Goal: Task Accomplishment & Management: Manage account settings

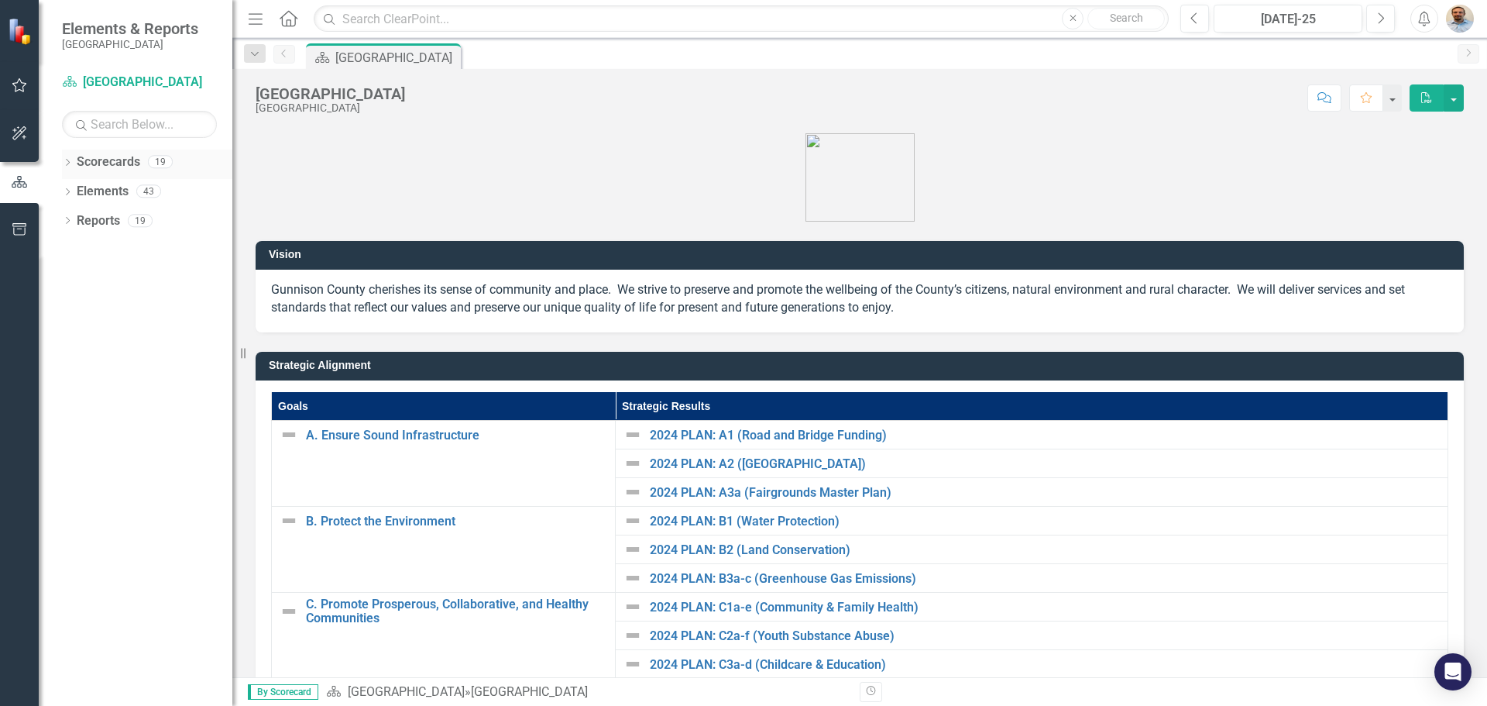
click at [68, 163] on icon at bounding box center [68, 162] width 4 height 7
click at [73, 188] on icon "Dropdown" at bounding box center [76, 190] width 12 height 9
click at [91, 219] on icon "Dropdown" at bounding box center [91, 219] width 12 height 9
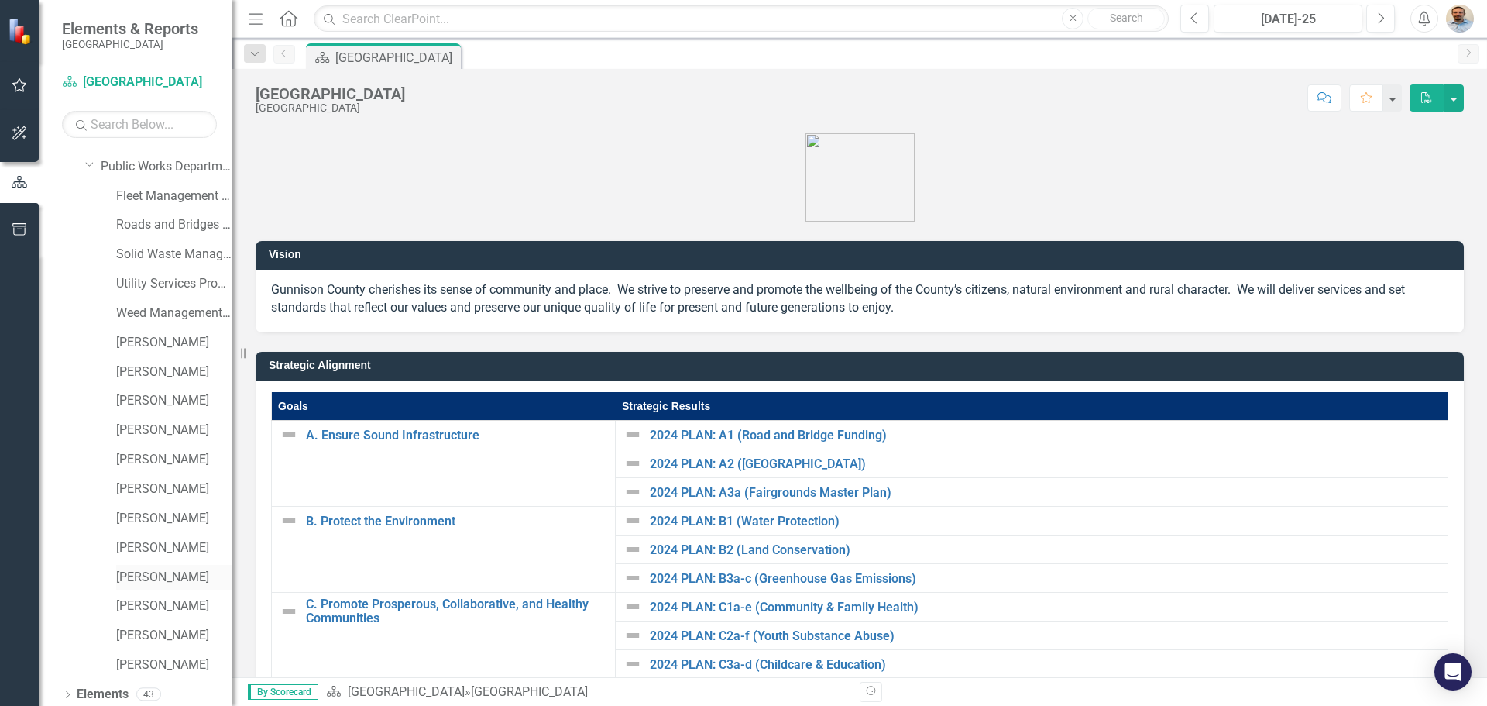
scroll to position [77, 0]
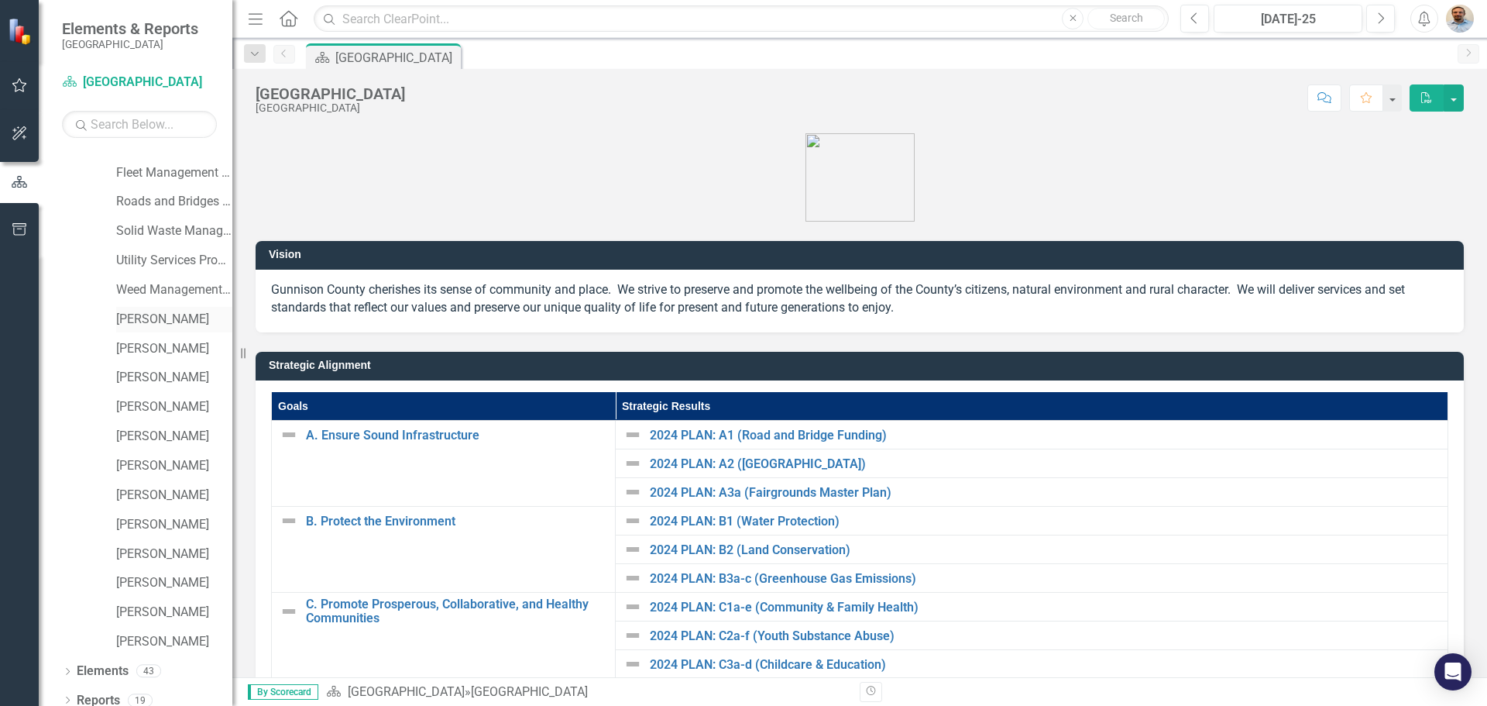
click at [148, 320] on link "[PERSON_NAME]" at bounding box center [174, 320] width 116 height 18
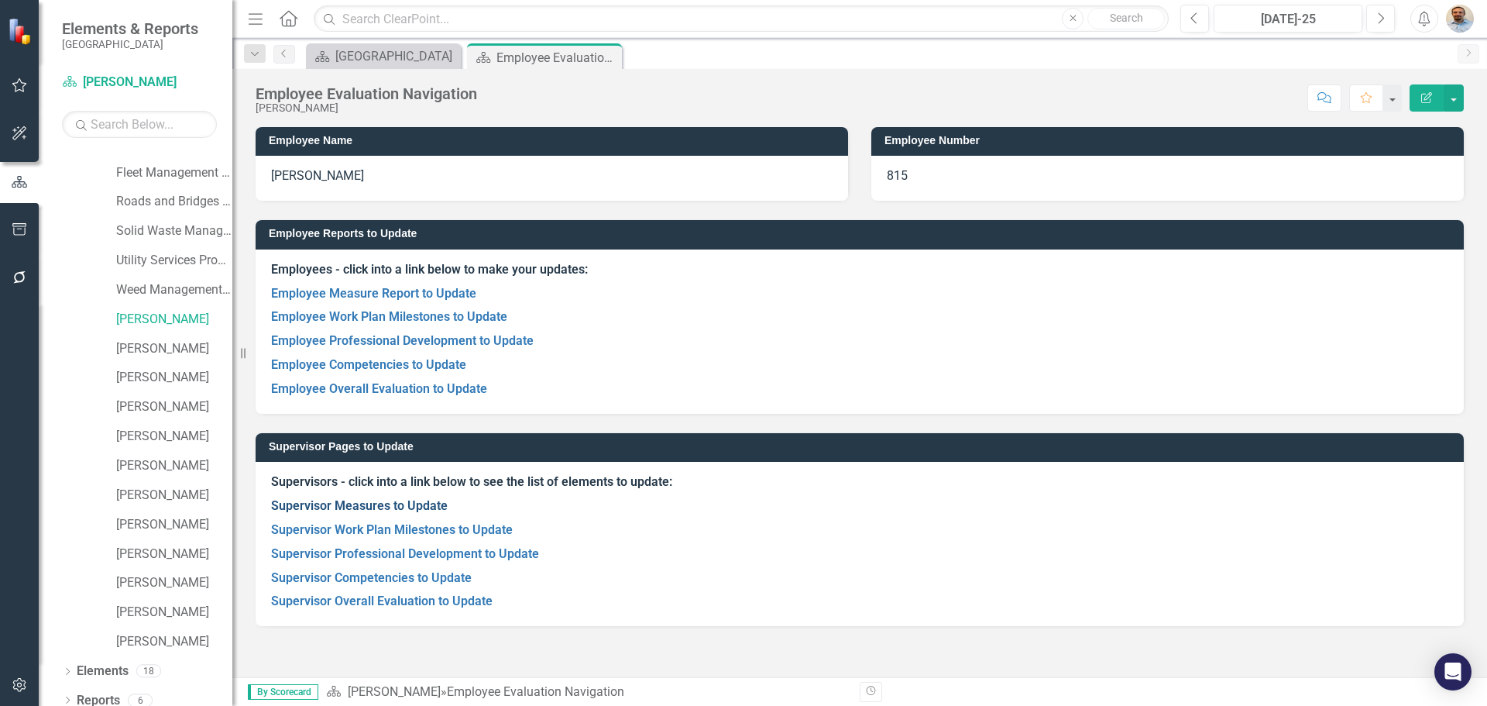
click at [373, 507] on link "Supervisor Measures to Update" at bounding box center [359, 505] width 177 height 15
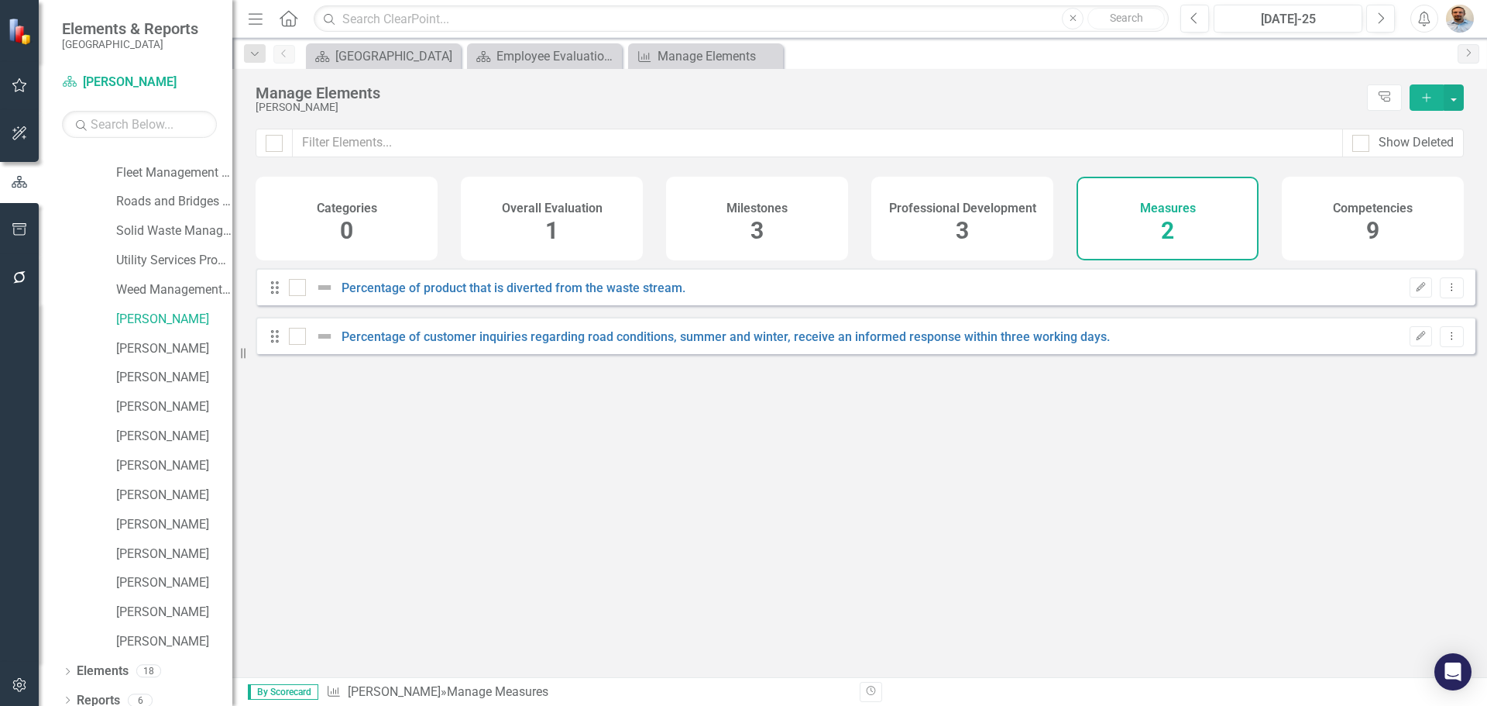
checkbox input "false"
click at [555, 295] on link "Percentage of product that is diverted from the waste stream." at bounding box center [514, 287] width 344 height 15
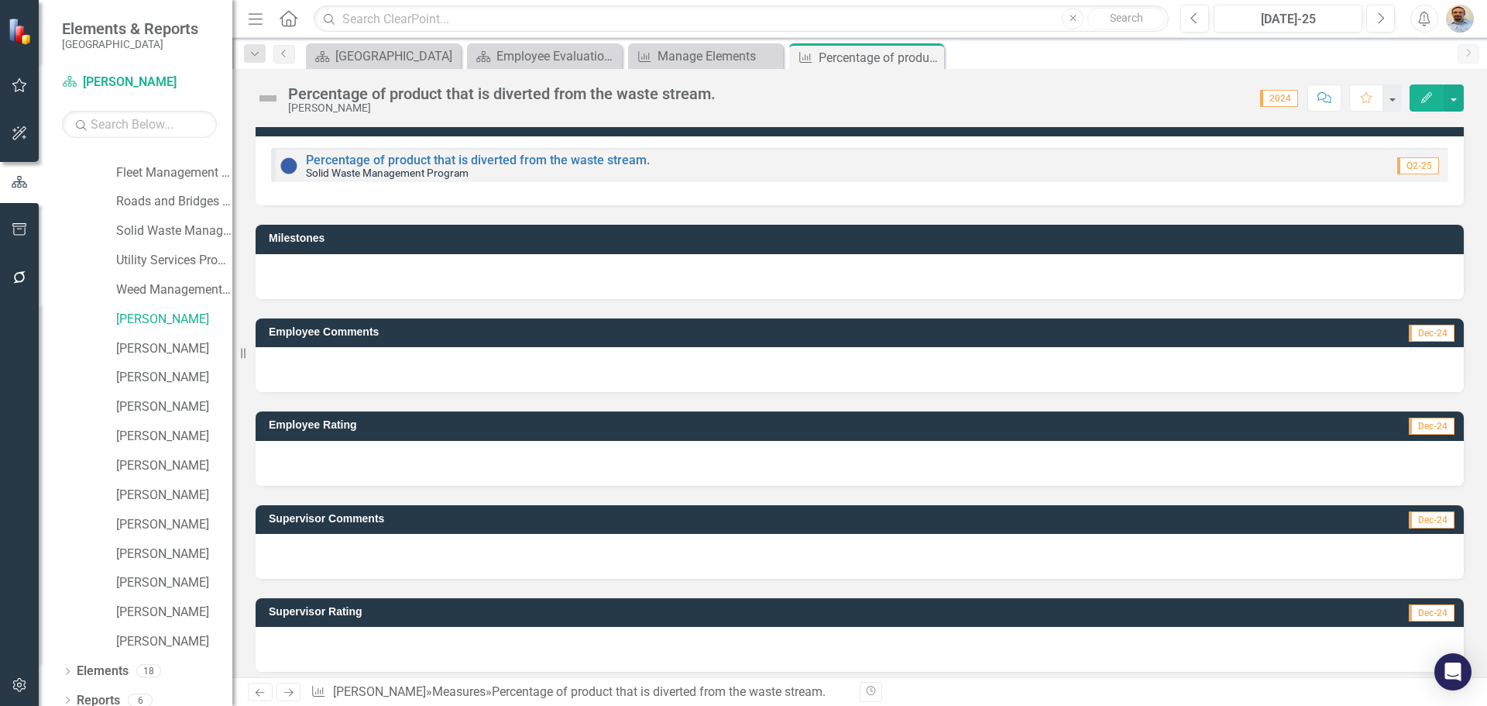
scroll to position [29, 0]
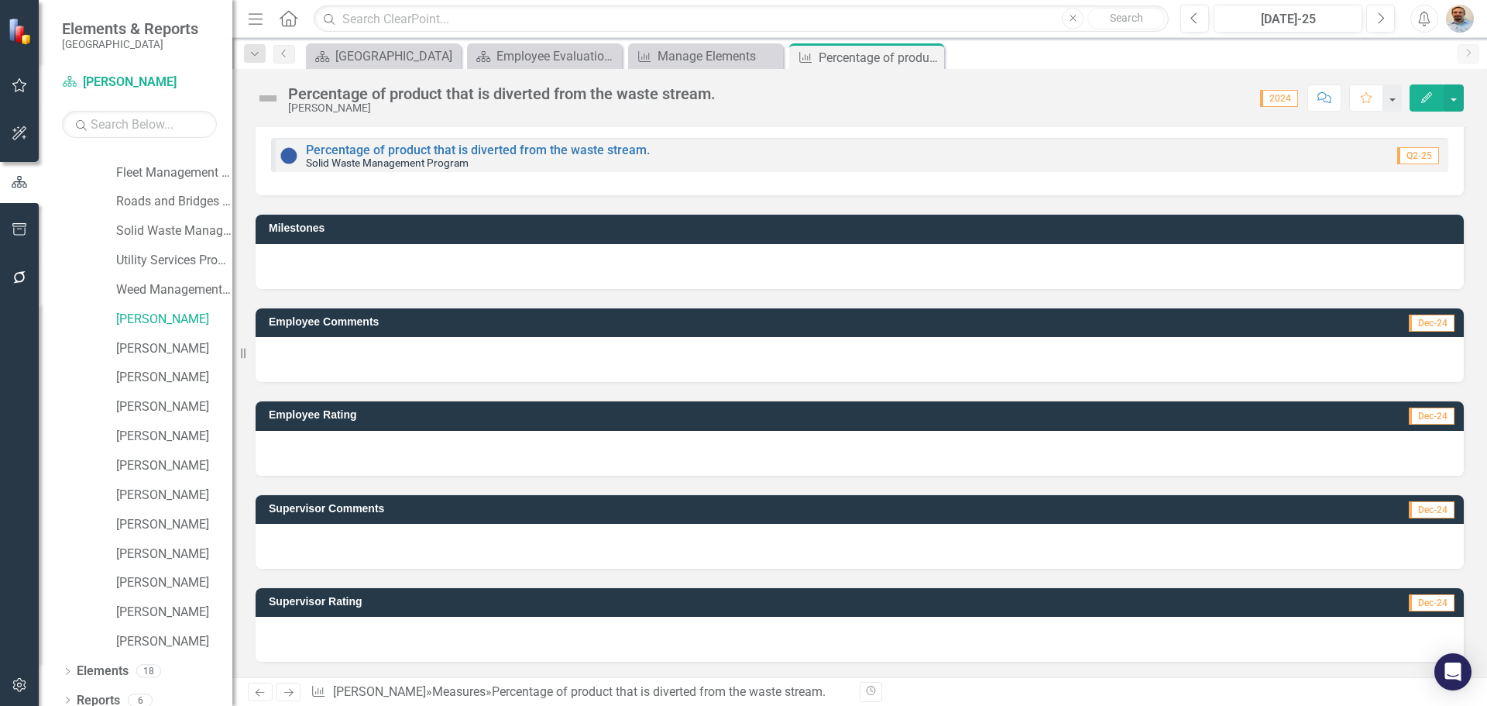
click at [403, 640] on div at bounding box center [860, 639] width 1208 height 45
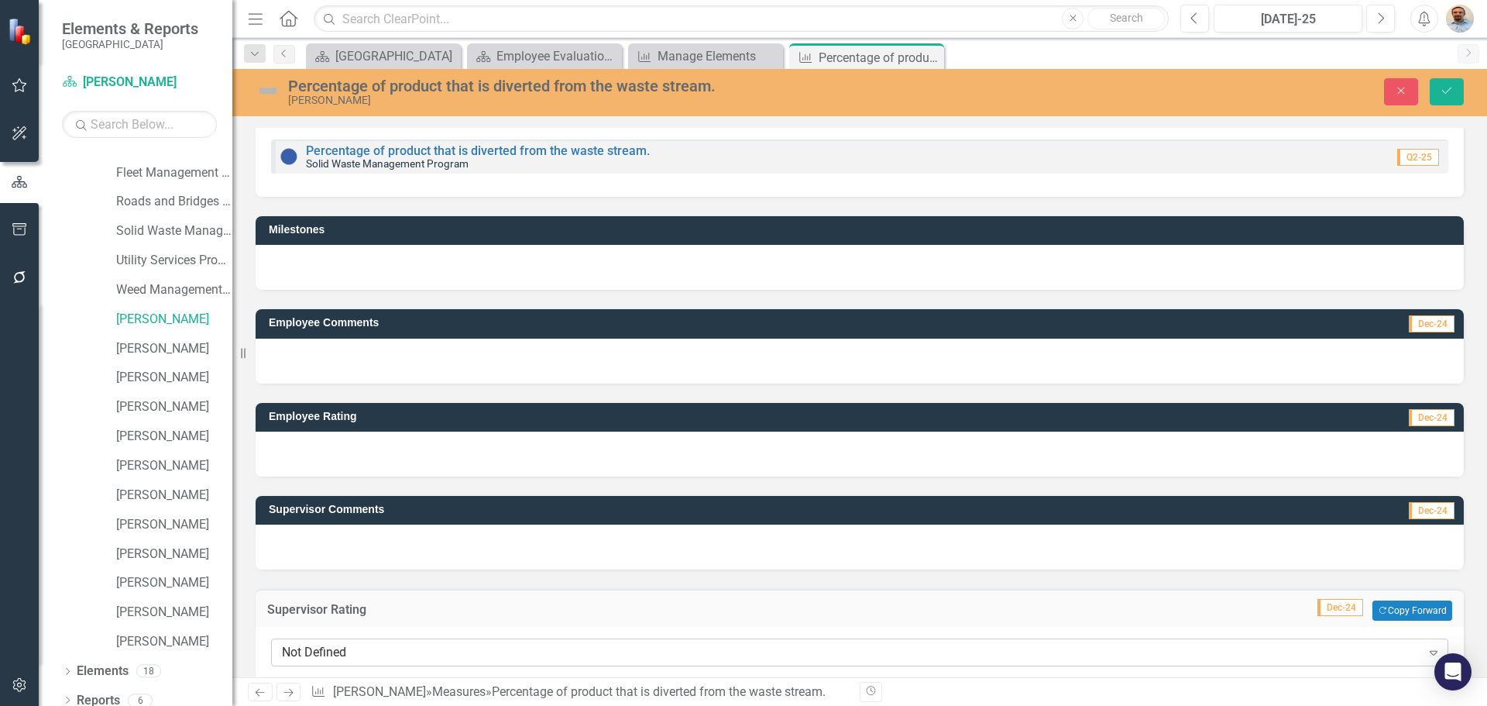
click at [403, 641] on div "Not Defined Expand" at bounding box center [859, 652] width 1177 height 28
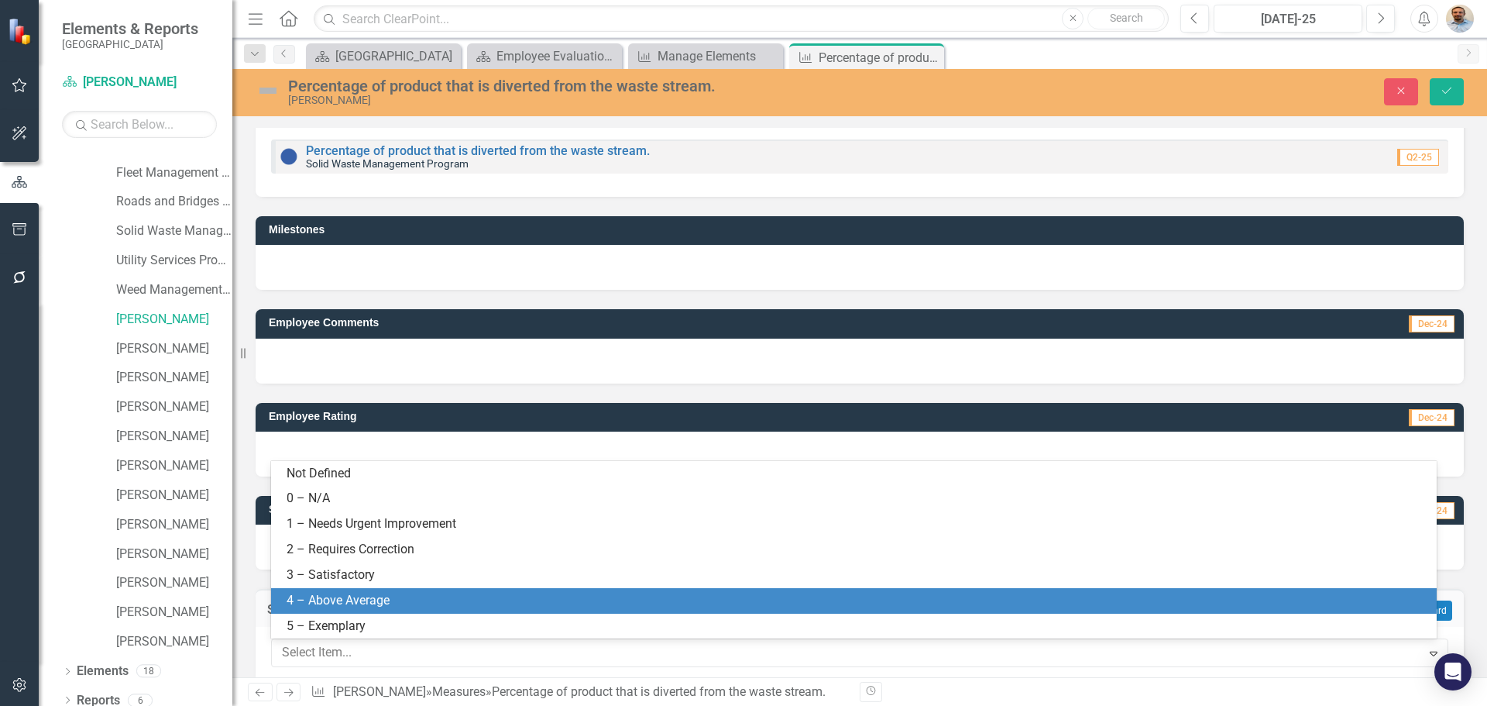
click at [390, 589] on div "4 – Above Average" at bounding box center [854, 601] width 1166 height 26
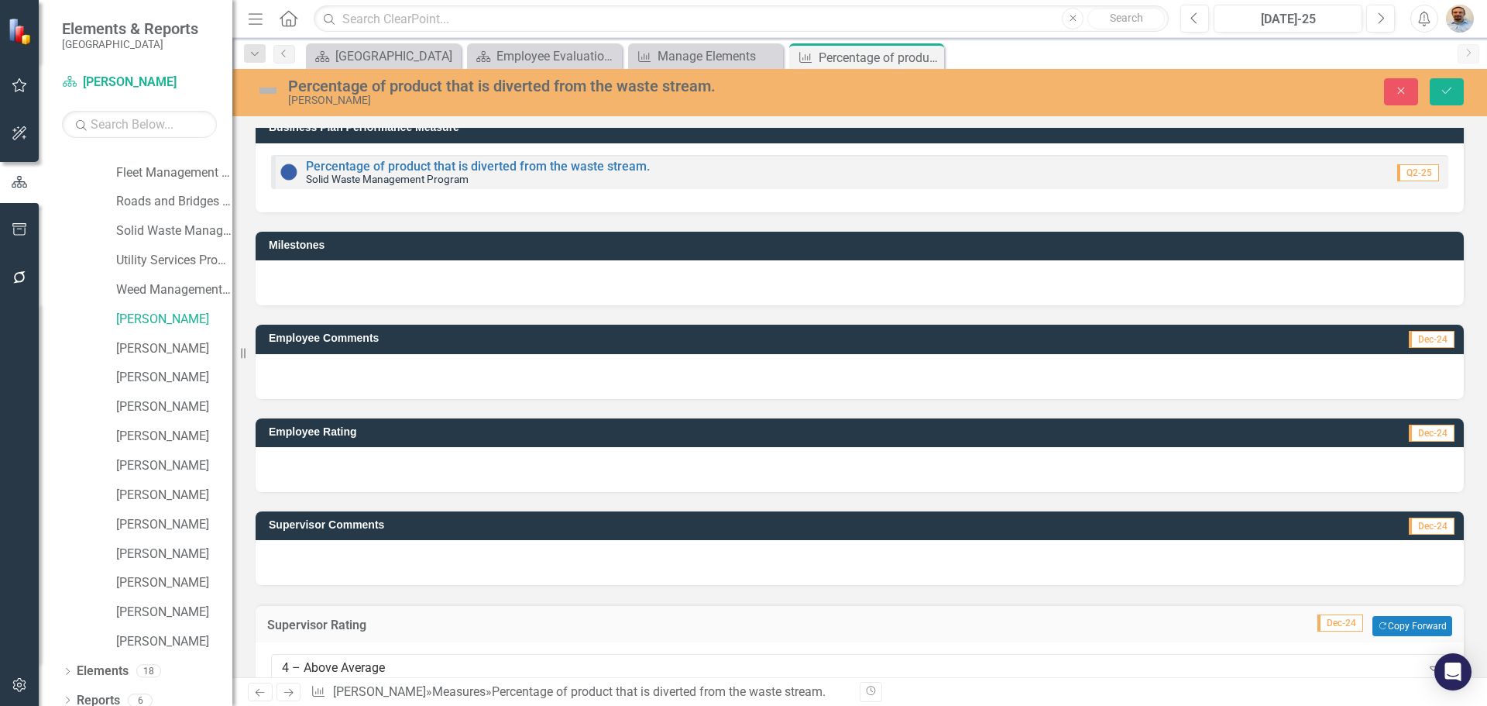
scroll to position [0, 0]
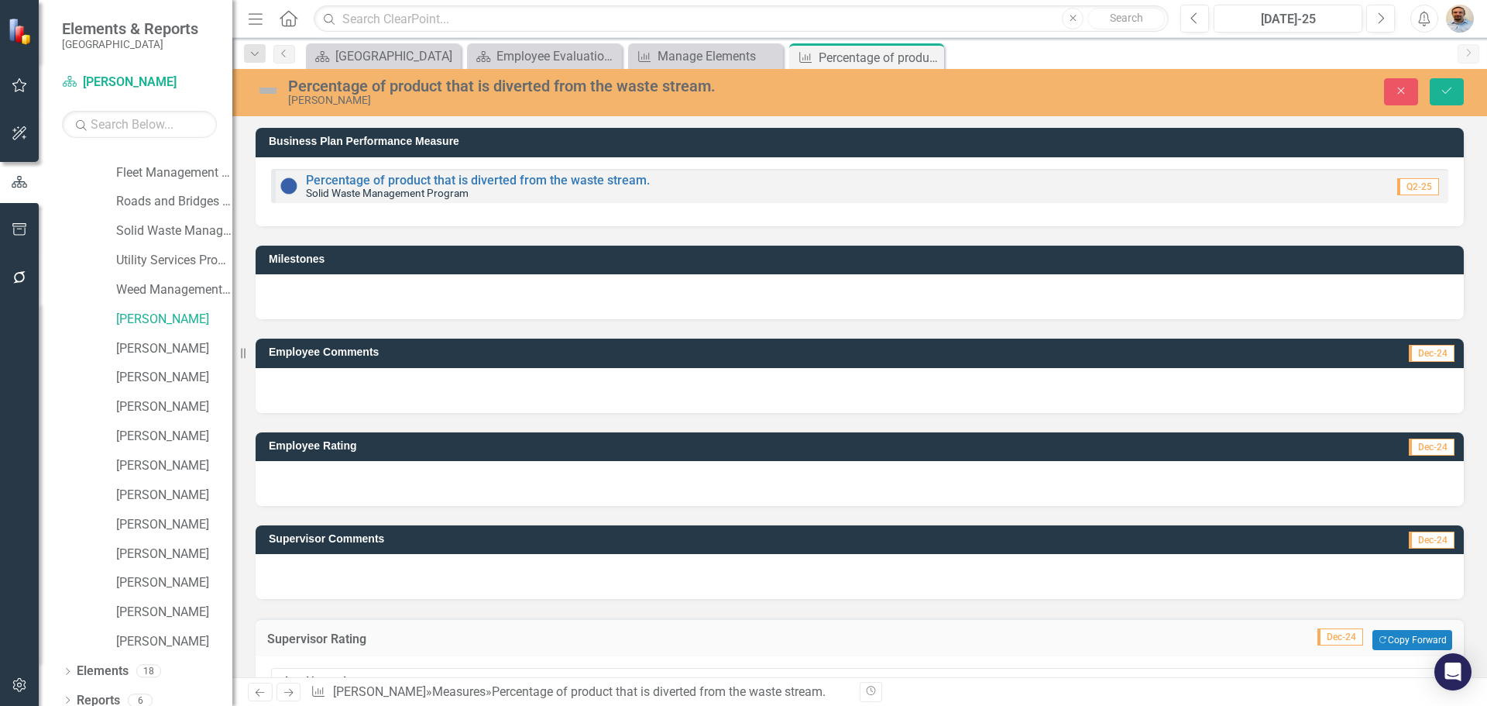
click at [282, 576] on div at bounding box center [860, 576] width 1208 height 45
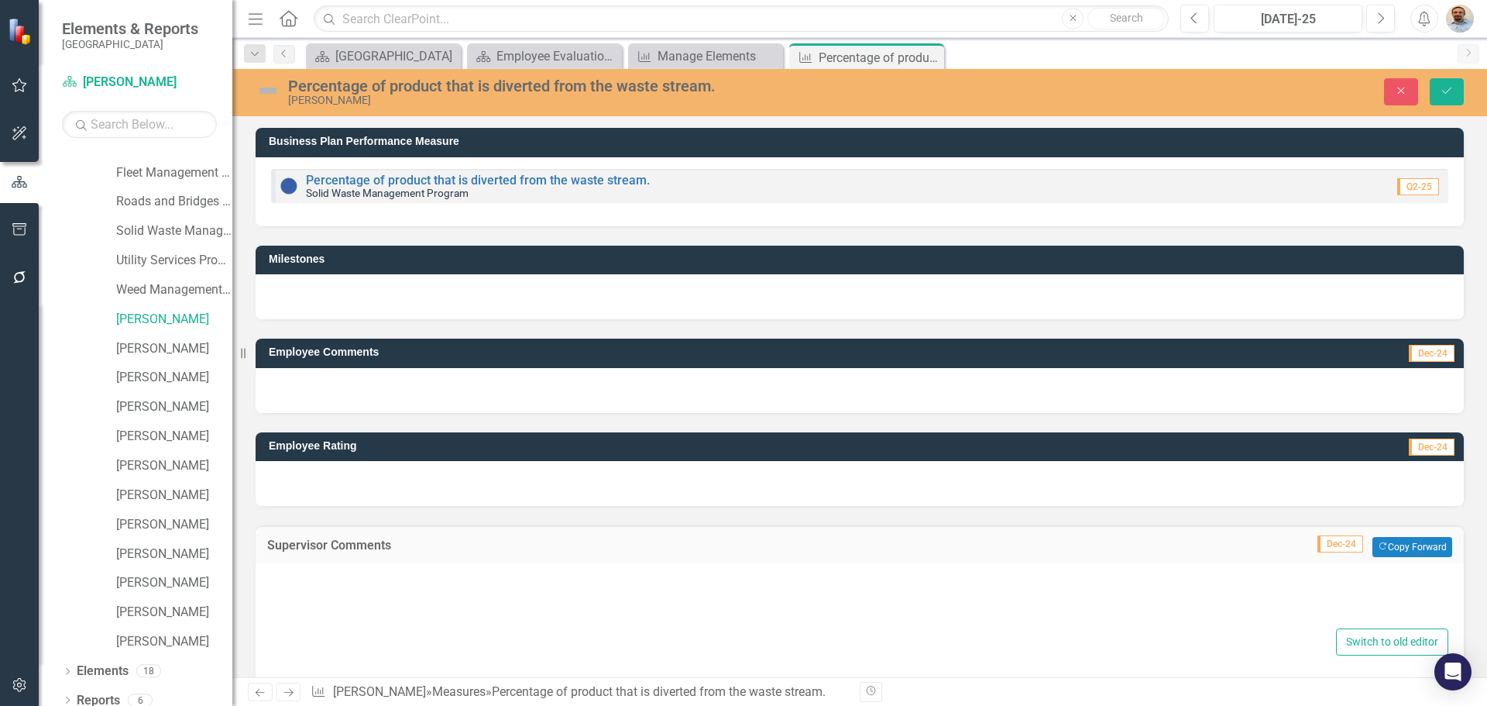
click at [305, 589] on div at bounding box center [859, 600] width 1177 height 50
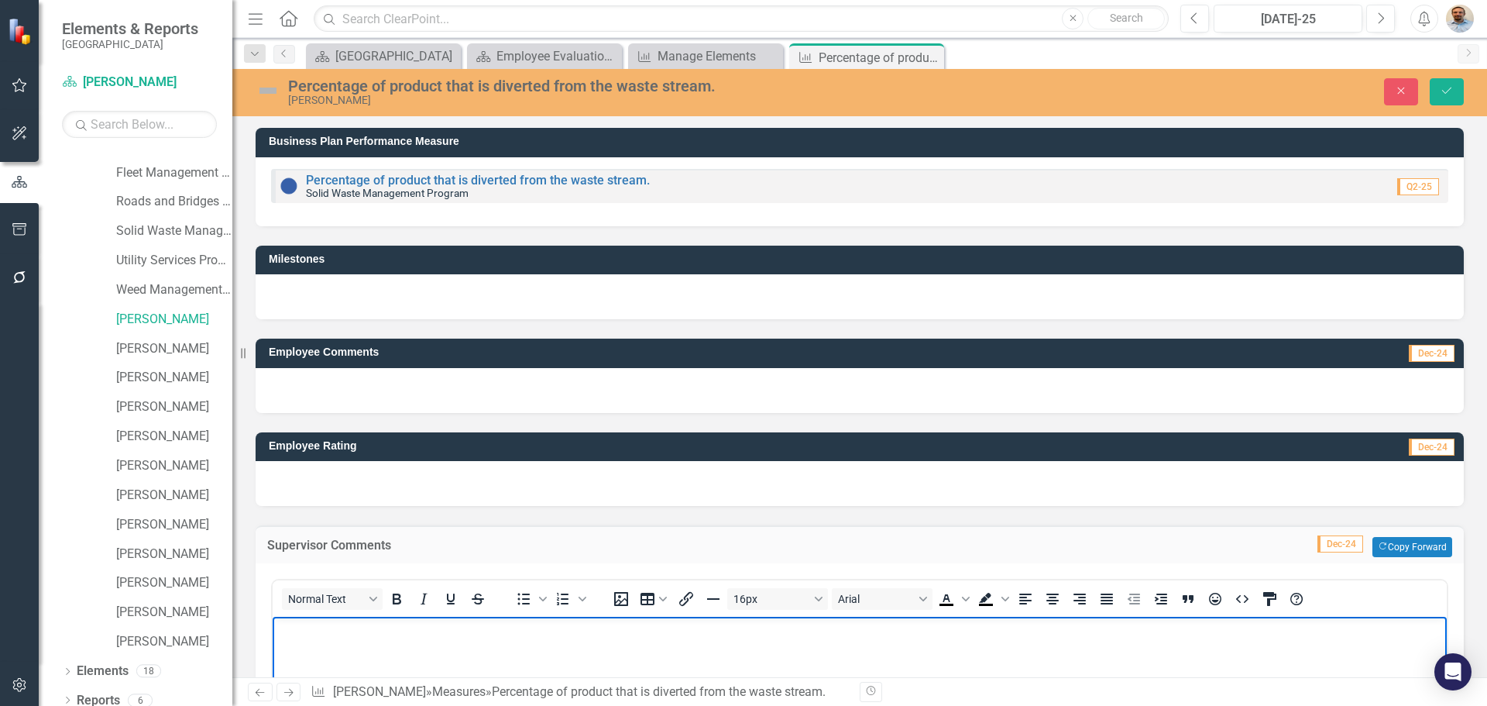
click at [340, 627] on p "Rich Text Area. Press ALT-0 for help." at bounding box center [860, 629] width 1167 height 19
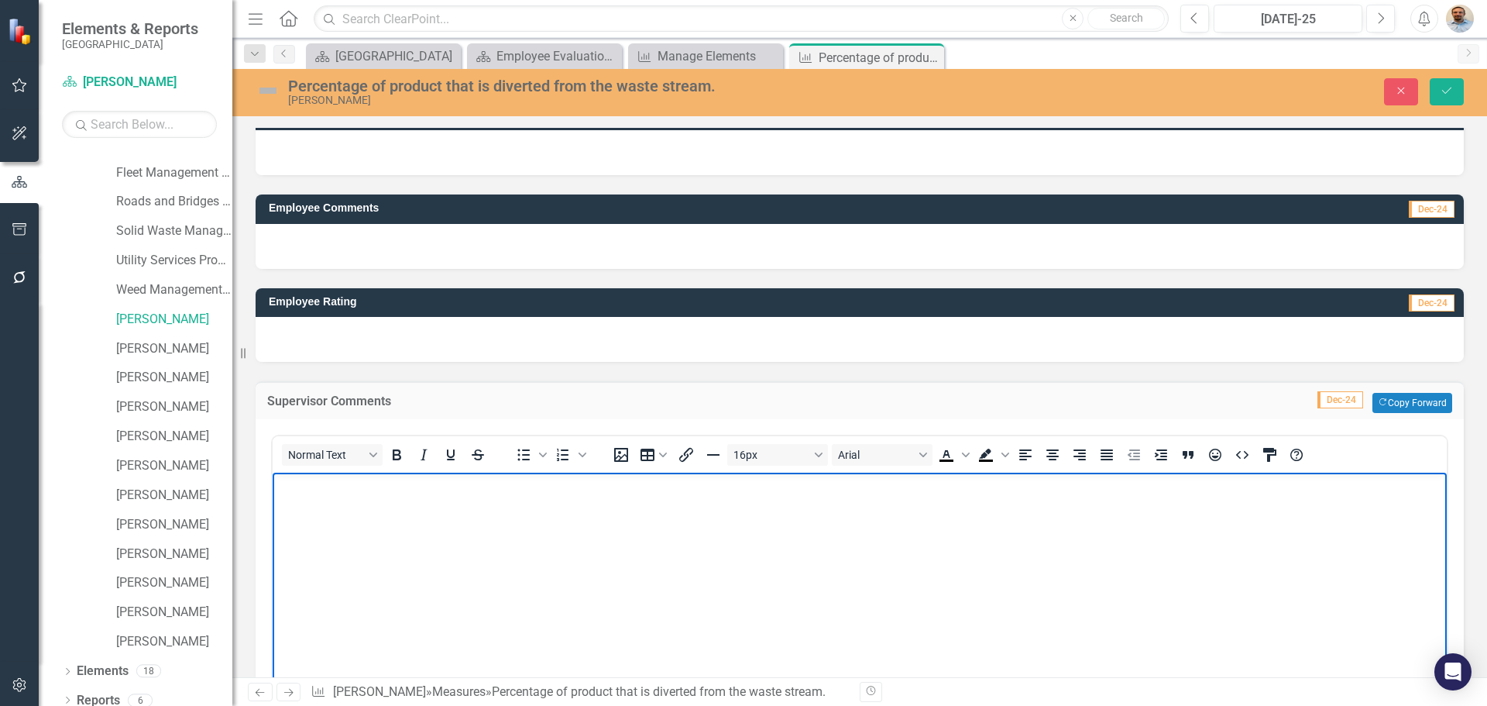
scroll to position [396, 0]
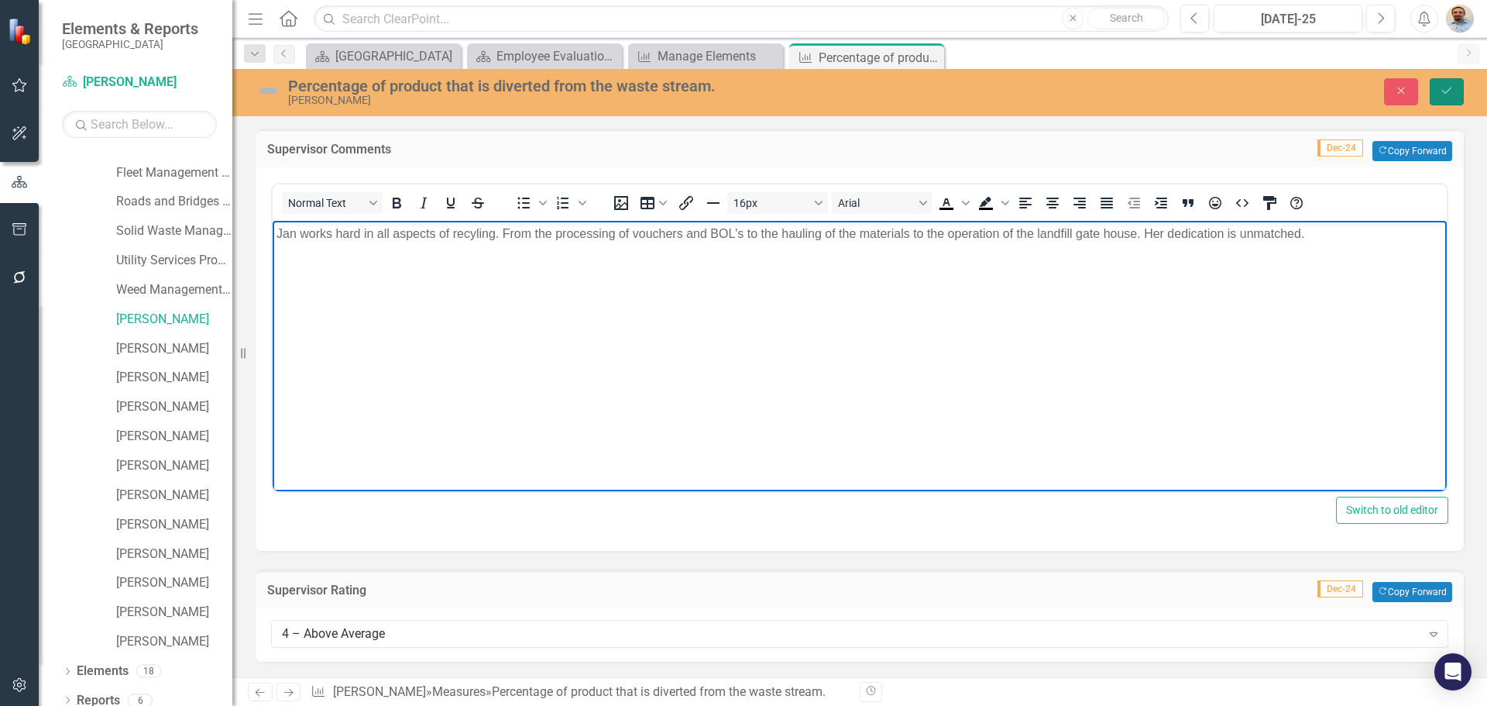
click at [1454, 98] on button "Save" at bounding box center [1447, 91] width 34 height 27
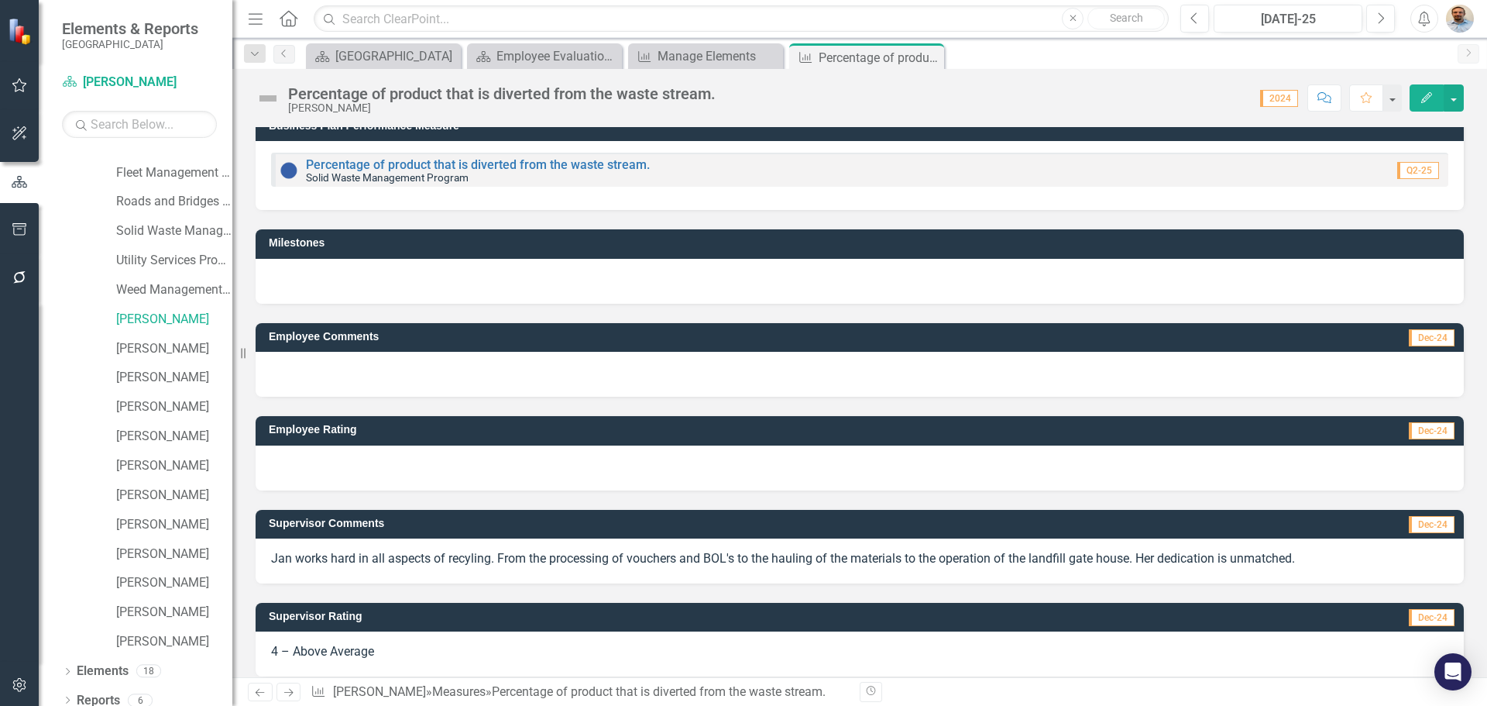
scroll to position [0, 0]
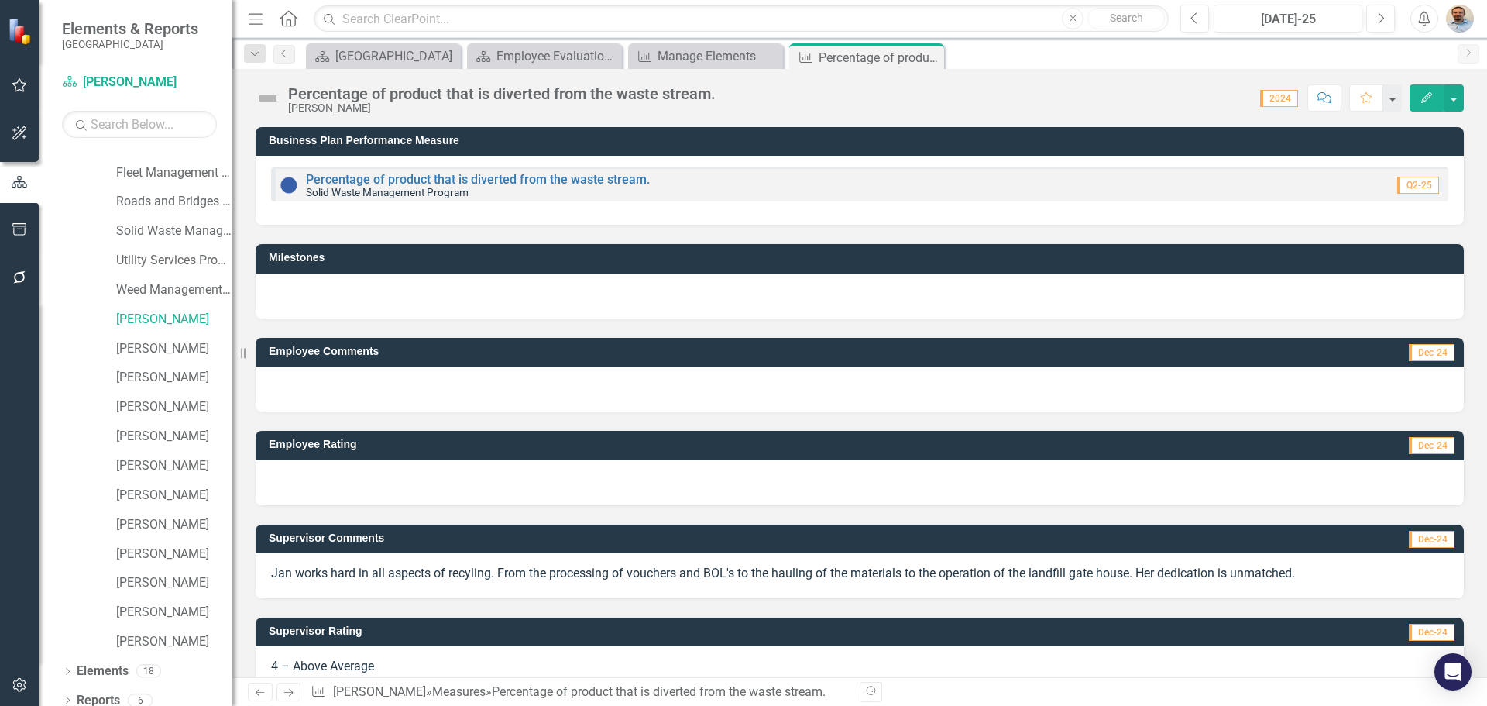
click at [290, 686] on link "Next" at bounding box center [289, 691] width 25 height 19
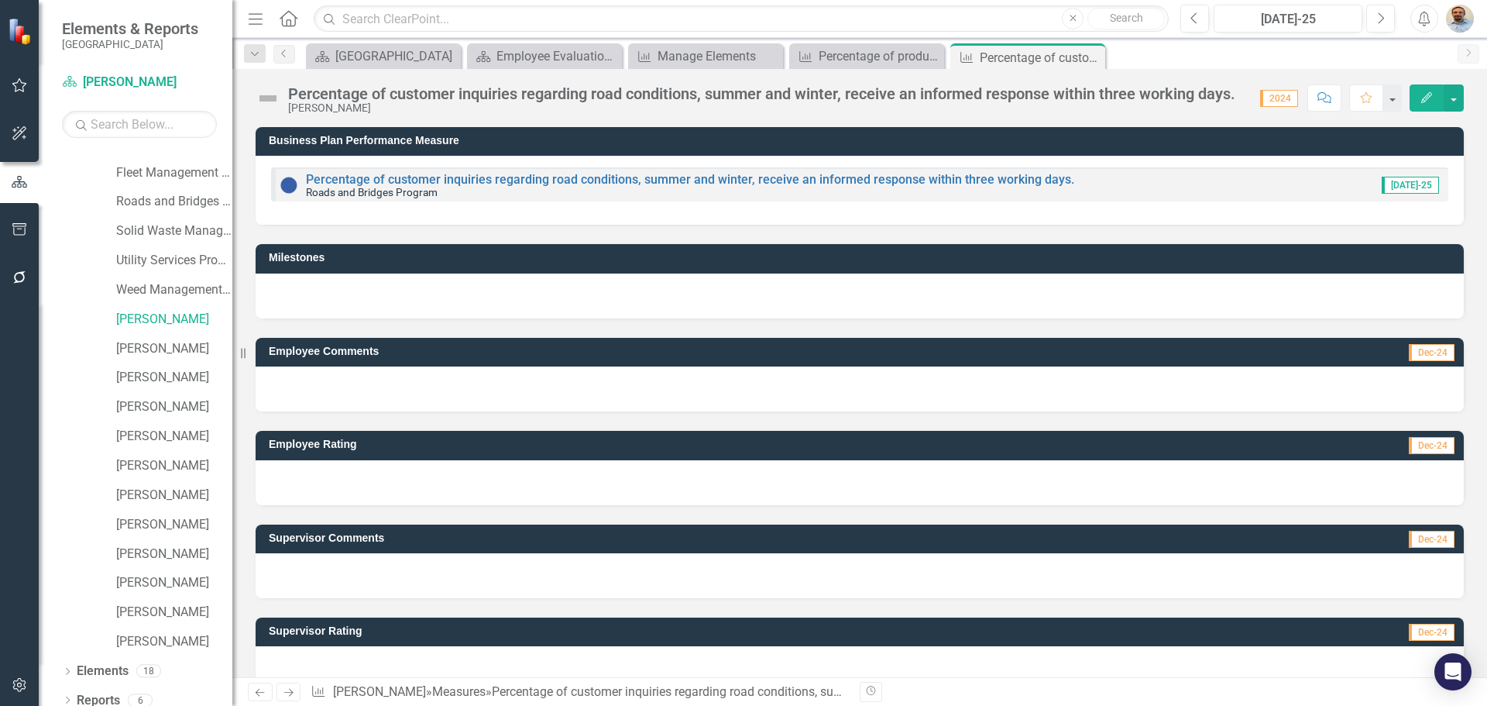
scroll to position [29, 0]
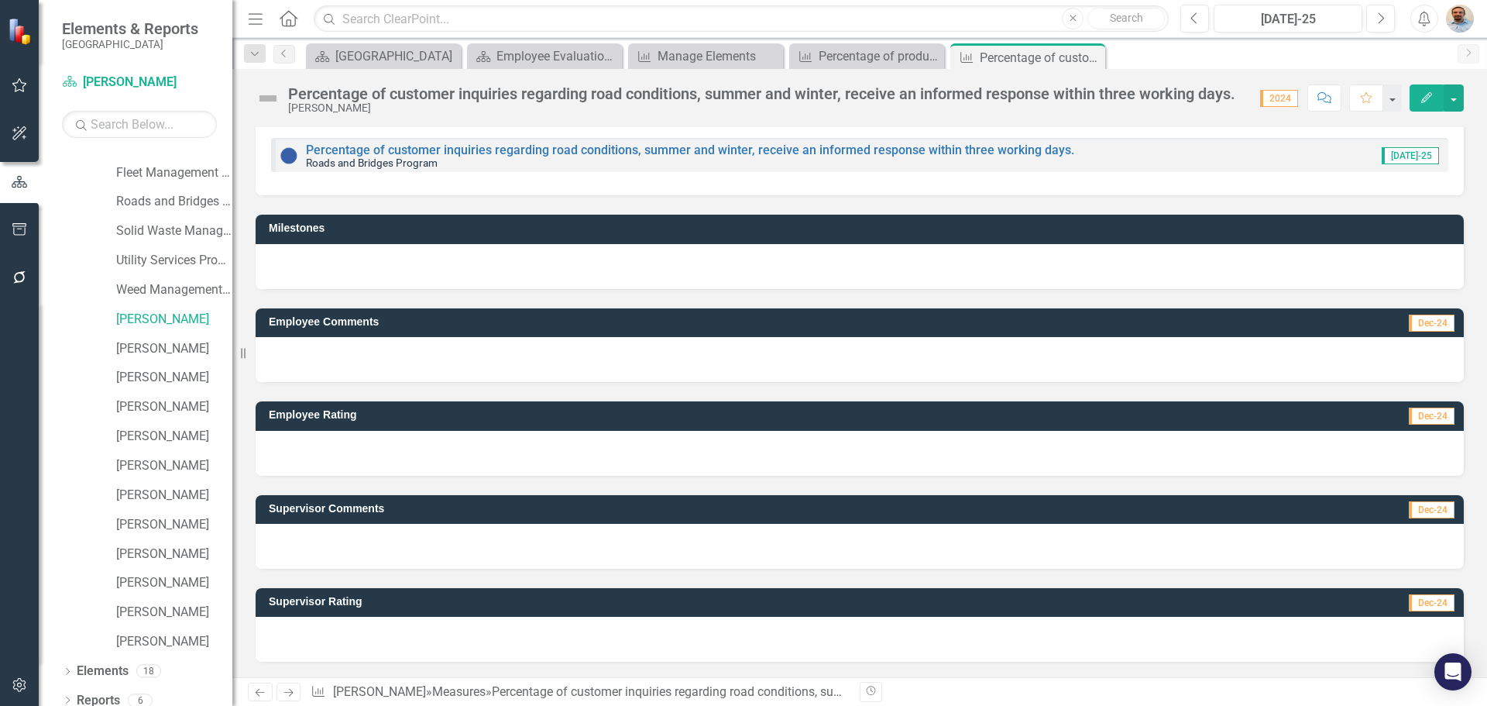
click at [407, 641] on div at bounding box center [860, 639] width 1208 height 45
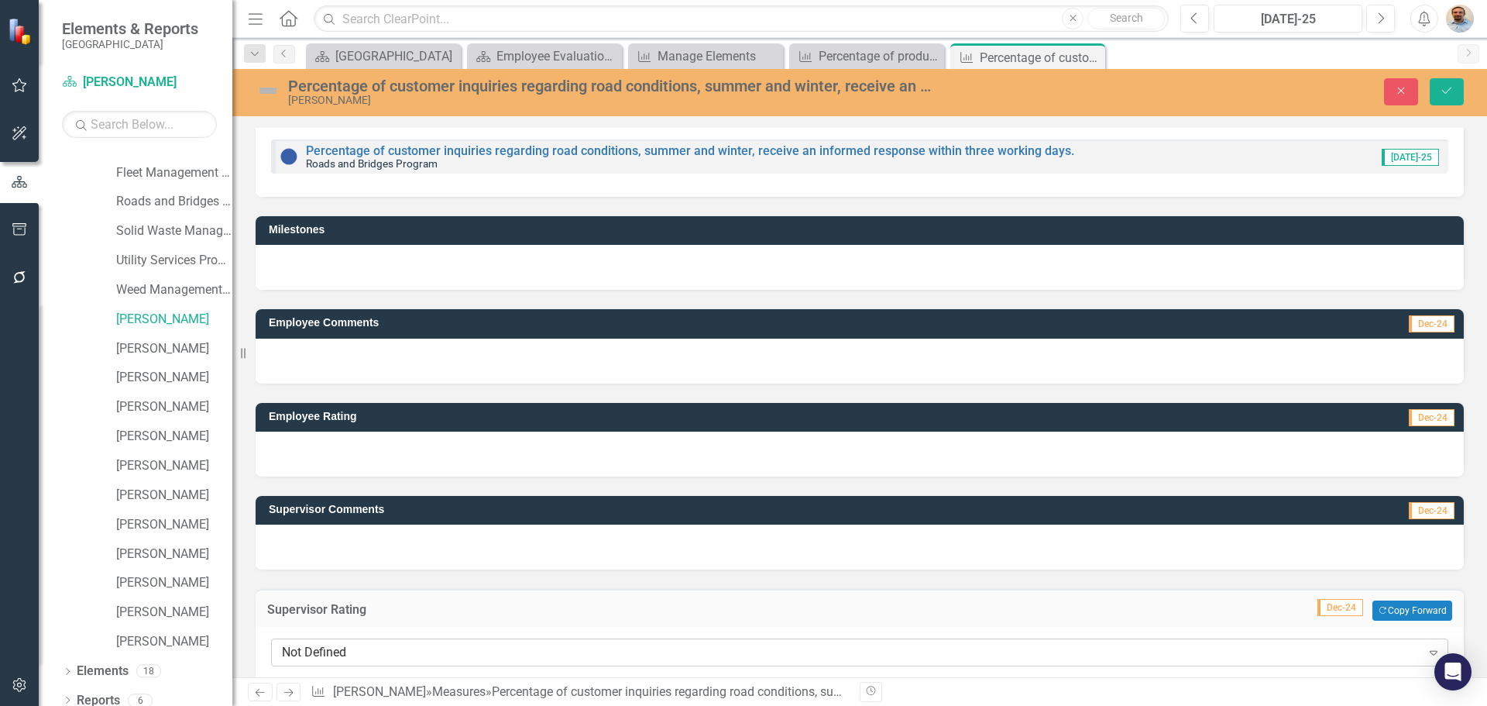
click at [409, 648] on div "Not Defined" at bounding box center [851, 653] width 1139 height 18
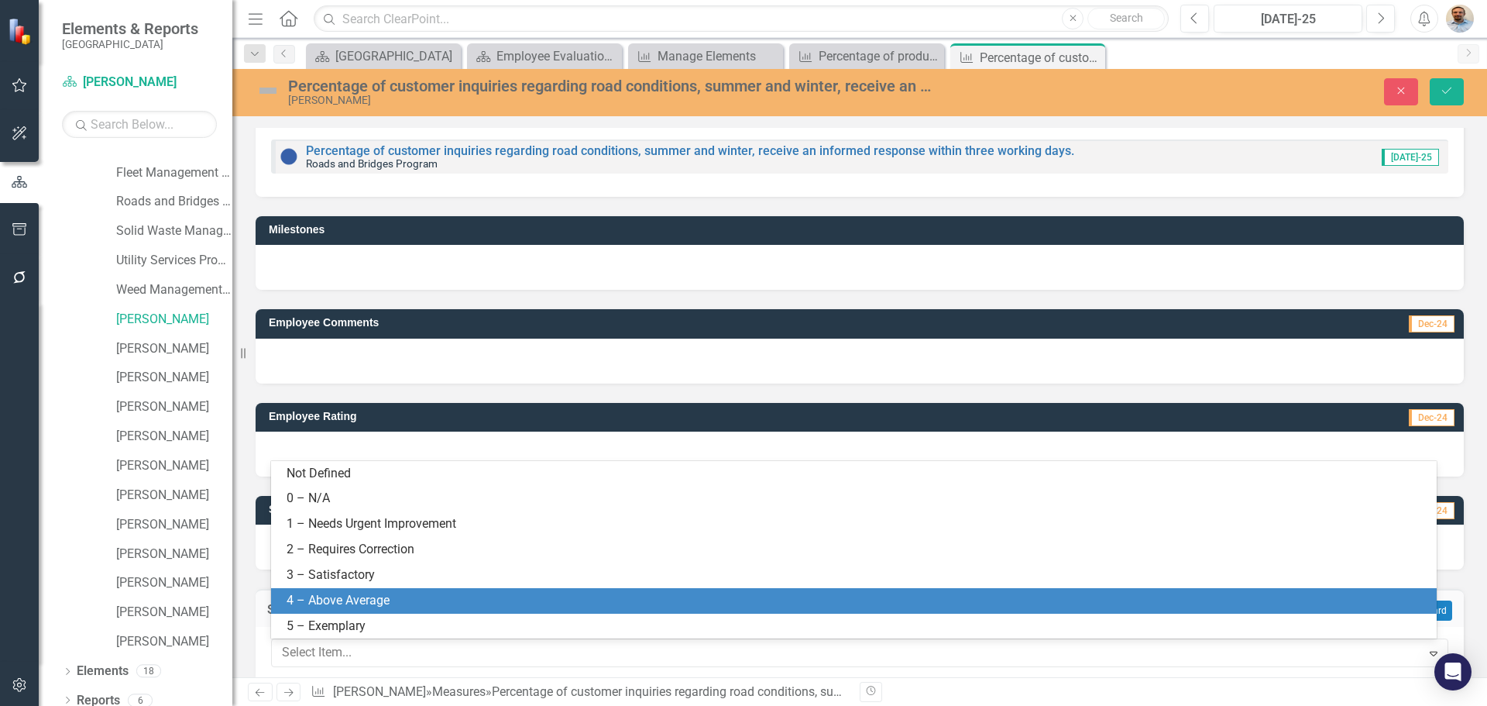
click at [411, 603] on div "4 – Above Average" at bounding box center [857, 601] width 1141 height 18
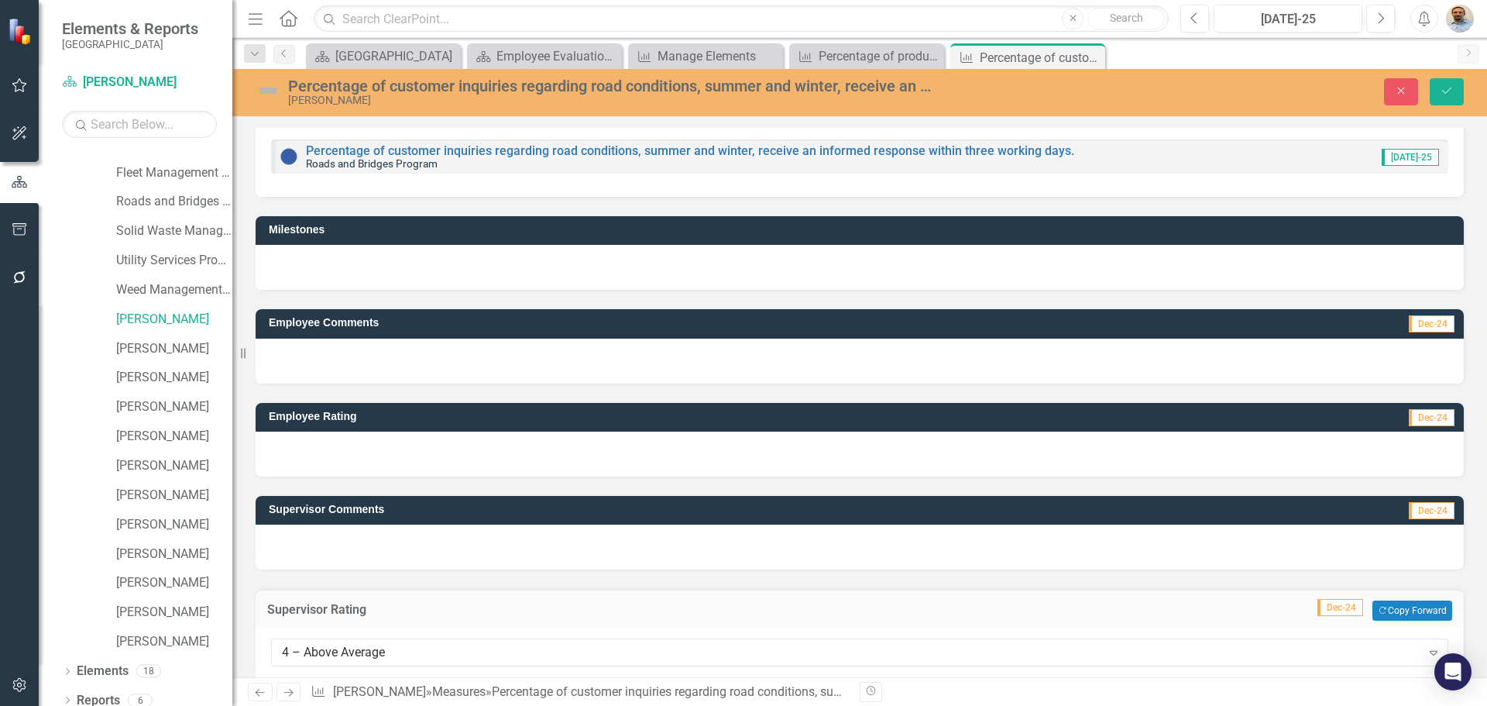
click at [419, 540] on div at bounding box center [860, 546] width 1208 height 45
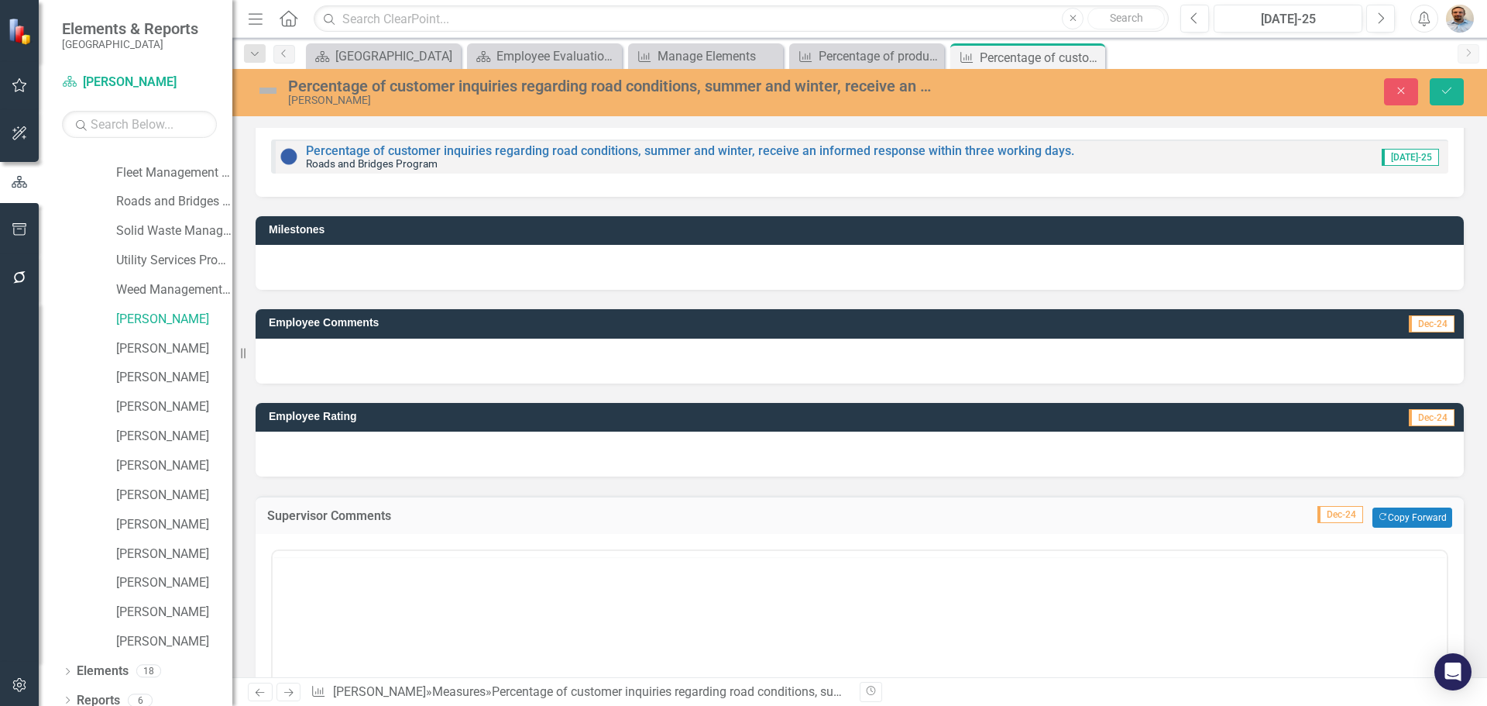
scroll to position [0, 0]
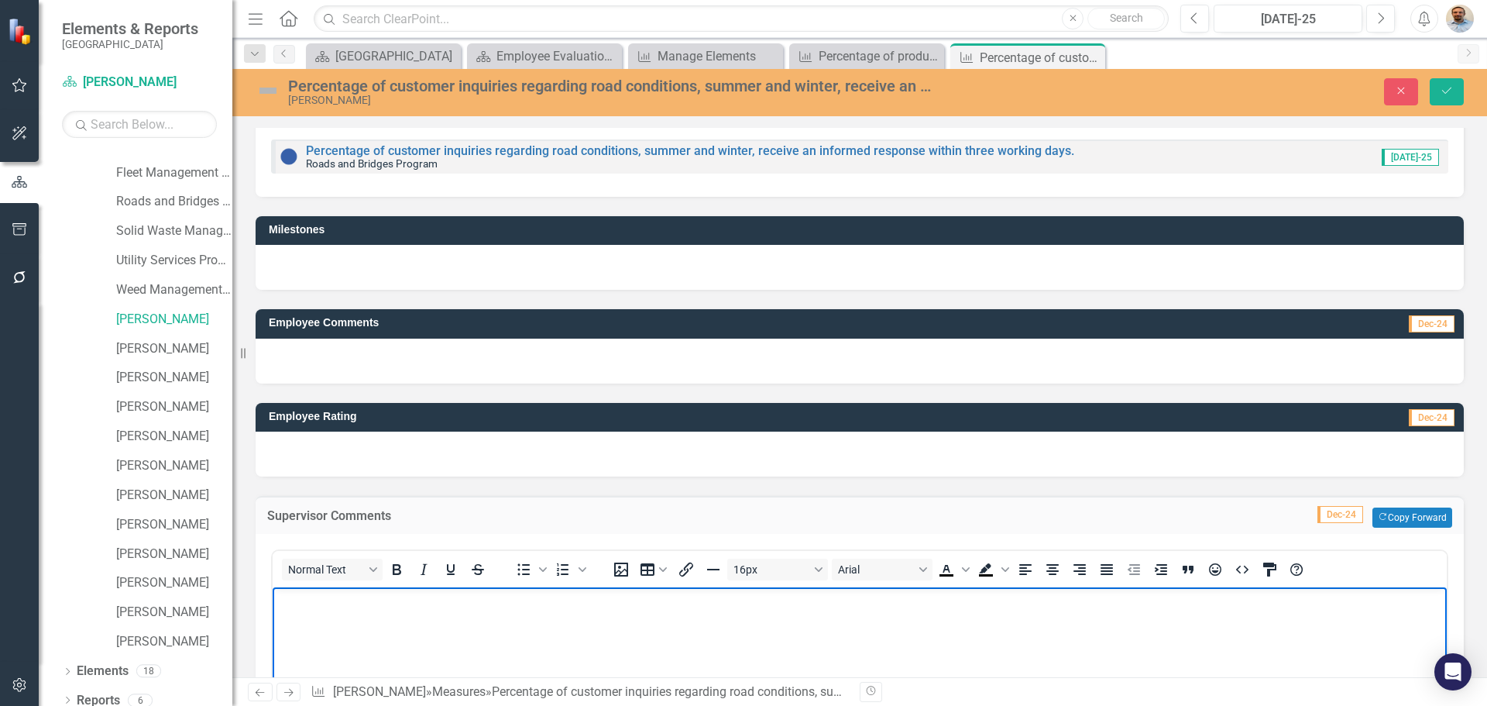
click at [415, 625] on body "Rich Text Area. Press ALT-0 for help." at bounding box center [860, 703] width 1174 height 232
click at [647, 600] on p "Jan is well informed and well spoken about county operations." at bounding box center [860, 600] width 1167 height 19
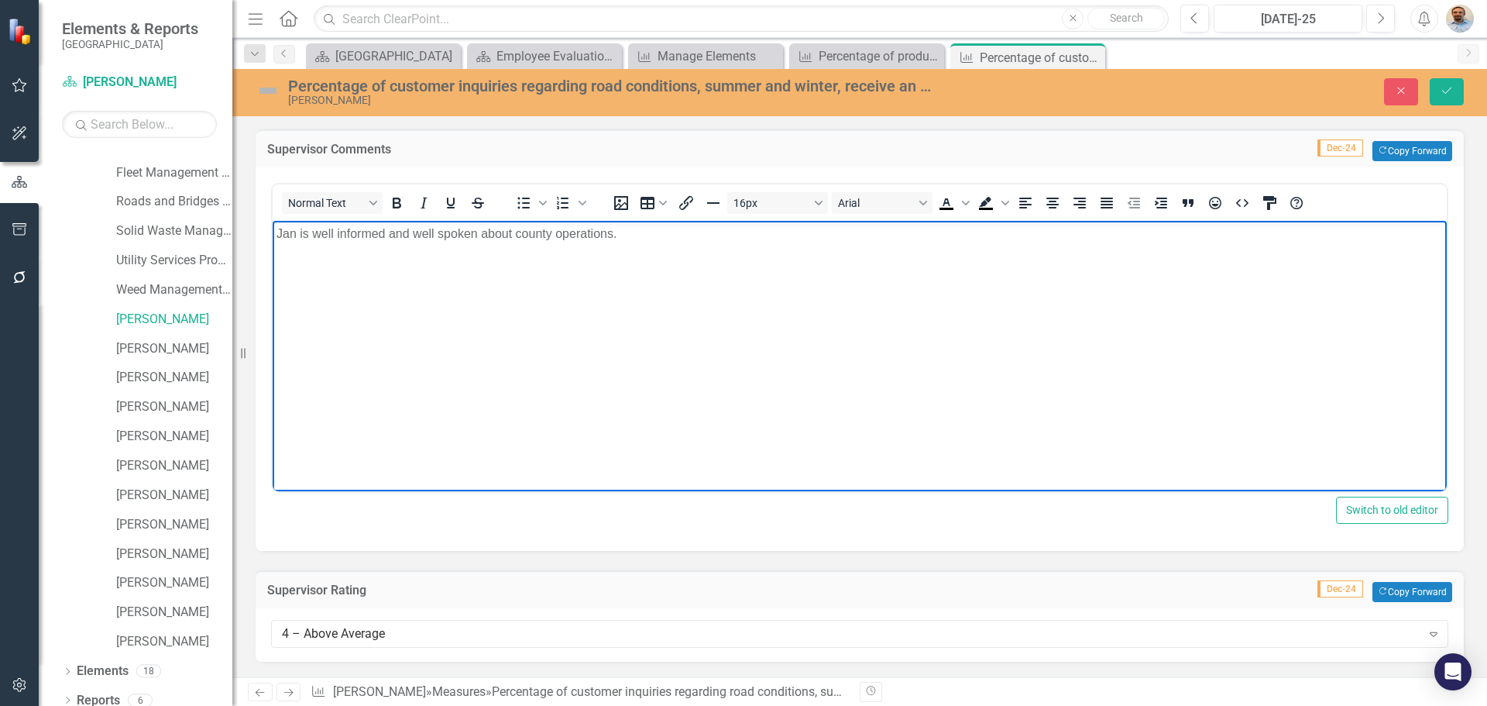
scroll to position [163, 0]
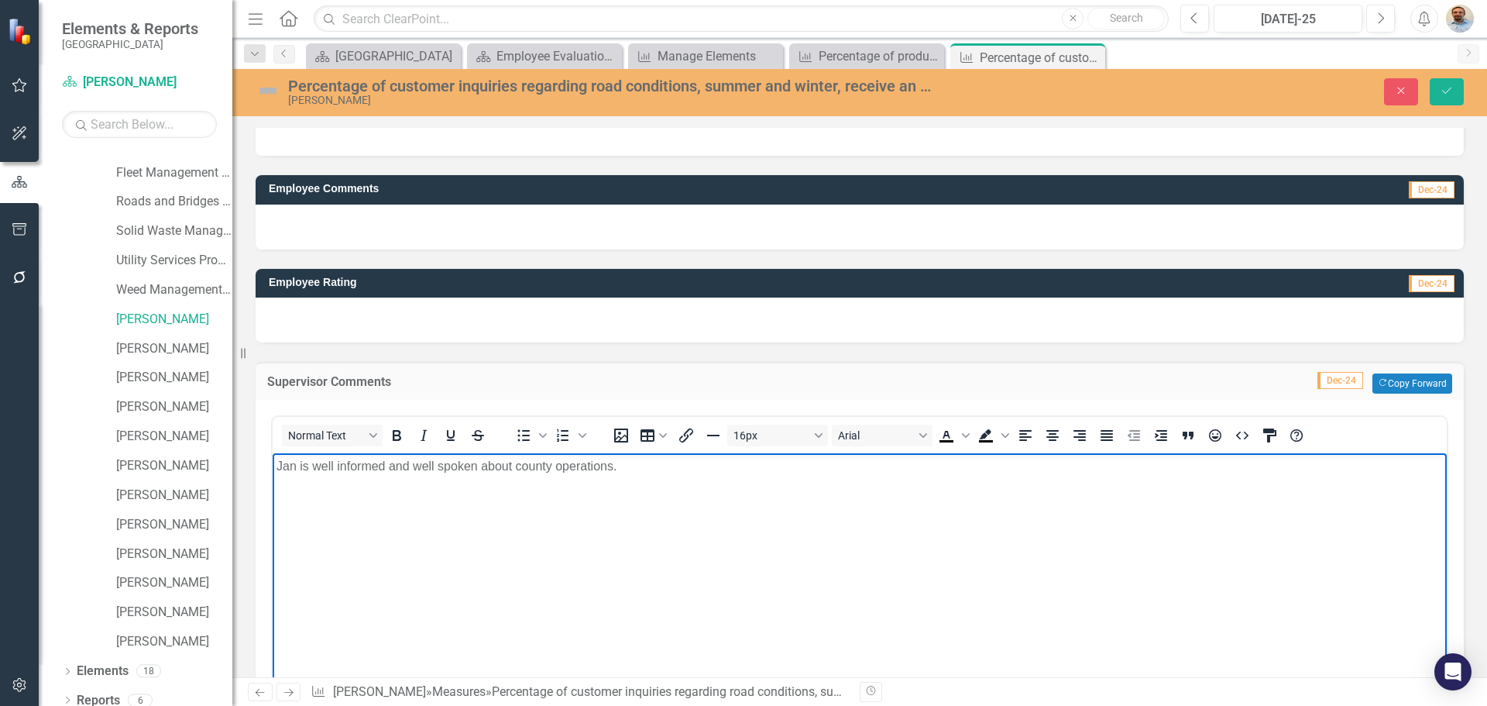
click at [634, 466] on p "Jan is well informed and well spoken about county operations." at bounding box center [860, 466] width 1167 height 19
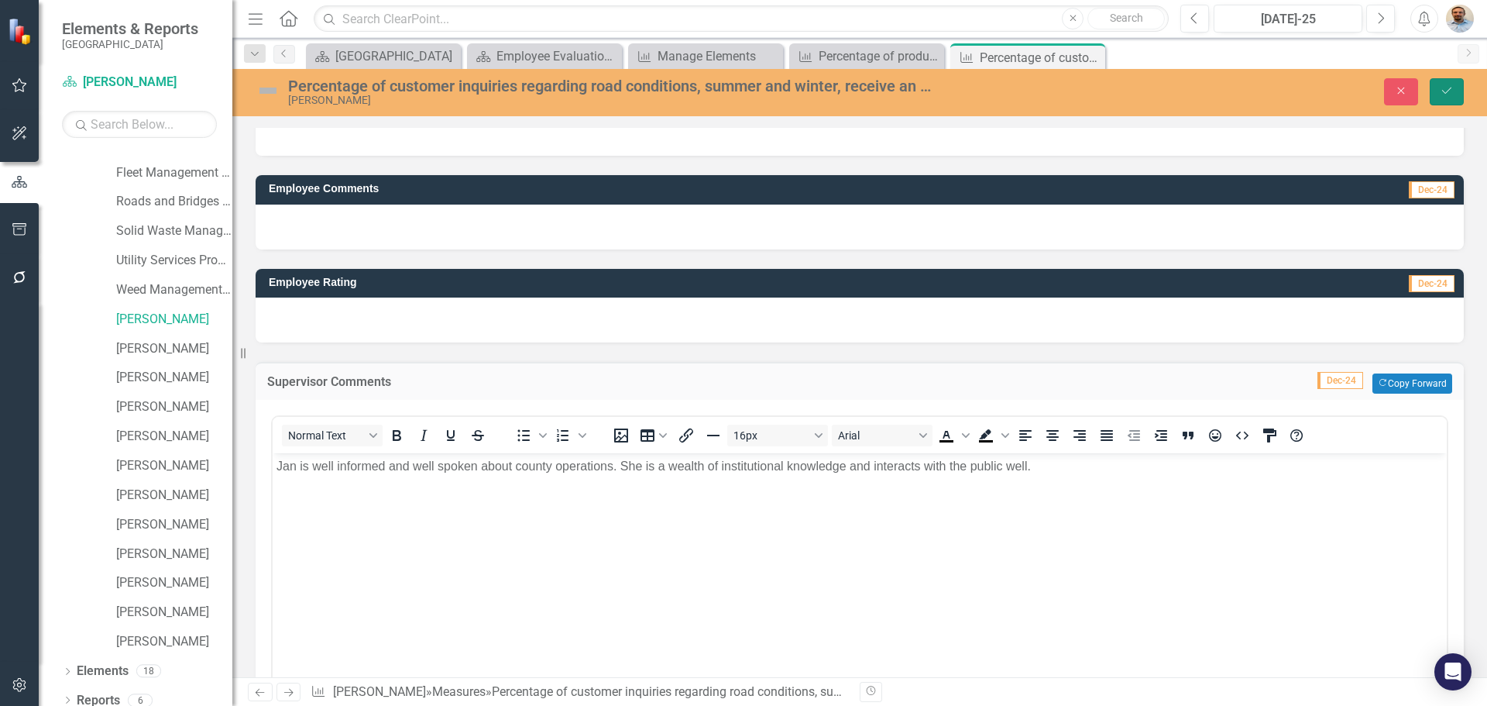
click at [1453, 84] on button "Save" at bounding box center [1447, 91] width 34 height 27
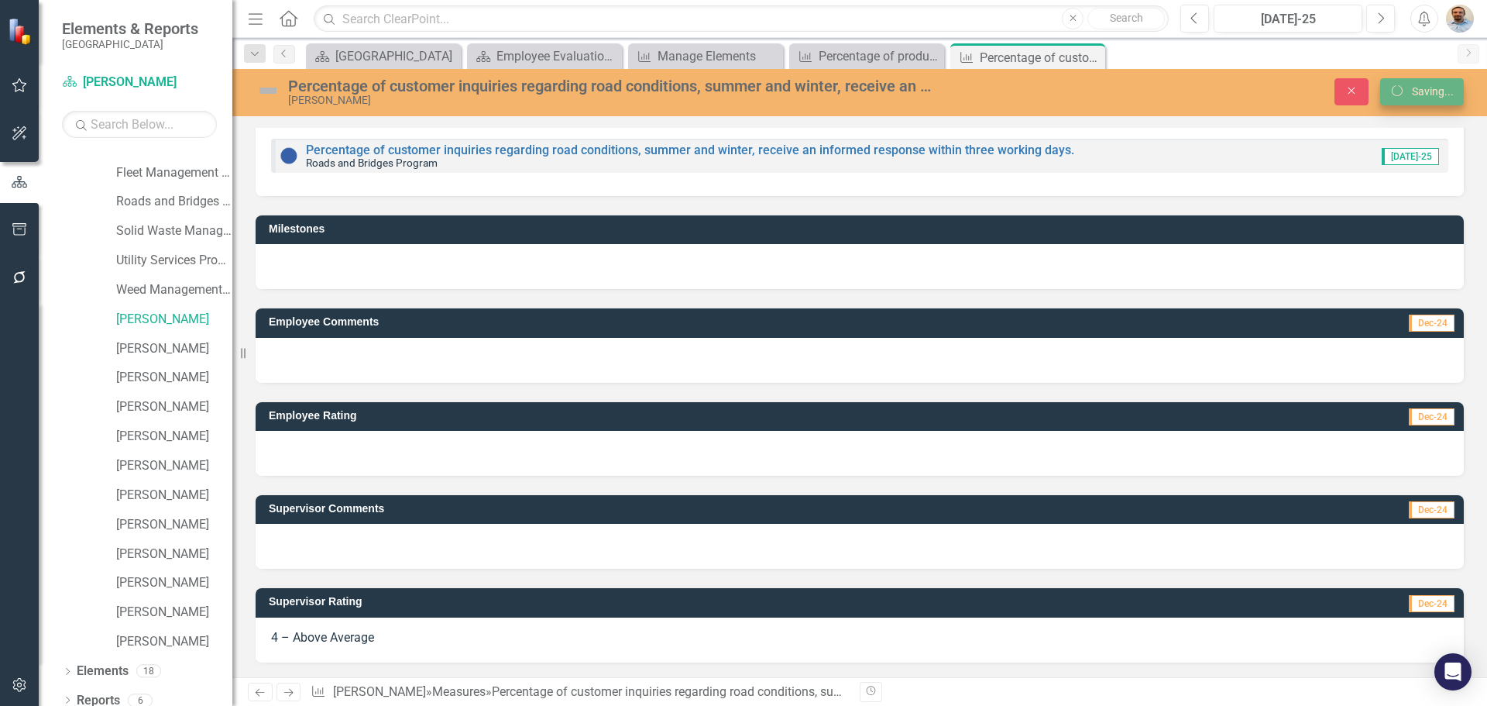
scroll to position [30, 0]
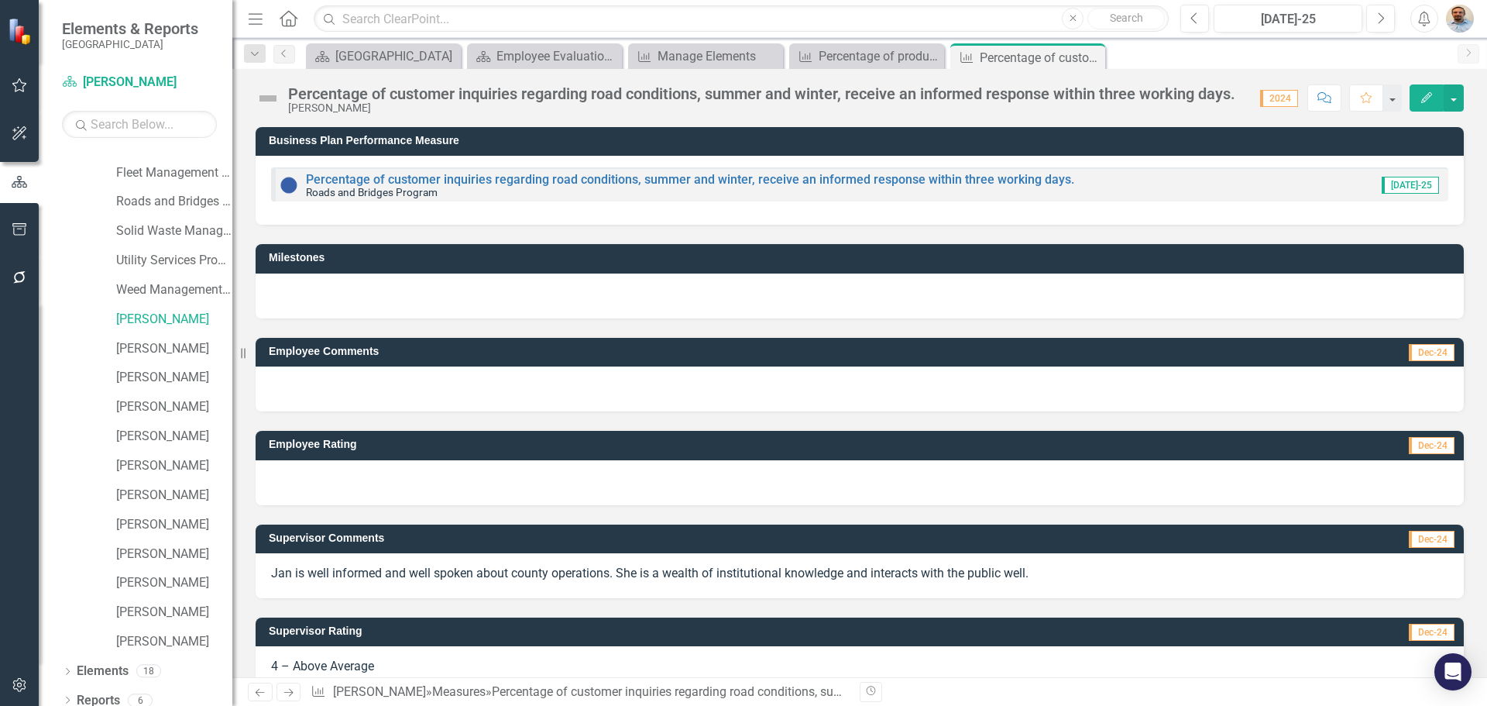
click at [287, 696] on icon "Next" at bounding box center [288, 692] width 13 height 10
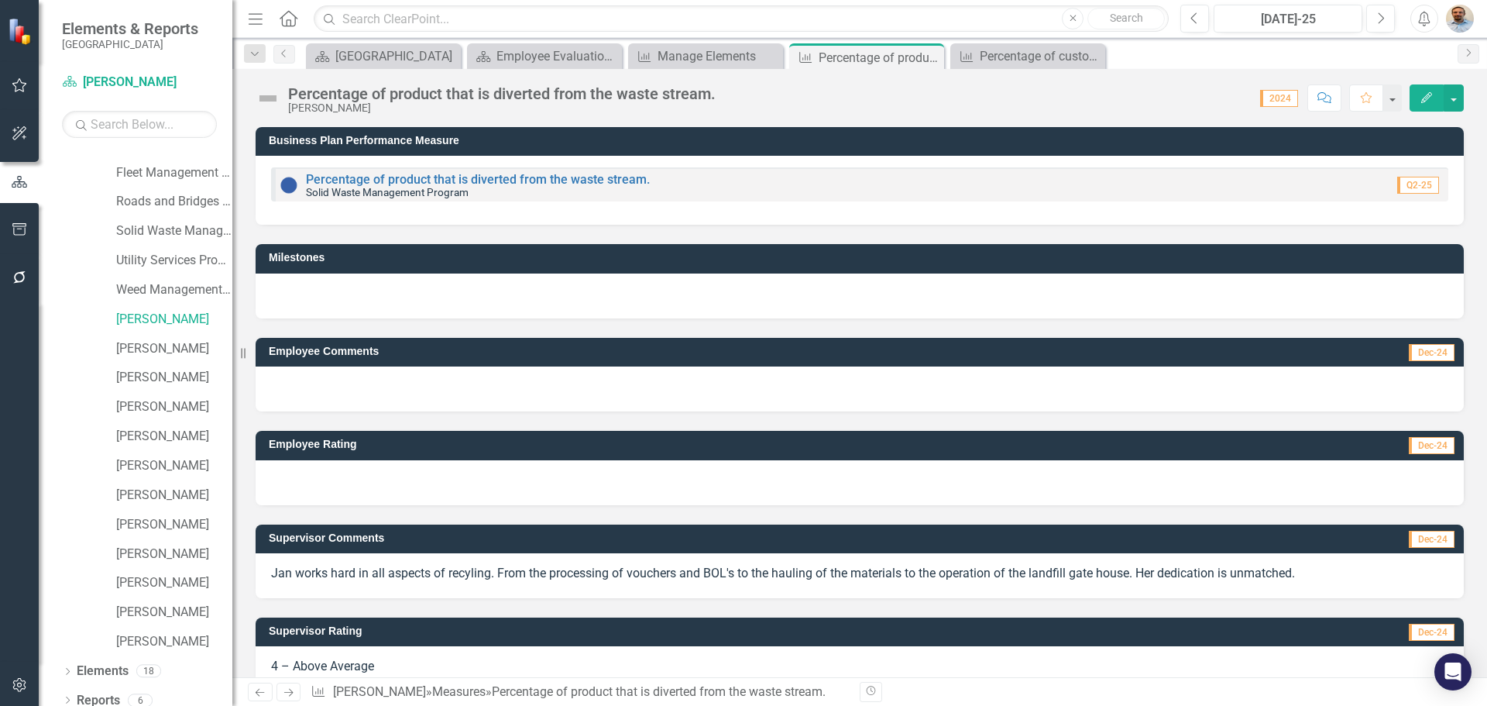
click at [287, 689] on icon "Next" at bounding box center [288, 692] width 13 height 10
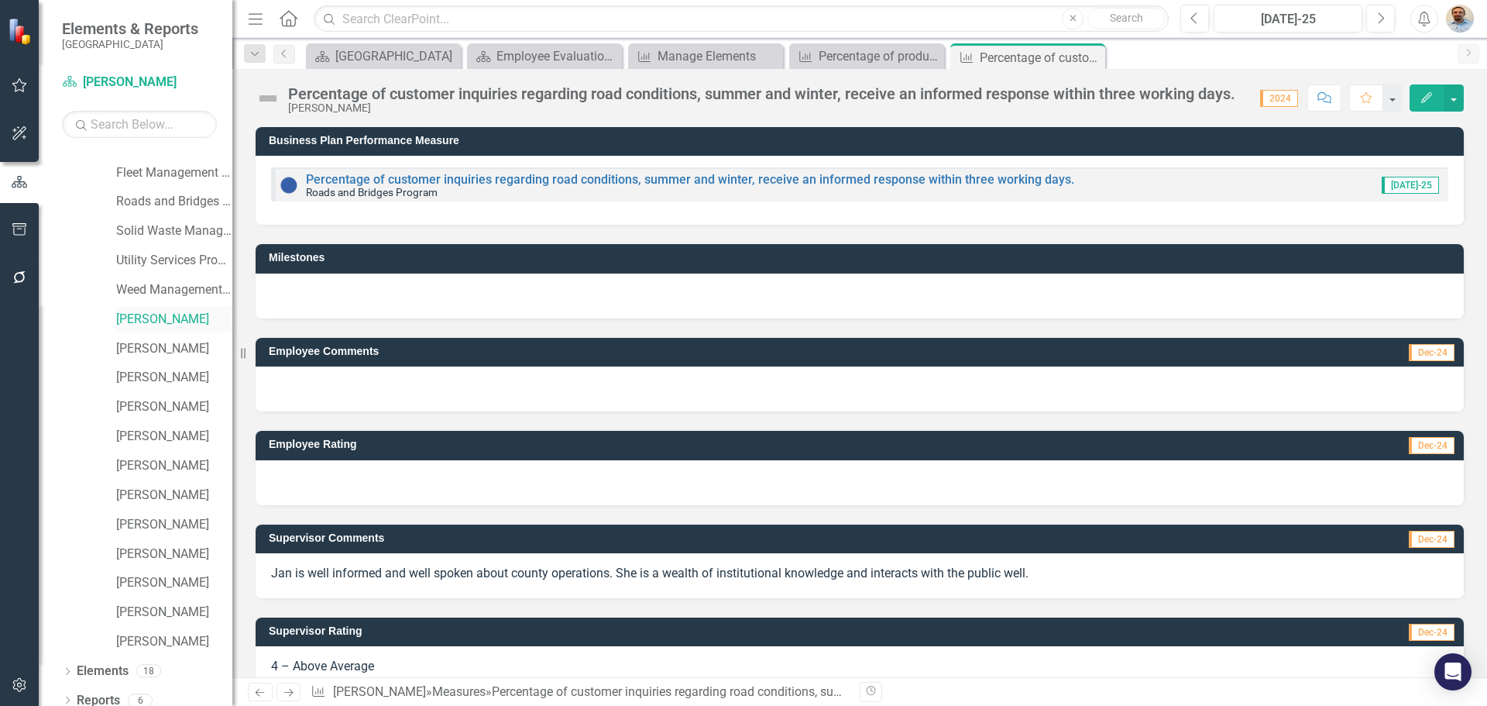
click at [142, 318] on link "[PERSON_NAME]" at bounding box center [174, 320] width 116 height 18
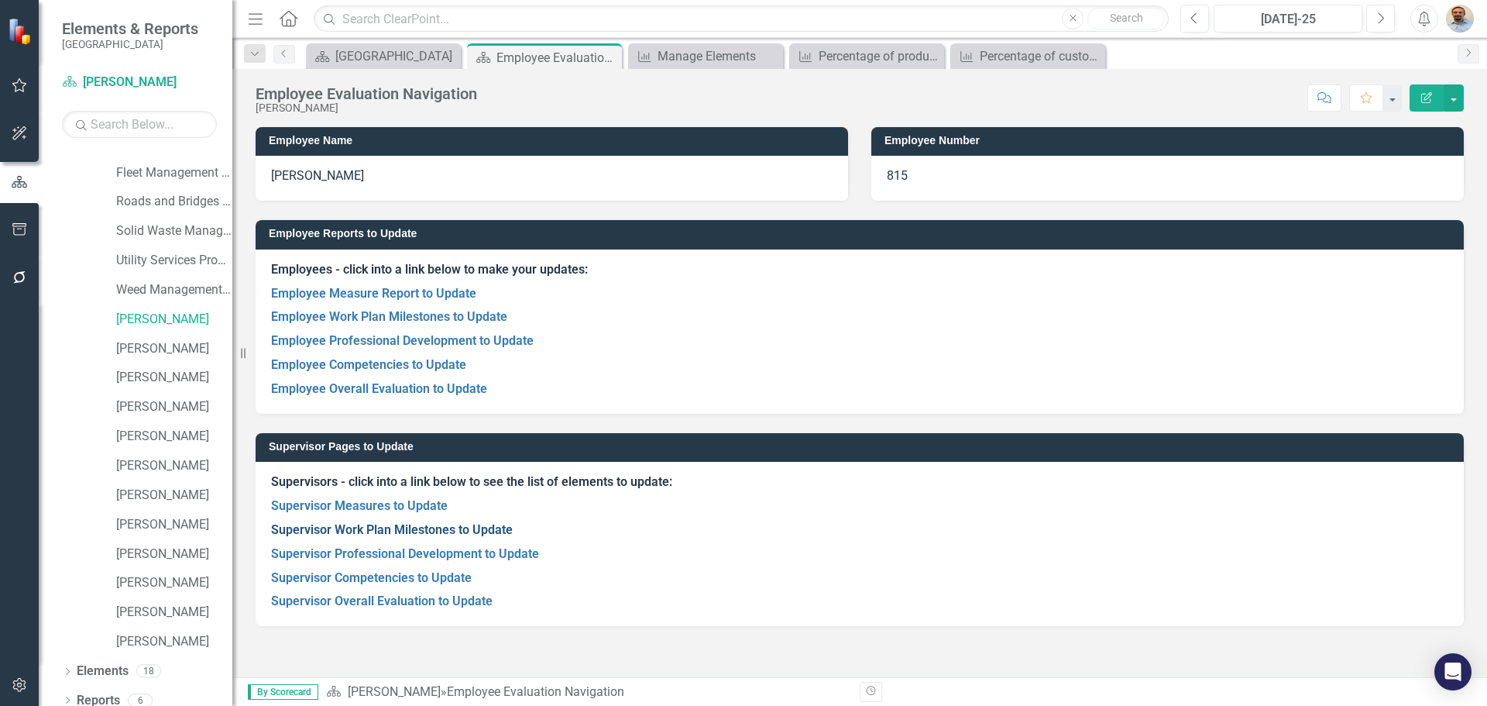
click at [363, 530] on link "Supervisor Work Plan Milestones to Update" at bounding box center [392, 529] width 242 height 15
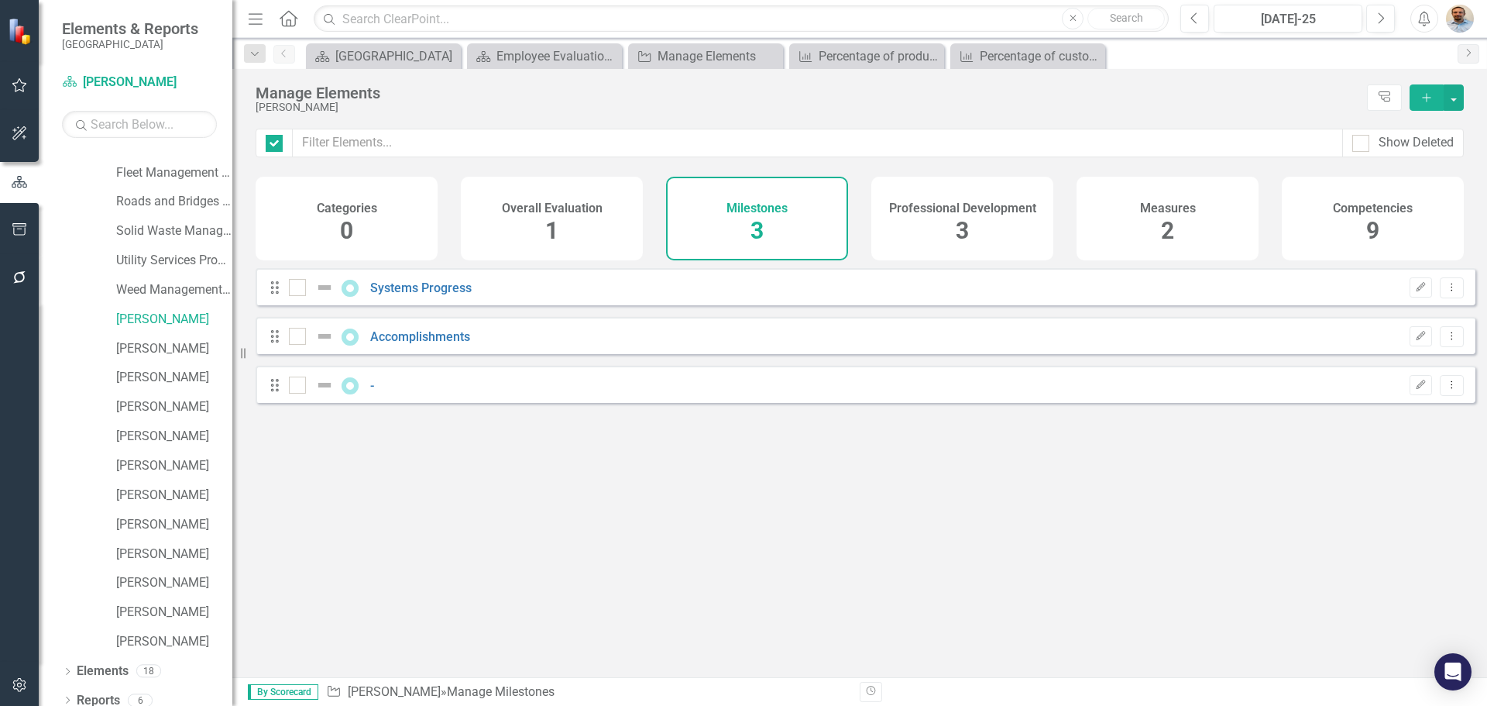
checkbox input "false"
click at [422, 295] on link "Systems Progress" at bounding box center [420, 287] width 101 height 15
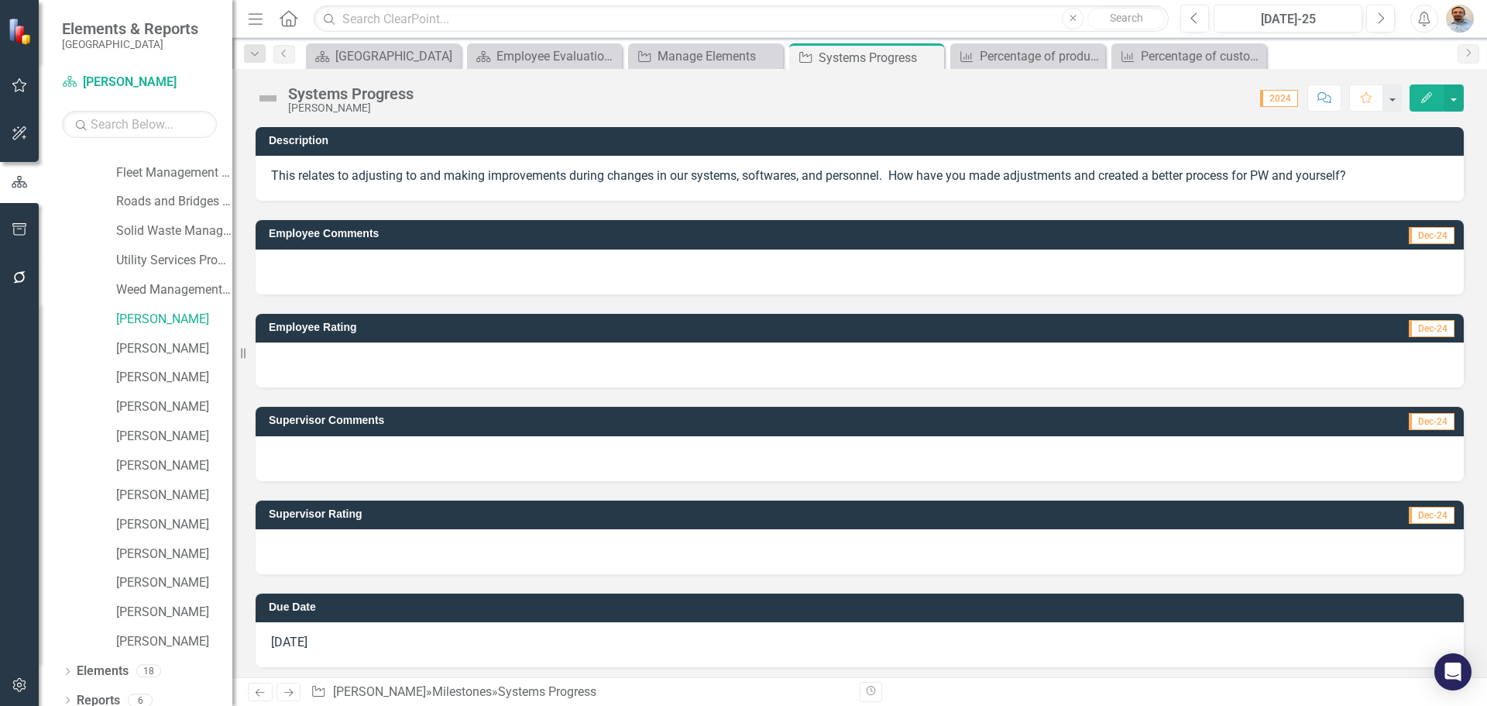
click at [367, 542] on div at bounding box center [860, 551] width 1208 height 45
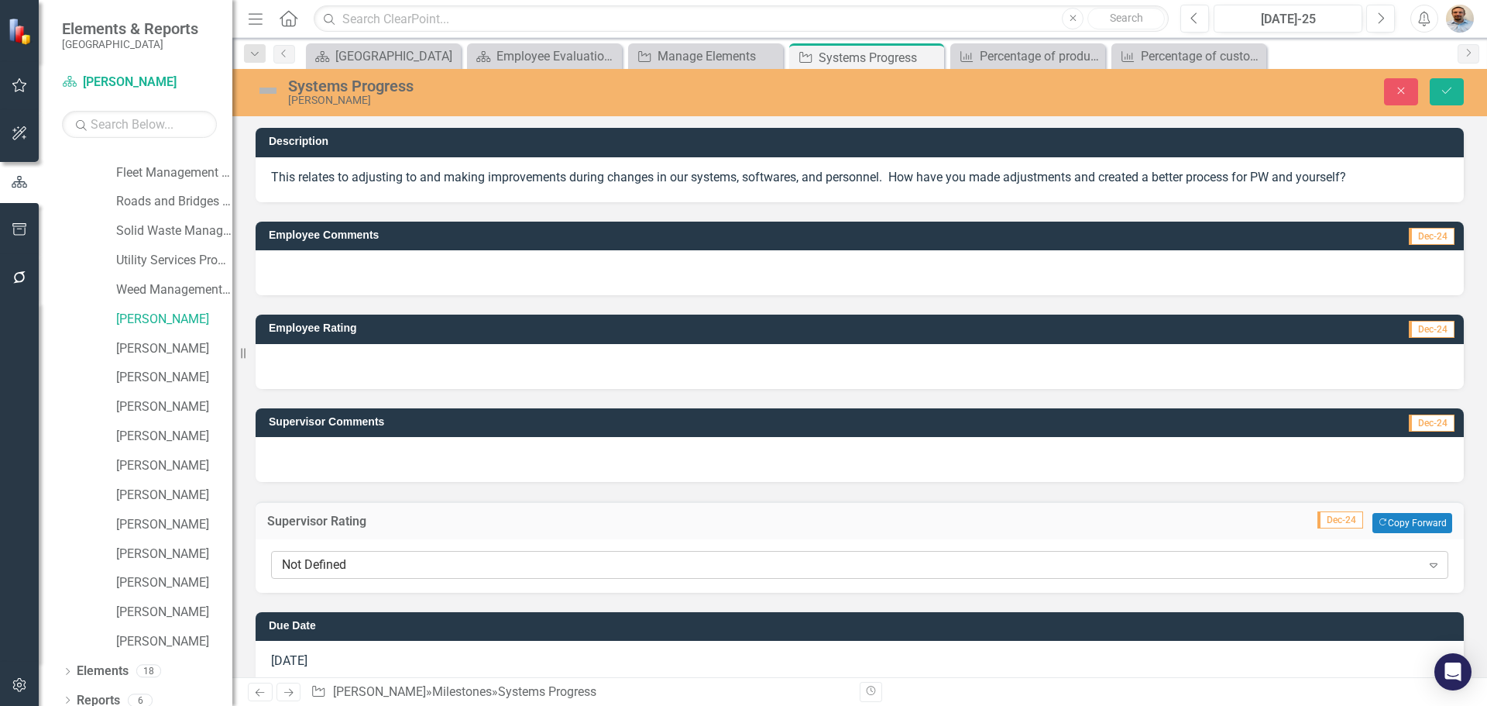
click at [368, 562] on div "Not Defined" at bounding box center [851, 565] width 1139 height 18
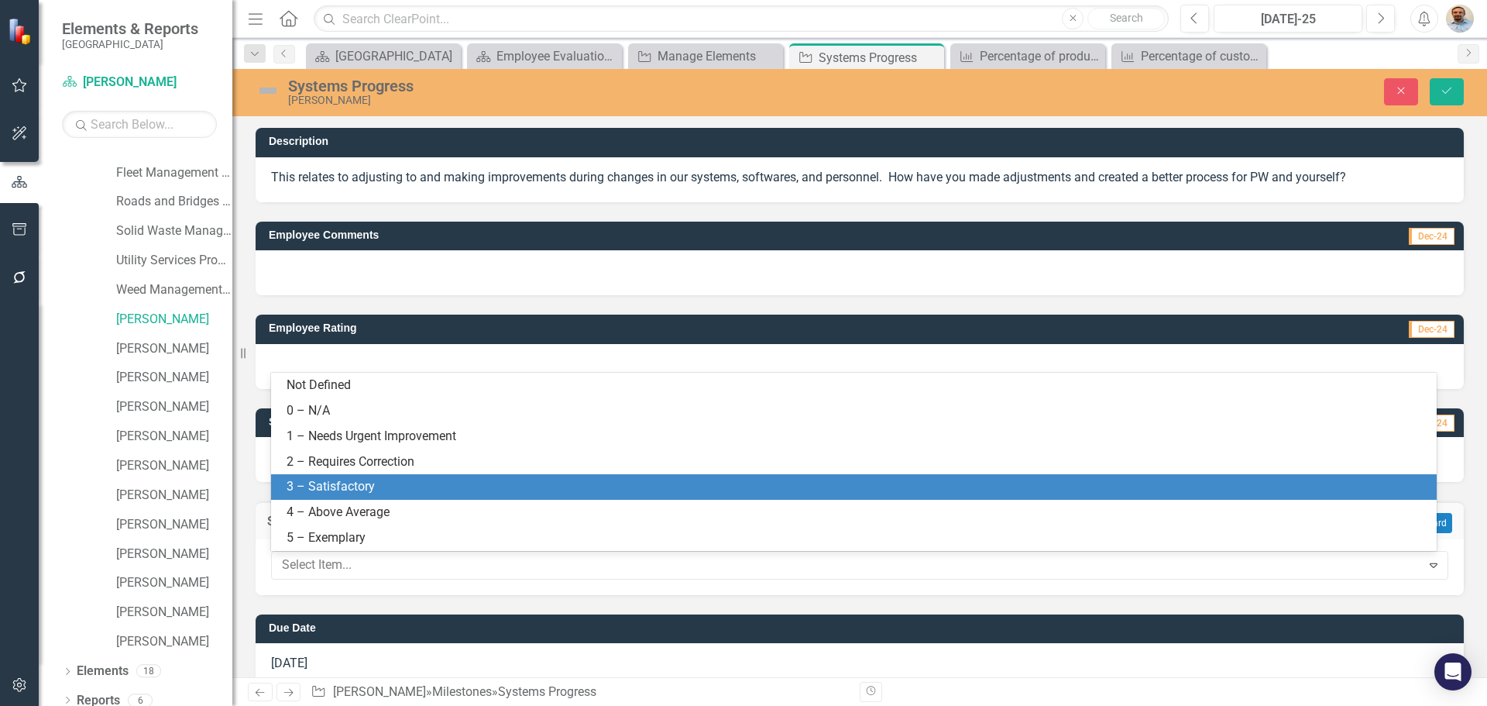
click at [363, 479] on div "3 – Satisfactory" at bounding box center [857, 487] width 1141 height 18
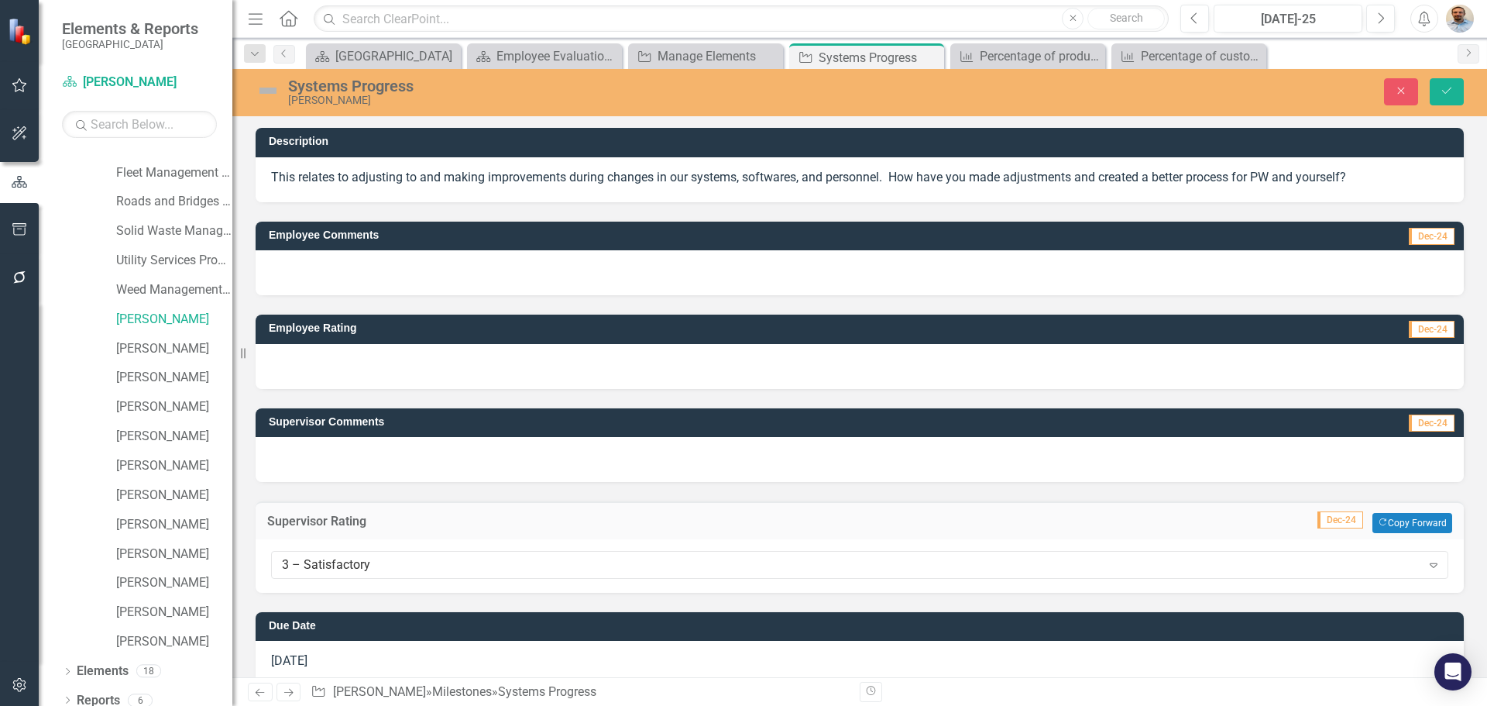
click at [367, 460] on div at bounding box center [860, 459] width 1208 height 45
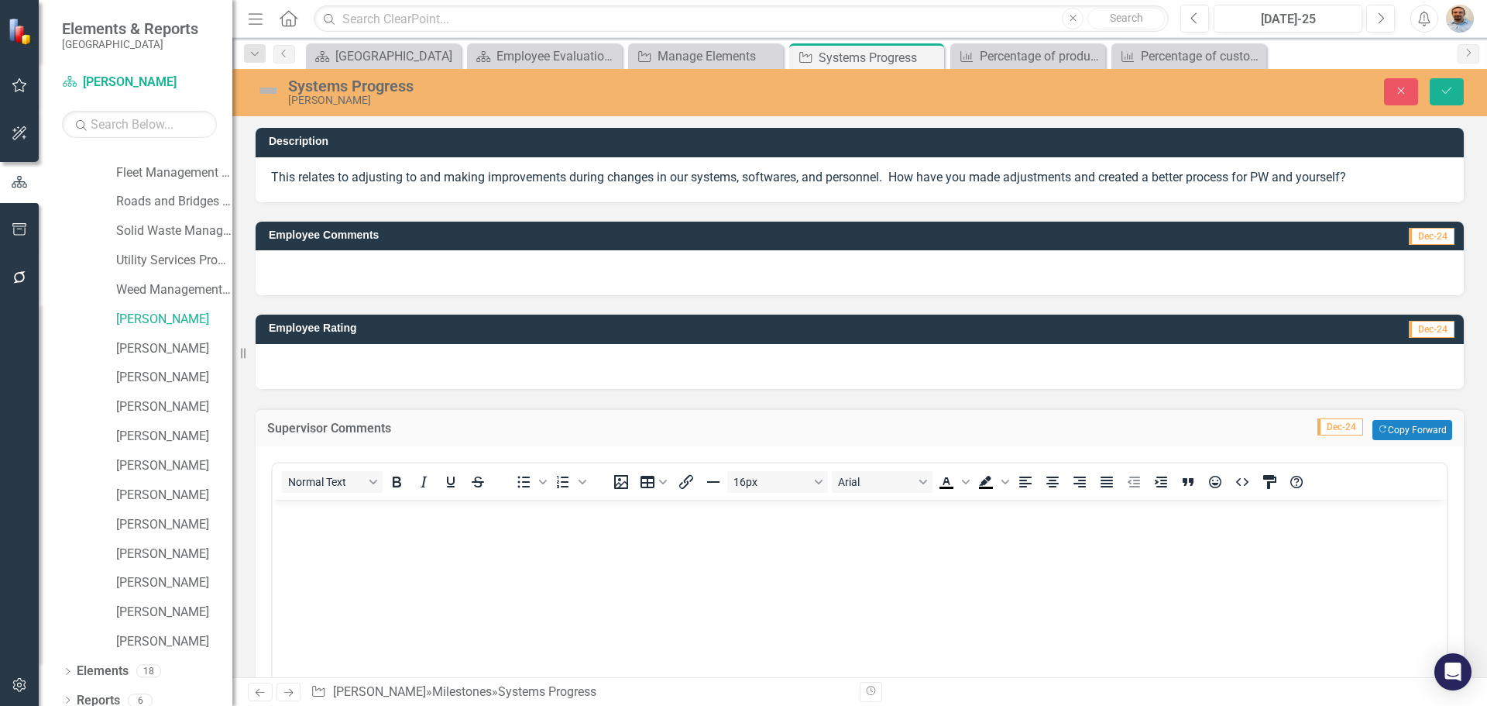
click at [368, 530] on body "Rich Text Area. Press ALT-0 for help." at bounding box center [860, 615] width 1174 height 232
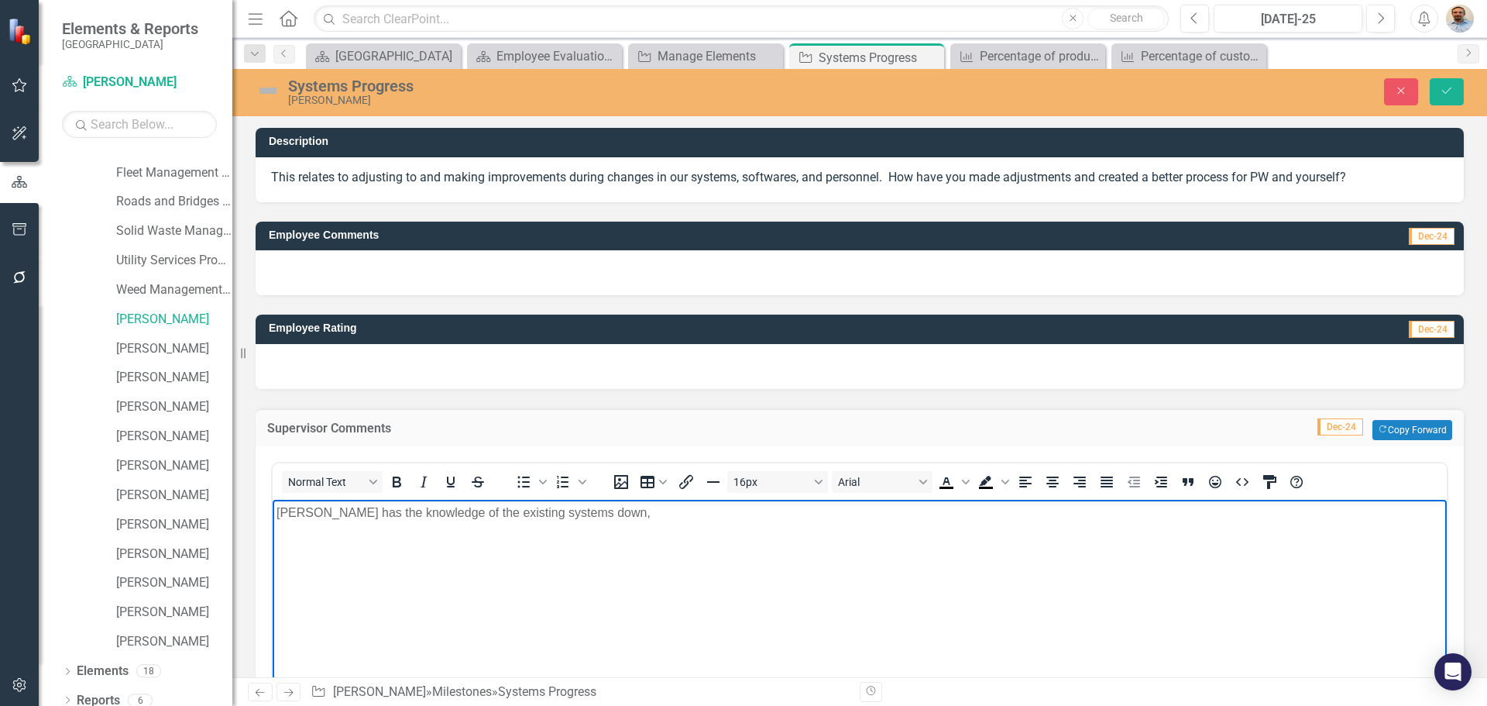
click at [285, 515] on p "Han has the knowledge of the existing systems down," at bounding box center [860, 512] width 1167 height 19
click at [610, 521] on p "Jan has the knowledge of the existing systems down," at bounding box center [860, 512] width 1167 height 19
click at [1433, 92] on button "Save" at bounding box center [1447, 91] width 34 height 27
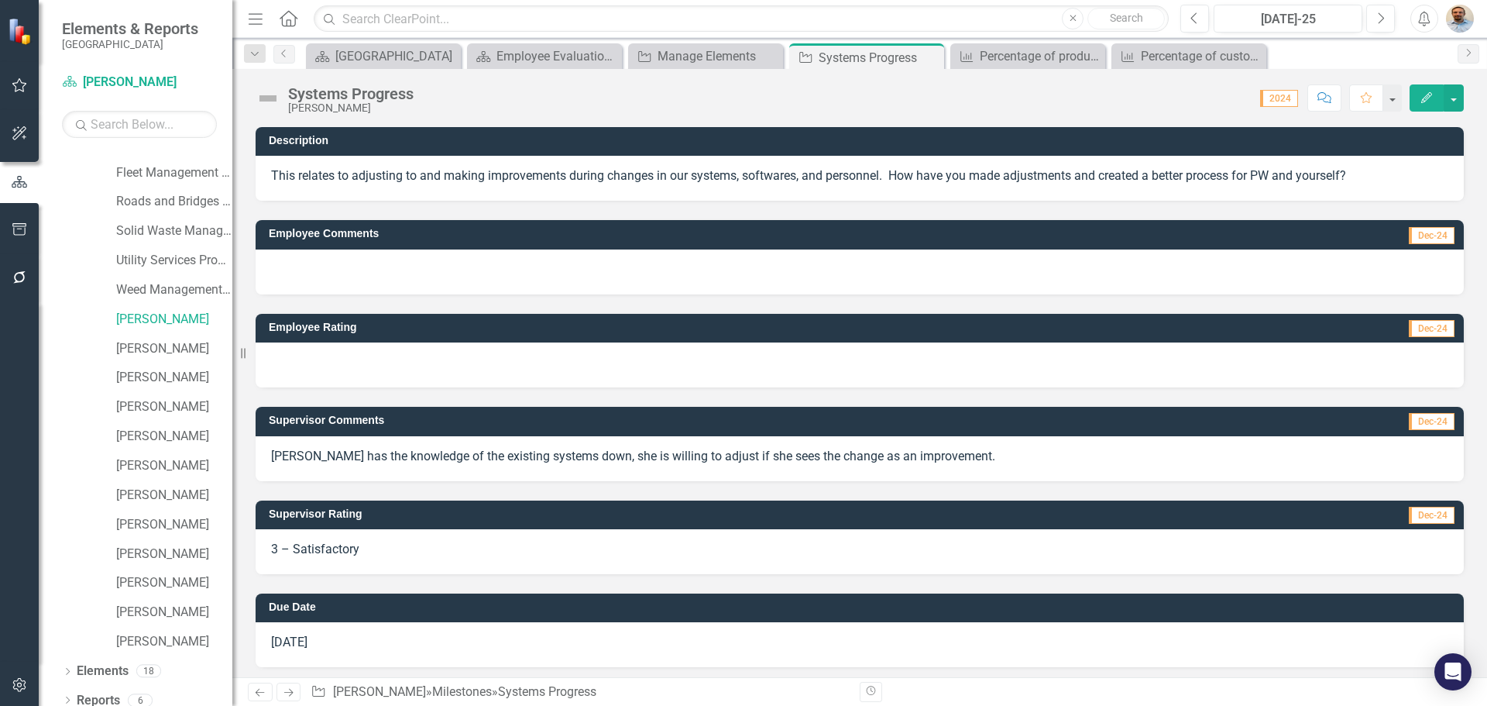
click at [287, 689] on icon "Next" at bounding box center [288, 692] width 13 height 10
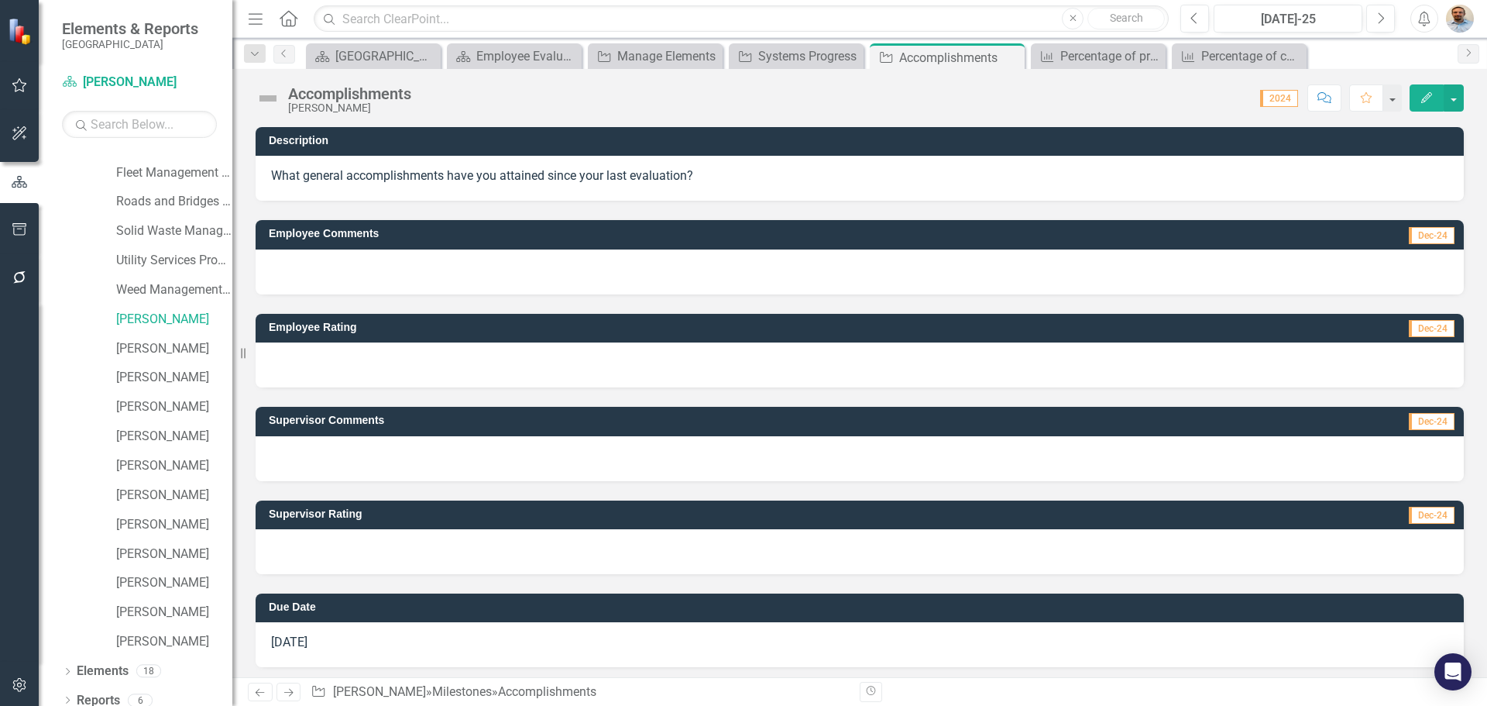
click at [390, 547] on div at bounding box center [860, 551] width 1208 height 45
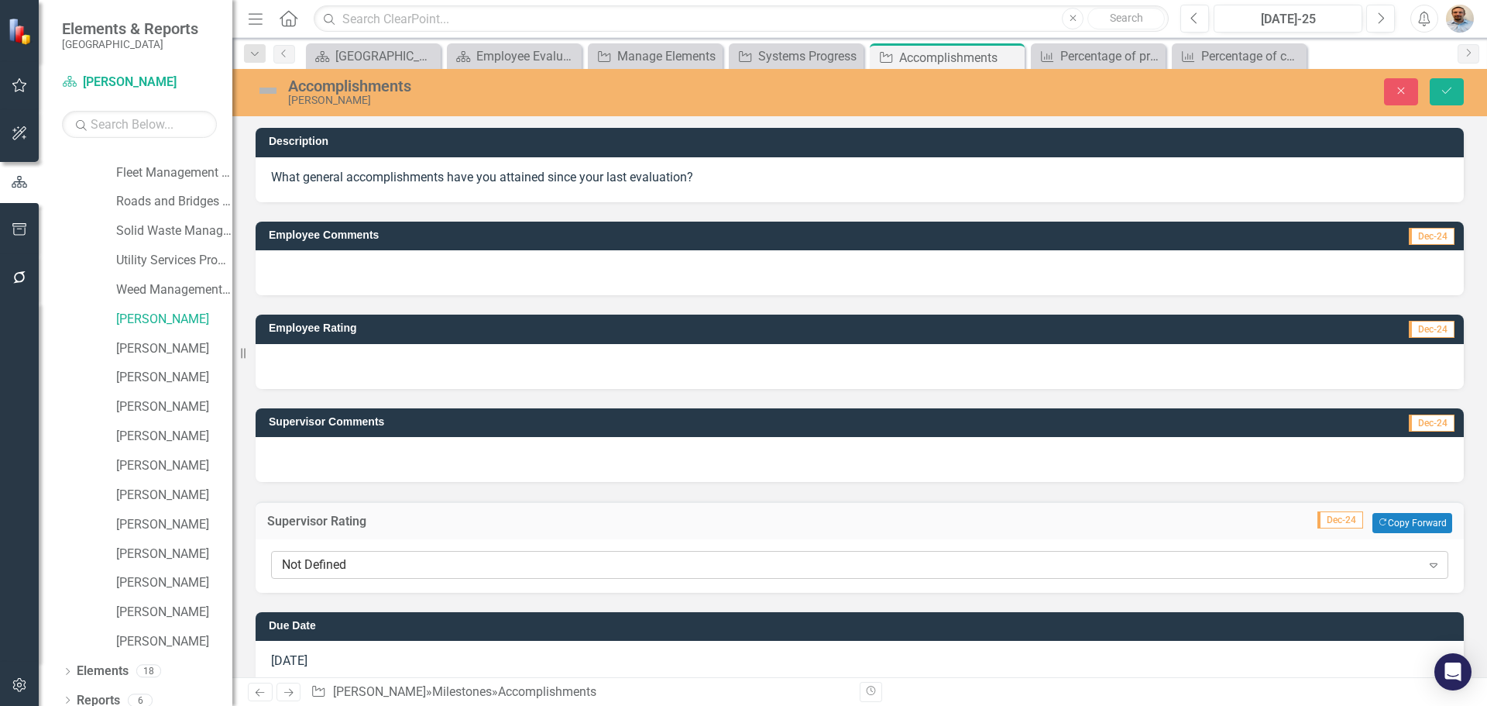
click at [390, 572] on div "Not Defined" at bounding box center [851, 565] width 1139 height 18
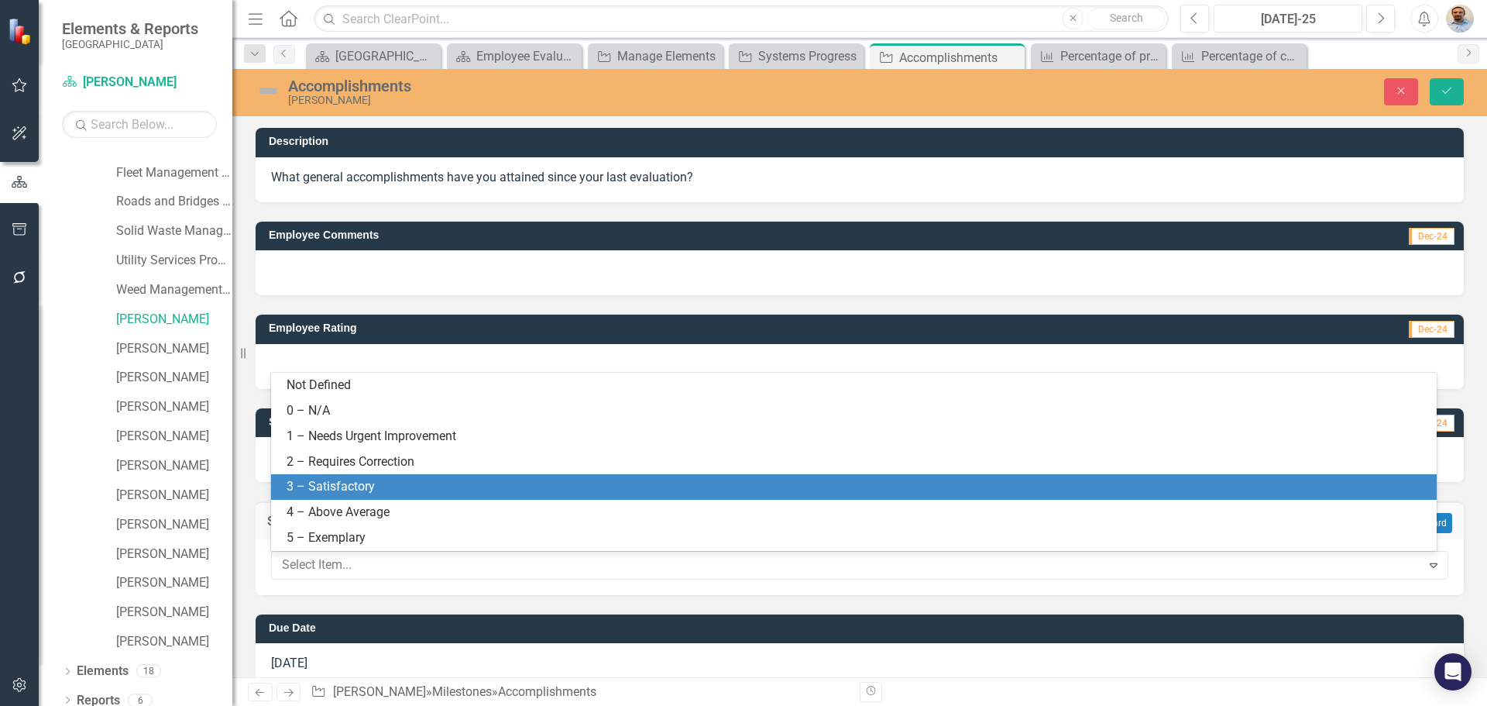
click at [387, 492] on div "3 – Satisfactory" at bounding box center [857, 487] width 1141 height 18
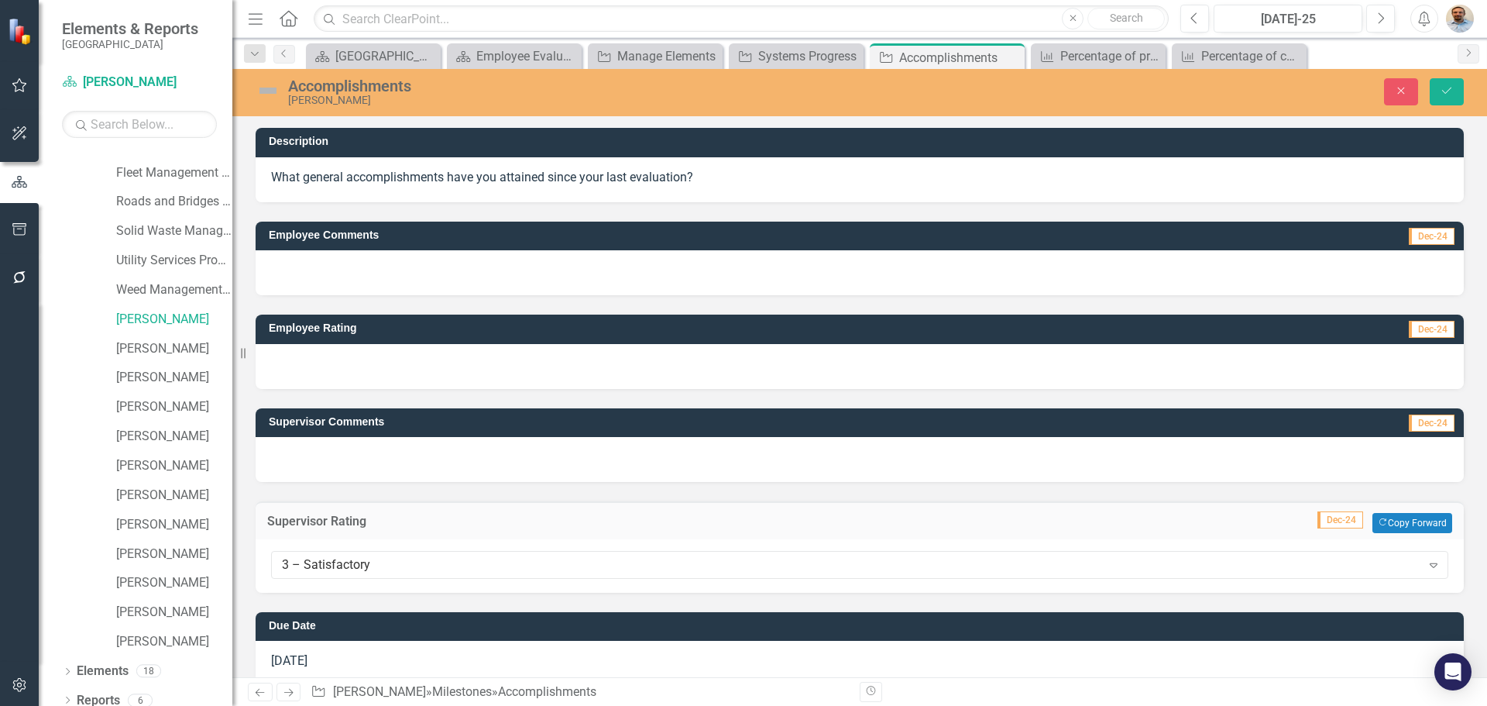
click at [384, 464] on div at bounding box center [860, 459] width 1208 height 45
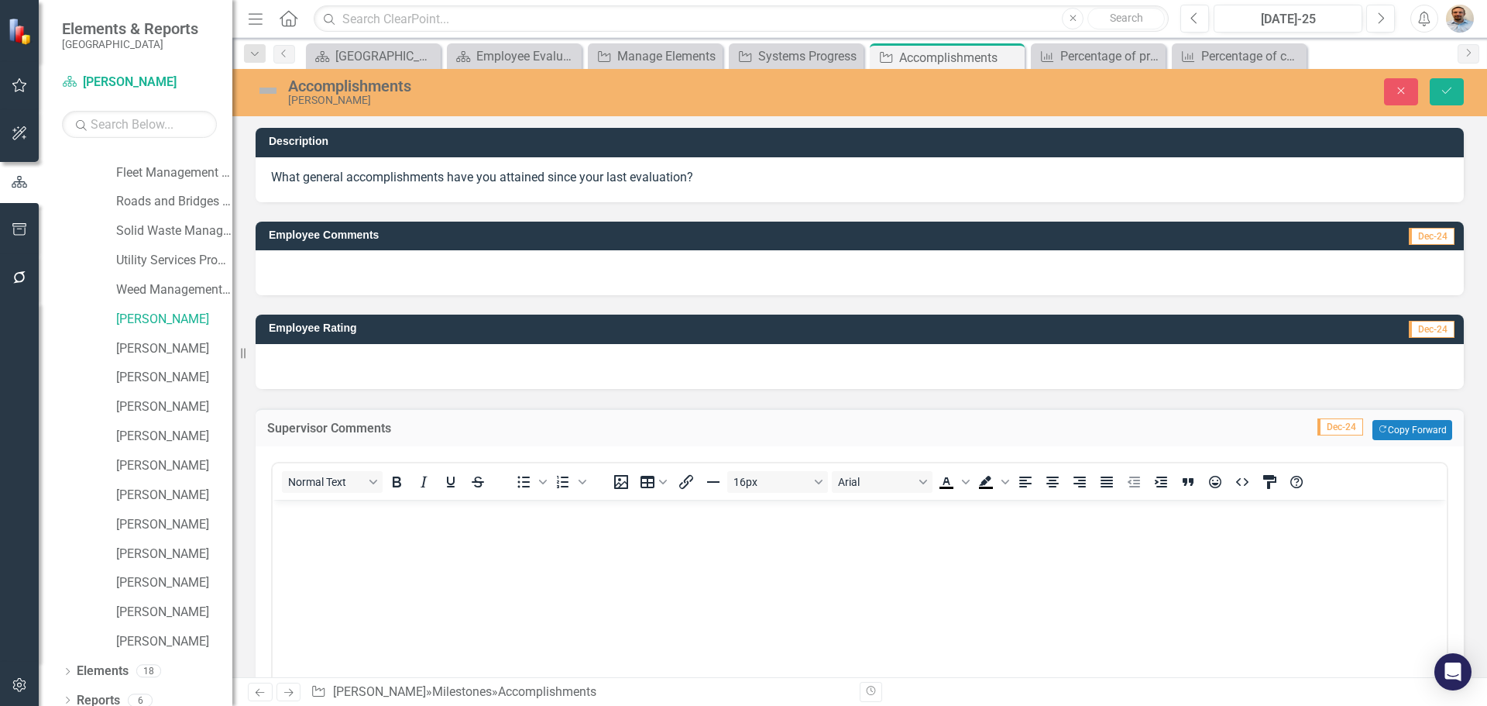
click at [384, 537] on body "Rich Text Area. Press ALT-0 for help." at bounding box center [860, 615] width 1174 height 232
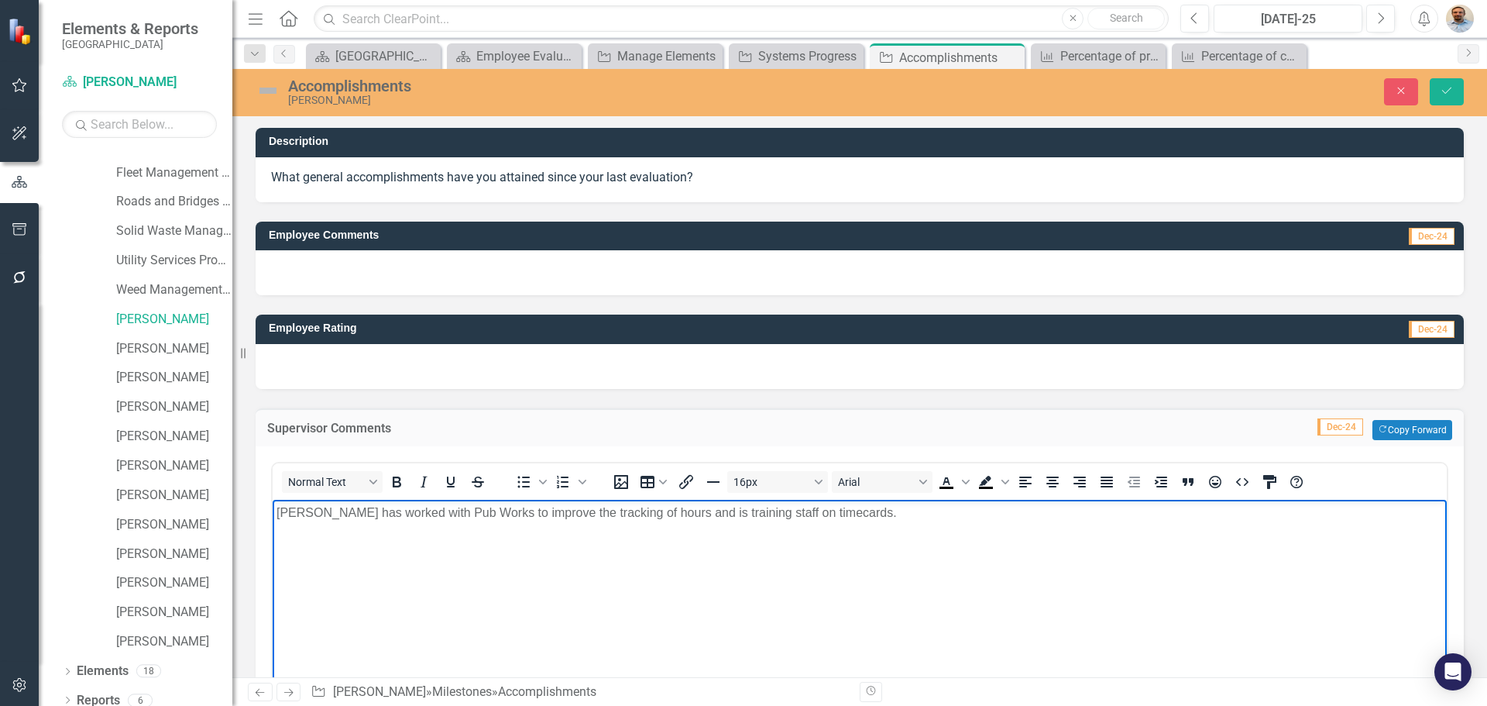
click at [652, 596] on body "Jan has worked with Pub Works to improve the tracking of hours and is training …" at bounding box center [860, 615] width 1174 height 232
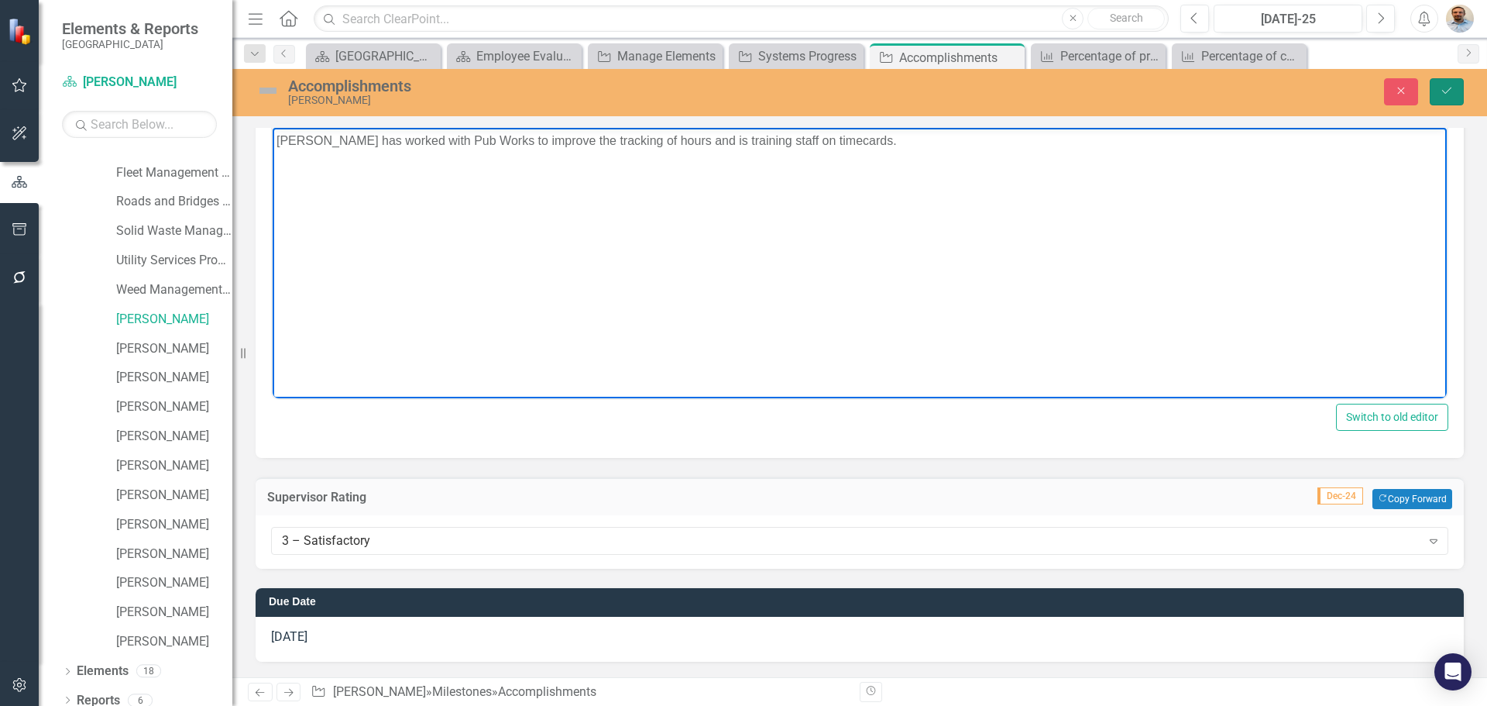
click at [1445, 97] on button "Save" at bounding box center [1447, 91] width 34 height 27
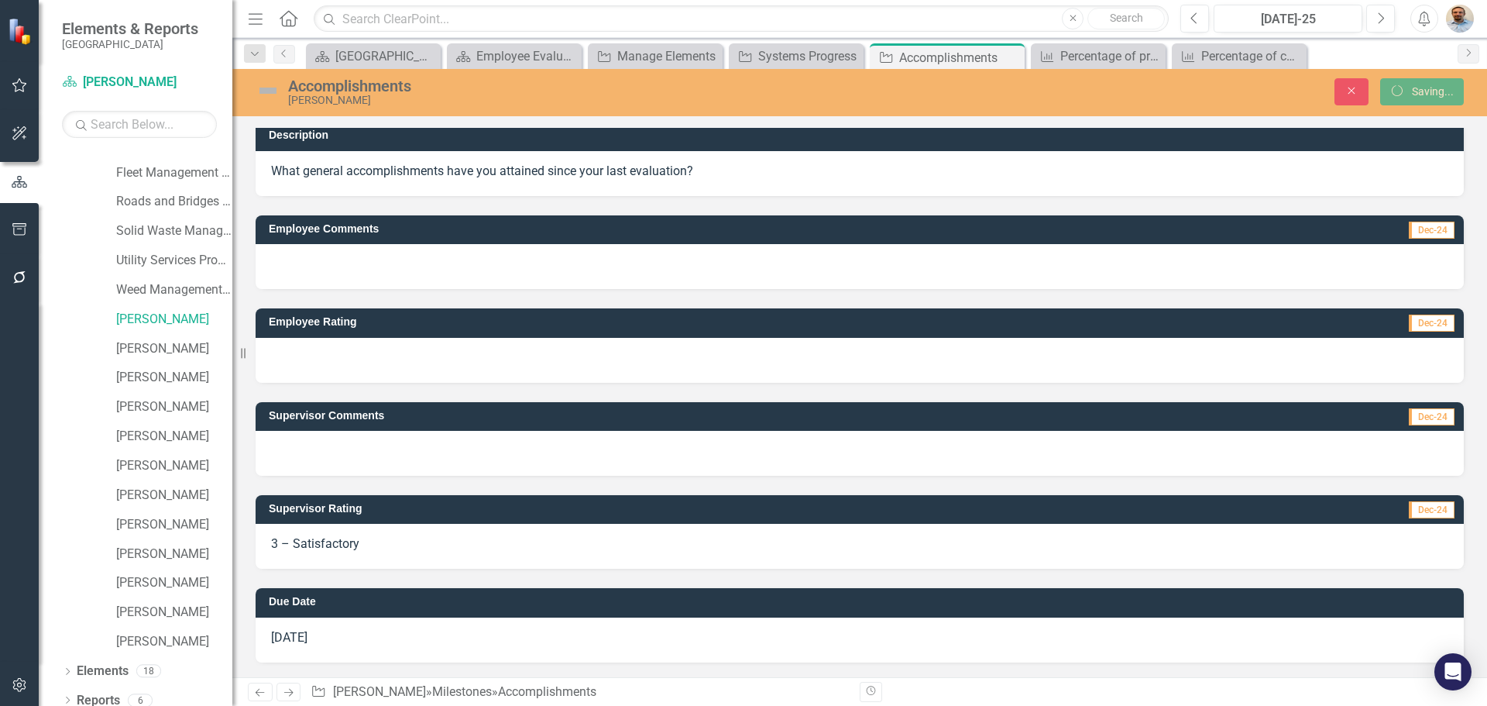
scroll to position [6, 0]
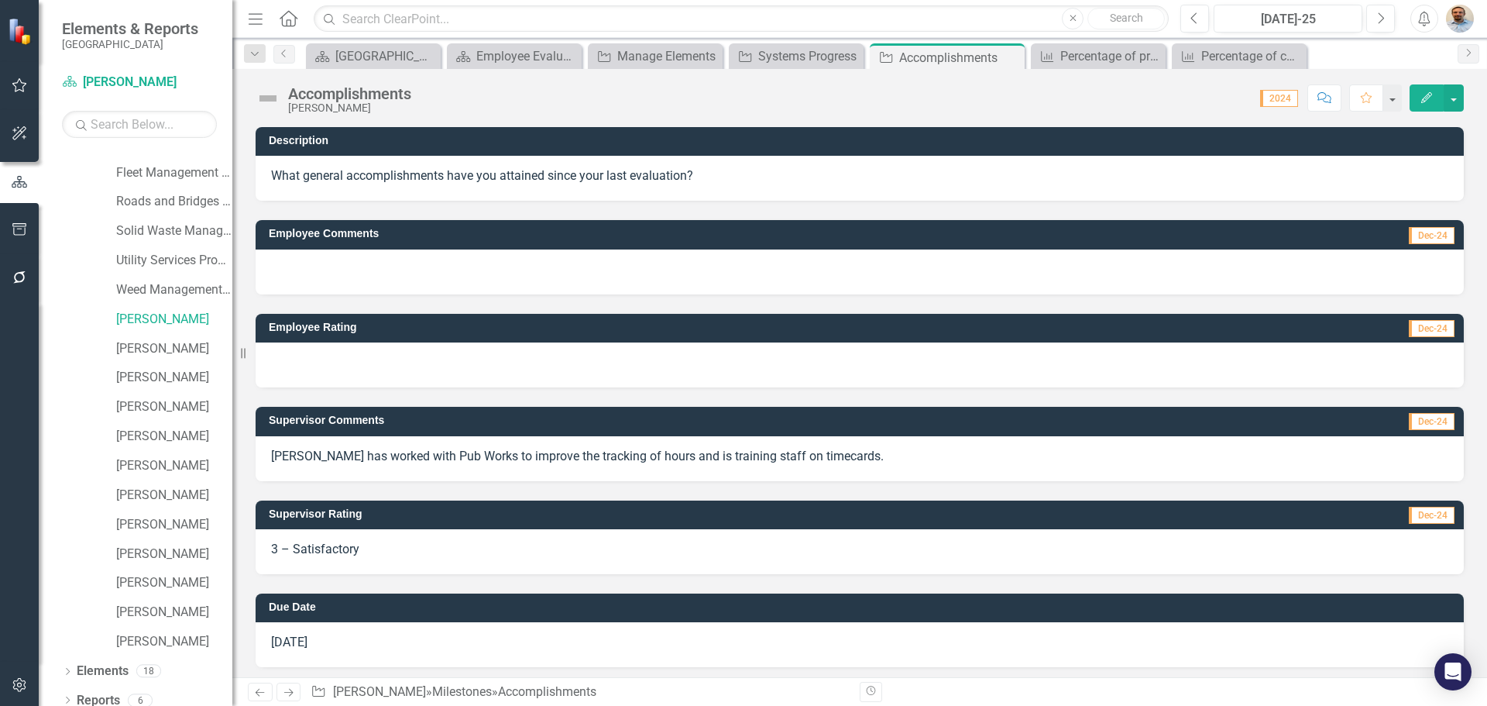
click at [287, 696] on icon "Next" at bounding box center [288, 692] width 13 height 10
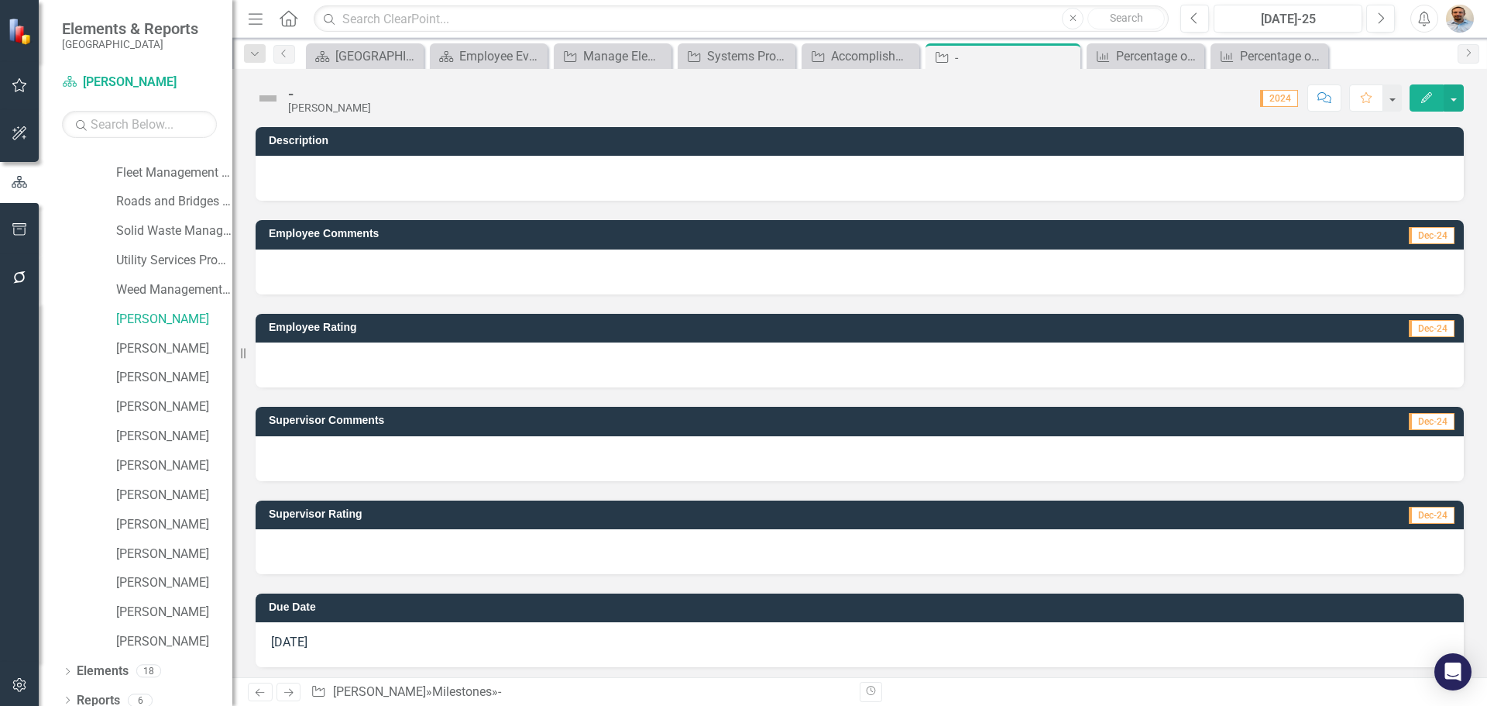
click at [287, 697] on icon "Next" at bounding box center [288, 692] width 13 height 10
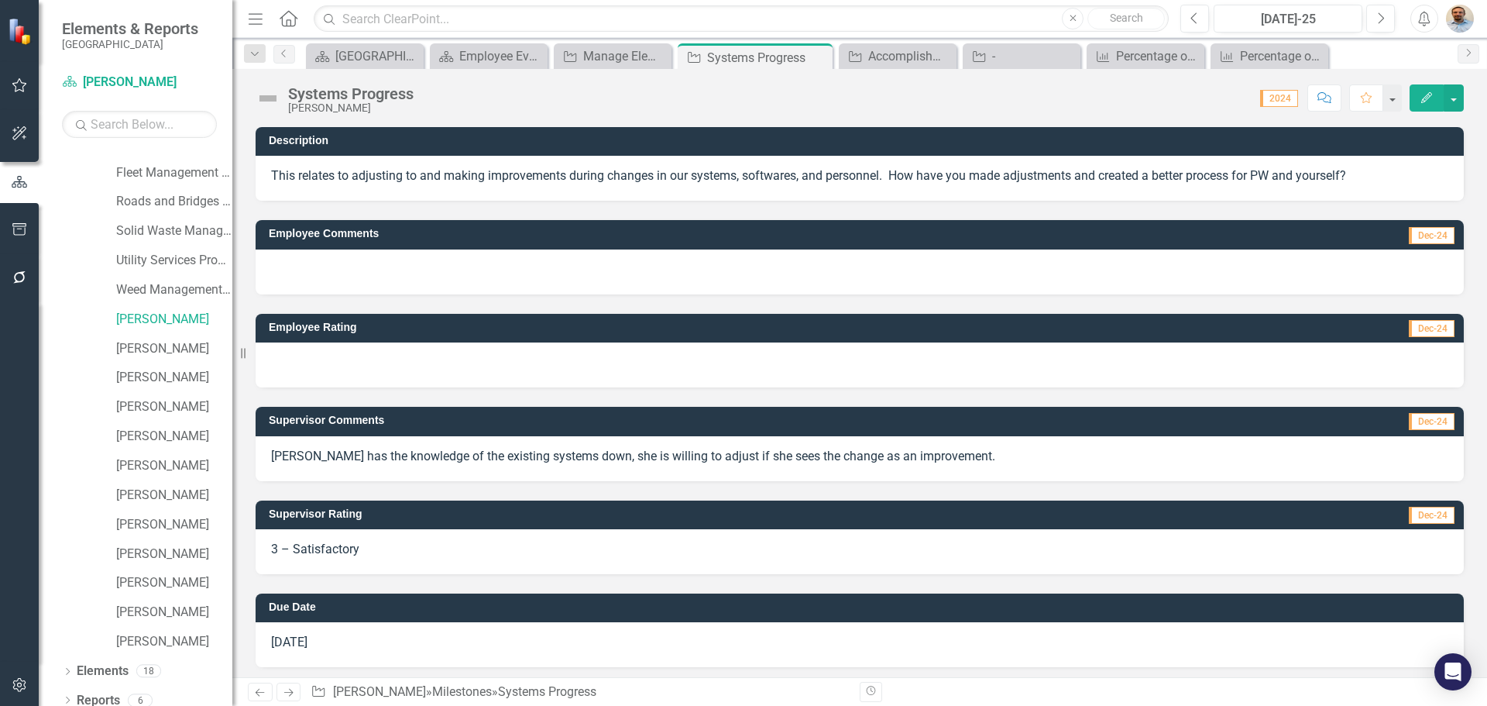
click at [290, 691] on icon "Next" at bounding box center [288, 692] width 13 height 10
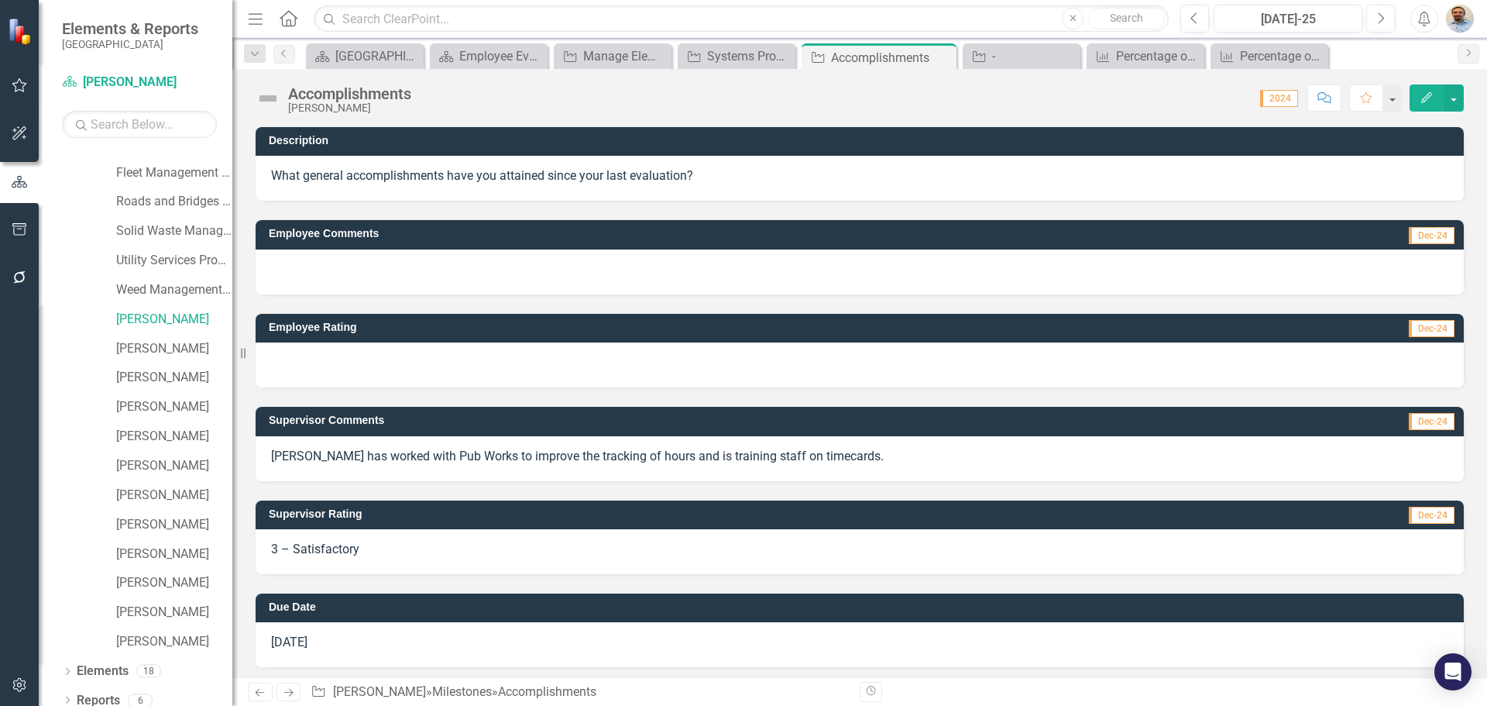
click at [284, 695] on icon "Next" at bounding box center [288, 692] width 13 height 10
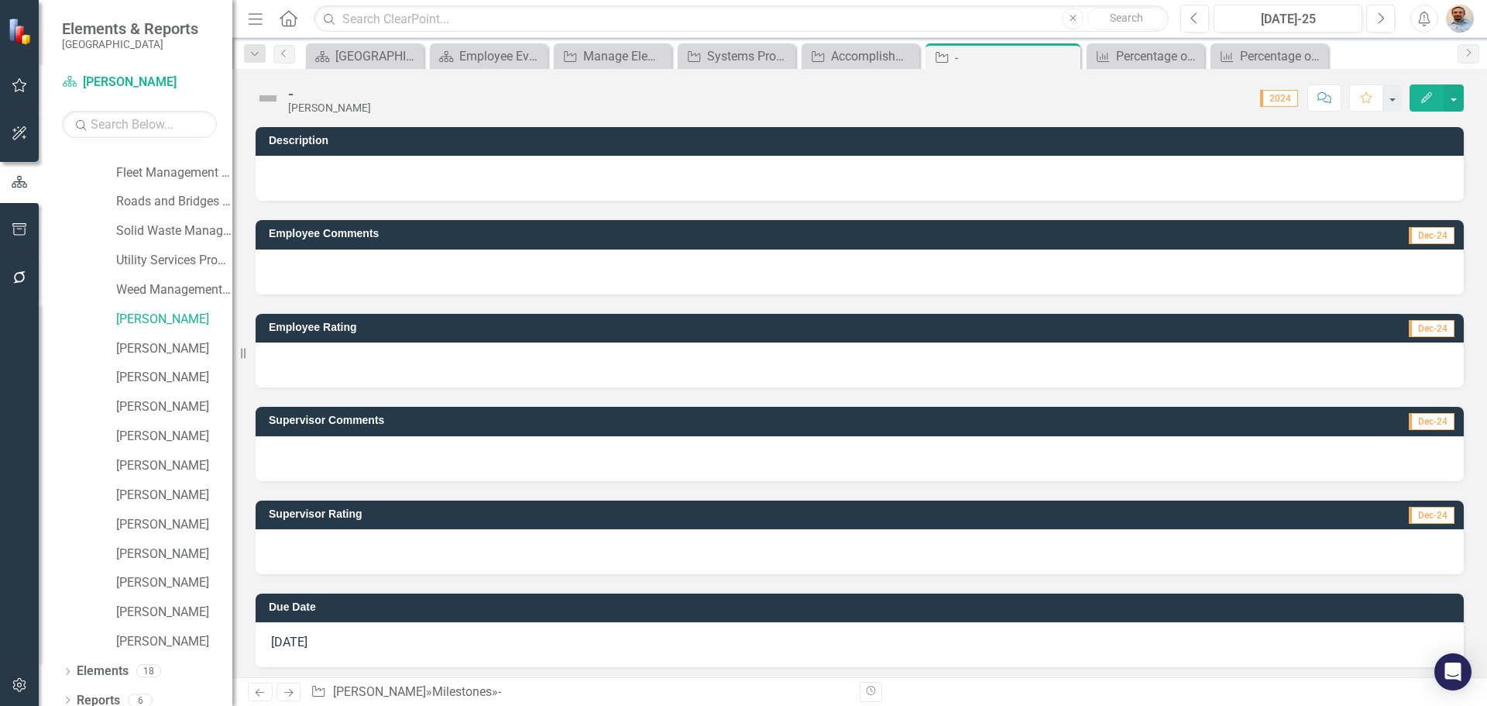
click at [284, 695] on icon "Next" at bounding box center [288, 692] width 13 height 10
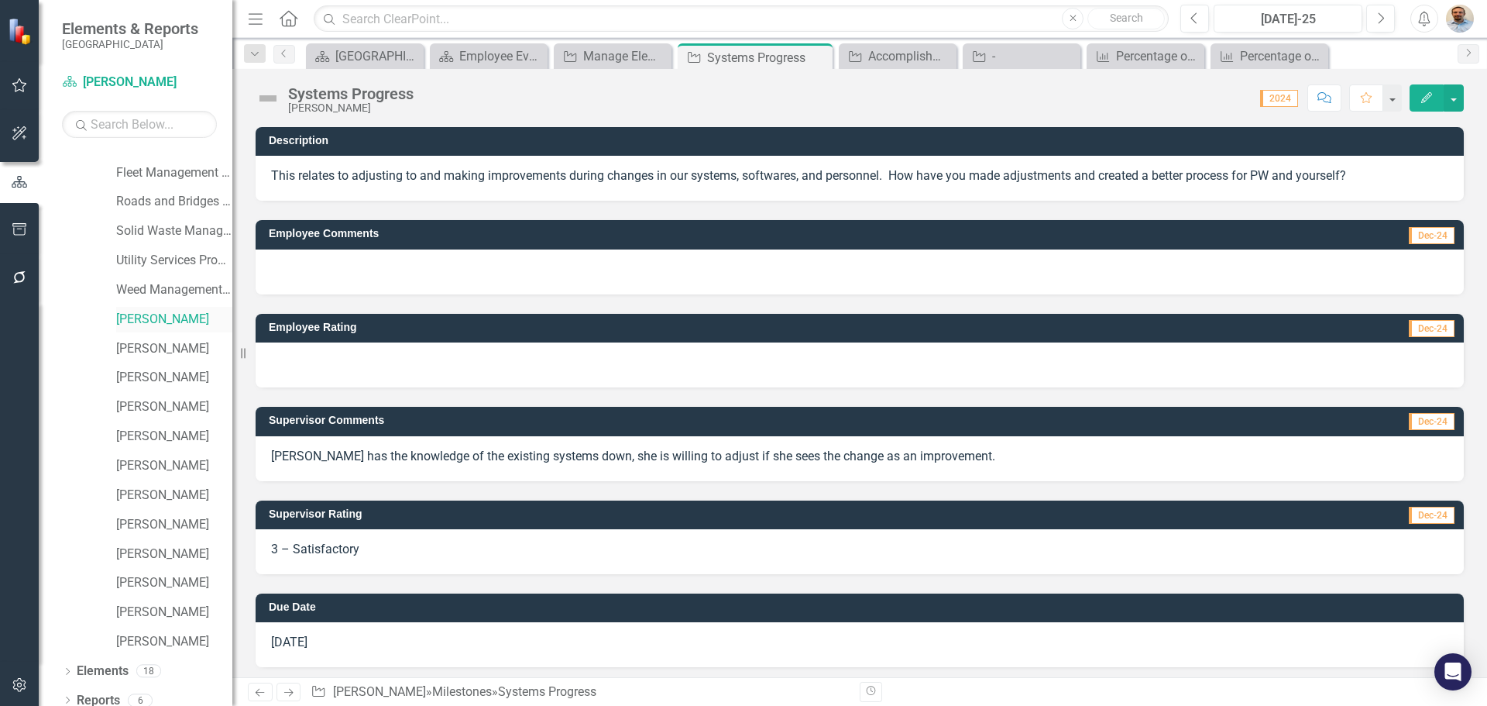
click at [163, 318] on link "[PERSON_NAME]" at bounding box center [174, 320] width 116 height 18
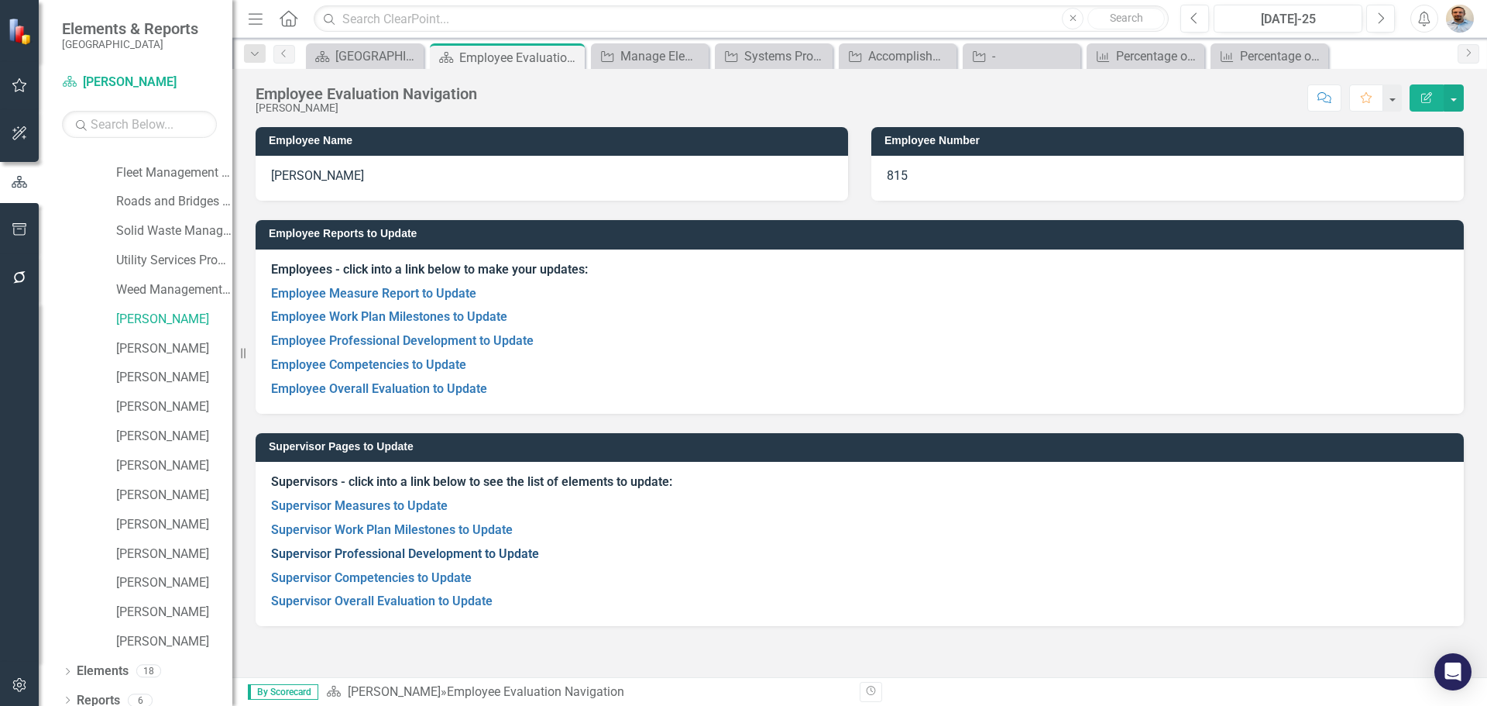
click at [383, 555] on link "Supervisor Professional Development to Update" at bounding box center [405, 553] width 268 height 15
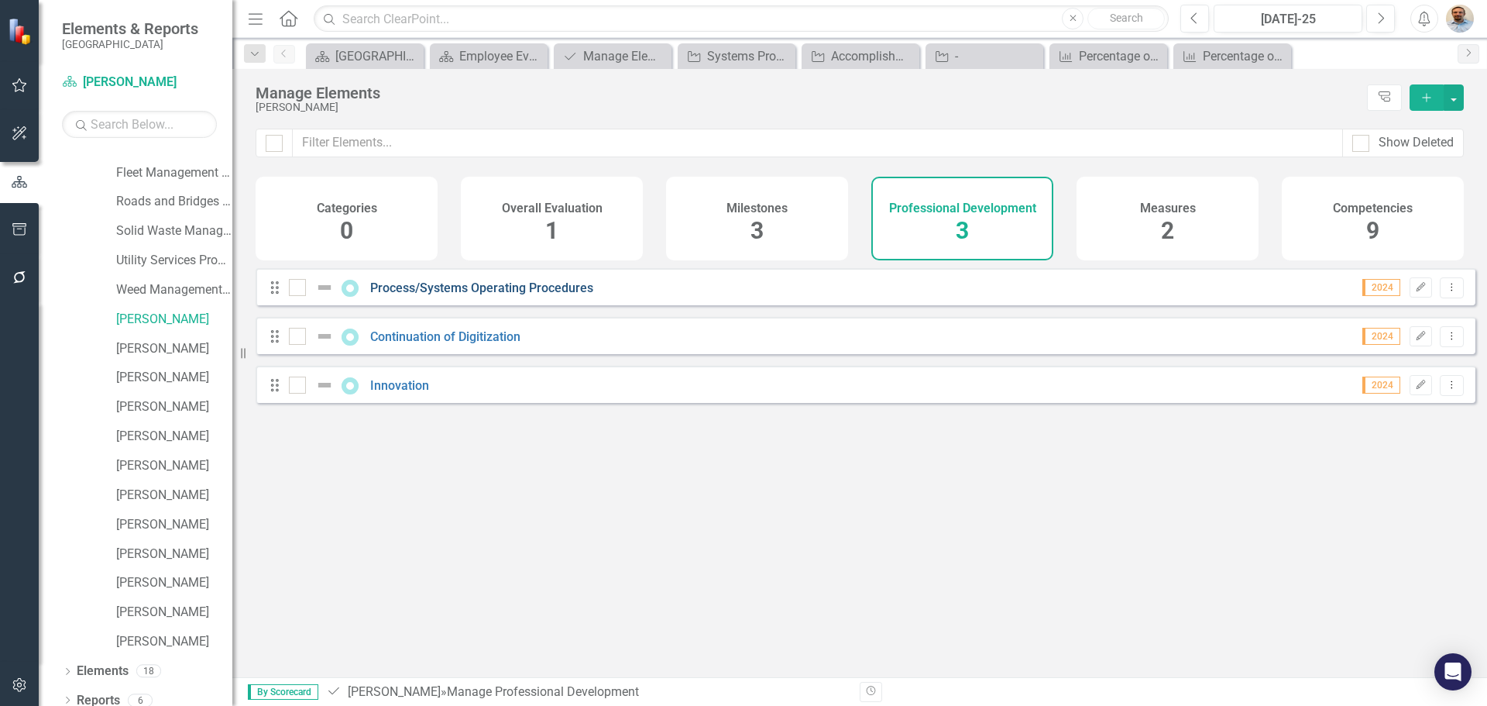
click at [455, 295] on link "Process/Systems Operating Procedures" at bounding box center [481, 287] width 223 height 15
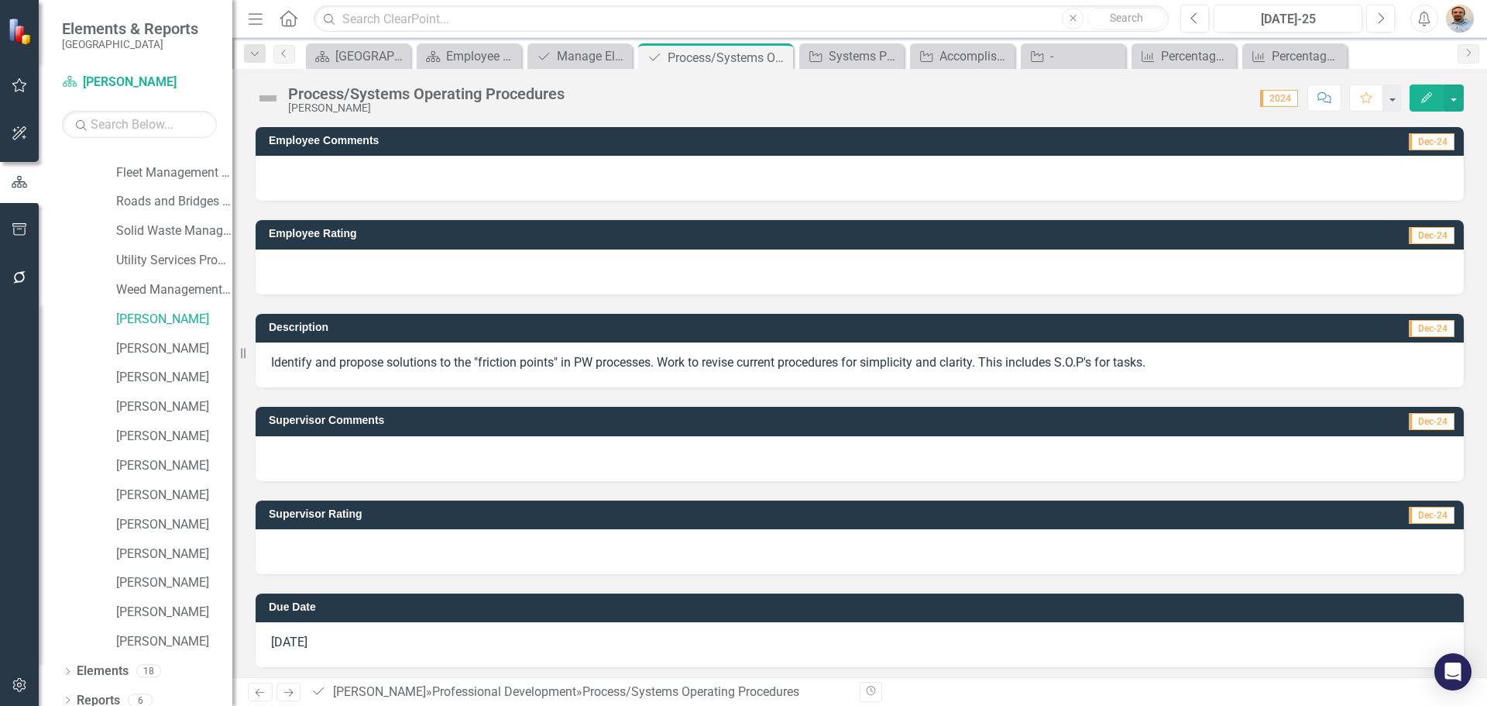
drag, startPoint x: 354, startPoint y: 366, endPoint x: 517, endPoint y: 365, distance: 162.7
click at [517, 365] on p "Identify and propose solutions to the "friction points" in PW processes. Work t…" at bounding box center [859, 363] width 1177 height 18
click at [366, 551] on div at bounding box center [860, 551] width 1208 height 45
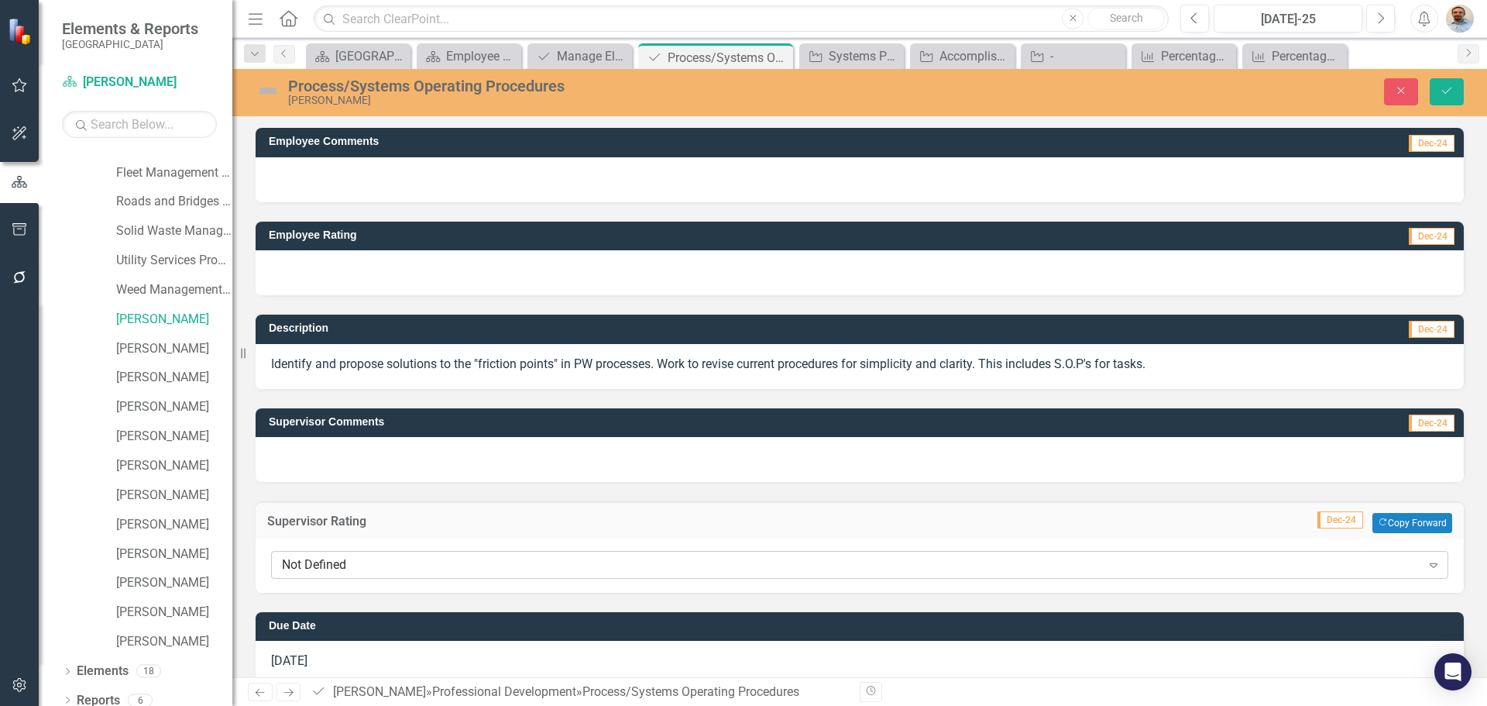
click at [380, 562] on div "Not Defined" at bounding box center [851, 565] width 1139 height 18
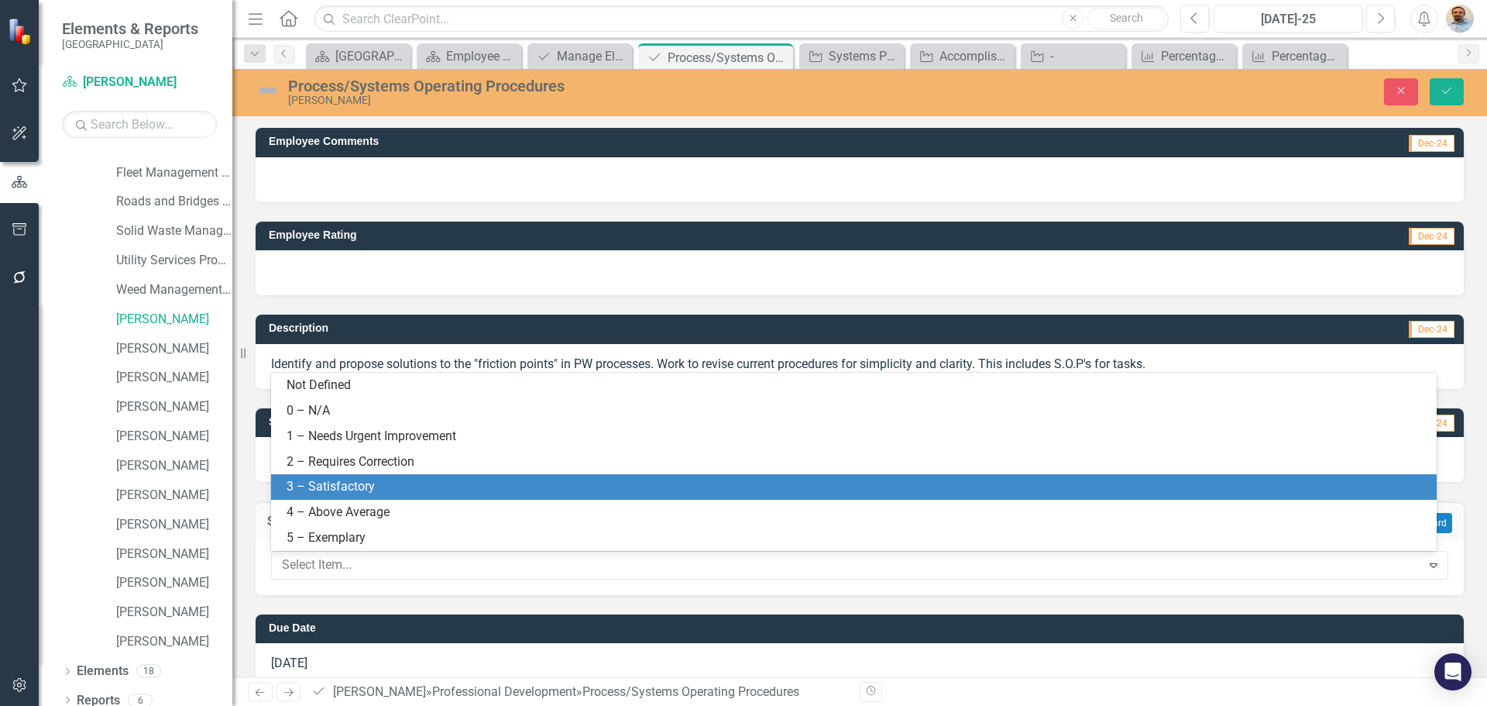
click at [376, 493] on div "3 – Satisfactory" at bounding box center [857, 487] width 1141 height 18
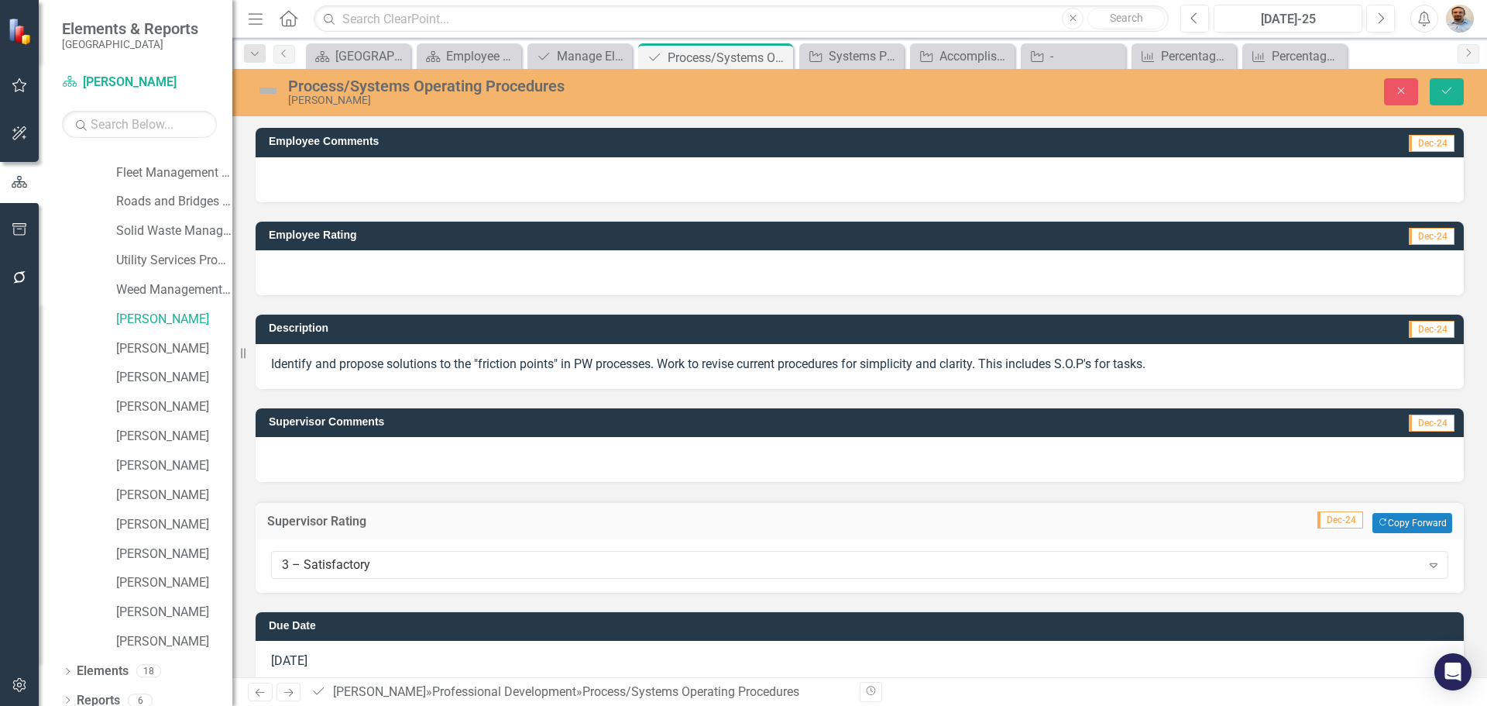
click at [386, 469] on div at bounding box center [860, 459] width 1208 height 45
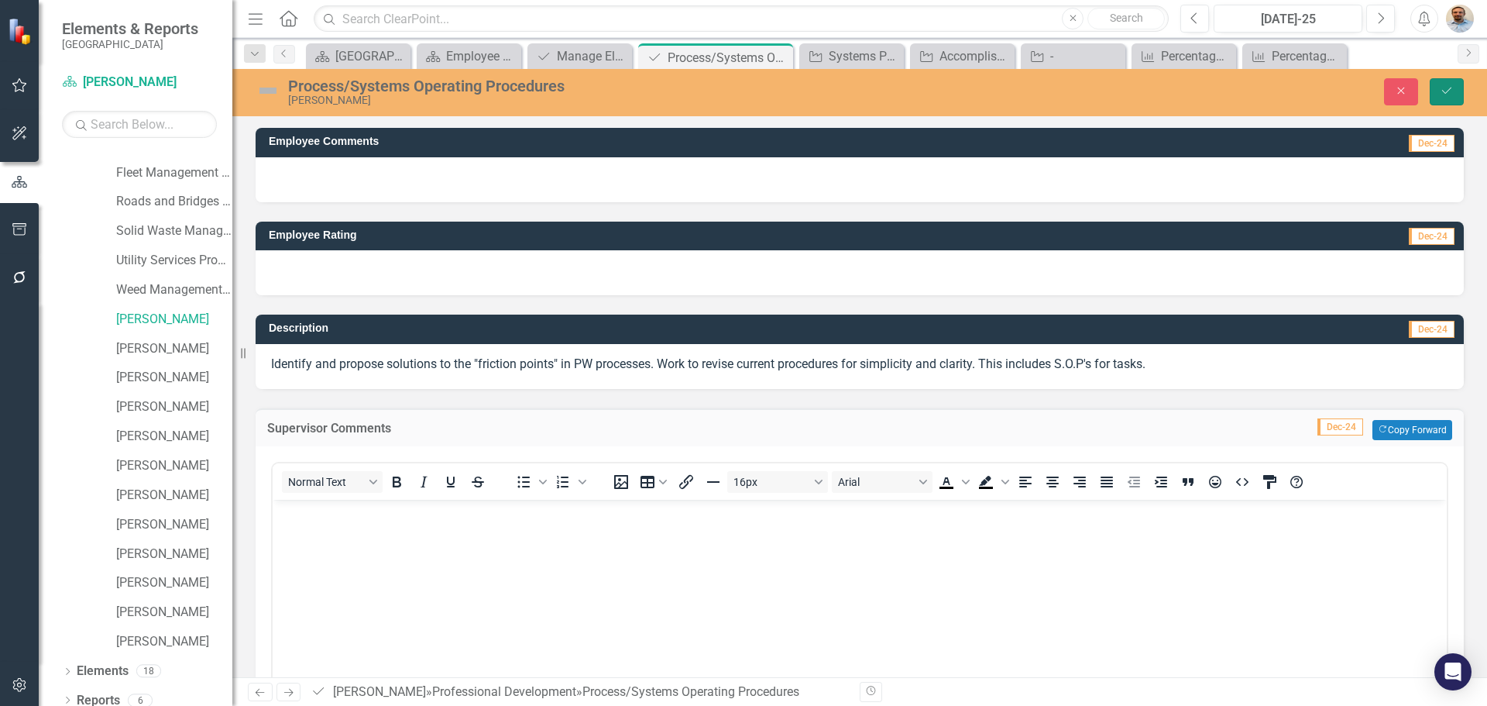
click at [1442, 96] on icon "Save" at bounding box center [1447, 90] width 14 height 11
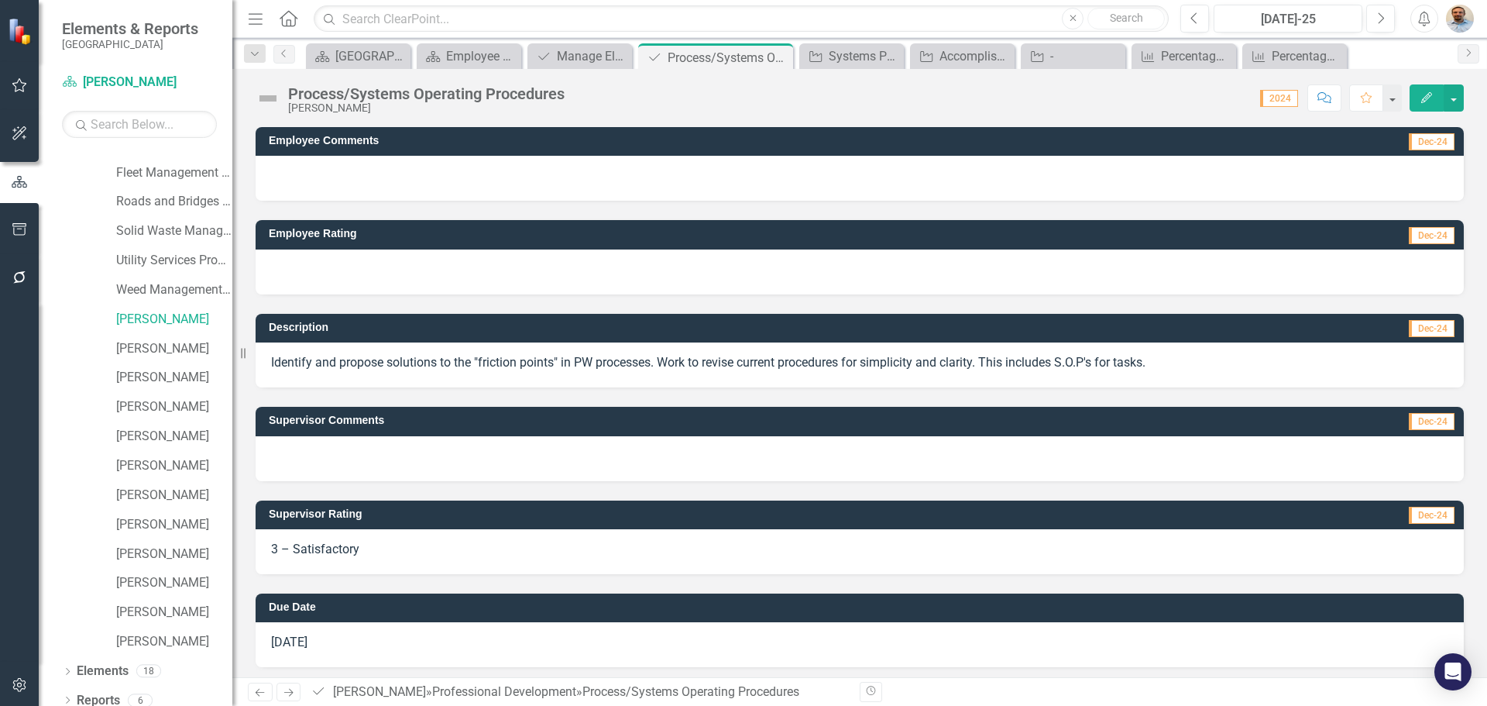
click at [292, 690] on icon "Next" at bounding box center [288, 692] width 13 height 10
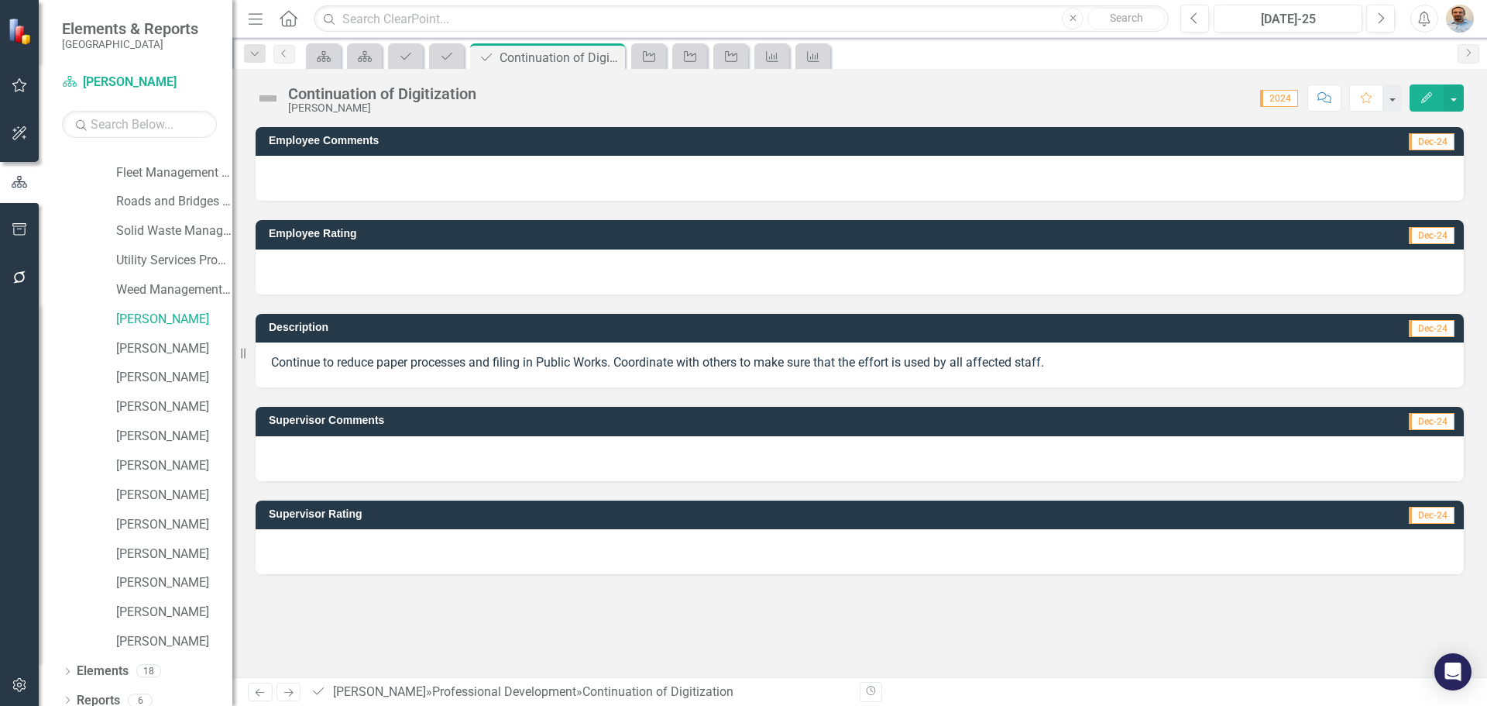
click at [261, 689] on icon "Previous" at bounding box center [259, 692] width 13 height 10
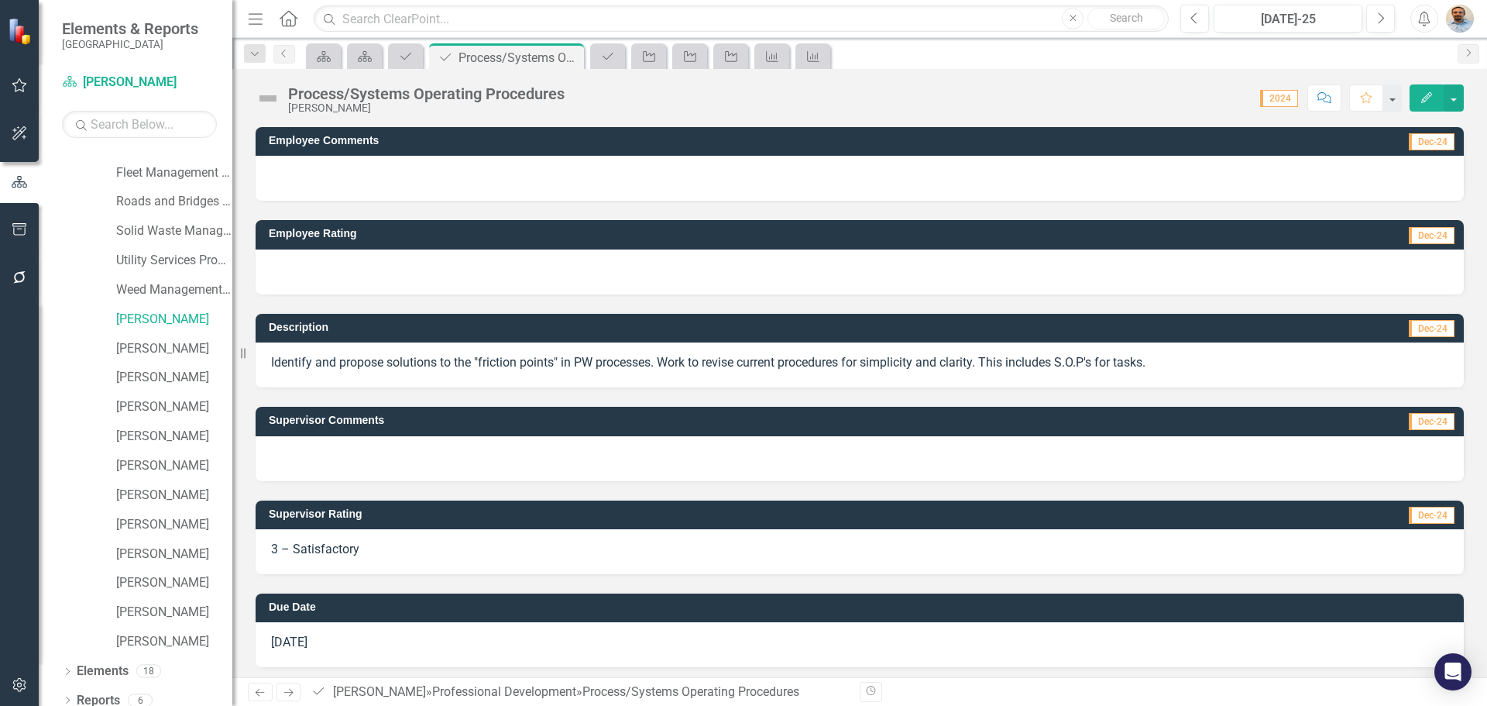
click at [335, 454] on div at bounding box center [860, 458] width 1208 height 45
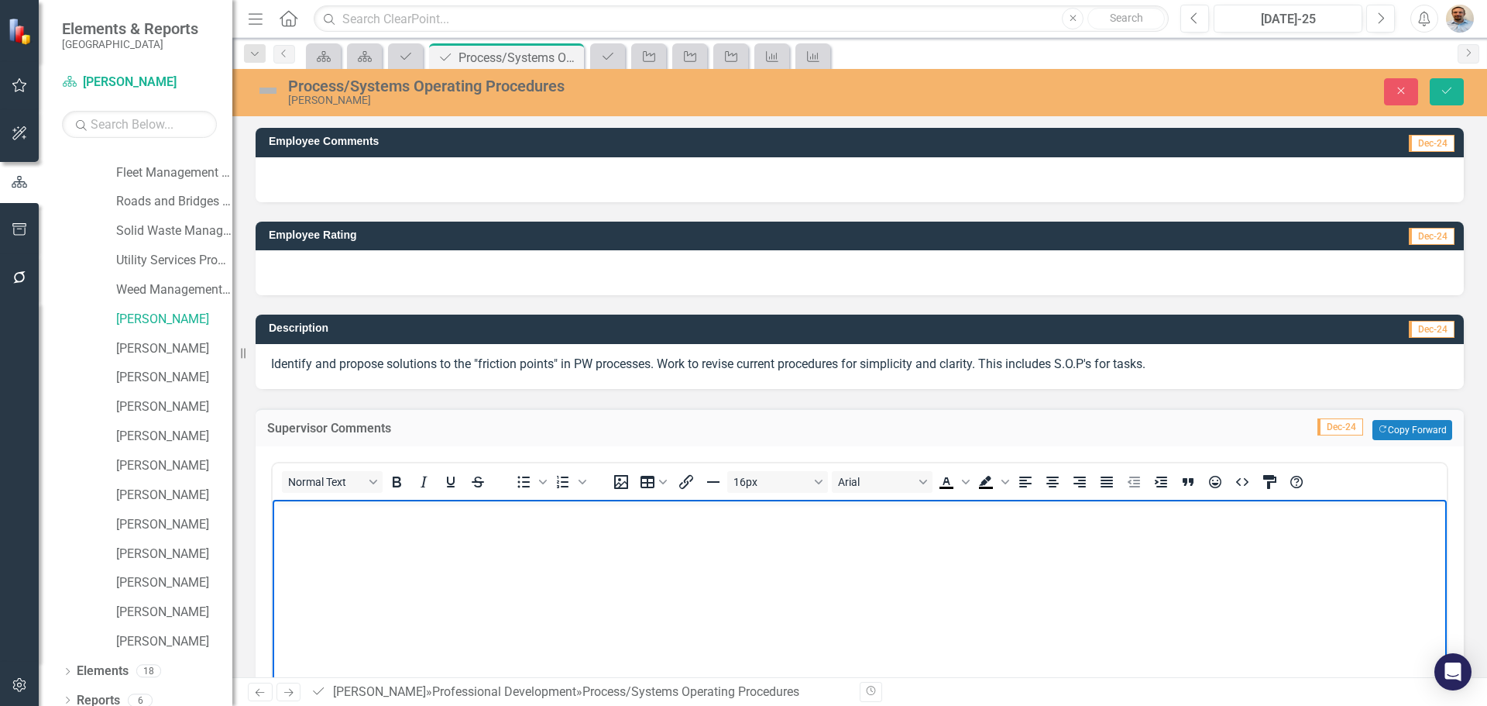
click at [340, 554] on body "Rich Text Area. Press ALT-0 for help." at bounding box center [860, 615] width 1174 height 232
click at [1449, 84] on button "Save" at bounding box center [1447, 91] width 34 height 27
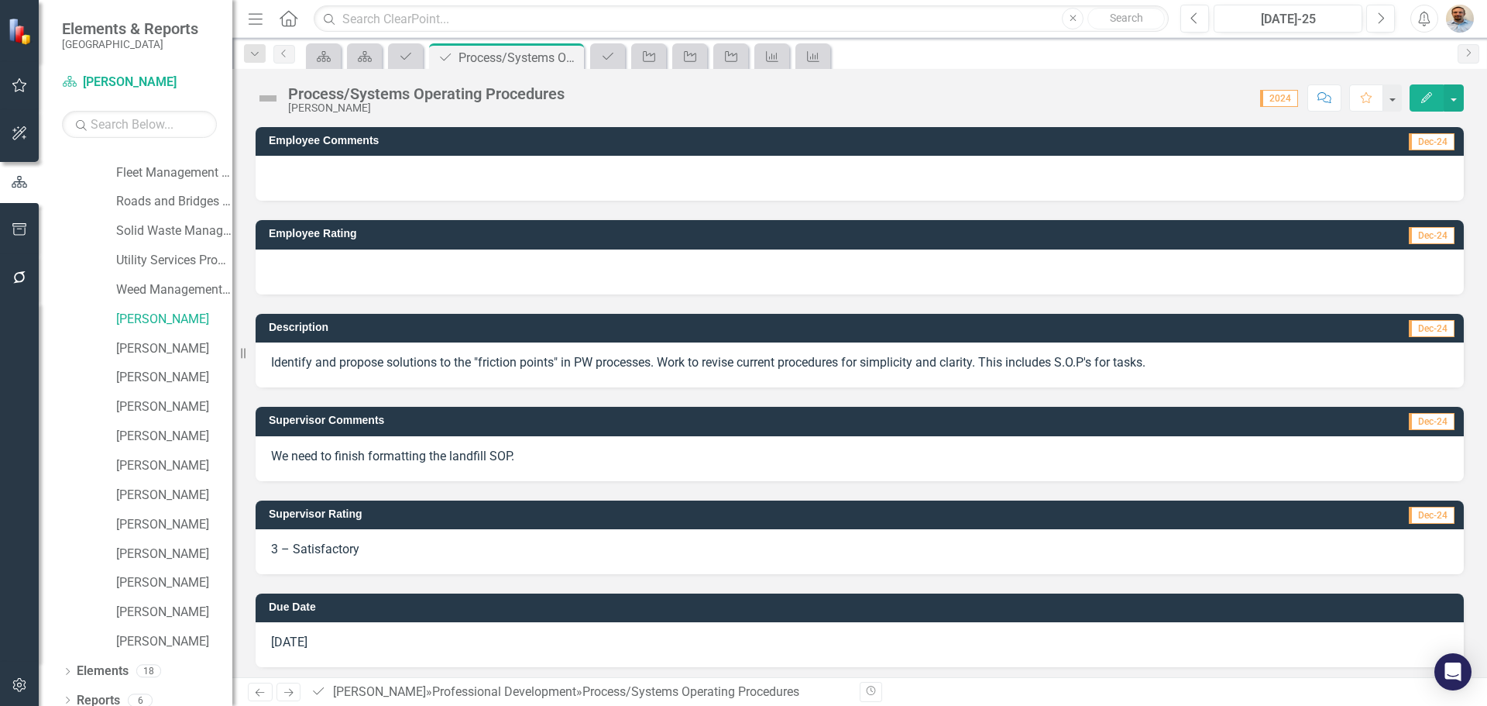
click at [295, 691] on icon "Next" at bounding box center [288, 692] width 13 height 10
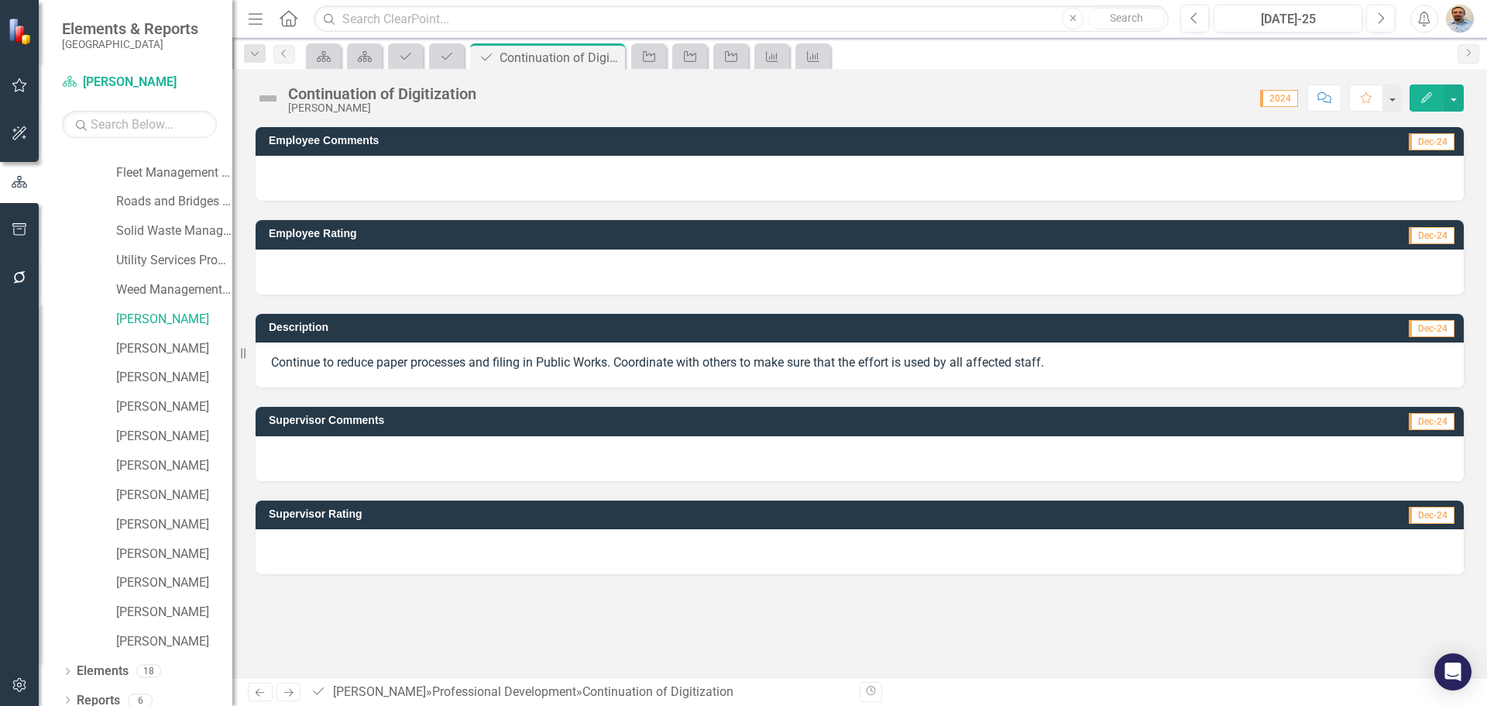
click at [344, 547] on div at bounding box center [860, 551] width 1208 height 45
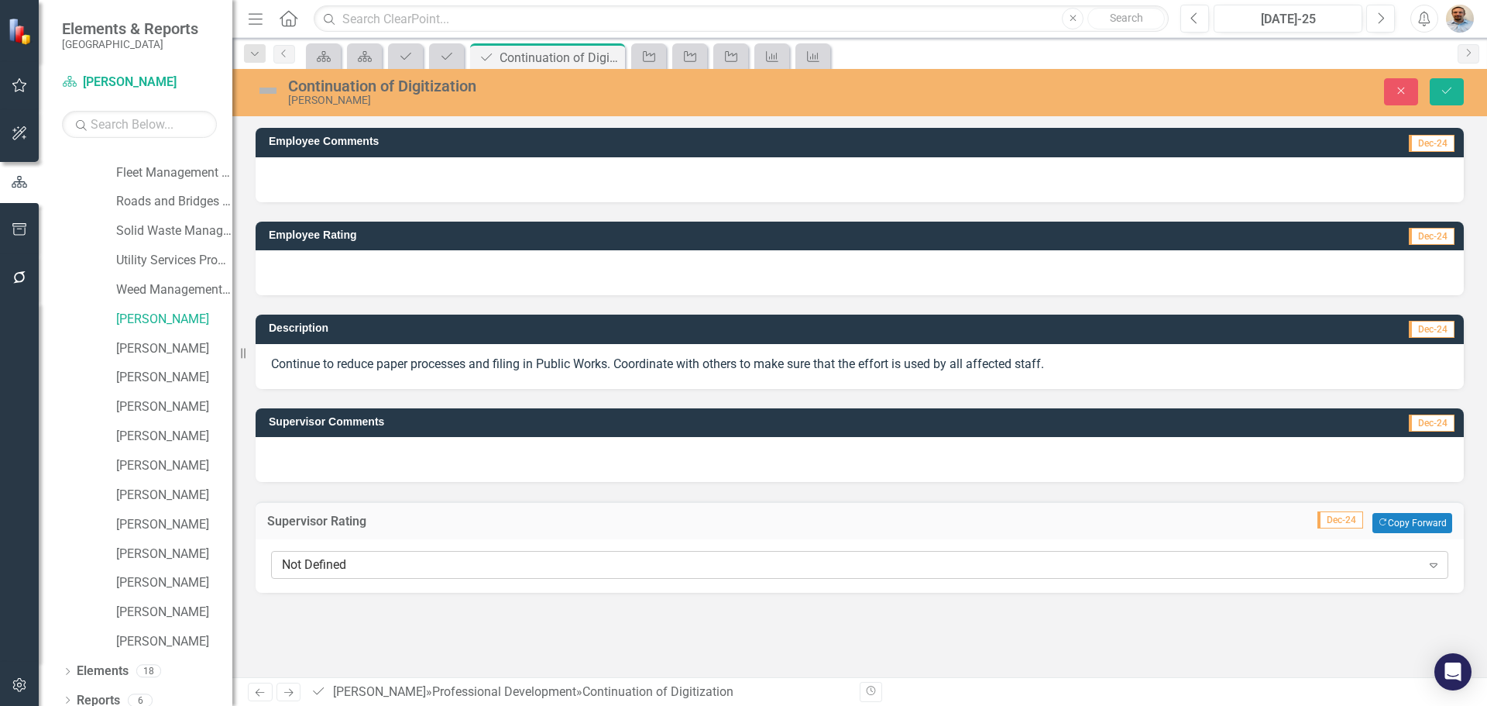
click at [348, 558] on div "Not Defined" at bounding box center [851, 565] width 1139 height 18
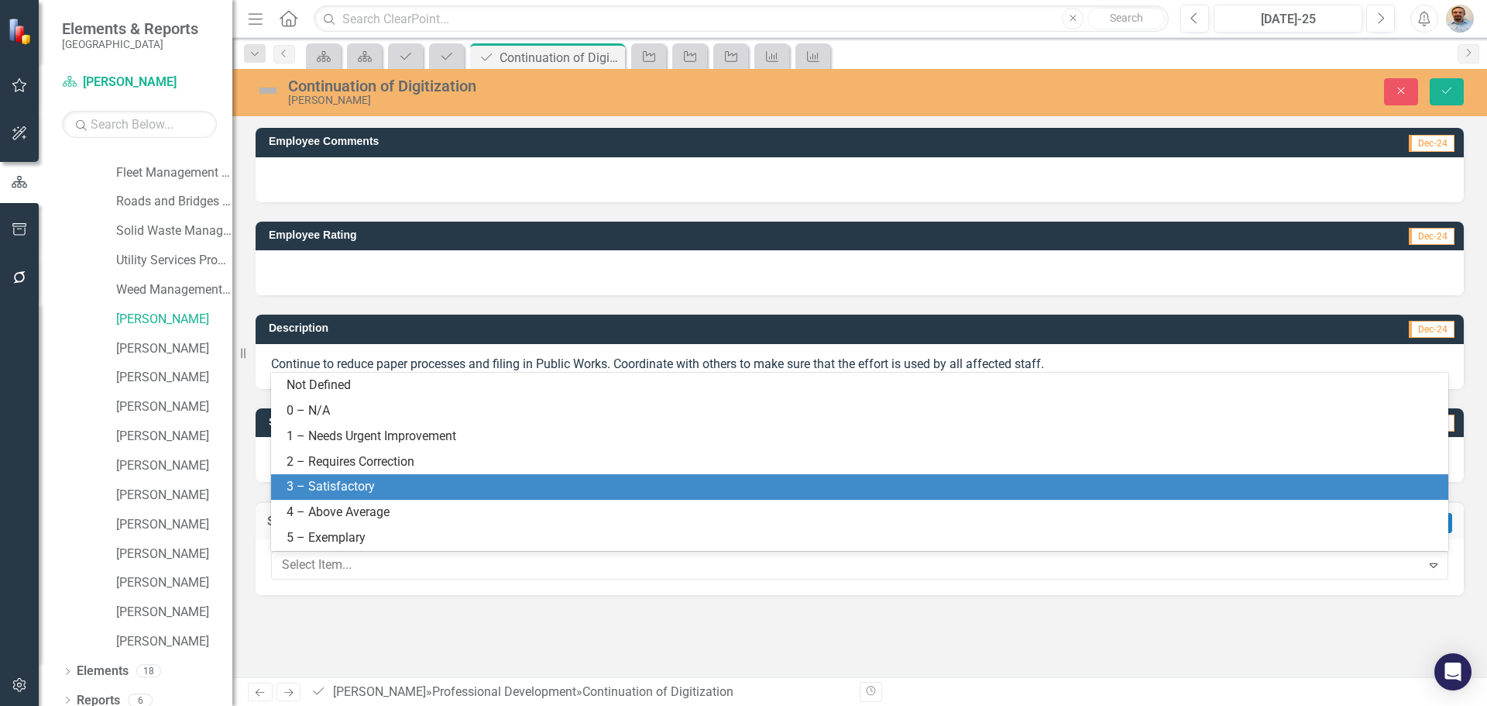
click at [331, 483] on div "3 – Satisfactory" at bounding box center [863, 487] width 1153 height 18
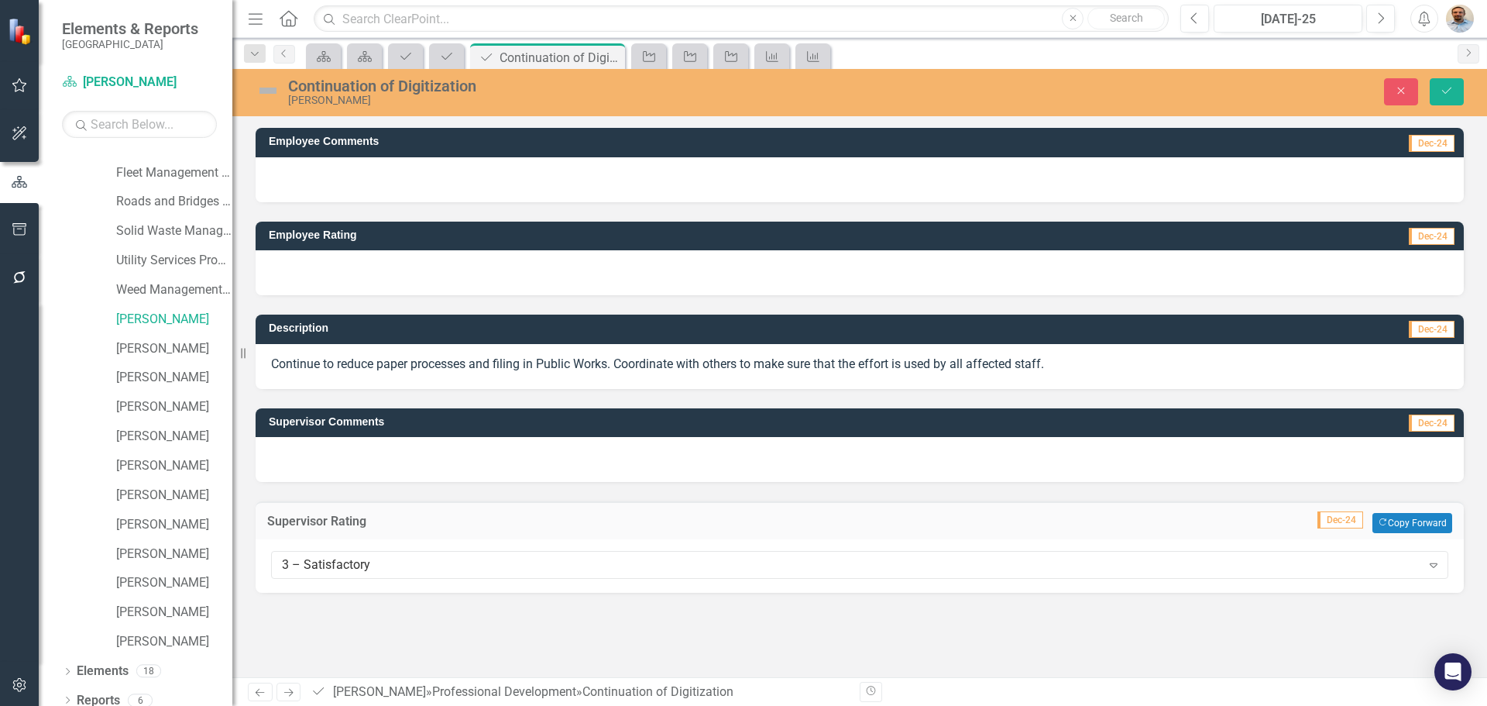
click at [340, 463] on div at bounding box center [860, 459] width 1208 height 45
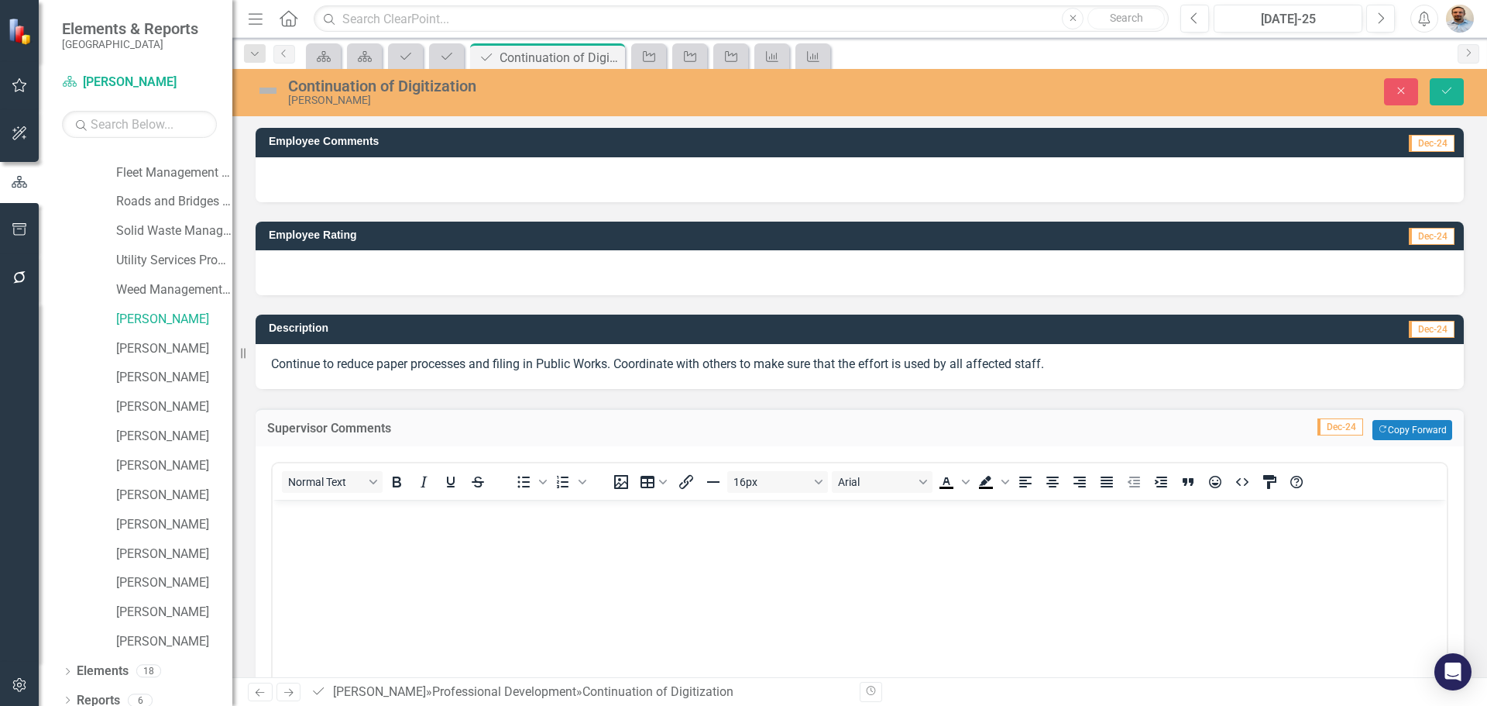
click at [351, 524] on body "Rich Text Area. Press ALT-0 for help." at bounding box center [860, 615] width 1174 height 232
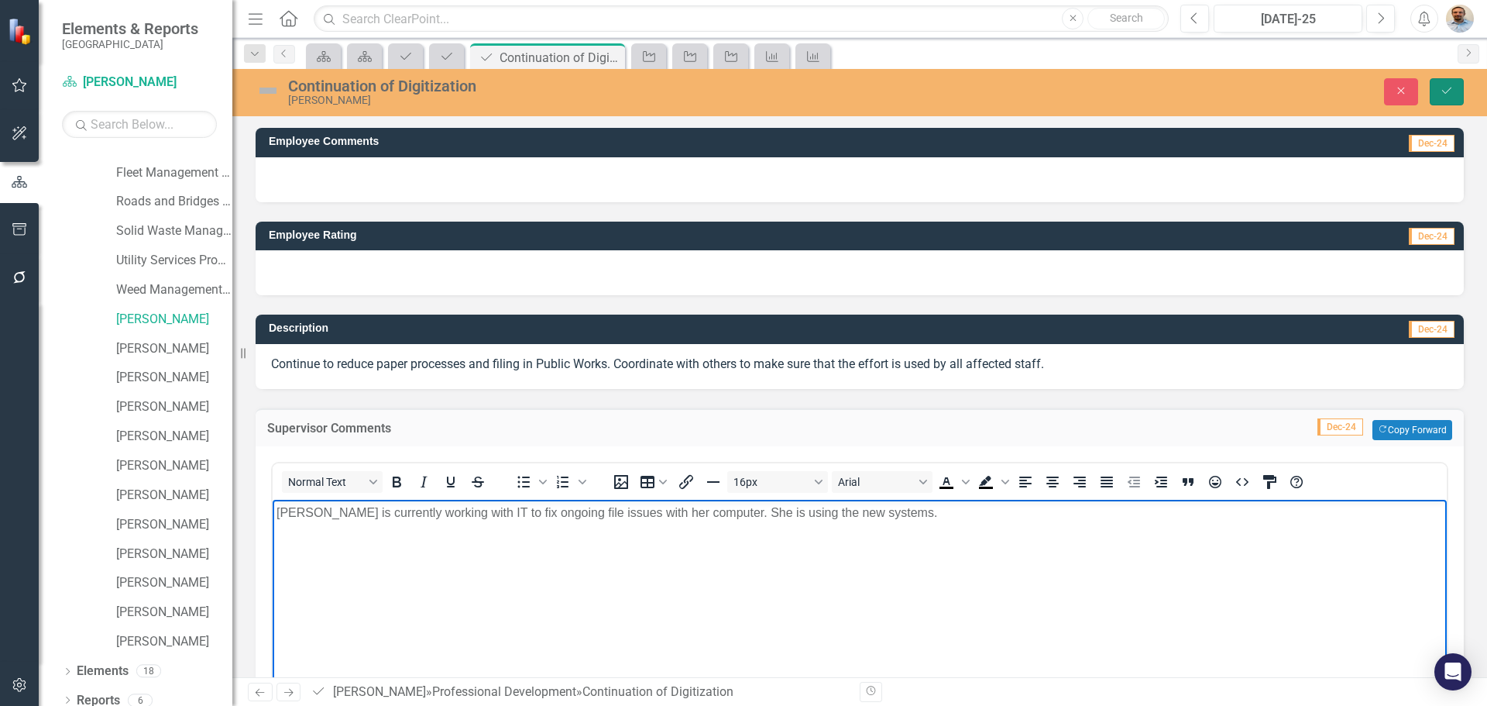
click at [1459, 89] on button "Save" at bounding box center [1447, 91] width 34 height 27
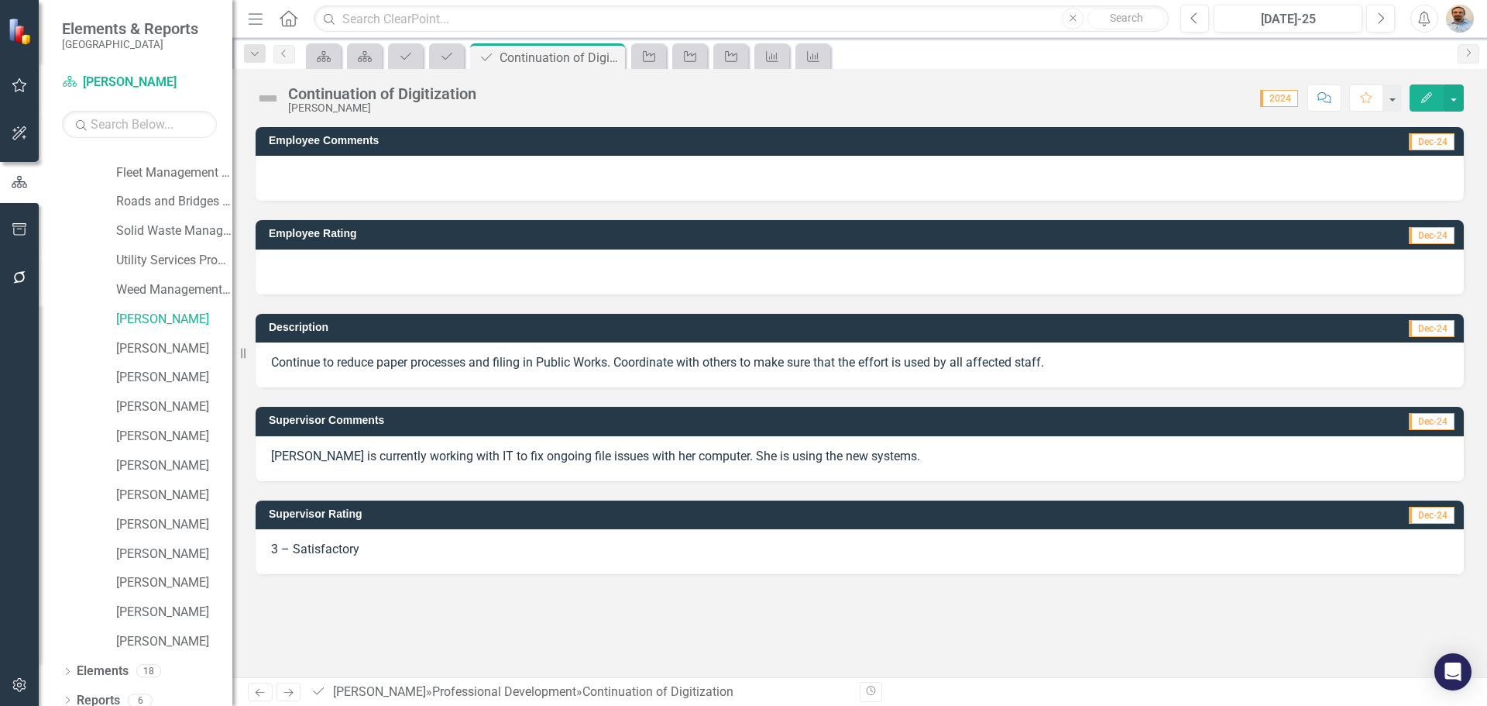
click at [287, 696] on icon "Next" at bounding box center [288, 692] width 13 height 10
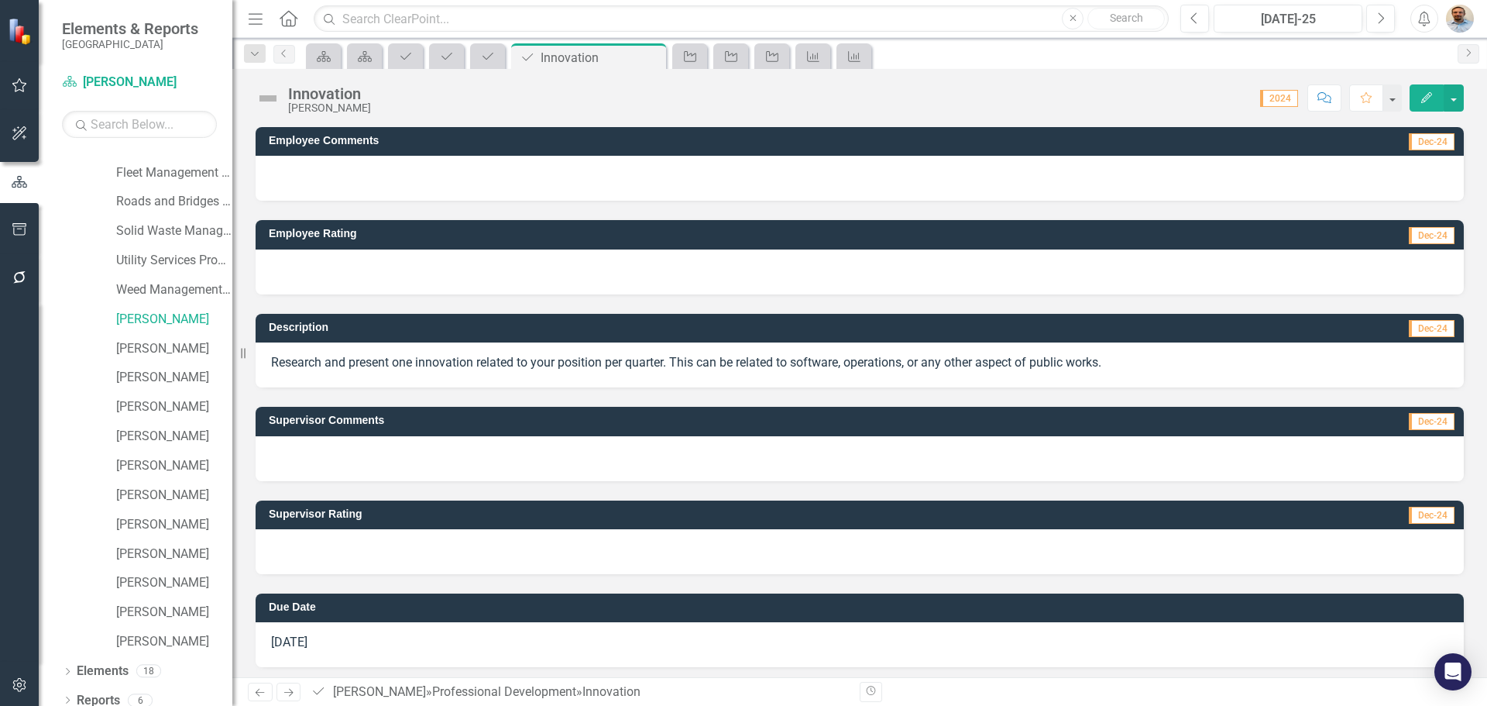
click at [450, 550] on div at bounding box center [860, 551] width 1208 height 45
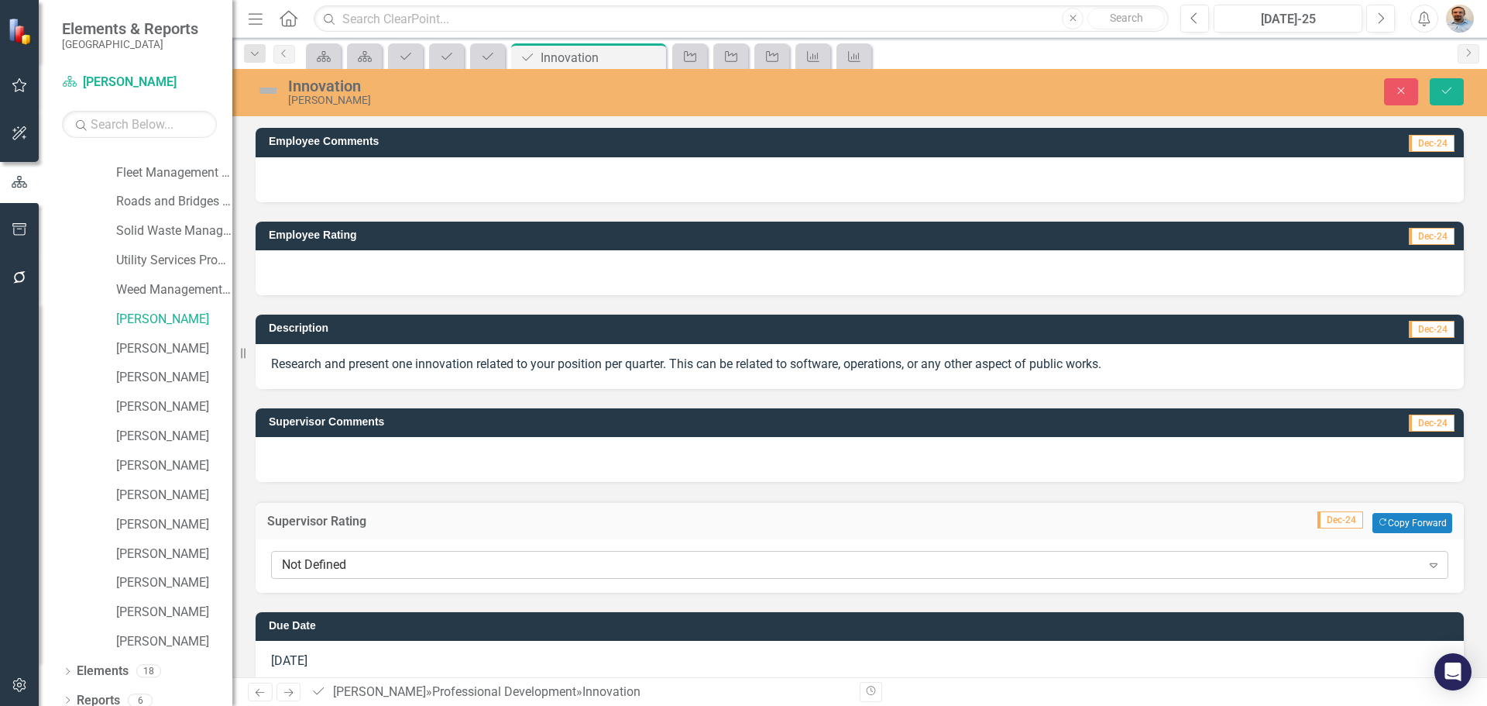
click at [453, 562] on div "Not Defined" at bounding box center [851, 565] width 1139 height 18
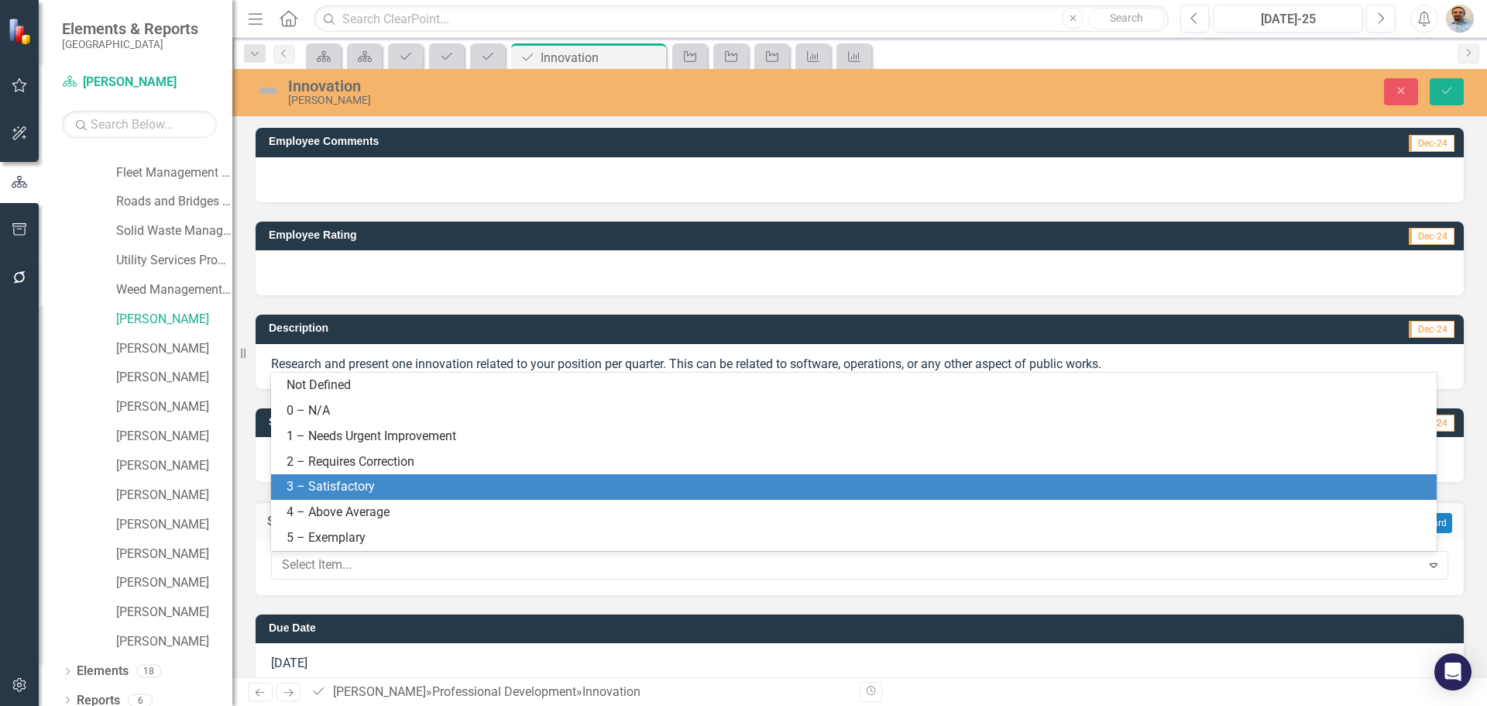
click at [439, 489] on div "3 – Satisfactory" at bounding box center [857, 487] width 1141 height 18
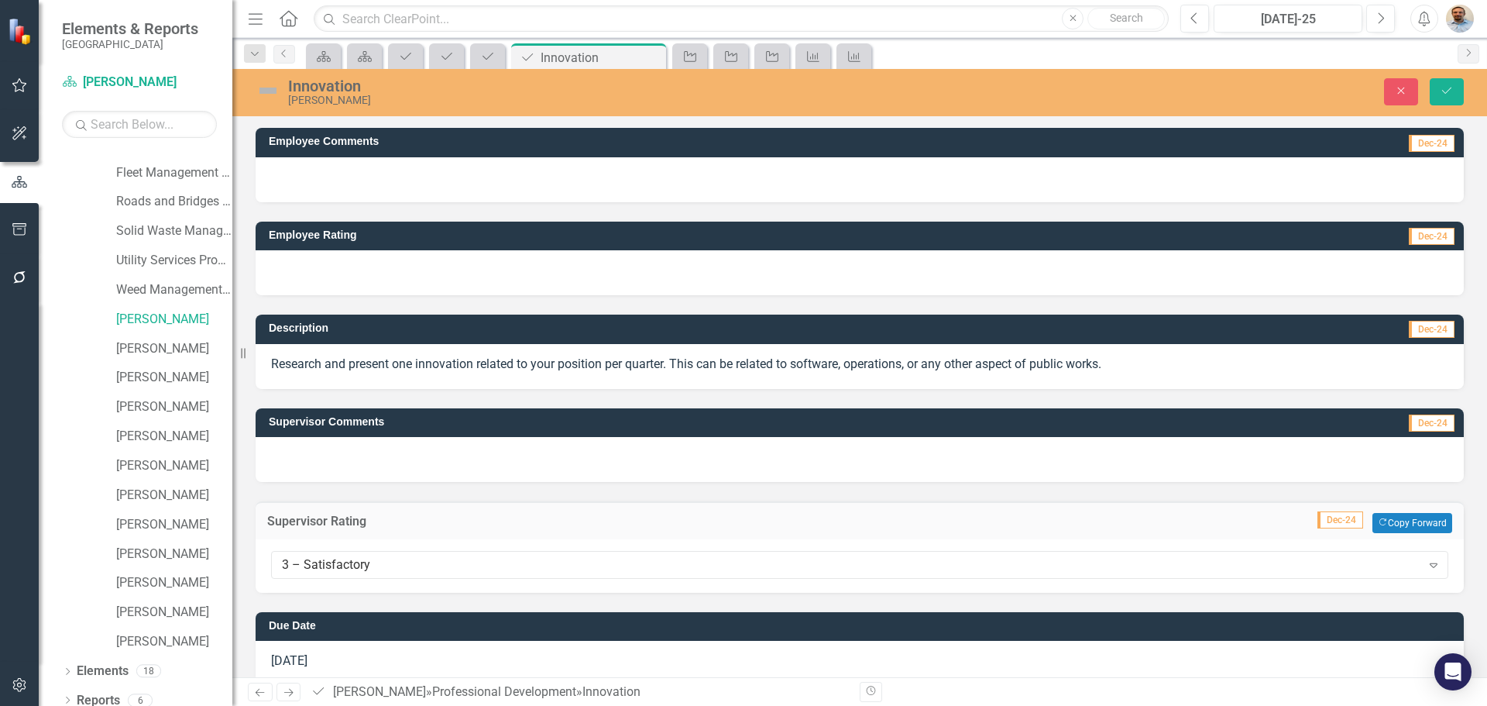
click at [428, 464] on div at bounding box center [860, 459] width 1208 height 45
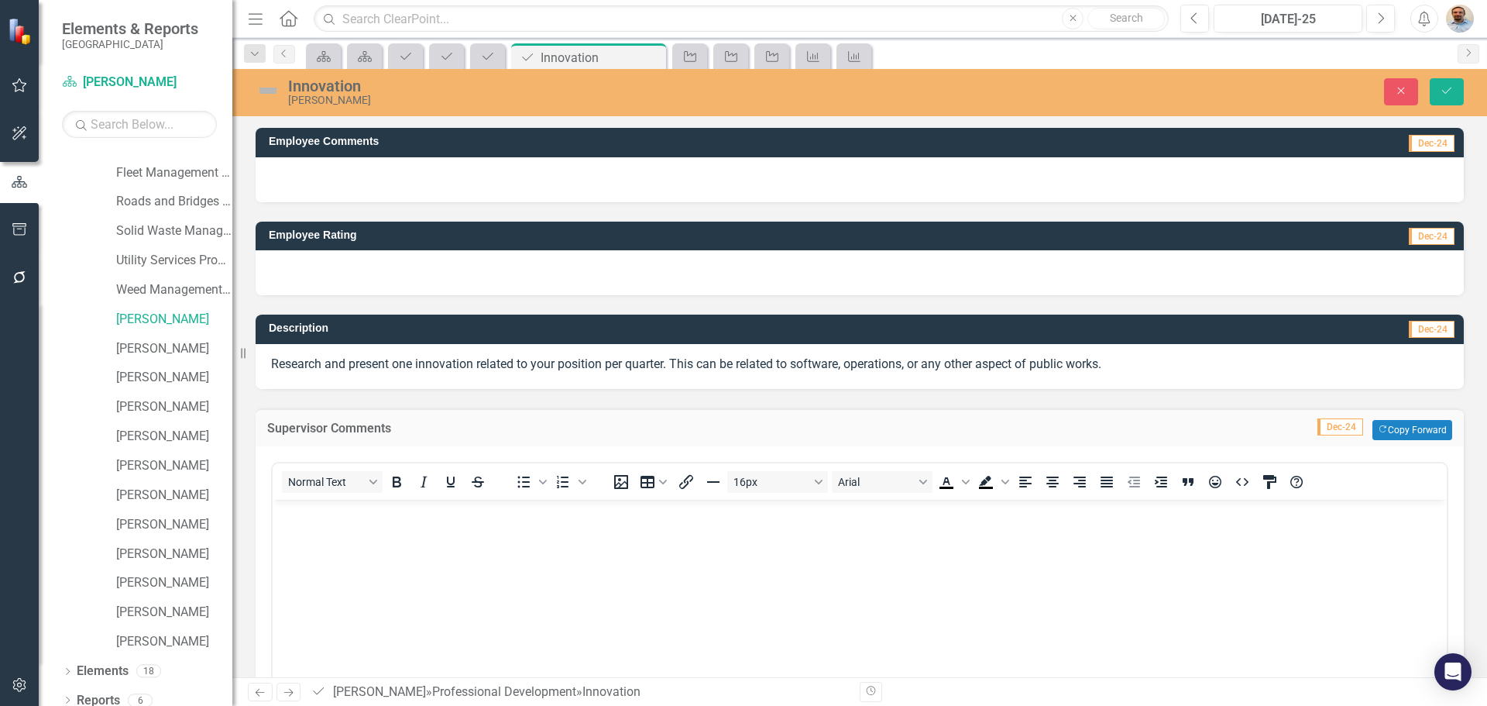
click at [442, 551] on body "Rich Text Area. Press ALT-0 for help." at bounding box center [860, 615] width 1174 height 232
click at [1452, 88] on icon "Save" at bounding box center [1447, 90] width 14 height 11
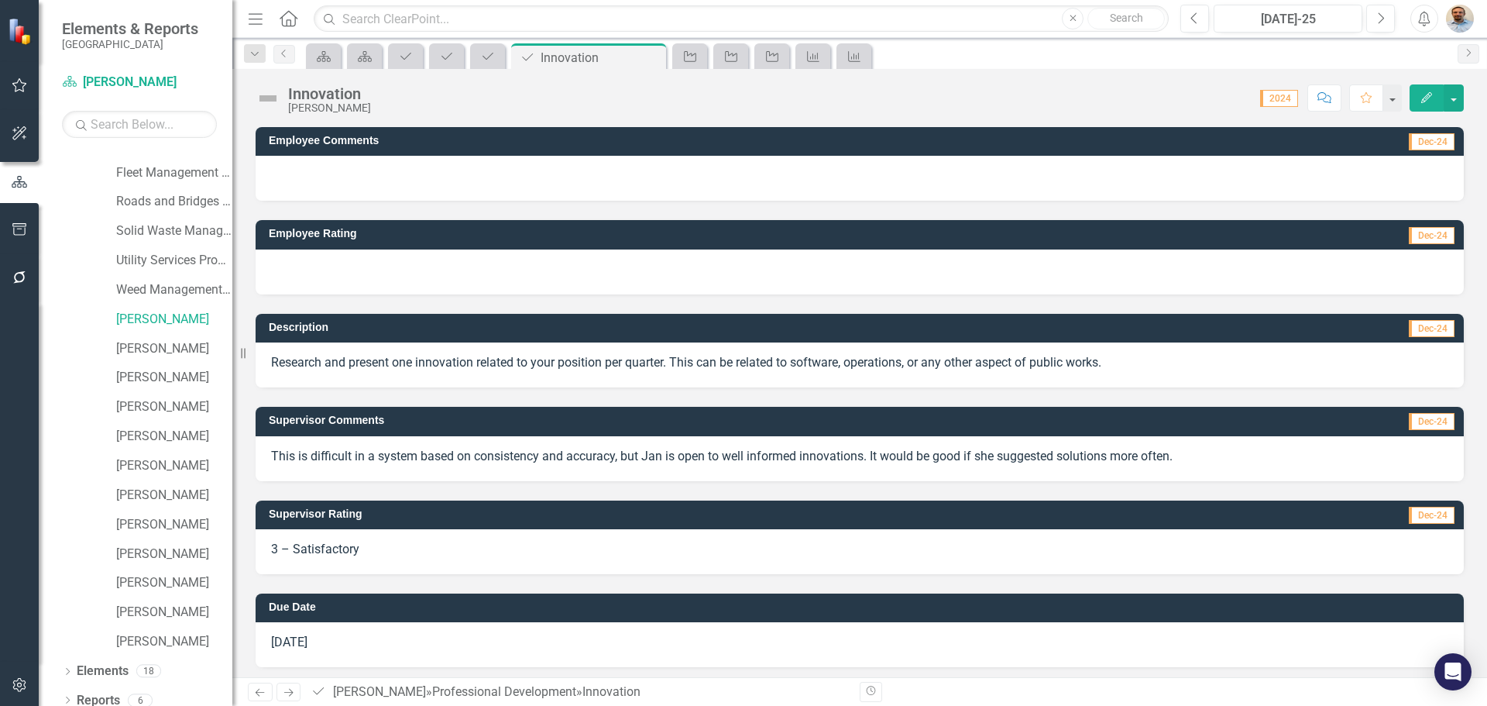
click at [289, 690] on icon "Next" at bounding box center [288, 692] width 13 height 10
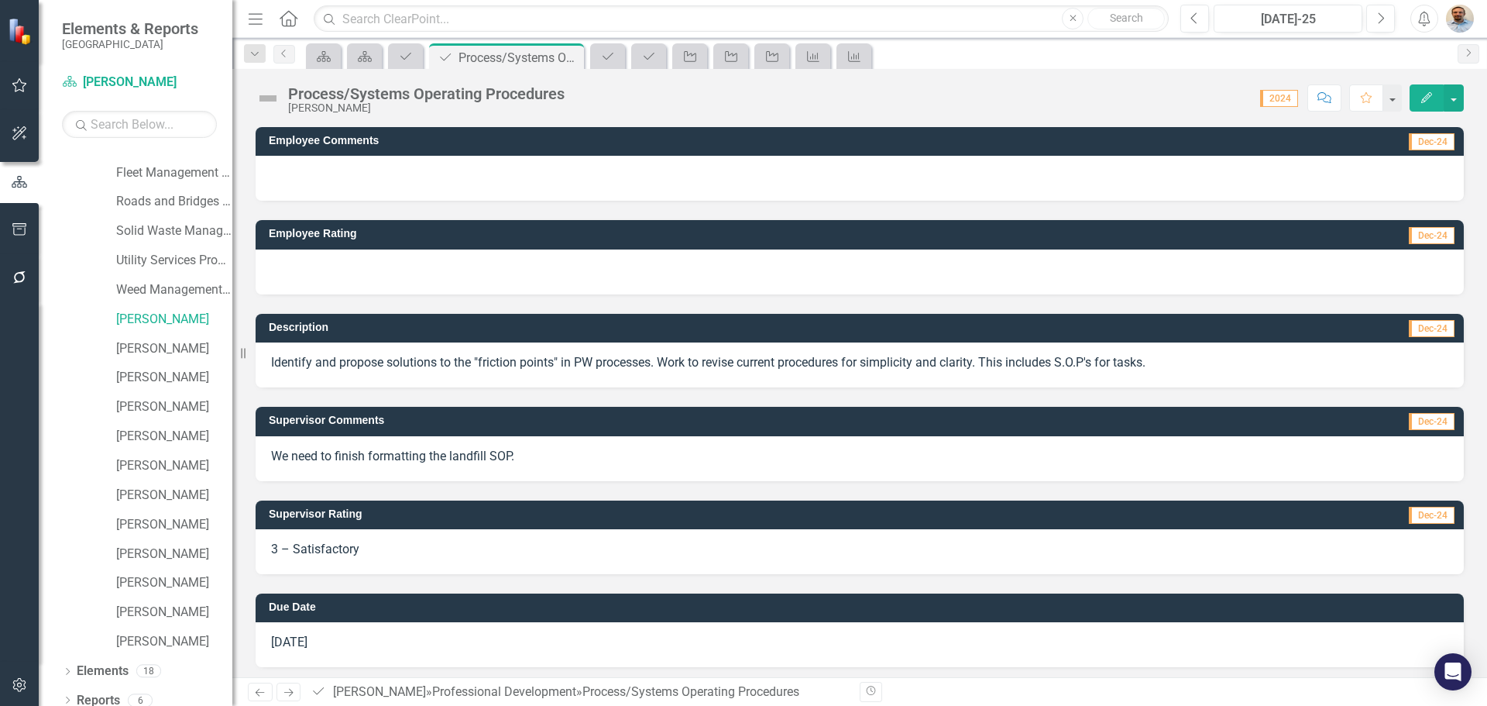
click at [289, 690] on icon "Next" at bounding box center [288, 692] width 13 height 10
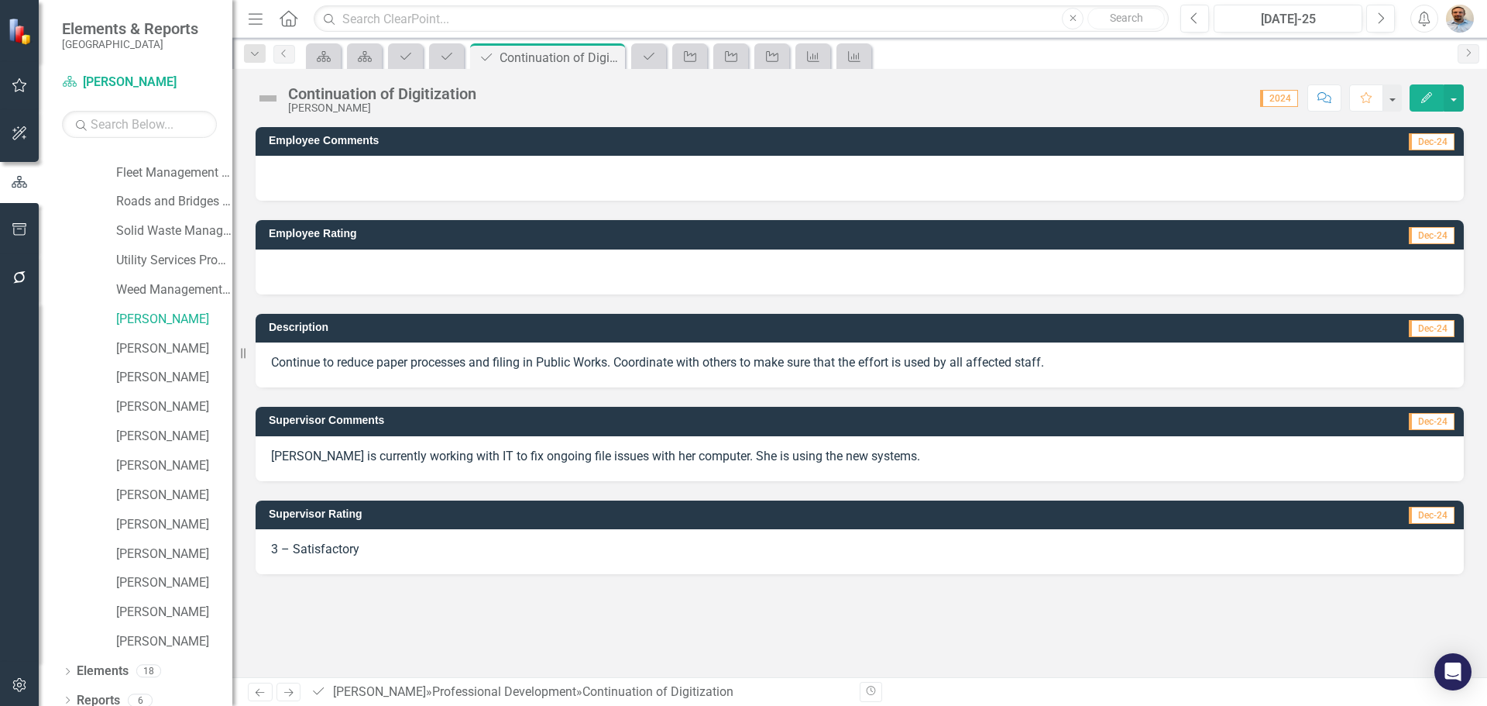
click at [289, 690] on icon "Next" at bounding box center [288, 692] width 13 height 10
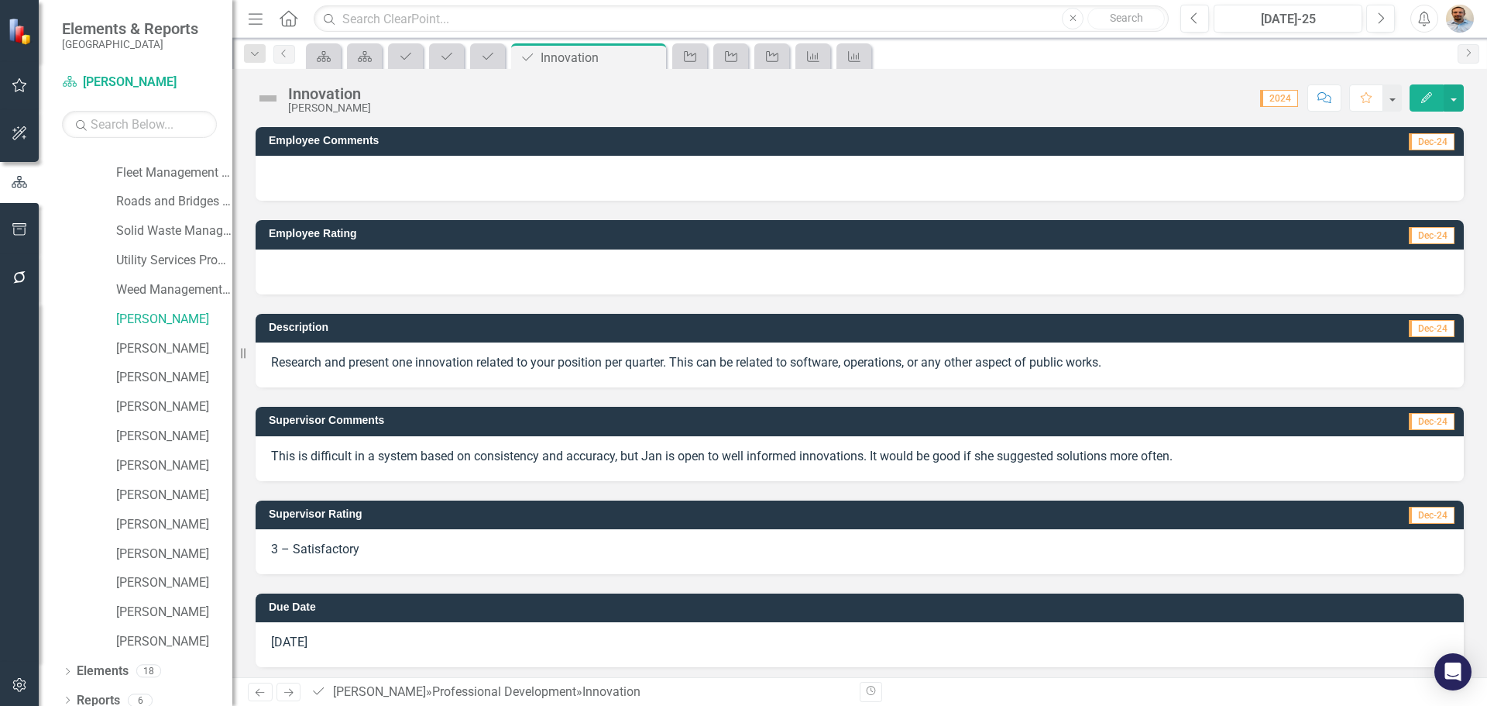
click at [289, 690] on icon "Next" at bounding box center [288, 692] width 13 height 10
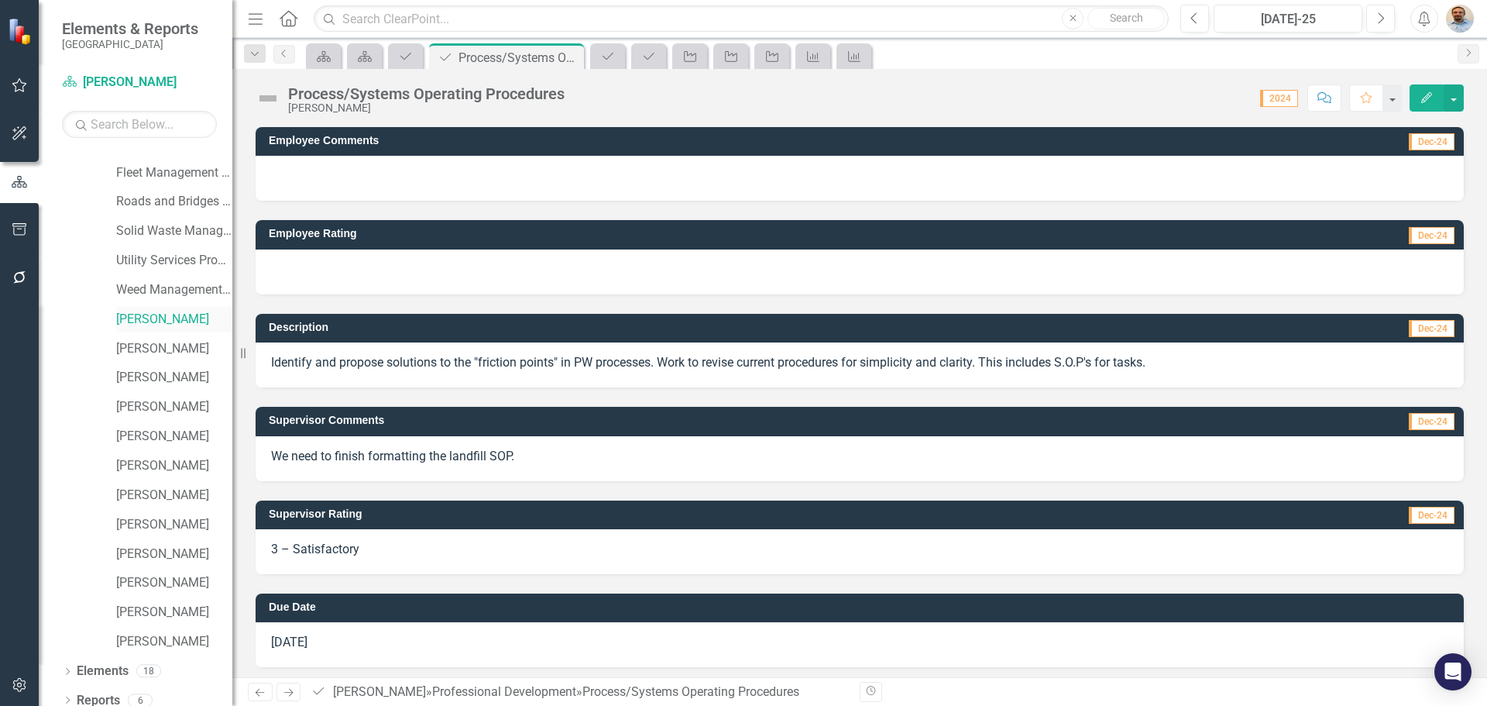
click at [156, 325] on link "[PERSON_NAME]" at bounding box center [174, 320] width 116 height 18
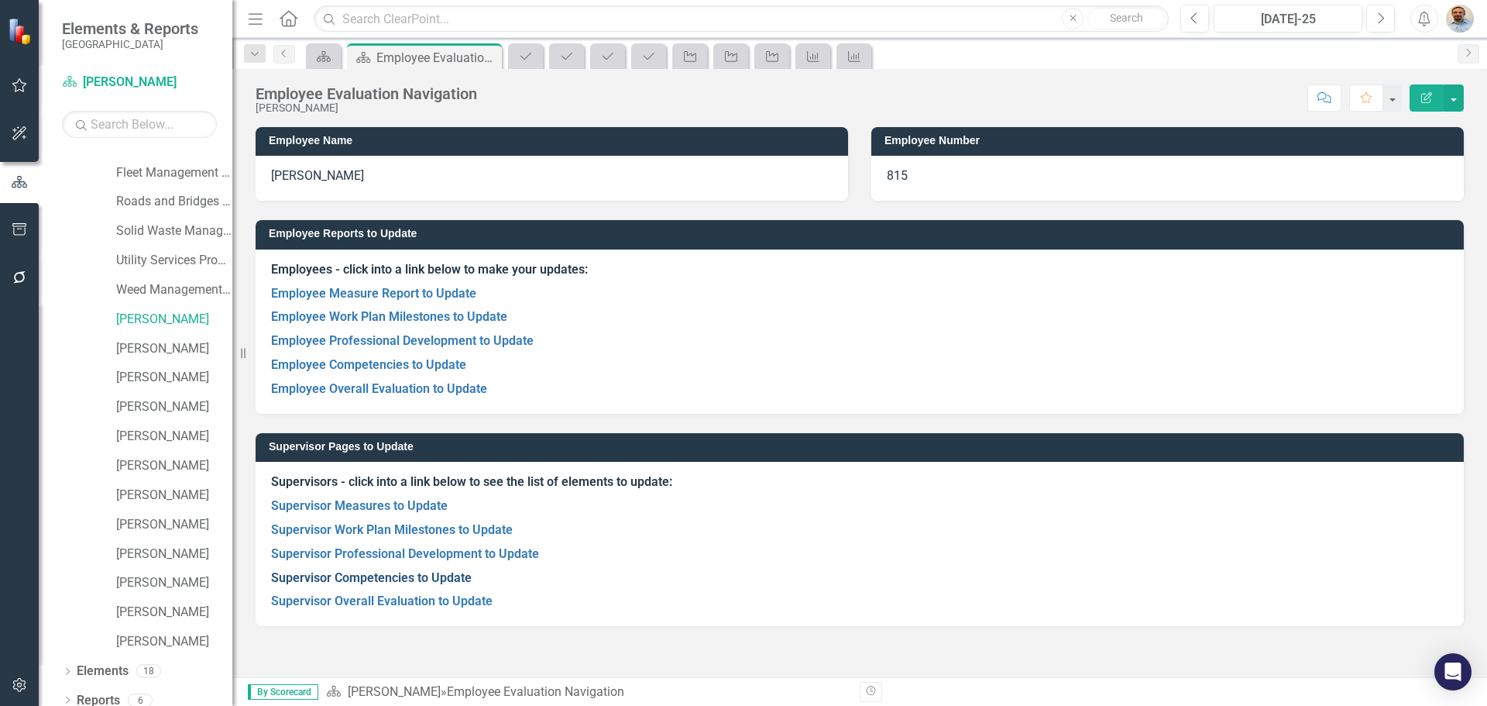
click at [347, 581] on link "Supervisor Competencies to Update" at bounding box center [371, 577] width 201 height 15
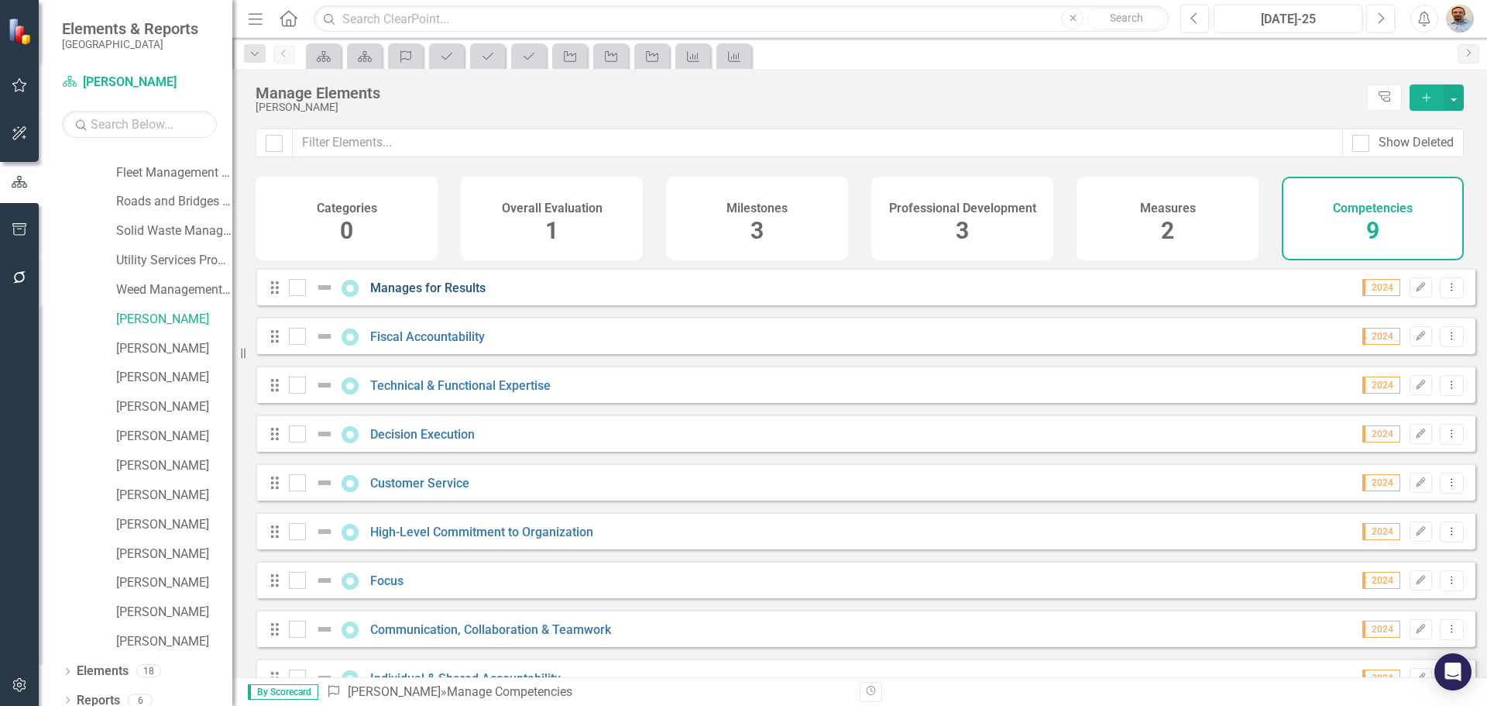
click at [425, 295] on link "Manages for Results" at bounding box center [427, 287] width 115 height 15
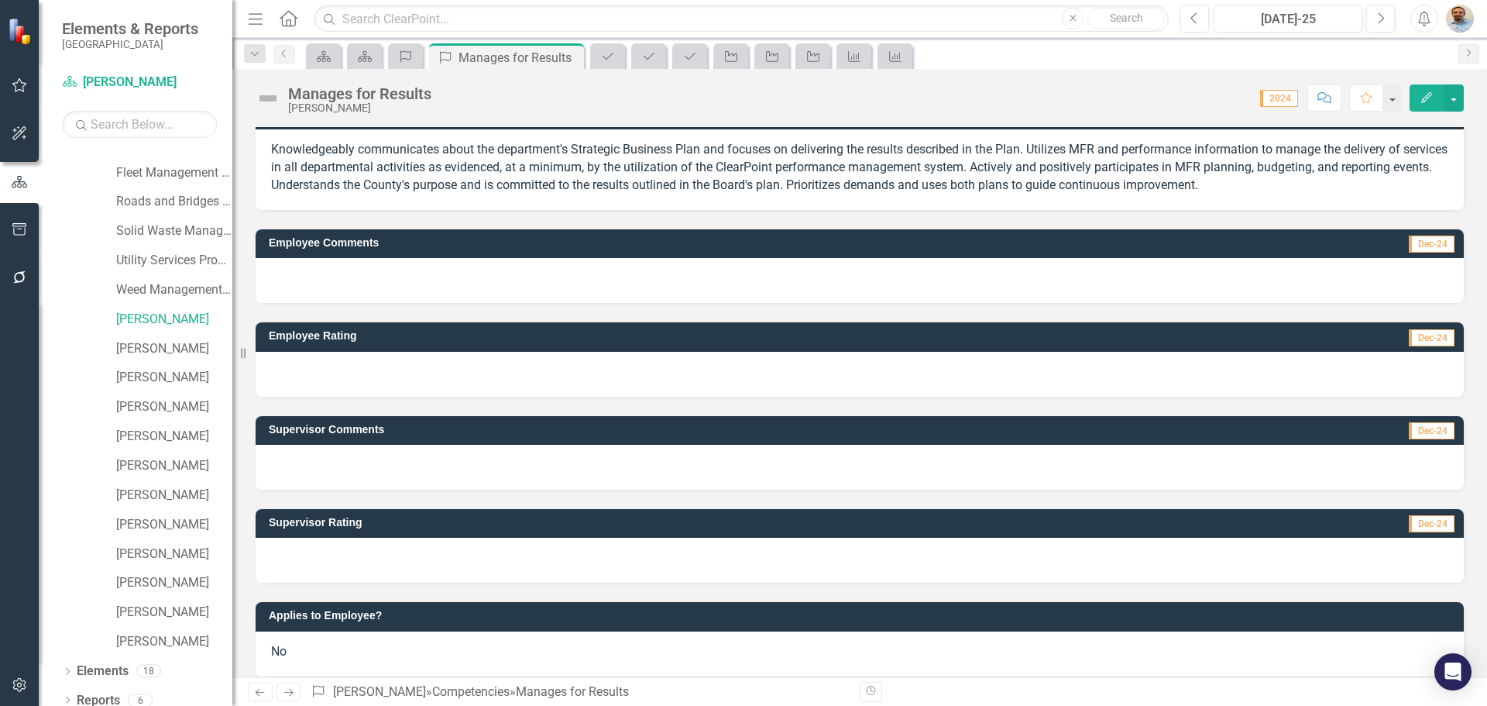
scroll to position [41, 0]
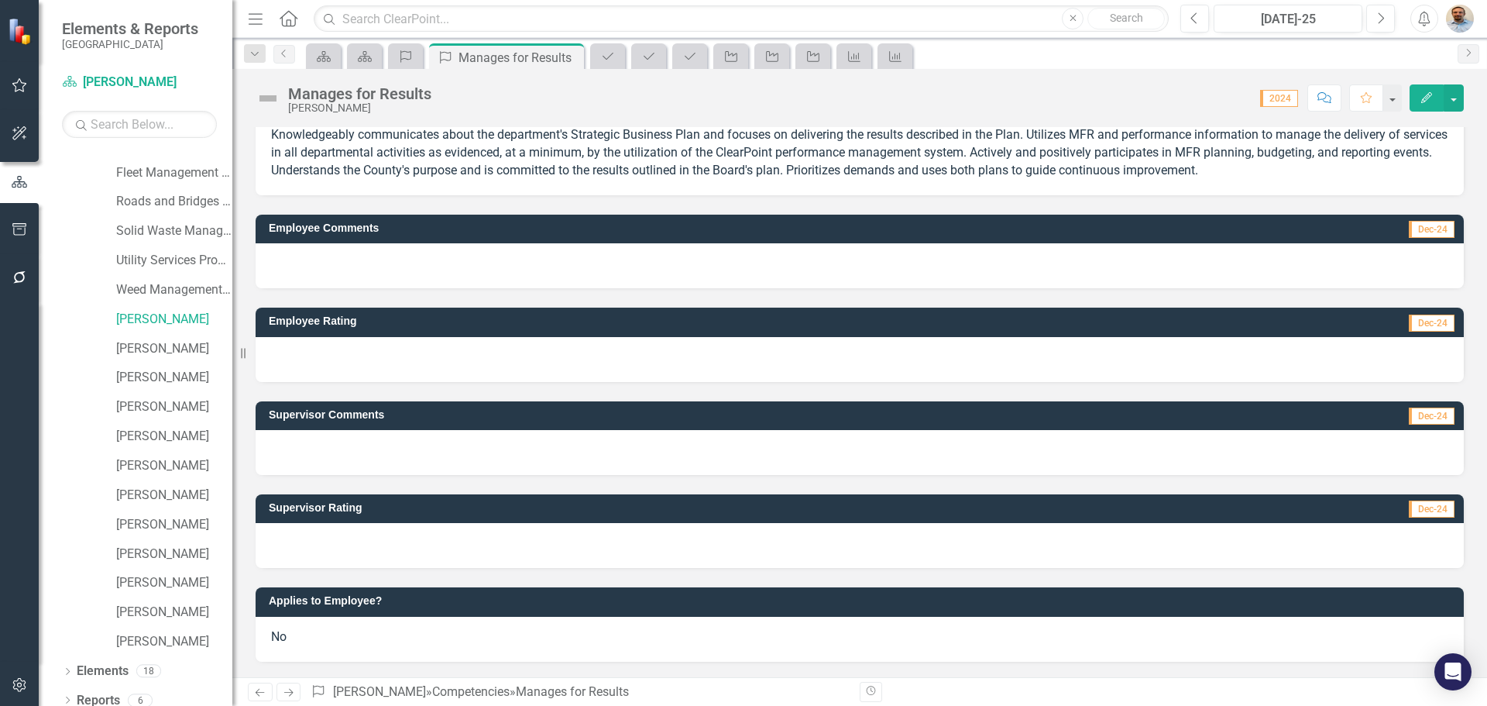
click at [409, 551] on div at bounding box center [860, 545] width 1208 height 45
click at [409, 549] on div at bounding box center [860, 545] width 1208 height 45
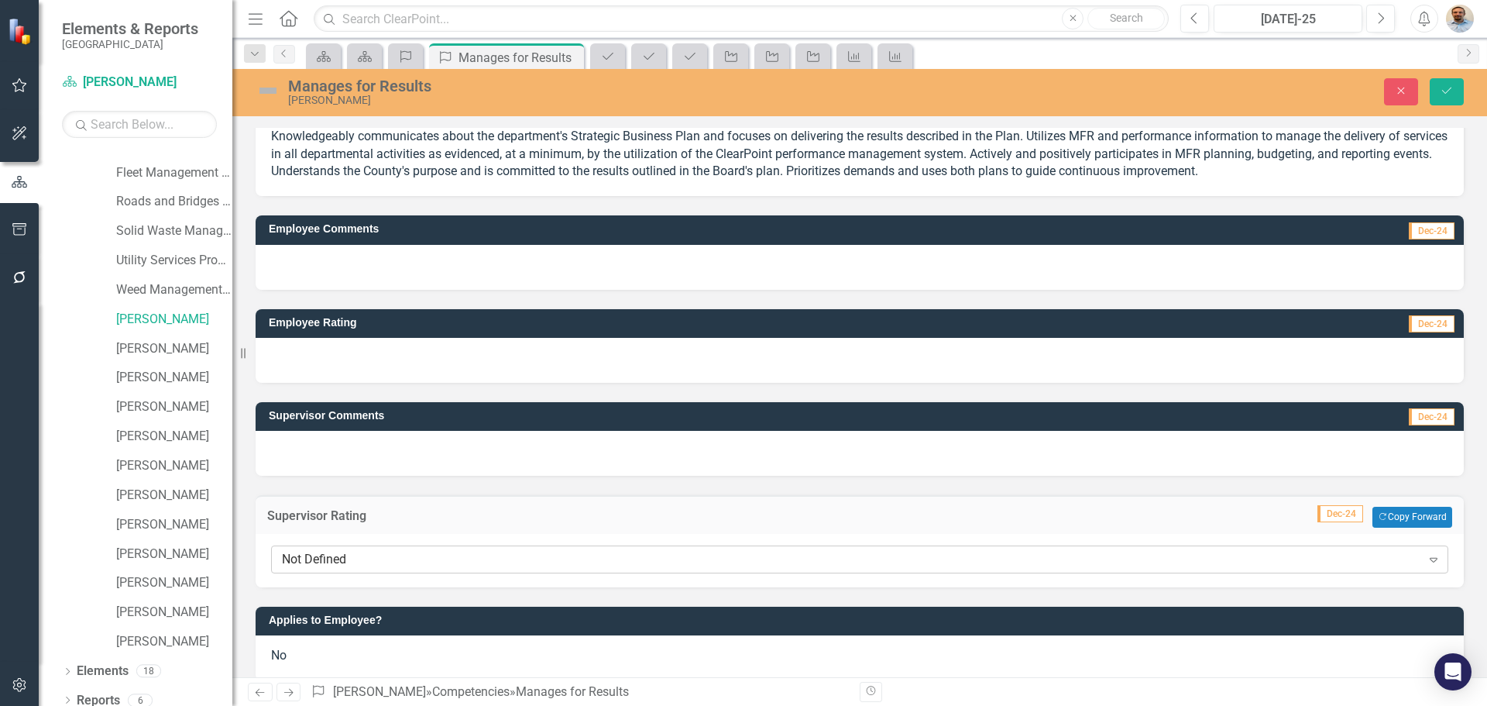
click at [387, 551] on div "Not Defined" at bounding box center [851, 559] width 1139 height 18
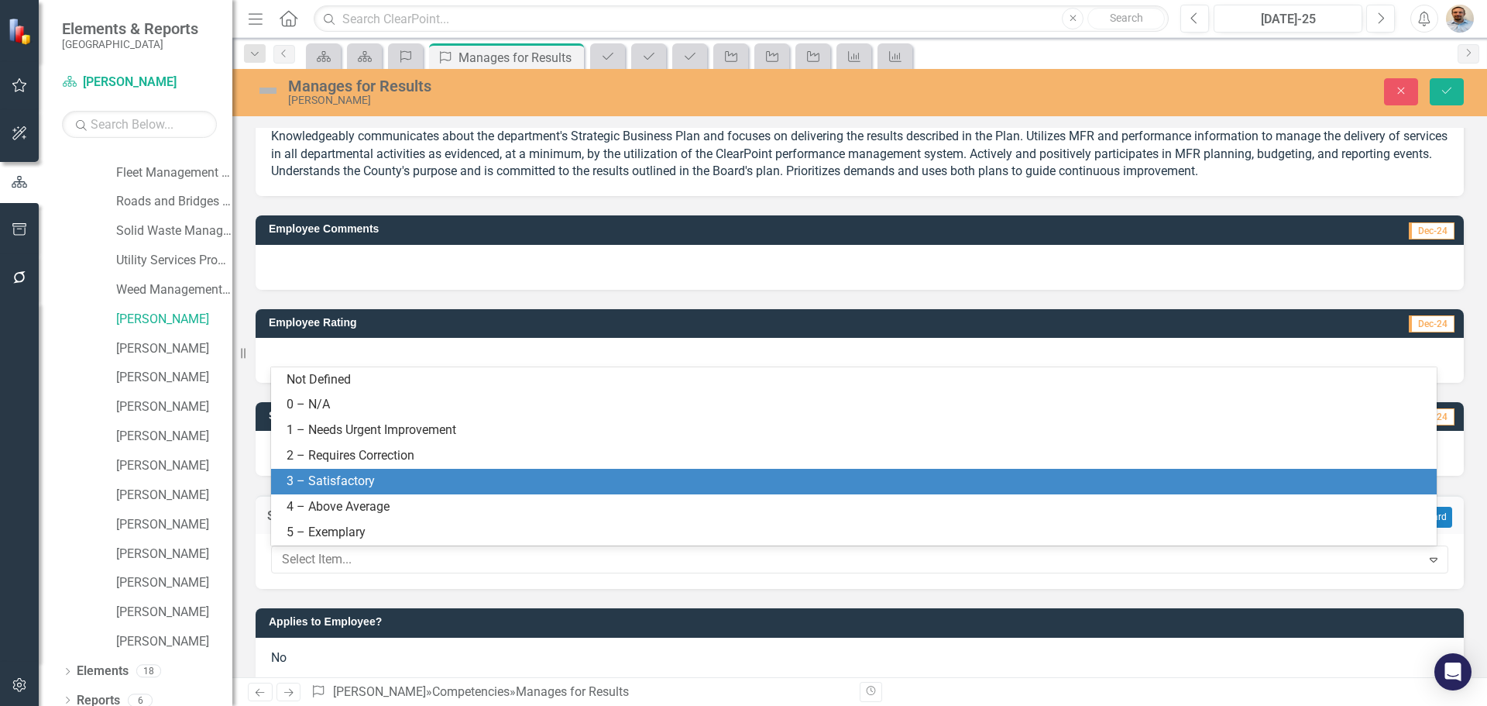
click at [377, 476] on div "3 – Satisfactory" at bounding box center [857, 481] width 1141 height 18
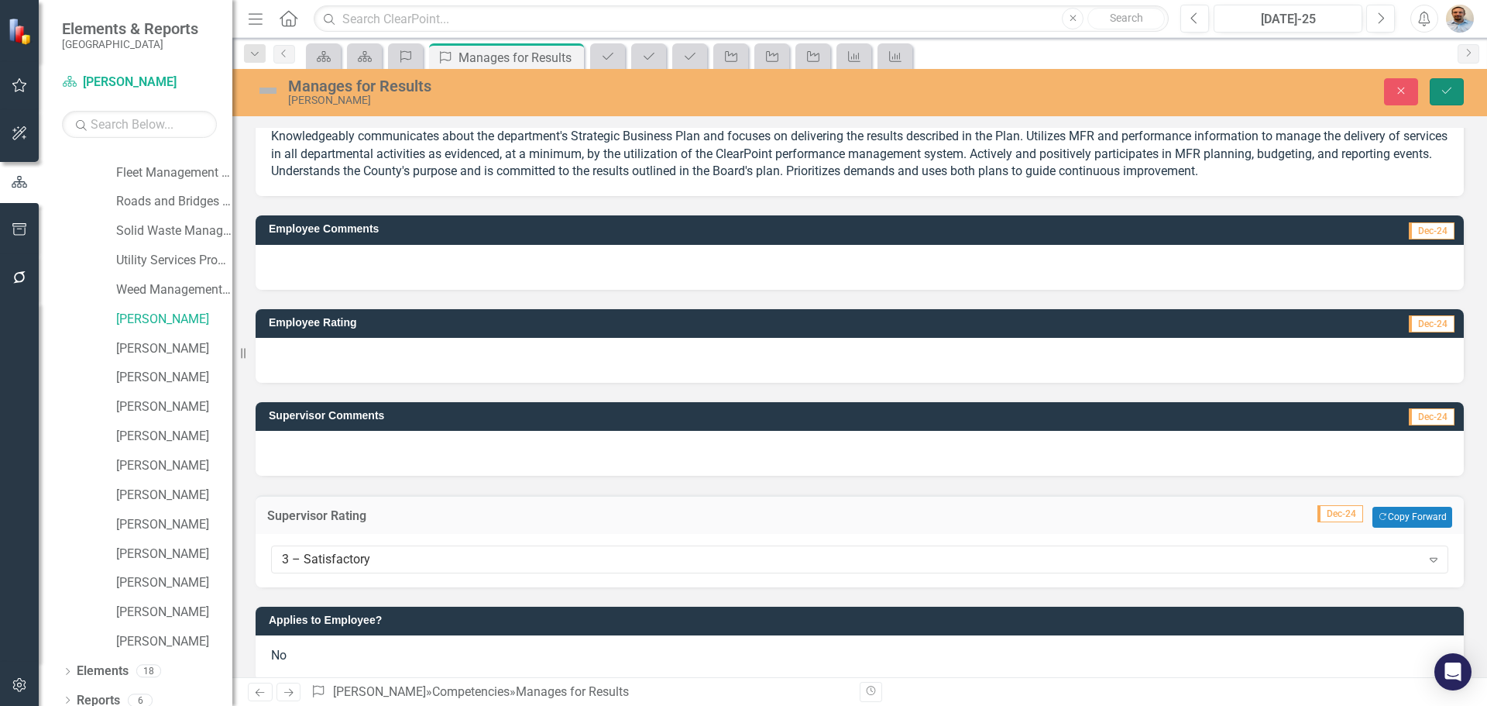
click at [1434, 91] on button "Save" at bounding box center [1447, 91] width 34 height 27
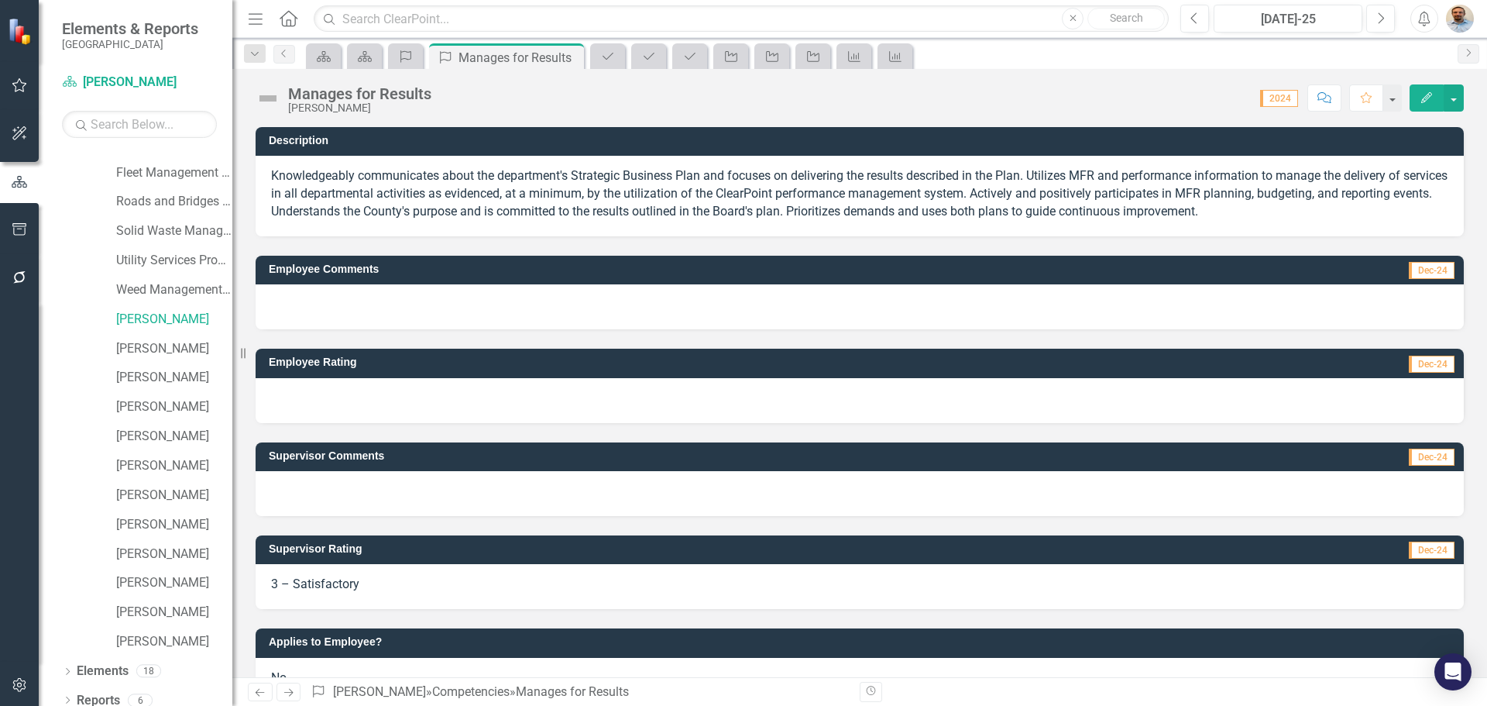
click at [294, 687] on icon "Next" at bounding box center [288, 692] width 13 height 10
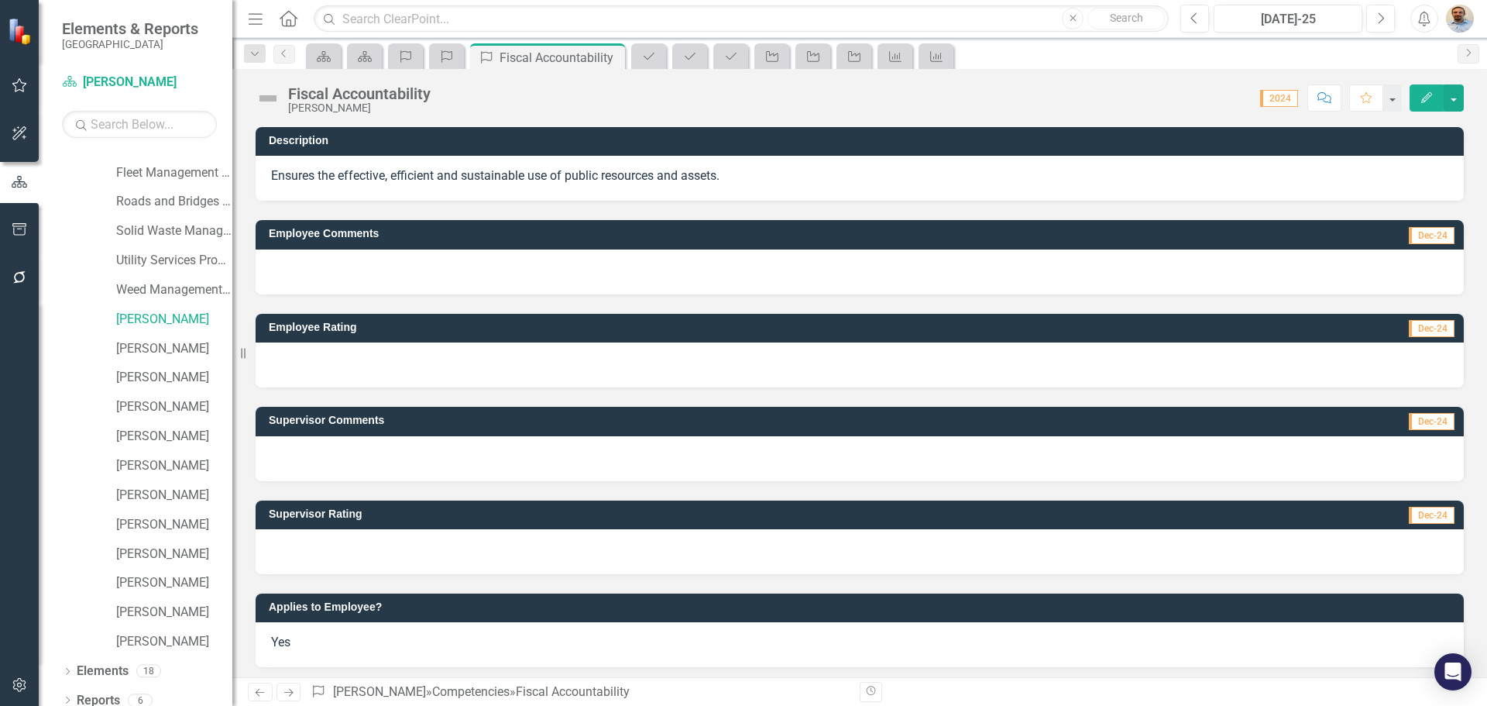
click at [367, 556] on div at bounding box center [860, 551] width 1208 height 45
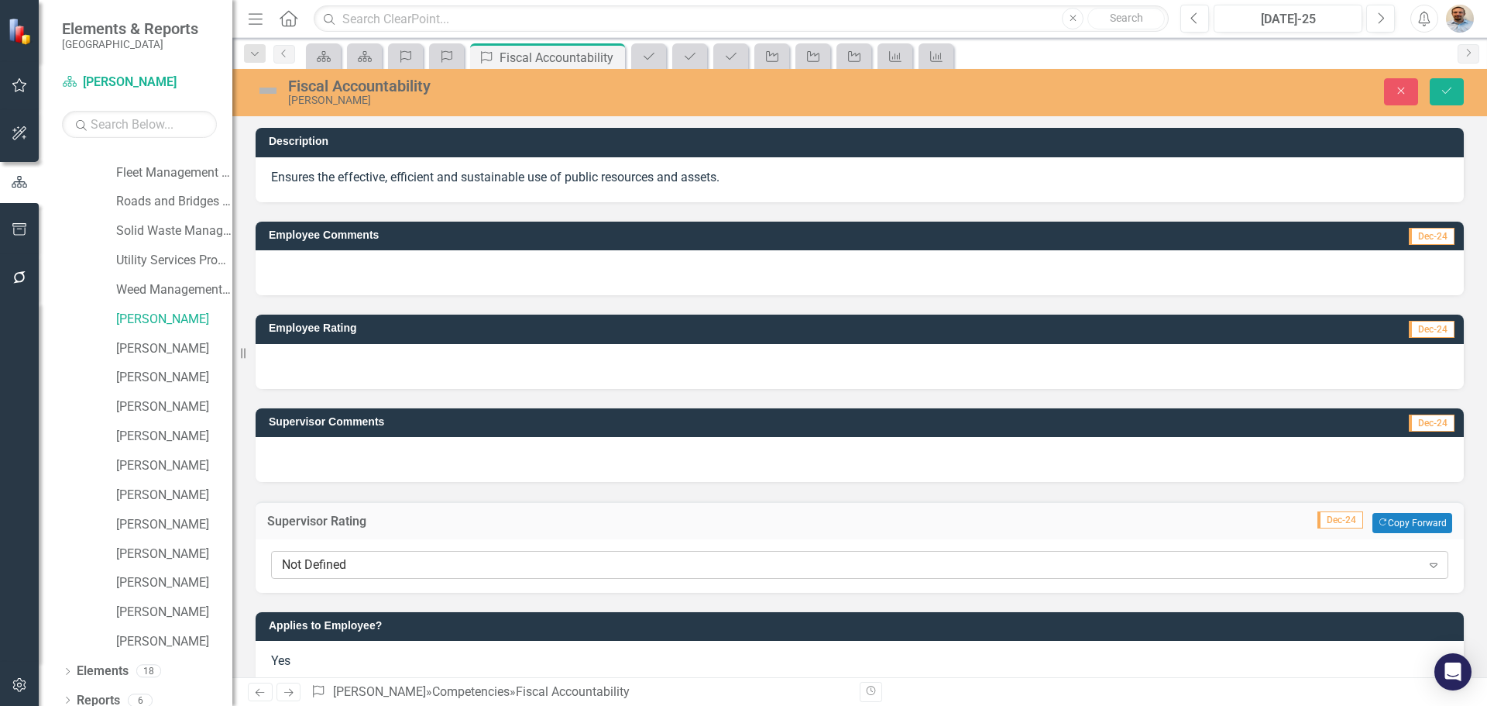
click at [360, 558] on div "Not Defined" at bounding box center [851, 565] width 1139 height 18
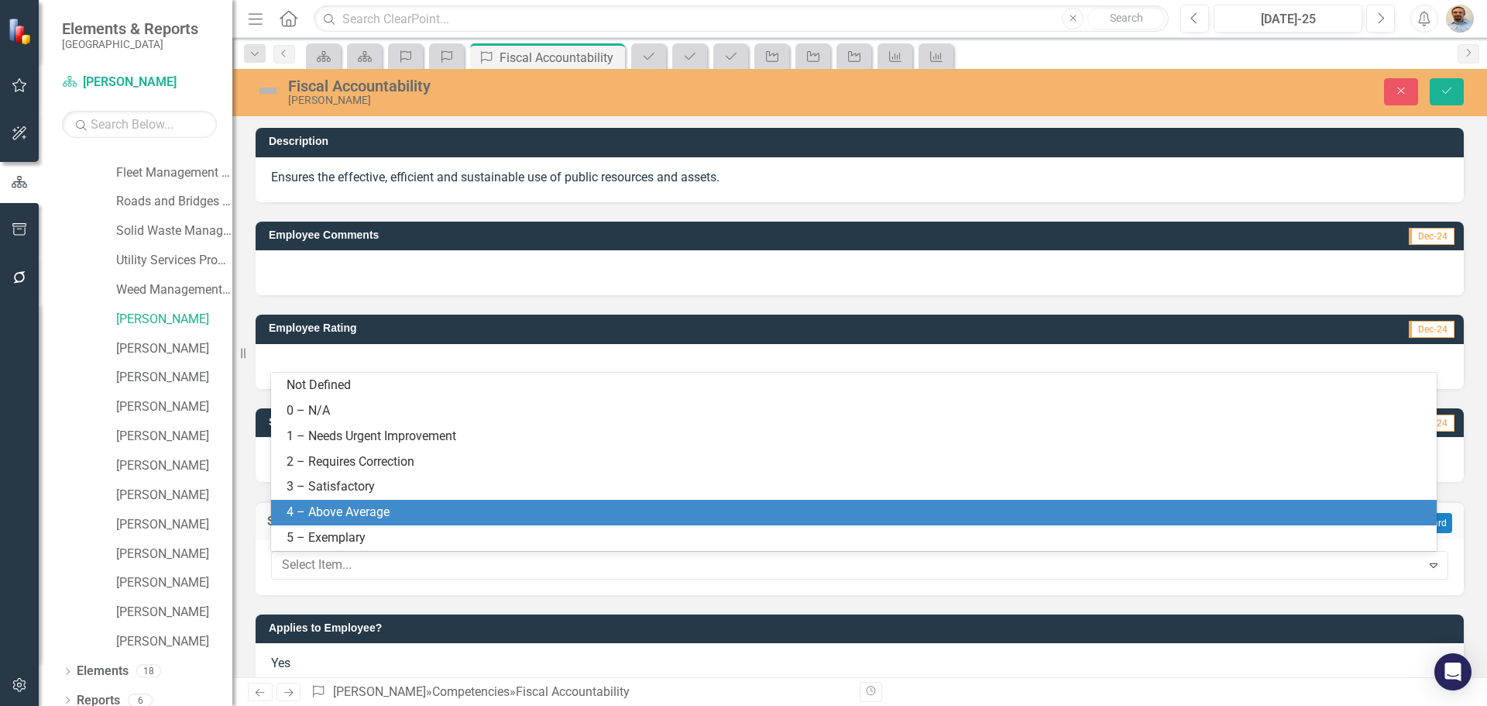
drag, startPoint x: 352, startPoint y: 512, endPoint x: 343, endPoint y: 500, distance: 14.9
click at [352, 512] on div "4 – Above Average" at bounding box center [857, 512] width 1141 height 18
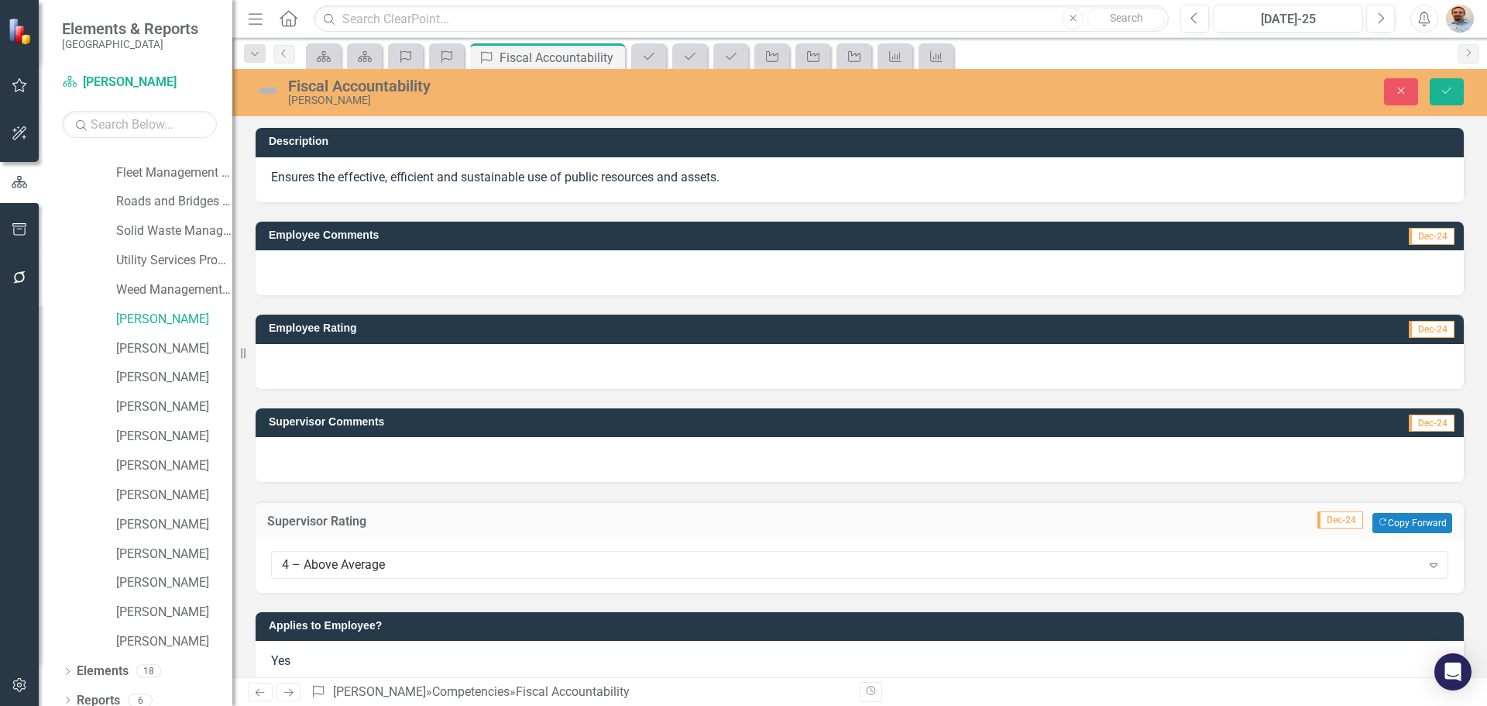
click at [321, 466] on div at bounding box center [860, 459] width 1208 height 45
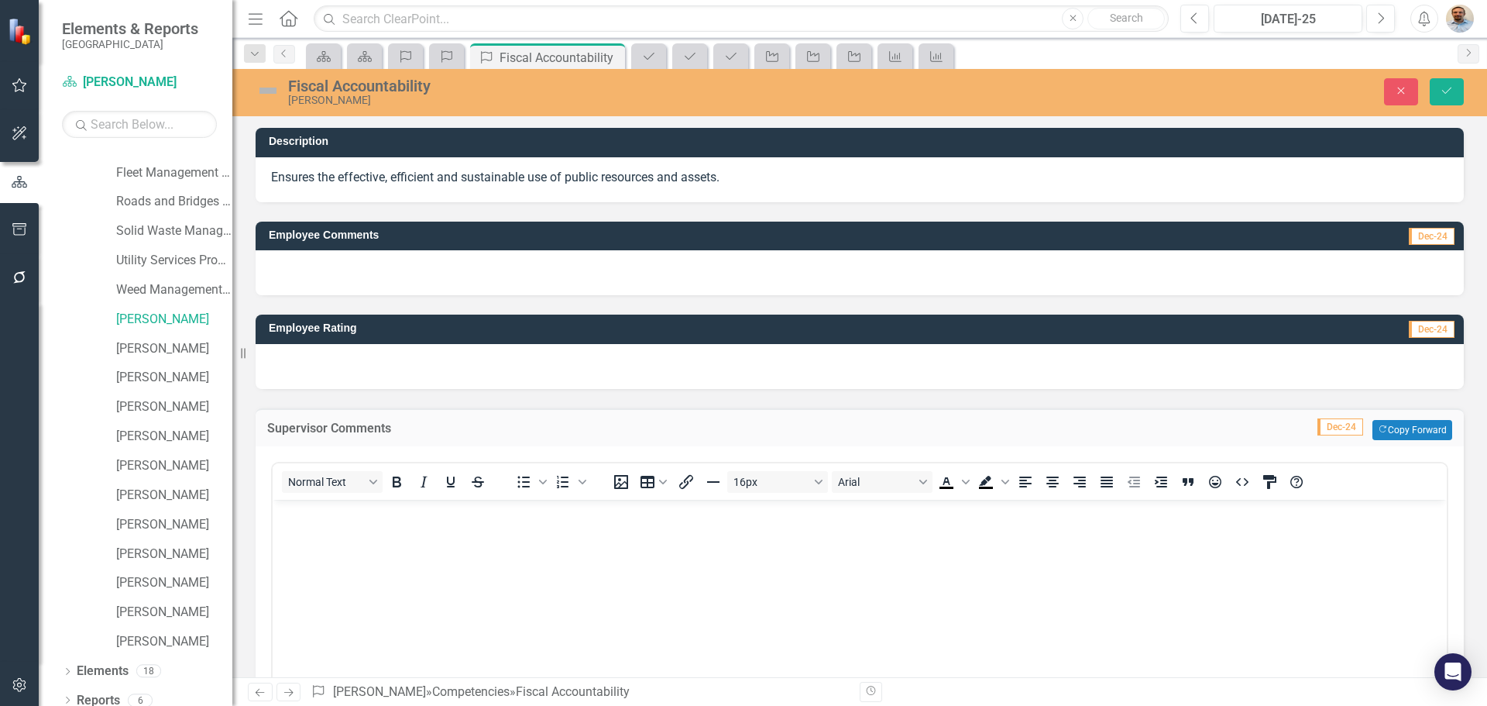
click at [342, 550] on body "Rich Text Area. Press ALT-0 for help." at bounding box center [860, 615] width 1174 height 232
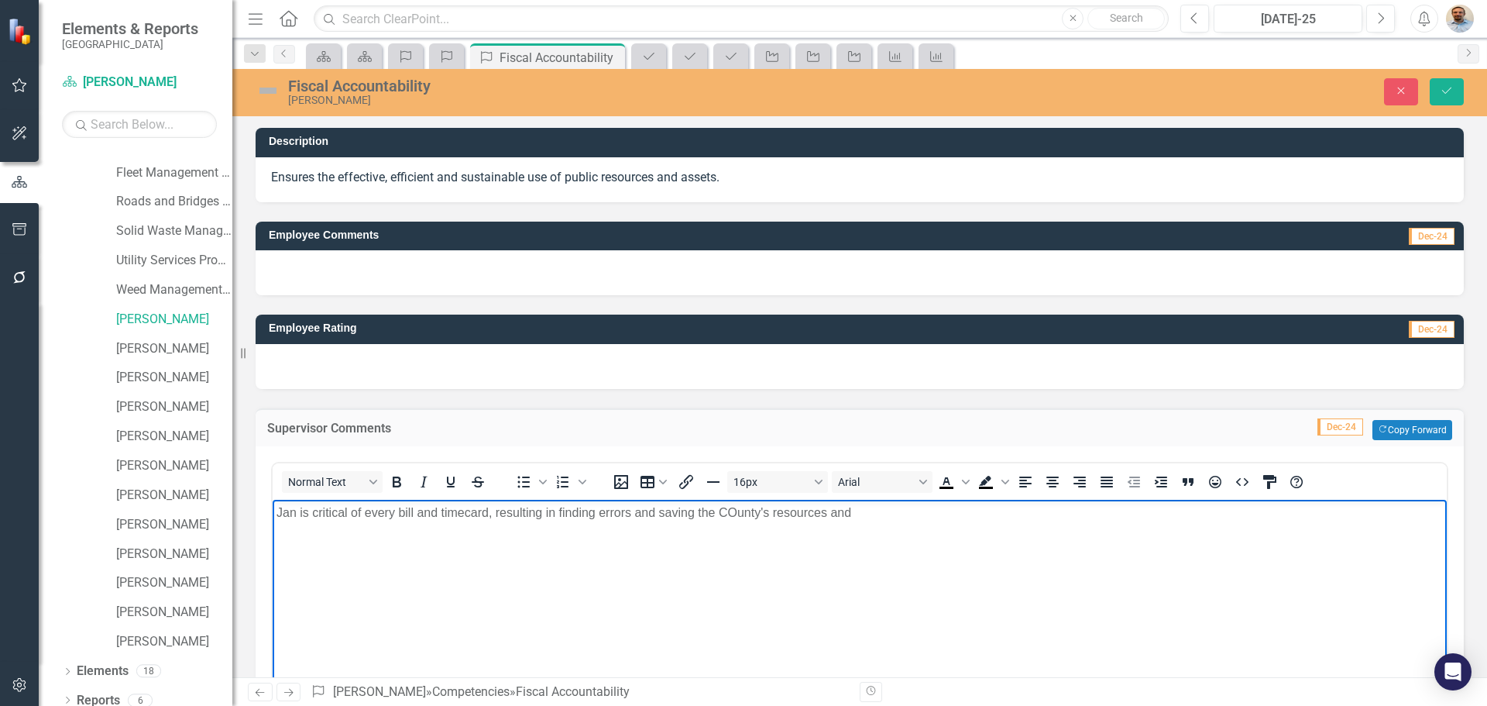
click at [738, 517] on p "Jan is critical of every bill and timecard, resulting in finding errors and sav…" at bounding box center [860, 512] width 1167 height 19
drag, startPoint x: 855, startPoint y: 515, endPoint x: 823, endPoint y: 516, distance: 32.5
click at [823, 516] on p "Jan is critical of every bill and timecard, resulting in finding errors and sav…" at bounding box center [860, 512] width 1167 height 19
click at [1456, 86] on button "Save" at bounding box center [1447, 91] width 34 height 27
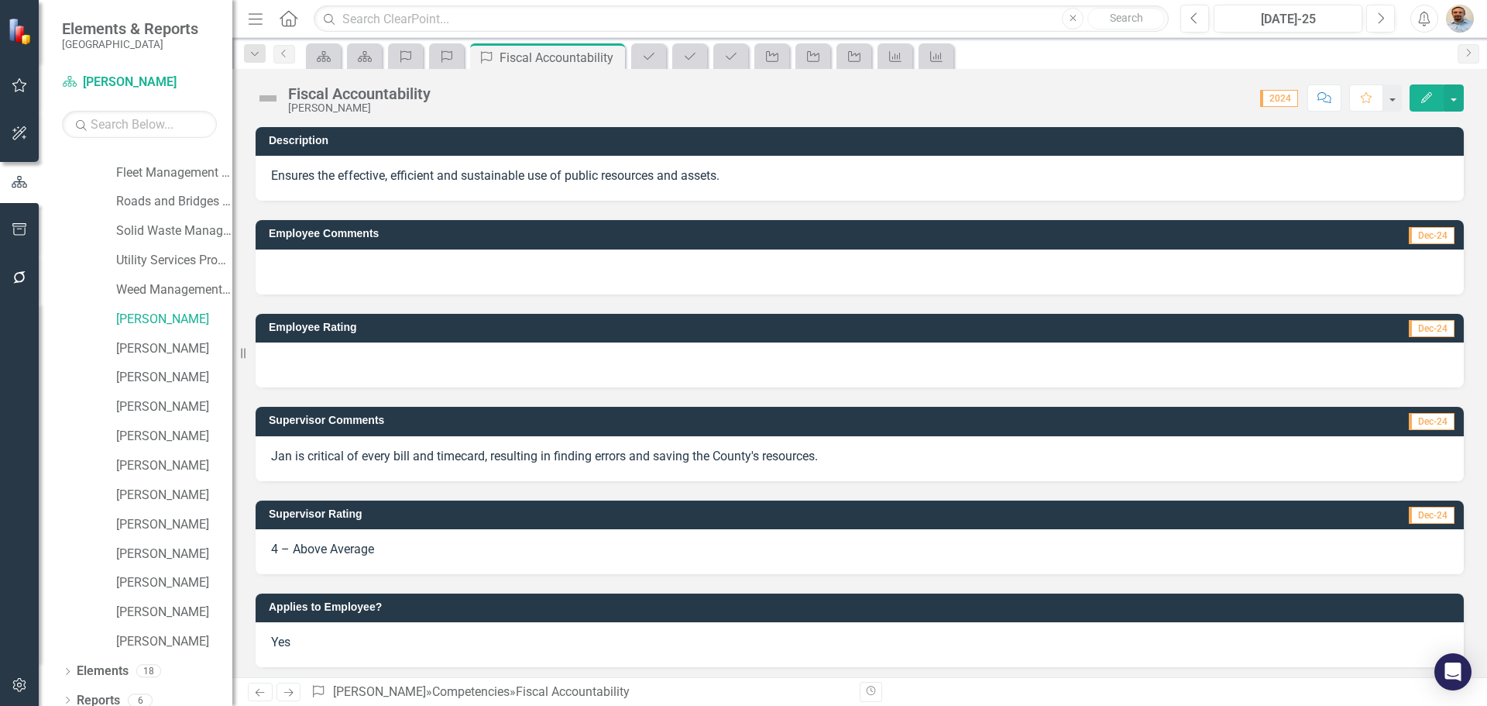
click at [292, 692] on icon at bounding box center [288, 693] width 9 height 8
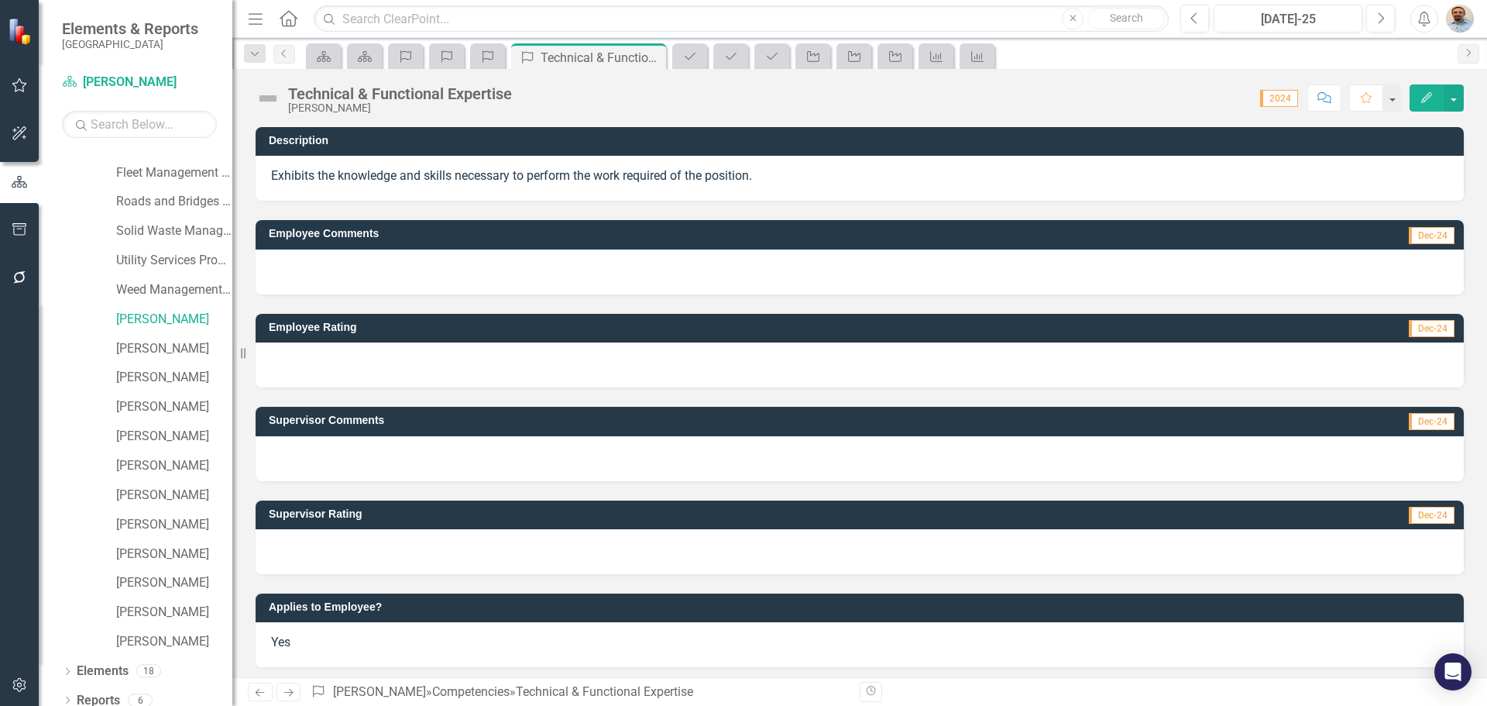
click at [417, 552] on div at bounding box center [860, 551] width 1208 height 45
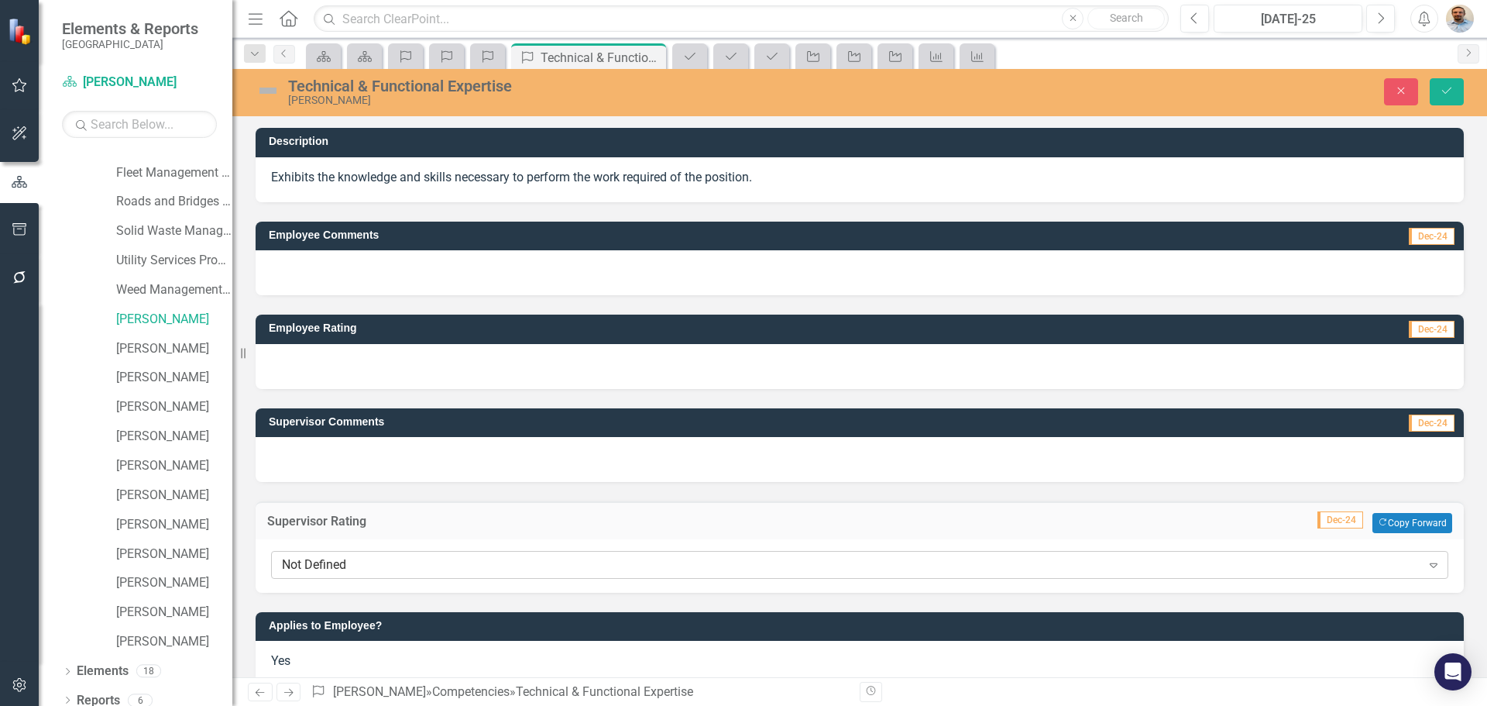
click at [424, 569] on div "Not Defined" at bounding box center [851, 565] width 1139 height 18
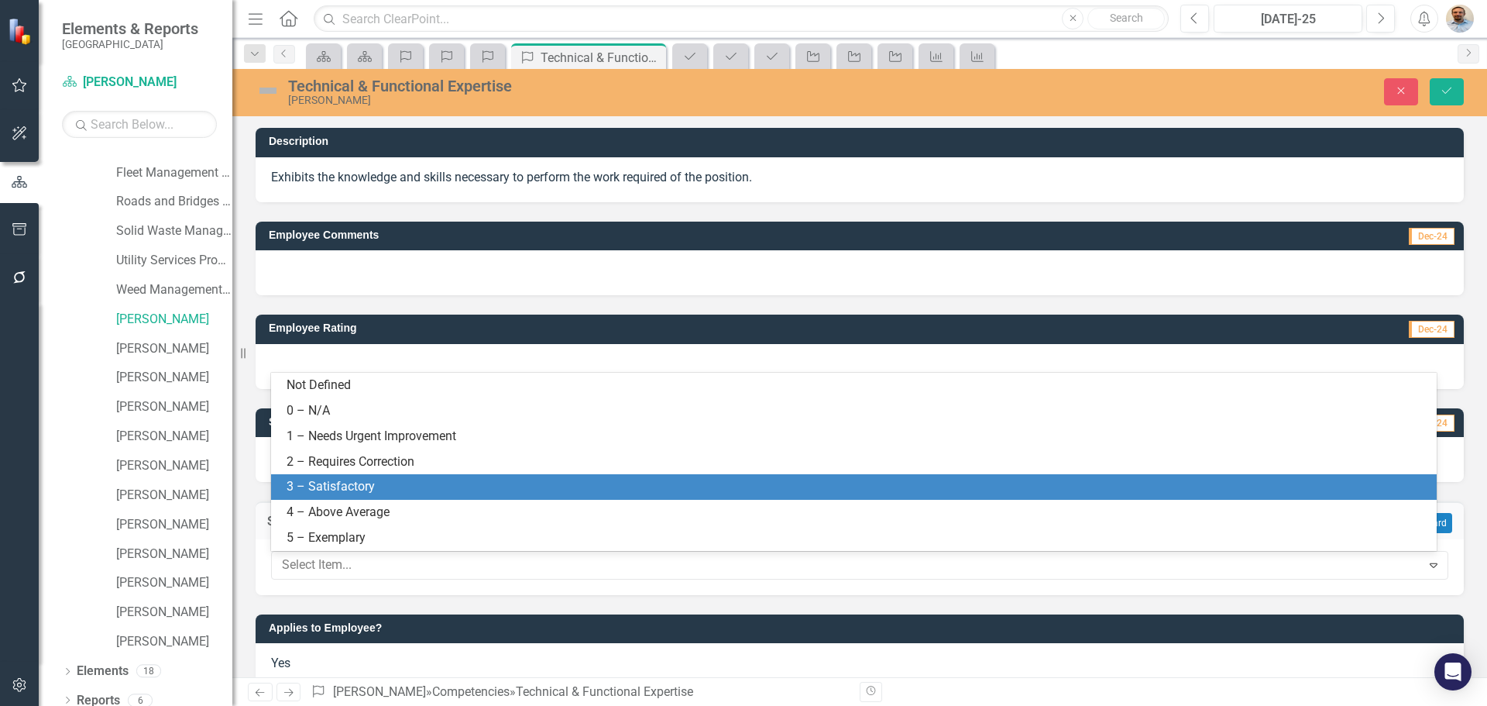
click at [402, 486] on div "3 – Satisfactory" at bounding box center [857, 487] width 1141 height 18
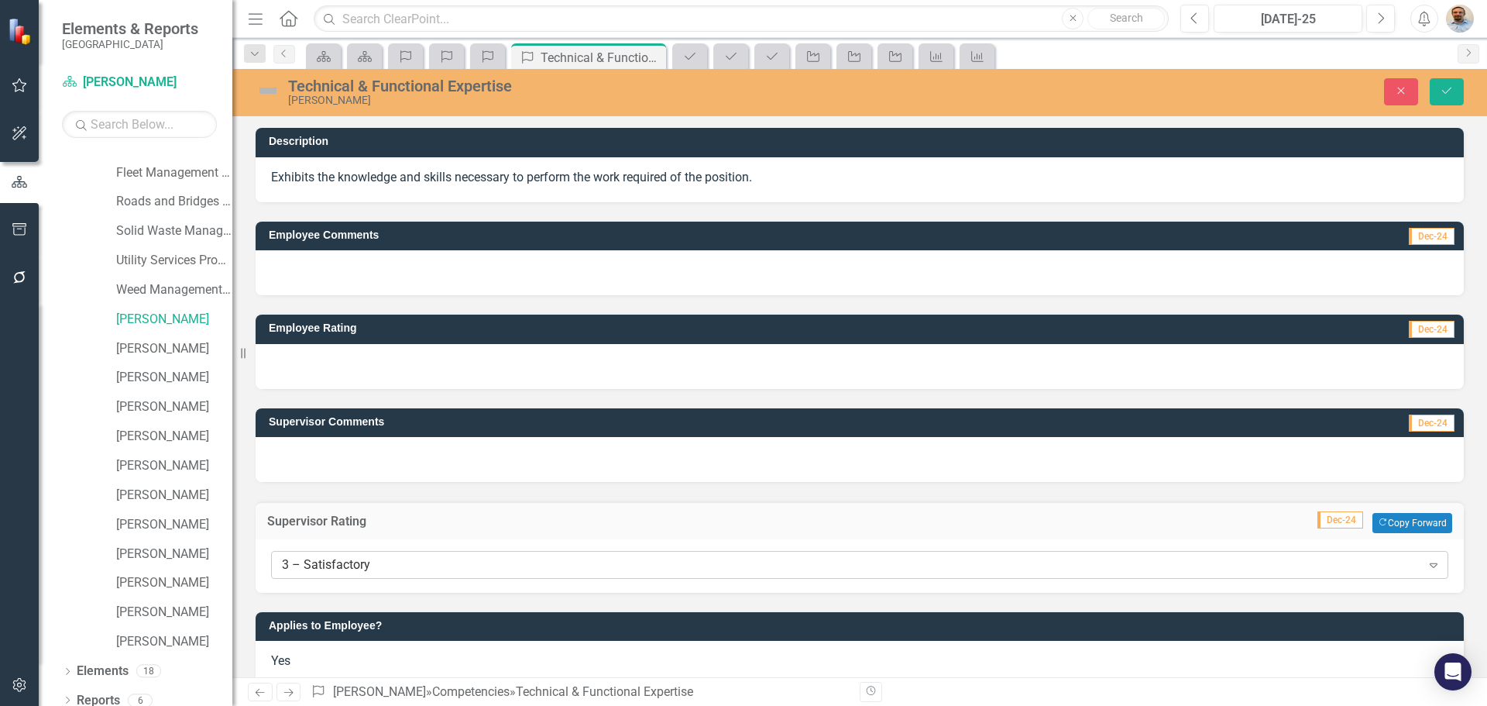
click at [407, 566] on div "3 – Satisfactory" at bounding box center [851, 565] width 1139 height 18
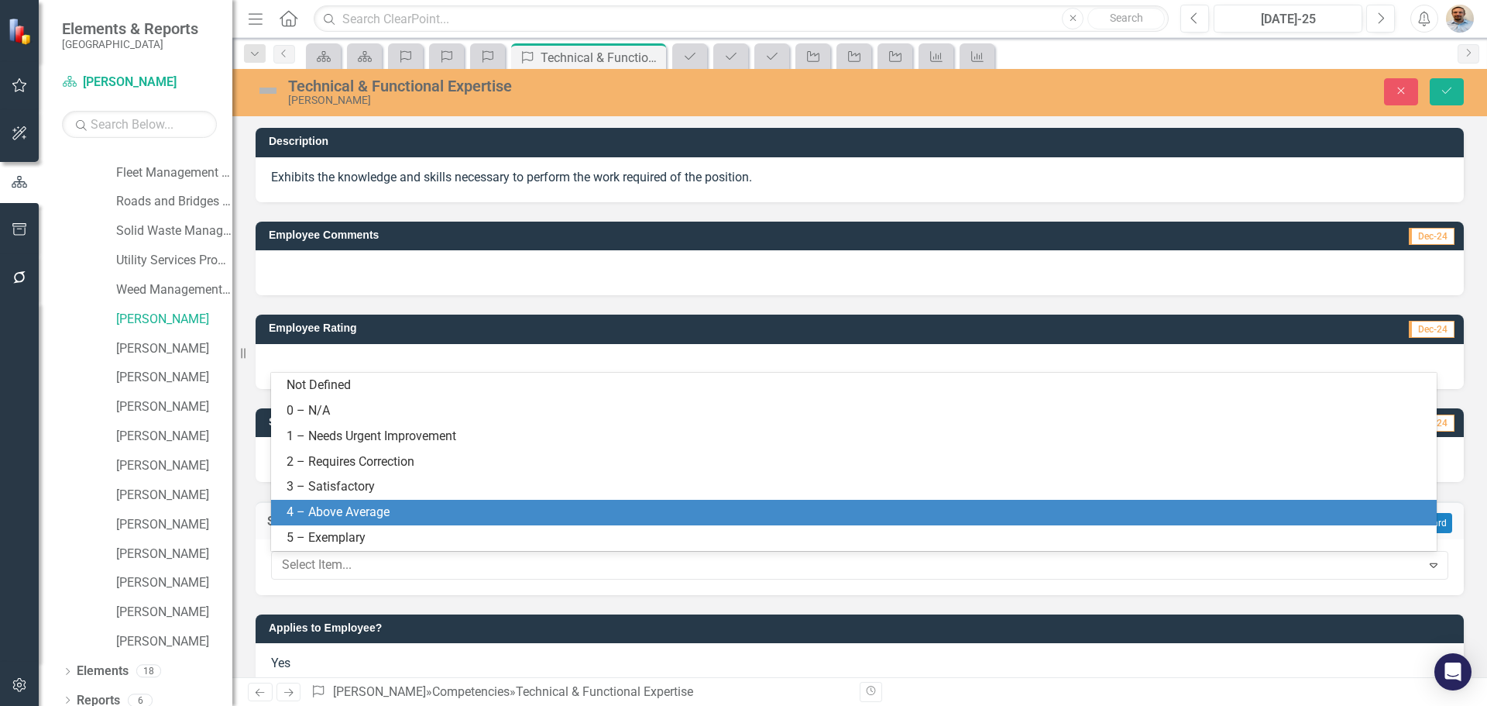
click at [400, 514] on div "4 – Above Average" at bounding box center [857, 512] width 1141 height 18
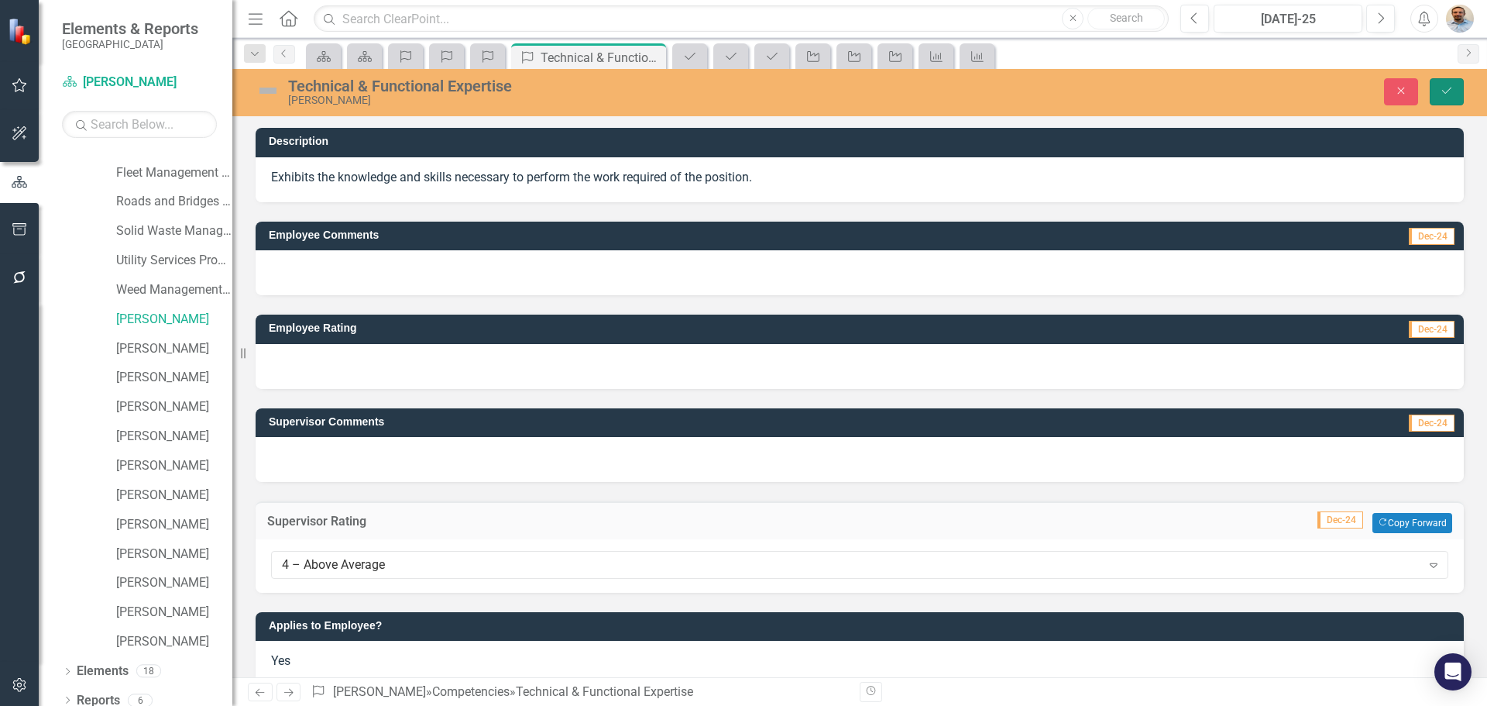
click at [1453, 95] on icon "Save" at bounding box center [1447, 90] width 14 height 11
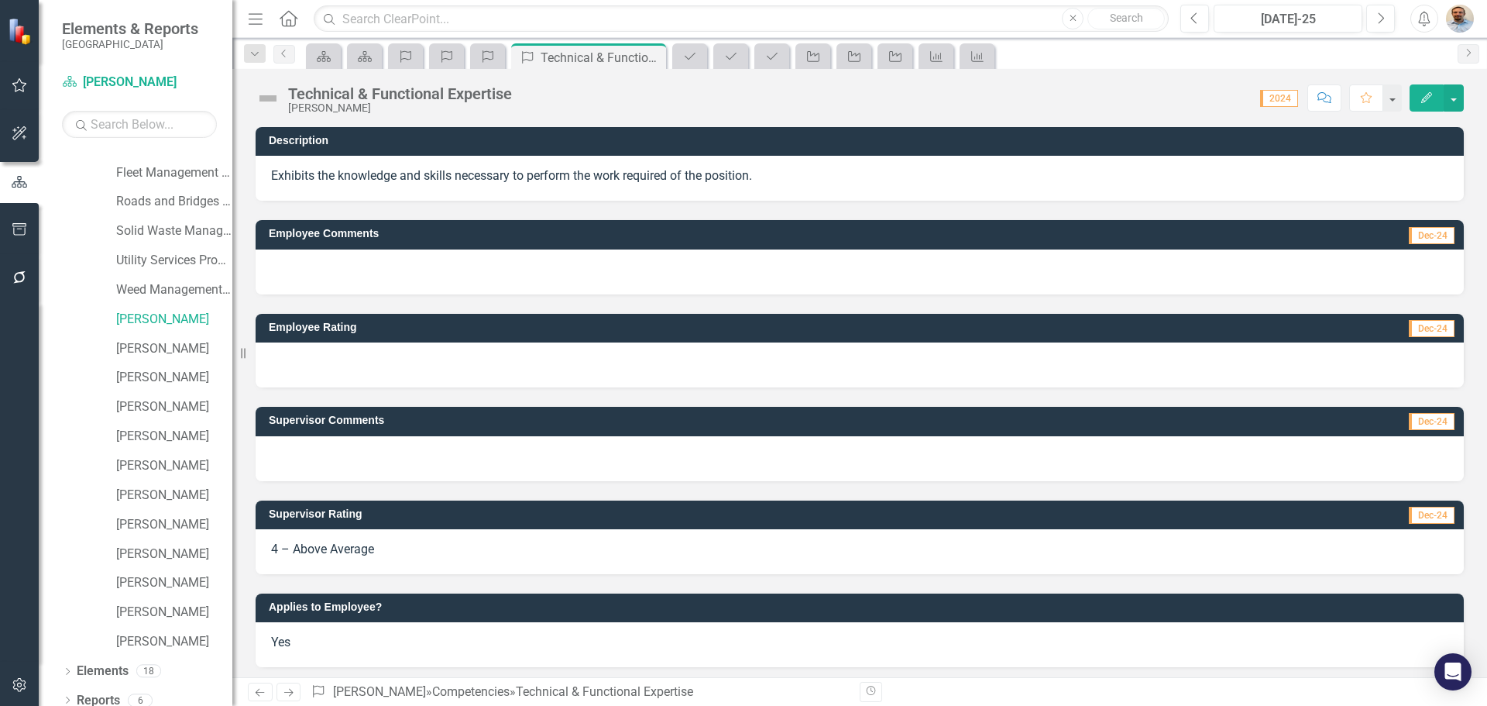
click at [374, 465] on div at bounding box center [860, 458] width 1208 height 45
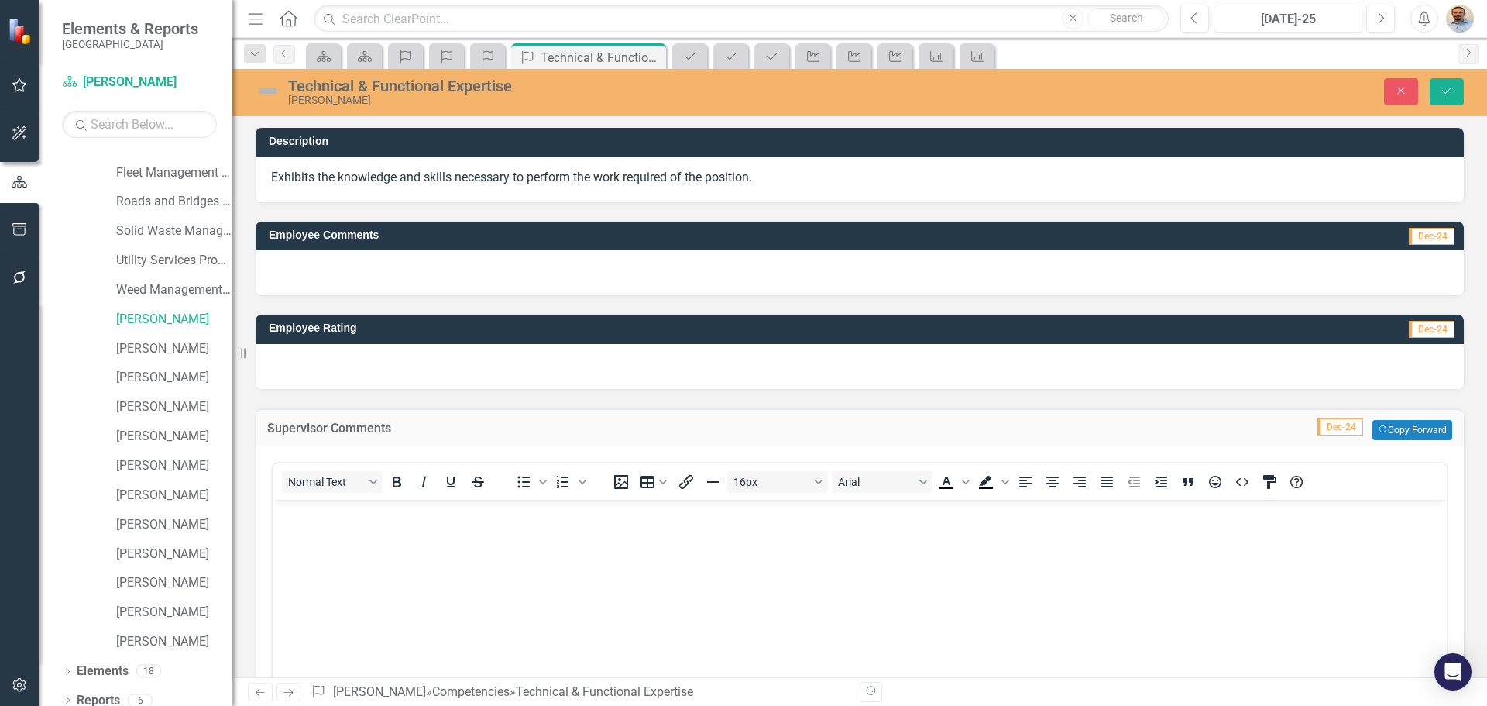
click at [384, 538] on body "Rich Text Area. Press ALT-0 for help." at bounding box center [860, 615] width 1174 height 232
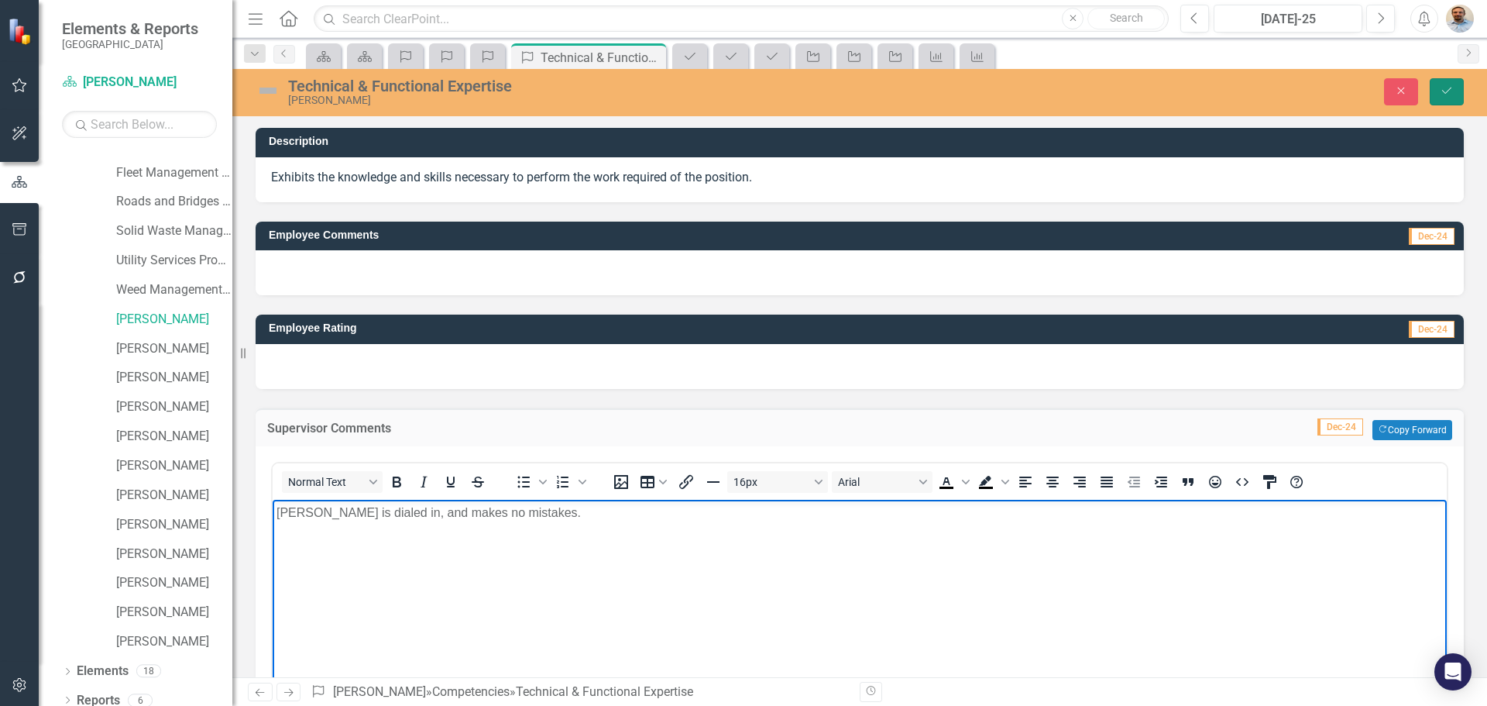
click at [1445, 91] on icon "Save" at bounding box center [1447, 90] width 14 height 11
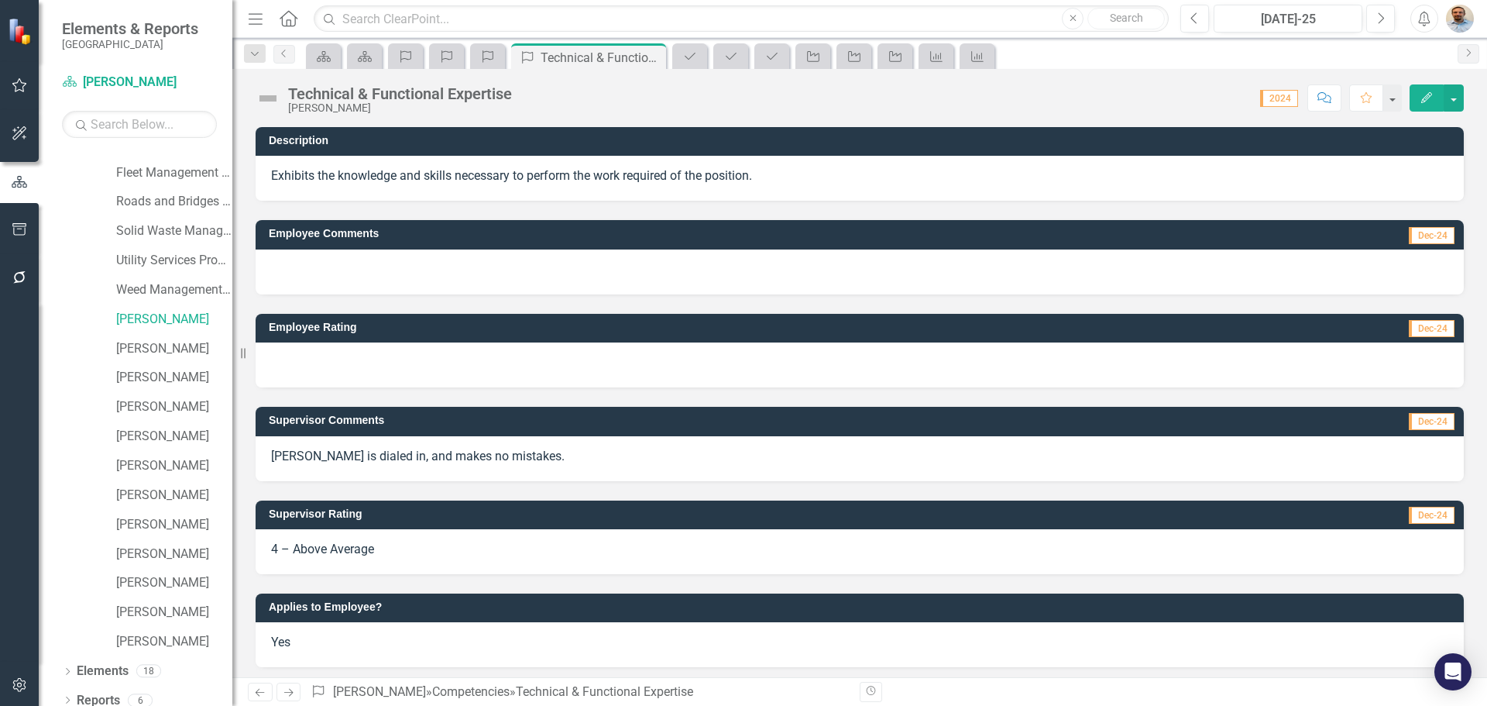
click at [294, 696] on icon "Next" at bounding box center [288, 692] width 13 height 10
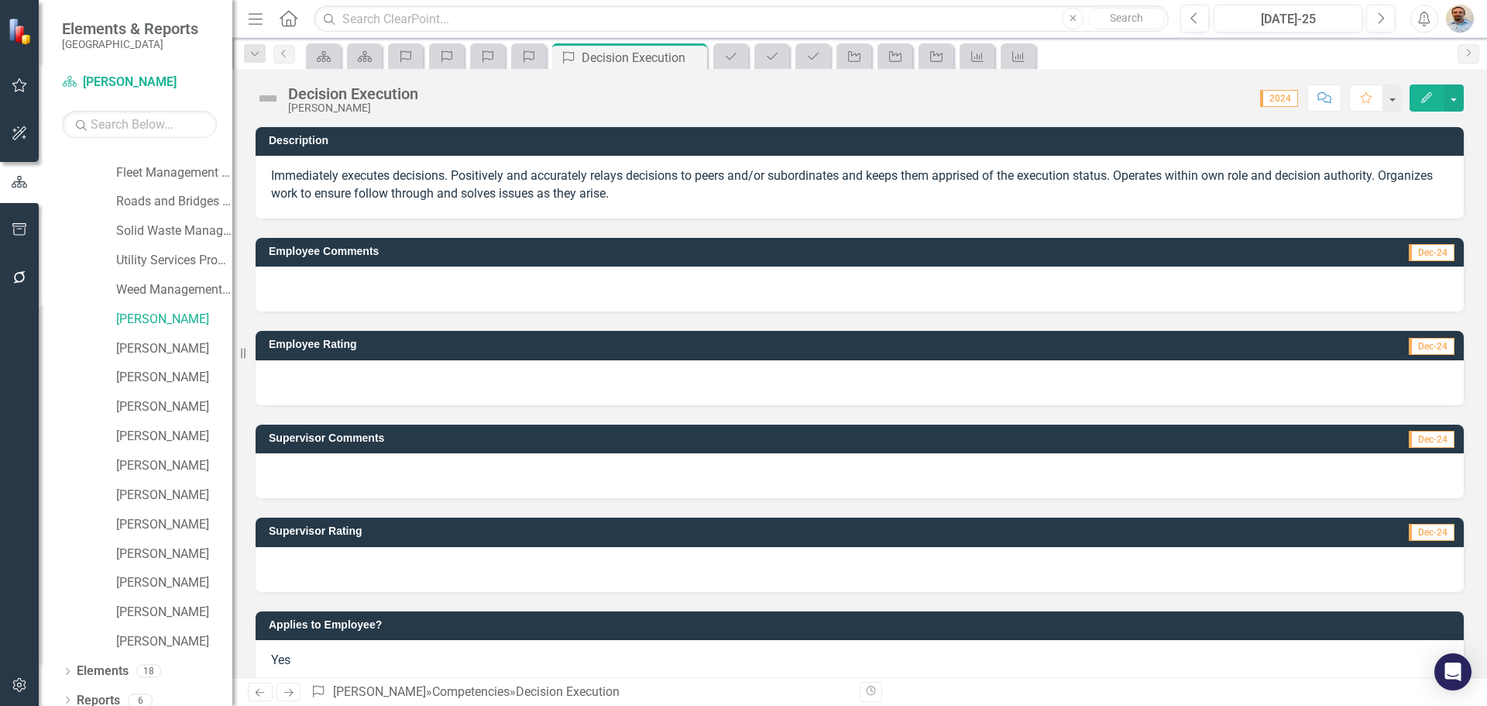
click at [265, 696] on icon "Previous" at bounding box center [259, 692] width 13 height 10
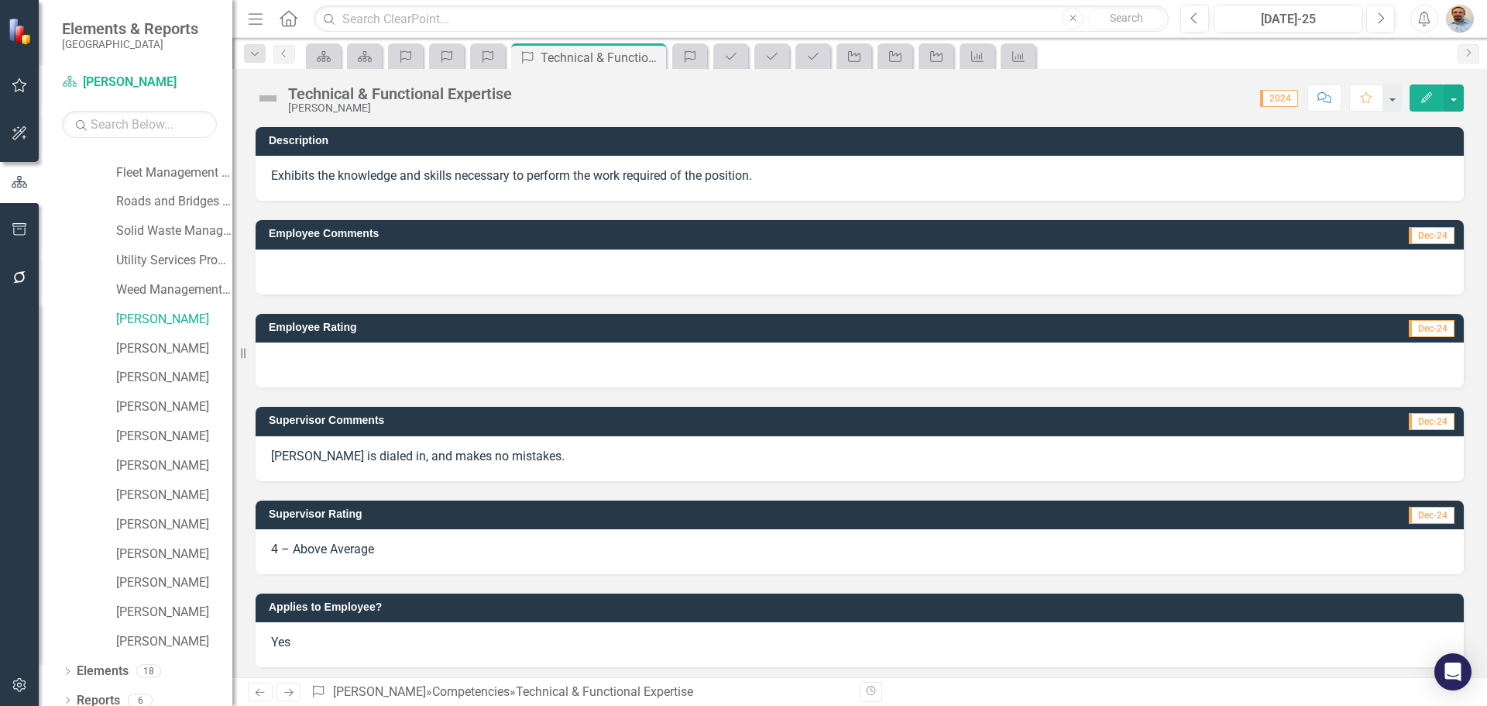
click at [432, 448] on p "Jan is dialed in, and makes no mistakes." at bounding box center [859, 457] width 1177 height 18
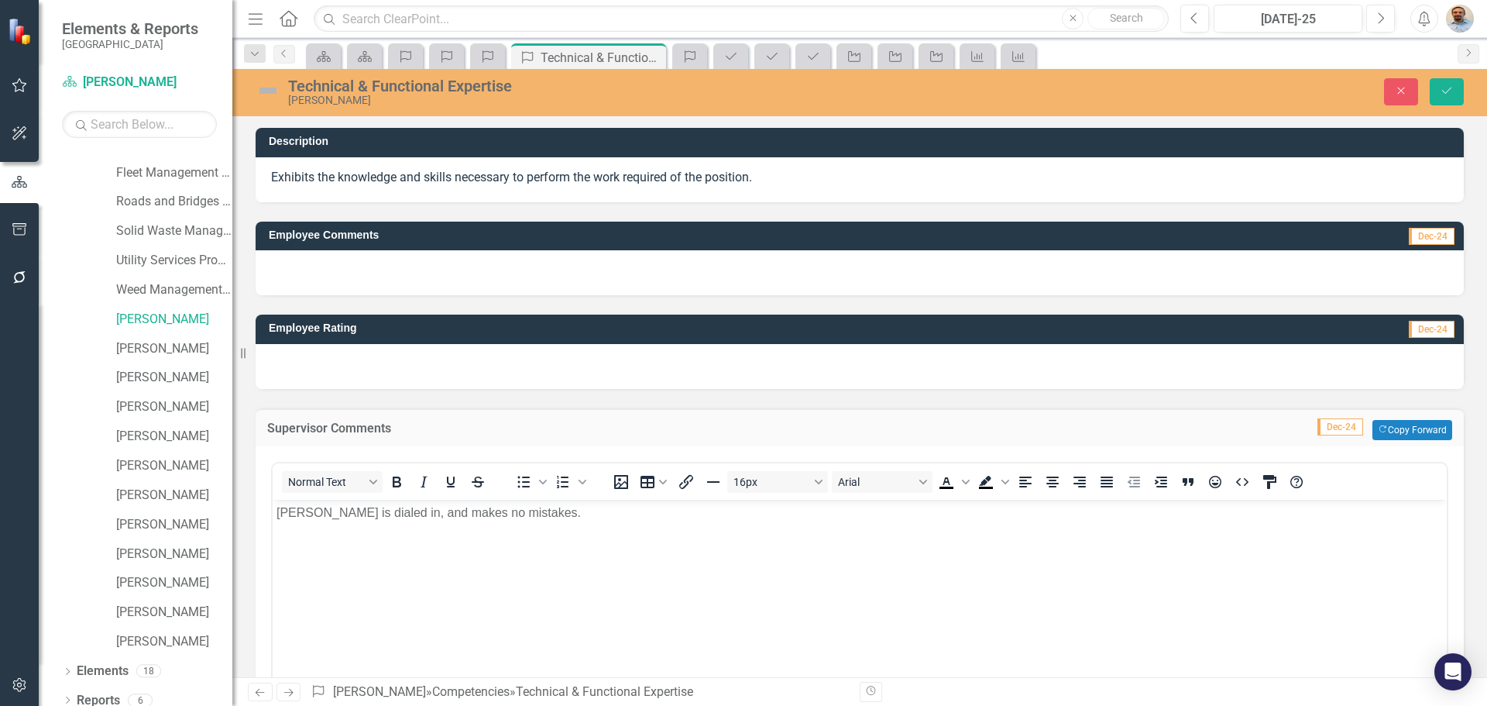
click at [449, 513] on p "Jan is dialed in, and makes no mistakes." at bounding box center [860, 512] width 1167 height 19
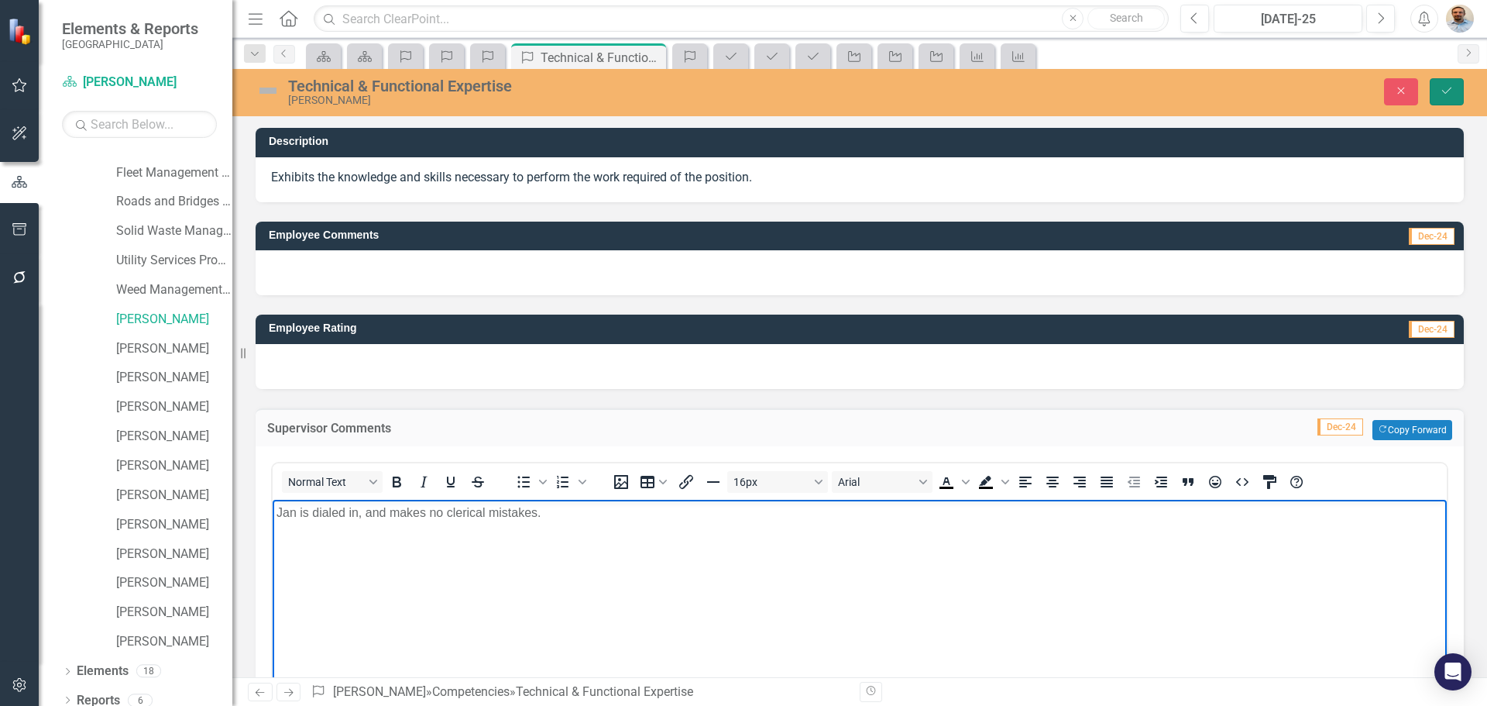
click at [1452, 95] on icon "Save" at bounding box center [1447, 90] width 14 height 11
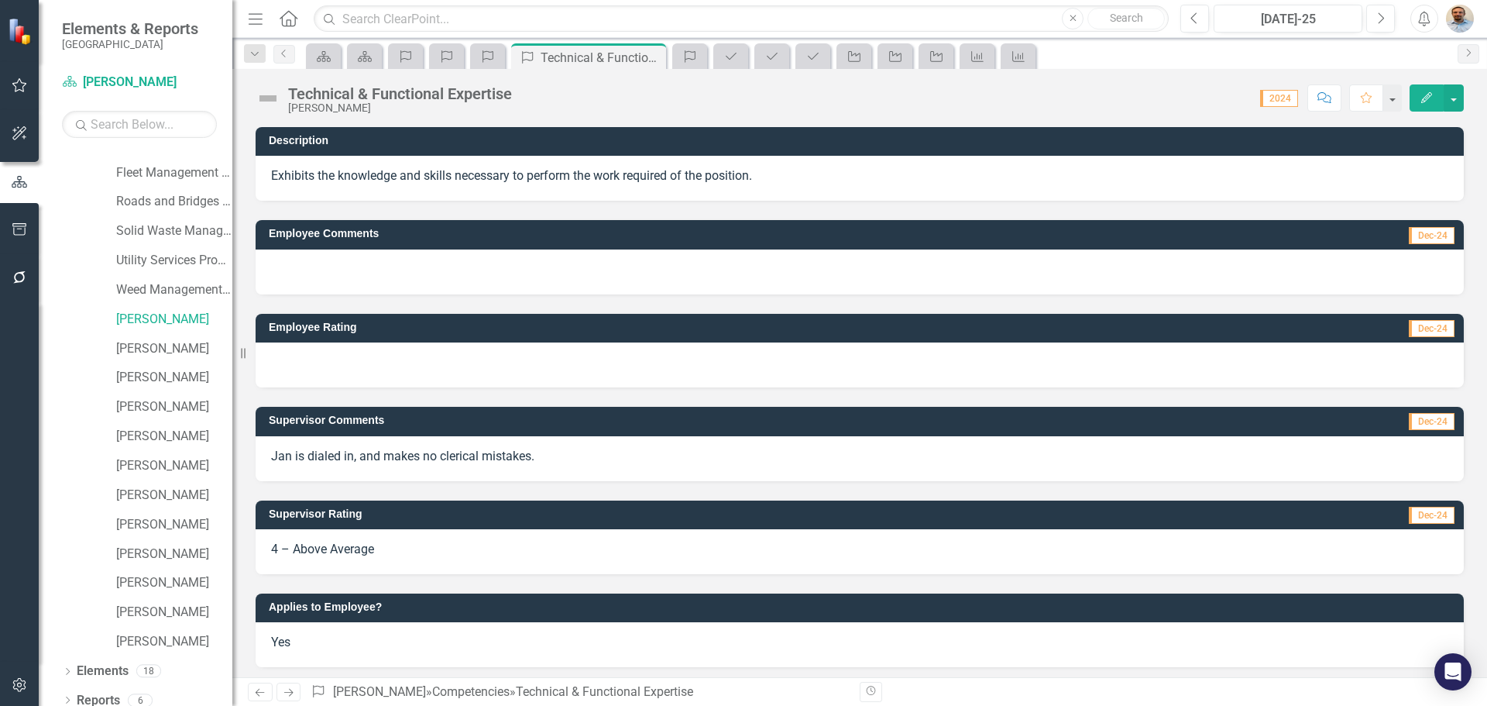
click at [291, 692] on icon "Next" at bounding box center [288, 692] width 13 height 10
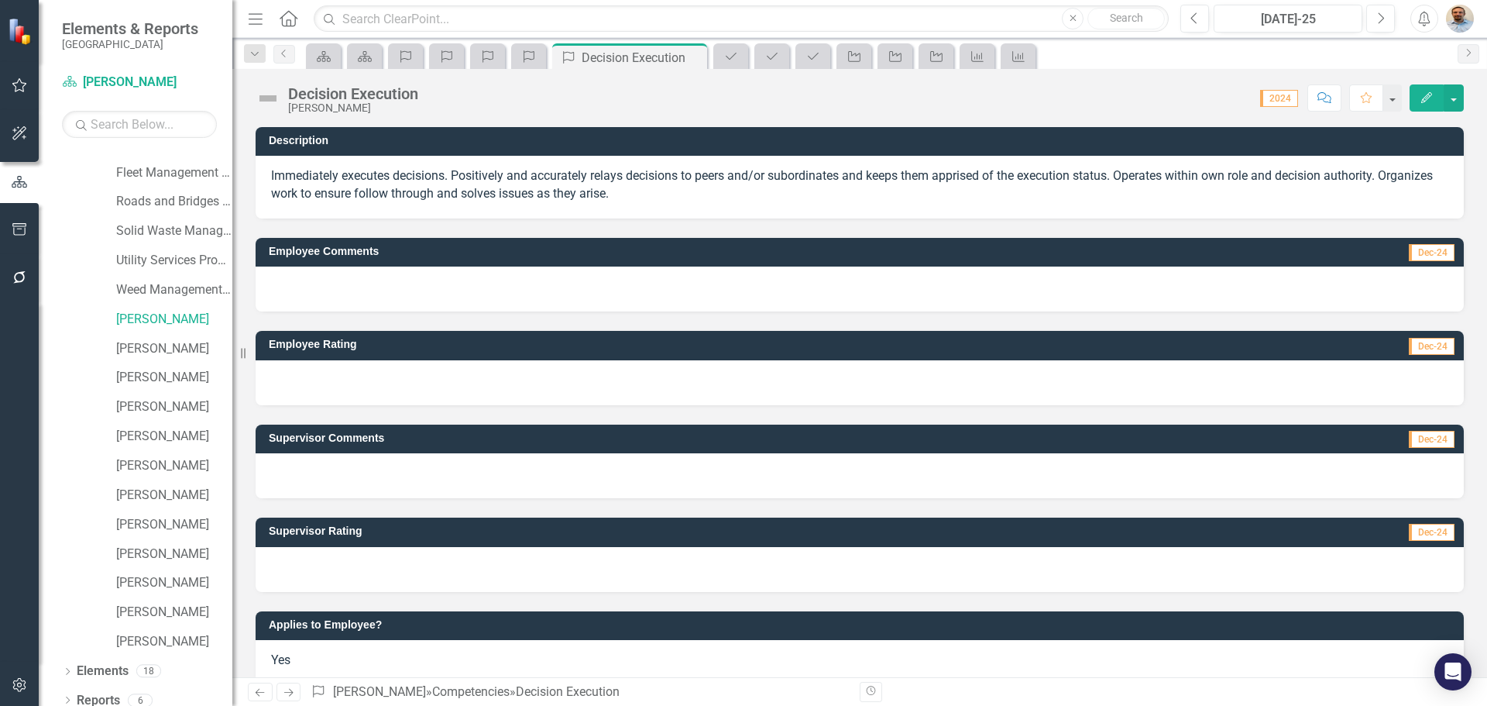
click at [349, 572] on div at bounding box center [860, 569] width 1208 height 45
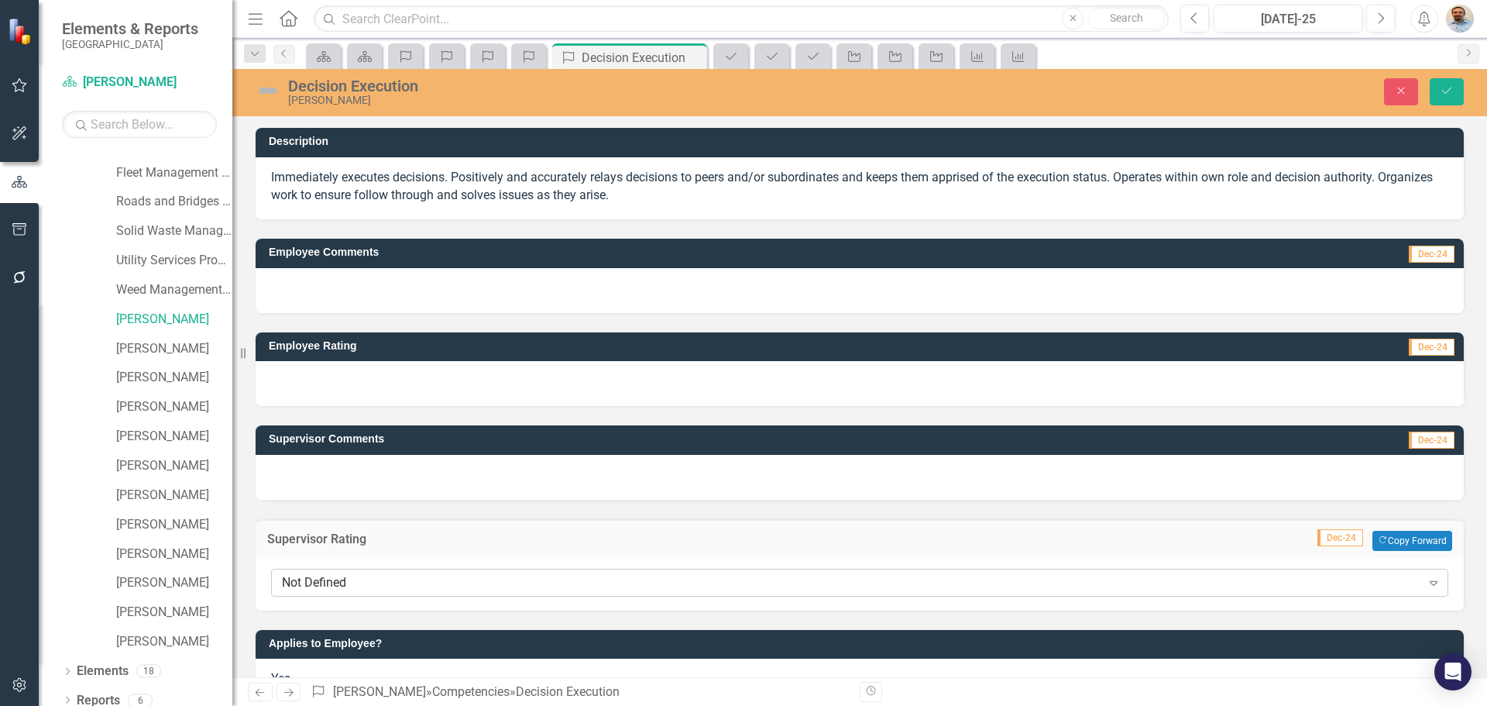
click at [349, 576] on div "Not Defined" at bounding box center [851, 582] width 1139 height 18
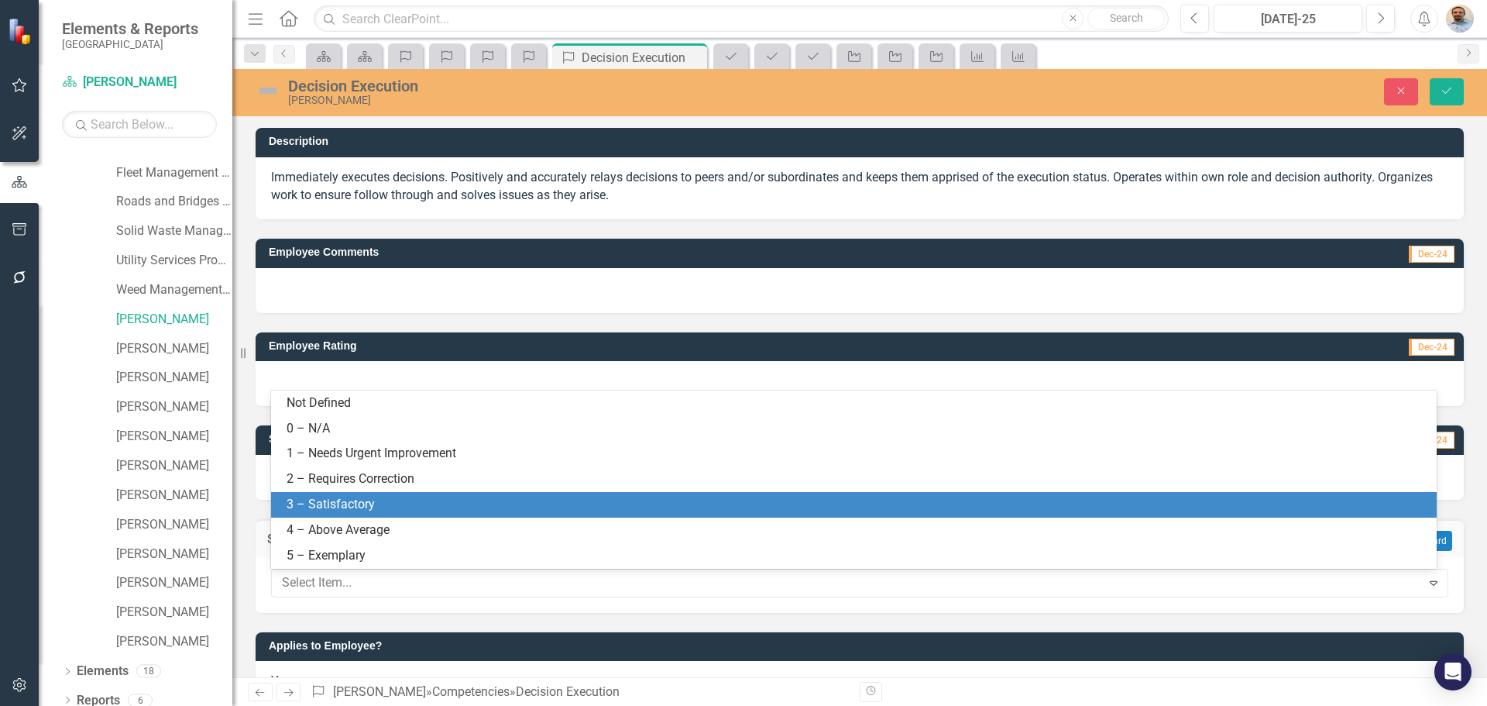
click at [339, 497] on div "3 – Satisfactory" at bounding box center [857, 505] width 1141 height 18
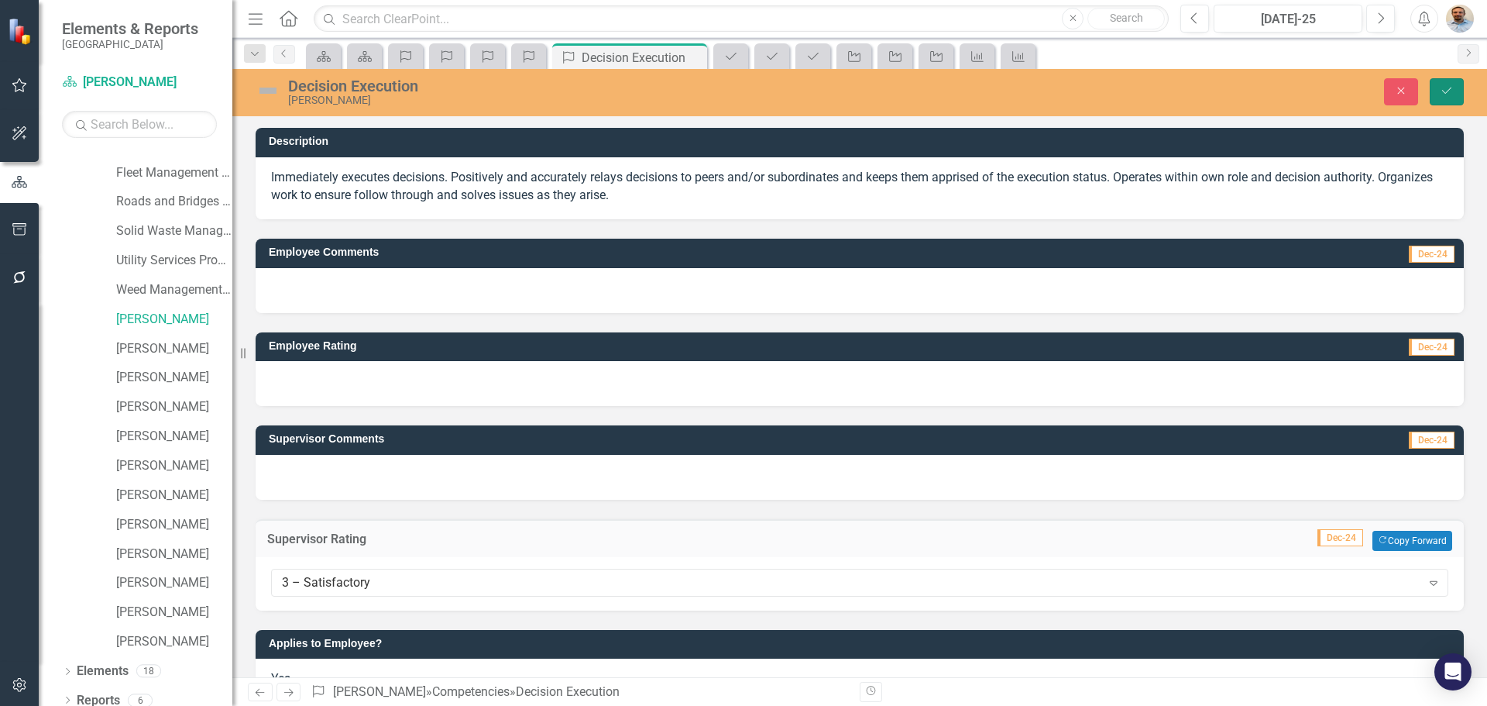
drag, startPoint x: 1435, startPoint y: 84, endPoint x: 1431, endPoint y: 92, distance: 9.0
click at [1436, 84] on button "Save" at bounding box center [1447, 91] width 34 height 27
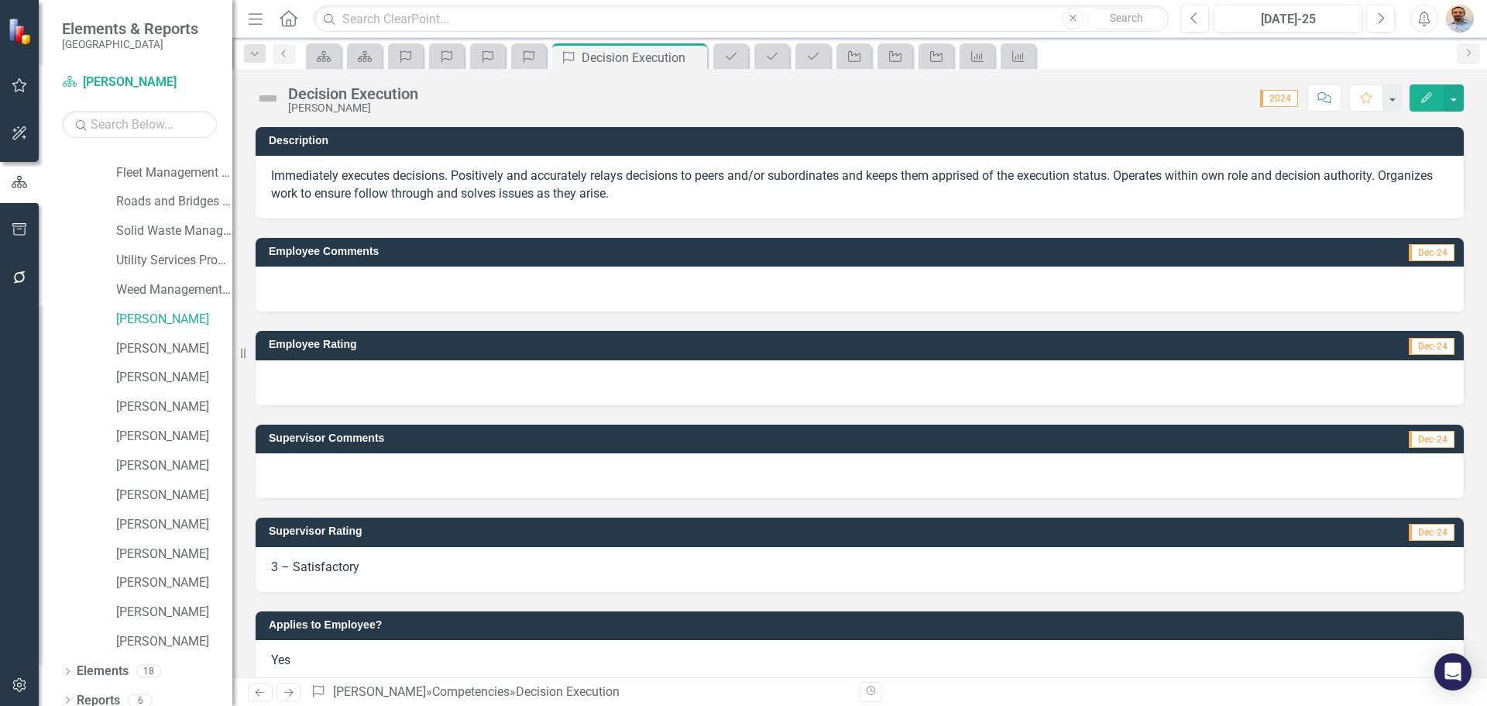
click at [288, 698] on link "Next" at bounding box center [289, 691] width 25 height 19
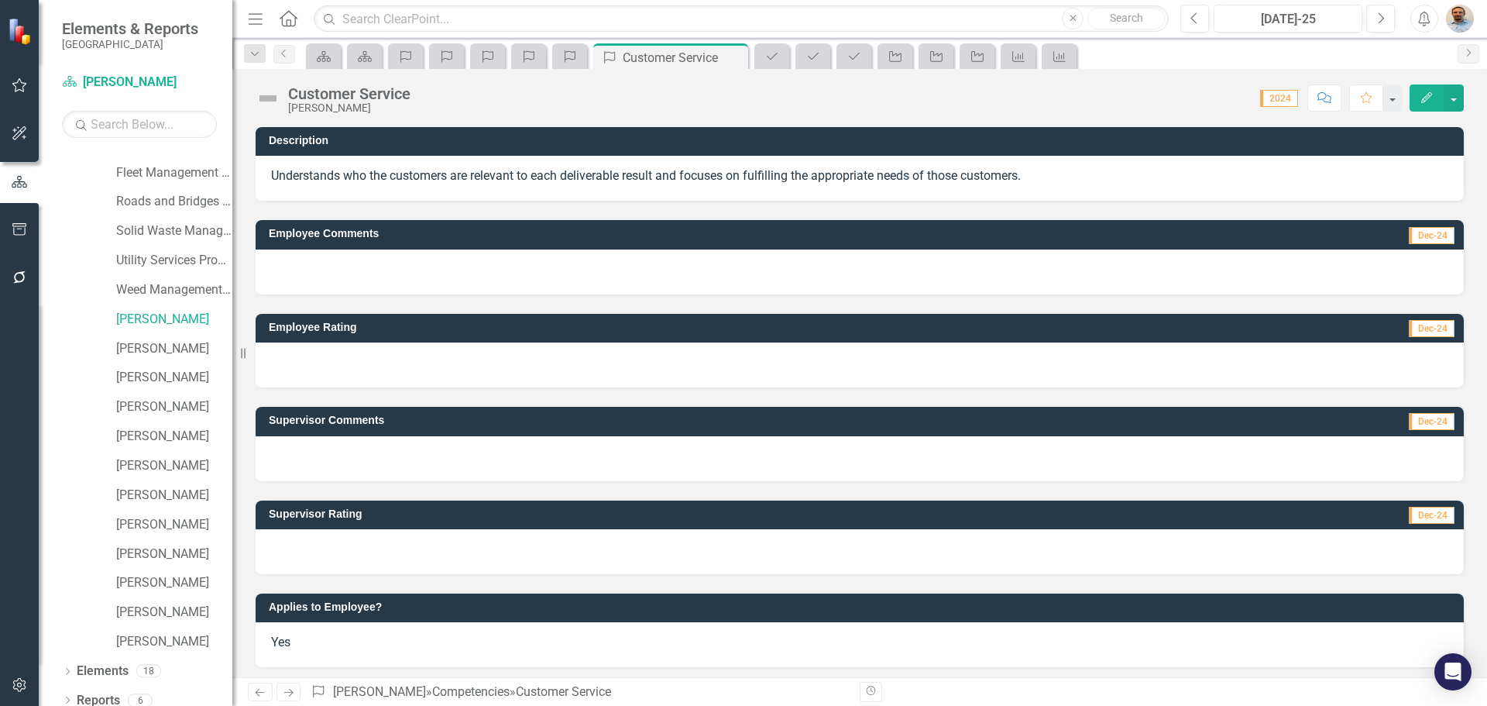
click at [473, 548] on div at bounding box center [860, 551] width 1208 height 45
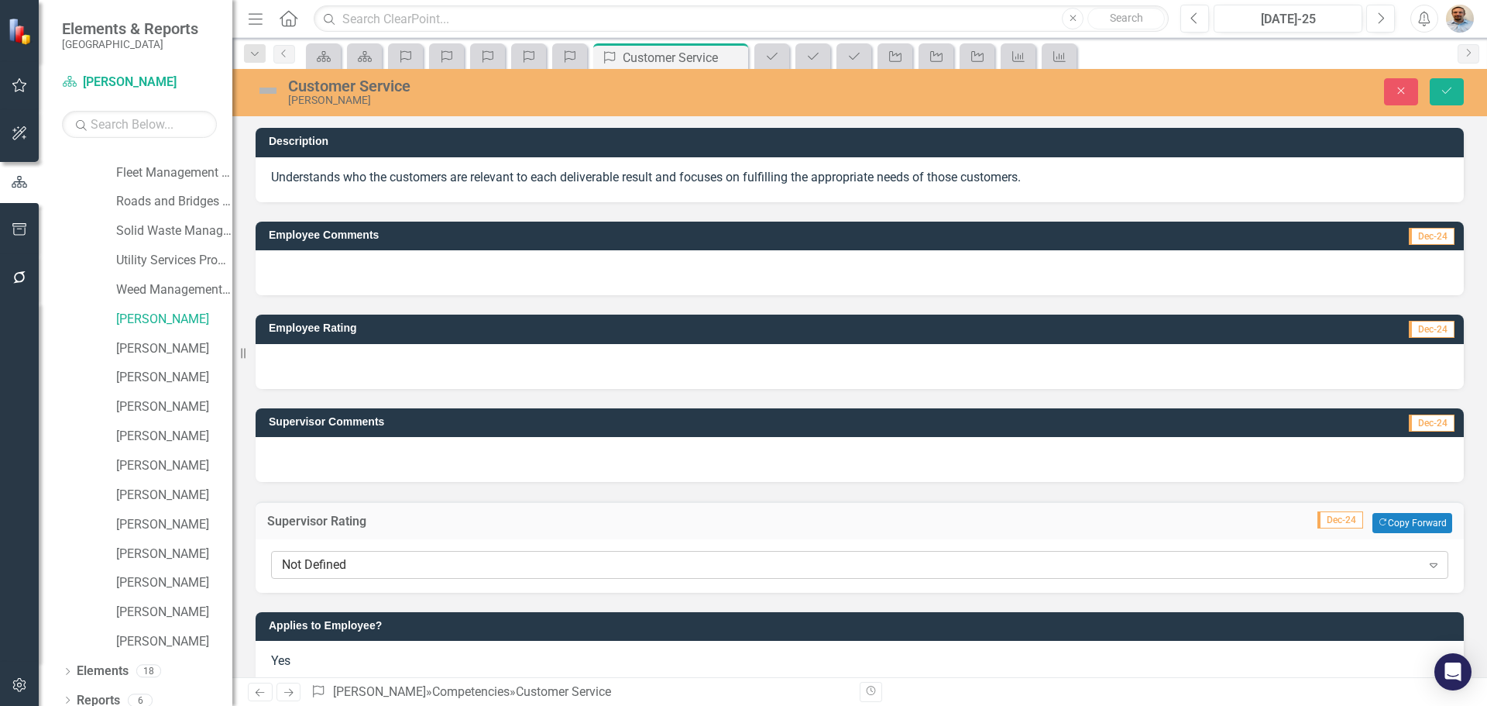
click at [472, 558] on div "Not Defined" at bounding box center [851, 565] width 1139 height 18
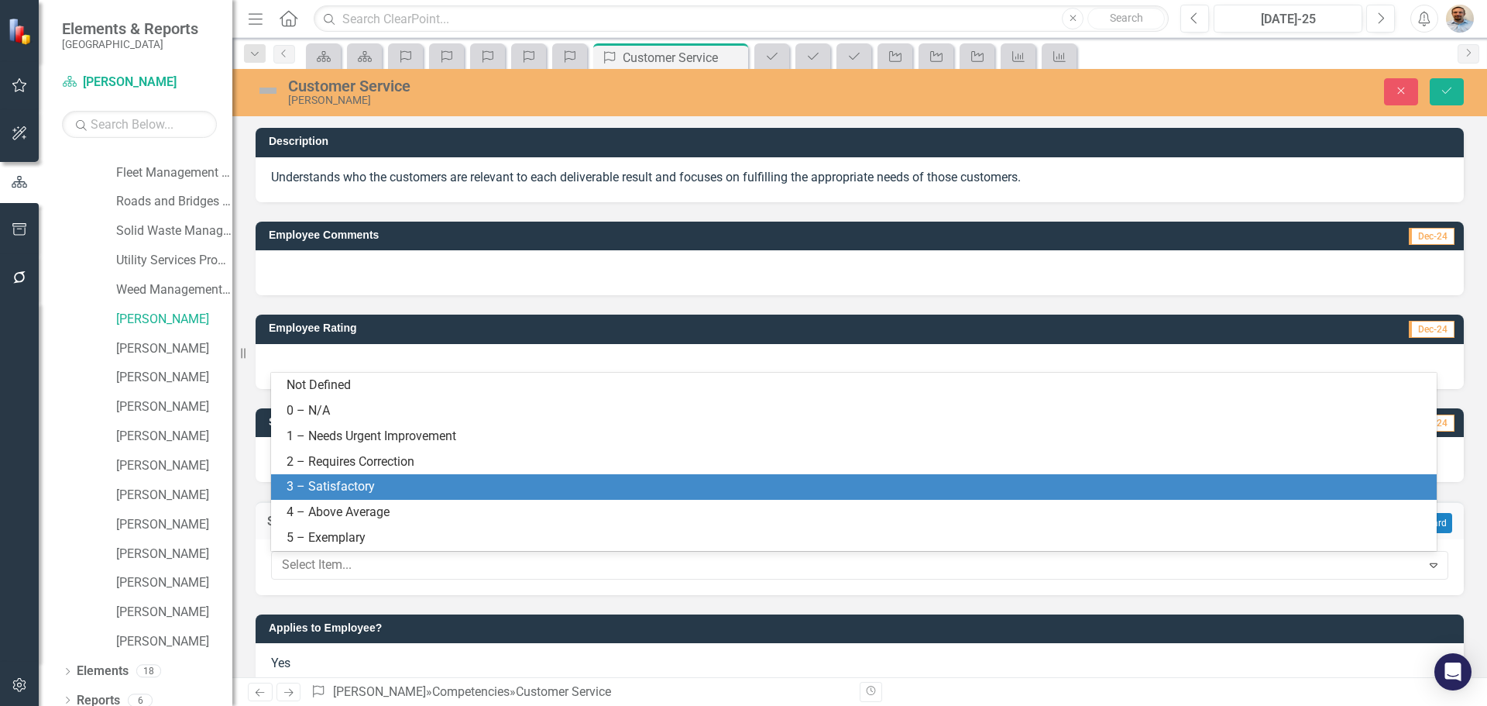
click at [438, 485] on div "3 – Satisfactory" at bounding box center [857, 487] width 1141 height 18
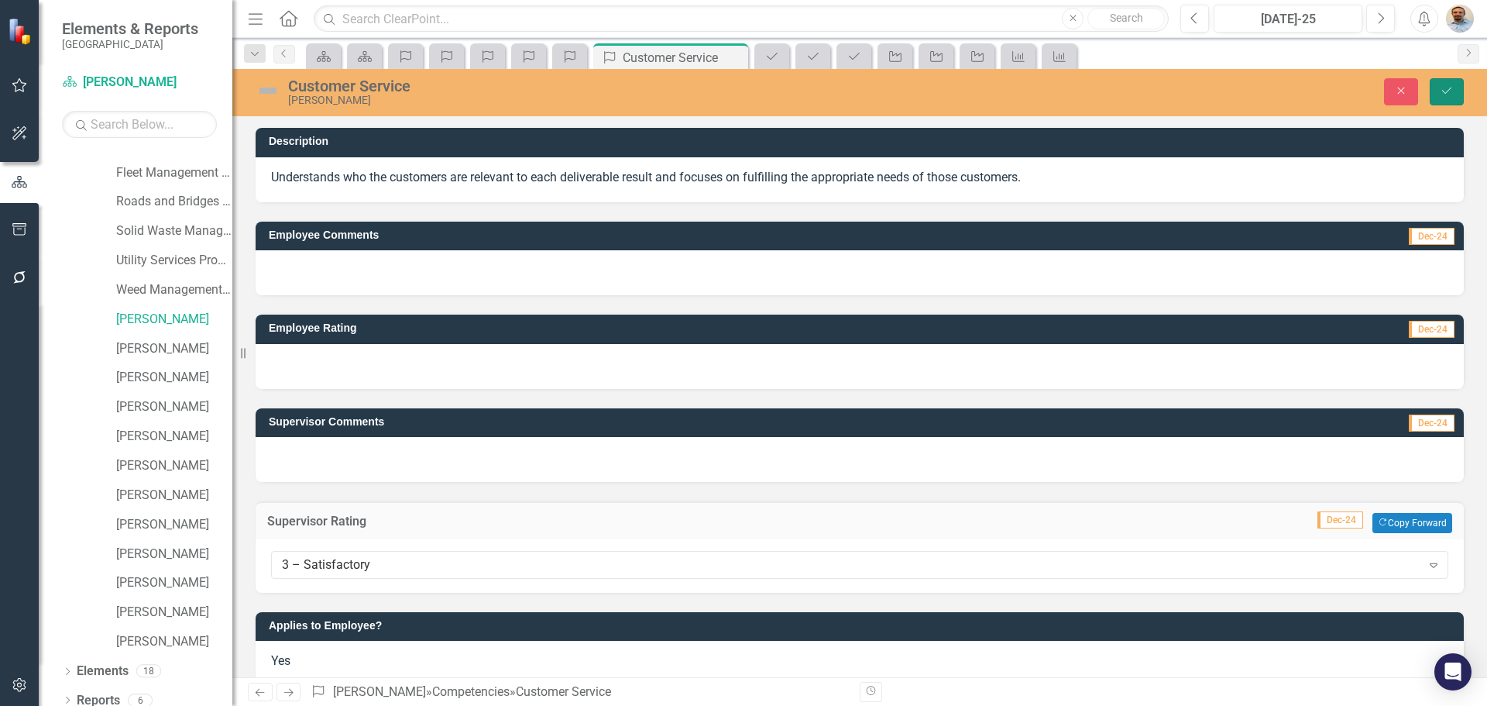
click at [1445, 98] on button "Save" at bounding box center [1447, 91] width 34 height 27
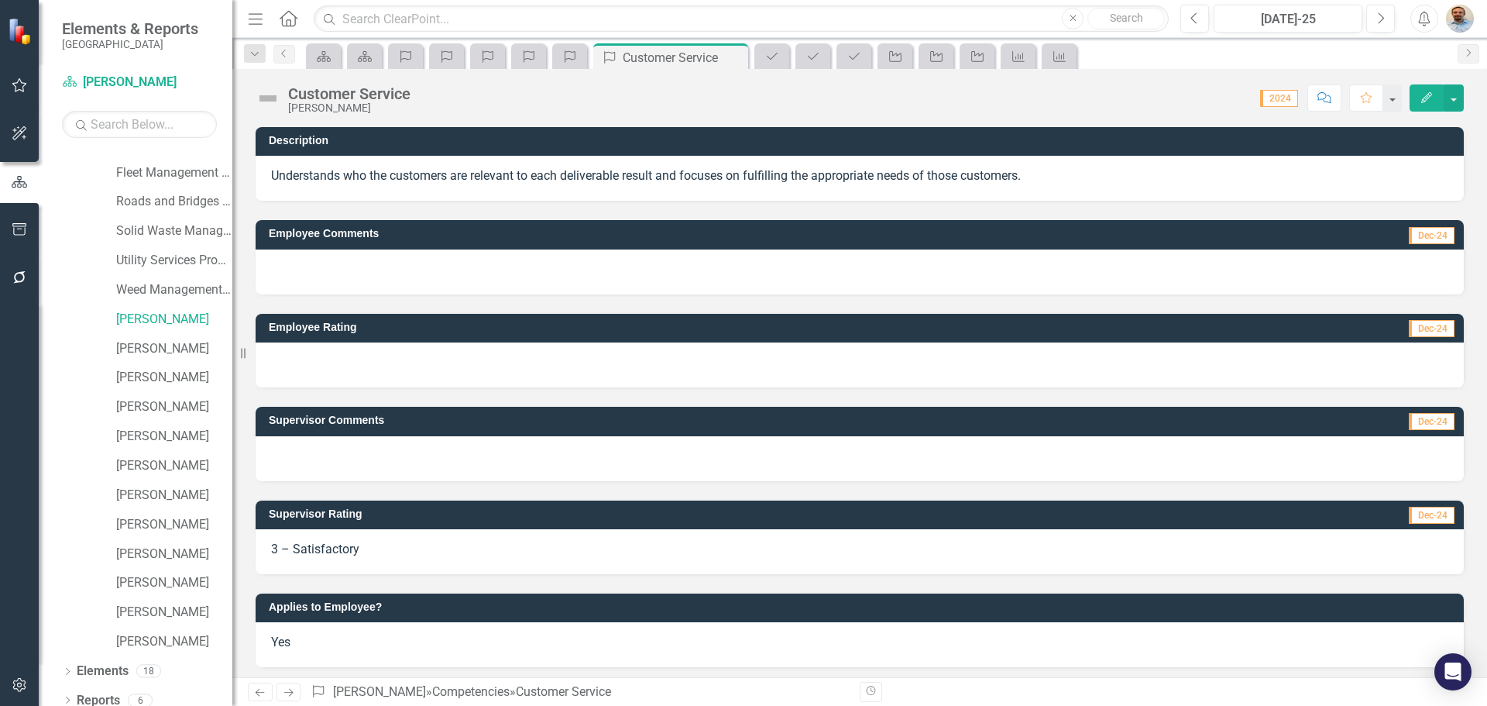
click at [290, 688] on icon "Next" at bounding box center [288, 692] width 13 height 10
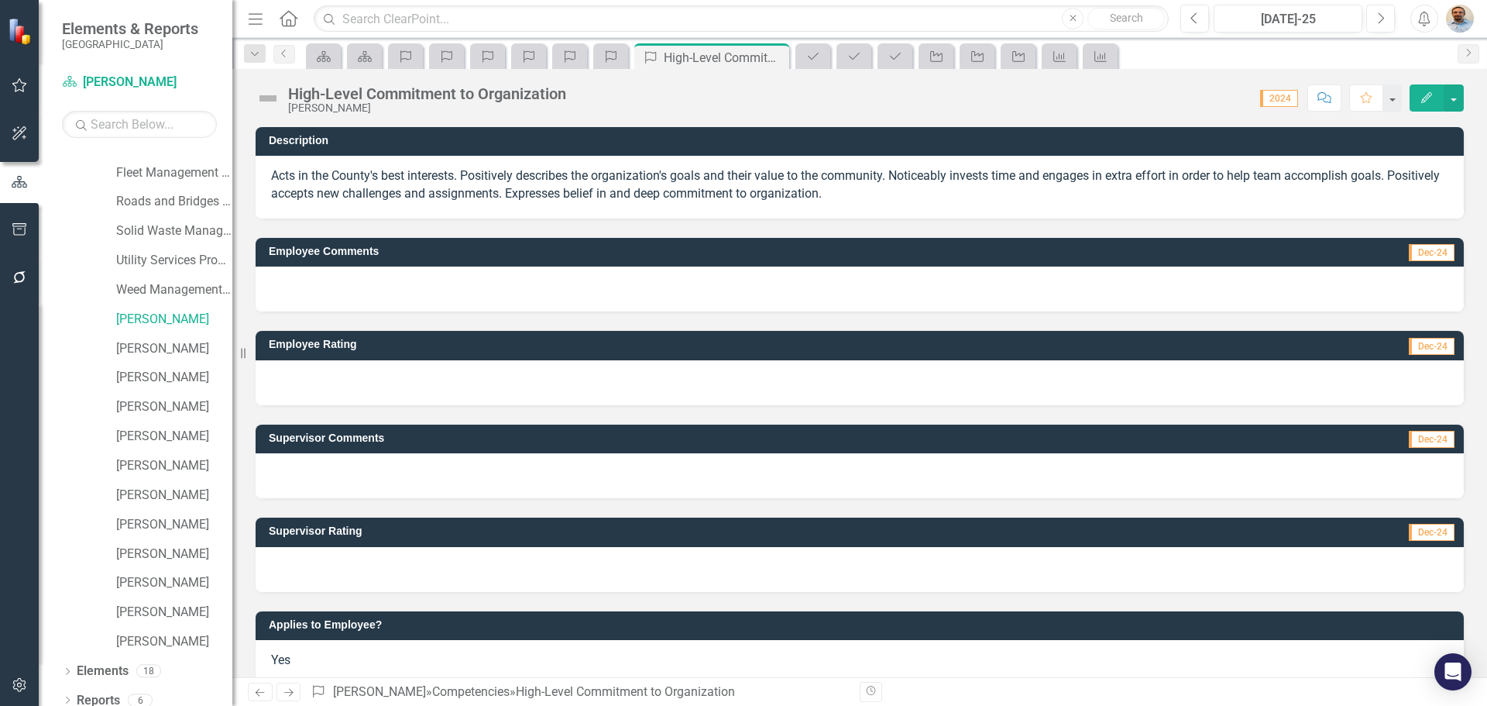
click at [364, 572] on div at bounding box center [860, 569] width 1208 height 45
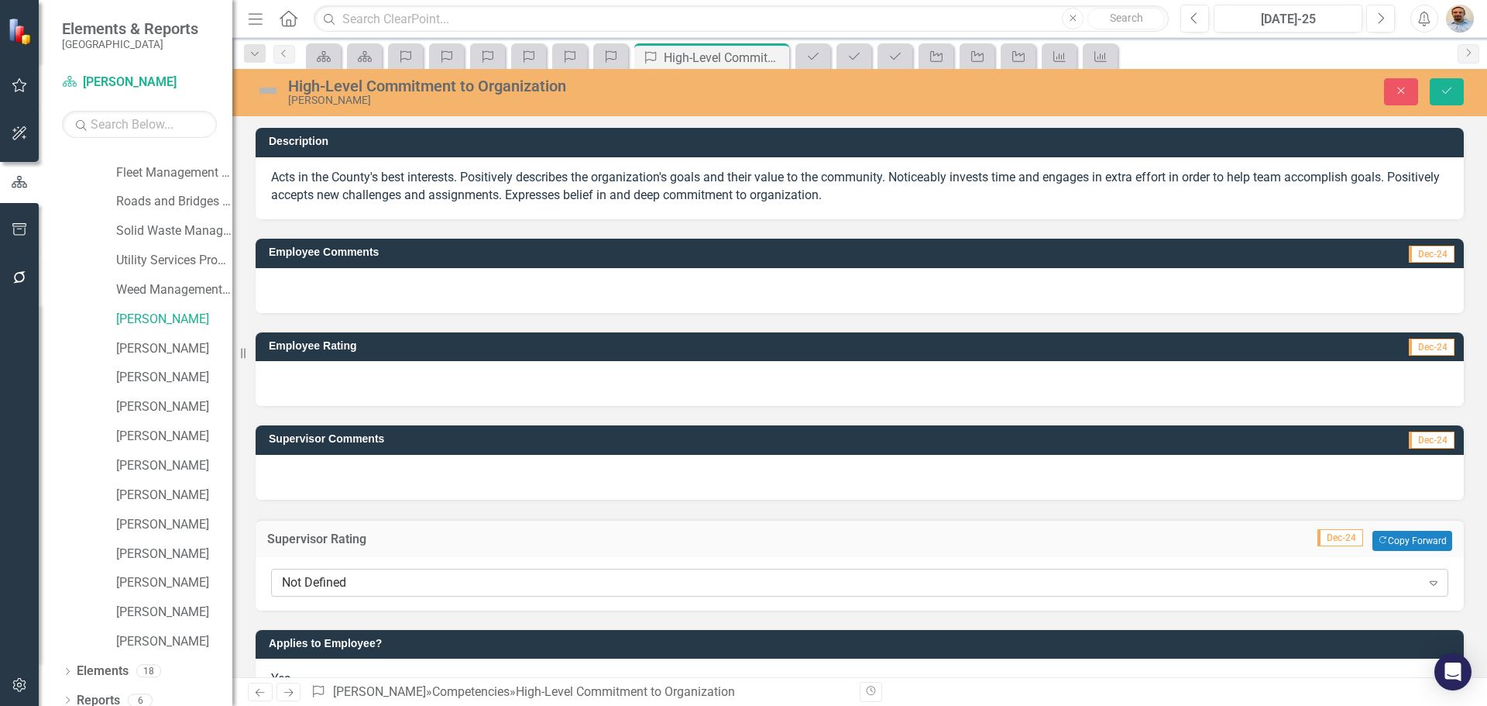
click at [372, 573] on div "Not Defined" at bounding box center [851, 582] width 1139 height 18
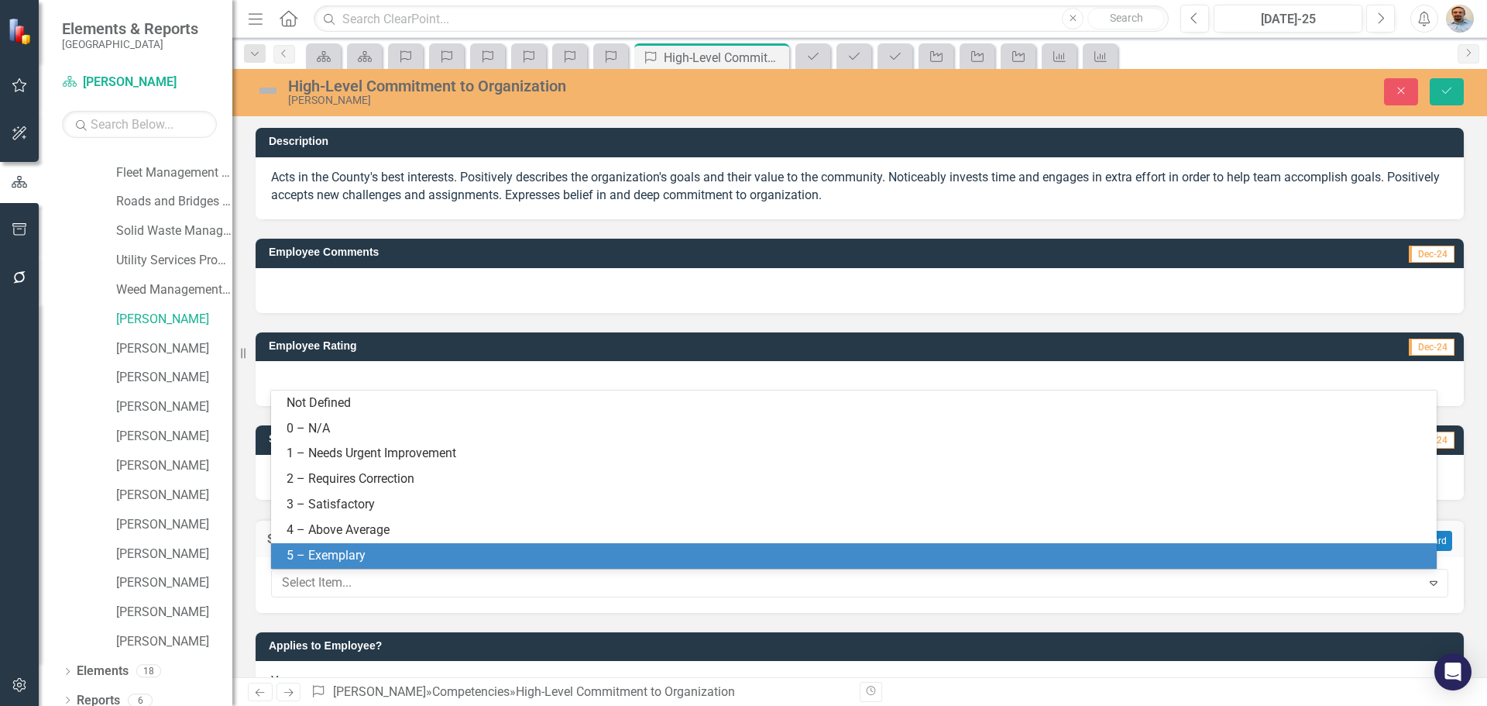
click at [366, 556] on div "5 – Exemplary" at bounding box center [857, 556] width 1141 height 18
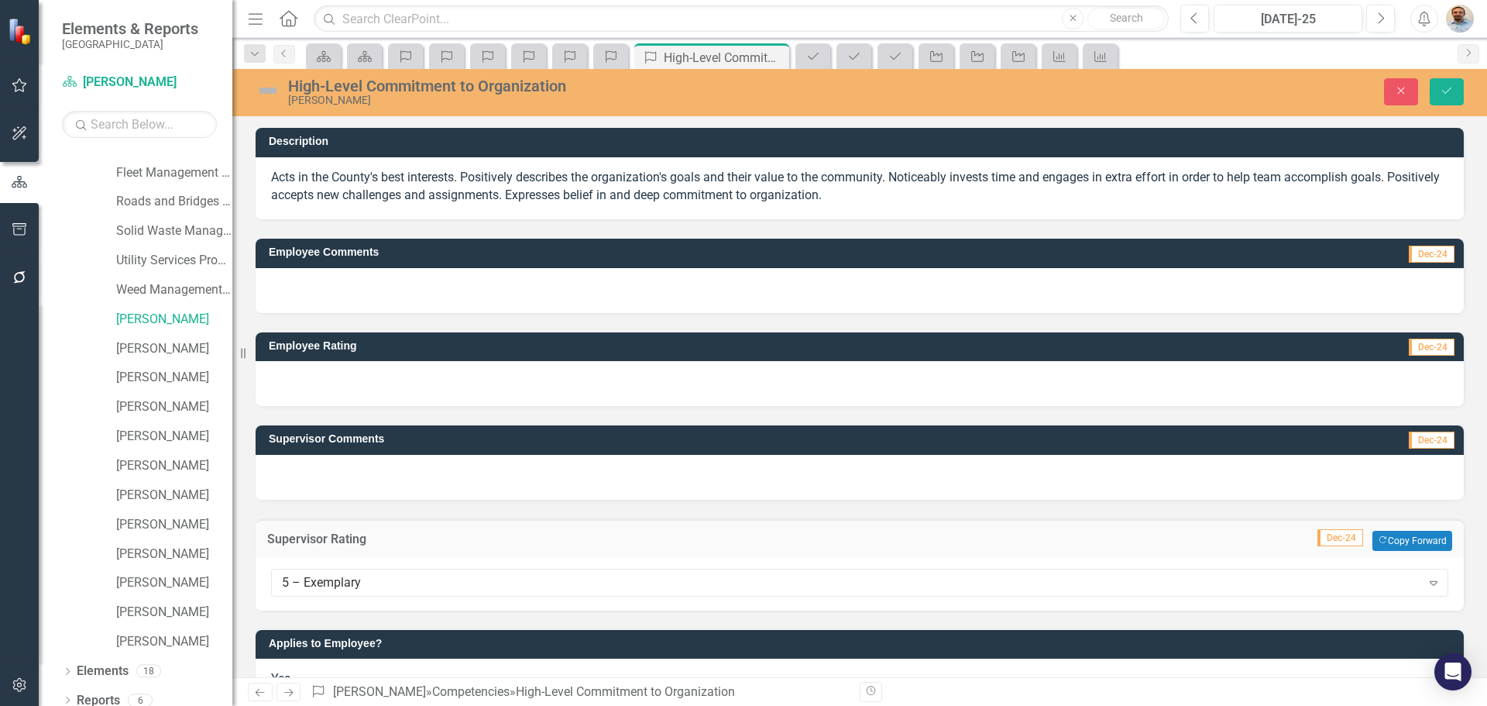
click at [401, 475] on div at bounding box center [860, 477] width 1208 height 45
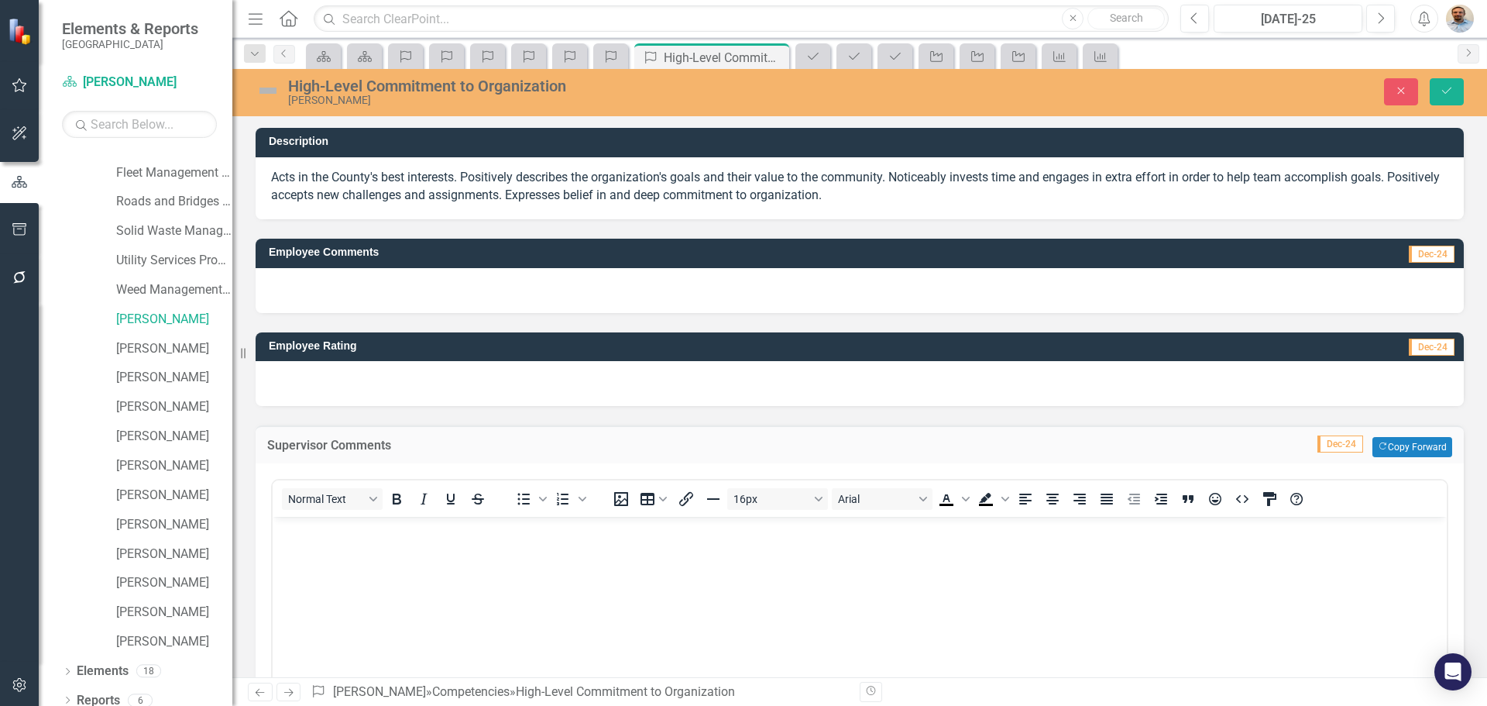
click at [405, 558] on body "Rich Text Area. Press ALT-0 for help." at bounding box center [860, 633] width 1174 height 232
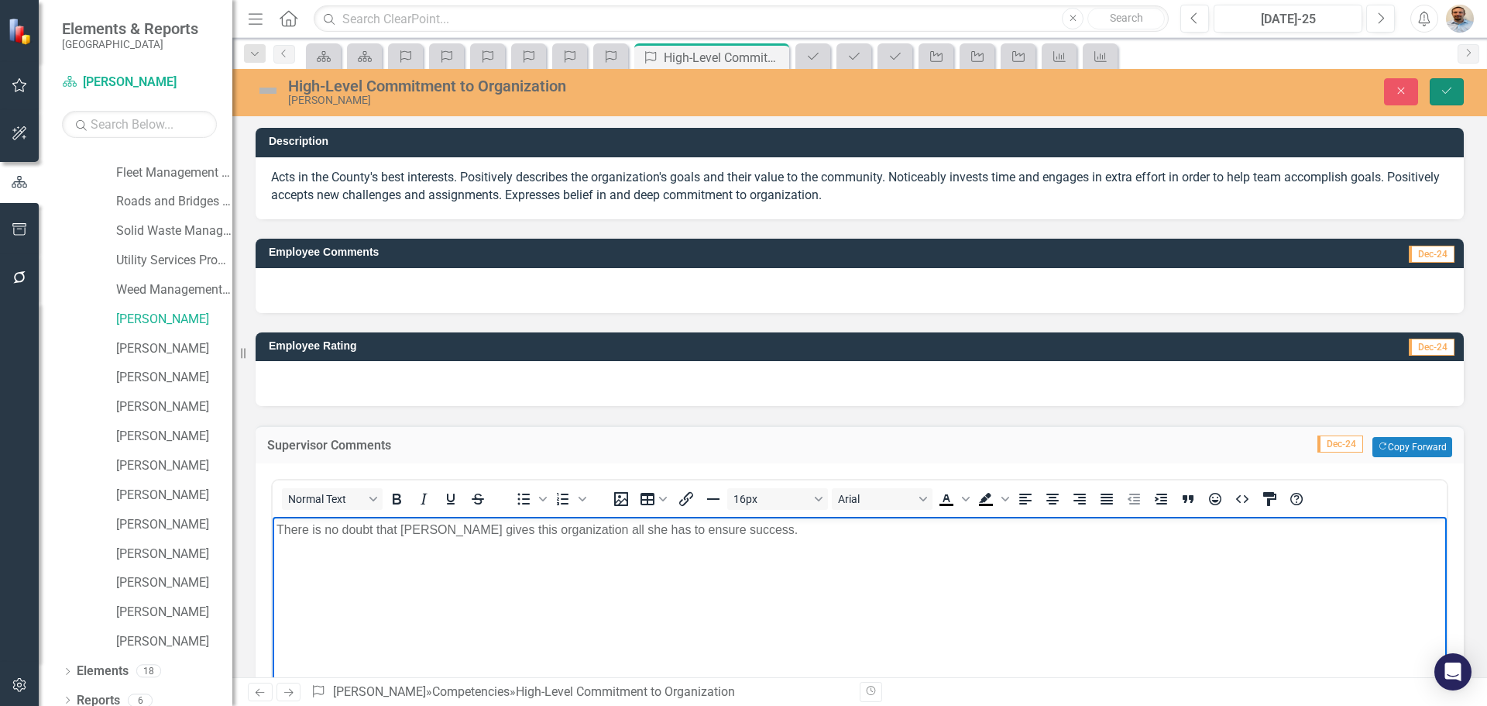
click at [1452, 87] on icon "Save" at bounding box center [1447, 90] width 14 height 11
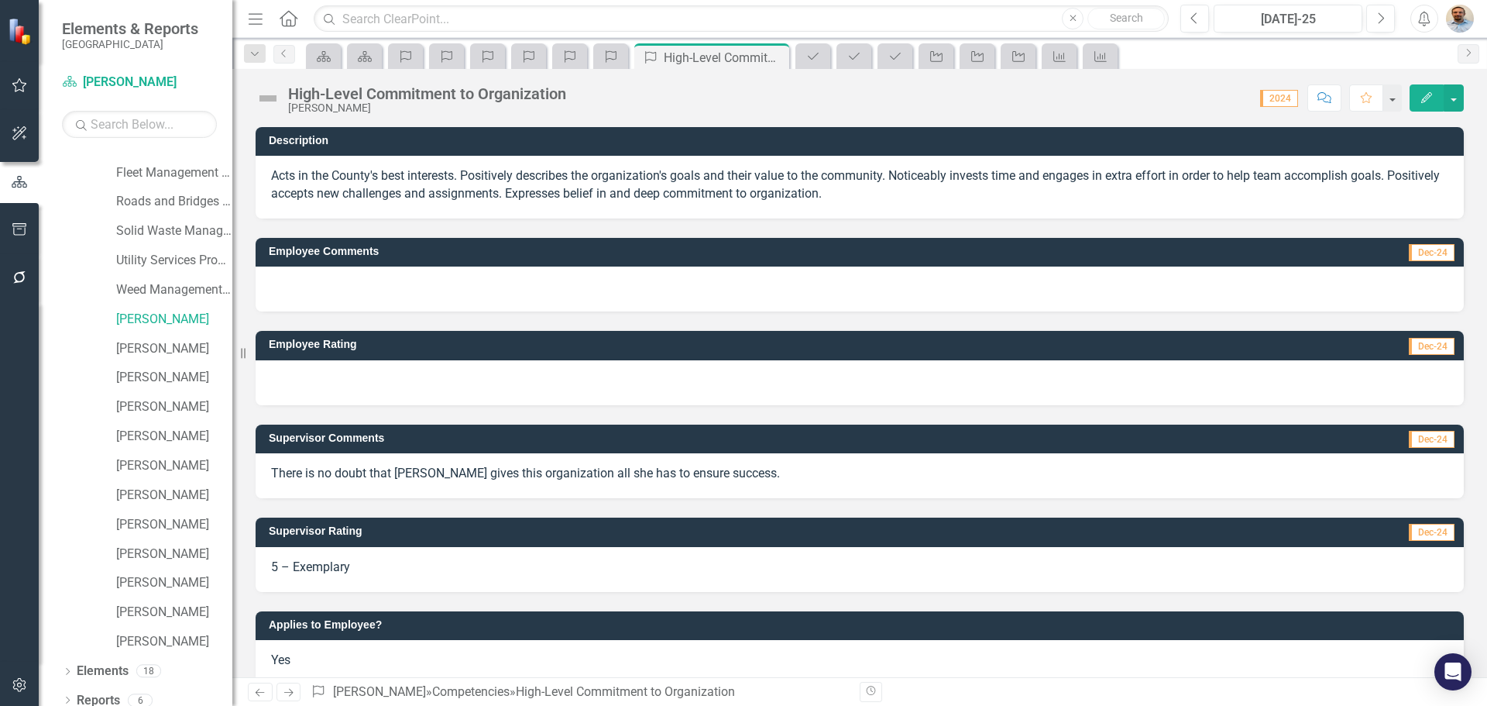
click at [283, 692] on icon "Next" at bounding box center [288, 692] width 13 height 10
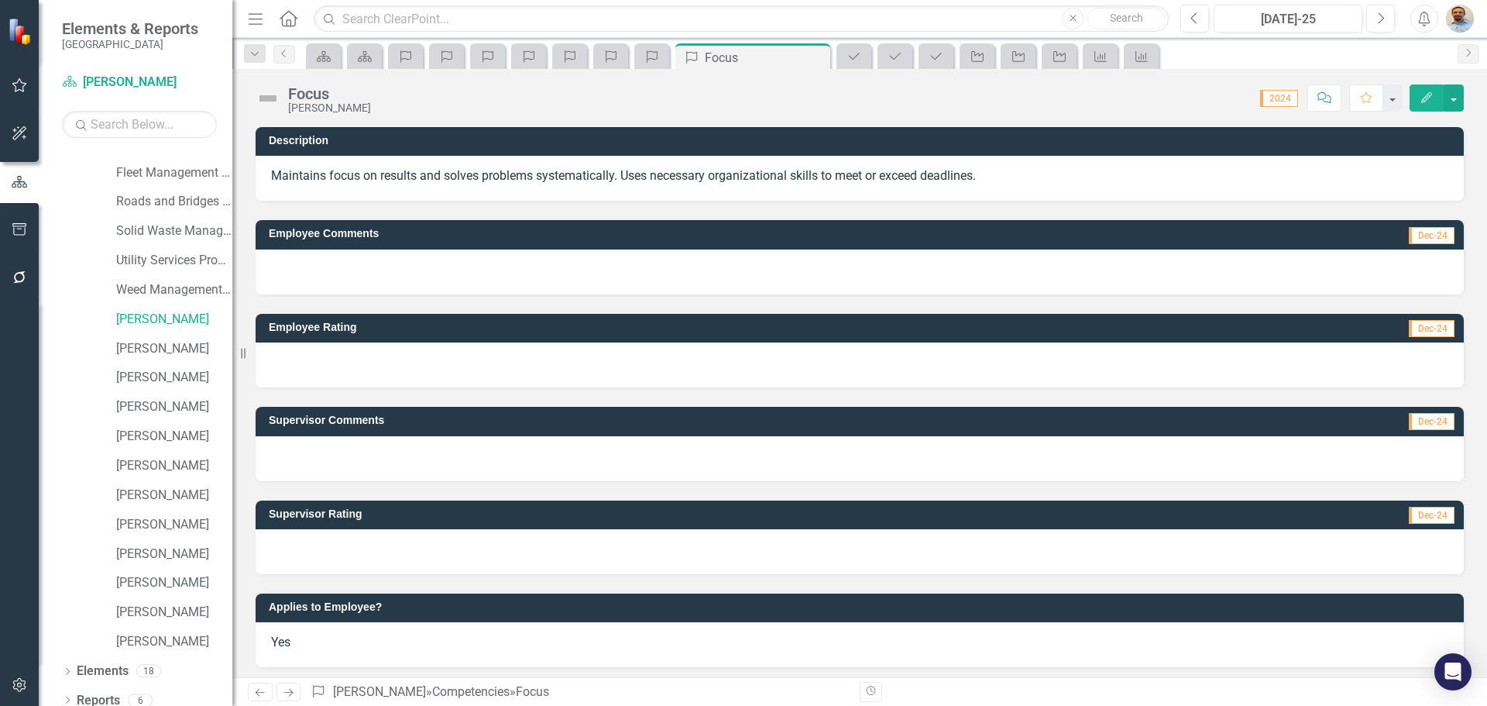
click at [383, 557] on div at bounding box center [860, 551] width 1208 height 45
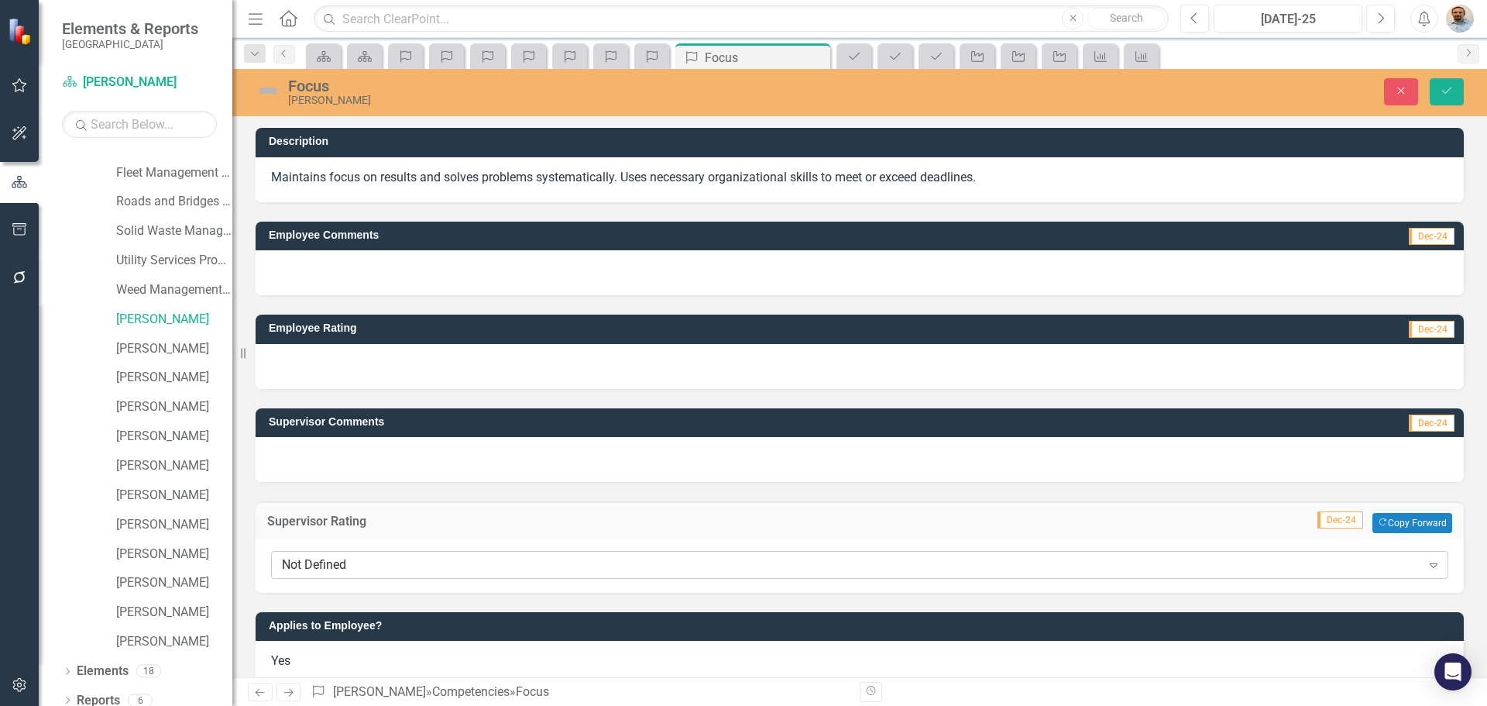
click at [392, 572] on div "Not Defined" at bounding box center [851, 565] width 1139 height 18
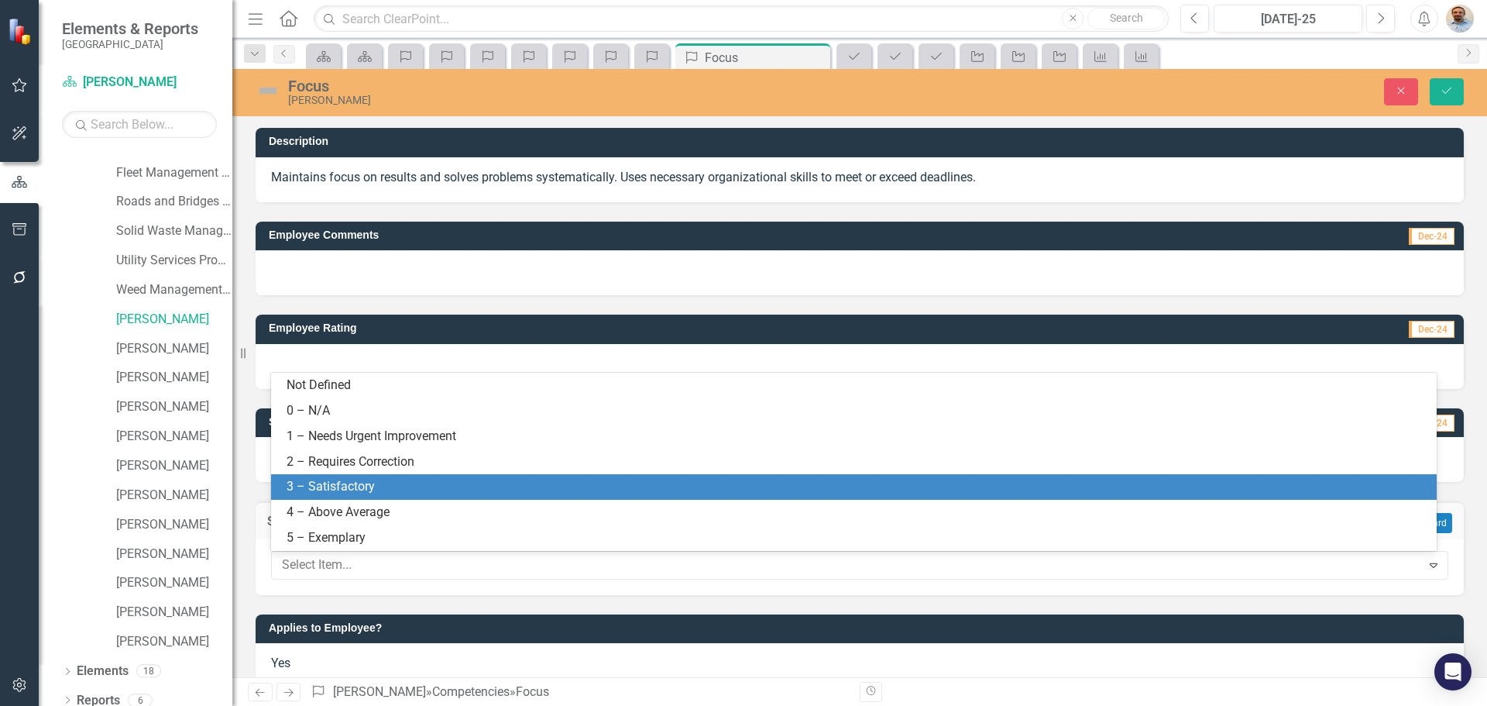
click at [359, 486] on div "3 – Satisfactory" at bounding box center [857, 487] width 1141 height 18
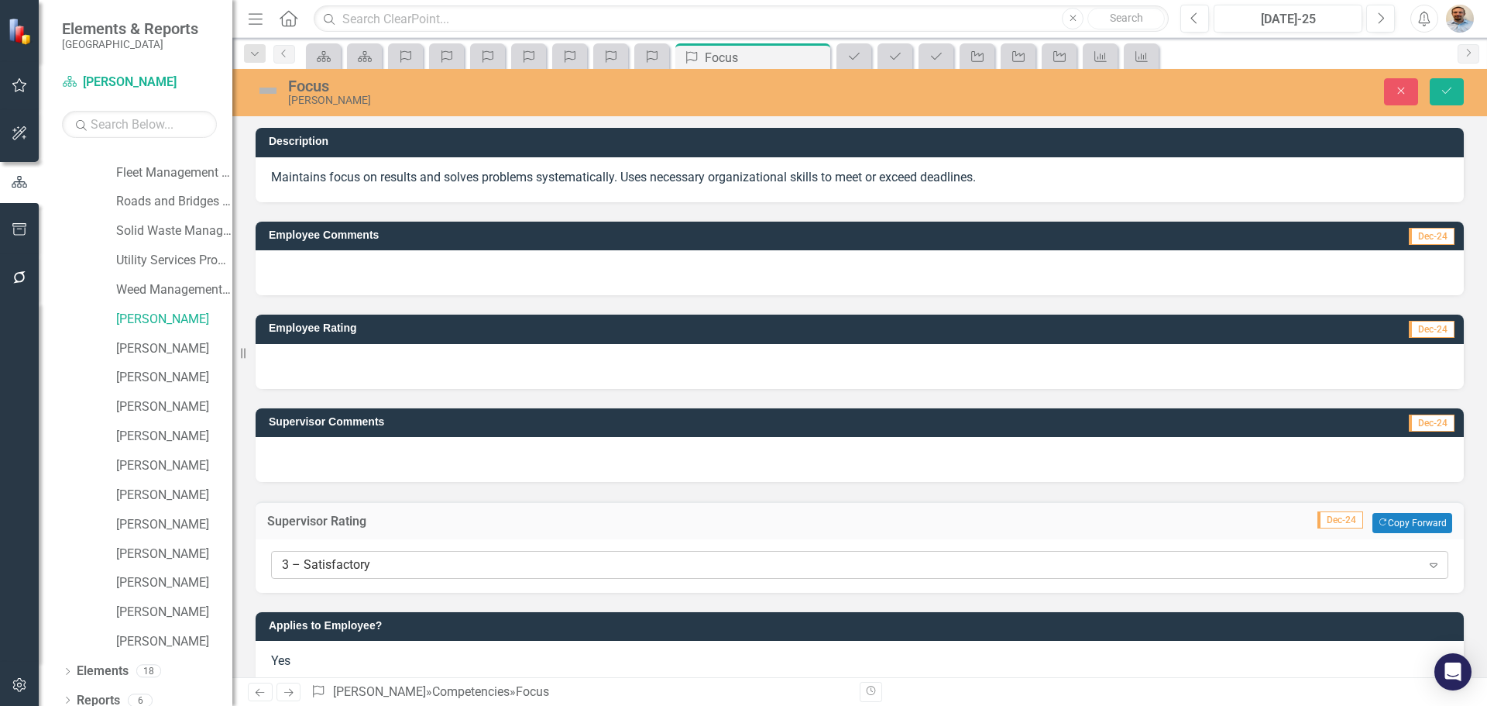
click at [401, 565] on div "3 – Satisfactory" at bounding box center [851, 565] width 1139 height 18
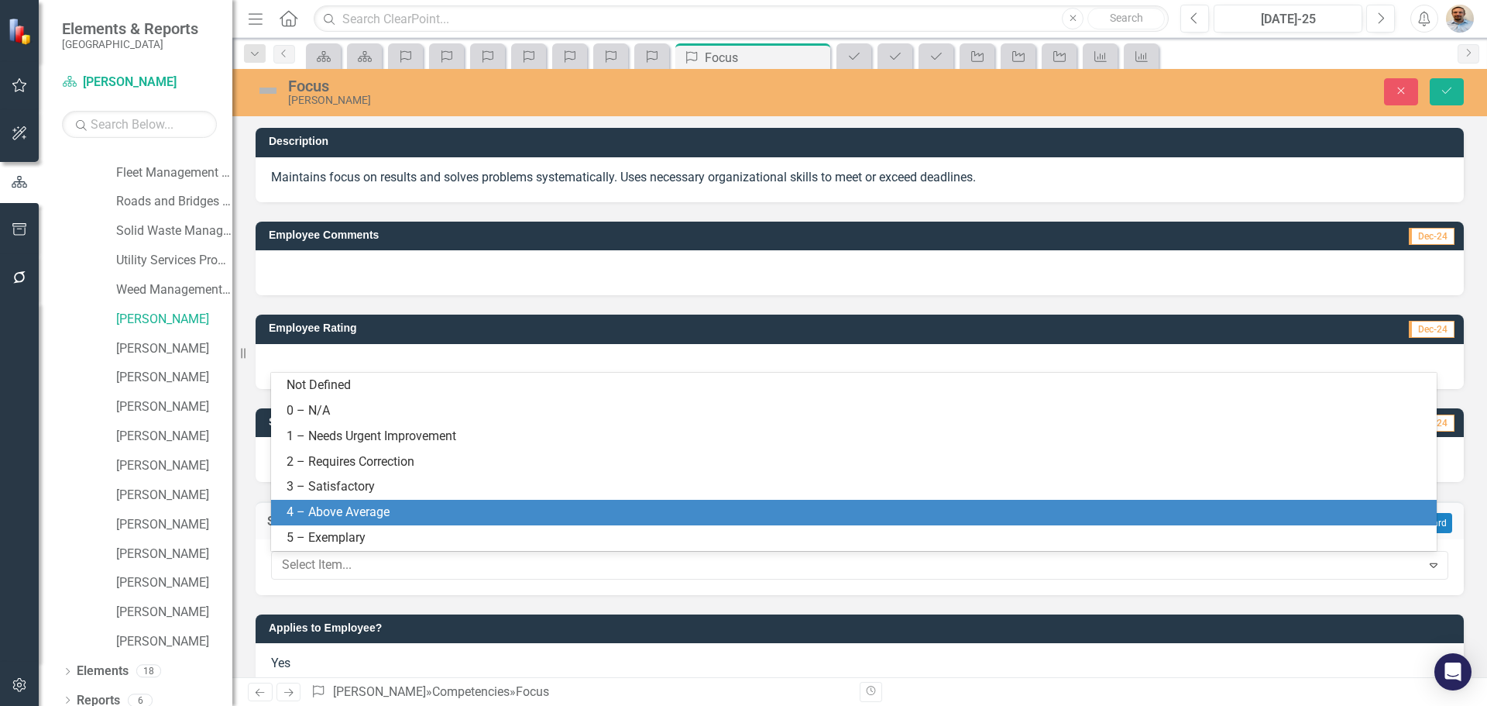
click at [395, 522] on div "4 – Above Average" at bounding box center [854, 513] width 1166 height 26
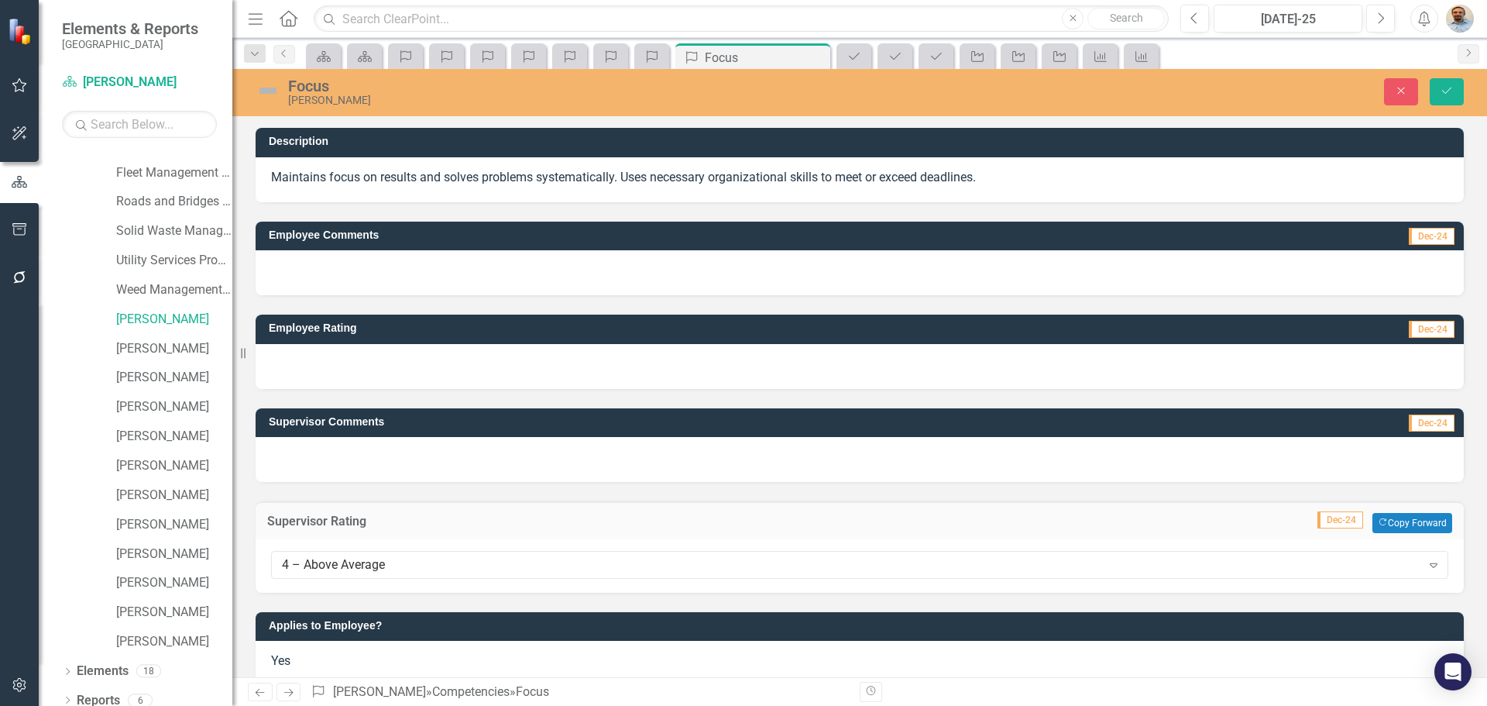
click at [362, 470] on div at bounding box center [860, 459] width 1208 height 45
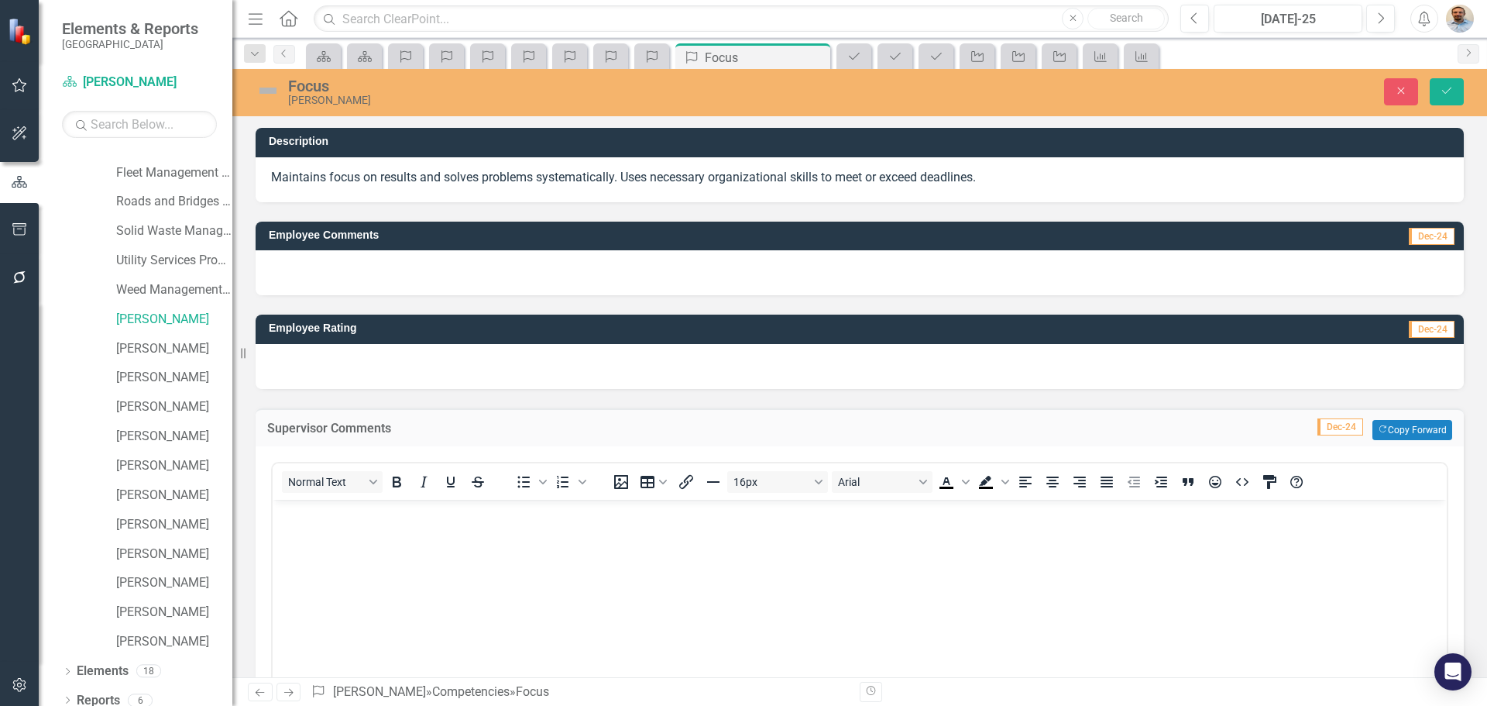
drag, startPoint x: 380, startPoint y: 546, endPoint x: 373, endPoint y: 553, distance: 9.3
click at [380, 546] on body "Rich Text Area. Press ALT-0 for help." at bounding box center [860, 615] width 1174 height 232
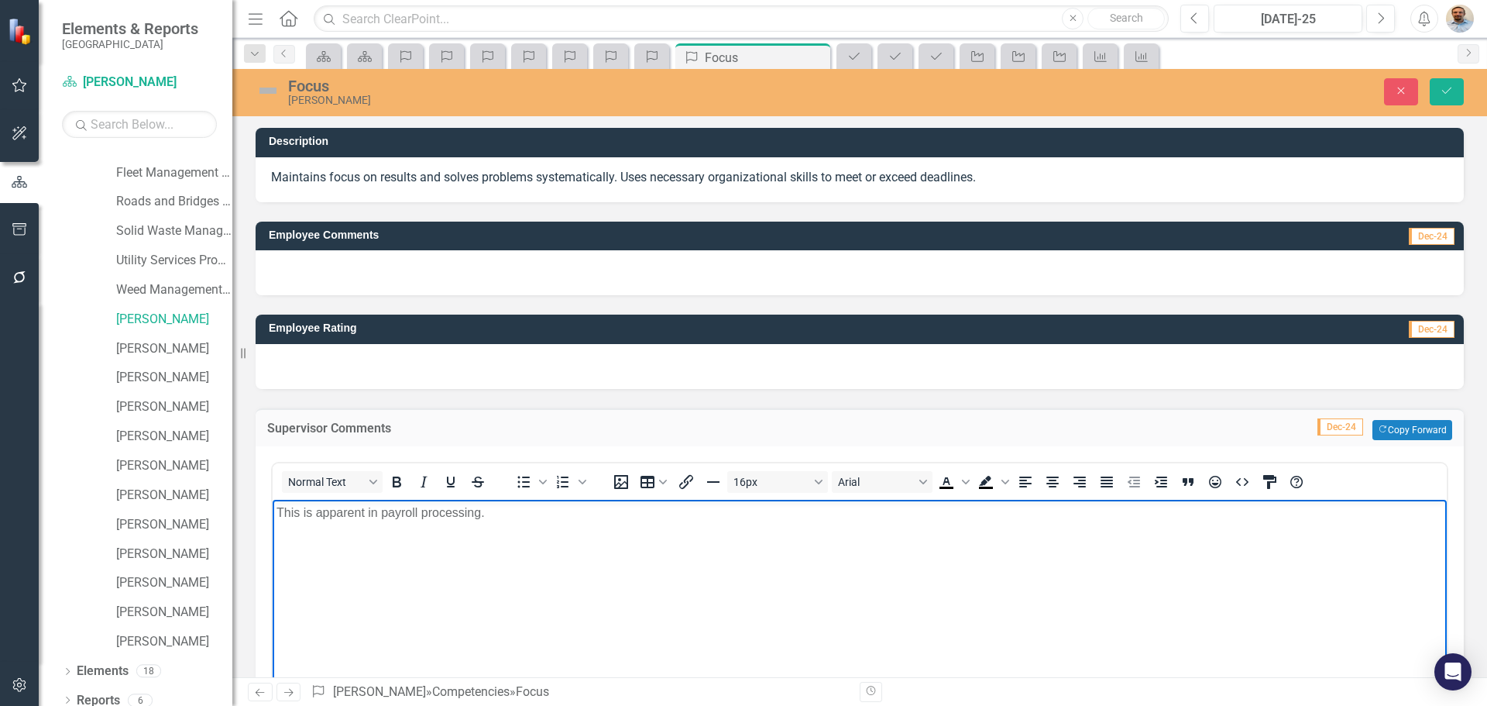
click at [1445, 105] on div "Focus Jan Metroz Close Save" at bounding box center [859, 91] width 1255 height 29
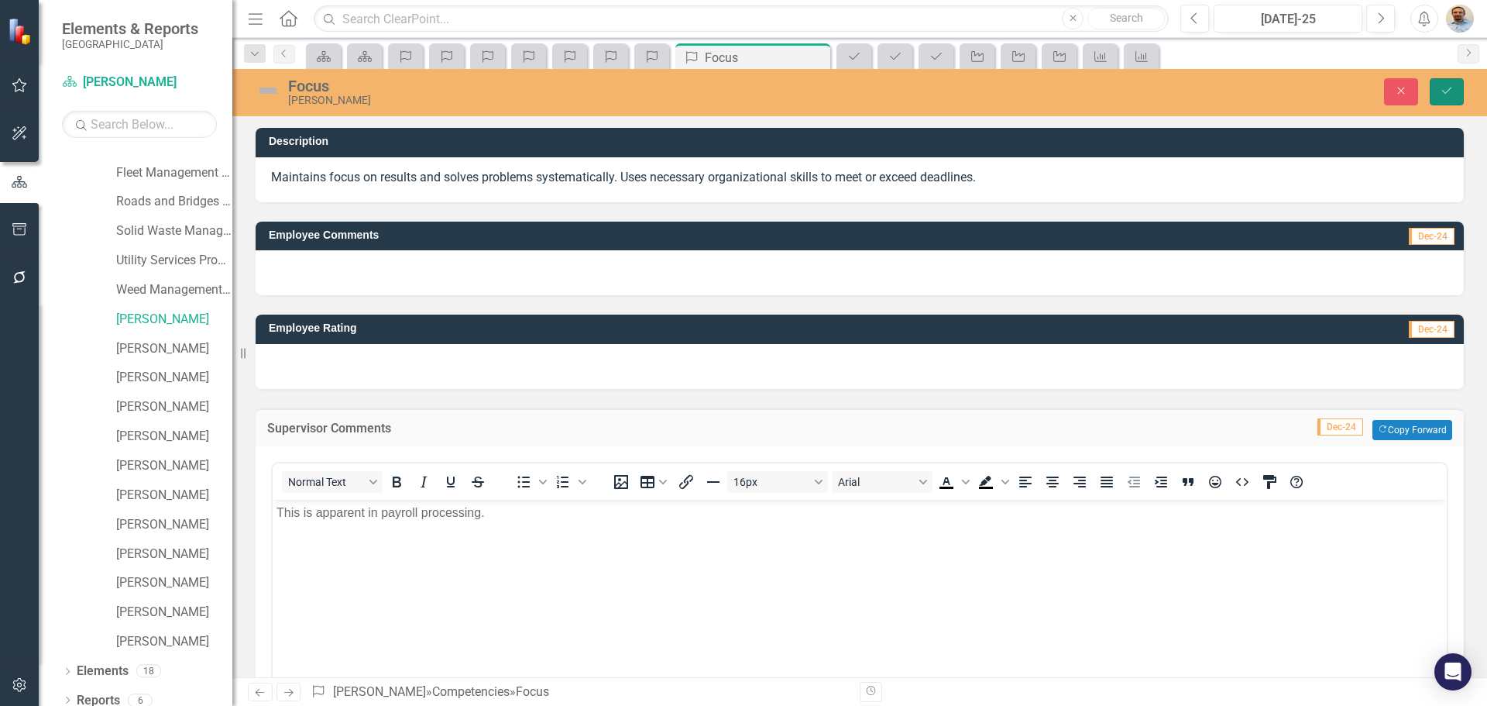
click at [1448, 102] on button "Save" at bounding box center [1447, 91] width 34 height 27
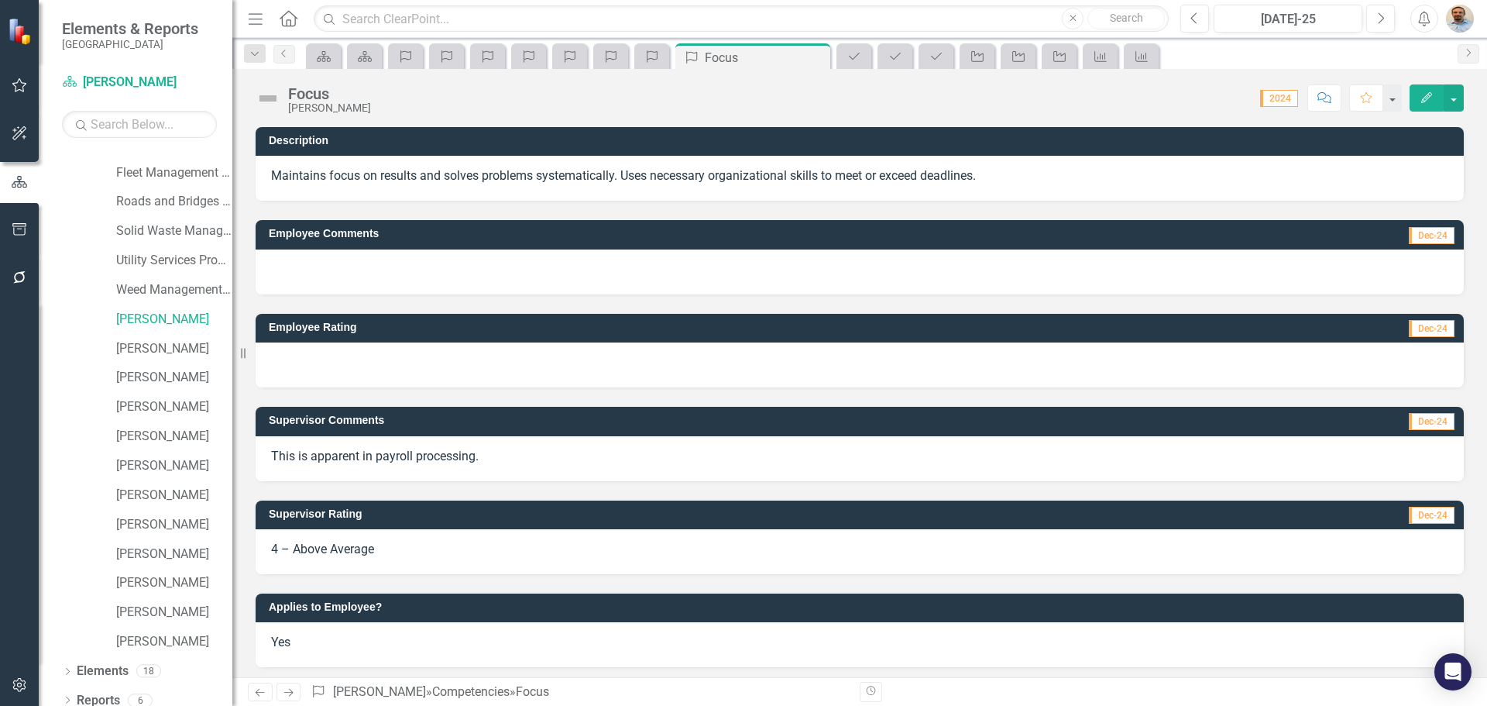
click at [287, 687] on icon "Next" at bounding box center [288, 692] width 13 height 10
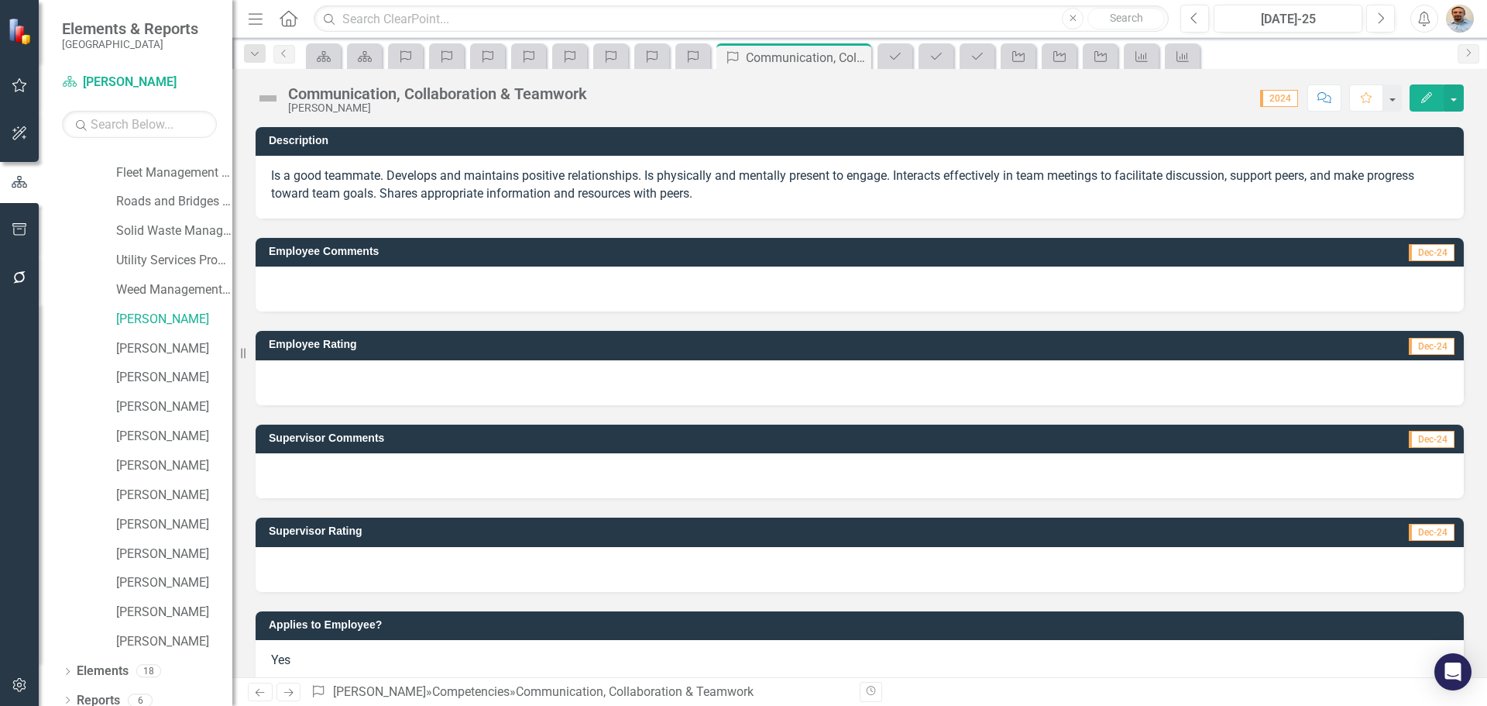
click at [341, 555] on div at bounding box center [860, 569] width 1208 height 45
click at [346, 565] on div at bounding box center [860, 569] width 1208 height 45
click at [347, 565] on div at bounding box center [860, 569] width 1208 height 45
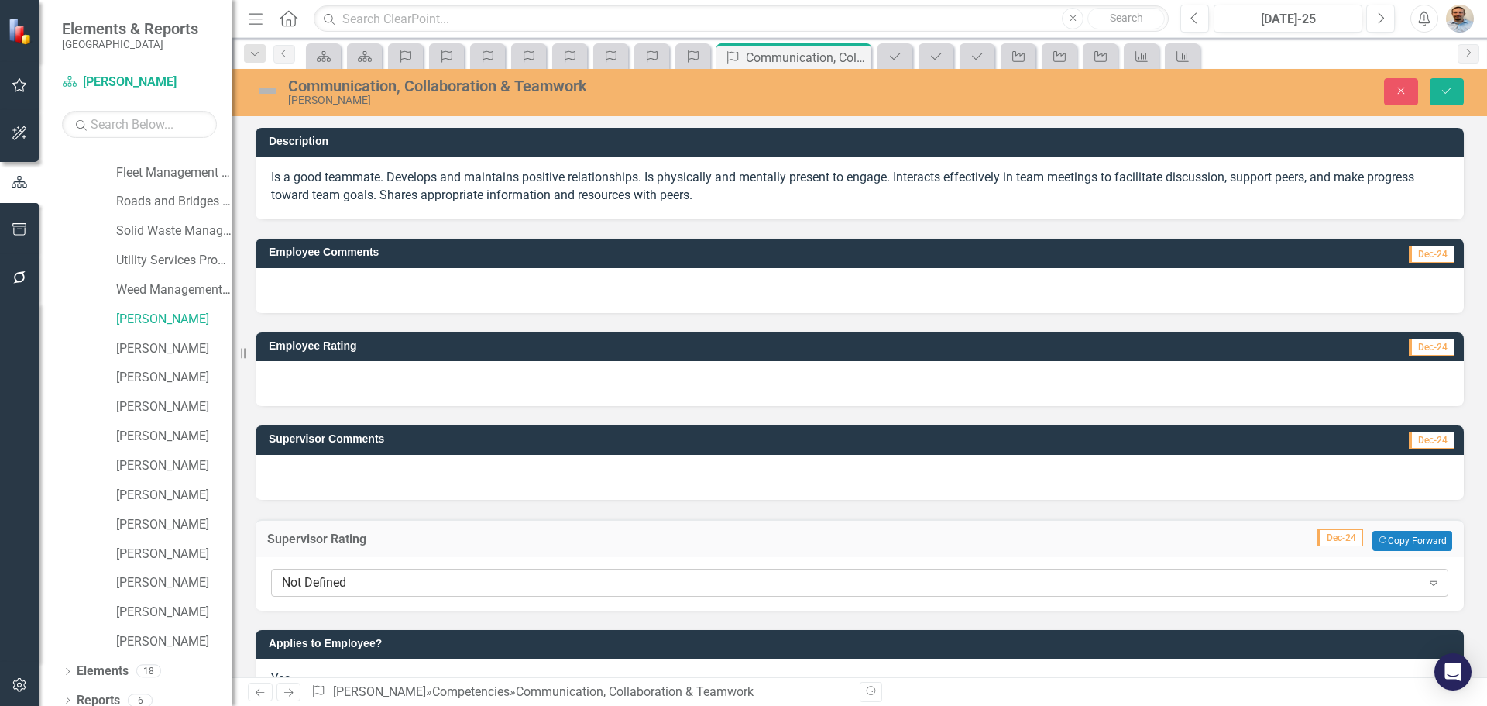
click at [351, 582] on div "Not Defined" at bounding box center [851, 582] width 1139 height 18
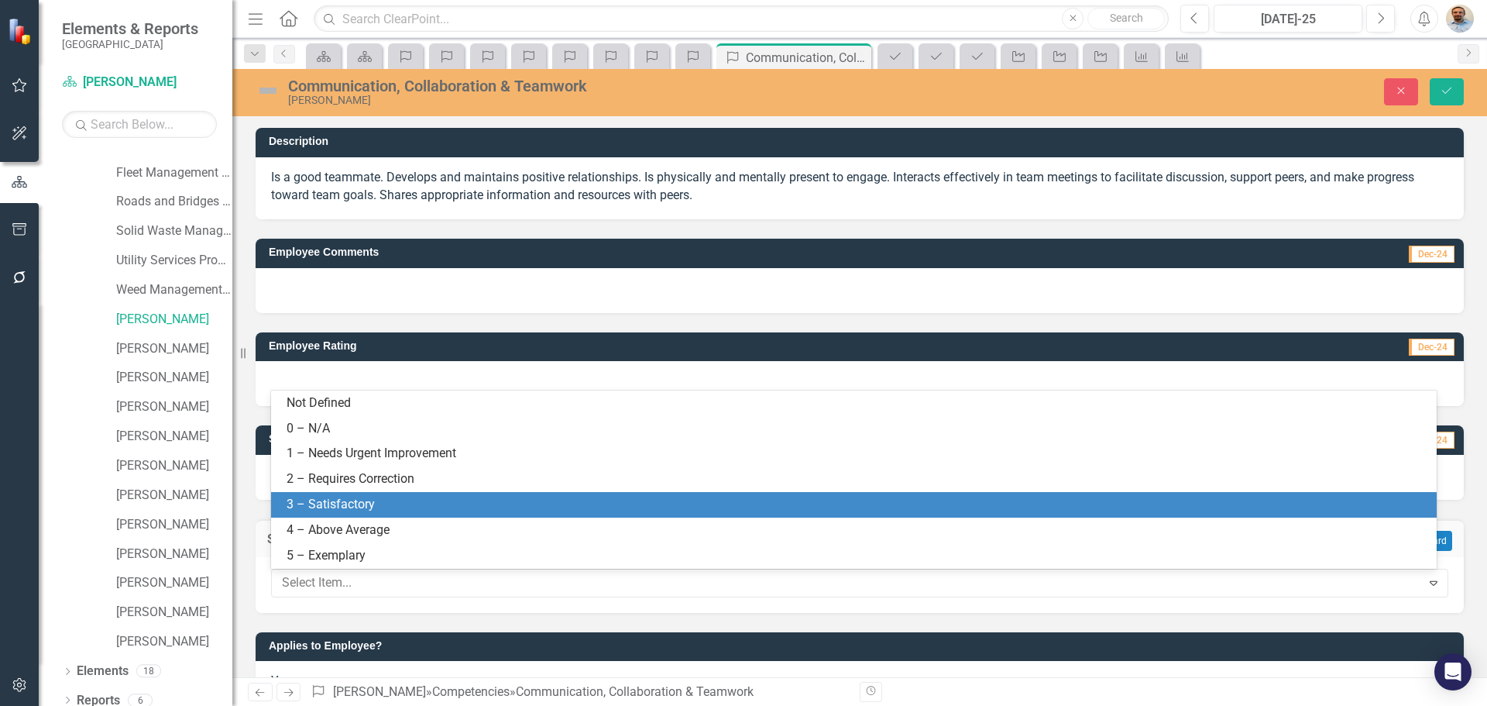
click at [338, 508] on div "3 – Satisfactory" at bounding box center [857, 505] width 1141 height 18
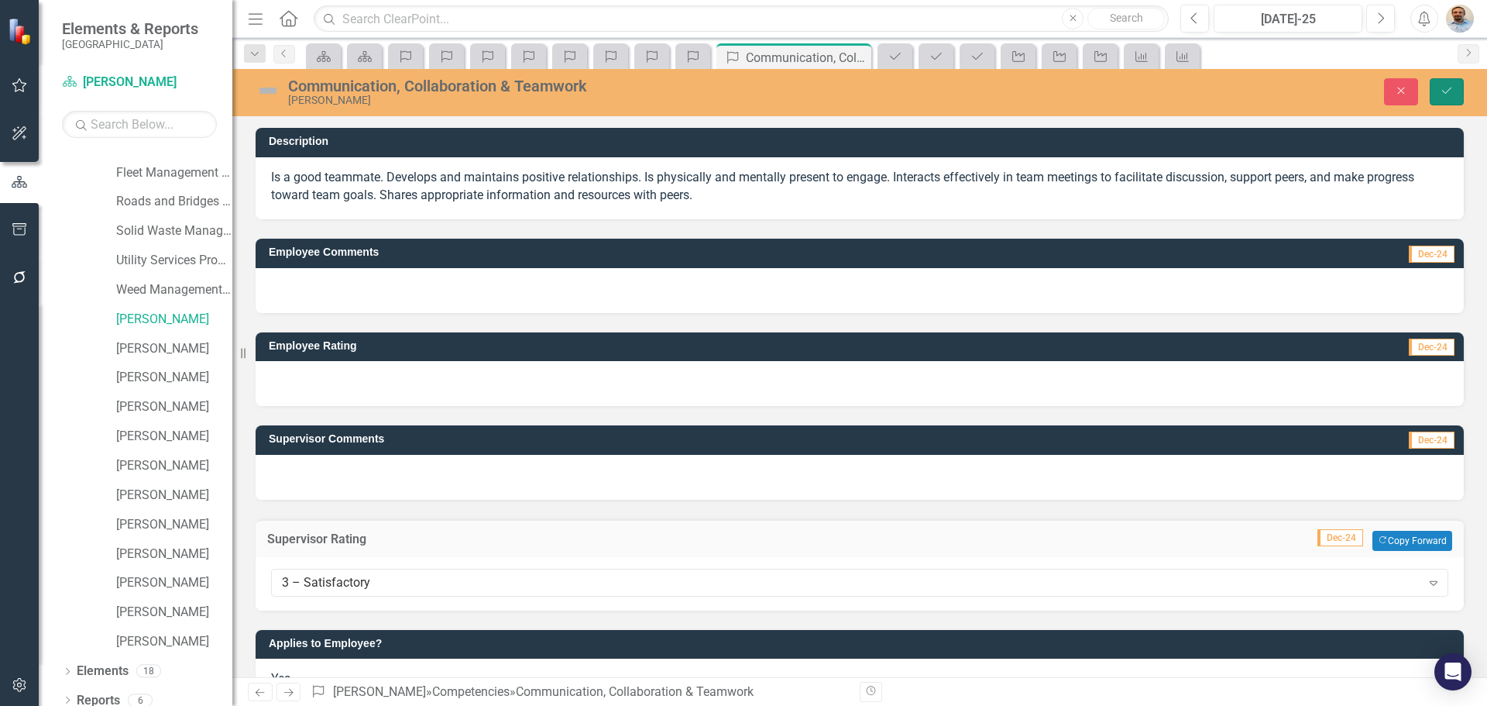
click at [1443, 87] on icon "Save" at bounding box center [1447, 90] width 14 height 11
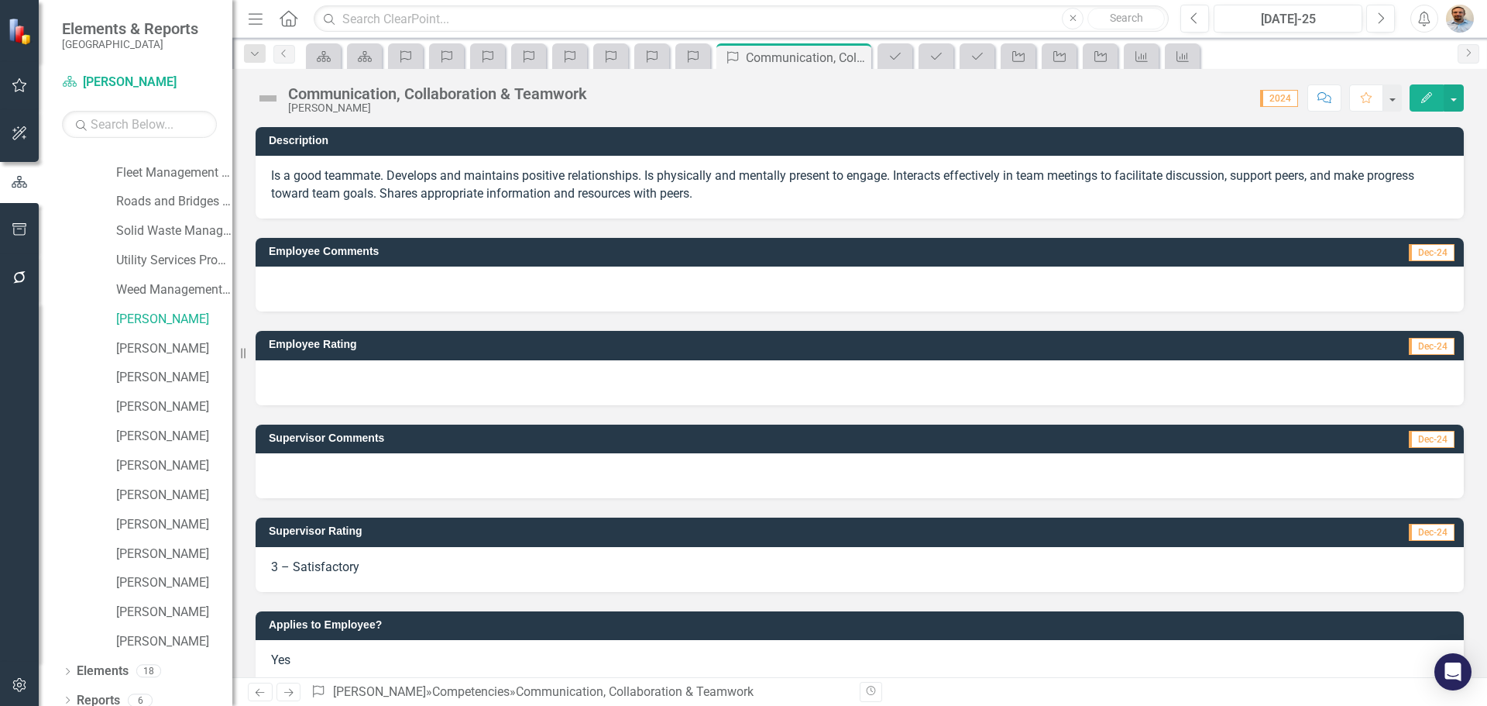
click at [283, 699] on link "Next" at bounding box center [289, 691] width 25 height 19
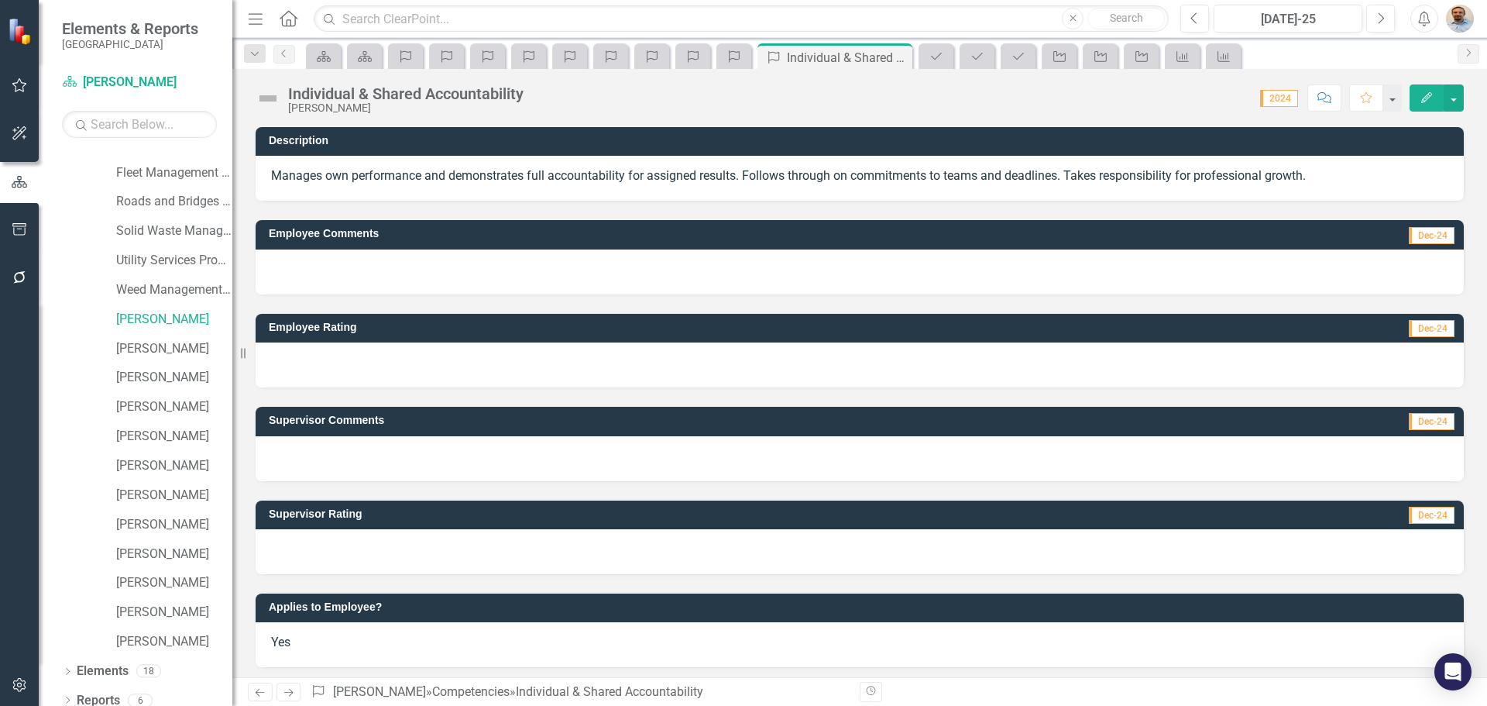
click at [419, 546] on div at bounding box center [860, 551] width 1208 height 45
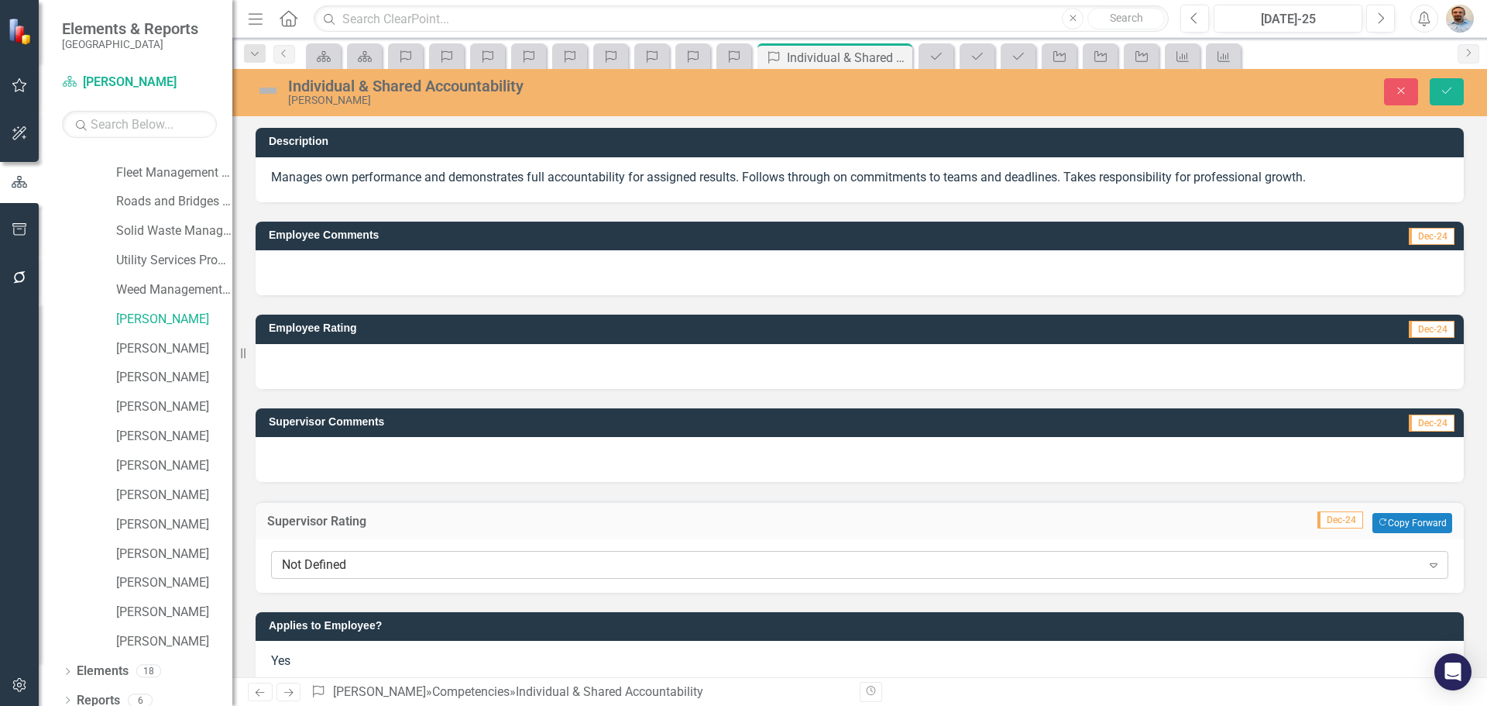
click at [421, 571] on div "Not Defined" at bounding box center [851, 565] width 1139 height 18
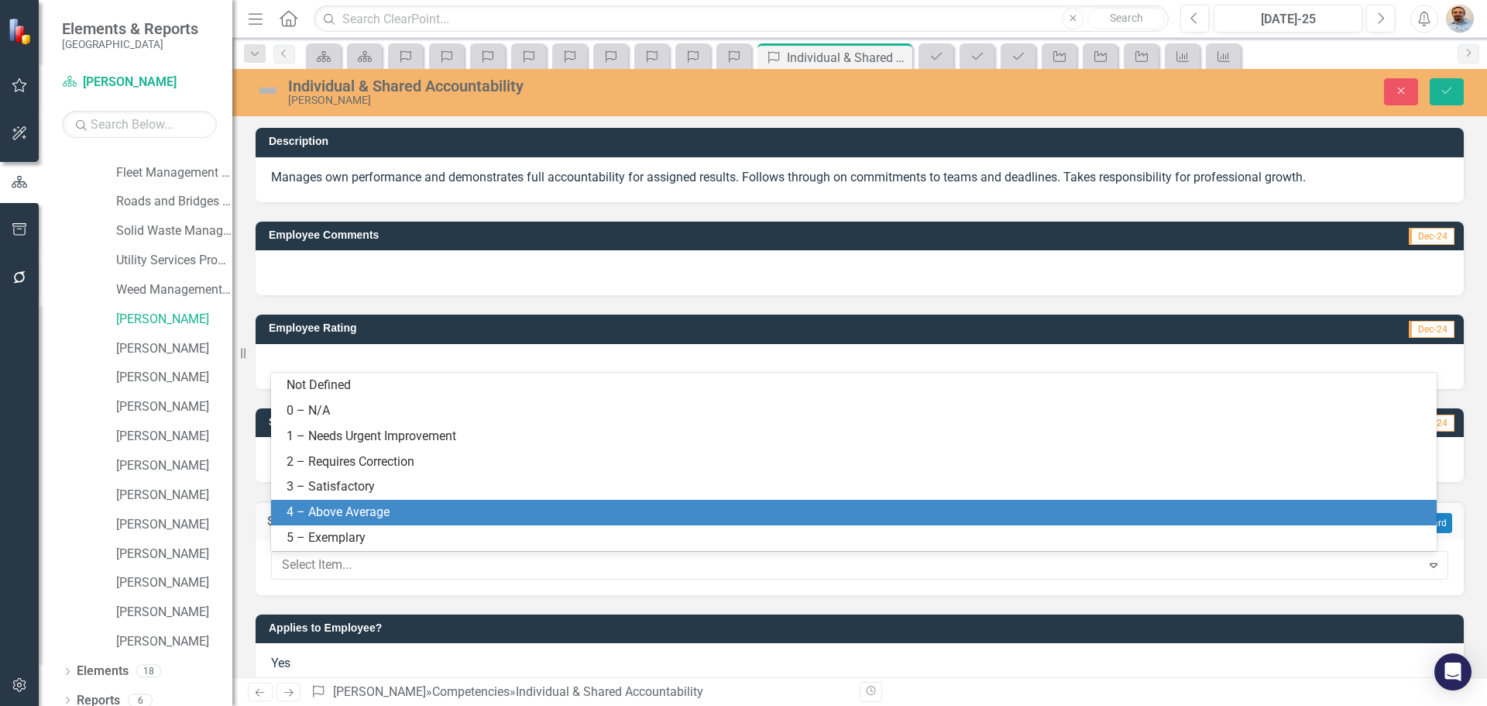
click at [416, 507] on div "4 – Above Average" at bounding box center [857, 512] width 1141 height 18
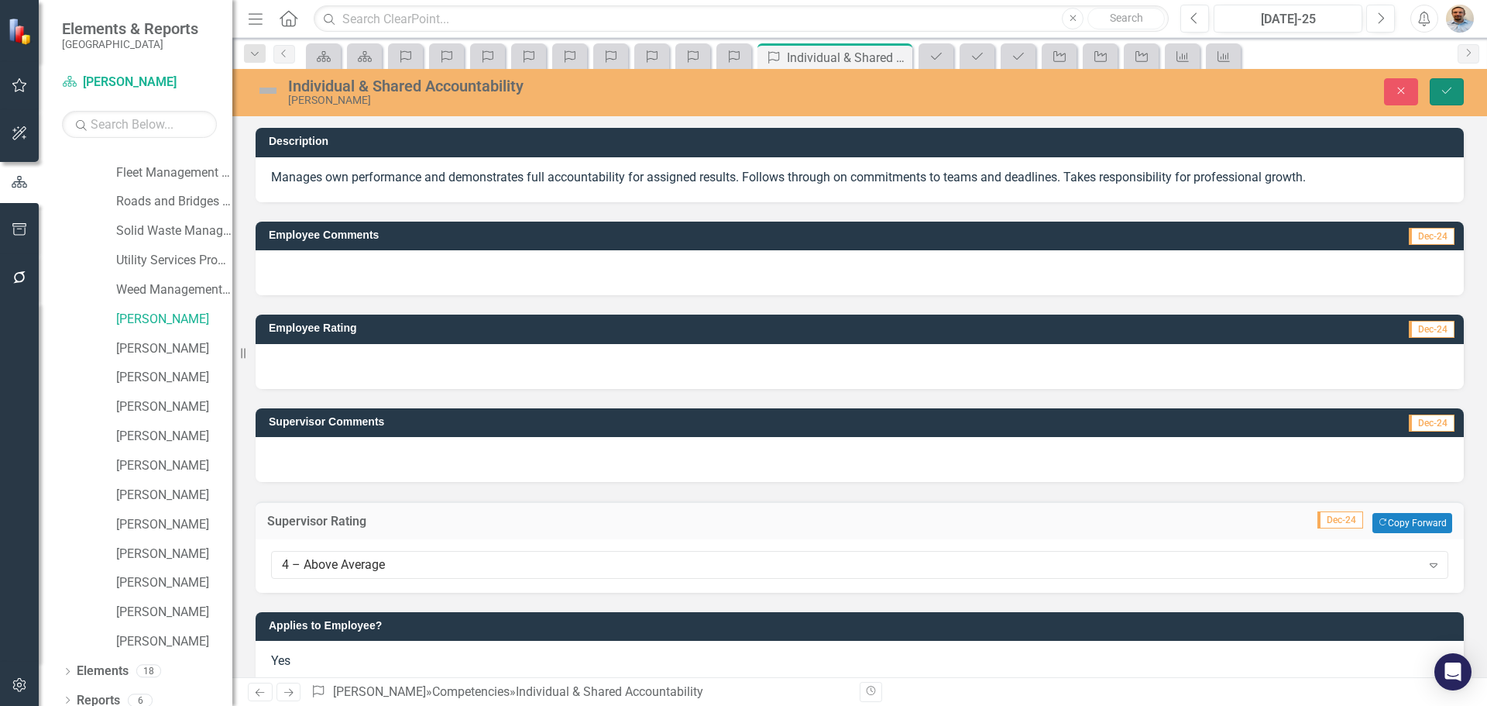
click at [1434, 98] on button "Save" at bounding box center [1447, 91] width 34 height 27
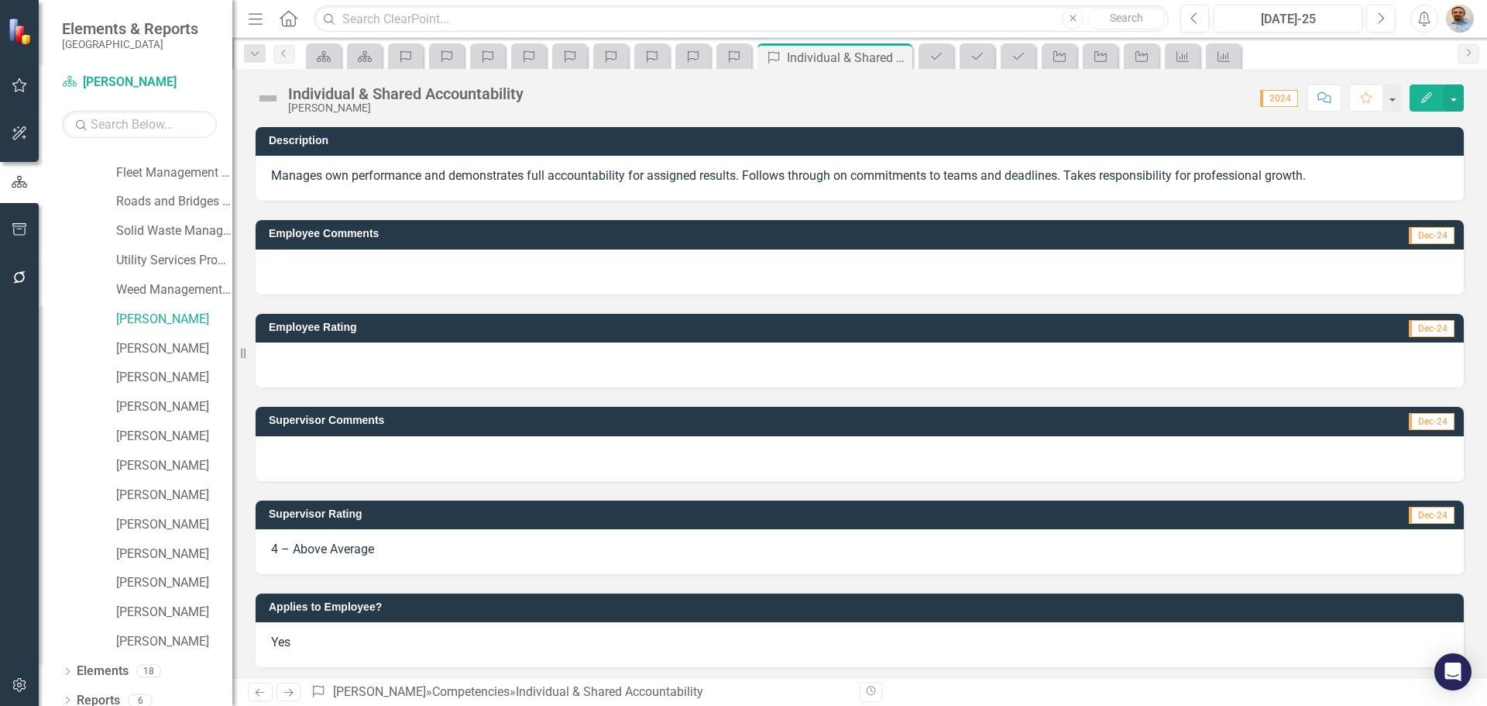
click at [291, 699] on link "Next" at bounding box center [289, 691] width 25 height 19
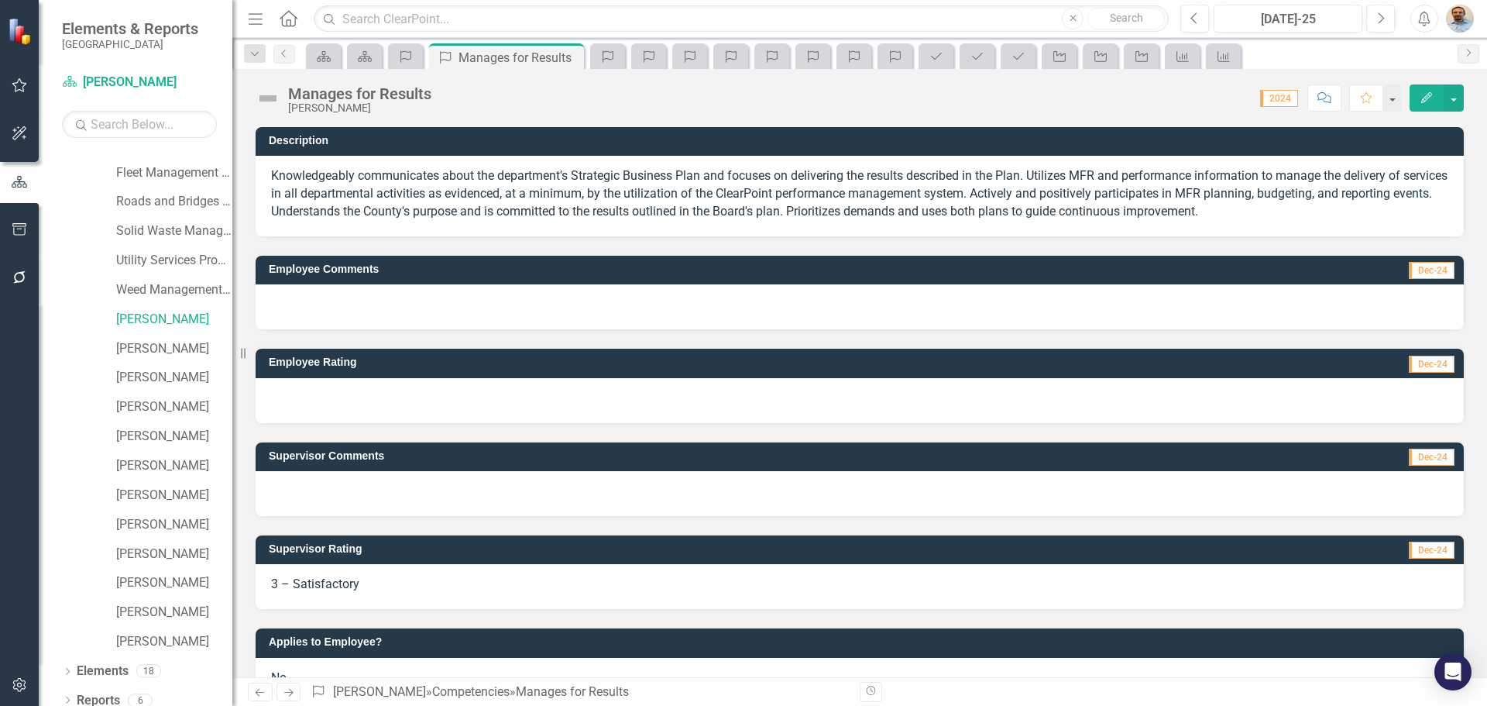
drag, startPoint x: 527, startPoint y: 157, endPoint x: 618, endPoint y: 183, distance: 94.9
click at [617, 183] on div "Knowledgeably communicates about the department's Strategic Business Plan and f…" at bounding box center [860, 196] width 1208 height 81
click at [288, 692] on icon "Next" at bounding box center [288, 692] width 13 height 10
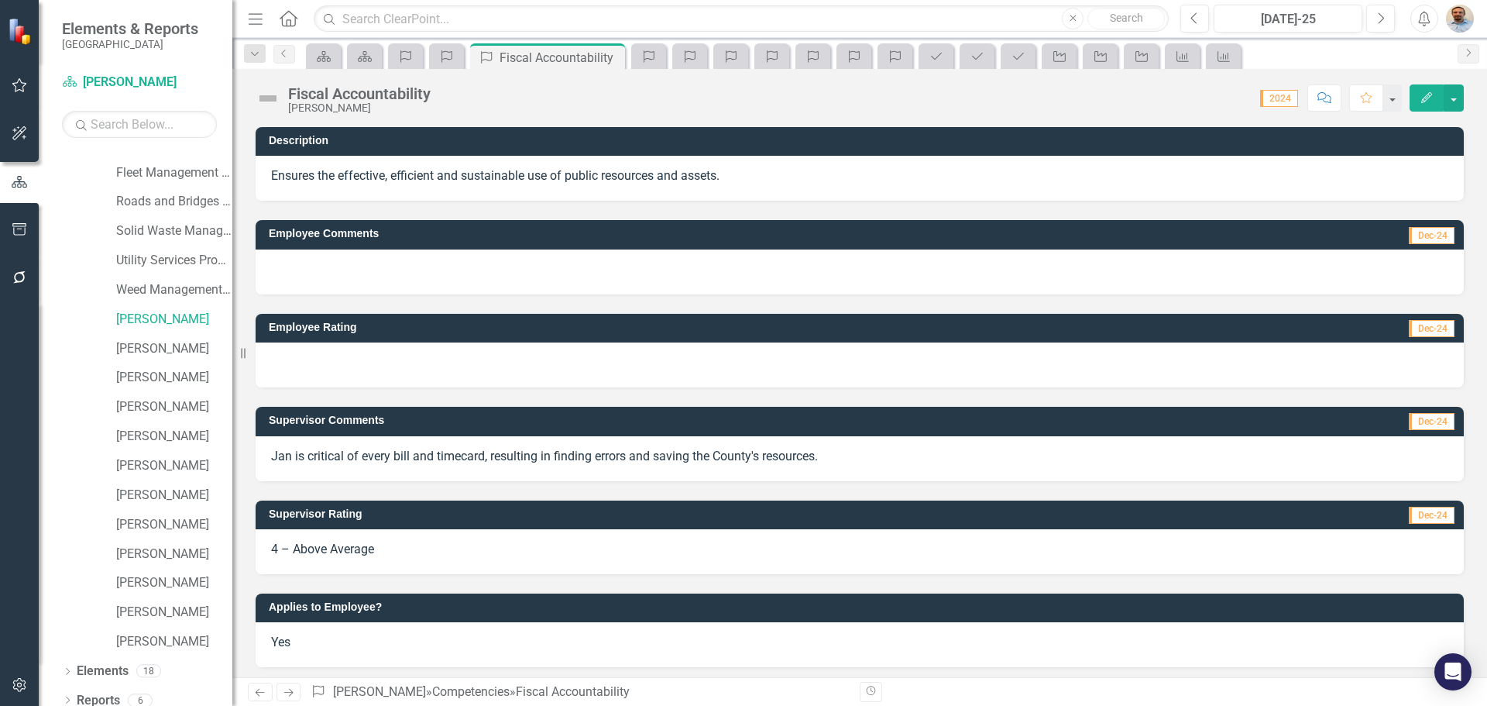
click at [288, 692] on icon "Next" at bounding box center [288, 692] width 13 height 10
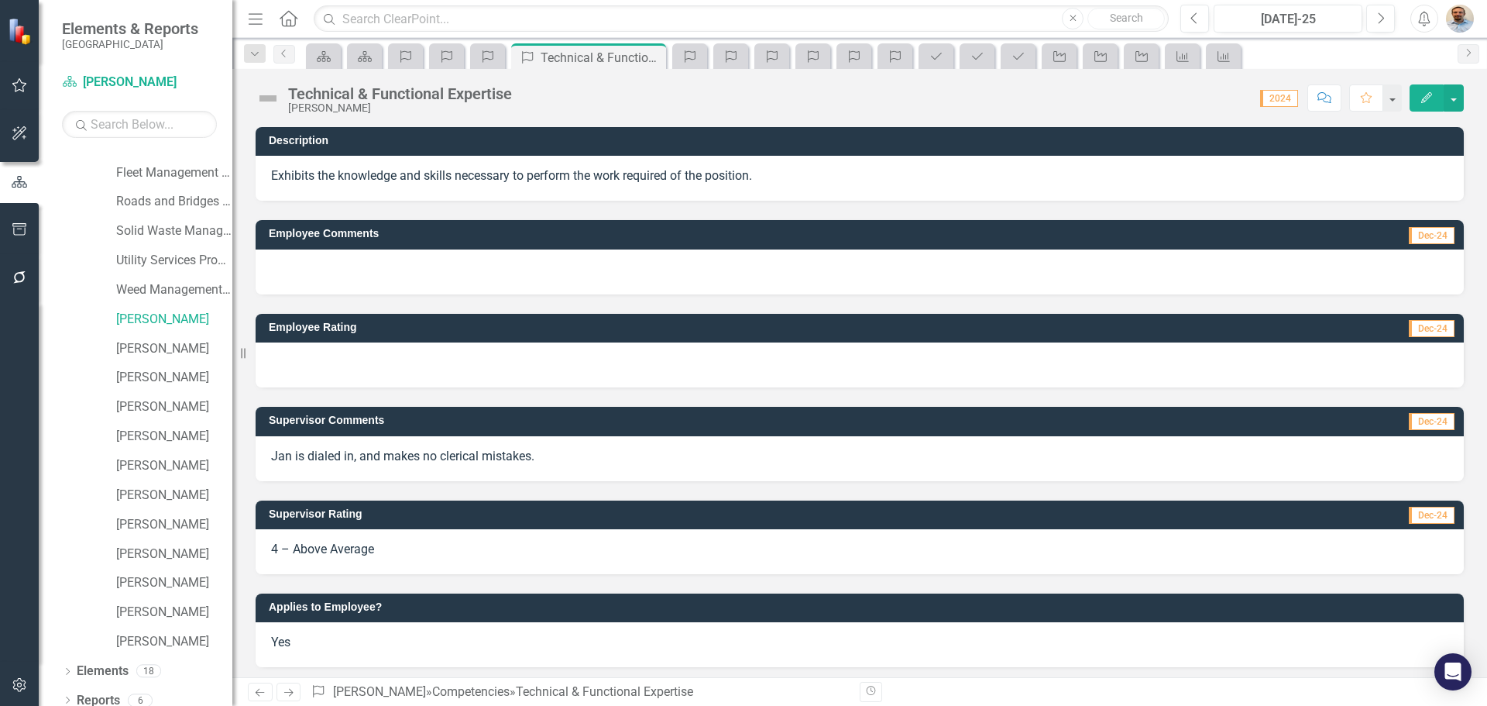
click at [288, 692] on icon "Next" at bounding box center [288, 692] width 13 height 10
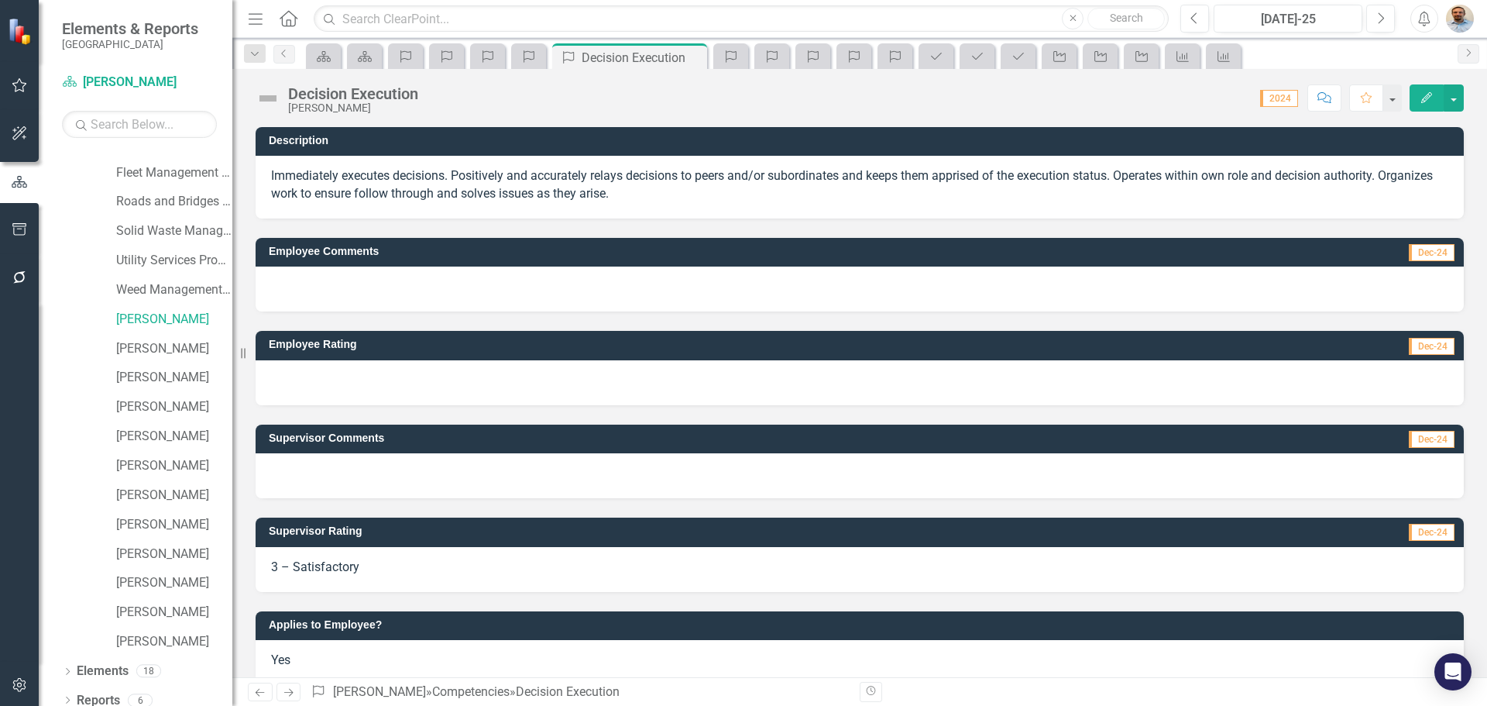
click at [288, 692] on icon "Next" at bounding box center [288, 692] width 13 height 10
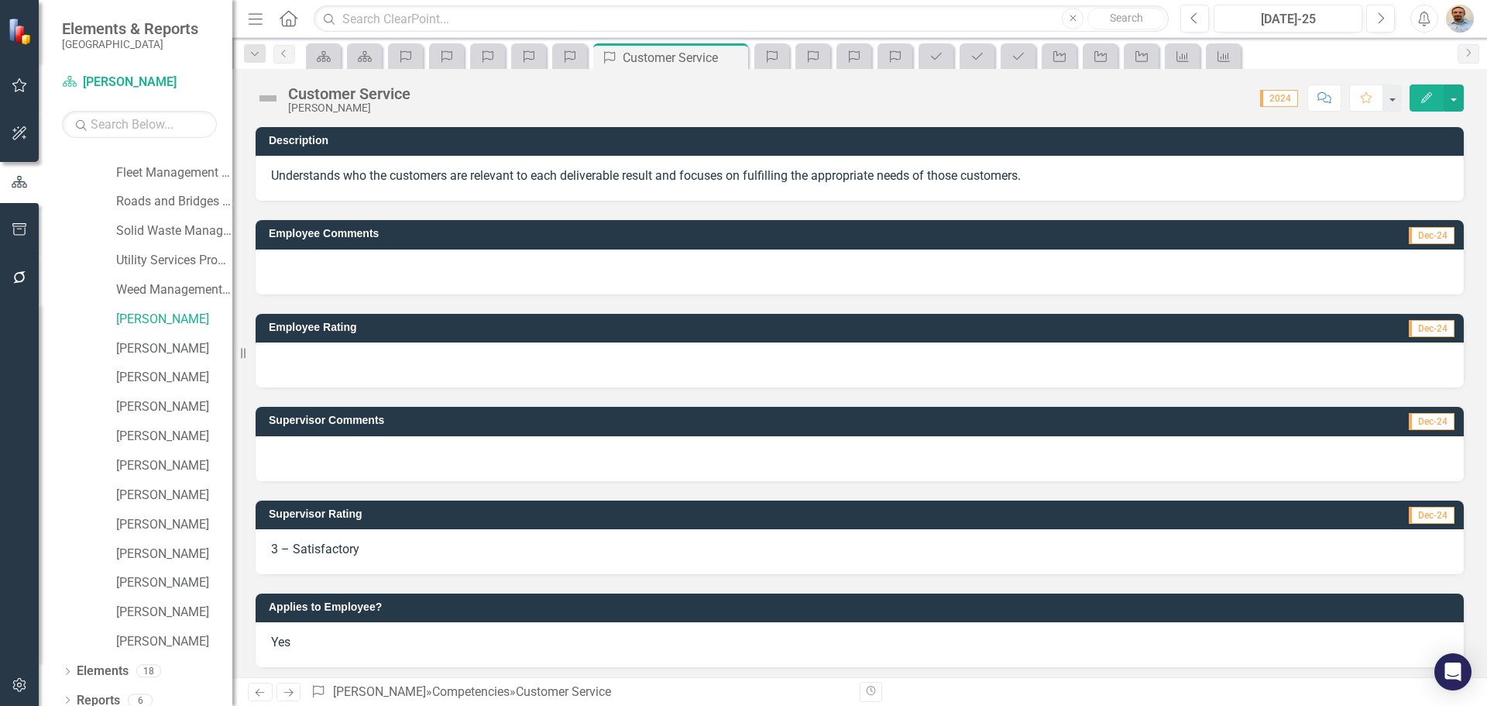
click at [288, 692] on icon "Next" at bounding box center [288, 692] width 13 height 10
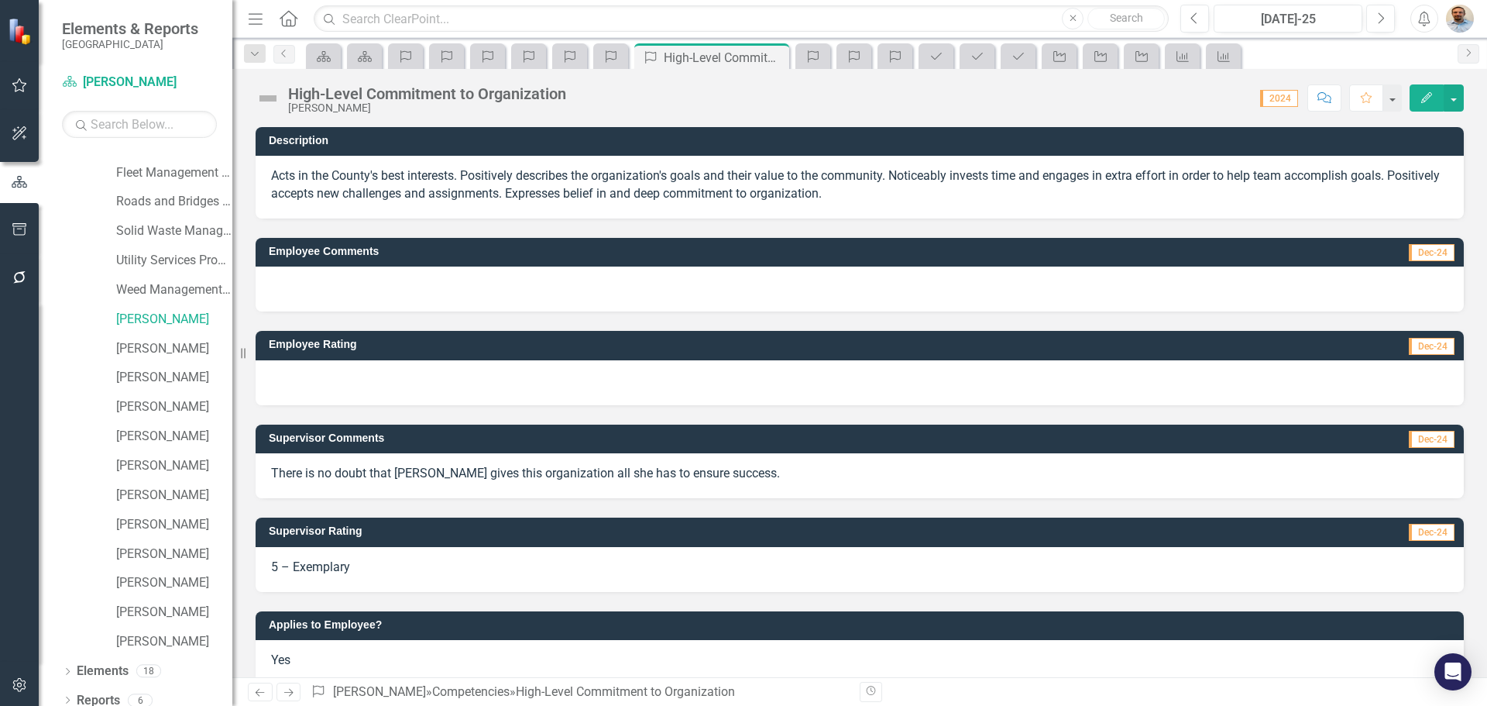
click at [288, 692] on icon "Next" at bounding box center [288, 692] width 13 height 10
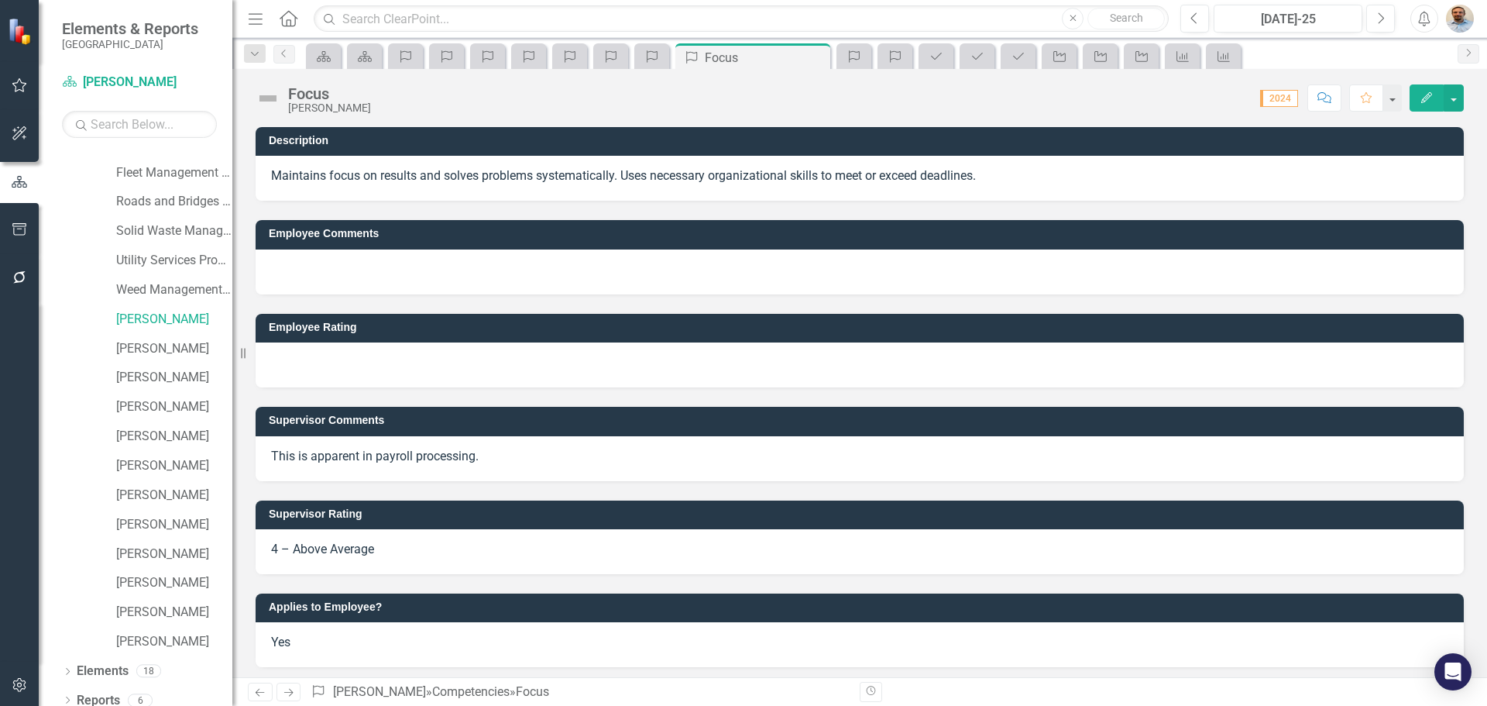
click at [288, 692] on icon "Next" at bounding box center [288, 692] width 13 height 10
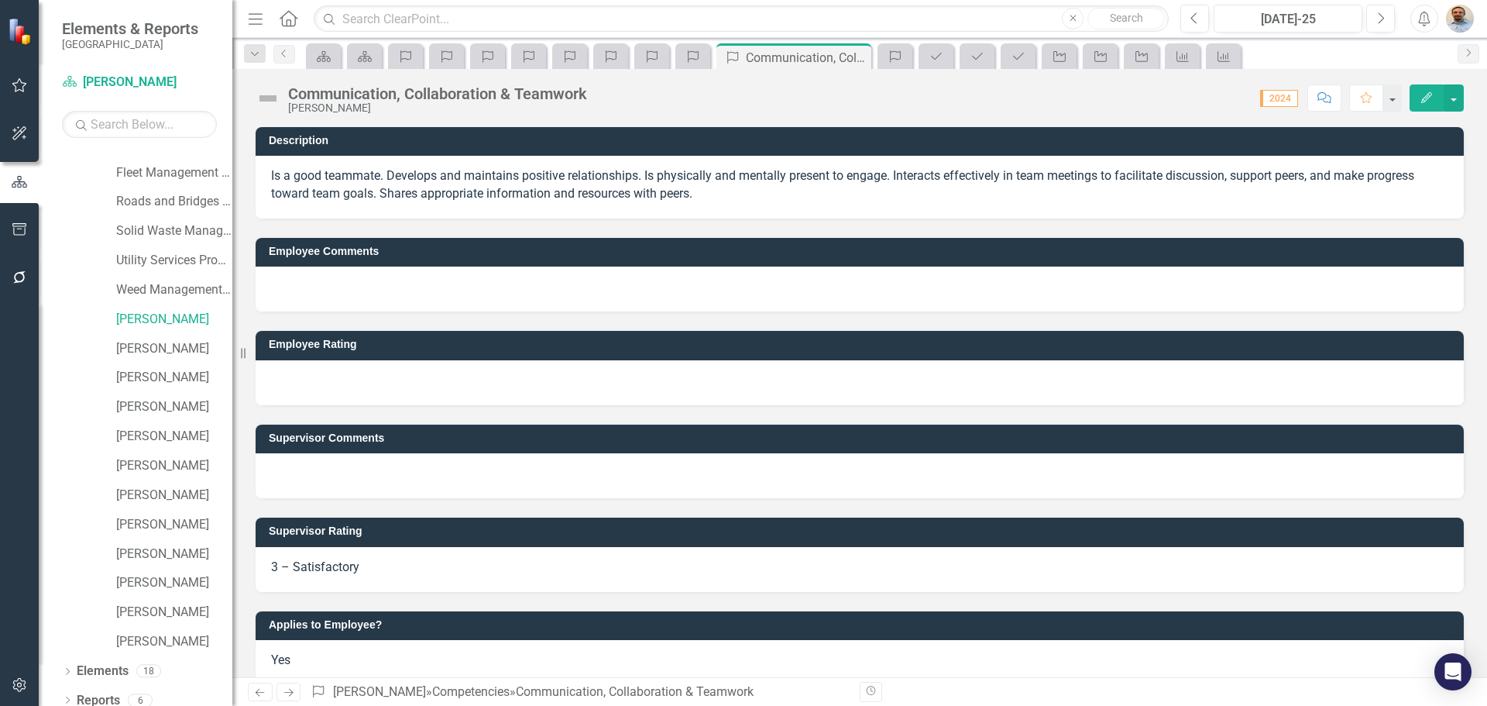
click at [288, 692] on icon "Next" at bounding box center [288, 692] width 13 height 10
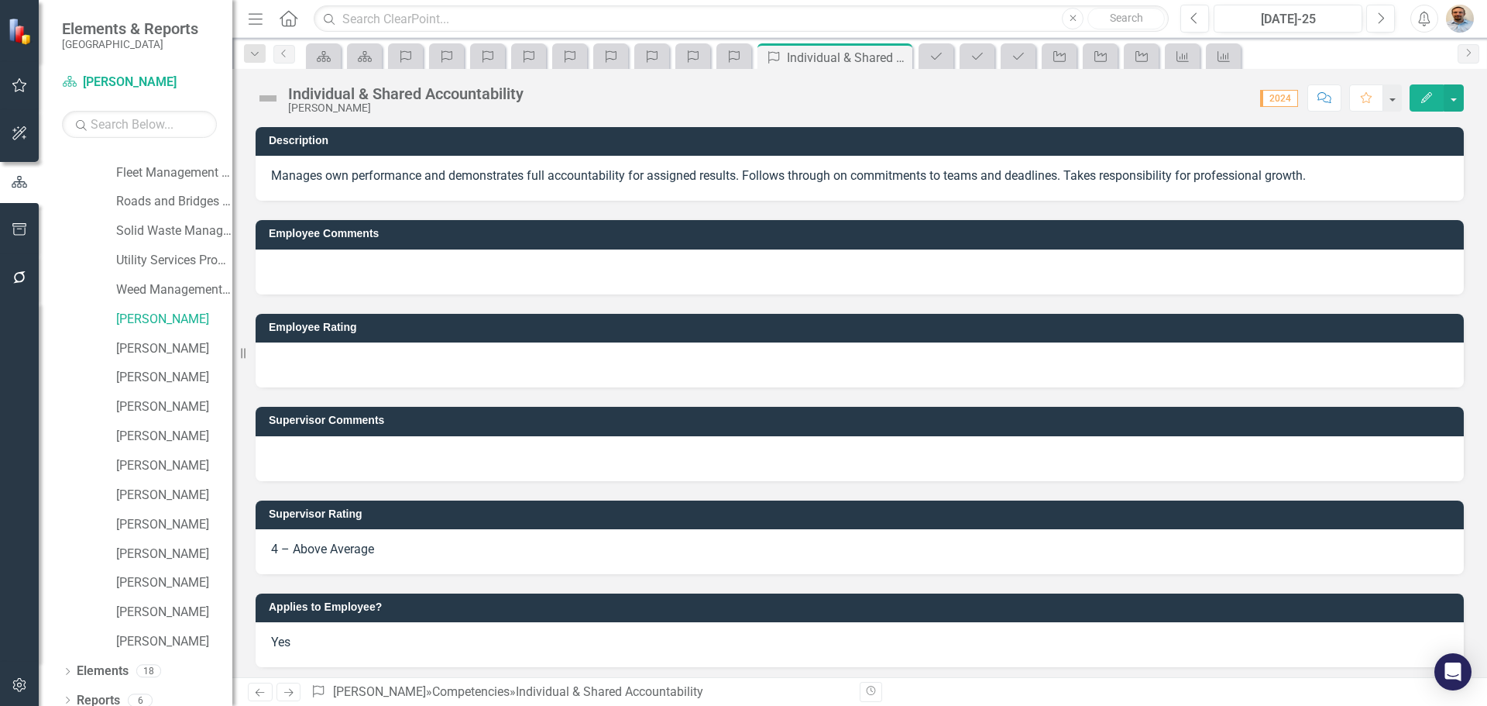
click at [288, 692] on icon "Next" at bounding box center [288, 692] width 13 height 10
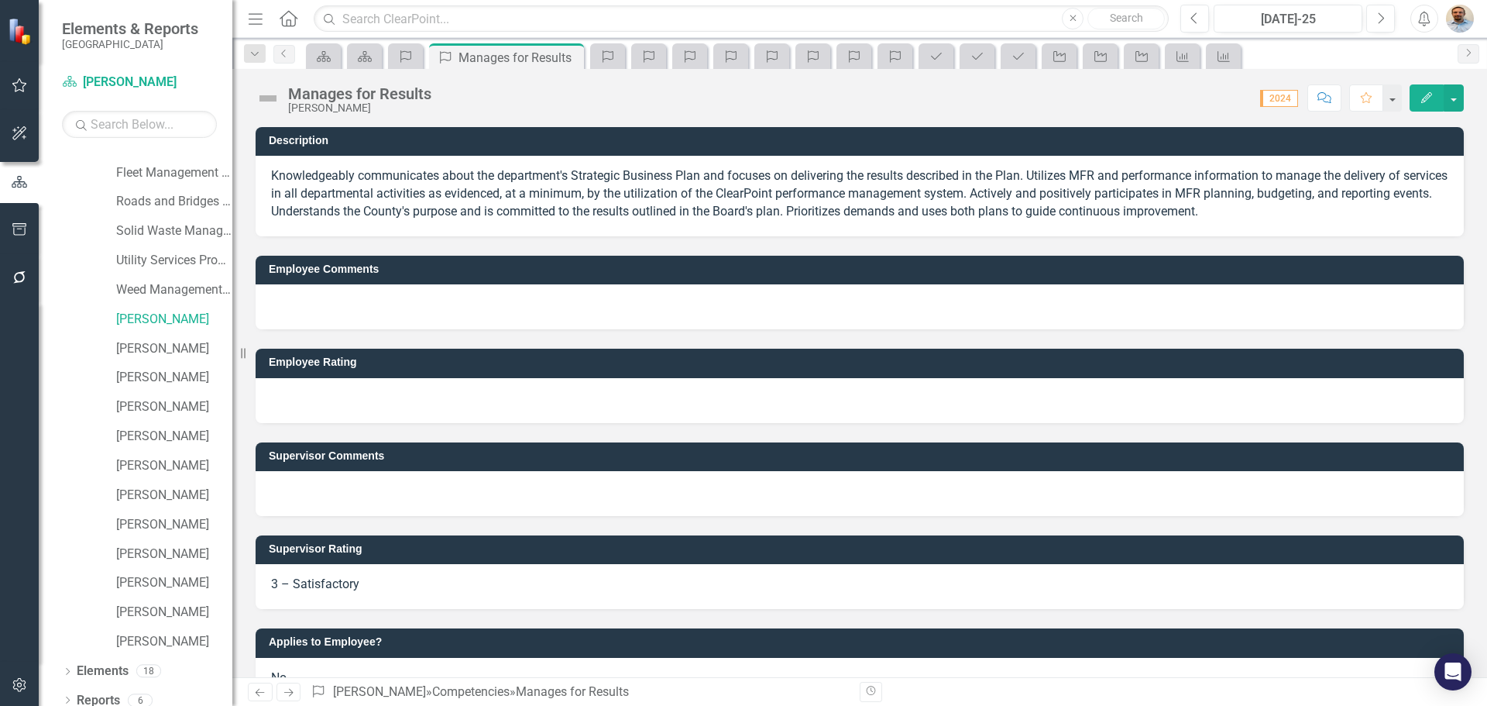
click at [288, 692] on icon "Next" at bounding box center [288, 692] width 13 height 10
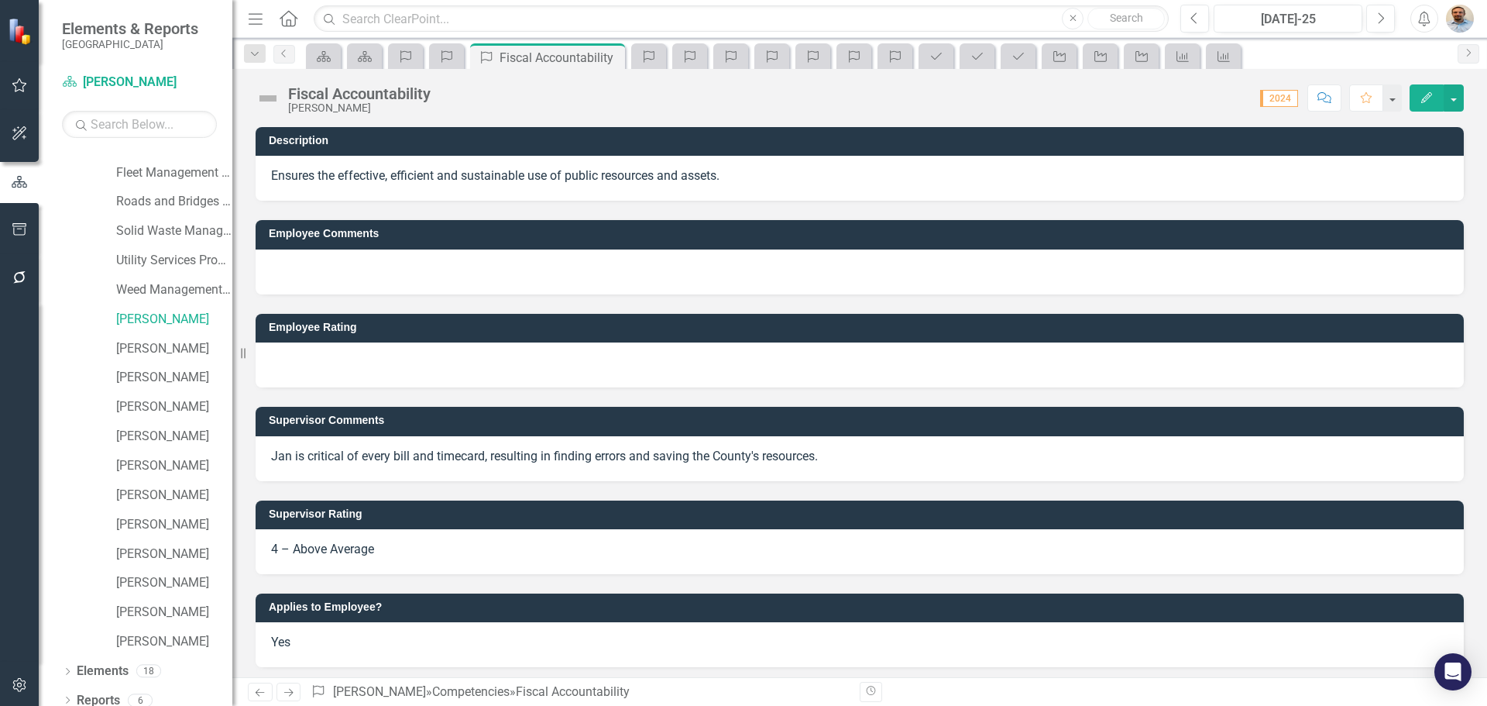
click at [288, 692] on icon "Next" at bounding box center [288, 692] width 13 height 10
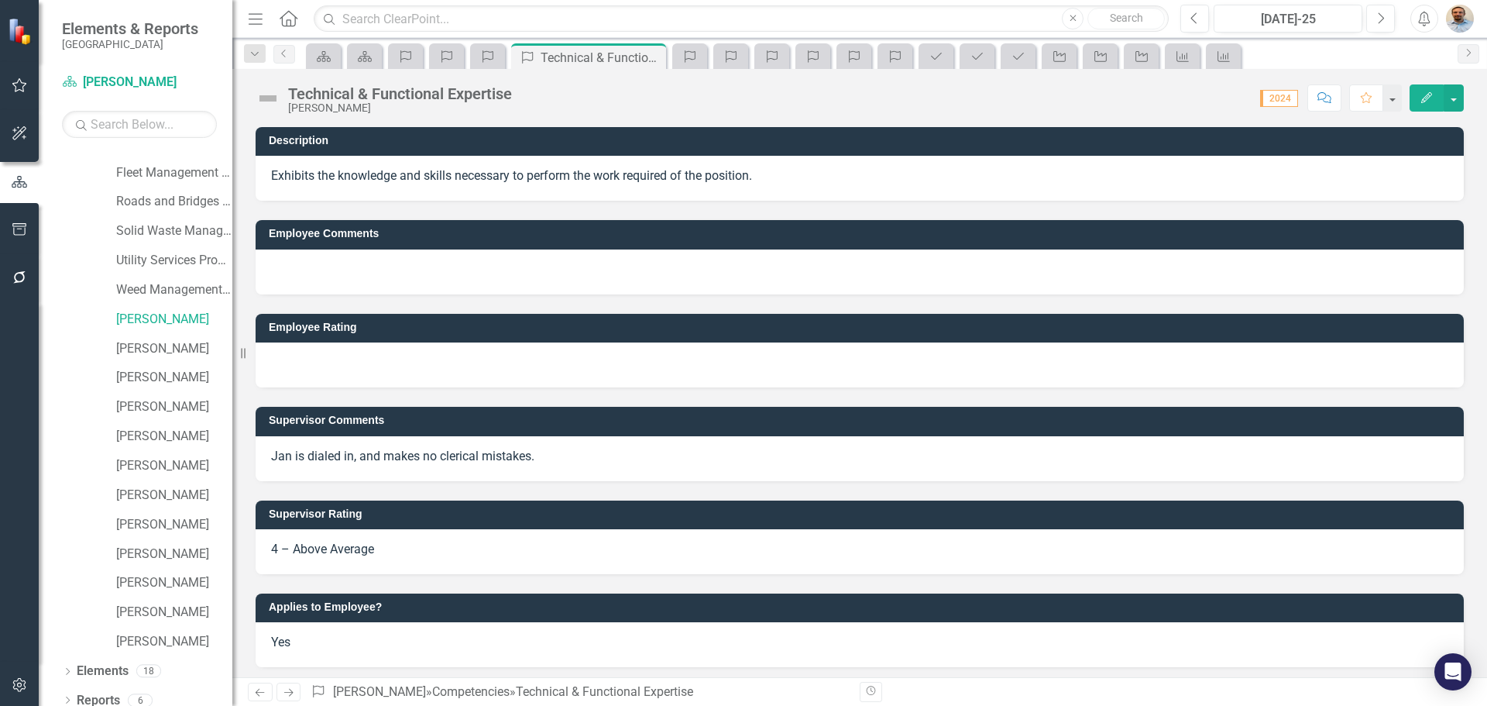
click at [288, 692] on icon "Next" at bounding box center [288, 692] width 13 height 10
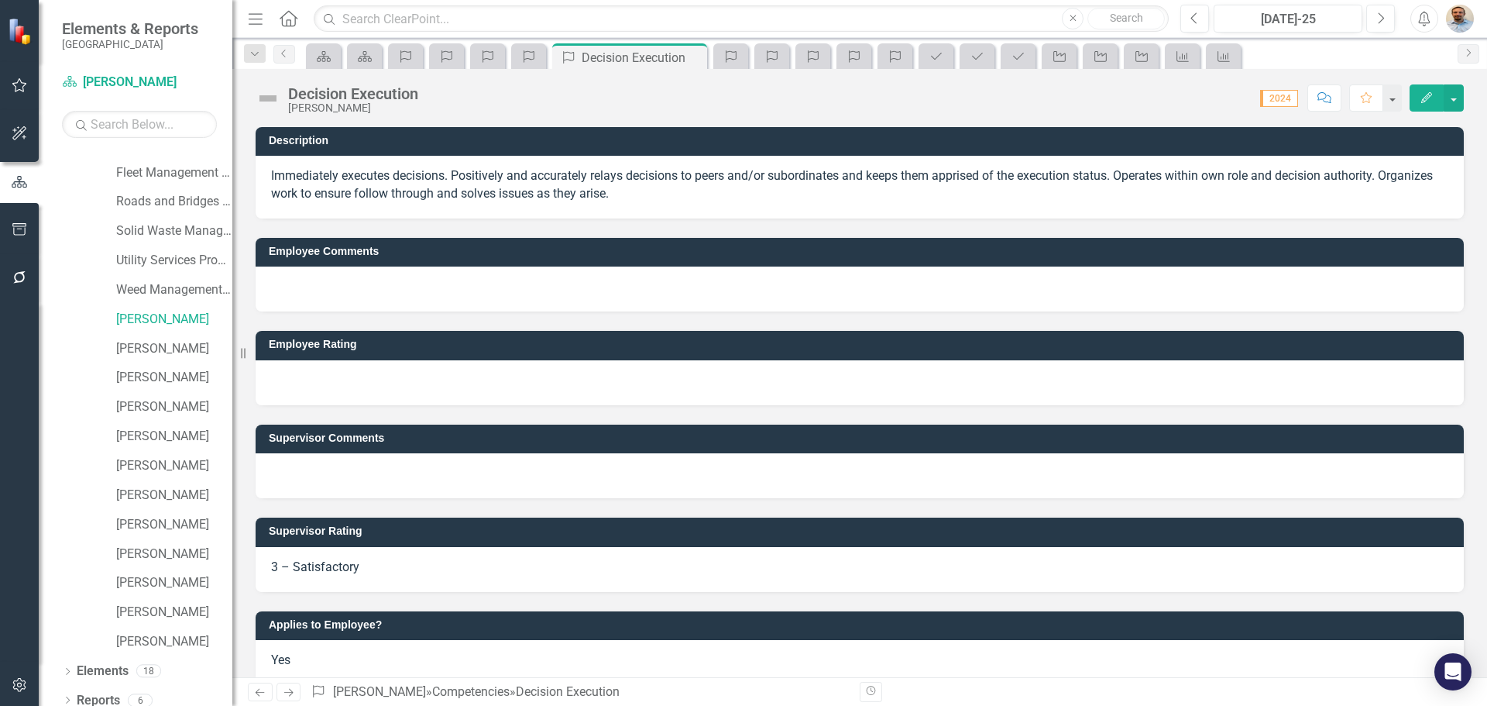
click at [288, 692] on icon "Next" at bounding box center [288, 692] width 13 height 10
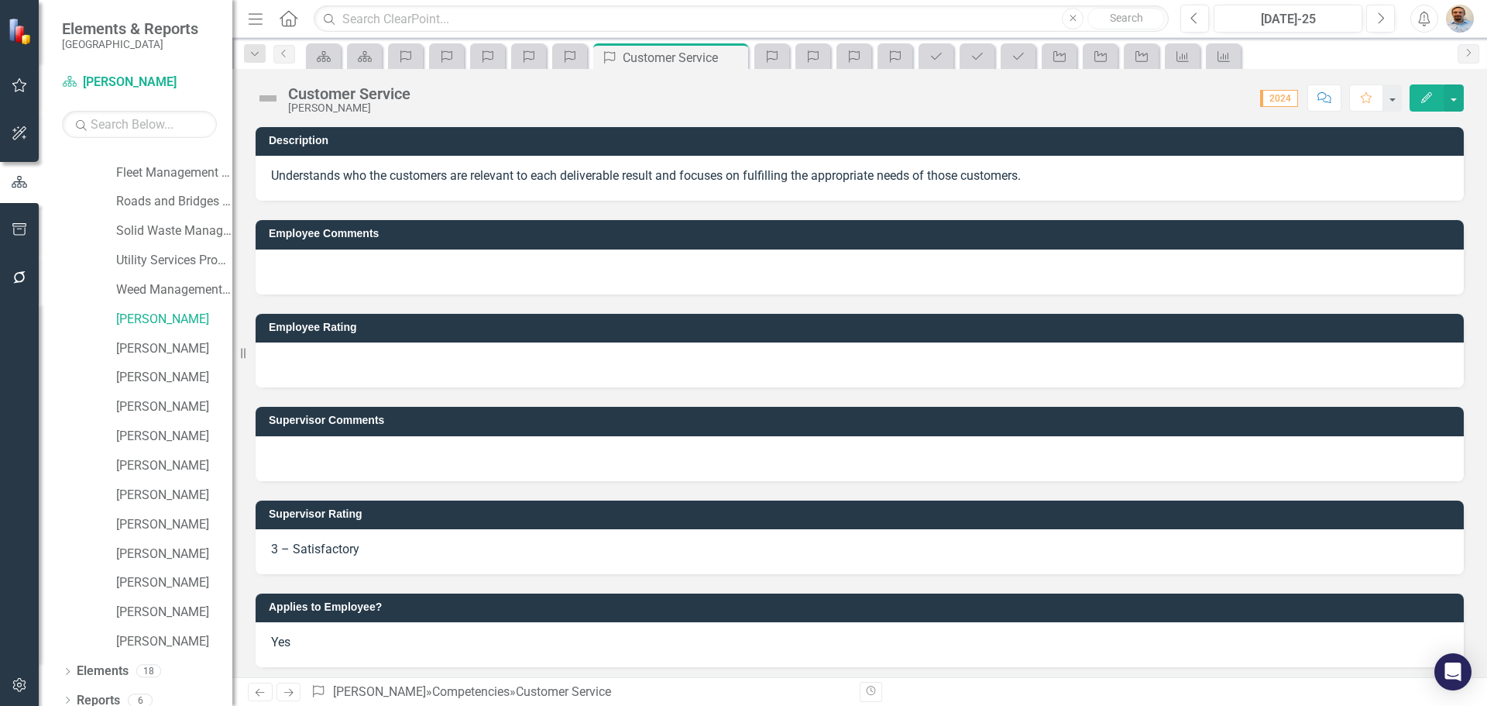
click at [288, 692] on icon "Next" at bounding box center [288, 692] width 13 height 10
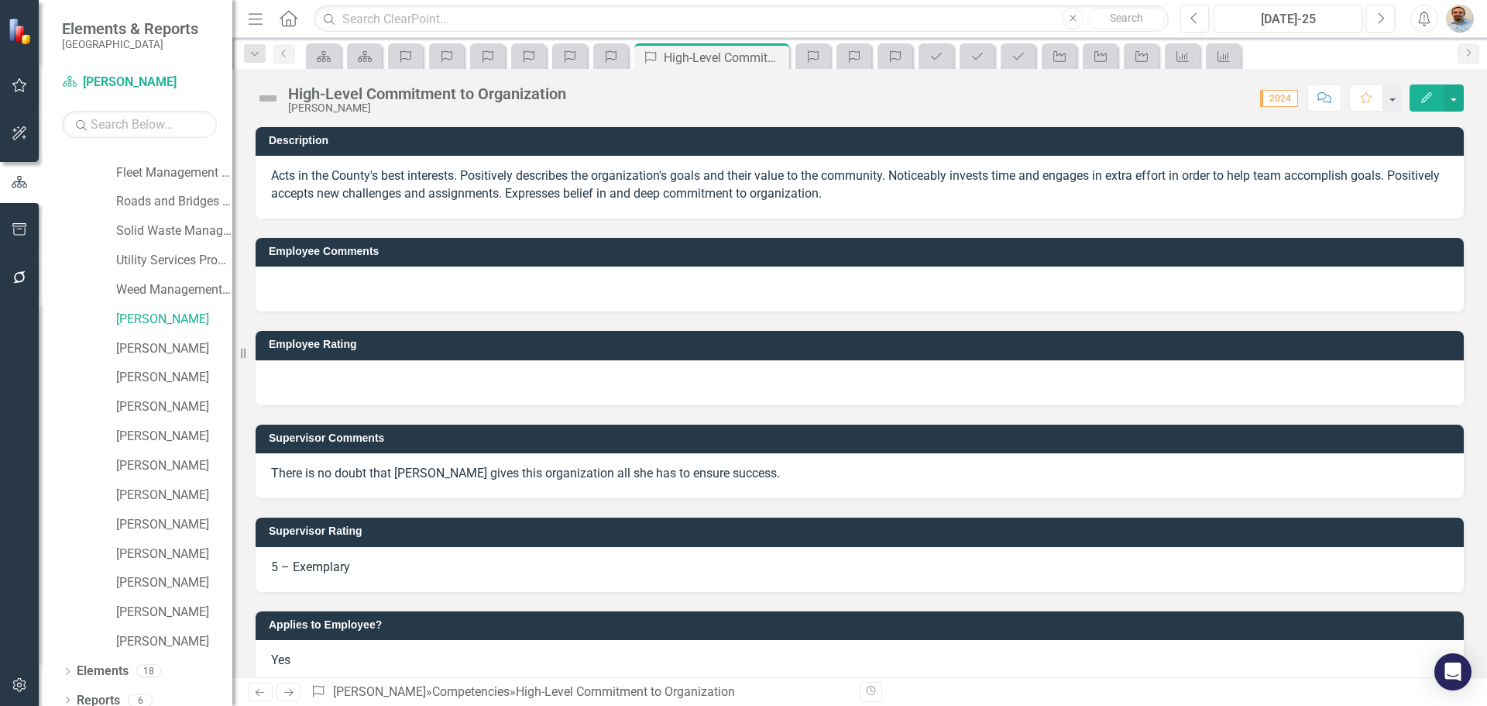
click at [288, 692] on icon "Next" at bounding box center [288, 692] width 13 height 10
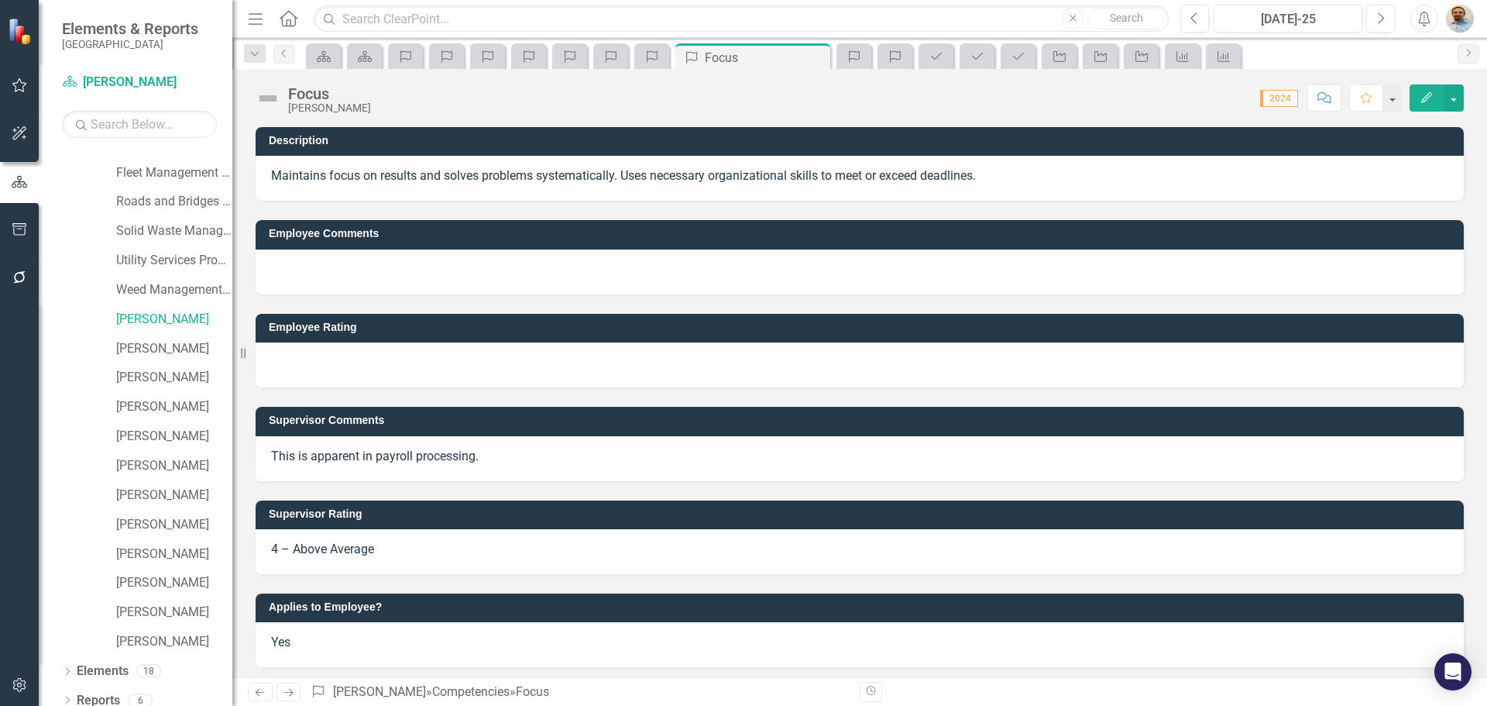
click at [288, 692] on icon "Next" at bounding box center [288, 692] width 13 height 10
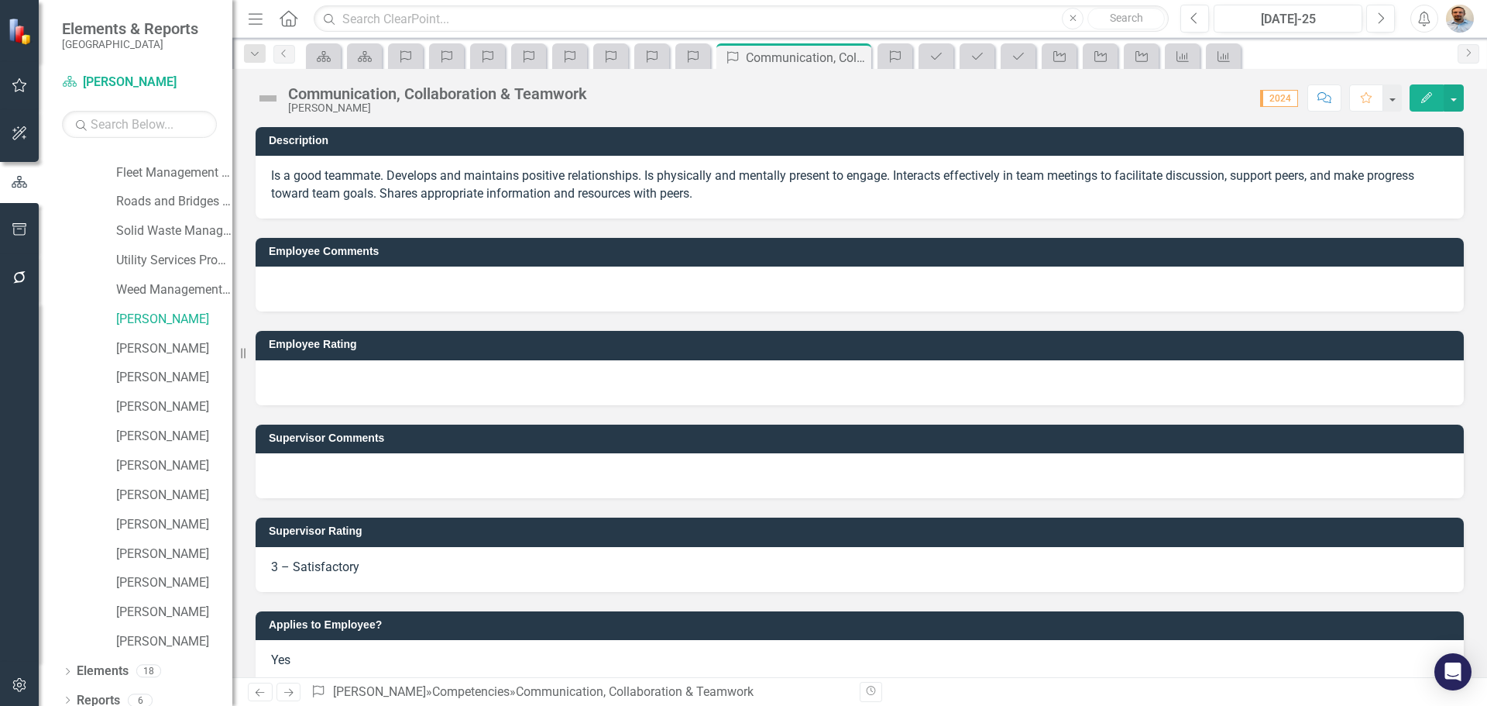
click at [288, 692] on icon "Next" at bounding box center [288, 692] width 13 height 10
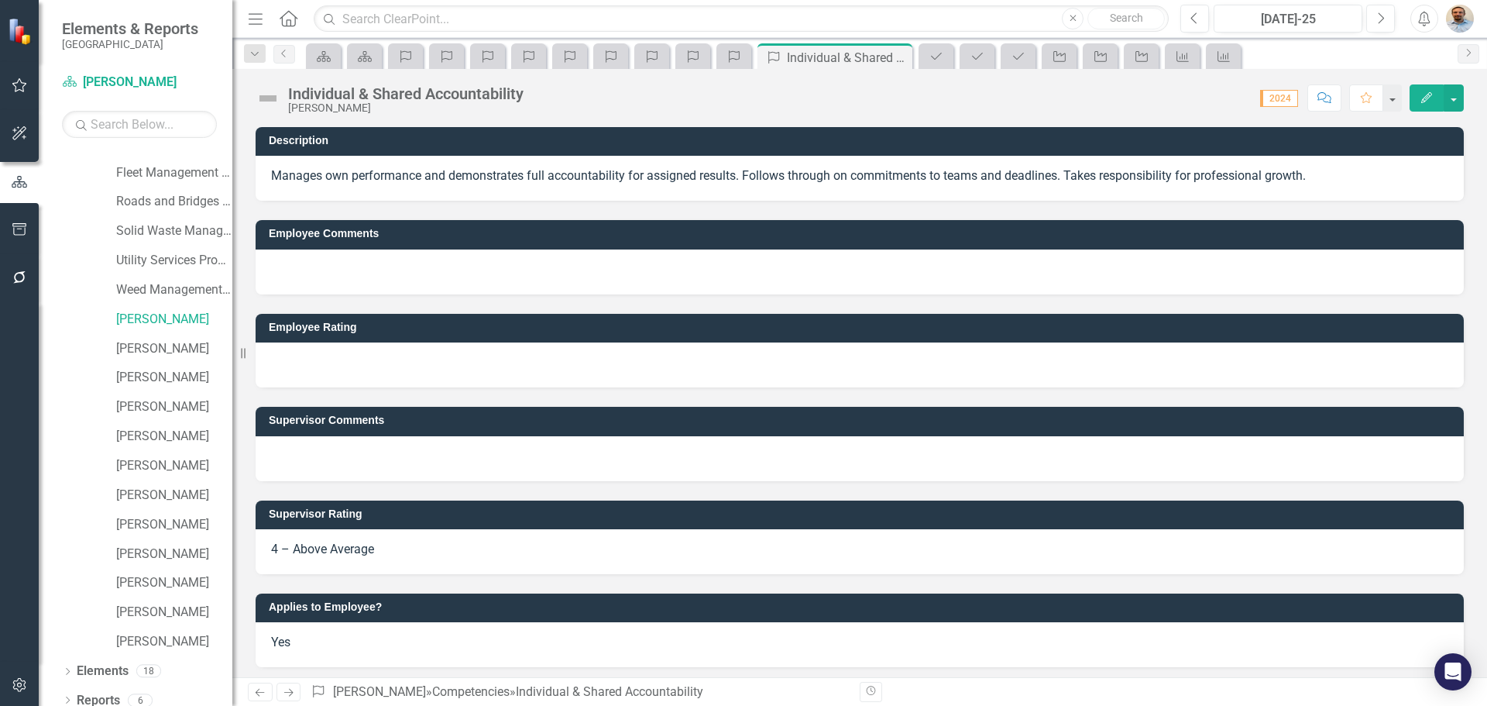
click at [288, 692] on icon "Next" at bounding box center [288, 692] width 13 height 10
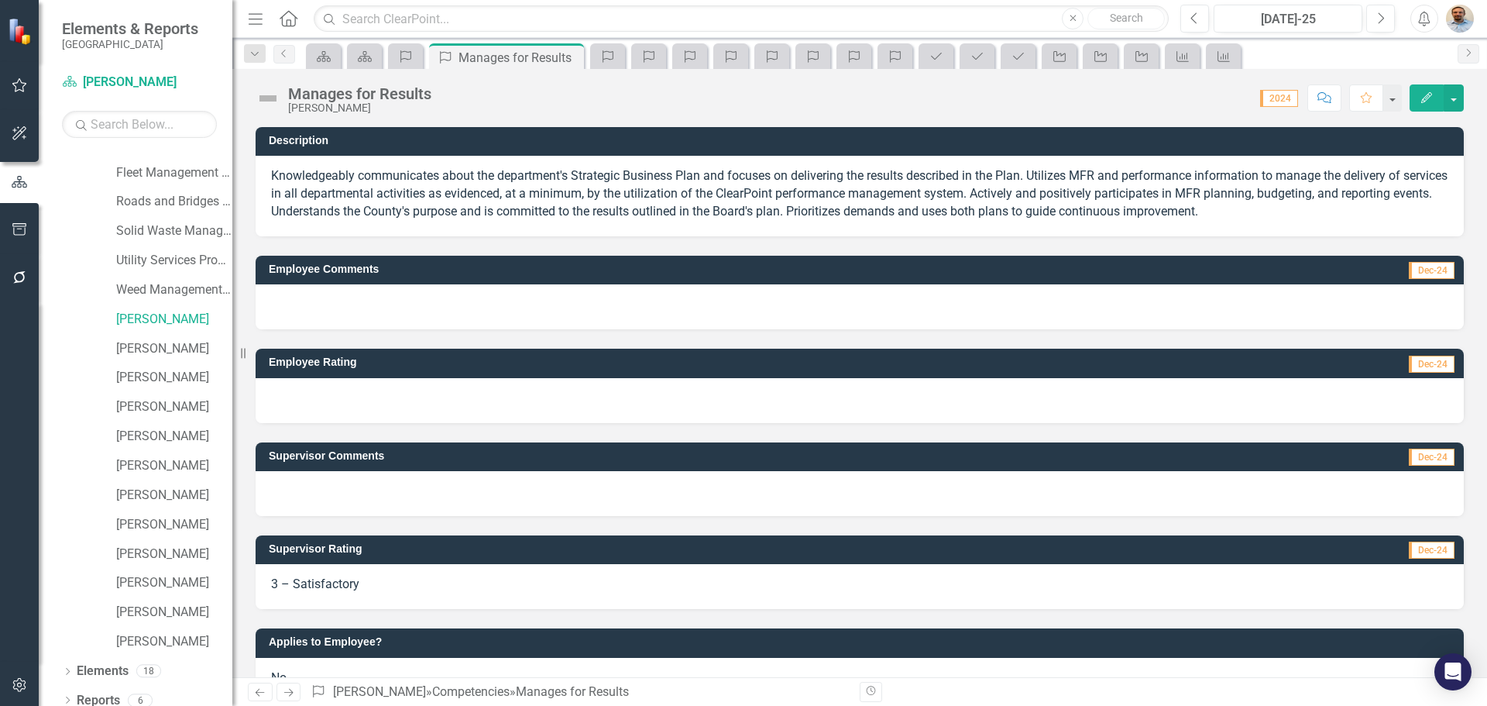
click at [288, 692] on icon "Next" at bounding box center [288, 692] width 13 height 10
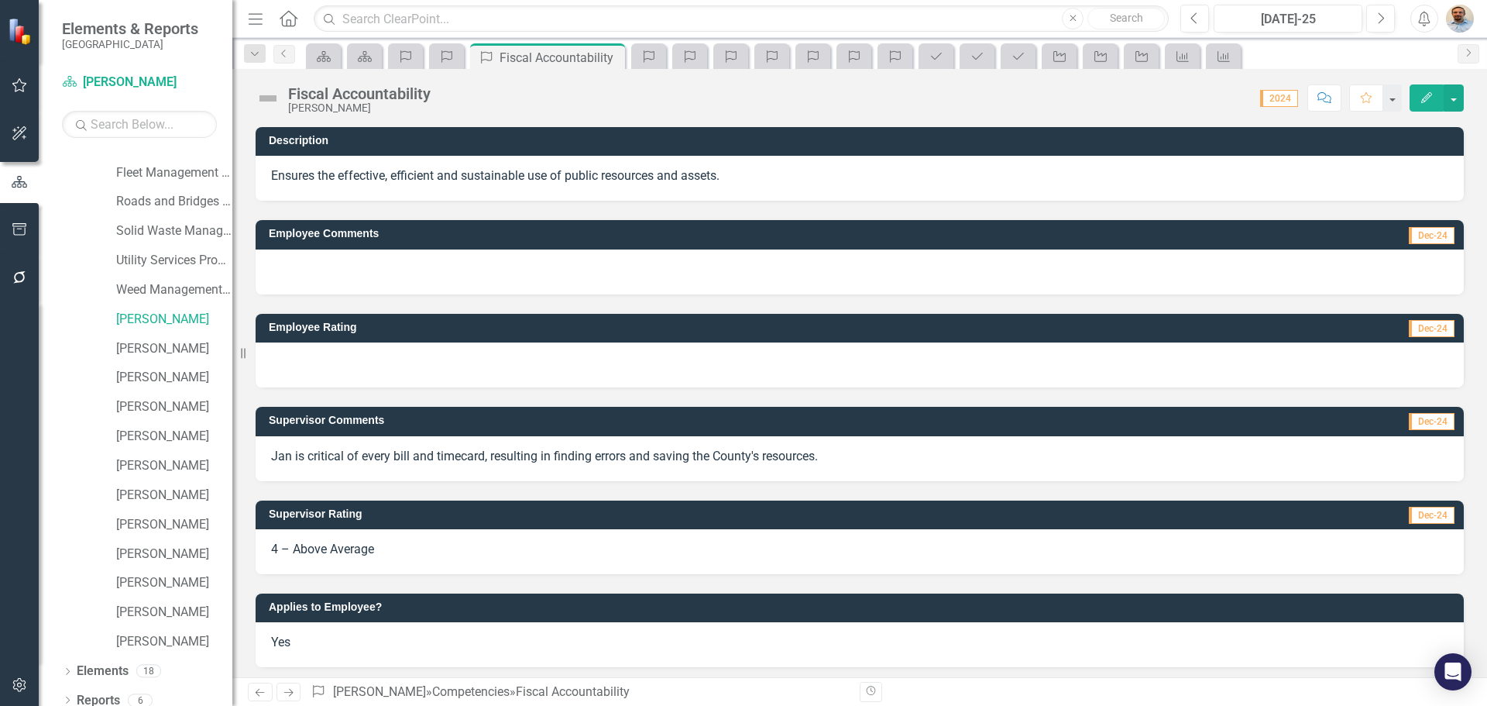
click at [288, 692] on icon "Next" at bounding box center [288, 692] width 13 height 10
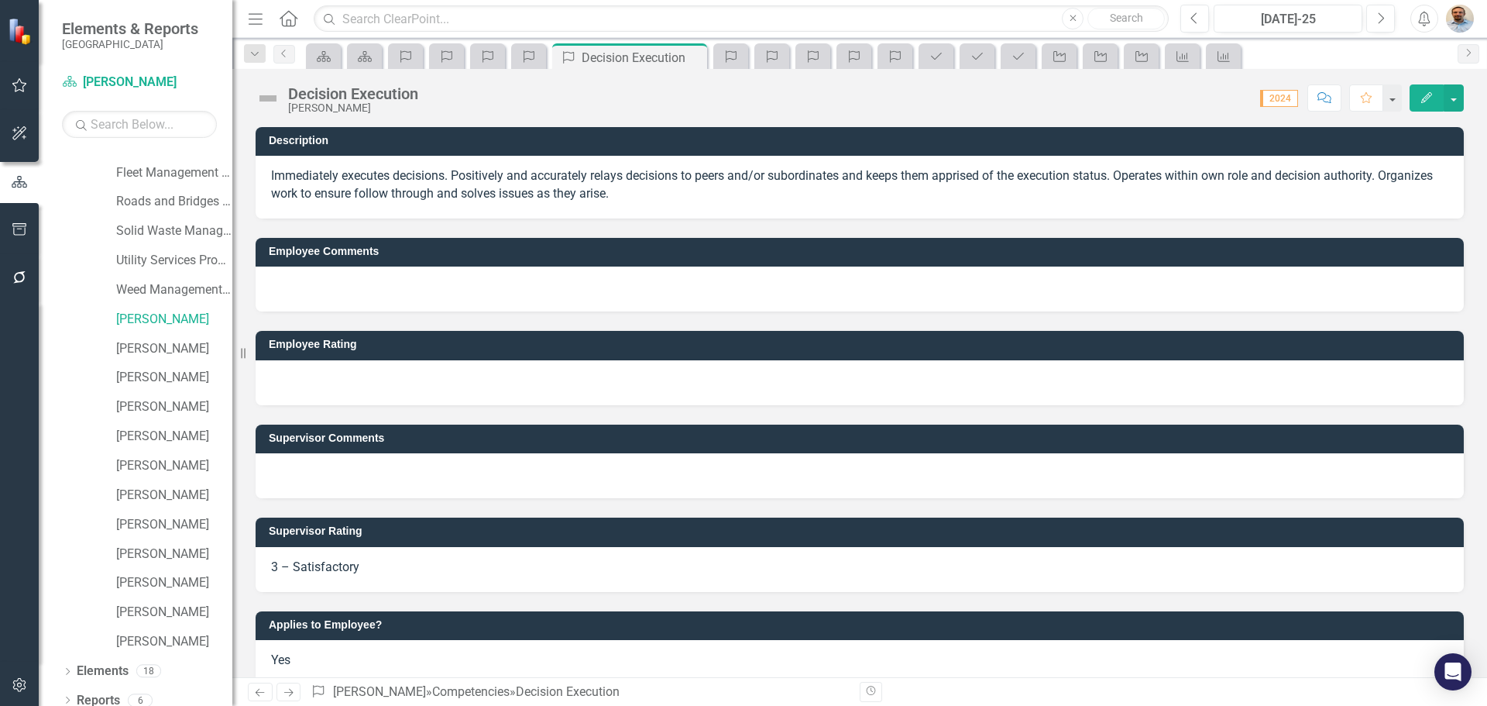
click at [288, 692] on icon "Next" at bounding box center [288, 692] width 13 height 10
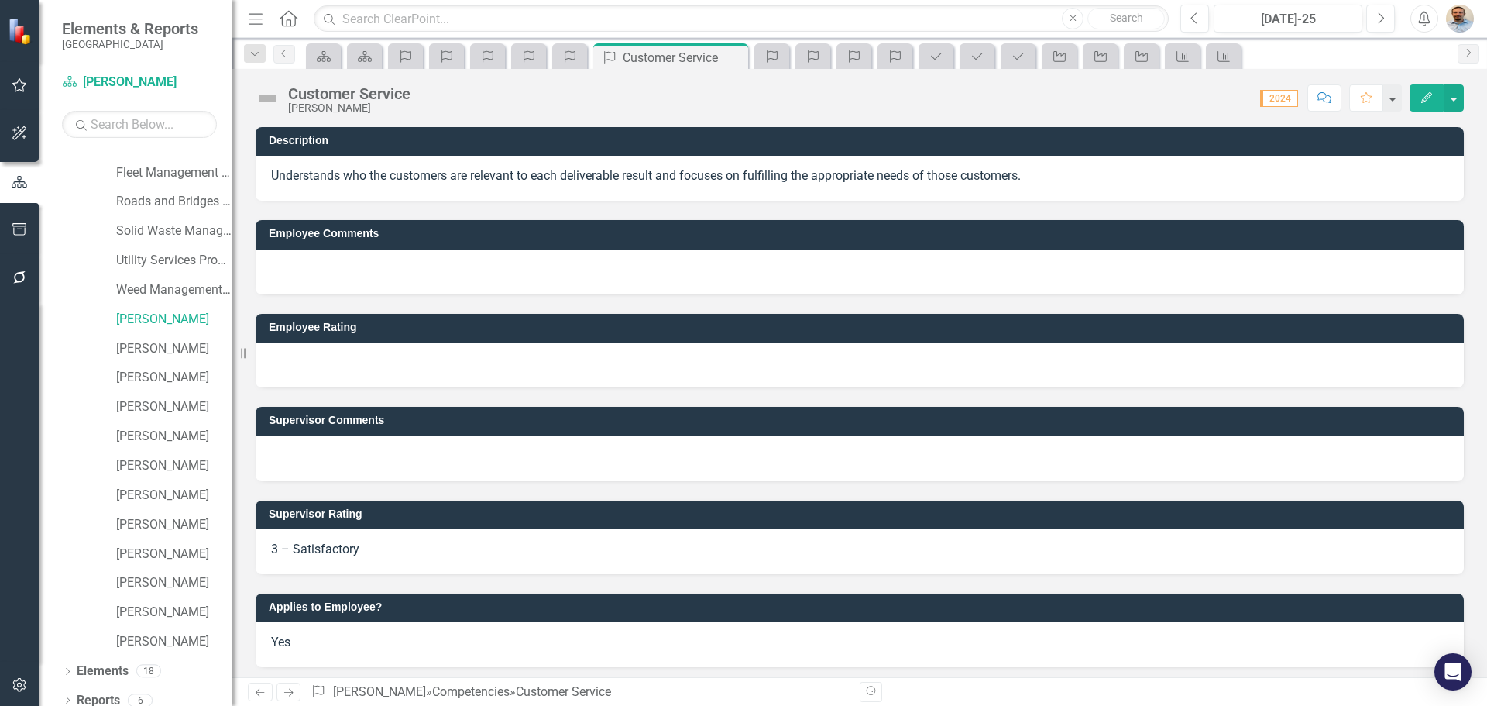
click at [288, 692] on icon "Next" at bounding box center [288, 692] width 13 height 10
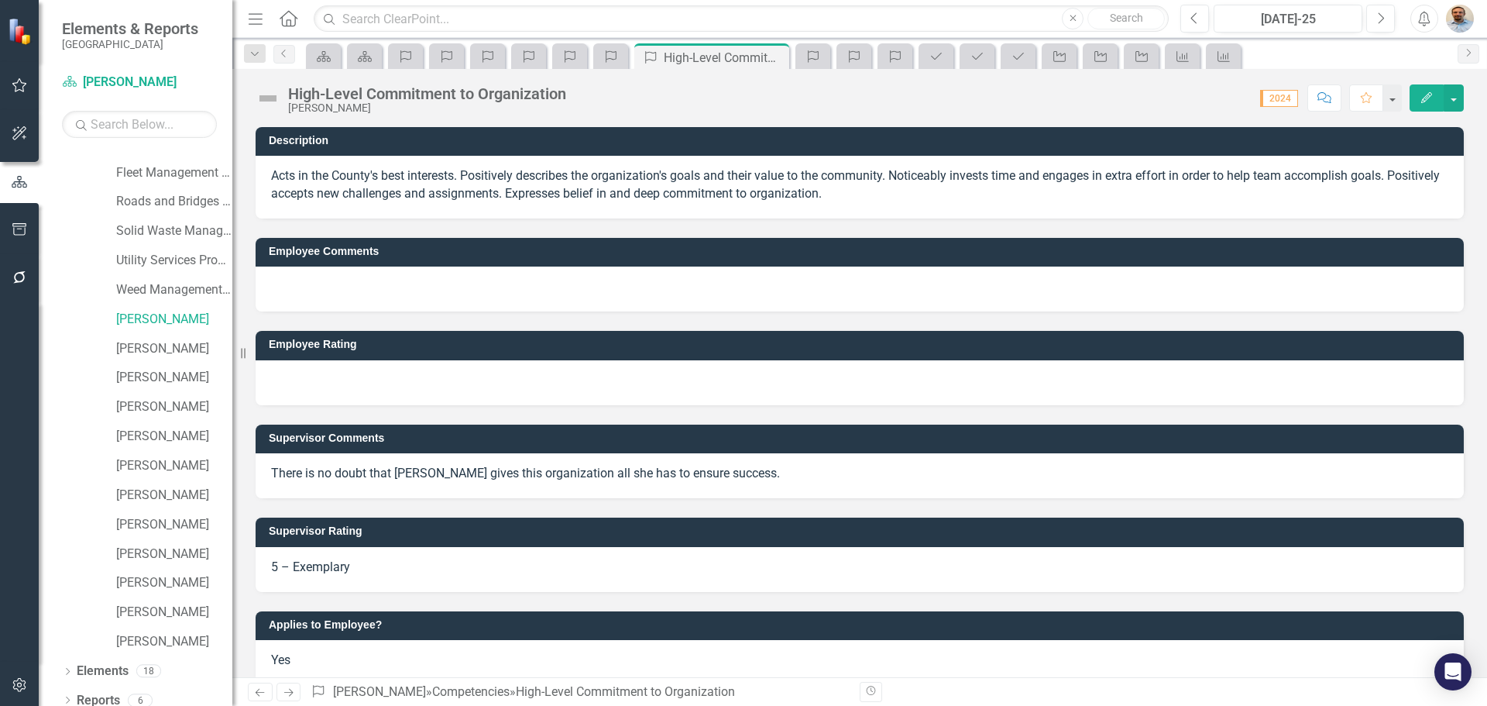
click at [288, 692] on icon "Next" at bounding box center [288, 692] width 13 height 10
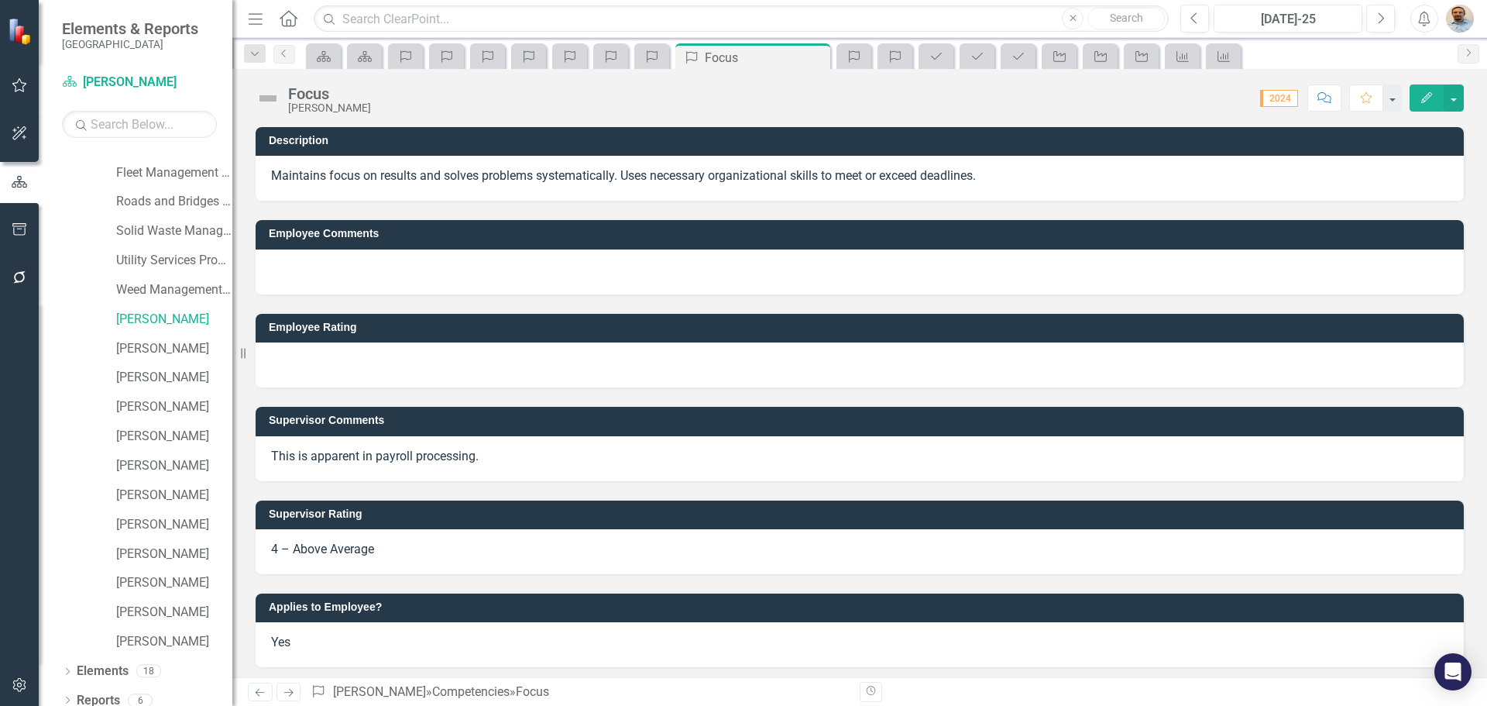
click at [288, 692] on icon "Next" at bounding box center [288, 692] width 13 height 10
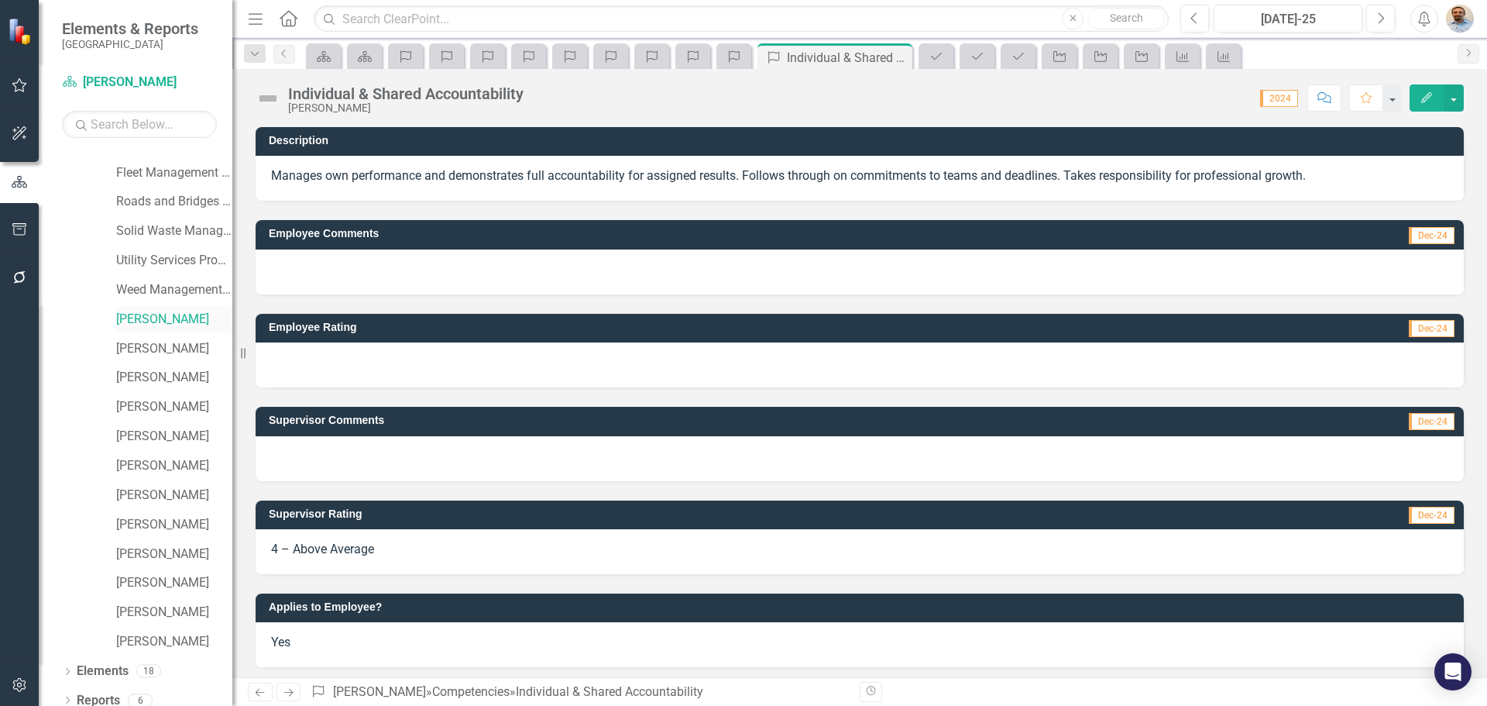
click at [154, 320] on link "[PERSON_NAME]" at bounding box center [174, 320] width 116 height 18
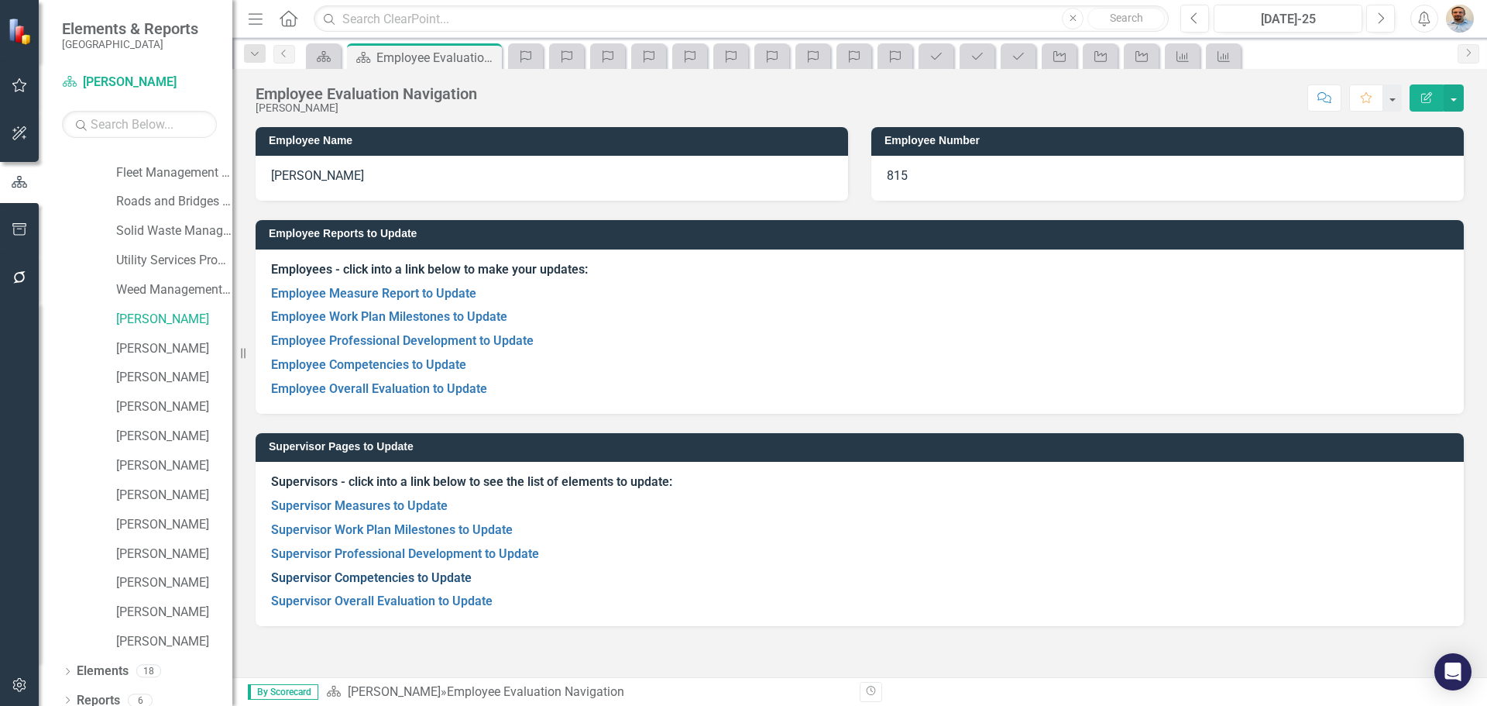
click at [392, 580] on link "Supervisor Competencies to Update" at bounding box center [371, 577] width 201 height 15
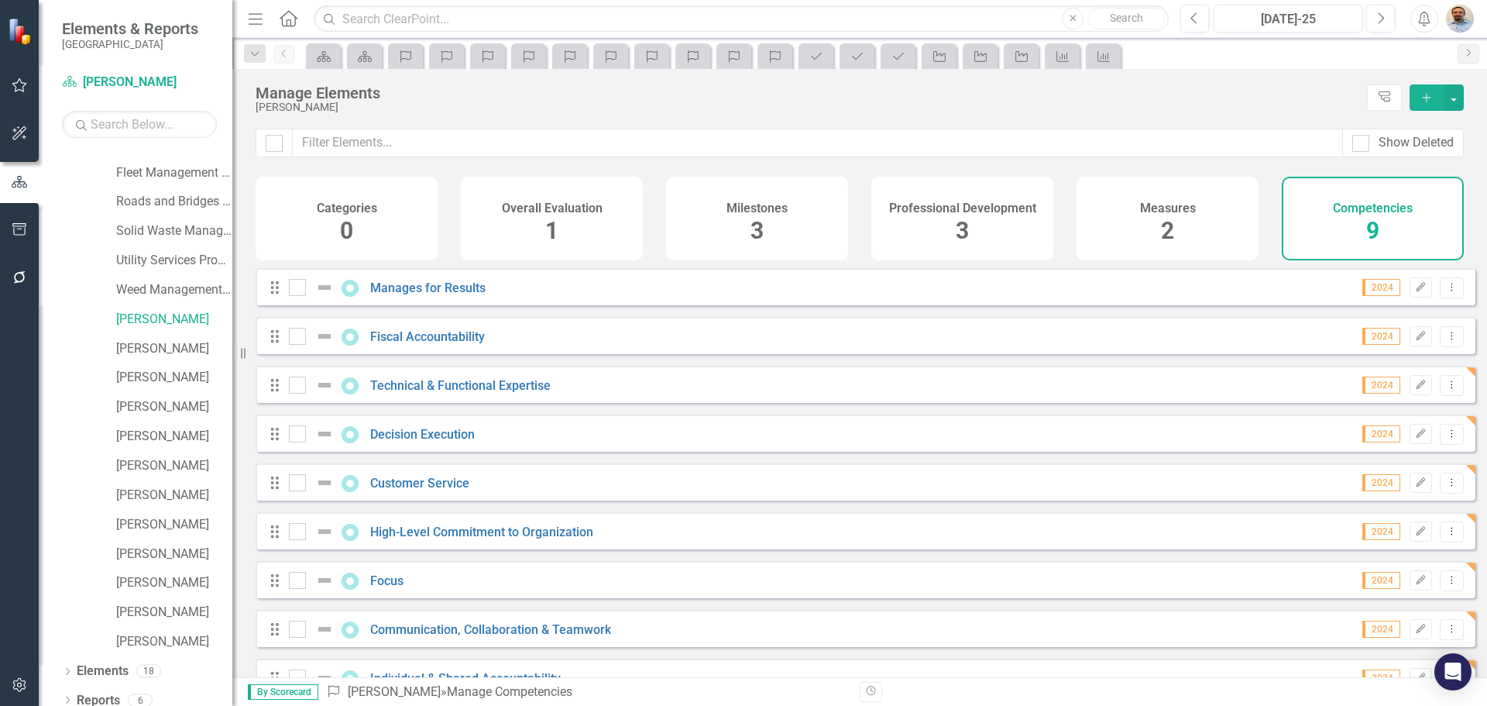
scroll to position [42, 0]
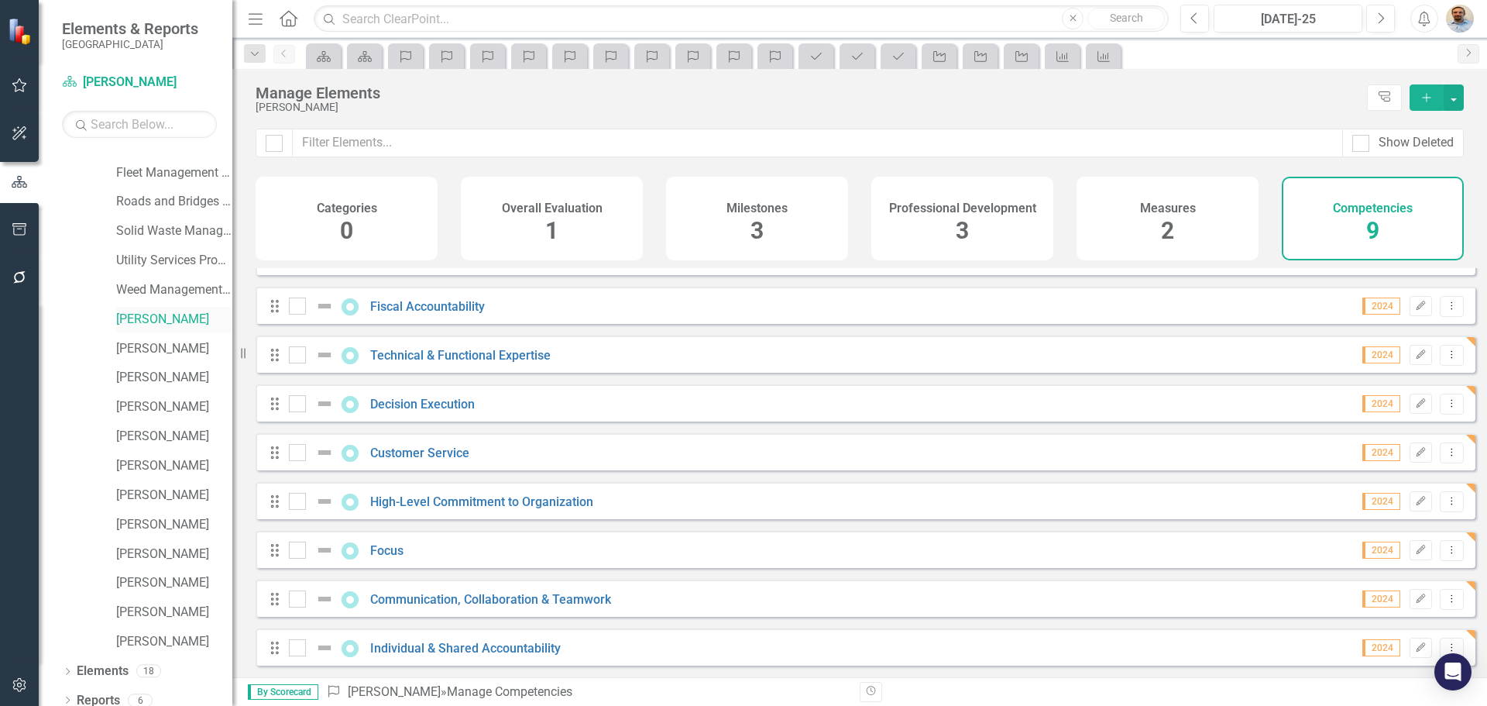
click at [159, 325] on link "[PERSON_NAME]" at bounding box center [174, 320] width 116 height 18
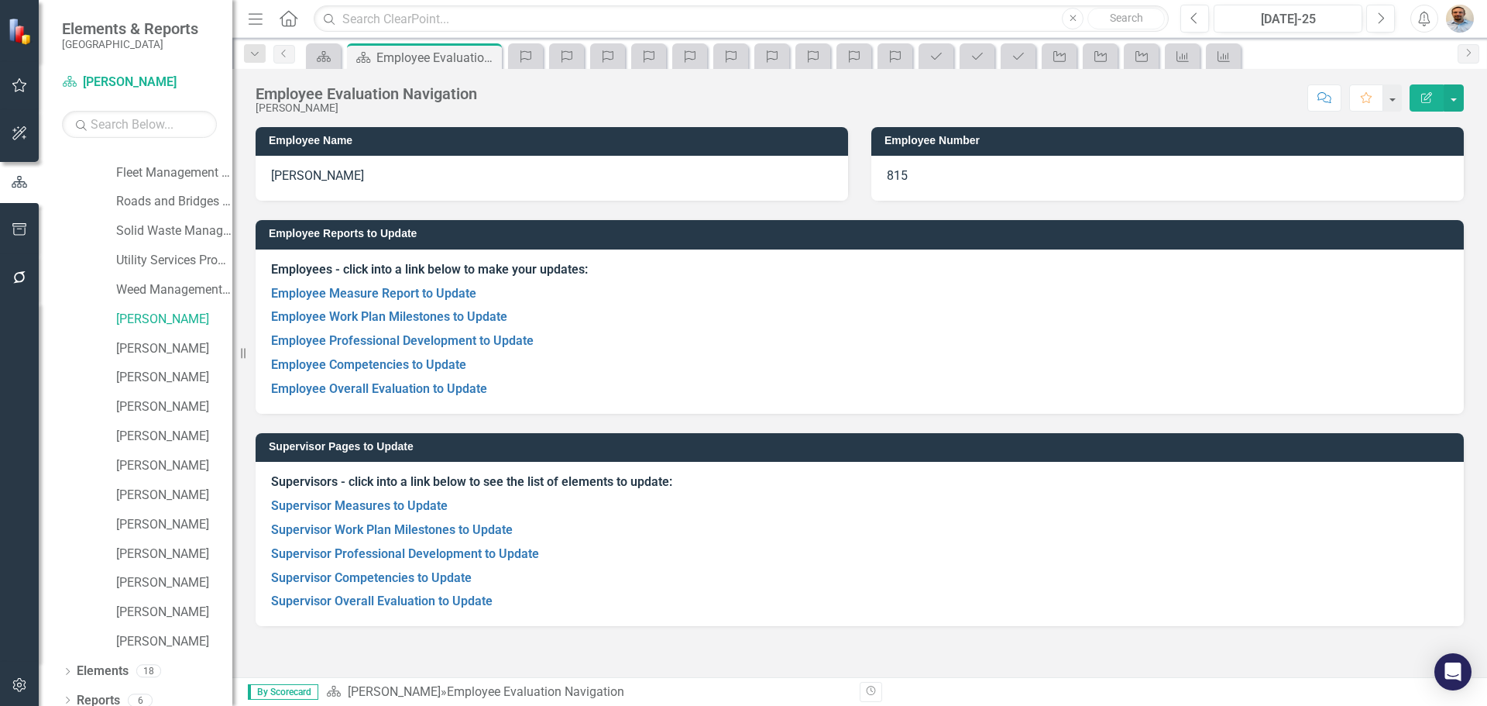
click at [354, 618] on div "Supervisors - click into a link below to see the list of elements to update: Su…" at bounding box center [860, 544] width 1208 height 164
click at [354, 603] on link "Supervisor Overall Evaluation to Update" at bounding box center [382, 600] width 222 height 15
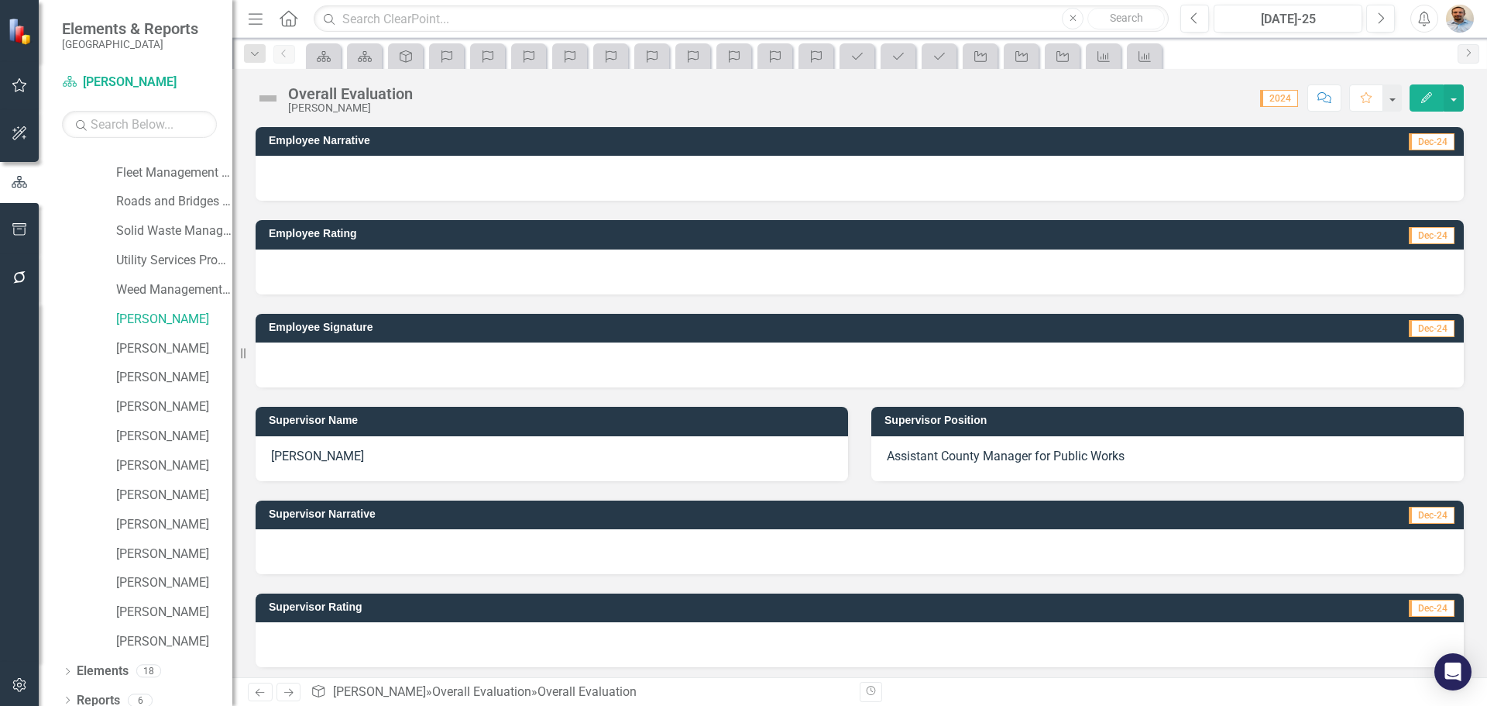
click at [417, 554] on div at bounding box center [860, 551] width 1208 height 45
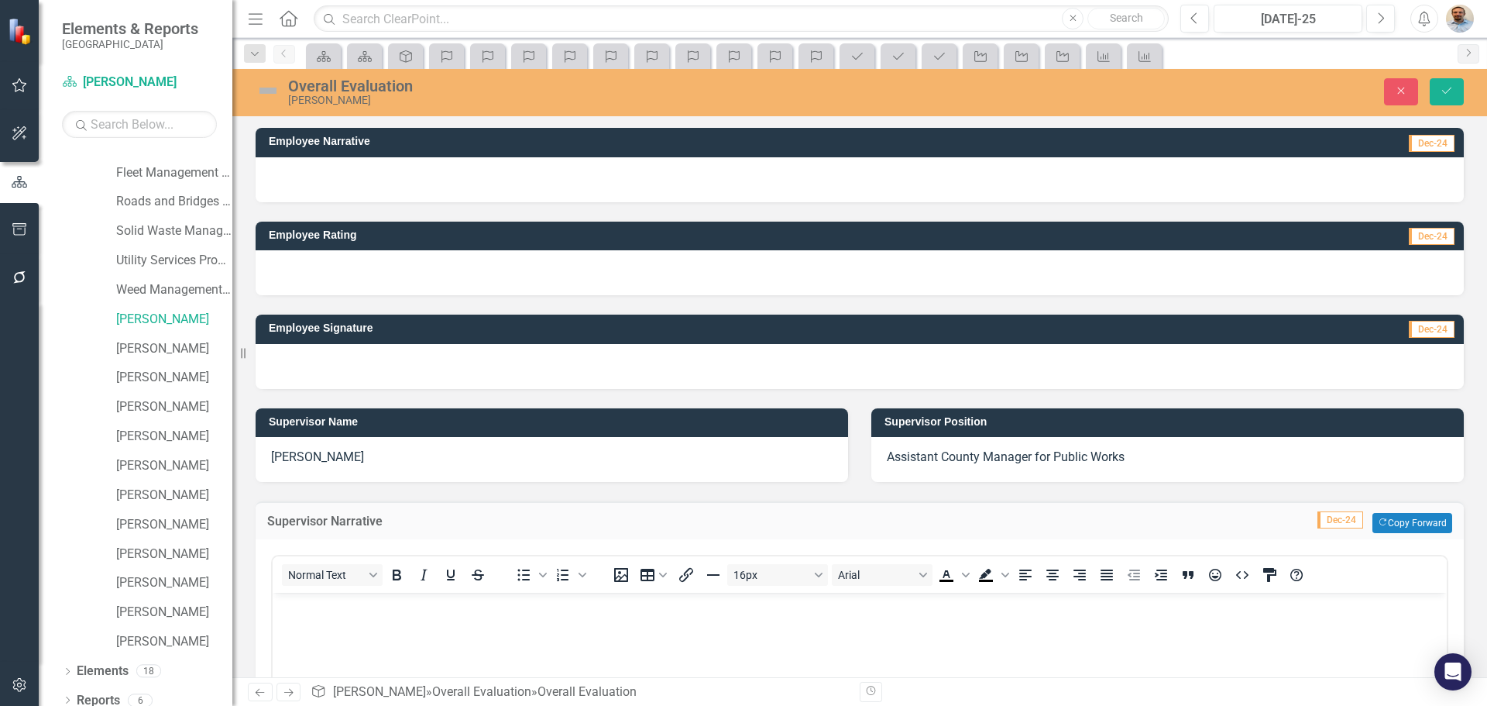
click at [427, 608] on p "Rich Text Area. Press ALT-0 for help." at bounding box center [860, 605] width 1167 height 19
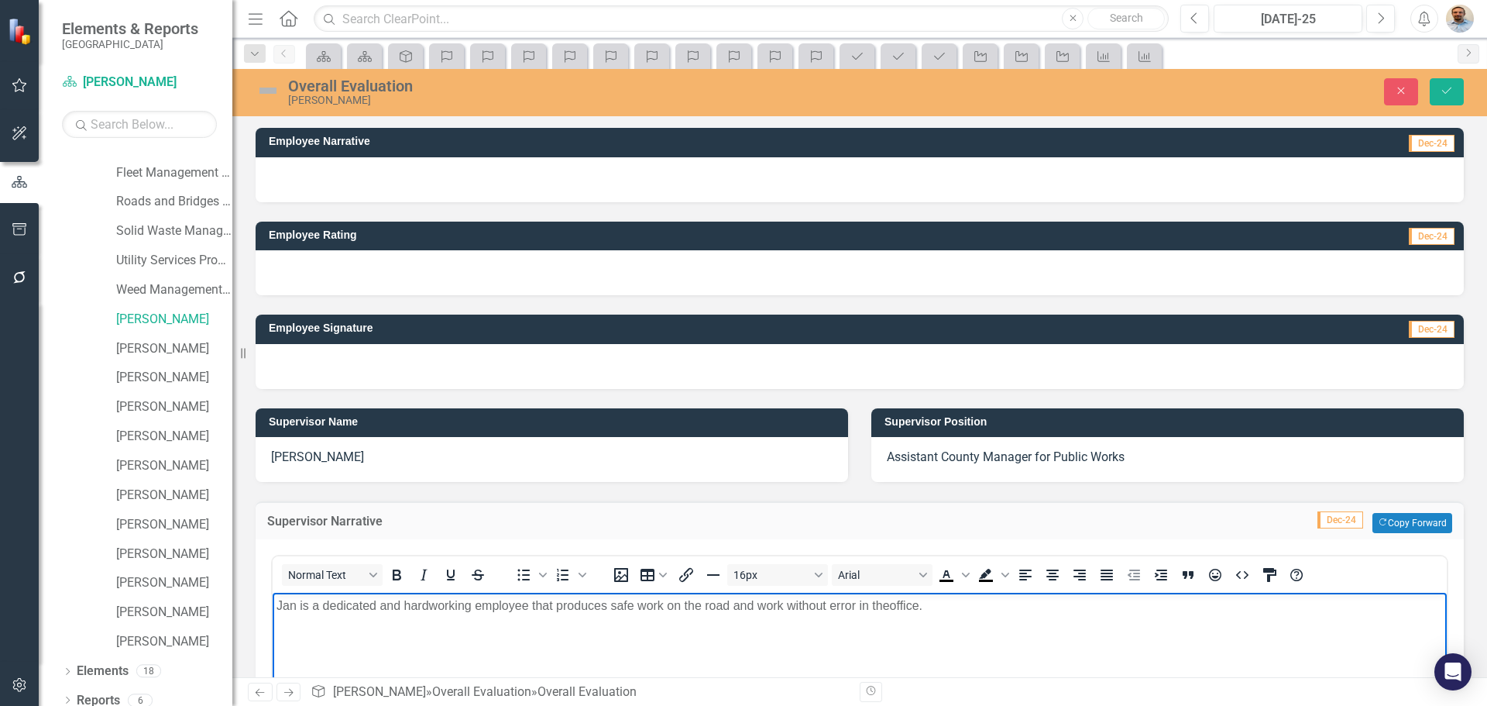
click at [892, 605] on p "Jan is a dedicated and hardworking employee that produces safe work on the road…" at bounding box center [860, 605] width 1167 height 19
click at [960, 609] on p "Jan is a dedicated and hardworking employee that produces safe work on the road…" at bounding box center [860, 605] width 1167 height 19
click at [482, 621] on p "Jan is a dedicated and hardworking employee that produces safe work on the road…" at bounding box center [860, 614] width 1167 height 37
click at [562, 623] on p "Jan is a dedicated and hardworking employee that produces safe work on the road…" at bounding box center [860, 614] width 1167 height 37
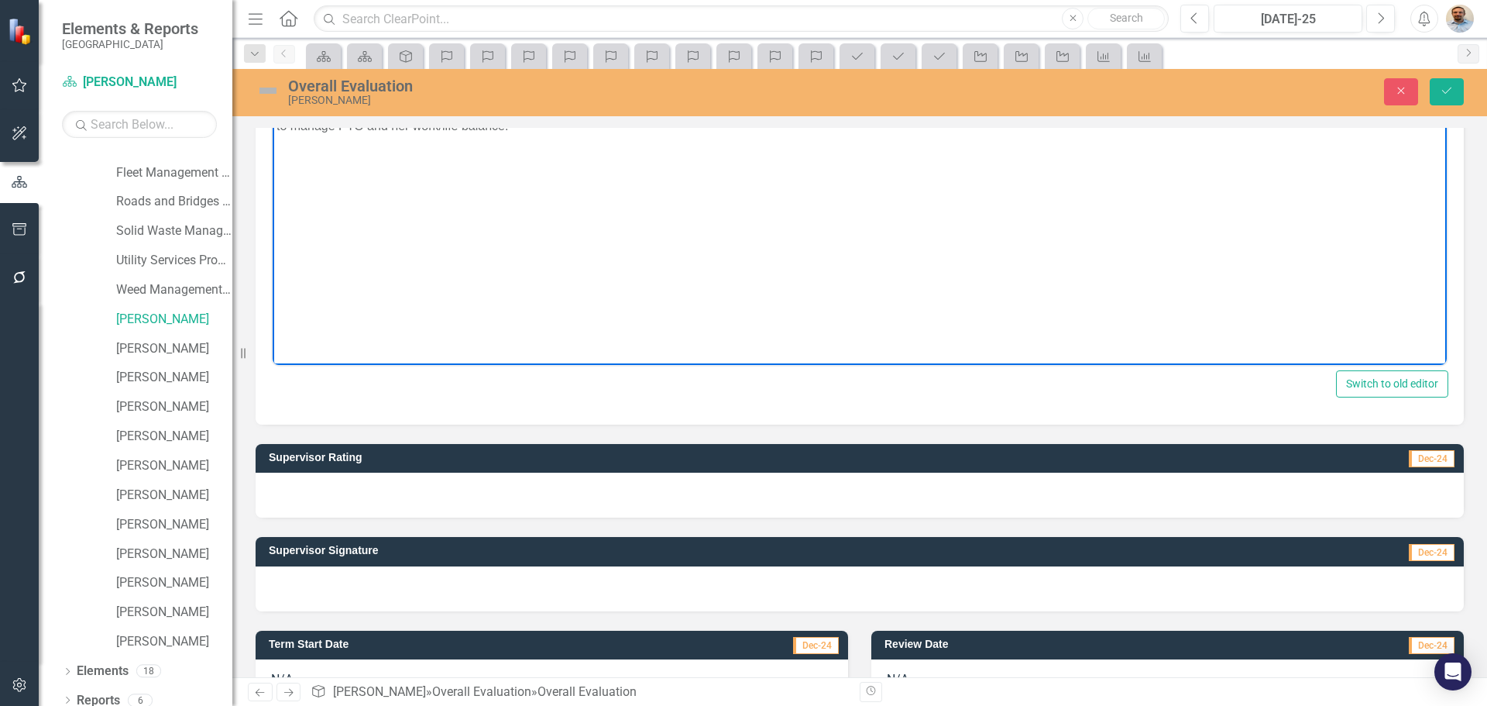
scroll to position [542, 0]
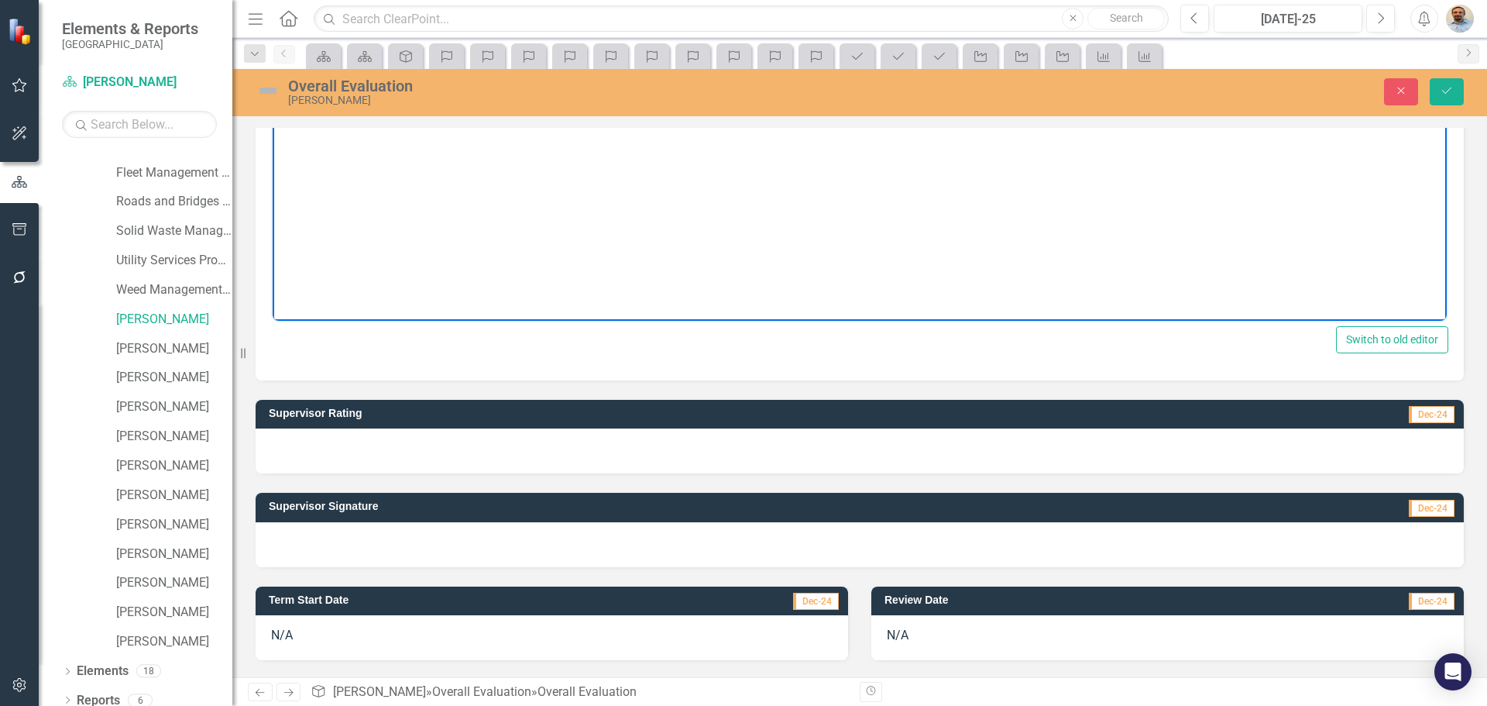
click at [426, 452] on div at bounding box center [860, 450] width 1208 height 45
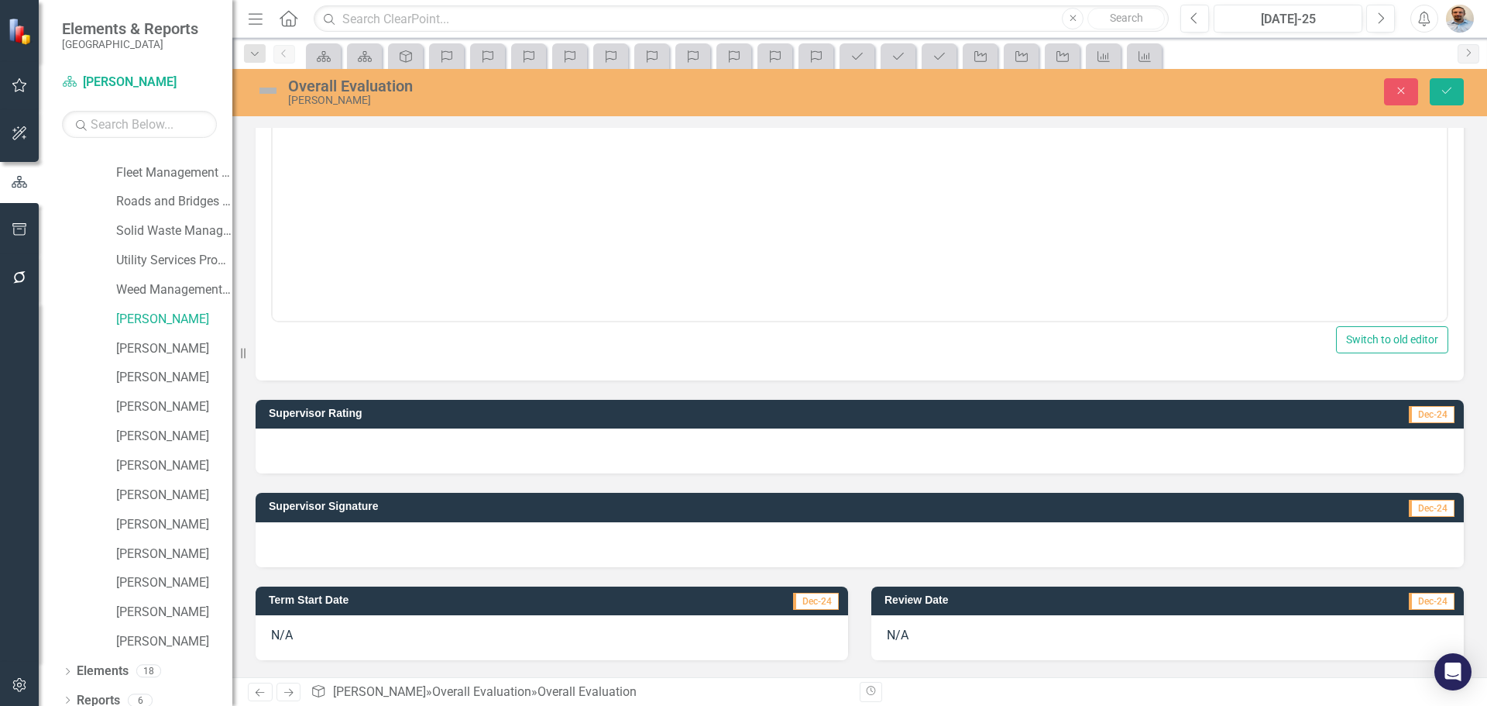
click at [426, 452] on div at bounding box center [860, 450] width 1208 height 45
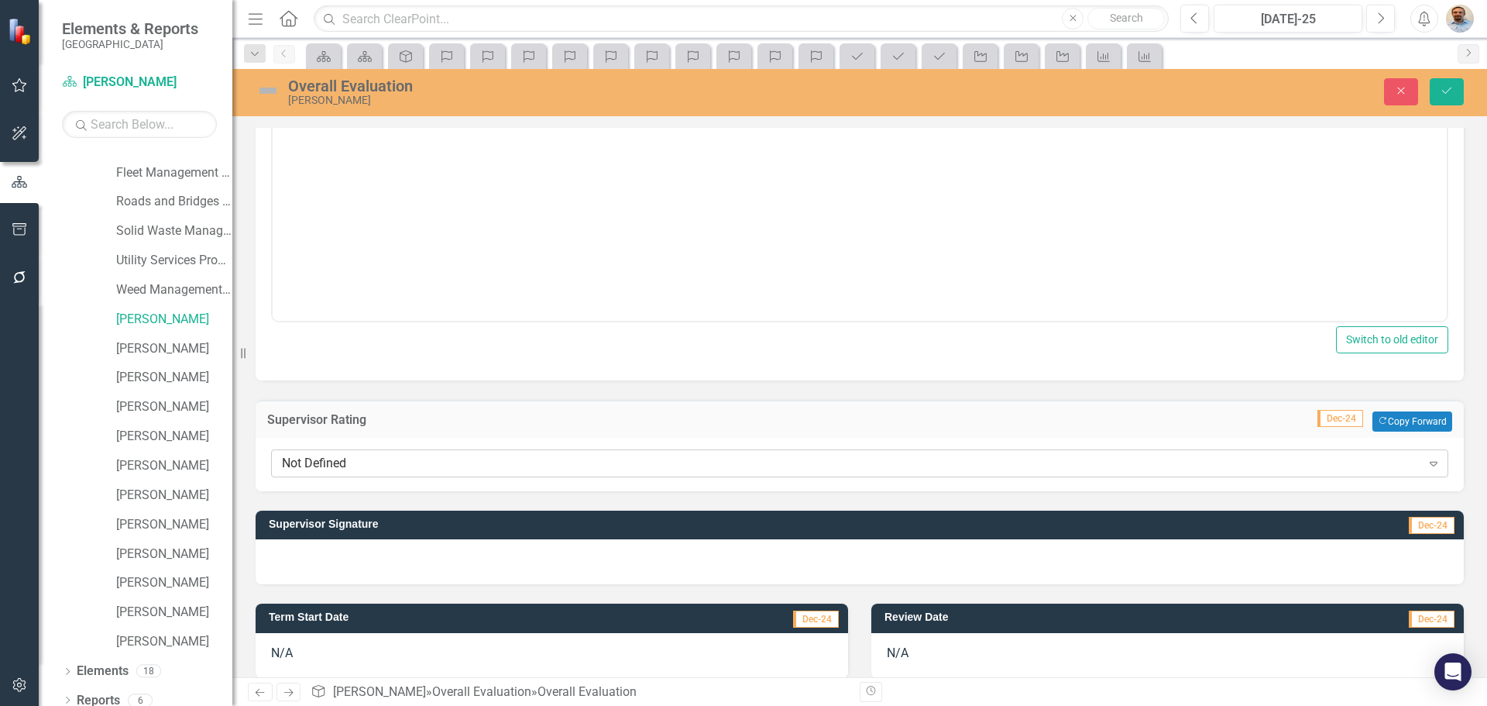
click at [425, 452] on div "Not Defined Expand" at bounding box center [859, 463] width 1177 height 28
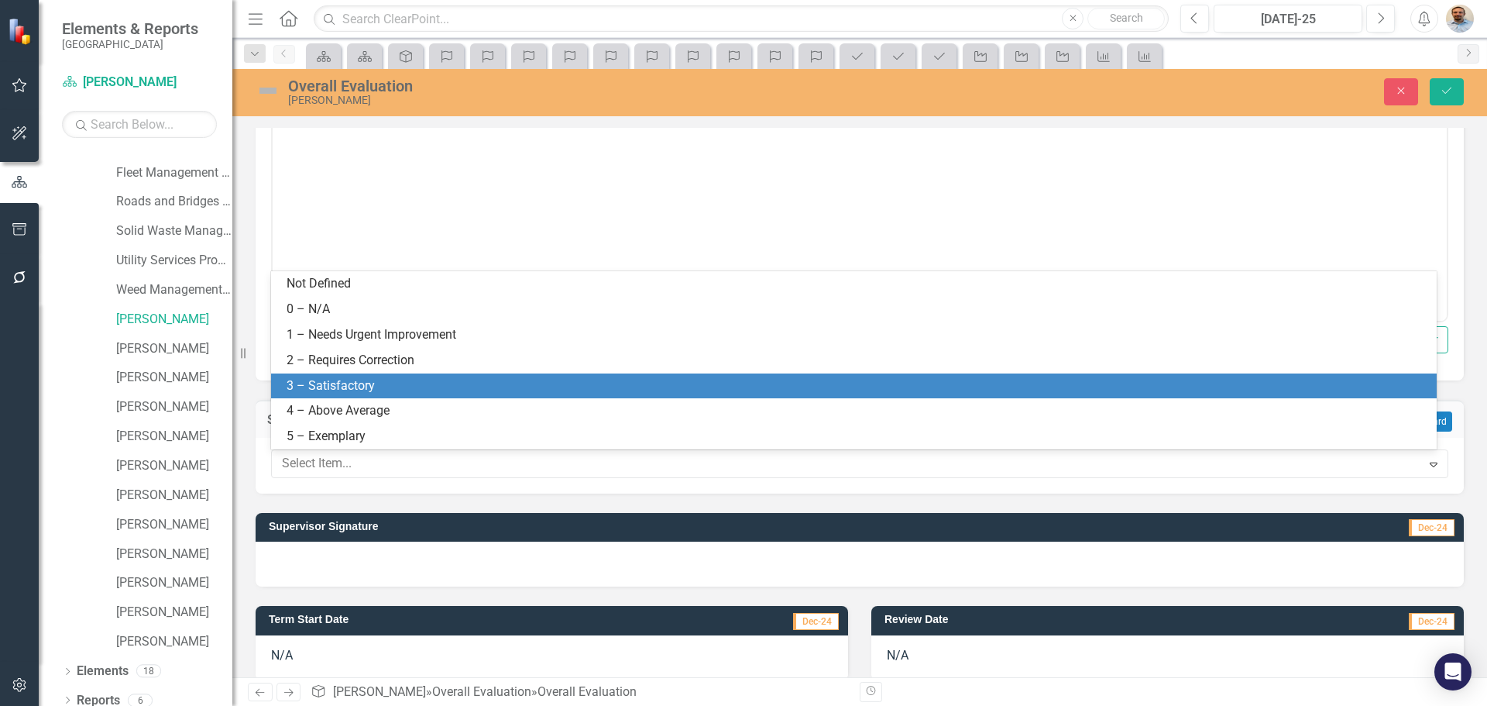
click at [415, 397] on div "3 – Satisfactory" at bounding box center [854, 386] width 1166 height 26
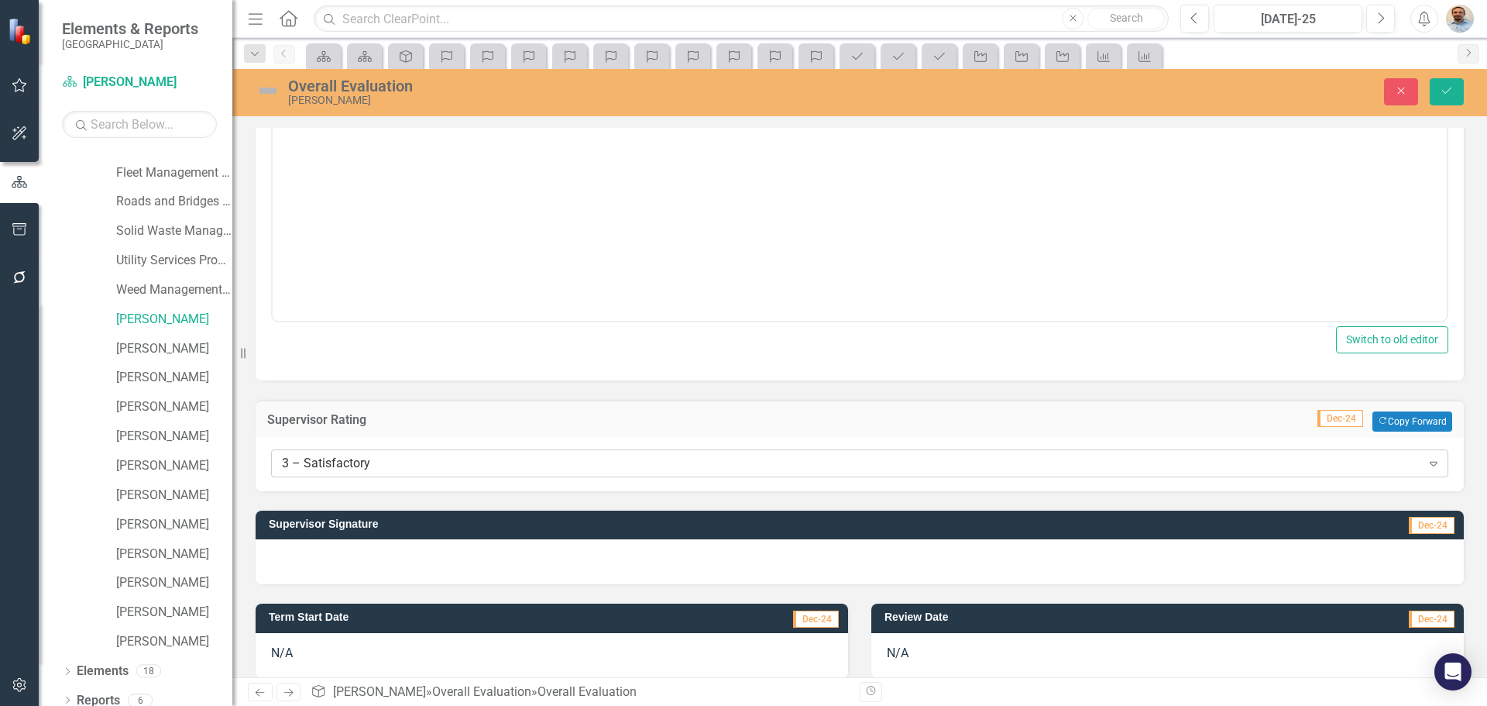
click at [410, 457] on div "3 – Satisfactory" at bounding box center [851, 464] width 1139 height 18
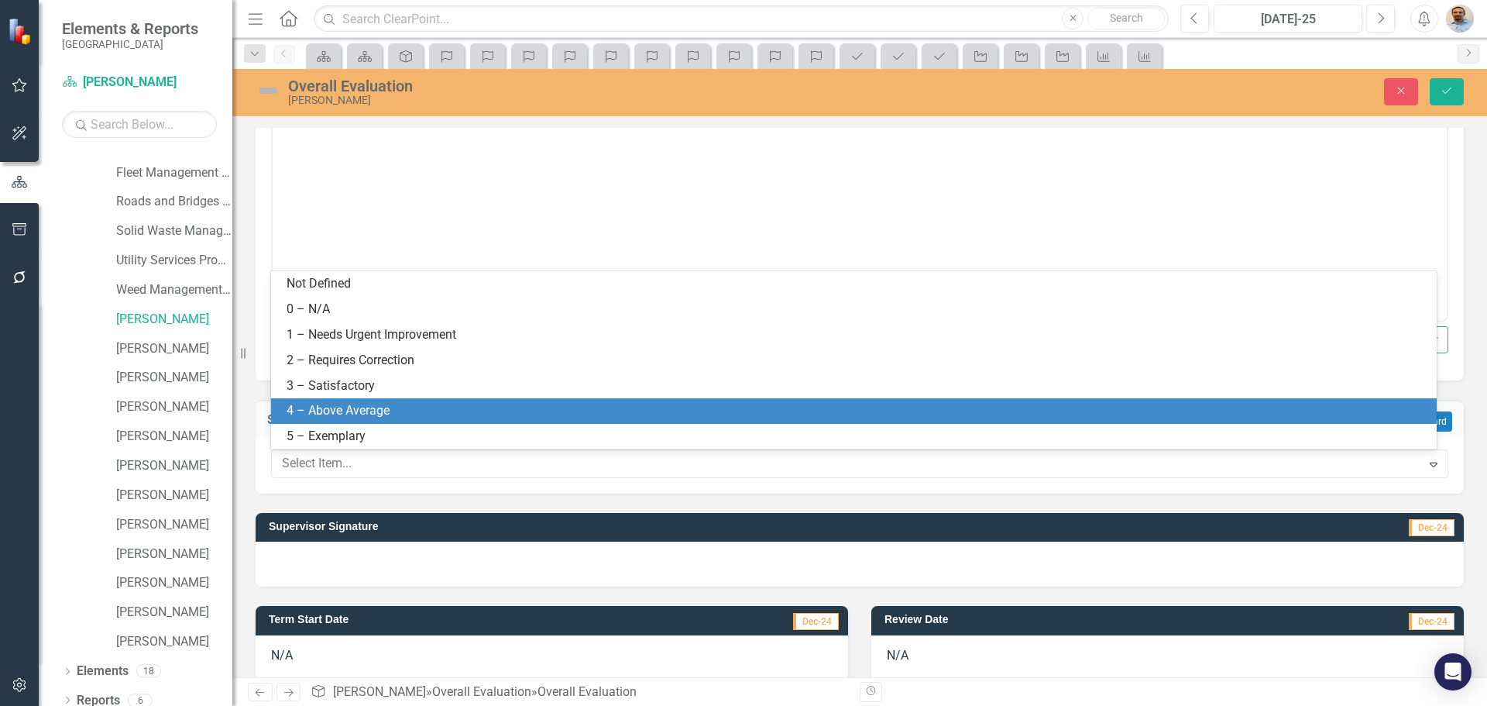
click at [404, 414] on div "4 – Above Average" at bounding box center [857, 411] width 1141 height 18
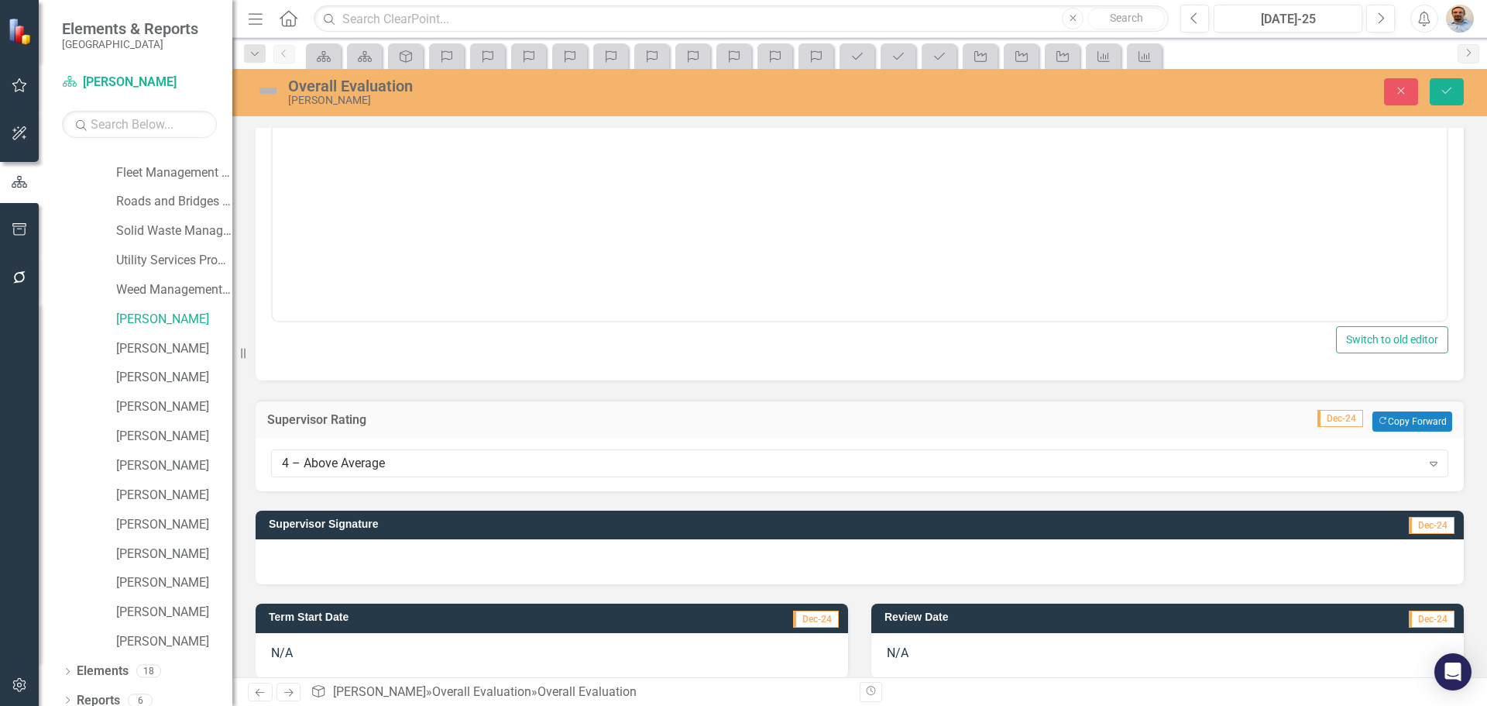
scroll to position [232, 0]
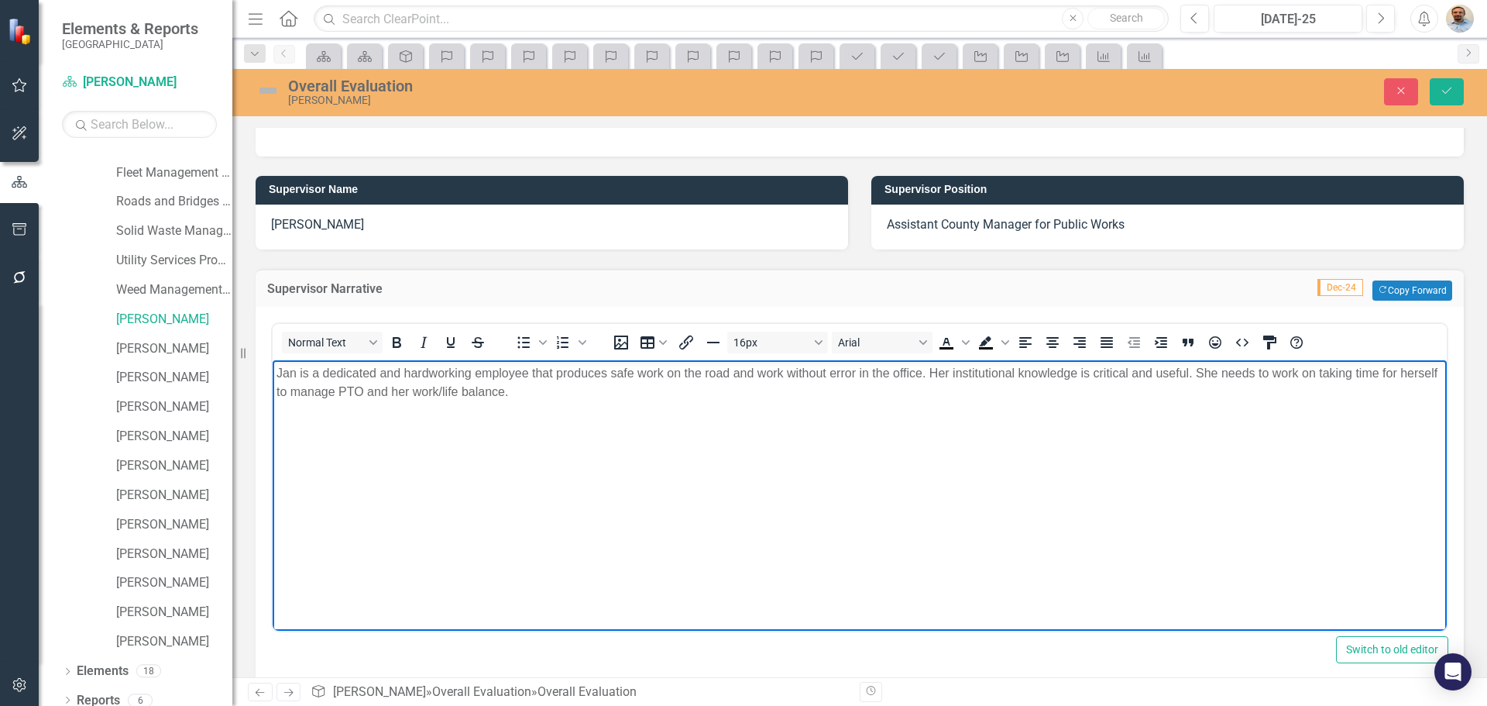
click at [597, 394] on p "Jan is a dedicated and hardworking employee that produces safe work on the road…" at bounding box center [860, 382] width 1167 height 37
click at [585, 387] on p "Jan is a dedicated and hardworking employee that produces safe work on the road…" at bounding box center [860, 382] width 1167 height 37
click at [403, 390] on p "Jan is a dedicated and hardworking employee that produces safe work on the road…" at bounding box center [860, 382] width 1167 height 37
click at [615, 388] on p "Jan is a dedicated and hardworking employee that produces safe work on the road…" at bounding box center [860, 382] width 1167 height 37
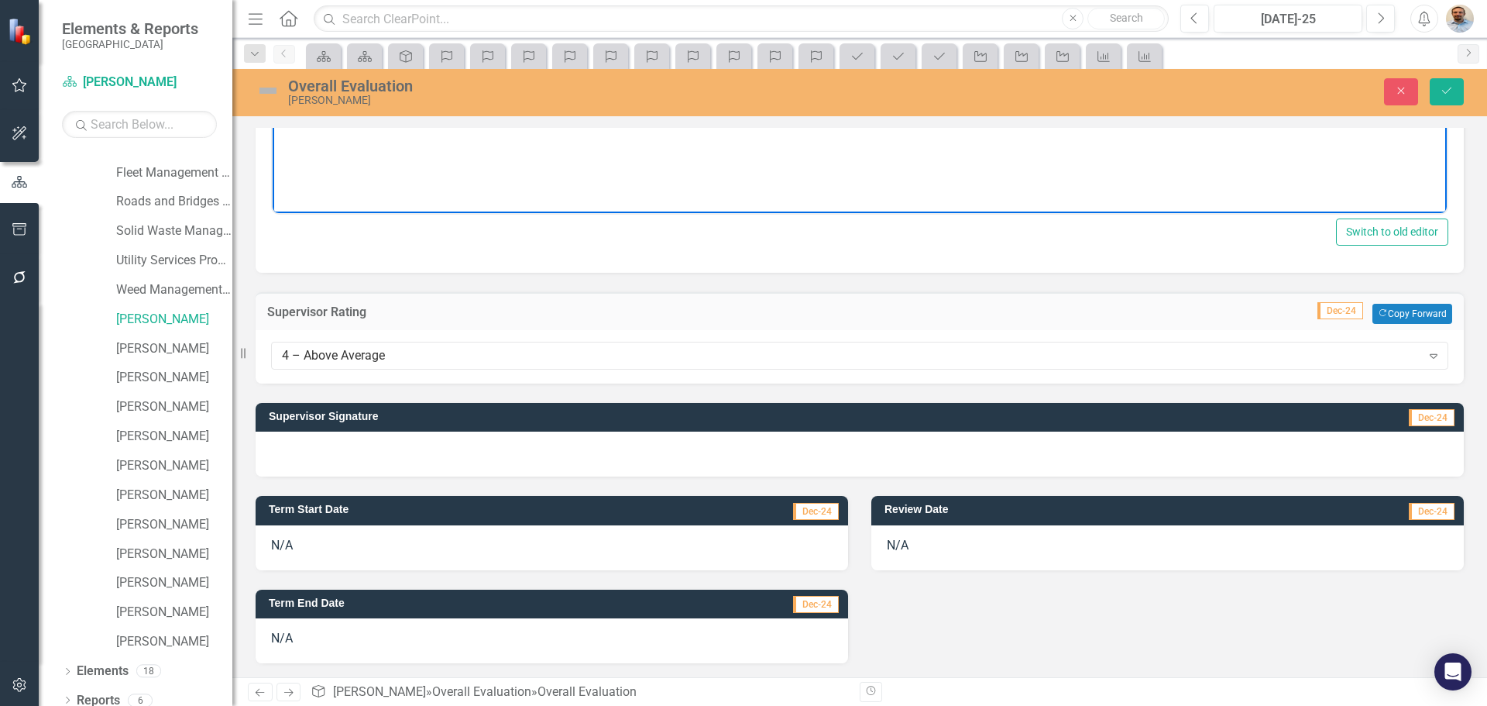
scroll to position [651, 0]
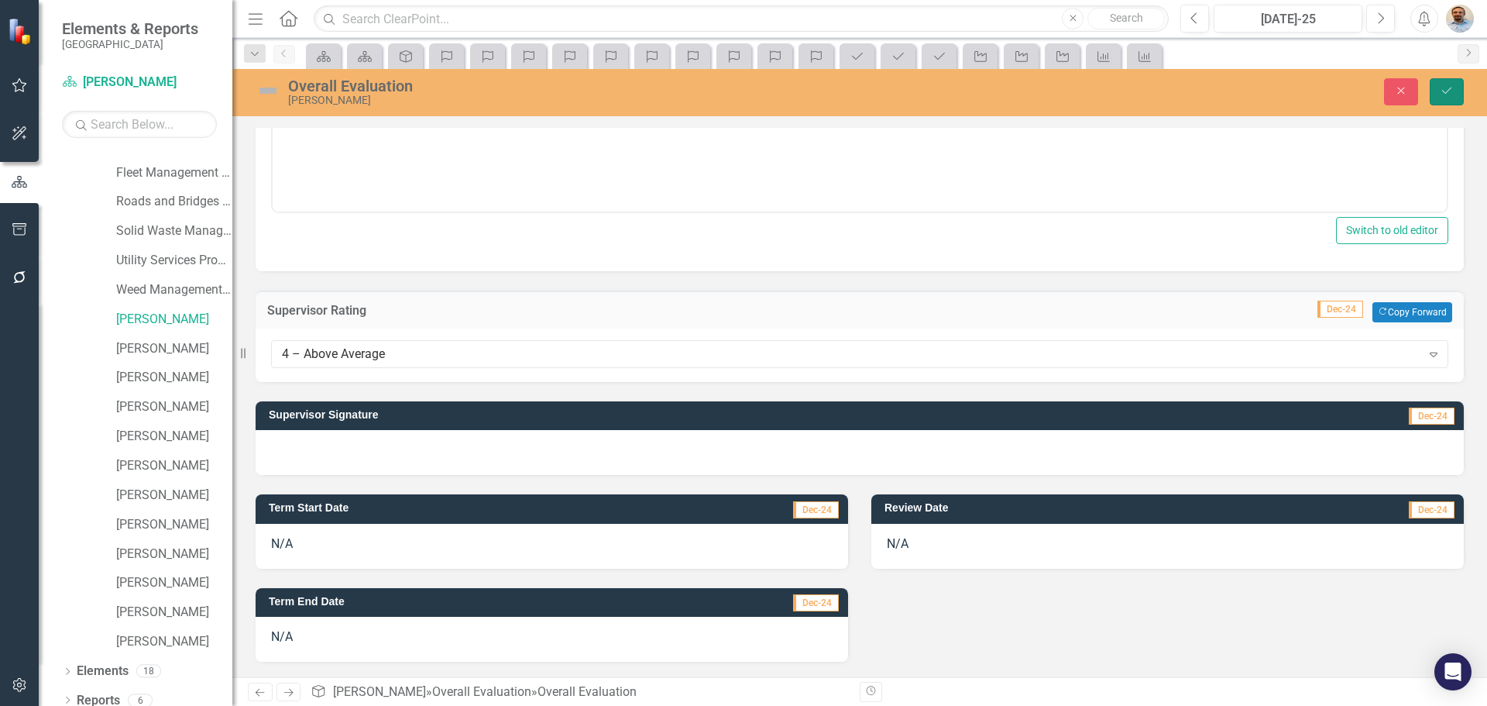
click at [1449, 89] on icon "Save" at bounding box center [1447, 90] width 14 height 11
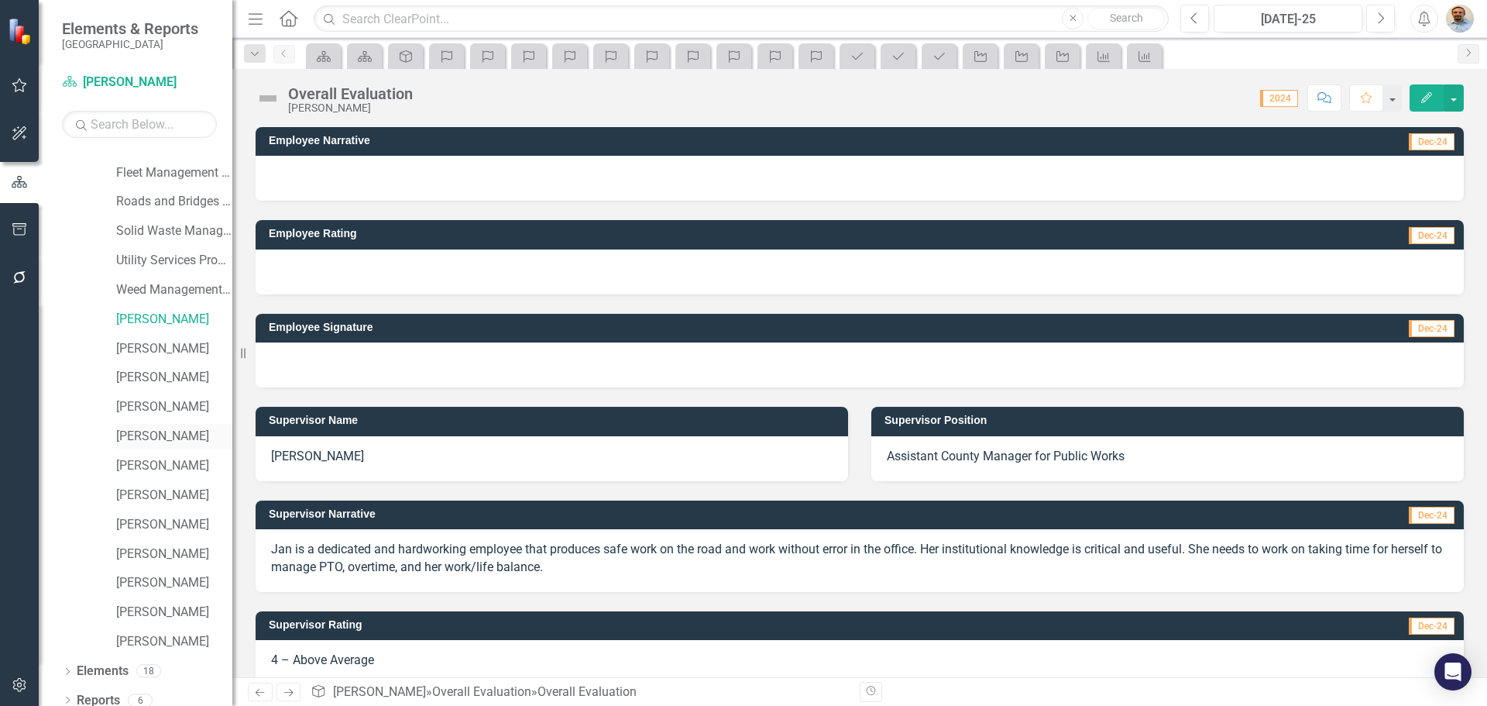
click at [156, 442] on link "[PERSON_NAME]" at bounding box center [174, 437] width 116 height 18
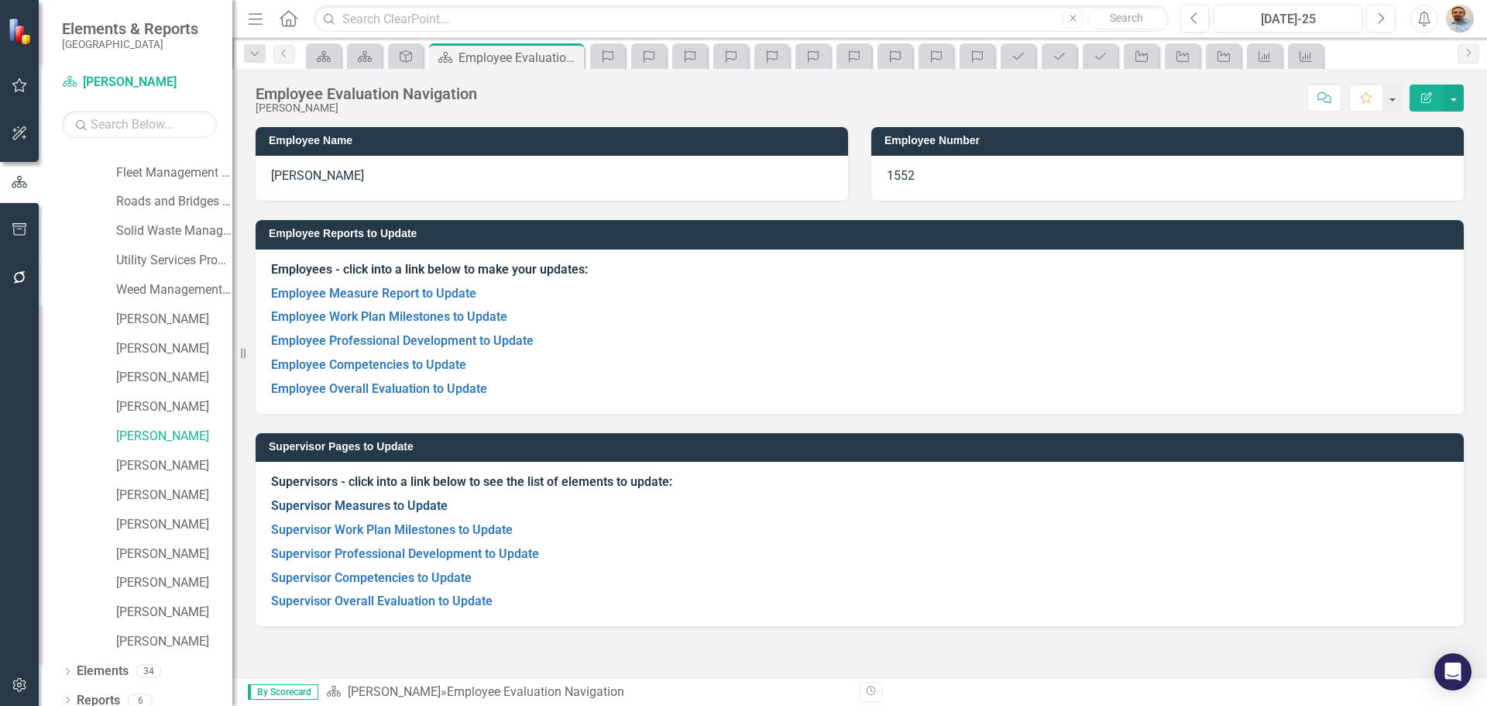
click at [359, 506] on link "Supervisor Measures to Update" at bounding box center [359, 505] width 177 height 15
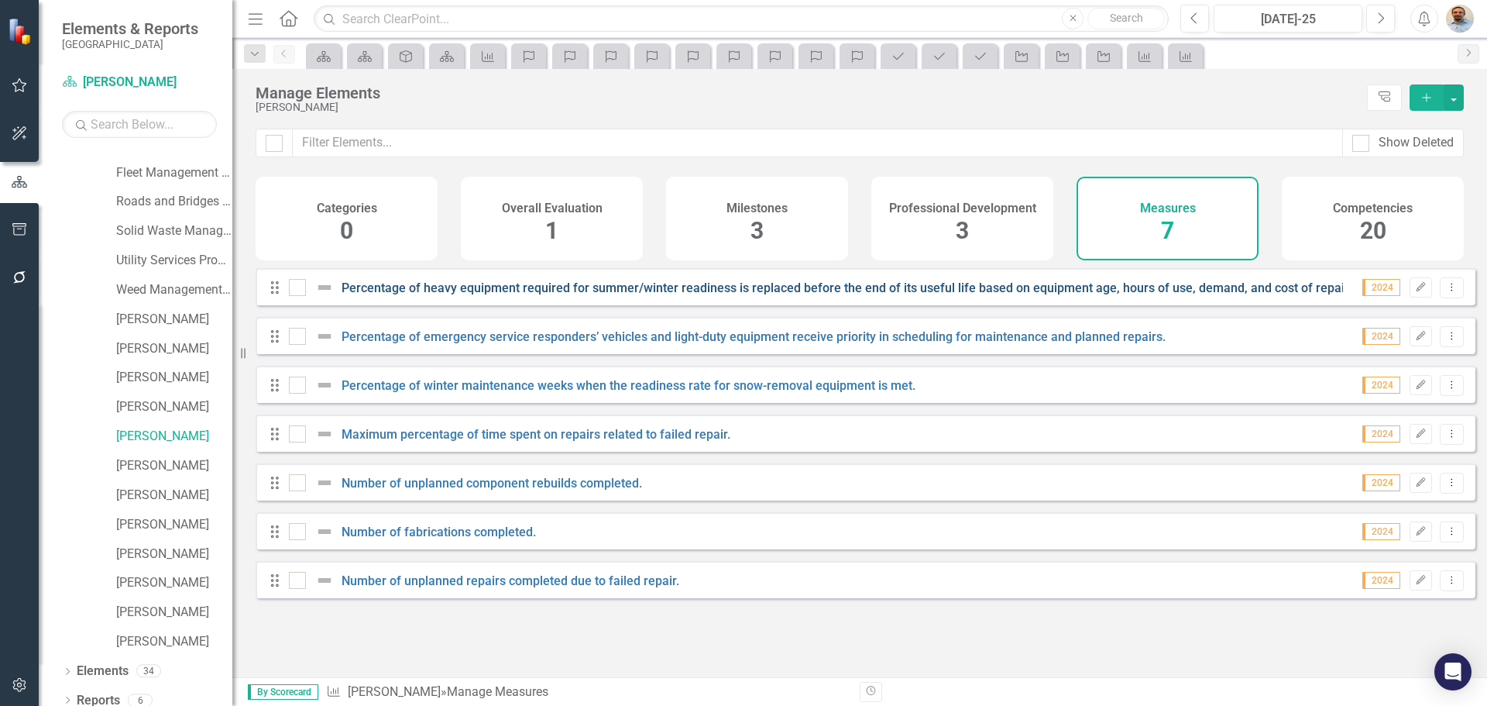
click at [496, 295] on link "Percentage of heavy equipment required for summer/winter readiness is replaced …" at bounding box center [850, 287] width 1017 height 15
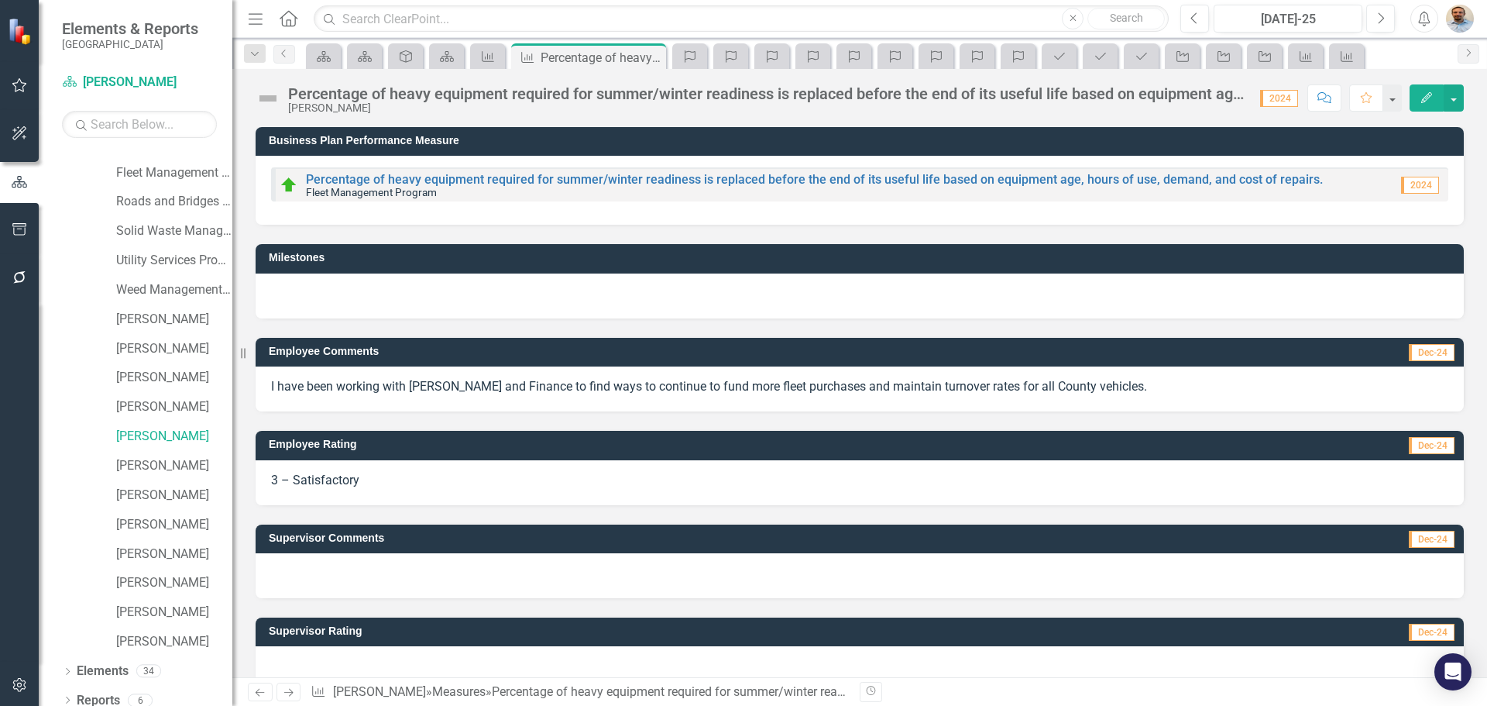
scroll to position [29, 0]
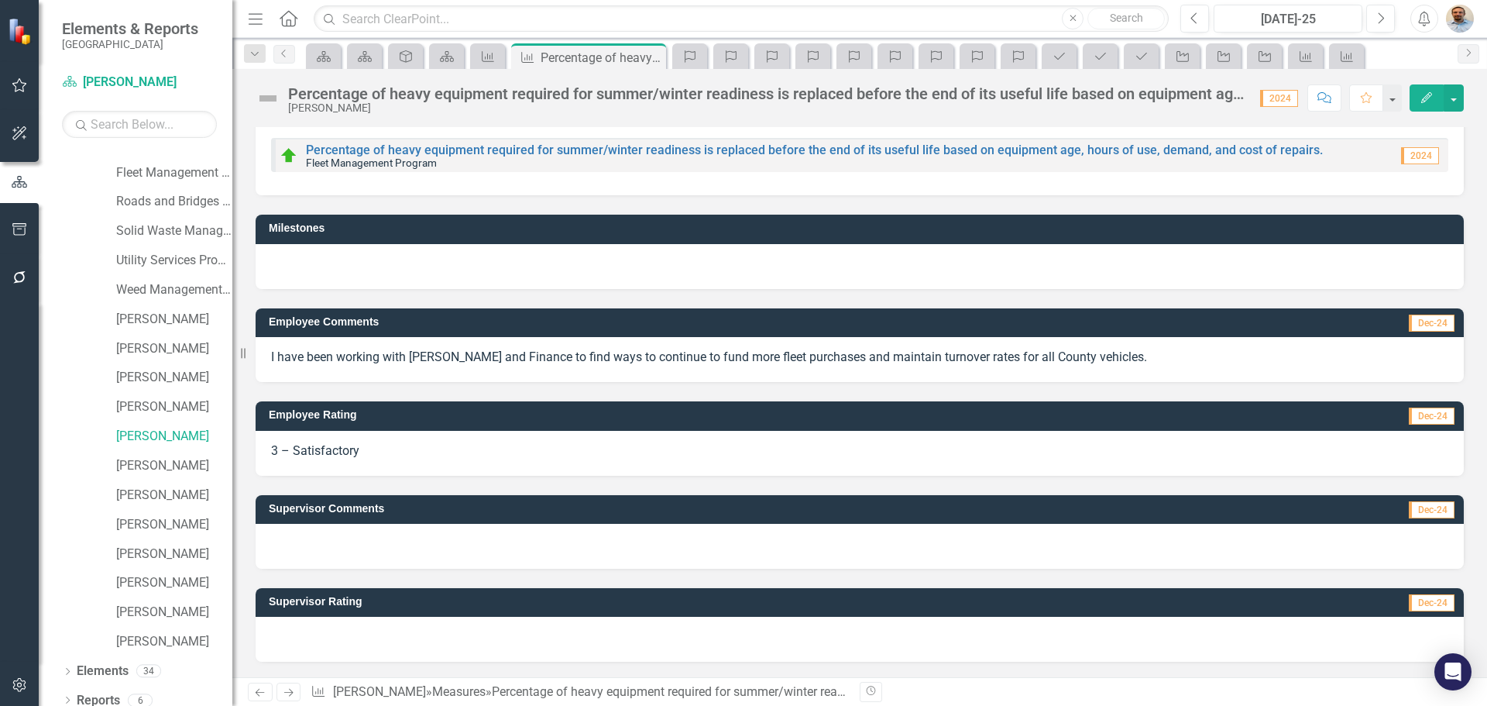
click at [391, 648] on div at bounding box center [860, 639] width 1208 height 45
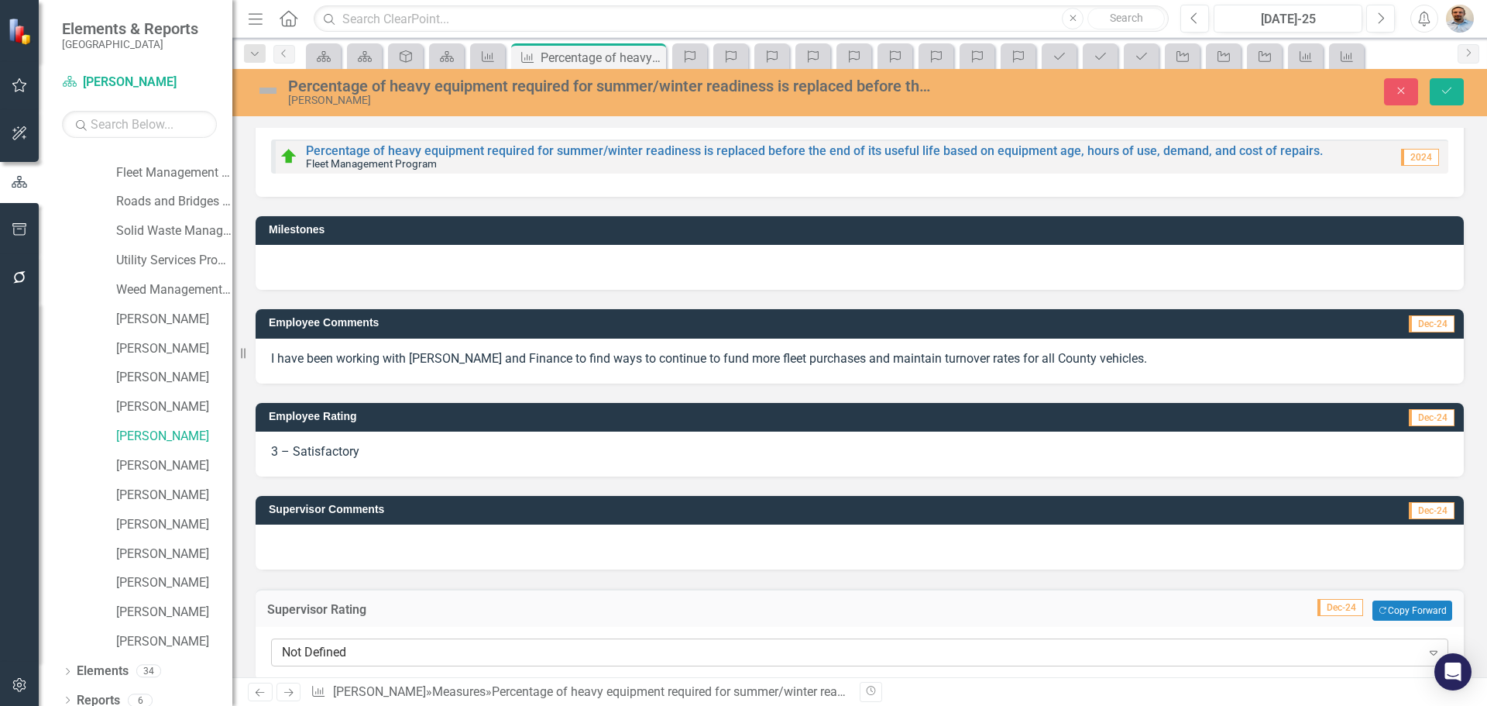
click at [401, 663] on div "Not Defined Expand" at bounding box center [859, 652] width 1177 height 28
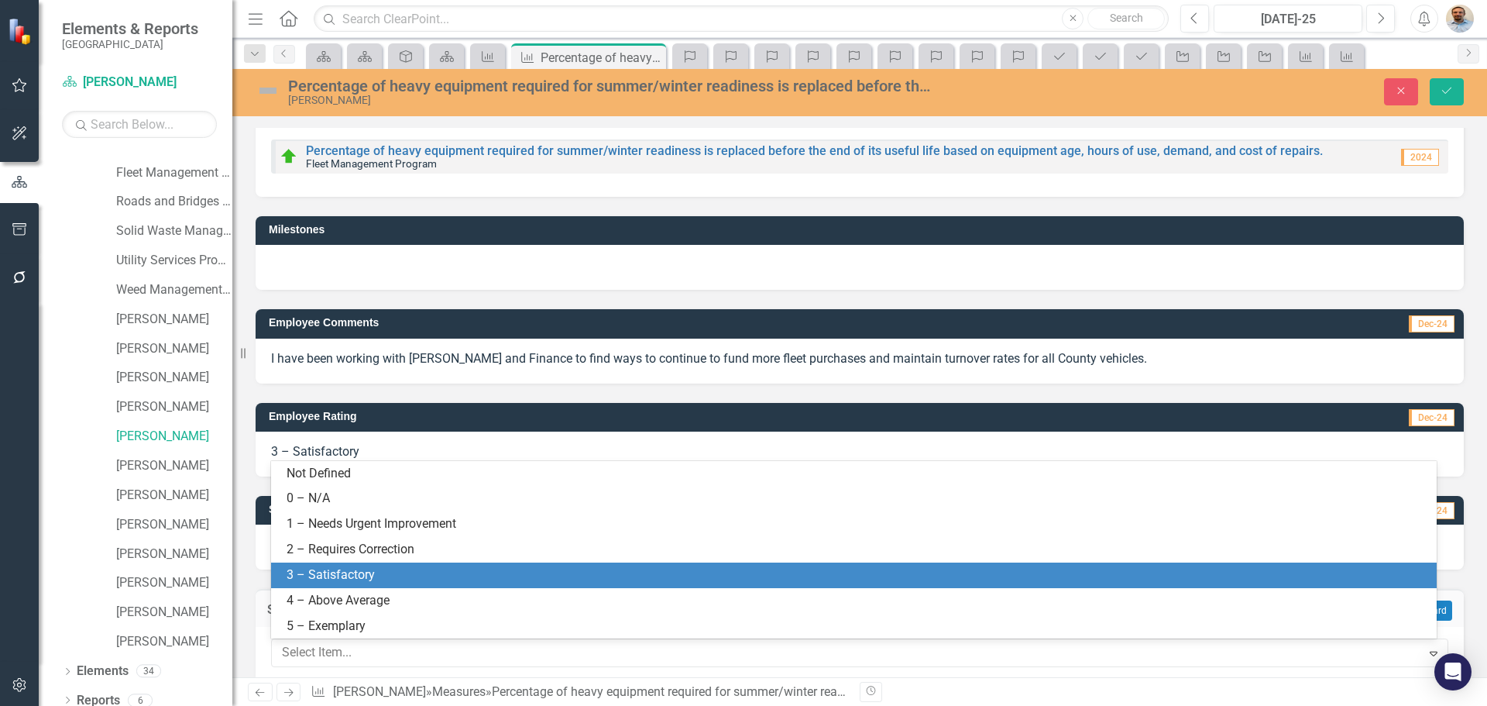
click at [379, 568] on div "3 – Satisfactory" at bounding box center [857, 575] width 1141 height 18
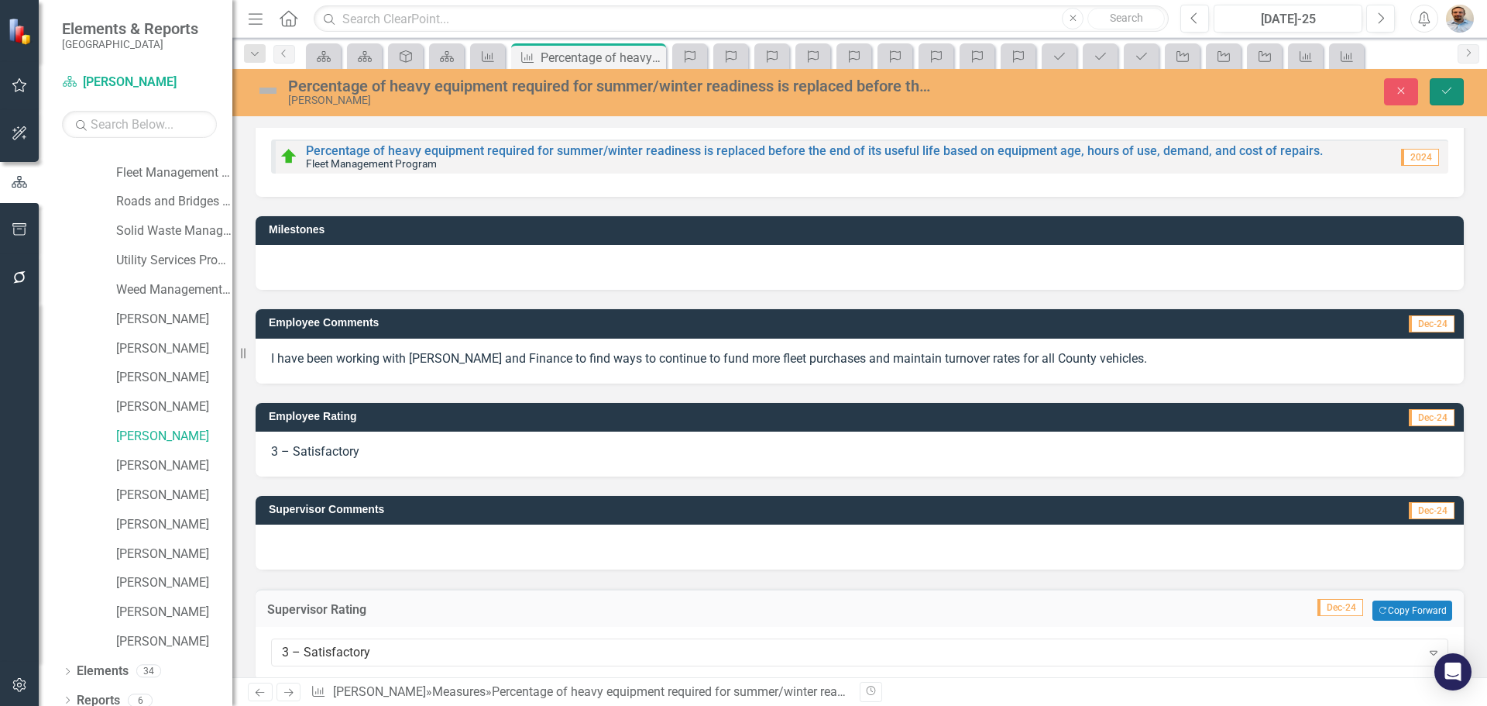
click at [1433, 103] on button "Save" at bounding box center [1447, 91] width 34 height 27
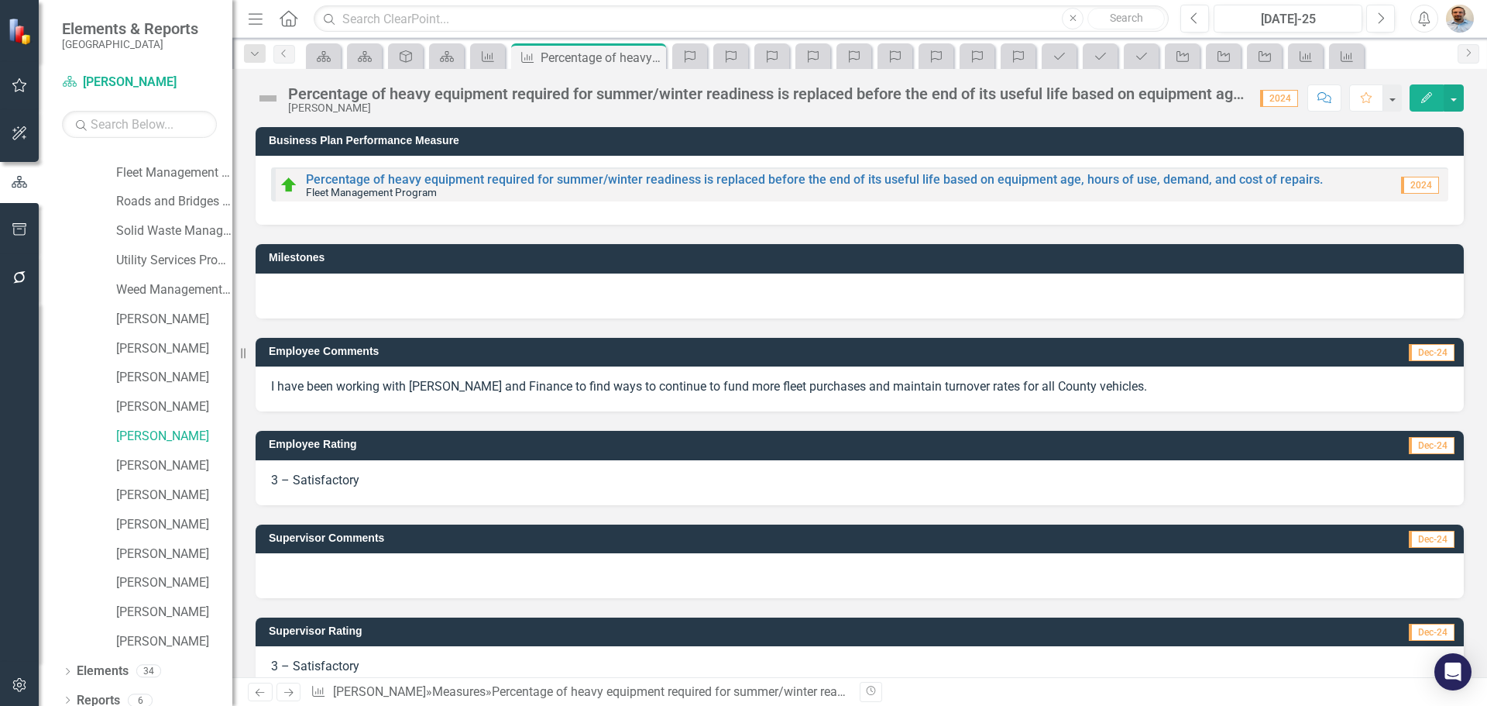
click at [296, 696] on link "Next" at bounding box center [289, 691] width 25 height 19
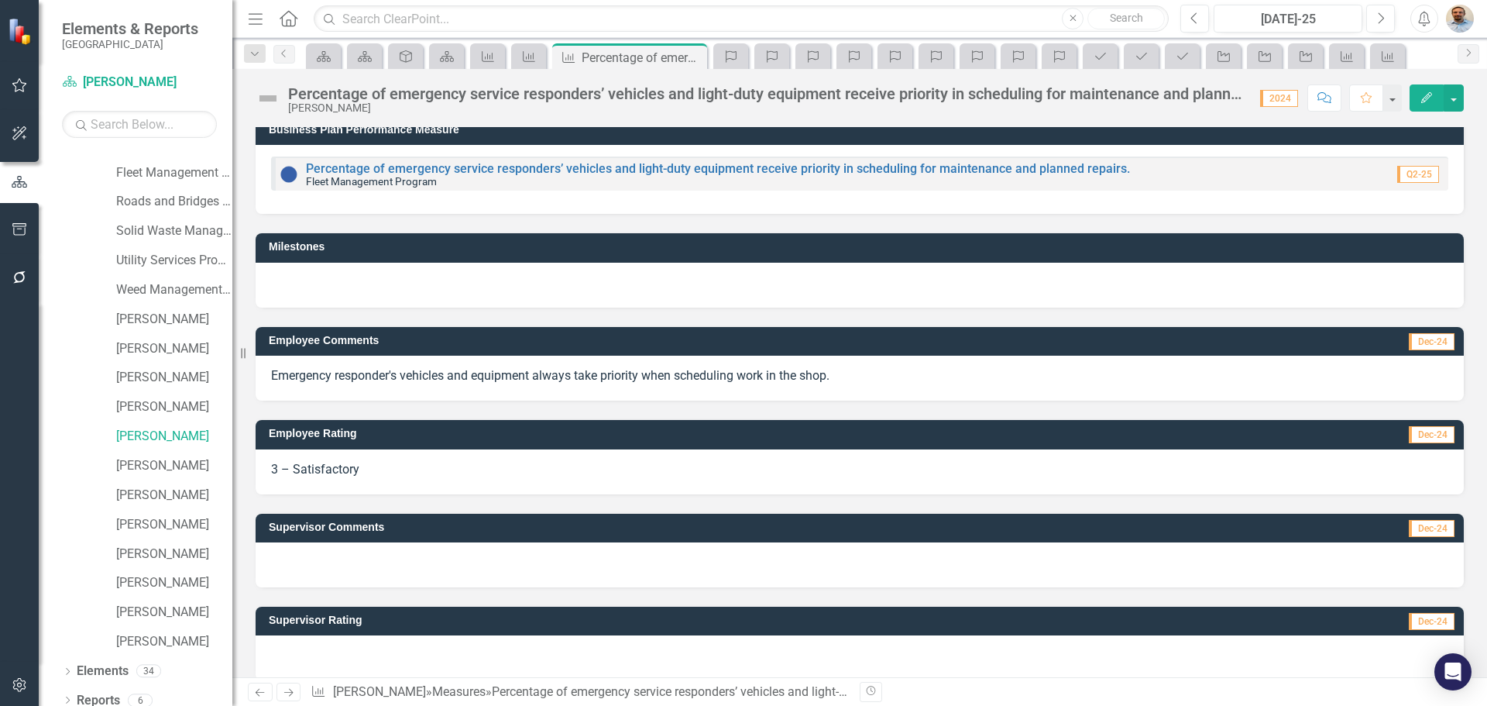
scroll to position [29, 0]
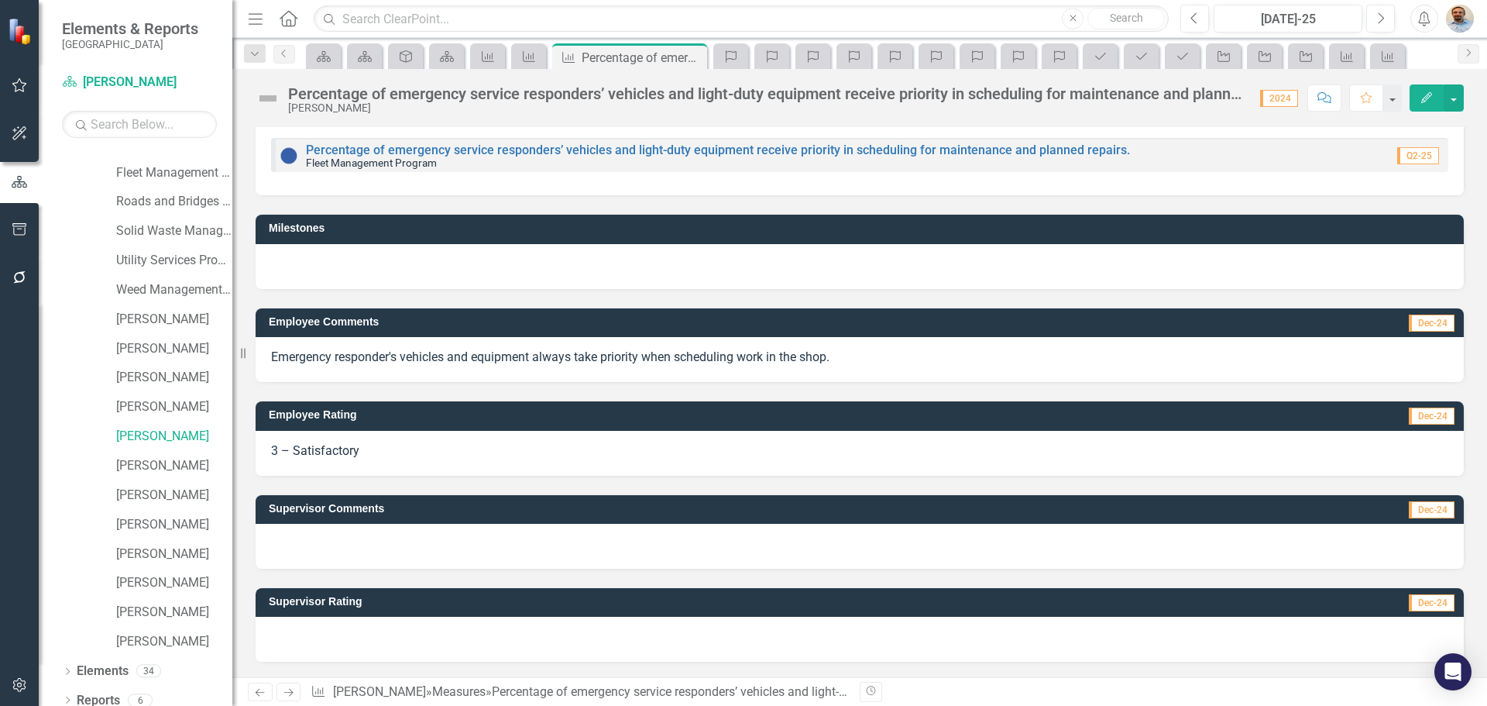
click at [403, 632] on div at bounding box center [860, 639] width 1208 height 45
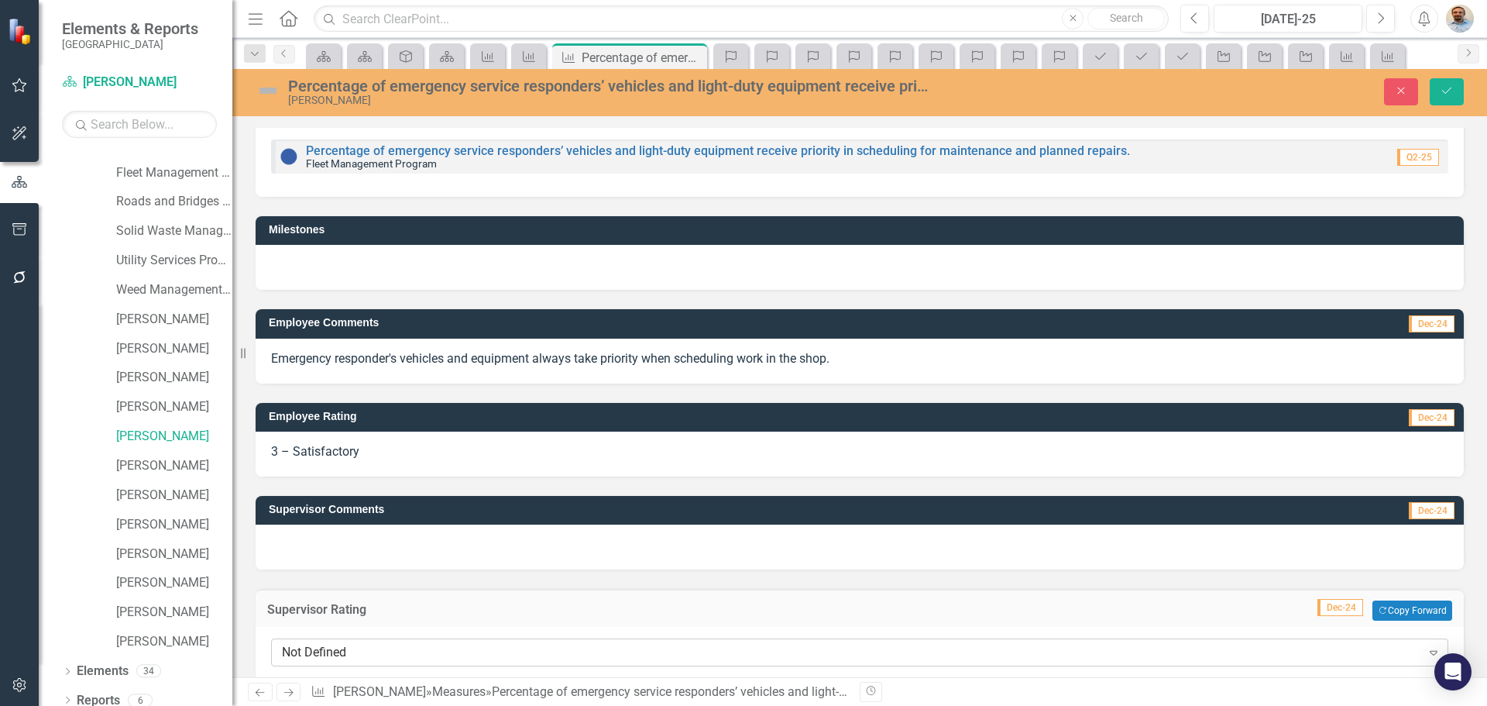
click at [408, 654] on div "Not Defined" at bounding box center [851, 653] width 1139 height 18
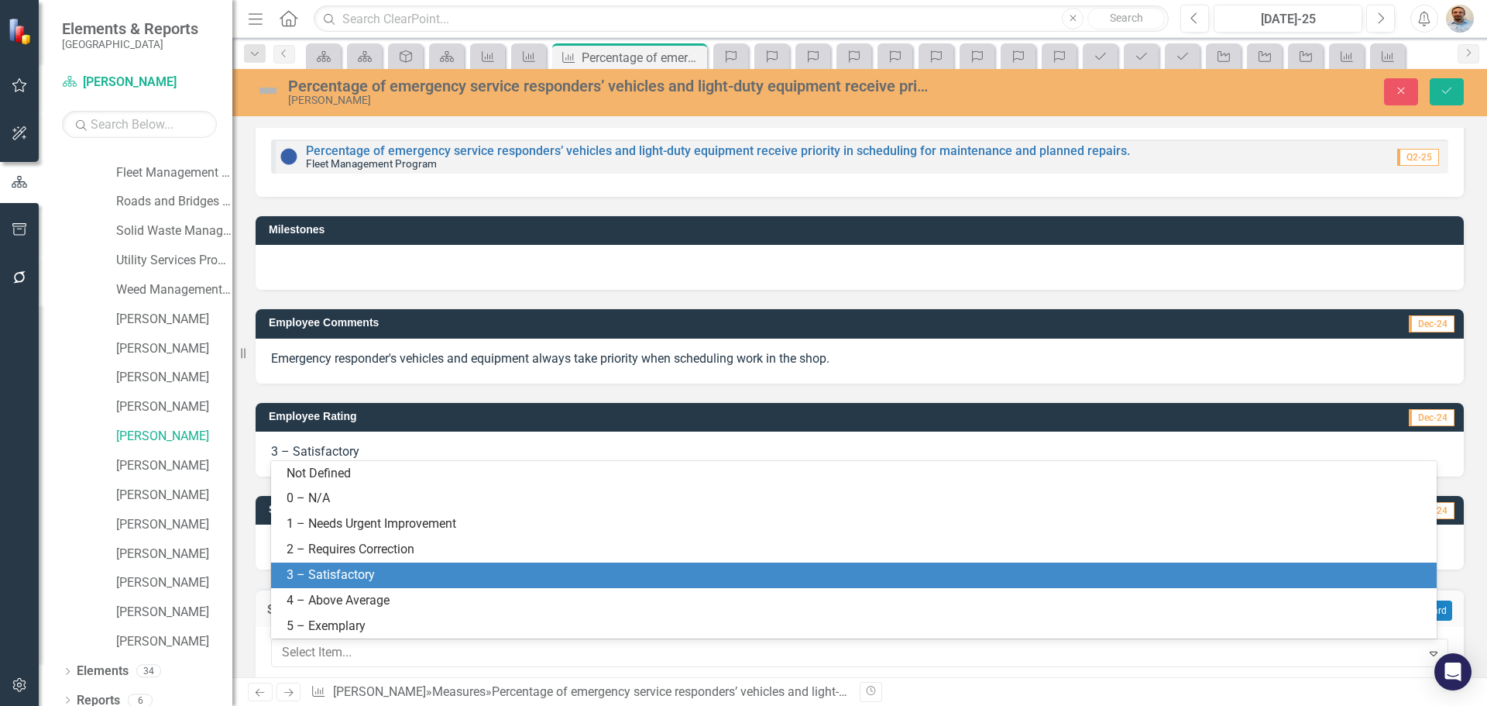
click at [403, 564] on div "3 – Satisfactory" at bounding box center [854, 575] width 1166 height 26
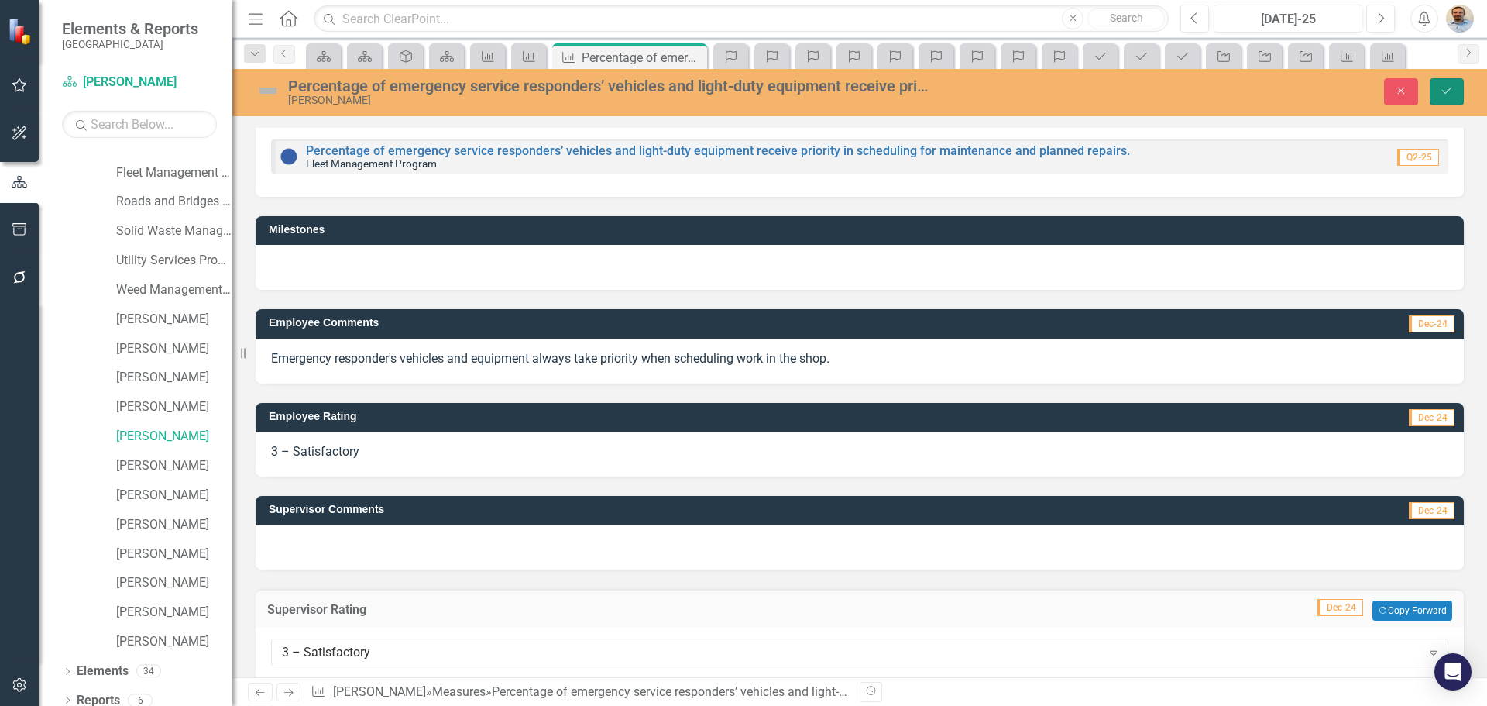
click at [1450, 88] on icon "Save" at bounding box center [1447, 90] width 14 height 11
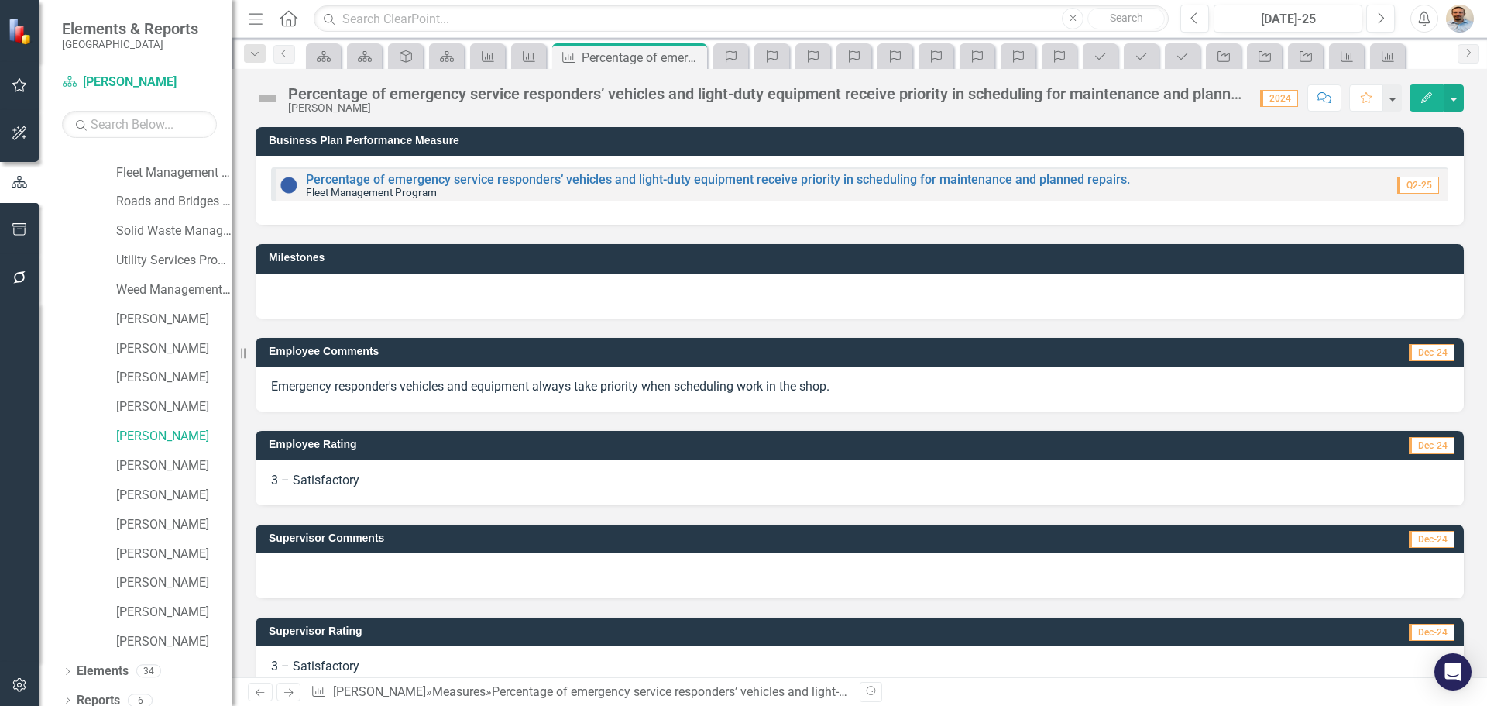
click at [290, 694] on icon "Next" at bounding box center [288, 692] width 13 height 10
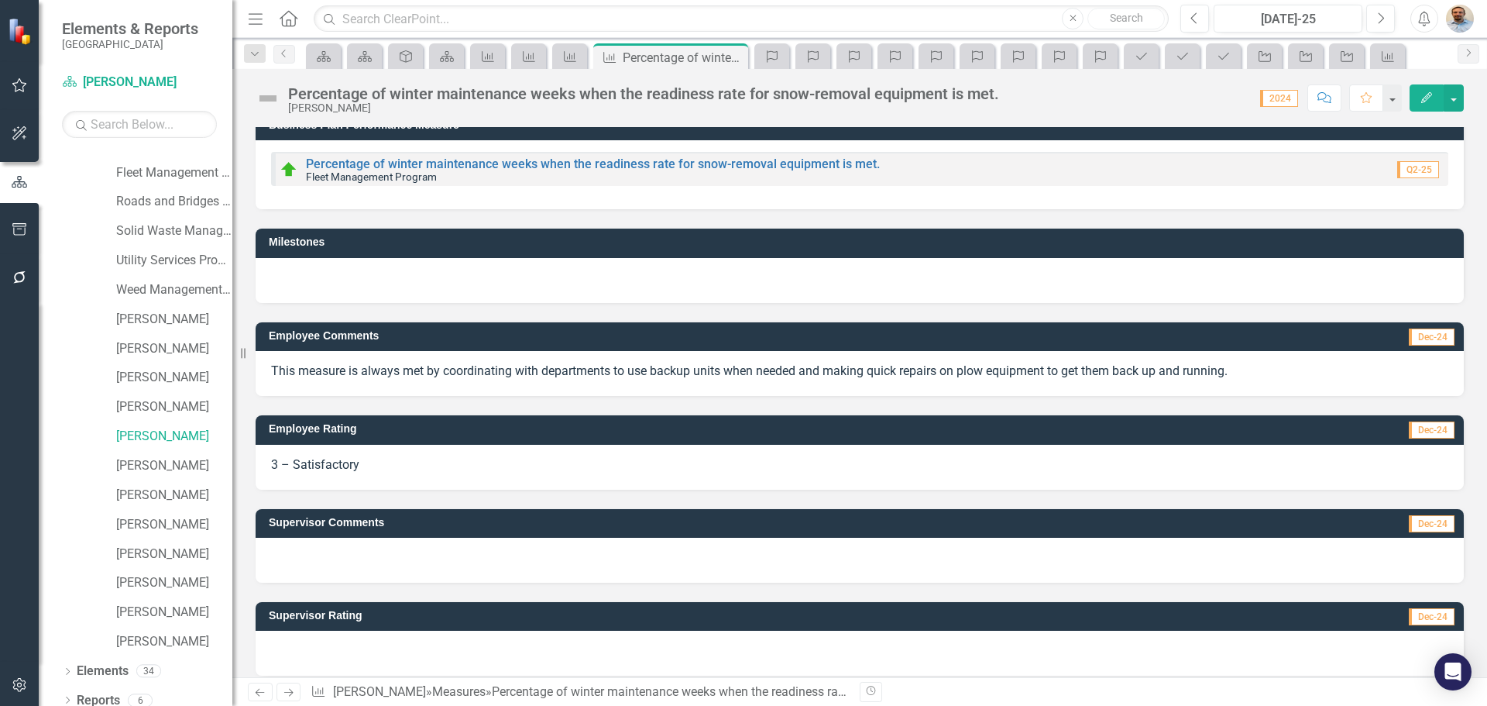
scroll to position [29, 0]
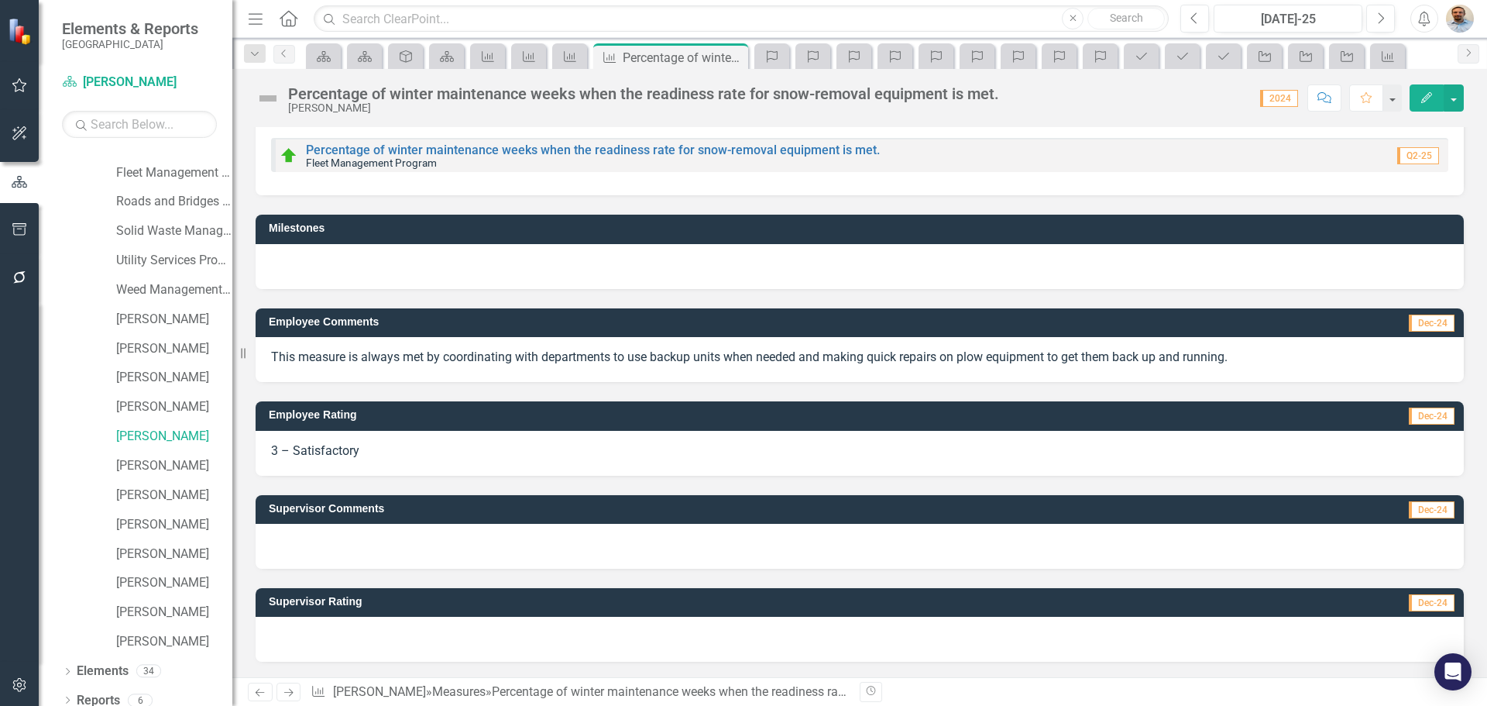
click at [380, 631] on div at bounding box center [860, 639] width 1208 height 45
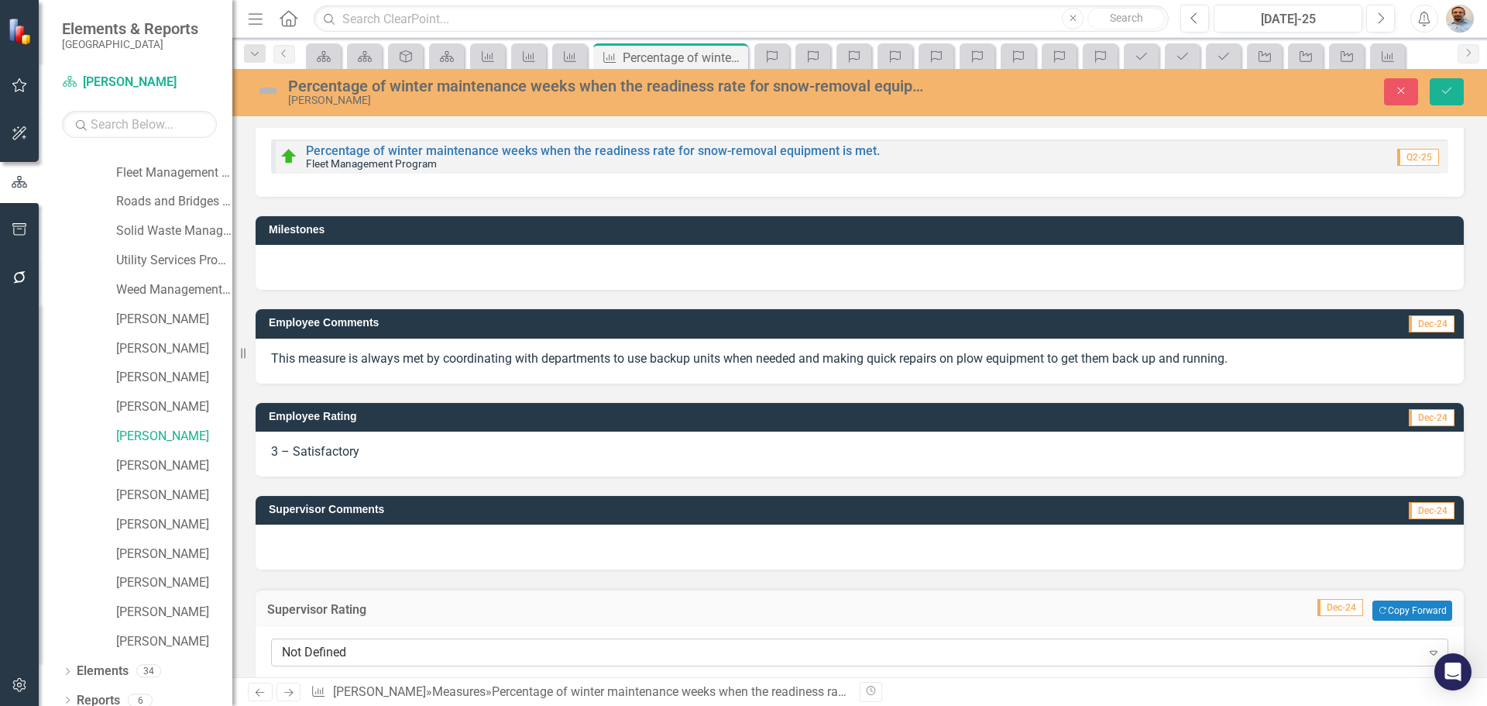
click at [390, 659] on div "Not Defined" at bounding box center [851, 653] width 1139 height 18
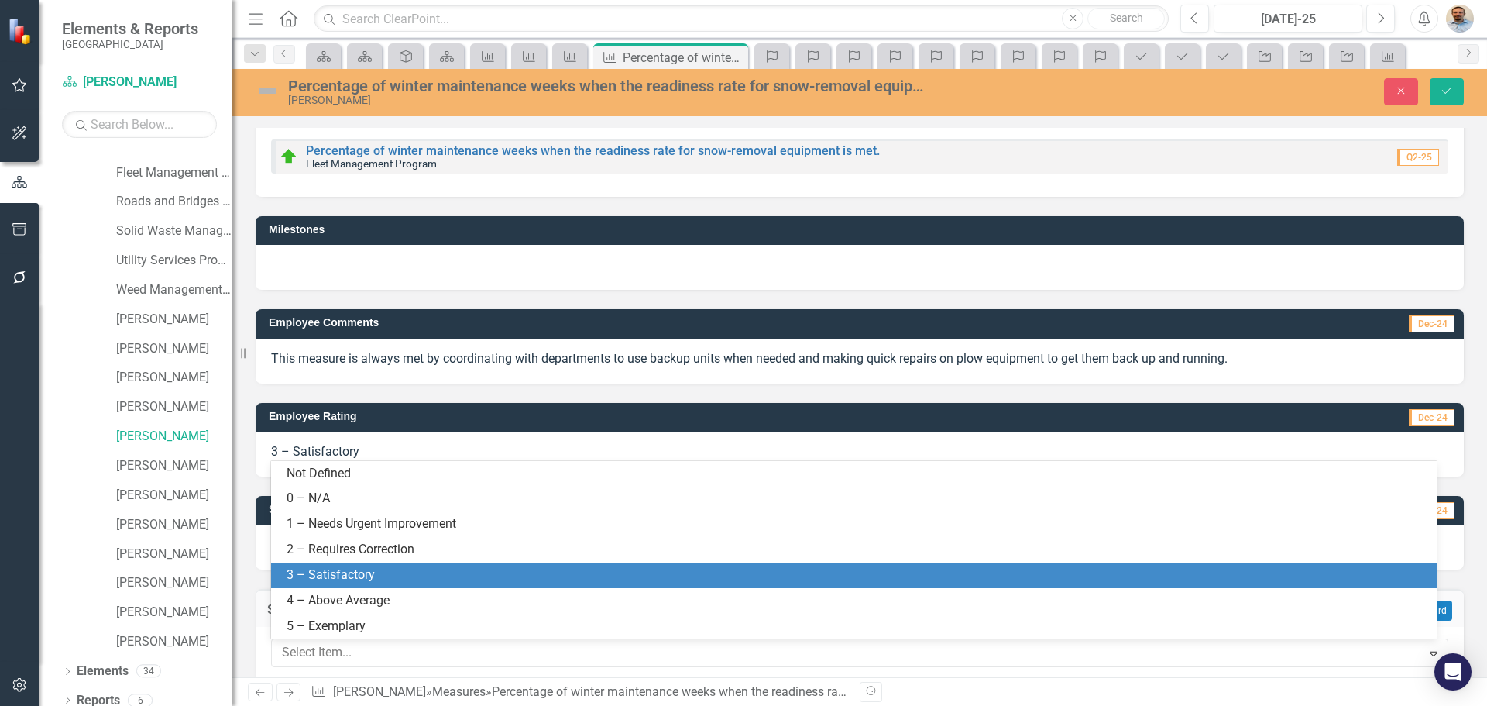
click at [380, 575] on div "3 – Satisfactory" at bounding box center [857, 575] width 1141 height 18
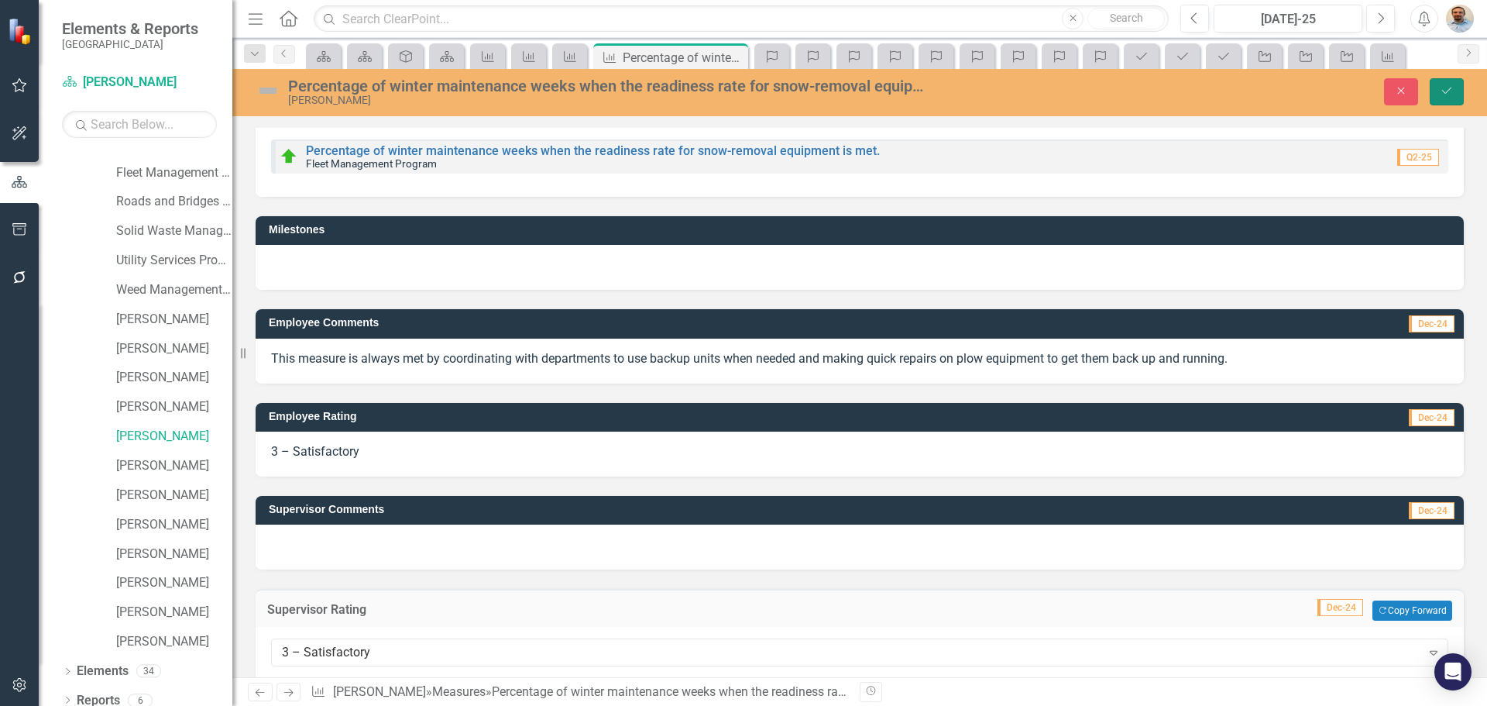
click at [1435, 85] on button "Save" at bounding box center [1447, 91] width 34 height 27
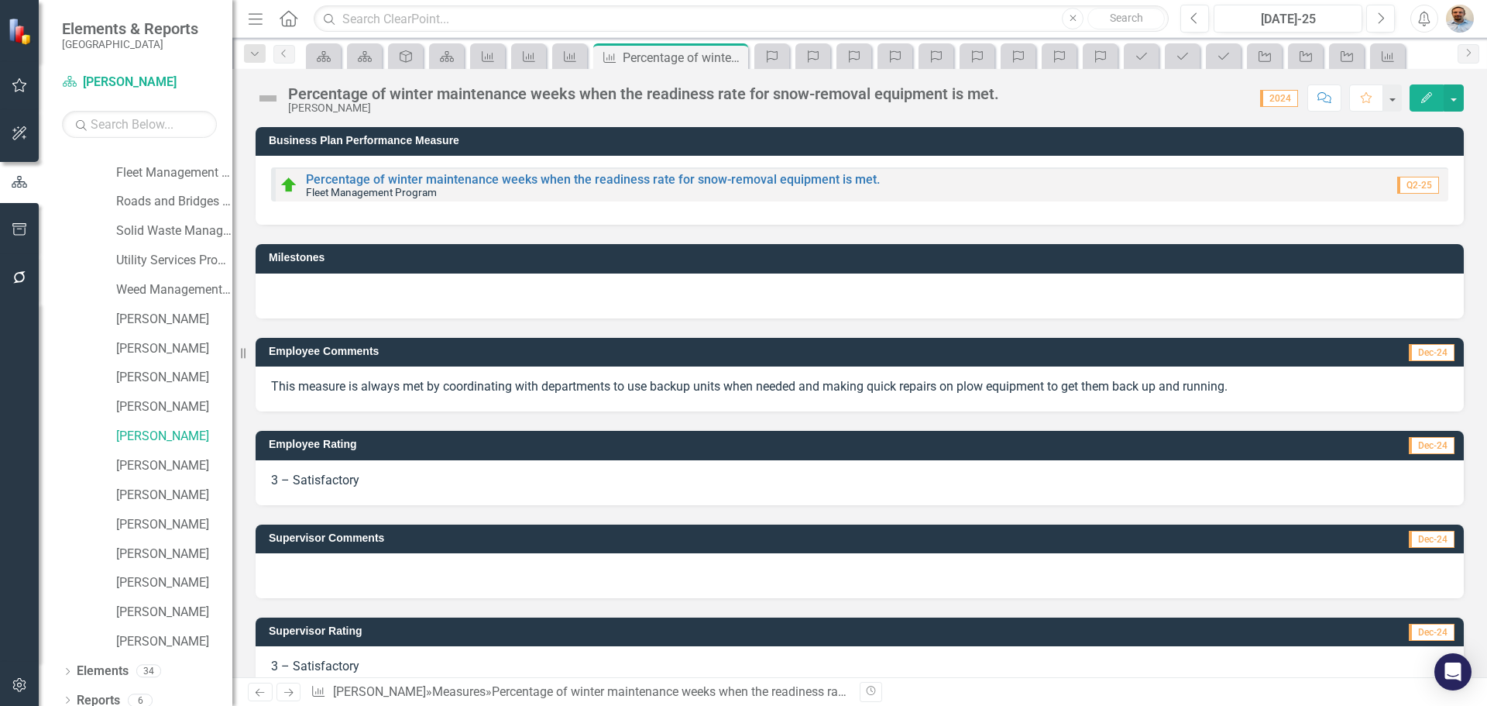
click at [289, 692] on icon "Next" at bounding box center [288, 692] width 13 height 10
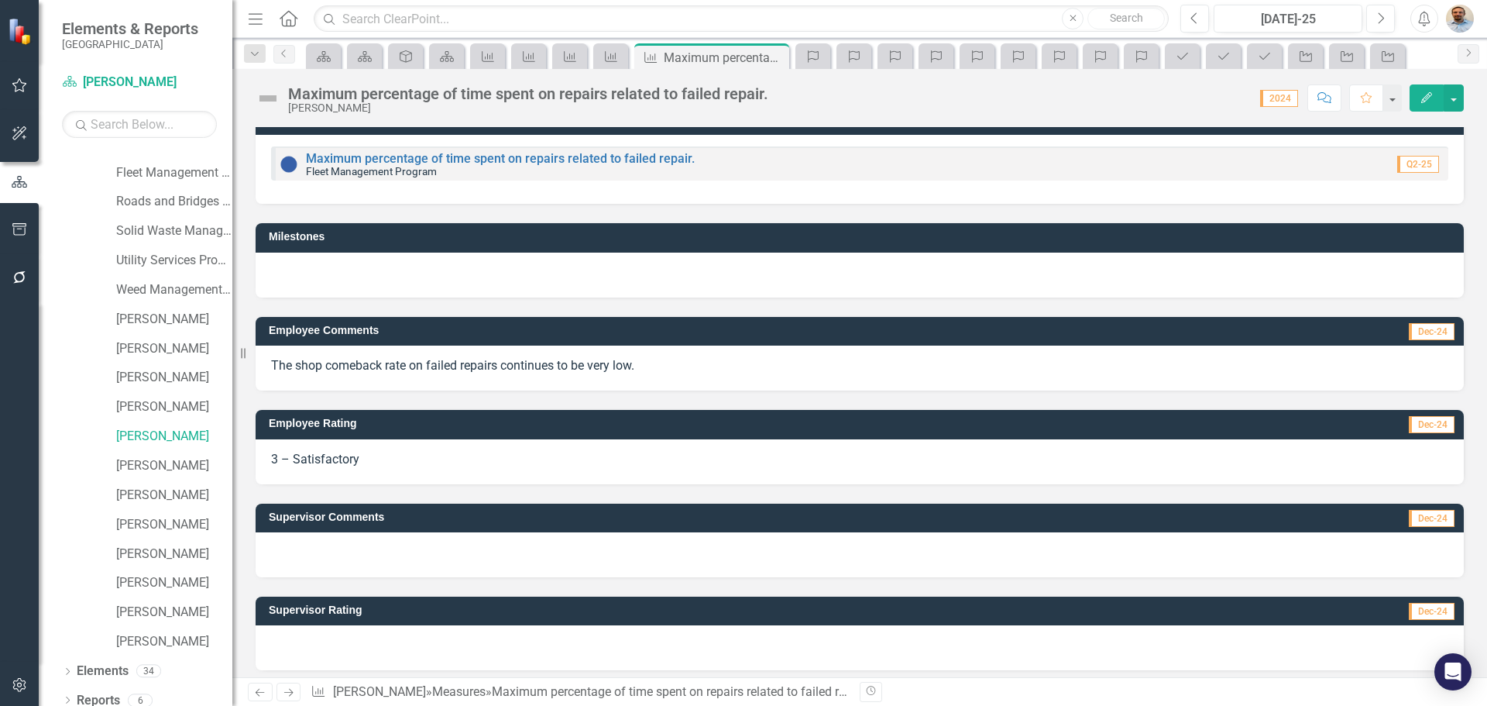
scroll to position [29, 0]
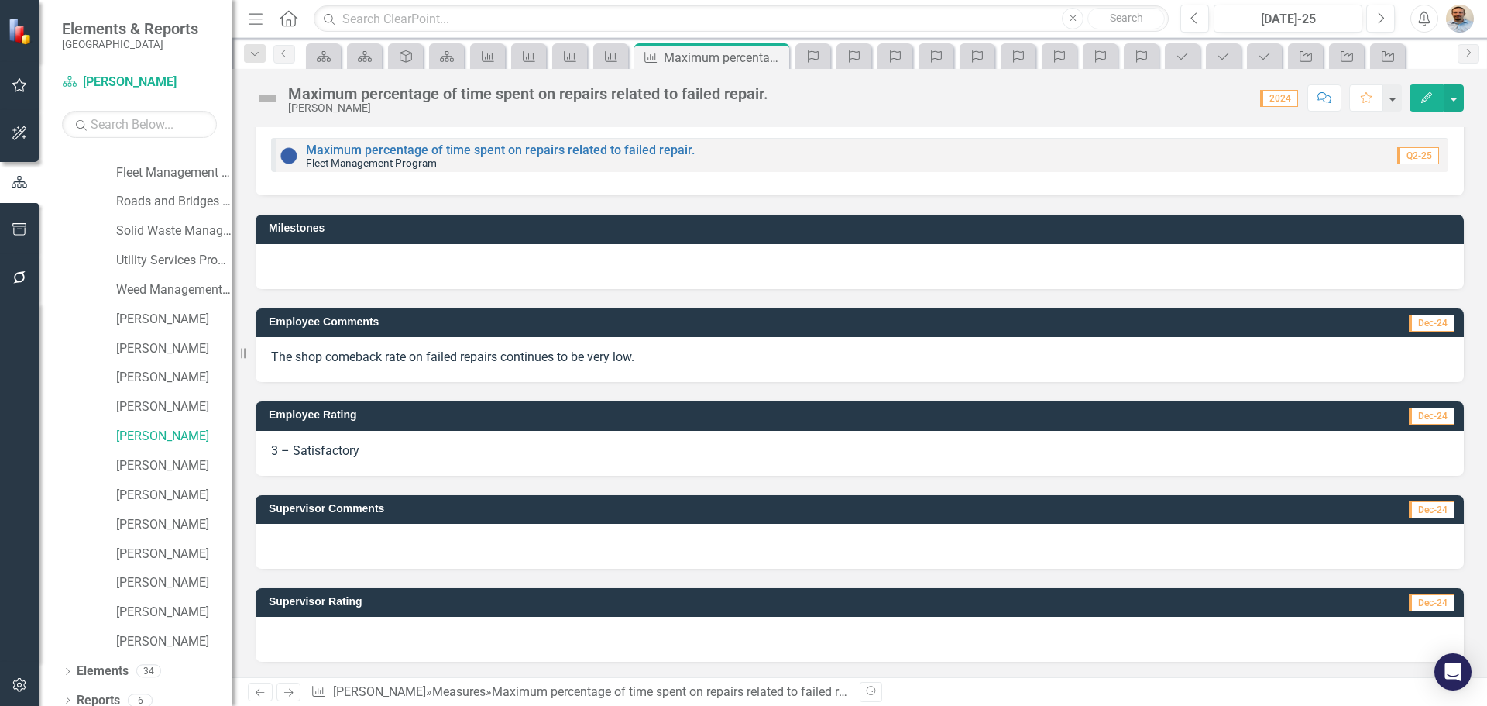
click at [362, 629] on div at bounding box center [860, 639] width 1208 height 45
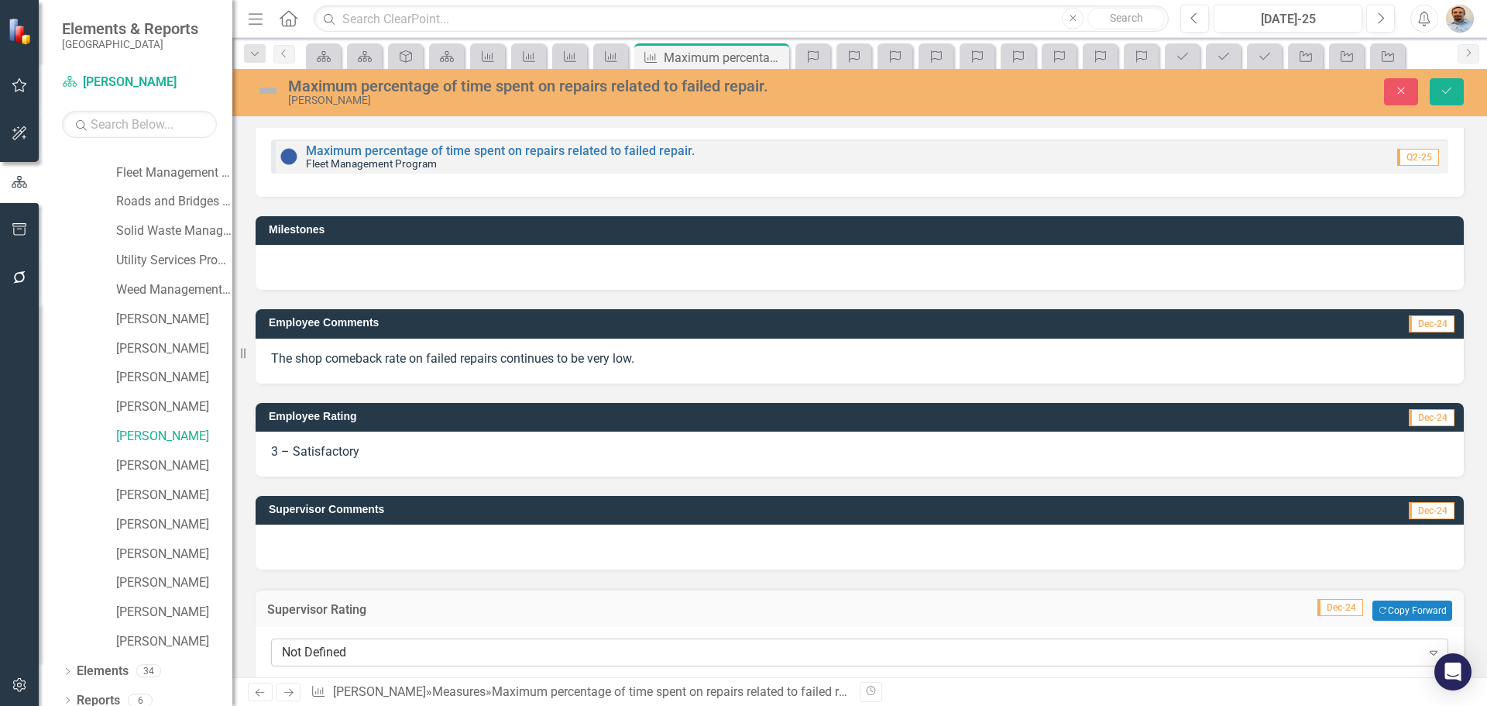
click at [368, 652] on div "Not Defined" at bounding box center [851, 653] width 1139 height 18
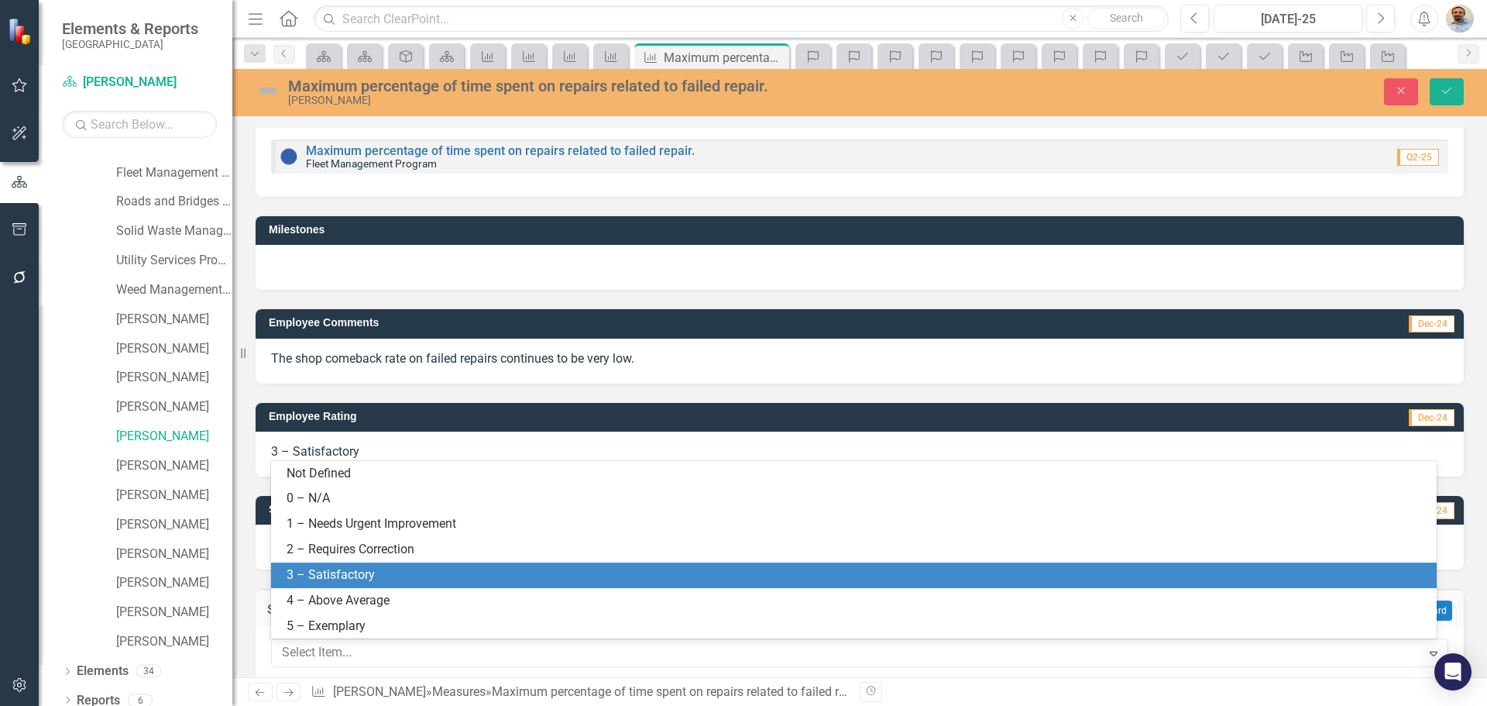
click at [369, 582] on div "3 – Satisfactory" at bounding box center [857, 575] width 1141 height 18
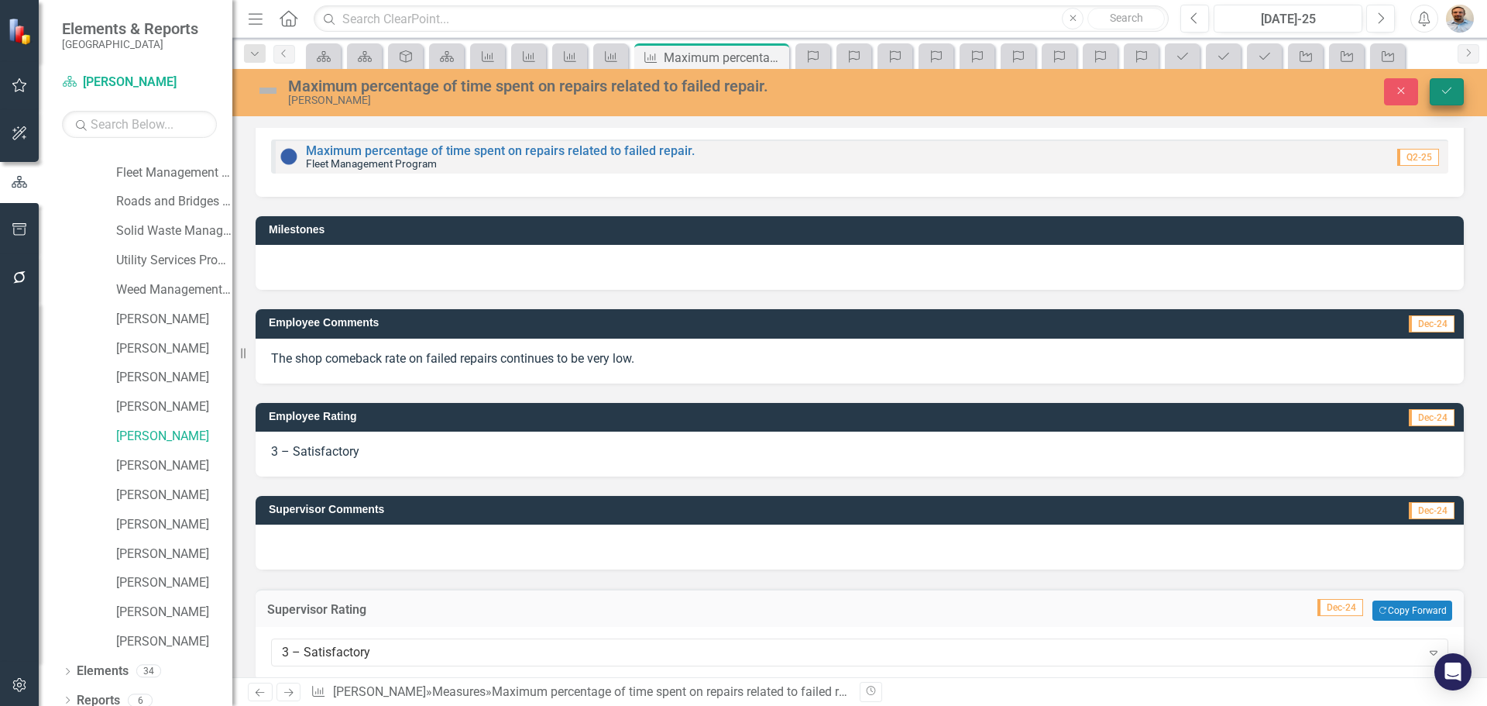
click at [1463, 86] on div "Close Save" at bounding box center [1226, 91] width 500 height 27
drag, startPoint x: 1452, startPoint y: 92, endPoint x: 1321, endPoint y: 232, distance: 191.8
click at [1452, 94] on icon "Save" at bounding box center [1447, 90] width 14 height 11
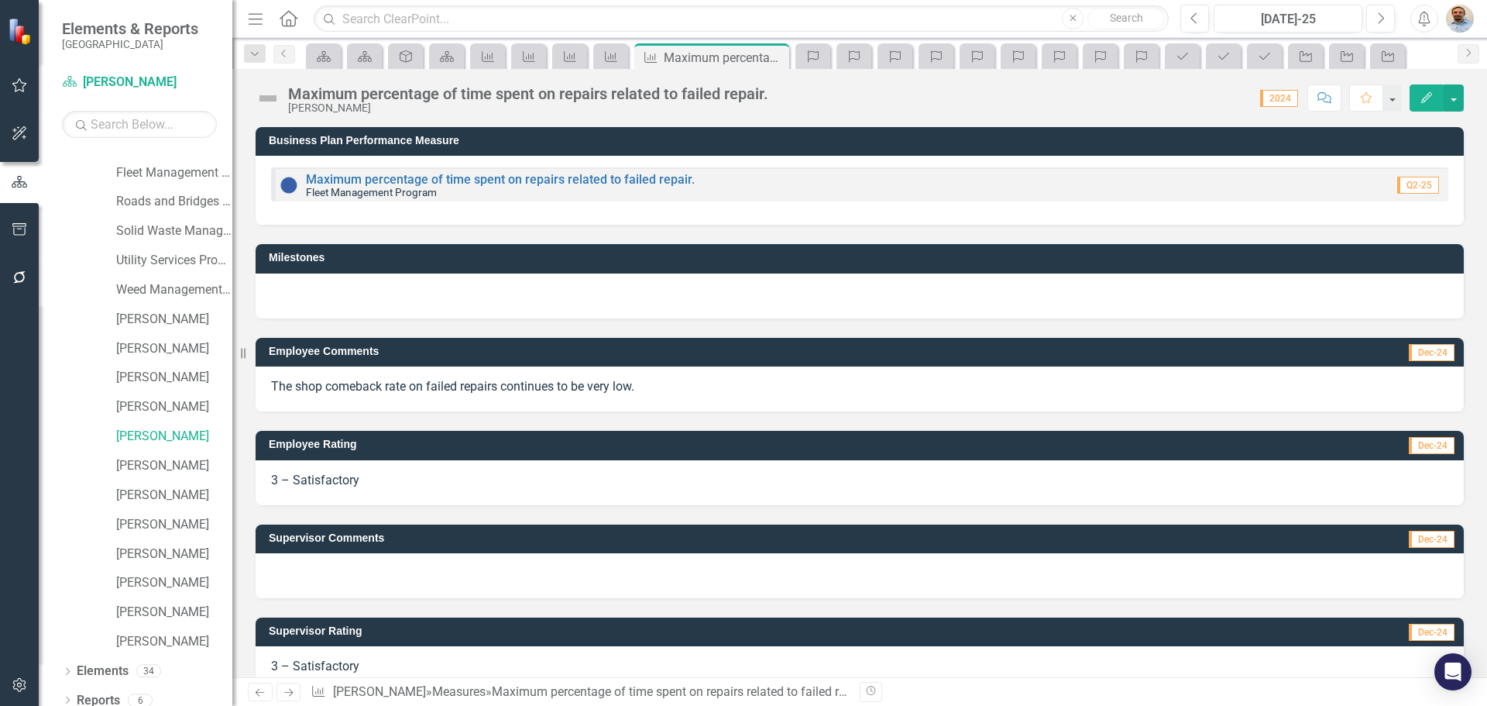
click at [295, 699] on link "Next" at bounding box center [289, 691] width 25 height 19
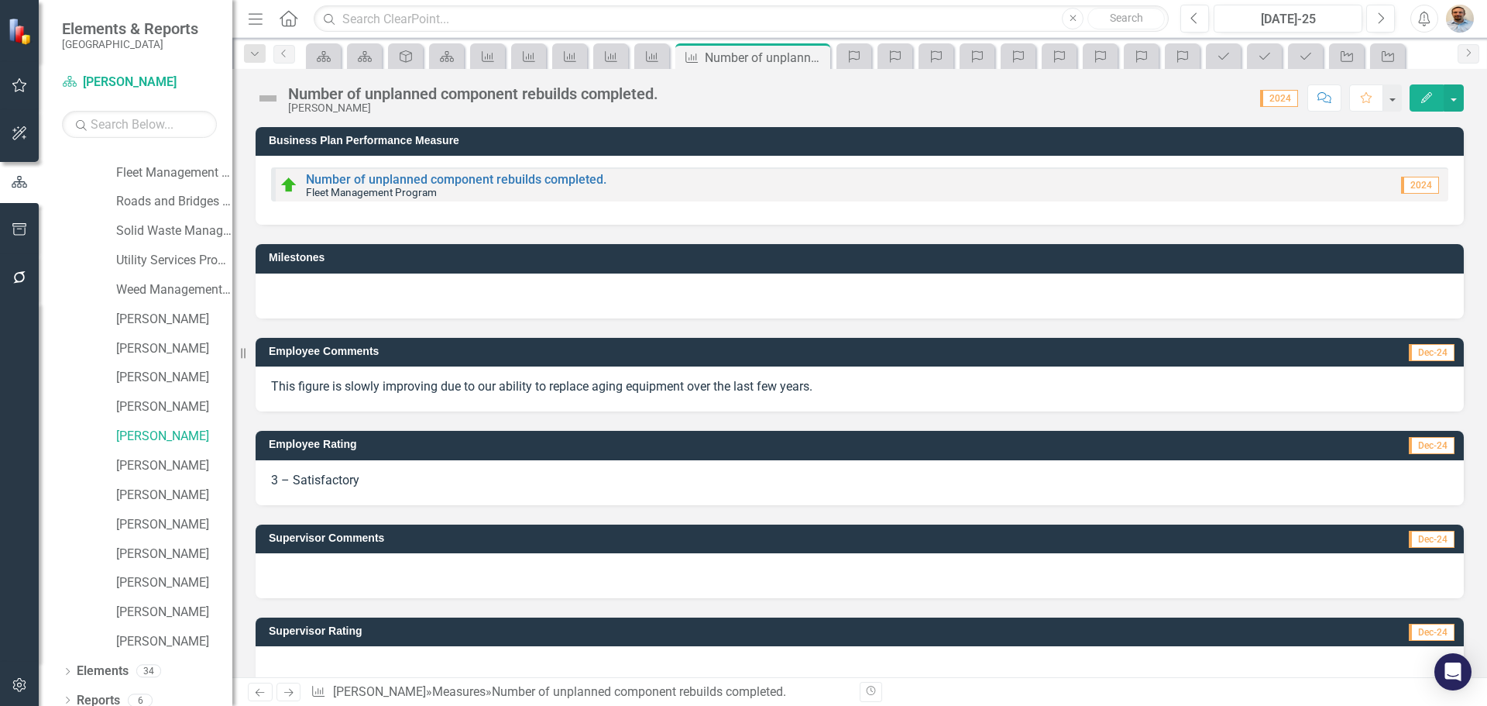
scroll to position [29, 0]
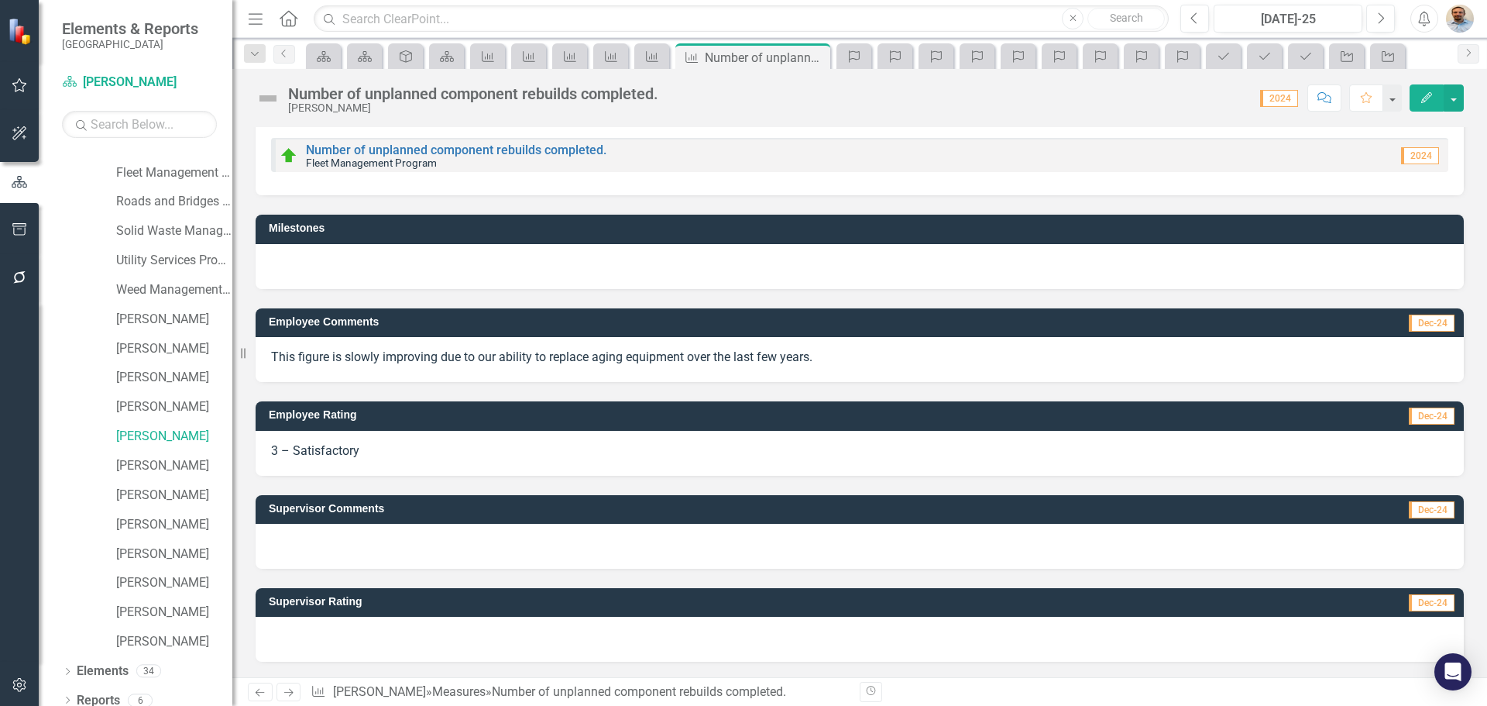
click at [405, 651] on div at bounding box center [860, 639] width 1208 height 45
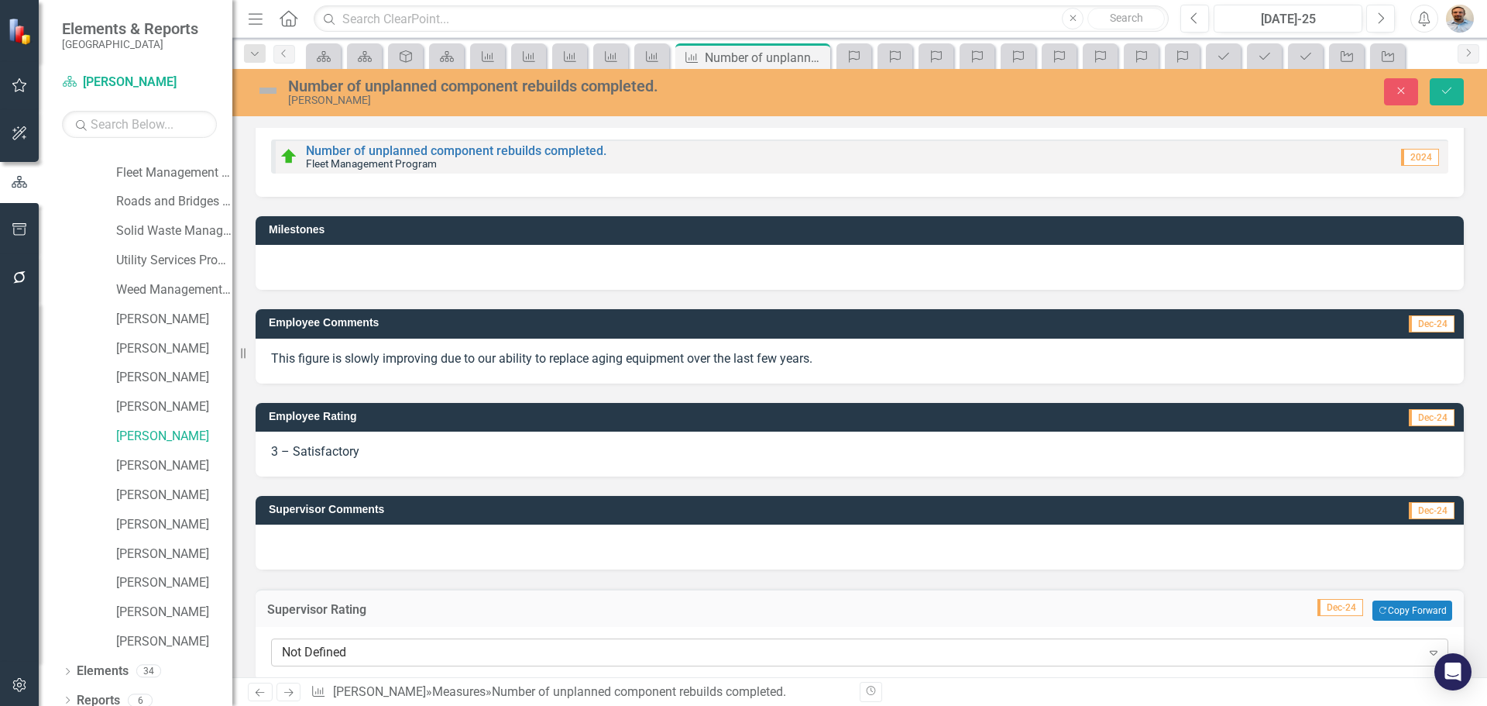
click at [400, 652] on div "Not Defined" at bounding box center [851, 653] width 1139 height 18
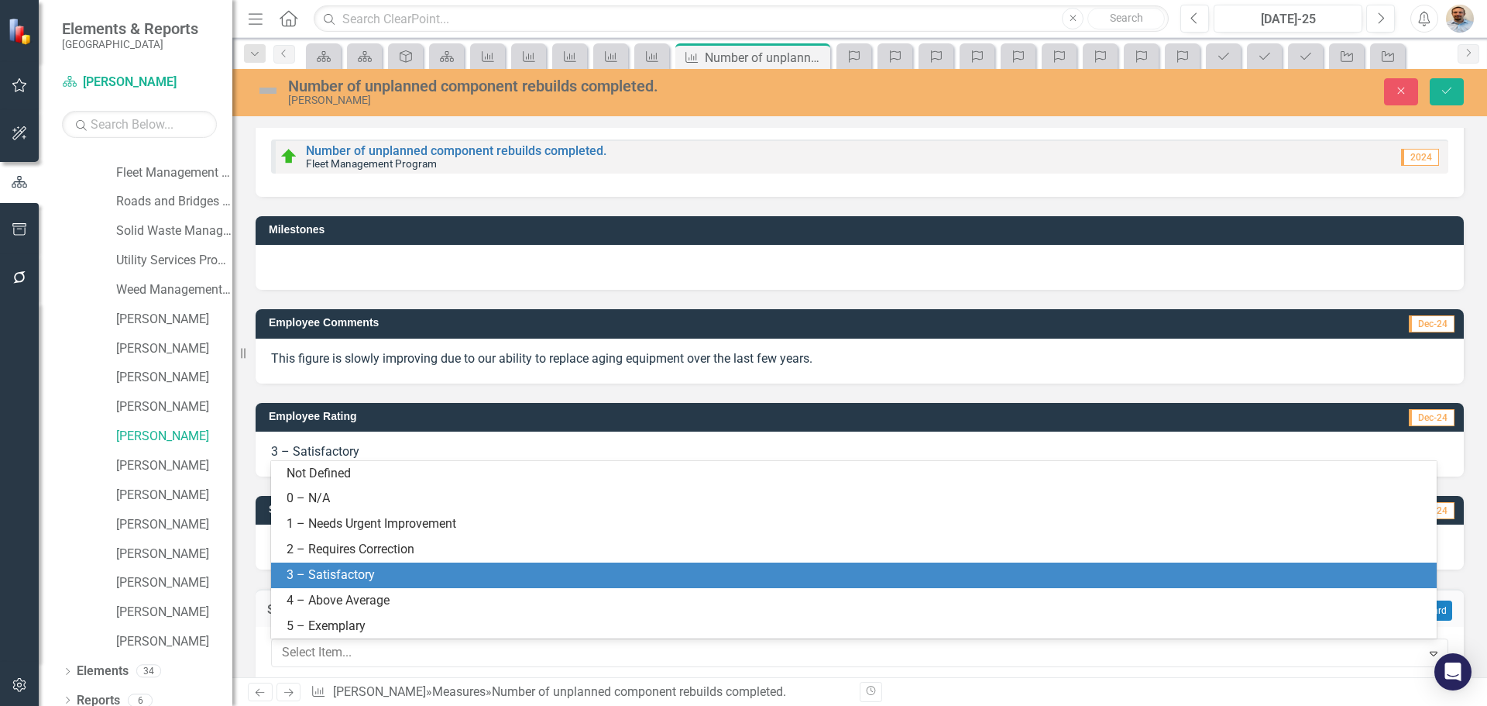
click at [400, 576] on div "3 – Satisfactory" at bounding box center [857, 575] width 1141 height 18
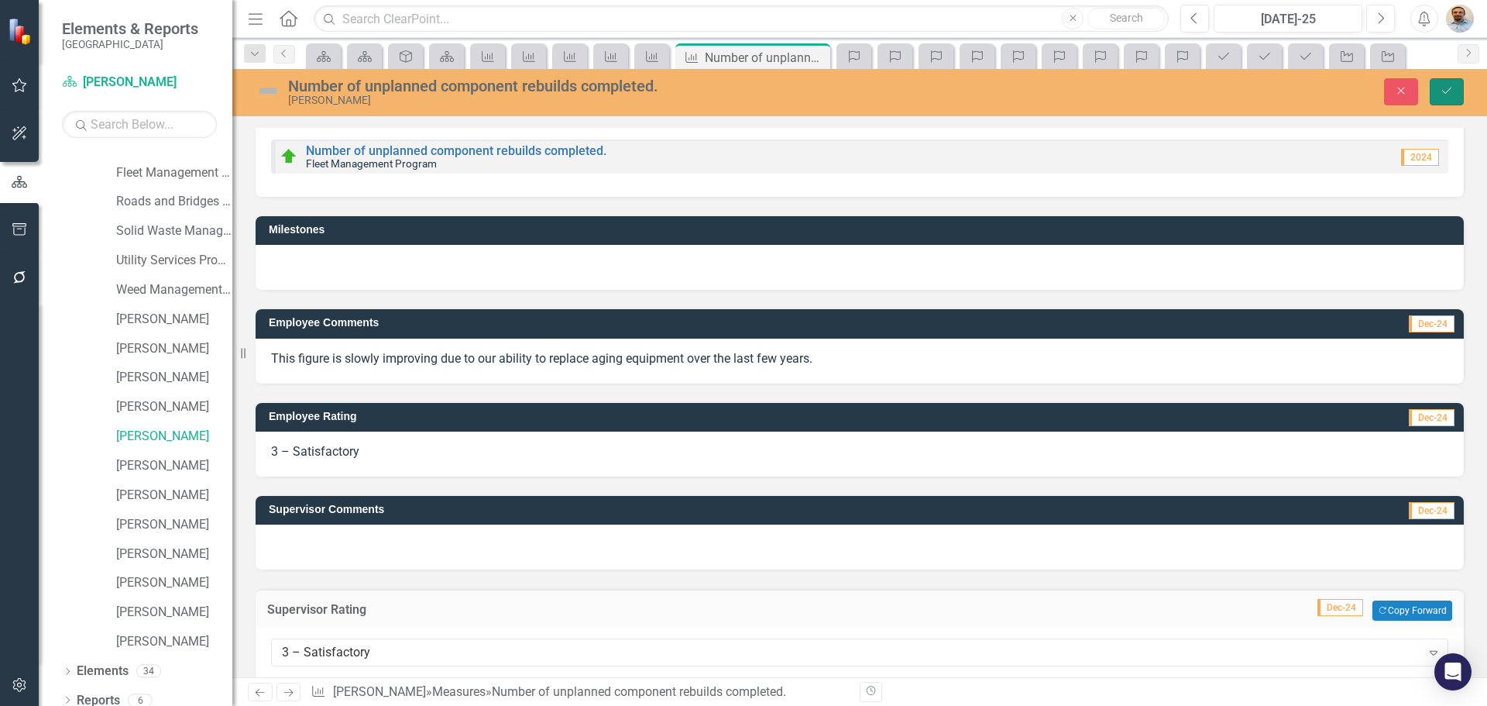
click at [1446, 88] on icon "Save" at bounding box center [1447, 90] width 14 height 11
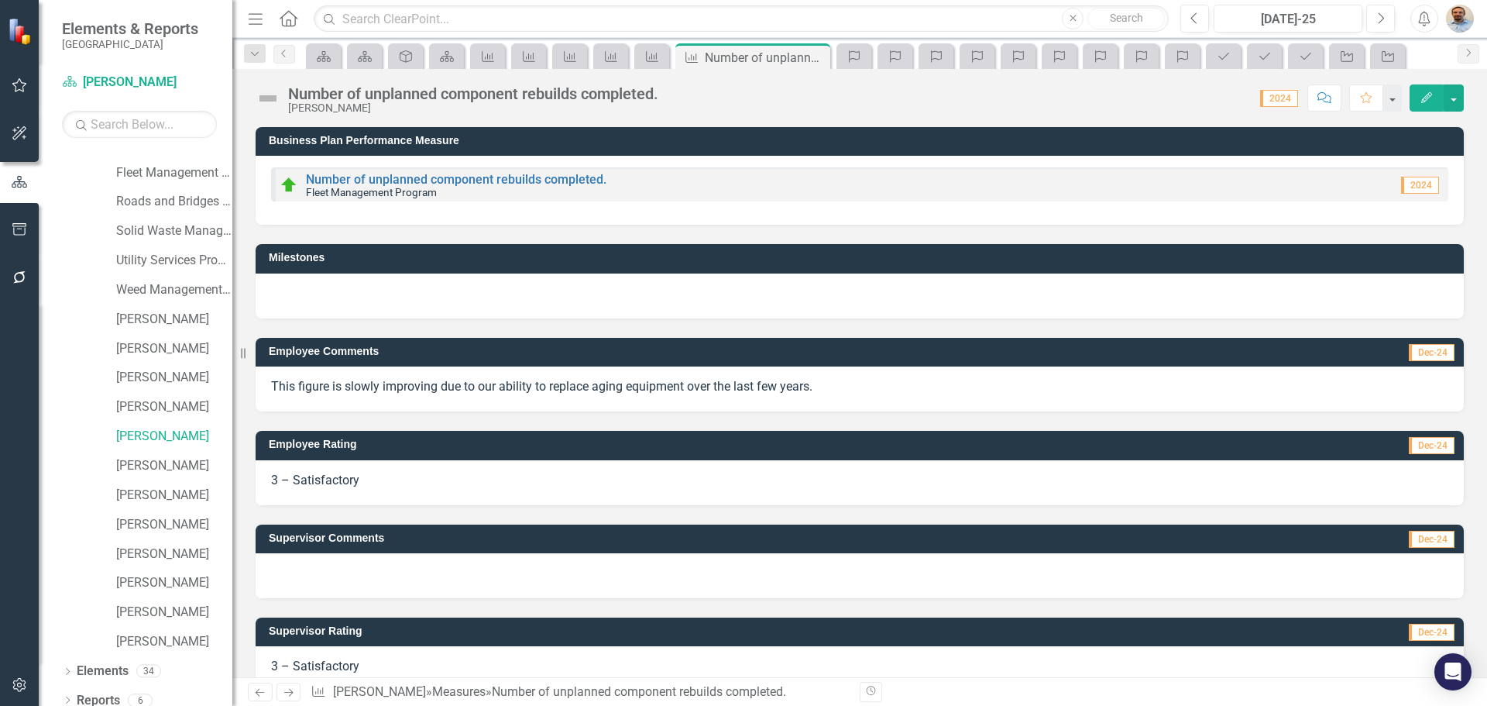
click at [280, 697] on link "Next" at bounding box center [289, 691] width 25 height 19
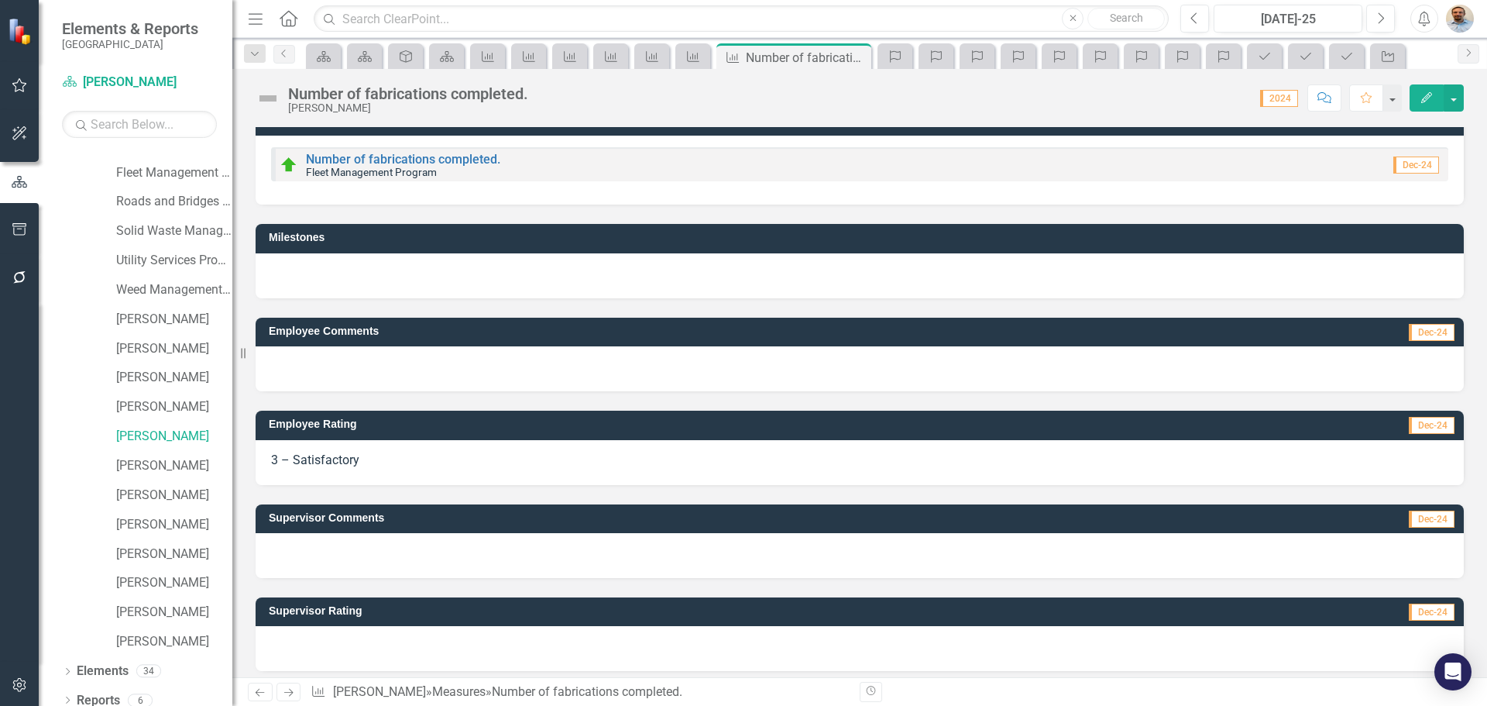
scroll to position [29, 0]
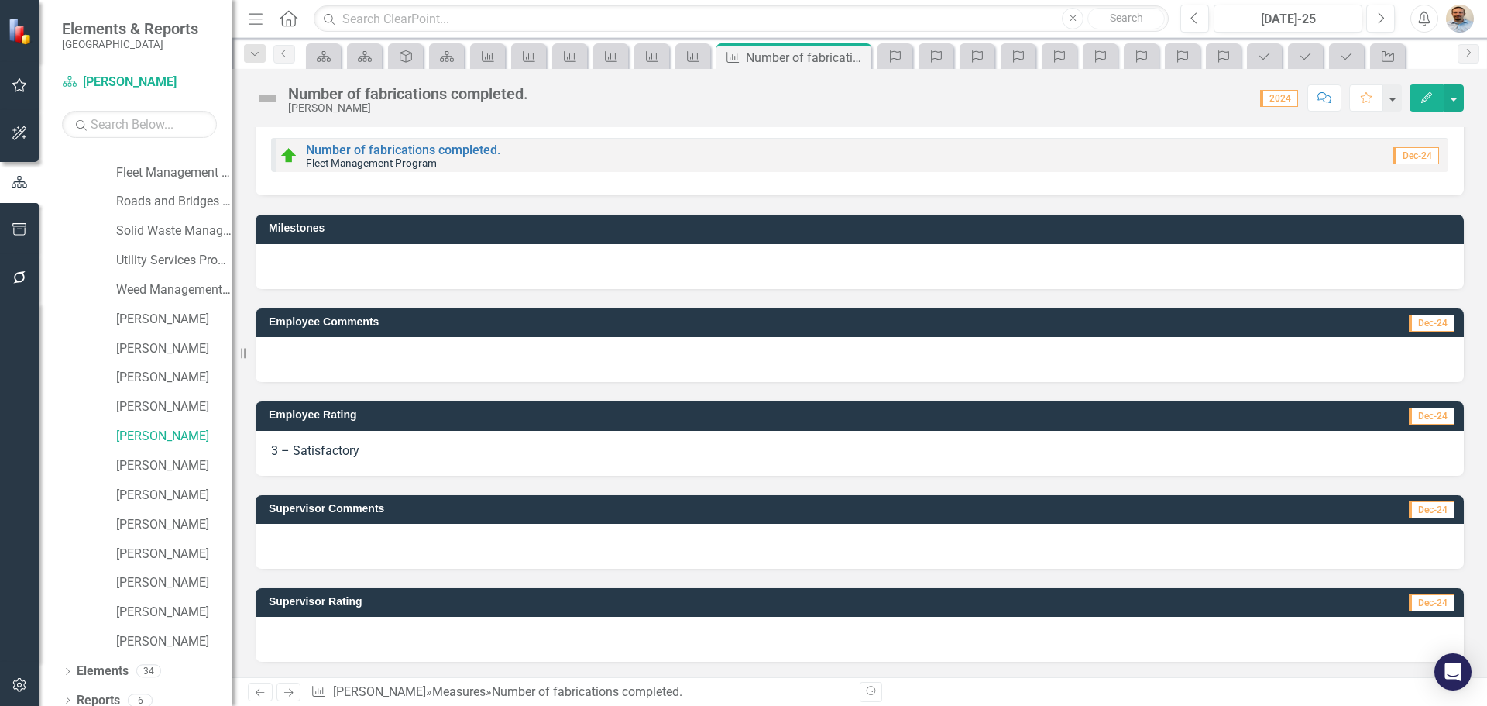
click at [373, 651] on div at bounding box center [860, 639] width 1208 height 45
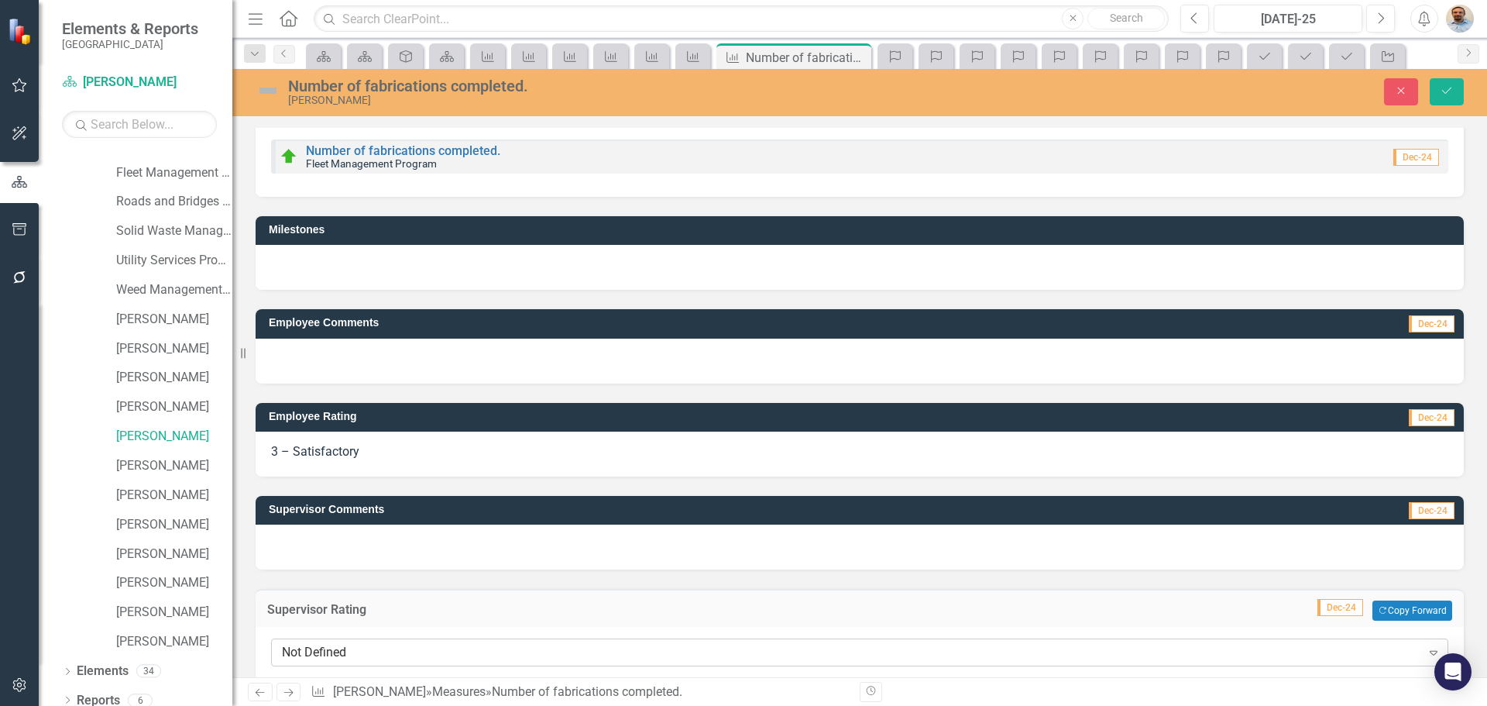
click at [380, 653] on div "Not Defined" at bounding box center [851, 653] width 1139 height 18
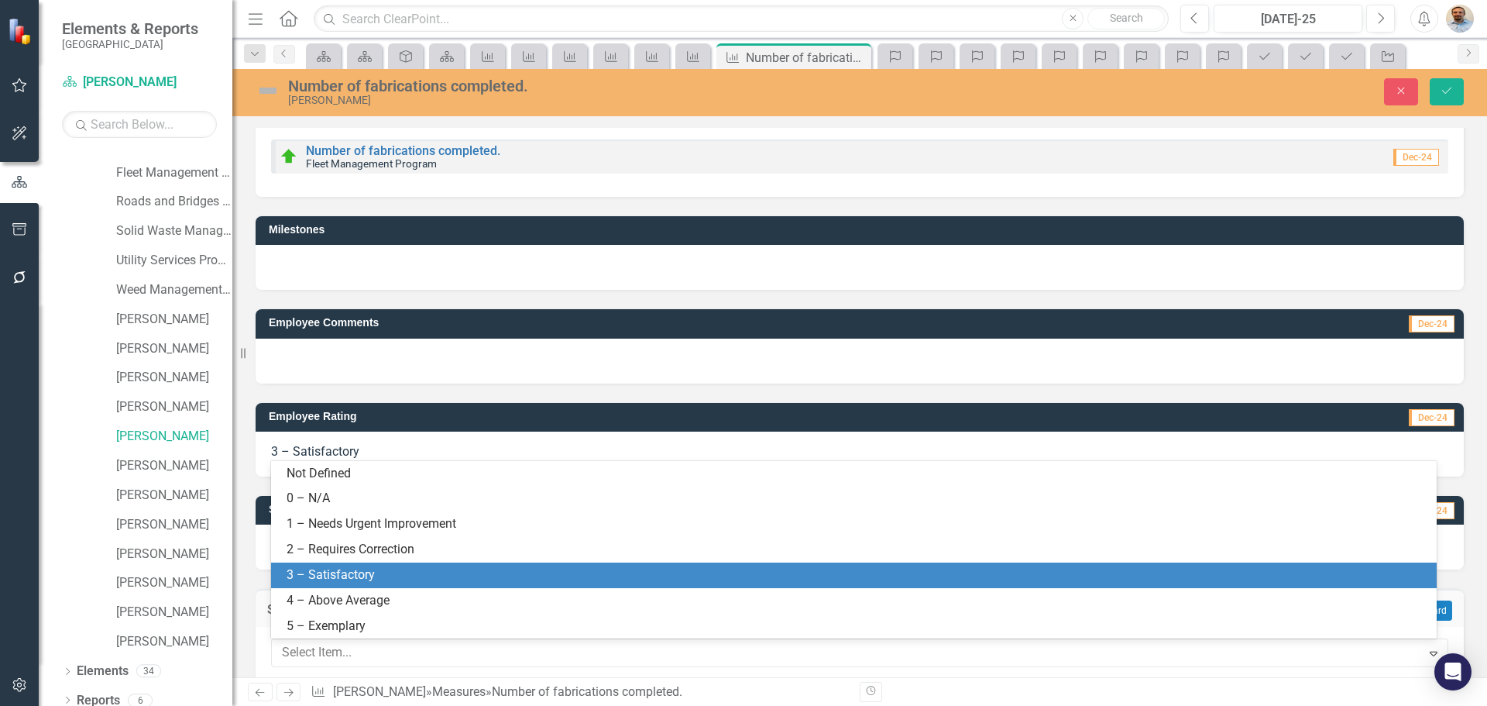
click at [374, 580] on div "3 – Satisfactory" at bounding box center [857, 575] width 1141 height 18
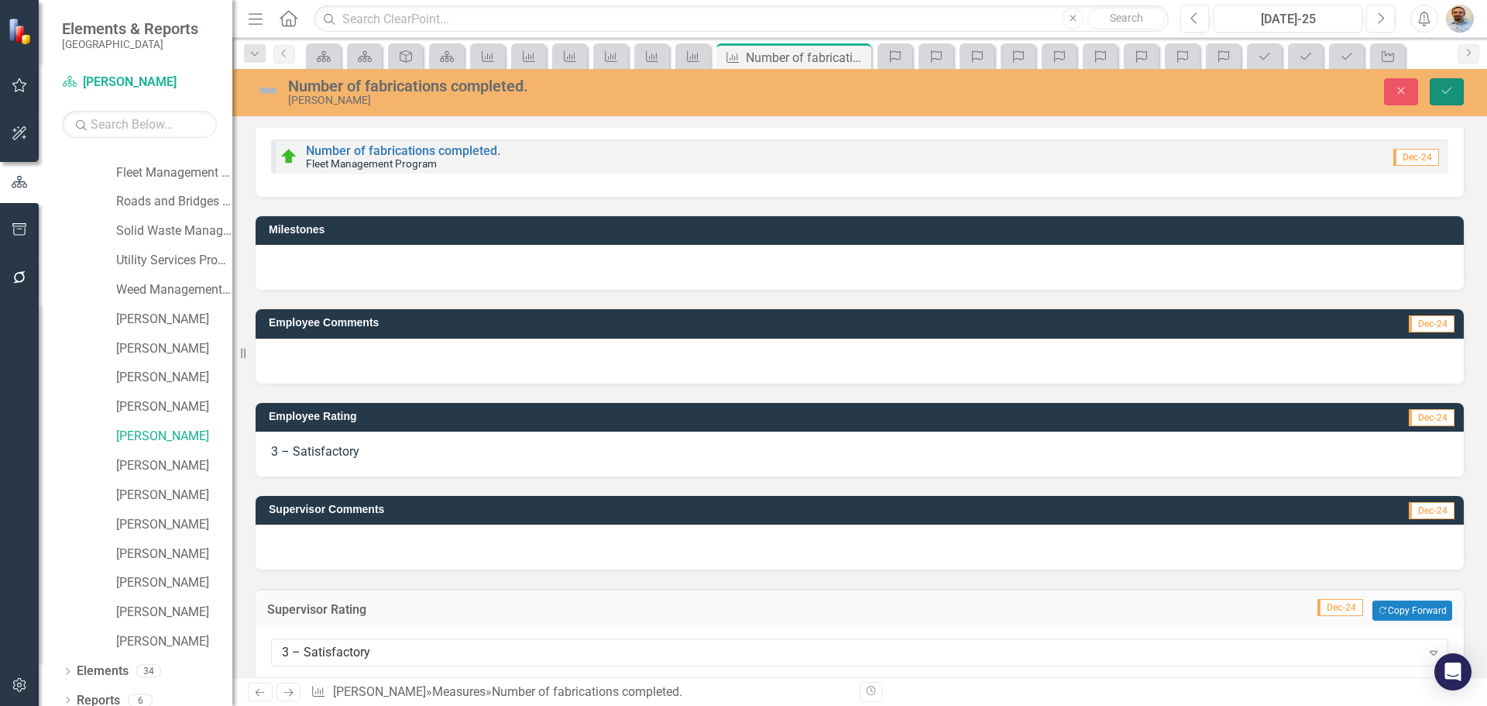
click at [1441, 91] on icon "Save" at bounding box center [1447, 90] width 14 height 11
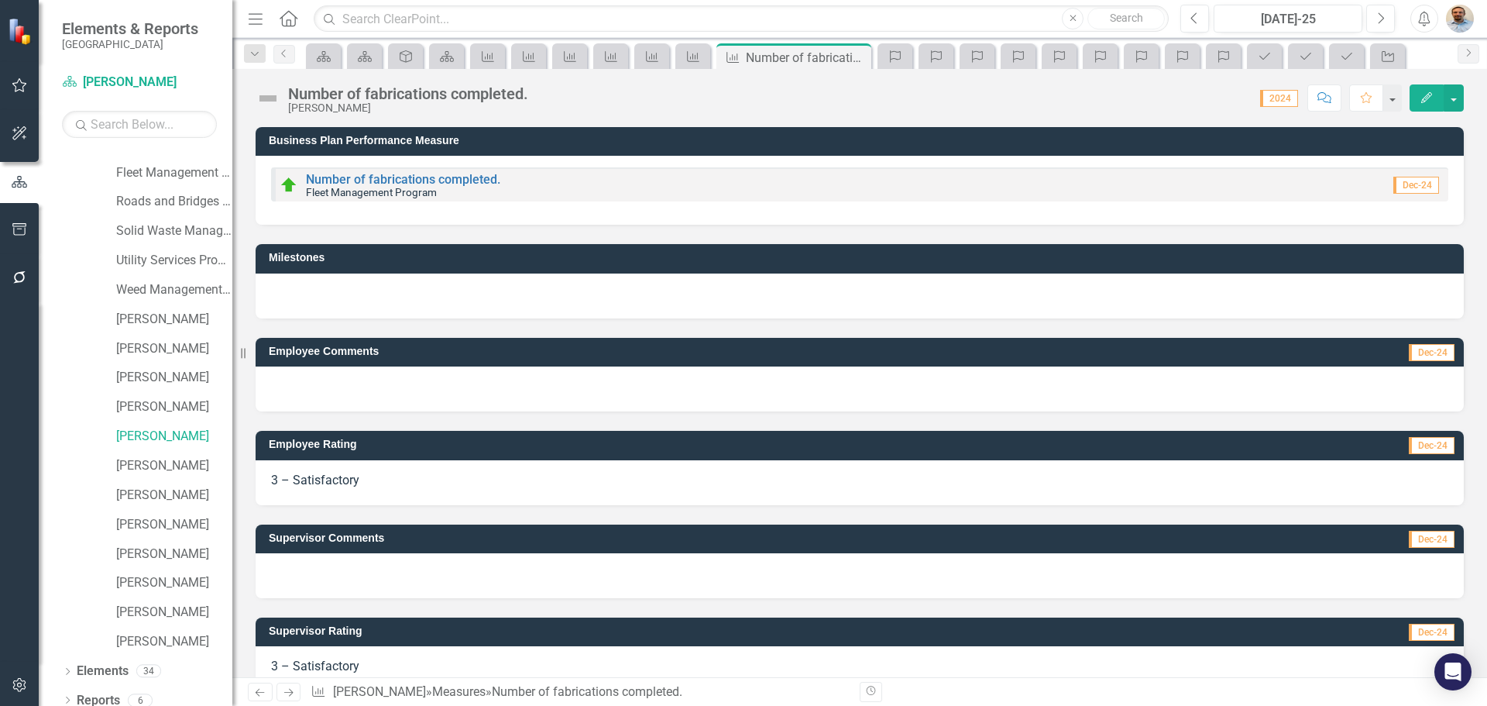
click at [292, 692] on icon at bounding box center [288, 693] width 9 height 8
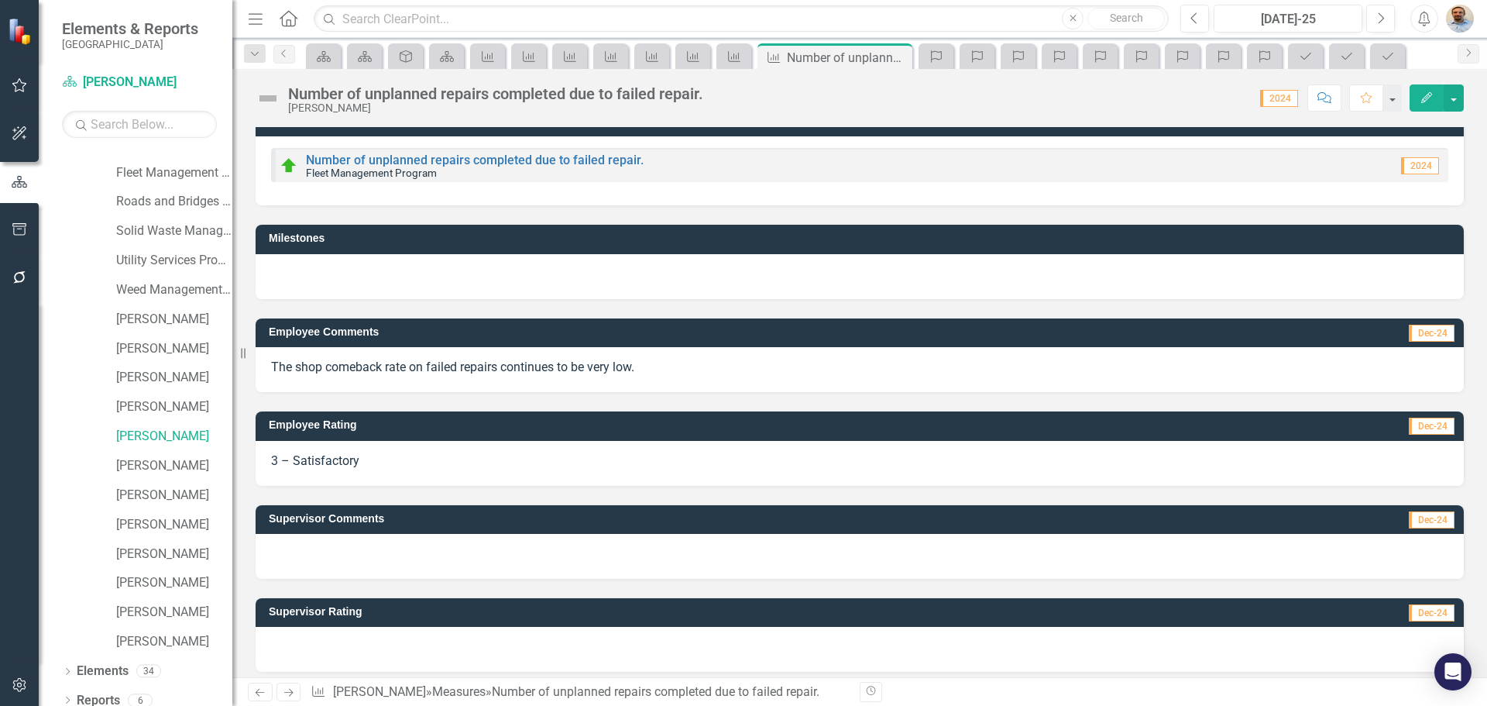
scroll to position [29, 0]
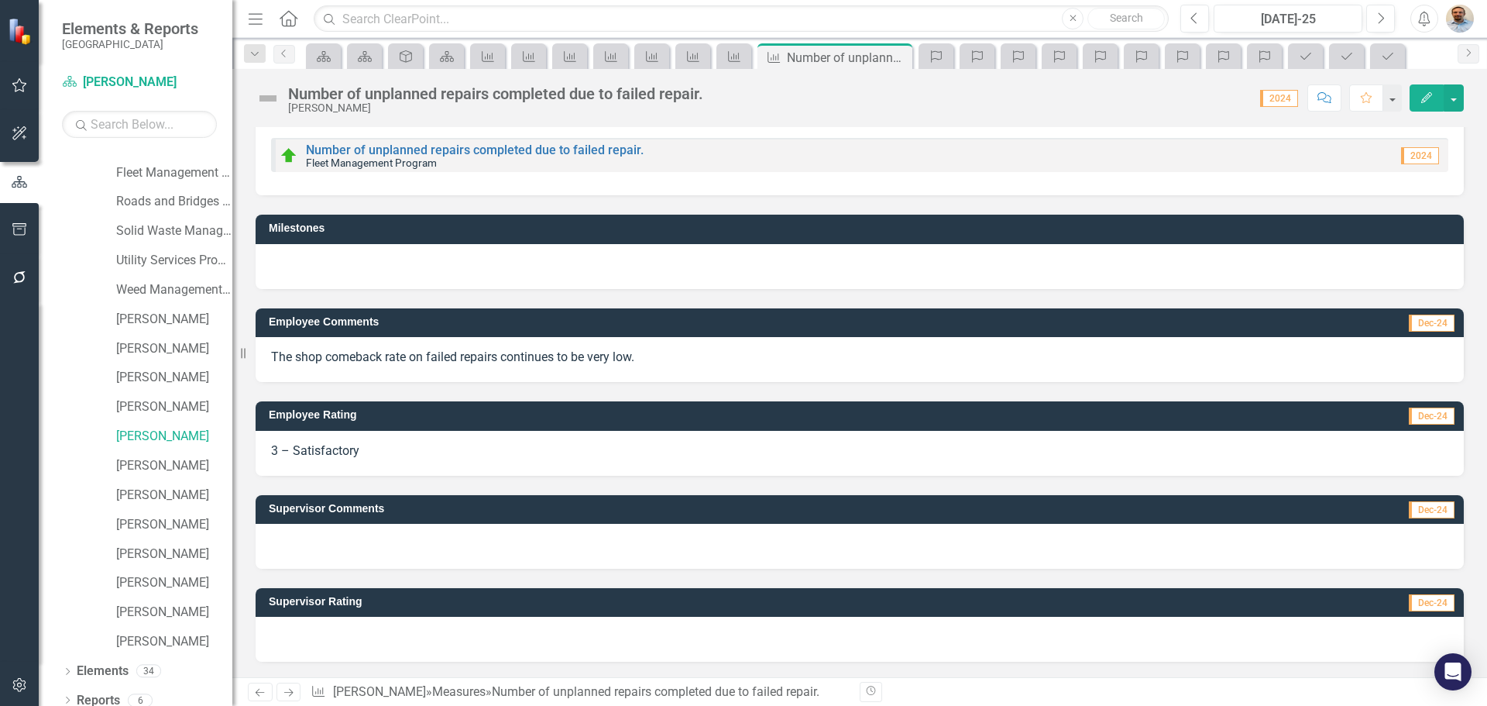
click at [372, 644] on div at bounding box center [860, 639] width 1208 height 45
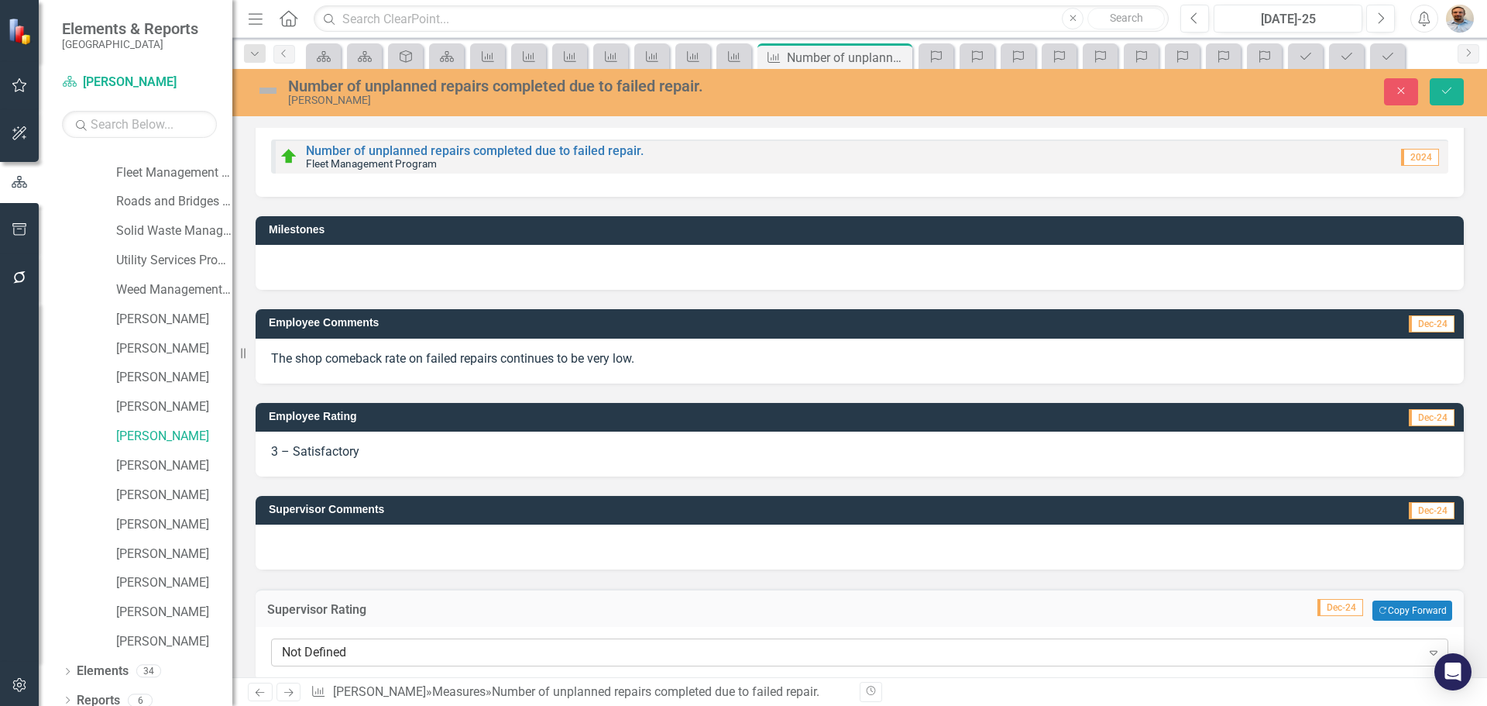
click at [375, 648] on div "Not Defined" at bounding box center [851, 653] width 1139 height 18
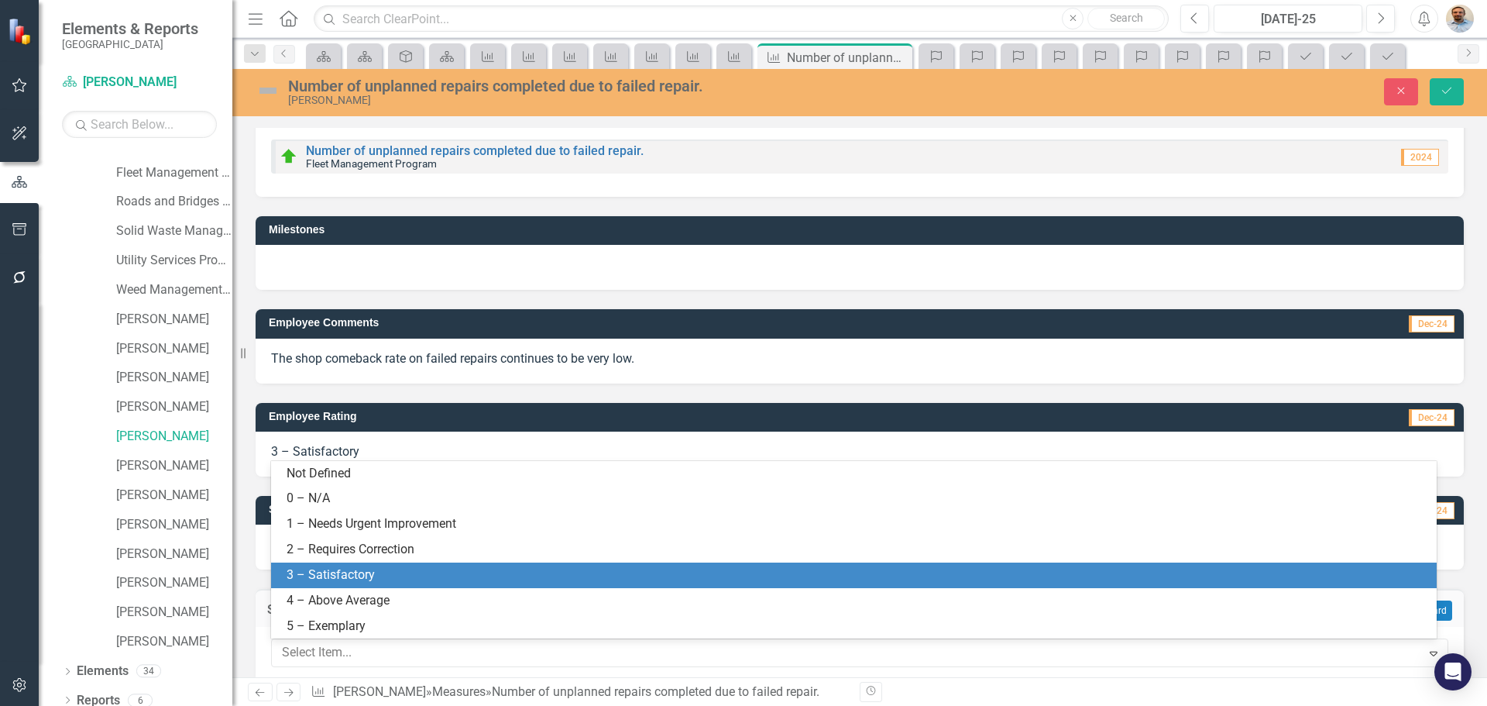
click at [372, 578] on div "3 – Satisfactory" at bounding box center [857, 575] width 1141 height 18
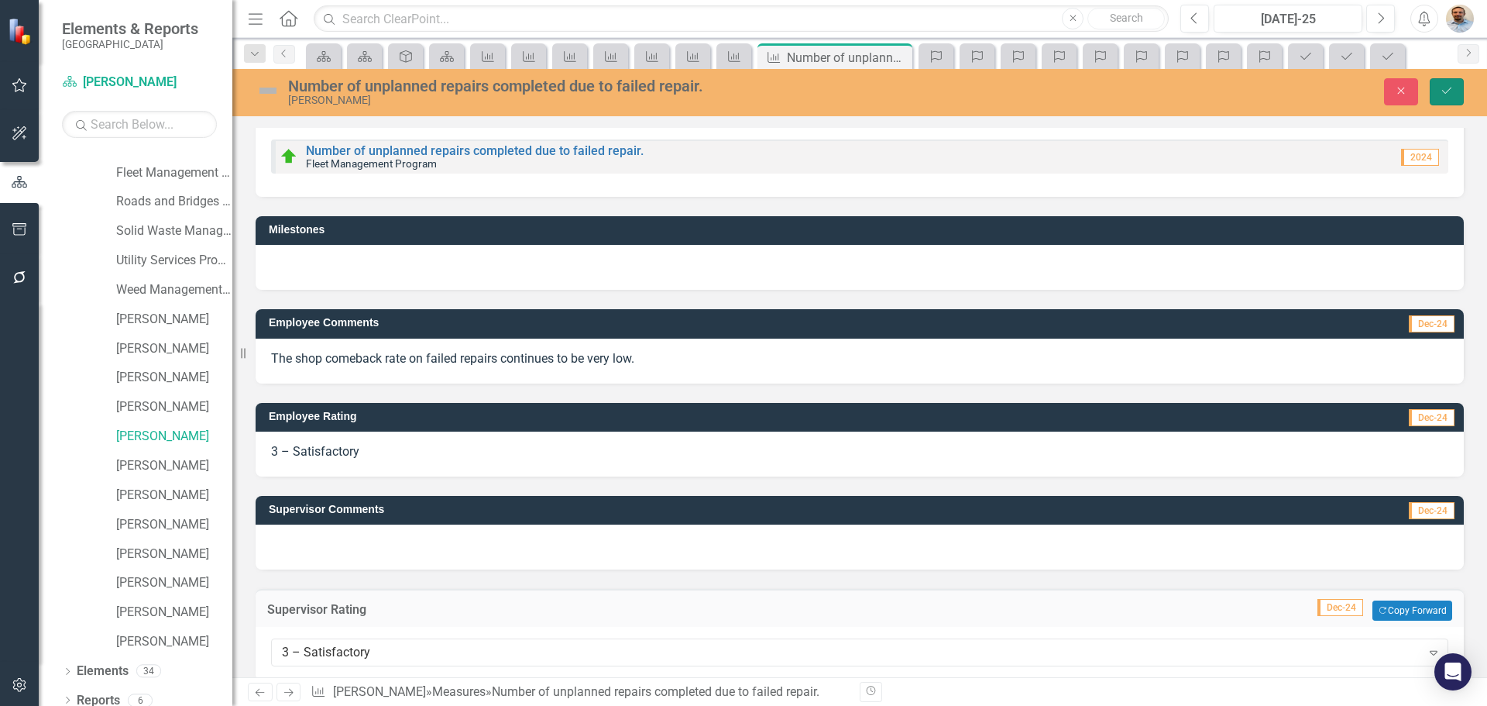
click at [1445, 90] on icon "Save" at bounding box center [1447, 90] width 14 height 11
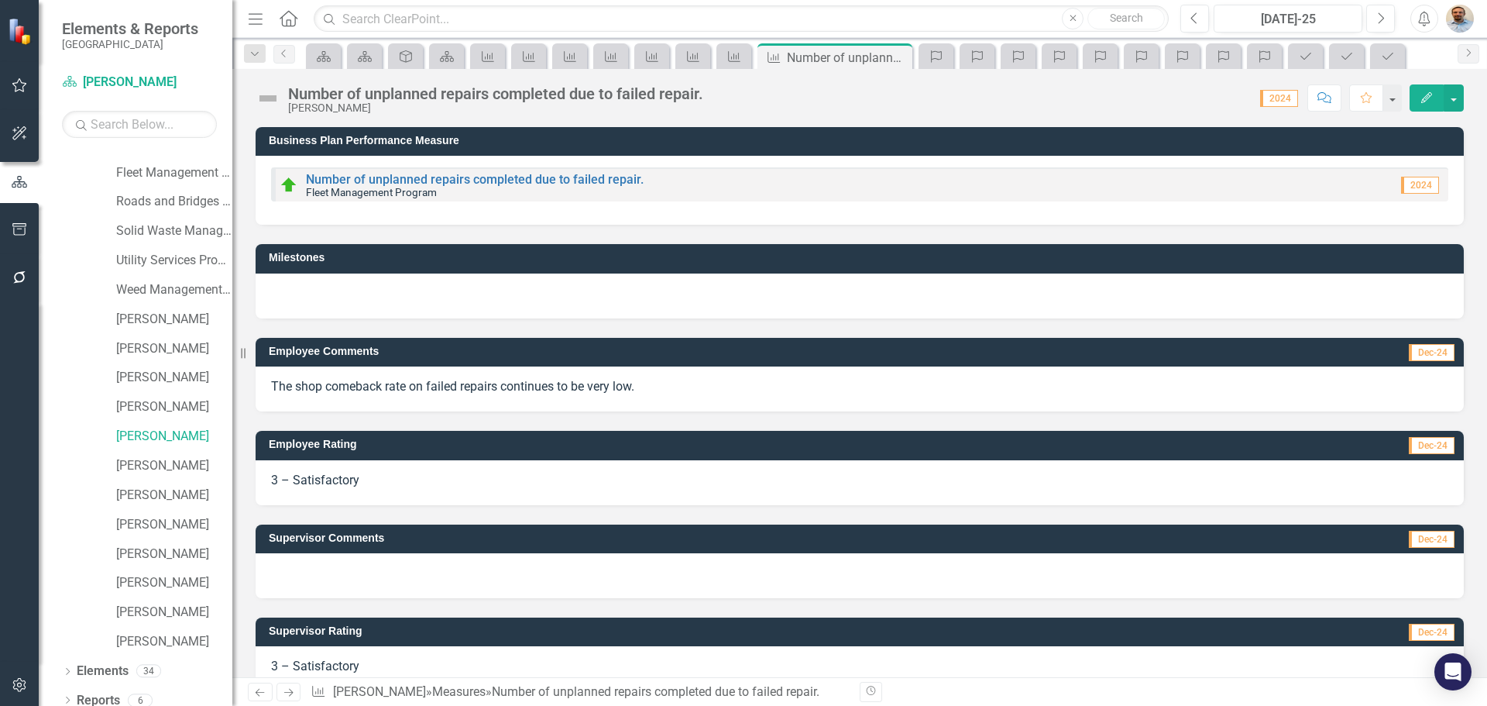
click at [283, 690] on icon "Next" at bounding box center [288, 692] width 13 height 10
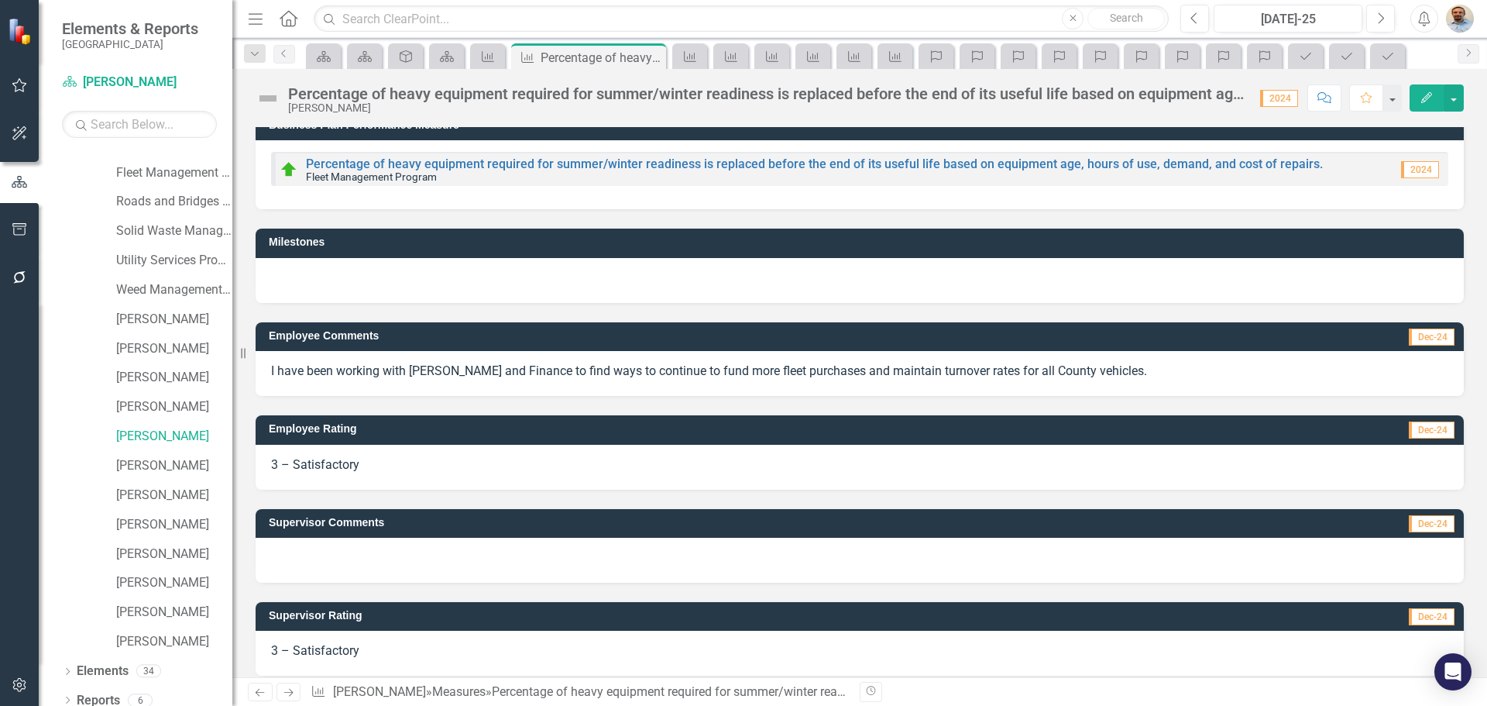
scroll to position [29, 0]
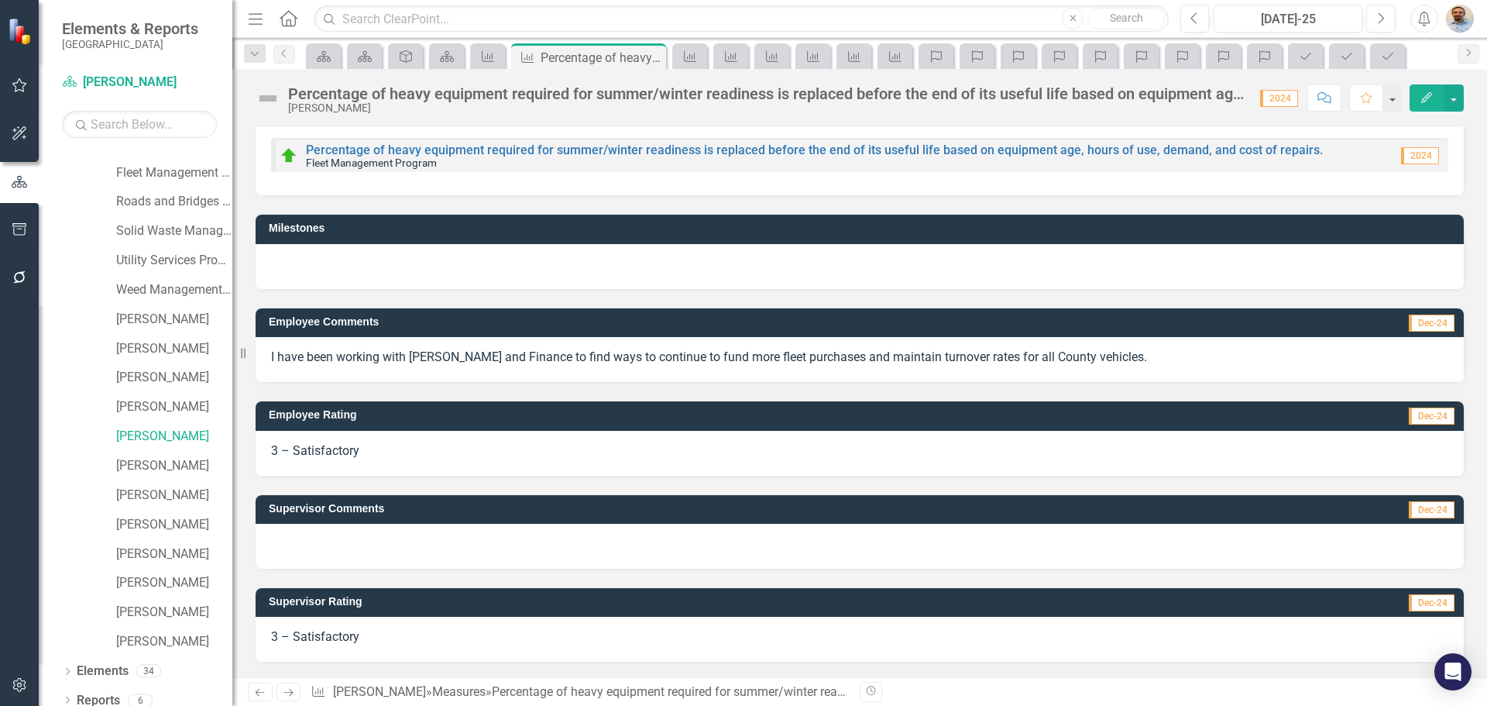
click at [329, 643] on span "3 – Satisfactory" at bounding box center [315, 636] width 88 height 15
click at [332, 642] on span "3 – Satisfactory" at bounding box center [315, 636] width 88 height 15
click at [339, 636] on span "3 – Satisfactory" at bounding box center [315, 636] width 88 height 15
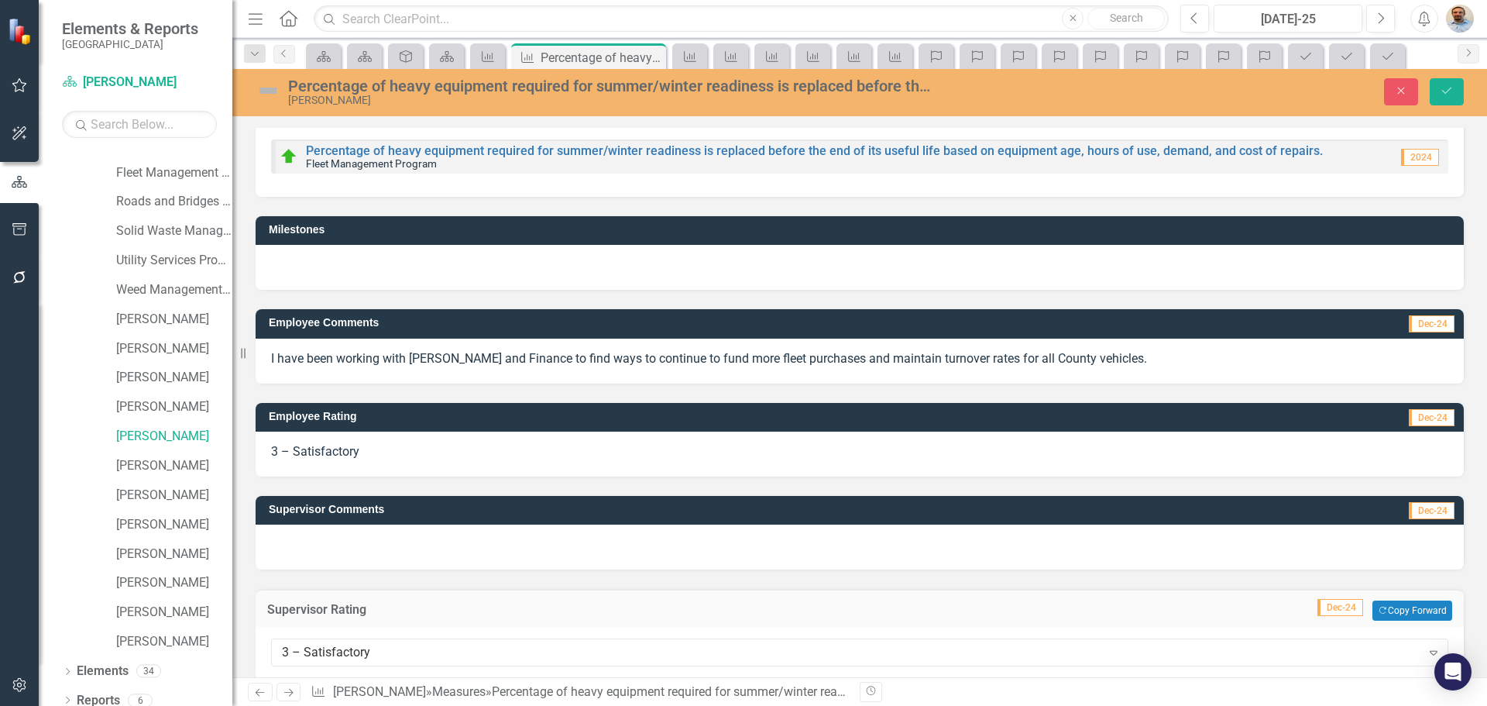
click at [345, 668] on div "3 – Satisfactory Expand" at bounding box center [860, 653] width 1208 height 53
click at [345, 653] on div "3 – Satisfactory" at bounding box center [851, 653] width 1139 height 18
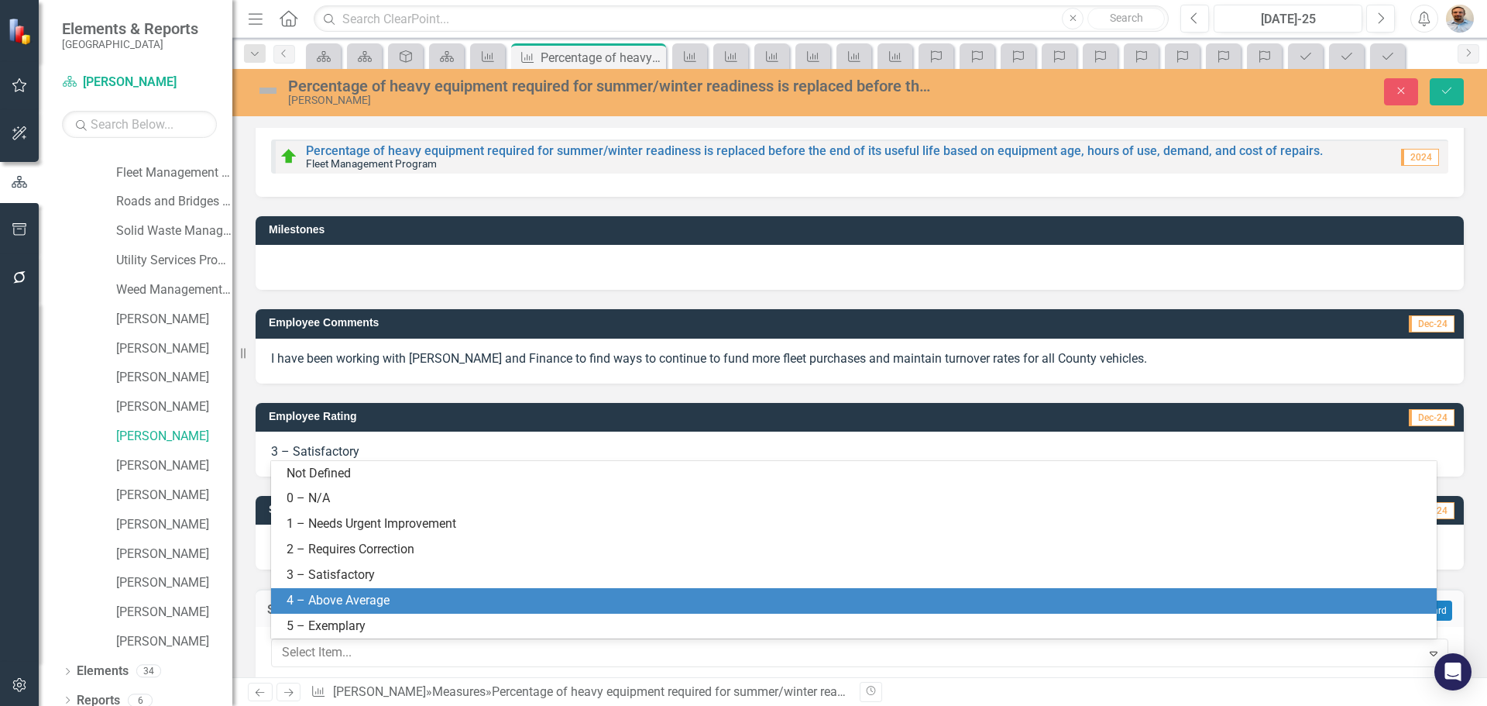
click at [341, 592] on div "4 – Above Average" at bounding box center [857, 601] width 1141 height 18
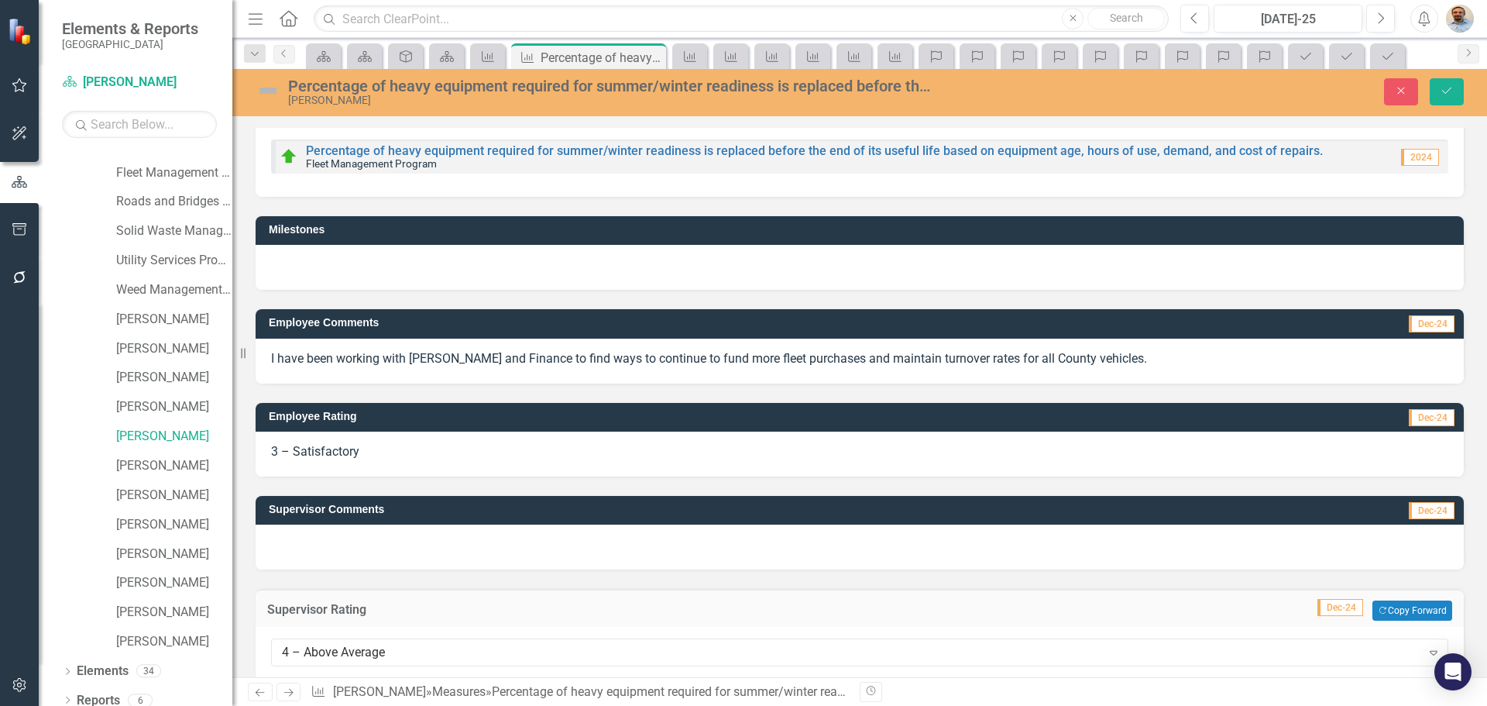
click at [356, 542] on div at bounding box center [860, 546] width 1208 height 45
click at [356, 547] on div at bounding box center [860, 546] width 1208 height 45
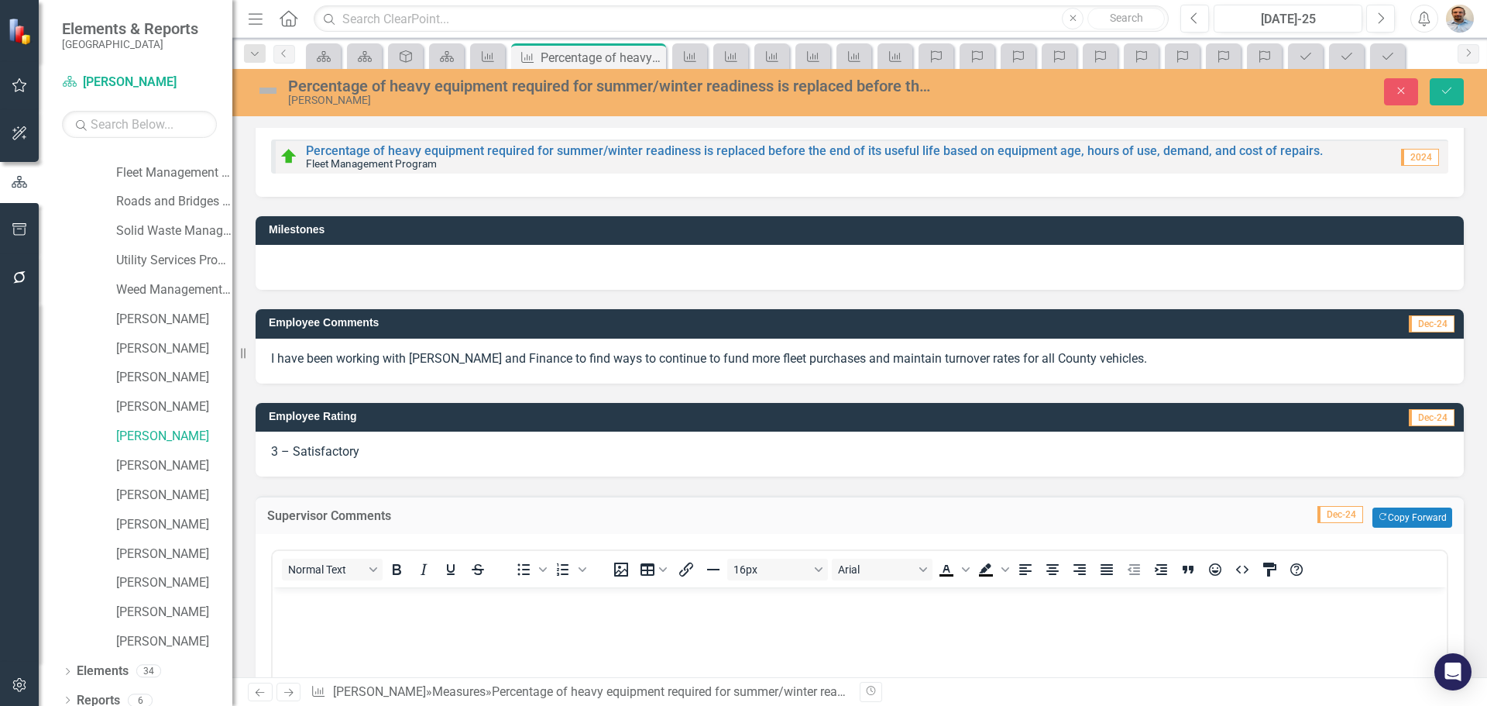
scroll to position [0, 0]
click at [354, 592] on p "Rich Text Area. Press ALT-0 for help." at bounding box center [860, 600] width 1167 height 19
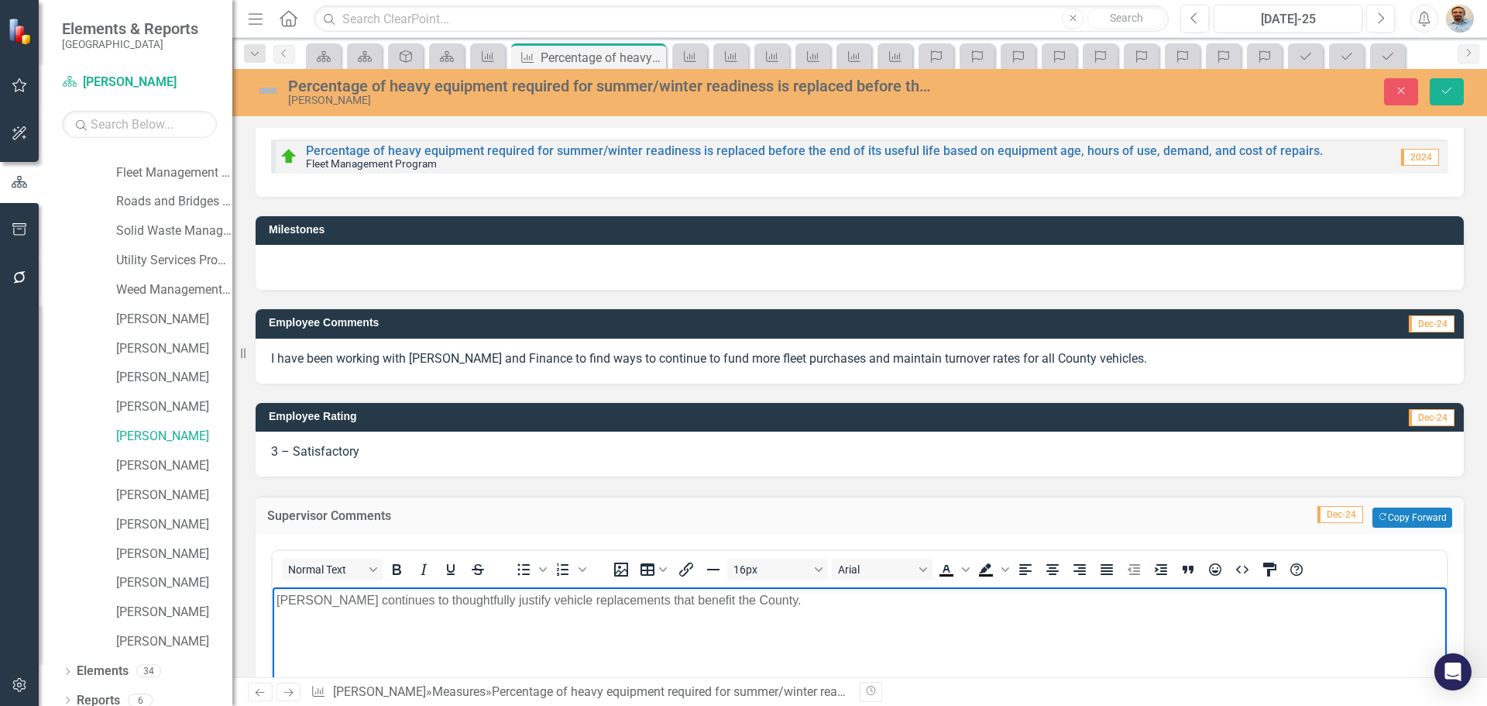
click at [780, 601] on p "Curtis continues to thoughtfully justify vehicle replacements that benefit the …" at bounding box center [860, 600] width 1167 height 19
click at [1438, 91] on button "Save" at bounding box center [1447, 91] width 34 height 27
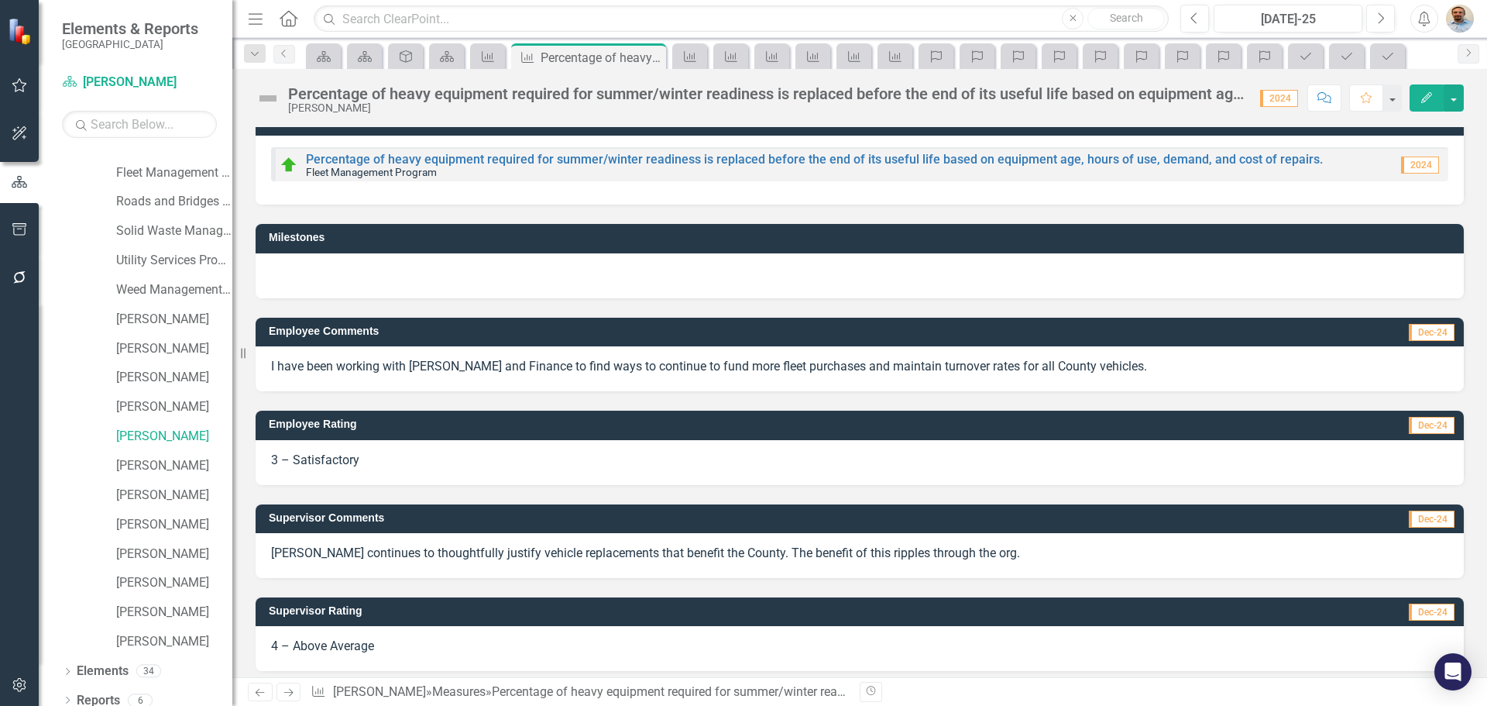
scroll to position [29, 0]
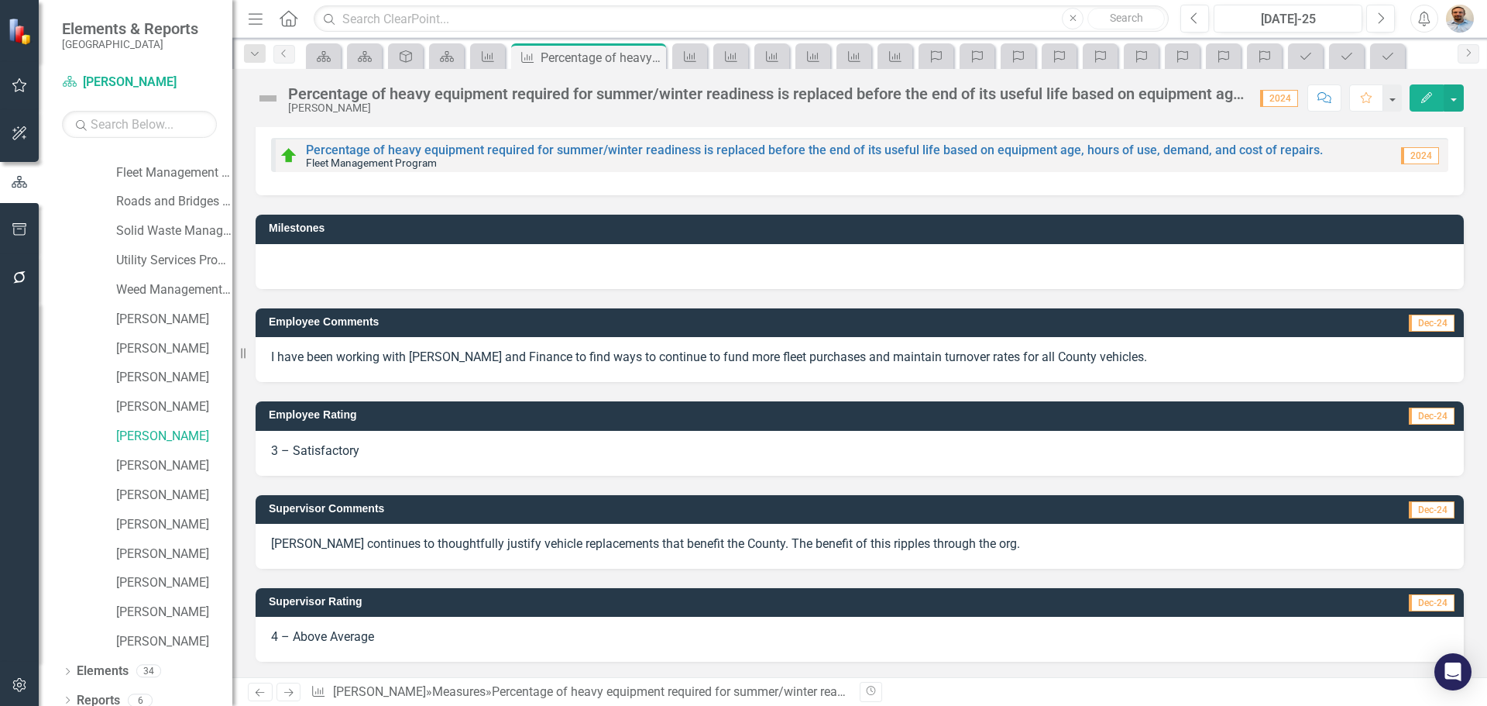
click at [289, 696] on icon "Next" at bounding box center [288, 692] width 13 height 10
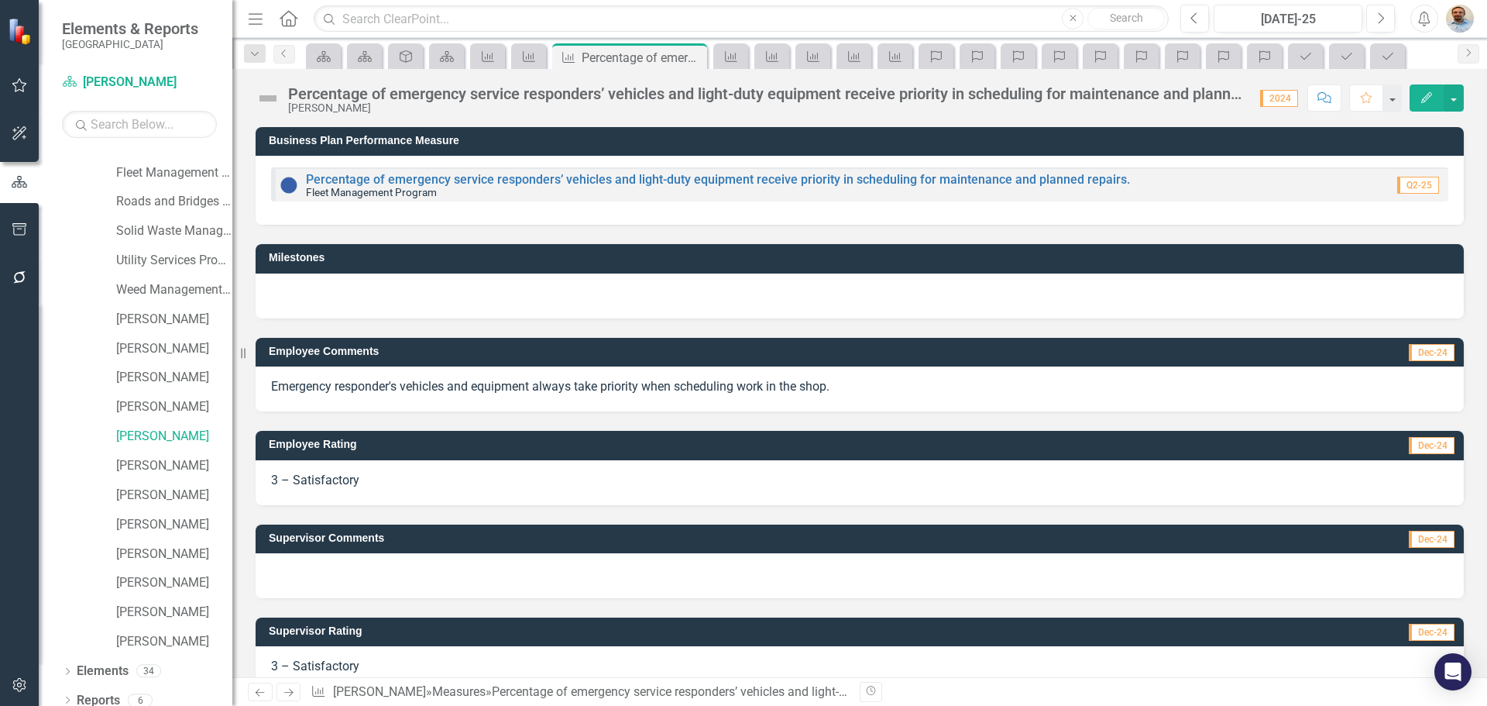
click at [291, 696] on icon "Next" at bounding box center [288, 692] width 13 height 10
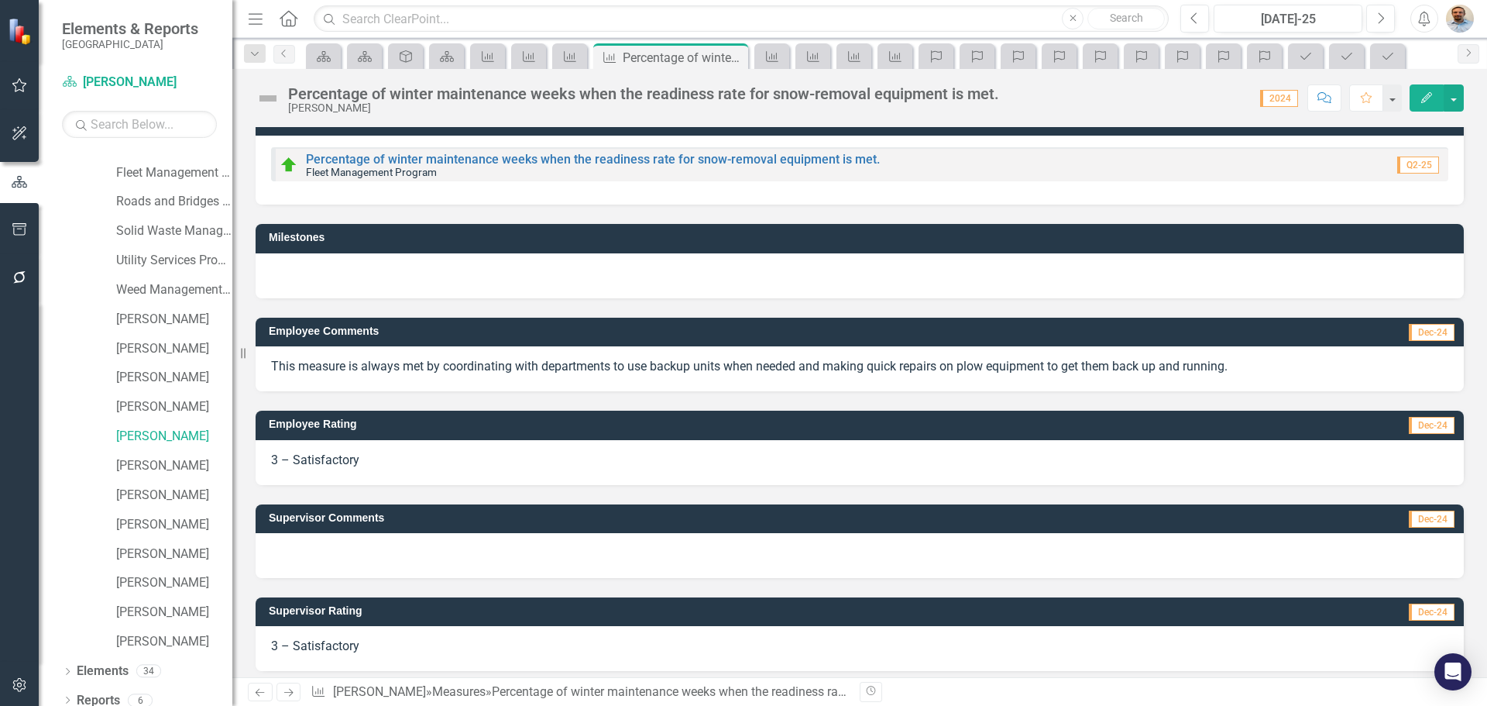
scroll to position [29, 0]
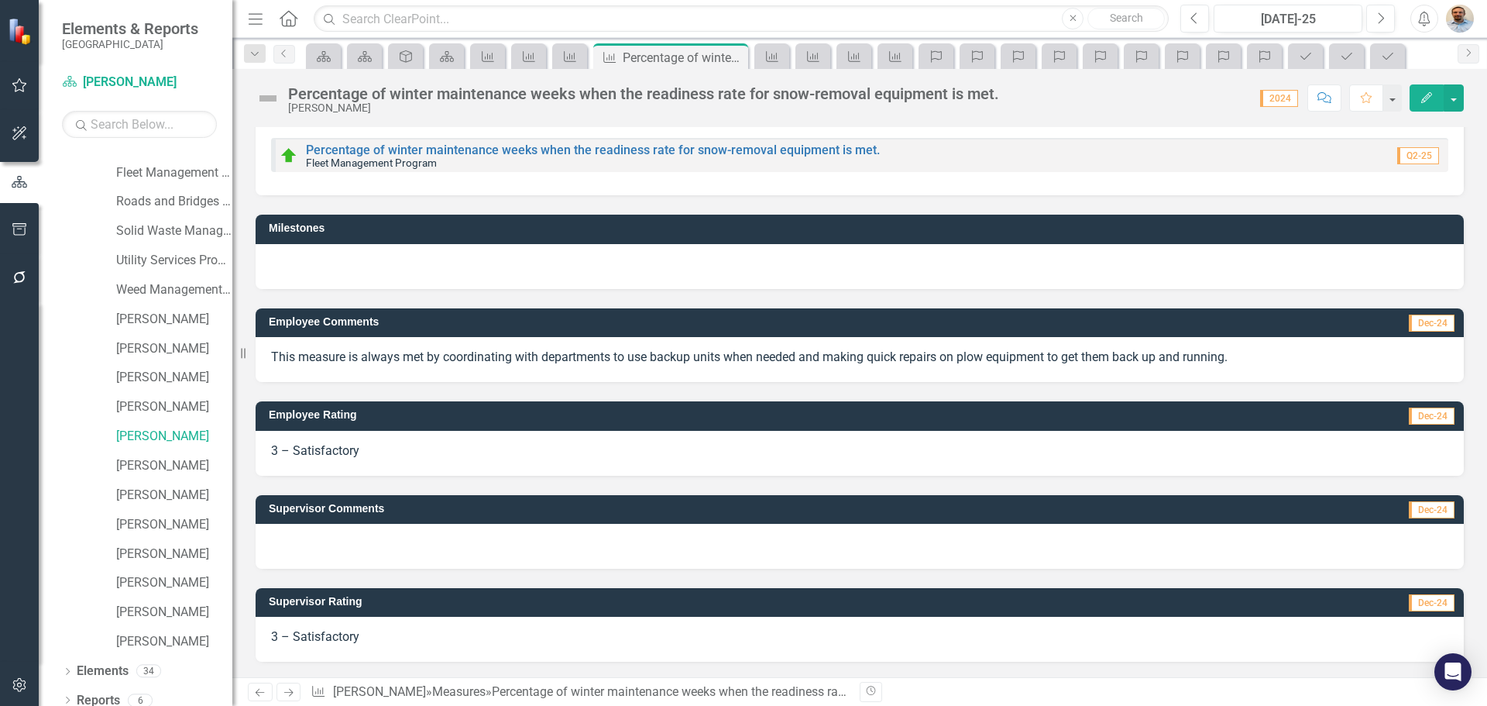
click at [256, 686] on link "Previous" at bounding box center [260, 691] width 25 height 19
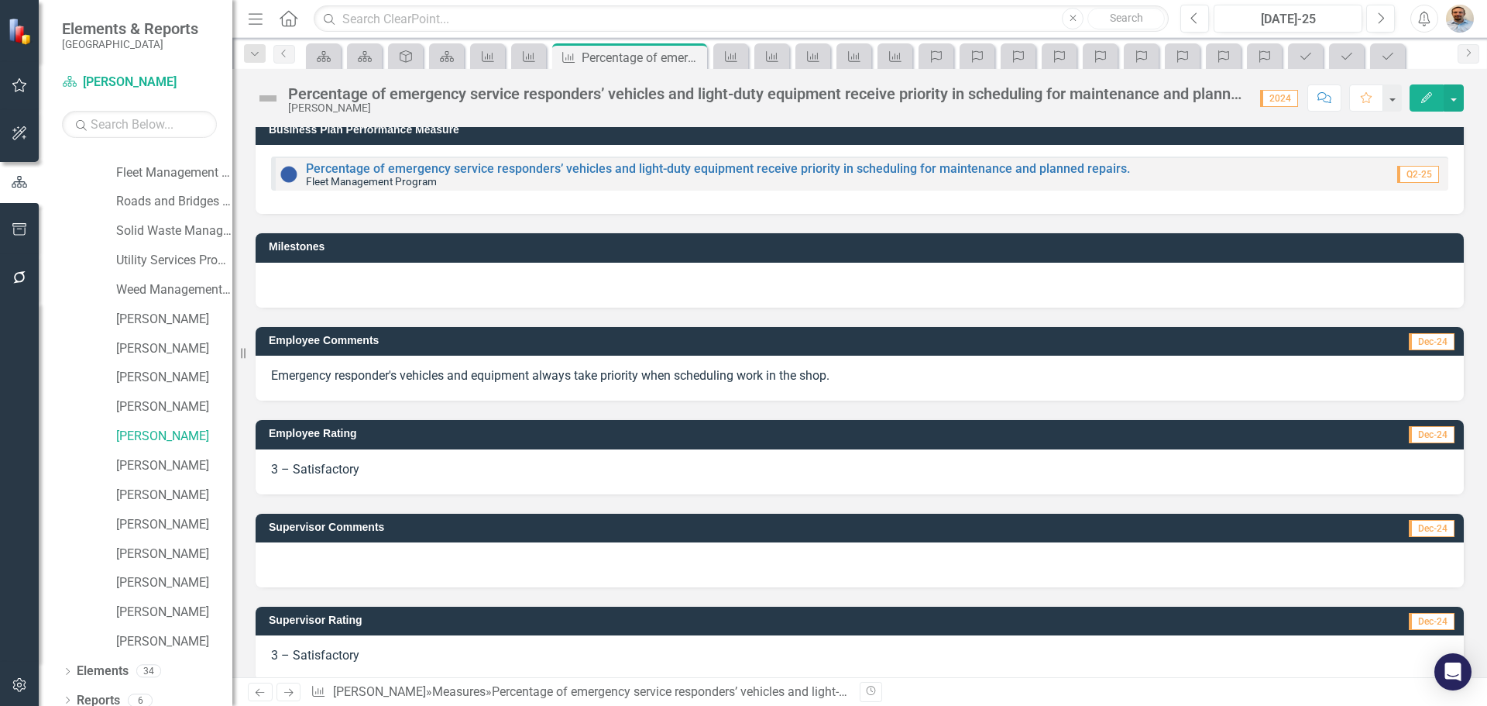
scroll to position [29, 0]
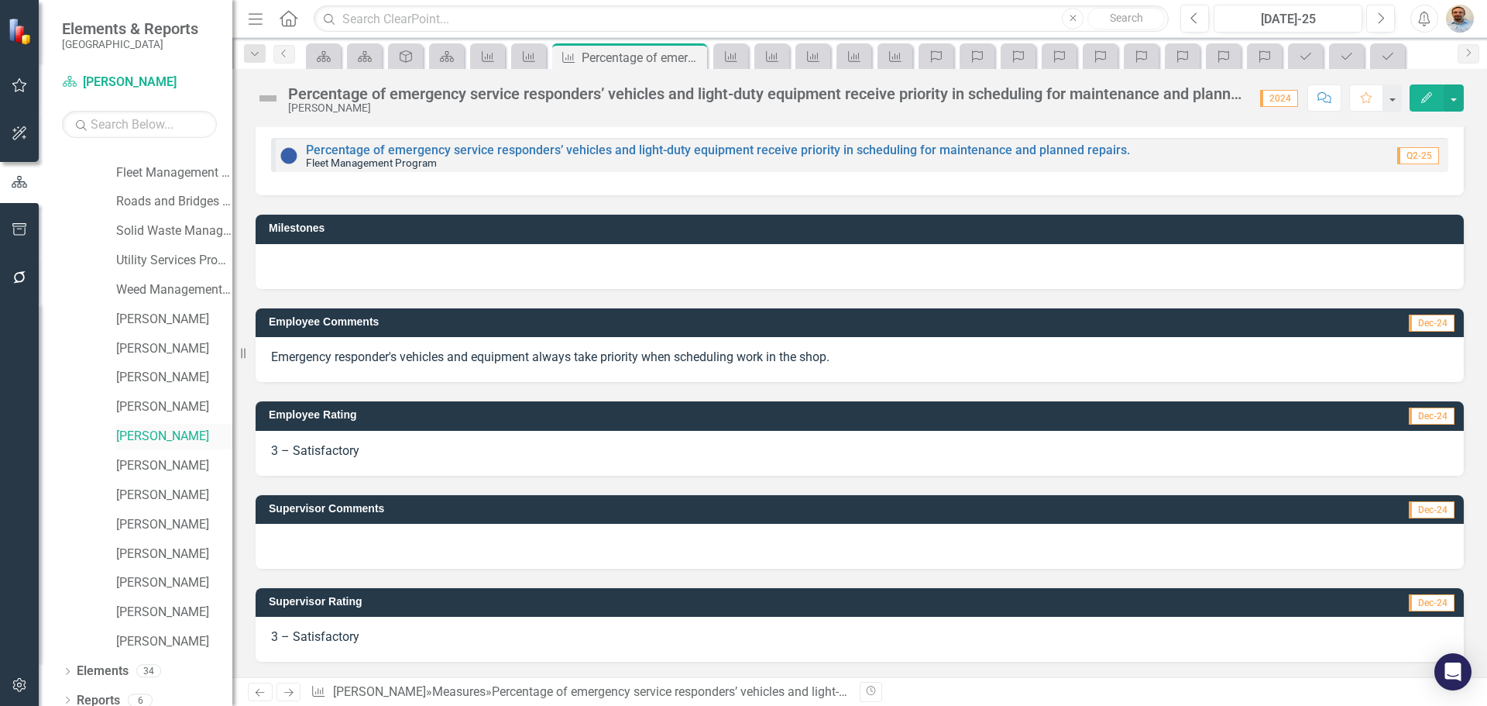
click at [179, 443] on link "[PERSON_NAME]" at bounding box center [174, 437] width 116 height 18
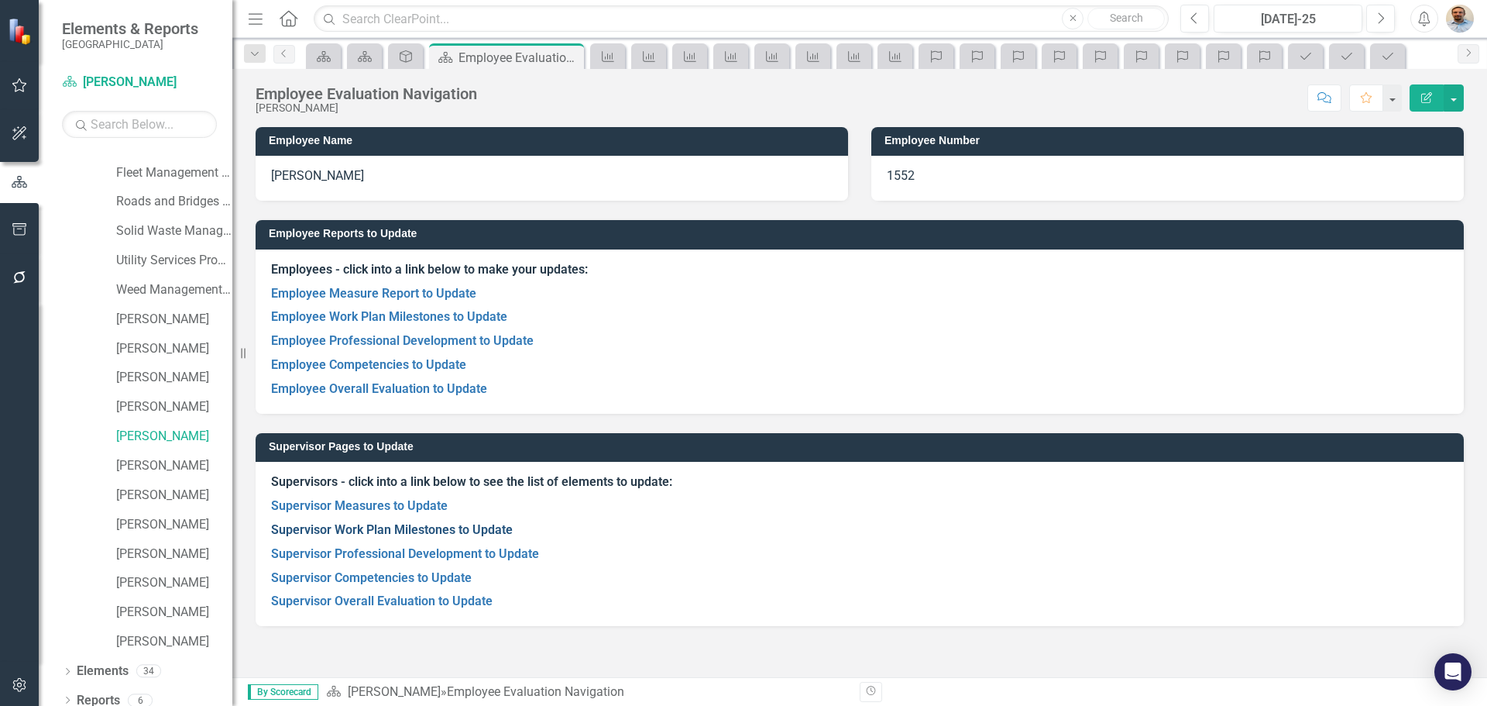
click at [339, 526] on link "Supervisor Work Plan Milestones to Update" at bounding box center [392, 529] width 242 height 15
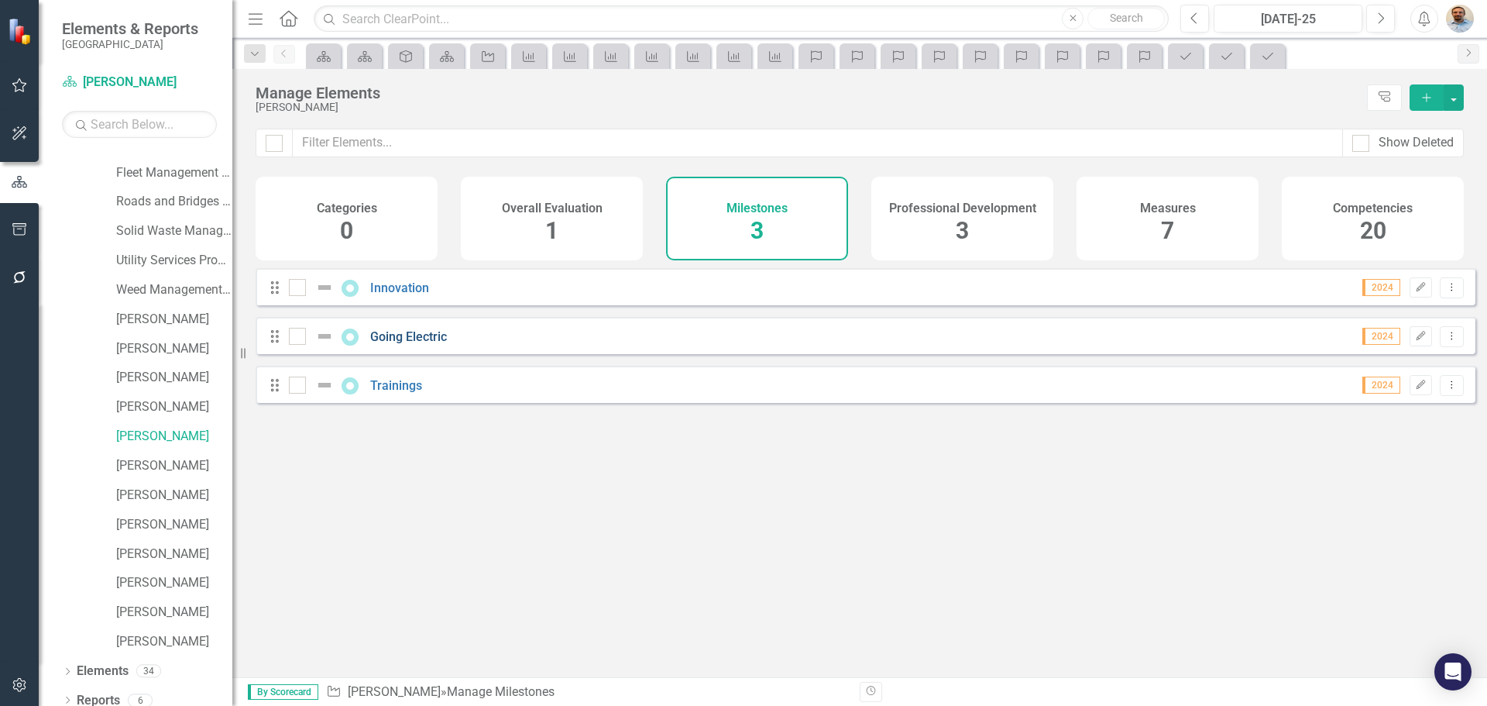
click at [403, 344] on link "Going Electric" at bounding box center [408, 336] width 77 height 15
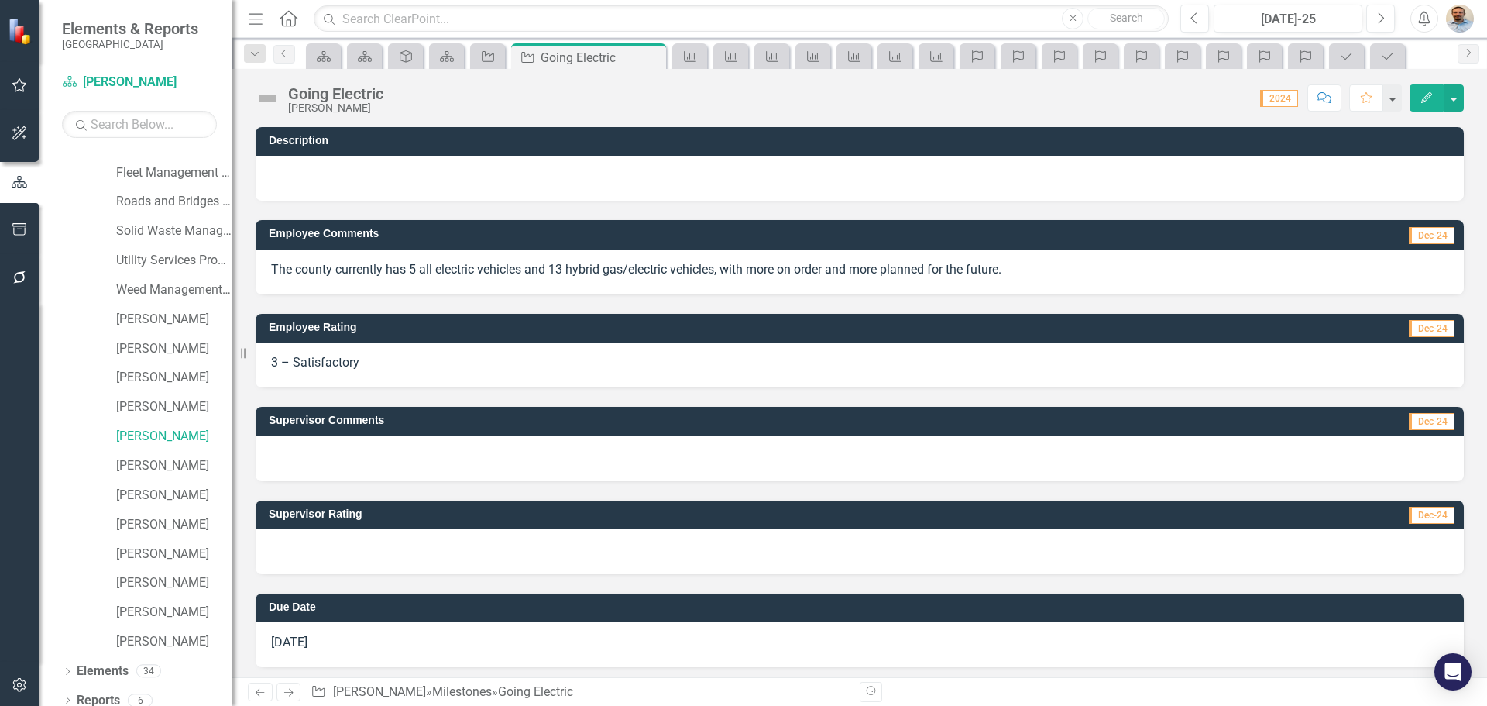
click at [387, 558] on div at bounding box center [860, 551] width 1208 height 45
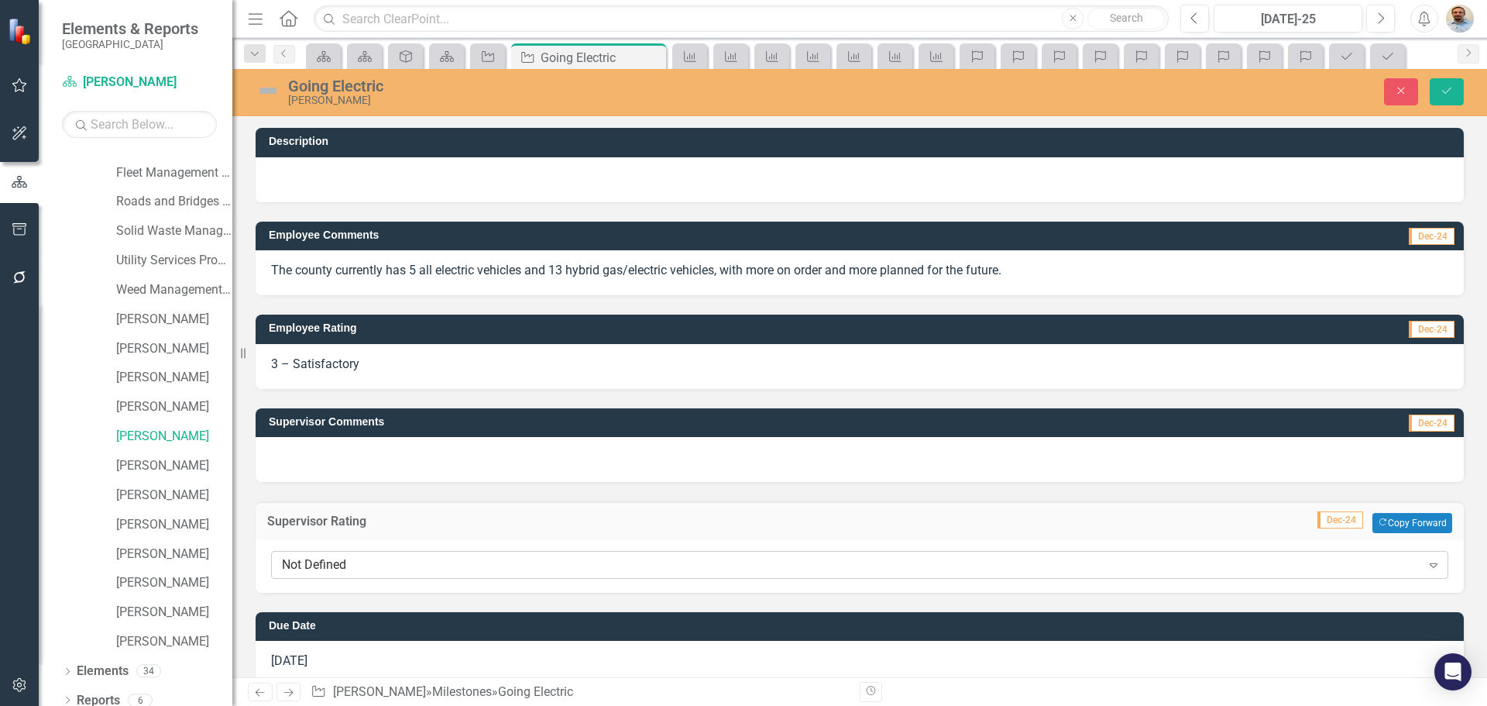
click at [390, 570] on div "Not Defined" at bounding box center [851, 565] width 1139 height 18
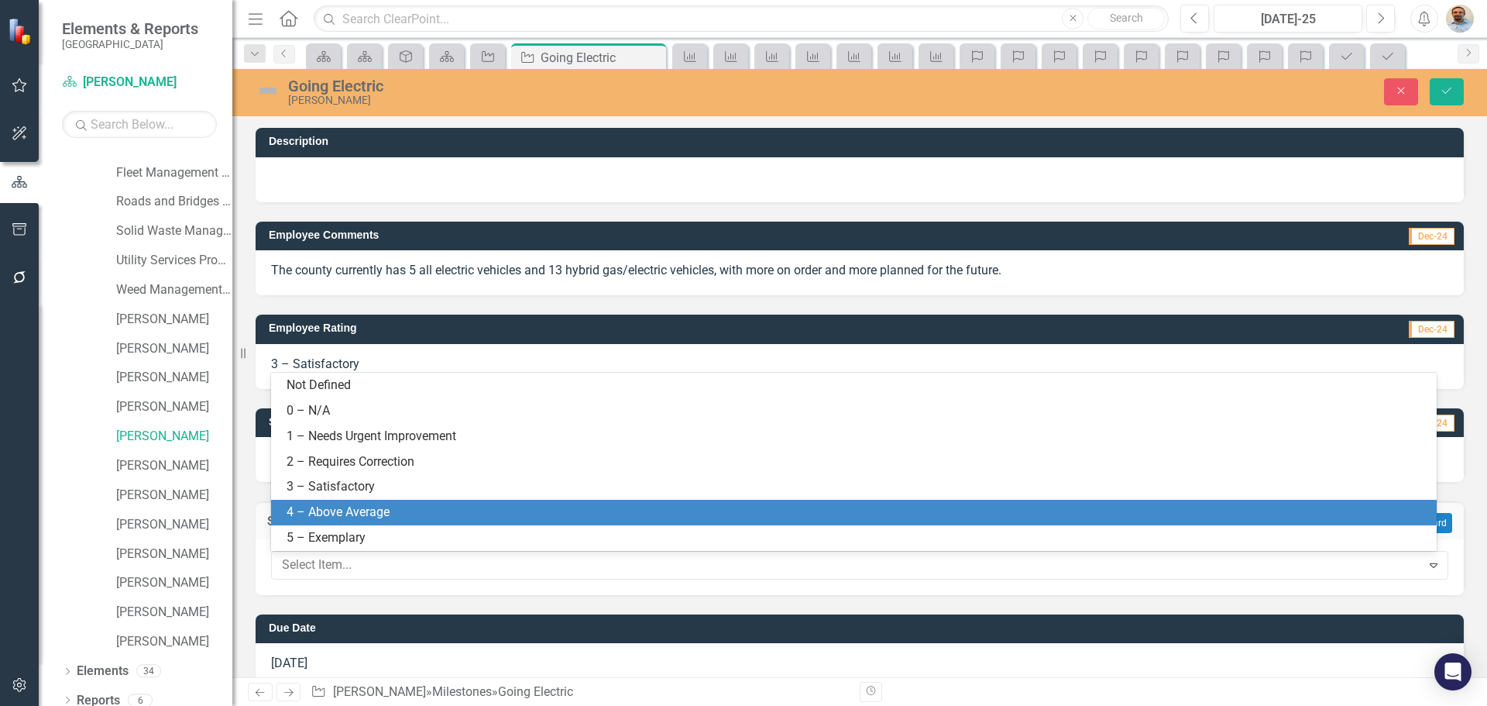
click at [380, 507] on div "4 – Above Average" at bounding box center [857, 512] width 1141 height 18
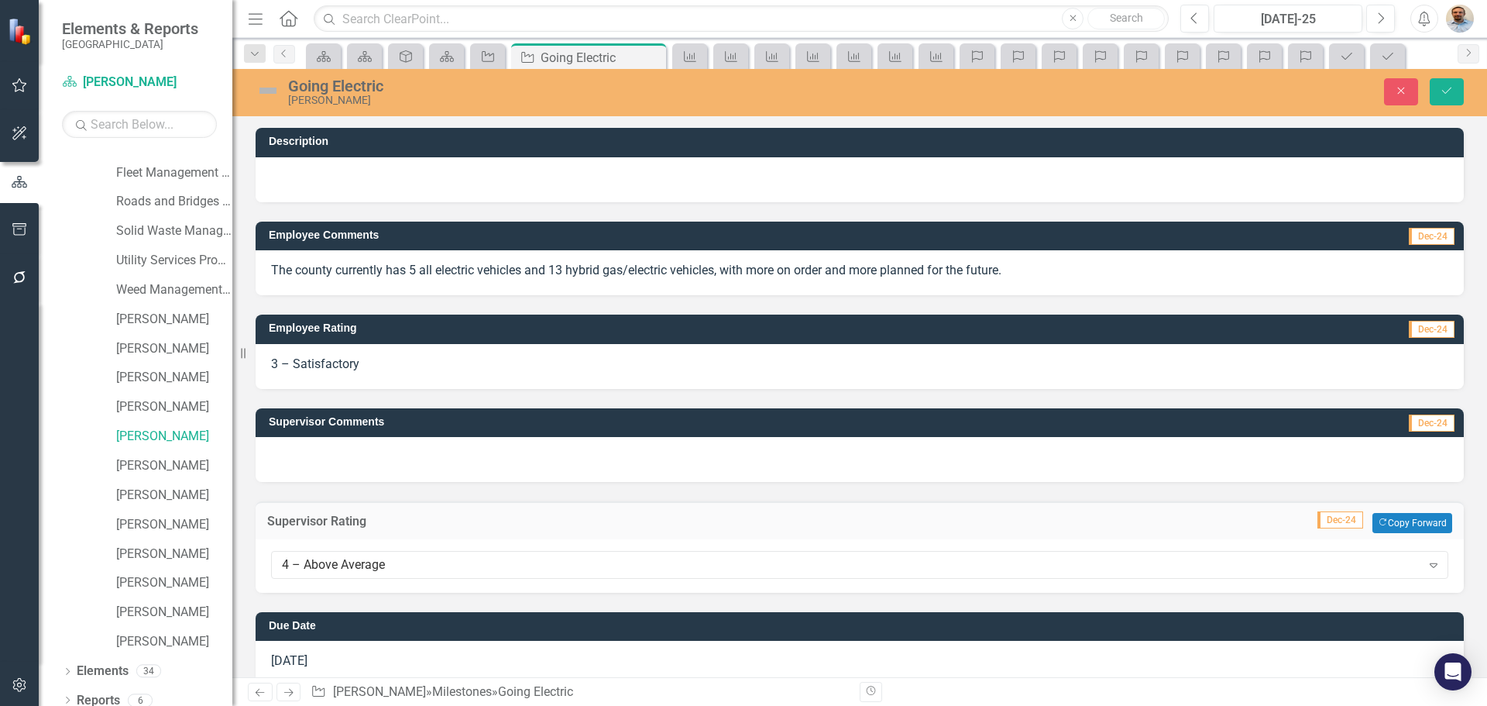
click at [369, 465] on div at bounding box center [860, 459] width 1208 height 45
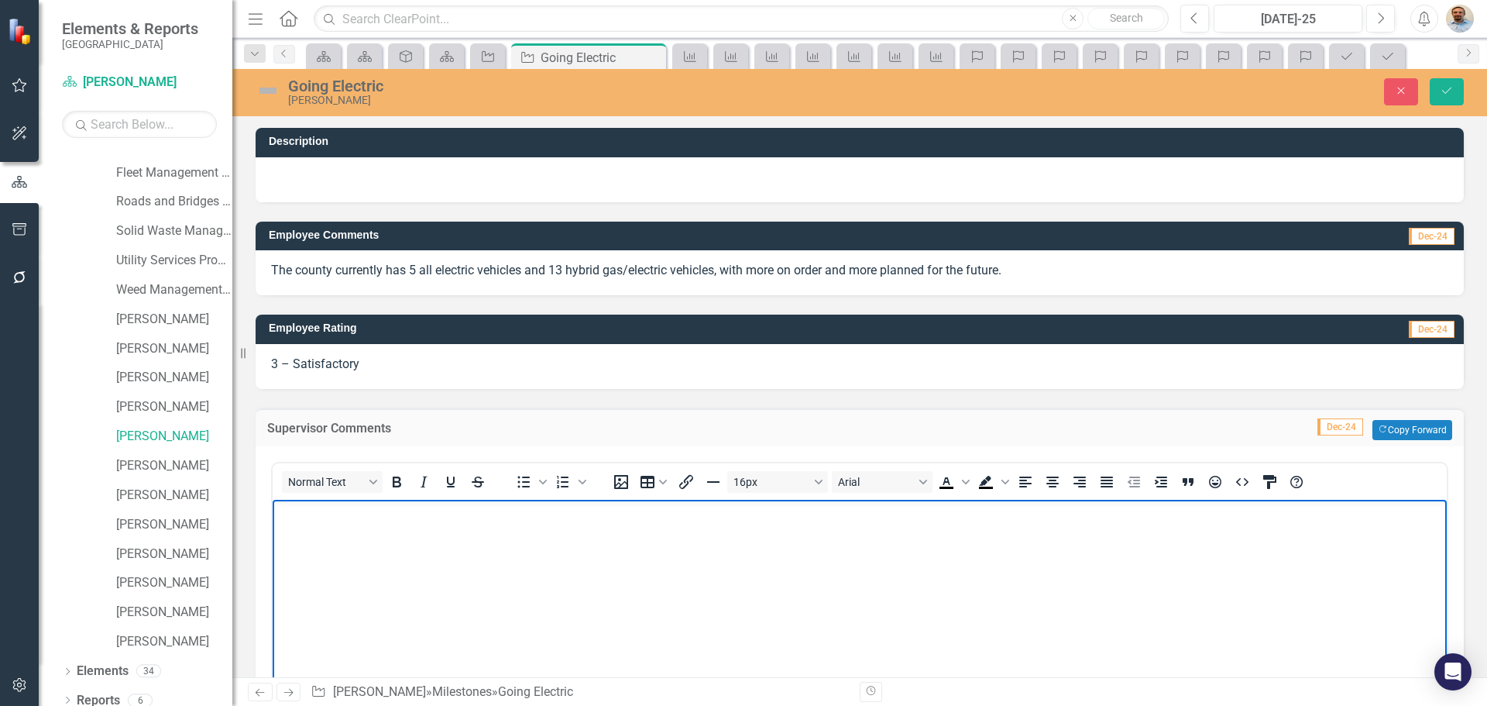
click at [380, 561] on body "Rich Text Area. Press ALT-0 for help." at bounding box center [860, 615] width 1174 height 232
click at [1456, 94] on button "Save" at bounding box center [1447, 91] width 34 height 27
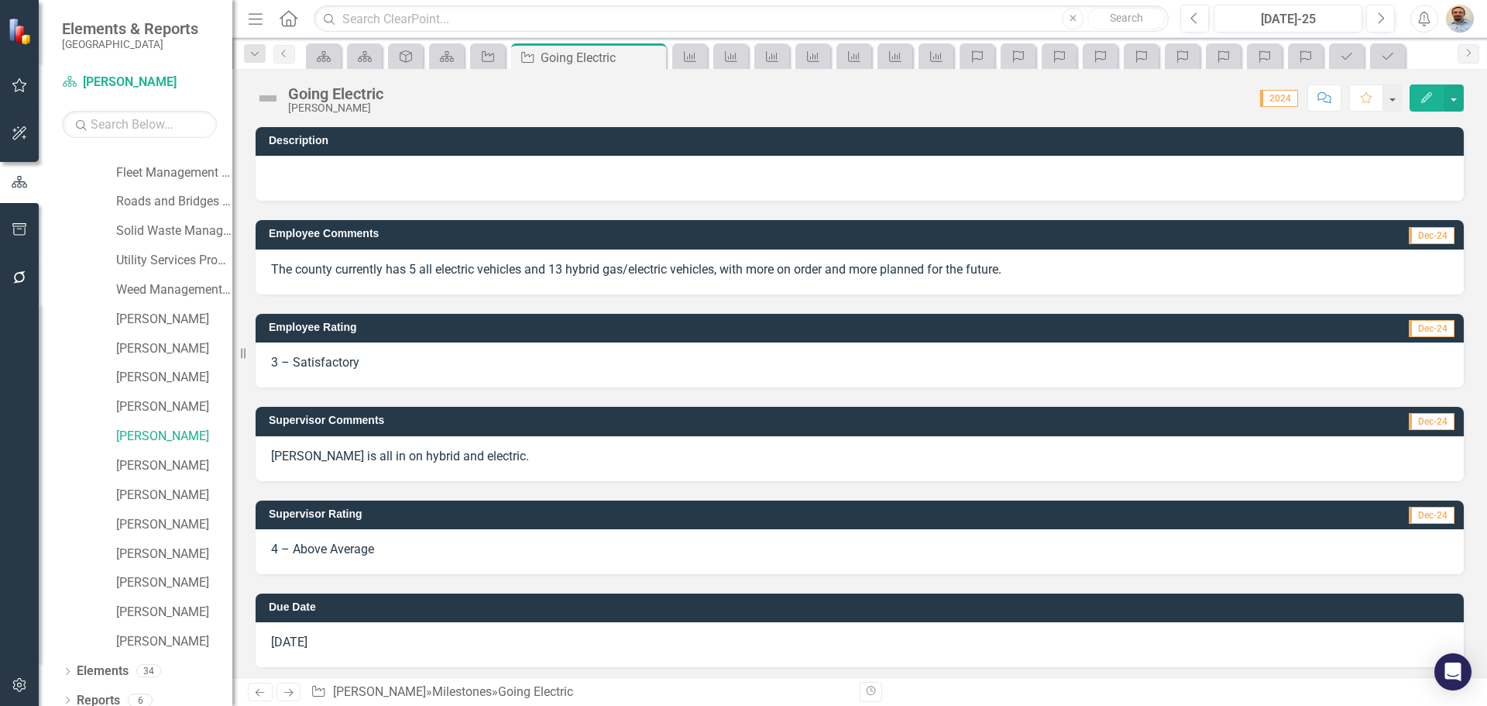
click at [290, 692] on icon at bounding box center [288, 693] width 9 height 8
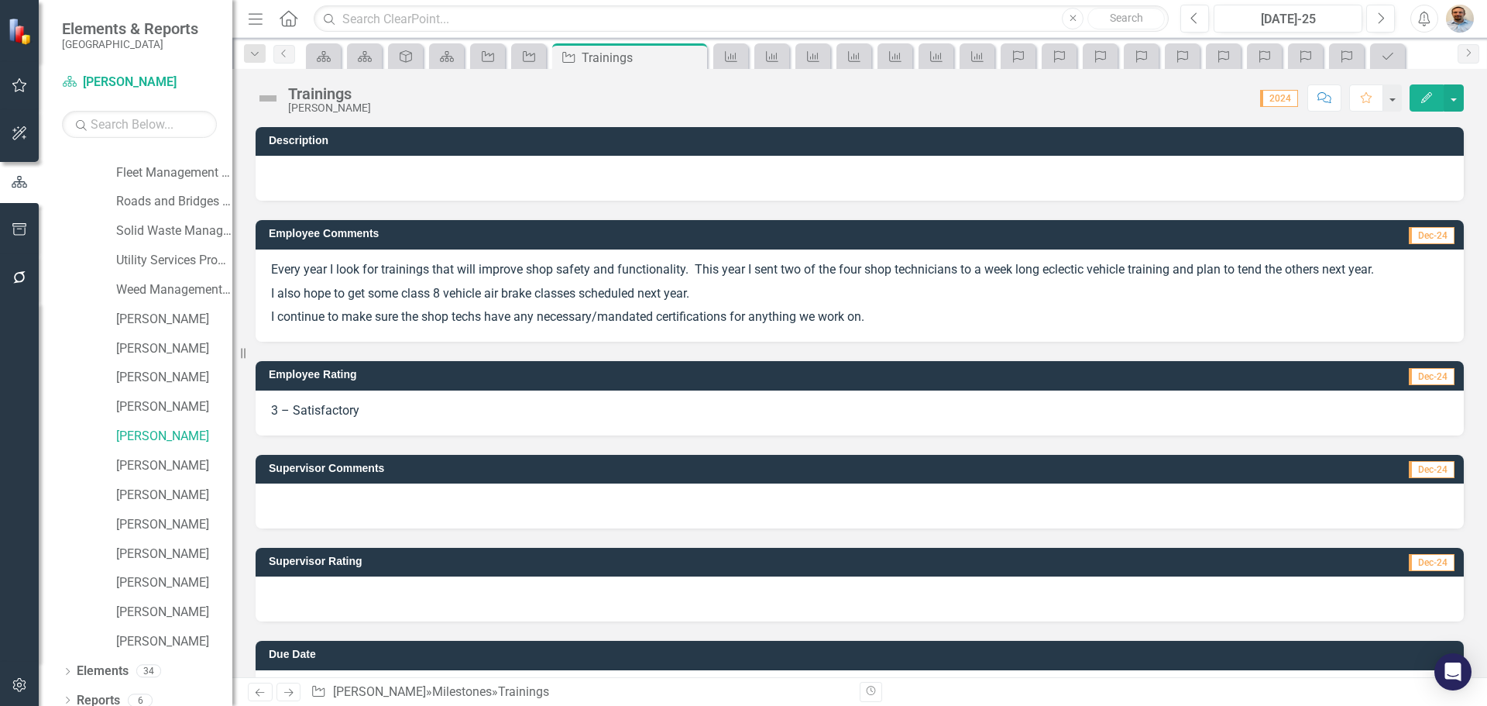
click at [1046, 272] on p "Every year I look for trainings that will improve shop safety and functionality…" at bounding box center [859, 271] width 1177 height 21
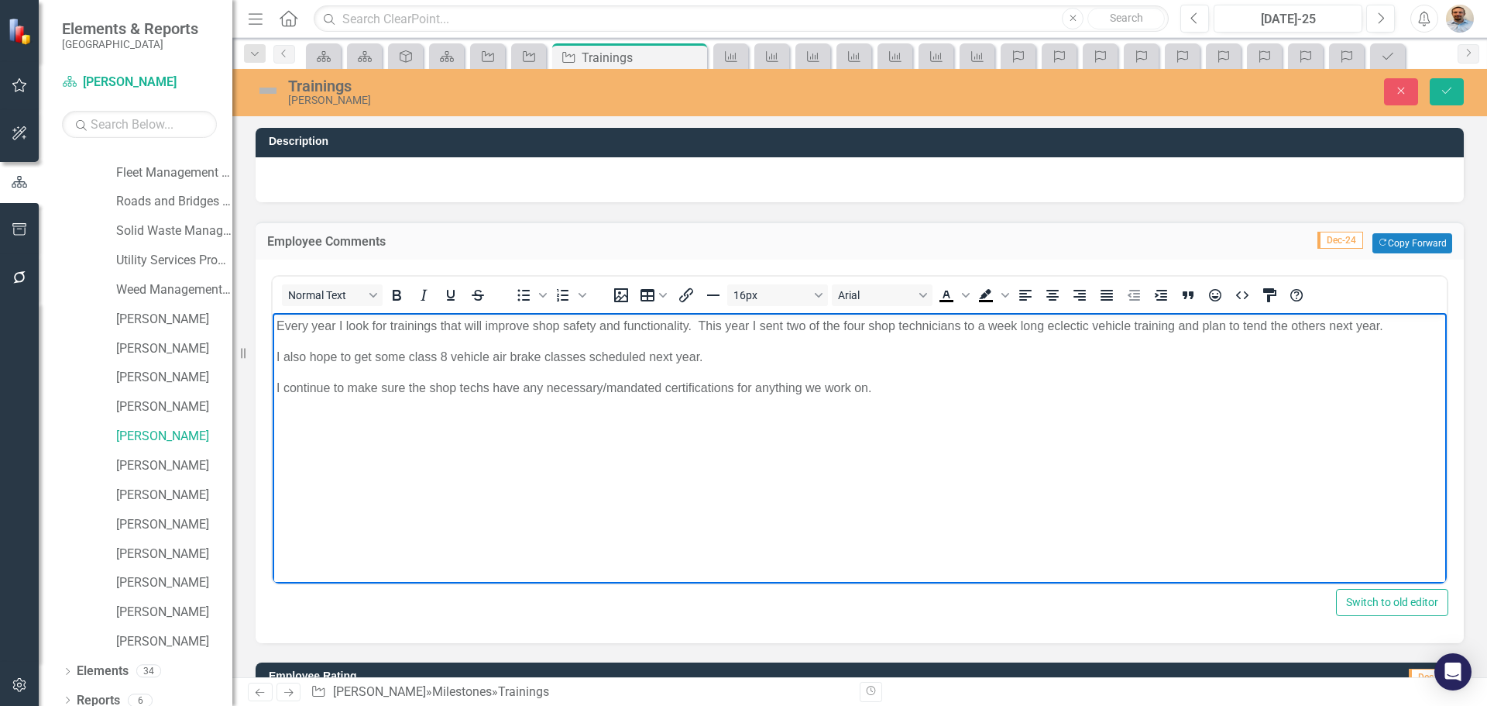
click at [1057, 326] on p "Every year I look for trainings that will improve shop safety and functionality…" at bounding box center [860, 325] width 1167 height 19
click at [1115, 462] on body "Every year I look for trainings that will improve shop safety and functionality…" at bounding box center [860, 428] width 1174 height 232
drag, startPoint x: 1081, startPoint y: 327, endPoint x: 1020, endPoint y: 406, distance: 99.9
click at [1005, 461] on body "Every year I look for trainings that will improve shop safety and functionality…" at bounding box center [860, 428] width 1174 height 232
click at [1078, 326] on p "Every year I look for trainings that will improve shop safety and functionality…" at bounding box center [860, 325] width 1167 height 19
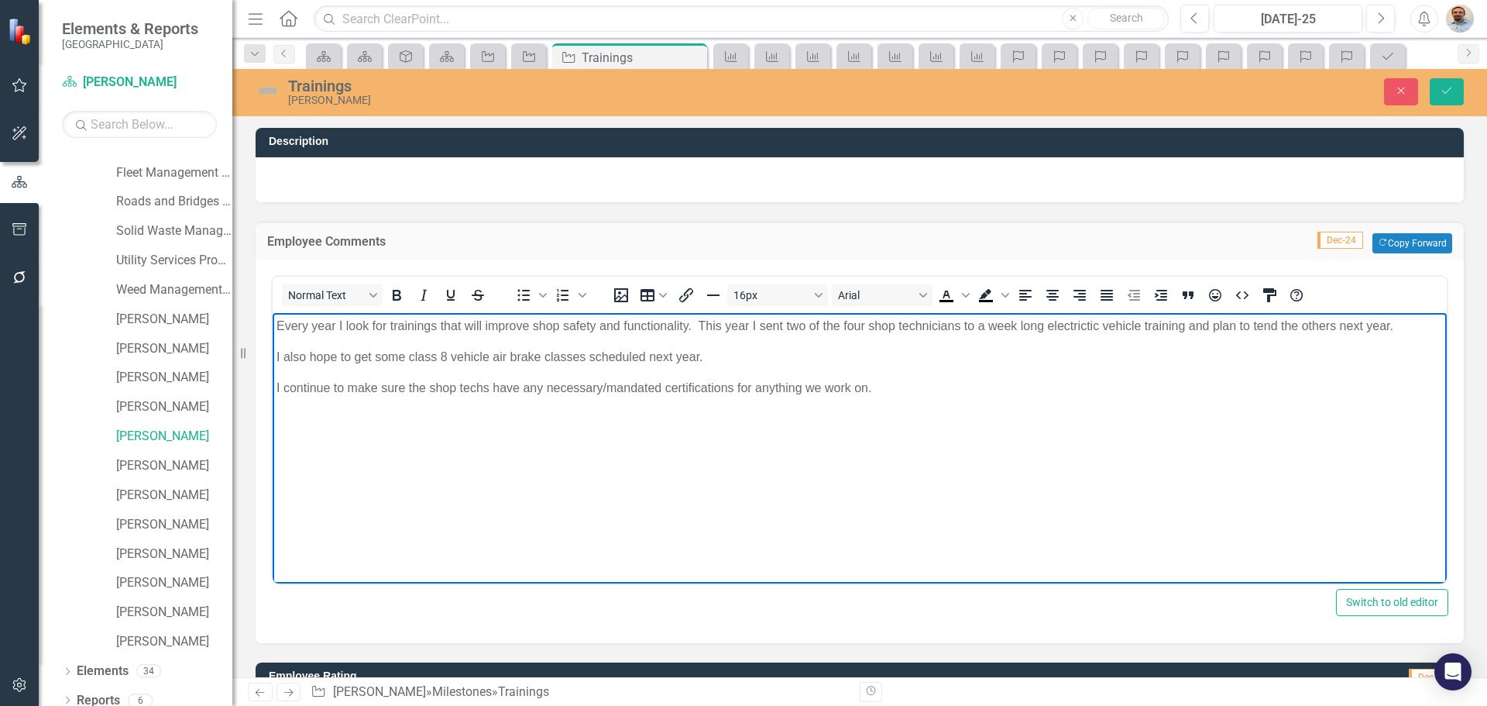
click at [1029, 356] on p "I also hope to get some class 8 vehicle air brake classes scheduled next year." at bounding box center [860, 356] width 1167 height 19
click at [1154, 385] on p "I continue to make sure the shop techs have any necessary/mandated certificatio…" at bounding box center [860, 387] width 1167 height 19
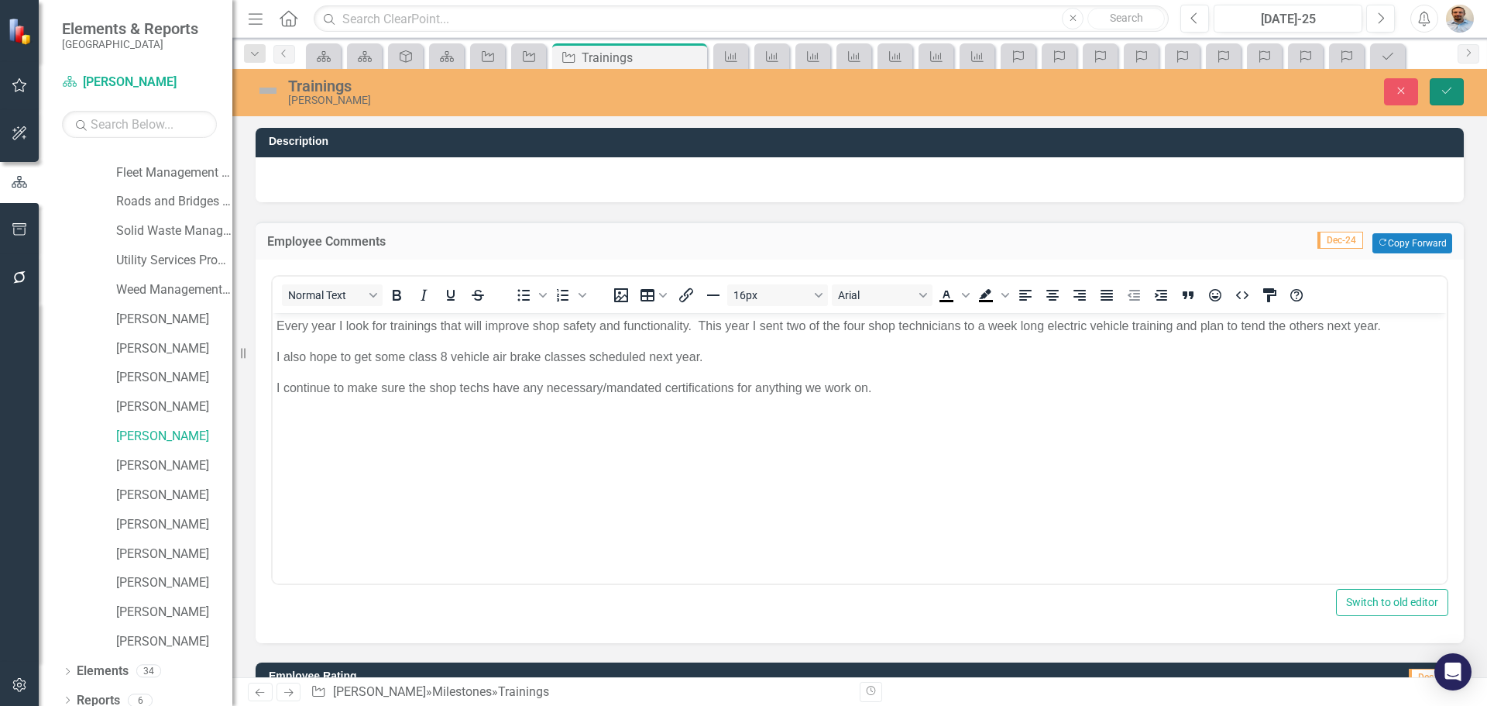
click at [1444, 91] on icon "Save" at bounding box center [1447, 90] width 14 height 11
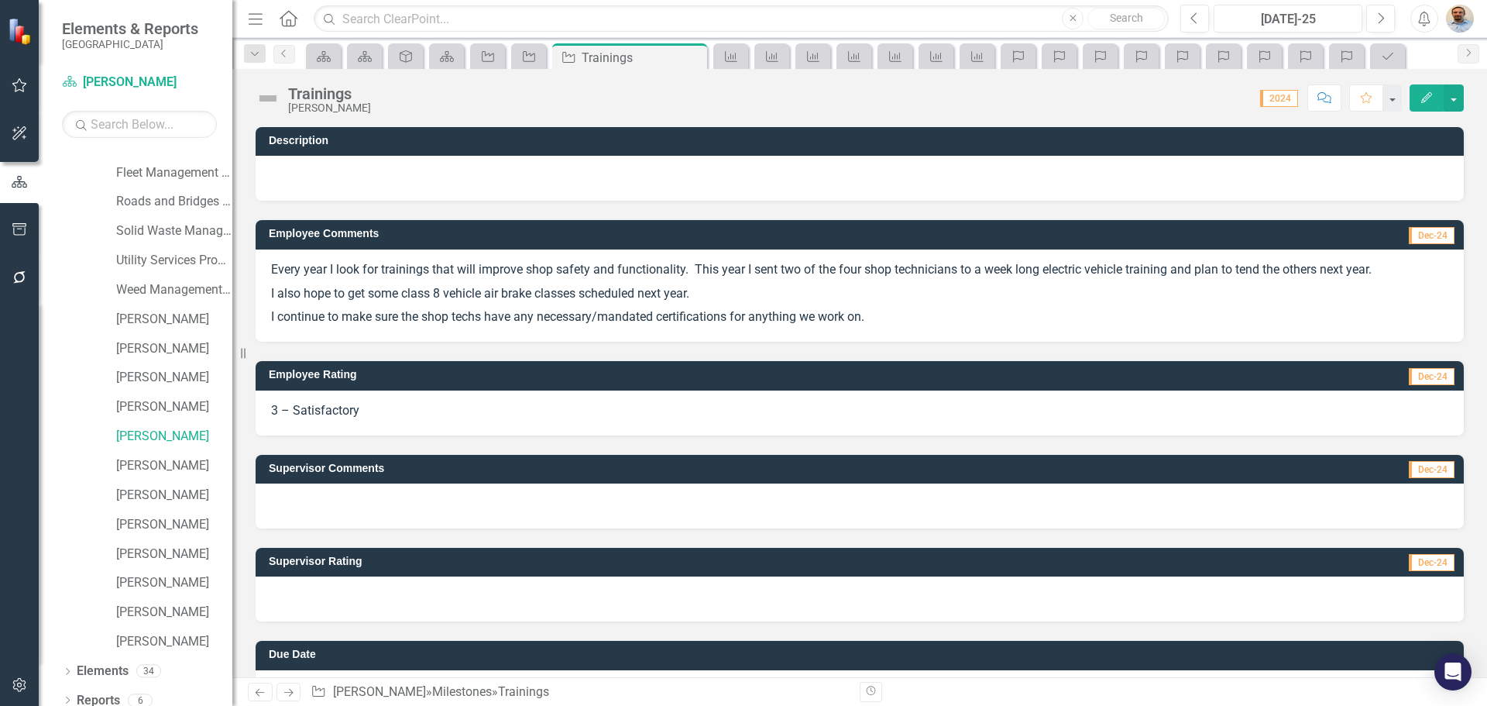
click at [401, 597] on div at bounding box center [860, 598] width 1208 height 45
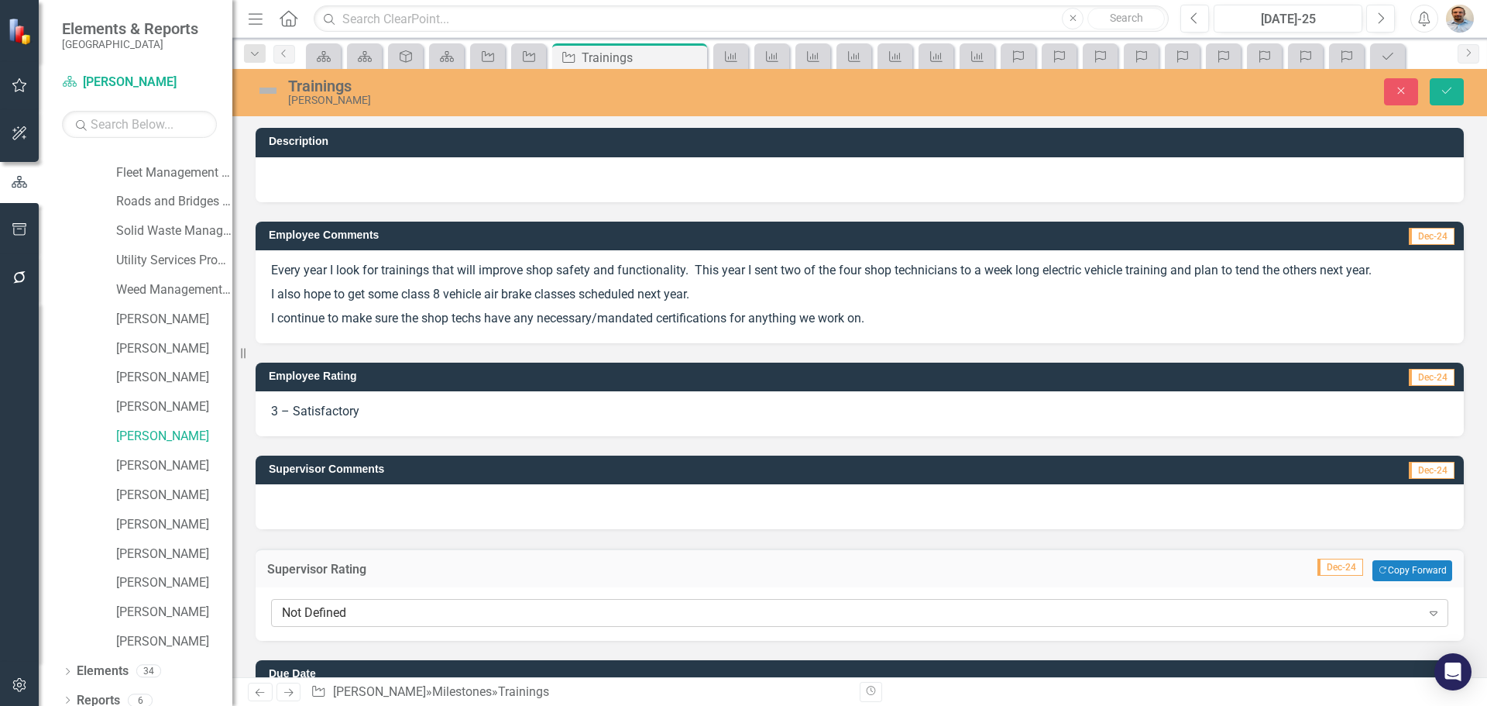
click at [402, 618] on div "Not Defined" at bounding box center [851, 612] width 1139 height 18
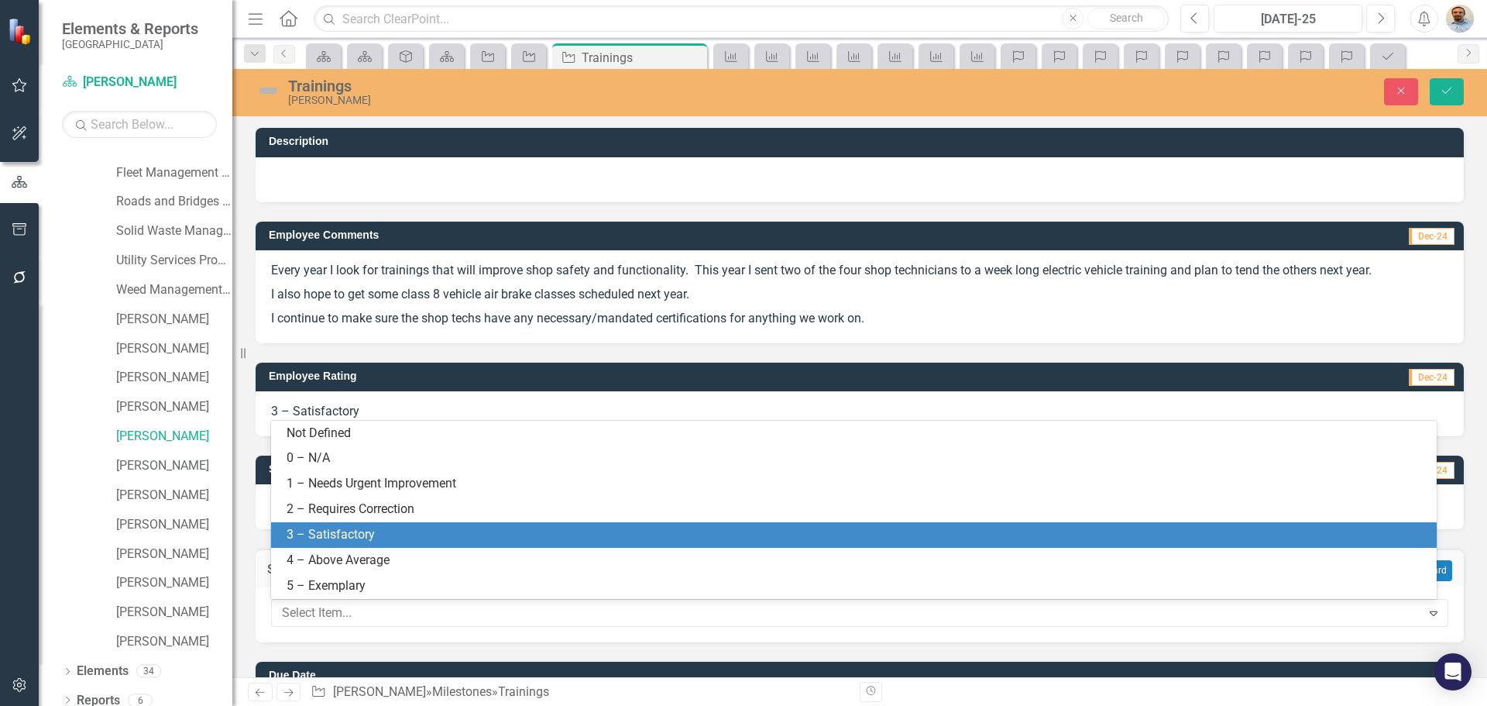
click at [404, 538] on div "3 – Satisfactory" at bounding box center [857, 535] width 1141 height 18
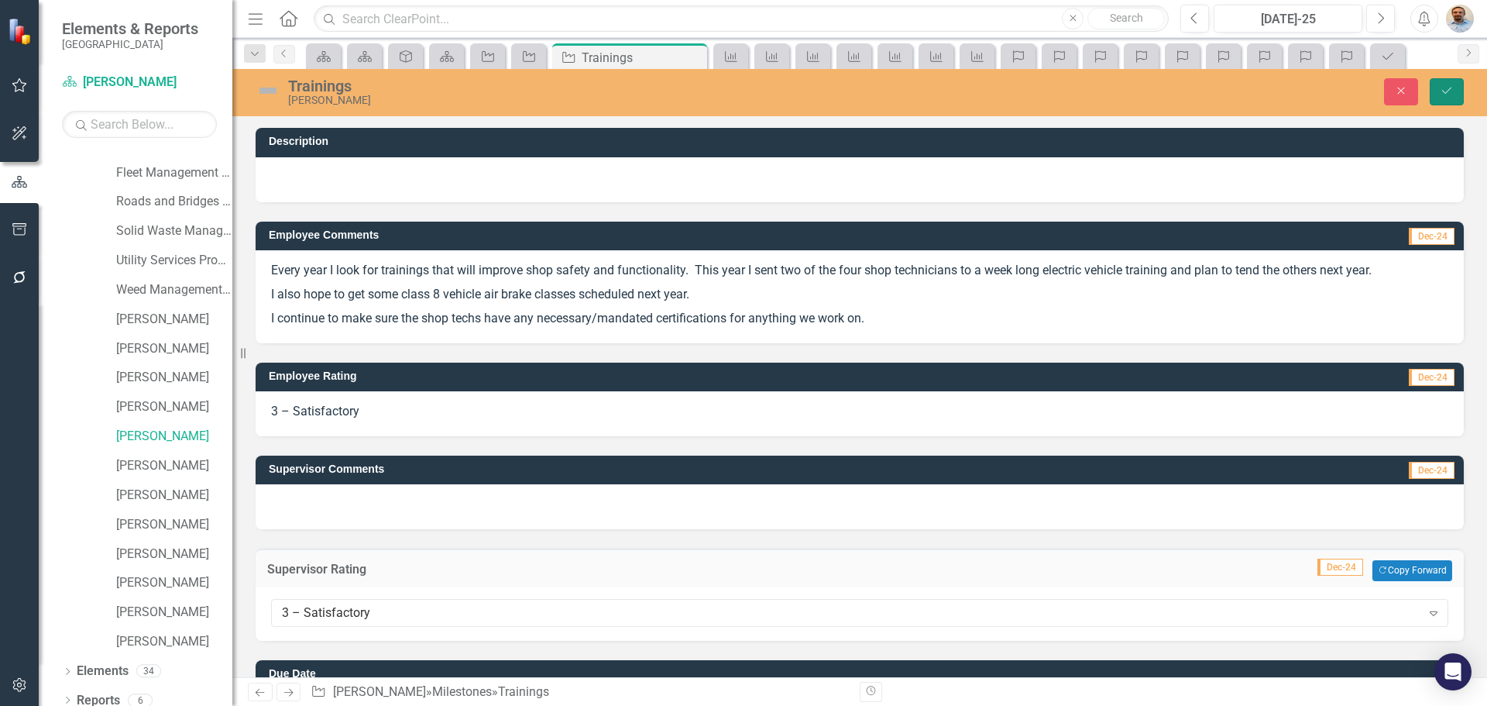
click at [1450, 89] on icon "submit" at bounding box center [1446, 91] width 9 height 6
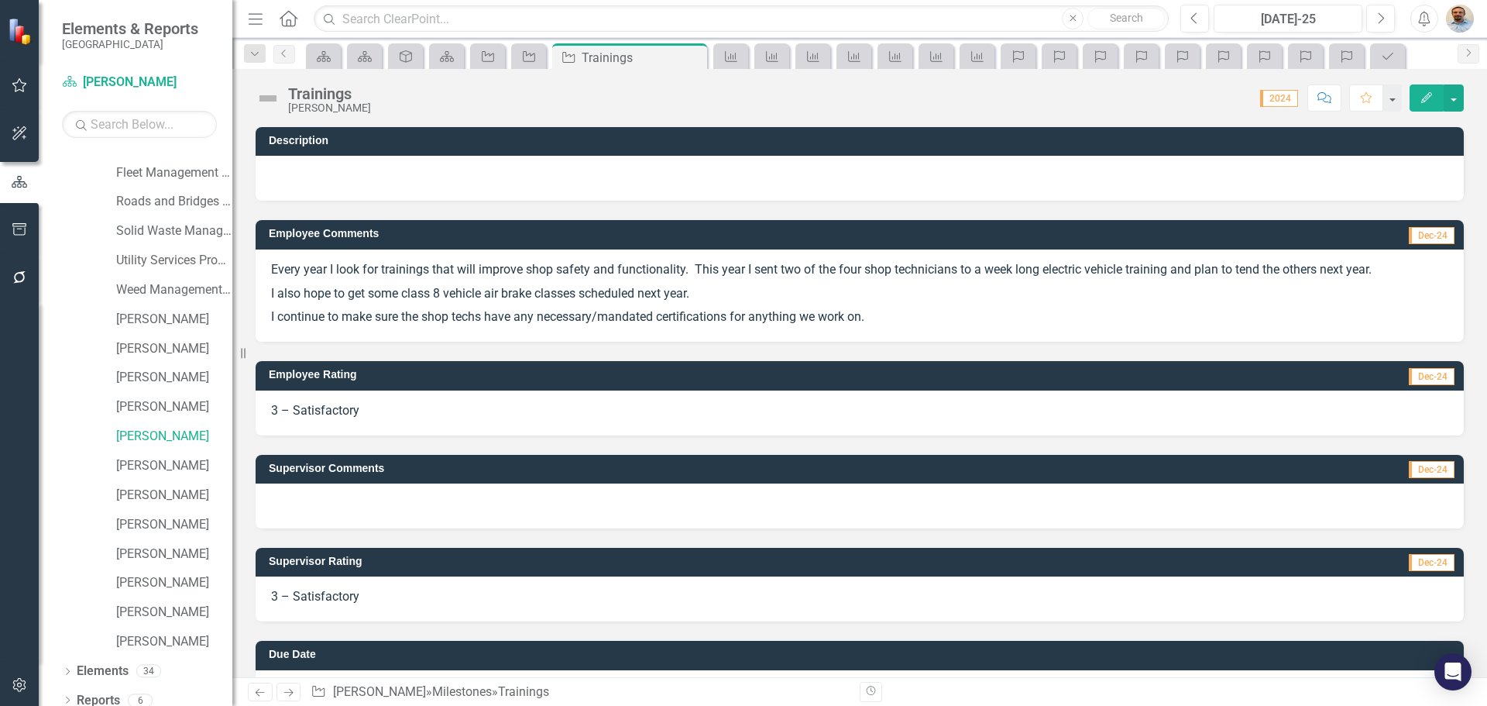
click at [294, 695] on icon "Next" at bounding box center [288, 692] width 13 height 10
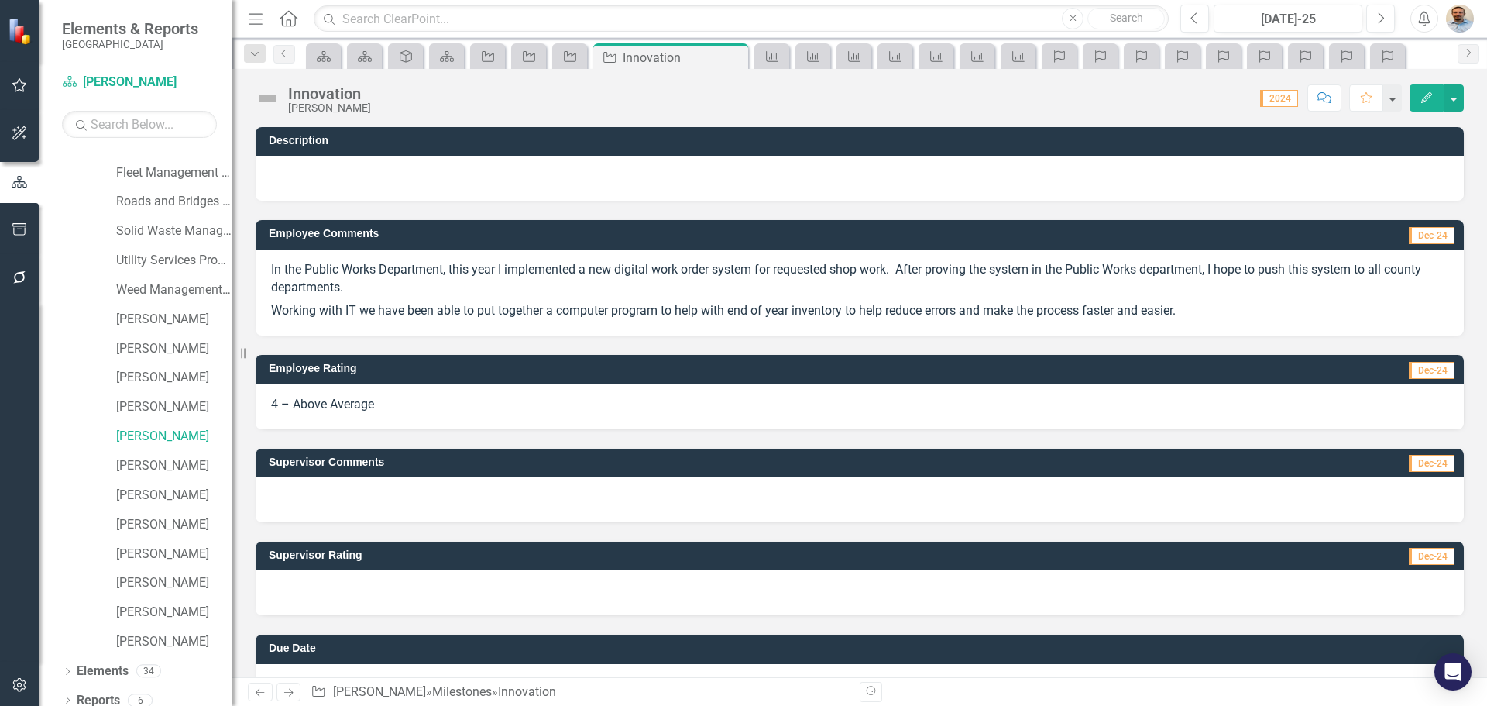
click at [388, 594] on div at bounding box center [860, 592] width 1208 height 45
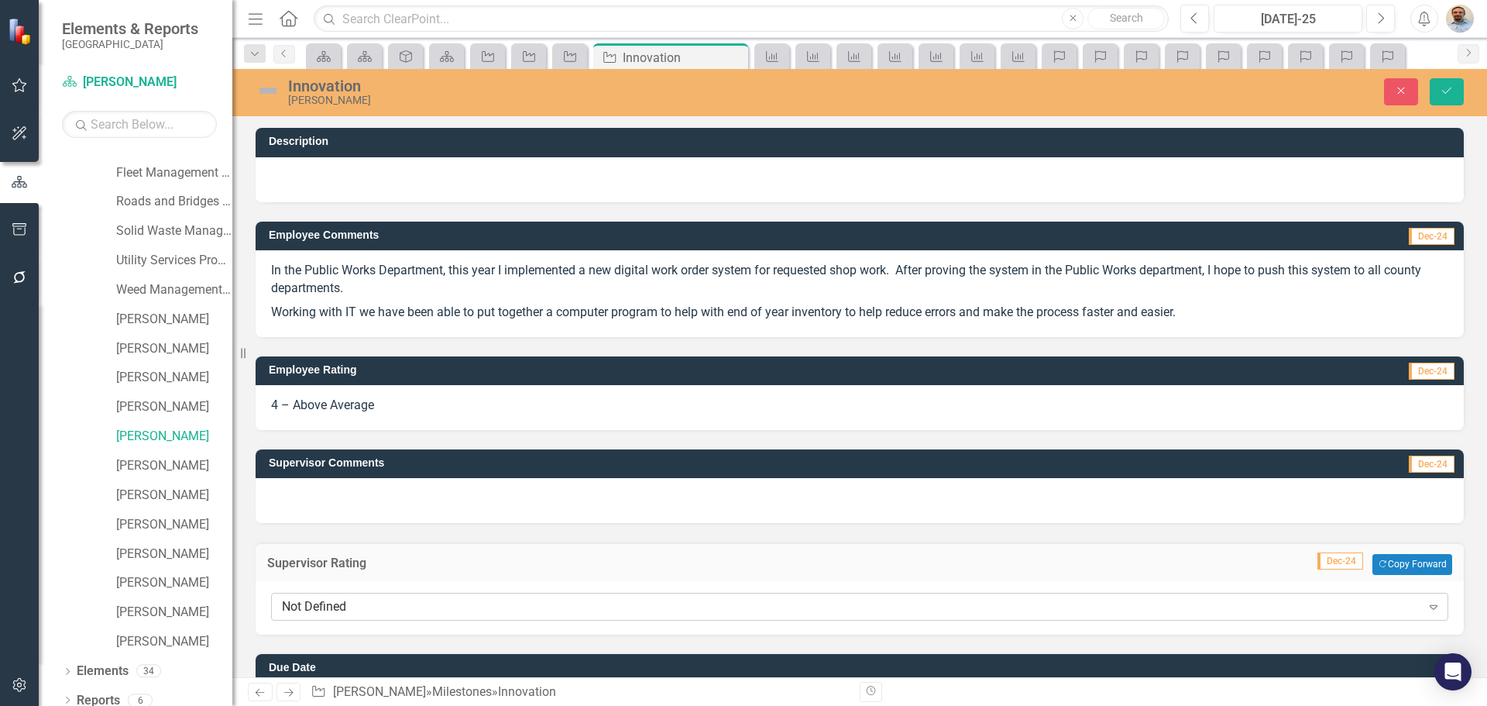
click at [393, 600] on div "Not Defined" at bounding box center [851, 606] width 1139 height 18
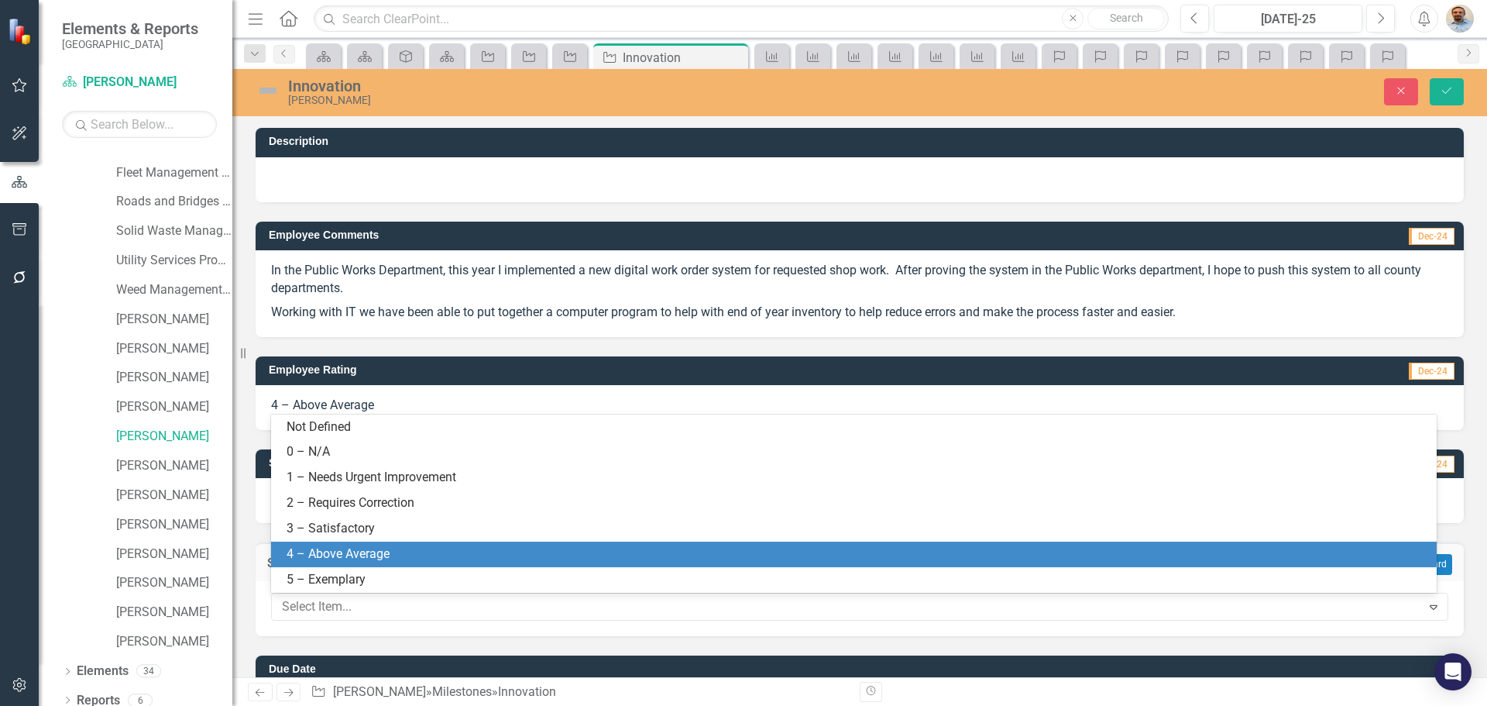
click at [376, 550] on div "4 – Above Average" at bounding box center [857, 554] width 1141 height 18
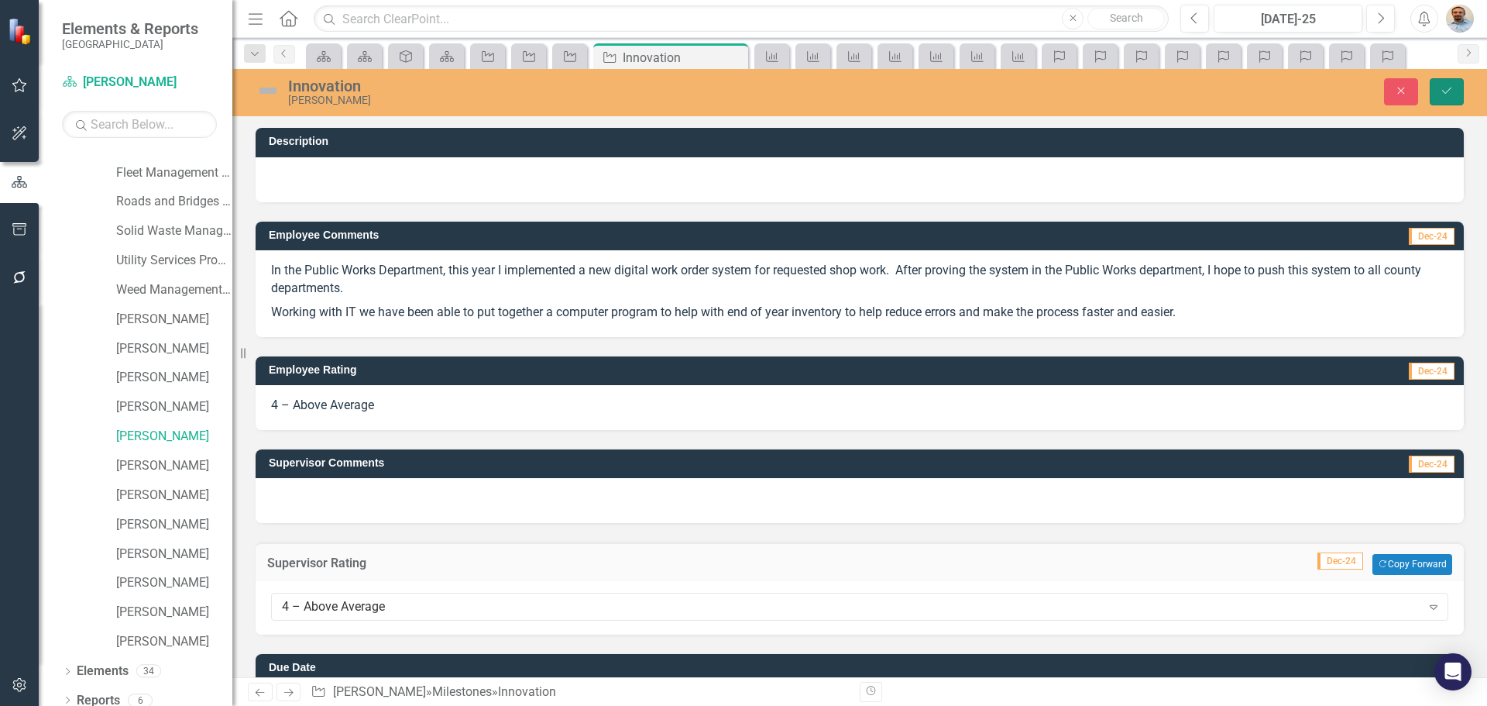
click at [1449, 94] on icon "Save" at bounding box center [1447, 90] width 14 height 11
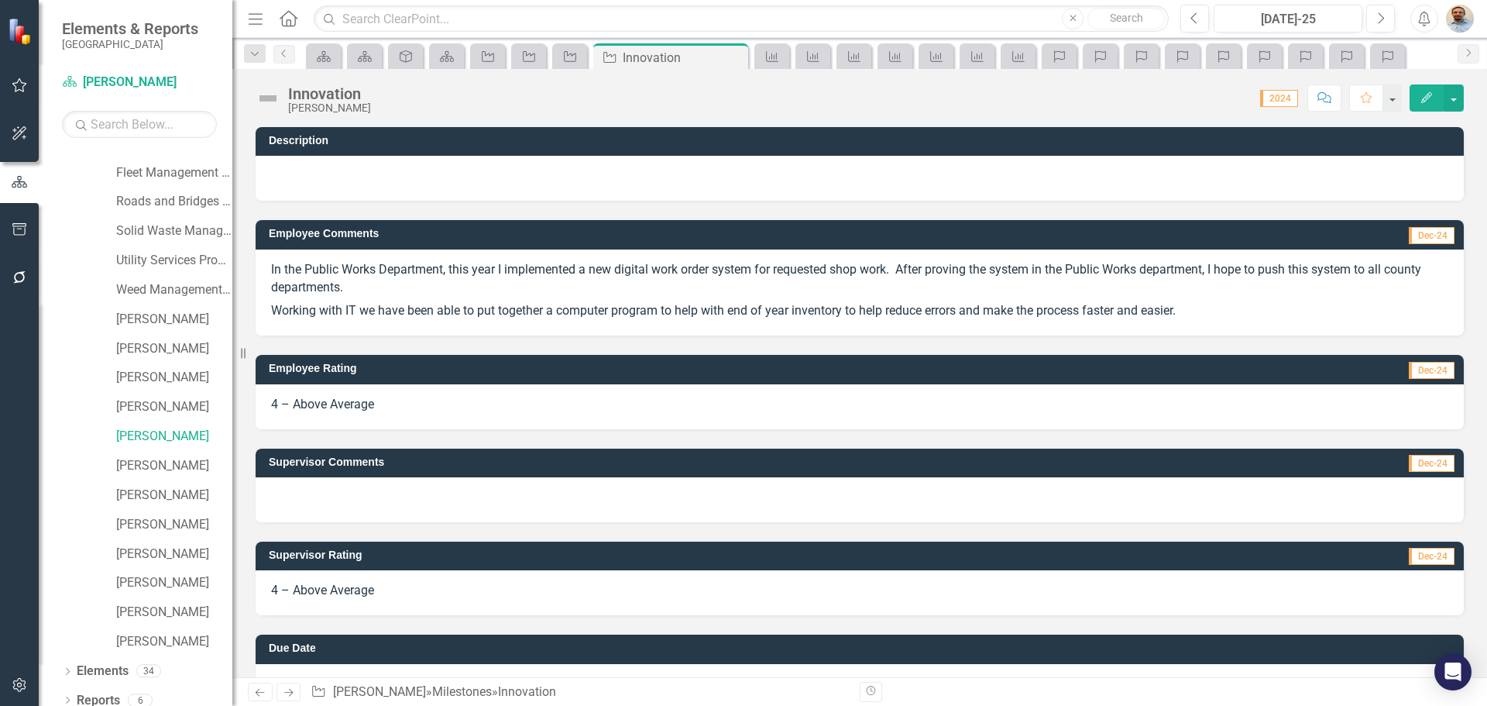
click at [290, 689] on icon at bounding box center [288, 693] width 9 height 8
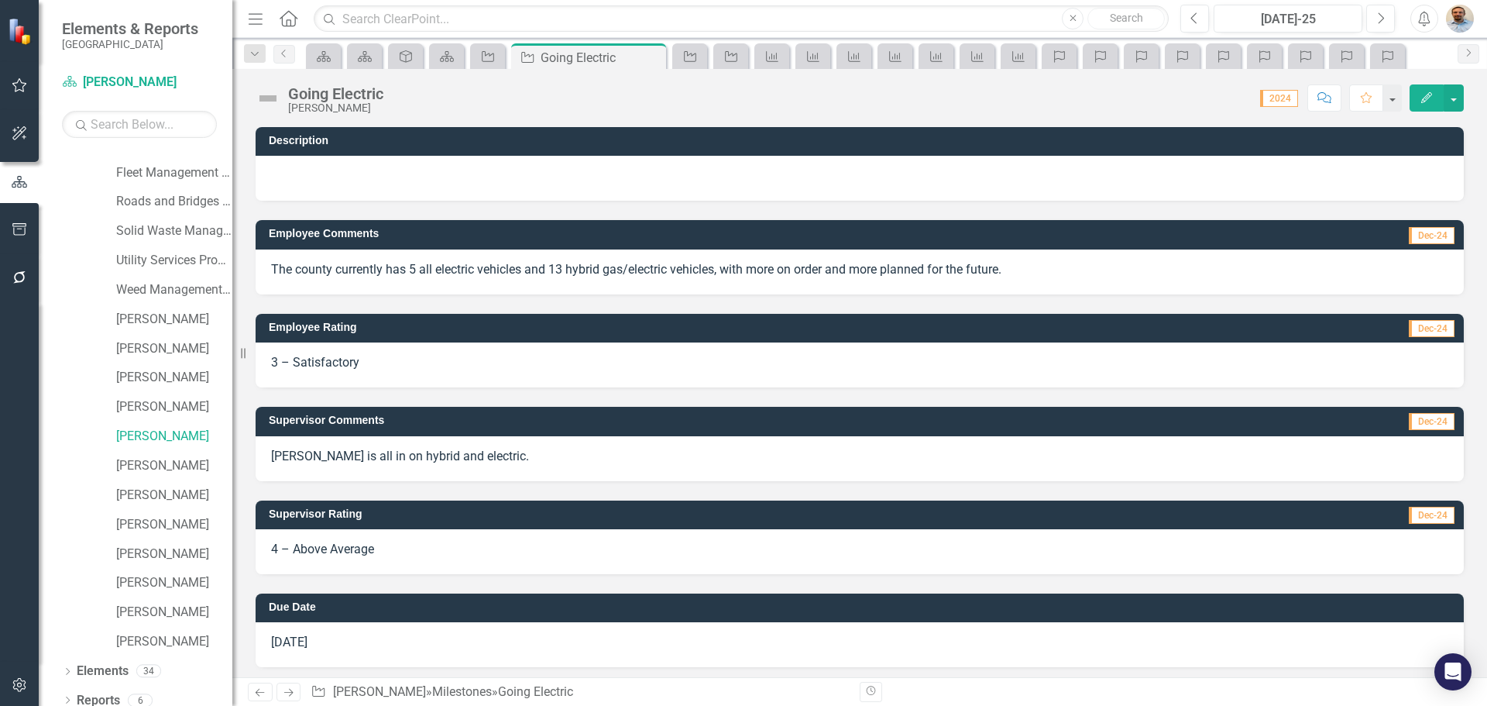
click at [290, 689] on icon at bounding box center [288, 693] width 9 height 8
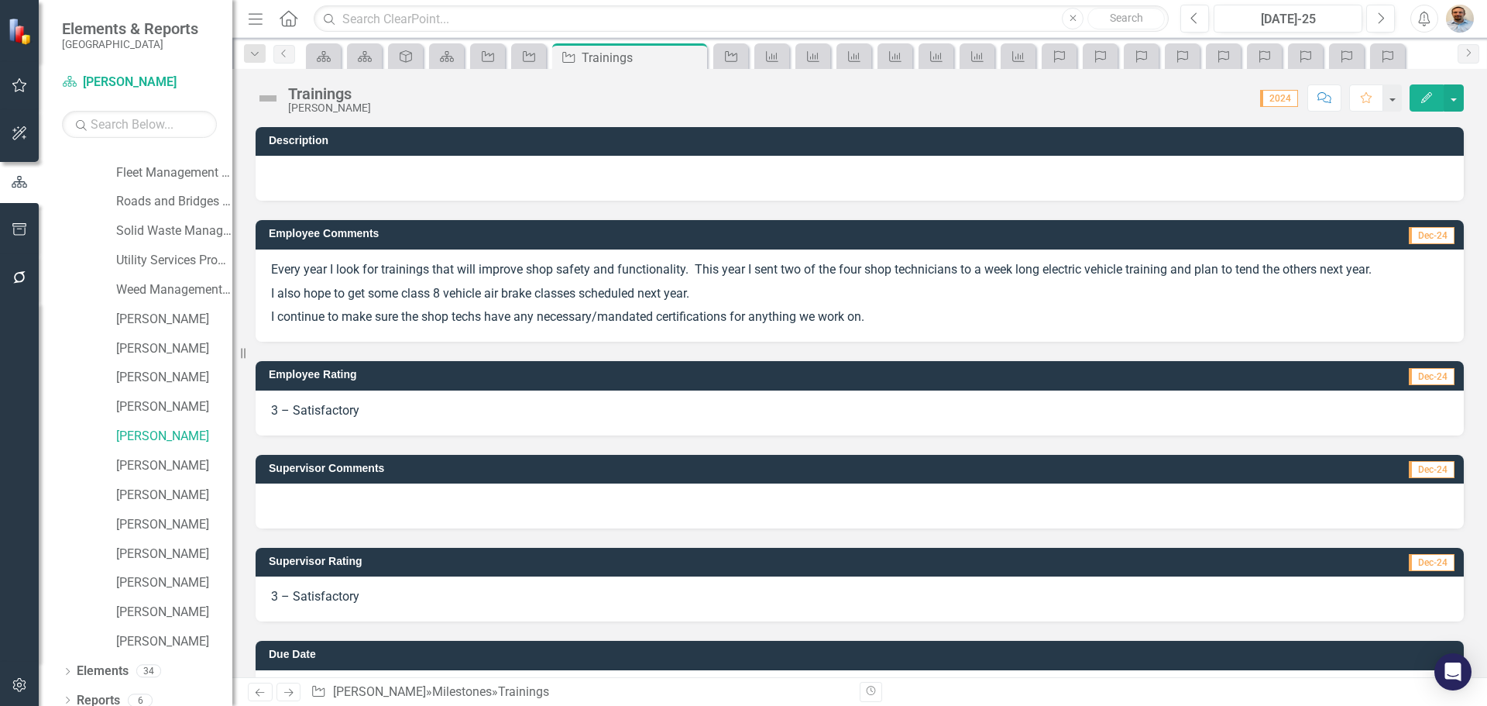
click at [291, 689] on icon "Next" at bounding box center [288, 692] width 13 height 10
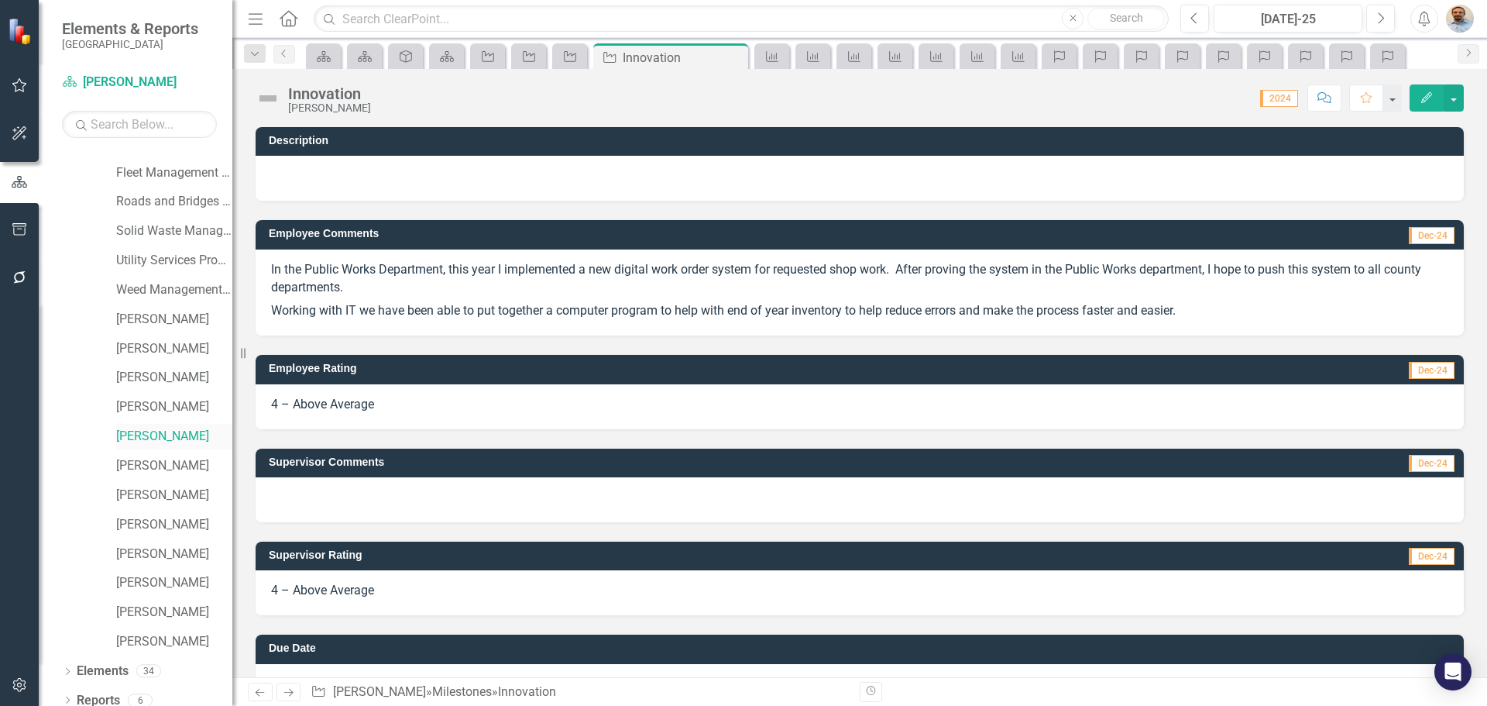
click at [159, 430] on link "[PERSON_NAME]" at bounding box center [174, 437] width 116 height 18
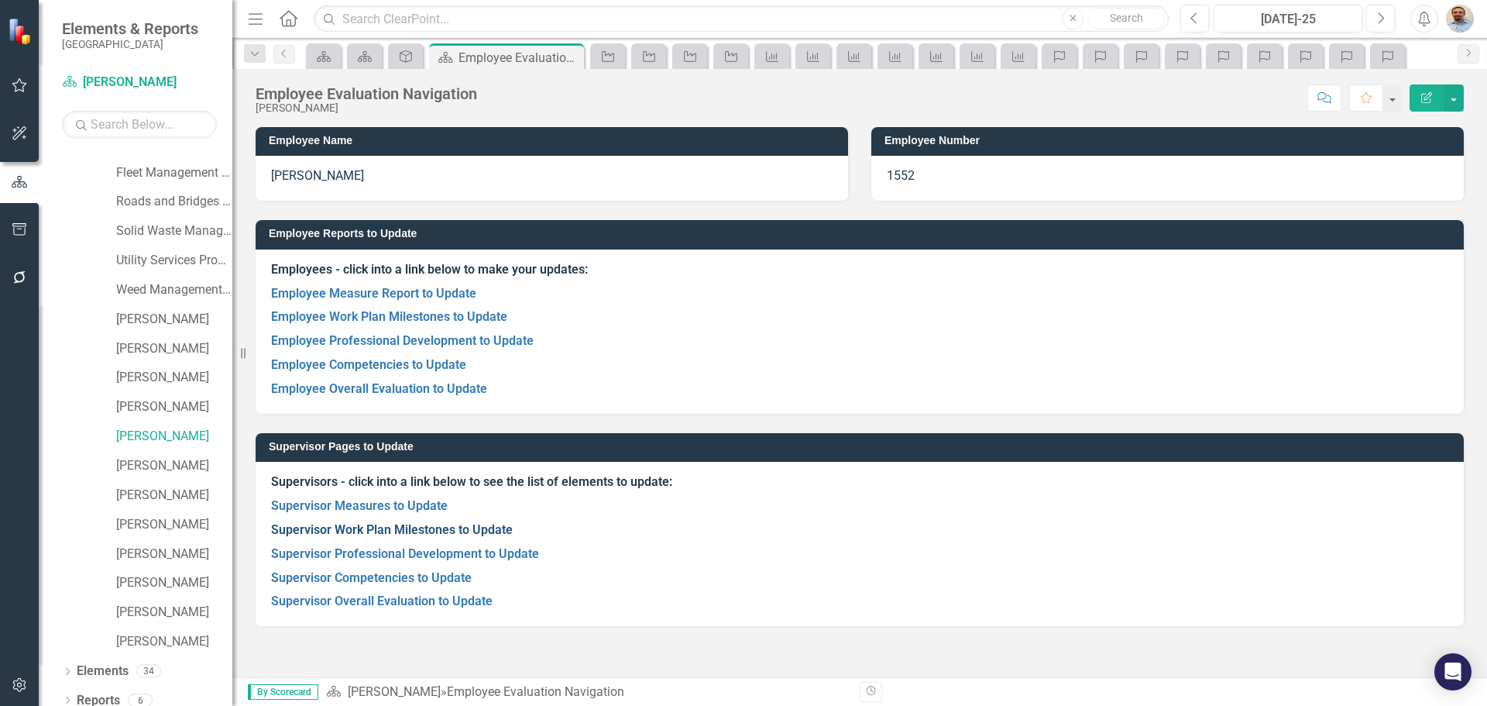
click at [376, 525] on link "Supervisor Work Plan Milestones to Update" at bounding box center [392, 529] width 242 height 15
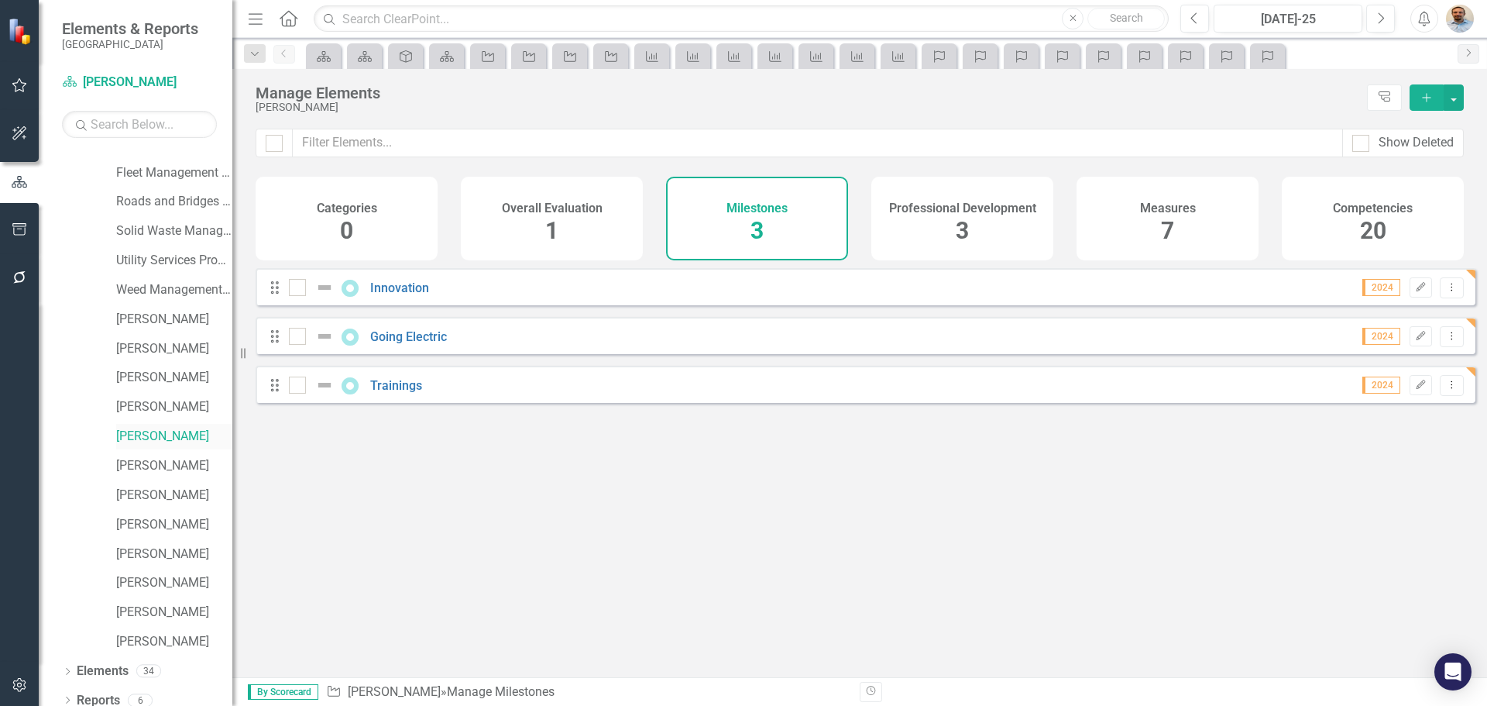
click at [156, 440] on link "[PERSON_NAME]" at bounding box center [174, 437] width 116 height 18
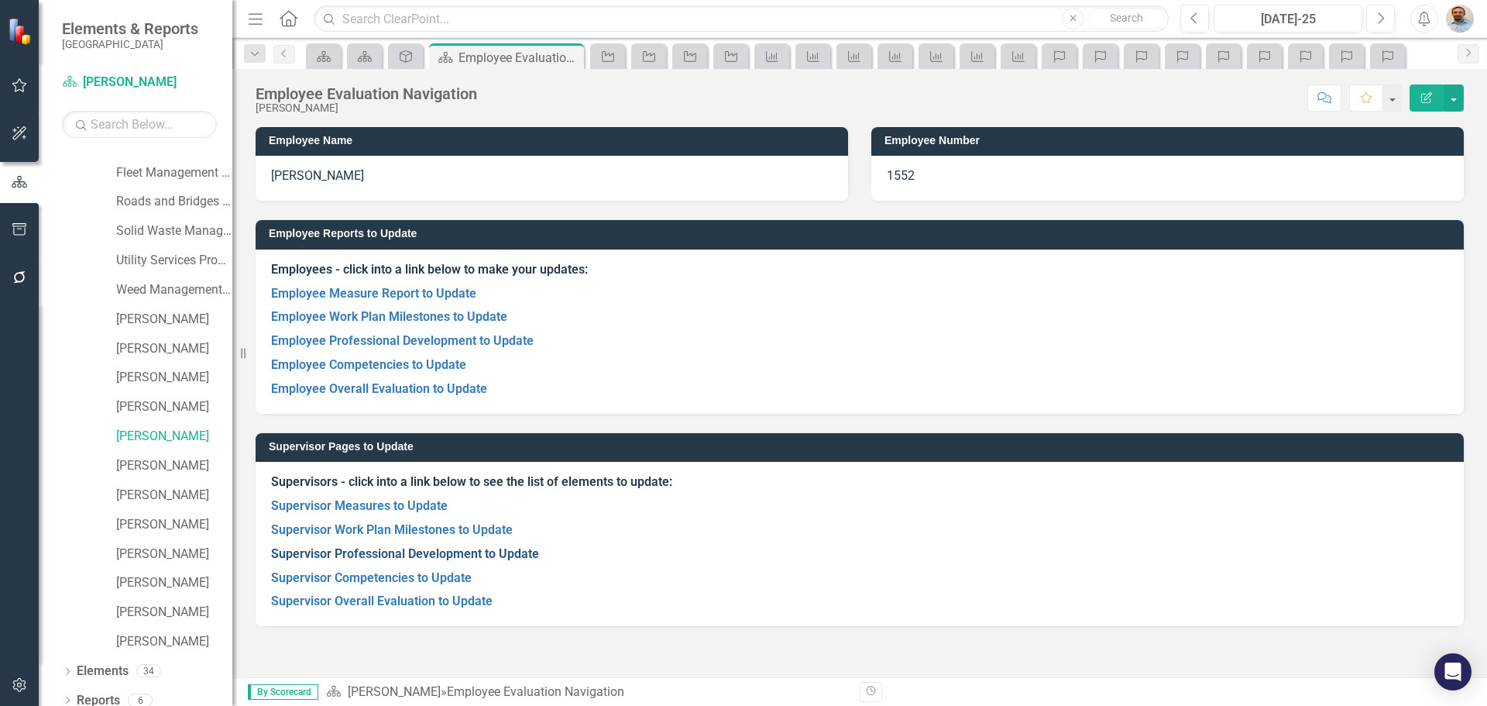
click at [343, 549] on link "Supervisor Professional Development to Update" at bounding box center [405, 553] width 268 height 15
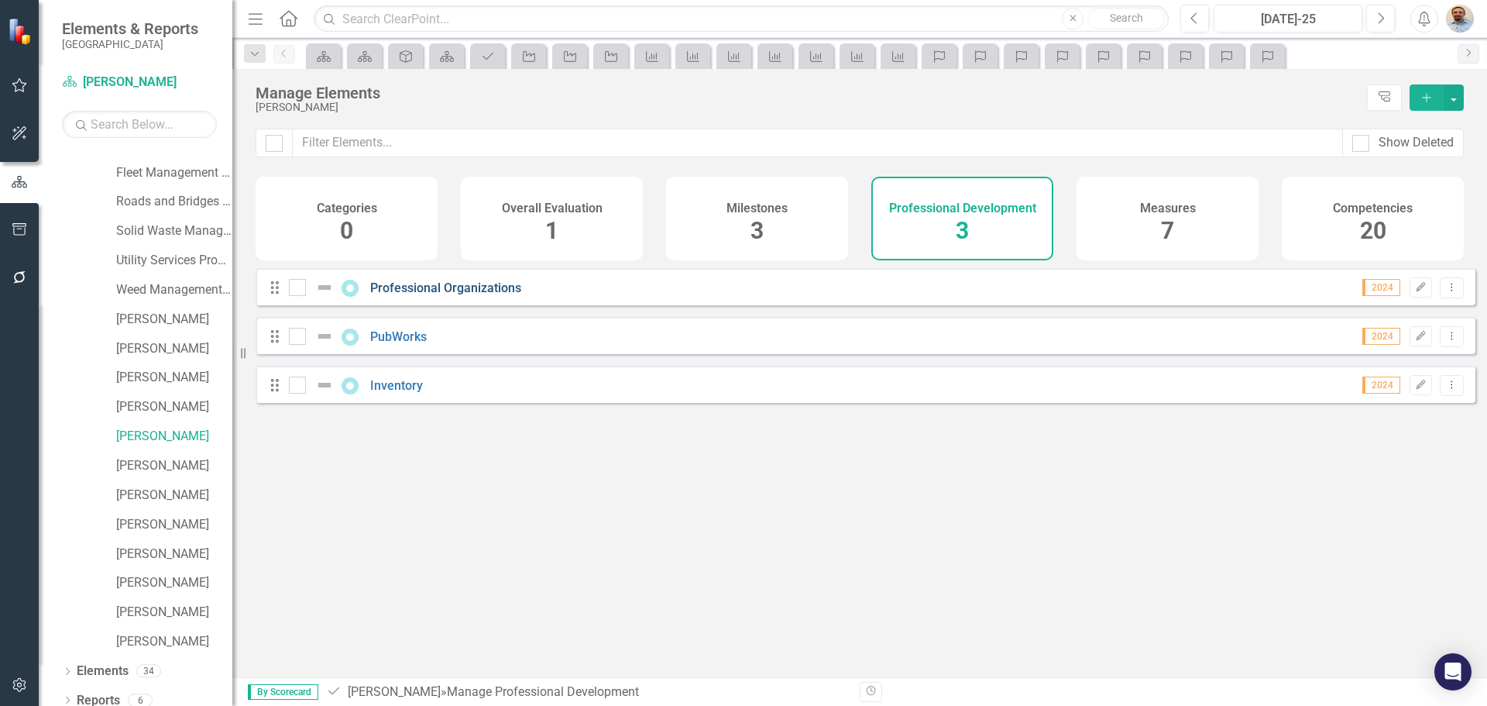
click at [462, 295] on link "Professional Organizations" at bounding box center [445, 287] width 151 height 15
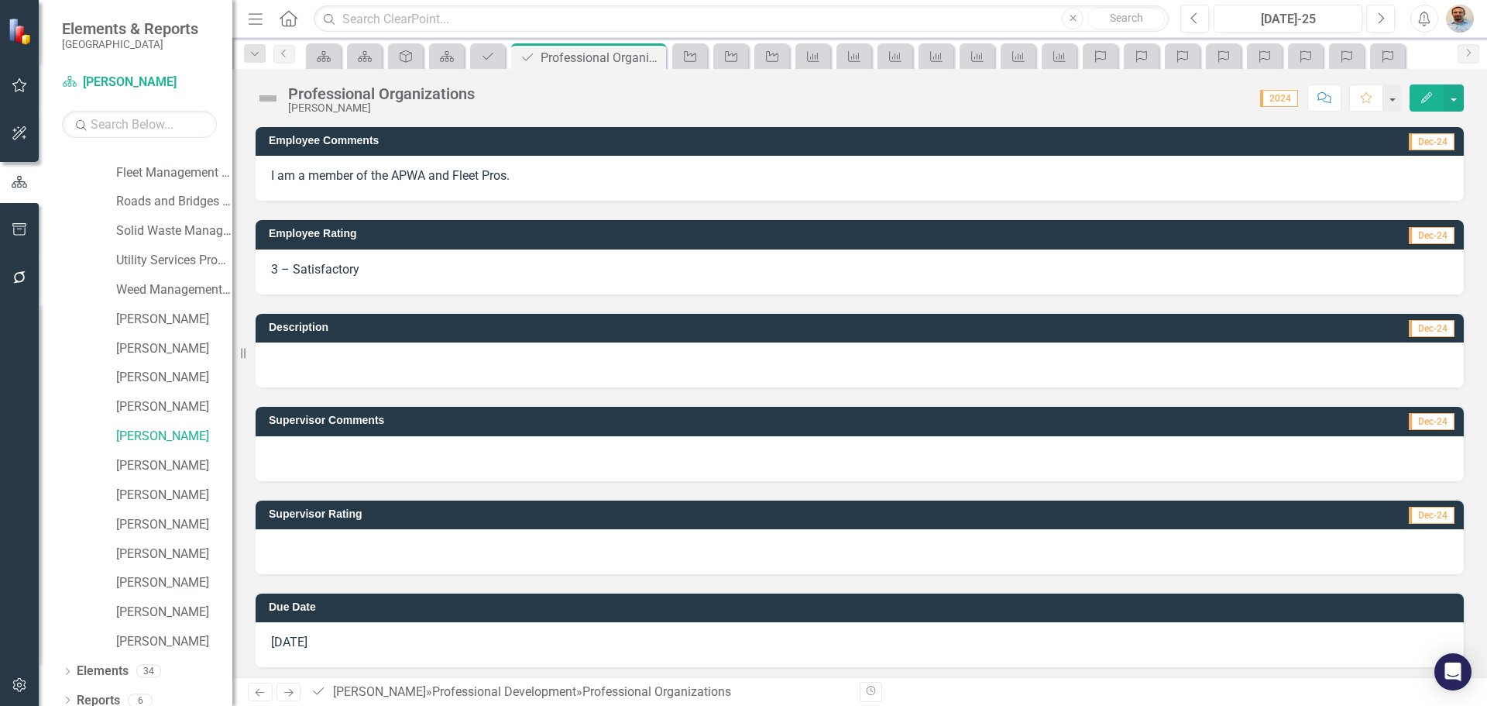
click at [378, 559] on div at bounding box center [860, 551] width 1208 height 45
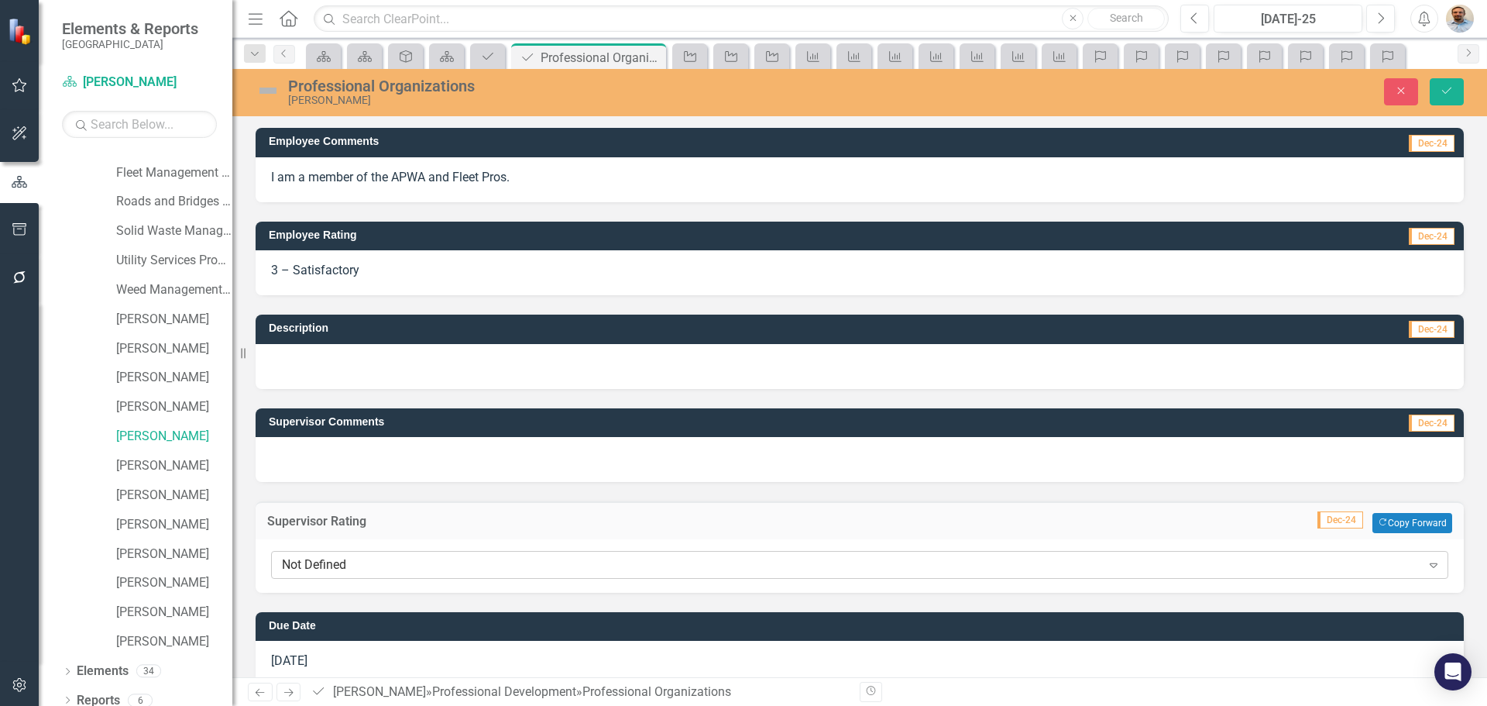
click at [389, 571] on div "Not Defined" at bounding box center [851, 565] width 1139 height 18
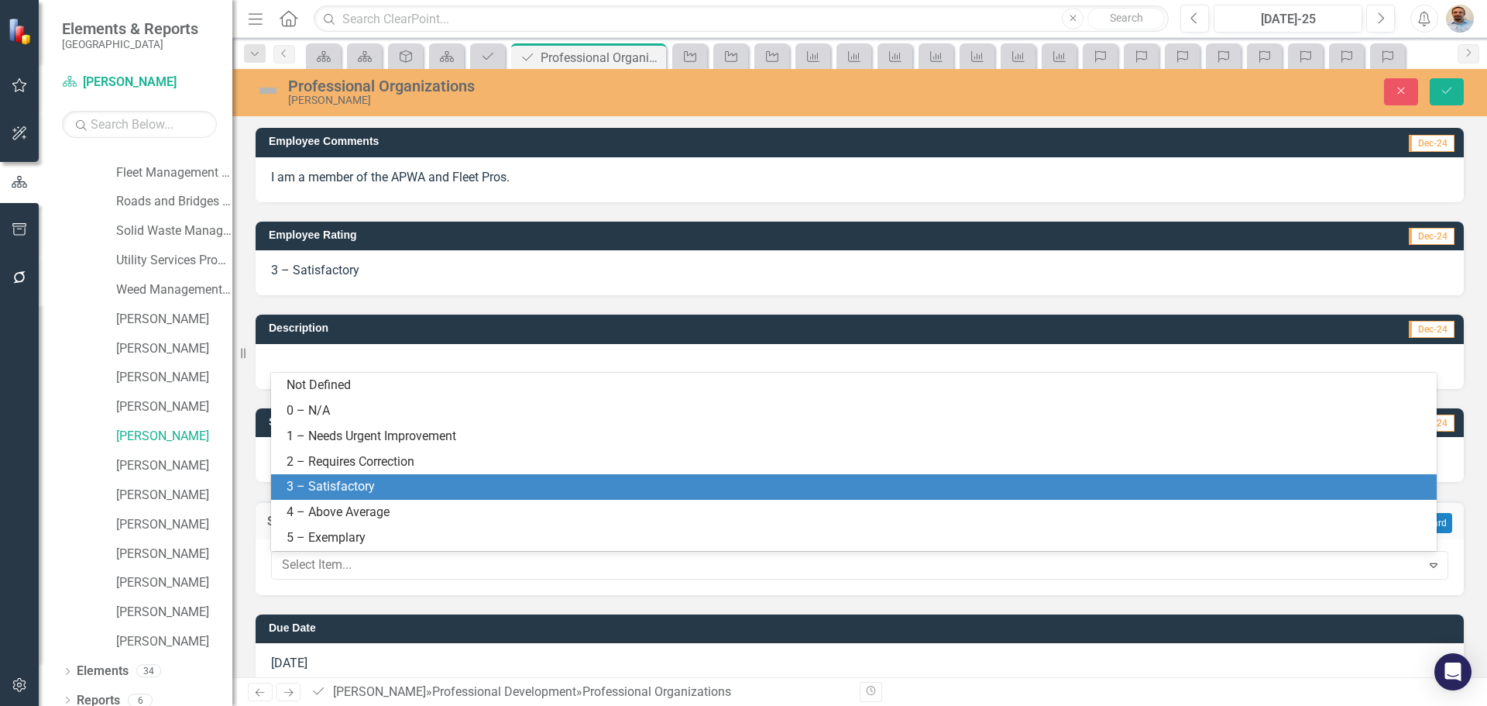
click at [387, 493] on div "3 – Satisfactory" at bounding box center [857, 487] width 1141 height 18
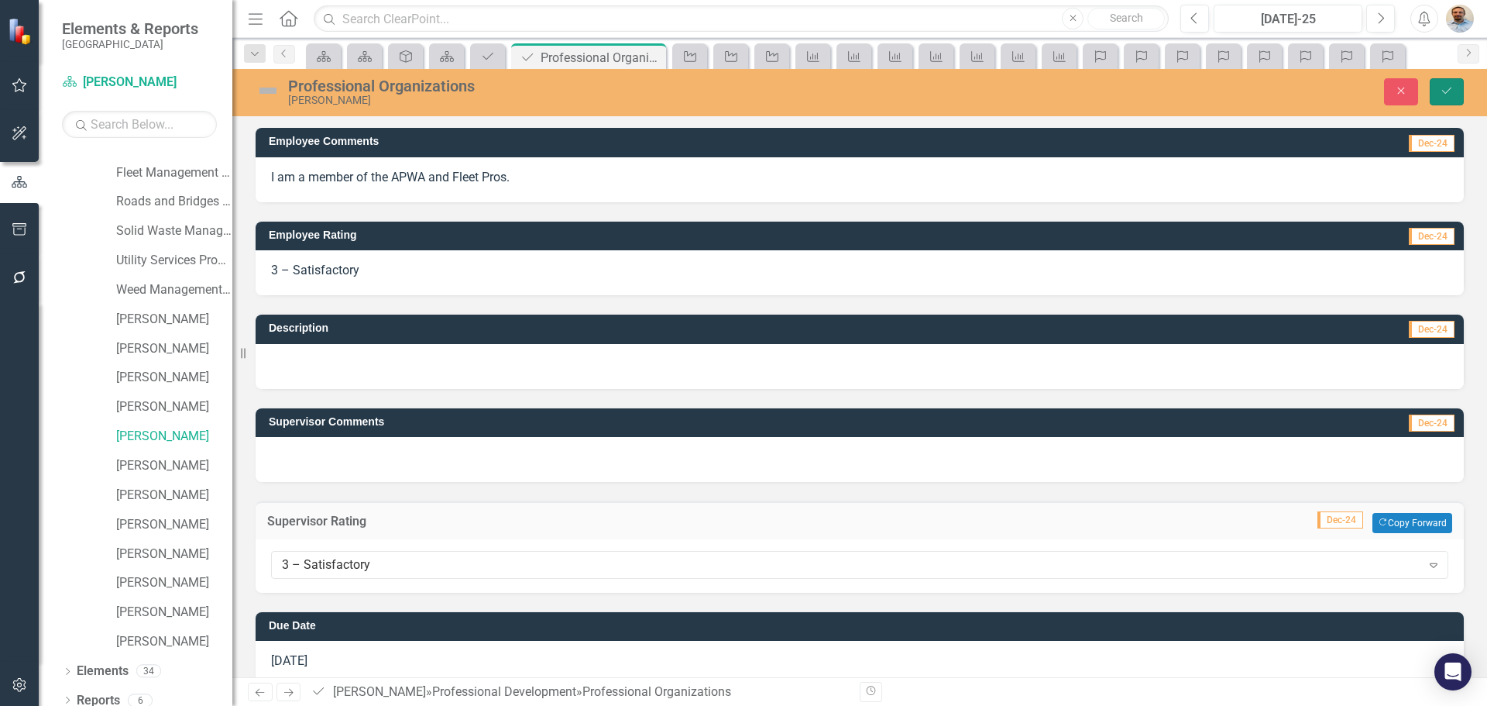
click at [1444, 88] on icon "Save" at bounding box center [1447, 90] width 14 height 11
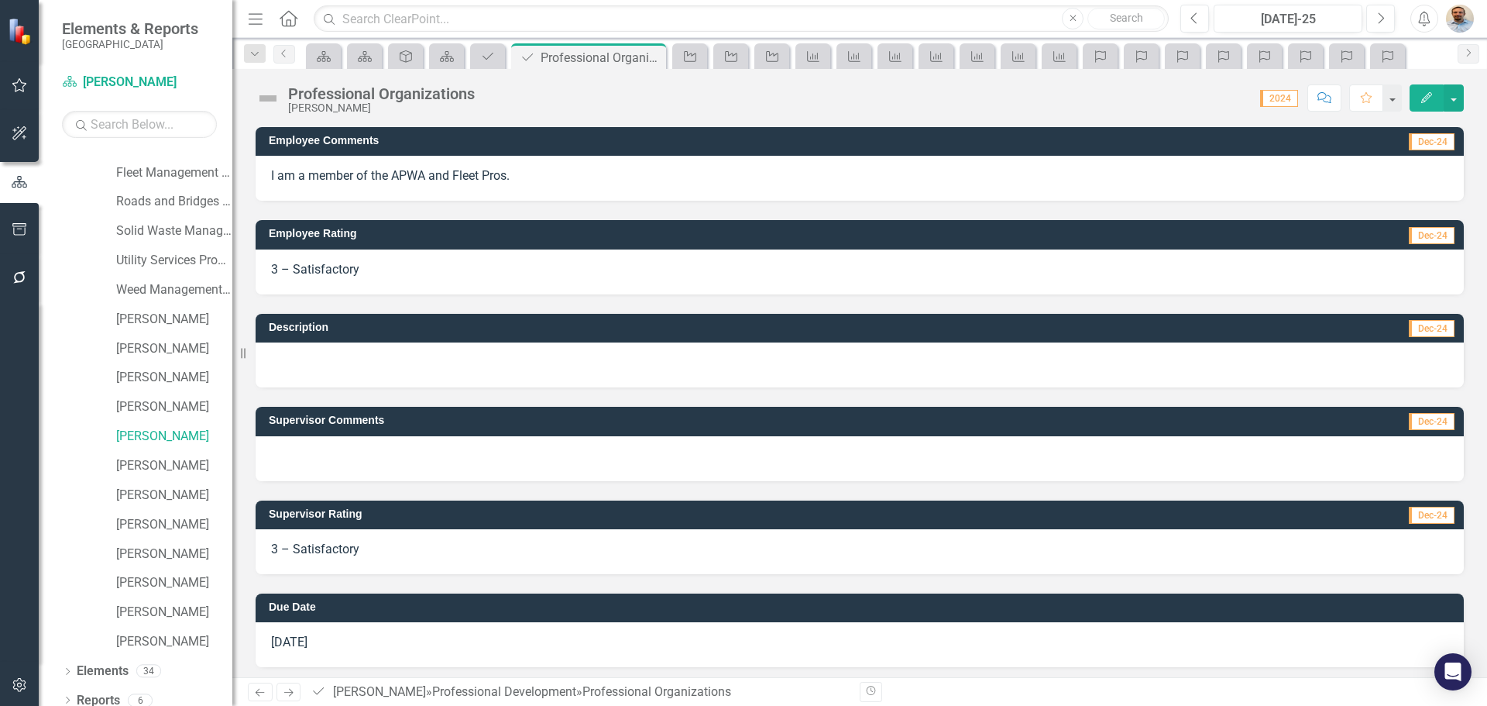
click at [288, 693] on icon "Next" at bounding box center [288, 692] width 13 height 10
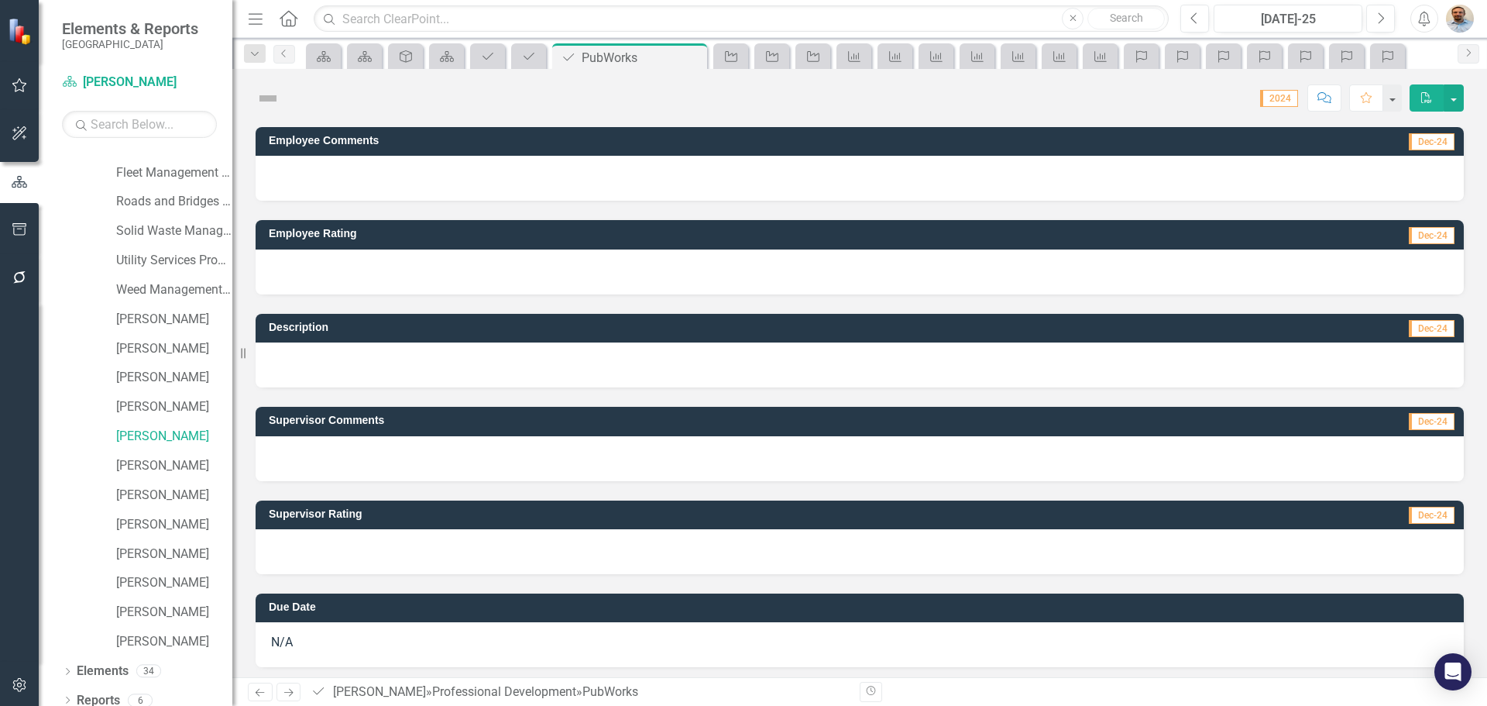
click at [285, 699] on link "Next" at bounding box center [289, 691] width 25 height 19
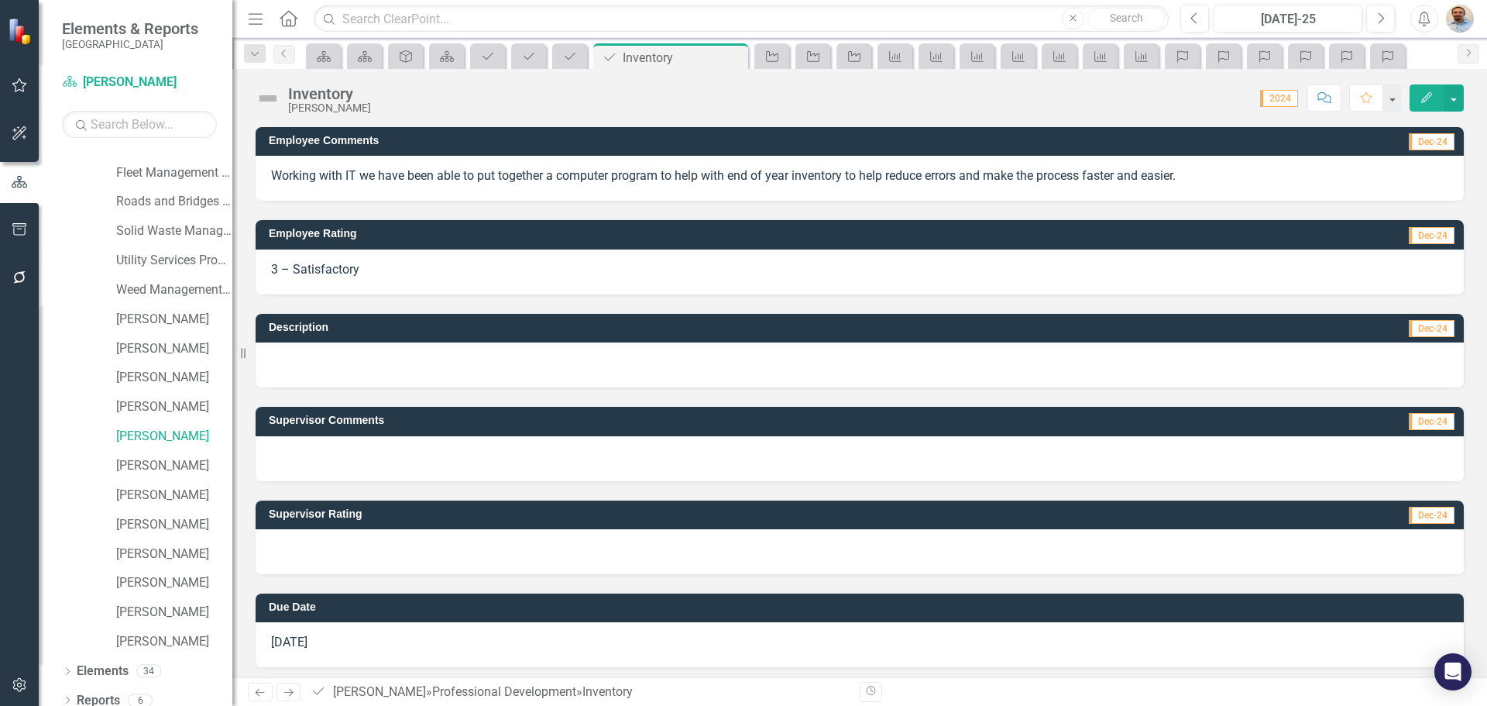
click at [352, 555] on div at bounding box center [860, 551] width 1208 height 45
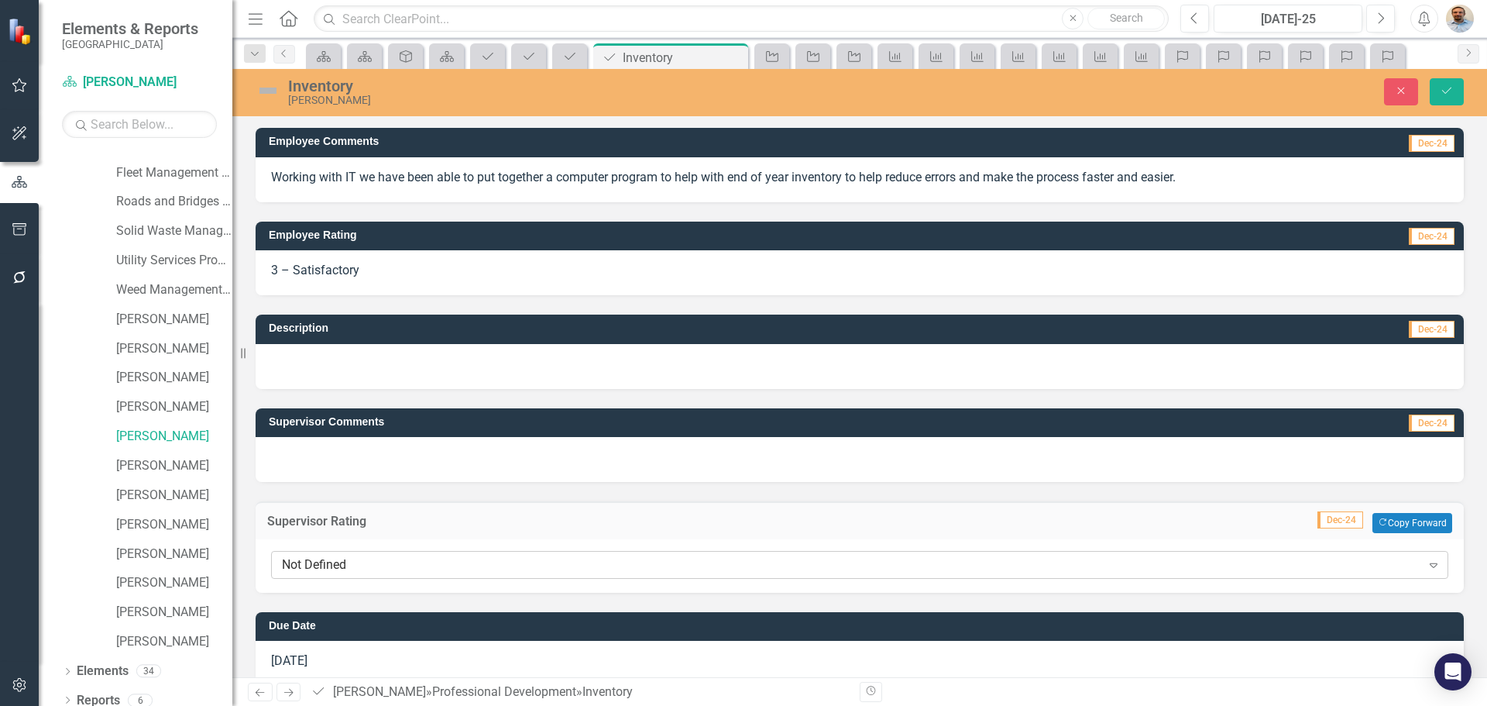
click at [358, 564] on div "Not Defined" at bounding box center [851, 565] width 1139 height 18
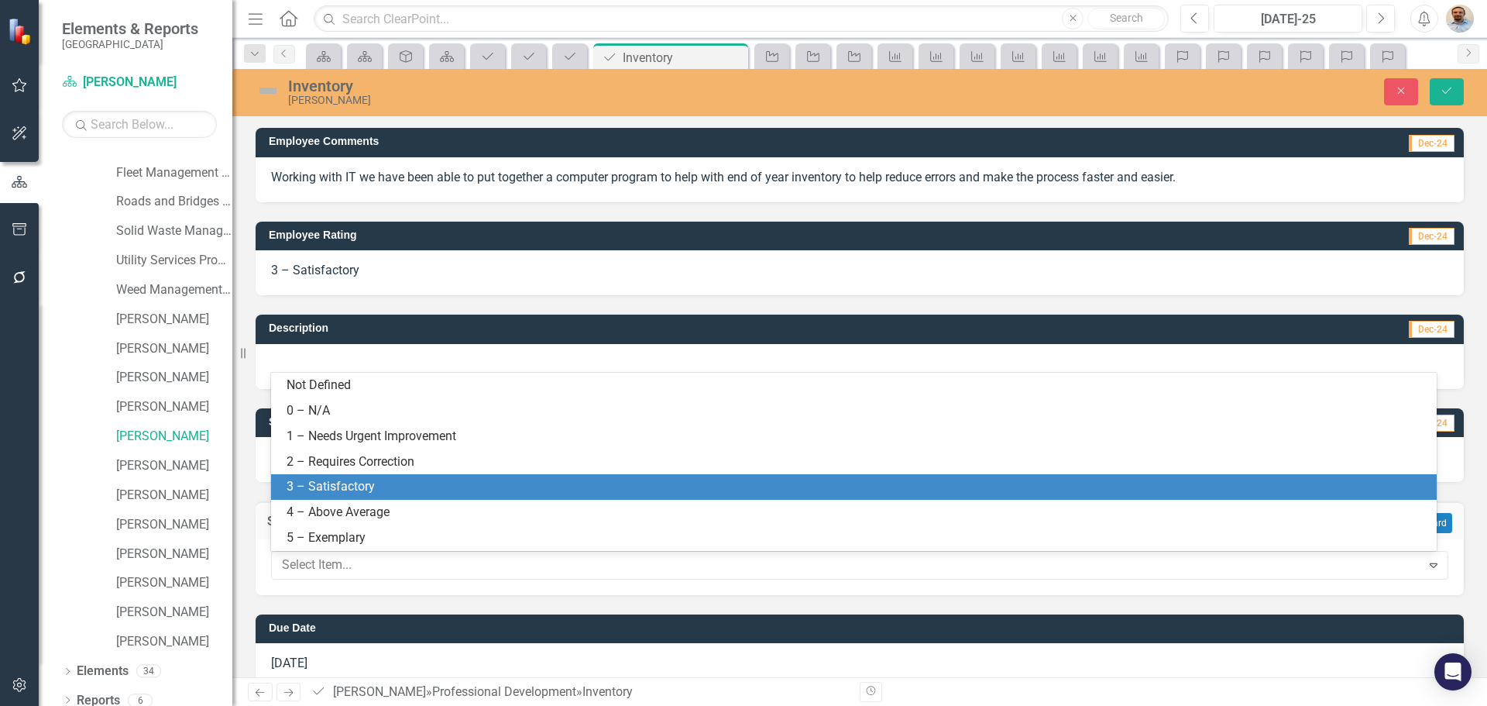
click at [335, 483] on div "3 – Satisfactory" at bounding box center [857, 487] width 1141 height 18
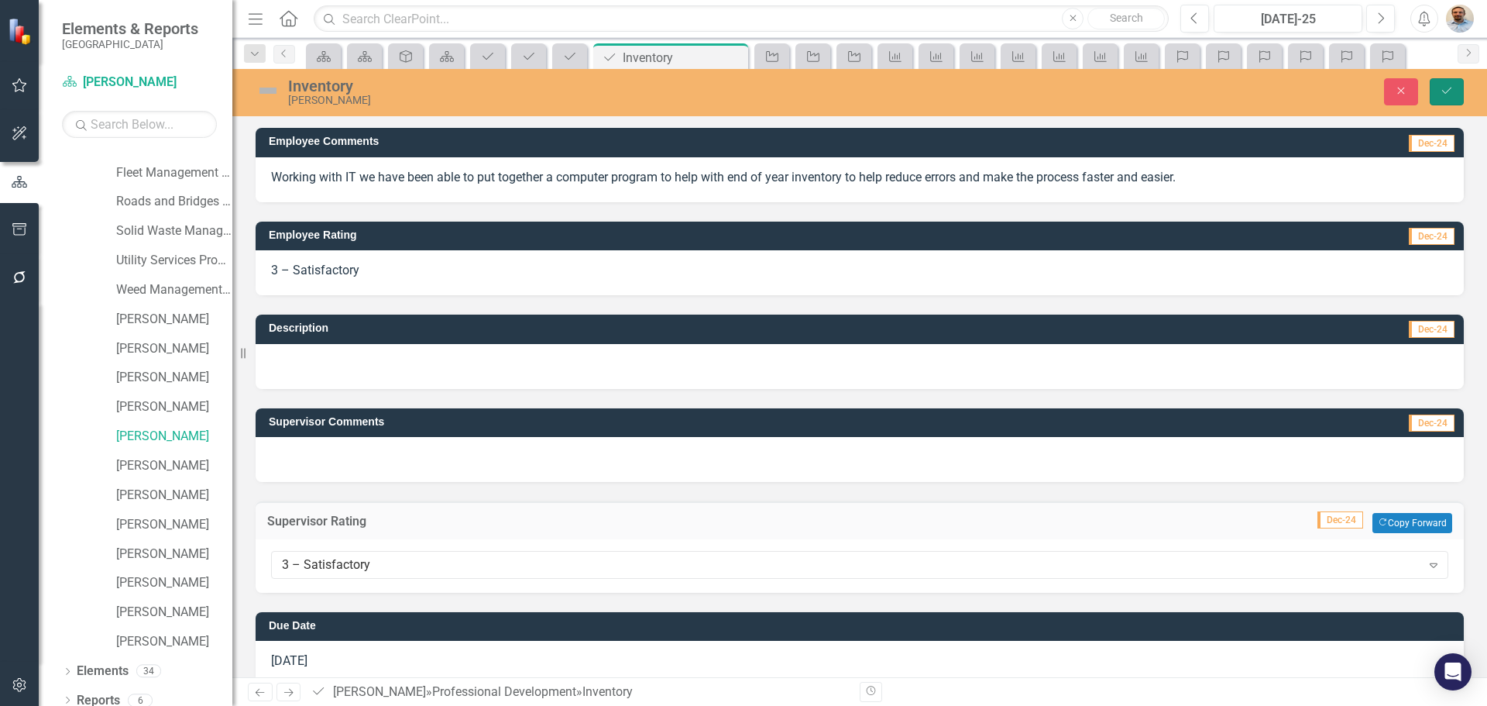
click at [1443, 95] on icon "Save" at bounding box center [1447, 90] width 14 height 11
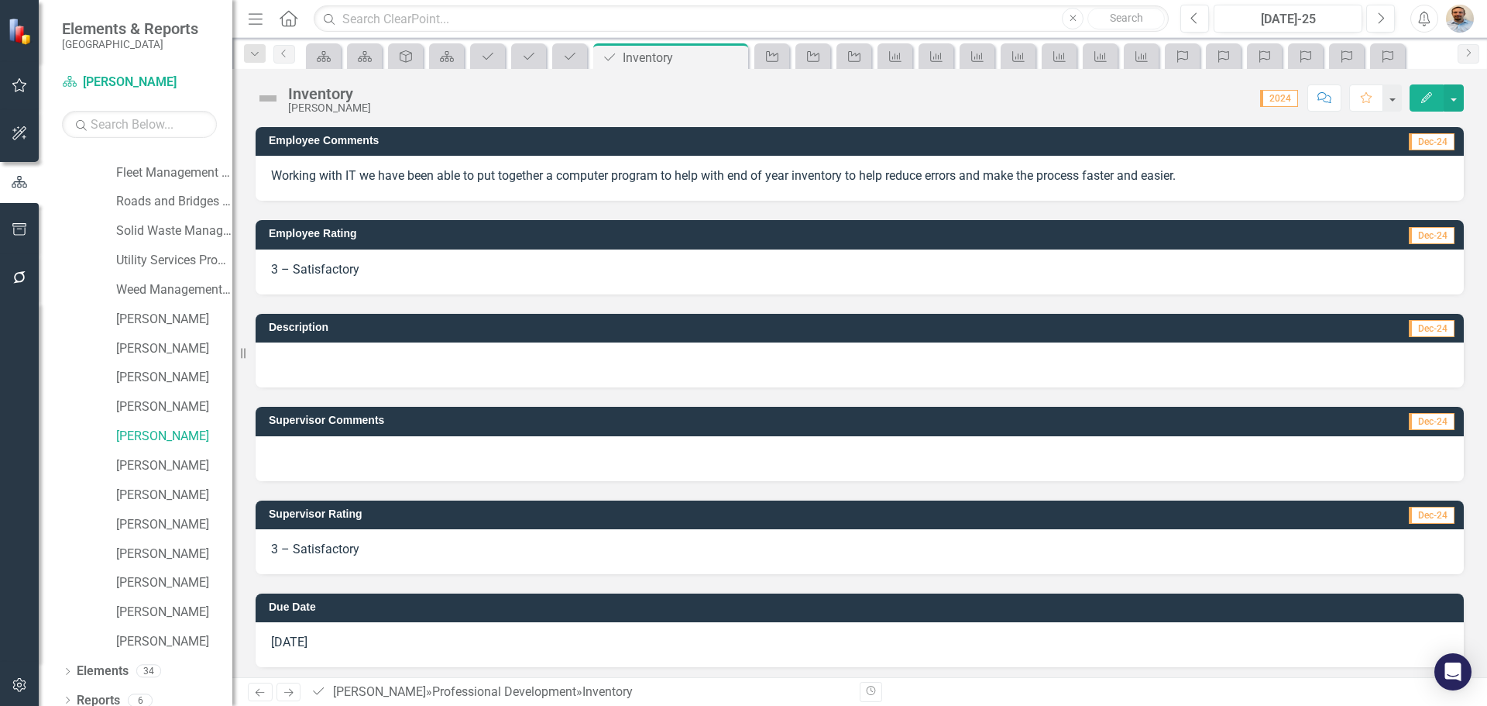
drag, startPoint x: 281, startPoint y: 682, endPoint x: 290, endPoint y: 690, distance: 12.6
click at [291, 687] on icon "Next" at bounding box center [288, 692] width 13 height 10
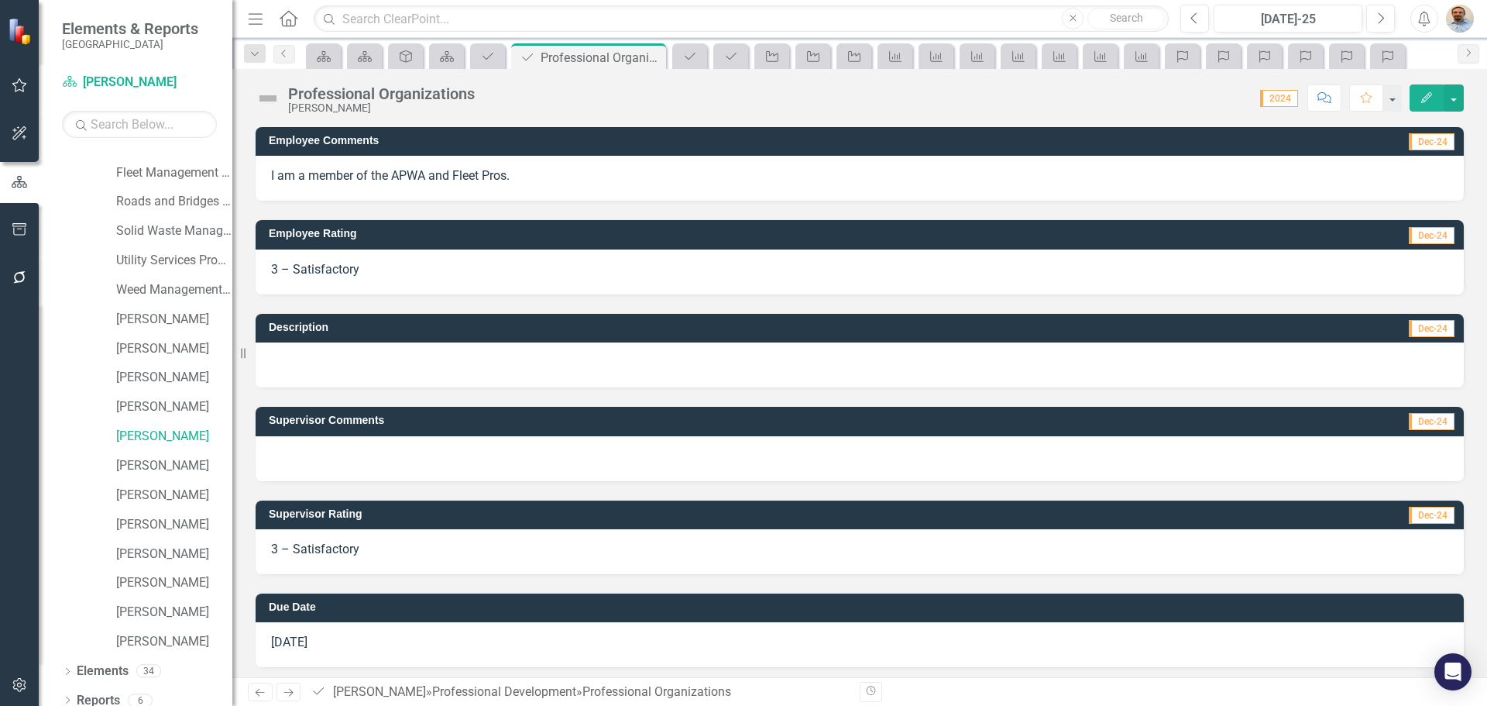
click at [290, 690] on icon at bounding box center [288, 693] width 9 height 8
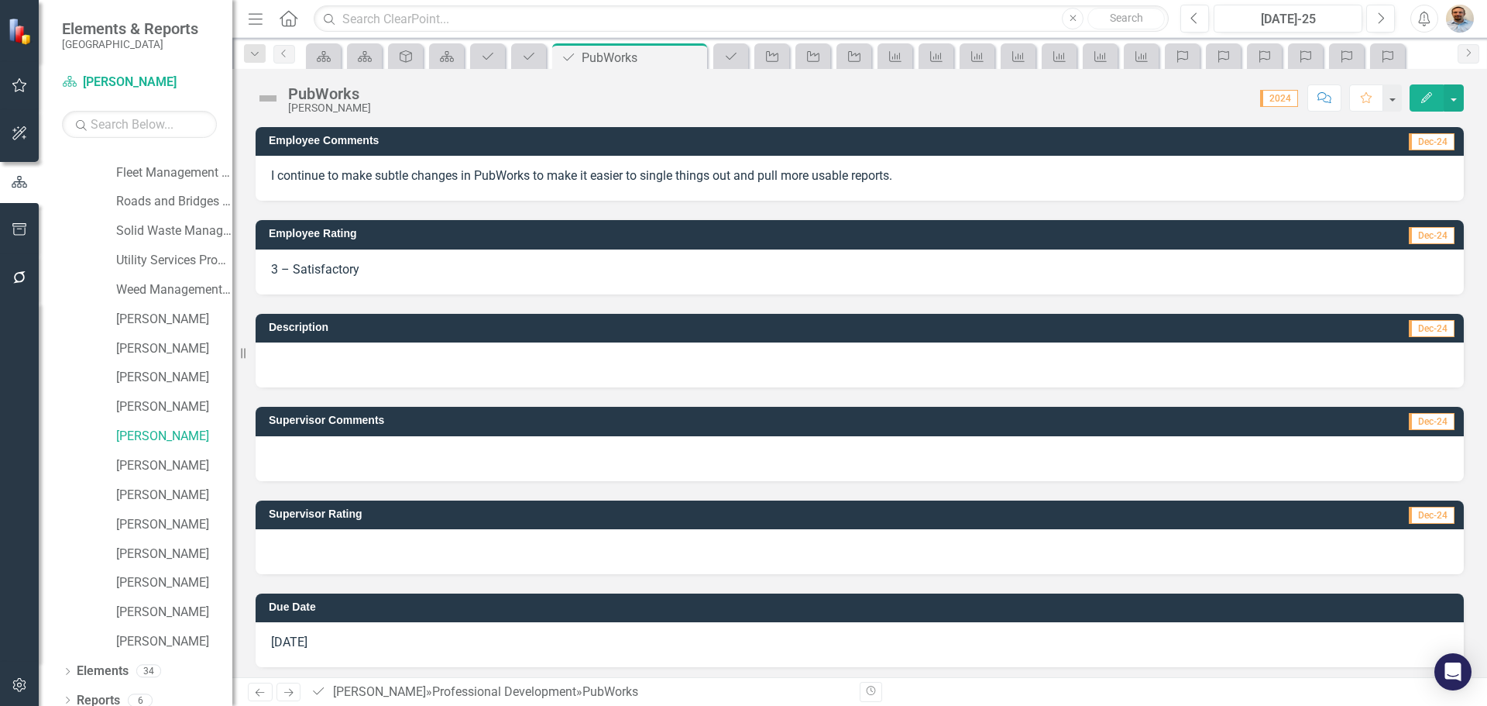
click at [259, 689] on icon "Previous" at bounding box center [259, 692] width 13 height 10
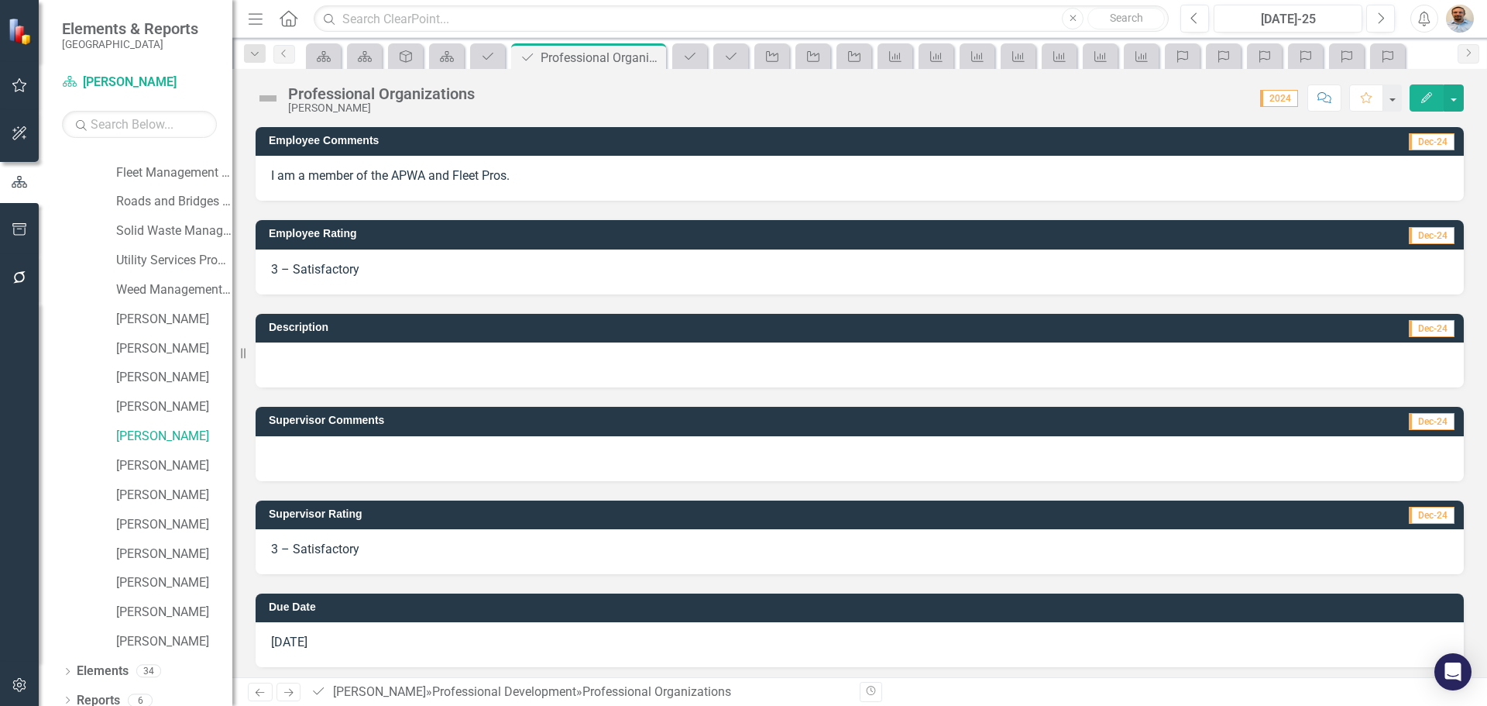
click at [293, 689] on icon "Next" at bounding box center [288, 692] width 13 height 10
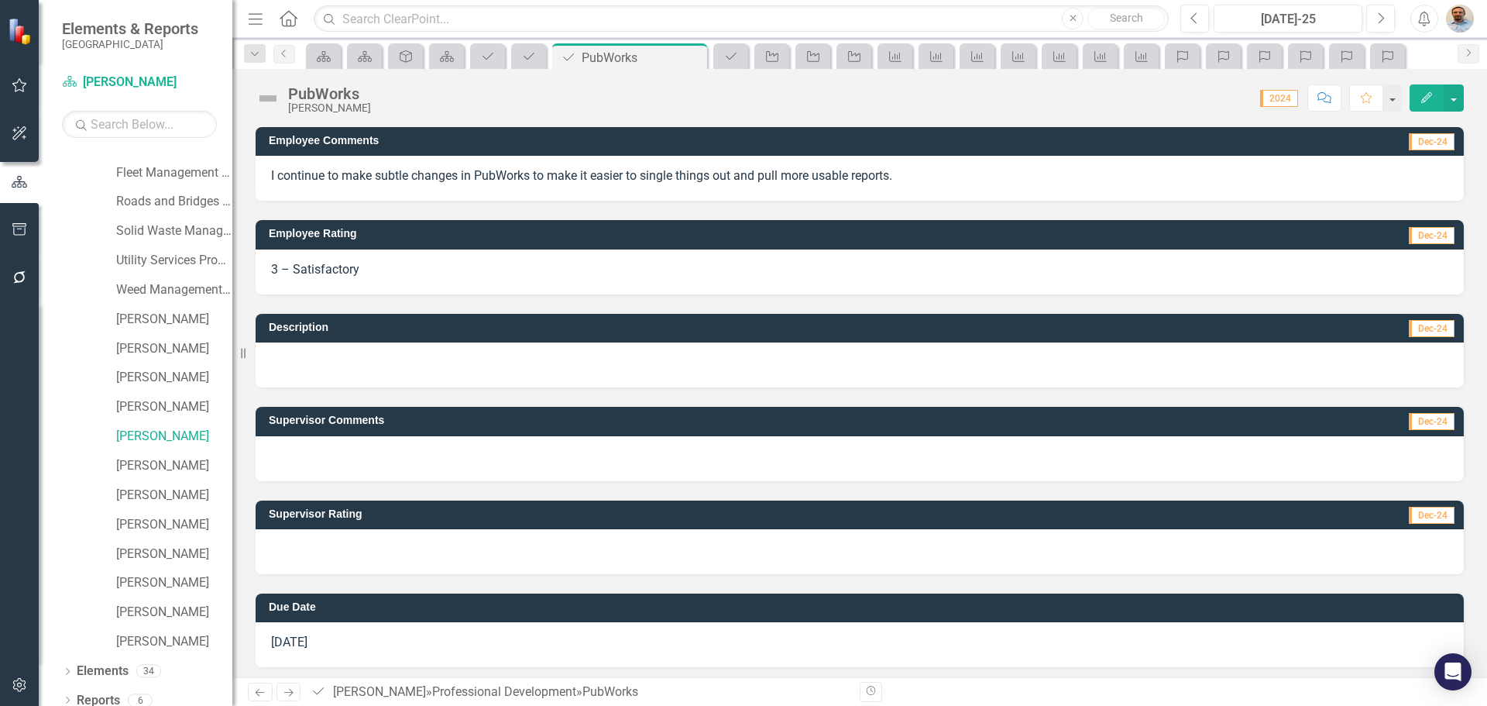
click at [368, 544] on div at bounding box center [860, 551] width 1208 height 45
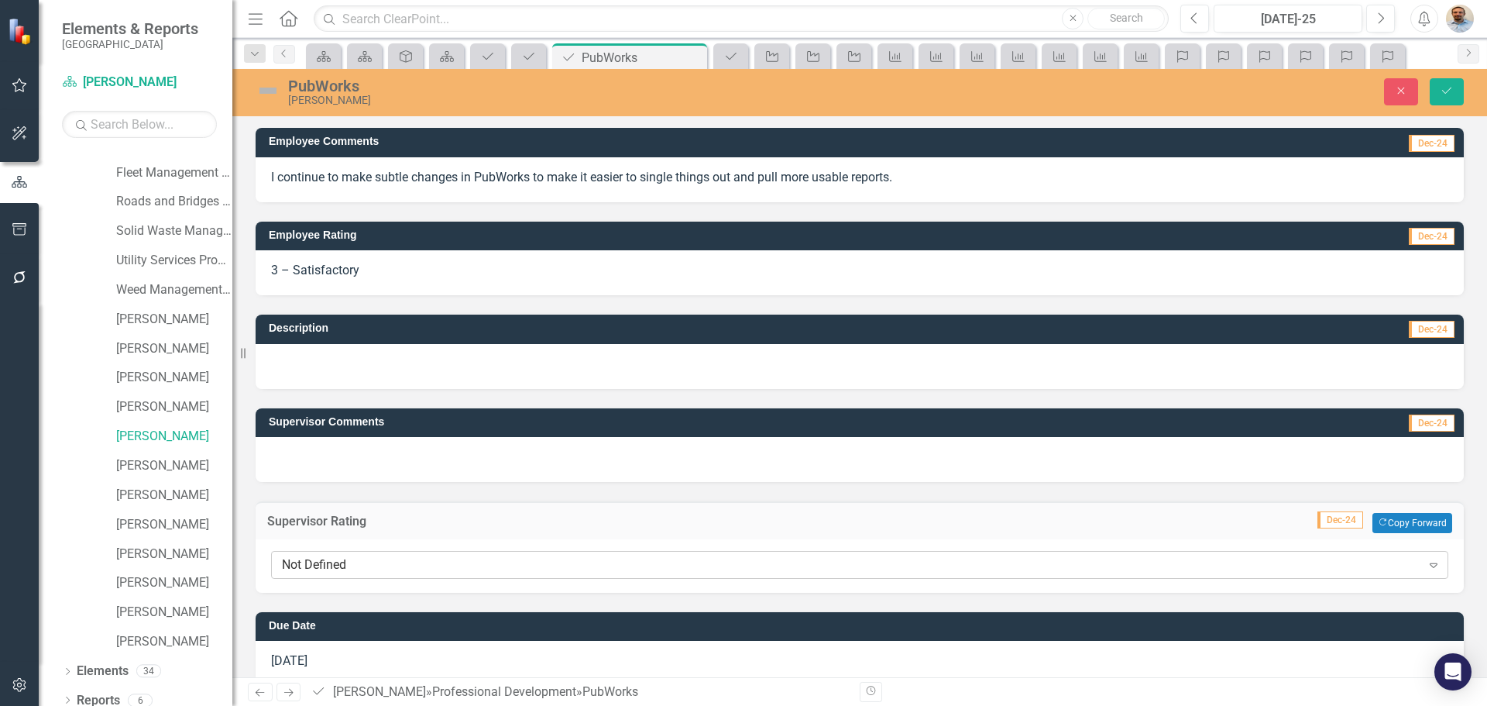
click at [369, 565] on div "Not Defined" at bounding box center [851, 565] width 1139 height 18
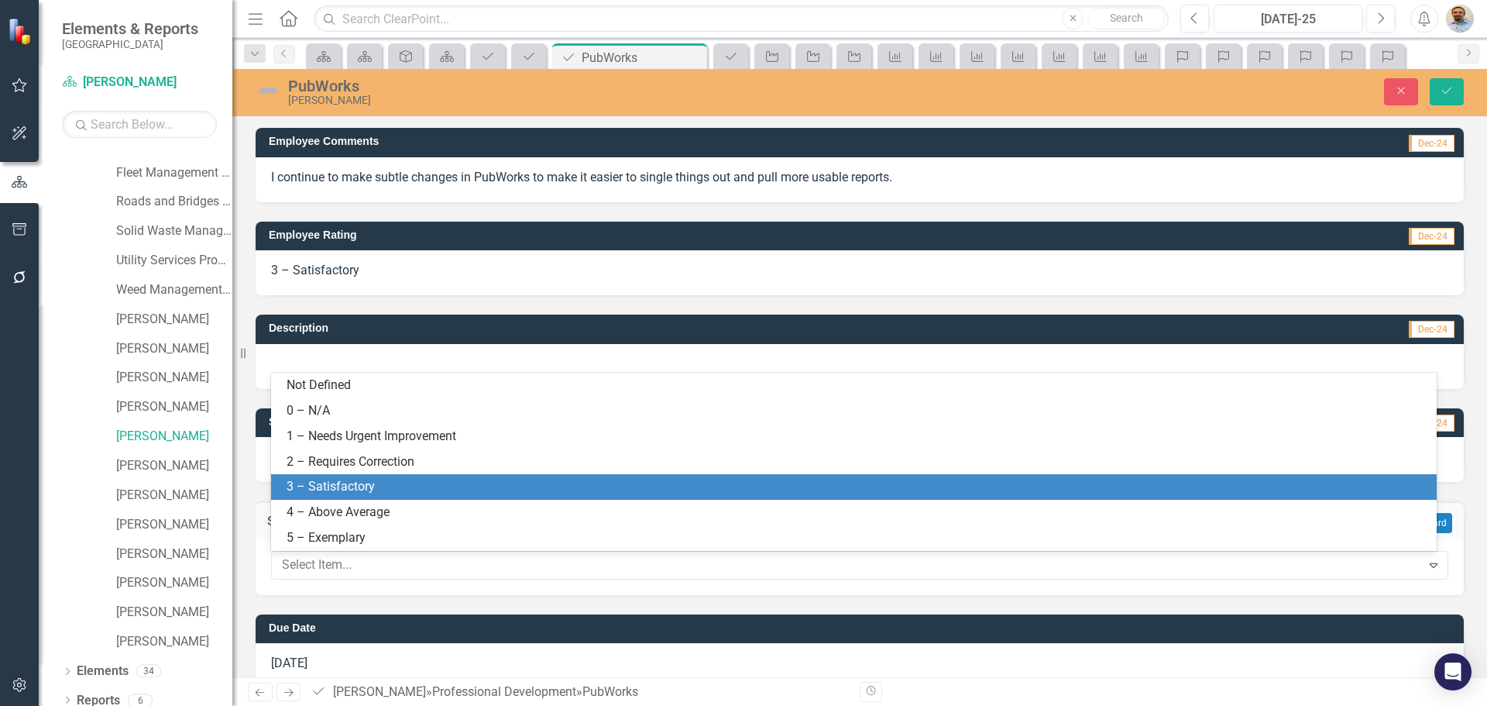
click at [381, 486] on div "3 – Satisfactory" at bounding box center [857, 487] width 1141 height 18
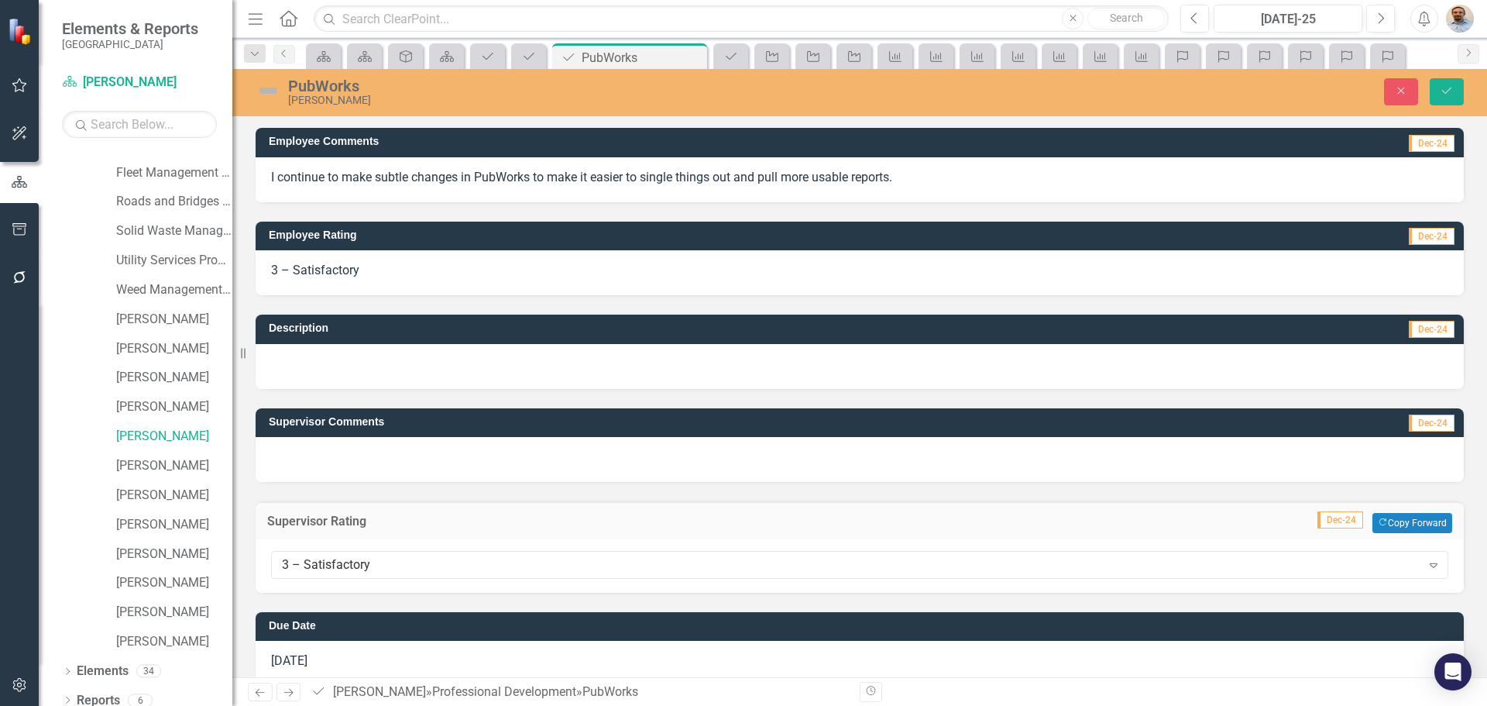
scroll to position [24, 0]
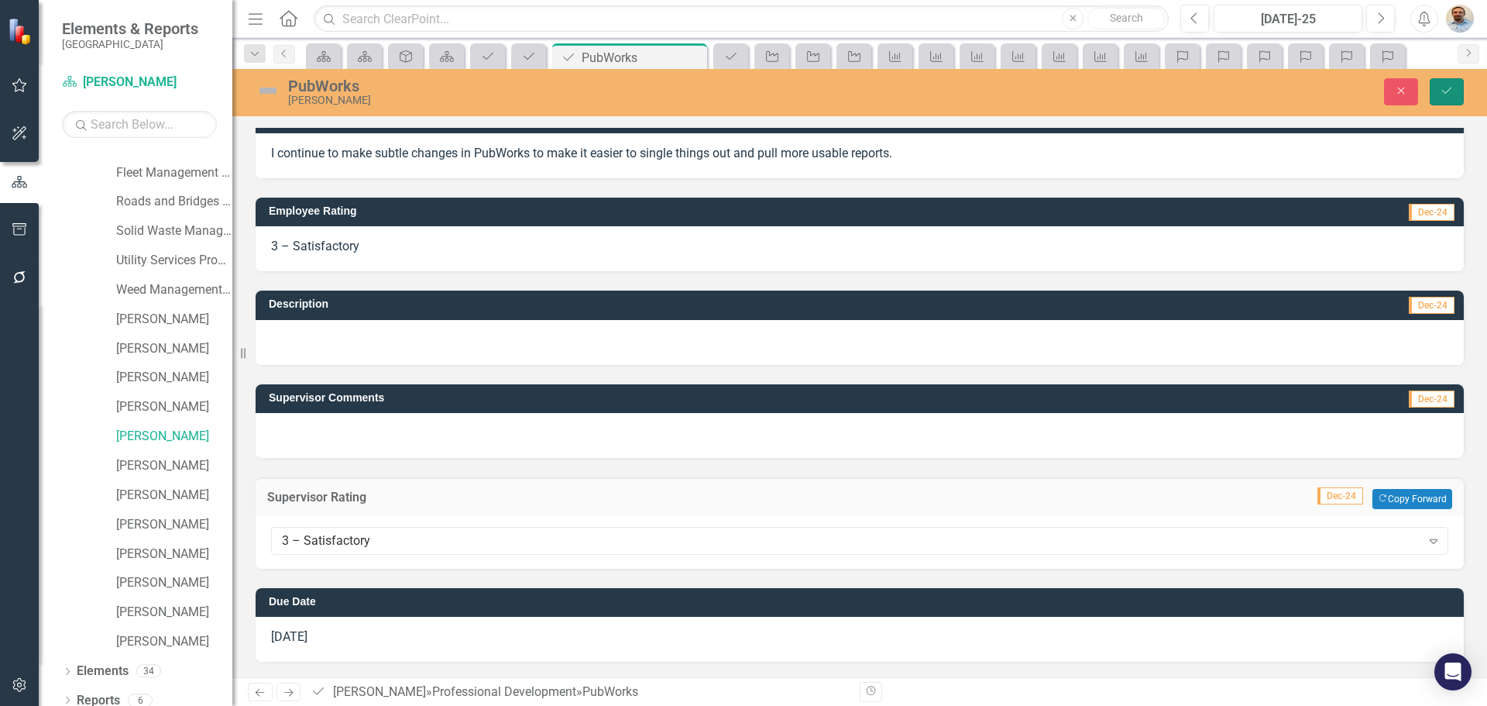
click at [1455, 84] on button "Save" at bounding box center [1447, 91] width 34 height 27
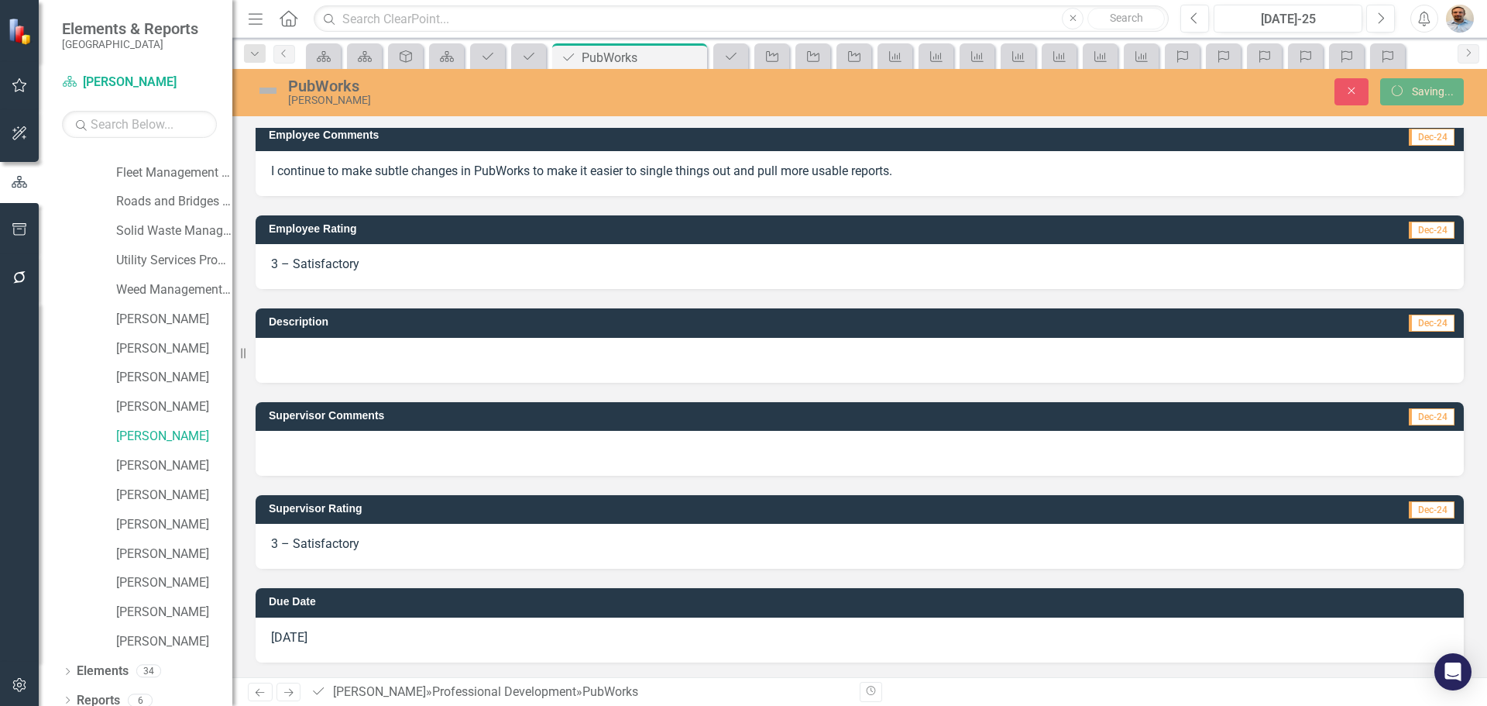
scroll to position [6, 0]
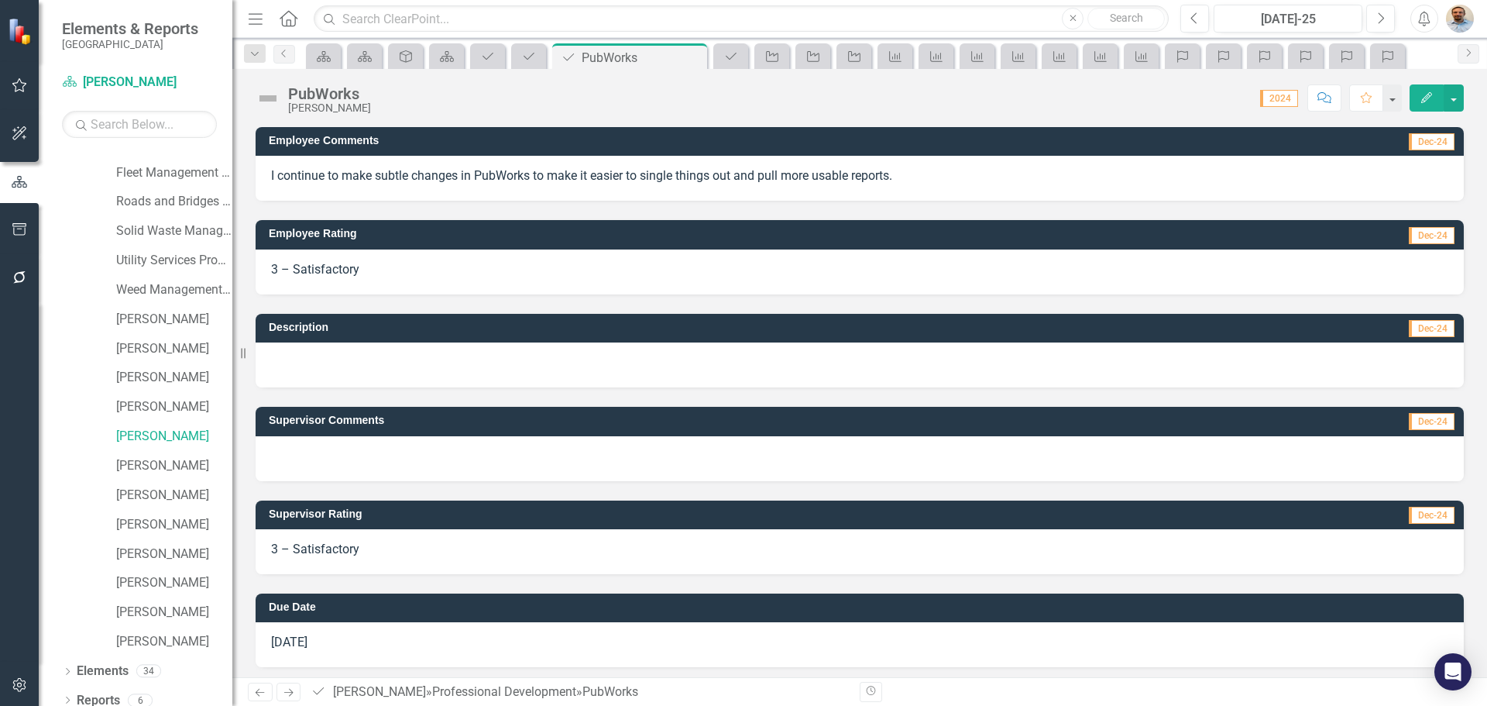
click at [287, 693] on icon "Next" at bounding box center [288, 692] width 13 height 10
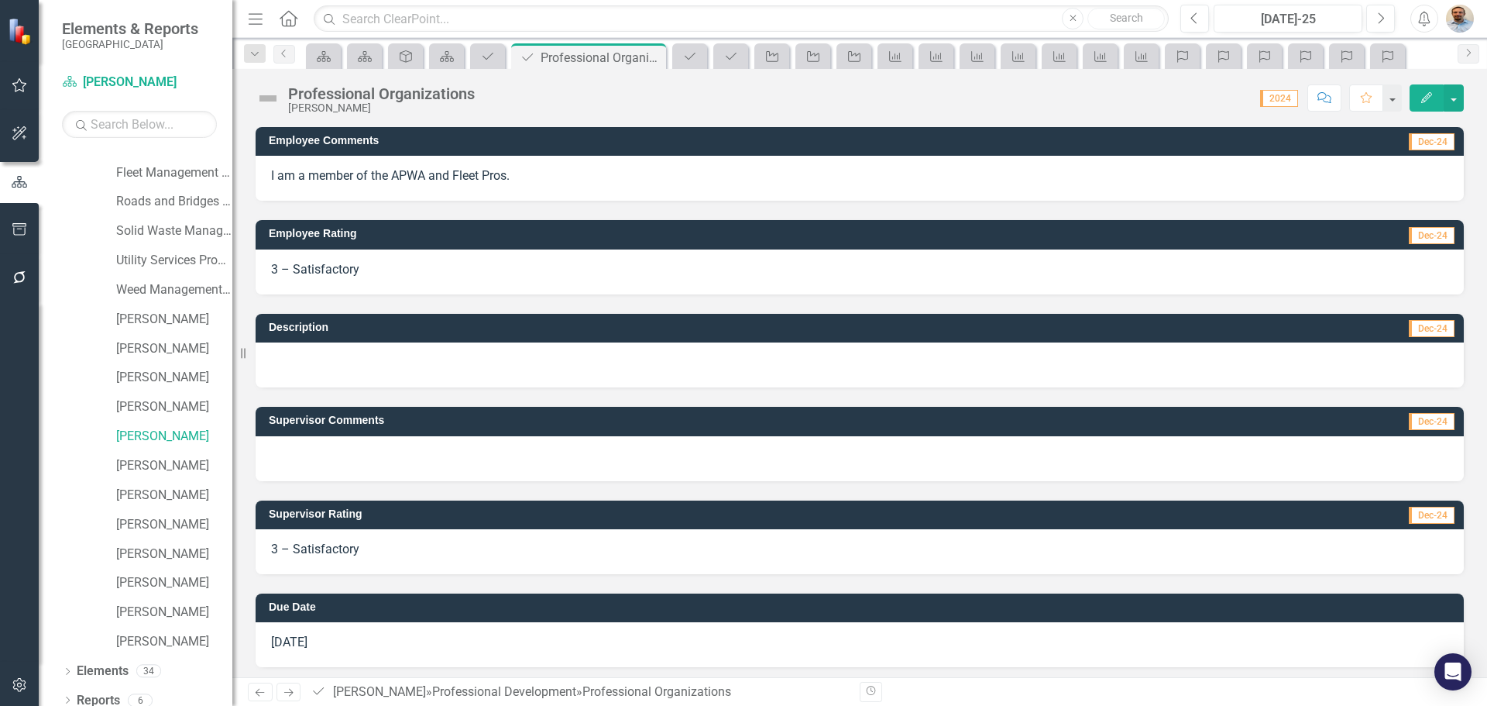
click at [287, 693] on icon "Next" at bounding box center [288, 692] width 13 height 10
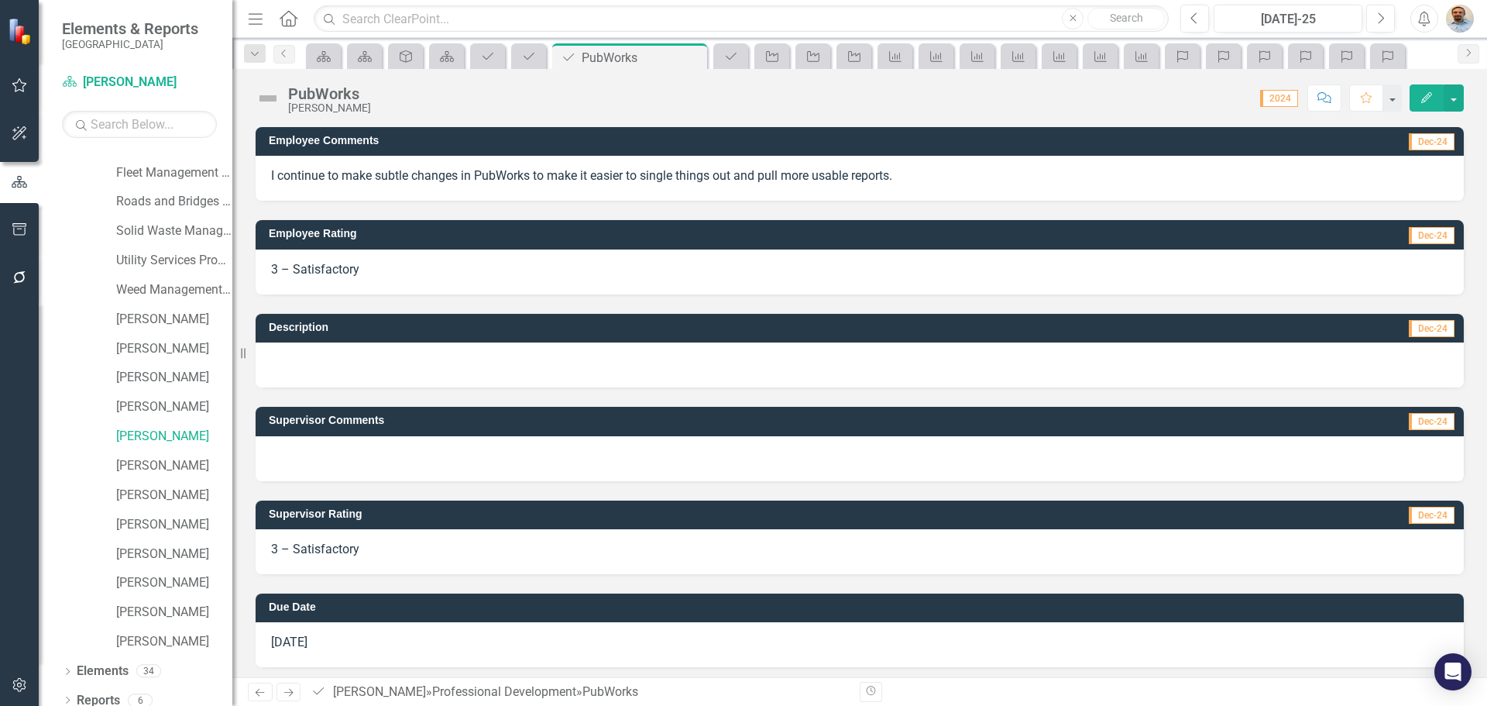
click at [287, 693] on icon "Next" at bounding box center [288, 692] width 13 height 10
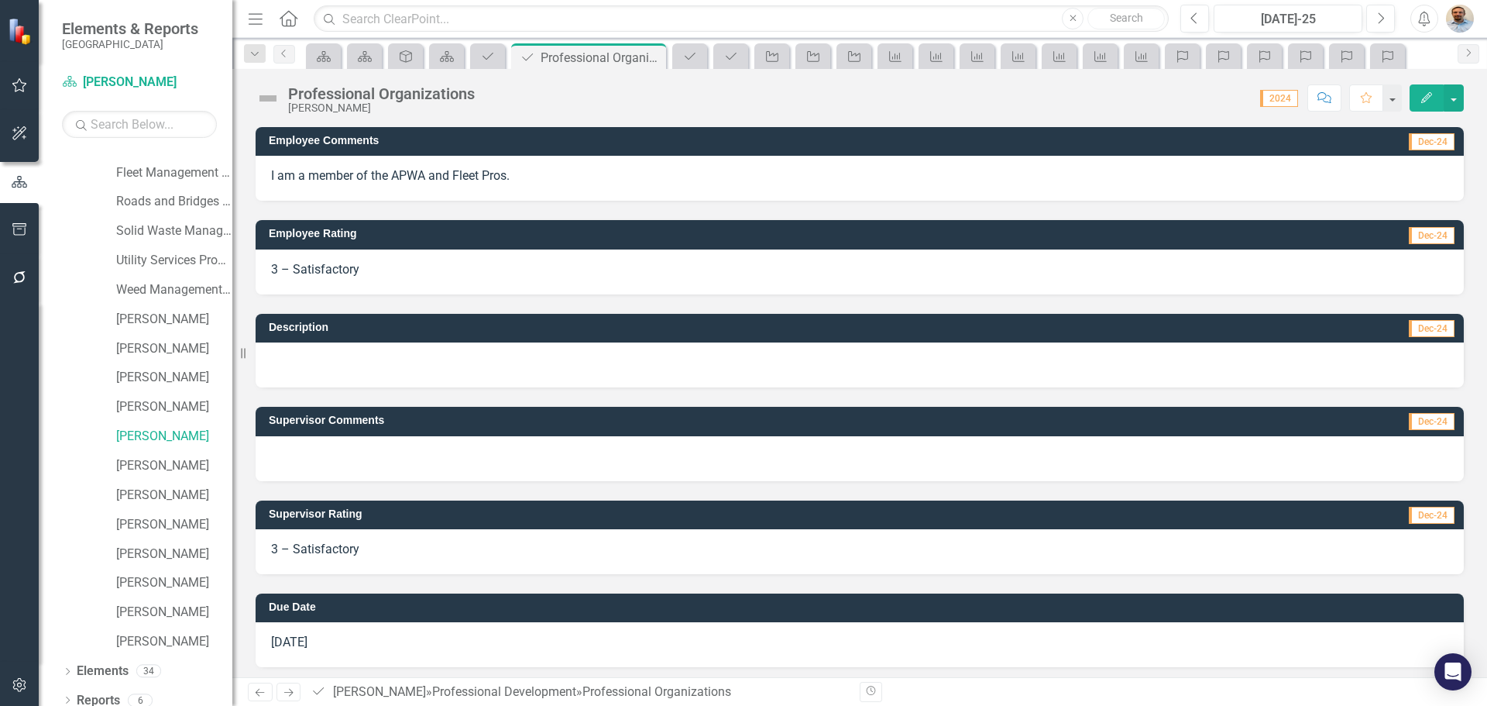
click at [287, 693] on icon "Next" at bounding box center [288, 692] width 13 height 10
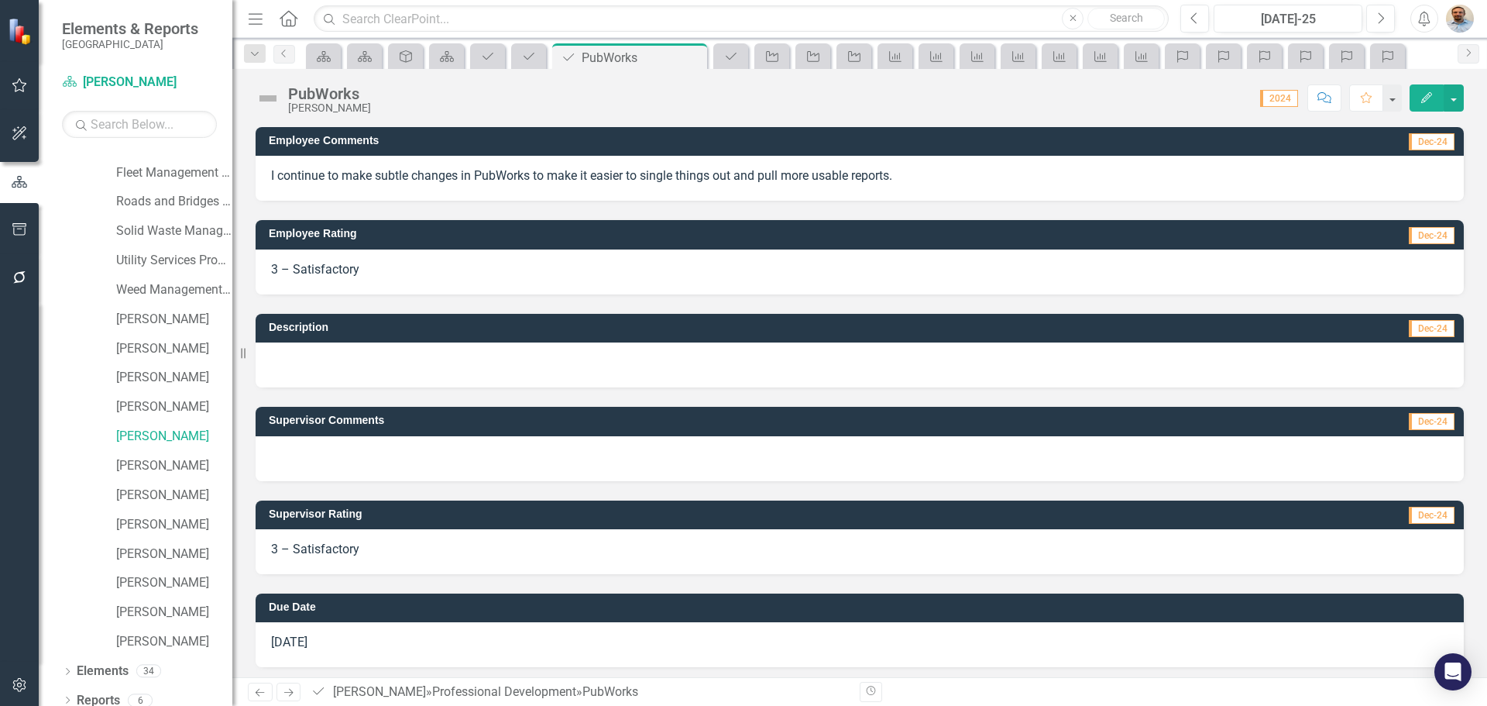
click at [288, 689] on icon "Next" at bounding box center [288, 692] width 13 height 10
click at [287, 691] on icon "Next" at bounding box center [288, 692] width 13 height 10
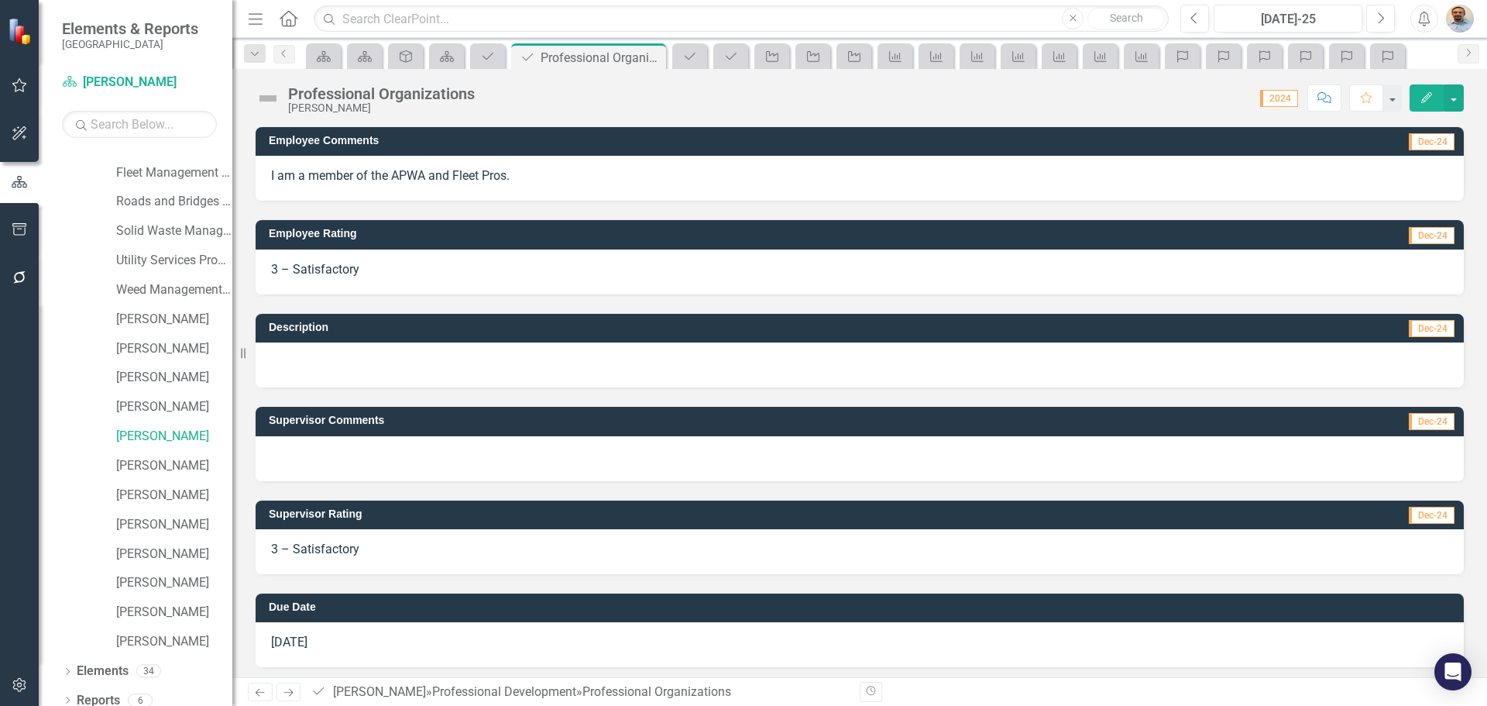
click at [288, 689] on icon "Next" at bounding box center [288, 692] width 13 height 10
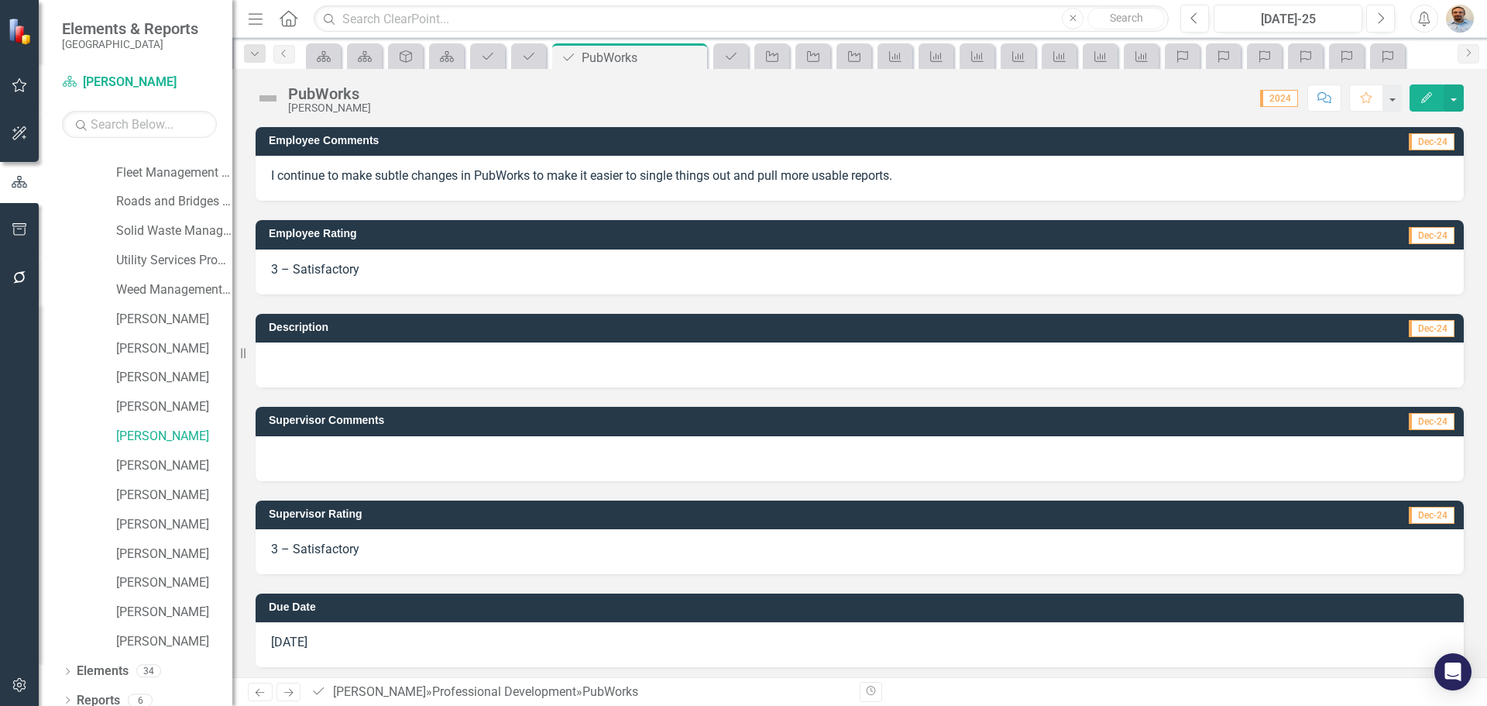
click at [288, 689] on icon "Next" at bounding box center [288, 692] width 13 height 10
click at [165, 431] on link "[PERSON_NAME]" at bounding box center [174, 437] width 116 height 18
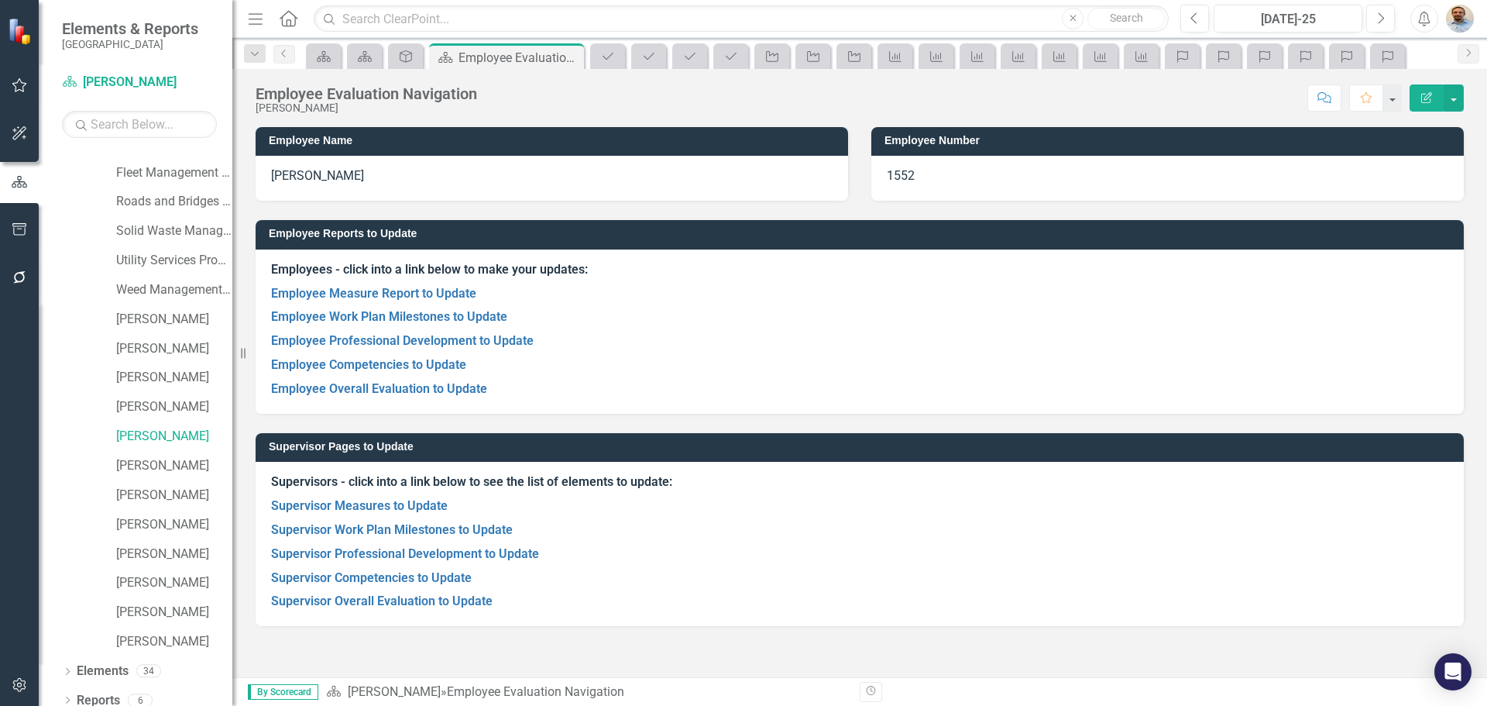
click at [433, 562] on p "Supervisor Professional Development to Update" at bounding box center [859, 554] width 1177 height 24
click at [443, 551] on link "Supervisor Professional Development to Update" at bounding box center [405, 553] width 268 height 15
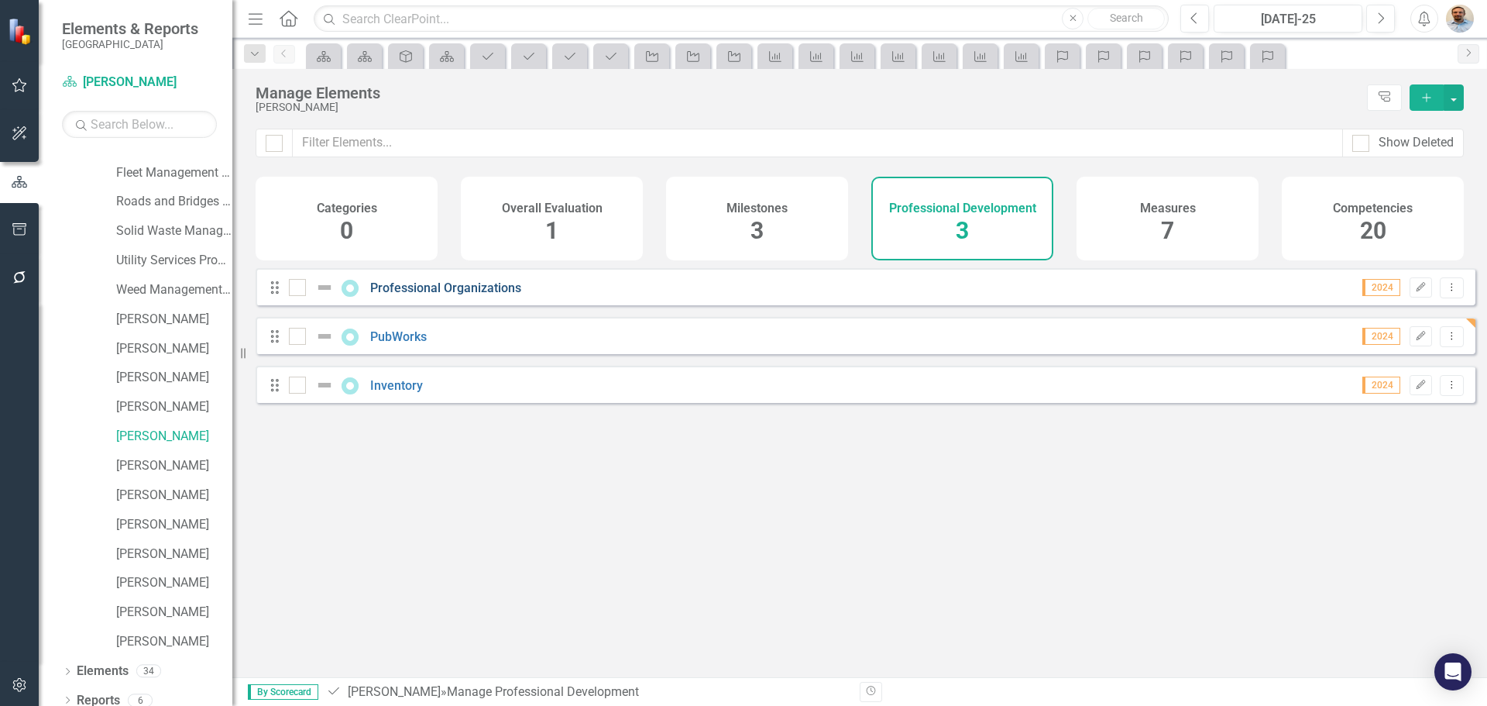
click at [451, 295] on link "Professional Organizations" at bounding box center [445, 287] width 151 height 15
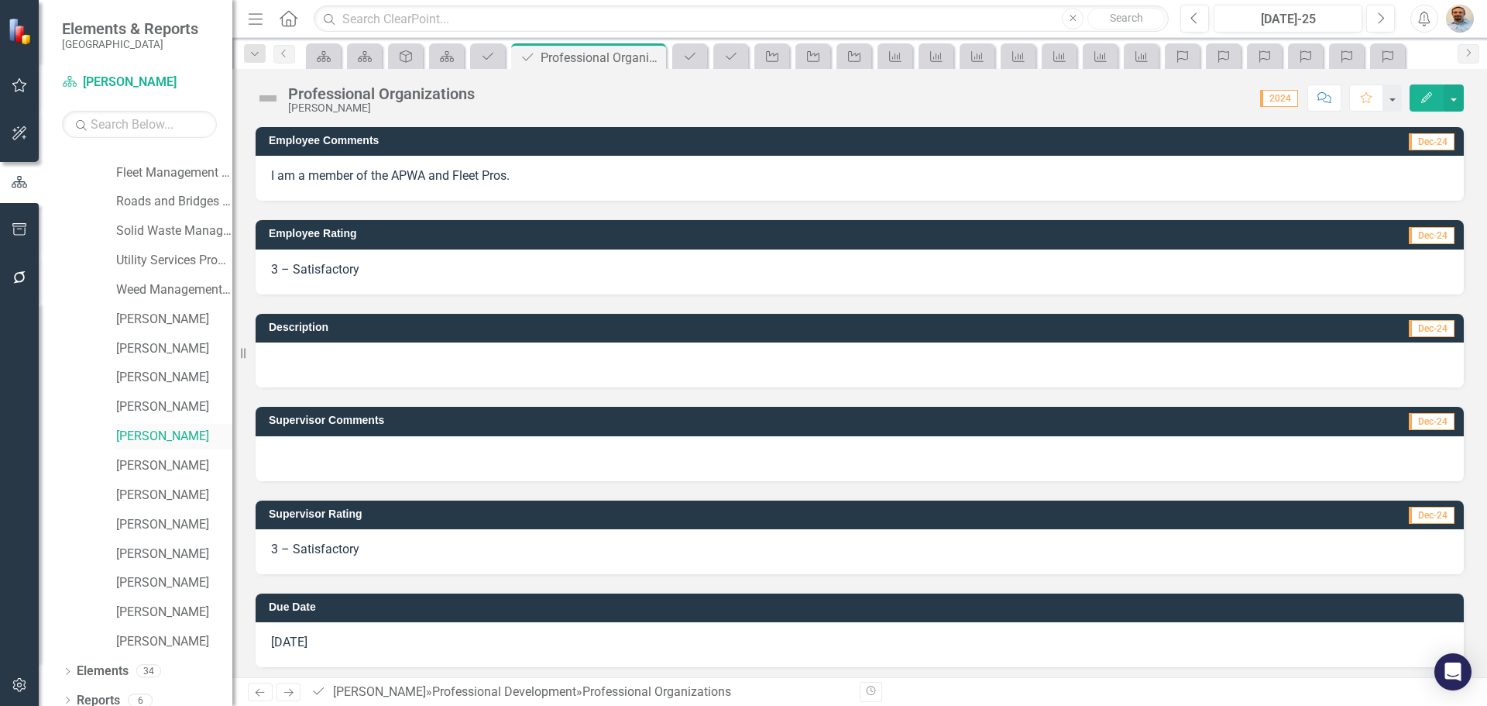
click at [168, 435] on link "[PERSON_NAME]" at bounding box center [174, 437] width 116 height 18
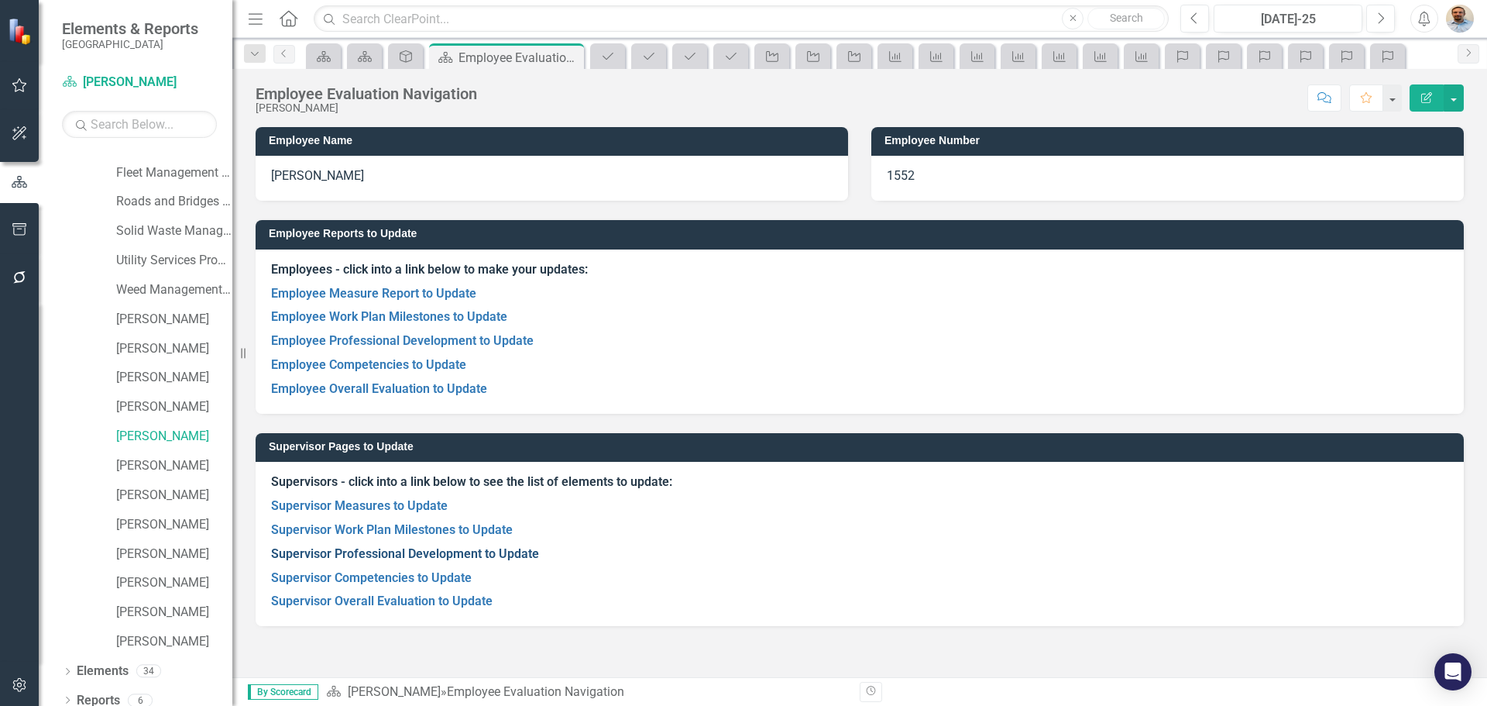
click at [397, 548] on link "Supervisor Professional Development to Update" at bounding box center [405, 553] width 268 height 15
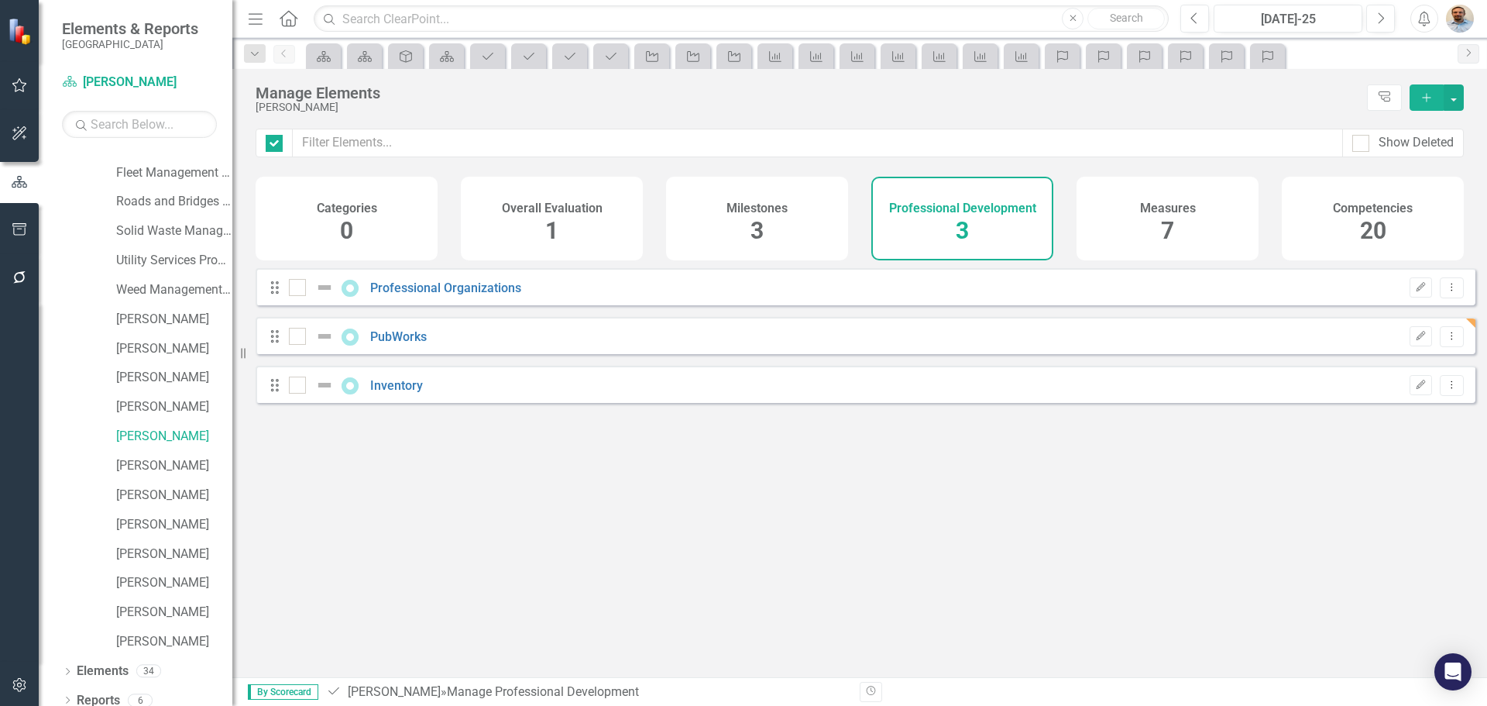
checkbox input "false"
click at [162, 433] on link "[PERSON_NAME]" at bounding box center [174, 437] width 116 height 18
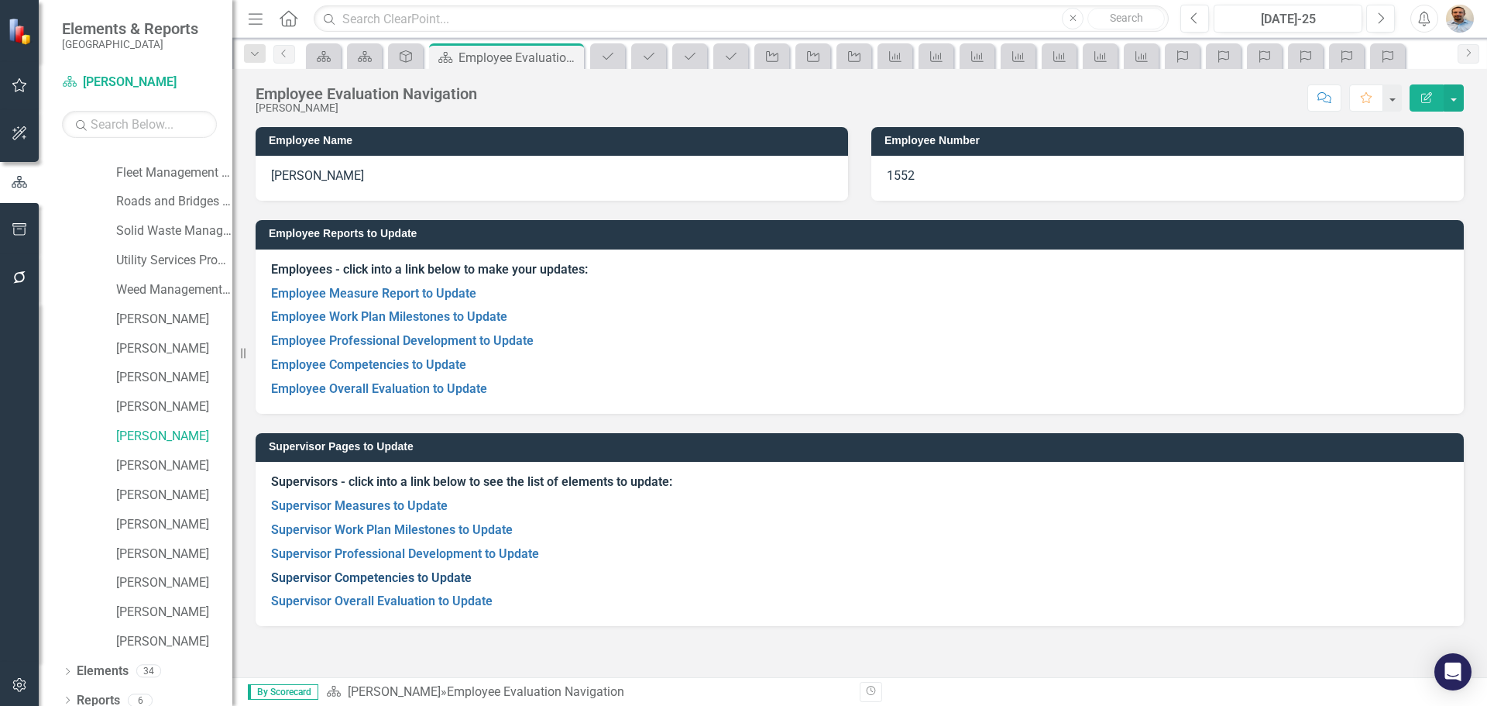
click at [421, 575] on link "Supervisor Competencies to Update" at bounding box center [371, 577] width 201 height 15
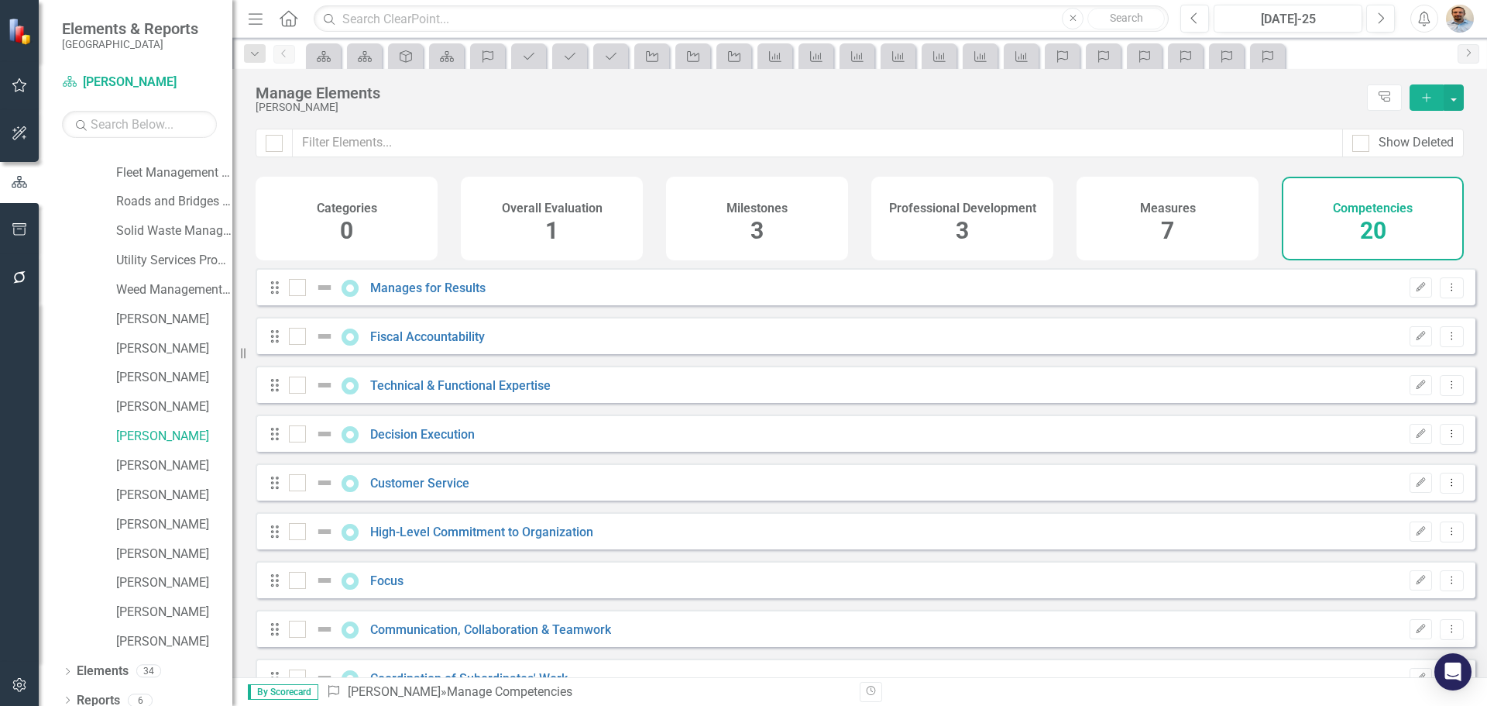
checkbox input "false"
click at [439, 295] on link "Manages for Results" at bounding box center [427, 287] width 115 height 15
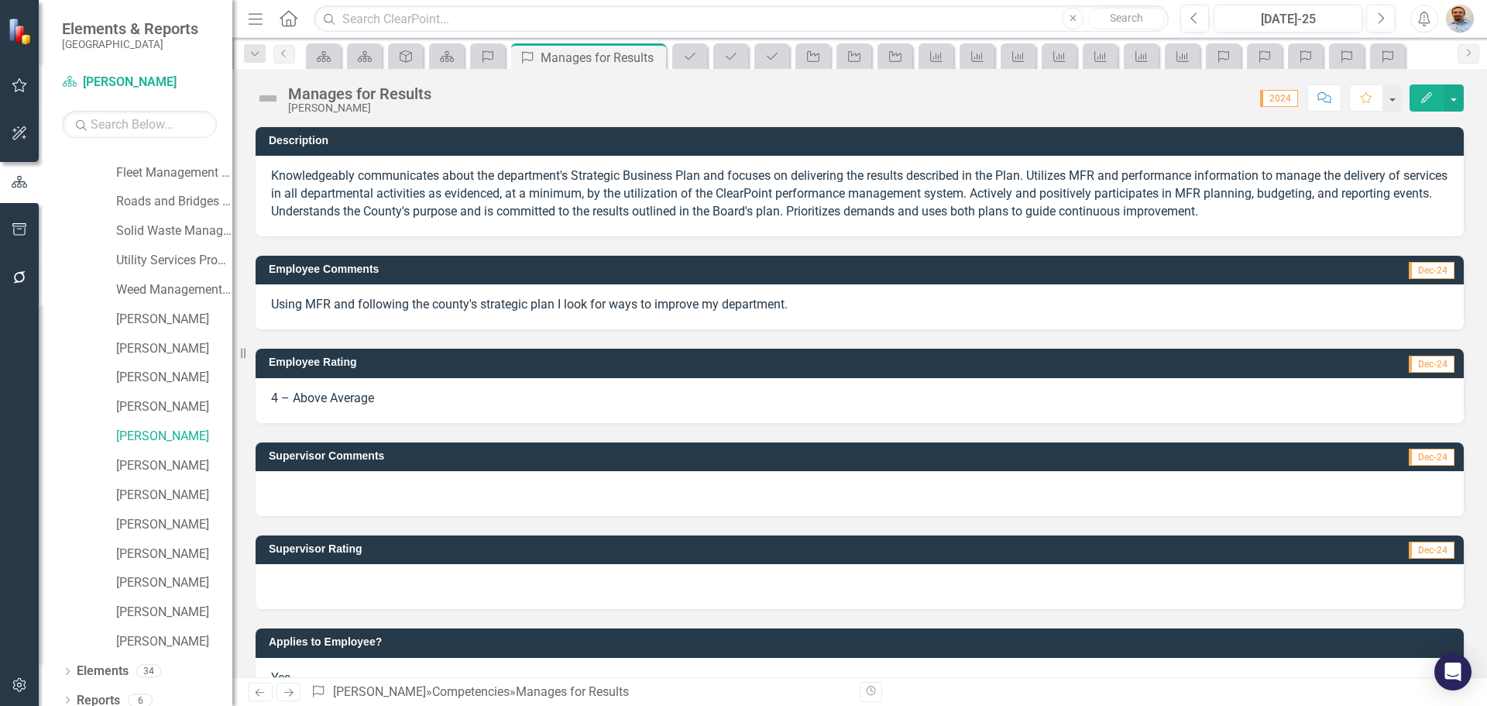
click at [458, 577] on div at bounding box center [860, 586] width 1208 height 45
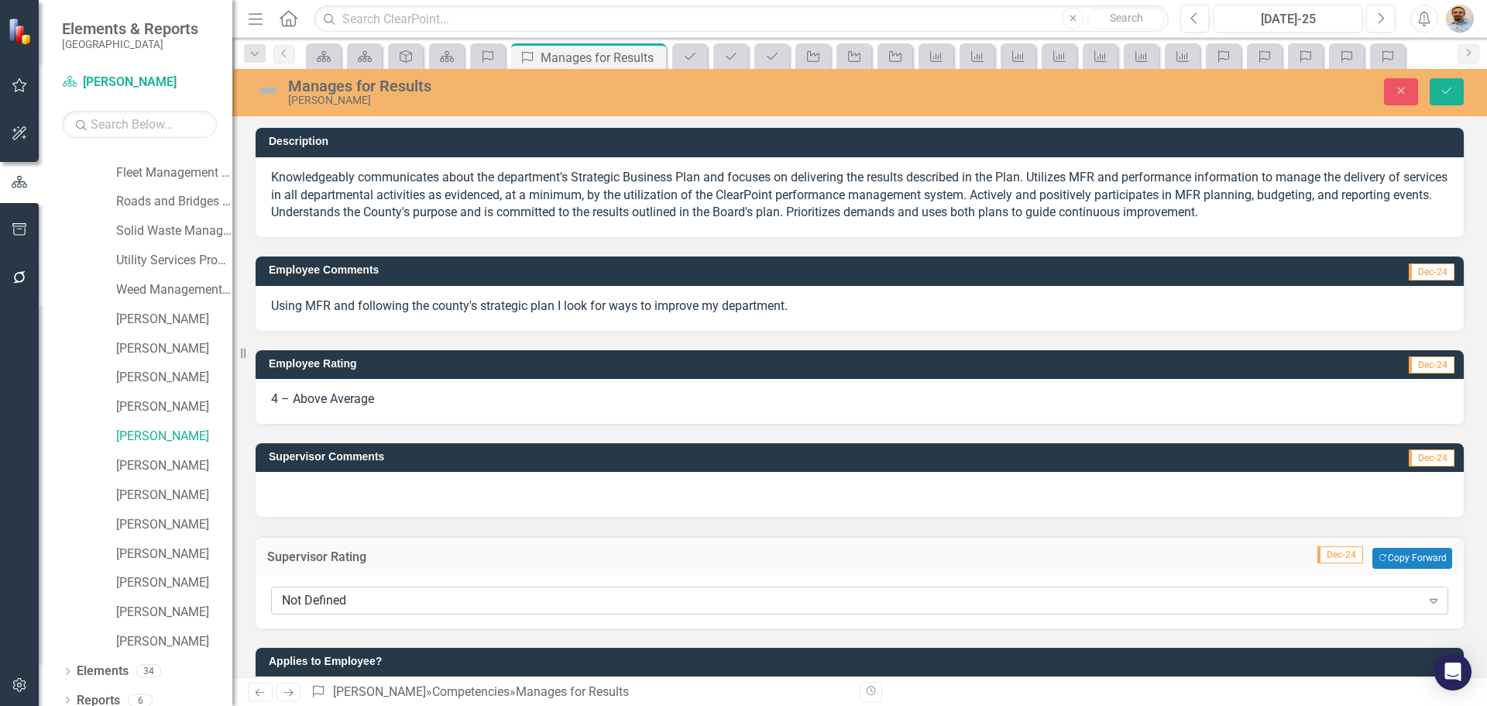
click at [438, 592] on div "Not Defined" at bounding box center [851, 600] width 1139 height 18
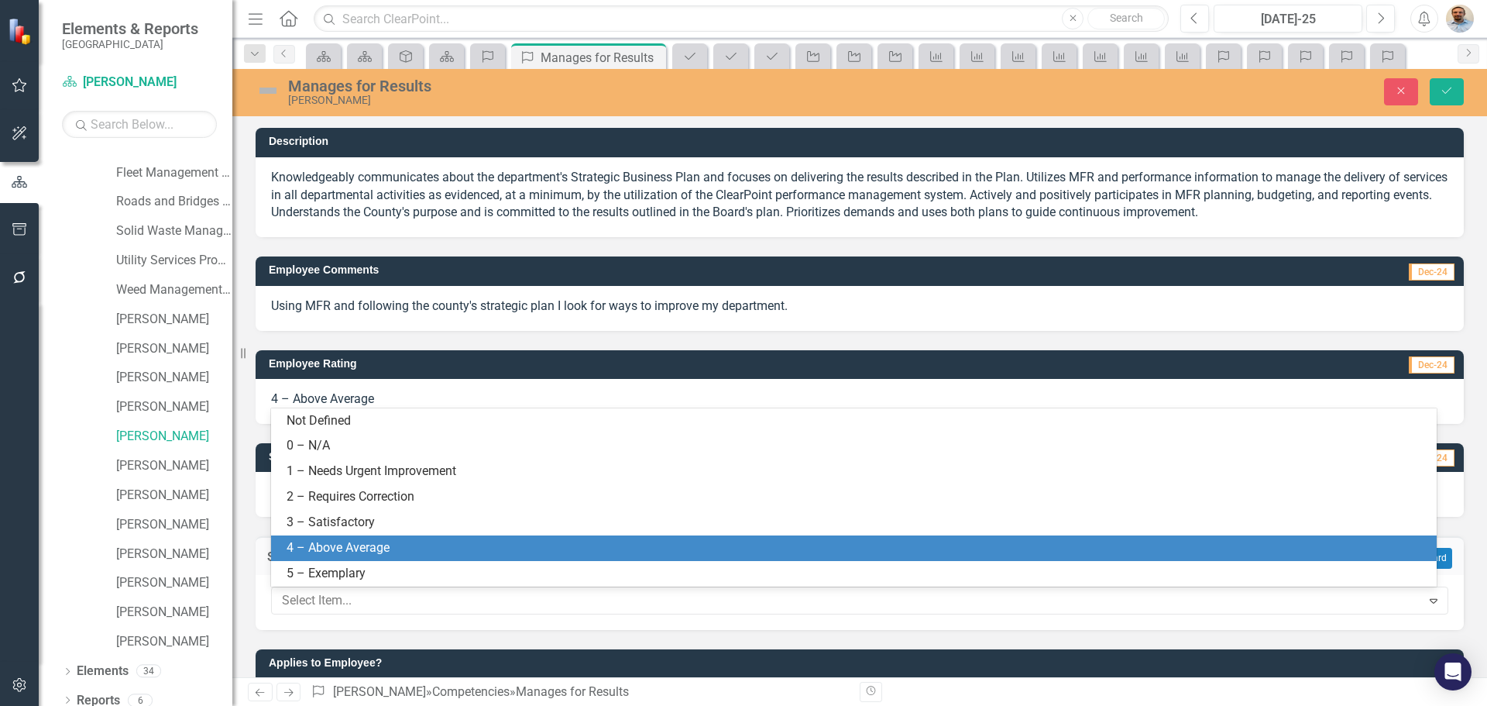
click at [437, 545] on div "4 – Above Average" at bounding box center [857, 548] width 1141 height 18
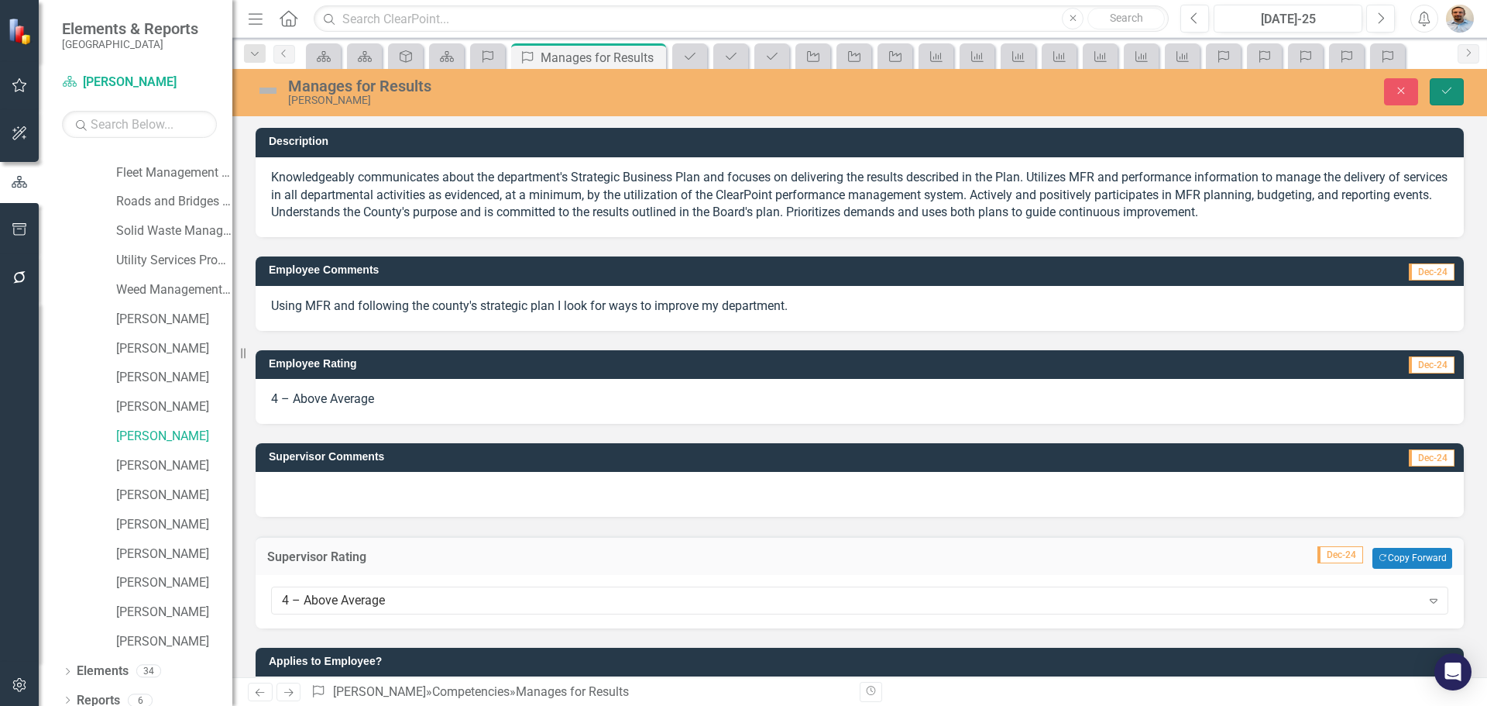
click at [1441, 85] on icon "Save" at bounding box center [1447, 90] width 14 height 11
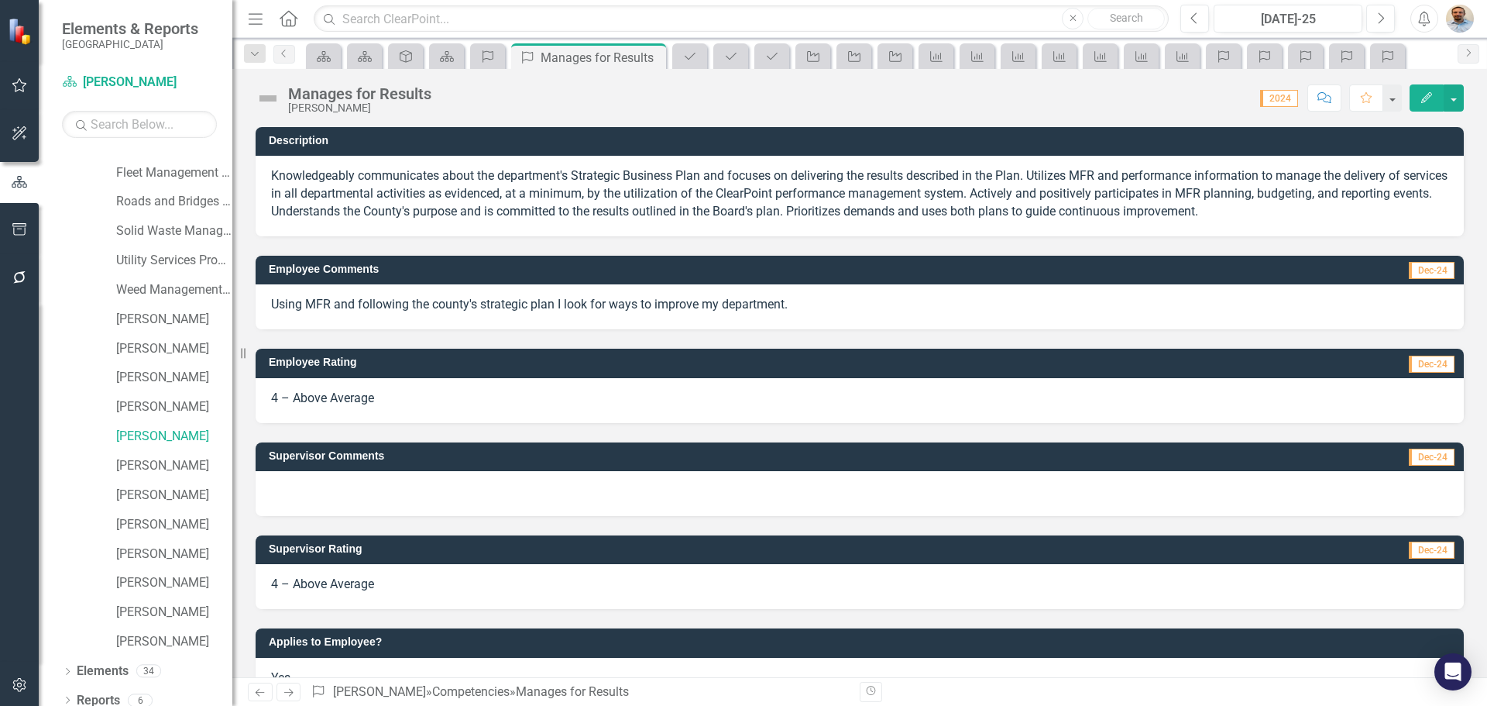
click at [287, 691] on icon "Next" at bounding box center [288, 692] width 13 height 10
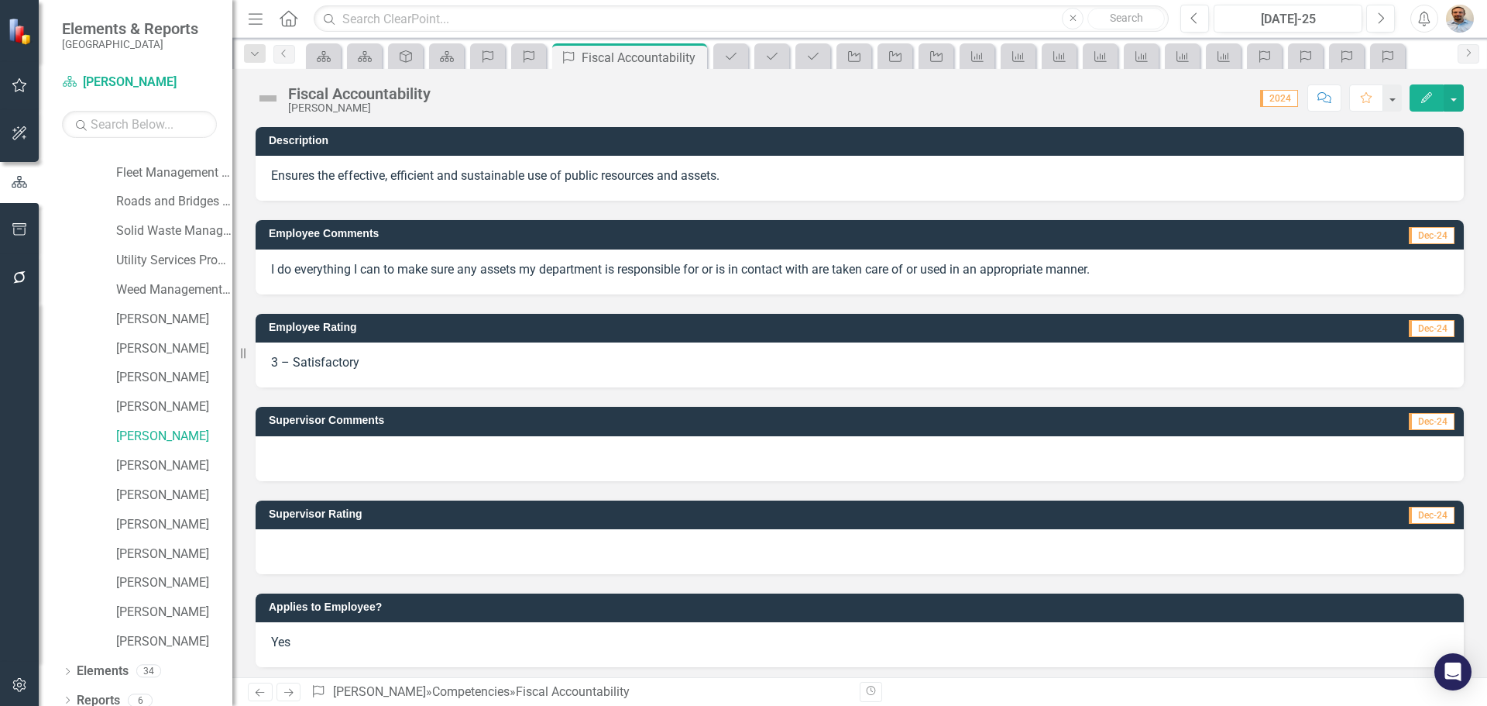
click at [362, 541] on div at bounding box center [860, 551] width 1208 height 45
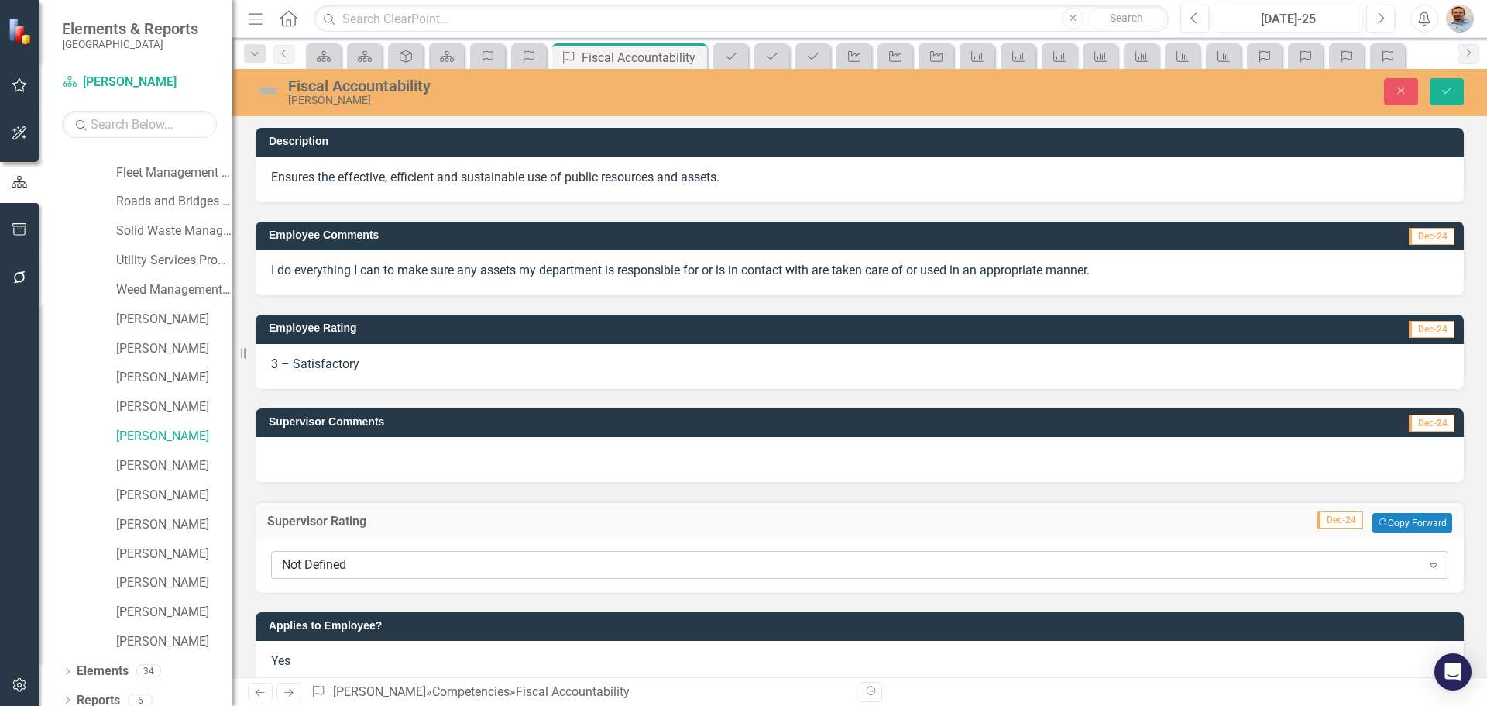
click at [370, 566] on div "Not Defined" at bounding box center [851, 565] width 1139 height 18
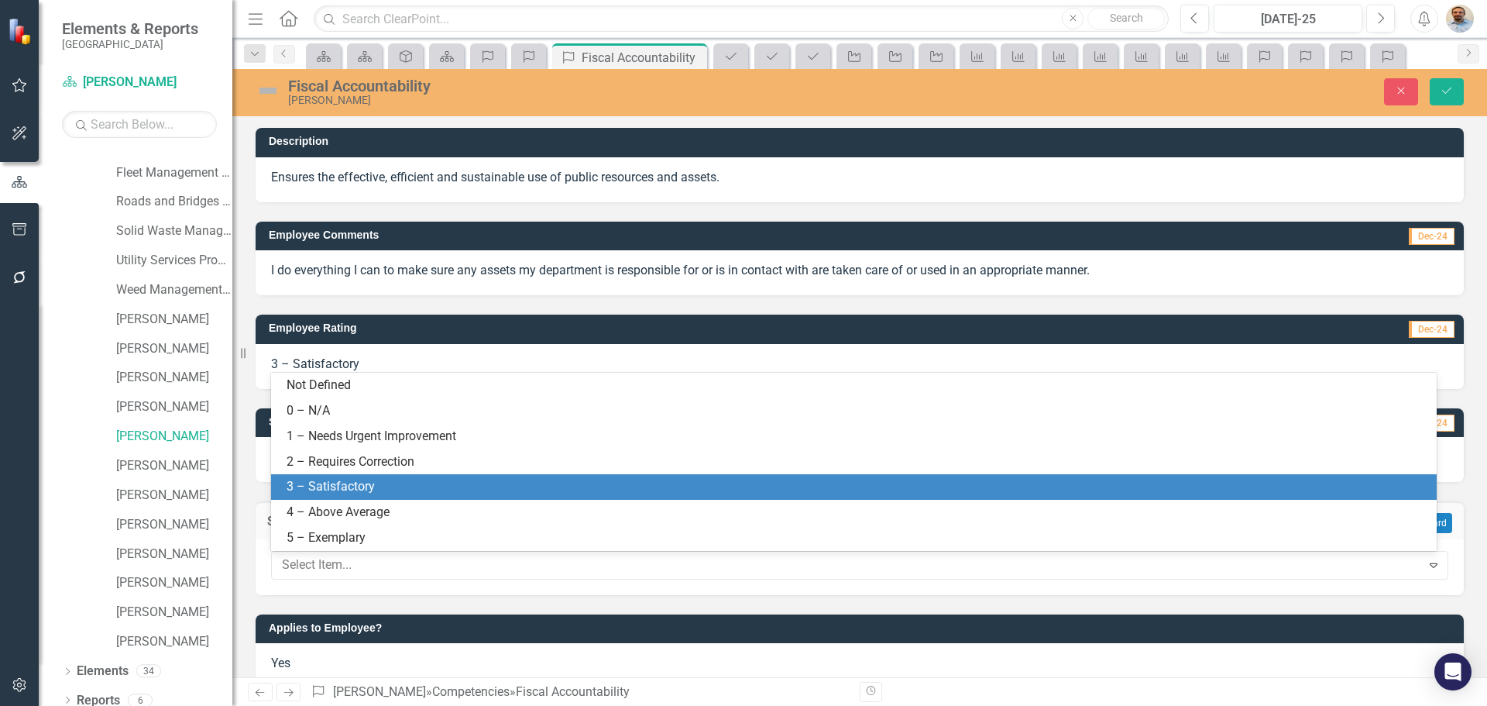
click at [359, 491] on div "3 – Satisfactory" at bounding box center [857, 487] width 1141 height 18
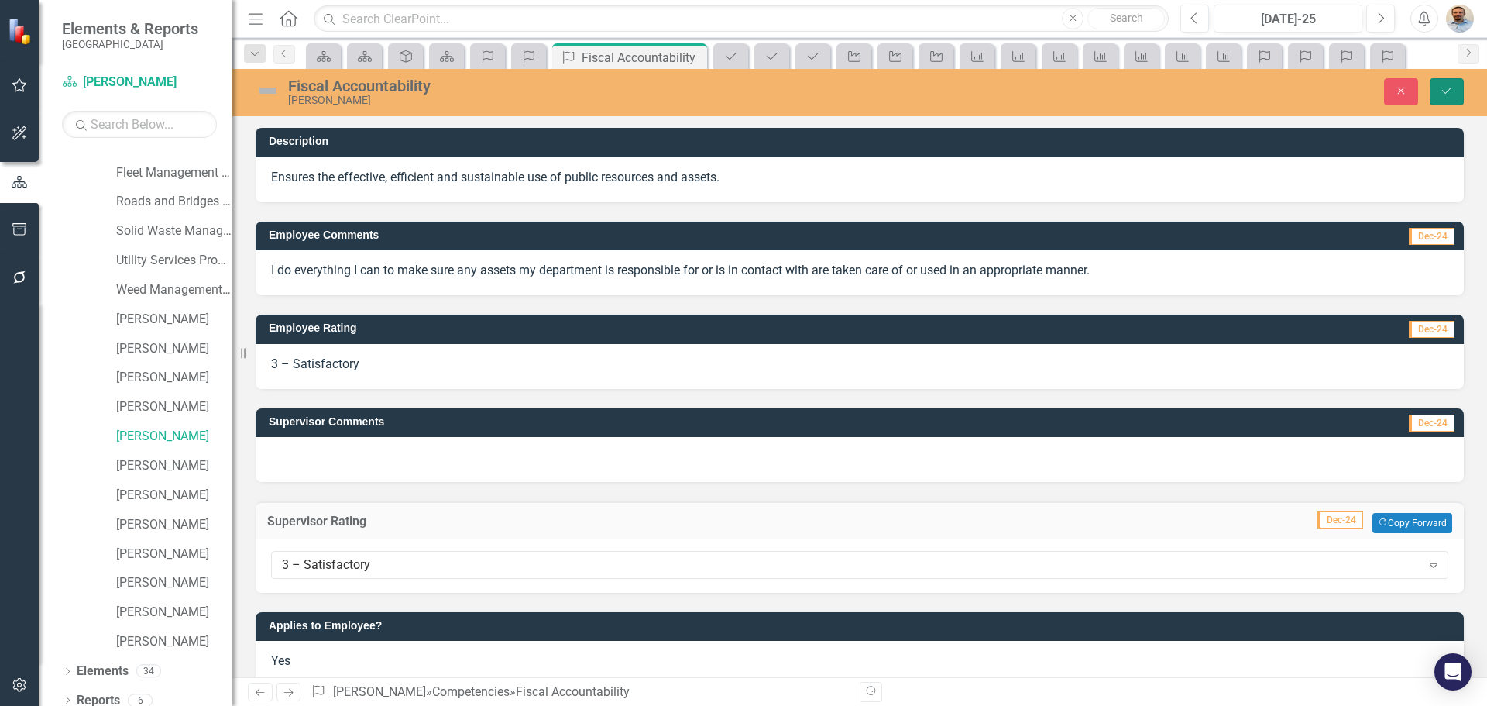
click at [1448, 82] on button "Save" at bounding box center [1447, 91] width 34 height 27
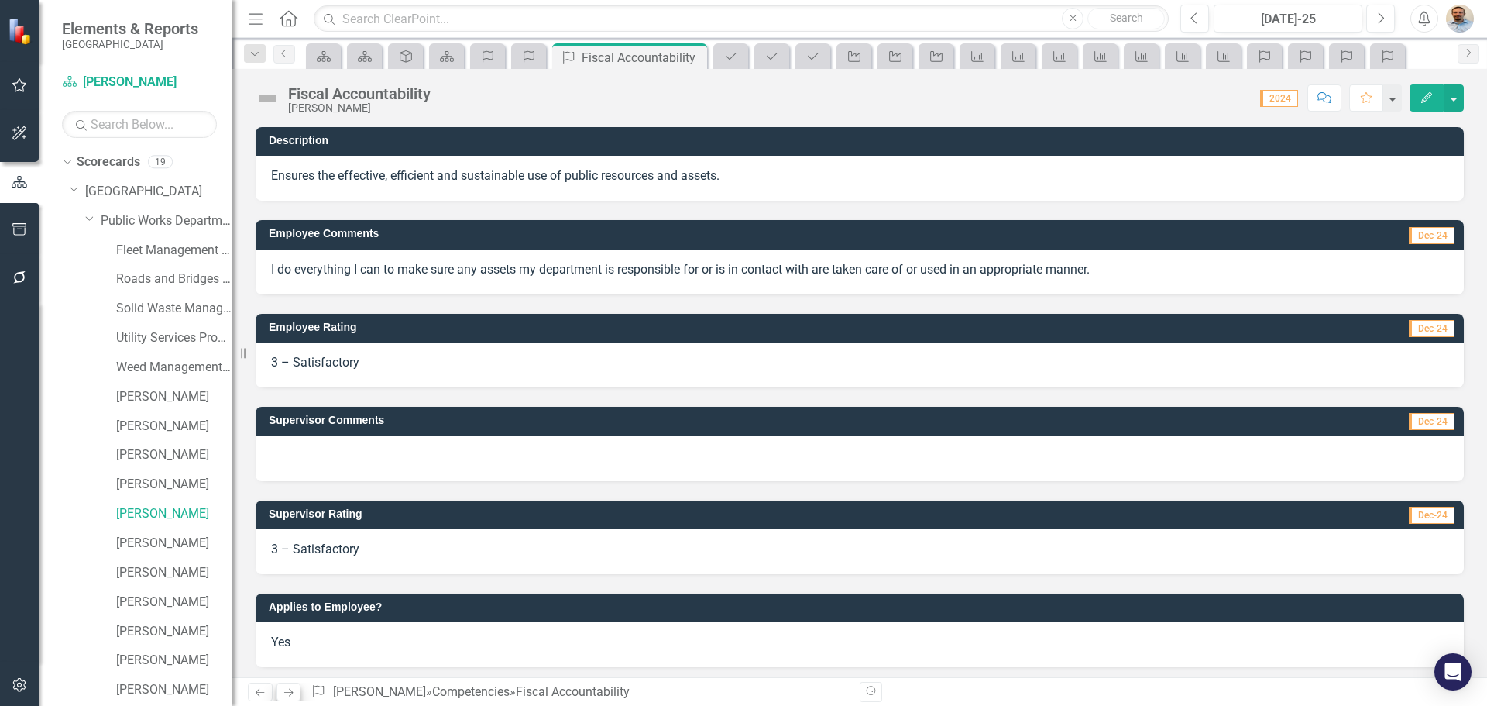
scroll to position [77, 0]
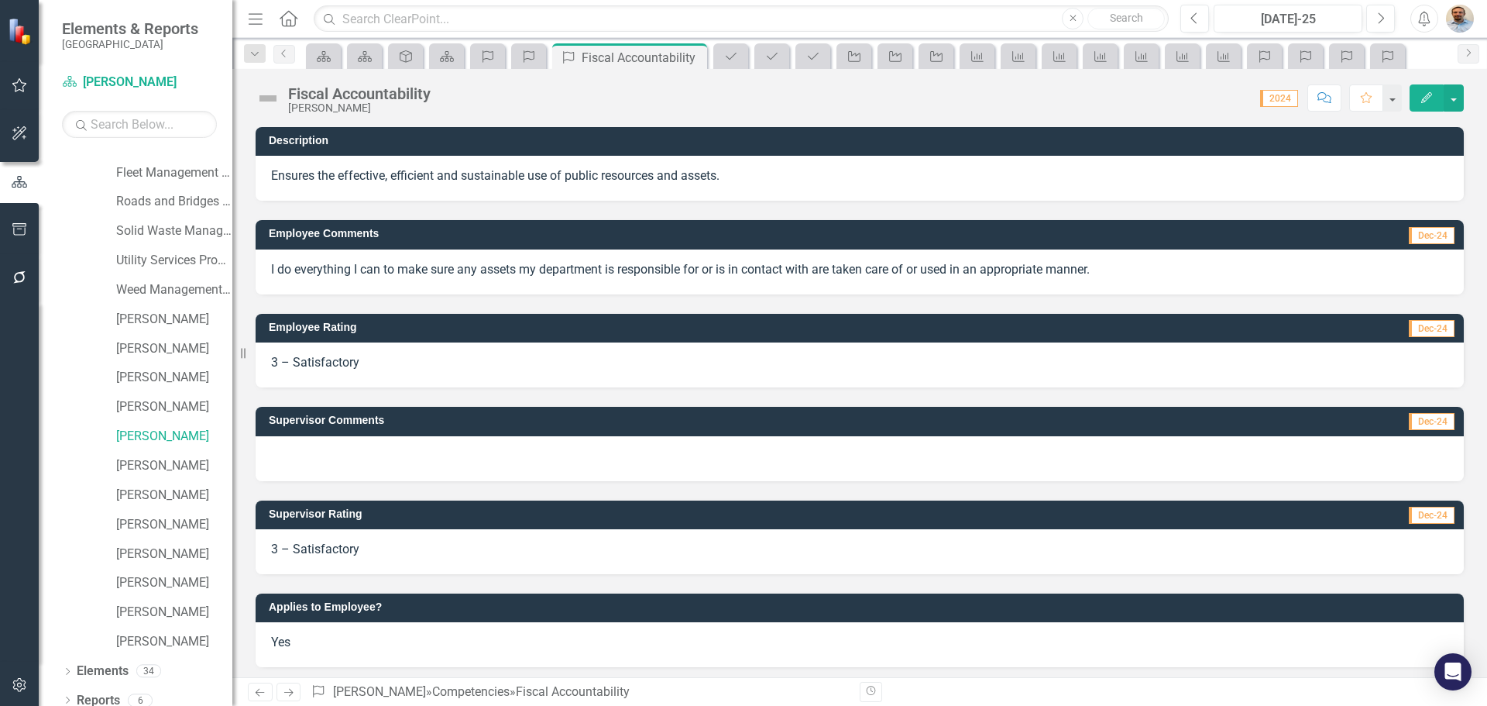
click at [284, 695] on icon "Next" at bounding box center [288, 692] width 13 height 10
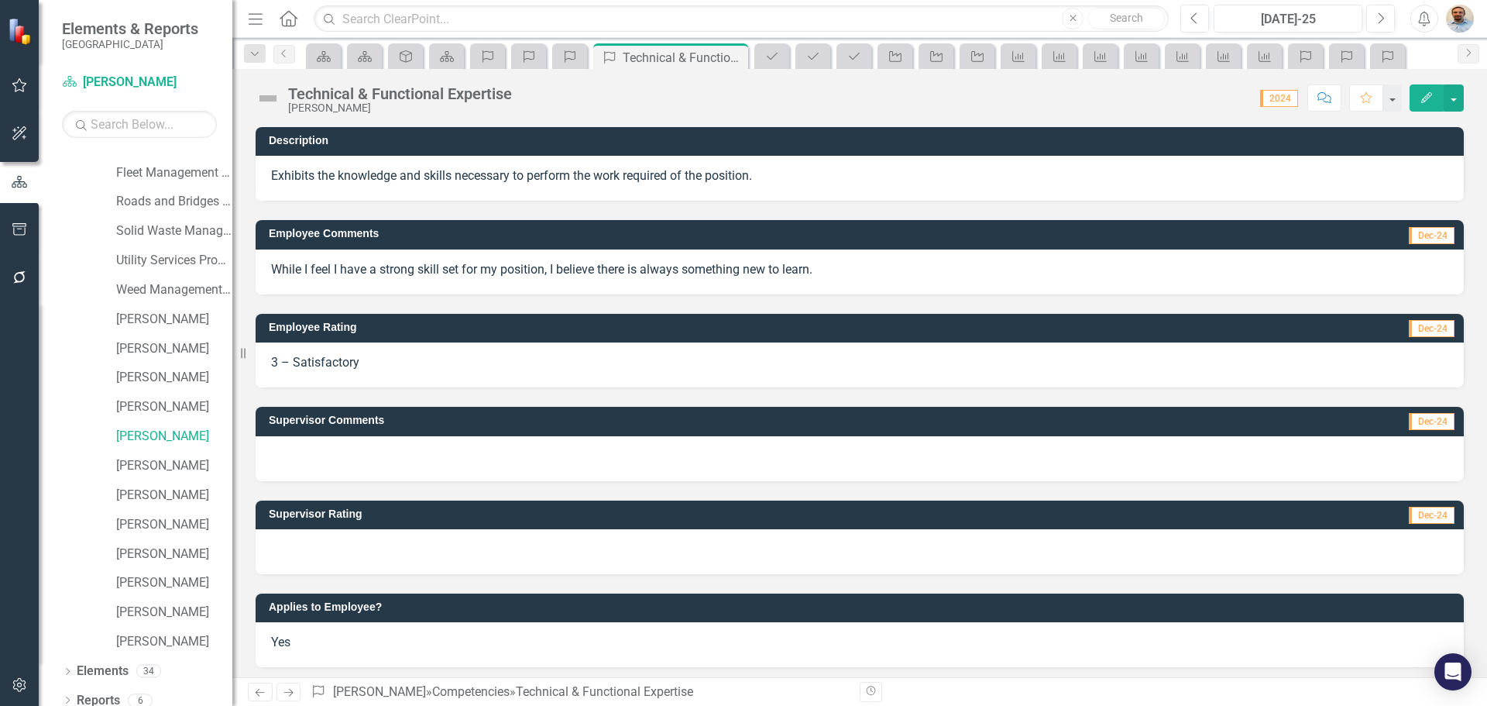
click at [336, 557] on div at bounding box center [860, 551] width 1208 height 45
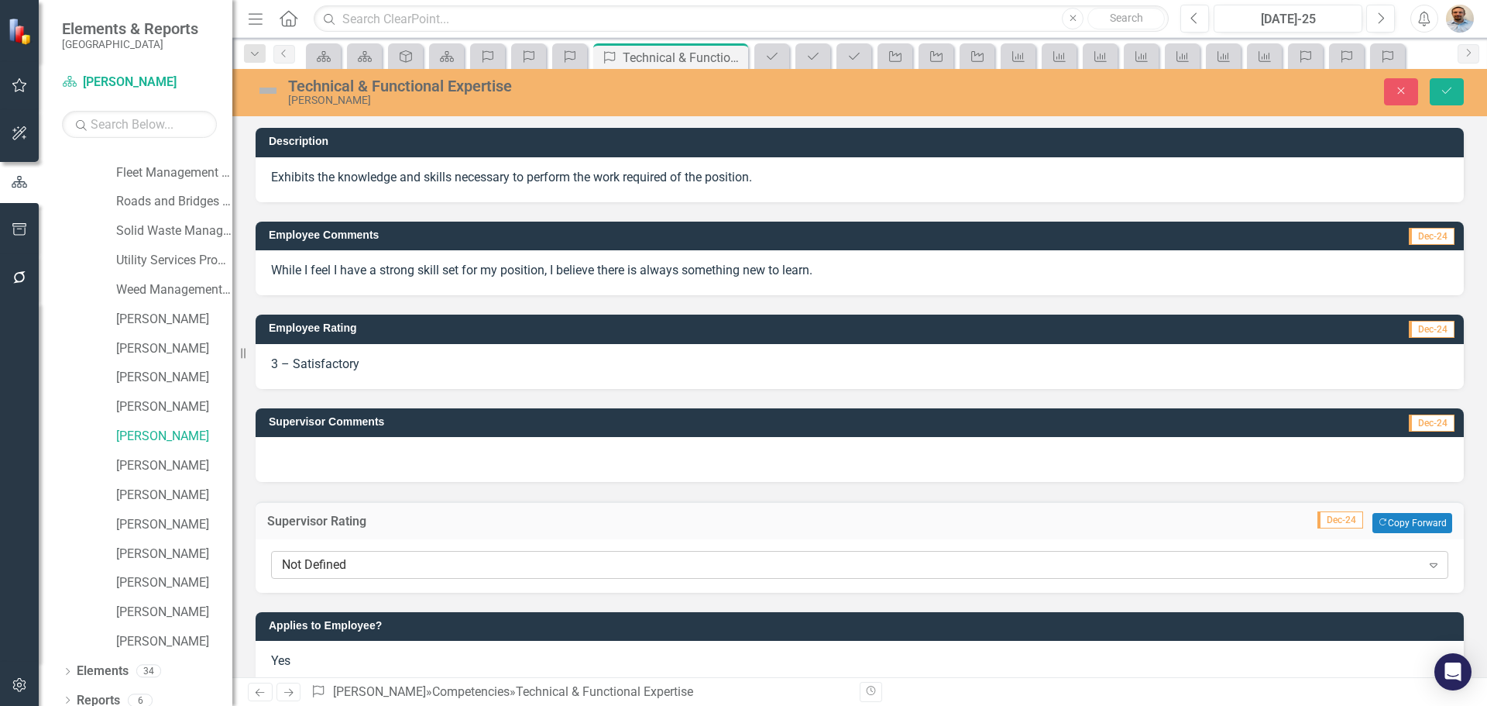
click at [338, 568] on div "Not Defined" at bounding box center [851, 565] width 1139 height 18
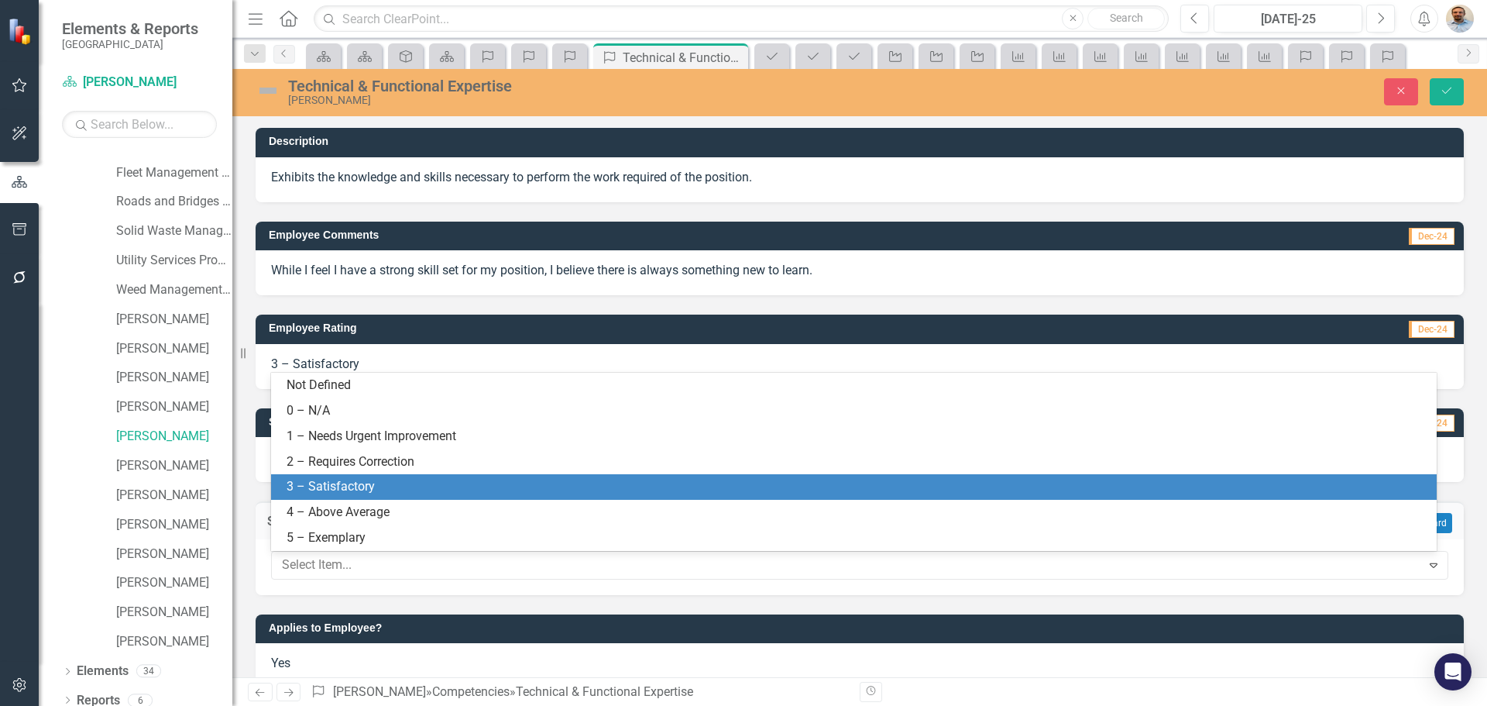
click at [336, 489] on div "3 – Satisfactory" at bounding box center [857, 487] width 1141 height 18
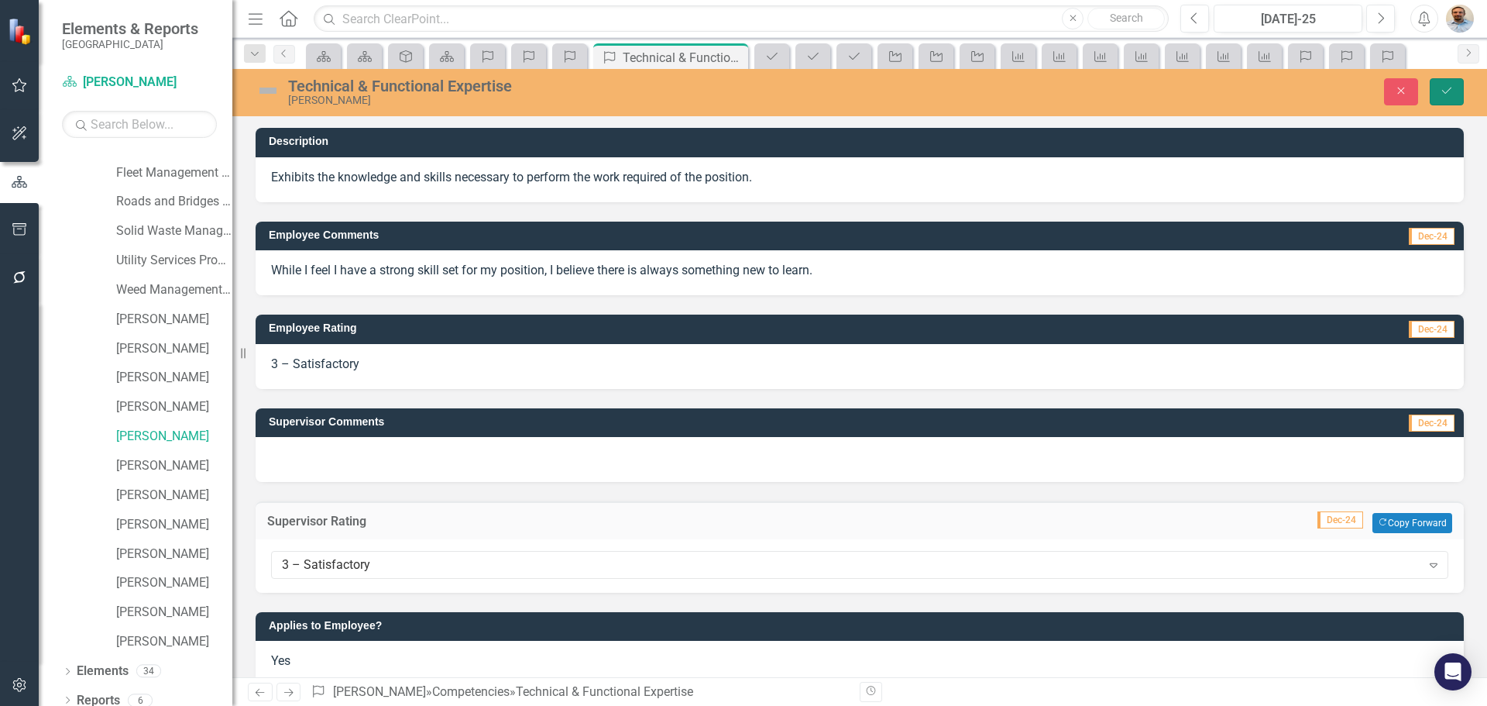
click at [1444, 88] on icon "Save" at bounding box center [1447, 90] width 14 height 11
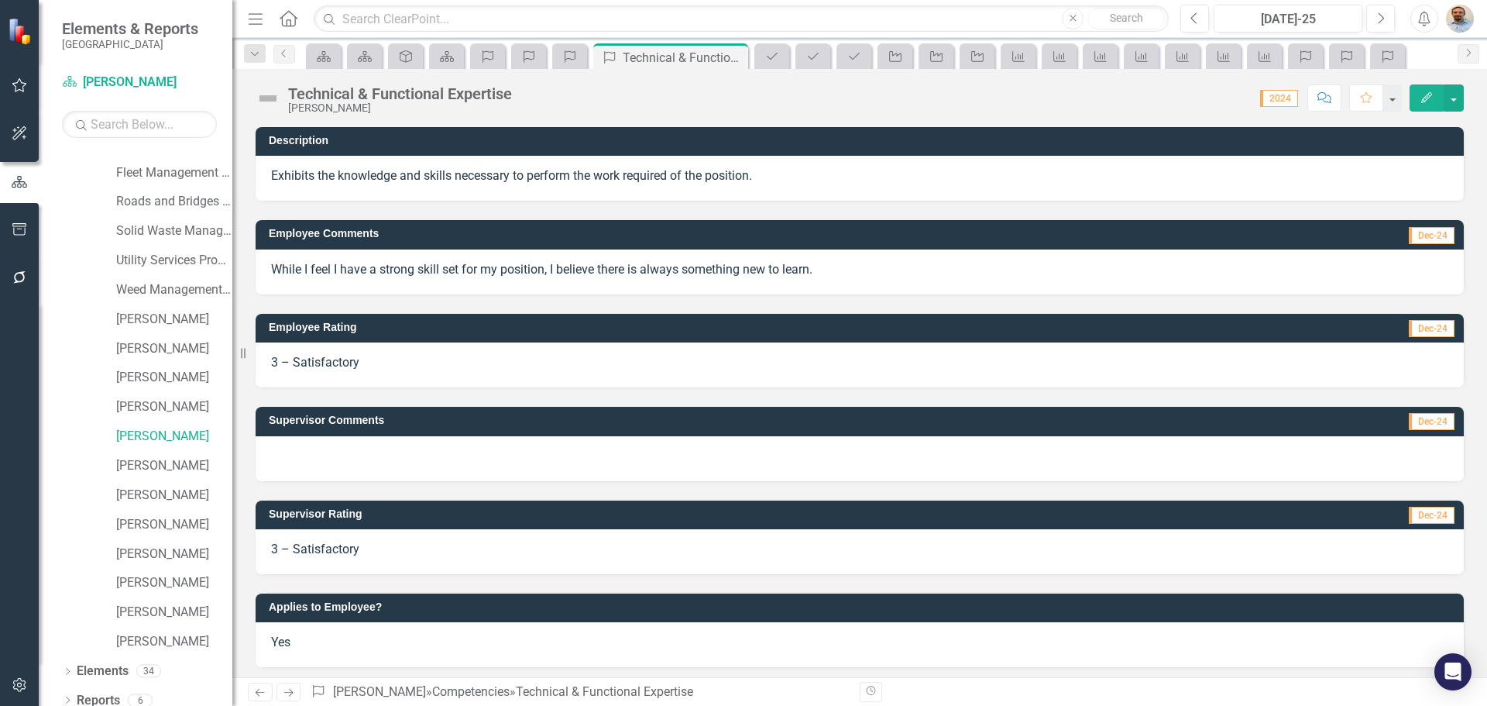
click at [293, 683] on link "Next" at bounding box center [289, 691] width 25 height 19
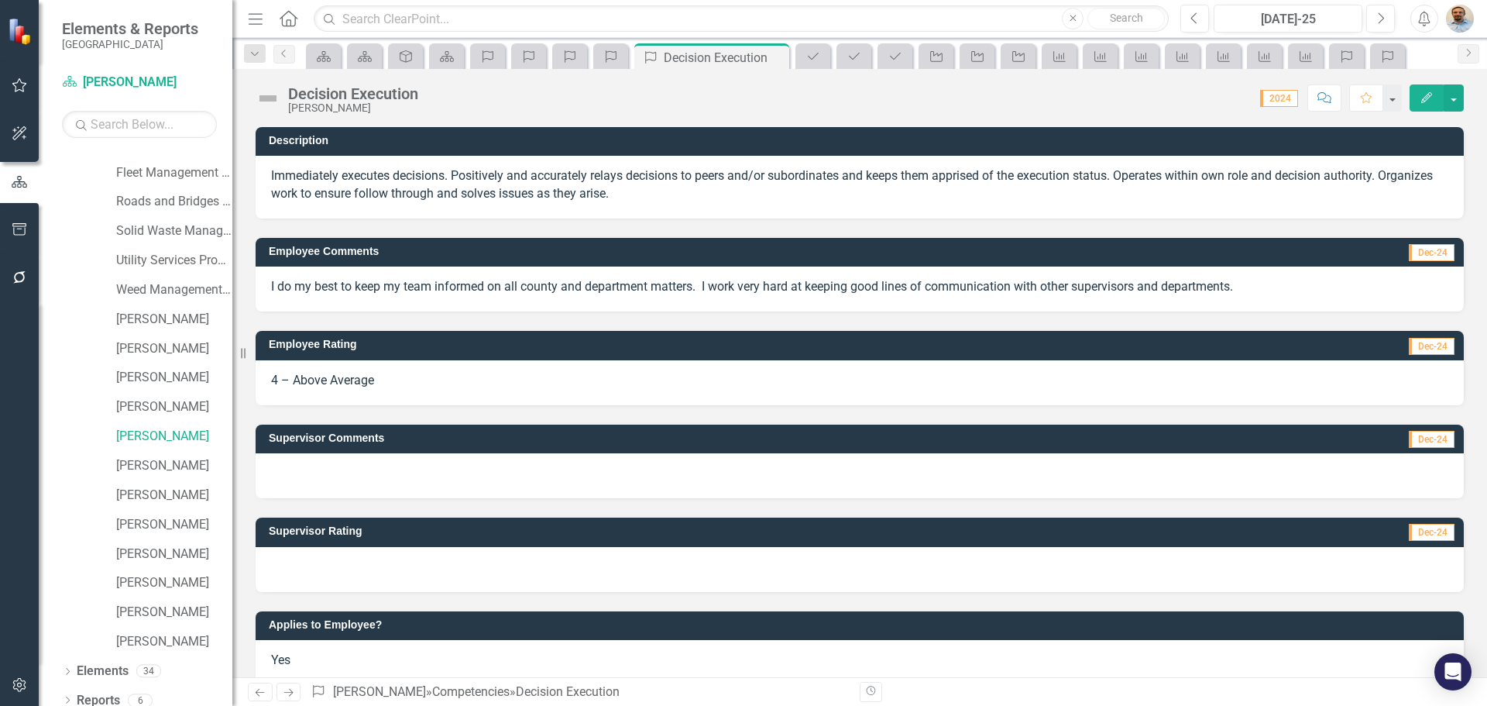
click at [337, 565] on div at bounding box center [860, 569] width 1208 height 45
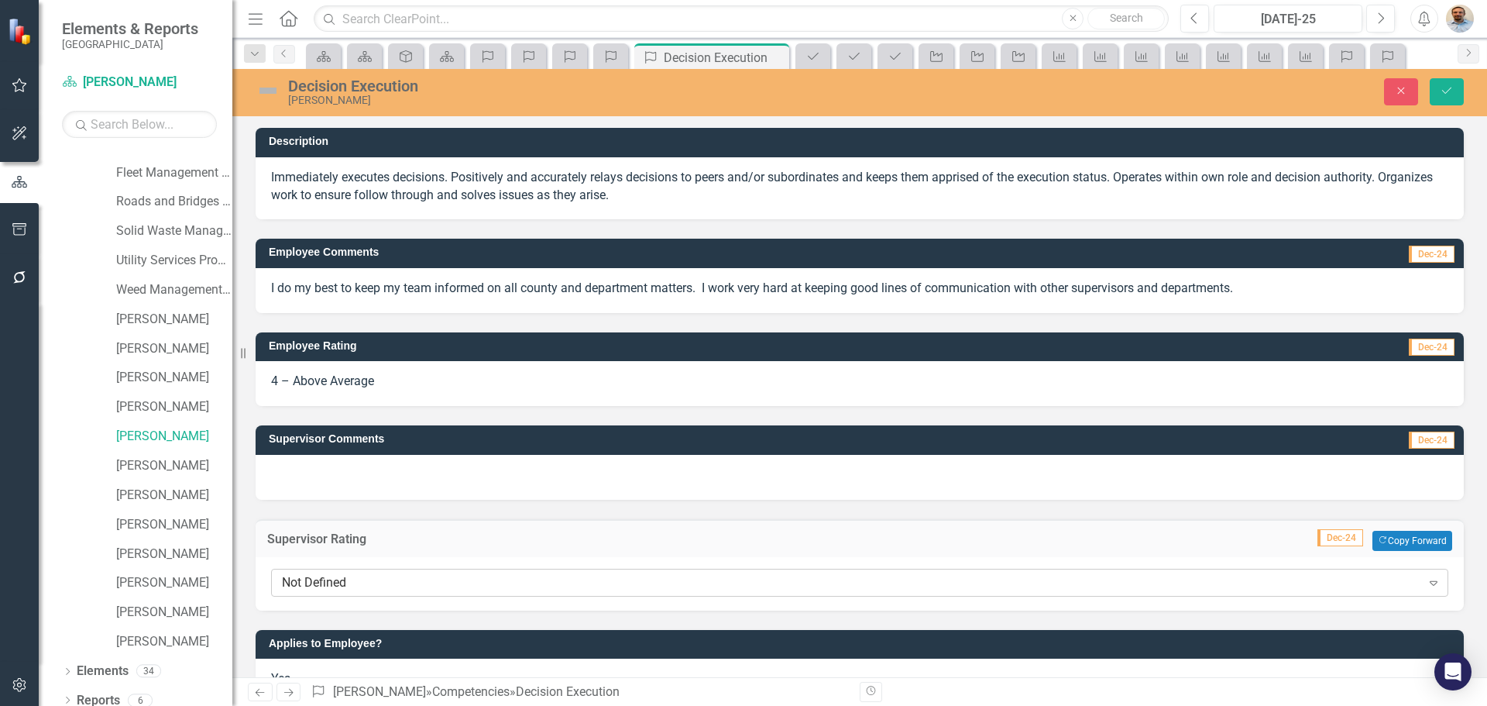
click at [355, 595] on div "Not Defined Expand" at bounding box center [859, 583] width 1177 height 28
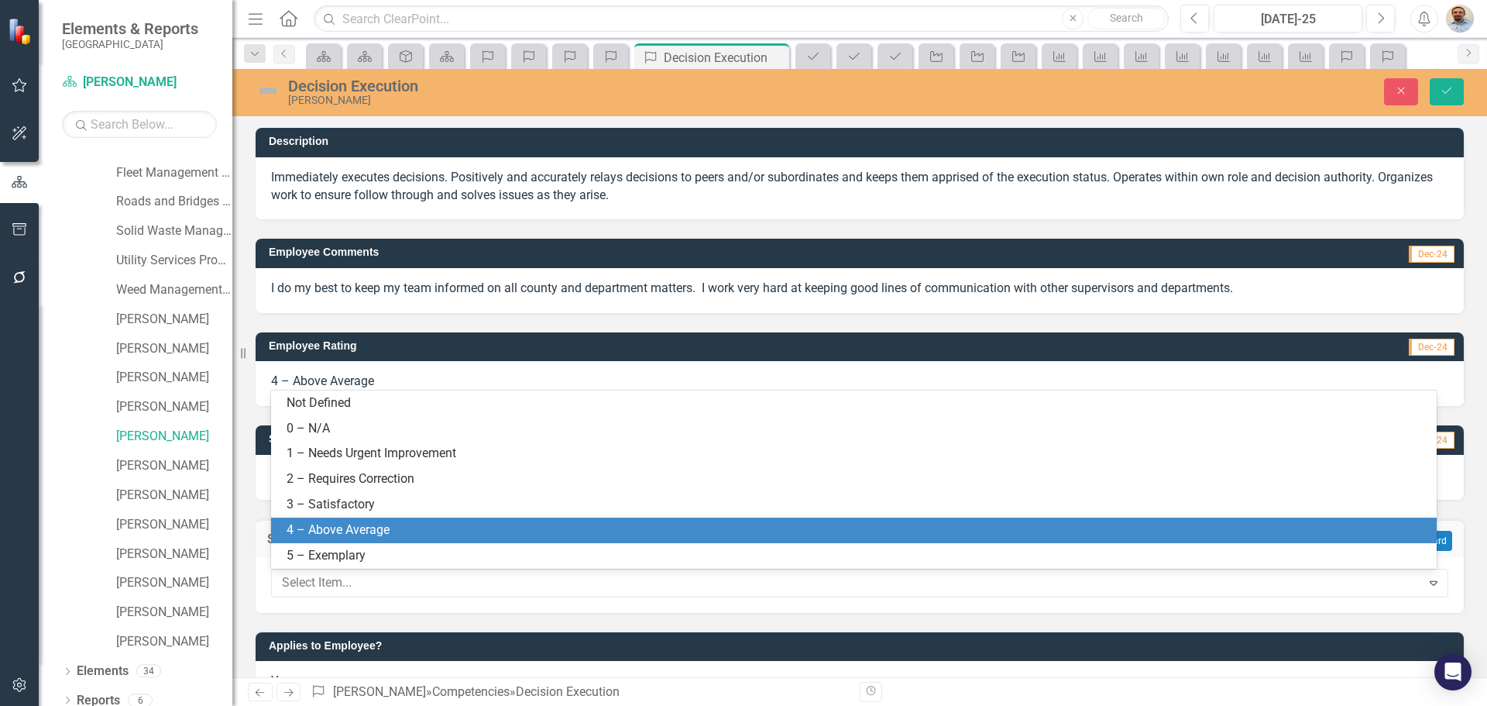
click at [352, 520] on div "4 – Above Average" at bounding box center [854, 530] width 1166 height 26
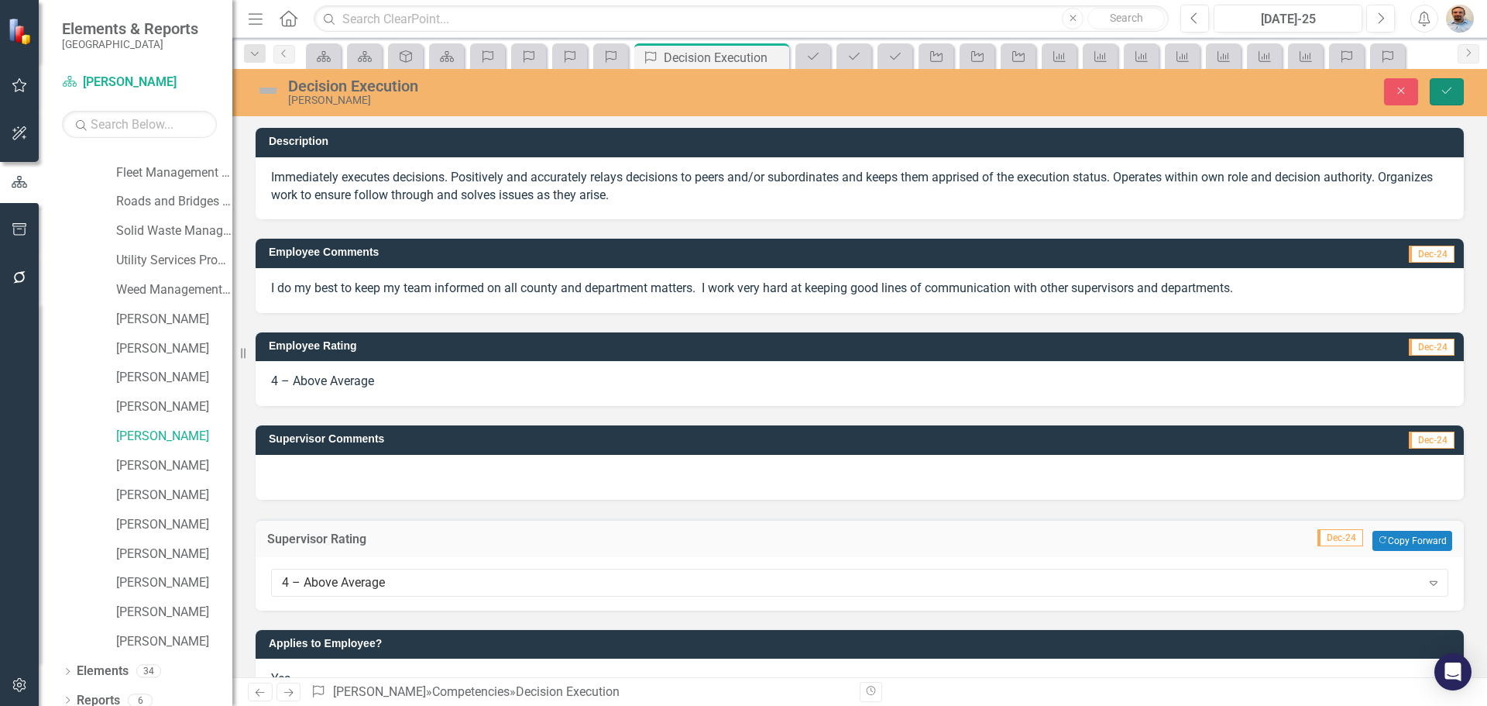
click at [1447, 91] on icon "Save" at bounding box center [1447, 90] width 14 height 11
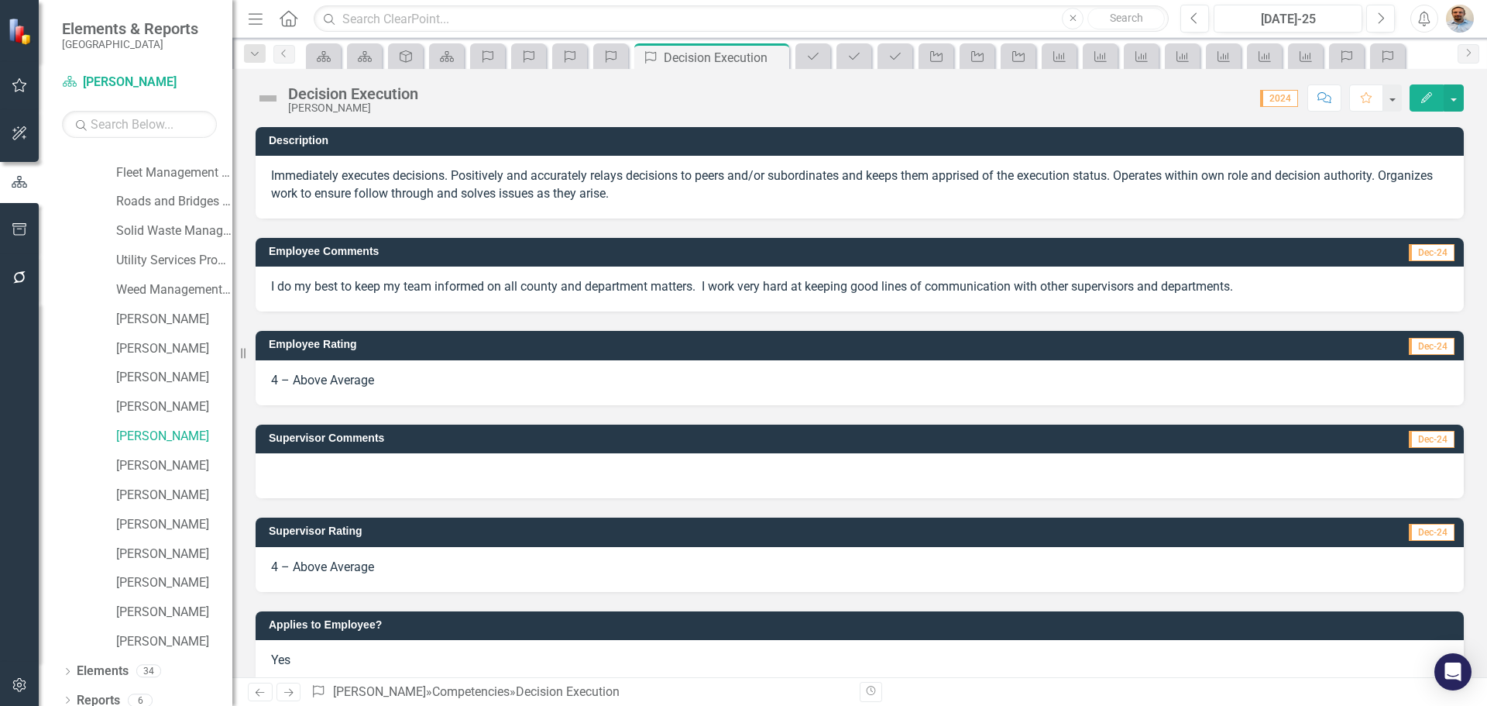
click at [289, 688] on icon "Next" at bounding box center [288, 692] width 13 height 10
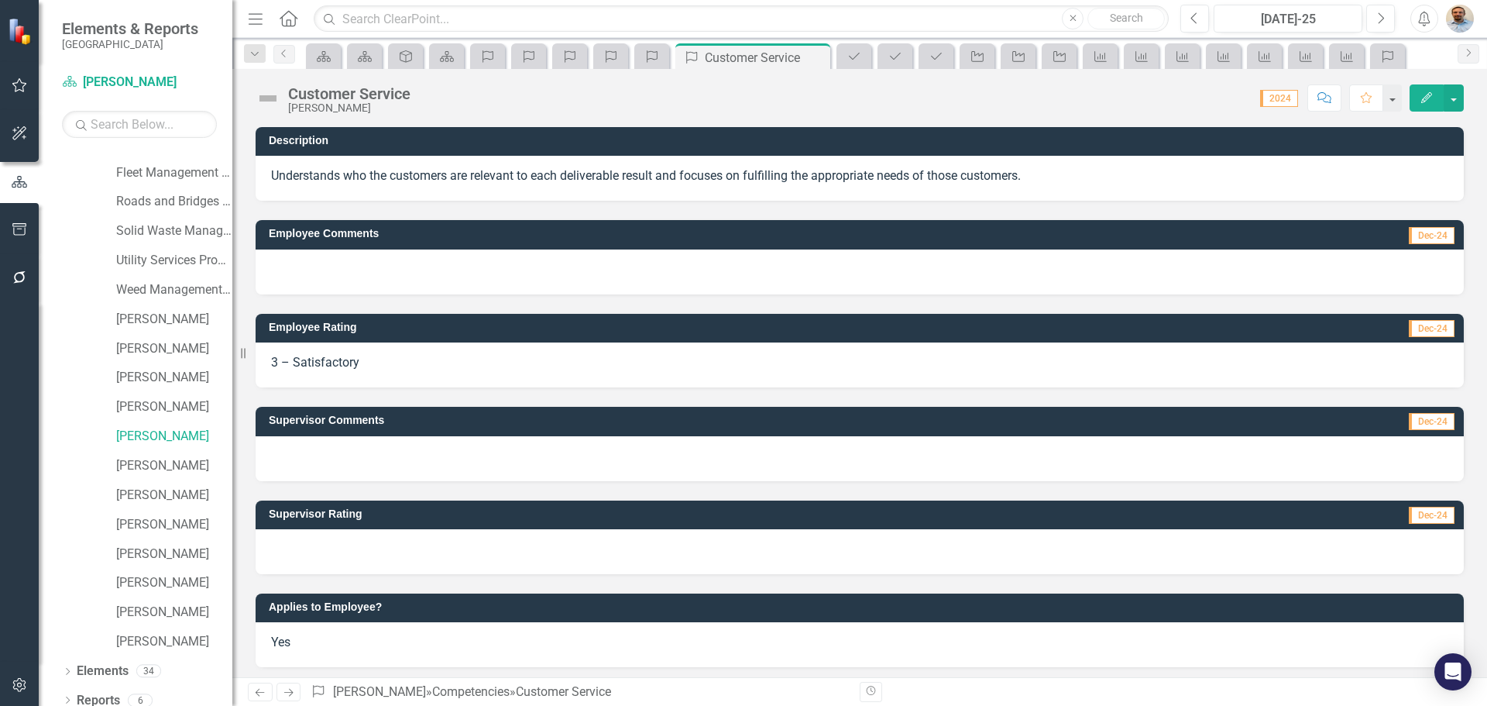
click at [365, 542] on div at bounding box center [860, 551] width 1208 height 45
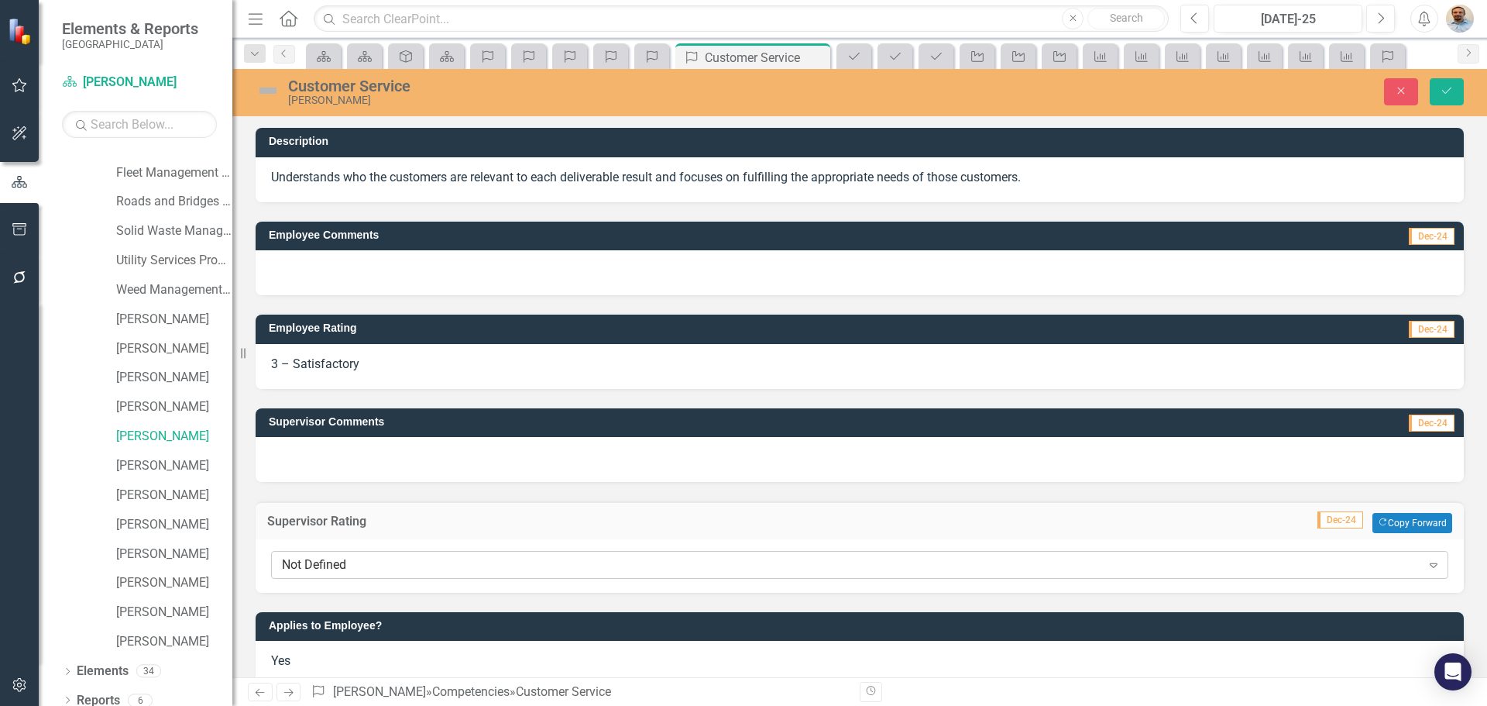
click at [387, 563] on div "Not Defined" at bounding box center [851, 565] width 1139 height 18
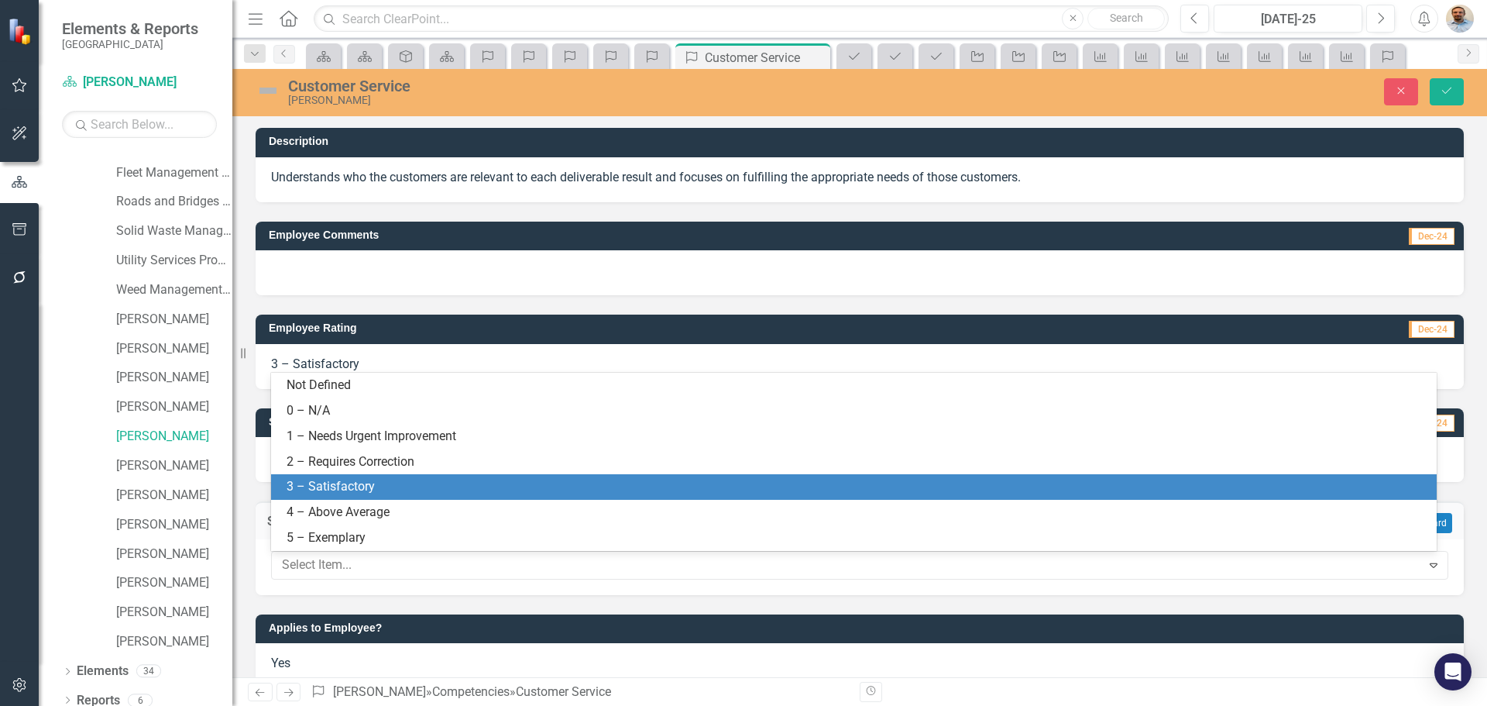
click at [373, 493] on div "3 – Satisfactory" at bounding box center [857, 487] width 1141 height 18
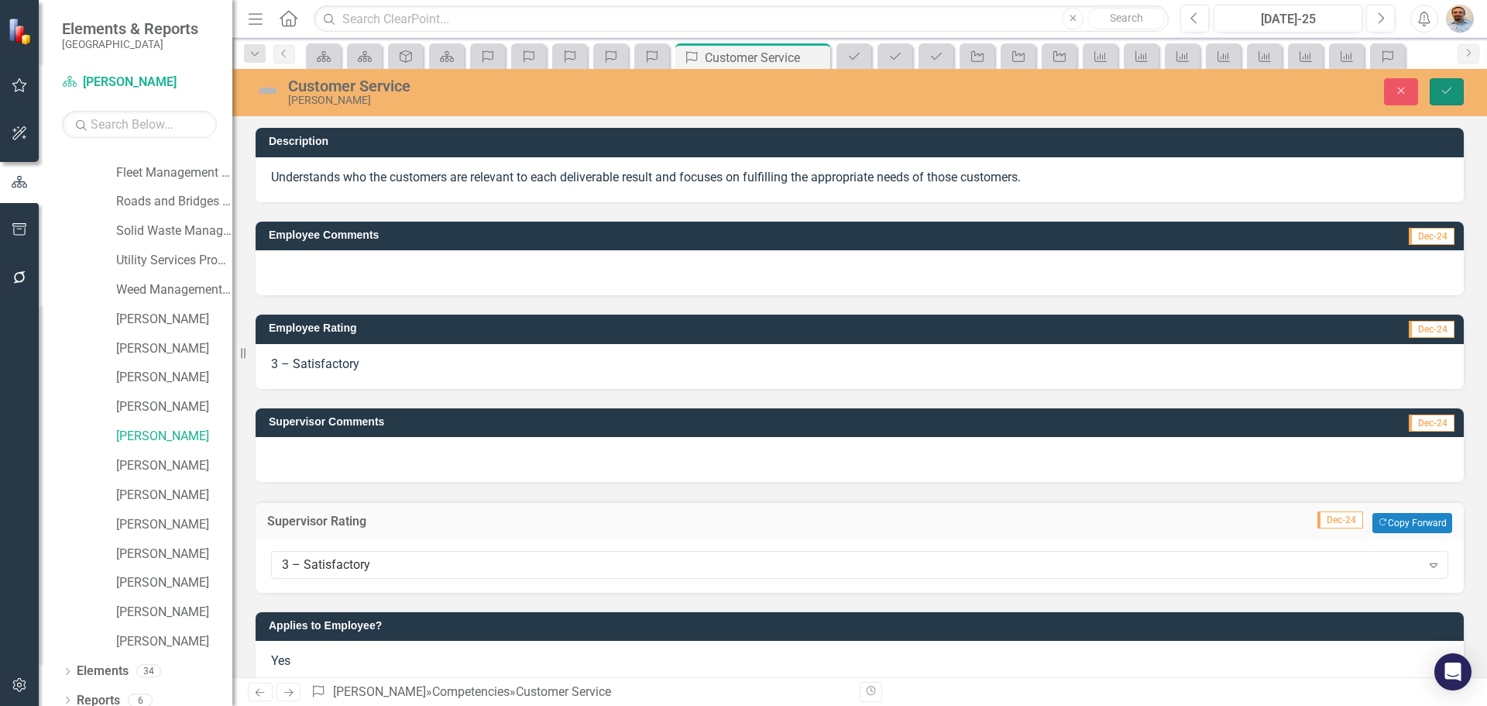
click at [1441, 99] on button "Save" at bounding box center [1447, 91] width 34 height 27
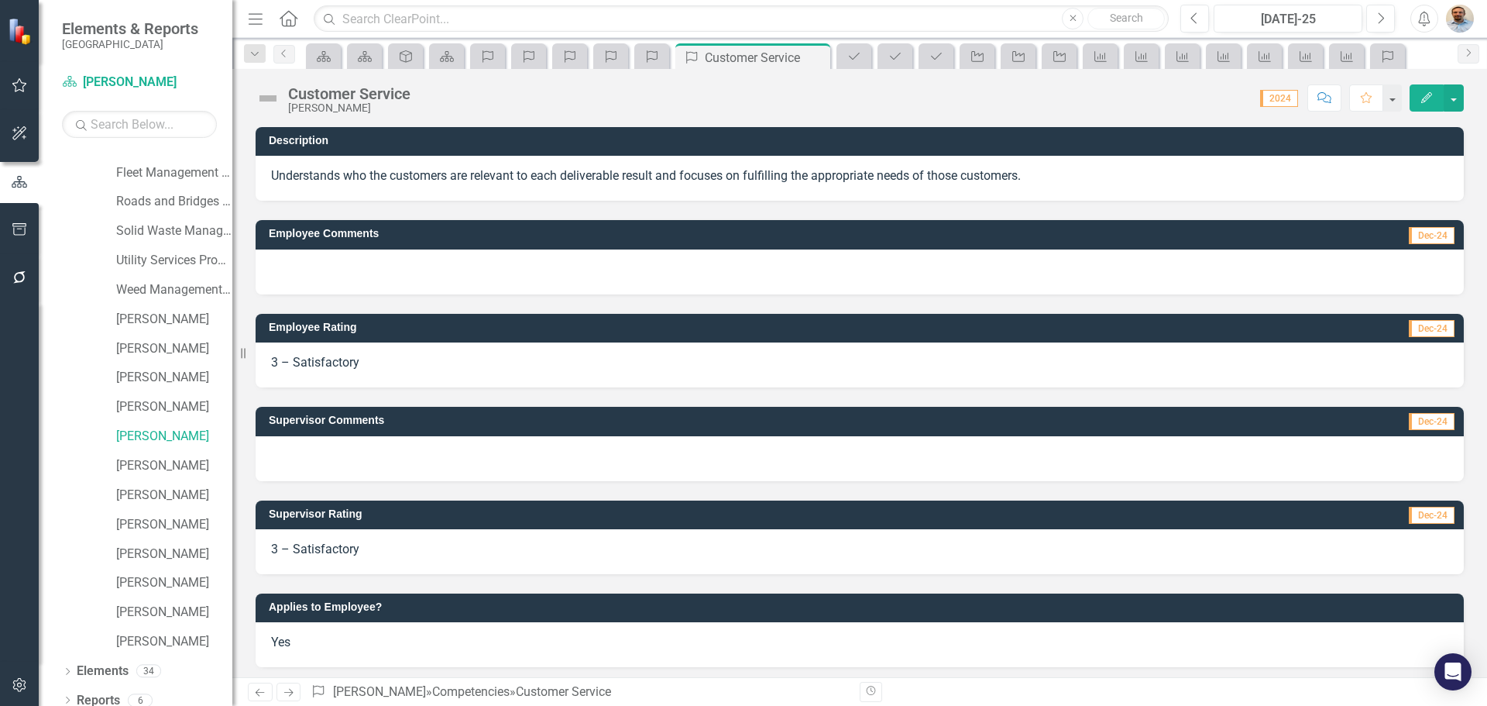
click at [292, 690] on icon "Next" at bounding box center [288, 692] width 13 height 10
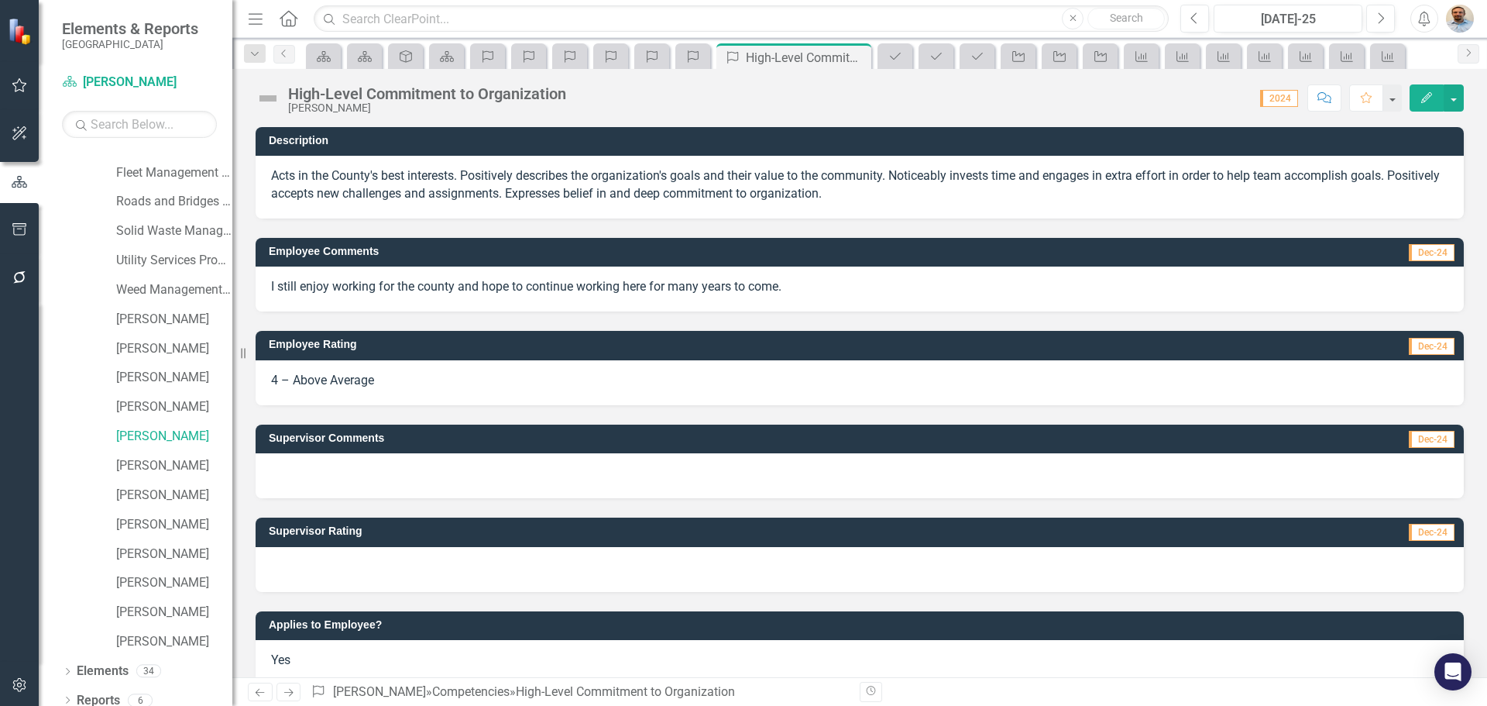
click at [354, 571] on div at bounding box center [860, 569] width 1208 height 45
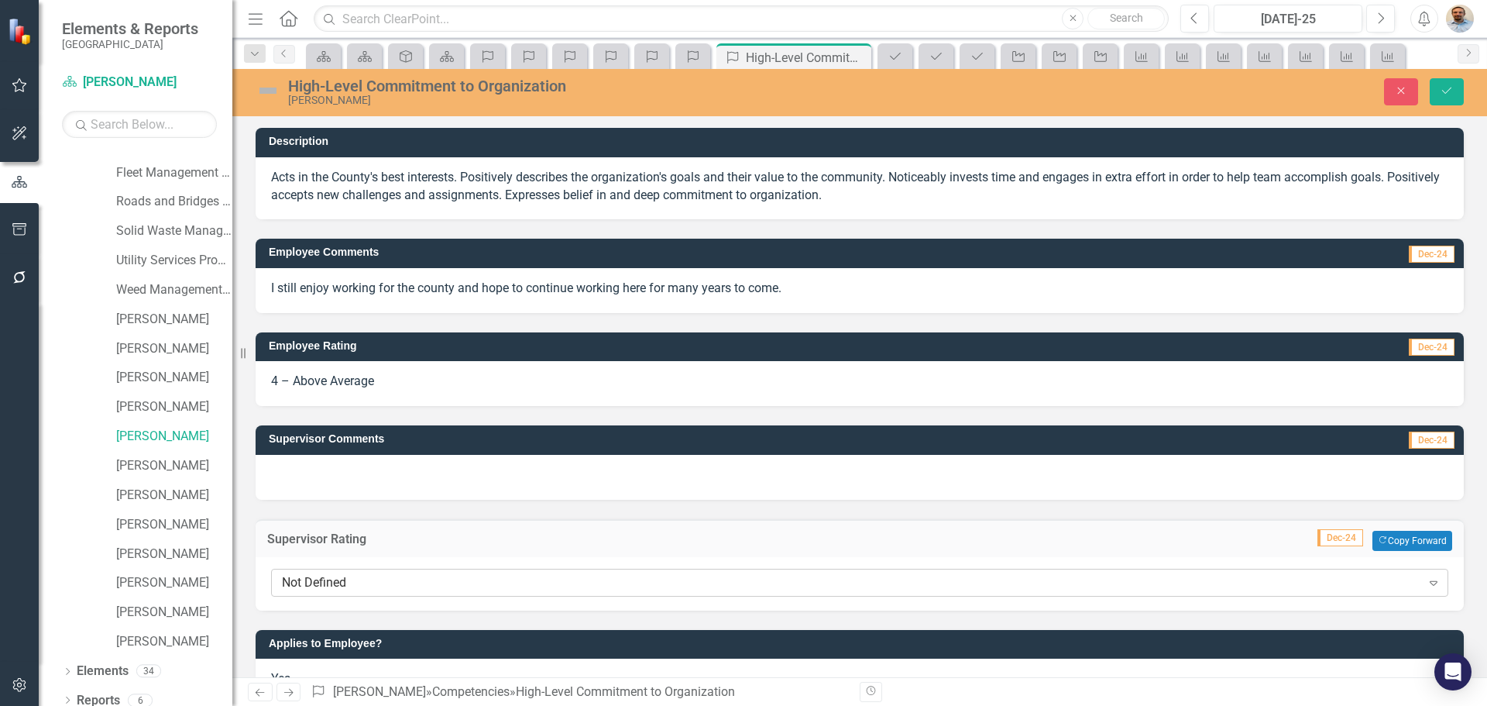
click at [358, 585] on div "Not Defined" at bounding box center [851, 582] width 1139 height 18
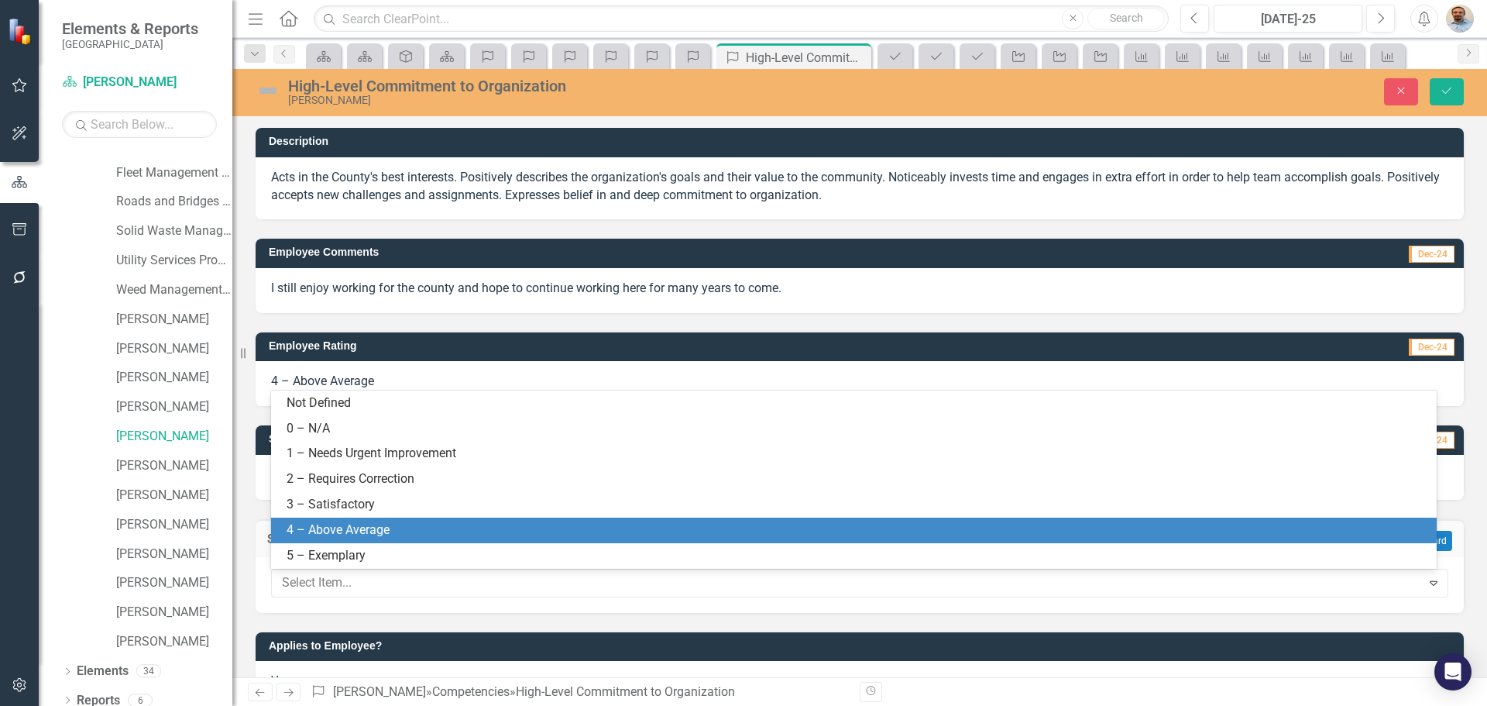
click at [345, 523] on div "4 – Above Average" at bounding box center [857, 530] width 1141 height 18
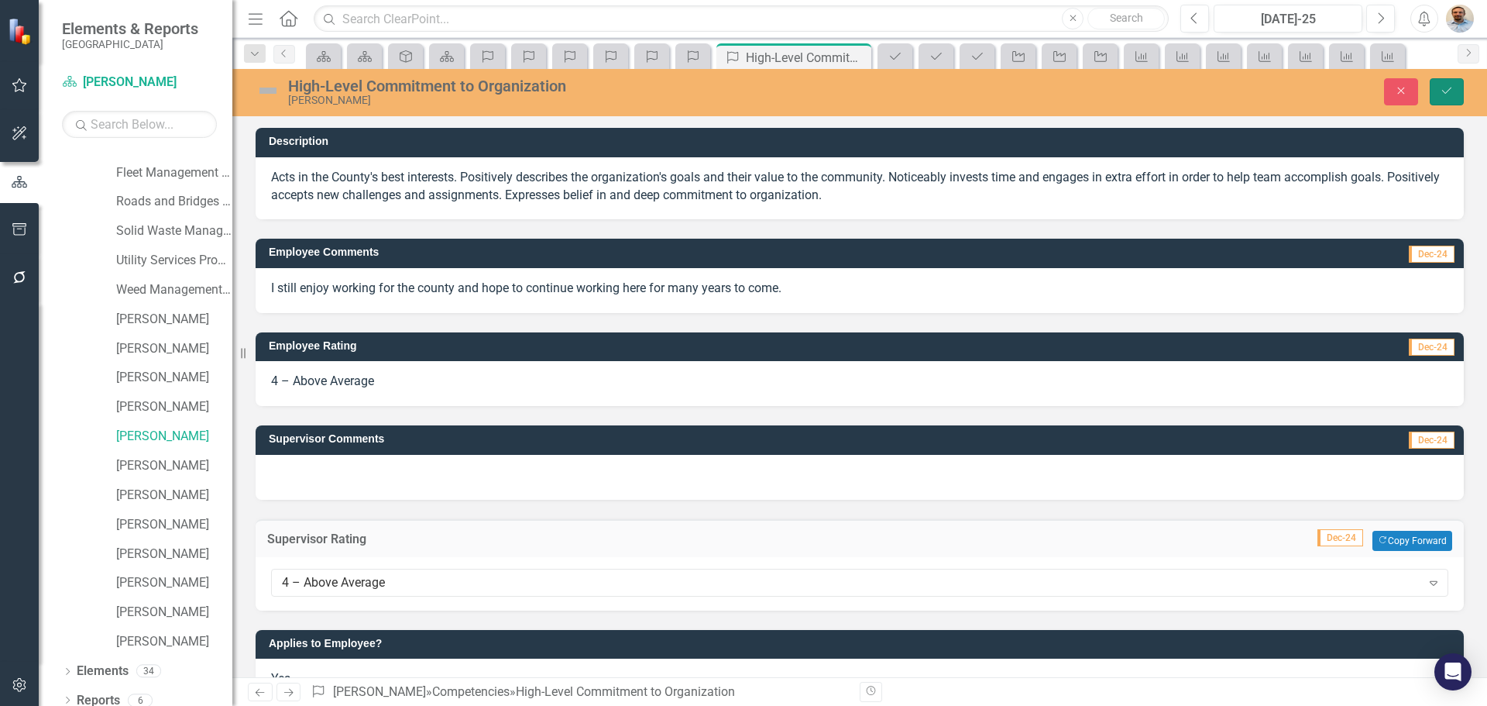
click at [1448, 90] on icon "Save" at bounding box center [1447, 90] width 14 height 11
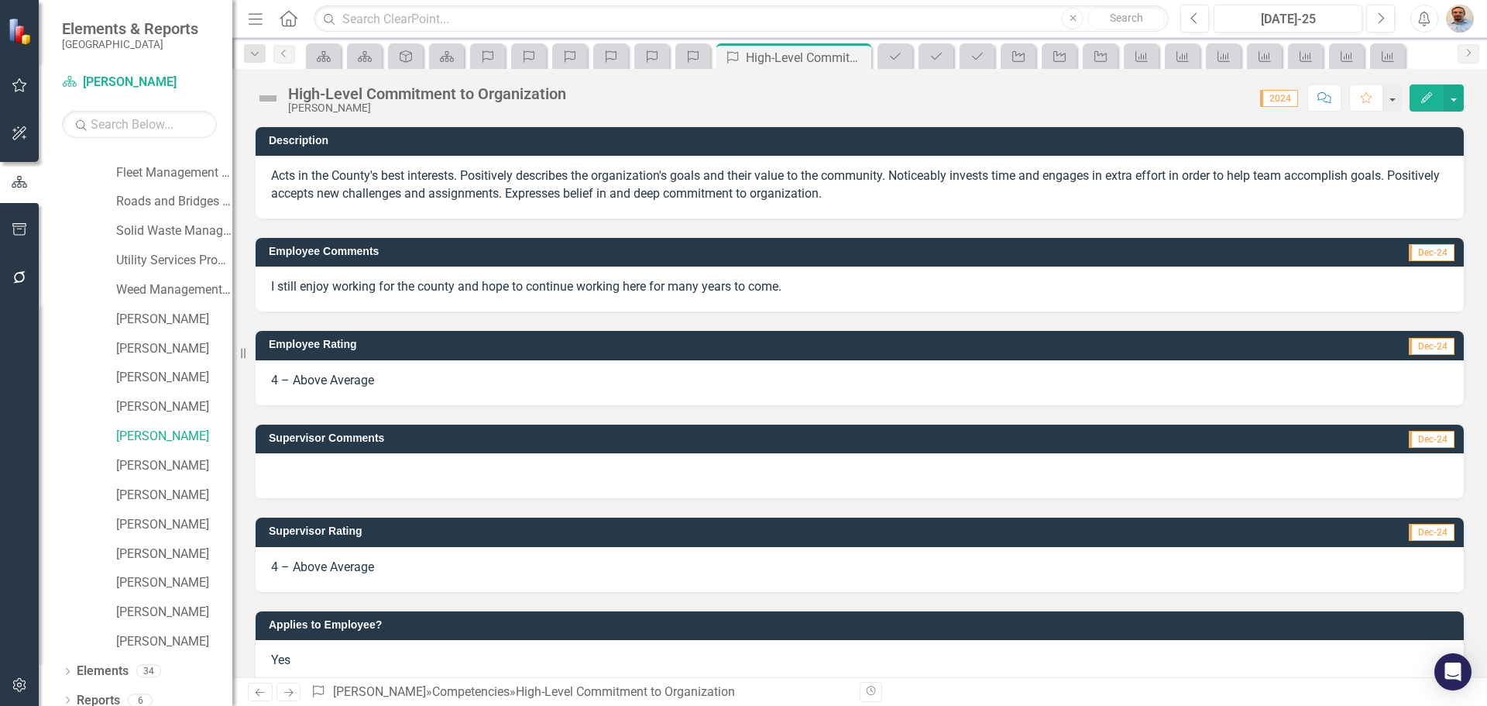
click at [291, 690] on icon at bounding box center [288, 693] width 9 height 8
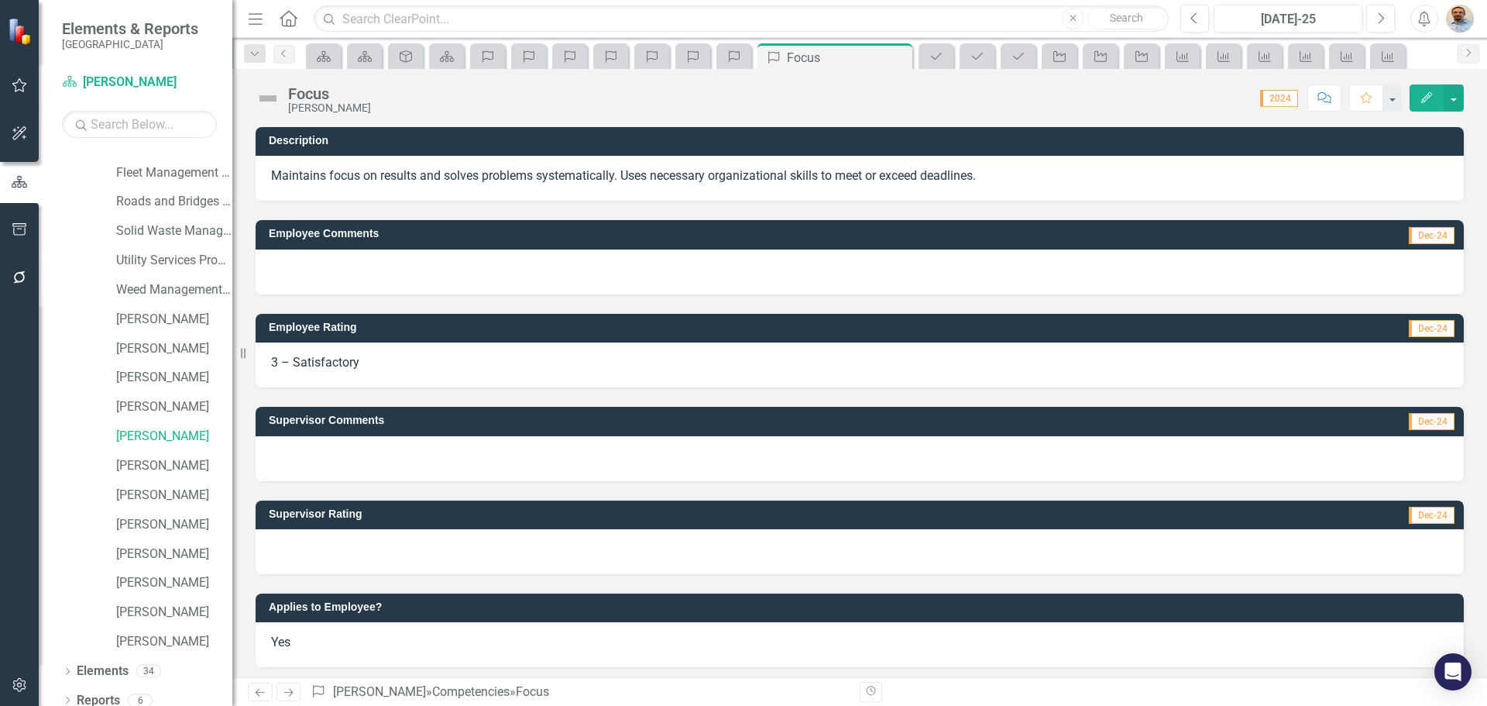
click at [477, 548] on div at bounding box center [860, 551] width 1208 height 45
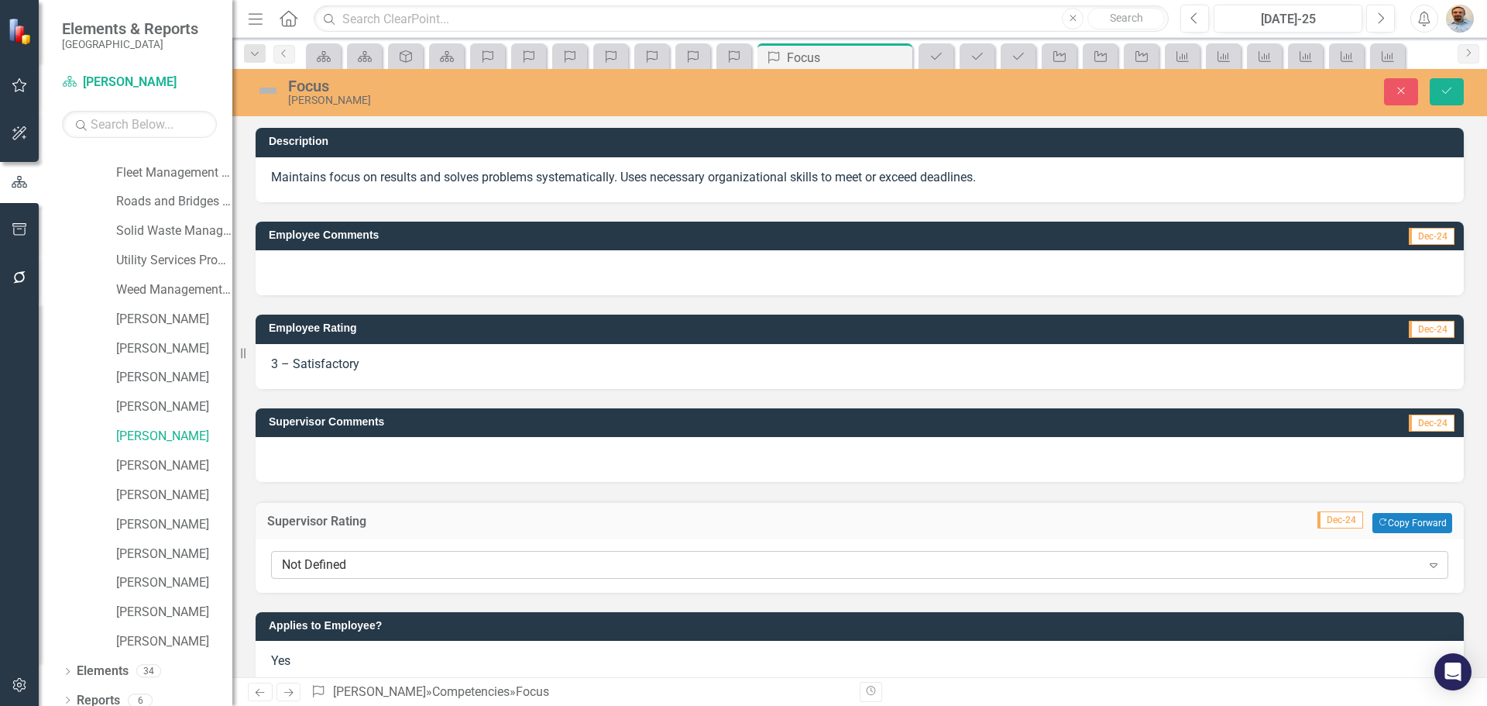
click at [424, 573] on div "Not Defined" at bounding box center [851, 565] width 1139 height 18
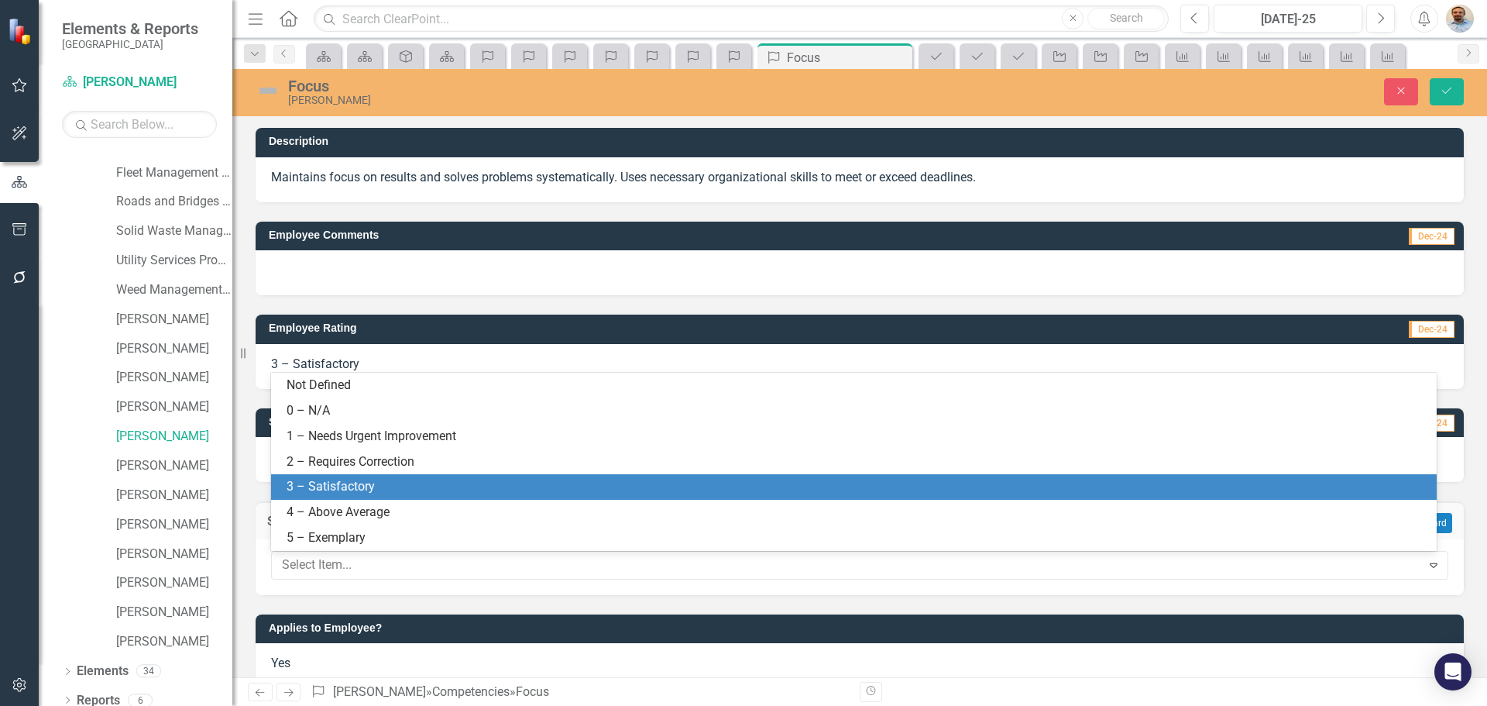
click at [428, 491] on div "3 – Satisfactory" at bounding box center [857, 487] width 1141 height 18
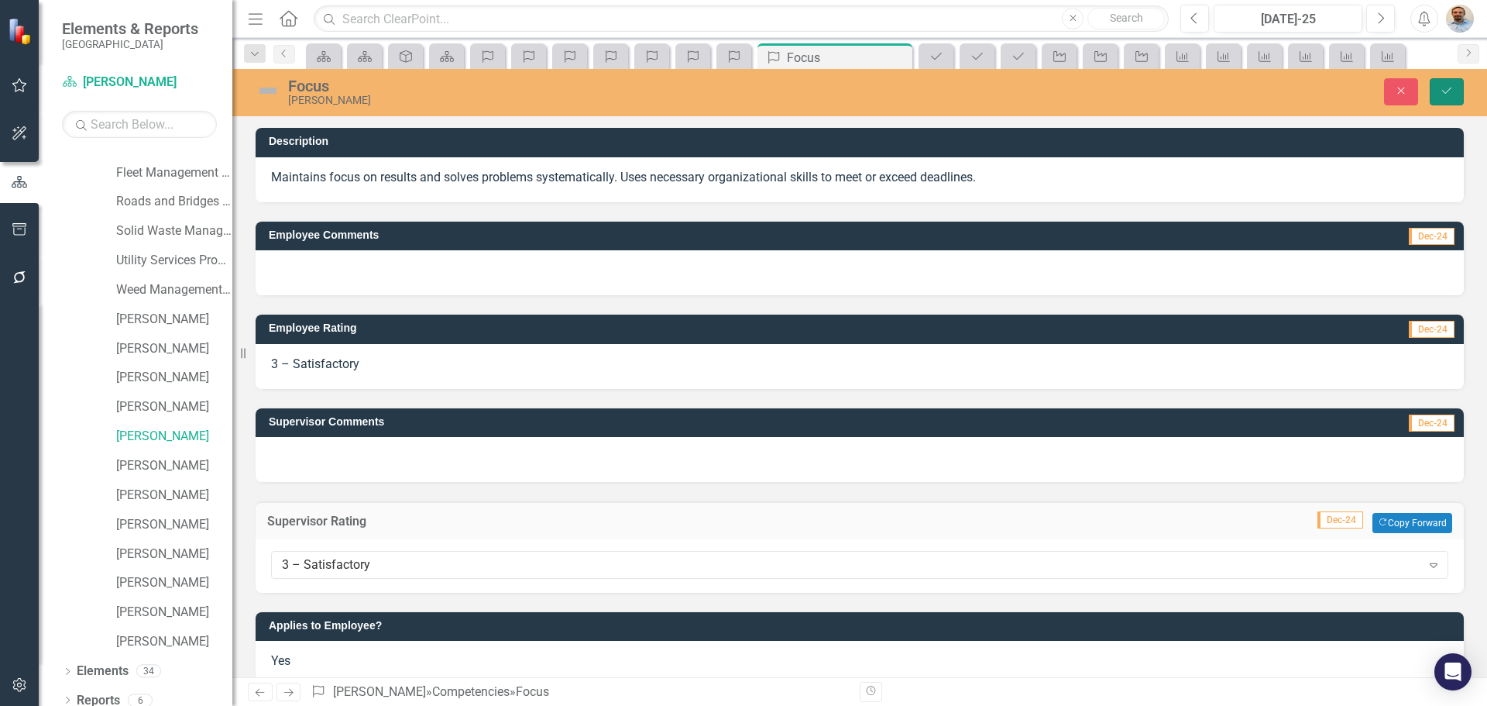
click at [1454, 91] on button "Save" at bounding box center [1447, 91] width 34 height 27
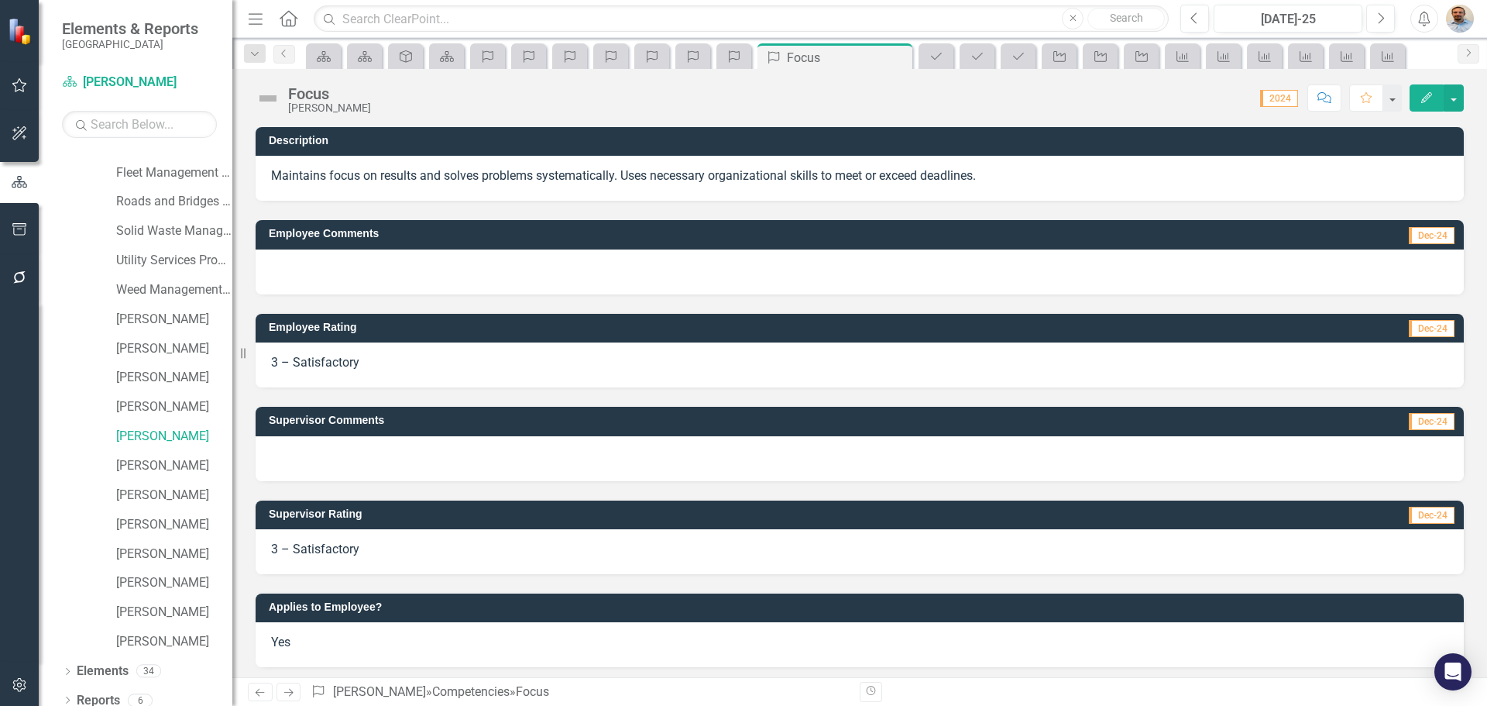
click at [293, 693] on icon "Next" at bounding box center [288, 692] width 13 height 10
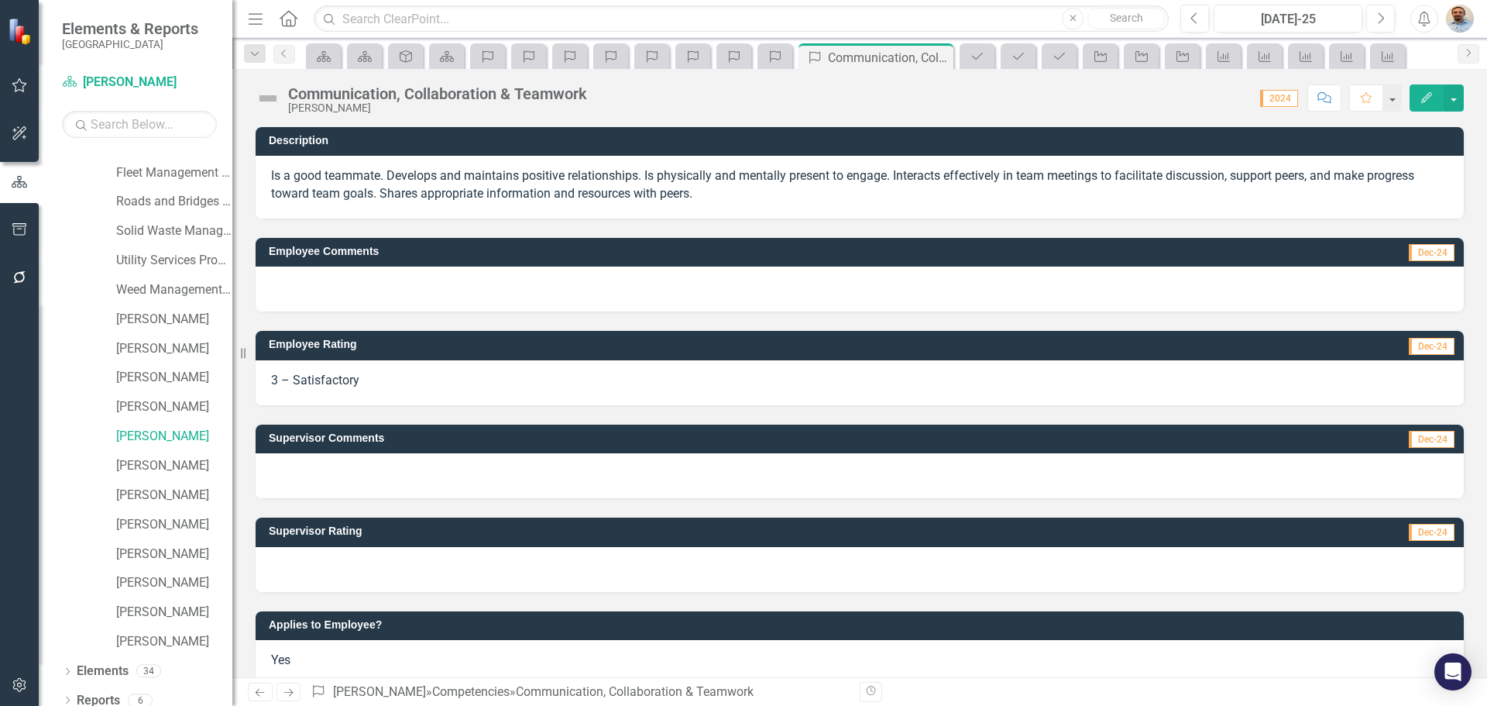
click at [349, 572] on div at bounding box center [860, 569] width 1208 height 45
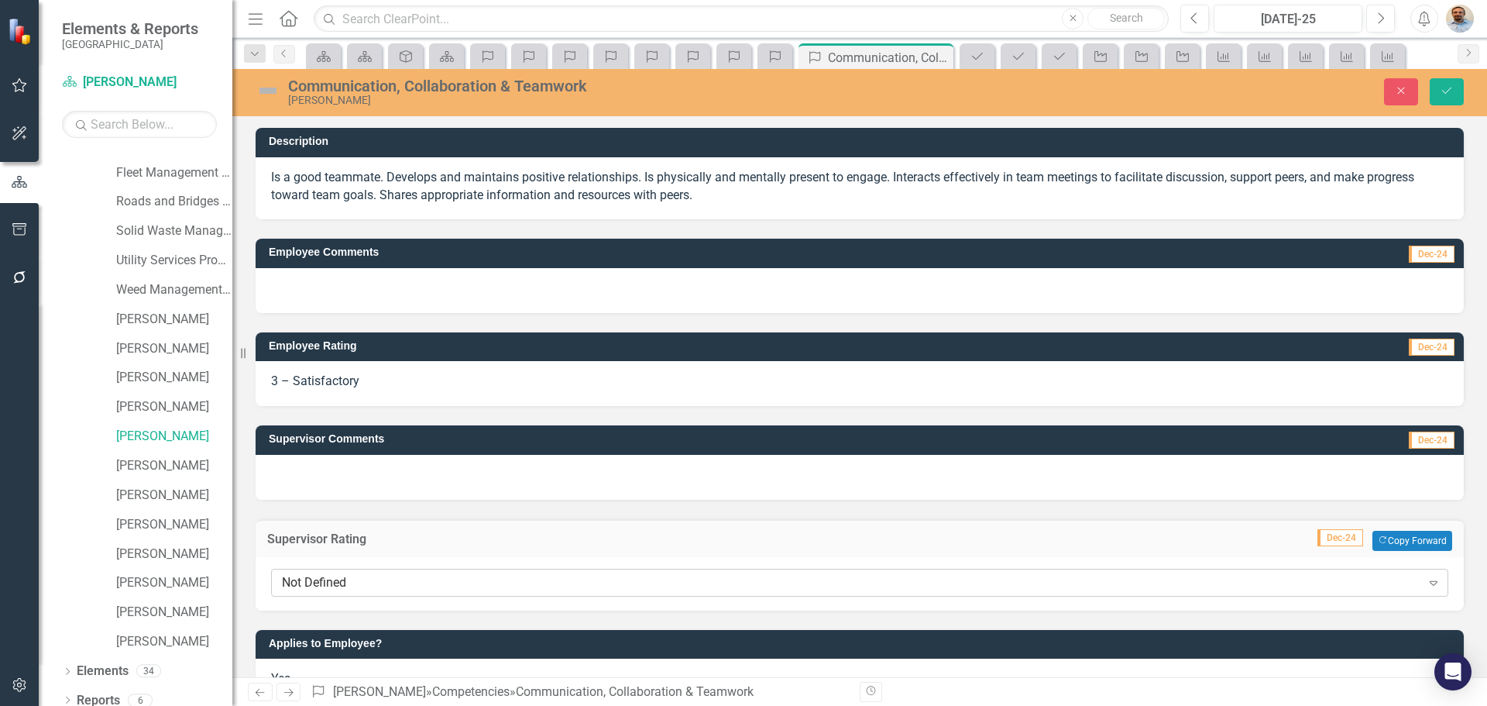
click at [352, 582] on div "Not Defined" at bounding box center [851, 582] width 1139 height 18
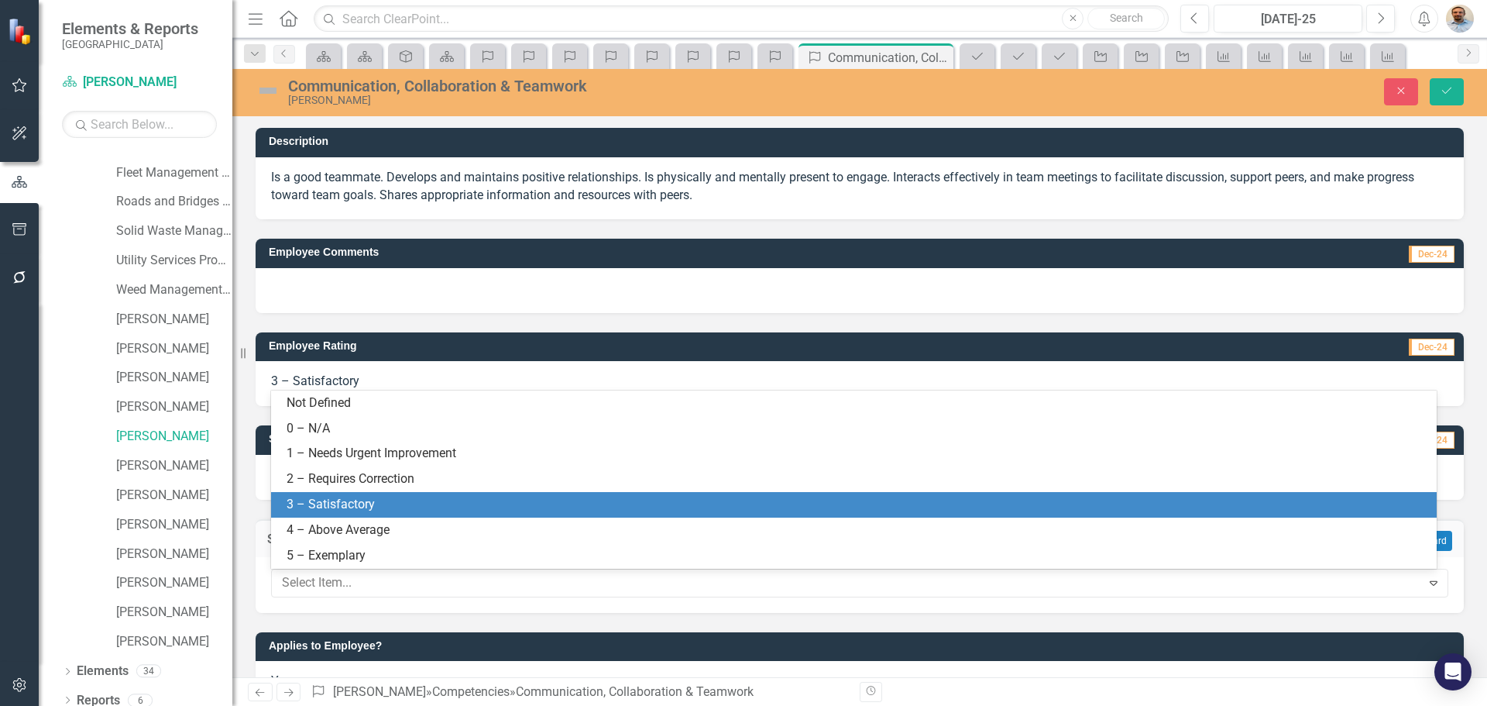
click at [329, 512] on div "3 – Satisfactory" at bounding box center [857, 505] width 1141 height 18
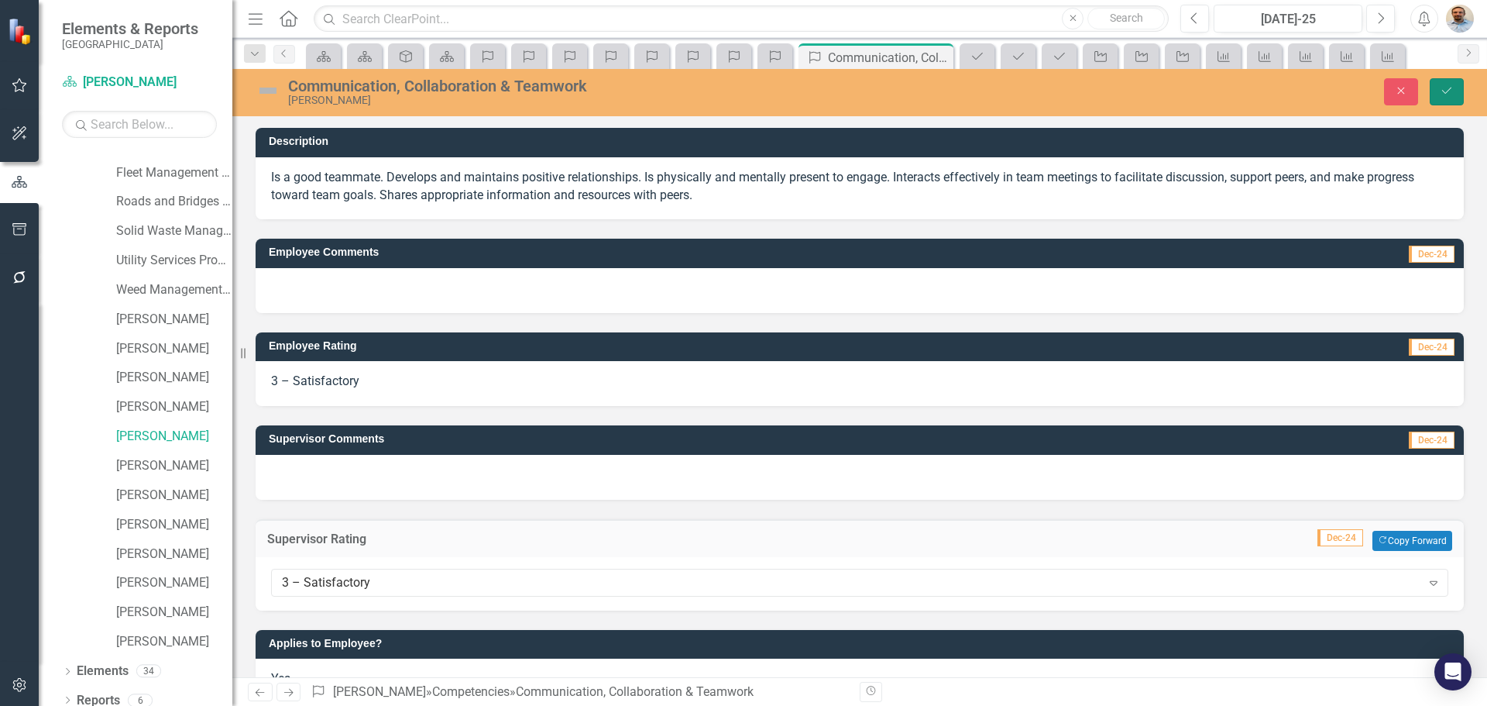
click at [1444, 94] on icon "Save" at bounding box center [1447, 90] width 14 height 11
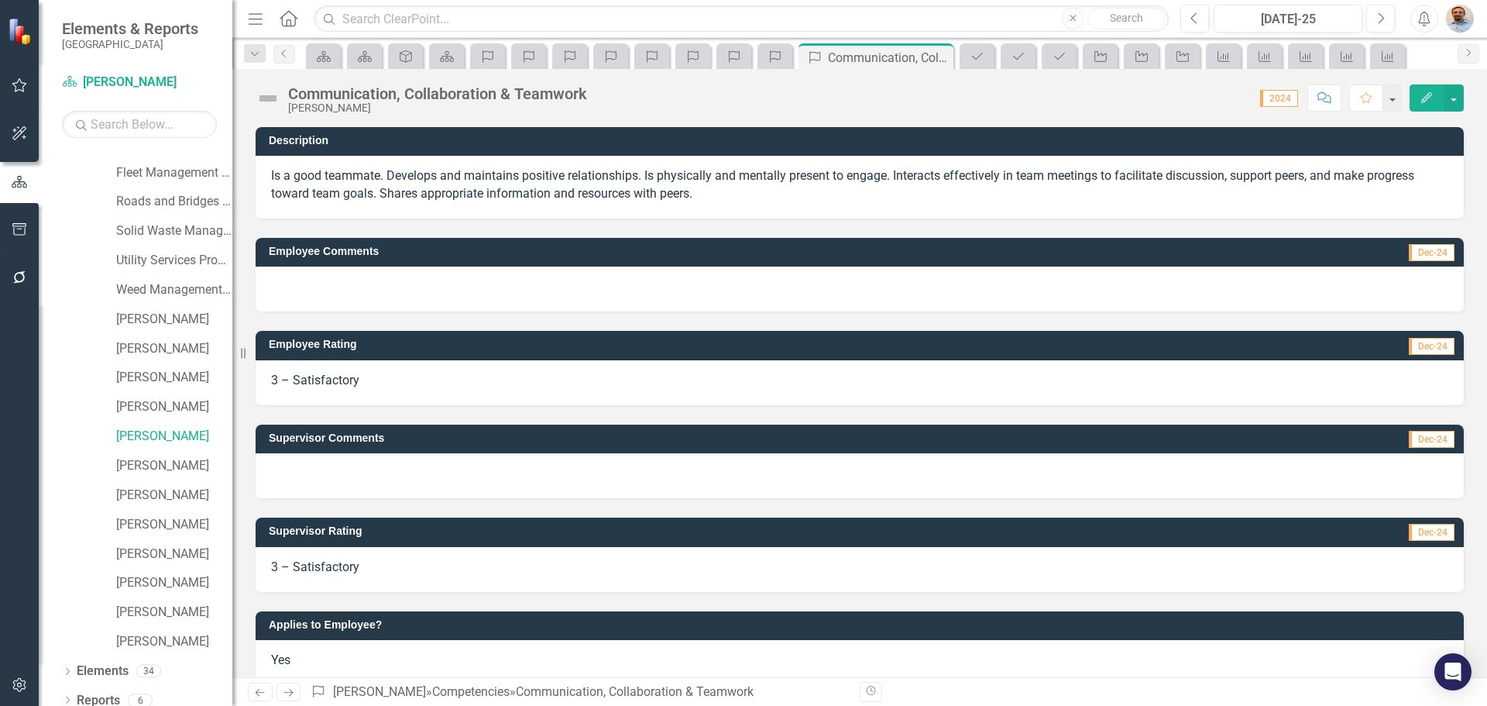
click at [289, 696] on icon "Next" at bounding box center [288, 692] width 13 height 10
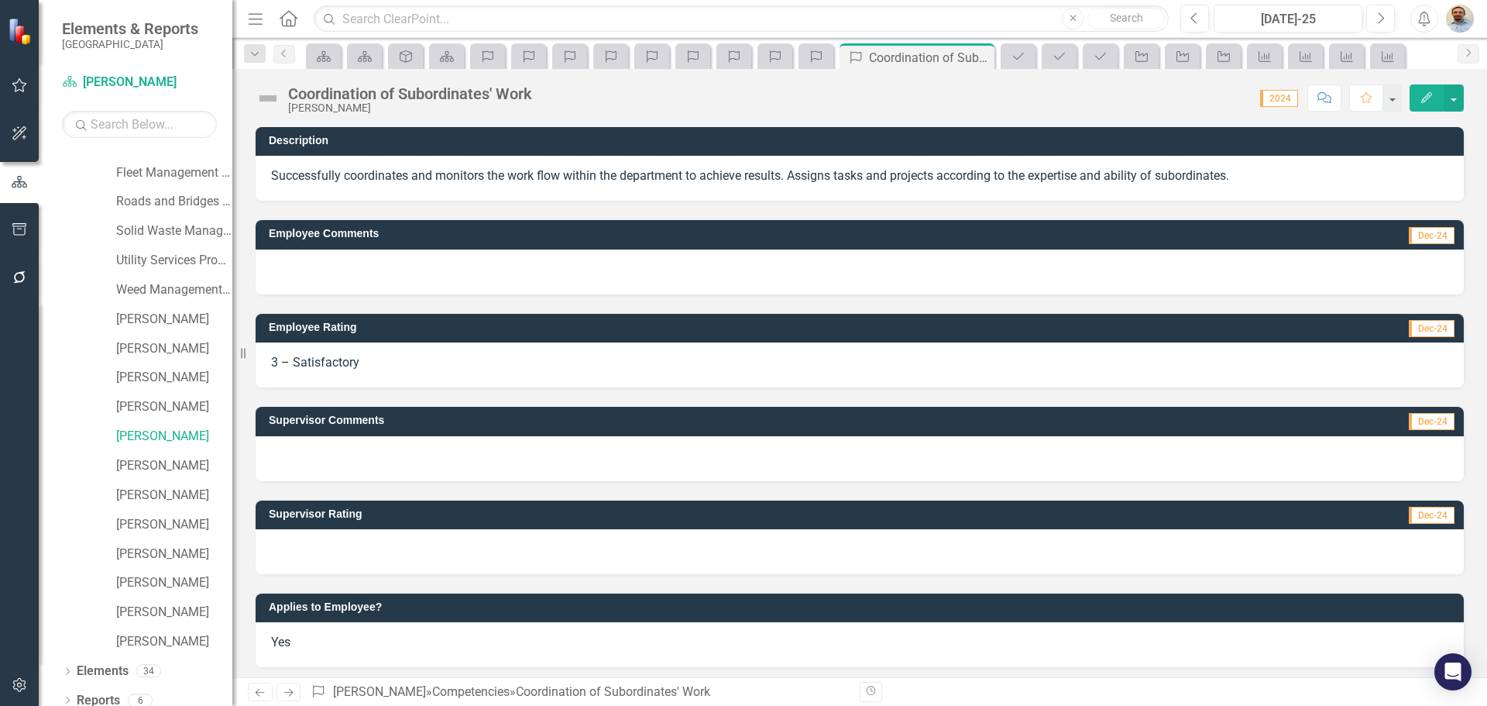
click at [323, 560] on div at bounding box center [860, 551] width 1208 height 45
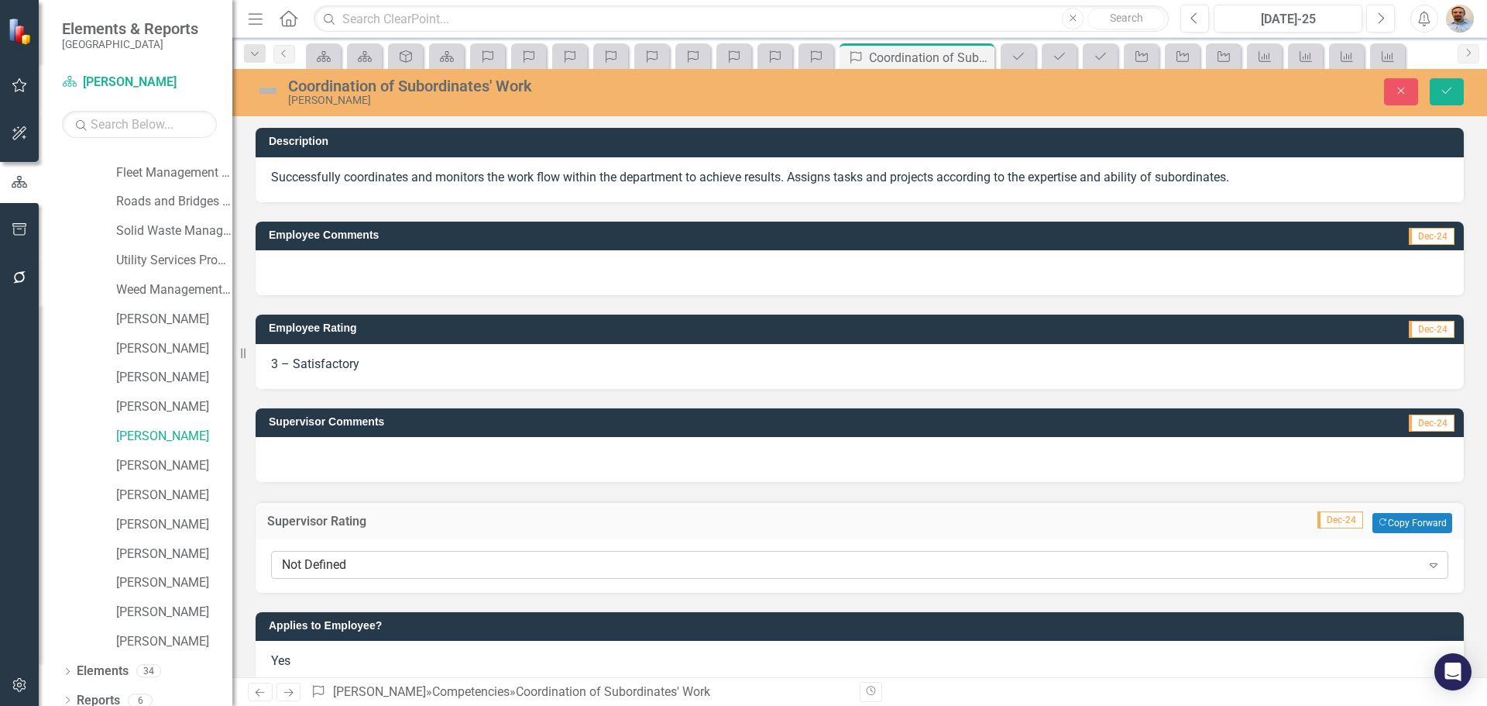
click at [324, 560] on div "Not Defined" at bounding box center [851, 565] width 1139 height 18
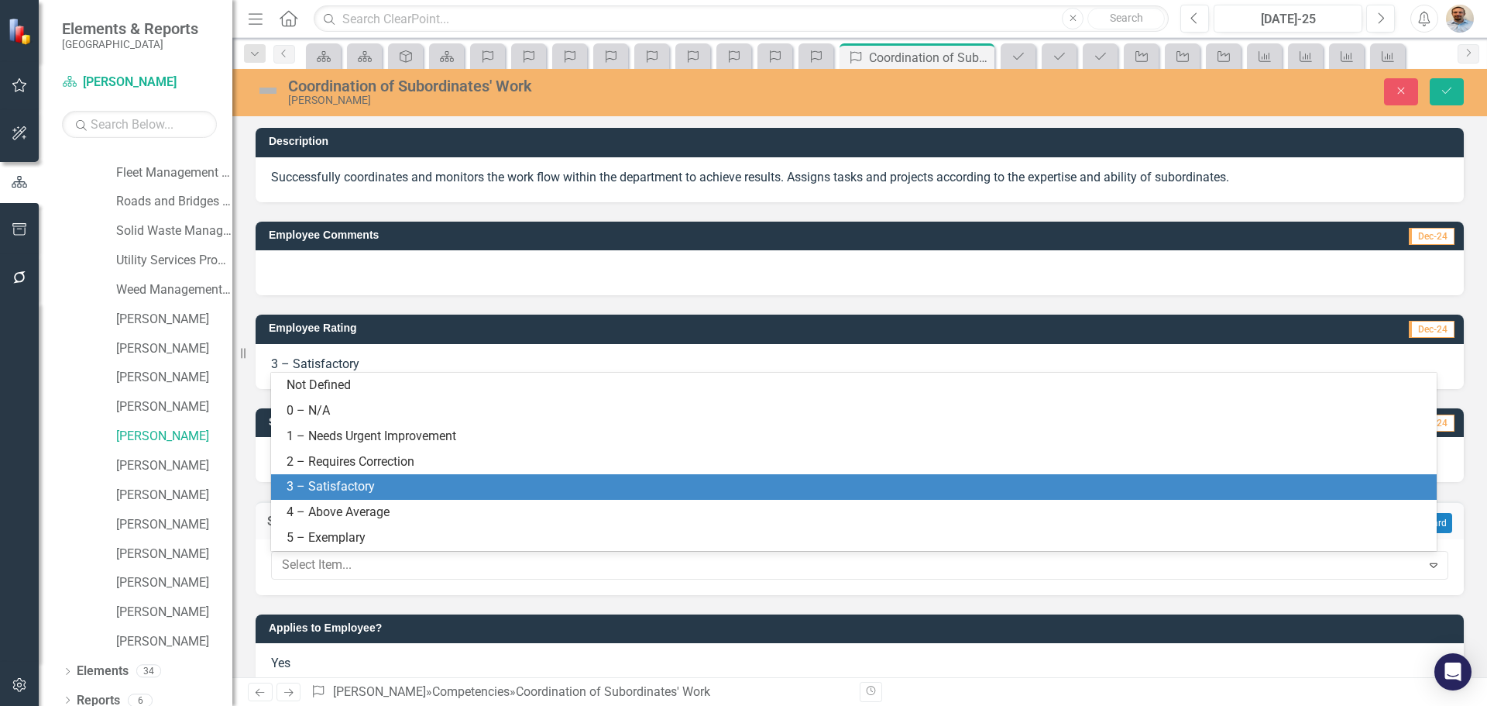
click at [337, 492] on div "3 – Satisfactory" at bounding box center [857, 487] width 1141 height 18
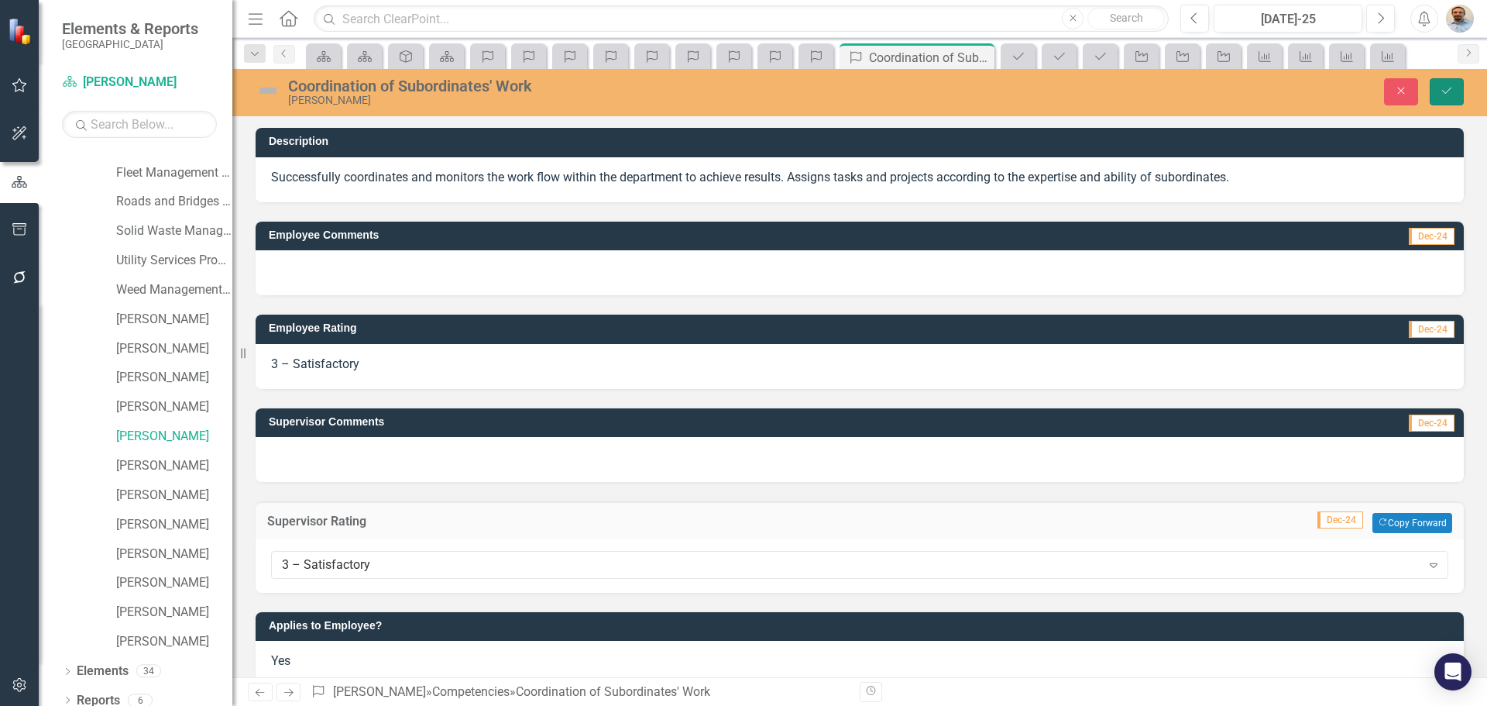
click at [1457, 94] on button "Save" at bounding box center [1447, 91] width 34 height 27
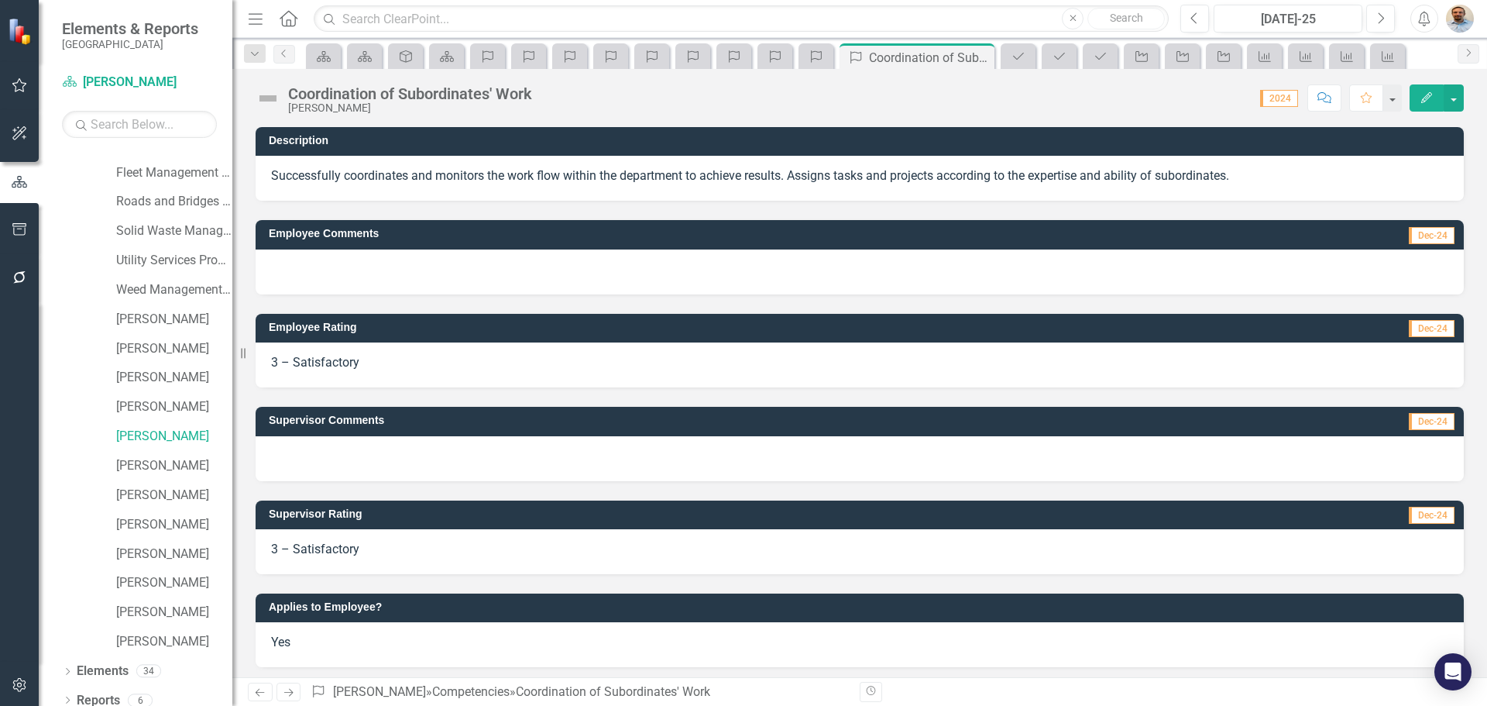
click at [256, 696] on icon "Previous" at bounding box center [259, 692] width 13 height 10
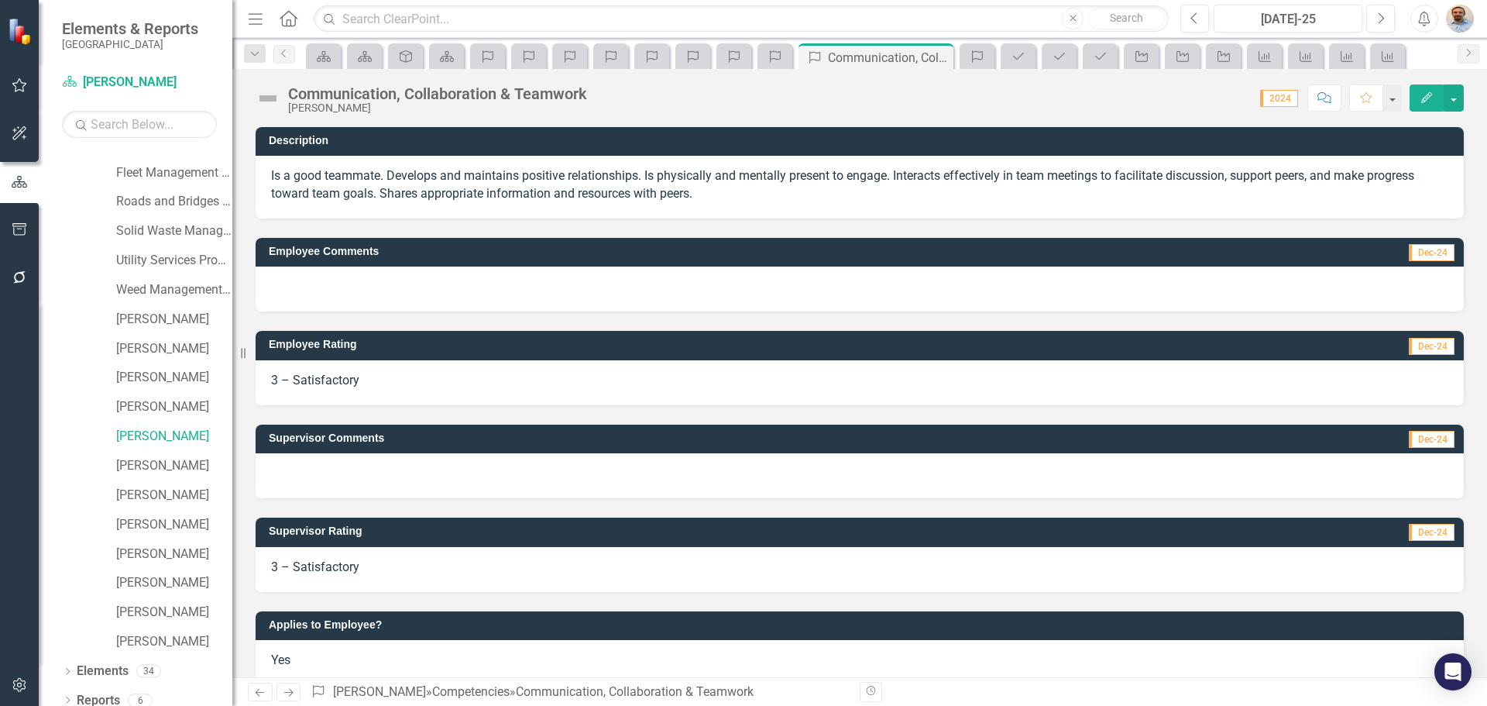
click at [261, 693] on icon "Previous" at bounding box center [259, 692] width 13 height 10
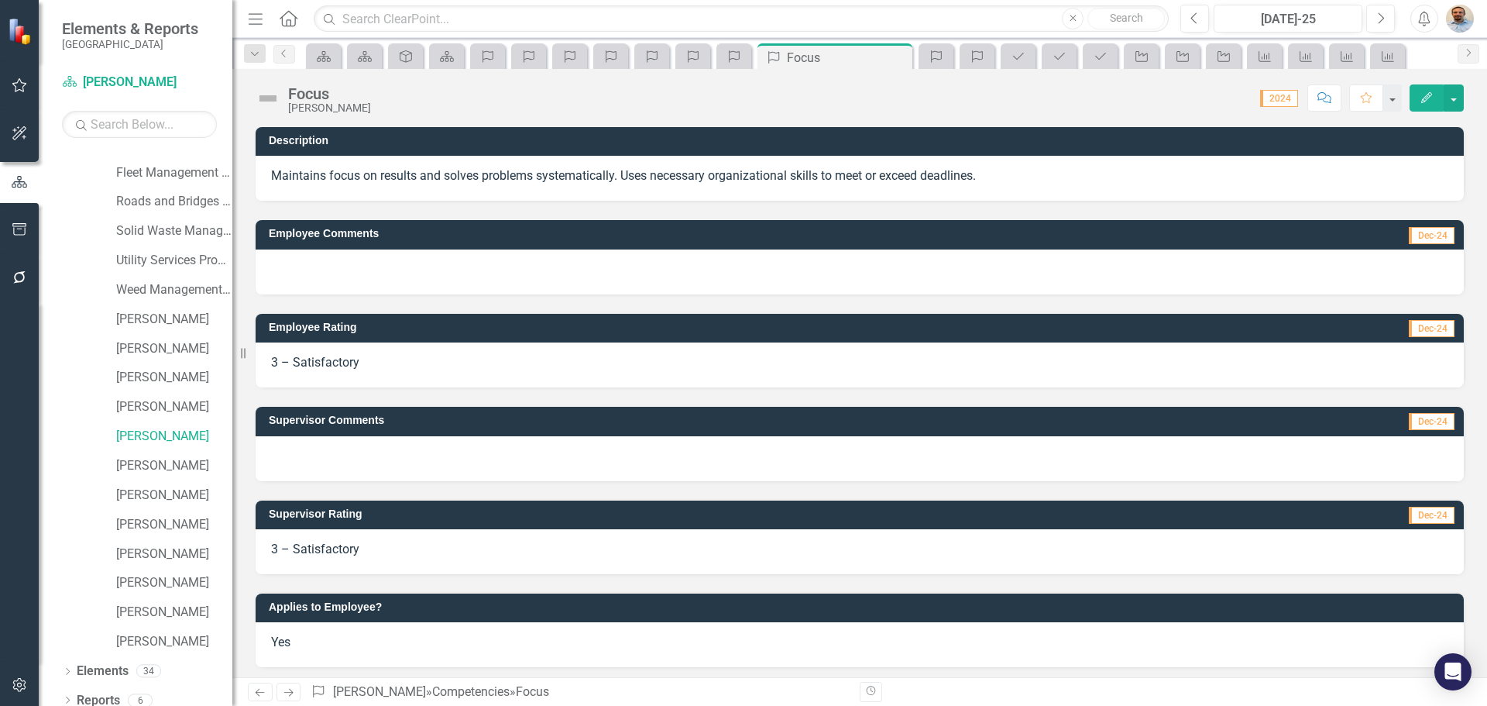
click at [283, 695] on icon "Next" at bounding box center [288, 692] width 13 height 10
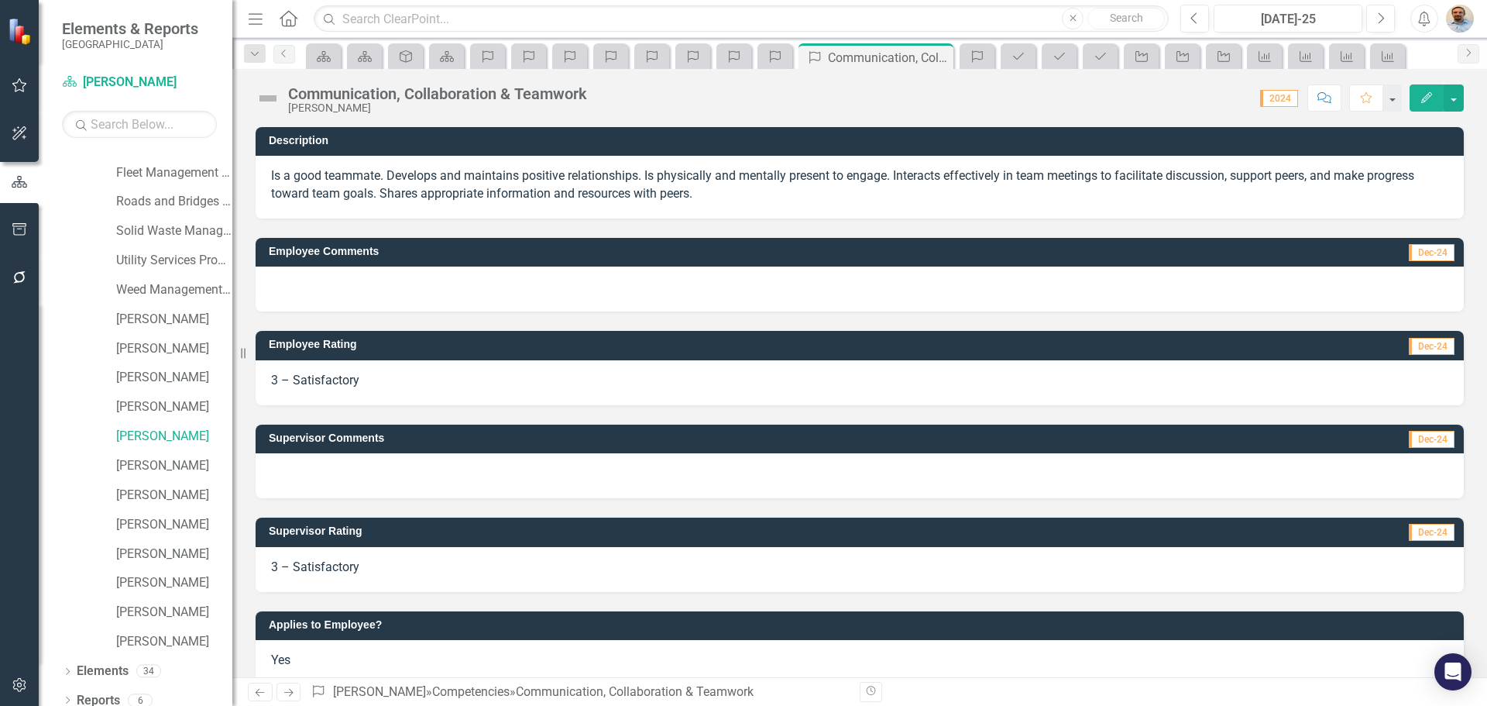
click at [286, 690] on icon "Next" at bounding box center [288, 692] width 13 height 10
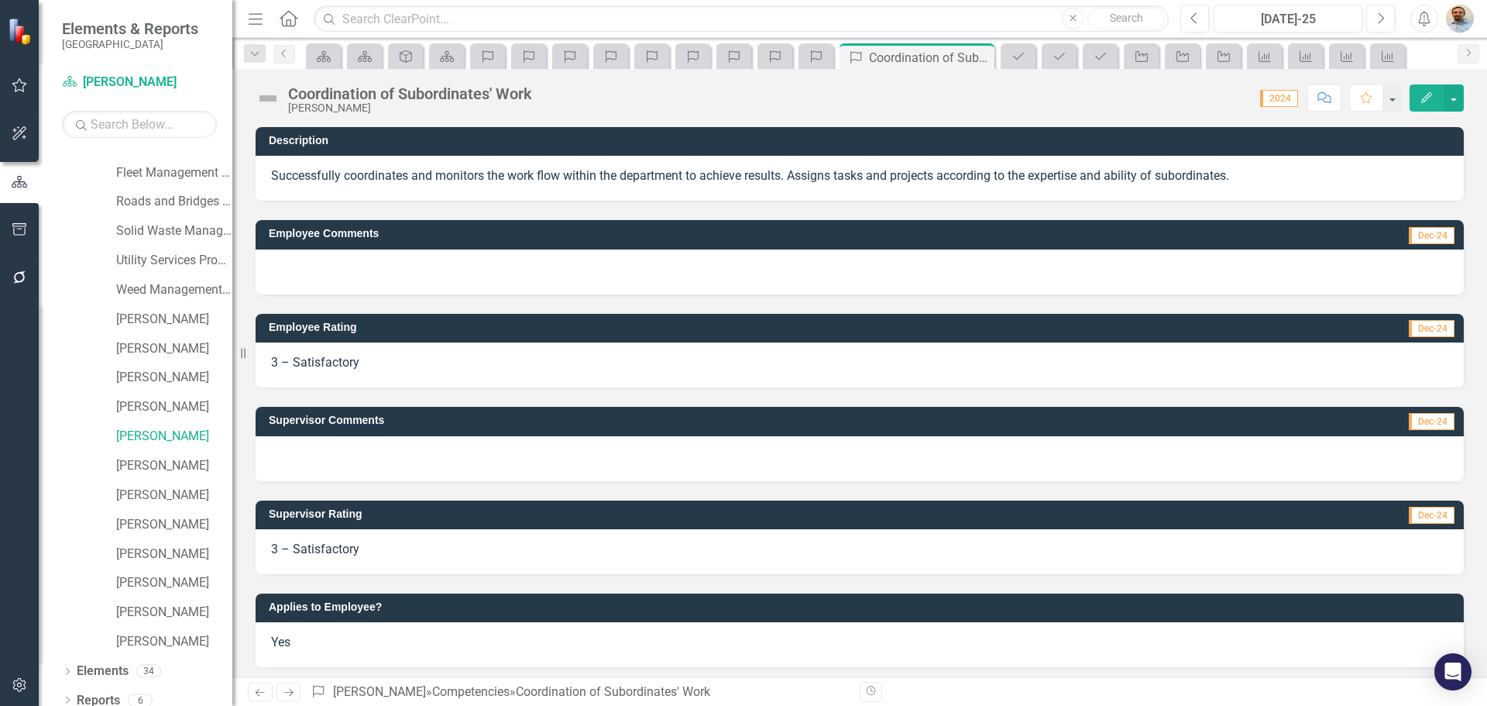
click at [286, 690] on icon "Next" at bounding box center [288, 692] width 13 height 10
click at [352, 558] on div at bounding box center [860, 551] width 1208 height 45
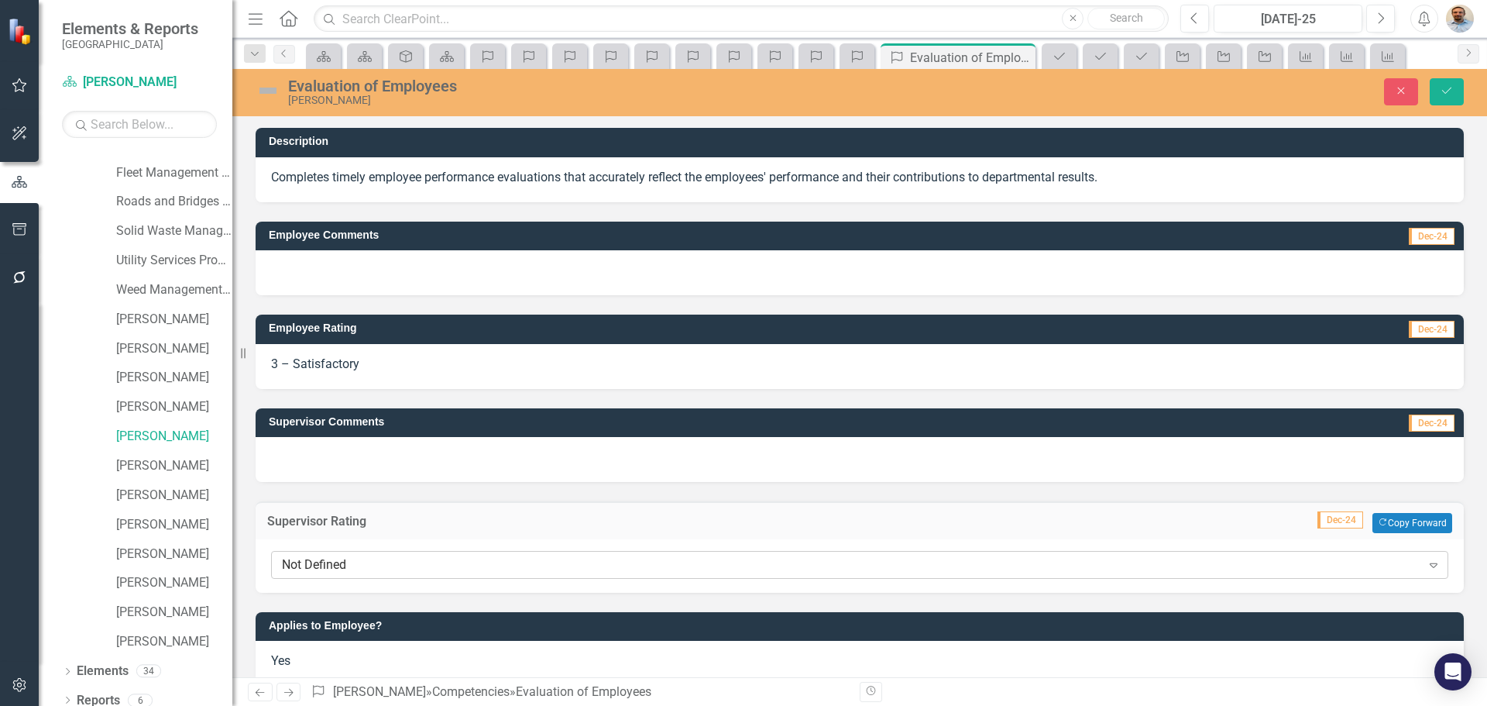
click at [358, 565] on div "Not Defined" at bounding box center [851, 565] width 1139 height 18
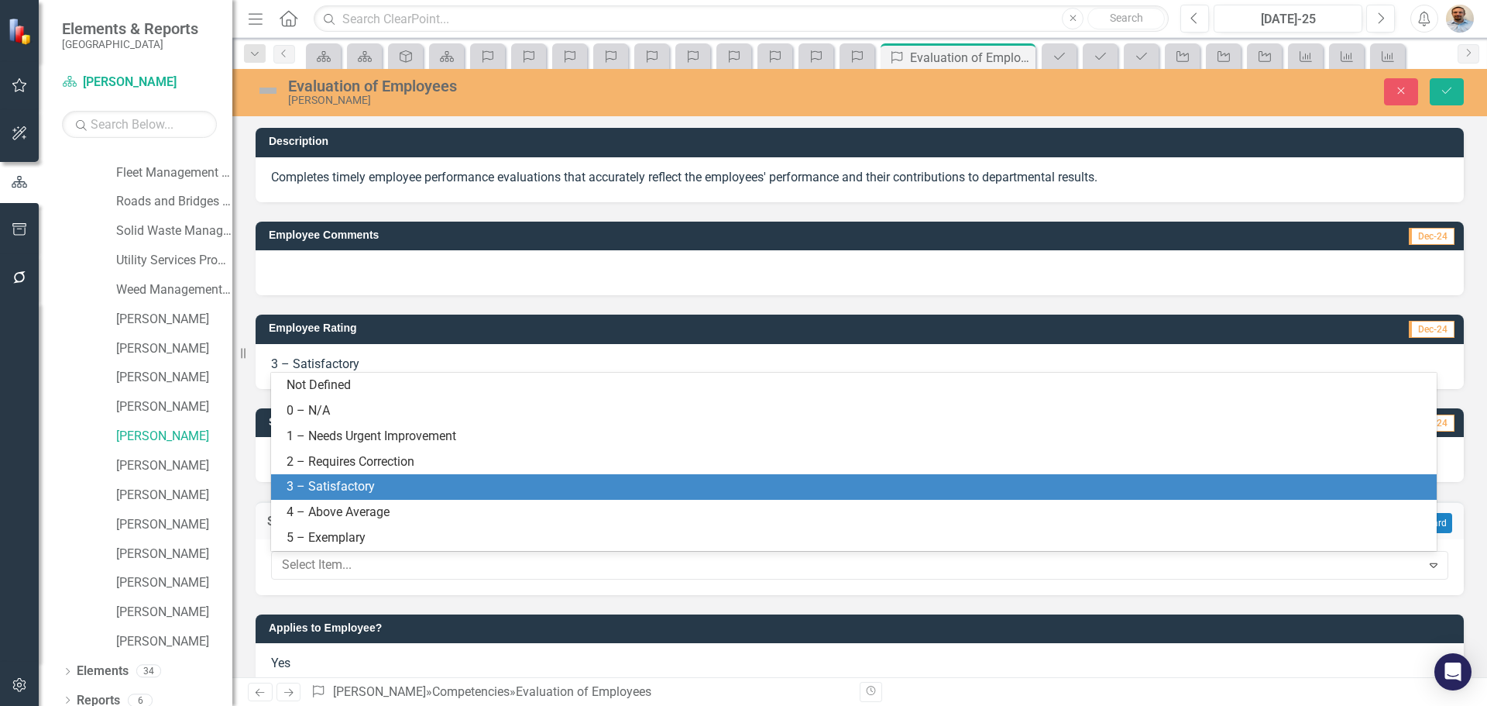
click at [354, 476] on div "3 – Satisfactory" at bounding box center [854, 487] width 1166 height 26
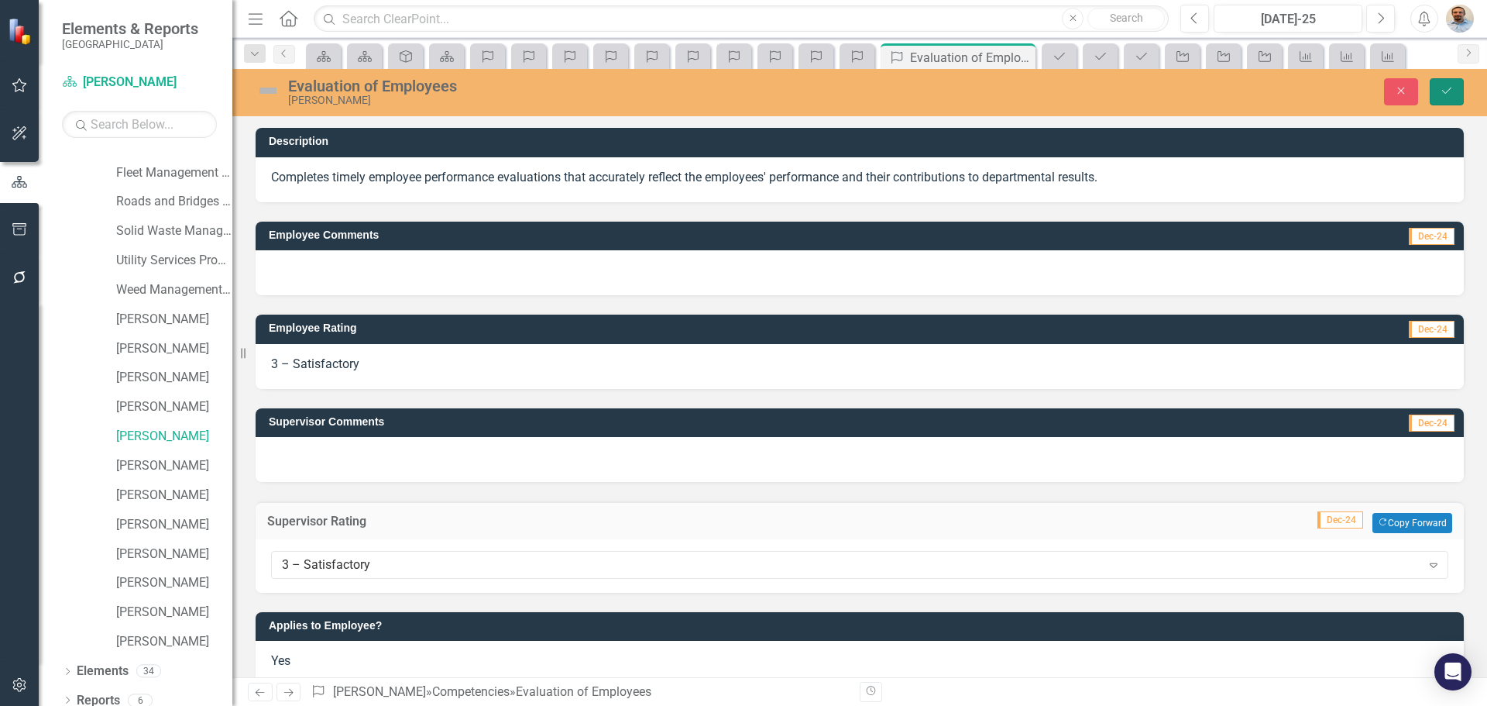
click at [1444, 96] on icon "Save" at bounding box center [1447, 90] width 14 height 11
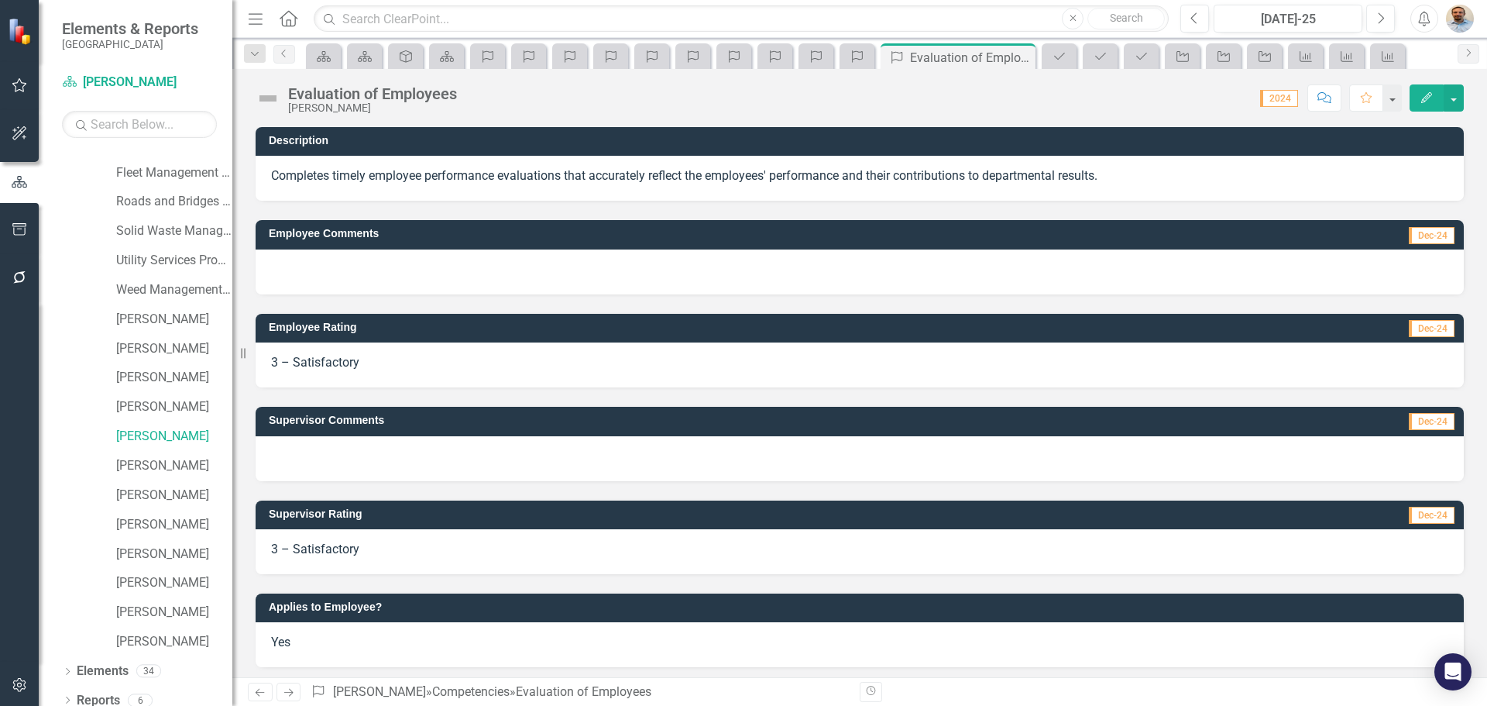
click at [292, 695] on icon "Next" at bounding box center [288, 692] width 13 height 10
click at [316, 549] on div at bounding box center [860, 551] width 1208 height 45
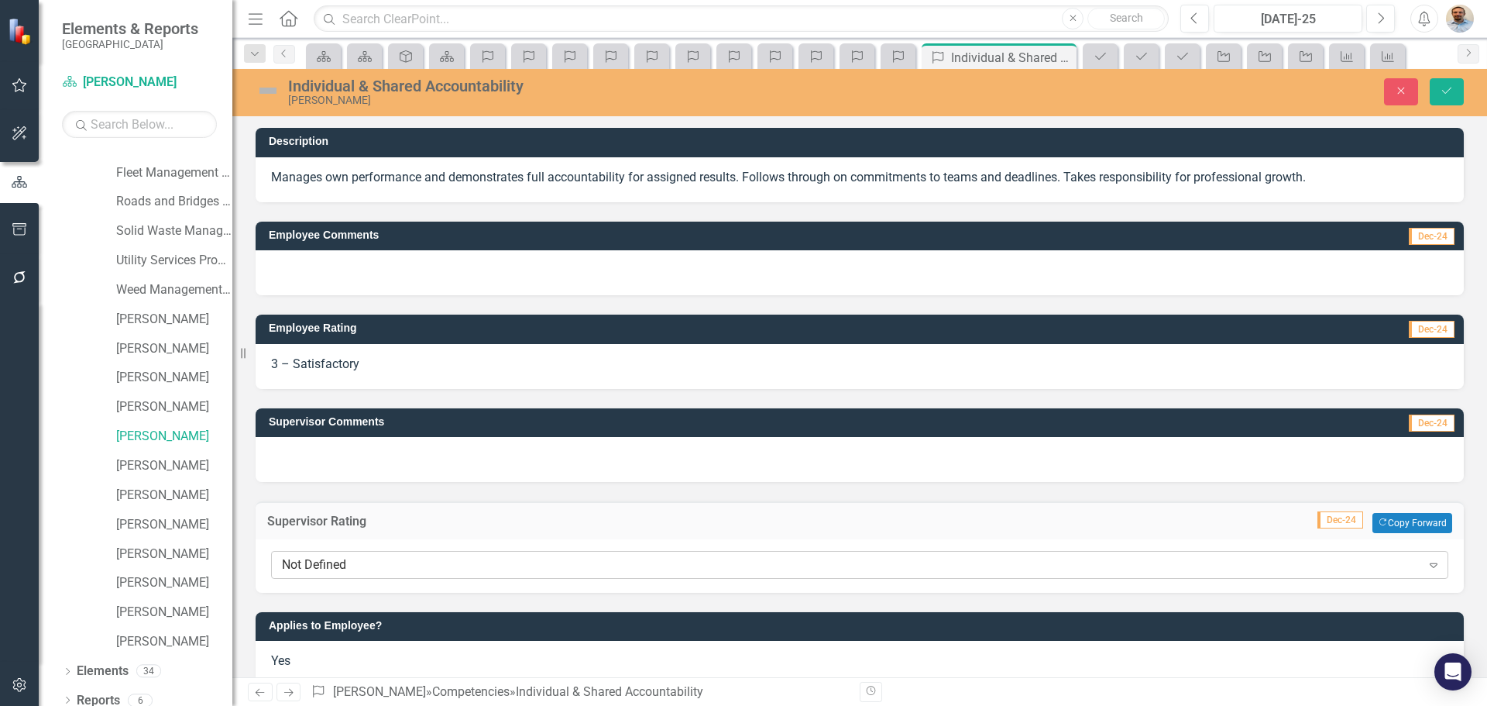
click at [366, 558] on div "Not Defined" at bounding box center [851, 565] width 1139 height 18
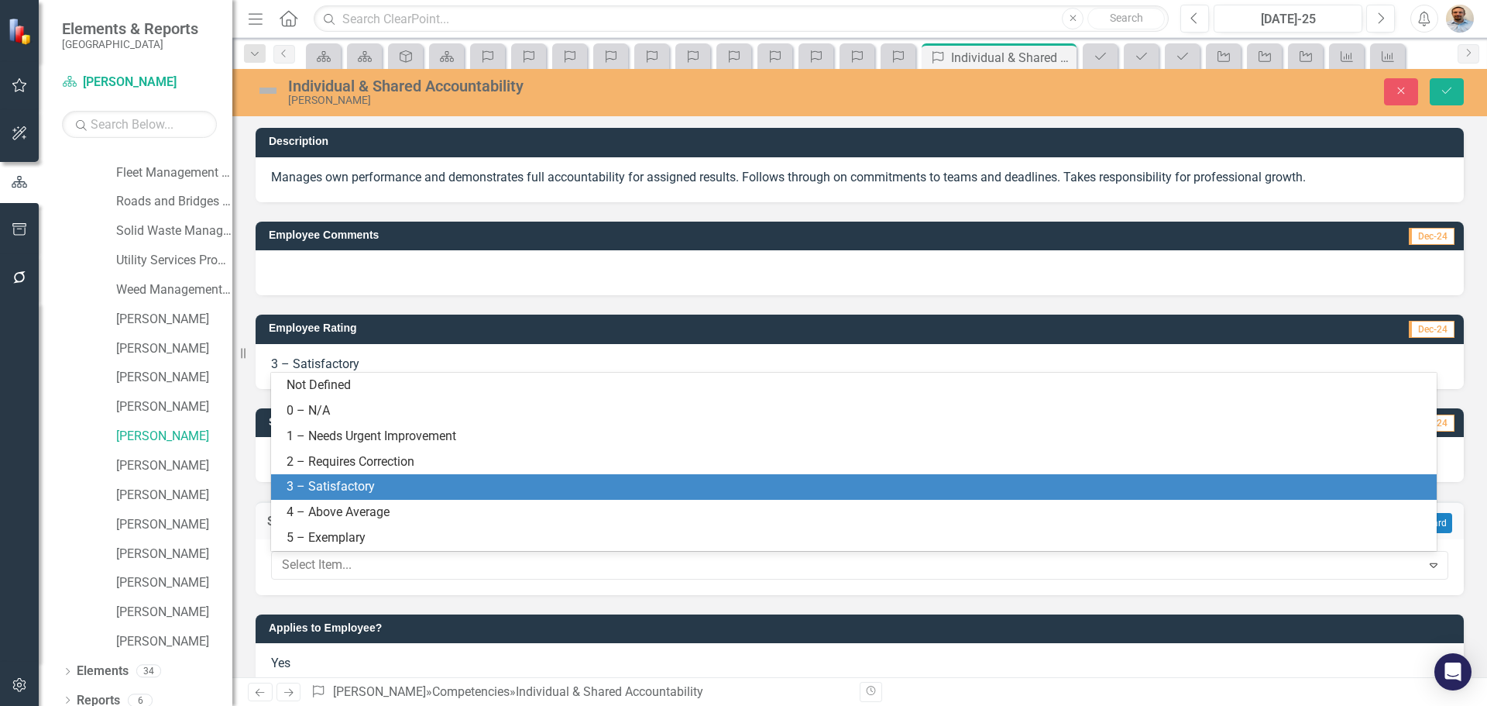
click at [387, 487] on div "3 – Satisfactory" at bounding box center [857, 487] width 1141 height 18
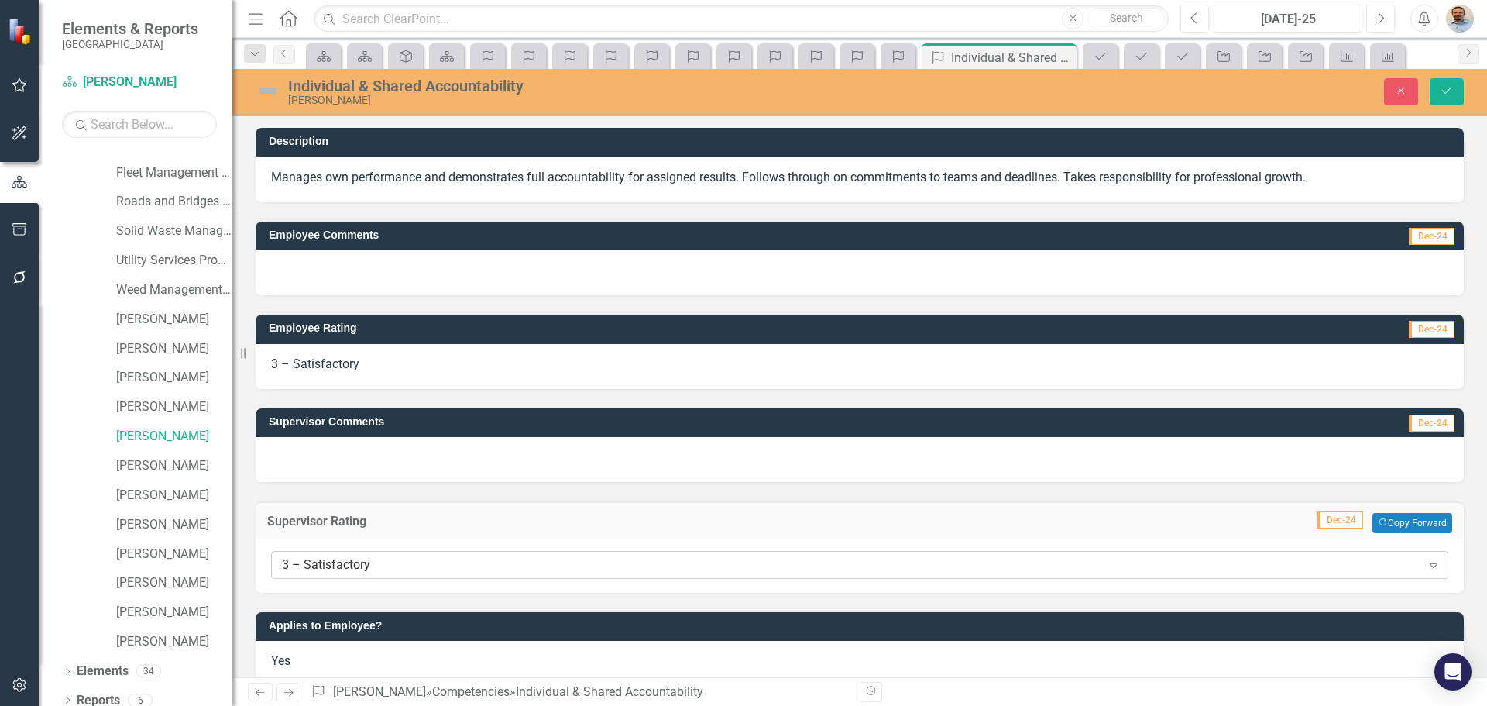
click at [401, 566] on div "3 – Satisfactory" at bounding box center [851, 565] width 1139 height 18
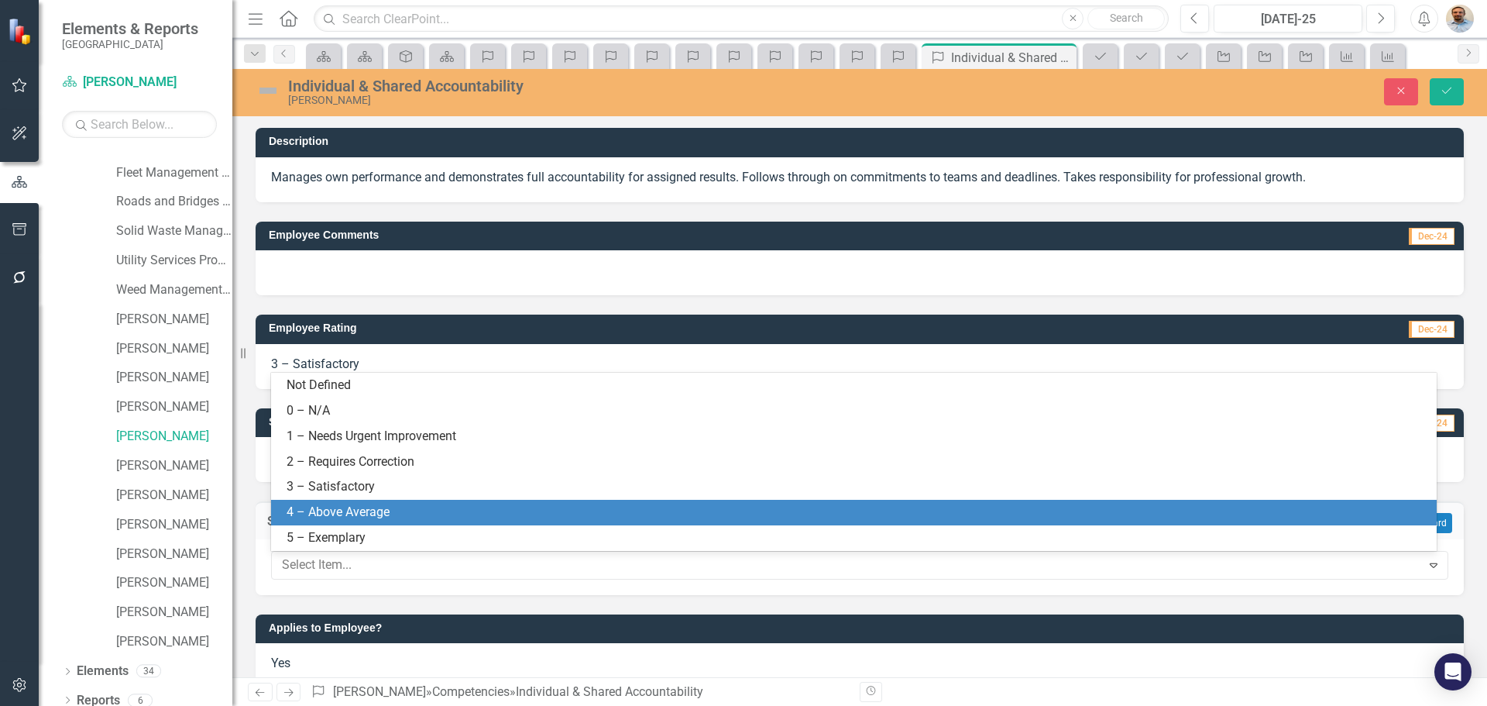
click at [401, 521] on div "4 – Above Average" at bounding box center [857, 512] width 1141 height 18
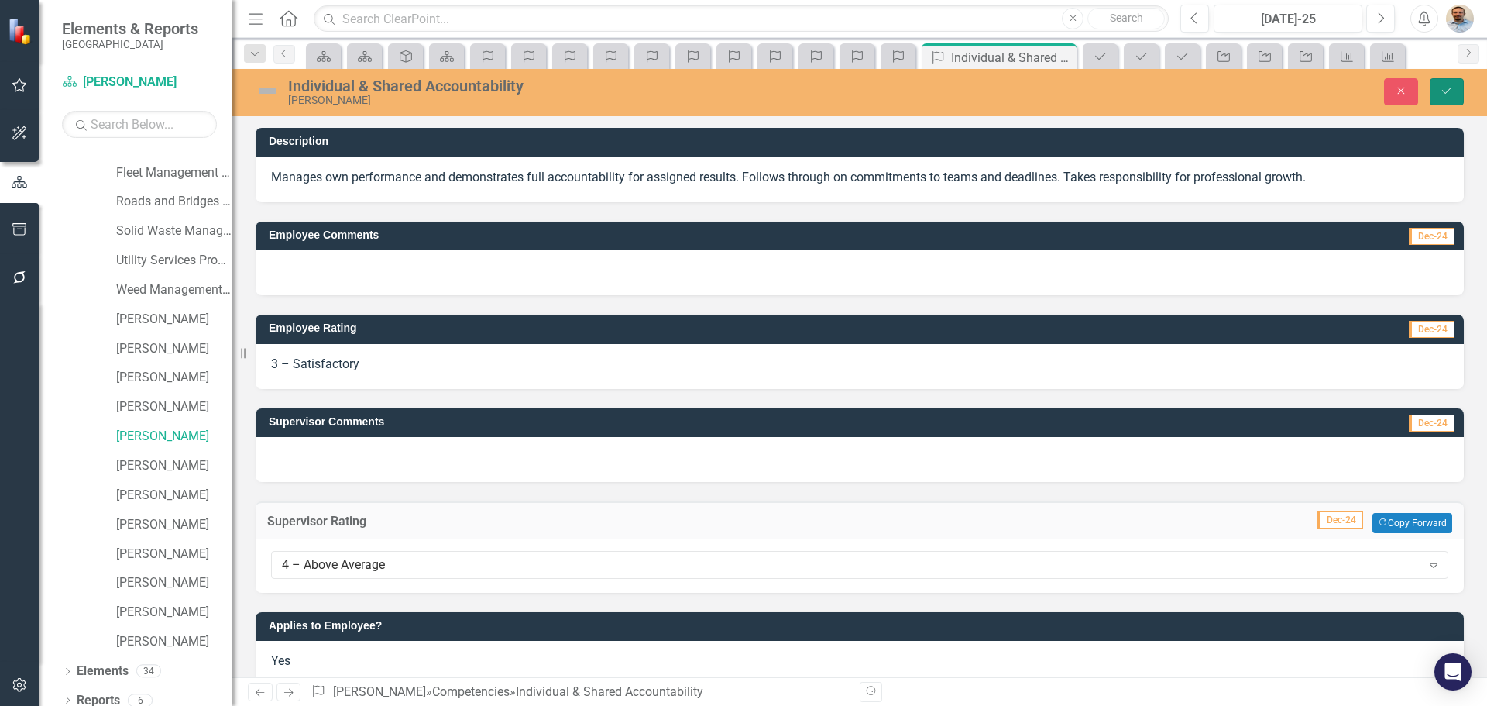
click at [1459, 92] on button "Save" at bounding box center [1447, 91] width 34 height 27
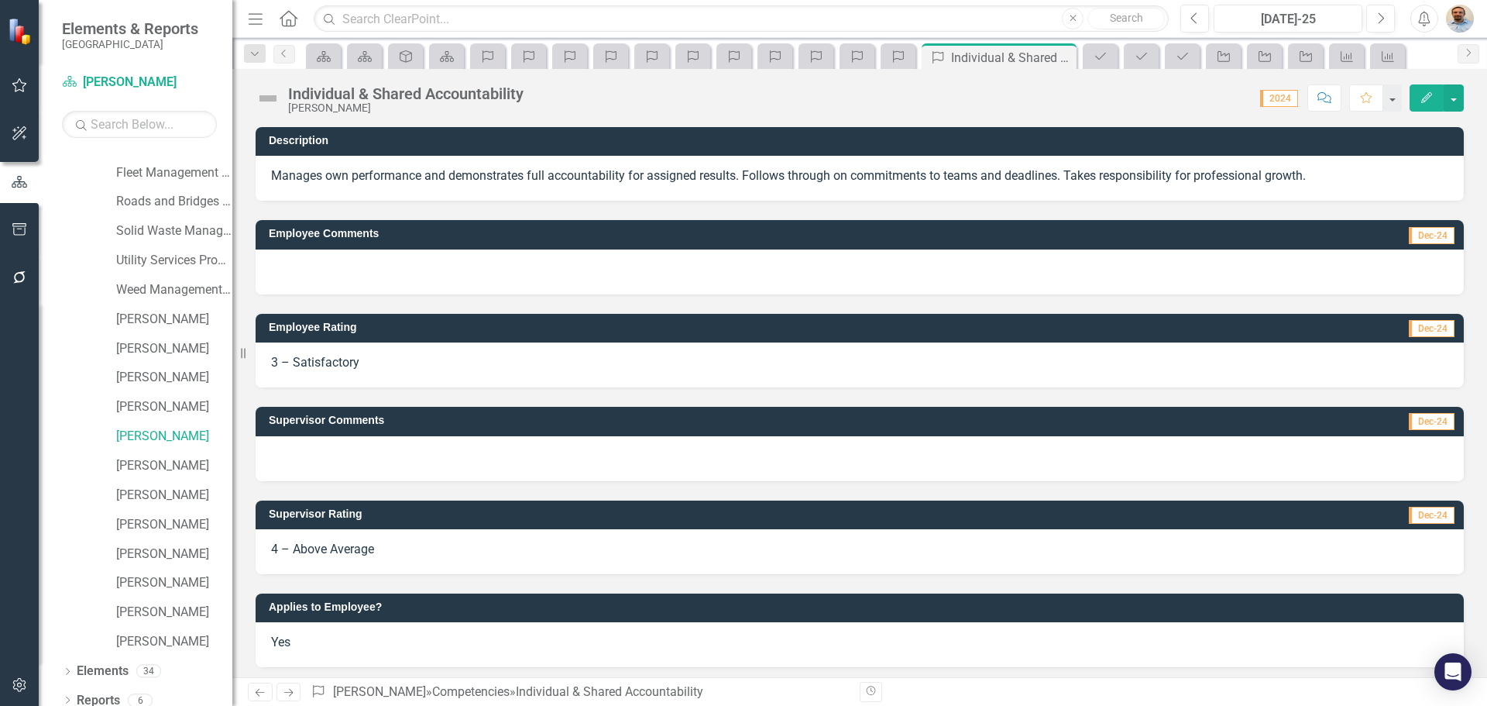
click at [291, 692] on icon "Next" at bounding box center [288, 692] width 13 height 10
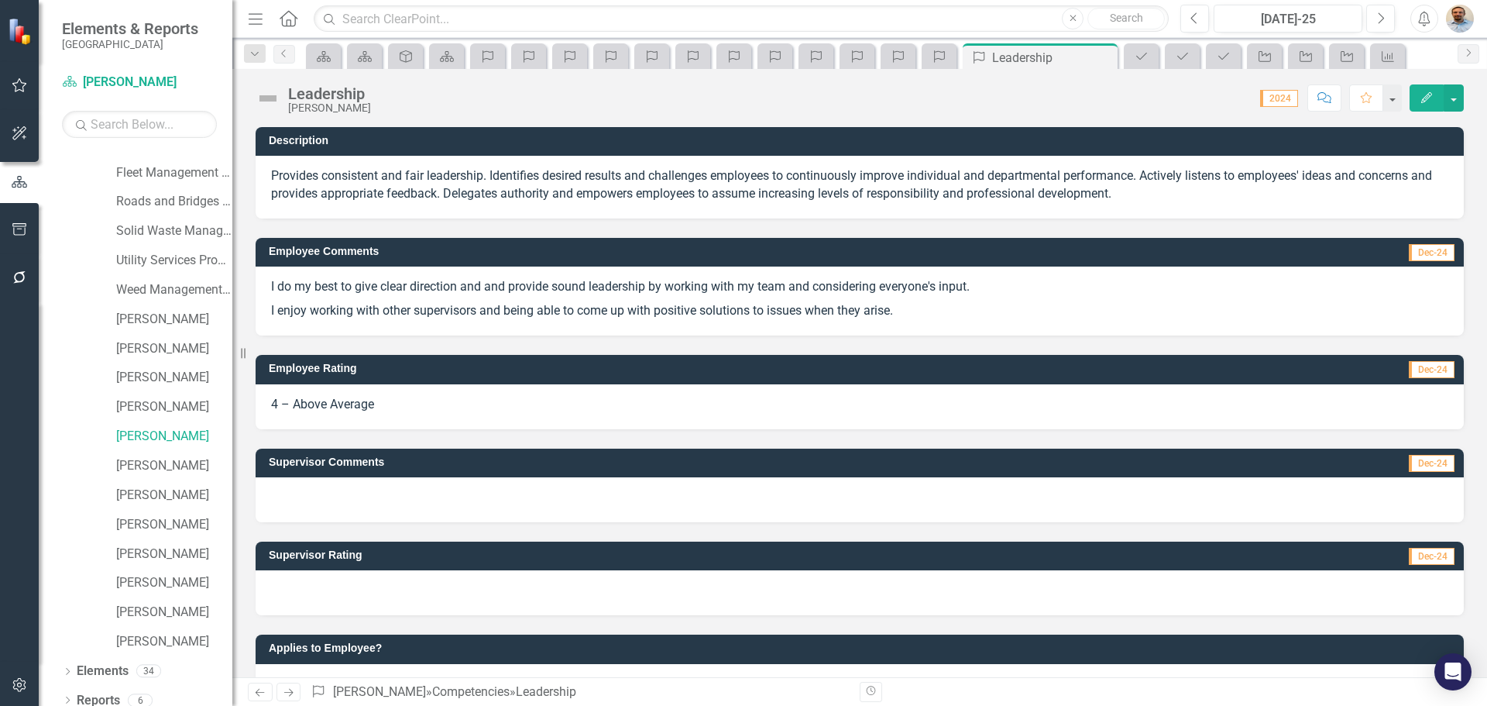
click at [369, 582] on div at bounding box center [860, 592] width 1208 height 45
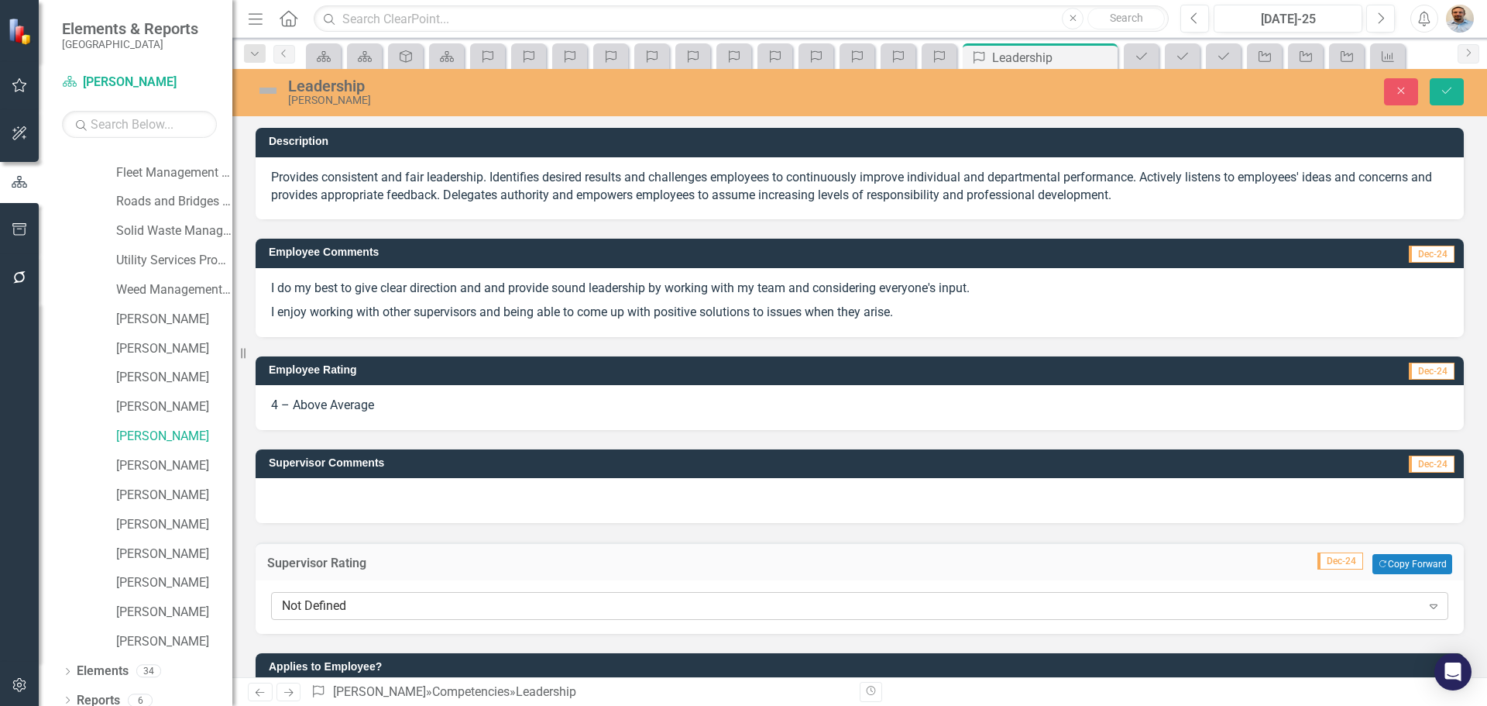
click at [376, 603] on div "Not Defined" at bounding box center [851, 606] width 1139 height 18
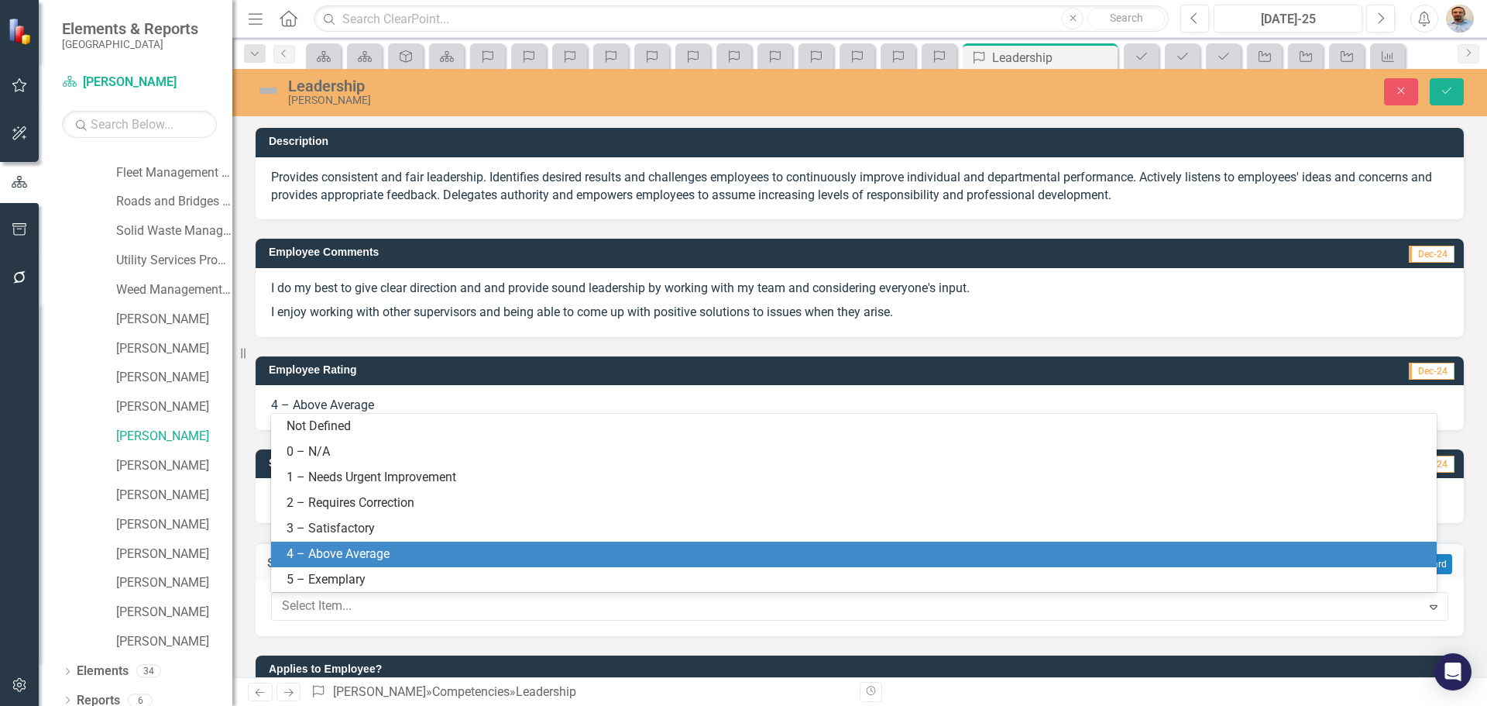
click at [376, 555] on div "4 – Above Average" at bounding box center [857, 554] width 1141 height 18
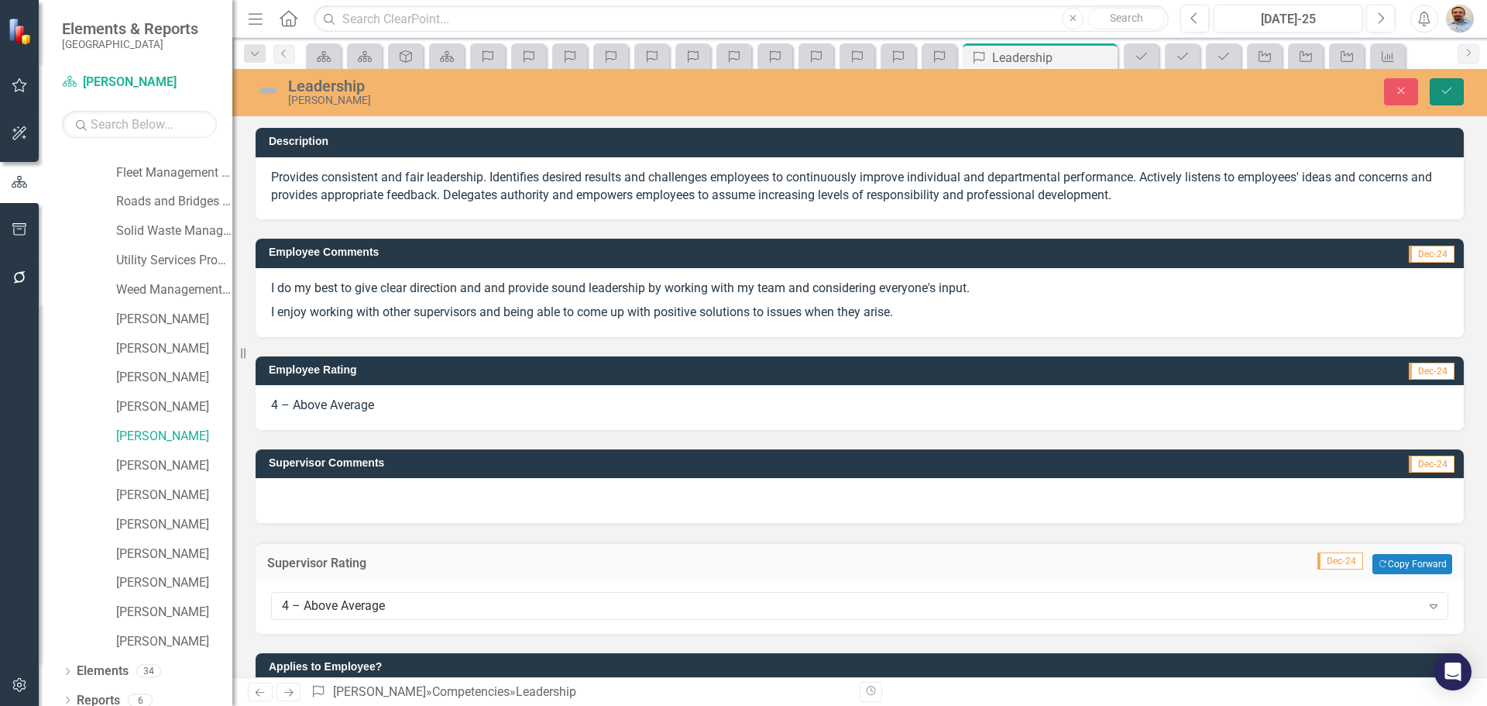
click at [1453, 98] on button "Save" at bounding box center [1447, 91] width 34 height 27
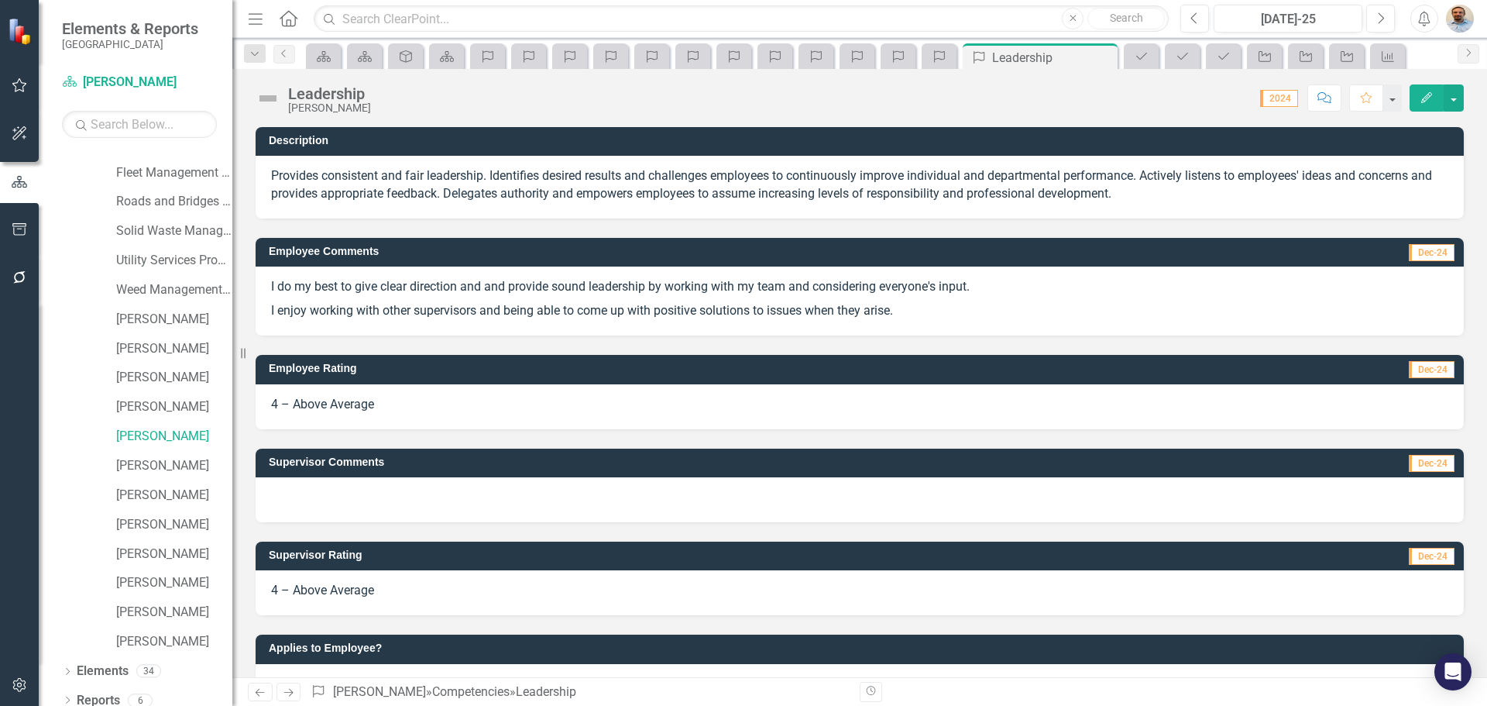
click at [297, 687] on link "Next" at bounding box center [289, 691] width 25 height 19
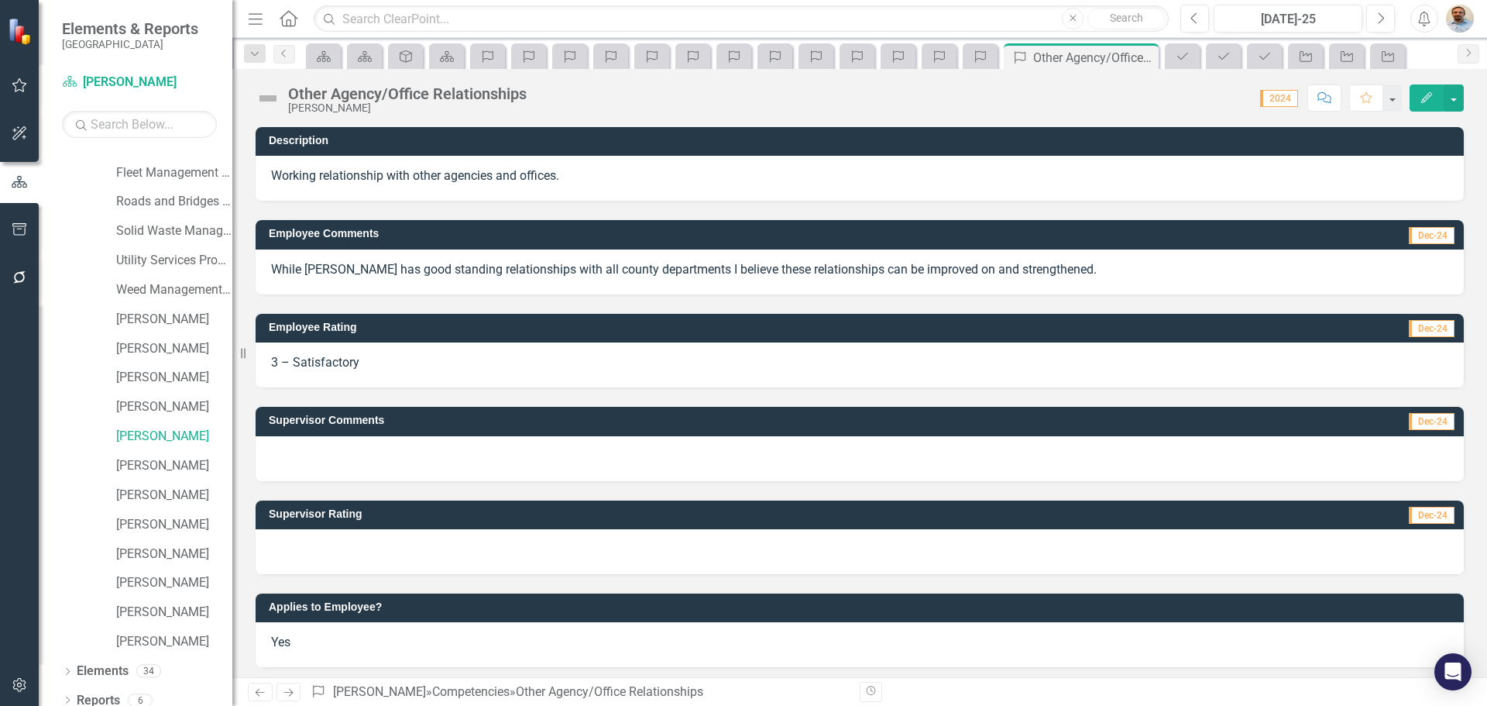
click at [385, 552] on div at bounding box center [860, 551] width 1208 height 45
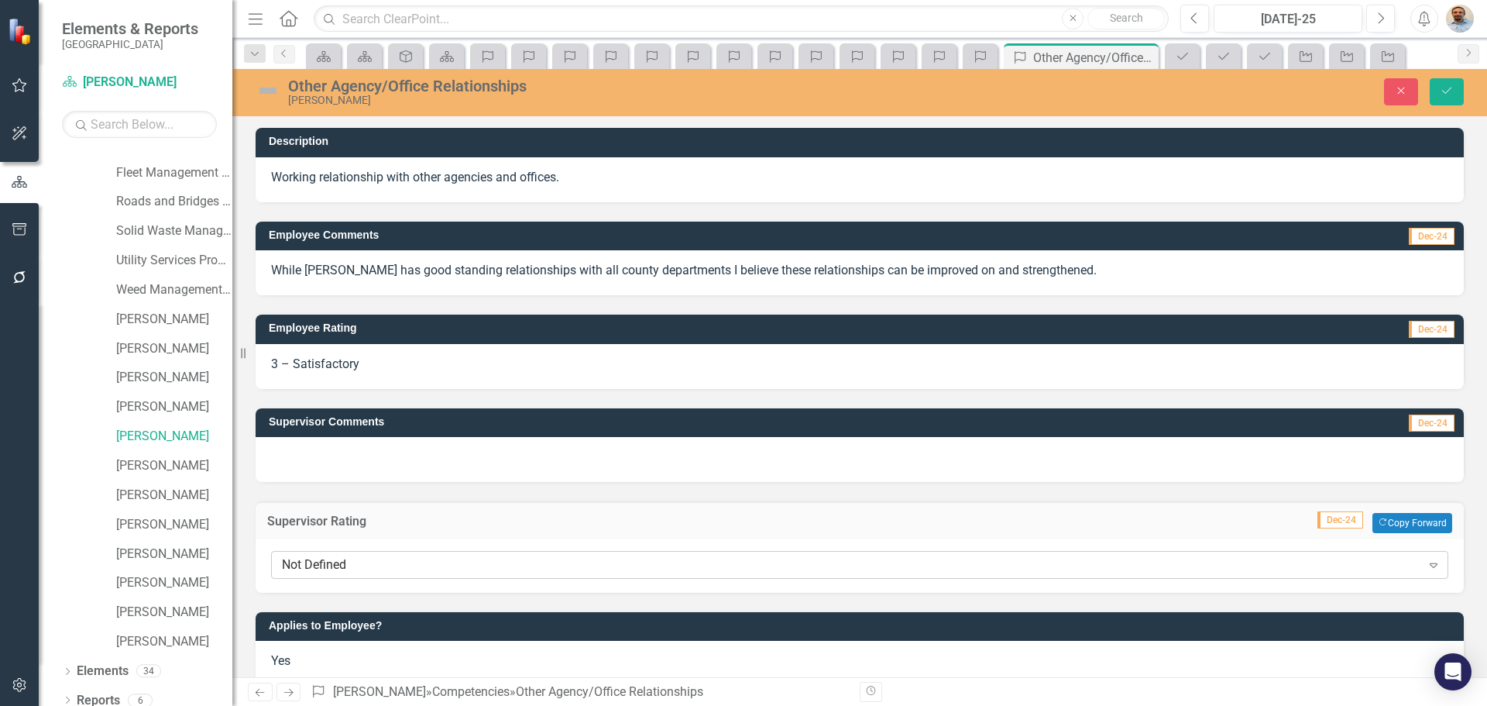
click at [403, 569] on div "Not Defined" at bounding box center [851, 565] width 1139 height 18
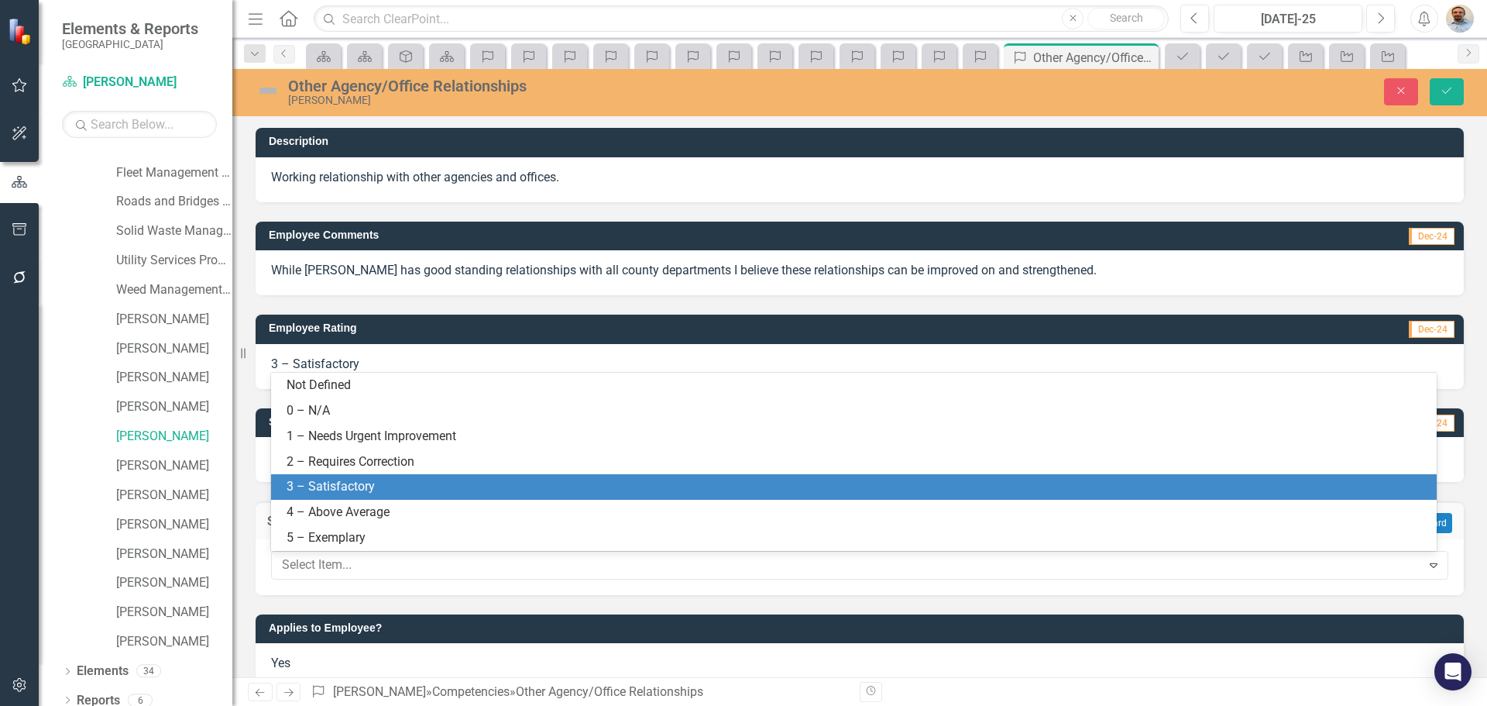
click at [435, 495] on div "3 – Satisfactory" at bounding box center [857, 487] width 1141 height 18
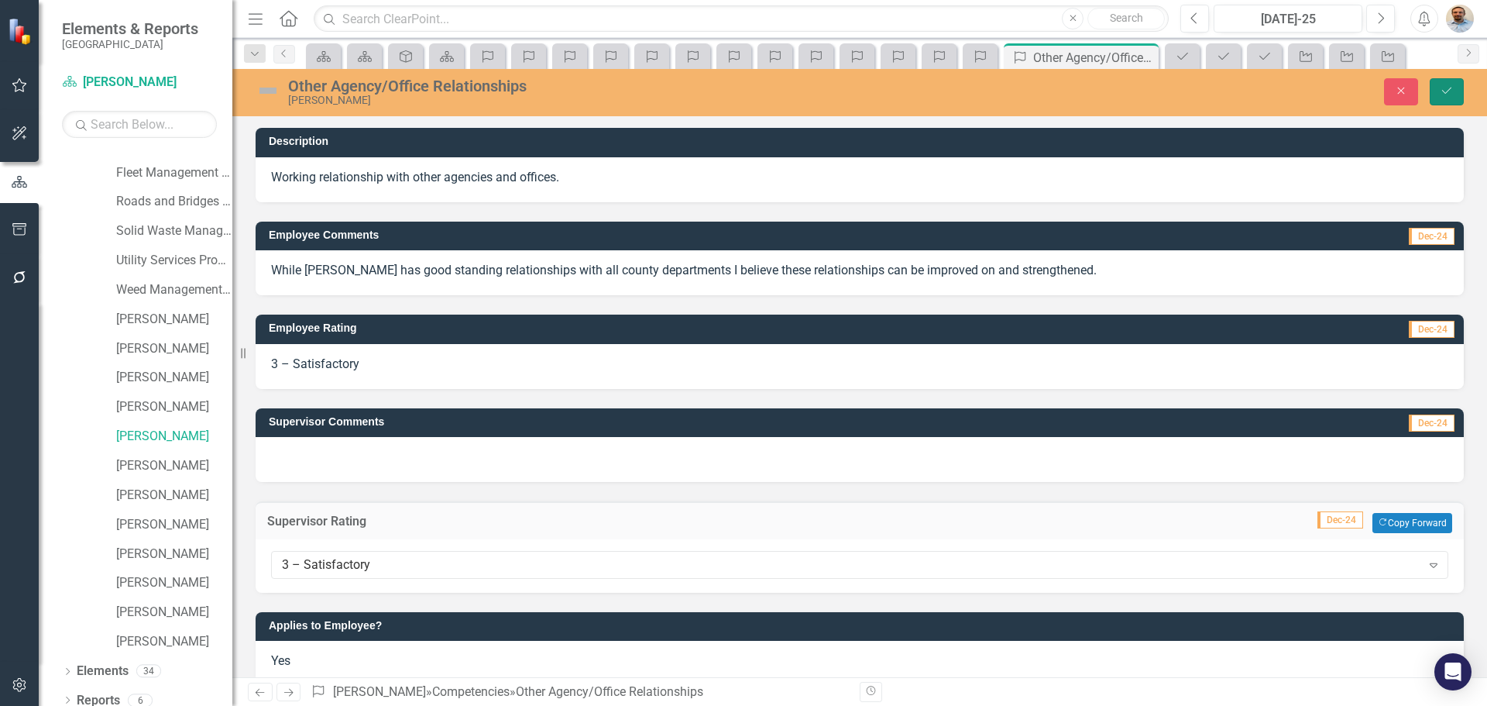
click at [1440, 99] on button "Save" at bounding box center [1447, 91] width 34 height 27
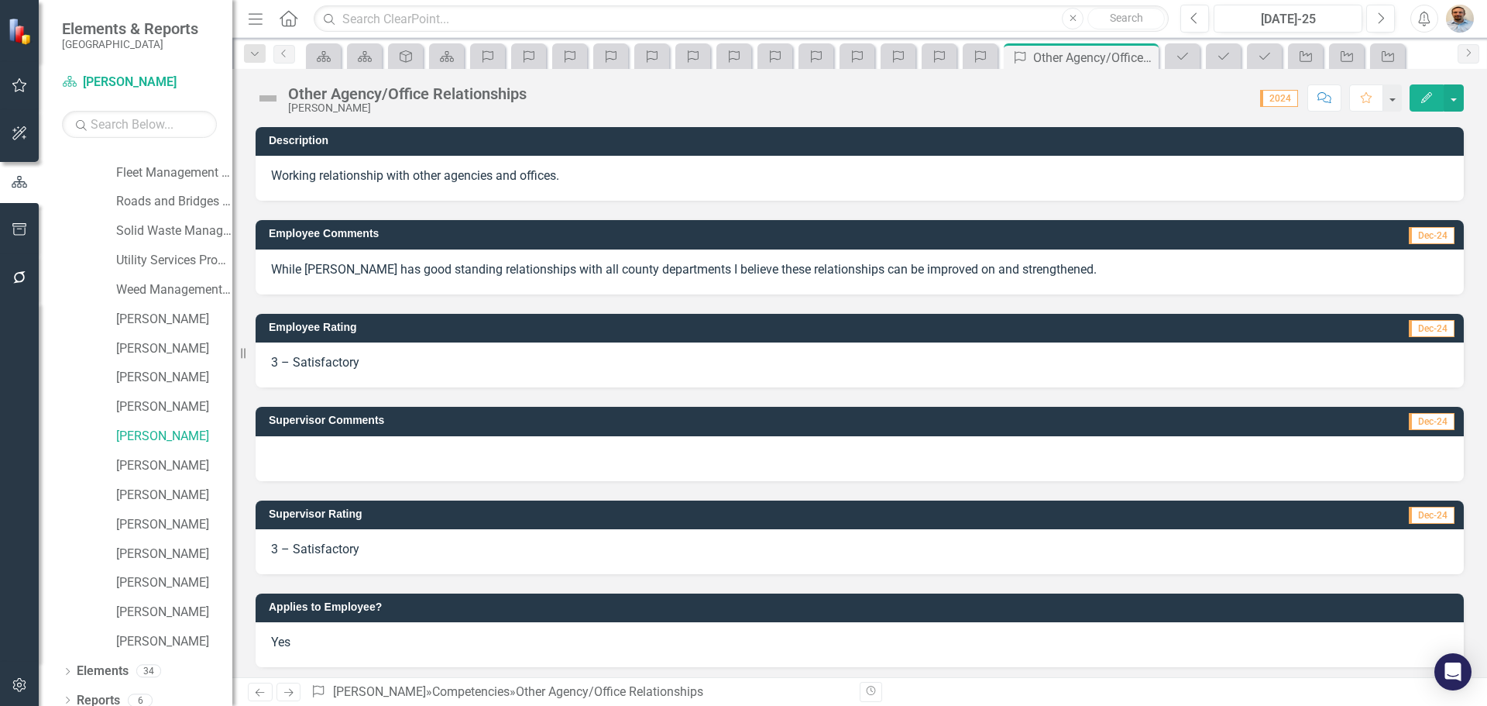
click at [283, 698] on link "Next" at bounding box center [289, 691] width 25 height 19
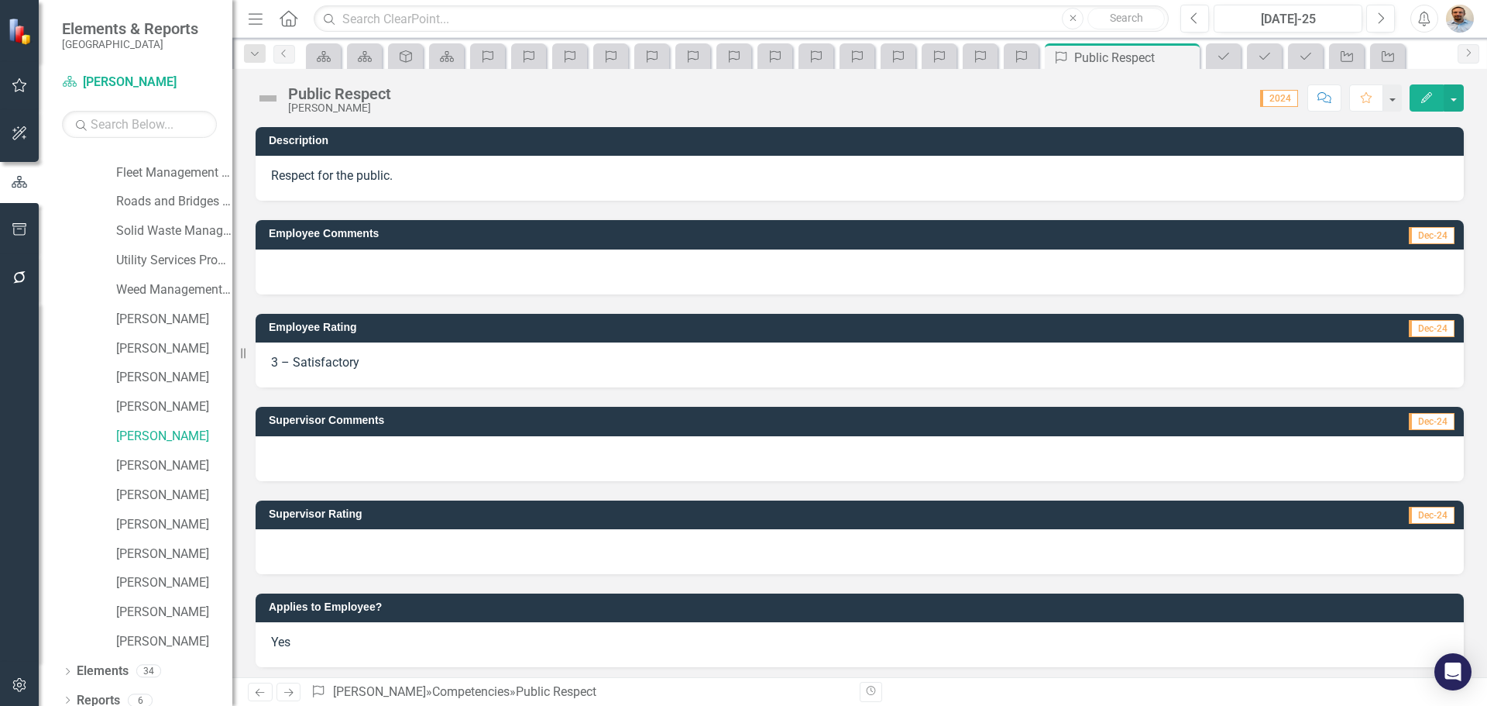
click at [359, 551] on div at bounding box center [860, 551] width 1208 height 45
click at [358, 554] on div at bounding box center [860, 551] width 1208 height 45
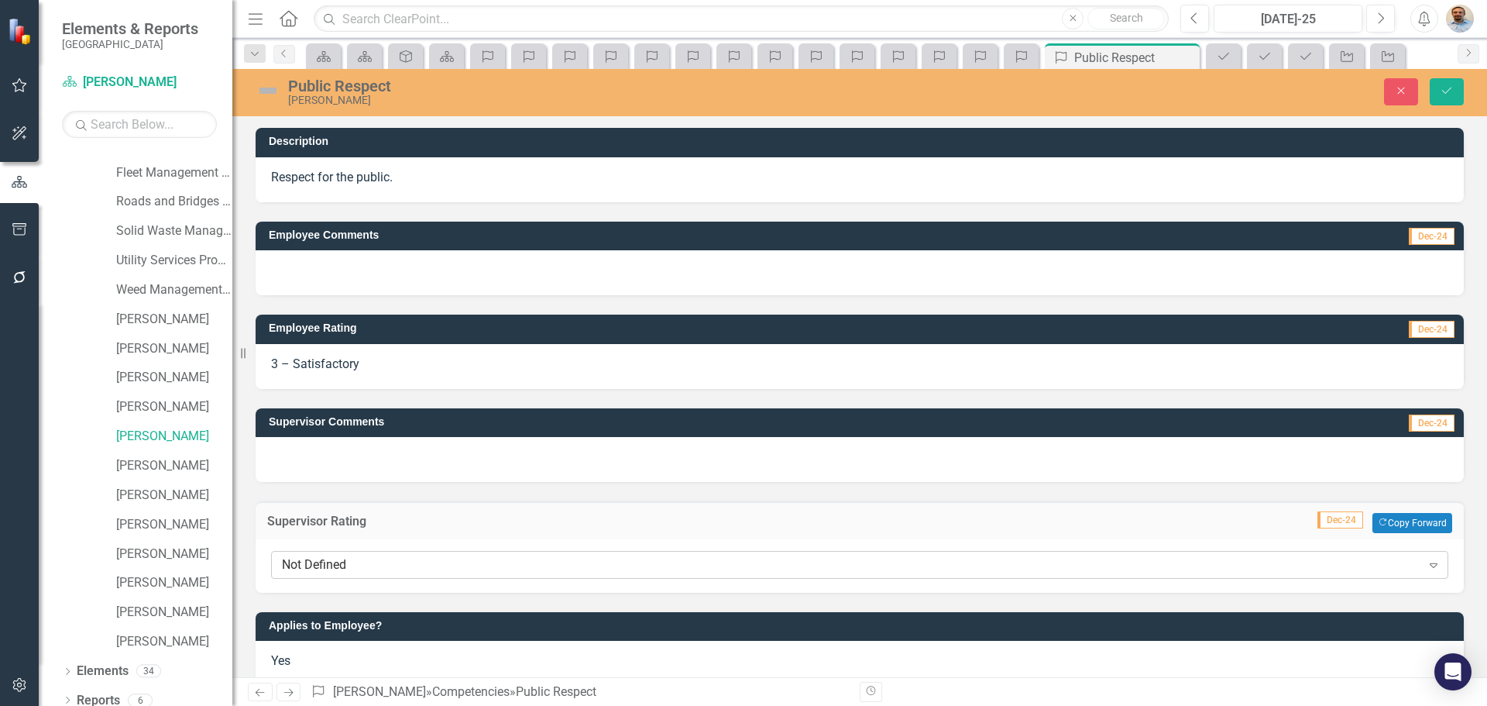
click at [363, 576] on div "Not Defined Expand" at bounding box center [859, 565] width 1177 height 28
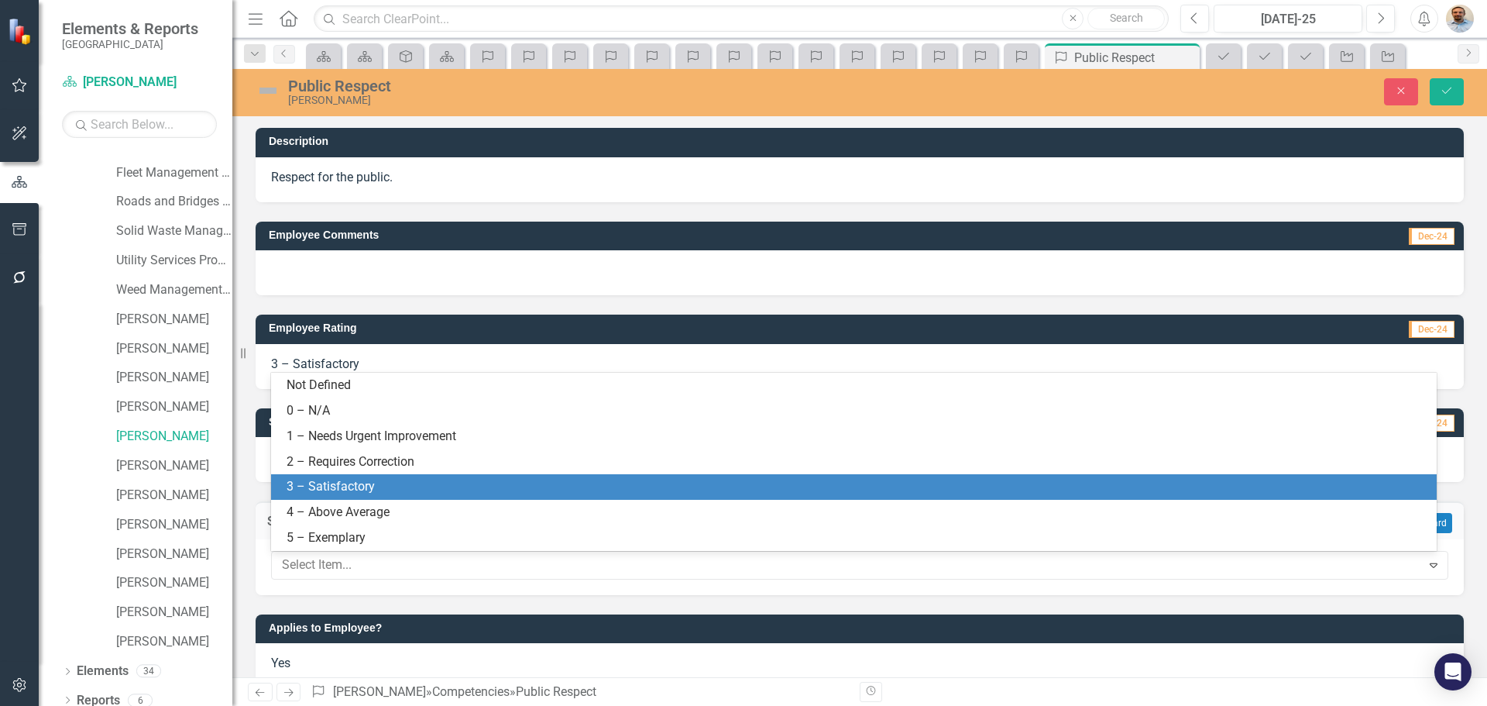
click at [357, 492] on div "3 – Satisfactory" at bounding box center [857, 487] width 1141 height 18
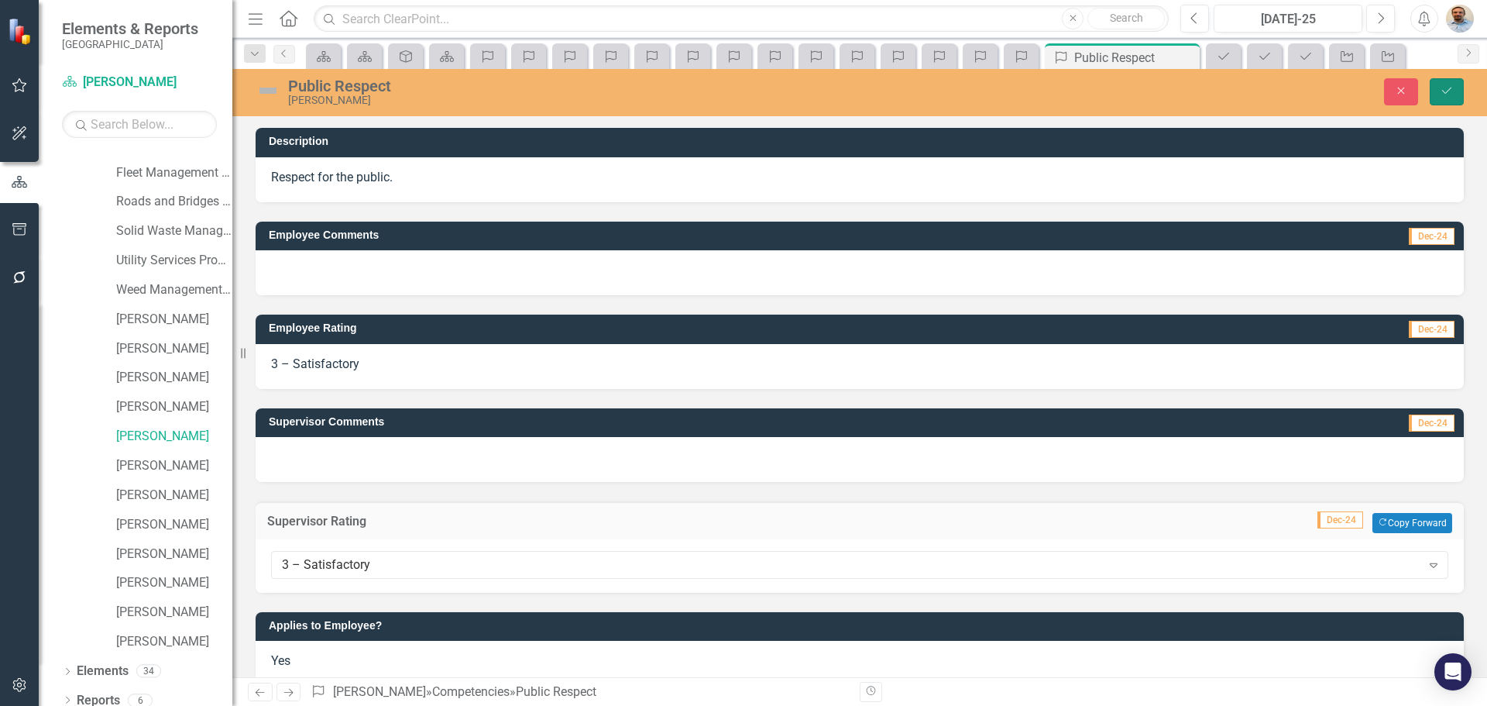
click at [1448, 101] on button "Save" at bounding box center [1447, 91] width 34 height 27
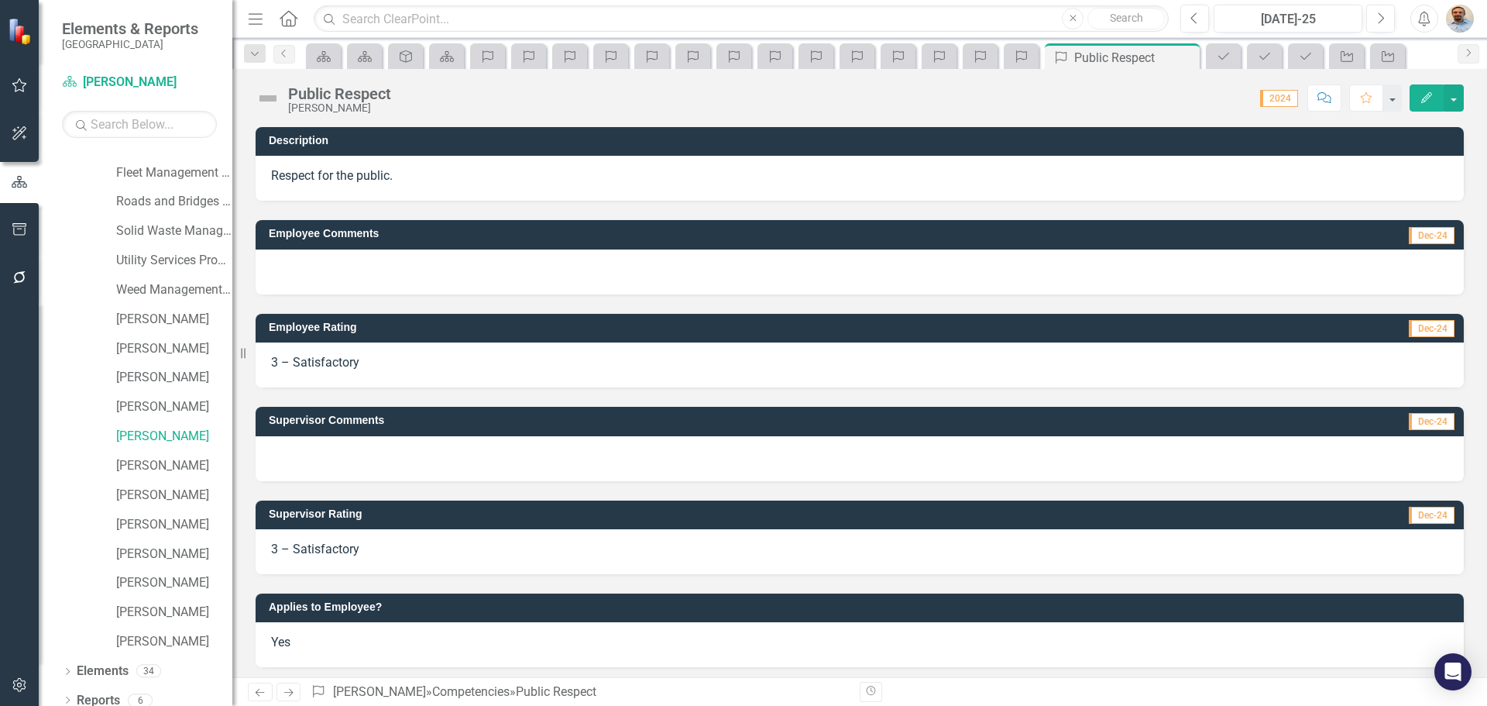
click at [280, 699] on link "Next" at bounding box center [289, 691] width 25 height 19
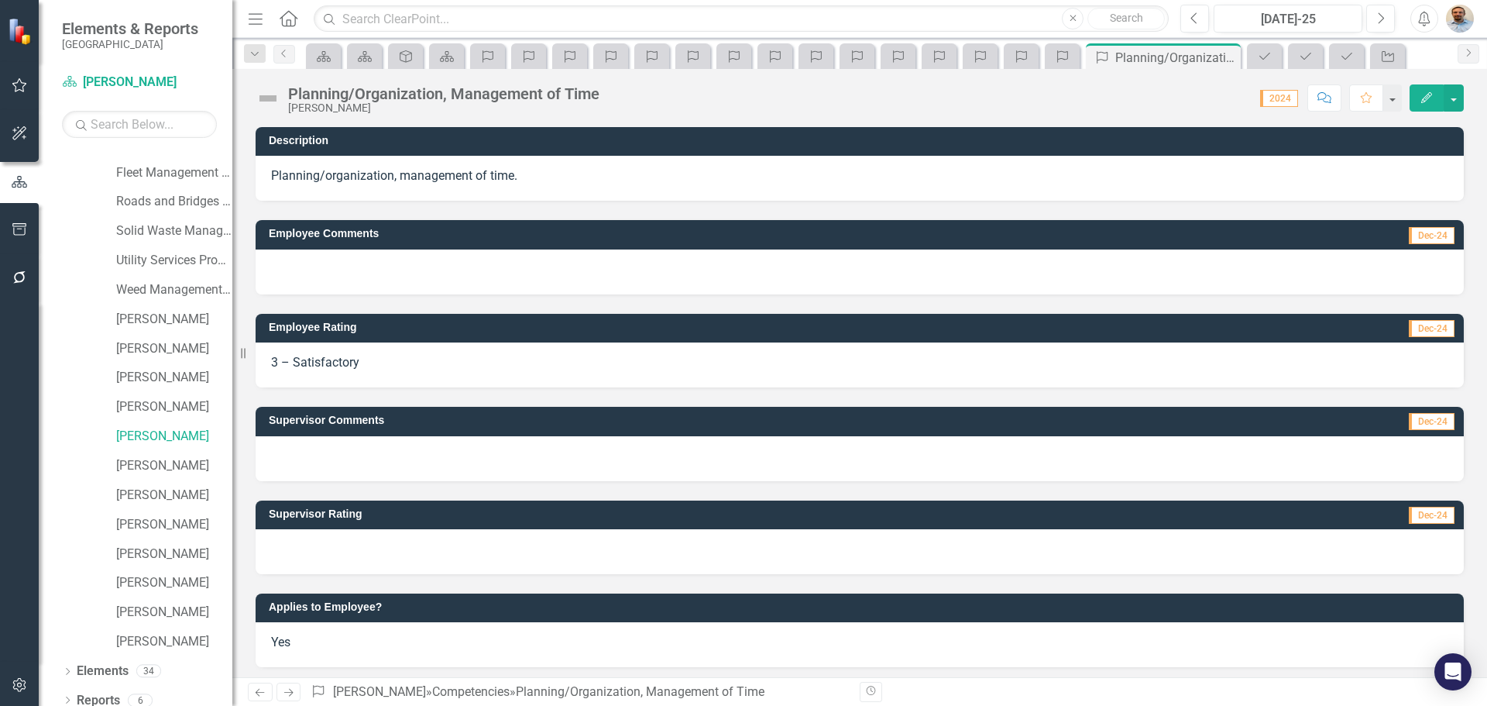
click at [383, 547] on div at bounding box center [860, 551] width 1208 height 45
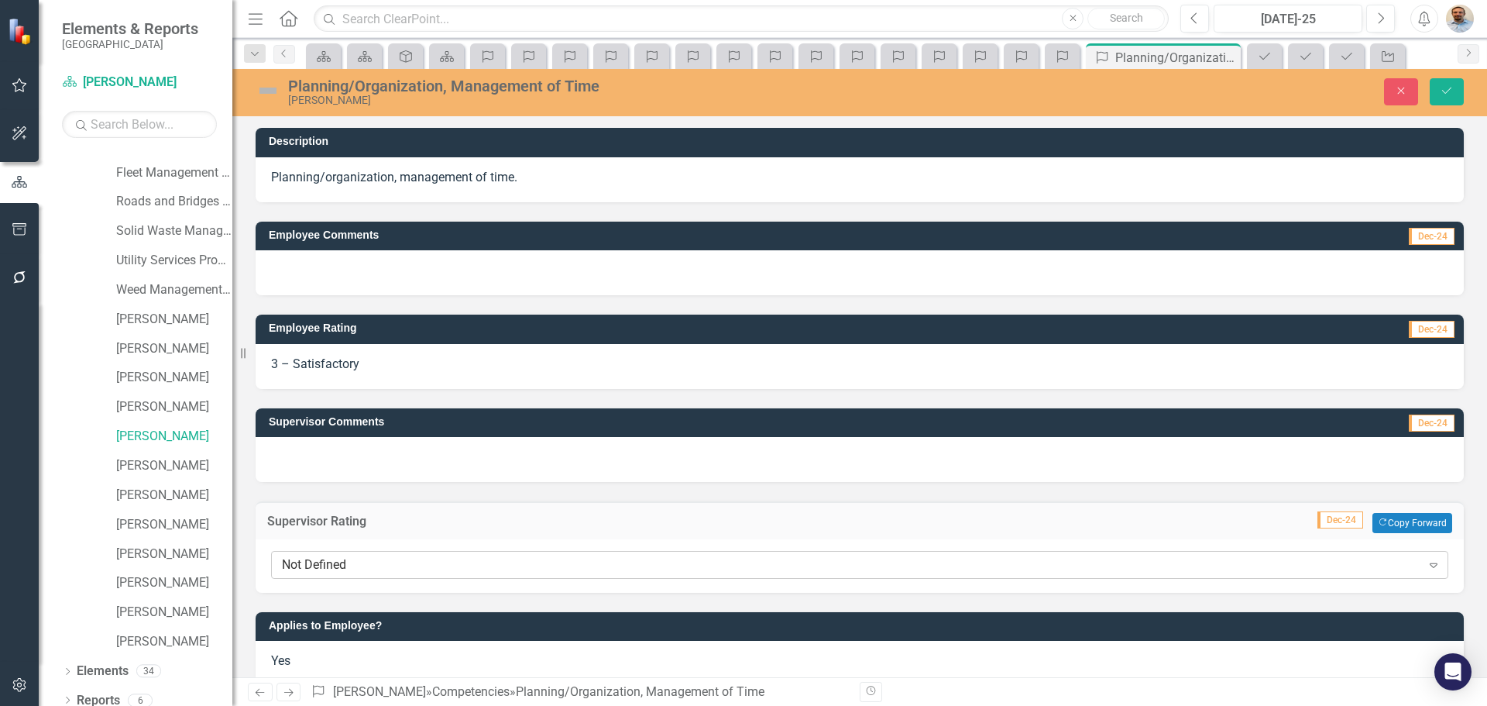
click at [384, 576] on div "Not Defined Expand" at bounding box center [859, 565] width 1177 height 28
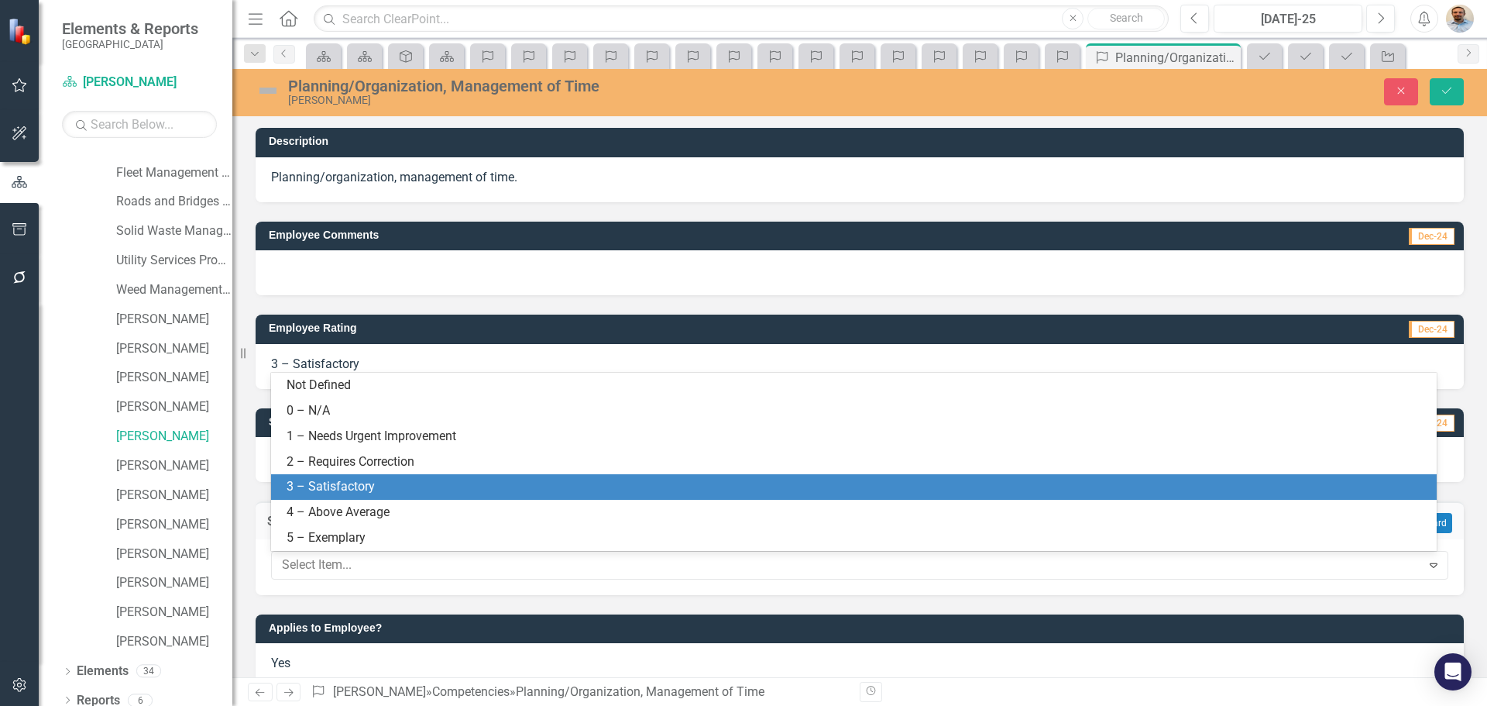
click at [378, 486] on div "3 – Satisfactory" at bounding box center [857, 487] width 1141 height 18
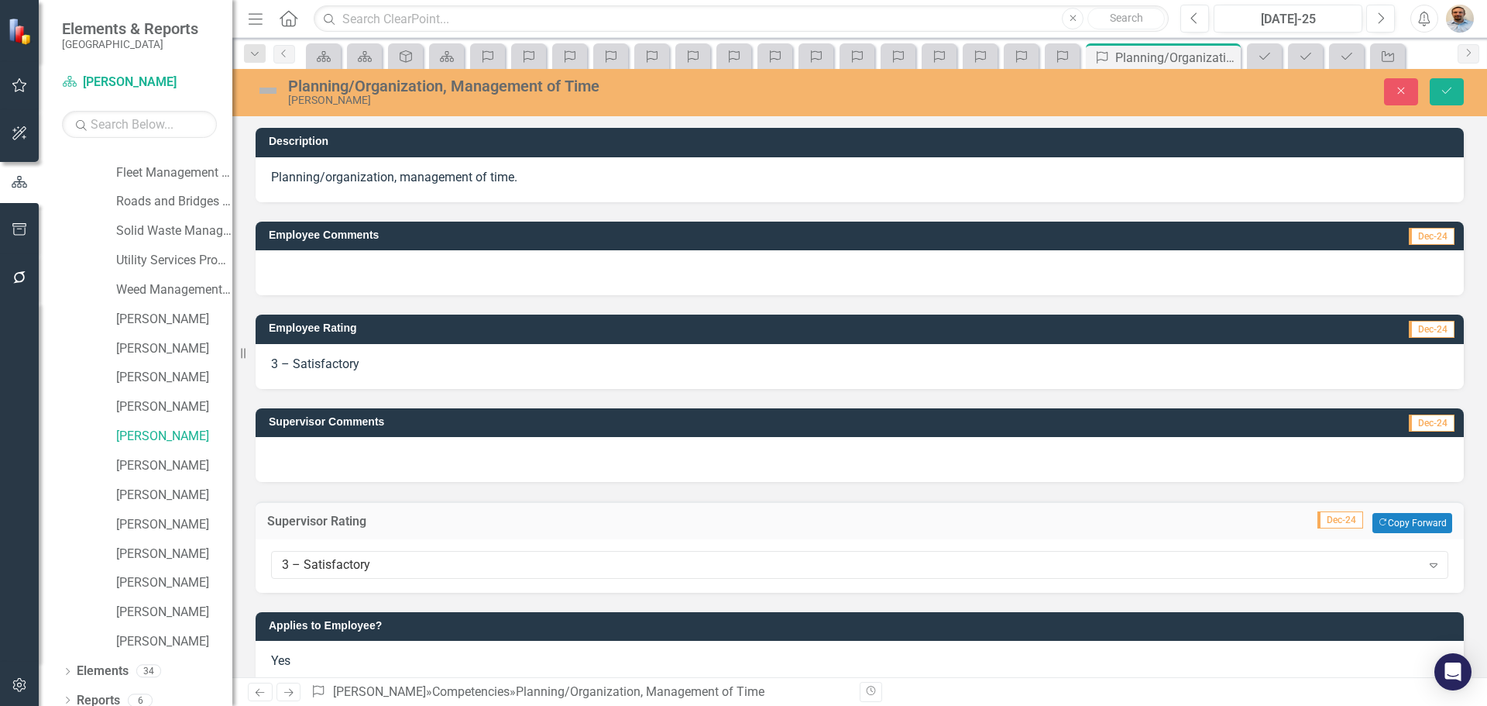
click at [388, 498] on div "Supervisor Rating Dec-24 Copy Forward Copy Forward 3 – Satisfactory Expand" at bounding box center [860, 537] width 1232 height 111
click at [1452, 89] on icon "Save" at bounding box center [1447, 90] width 14 height 11
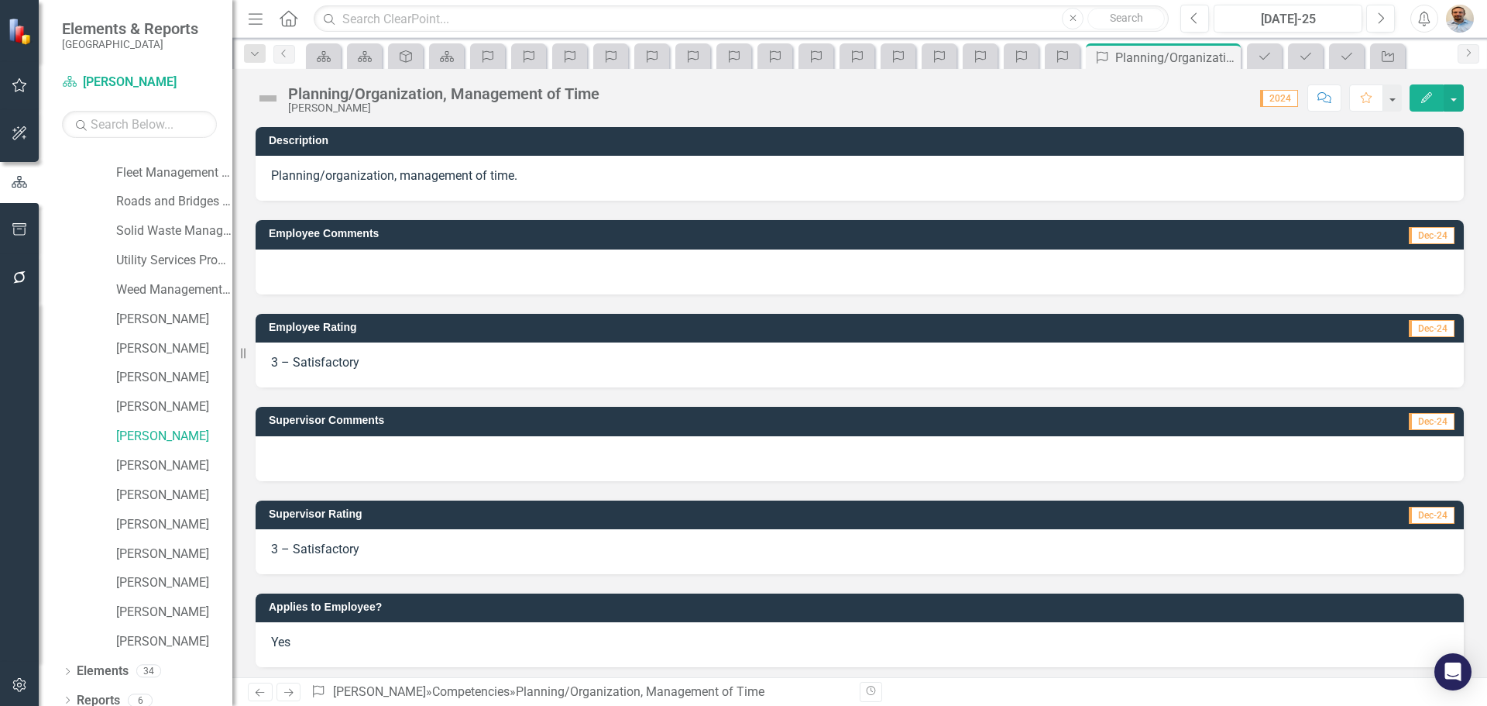
click at [283, 694] on icon "Next" at bounding box center [288, 692] width 13 height 10
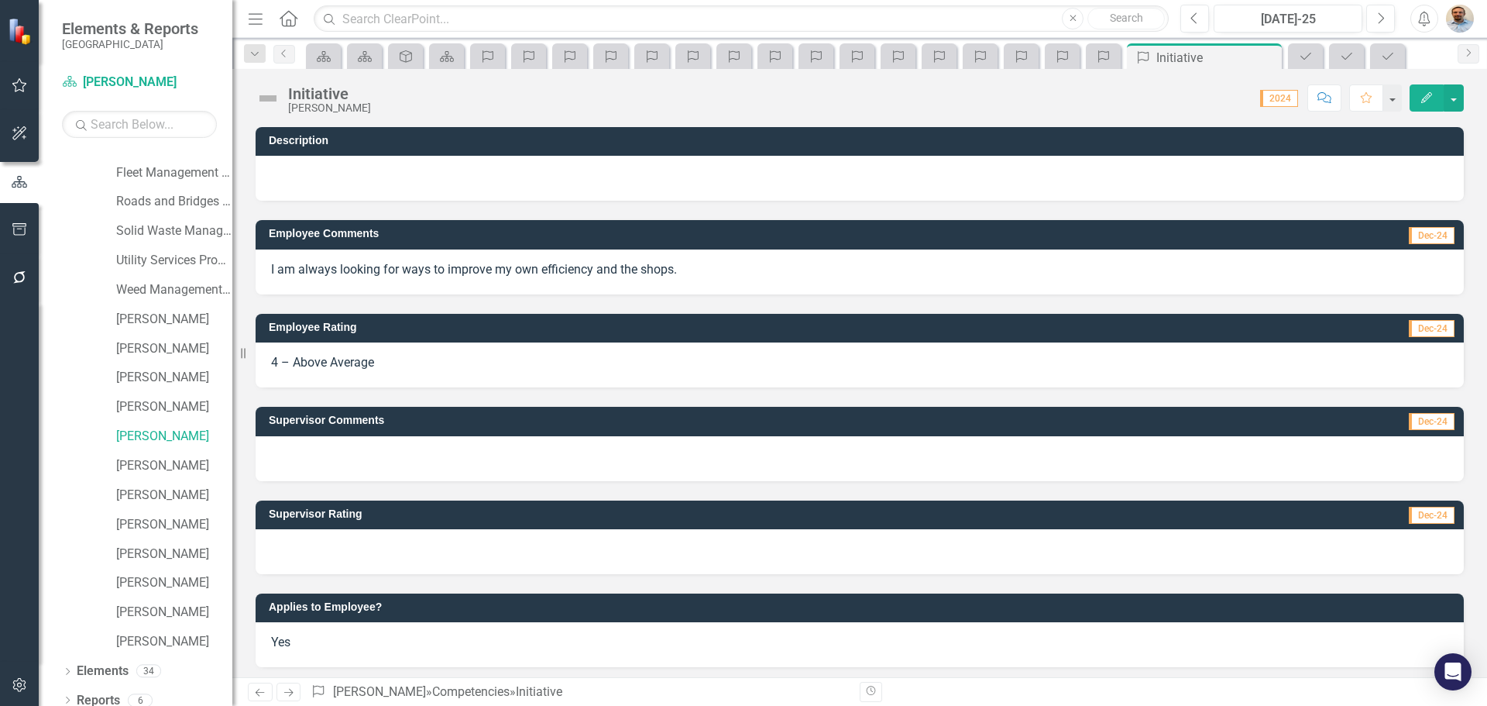
click at [452, 561] on div at bounding box center [860, 551] width 1208 height 45
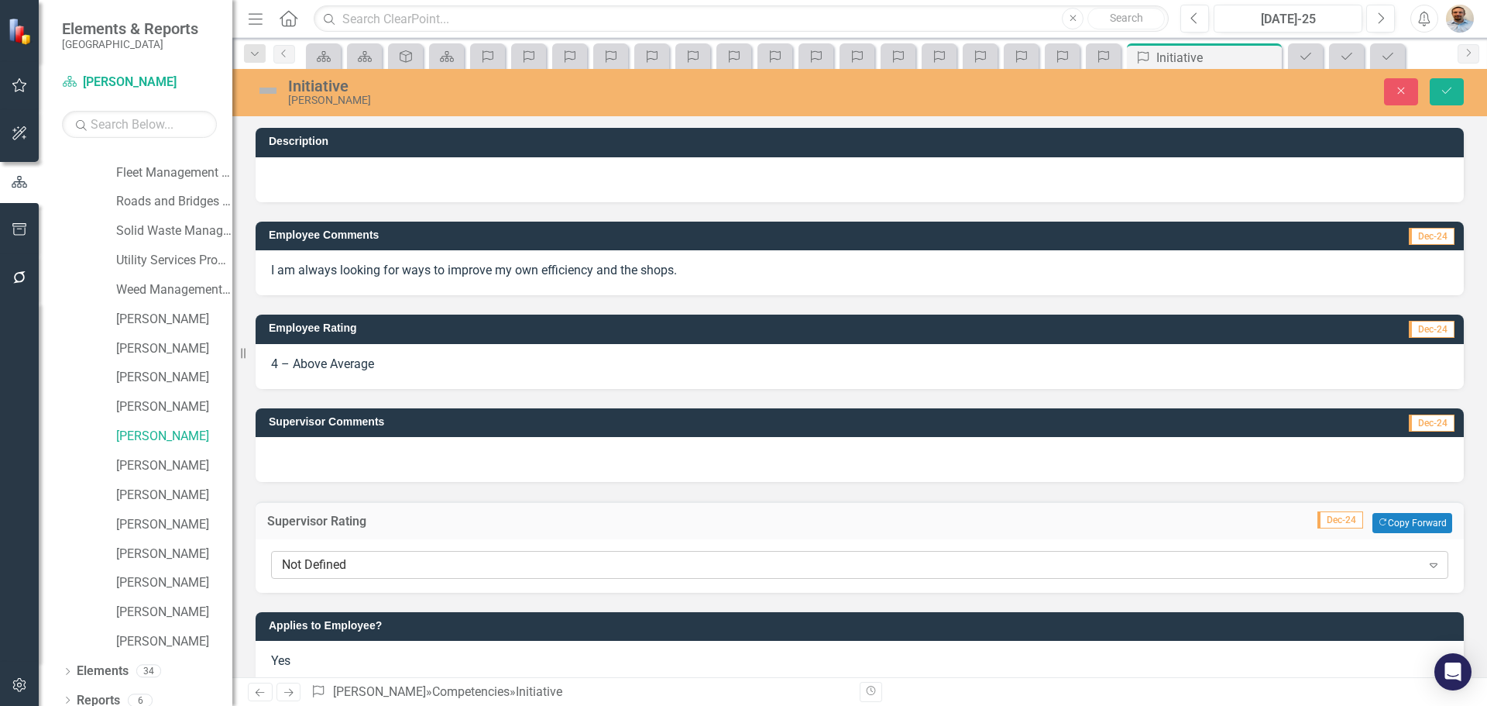
click at [445, 564] on div "Not Defined" at bounding box center [851, 565] width 1139 height 18
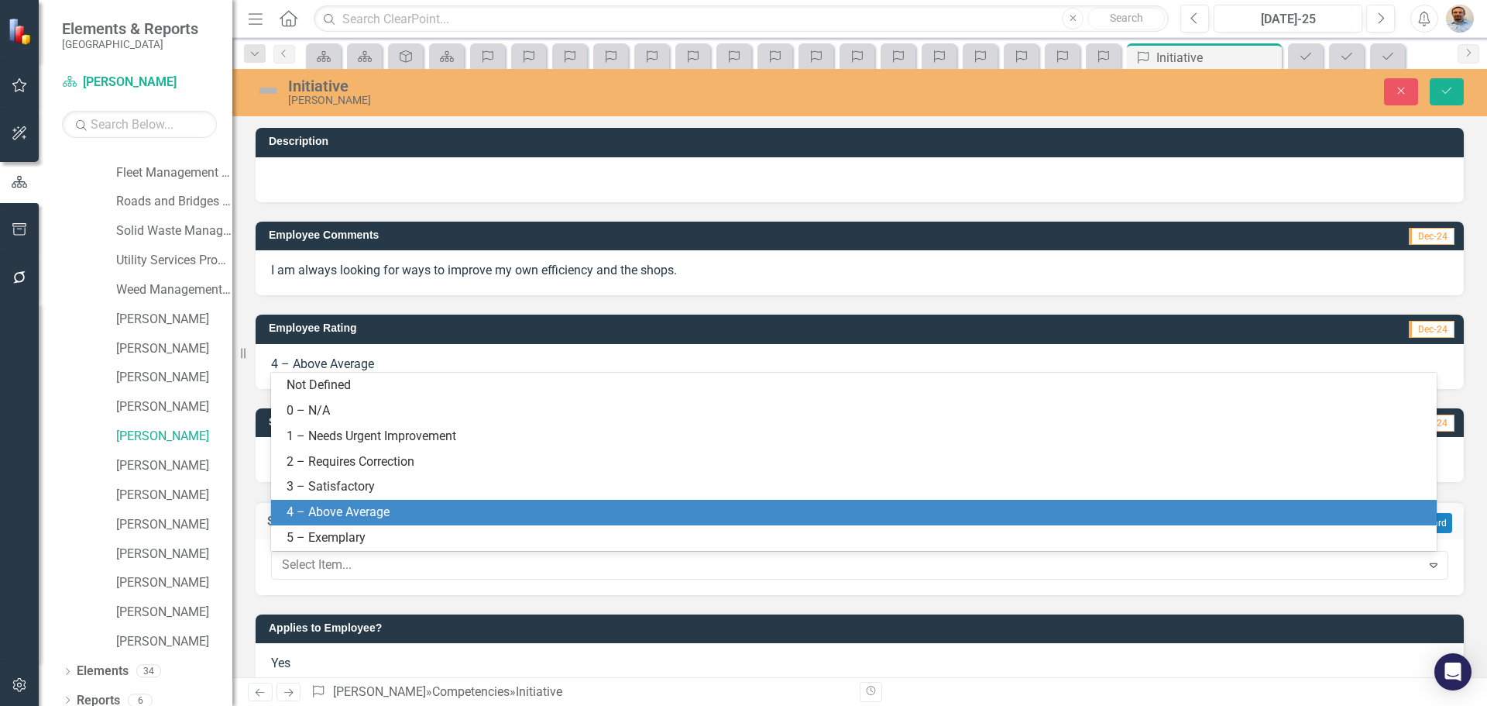
click at [445, 517] on div "4 – Above Average" at bounding box center [857, 512] width 1141 height 18
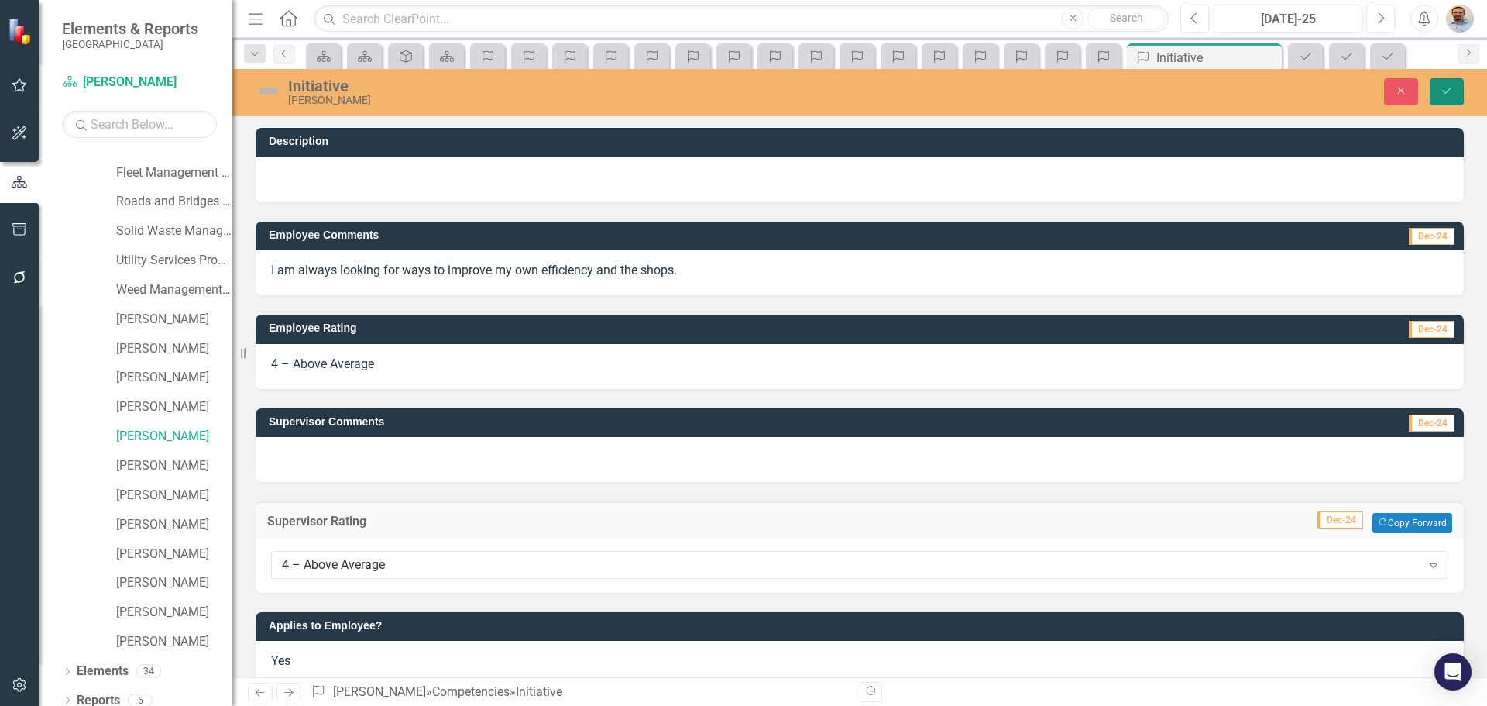
click at [1450, 97] on button "Save" at bounding box center [1447, 91] width 34 height 27
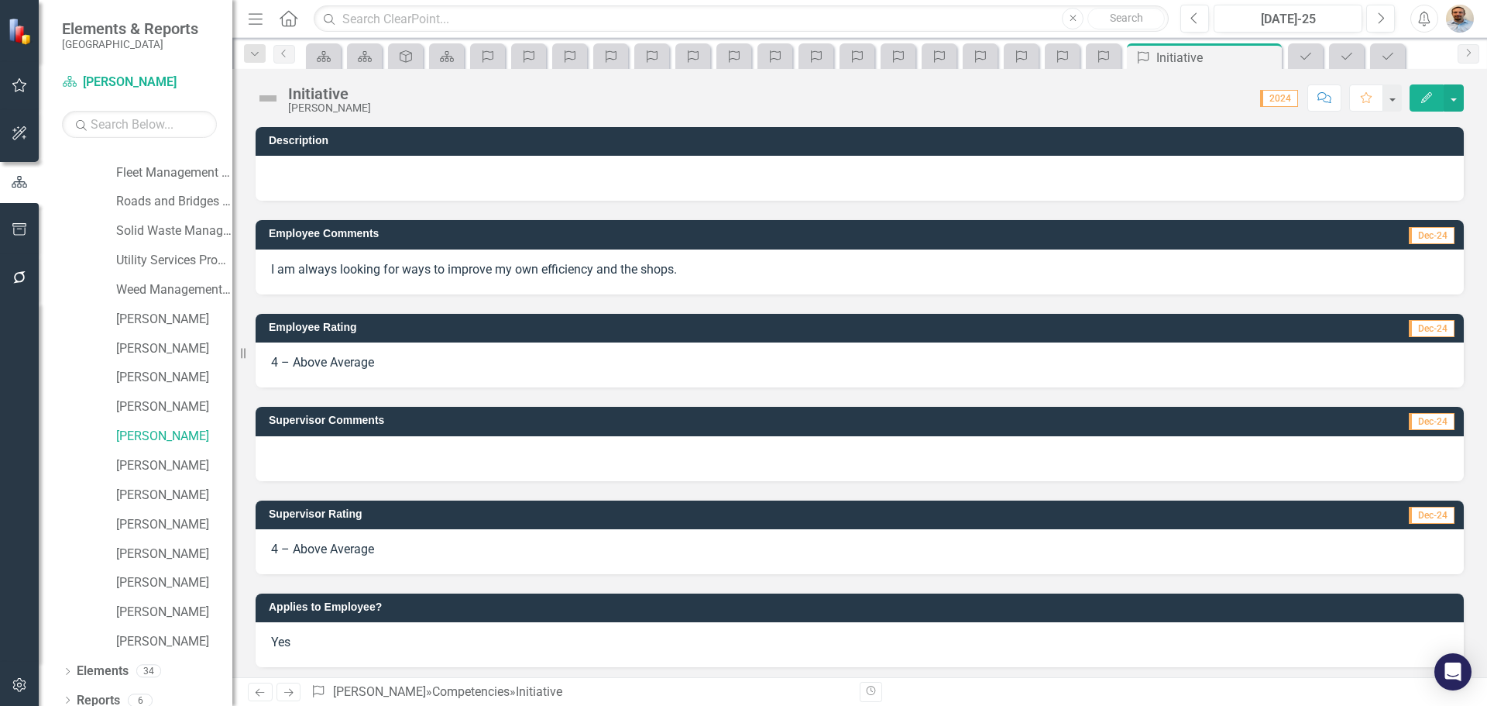
click at [290, 692] on icon at bounding box center [288, 693] width 9 height 8
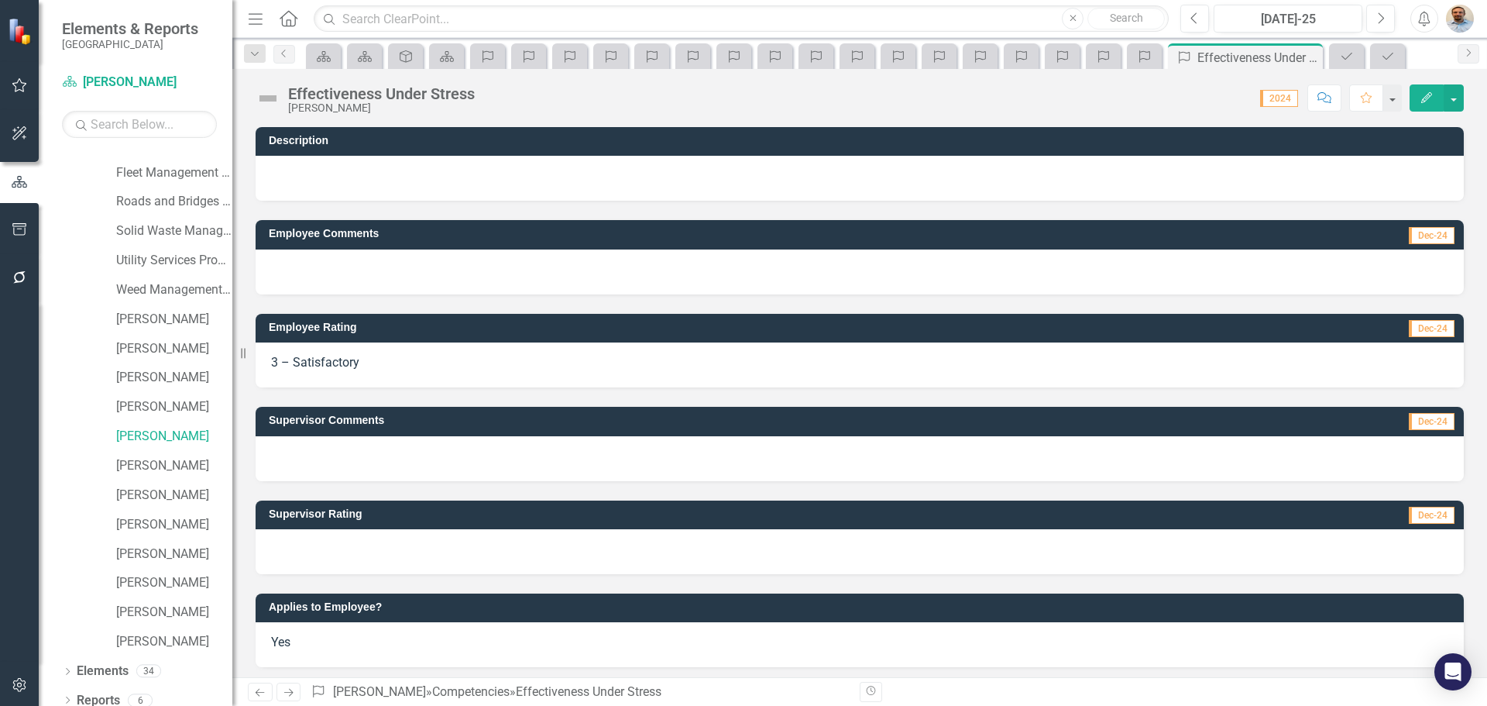
click at [418, 542] on div at bounding box center [860, 551] width 1208 height 45
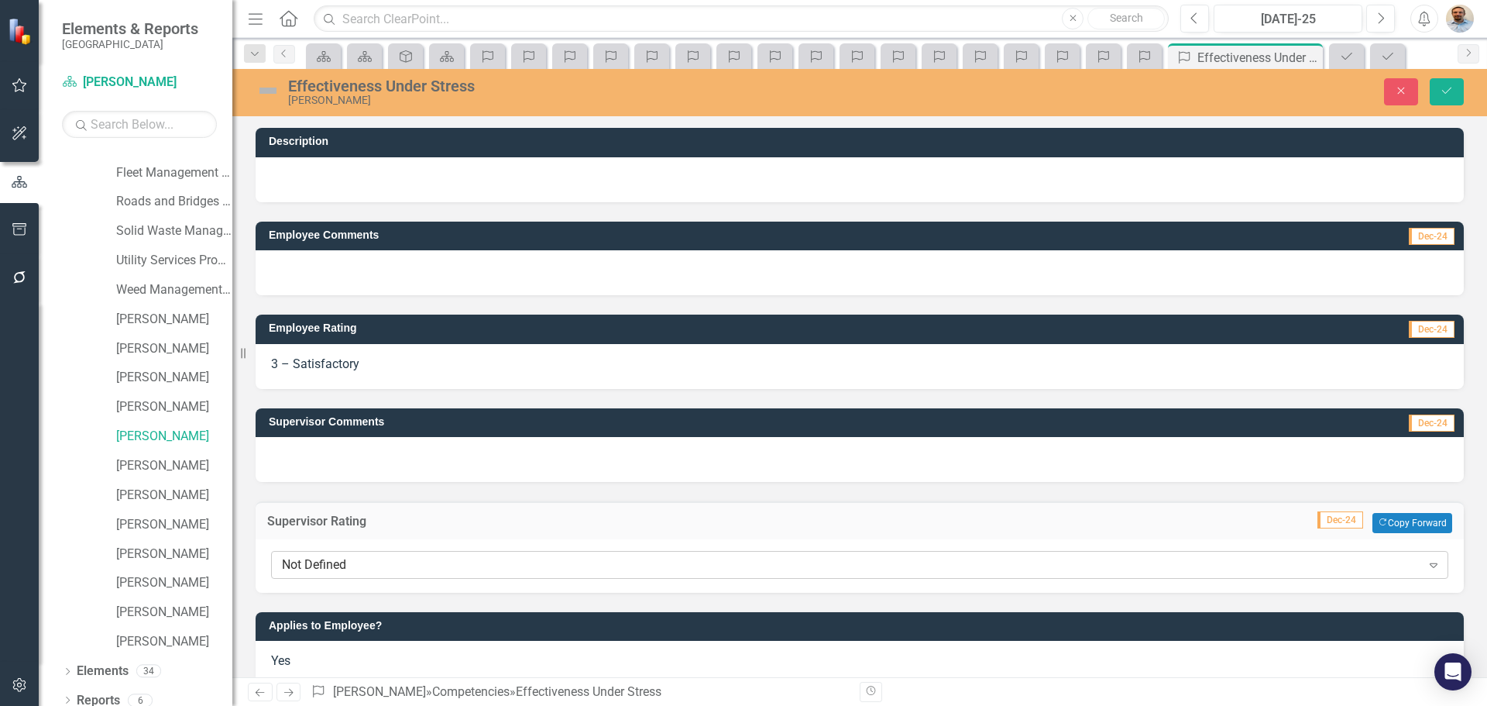
click at [401, 553] on div "Not Defined Expand" at bounding box center [859, 565] width 1177 height 28
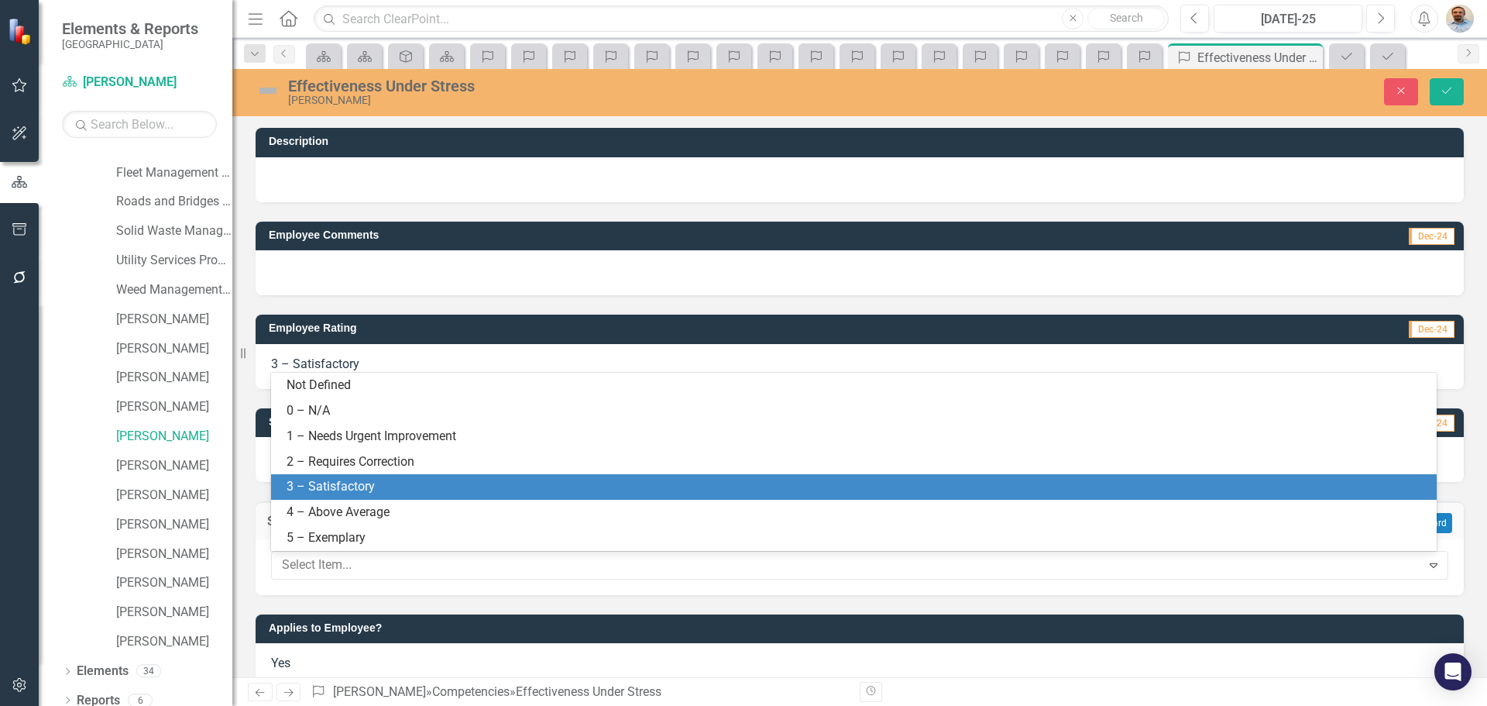
click at [394, 491] on div "3 – Satisfactory" at bounding box center [857, 487] width 1141 height 18
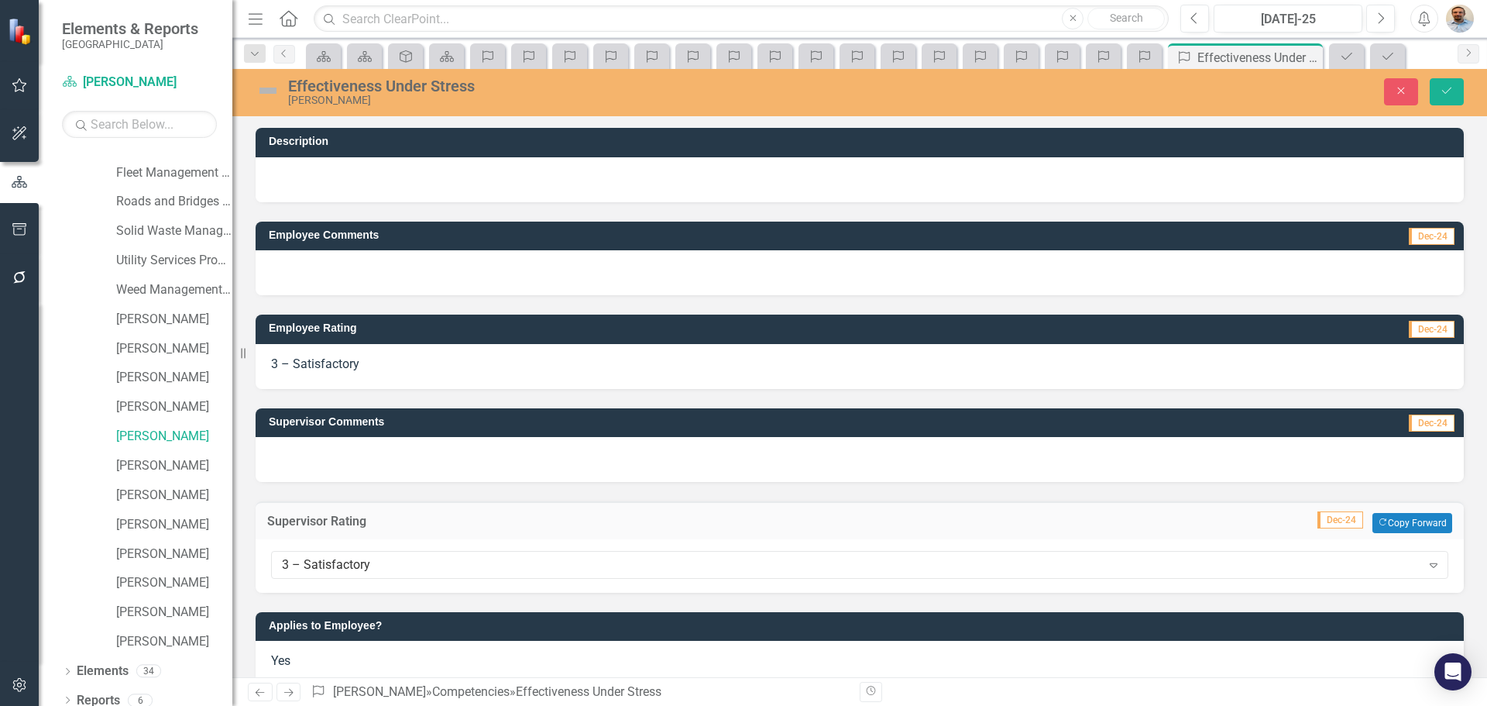
click at [1445, 106] on div "Effectiveness Under Stress Curtis Lupton Close Save" at bounding box center [859, 91] width 1255 height 29
click at [1446, 97] on button "Save" at bounding box center [1447, 91] width 34 height 27
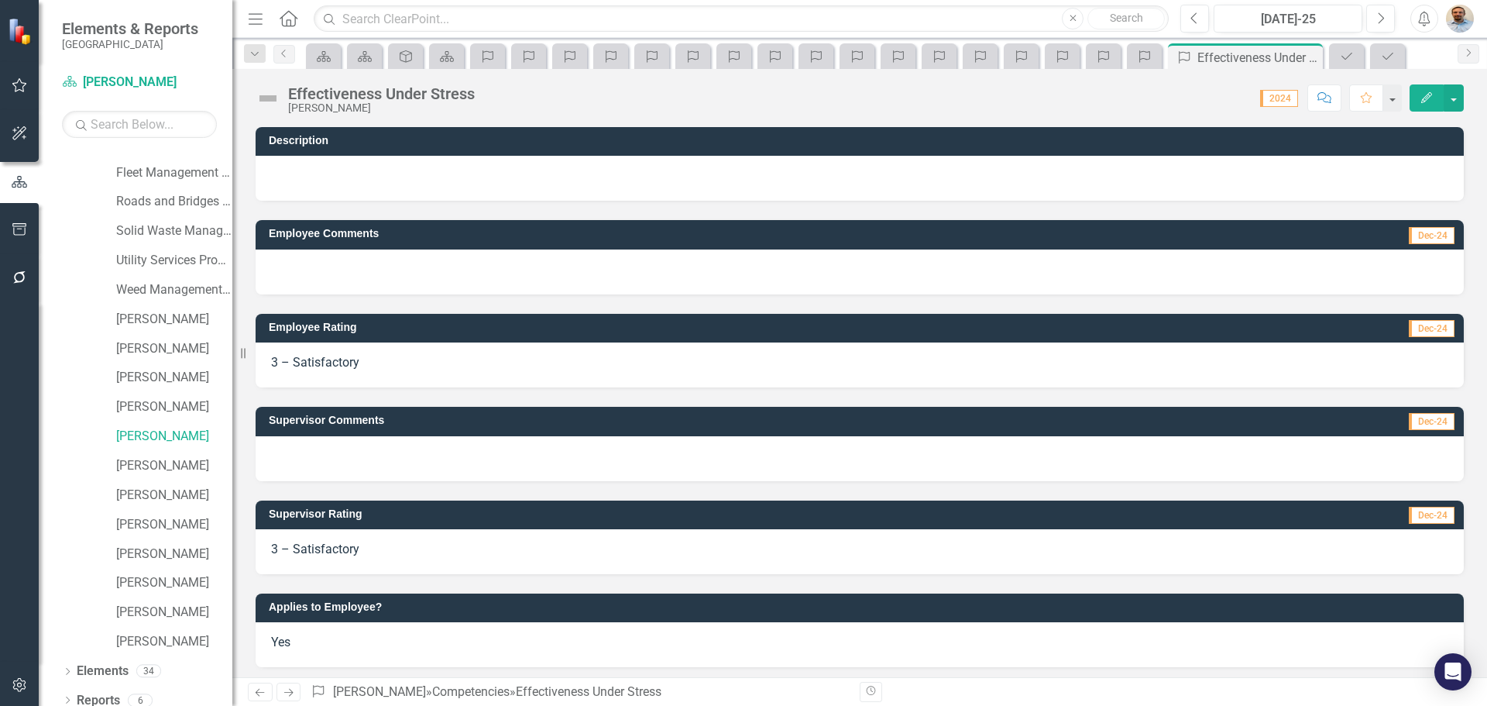
click at [285, 695] on icon "Next" at bounding box center [288, 692] width 13 height 10
click at [372, 555] on div at bounding box center [860, 551] width 1208 height 45
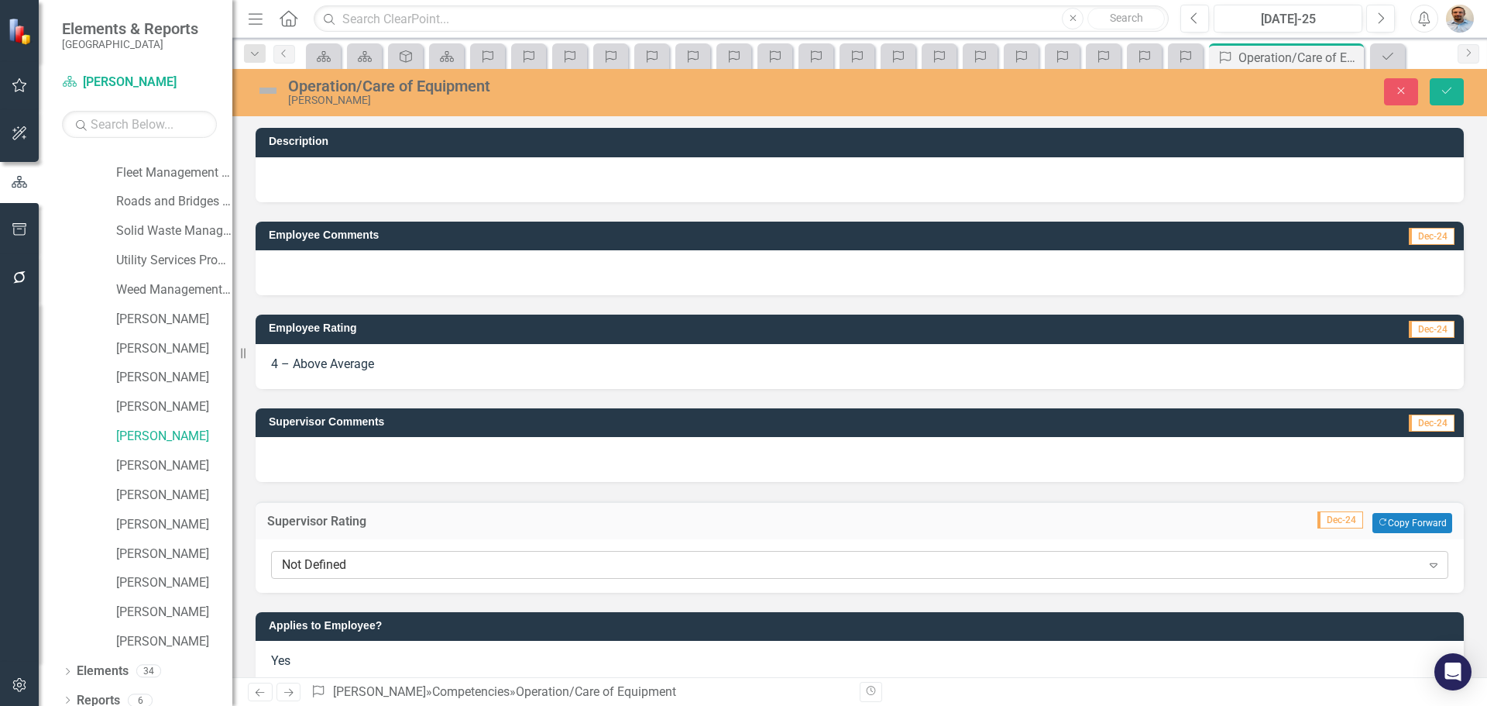
click at [372, 558] on div "Not Defined" at bounding box center [851, 565] width 1139 height 18
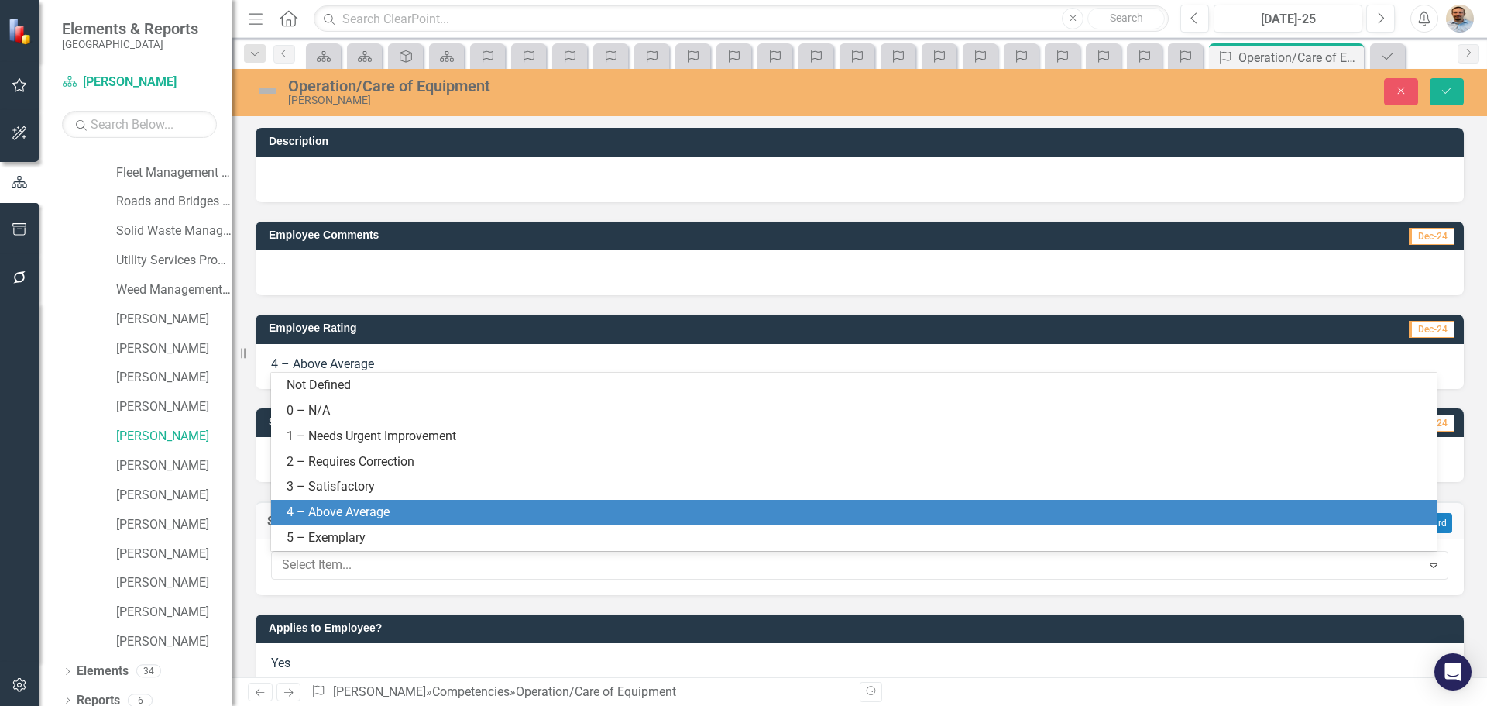
click at [380, 517] on div "4 – Above Average" at bounding box center [857, 512] width 1141 height 18
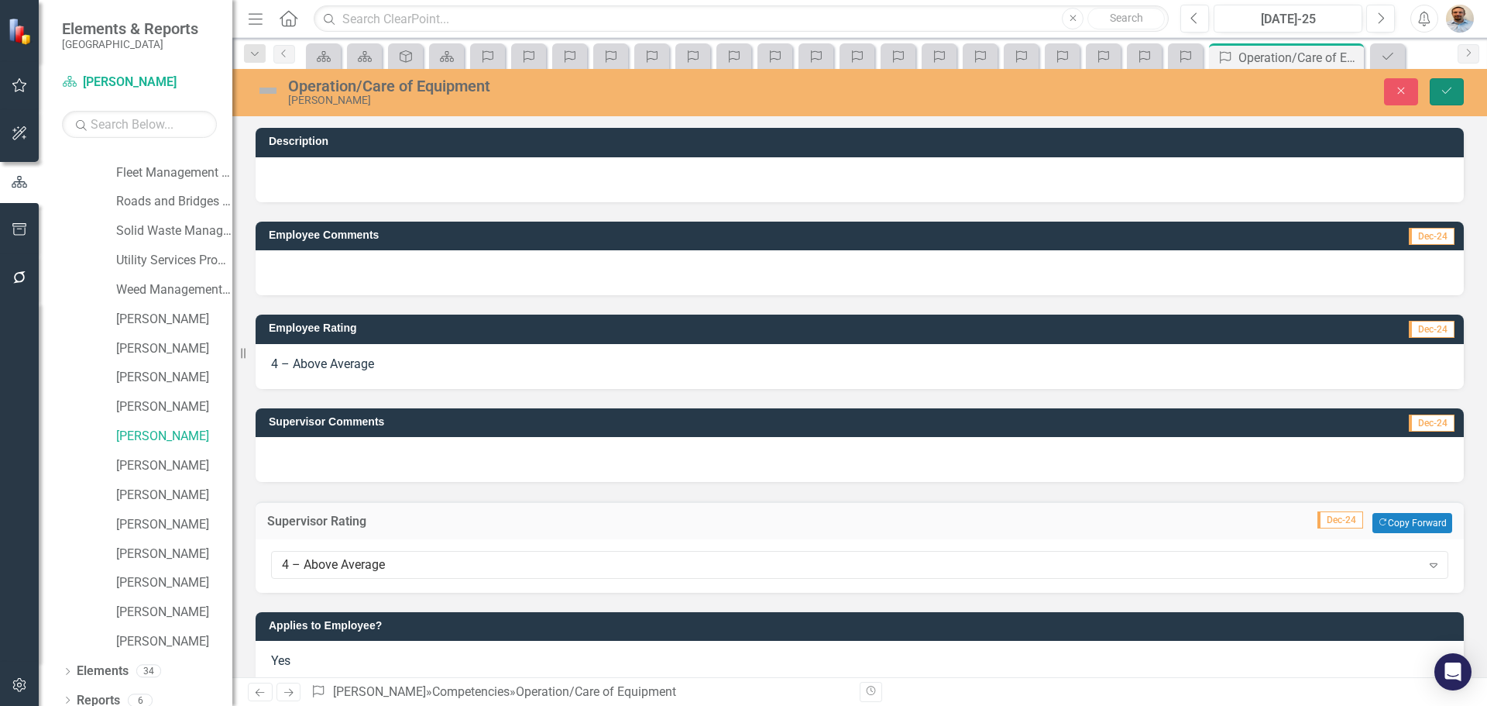
click at [1453, 94] on icon "Save" at bounding box center [1447, 90] width 14 height 11
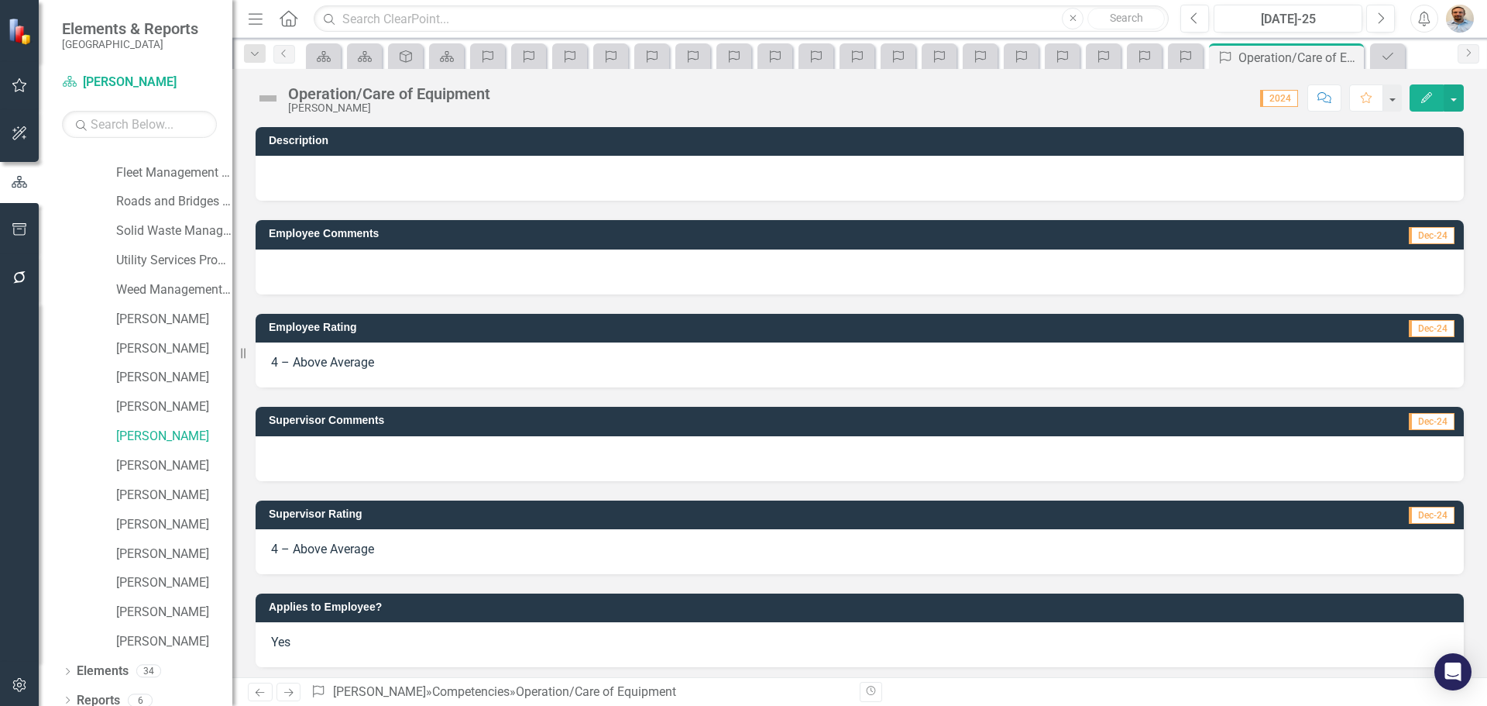
click at [289, 698] on link "Next" at bounding box center [289, 691] width 25 height 19
click at [354, 560] on div at bounding box center [860, 551] width 1208 height 45
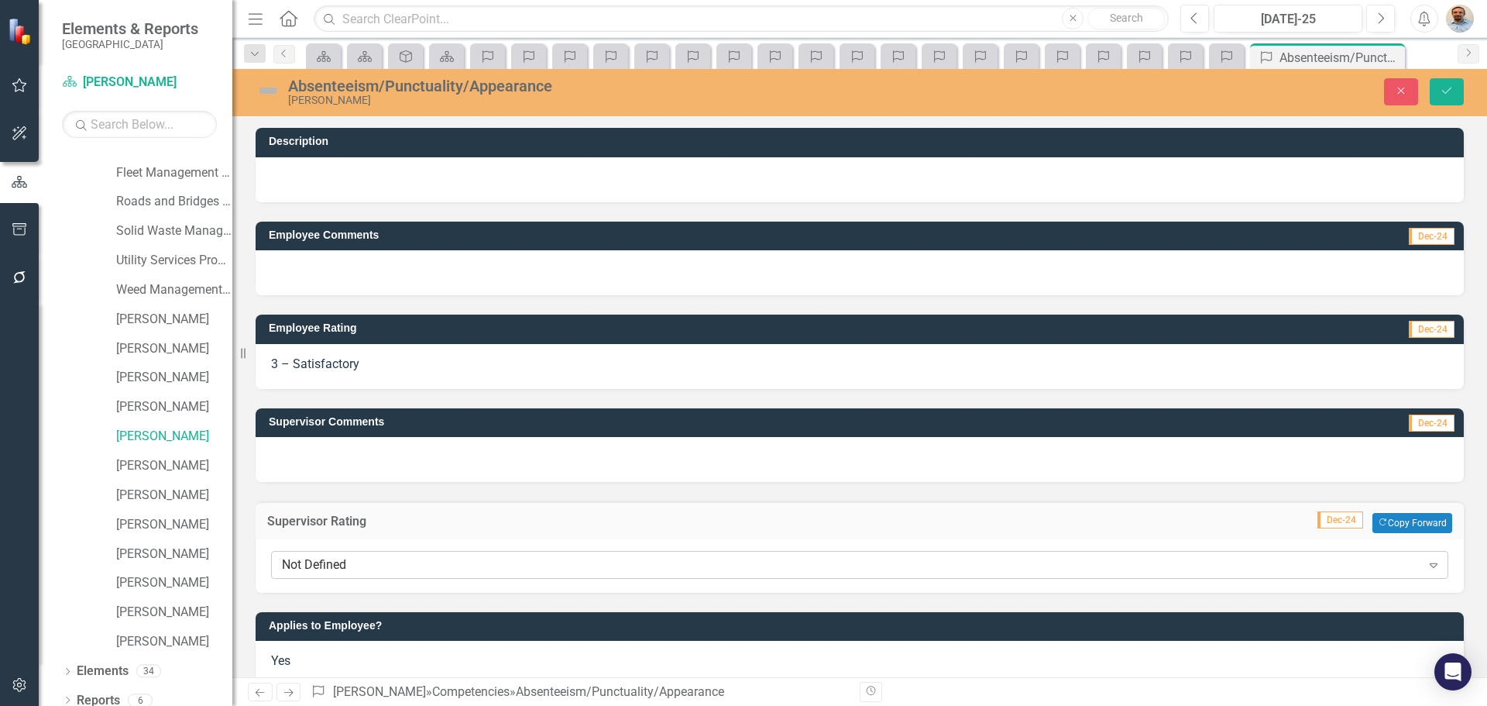
click at [354, 561] on div "Not Defined" at bounding box center [851, 565] width 1139 height 18
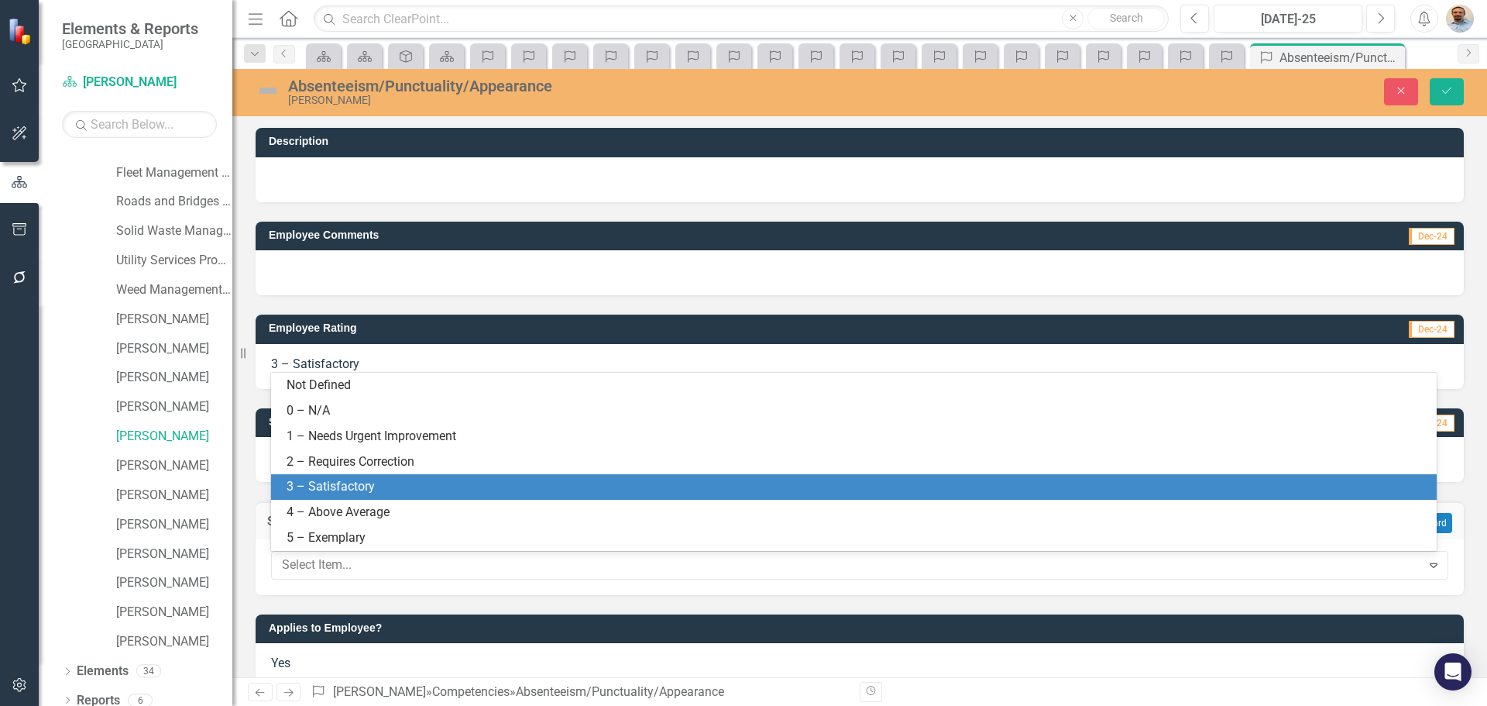
click at [358, 493] on div "3 – Satisfactory" at bounding box center [857, 487] width 1141 height 18
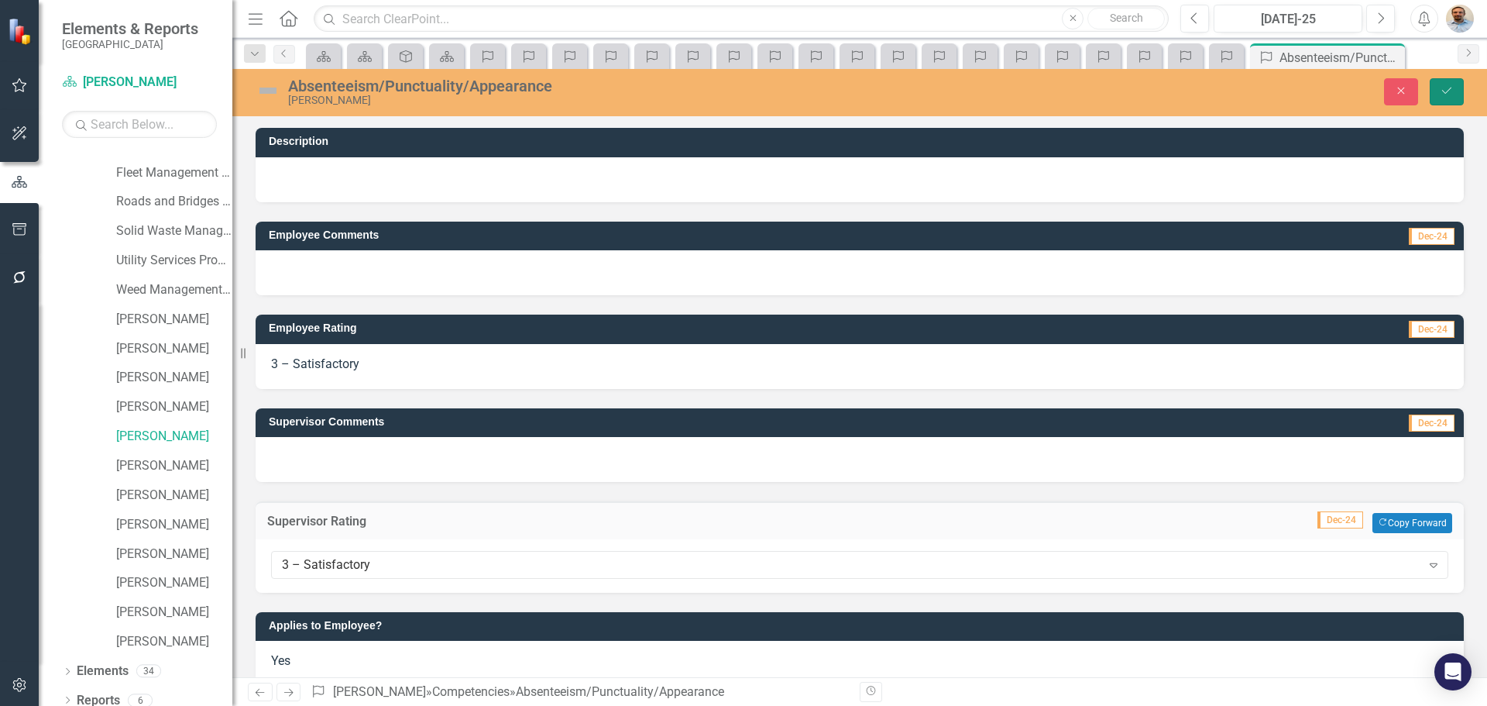
click at [1448, 94] on icon "Save" at bounding box center [1447, 90] width 14 height 11
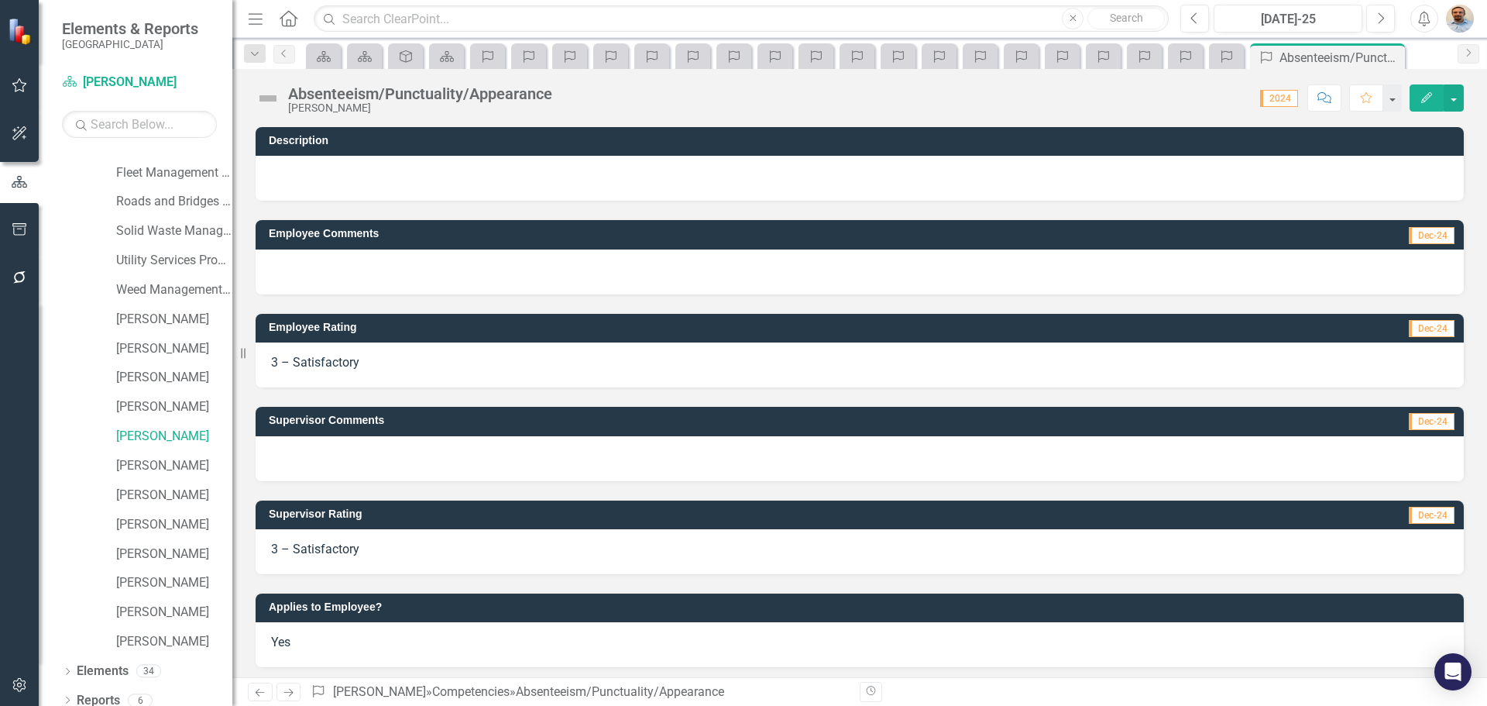
click at [300, 692] on link "Next" at bounding box center [289, 691] width 25 height 19
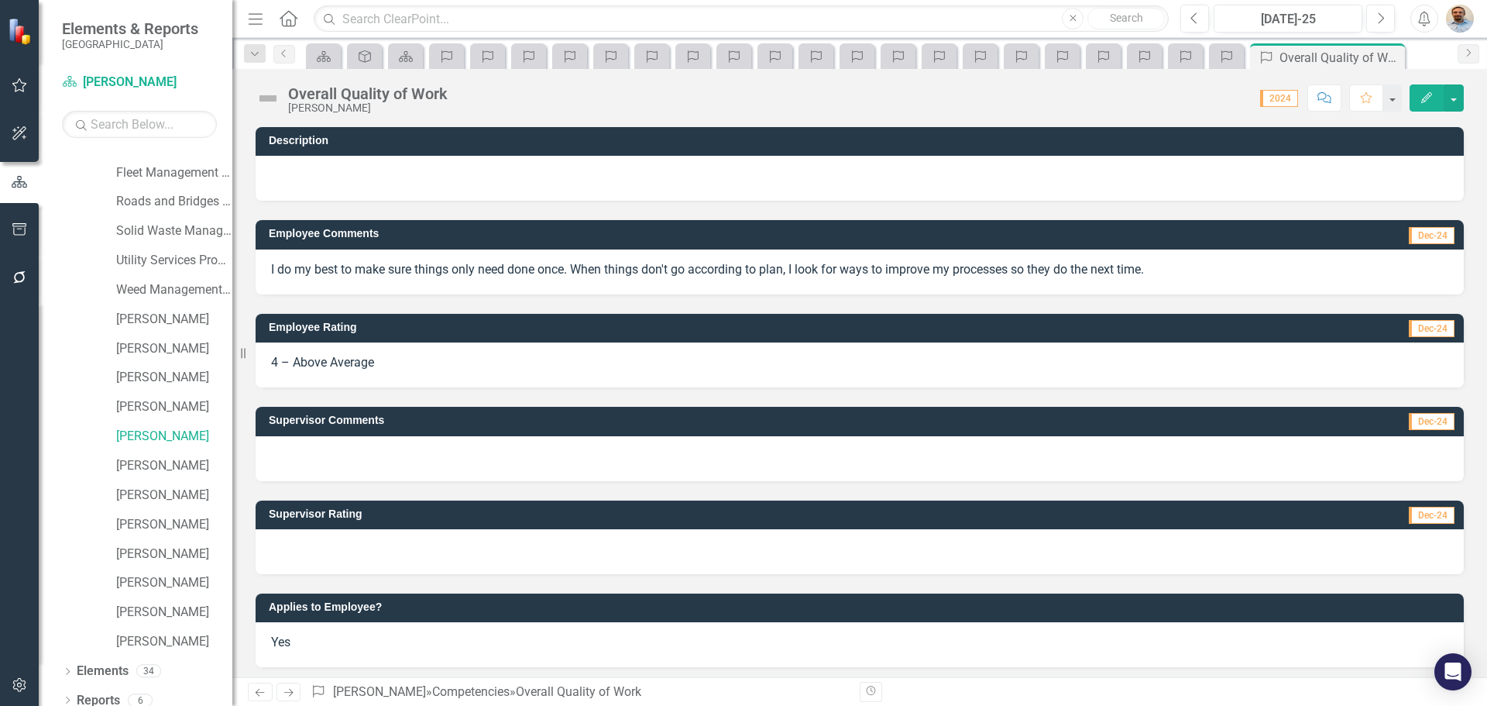
click at [418, 555] on div at bounding box center [860, 551] width 1208 height 45
click at [417, 555] on div at bounding box center [860, 551] width 1208 height 45
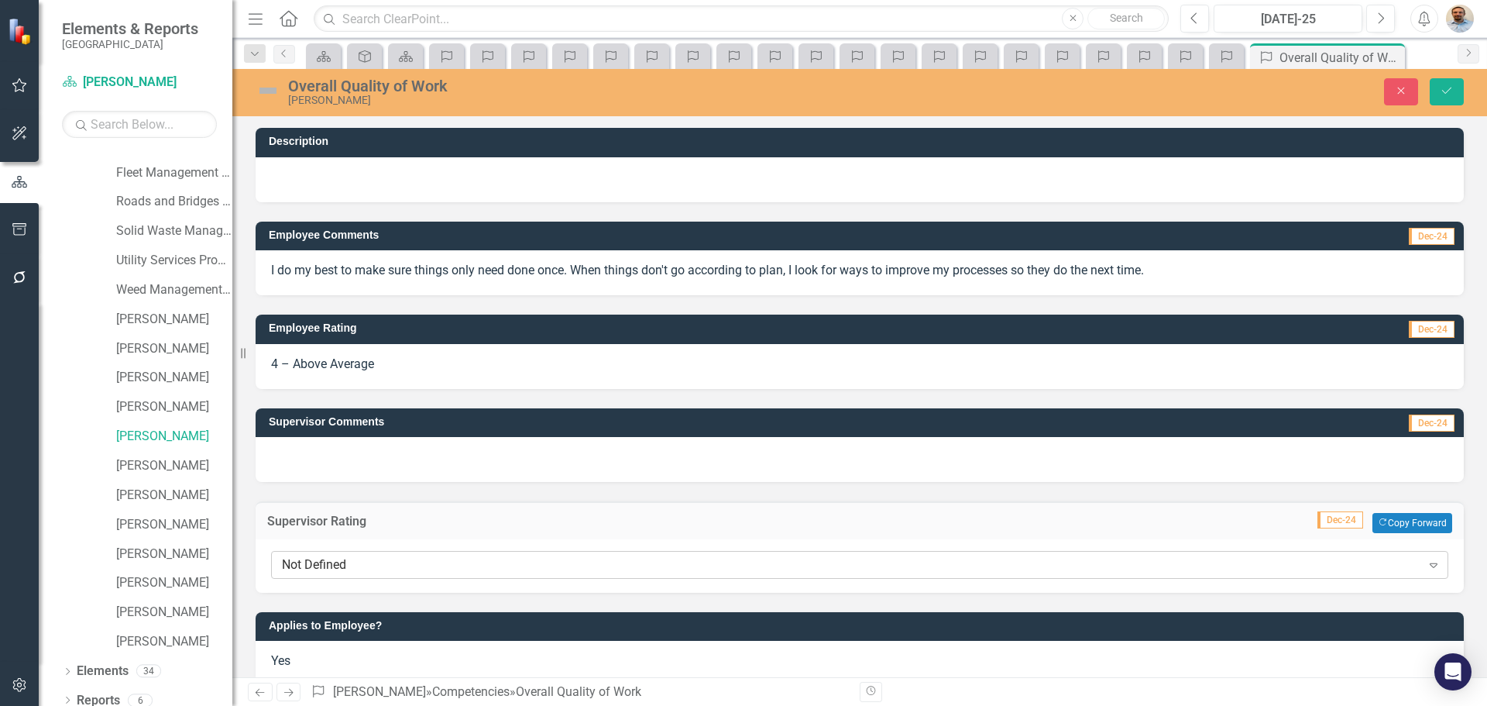
click at [402, 558] on div "Not Defined" at bounding box center [851, 565] width 1139 height 18
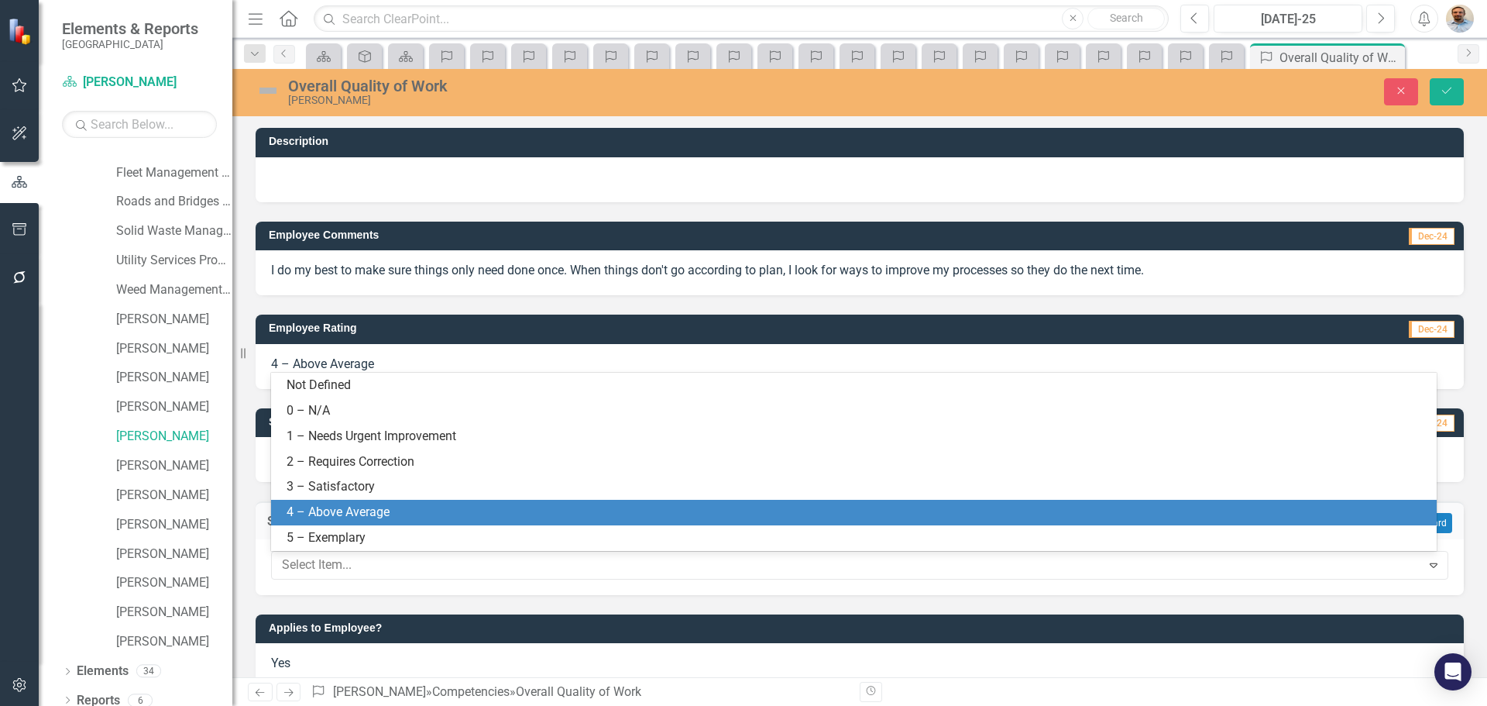
click at [393, 515] on div "4 – Above Average" at bounding box center [857, 512] width 1141 height 18
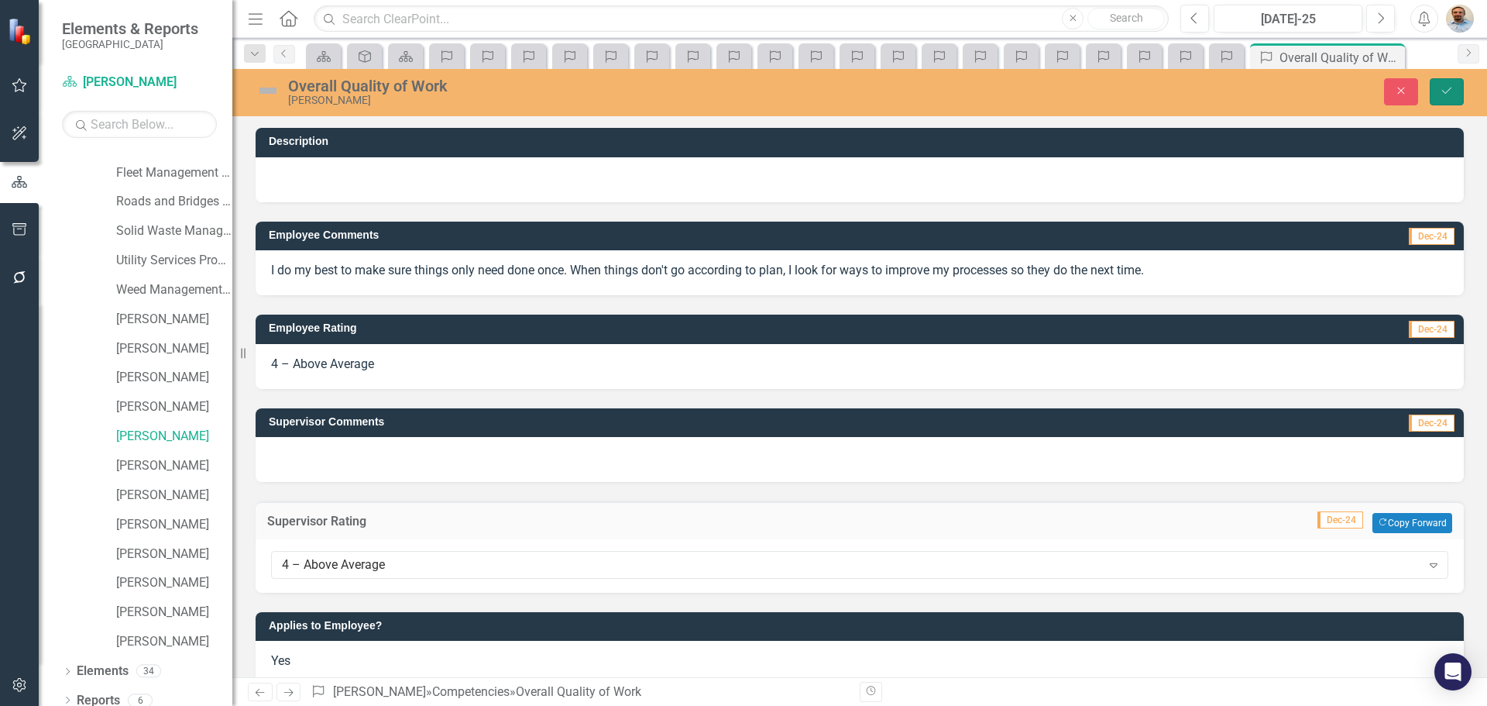
click at [1438, 101] on button "Save" at bounding box center [1447, 91] width 34 height 27
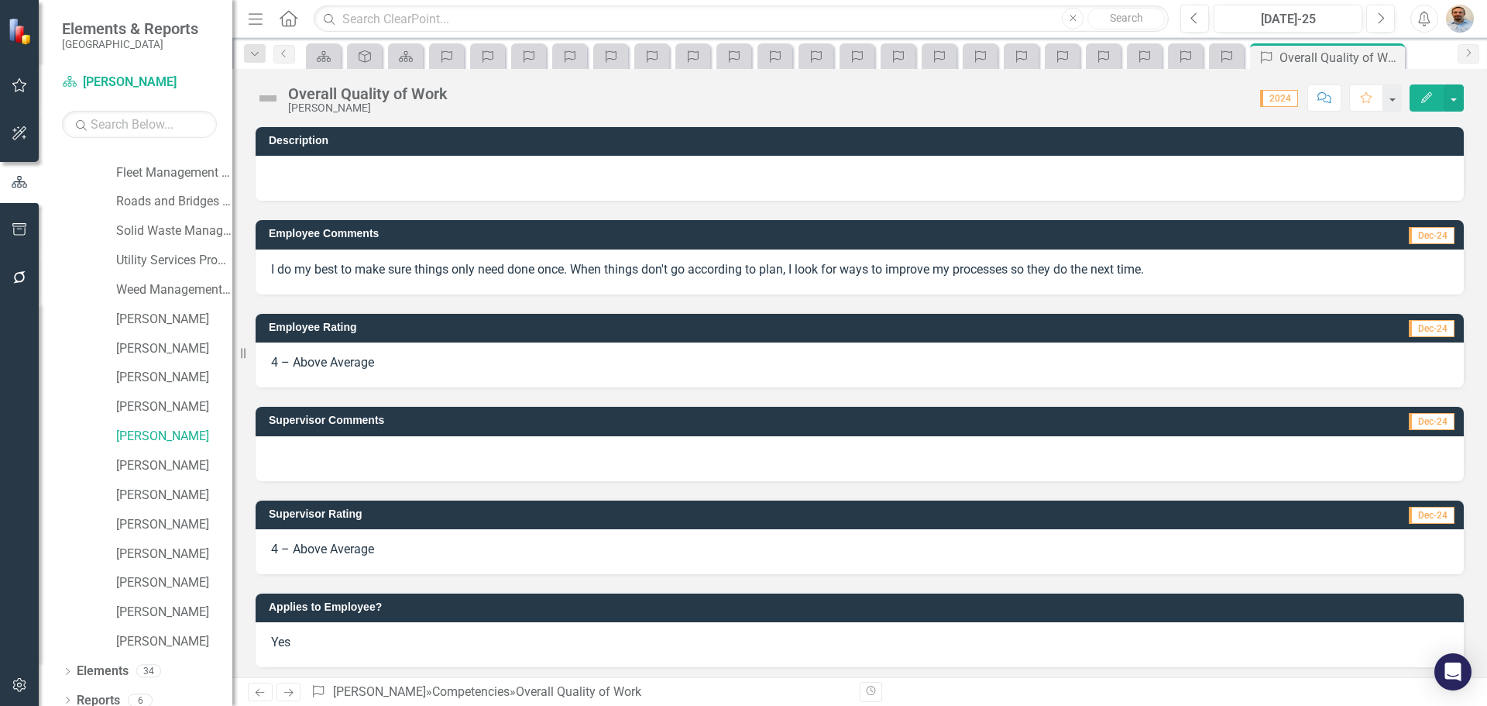
click at [289, 691] on icon "Next" at bounding box center [288, 692] width 13 height 10
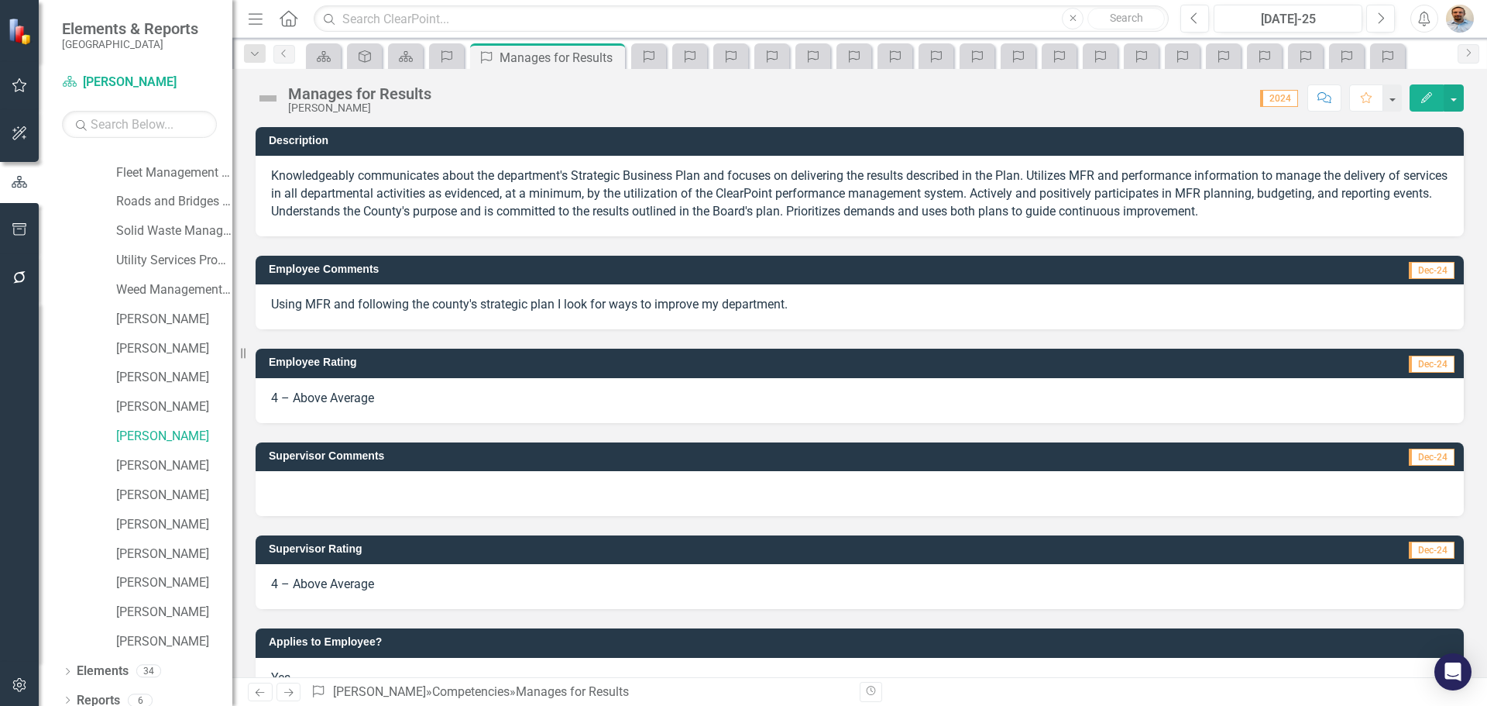
click at [291, 684] on link "Next" at bounding box center [289, 691] width 25 height 19
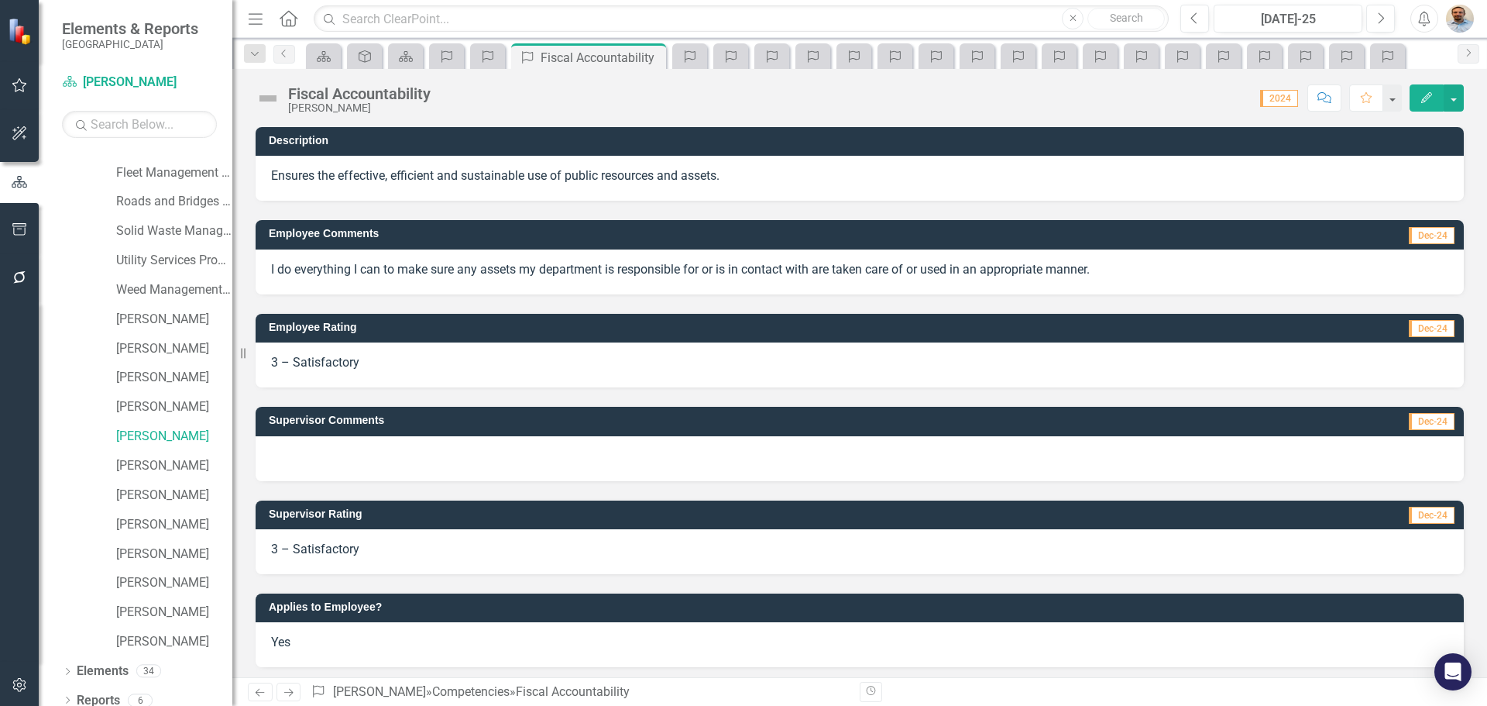
click at [287, 687] on icon "Next" at bounding box center [288, 692] width 13 height 10
click at [287, 682] on link "Next" at bounding box center [289, 691] width 25 height 19
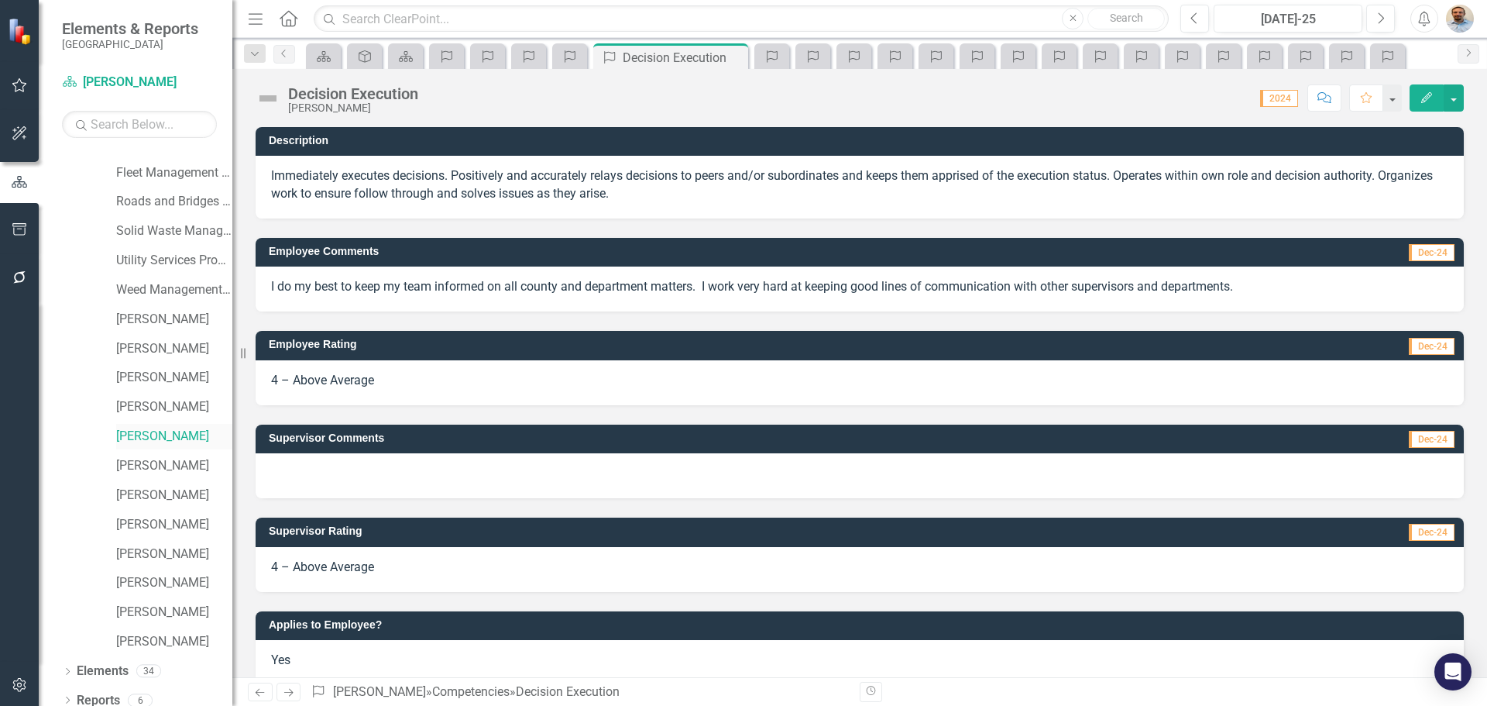
click at [163, 428] on link "[PERSON_NAME]" at bounding box center [174, 437] width 116 height 18
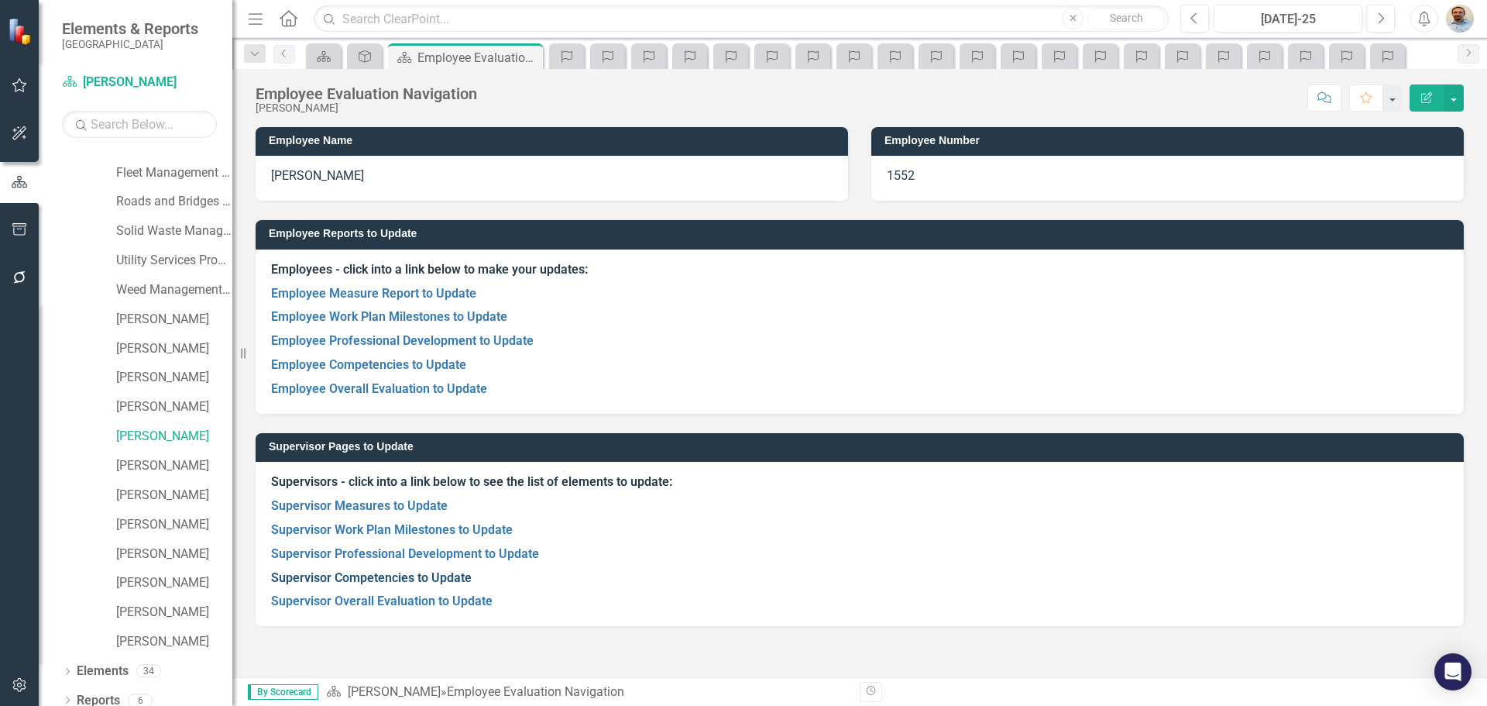
click at [350, 578] on link "Supervisor Competencies to Update" at bounding box center [371, 577] width 201 height 15
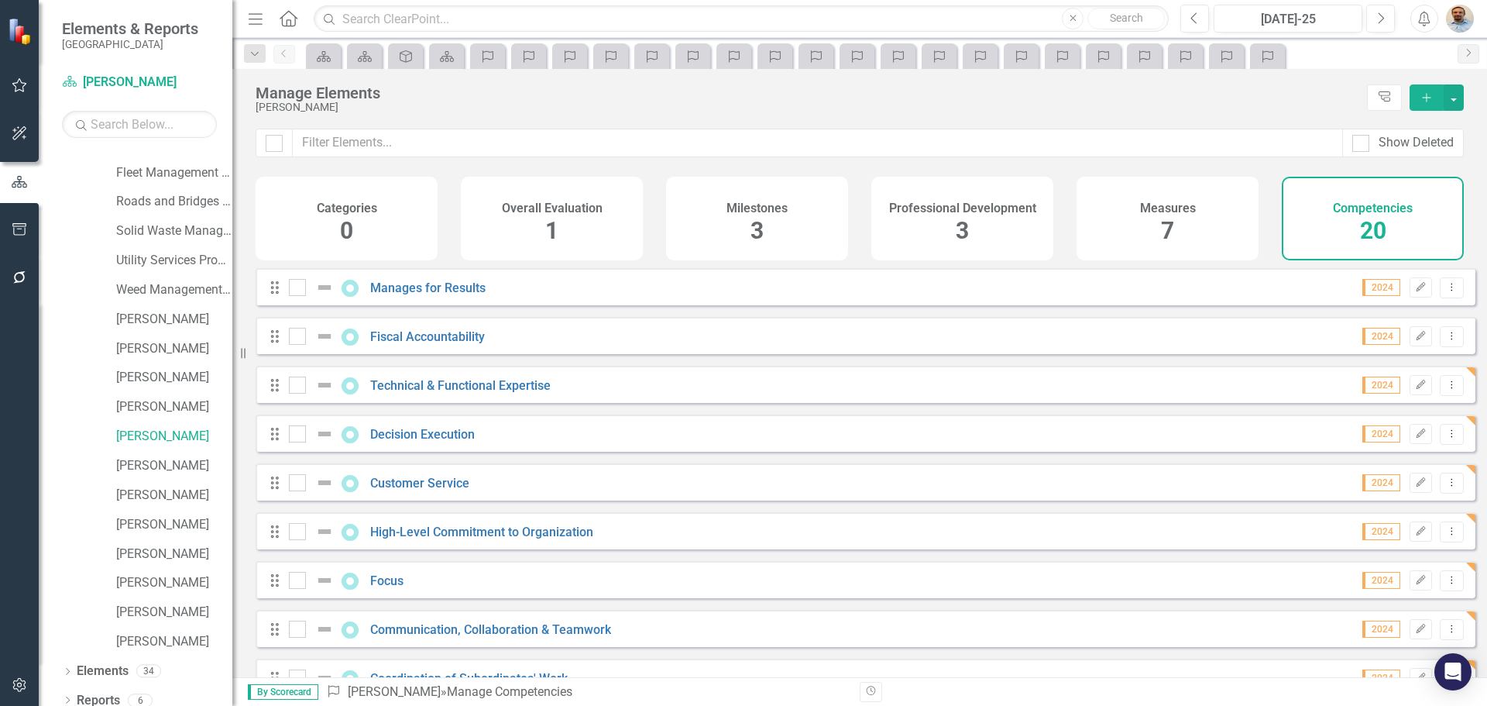
click at [415, 541] on div "High-Level Commitment to Organization" at bounding box center [443, 531] width 308 height 19
click at [438, 541] on div "High-Level Commitment to Organization" at bounding box center [443, 531] width 308 height 19
click at [448, 539] on link "High-Level Commitment to Organization" at bounding box center [481, 531] width 223 height 15
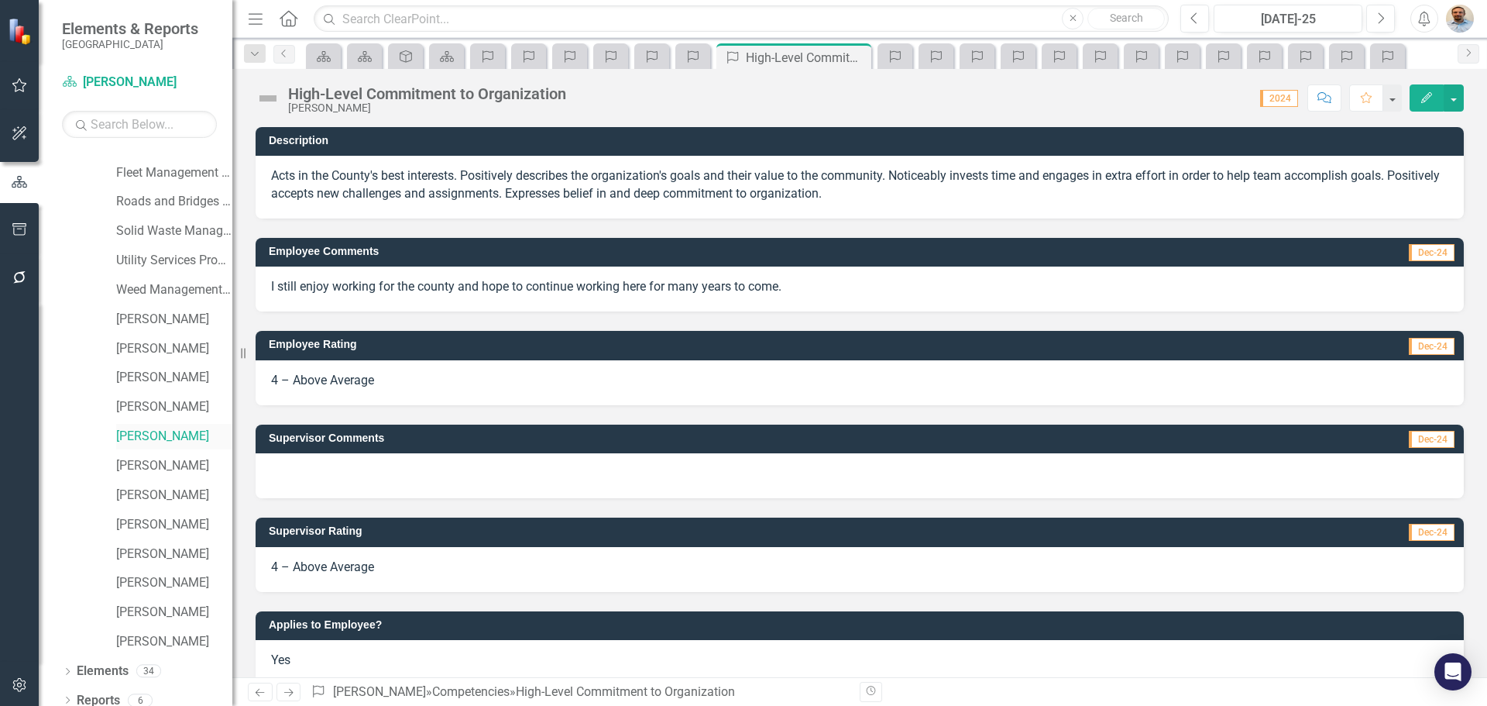
drag, startPoint x: 160, startPoint y: 435, endPoint x: 219, endPoint y: 435, distance: 59.6
click at [160, 435] on link "[PERSON_NAME]" at bounding box center [174, 437] width 116 height 18
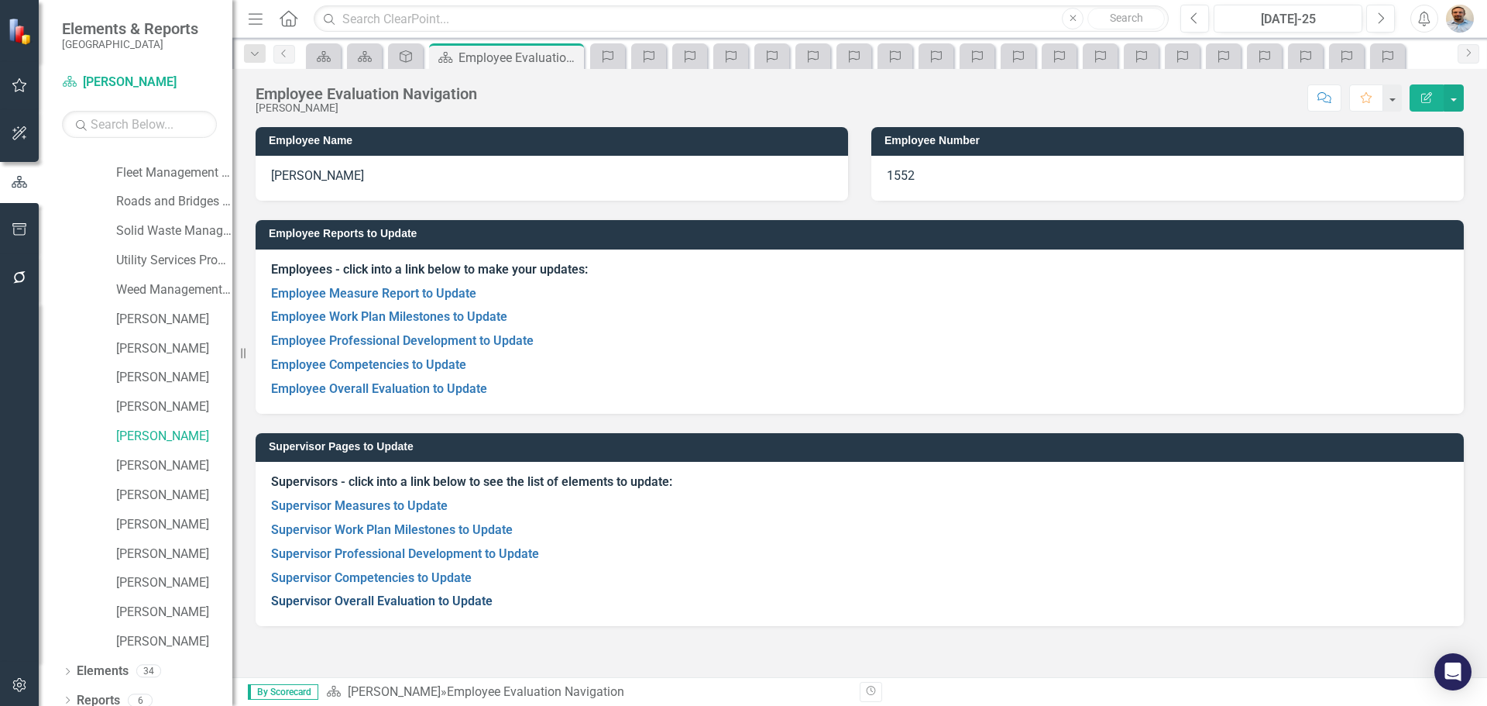
click at [407, 601] on link "Supervisor Overall Evaluation to Update" at bounding box center [382, 600] width 222 height 15
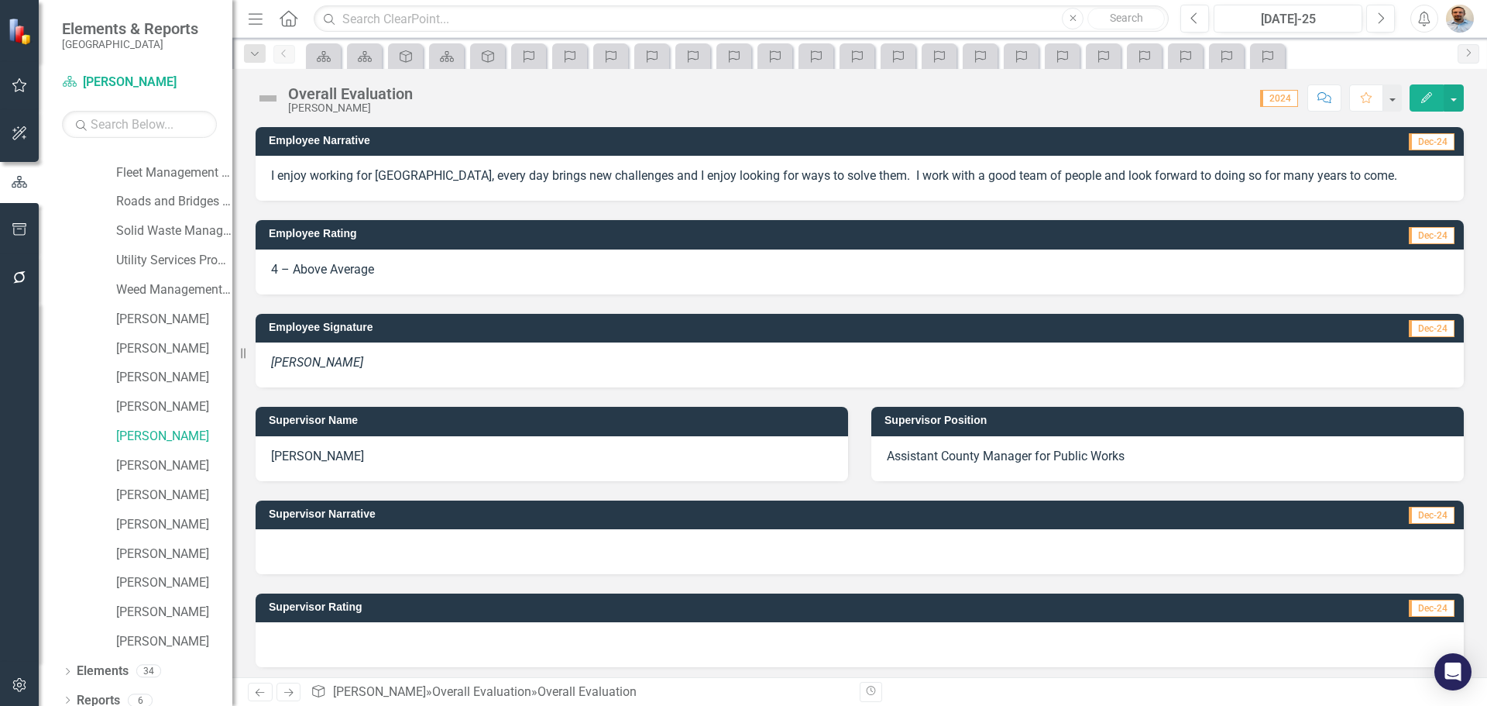
click at [446, 553] on div at bounding box center [860, 551] width 1208 height 45
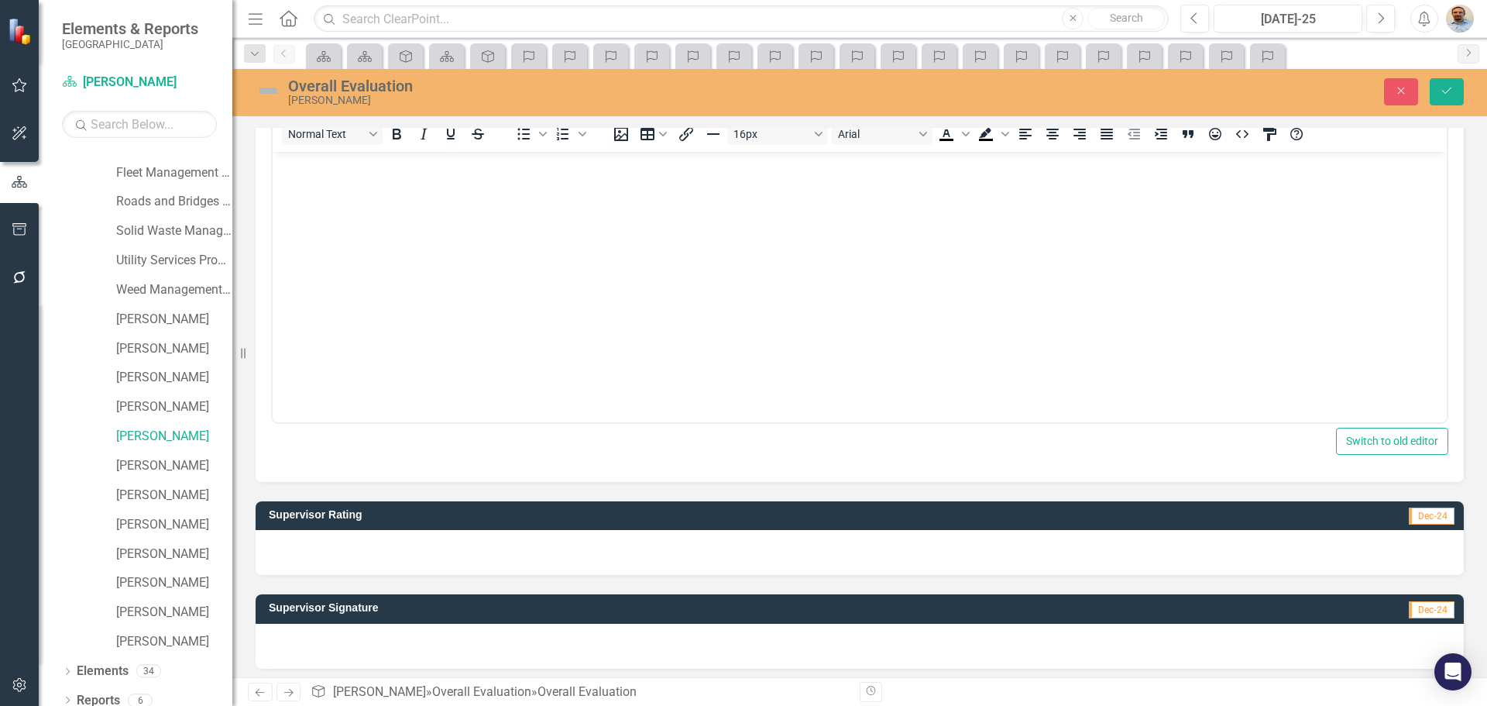
scroll to position [465, 0]
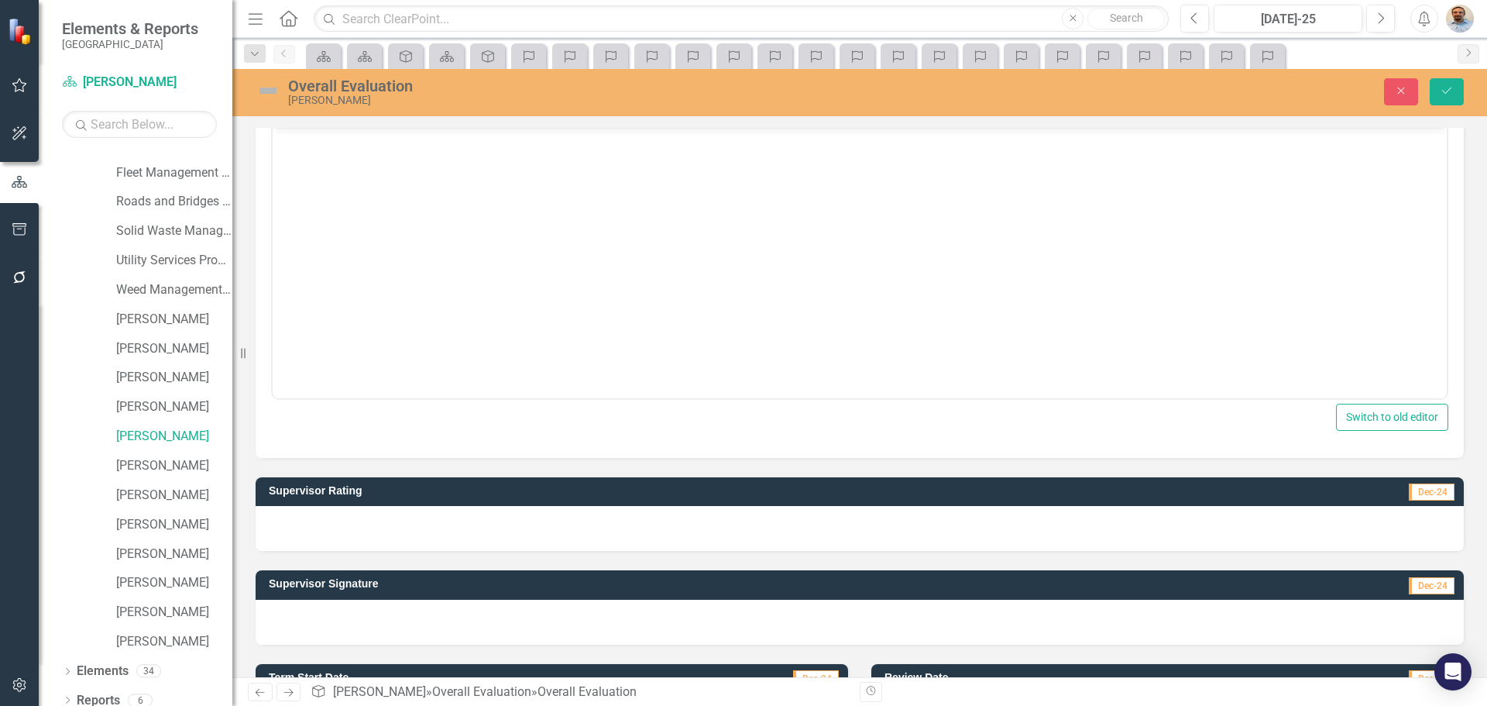
click at [433, 524] on div at bounding box center [860, 528] width 1208 height 45
click at [432, 524] on div at bounding box center [860, 528] width 1208 height 45
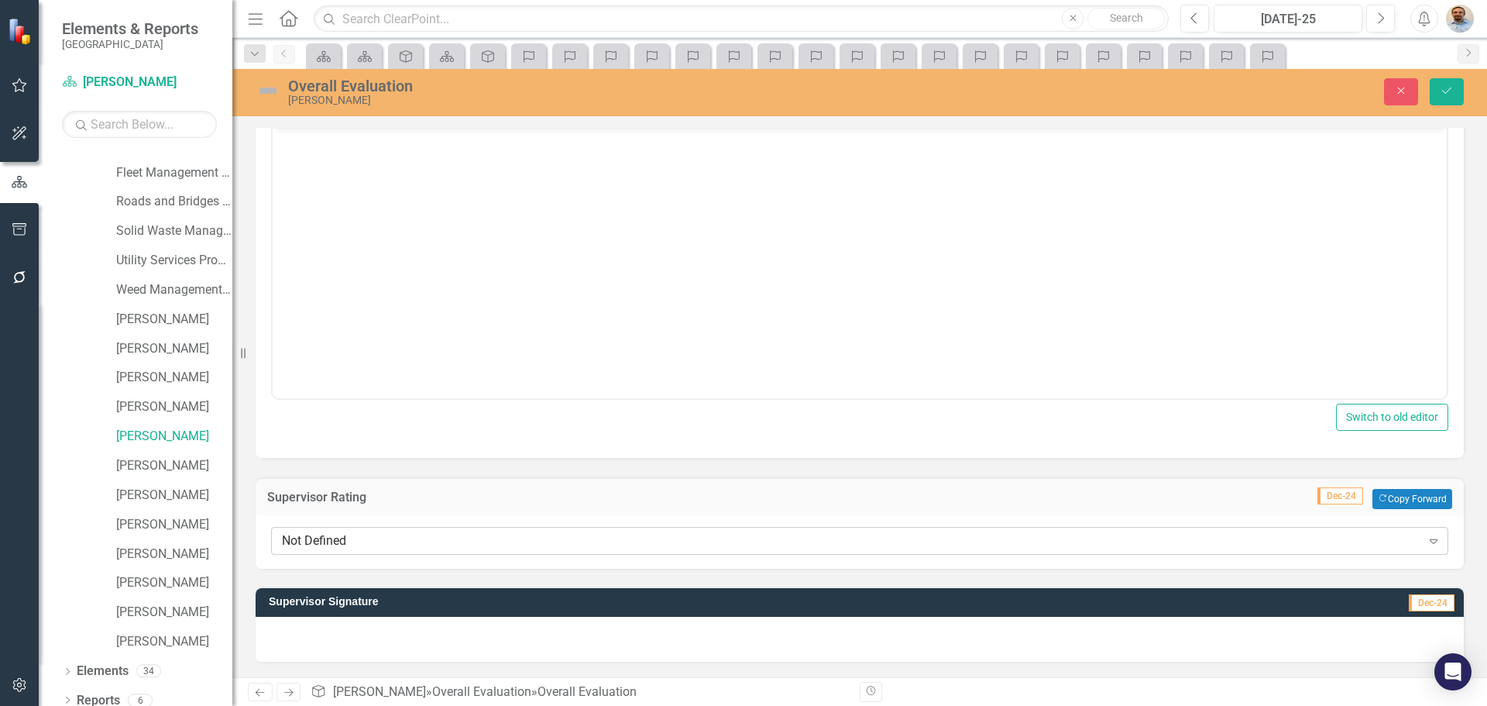
click at [420, 538] on div "Not Defined" at bounding box center [851, 541] width 1139 height 18
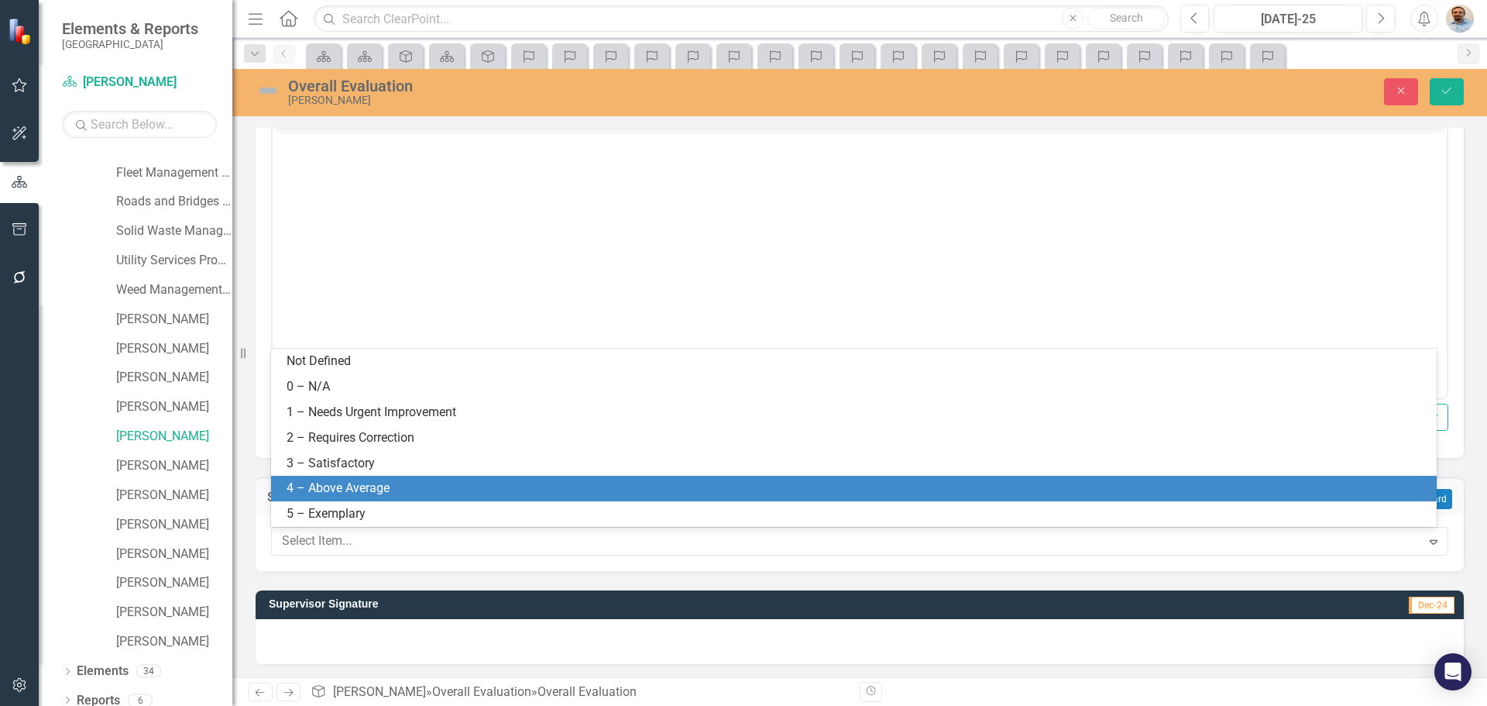
click at [407, 496] on div "4 – Above Average" at bounding box center [857, 488] width 1141 height 18
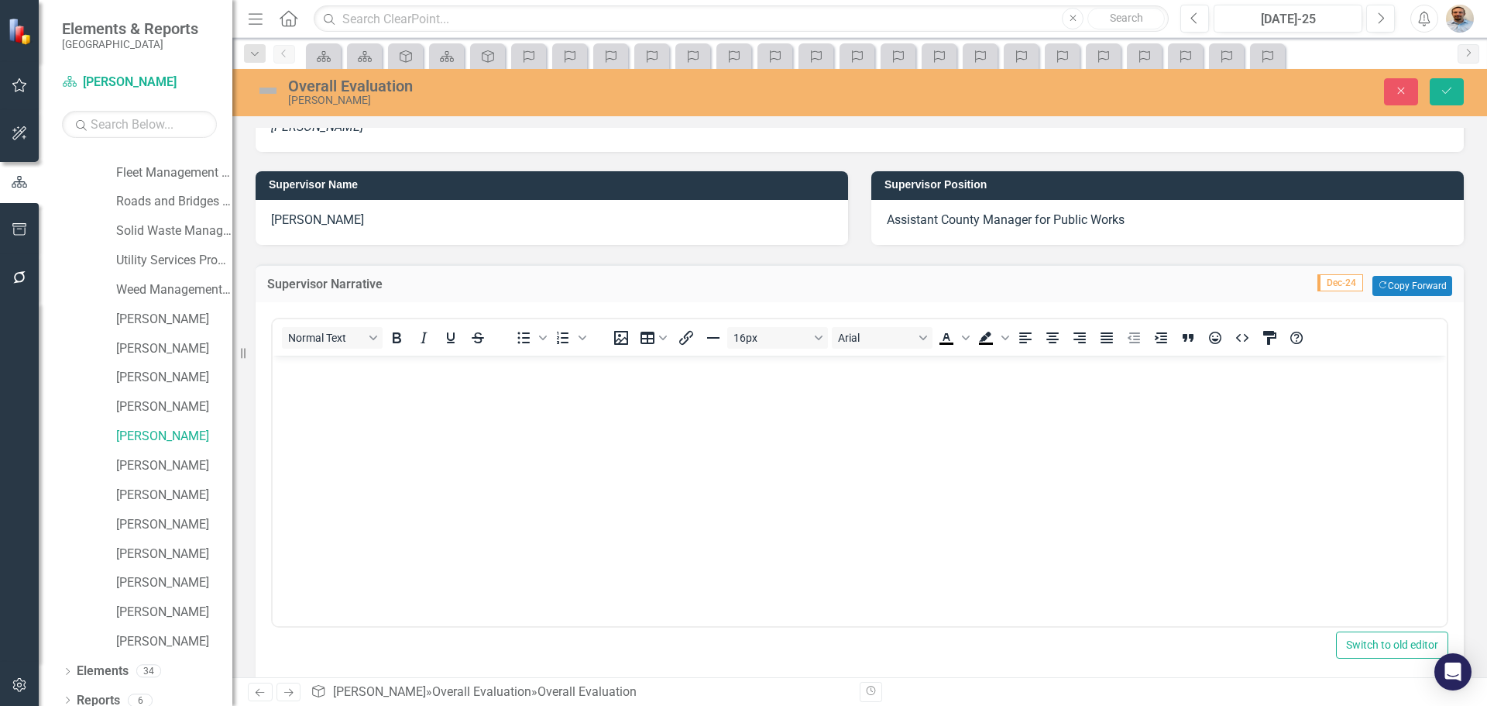
scroll to position [342, 0]
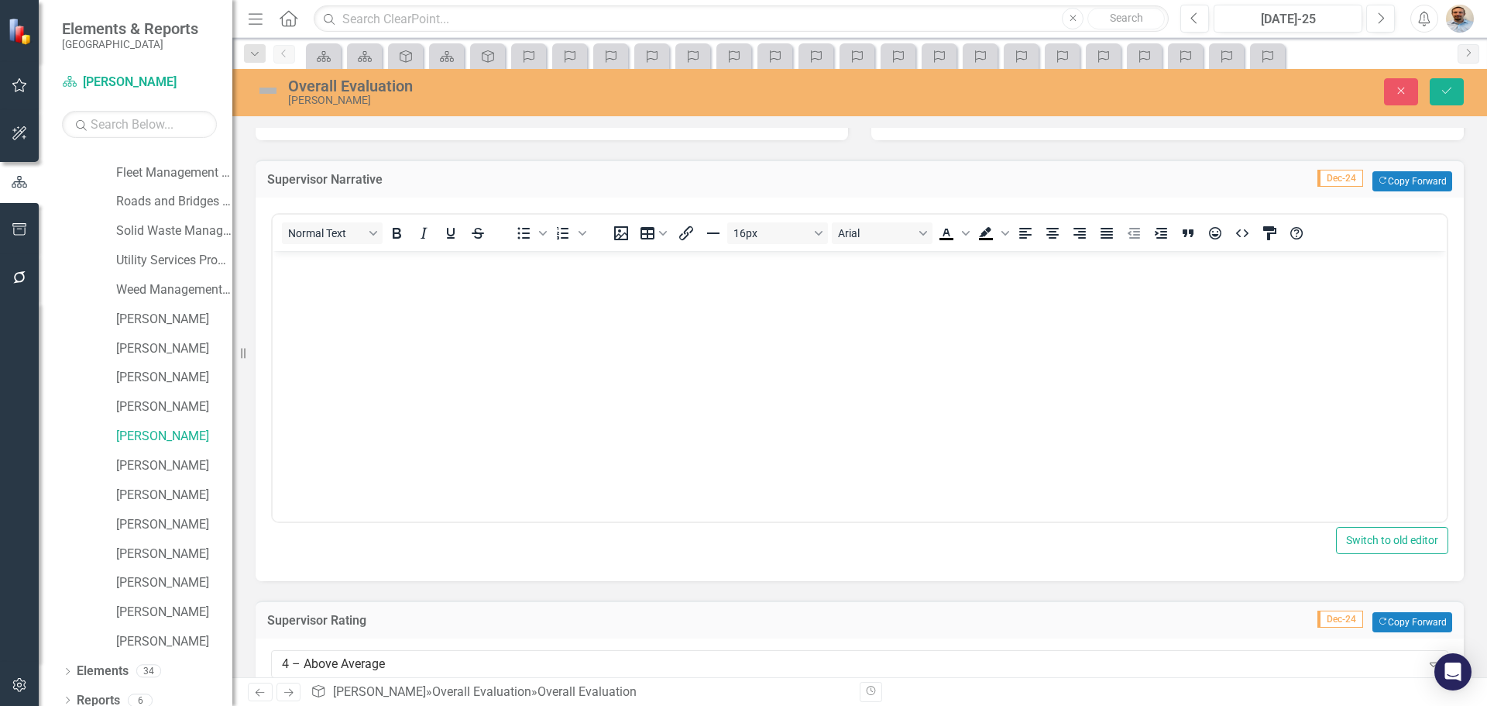
click at [452, 400] on body "Rich Text Area. Press ALT-0 for help." at bounding box center [860, 367] width 1174 height 232
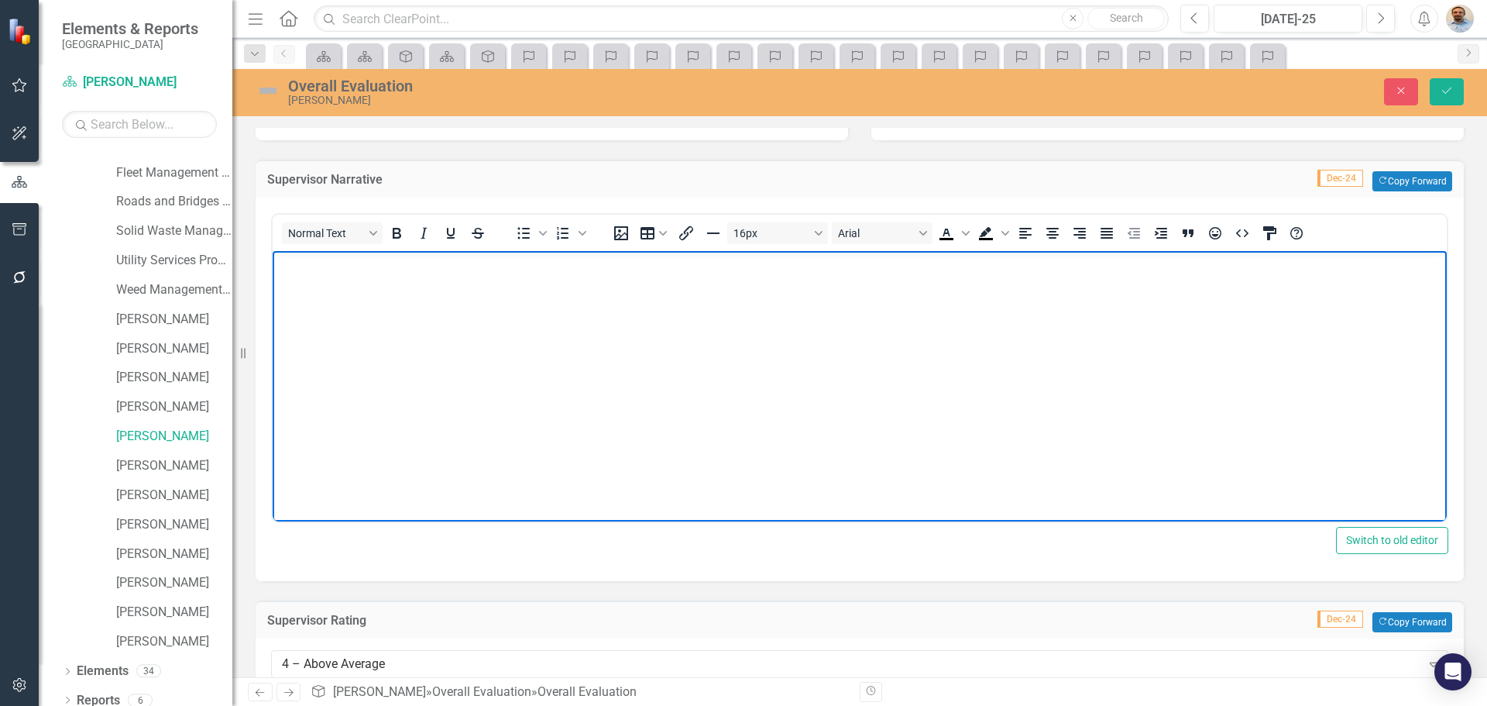
click at [448, 400] on body "Rich Text Area. Press ALT-0 for help." at bounding box center [860, 367] width 1174 height 232
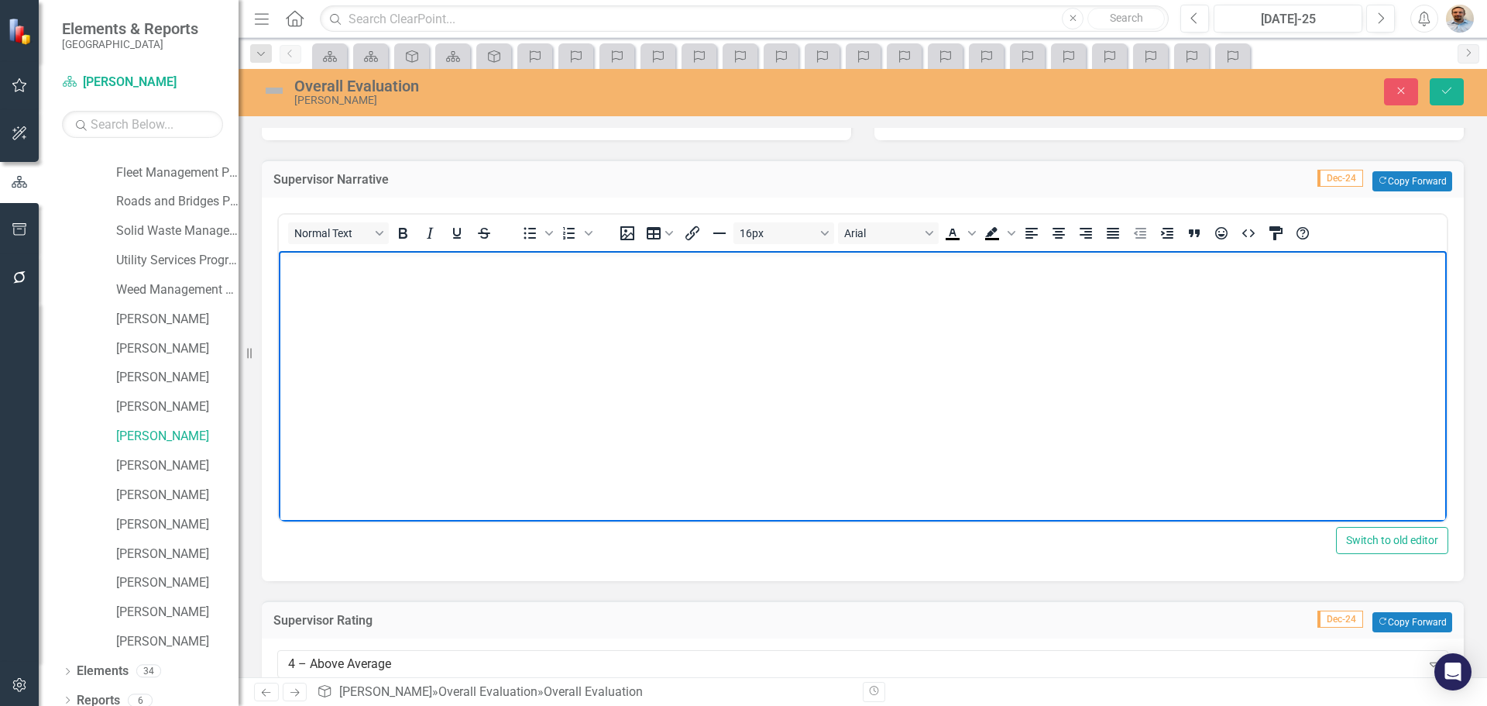
drag, startPoint x: 243, startPoint y: 352, endPoint x: 239, endPoint y: 362, distance: 11.1
click at [239, 362] on div "Resize" at bounding box center [245, 353] width 12 height 706
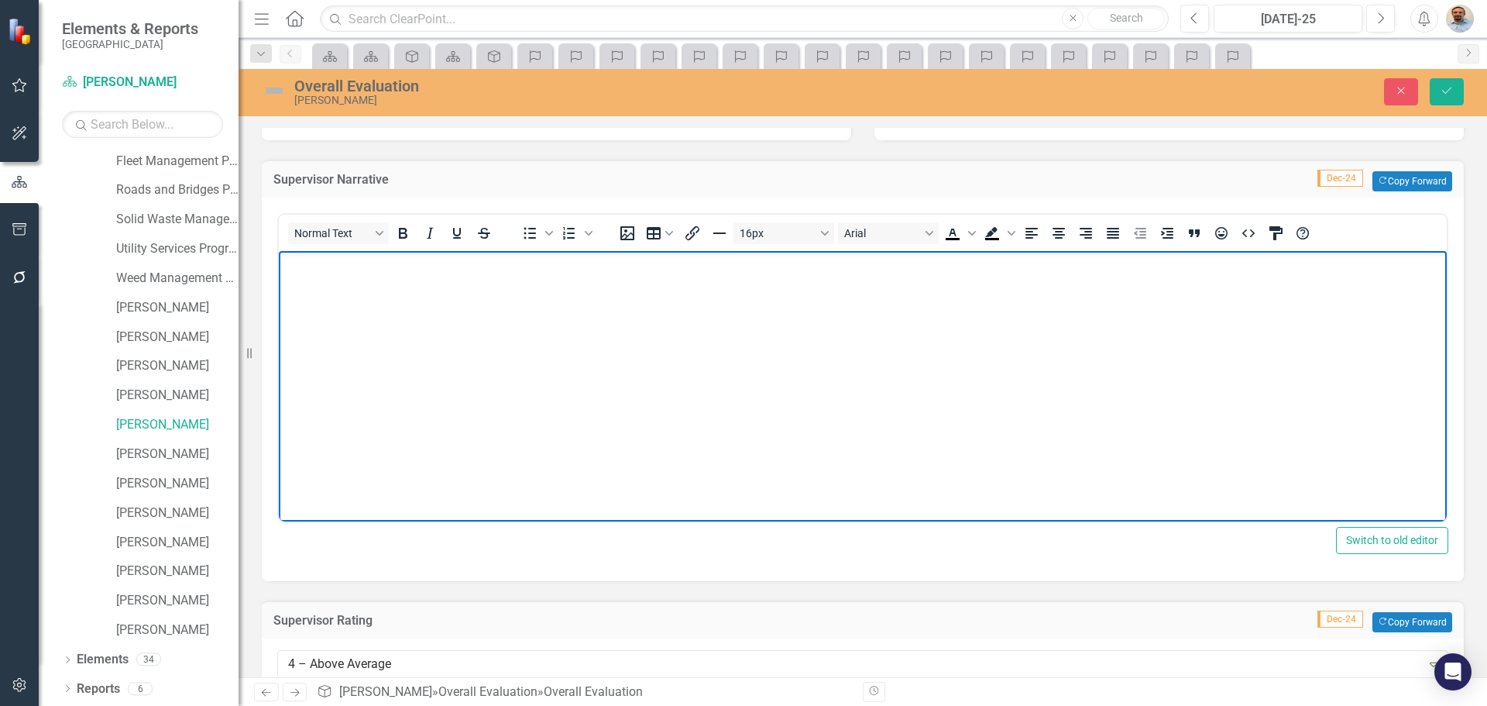
click at [381, 361] on body "Rich Text Area. Press ALT-0 for help." at bounding box center [863, 367] width 1168 height 232
click at [351, 383] on body "Curtis continues to acheive extremely high quality results and move the fleet i…" at bounding box center [863, 367] width 1168 height 232
click at [813, 267] on p "Curtis continues to achieve extremely high quality results and move the fleet i…" at bounding box center [863, 264] width 1160 height 19
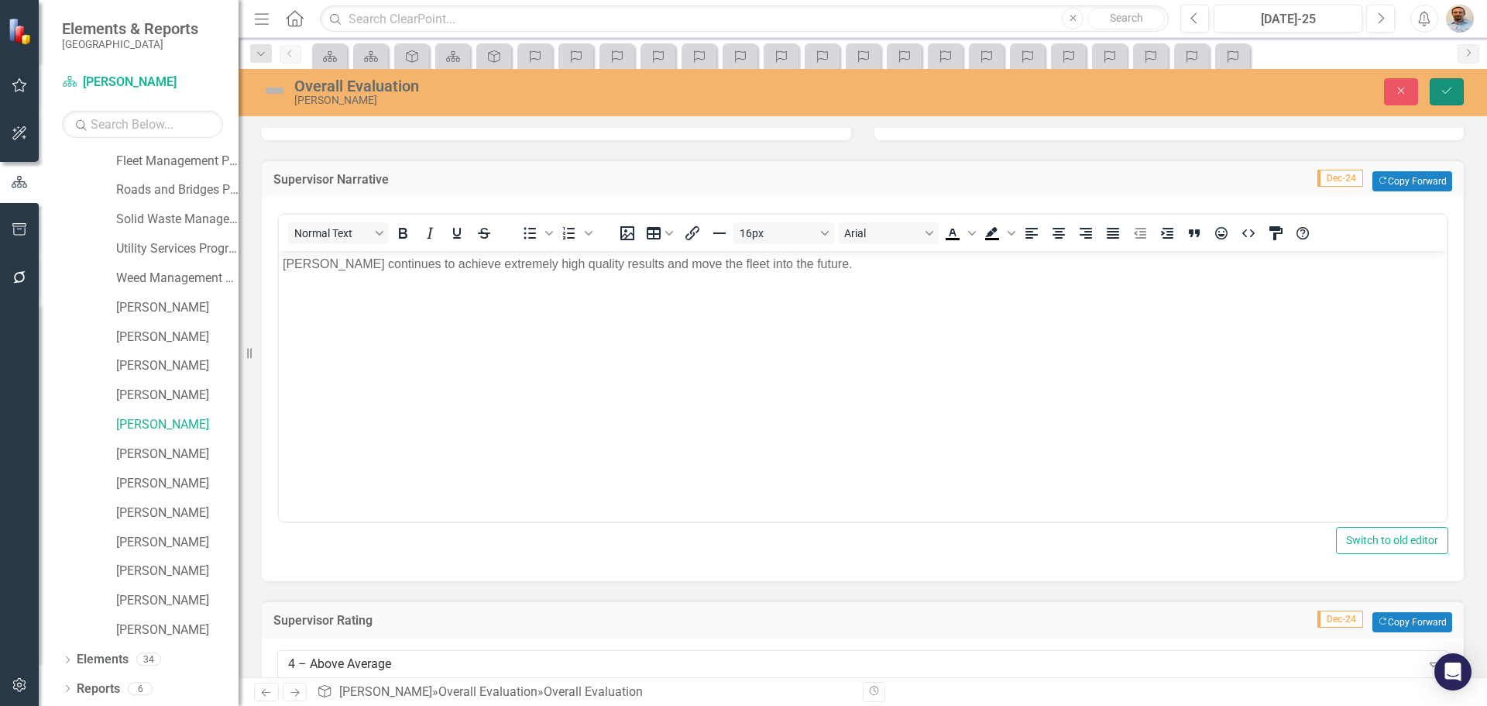
click at [1445, 98] on button "Save" at bounding box center [1447, 91] width 34 height 27
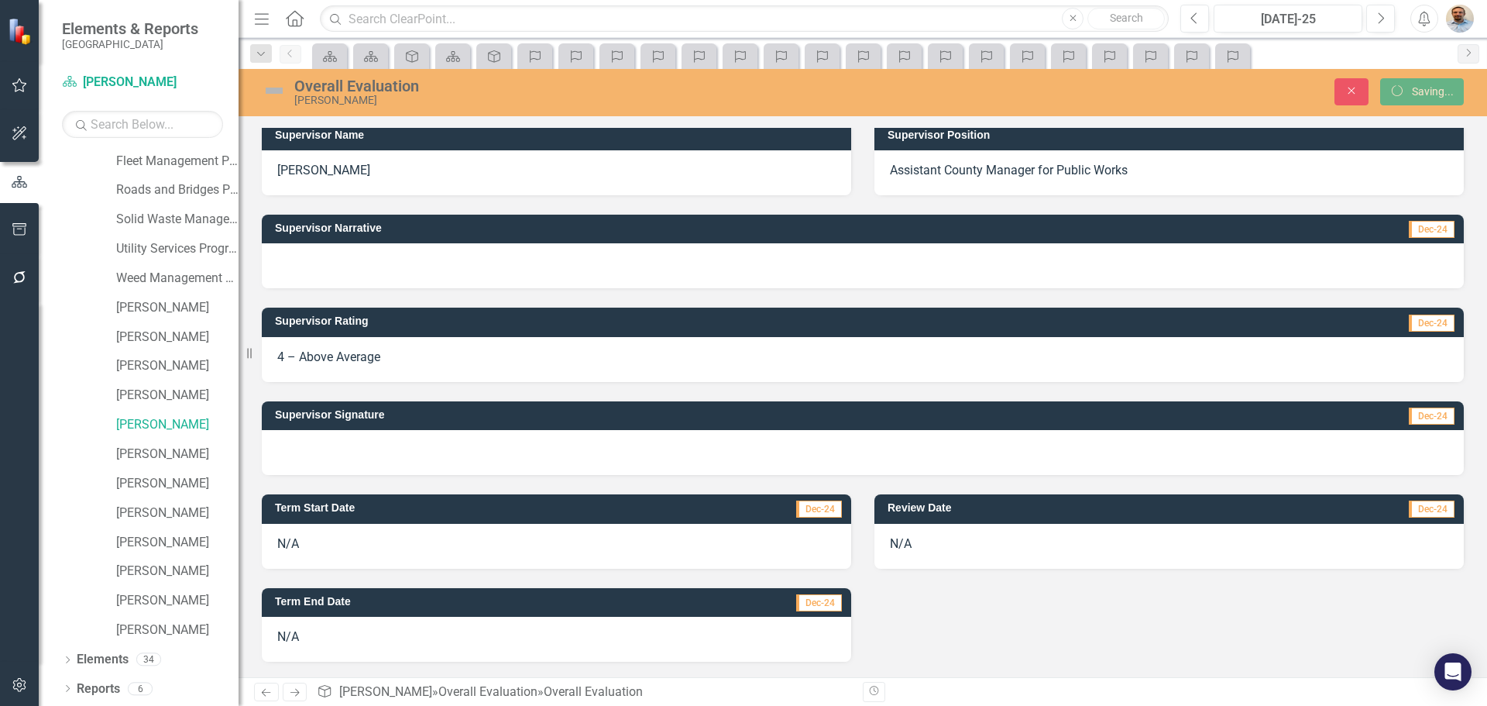
scroll to position [287, 0]
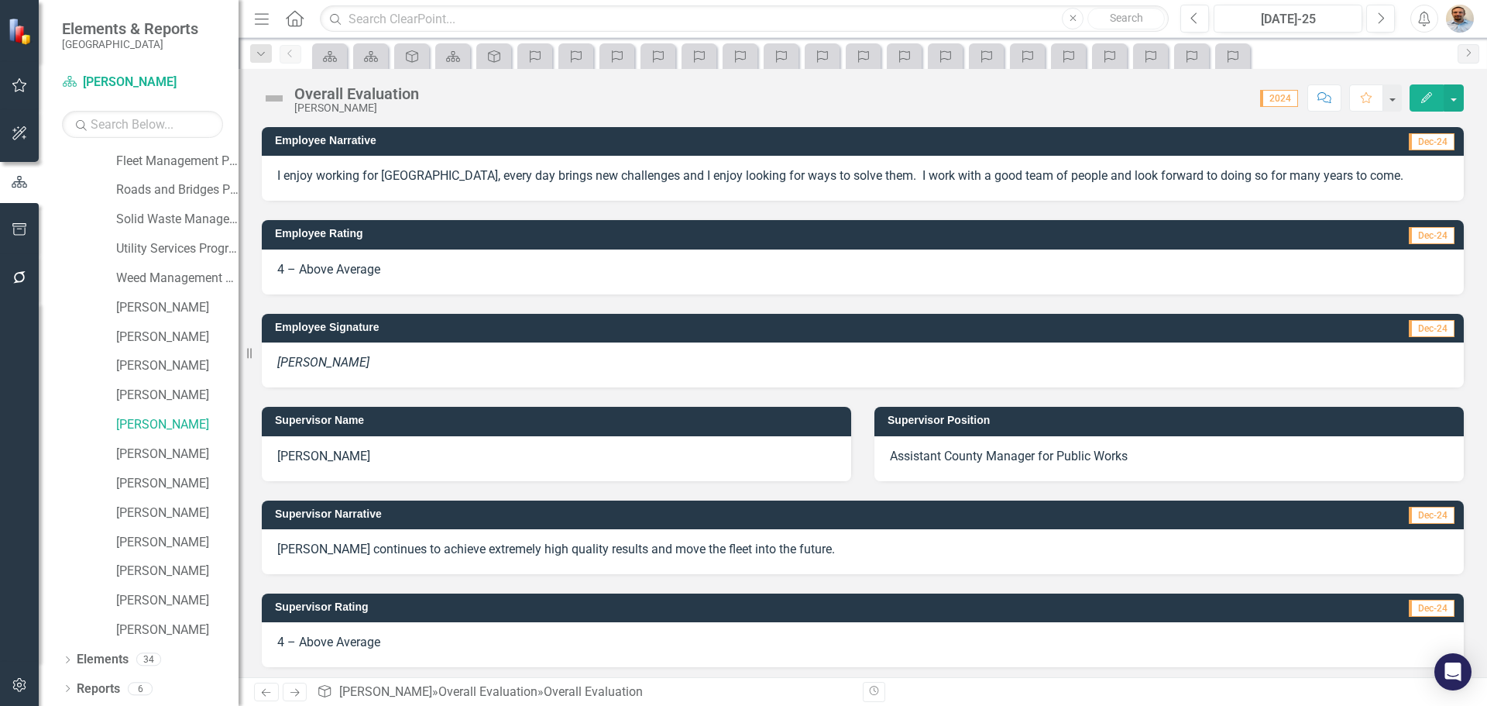
click at [540, 486] on div "Supervisor Narrative Dec-24 Curtis continues to achieve extremely high quality …" at bounding box center [862, 527] width 1225 height 93
click at [504, 395] on div "Supervisor Name Martin Schmidt" at bounding box center [556, 433] width 613 height 93
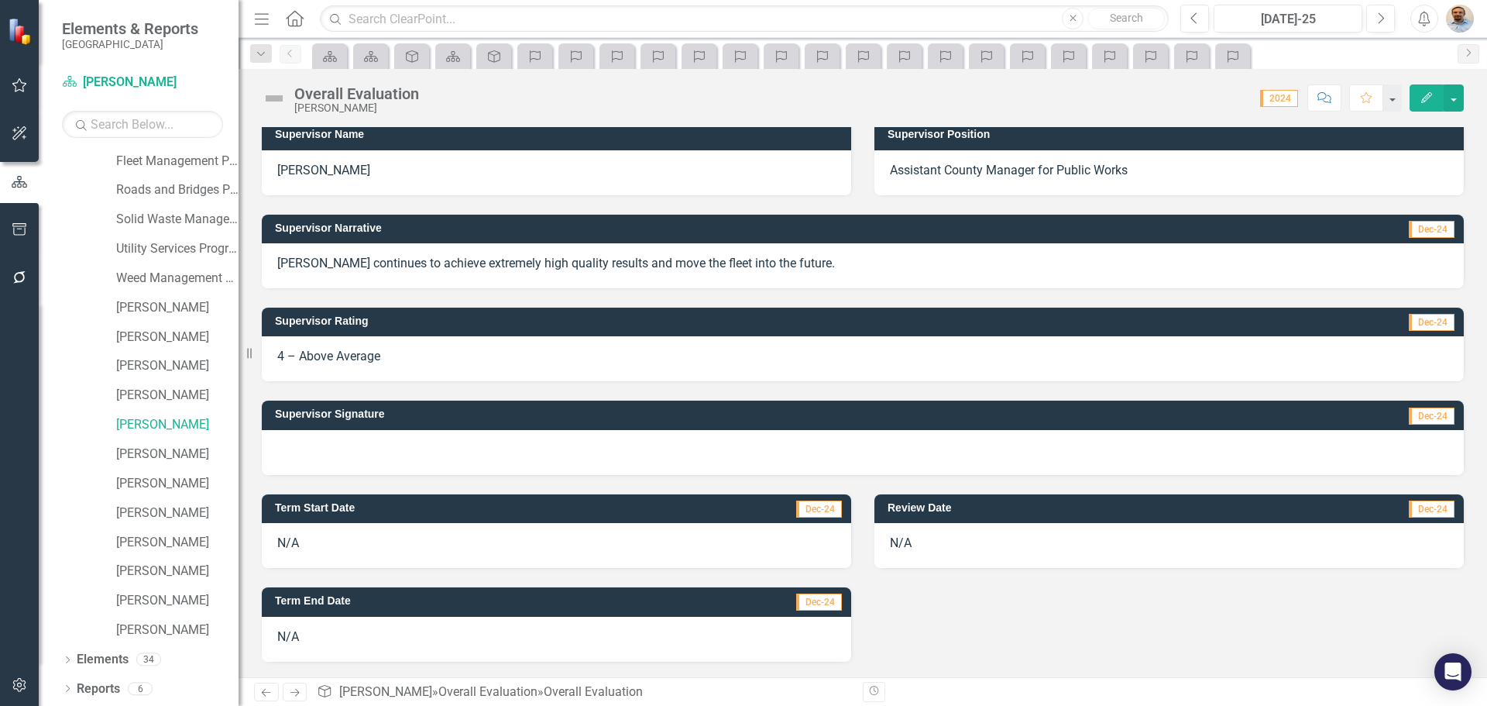
scroll to position [0, 0]
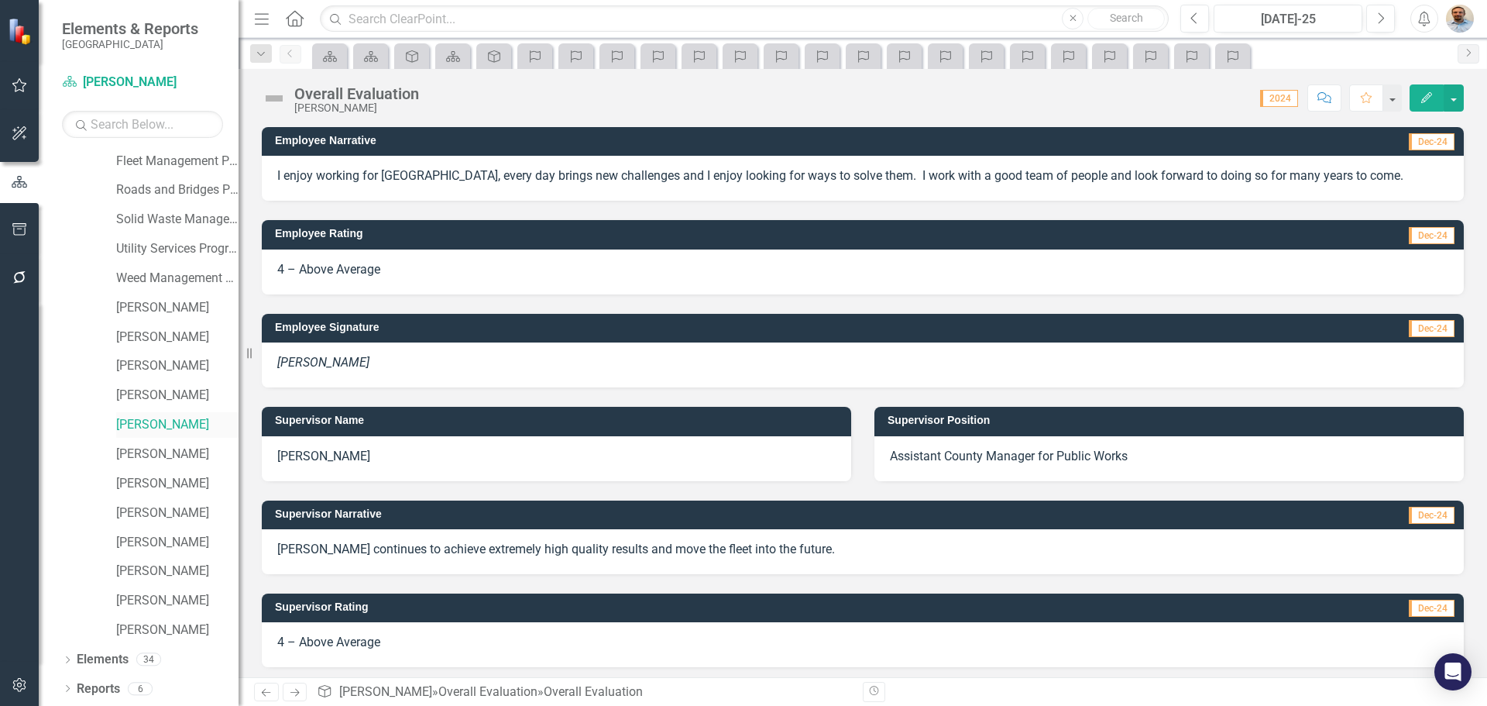
click at [149, 420] on link "[PERSON_NAME]" at bounding box center [177, 425] width 122 height 18
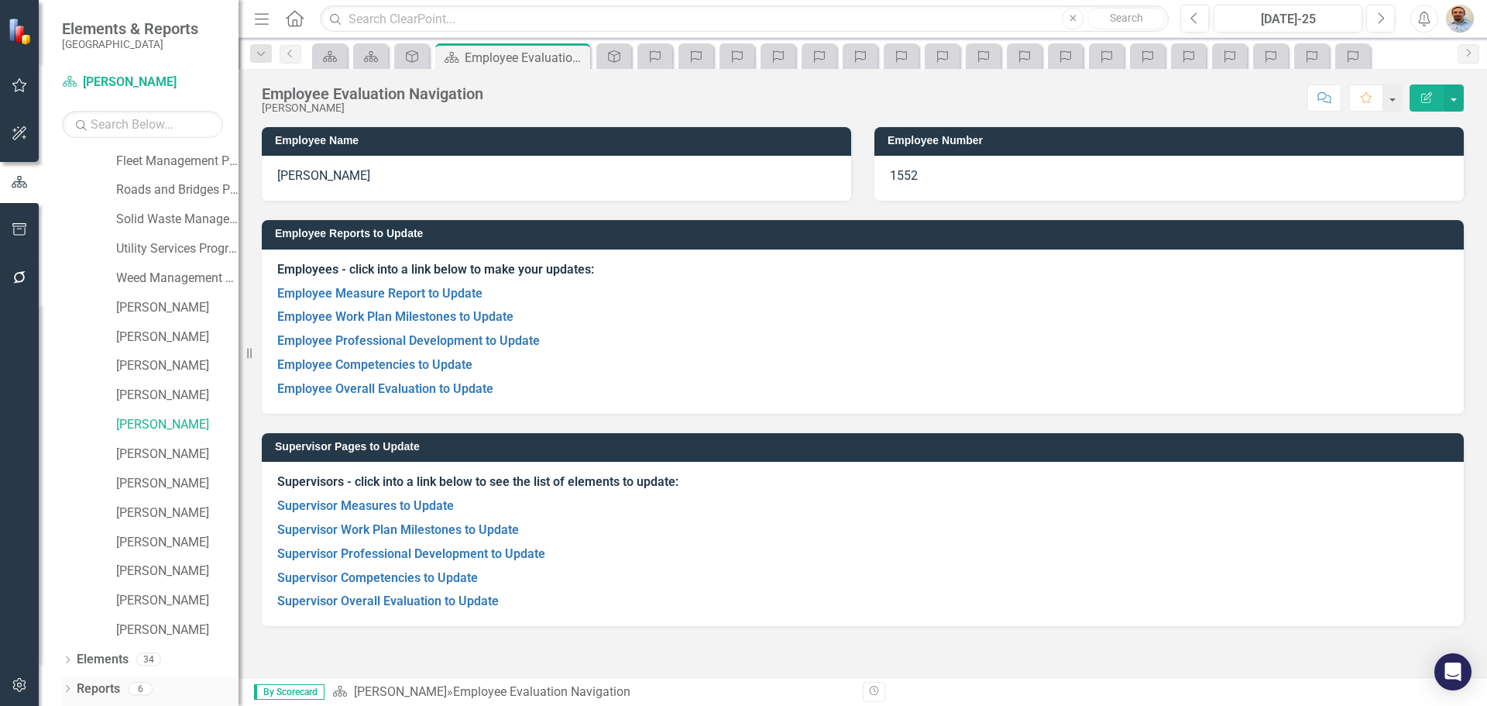
click at [90, 686] on link "Reports" at bounding box center [98, 689] width 43 height 18
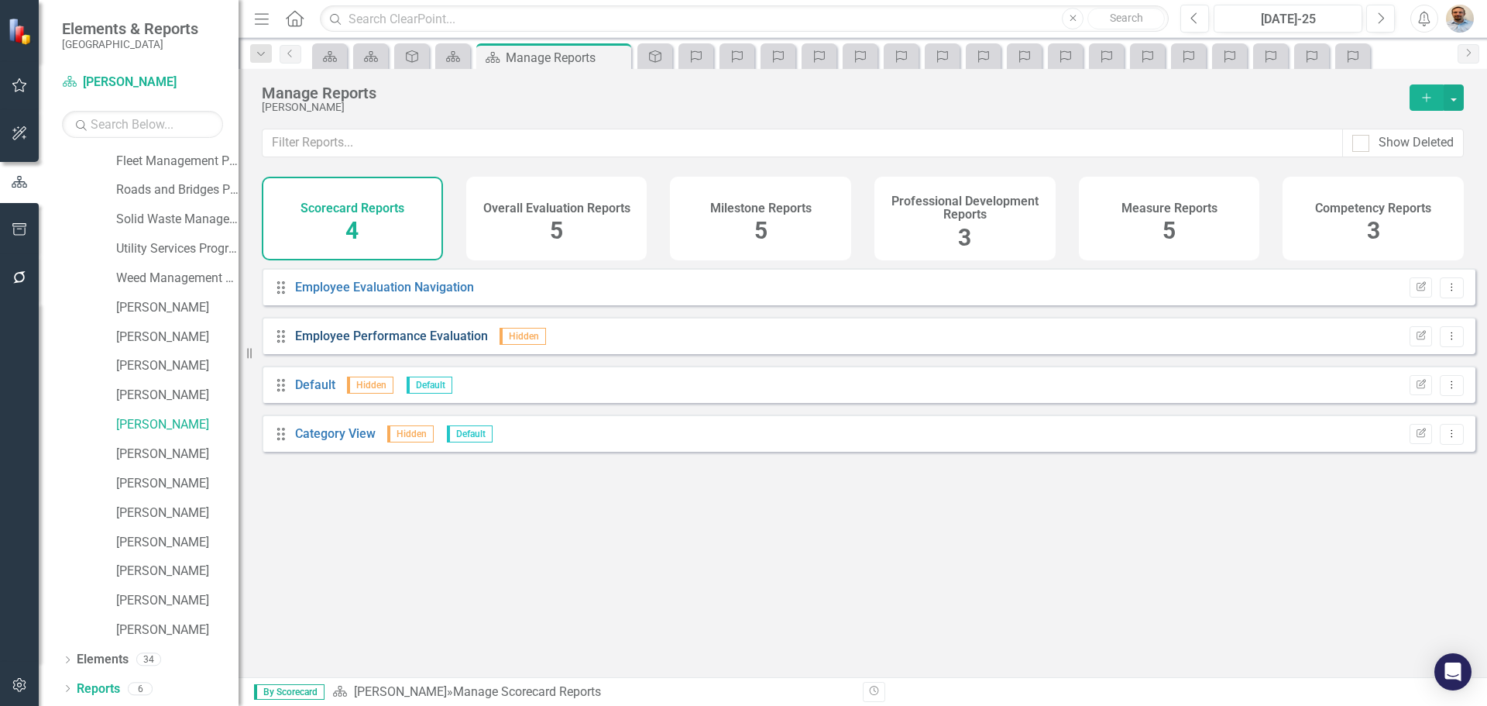
click at [437, 343] on link "Employee Performance Evaluation" at bounding box center [391, 335] width 193 height 15
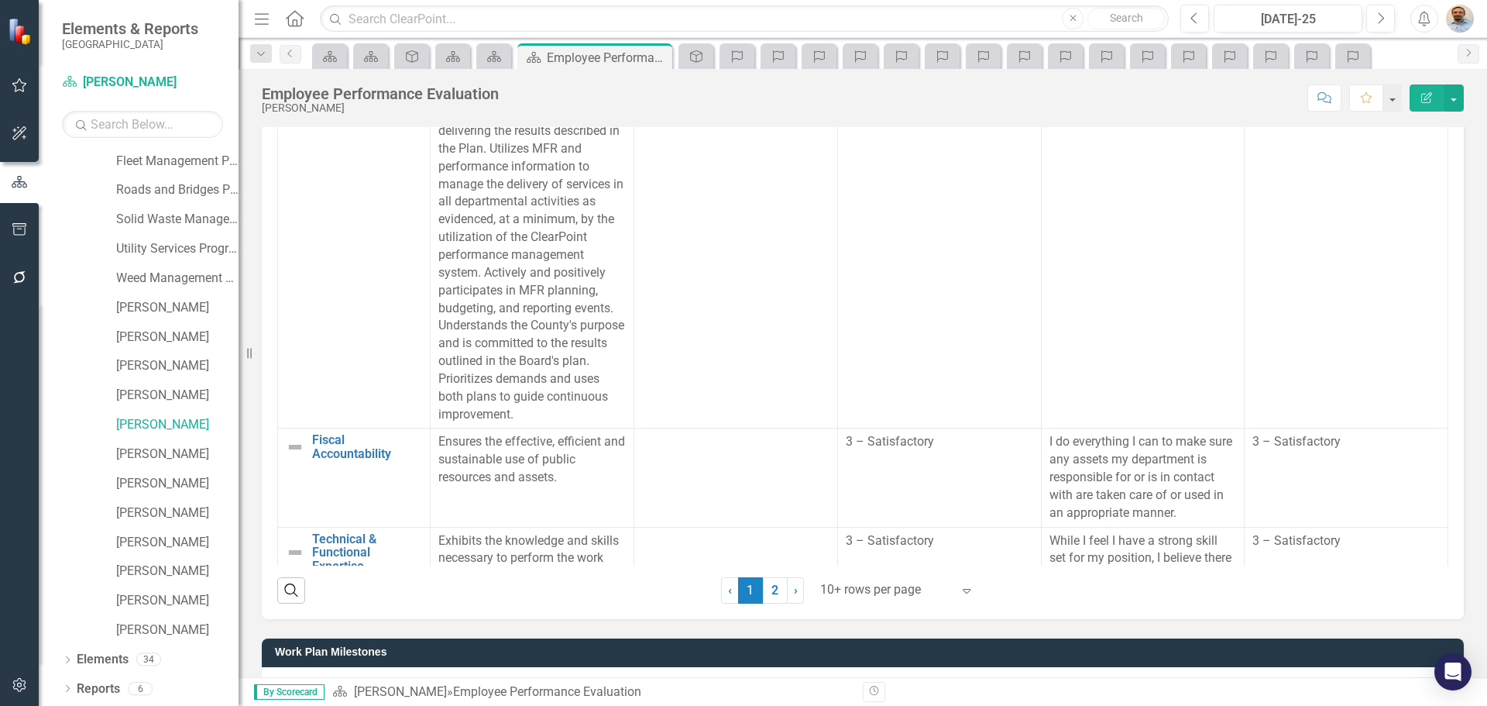
scroll to position [1317, 0]
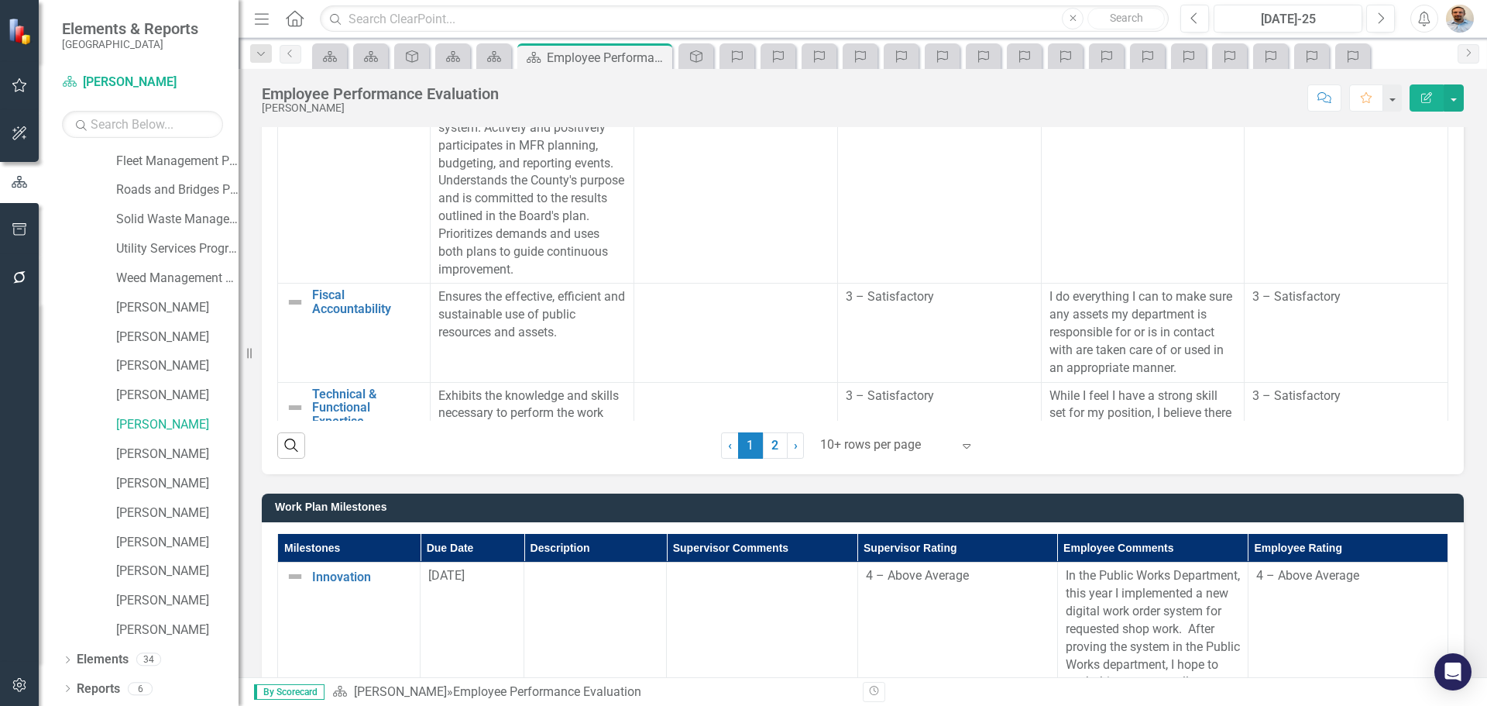
click at [873, 447] on div at bounding box center [886, 445] width 132 height 21
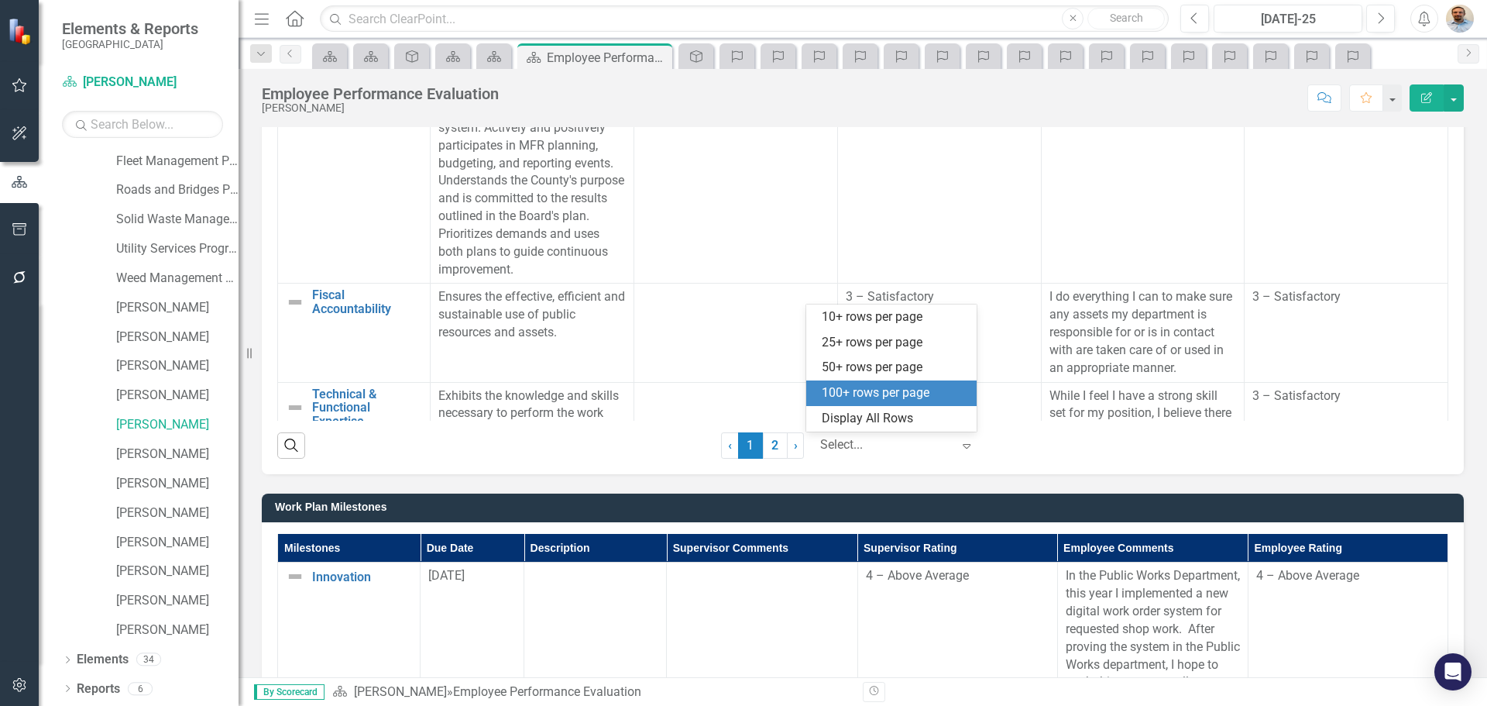
click at [878, 400] on div "100+ rows per page" at bounding box center [895, 393] width 146 height 18
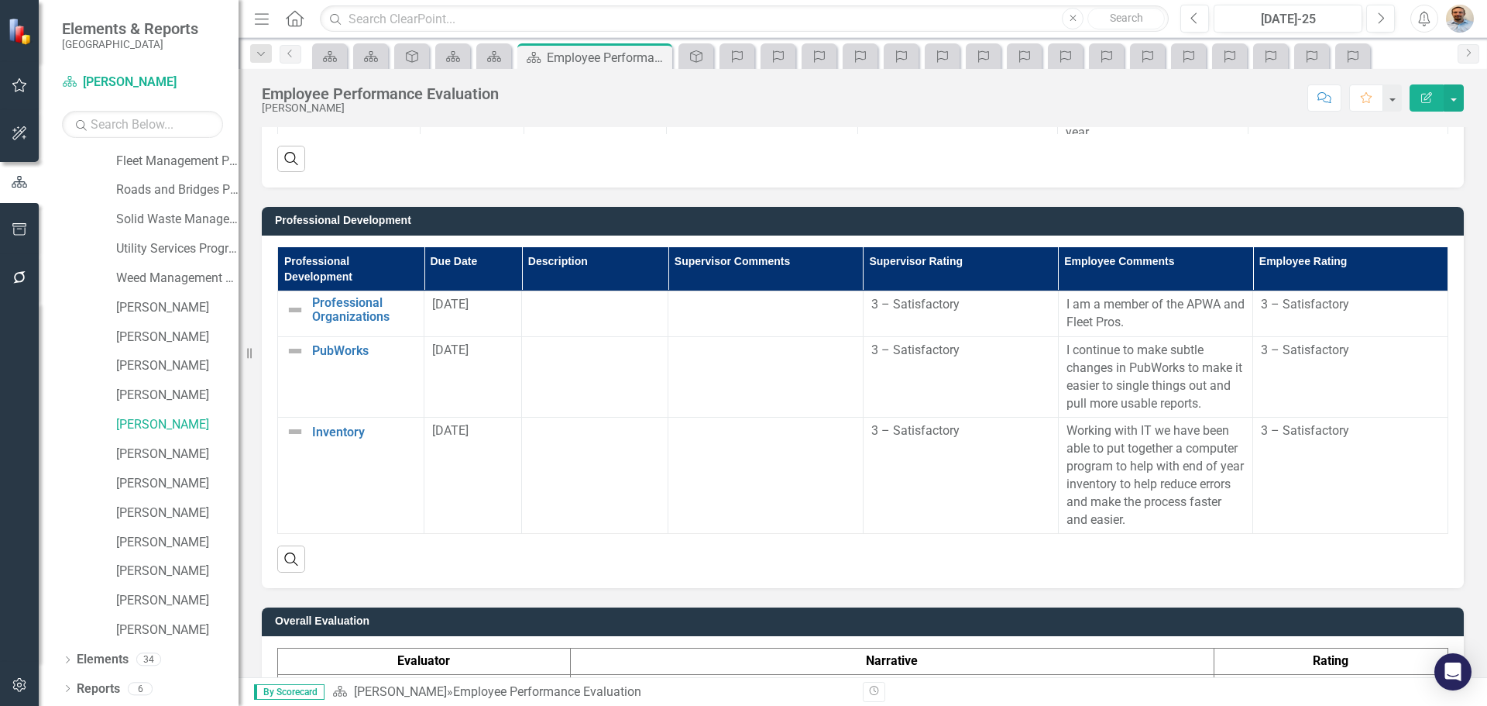
scroll to position [2451, 0]
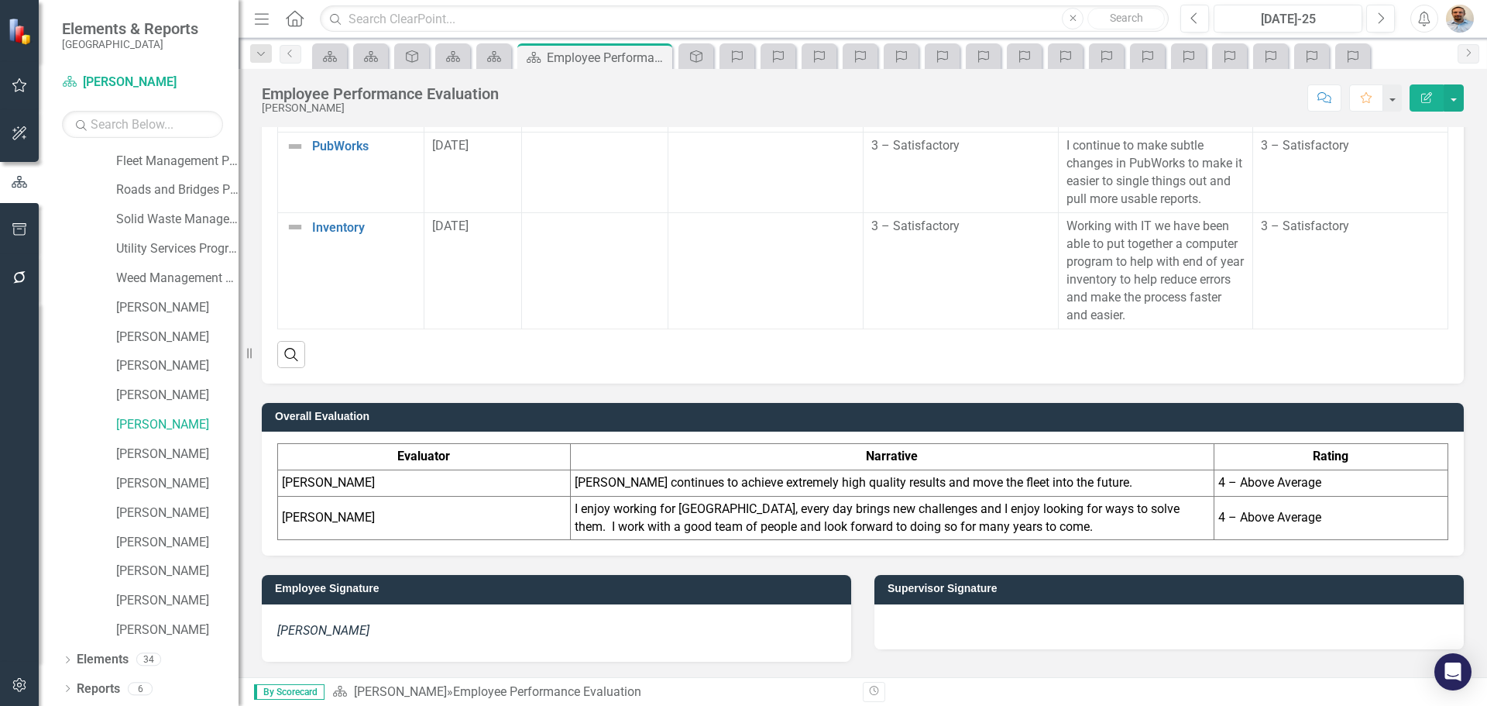
click at [1031, 643] on div at bounding box center [1168, 626] width 589 height 45
click at [1034, 631] on div at bounding box center [1168, 626] width 589 height 45
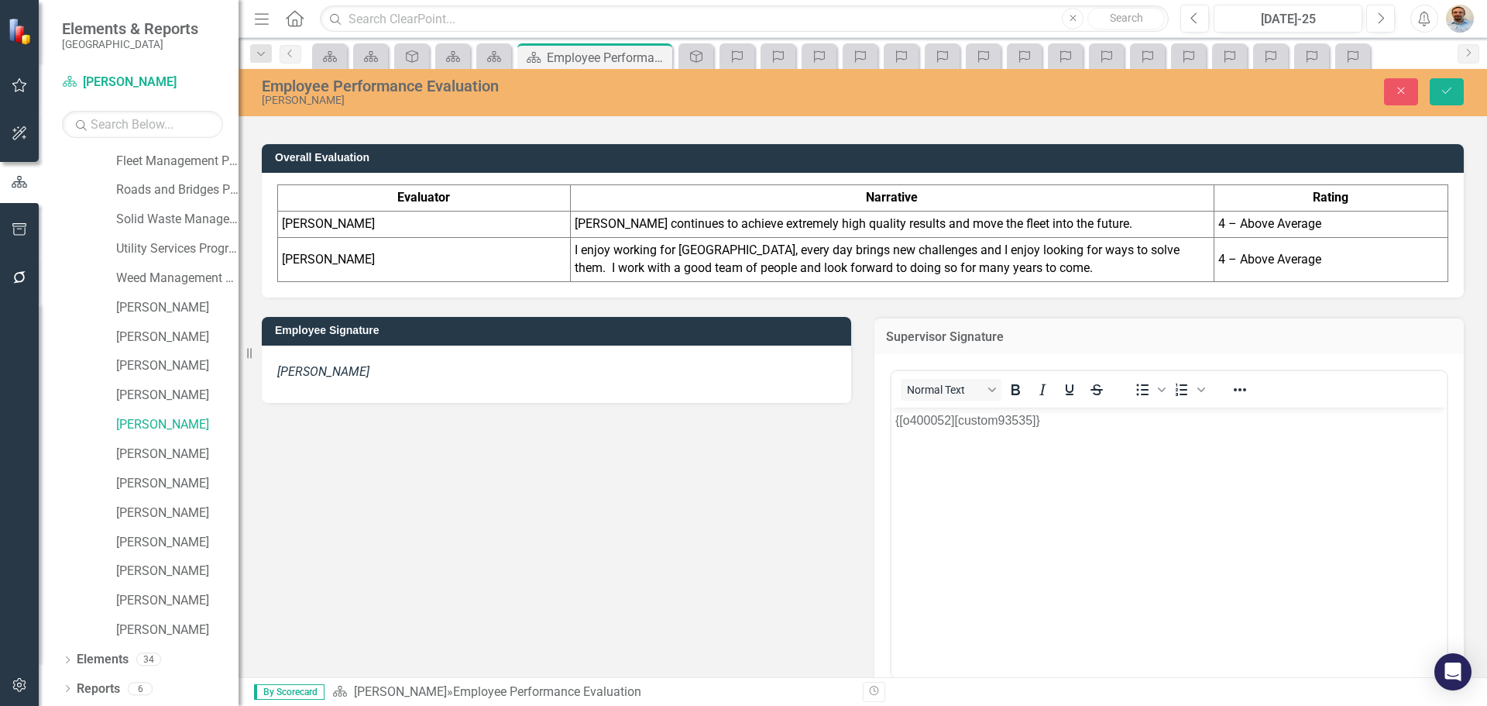
scroll to position [2761, 0]
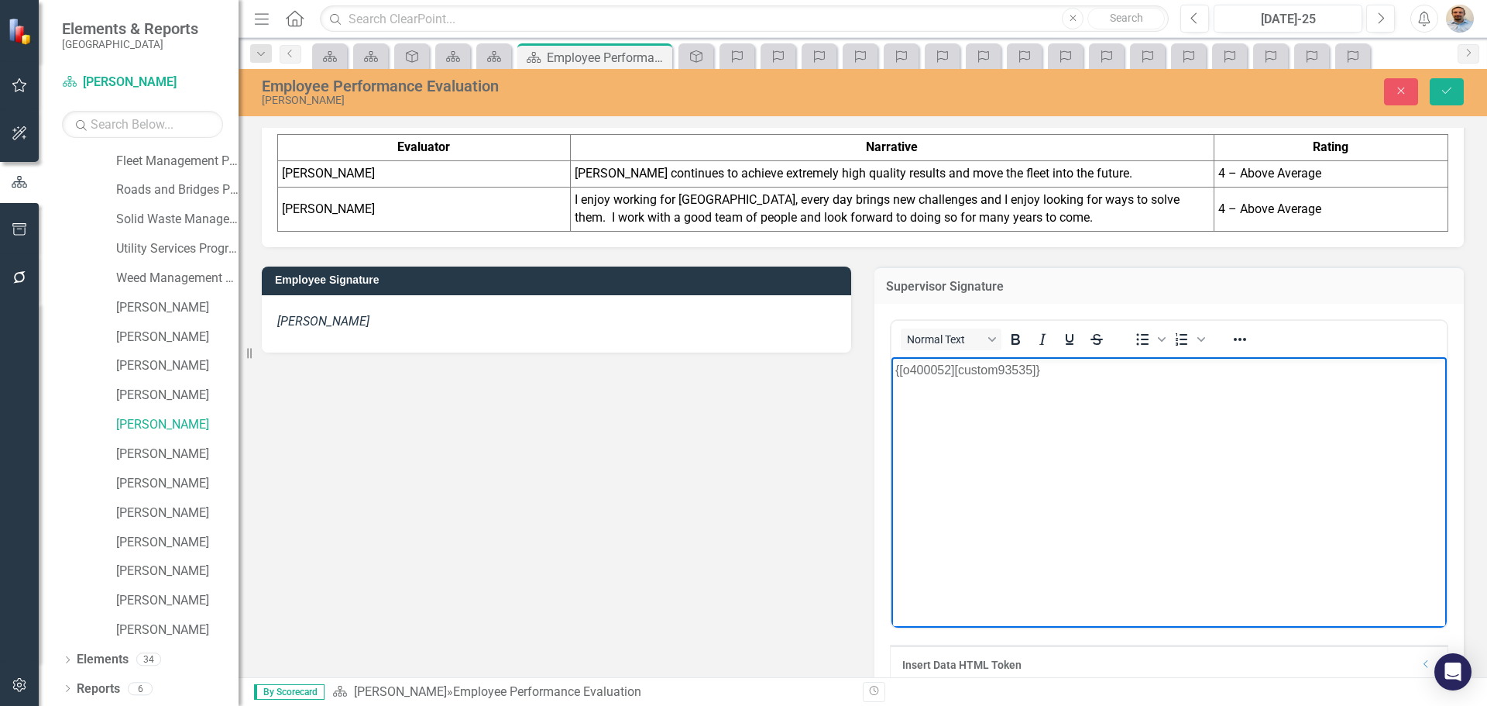
click at [1167, 427] on body "{[o400052][custom93535]}" at bounding box center [1169, 473] width 555 height 232
click at [1435, 91] on button "Save" at bounding box center [1447, 91] width 34 height 27
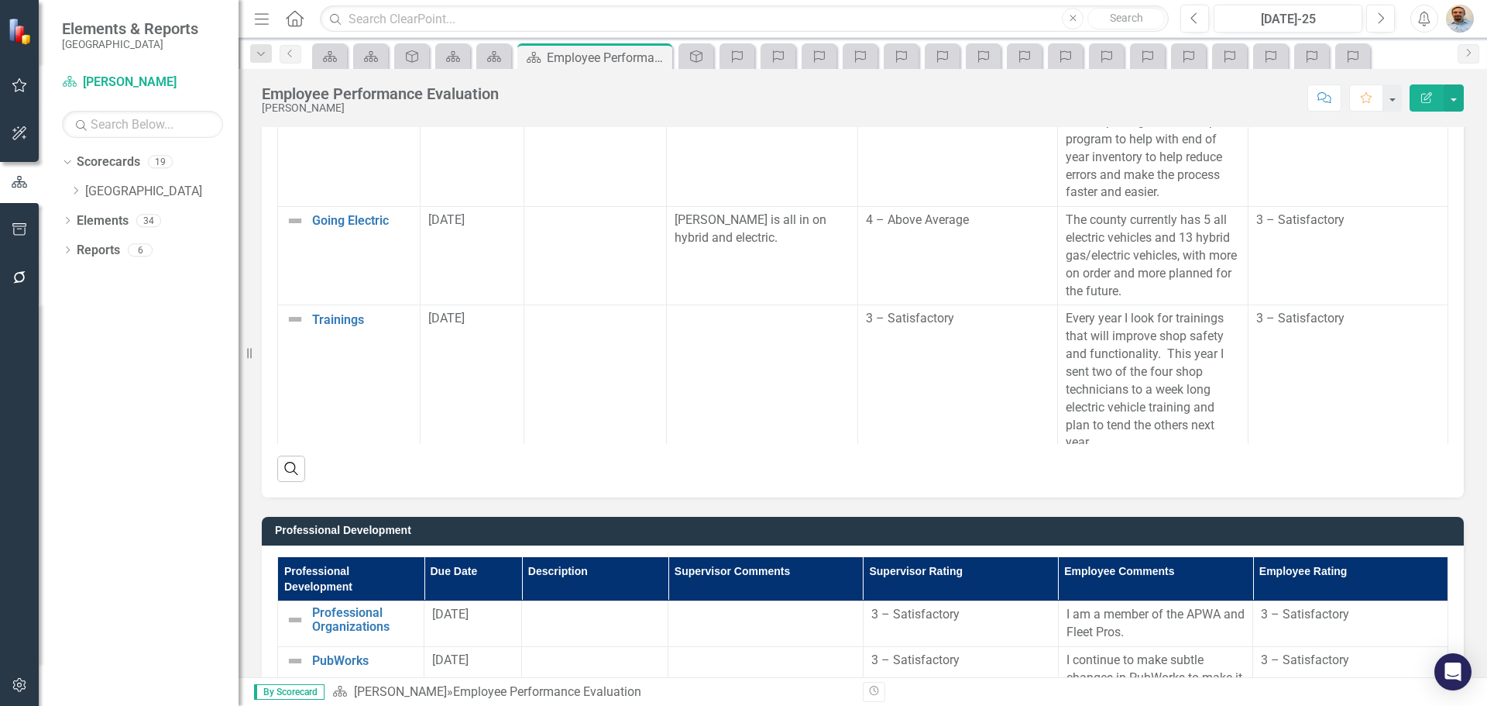
scroll to position [2451, 0]
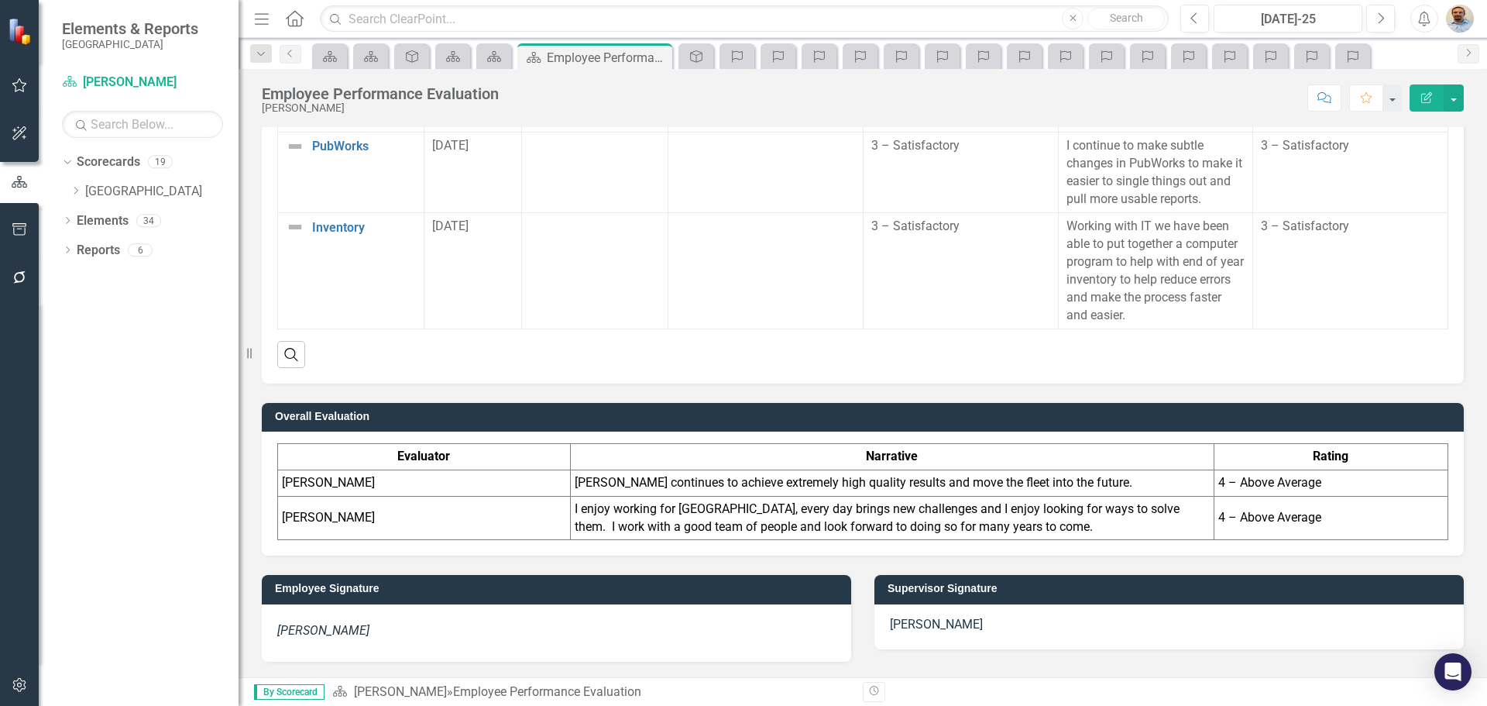
click at [1427, 101] on icon "Edit Report" at bounding box center [1427, 97] width 14 height 11
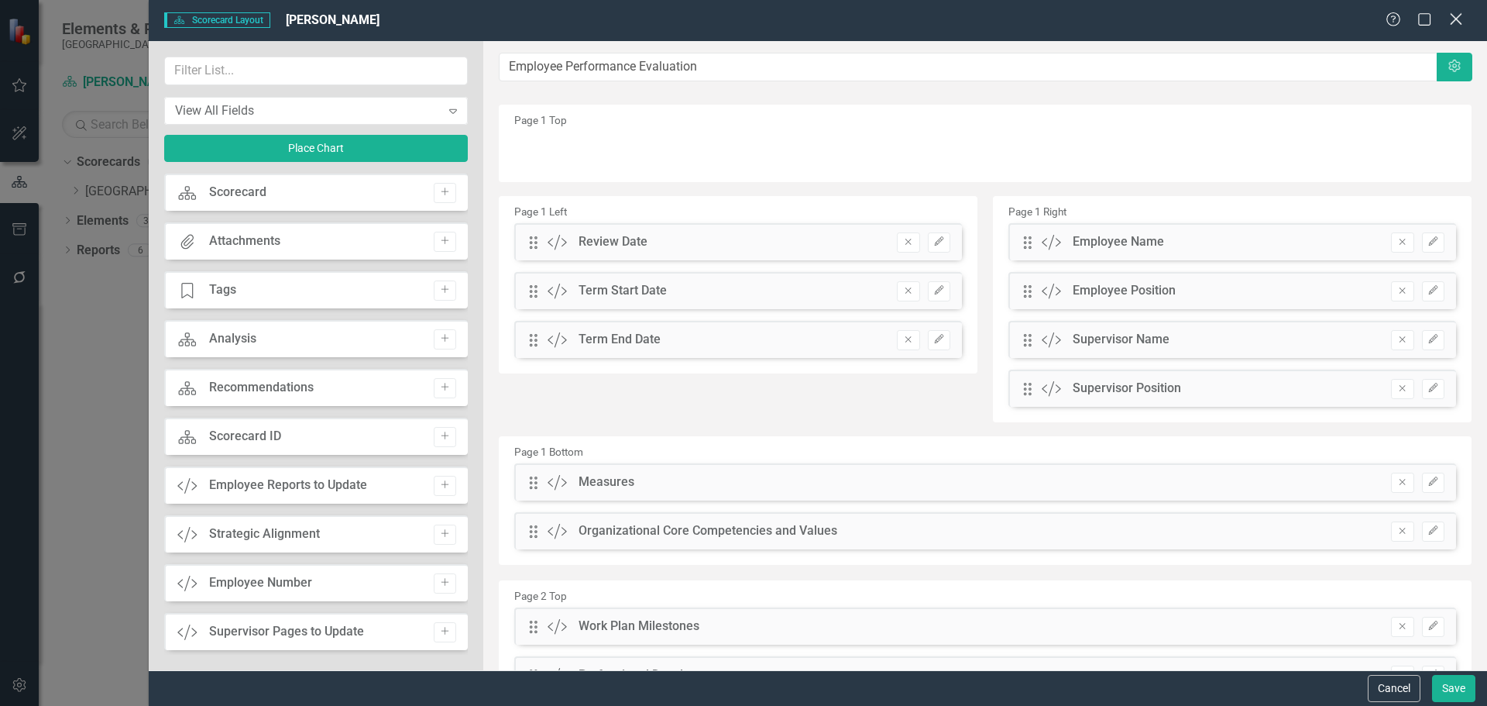
click at [1454, 22] on icon at bounding box center [1456, 19] width 12 height 12
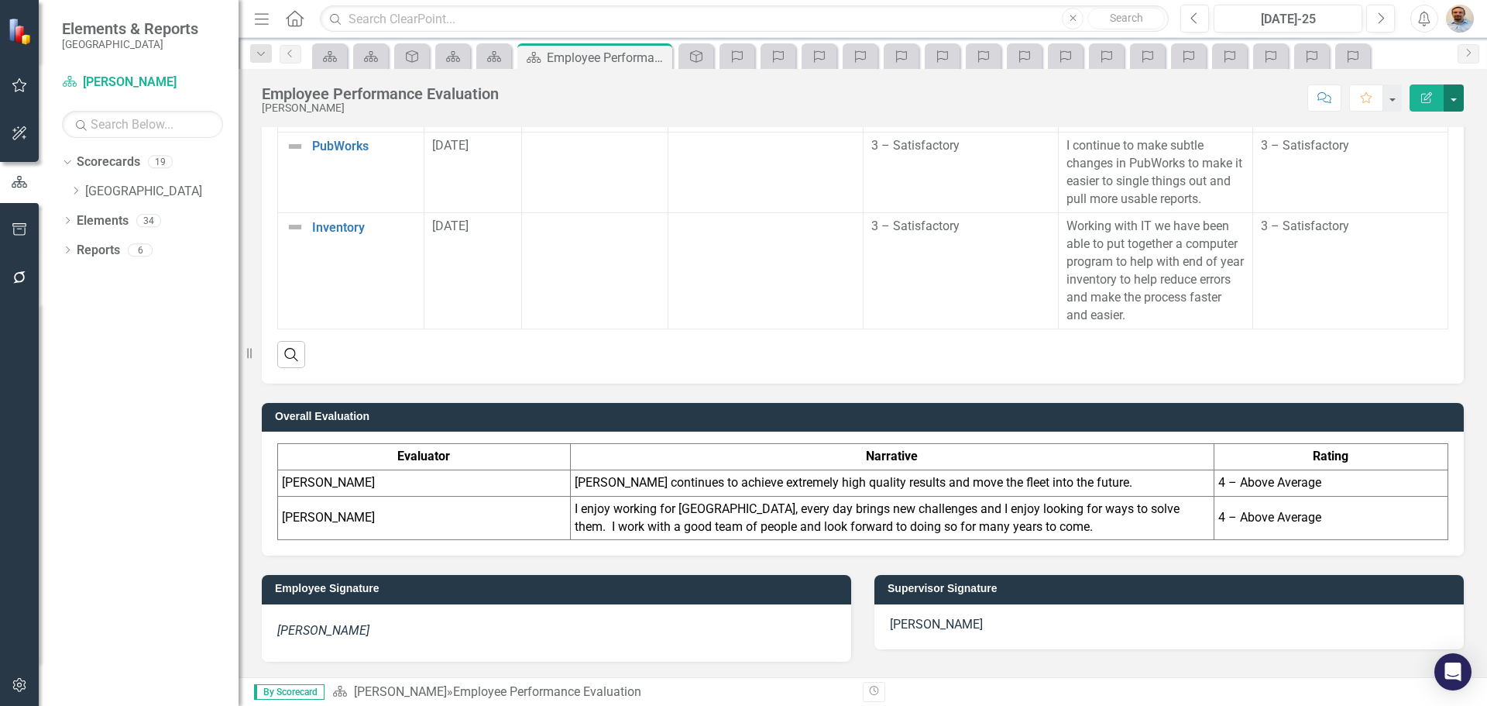
click at [1453, 109] on button "button" at bounding box center [1454, 97] width 20 height 27
click at [1432, 222] on link "PDF Export to PDF" at bounding box center [1400, 217] width 125 height 29
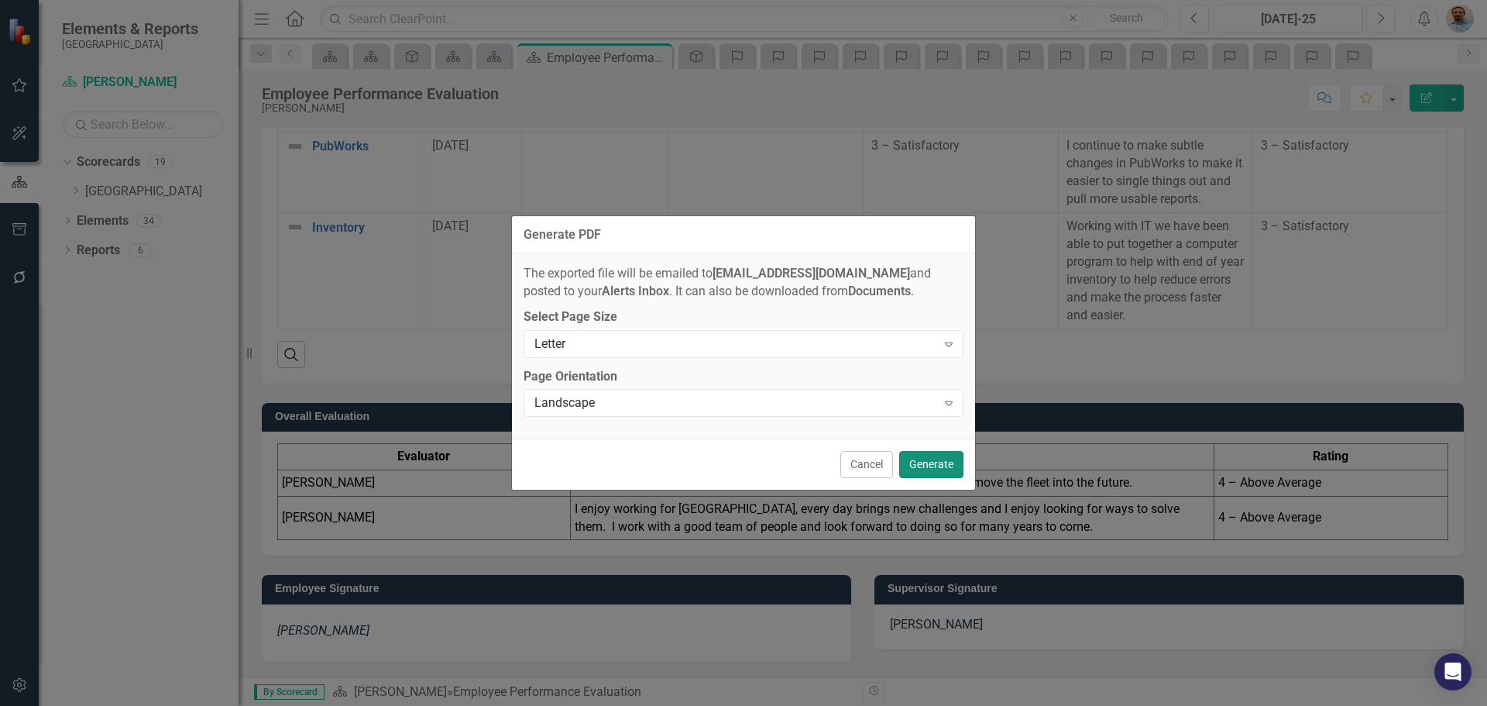
click at [942, 466] on button "Generate" at bounding box center [931, 464] width 64 height 27
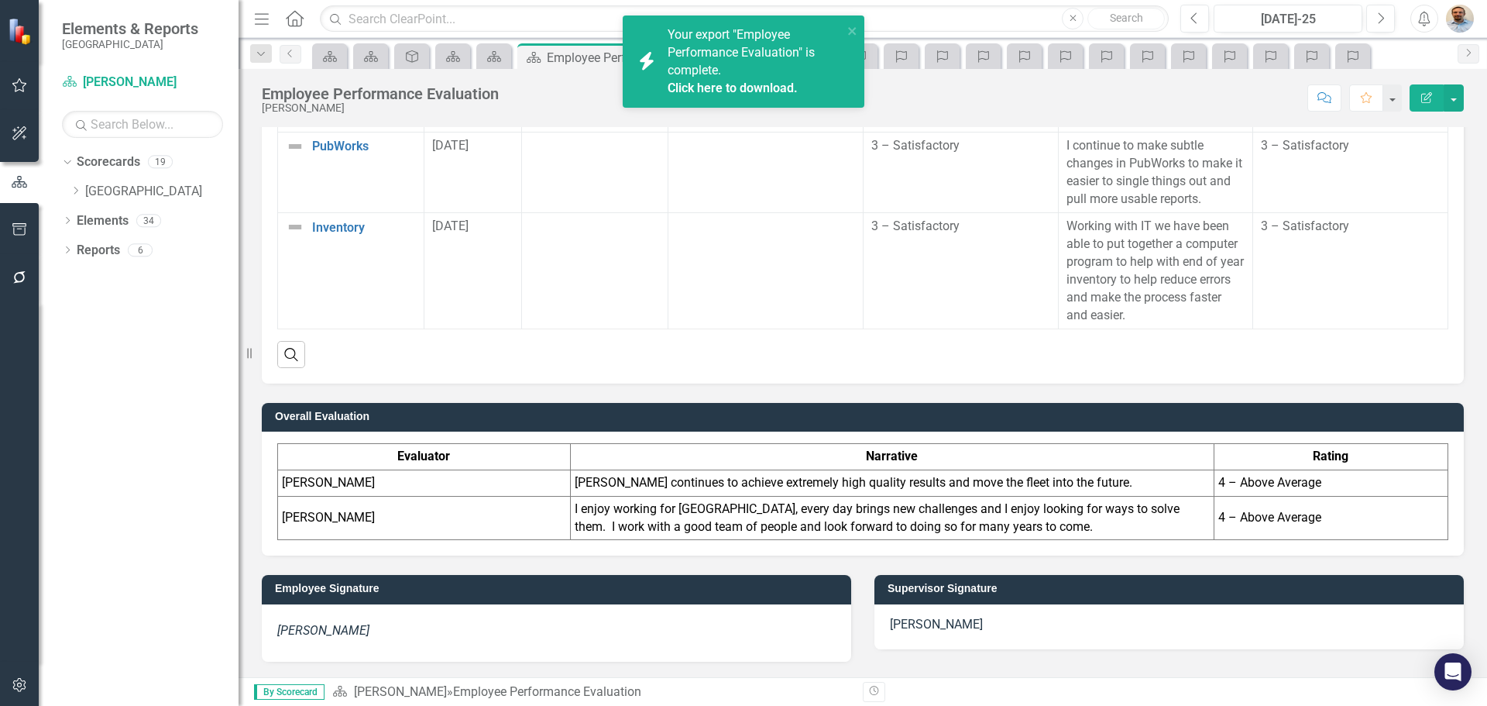
click at [767, 85] on link "Click here to download." at bounding box center [733, 88] width 130 height 15
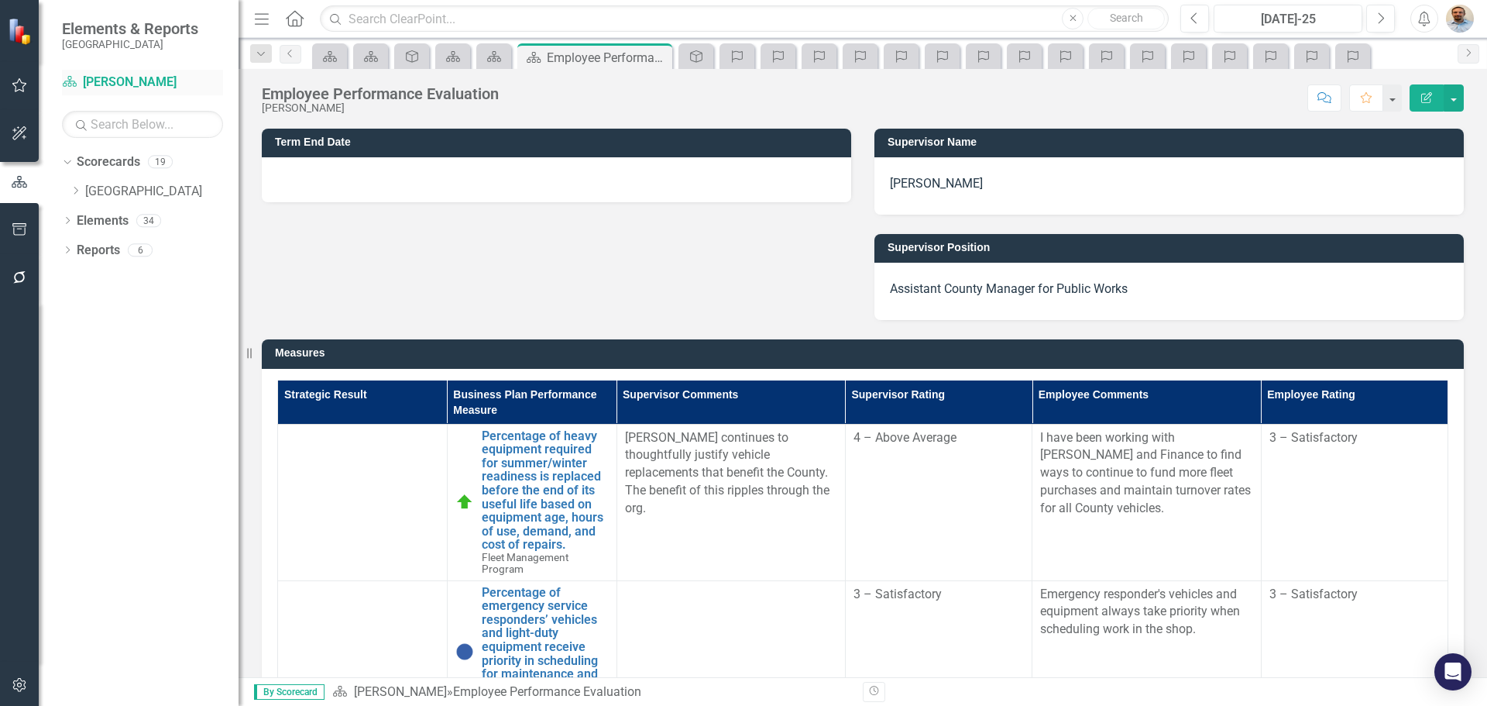
scroll to position [0, 0]
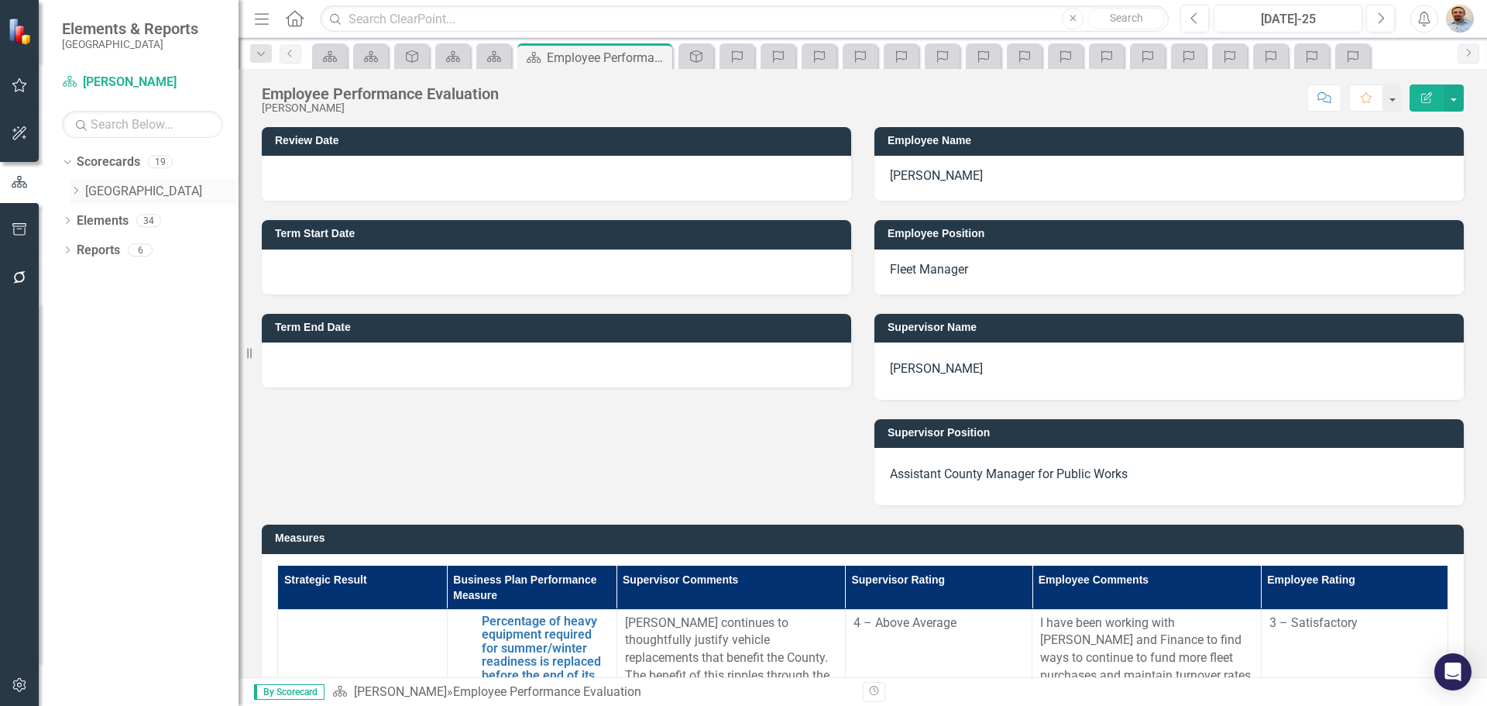
click at [77, 191] on icon "Dropdown" at bounding box center [76, 190] width 12 height 9
click at [91, 219] on icon "Dropdown" at bounding box center [91, 219] width 12 height 9
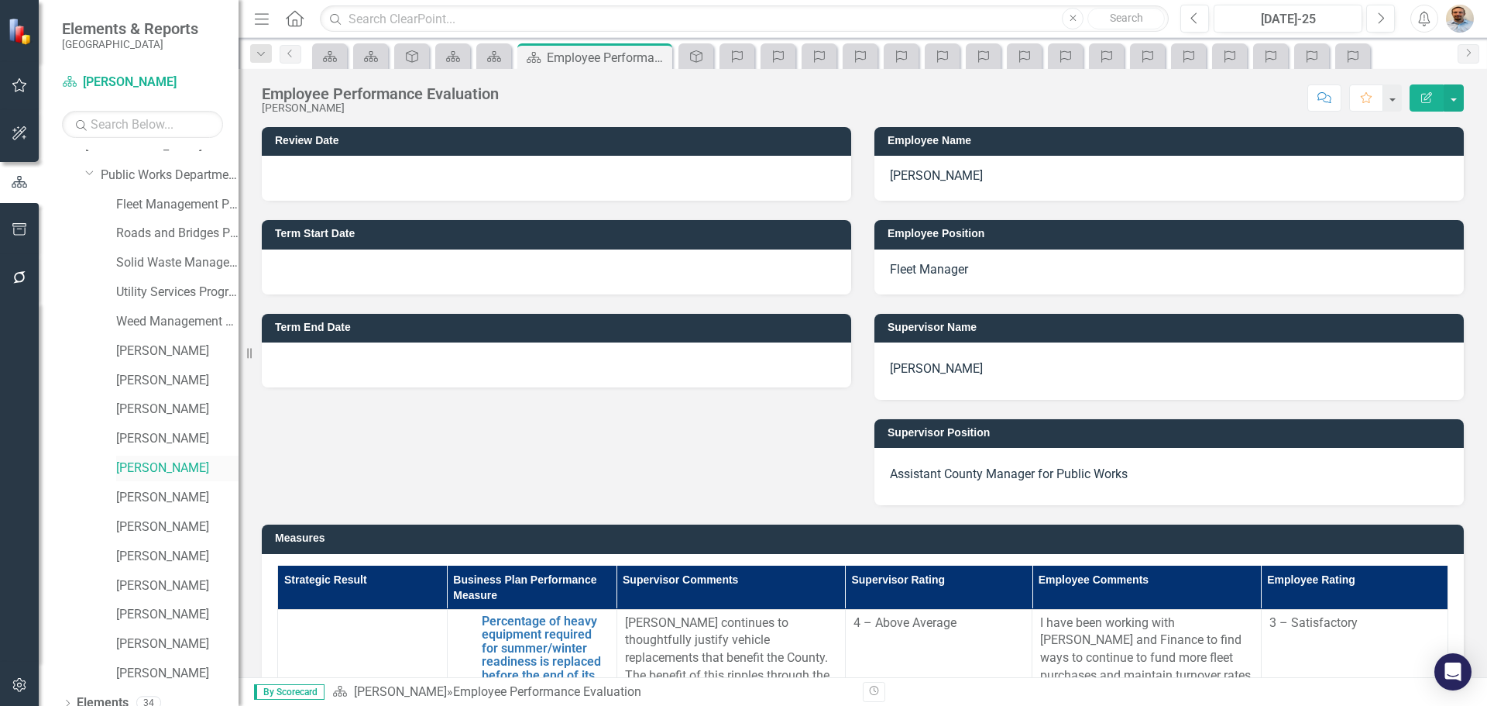
scroll to position [89, 0]
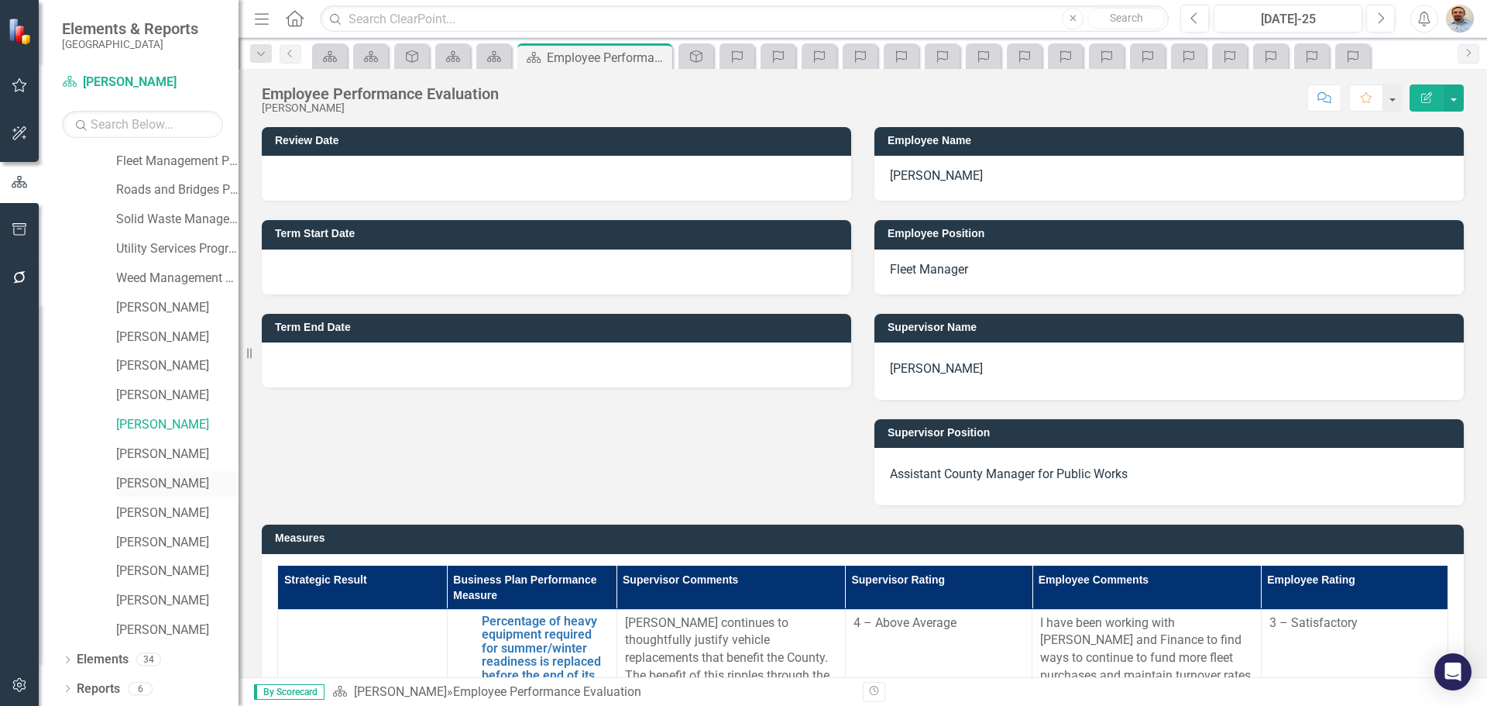
click at [161, 489] on link "[PERSON_NAME]" at bounding box center [177, 484] width 122 height 18
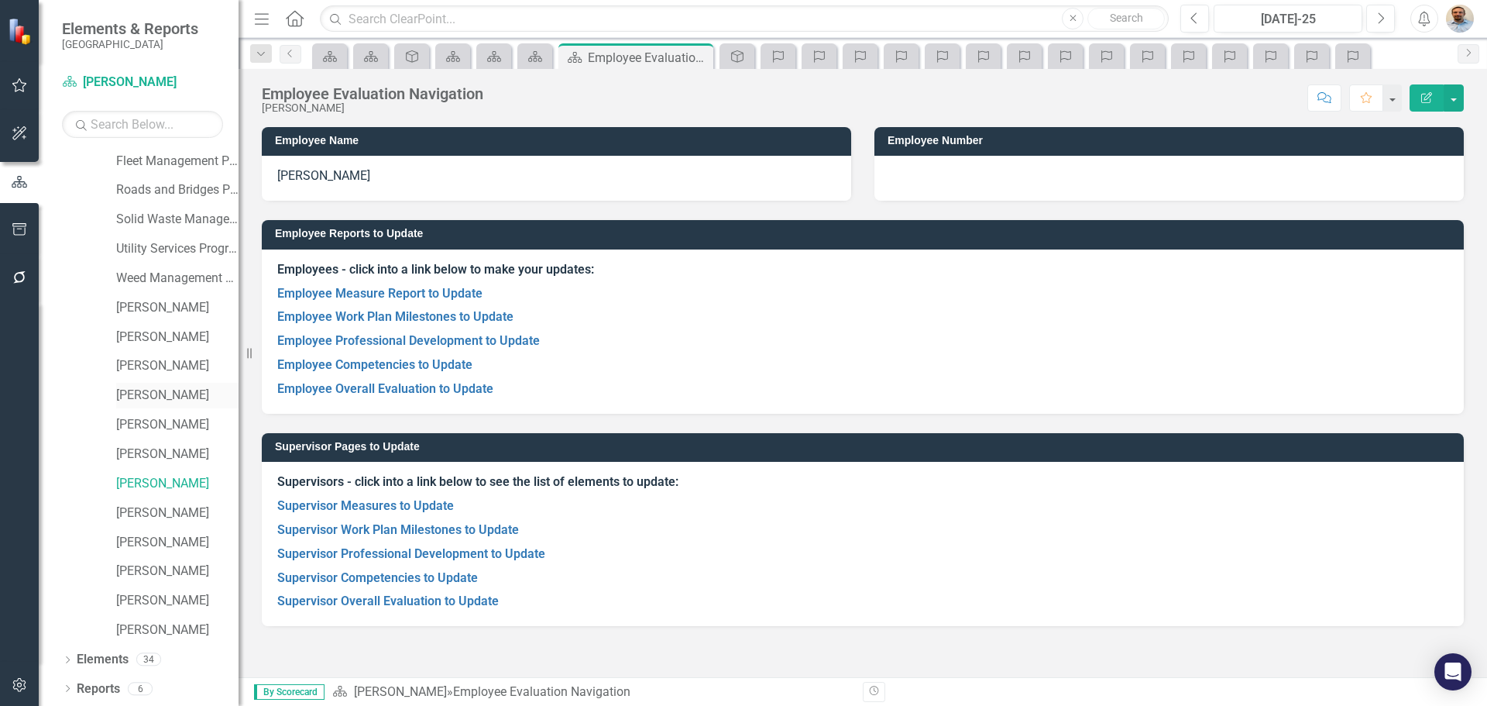
click at [131, 387] on link "[PERSON_NAME]" at bounding box center [177, 396] width 122 height 18
click at [338, 506] on link "Supervisor Measures to Update" at bounding box center [365, 505] width 177 height 15
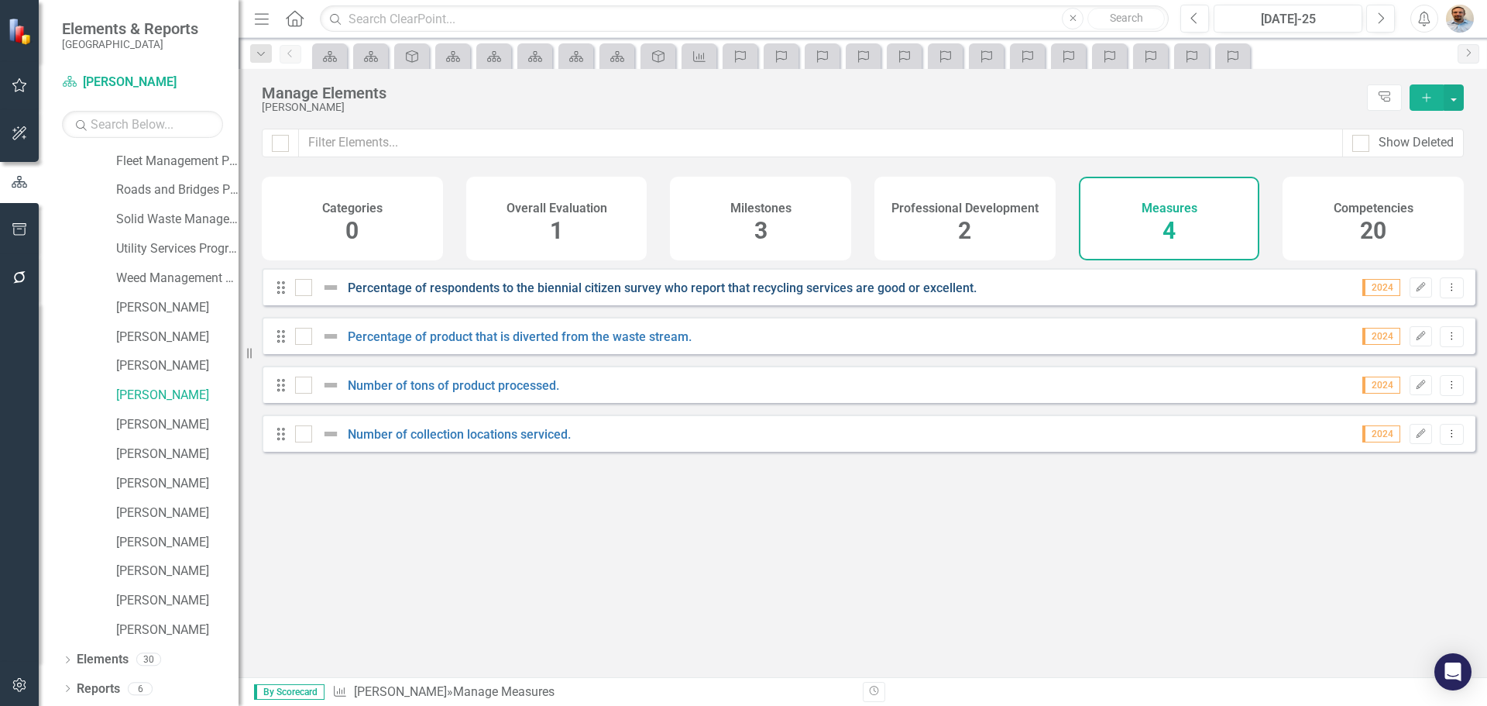
click at [572, 295] on link "Percentage of respondents to the biennial citizen survey who report that recycl…" at bounding box center [662, 287] width 629 height 15
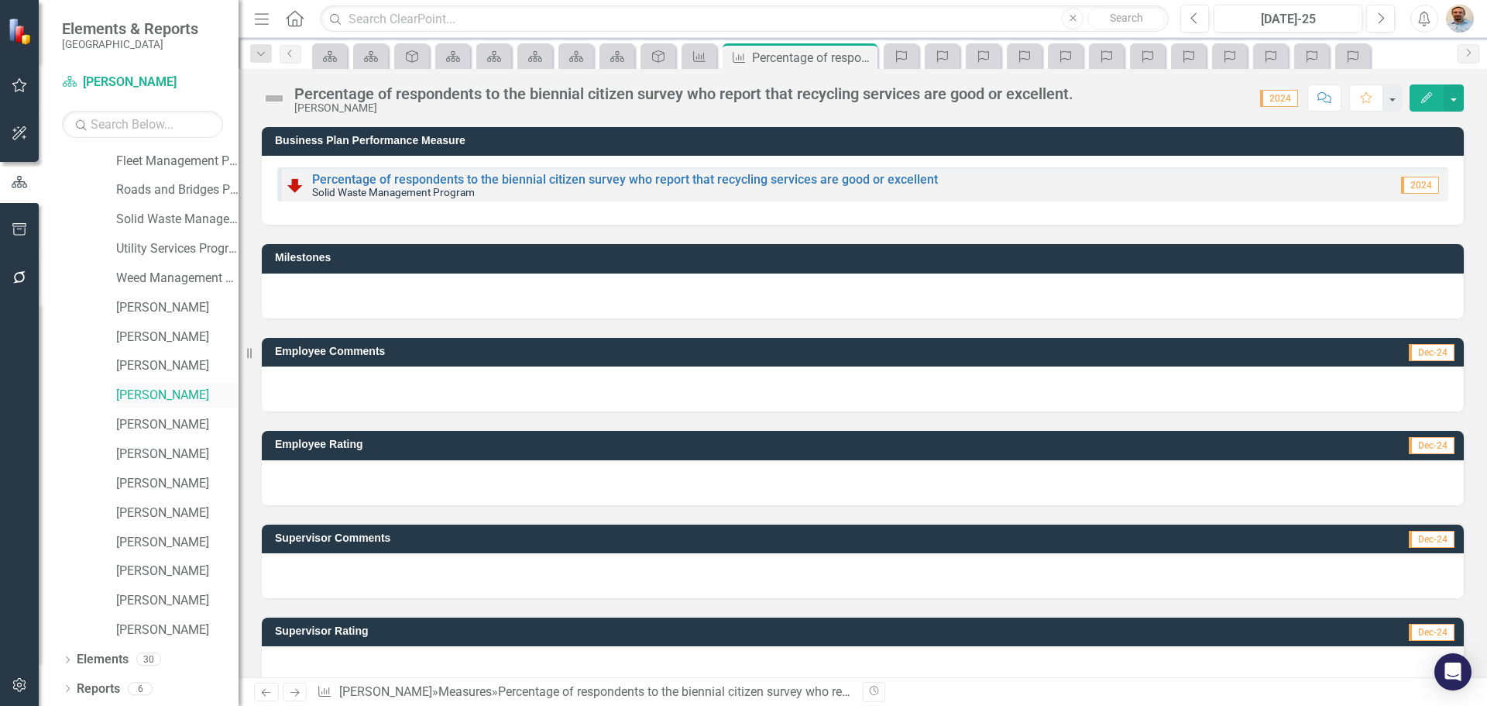
click at [149, 391] on link "[PERSON_NAME]" at bounding box center [177, 396] width 122 height 18
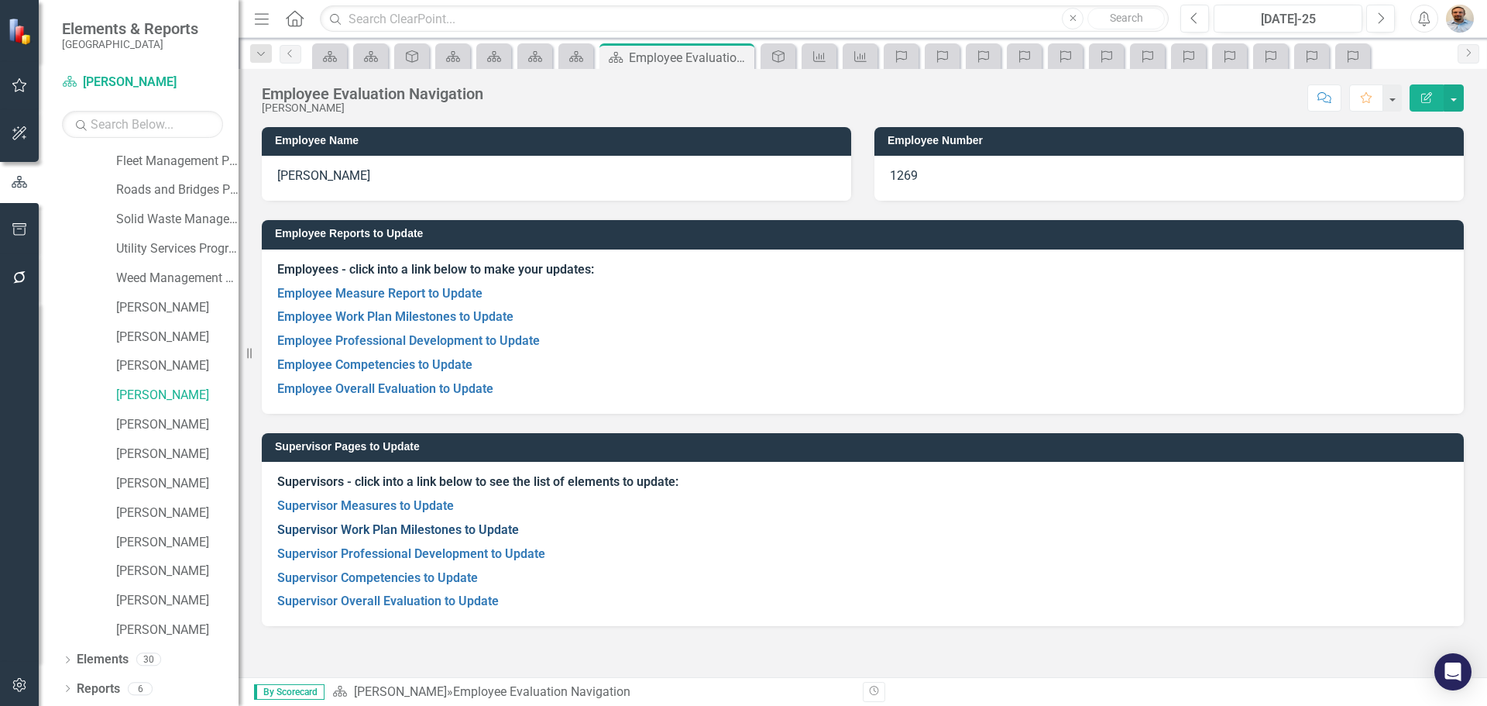
click at [391, 523] on link "Supervisor Work Plan Milestones to Update" at bounding box center [398, 529] width 242 height 15
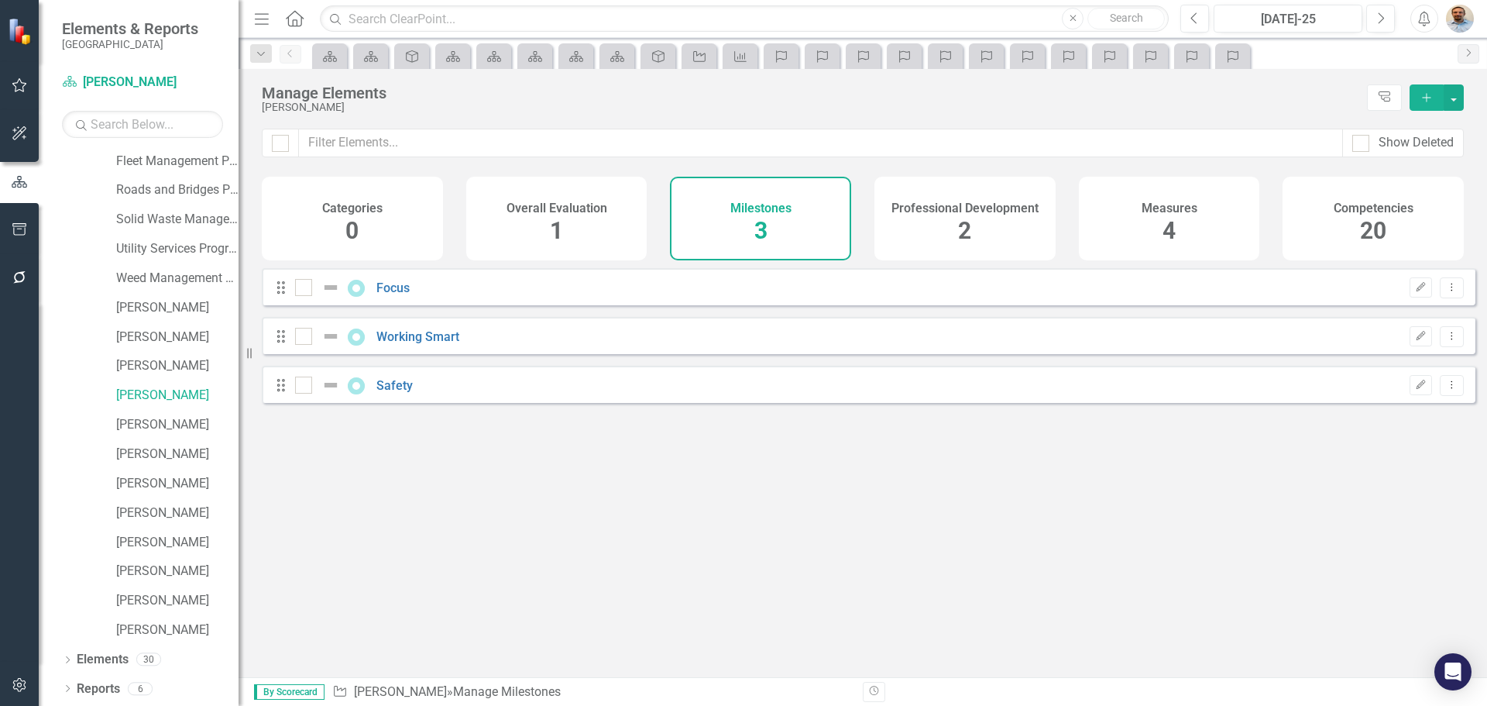
checkbox input "false"
click at [158, 393] on link "[PERSON_NAME]" at bounding box center [177, 396] width 122 height 18
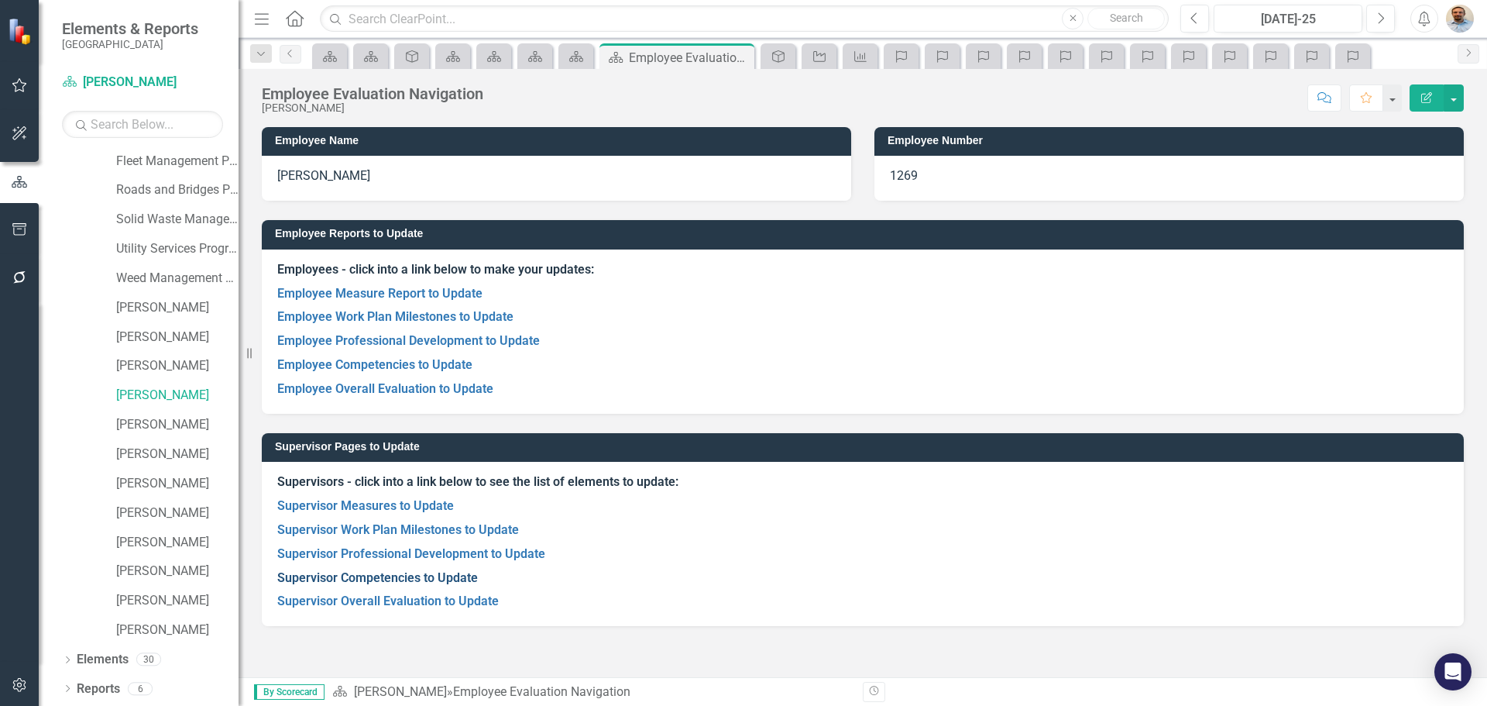
click at [376, 572] on link "Supervisor Competencies to Update" at bounding box center [377, 577] width 201 height 15
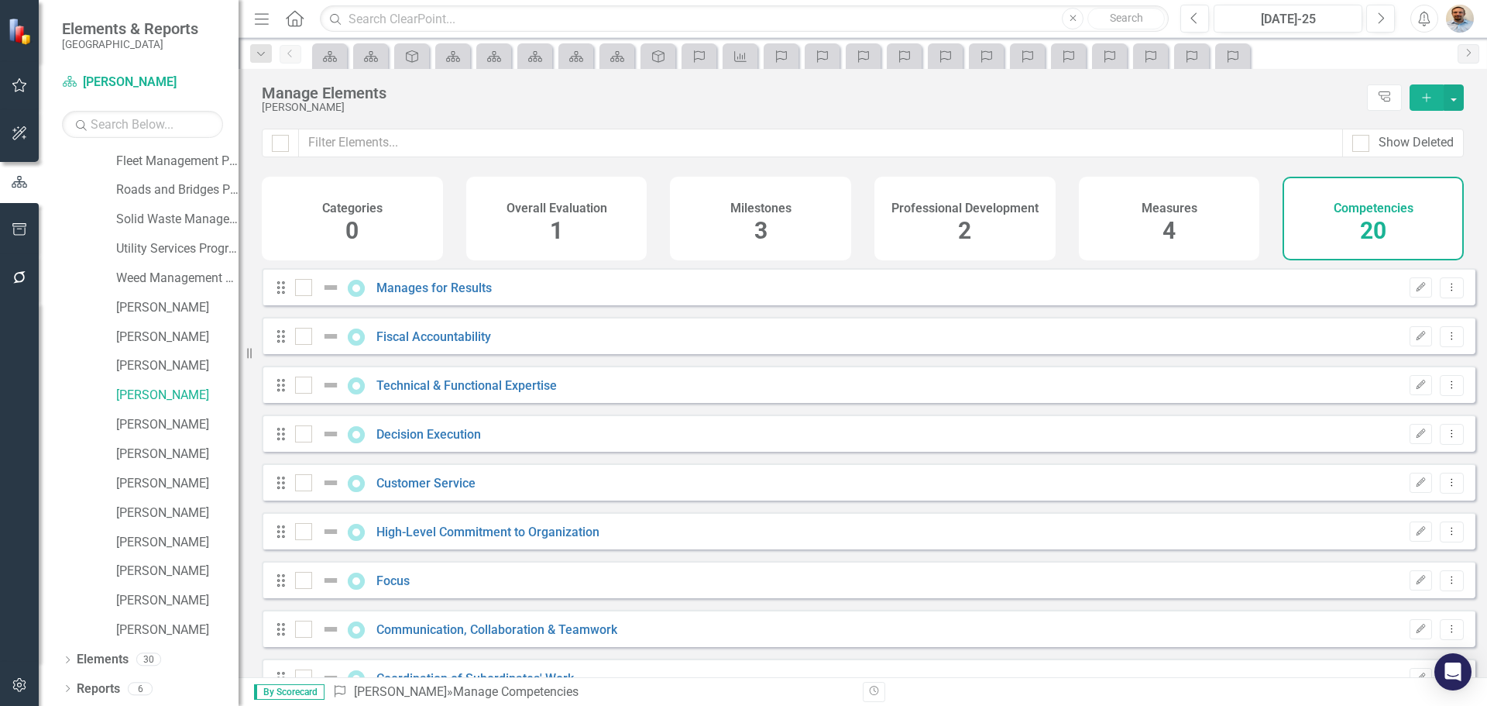
checkbox input "false"
click at [160, 387] on link "[PERSON_NAME]" at bounding box center [177, 396] width 122 height 18
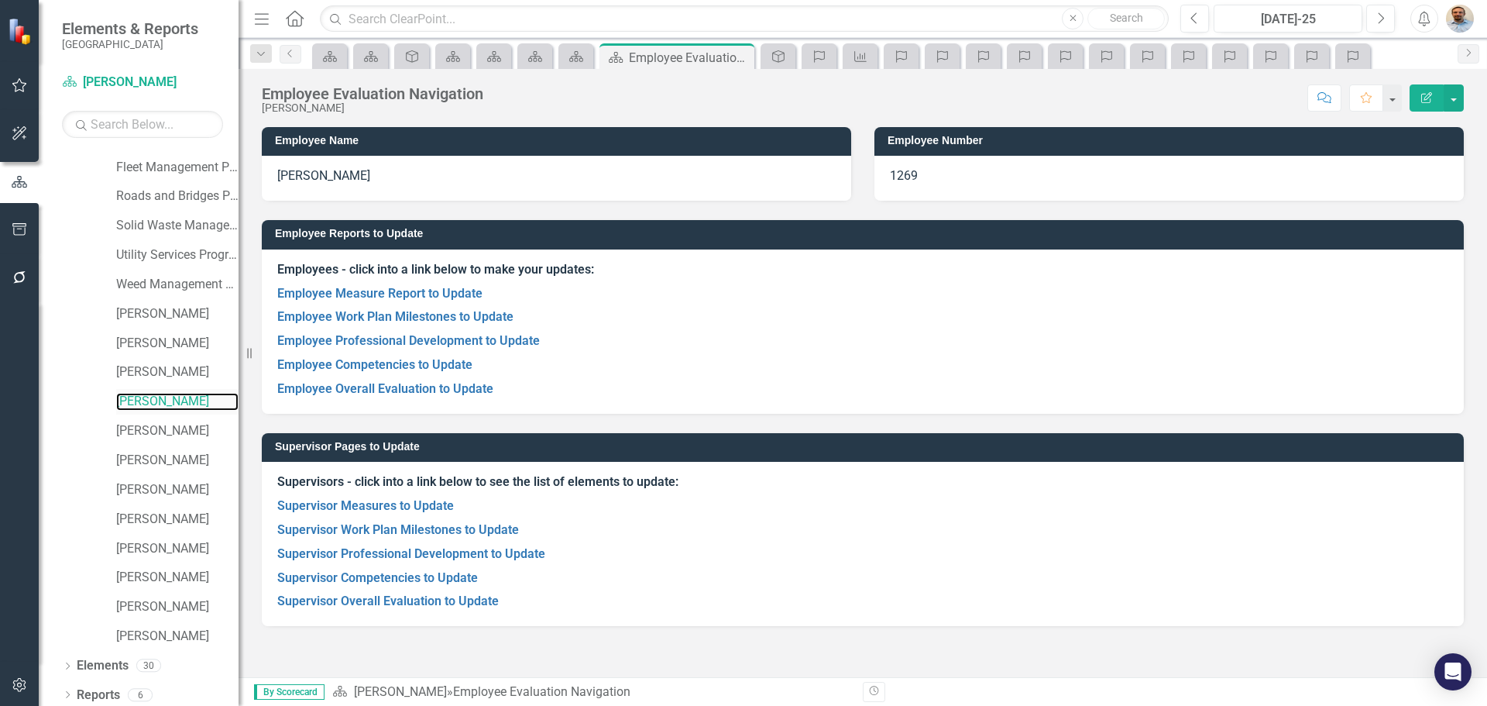
scroll to position [89, 0]
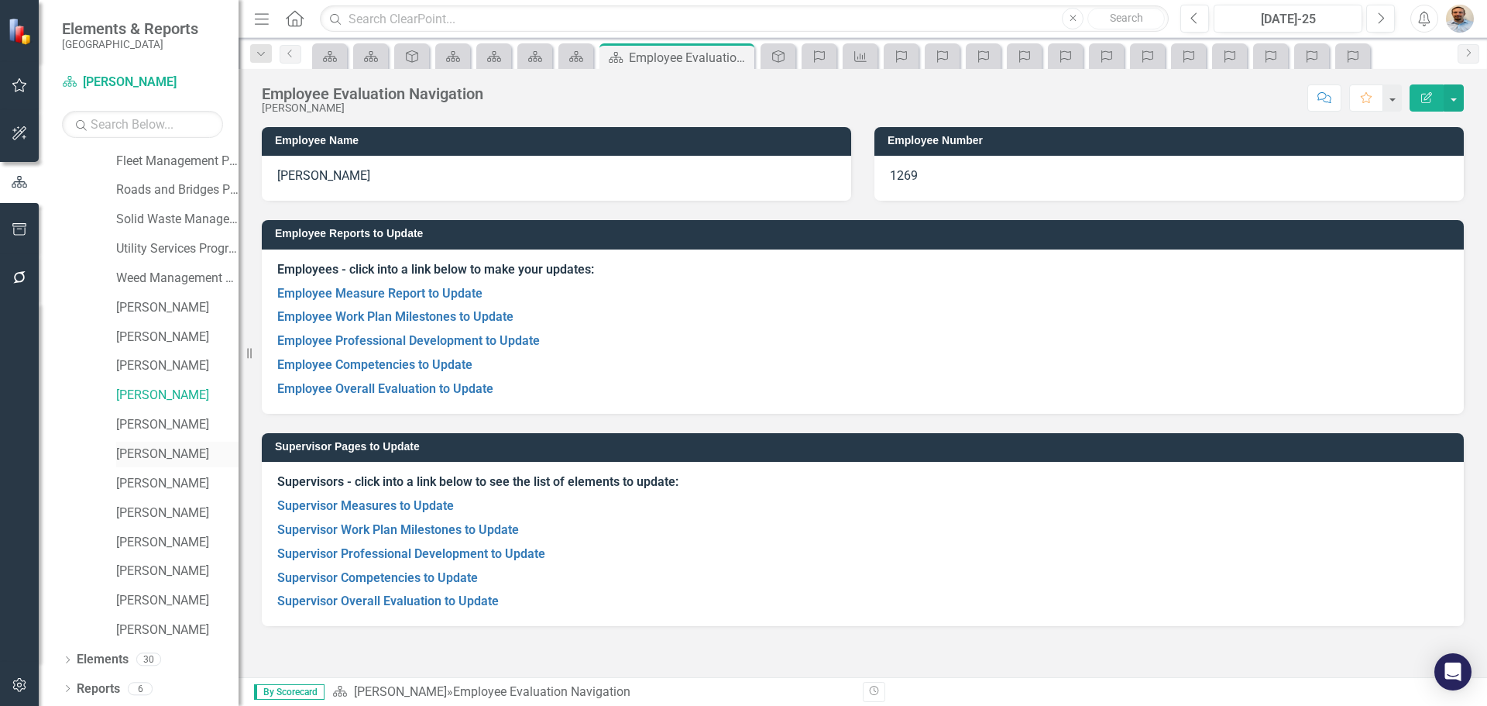
click at [162, 446] on link "[PERSON_NAME]" at bounding box center [177, 454] width 122 height 18
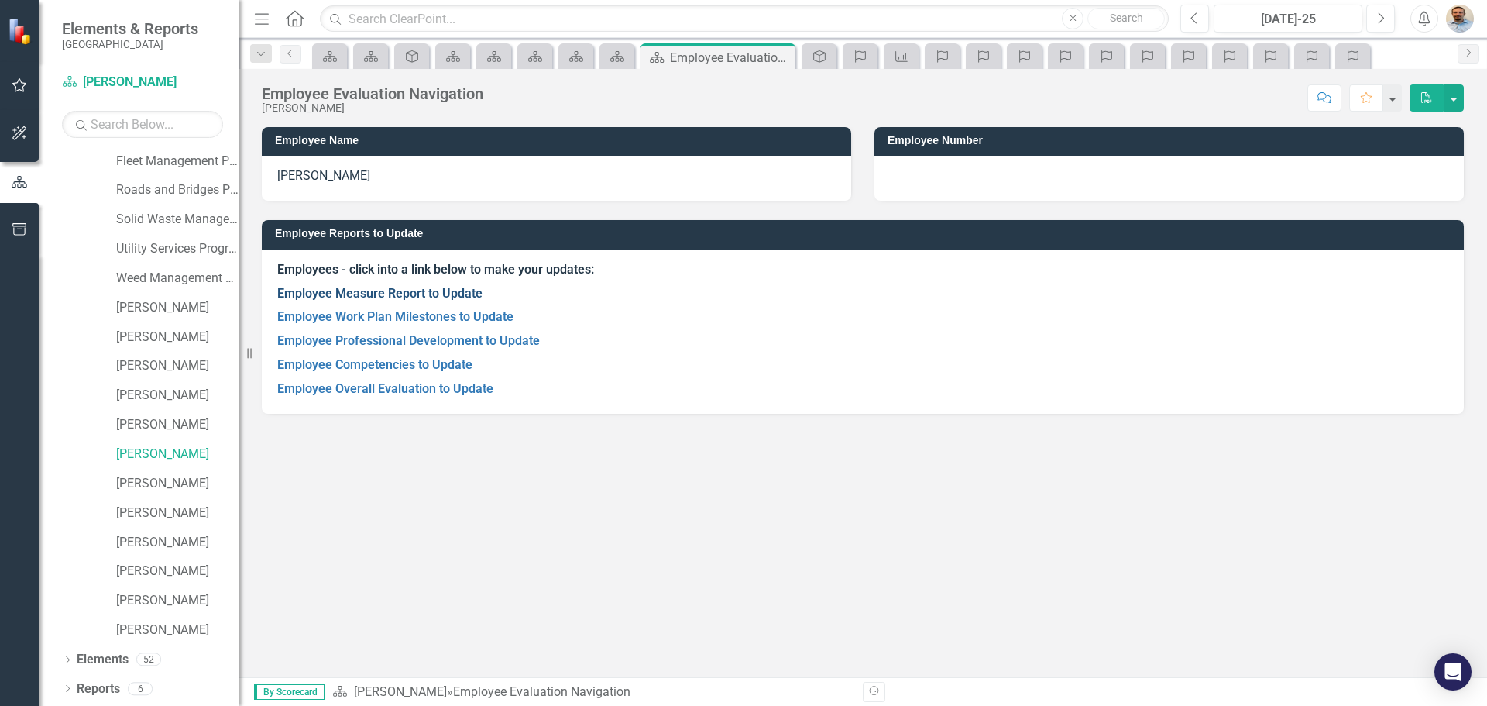
click at [384, 290] on link "Employee Measure Report to Update" at bounding box center [379, 293] width 205 height 15
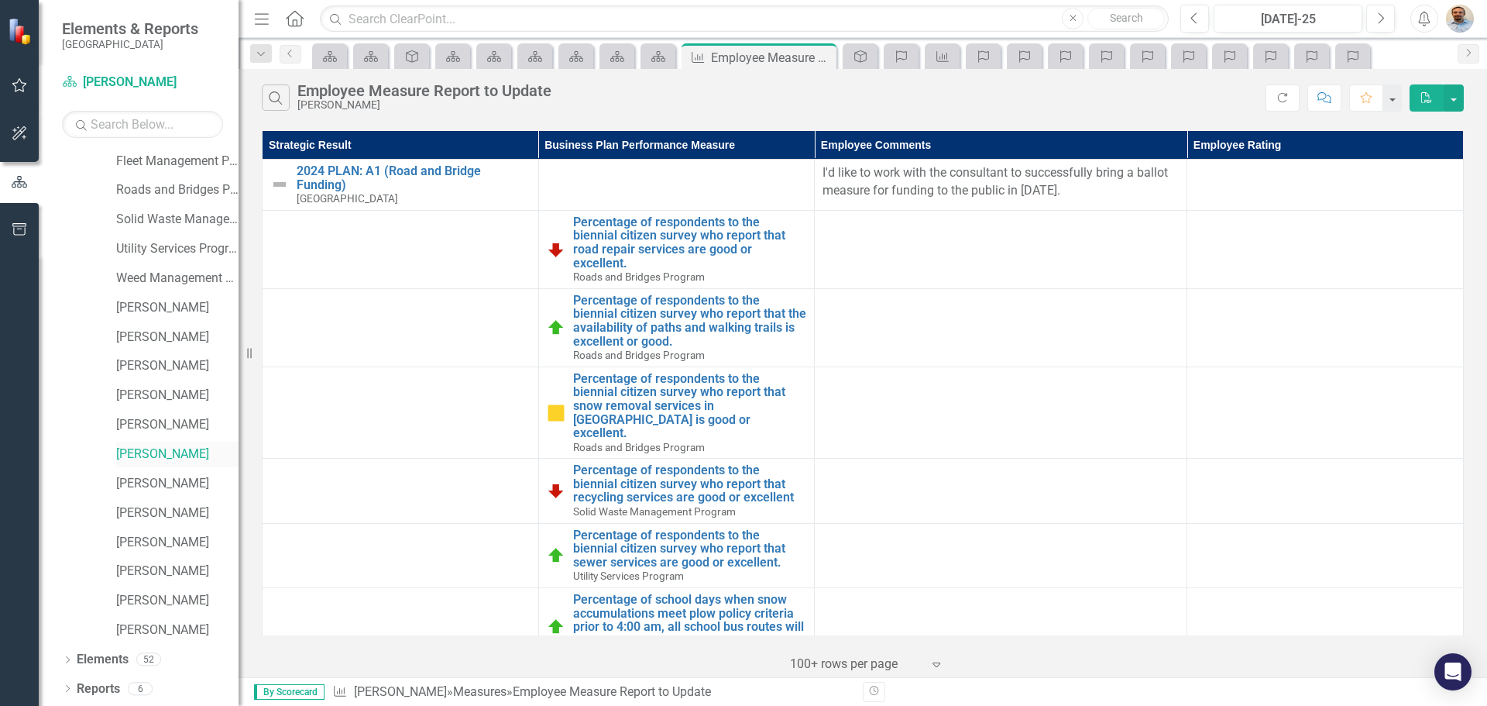
click at [151, 451] on link "[PERSON_NAME]" at bounding box center [177, 454] width 122 height 18
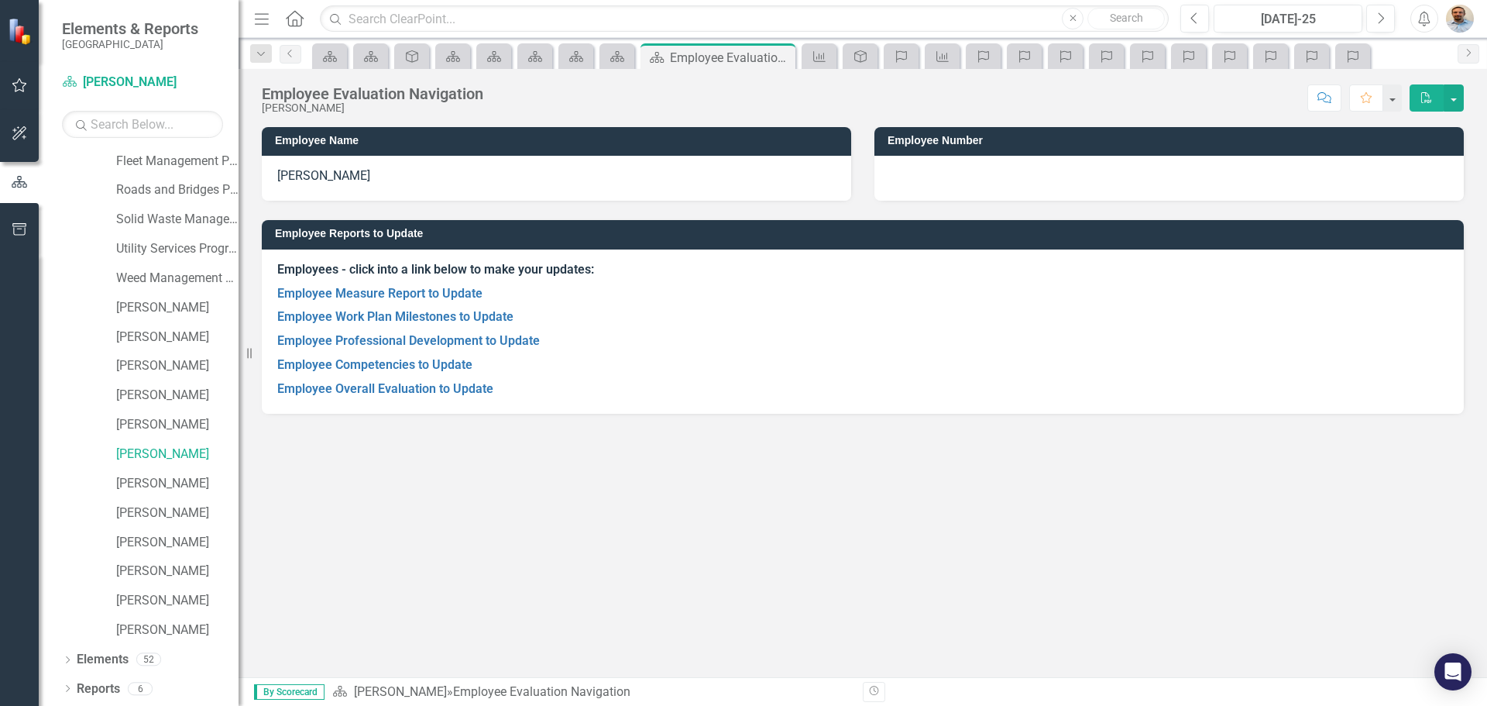
click at [378, 282] on p "Employee Measure Report to Update" at bounding box center [862, 294] width 1171 height 24
click at [377, 291] on link "Employee Measure Report to Update" at bounding box center [379, 293] width 205 height 15
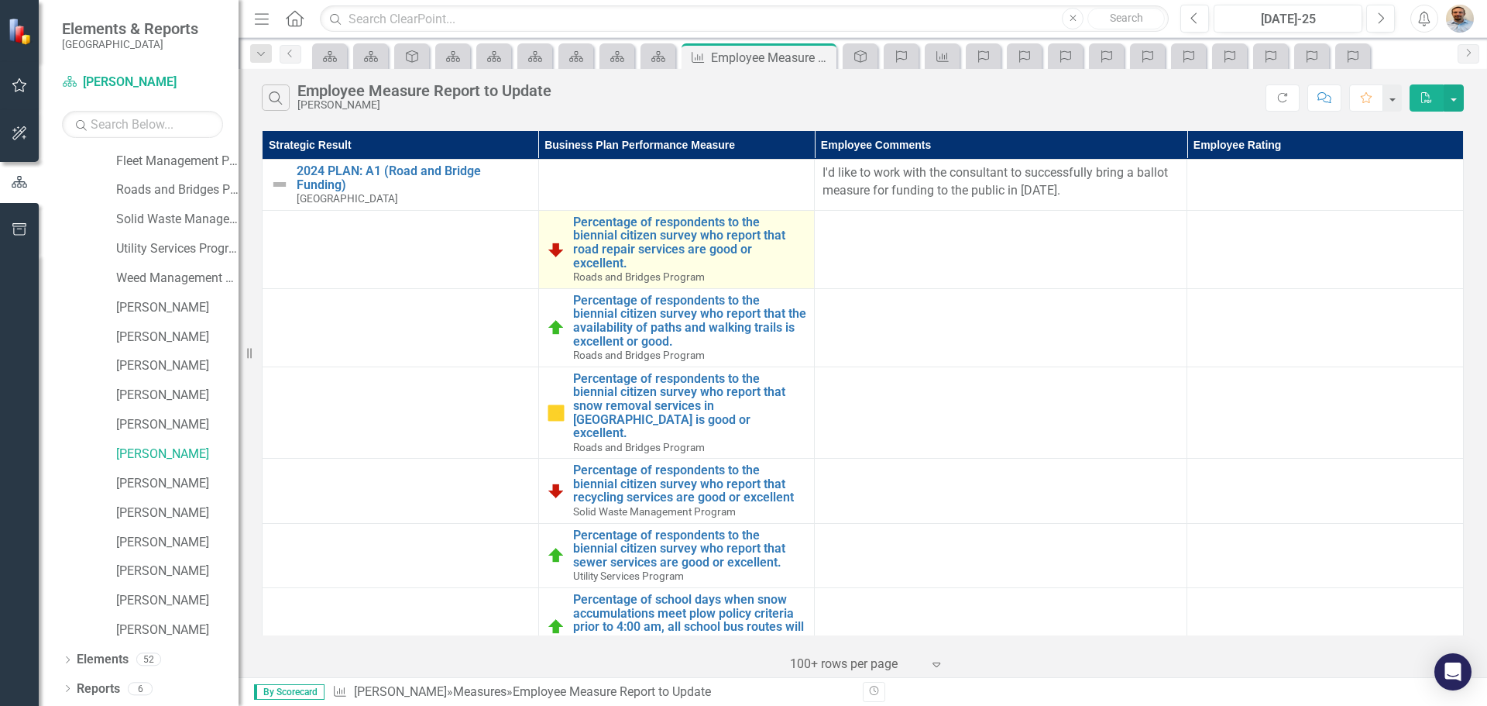
click at [548, 246] on img at bounding box center [556, 249] width 19 height 19
click at [641, 259] on link "Percentage of respondents to the biennial citizen survey who report that road r…" at bounding box center [690, 242] width 234 height 54
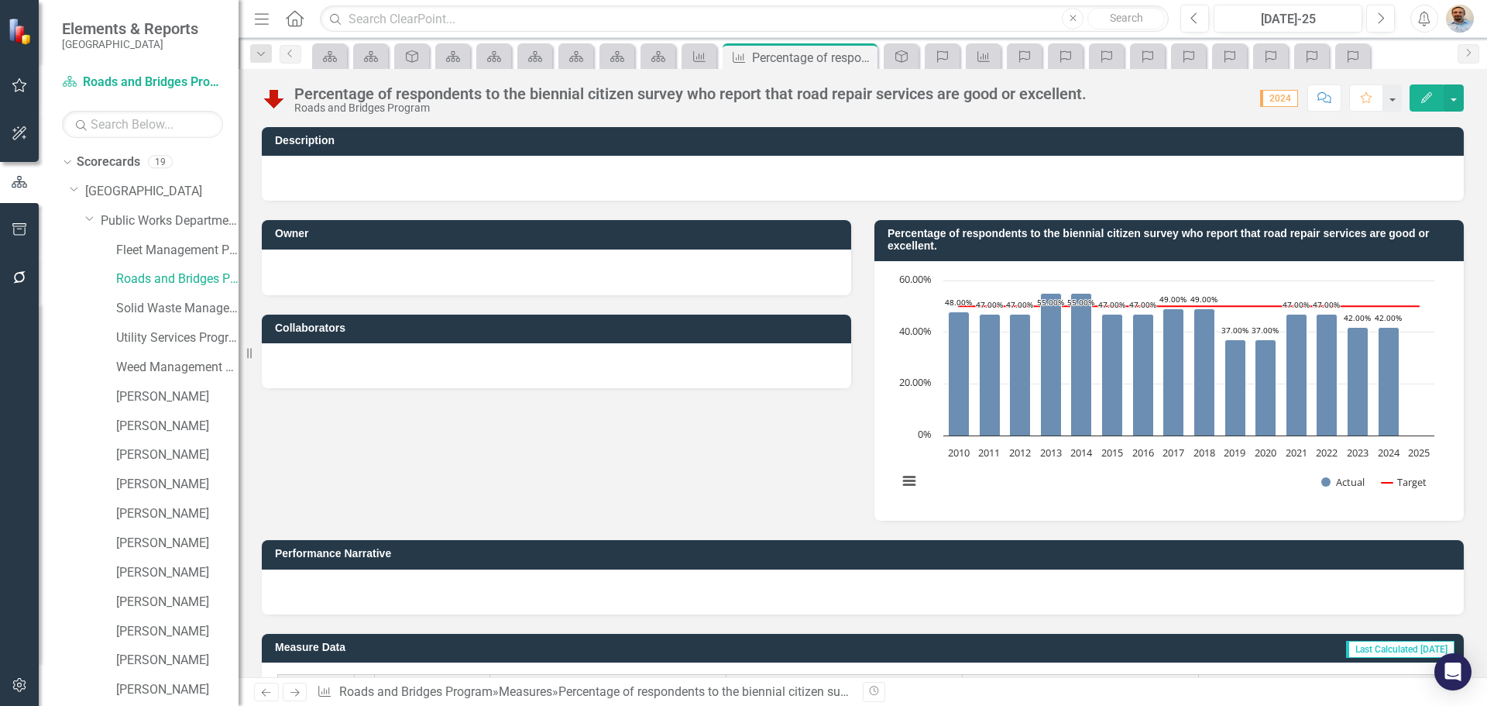
scroll to position [89, 0]
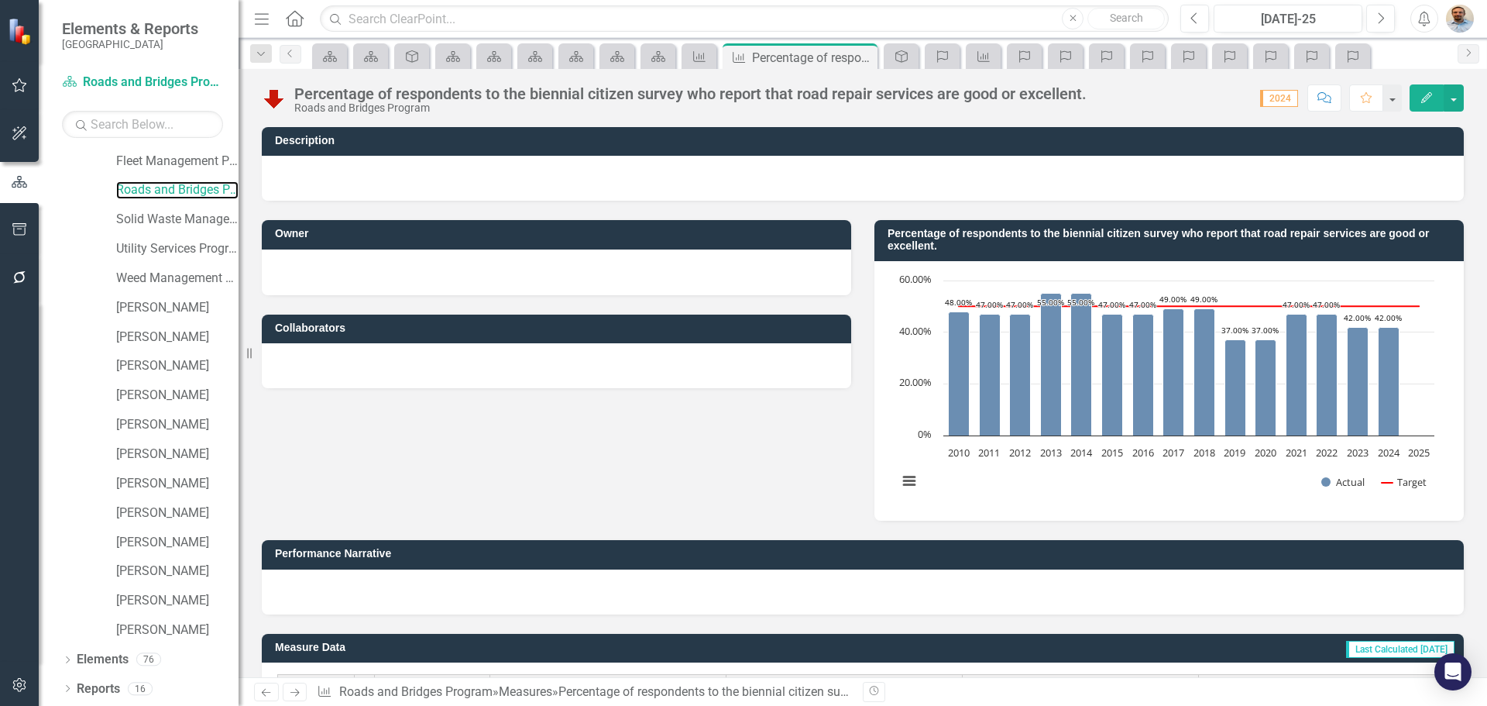
drag, startPoint x: 180, startPoint y: 187, endPoint x: 418, endPoint y: 187, distance: 237.8
click at [180, 187] on link "Roads and Bridges Program" at bounding box center [177, 190] width 122 height 18
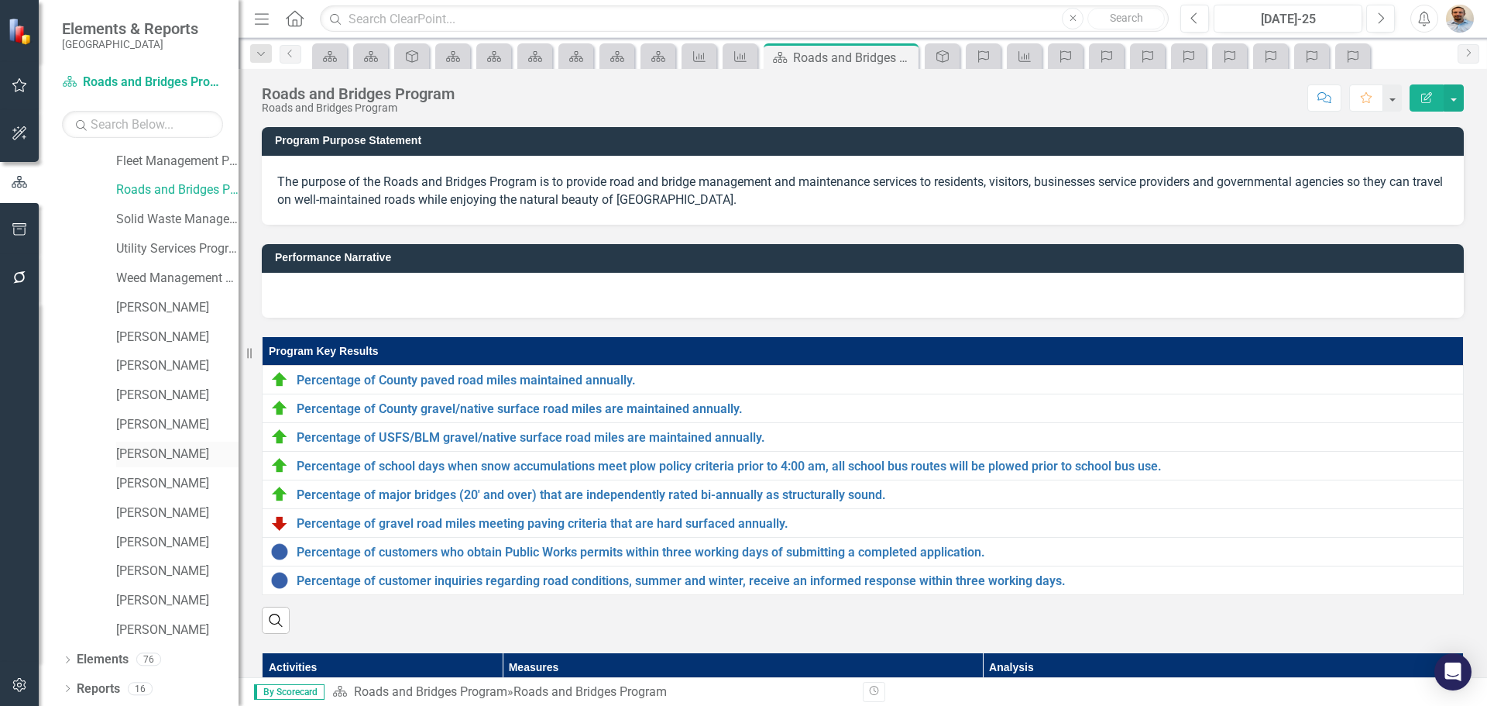
click at [163, 459] on link "[PERSON_NAME]" at bounding box center [177, 454] width 122 height 18
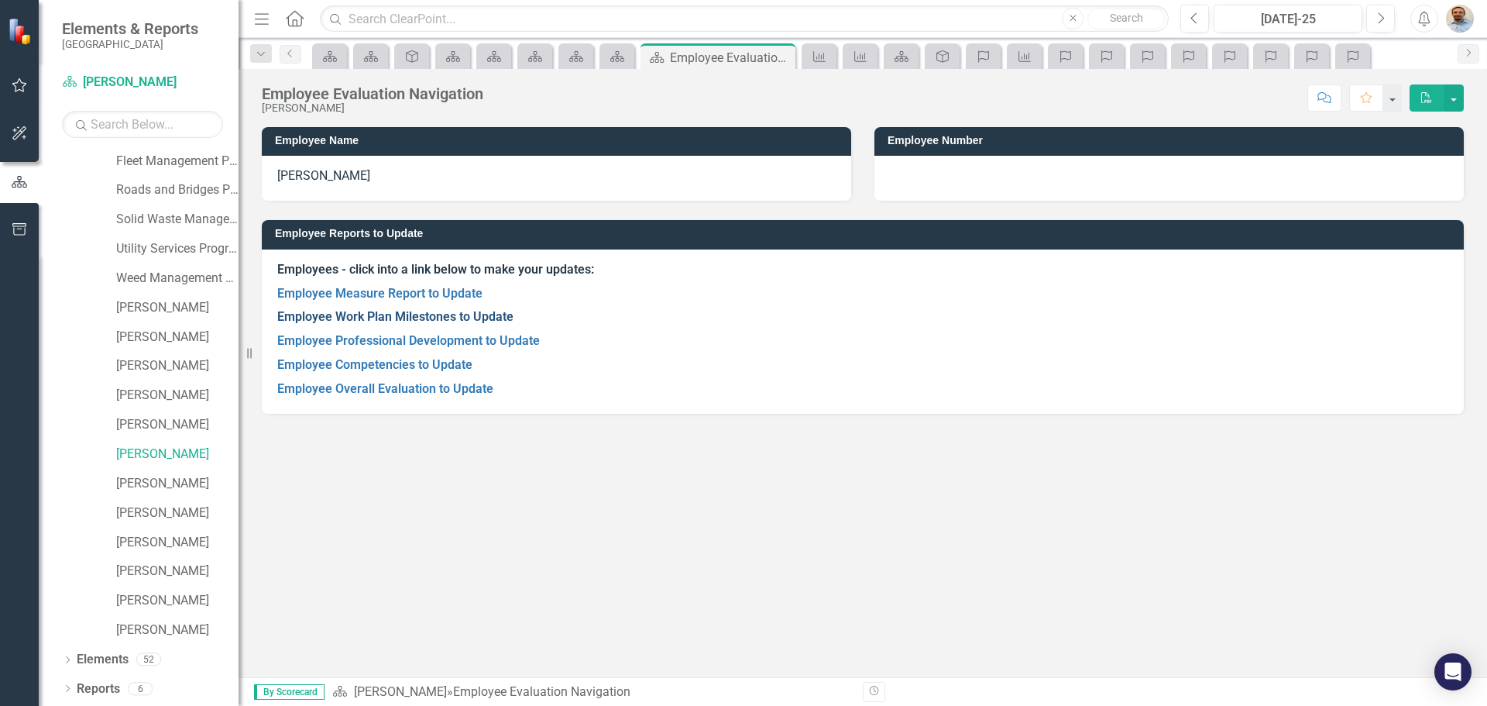
click at [392, 319] on link "Employee Work Plan Milestones to Update" at bounding box center [395, 316] width 236 height 15
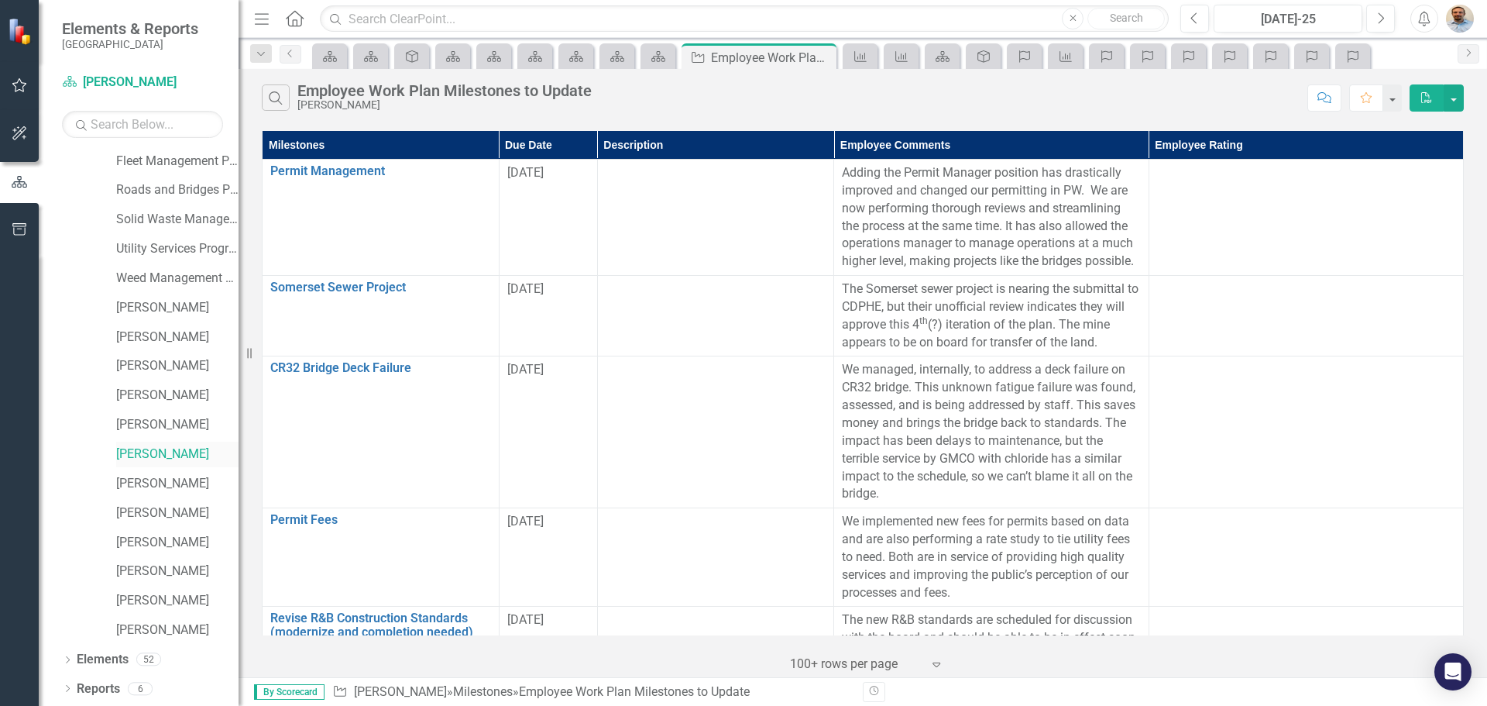
click at [163, 448] on link "[PERSON_NAME]" at bounding box center [177, 454] width 122 height 18
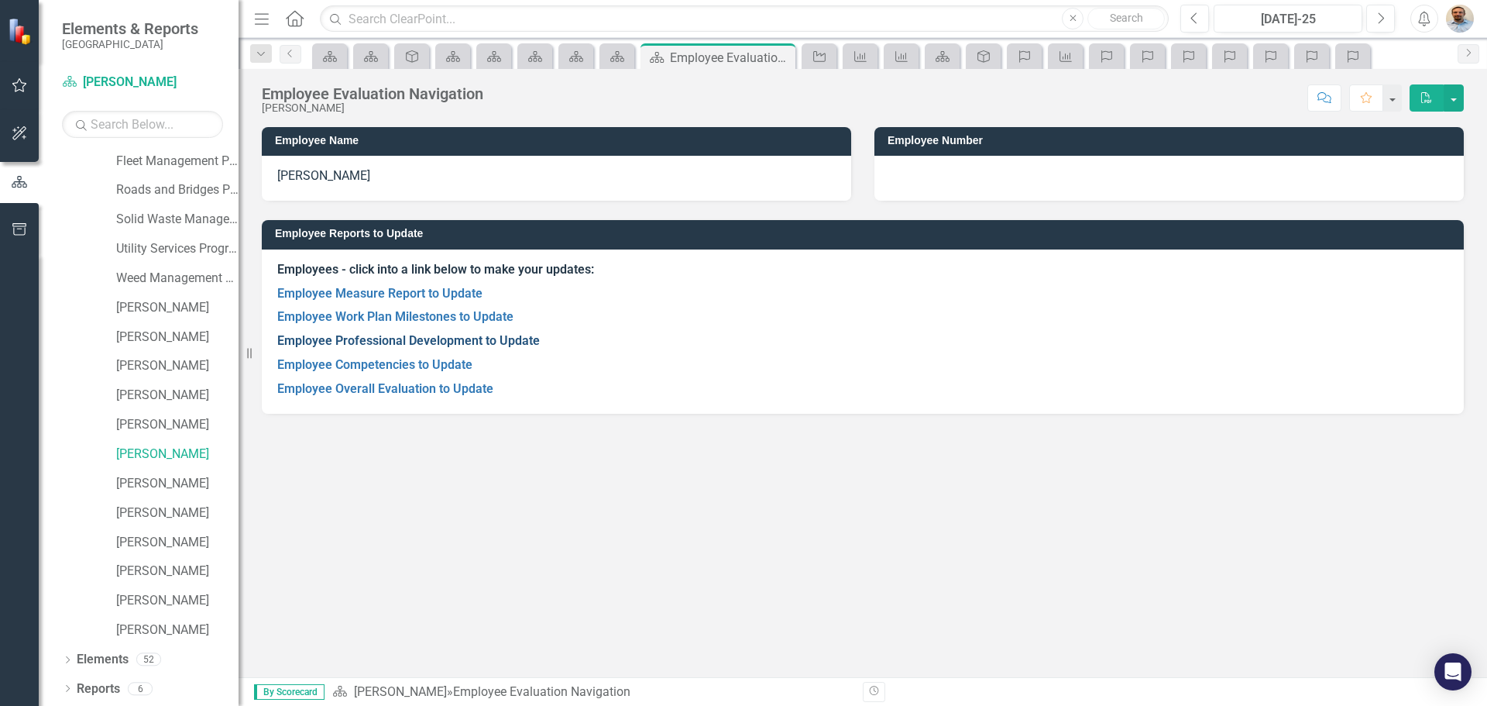
click at [421, 336] on link "Employee Professional Development to Update" at bounding box center [408, 340] width 263 height 15
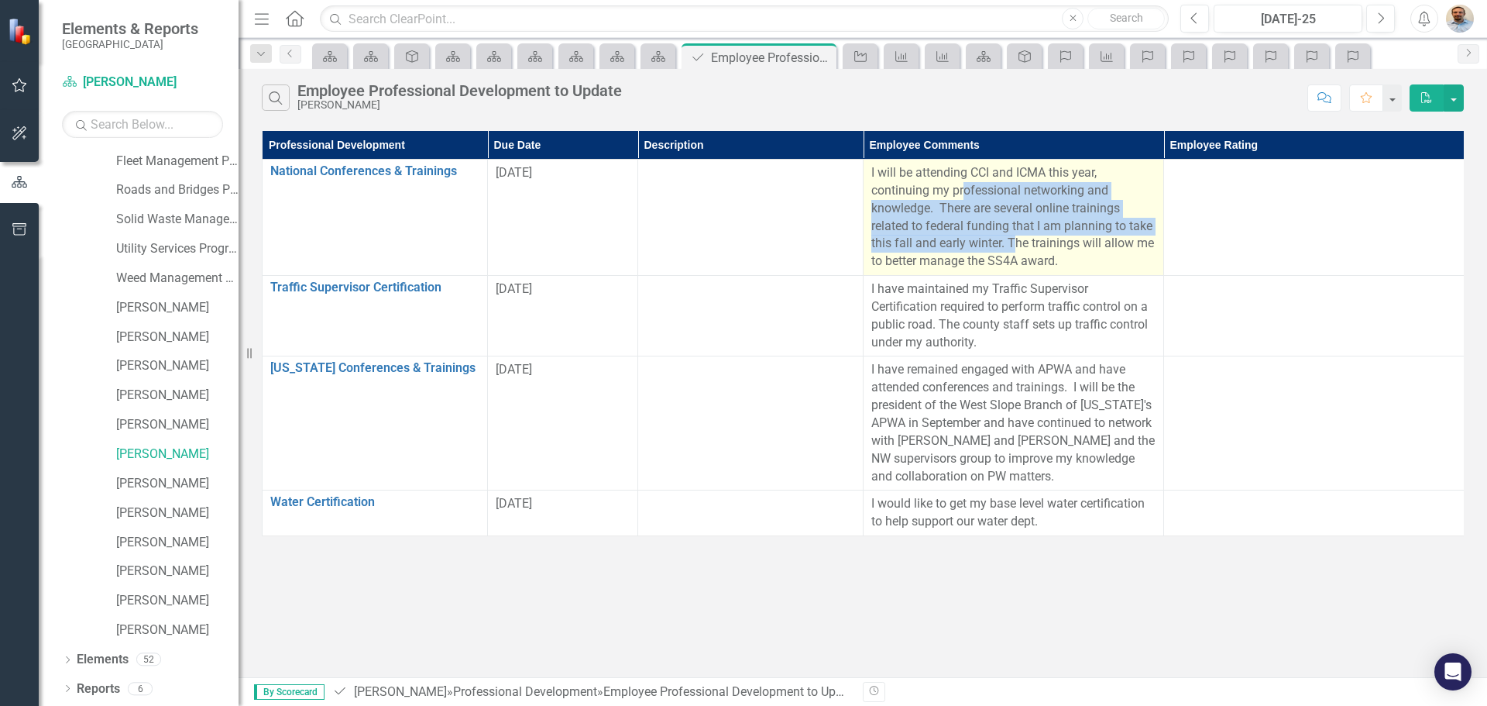
drag, startPoint x: 961, startPoint y: 191, endPoint x: 1015, endPoint y: 249, distance: 79.5
click at [1015, 249] on p "I will be attending CCI and ICMA this year, continuing my professional networki…" at bounding box center [1013, 217] width 284 height 106
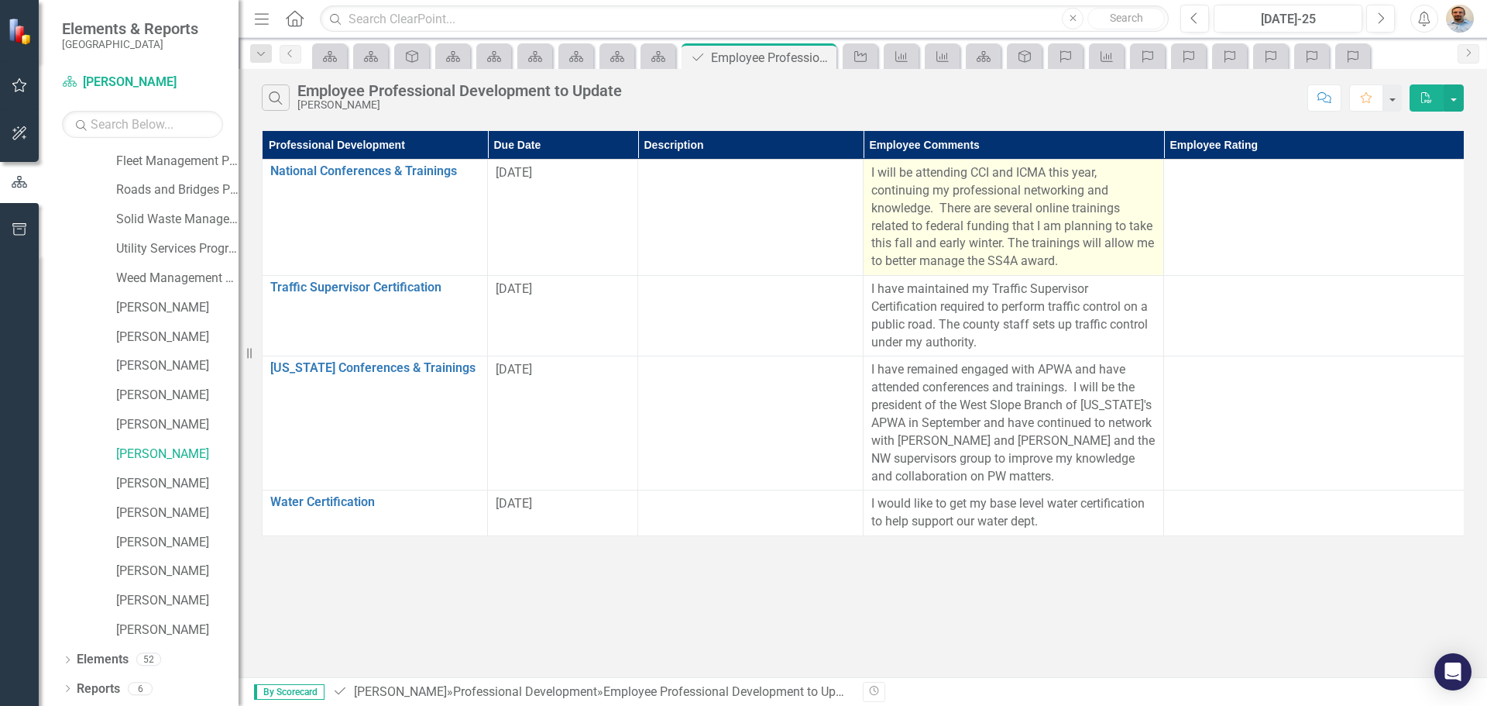
click at [1093, 265] on p "I will be attending CCI and ICMA this year, continuing my professional networki…" at bounding box center [1013, 217] width 284 height 106
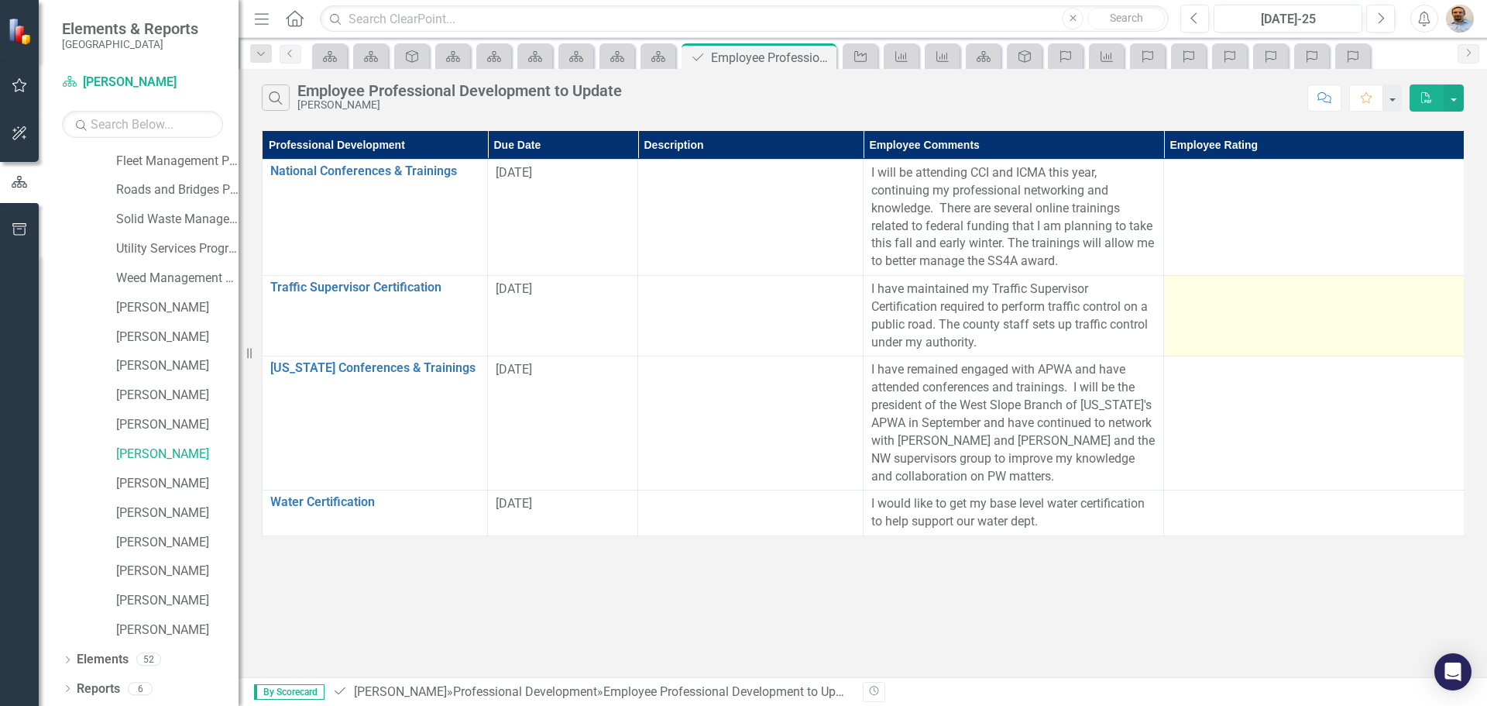
click at [1203, 301] on td at bounding box center [1314, 316] width 301 height 81
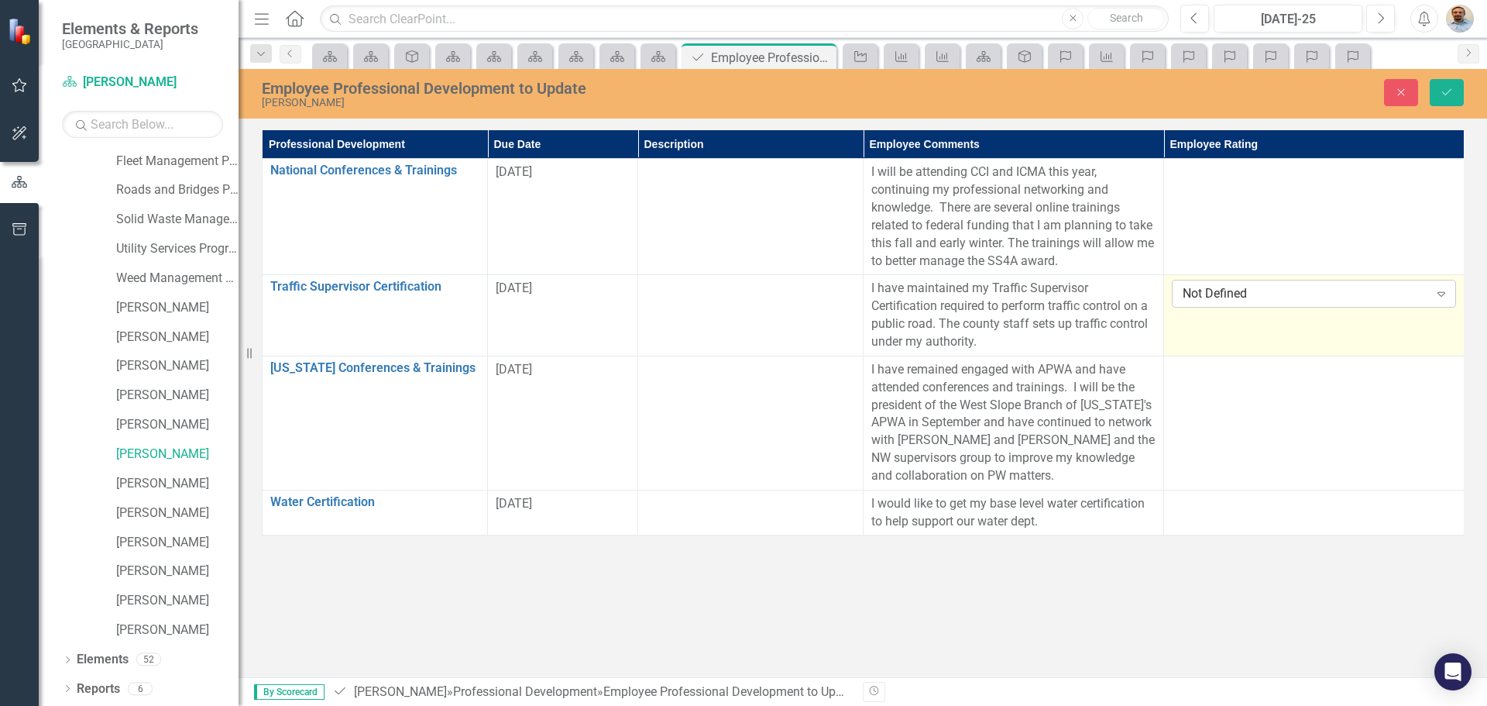
click at [1221, 297] on div "Not Defined" at bounding box center [1306, 294] width 246 height 18
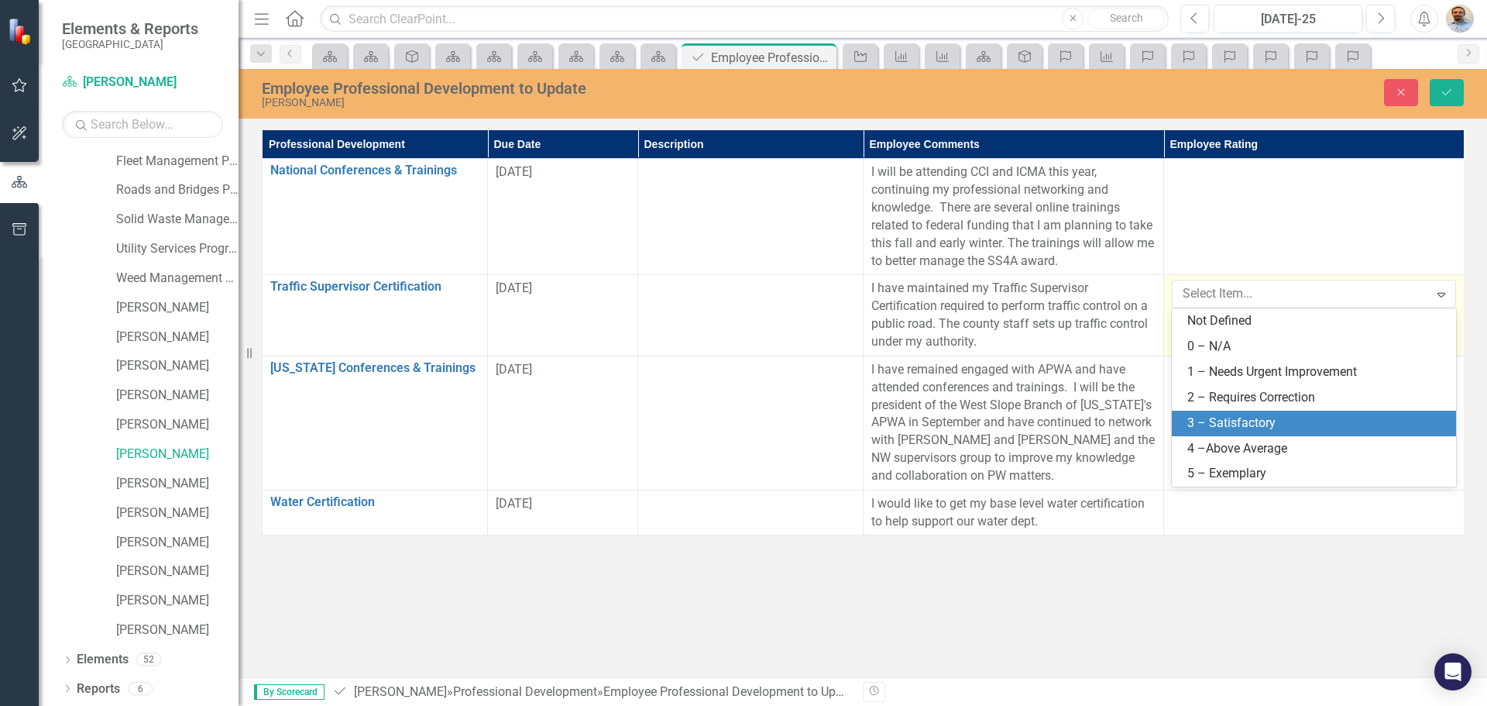
click at [1253, 423] on div "3 – Satisfactory" at bounding box center [1316, 423] width 259 height 18
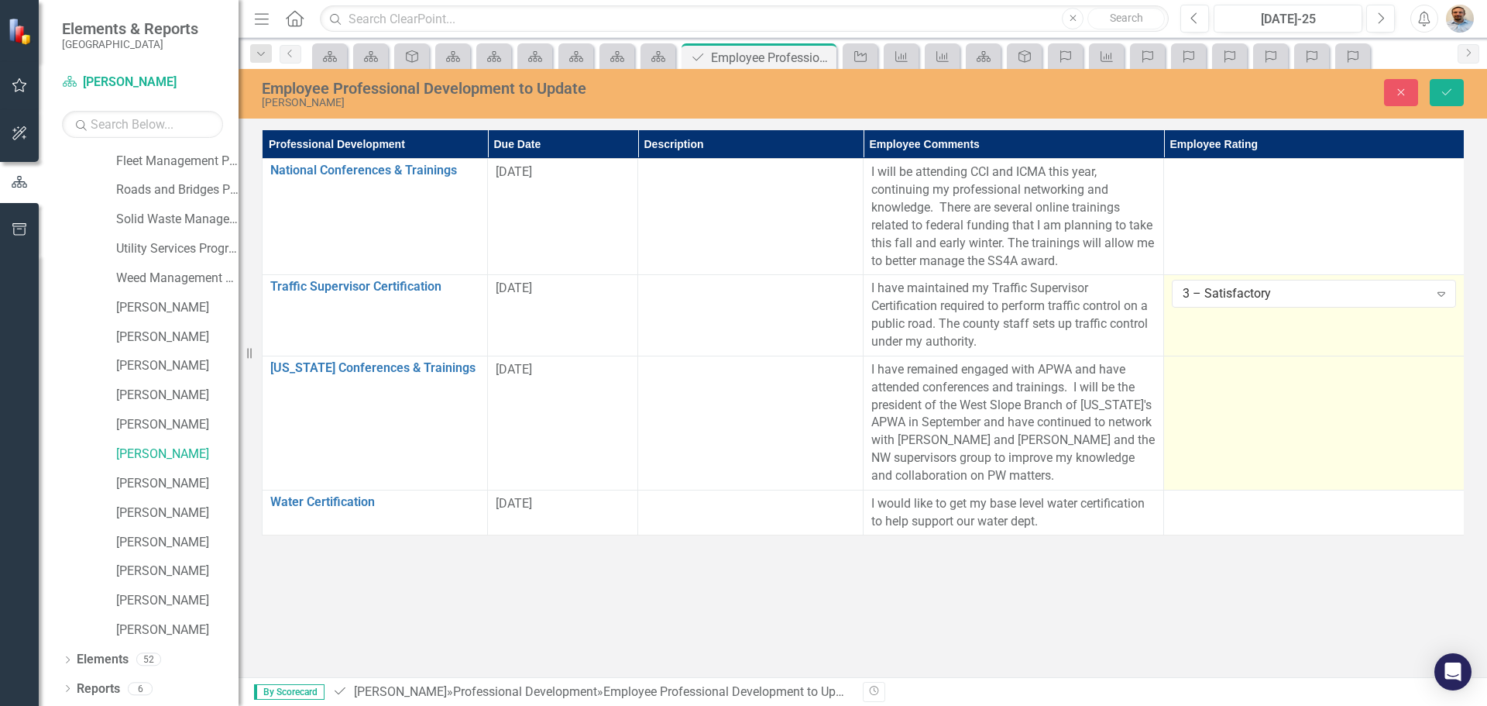
click at [1274, 409] on td at bounding box center [1314, 423] width 301 height 134
click at [1281, 380] on div "Not Defined" at bounding box center [1306, 375] width 246 height 18
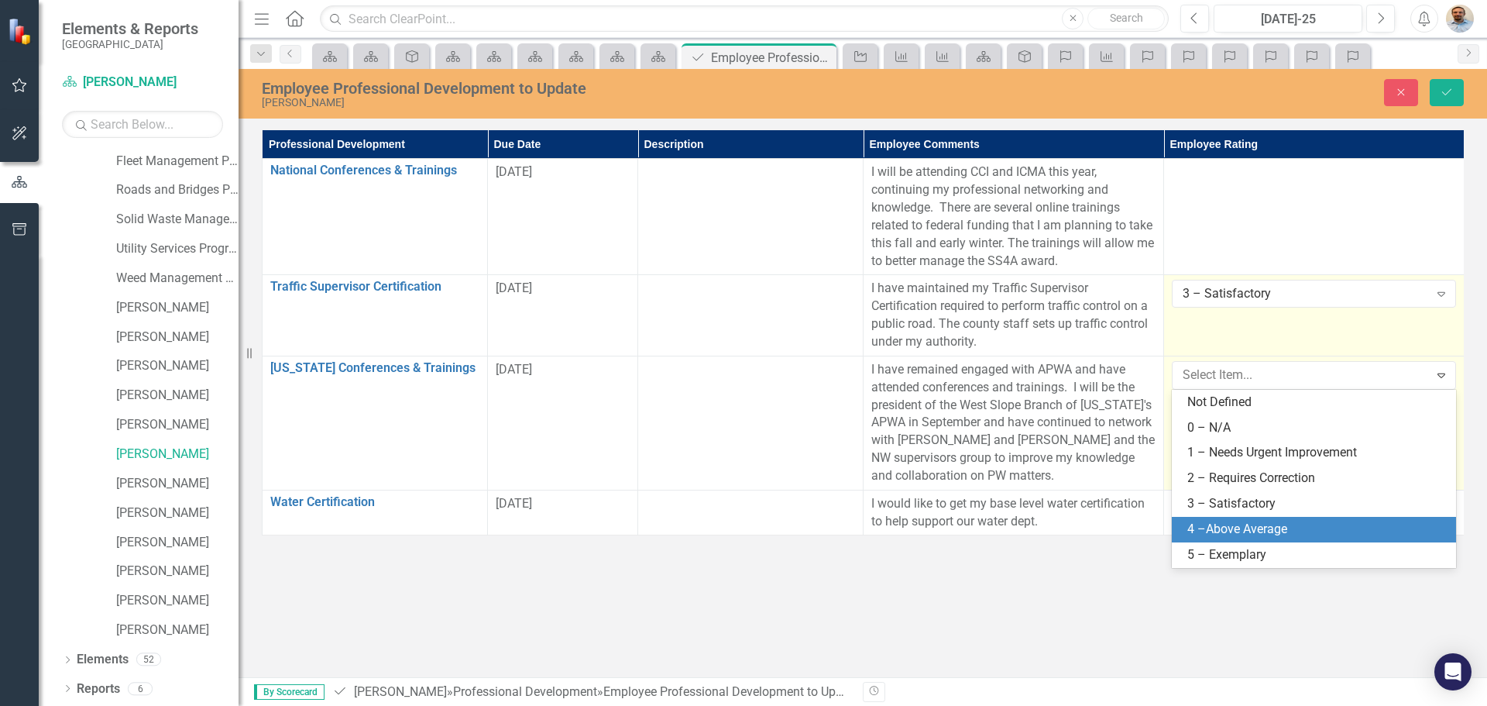
click at [1262, 525] on div "4 –Above Average" at bounding box center [1316, 530] width 259 height 18
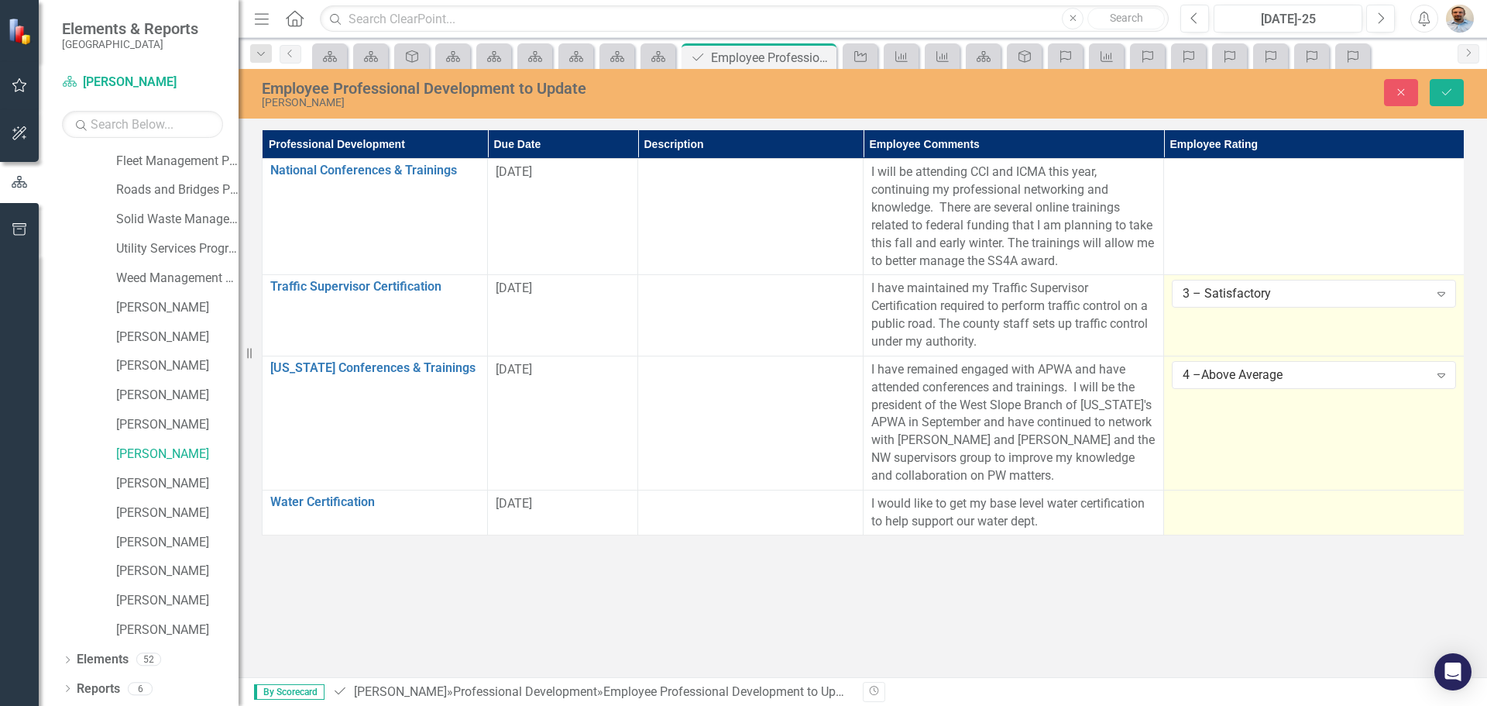
click at [1247, 521] on td at bounding box center [1314, 513] width 301 height 46
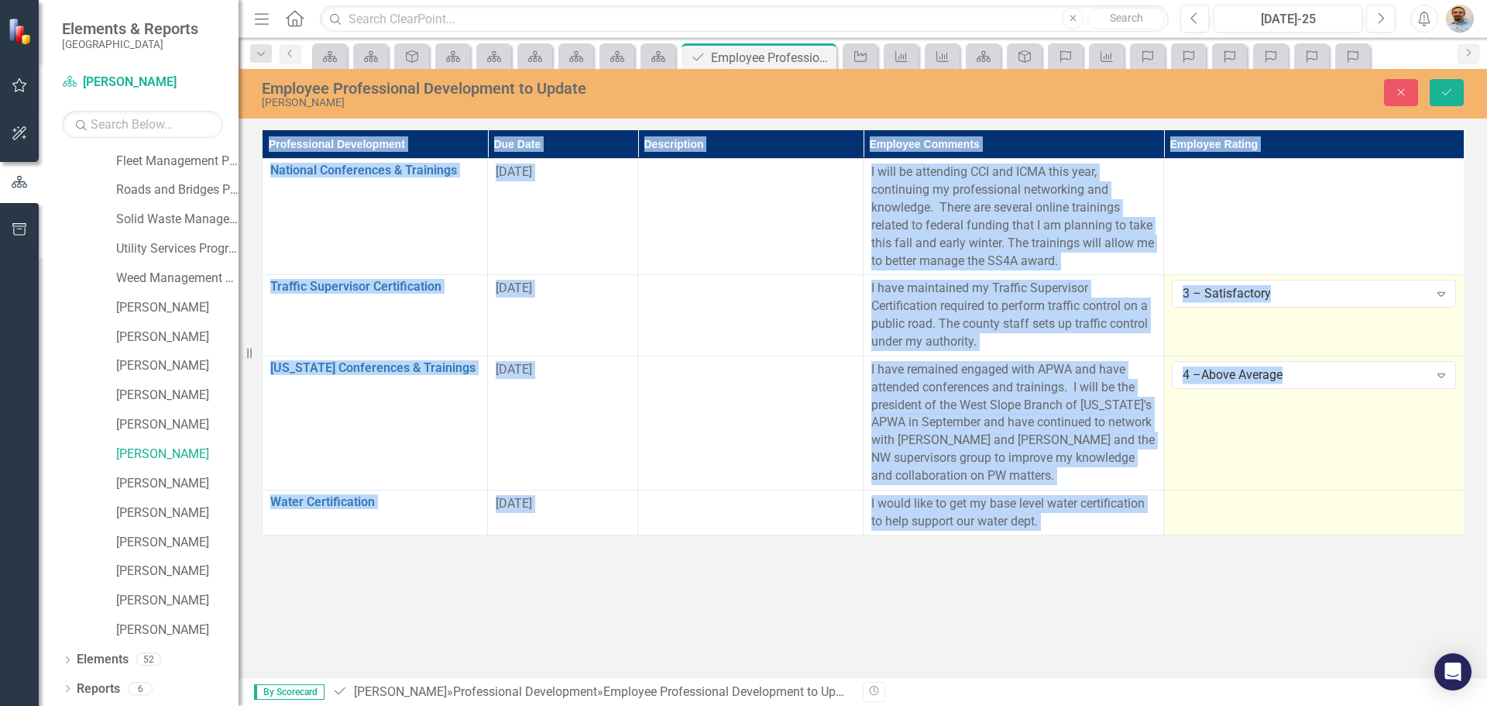
click at [1247, 521] on td at bounding box center [1314, 513] width 301 height 46
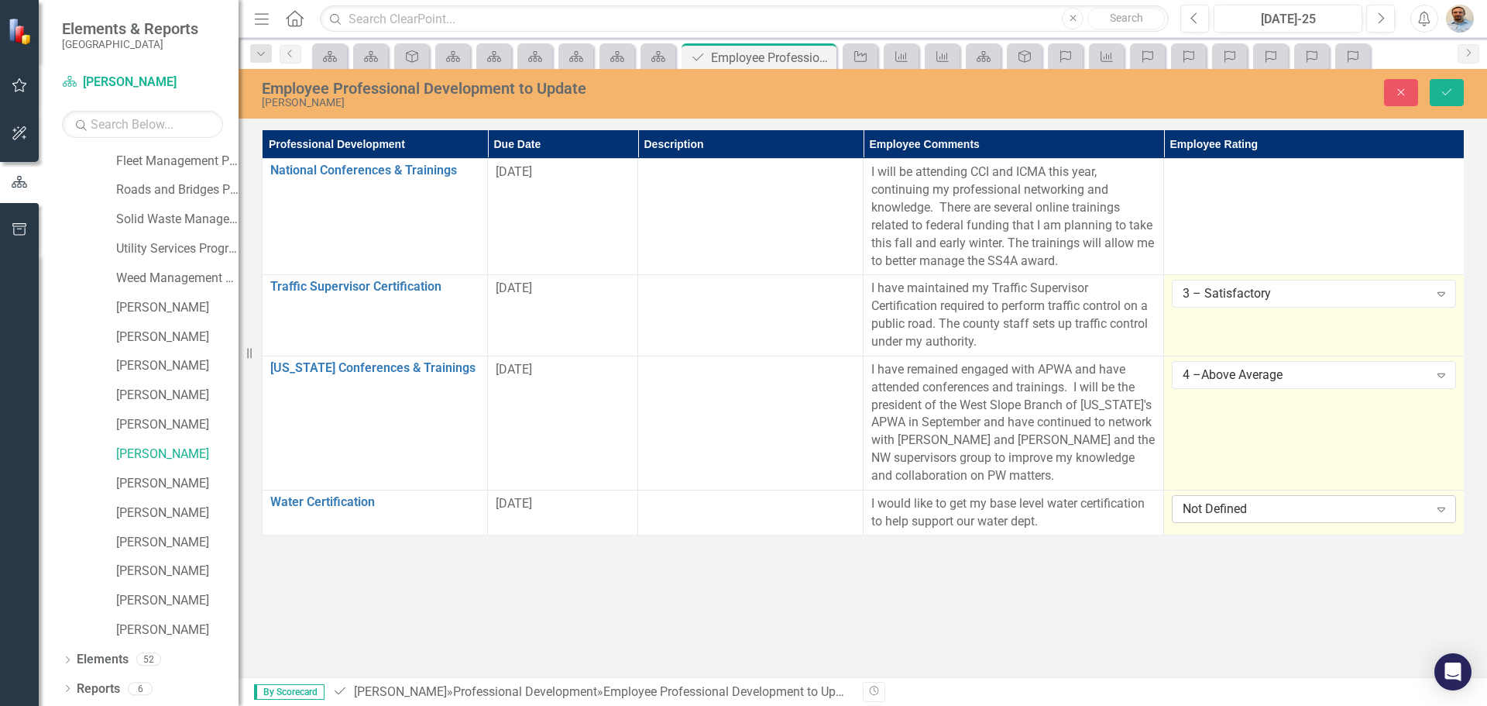
click at [1252, 505] on div "Not Defined" at bounding box center [1306, 509] width 246 height 18
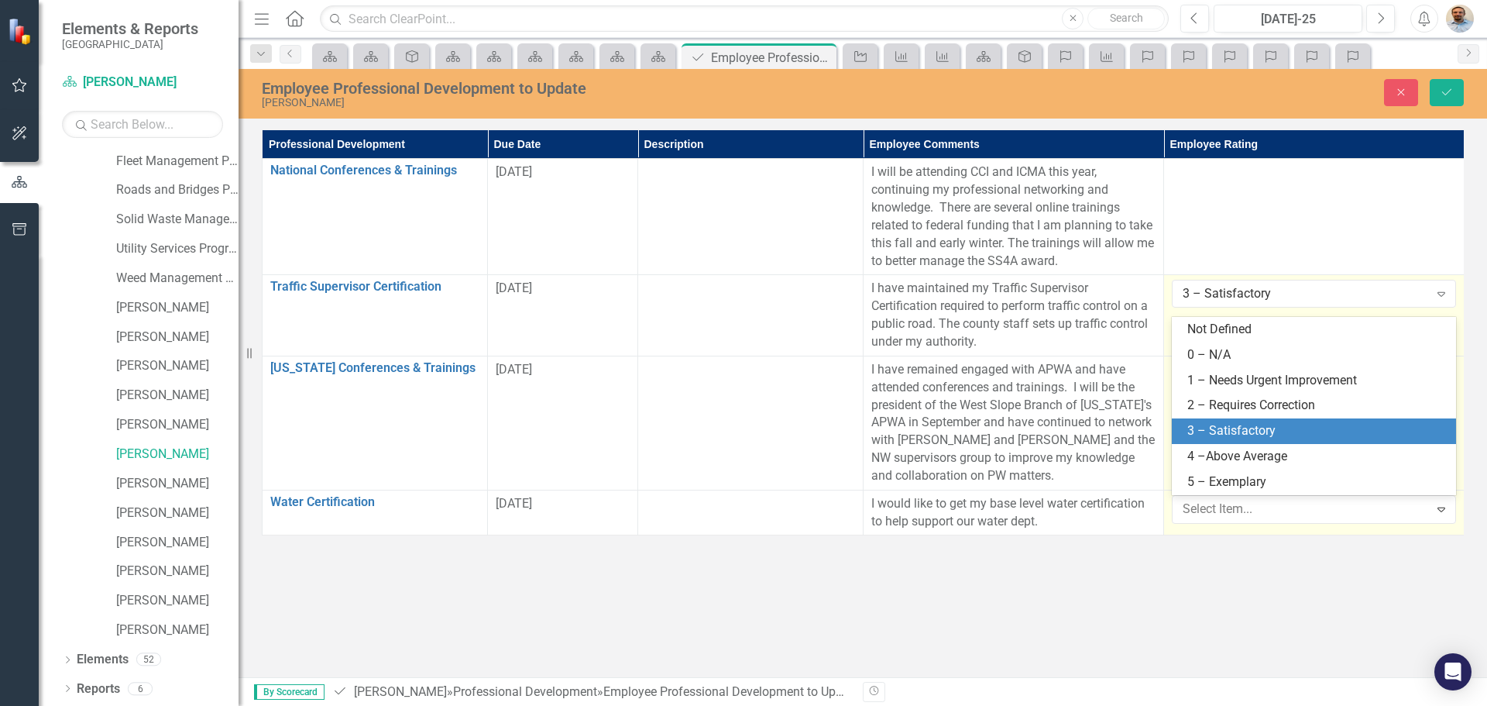
click at [1246, 424] on div "3 – Satisfactory" at bounding box center [1316, 431] width 259 height 18
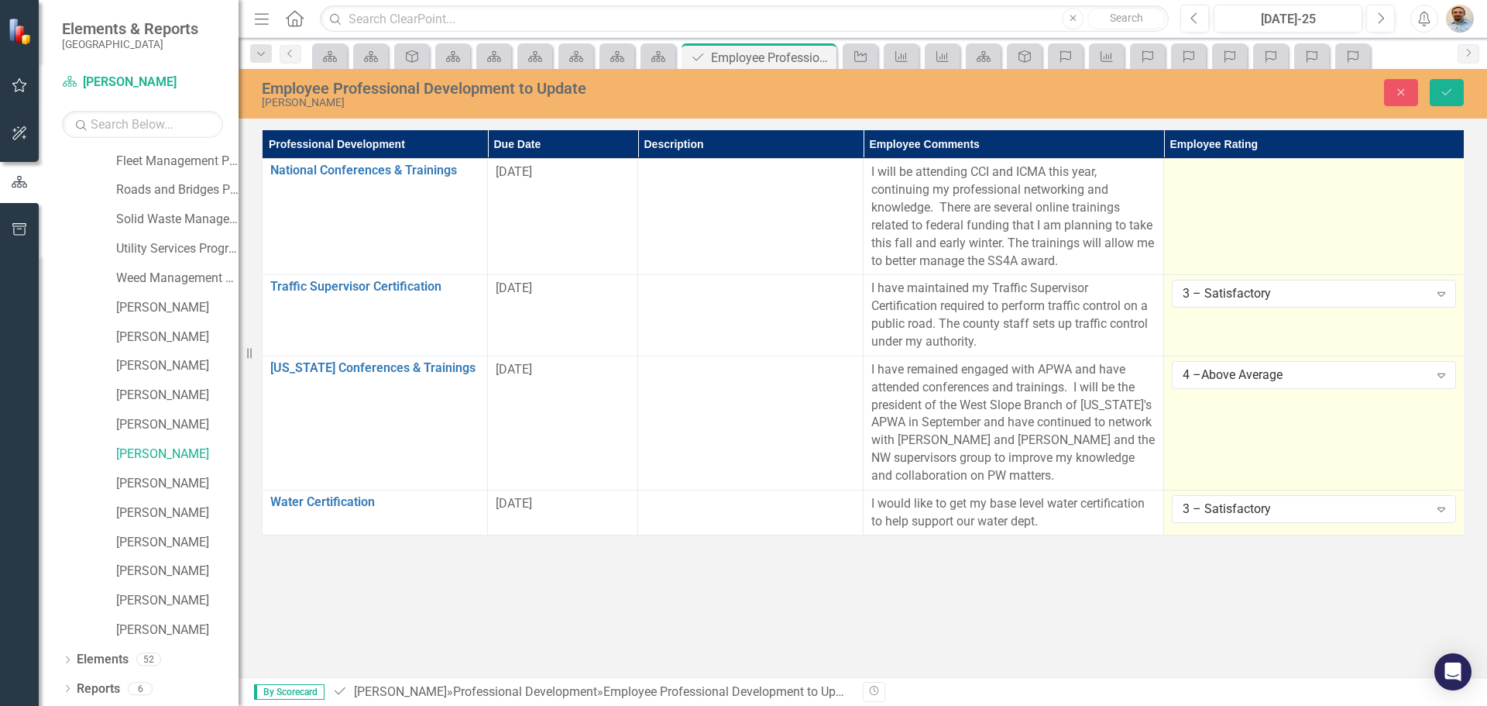
click at [1306, 217] on td at bounding box center [1314, 217] width 301 height 116
click at [1298, 178] on div "Not Defined" at bounding box center [1306, 178] width 246 height 18
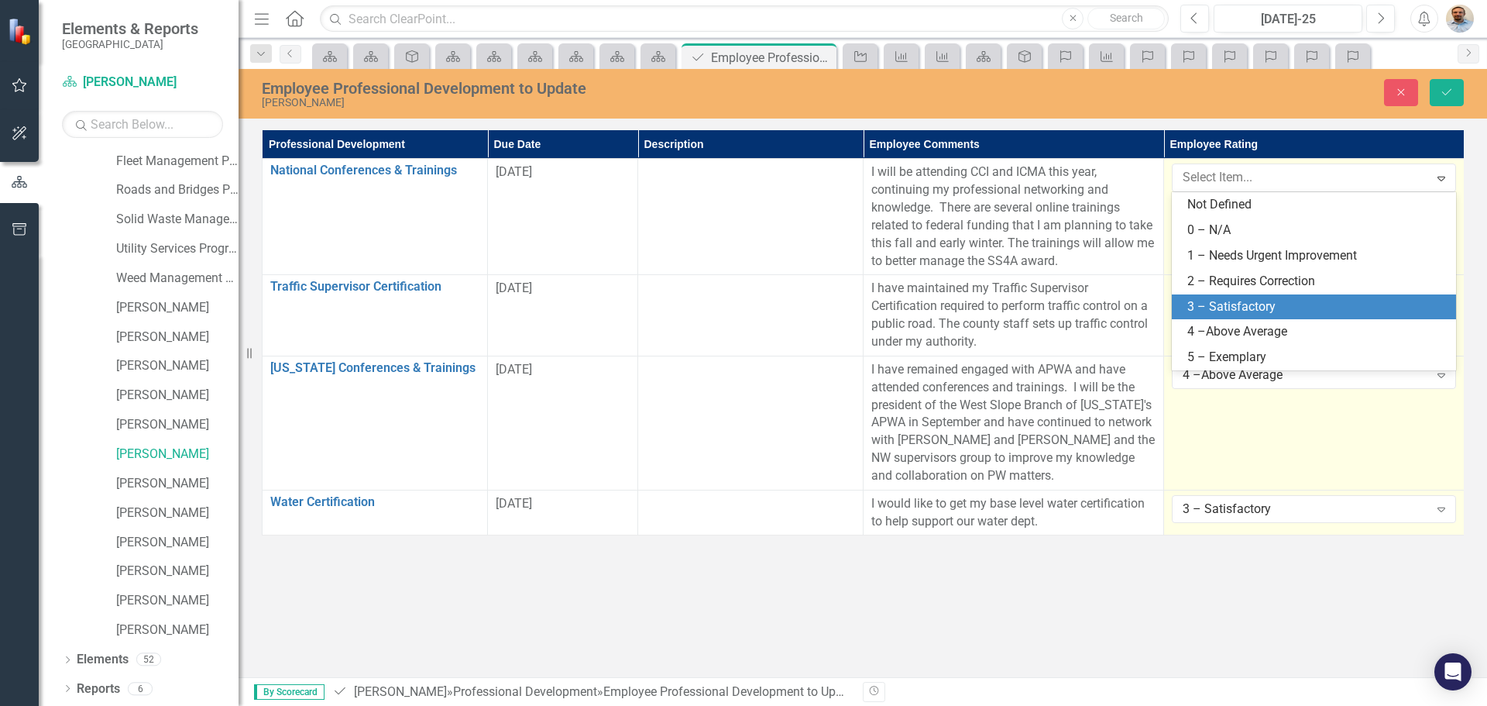
click at [1294, 298] on div "3 – Satisfactory" at bounding box center [1316, 307] width 259 height 18
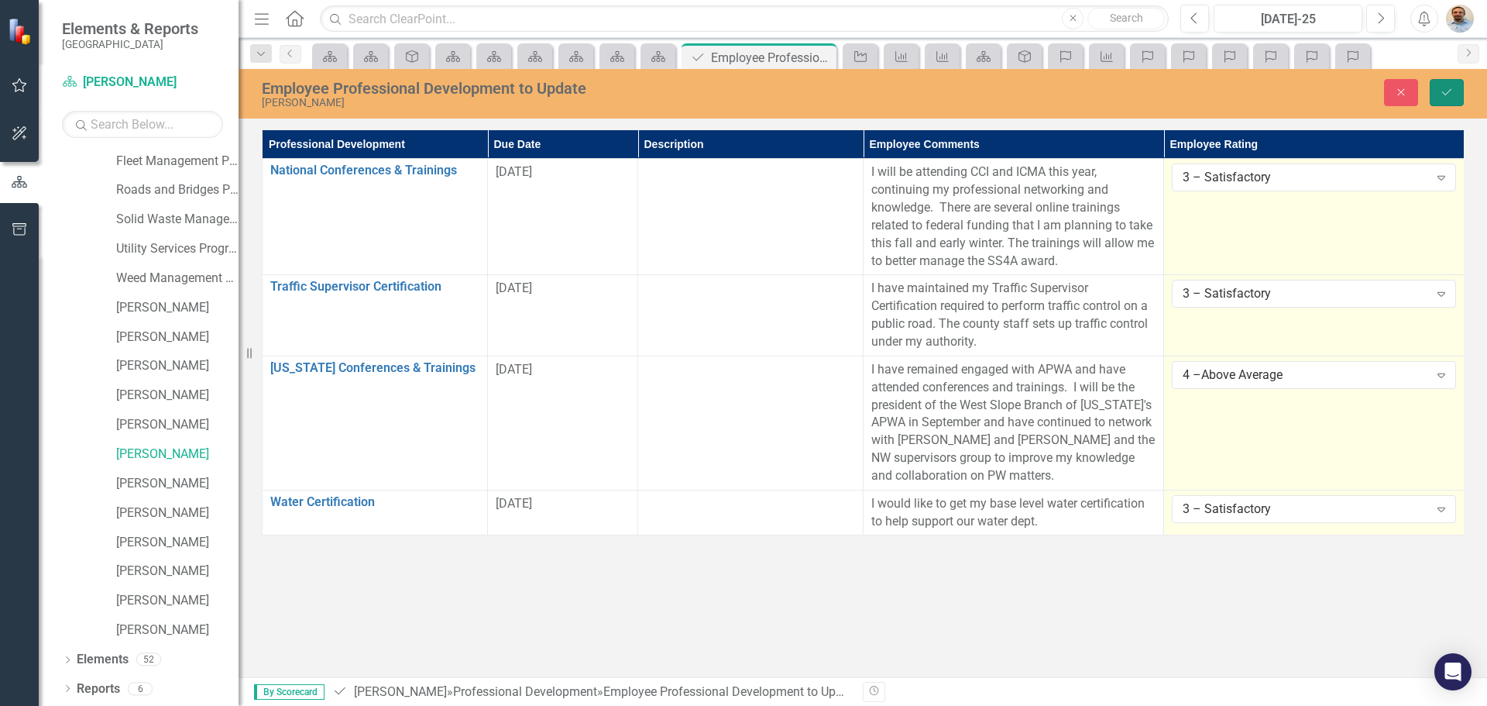
click at [1443, 87] on icon "Save" at bounding box center [1447, 92] width 14 height 11
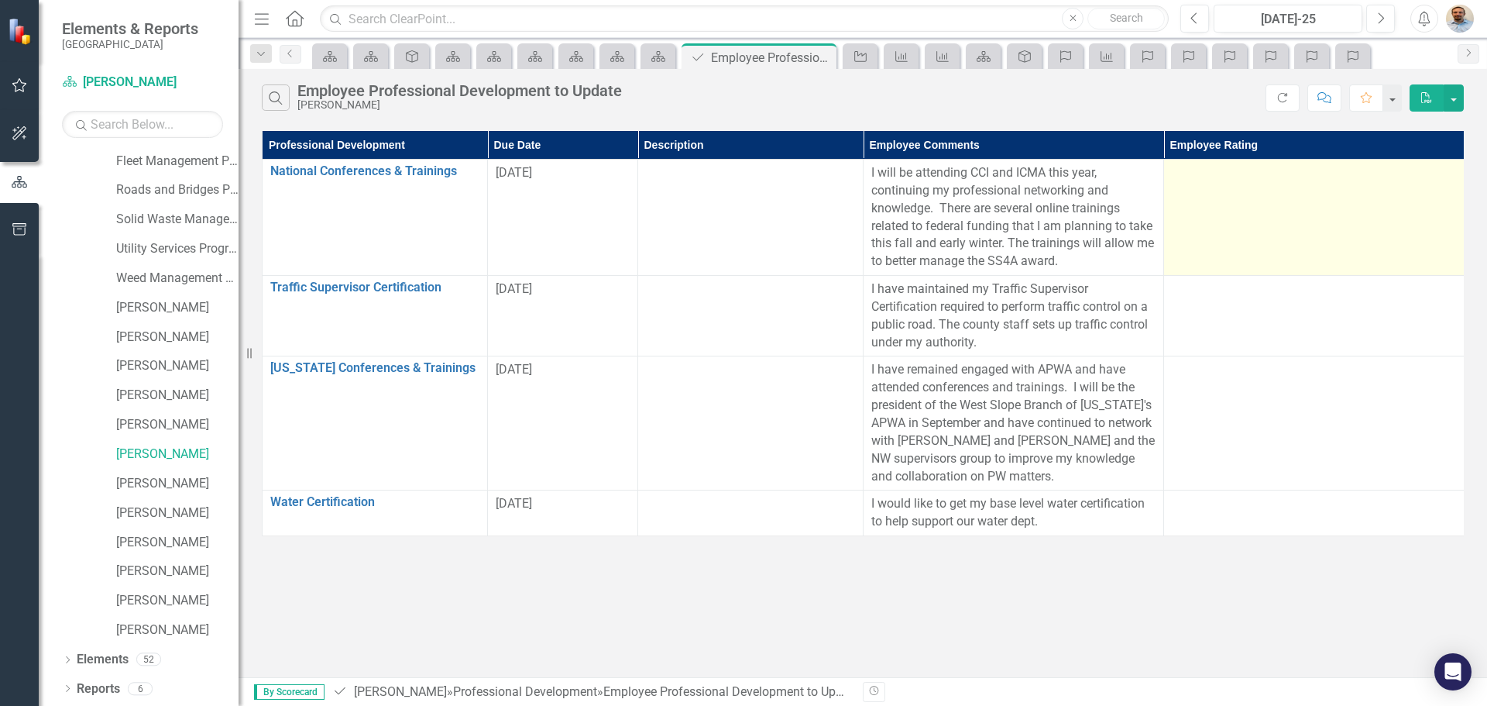
click at [1280, 183] on td at bounding box center [1314, 218] width 301 height 116
click at [1314, 223] on td at bounding box center [1314, 218] width 301 height 116
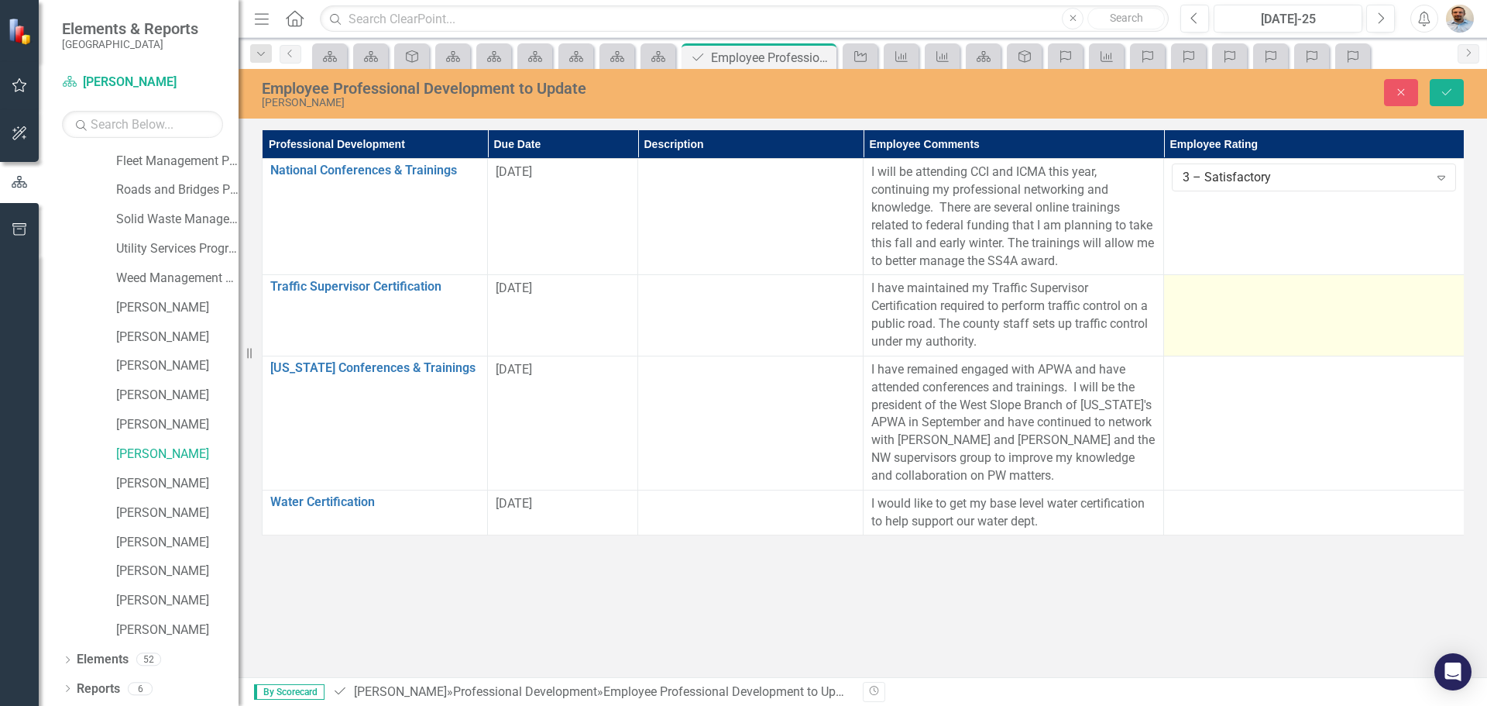
click at [1282, 297] on div at bounding box center [1314, 289] width 284 height 19
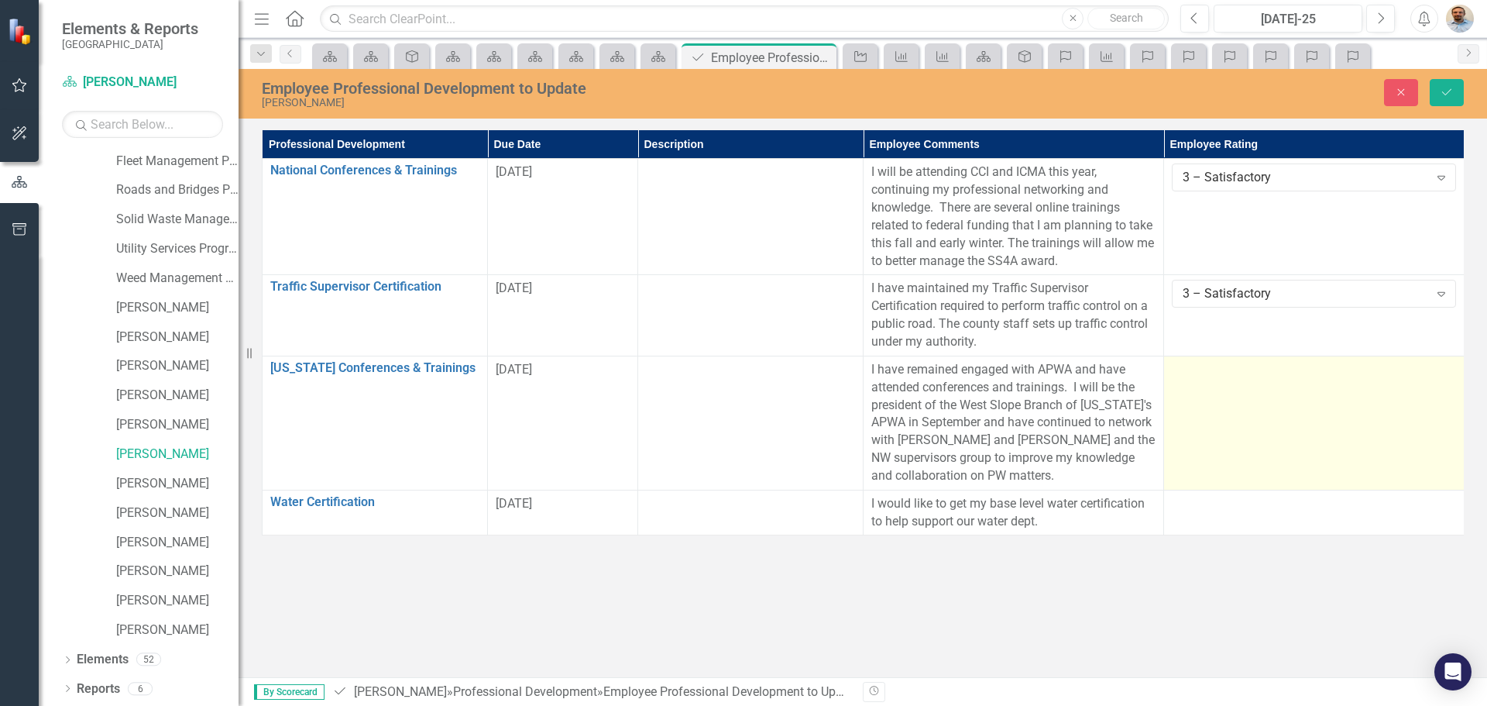
click at [1280, 393] on td at bounding box center [1314, 423] width 301 height 134
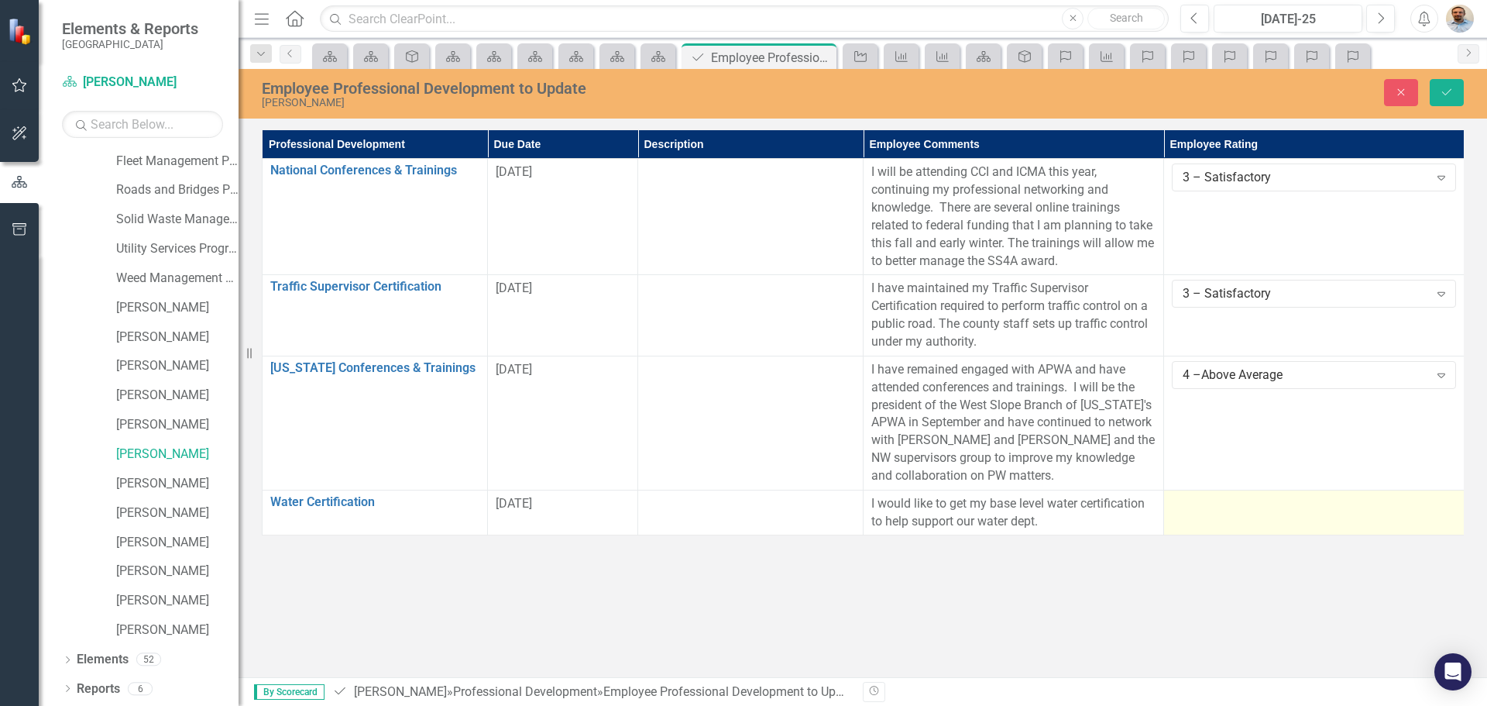
click at [1291, 507] on div at bounding box center [1314, 504] width 284 height 19
click at [1294, 504] on div at bounding box center [1314, 504] width 284 height 19
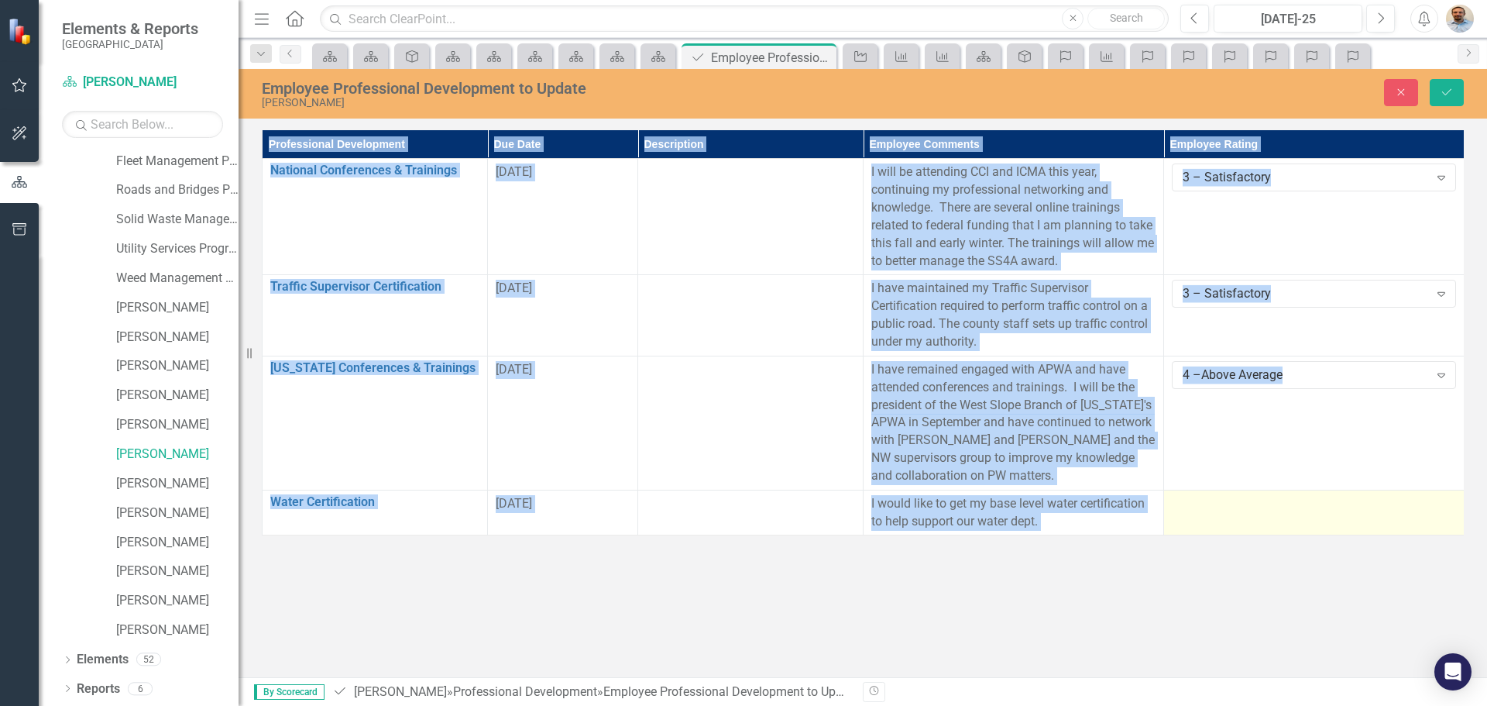
click at [1294, 503] on div at bounding box center [1314, 504] width 284 height 19
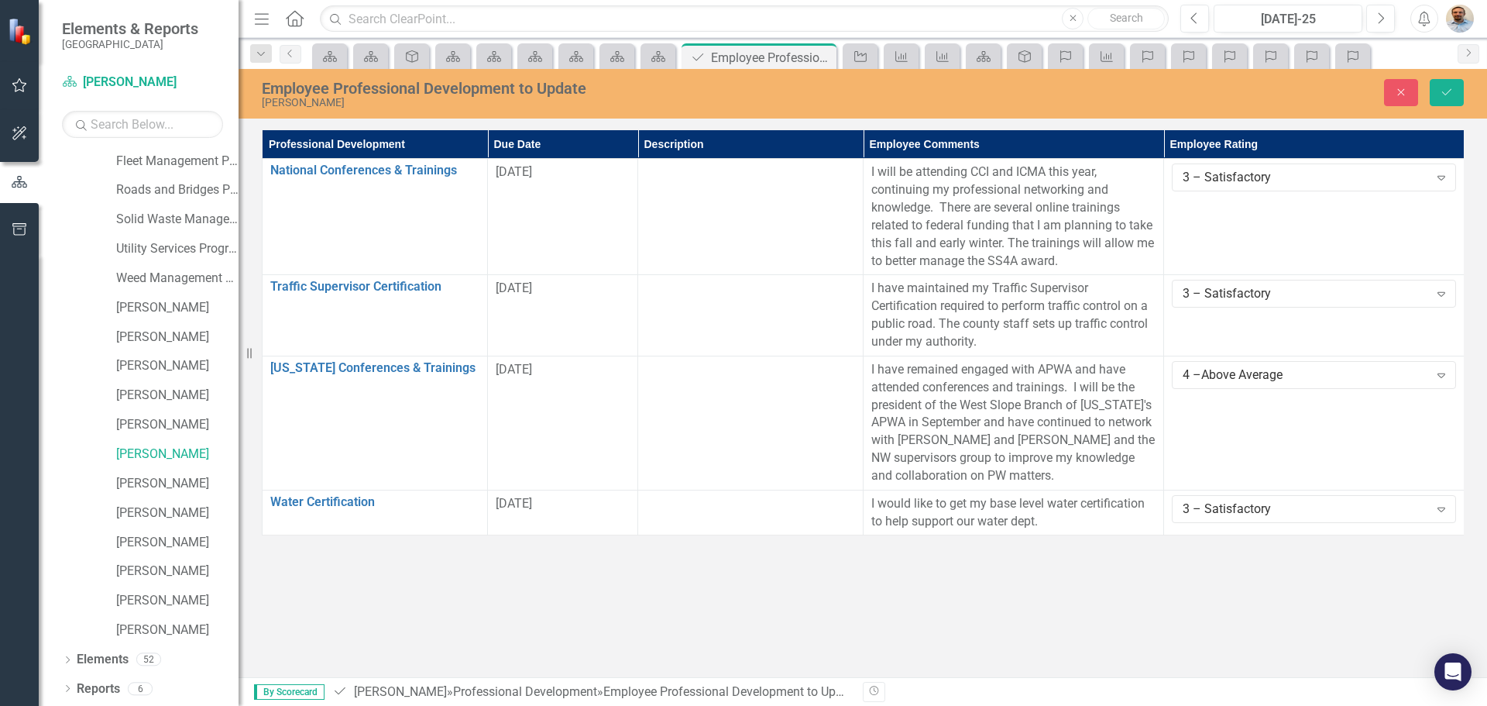
click at [1188, 592] on div "Employee Professional Development to Update [PERSON_NAME] Close Save Profession…" at bounding box center [863, 373] width 1249 height 608
click at [1448, 102] on button "Save" at bounding box center [1447, 92] width 34 height 27
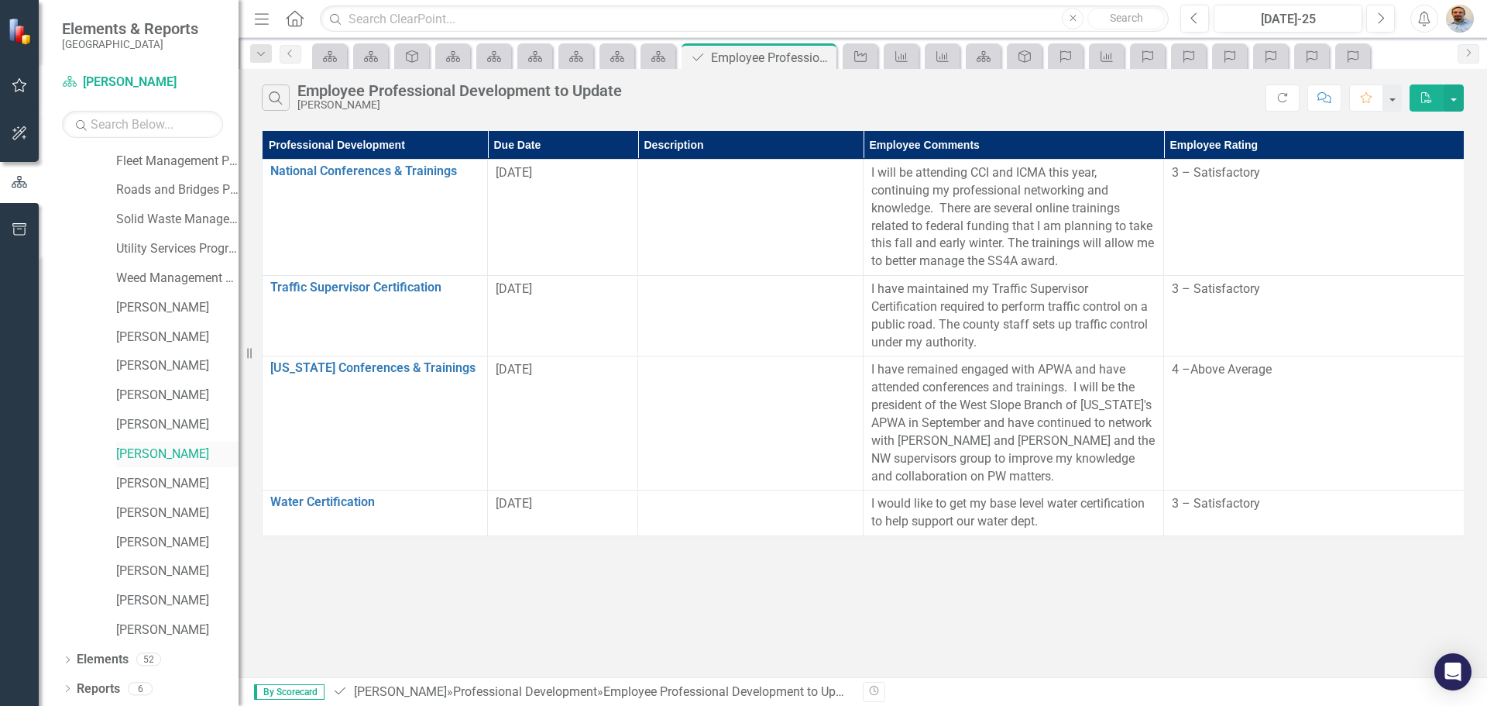
click at [160, 458] on link "[PERSON_NAME]" at bounding box center [177, 454] width 122 height 18
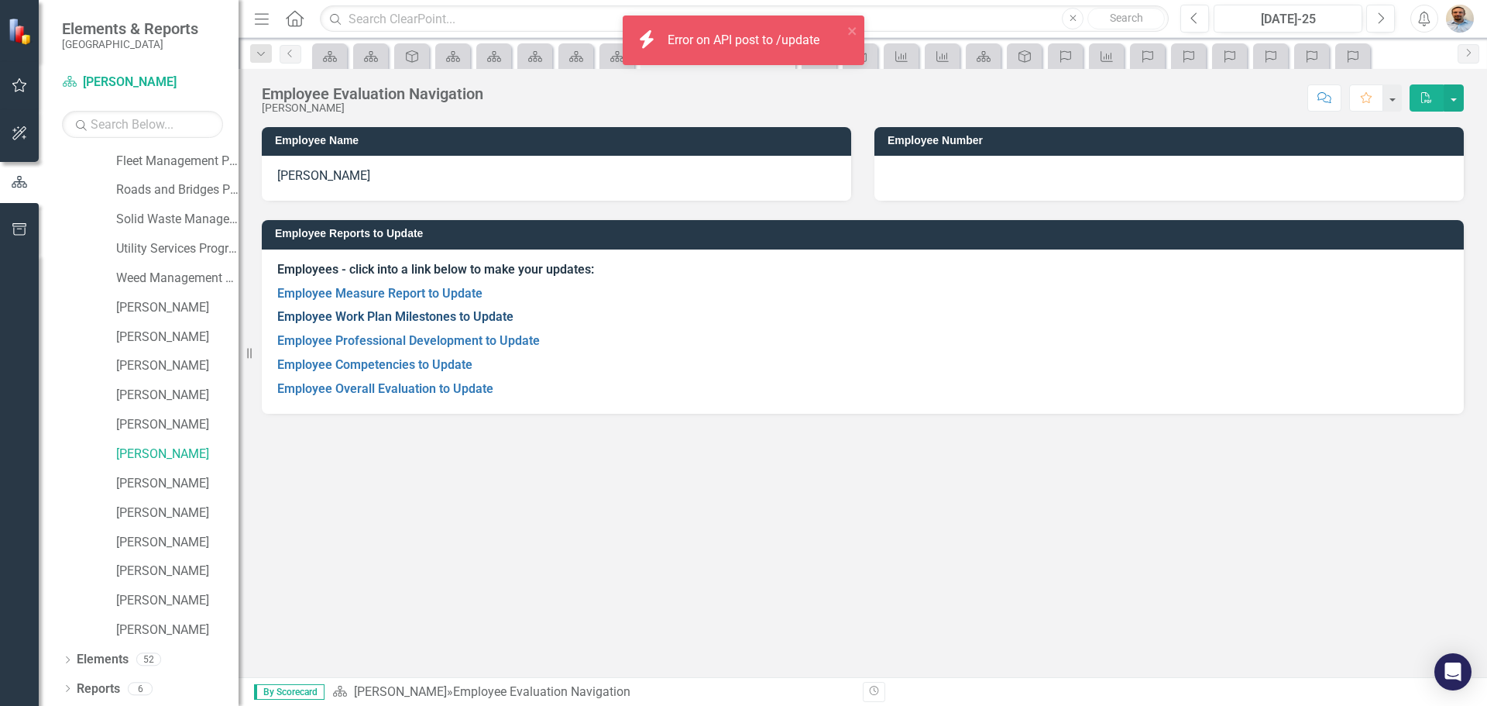
click at [455, 321] on link "Employee Work Plan Milestones to Update" at bounding box center [395, 316] width 236 height 15
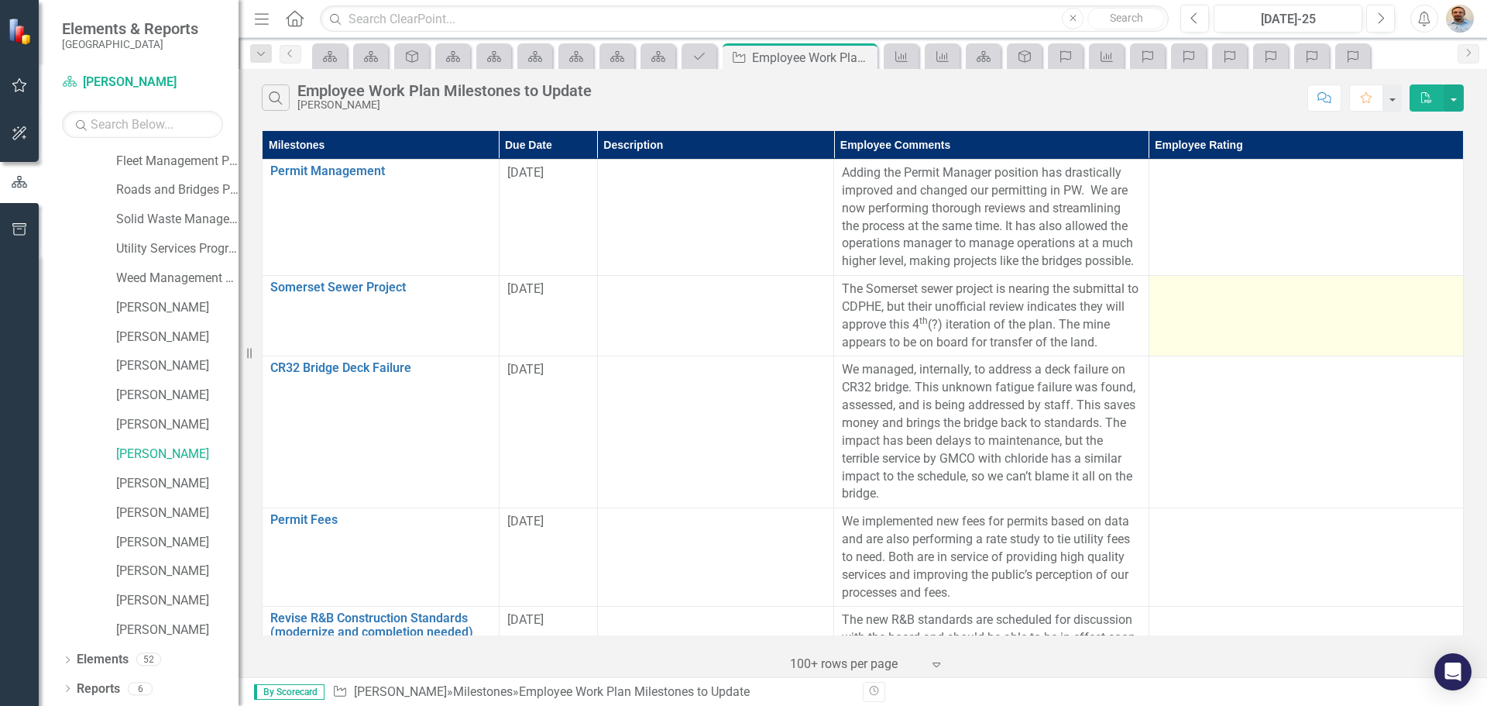
click at [1209, 325] on td at bounding box center [1306, 316] width 314 height 81
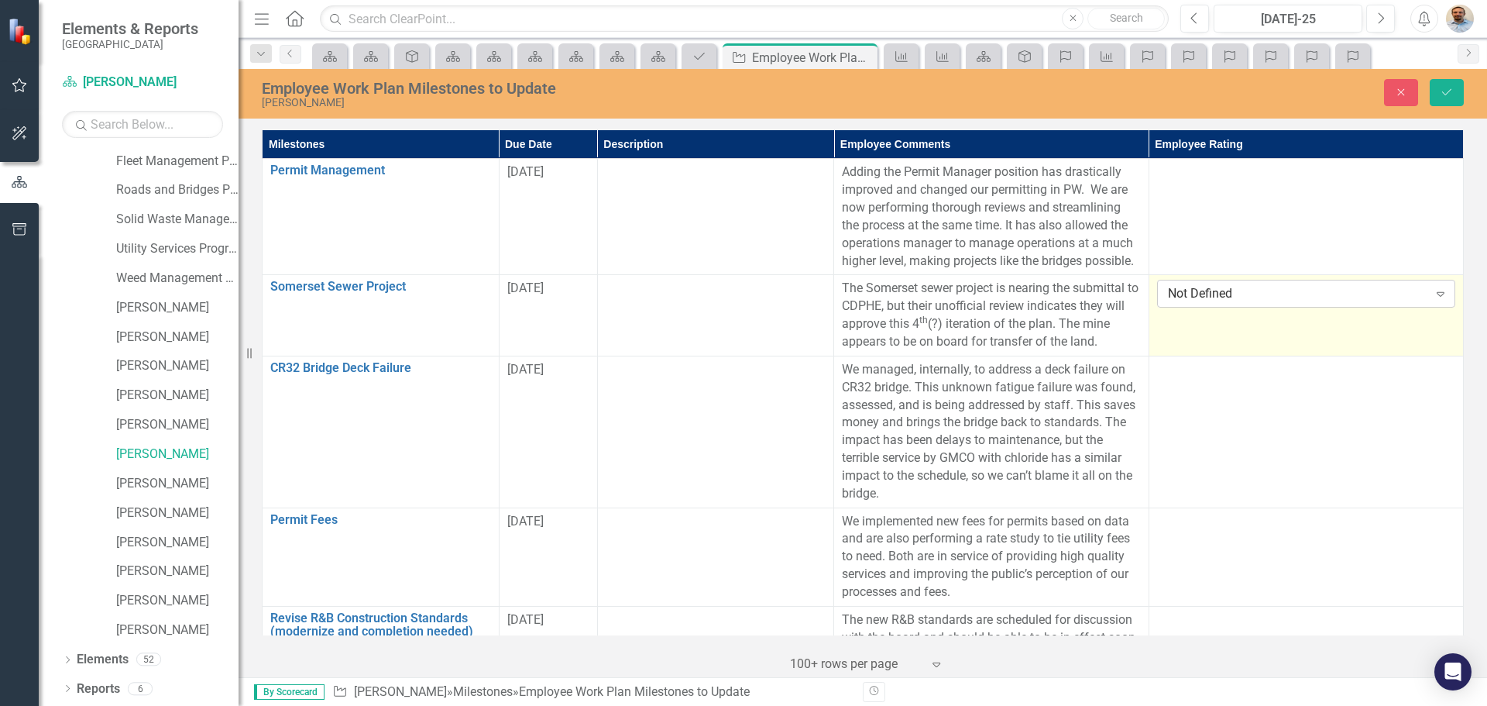
click at [1241, 298] on div "Not Defined Expand" at bounding box center [1306, 294] width 298 height 28
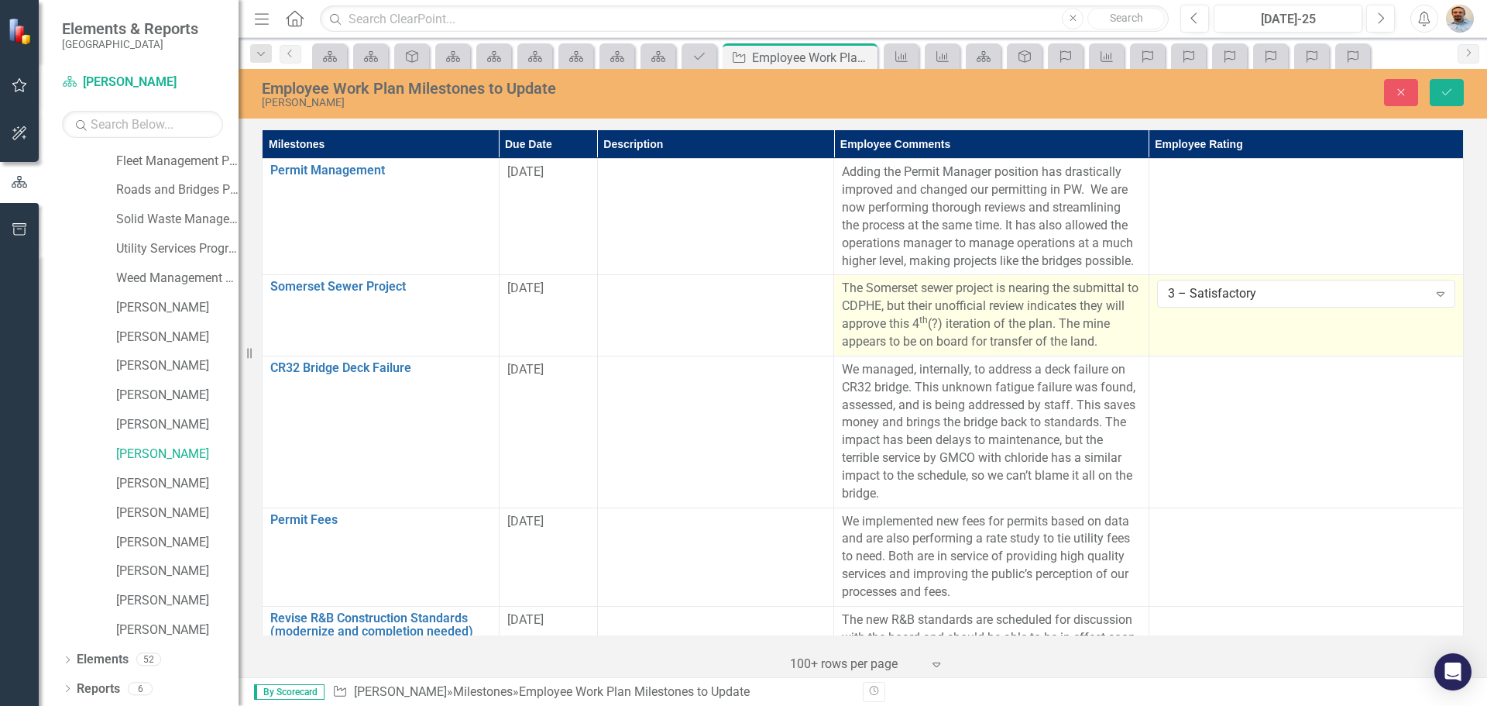
click at [1102, 350] on p "The Somerset sewer project is nearing the submittal to CDPHE, but their unoffic…" at bounding box center [991, 315] width 298 height 70
click at [1092, 350] on p "The Somerset sewer project is nearing the submittal to CDPHE, but their unoffic…" at bounding box center [991, 315] width 298 height 70
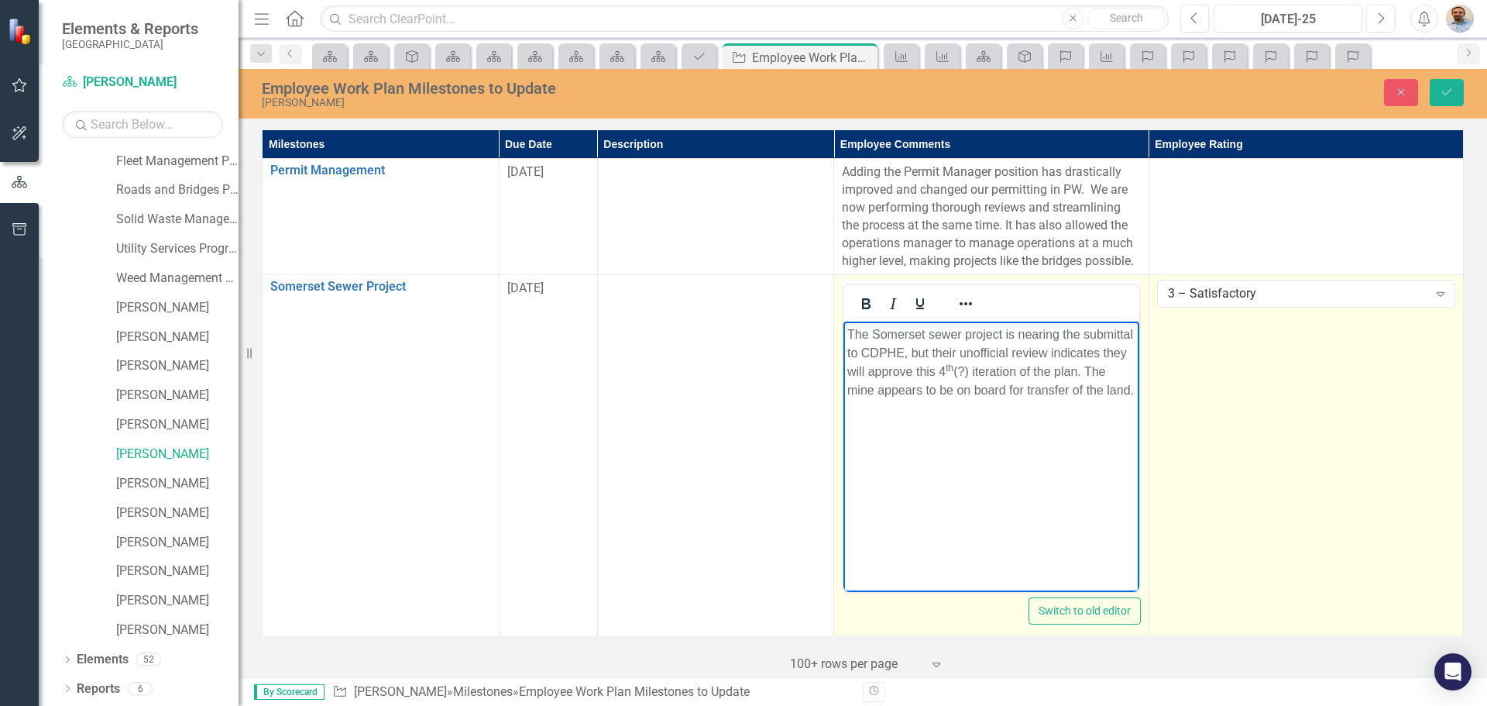
click at [1015, 418] on body "The Somerset sewer project is nearing the submittal to CDPHE, but their unoffic…" at bounding box center [991, 437] width 295 height 232
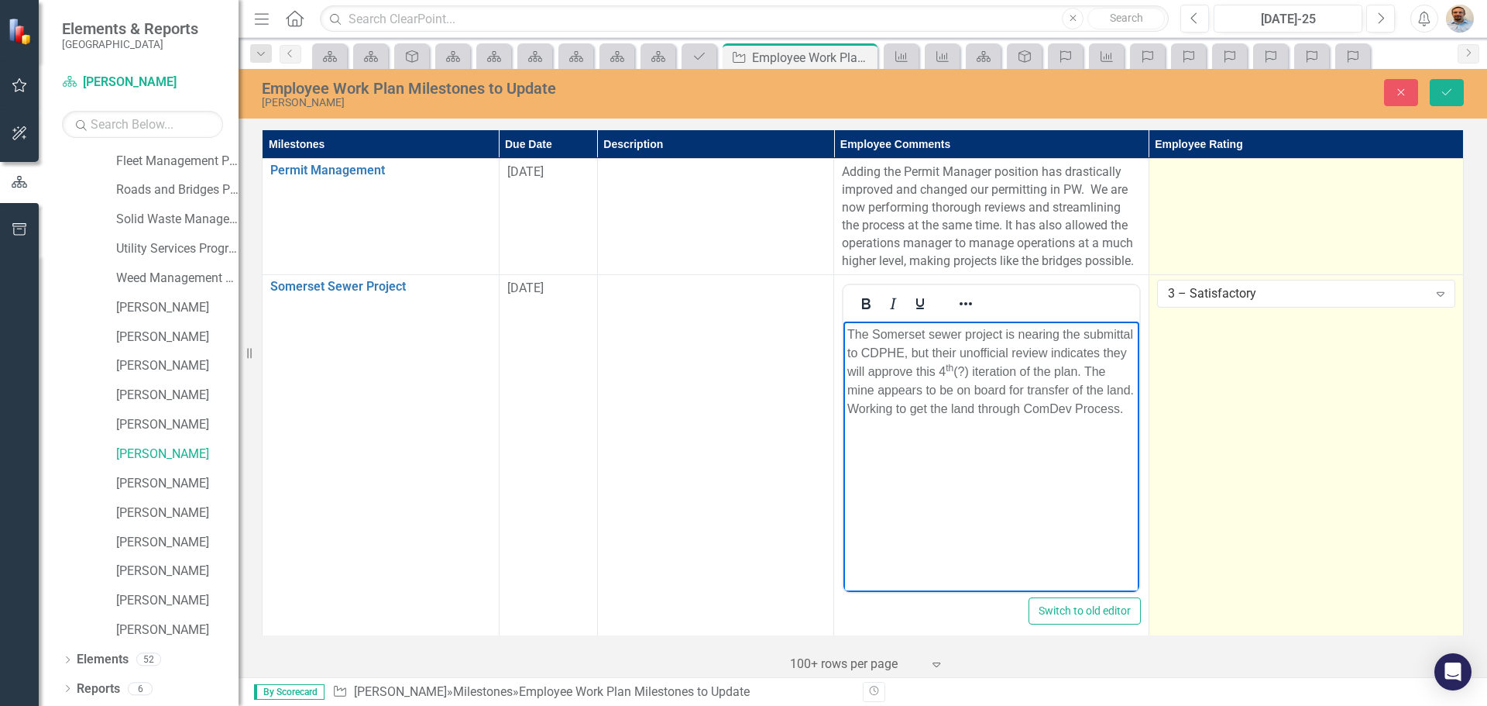
click at [1314, 187] on td at bounding box center [1306, 217] width 314 height 116
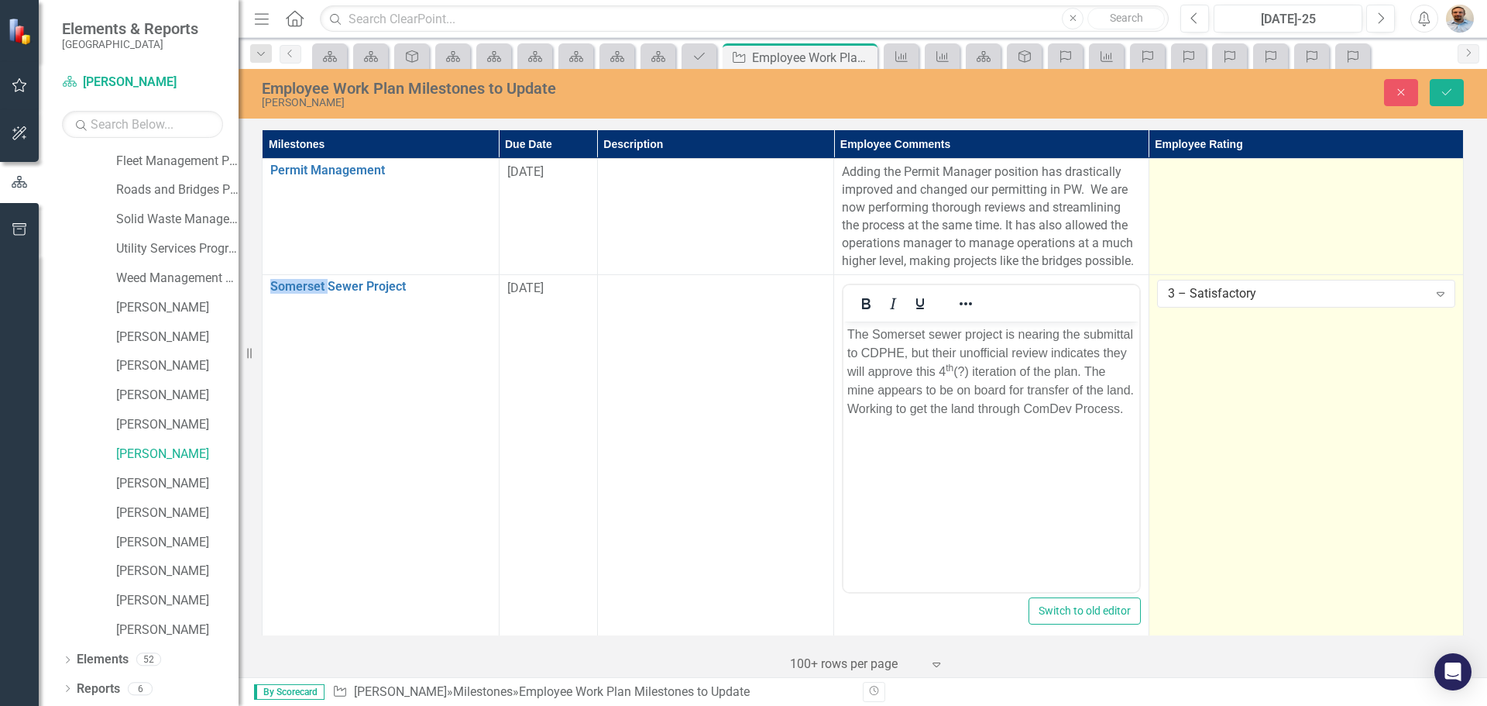
click at [1314, 187] on td at bounding box center [1306, 217] width 314 height 116
click at [1381, 180] on div "Not Defined" at bounding box center [1298, 178] width 260 height 18
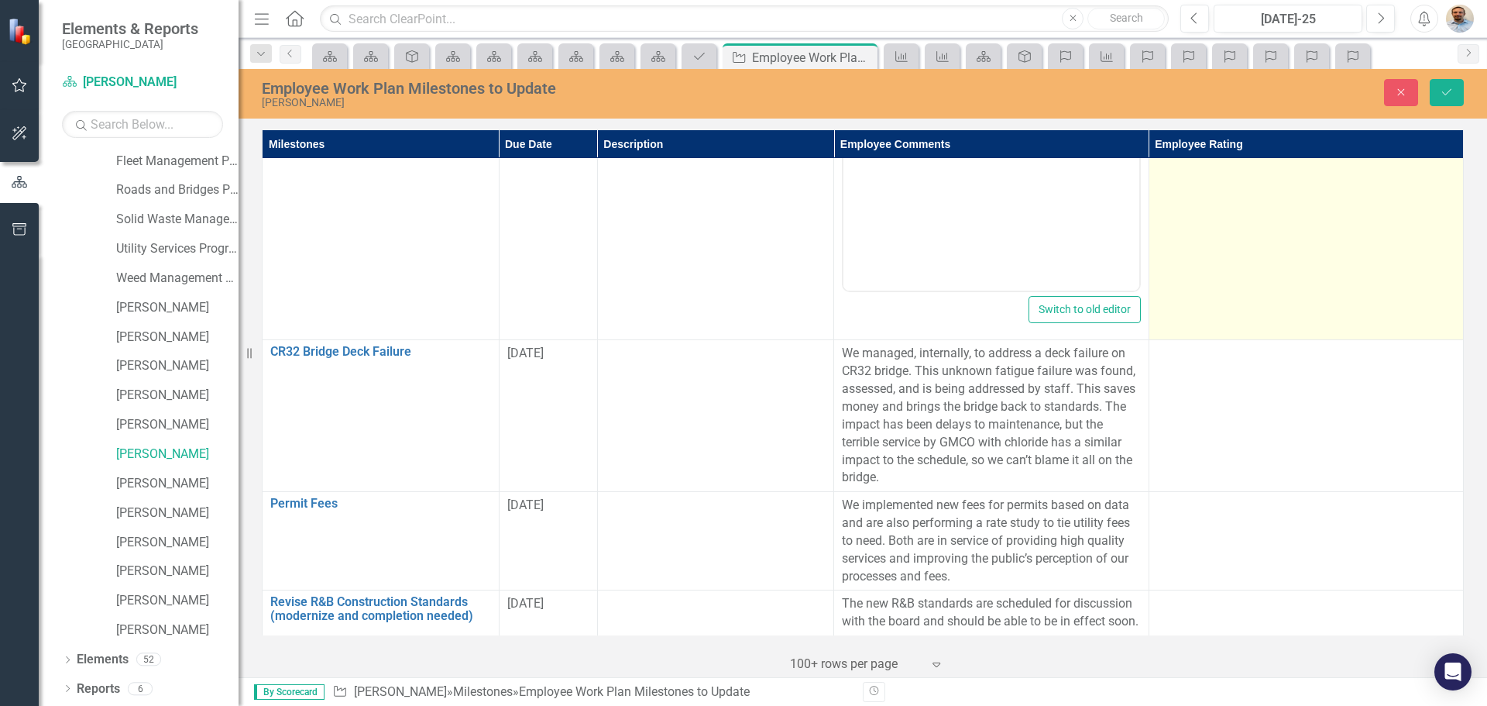
scroll to position [310, 0]
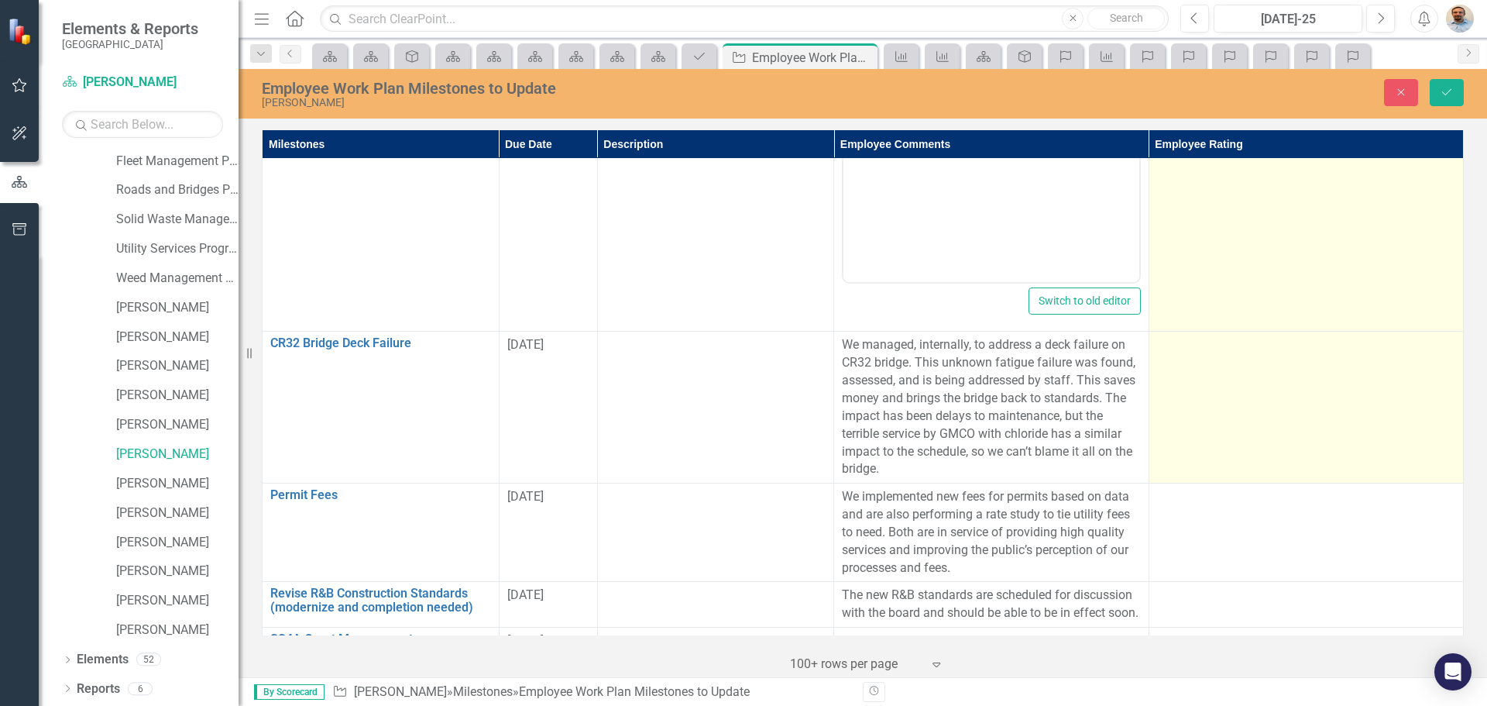
click at [1244, 406] on td at bounding box center [1306, 408] width 314 height 152
click at [1291, 359] on div "Not Defined" at bounding box center [1298, 351] width 260 height 18
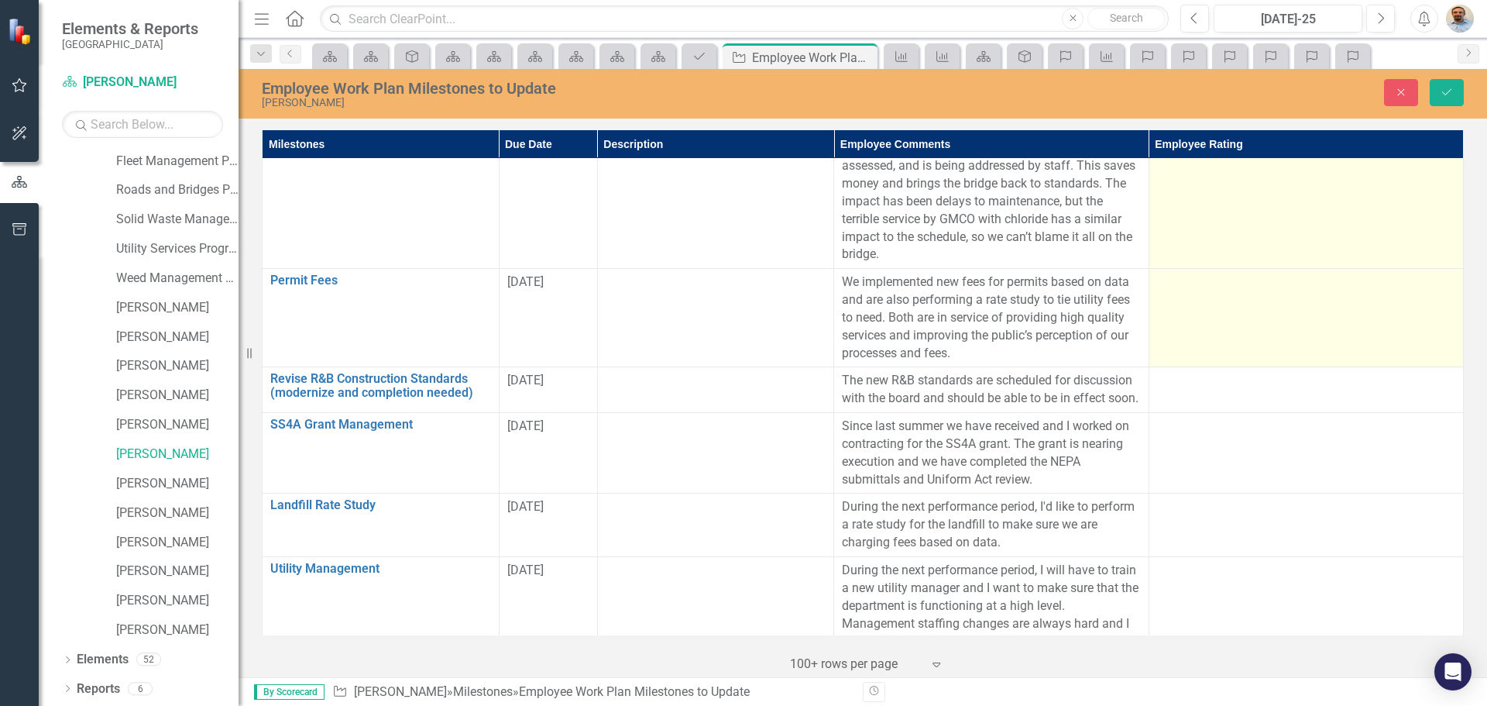
scroll to position [542, 0]
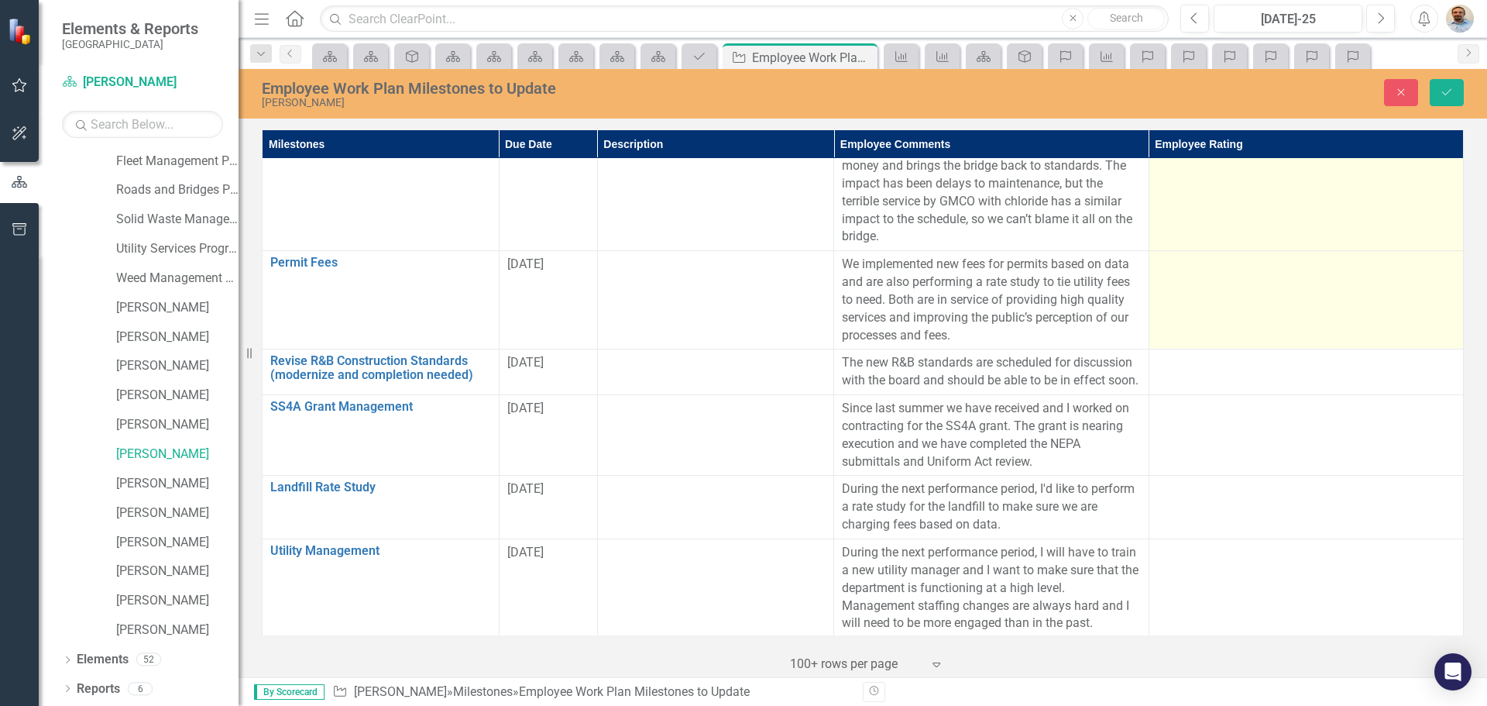
click at [1225, 318] on td at bounding box center [1306, 300] width 314 height 98
click at [1260, 279] on div "Not Defined" at bounding box center [1298, 270] width 260 height 18
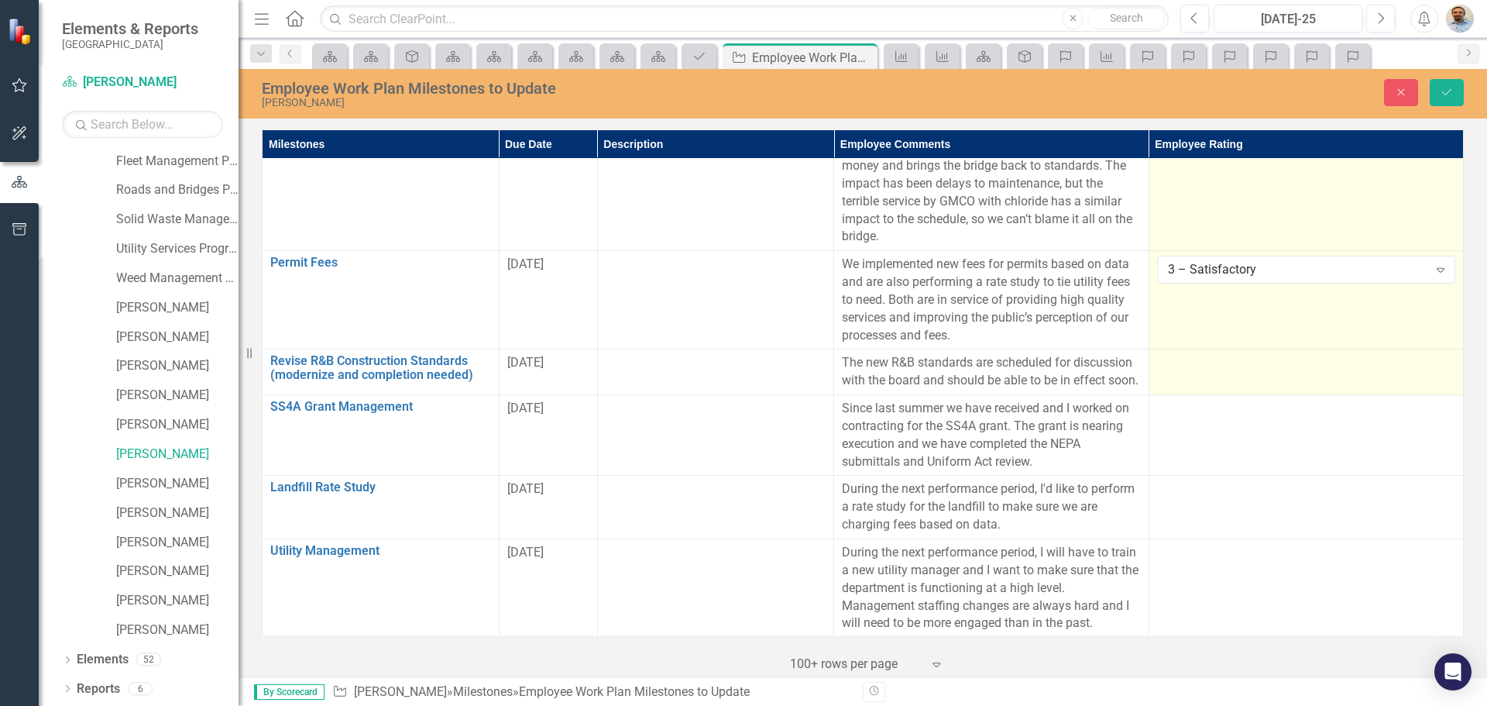
click at [1229, 395] on td at bounding box center [1306, 372] width 314 height 46
click at [1252, 382] on div "Not Defined Expand" at bounding box center [1306, 368] width 298 height 28
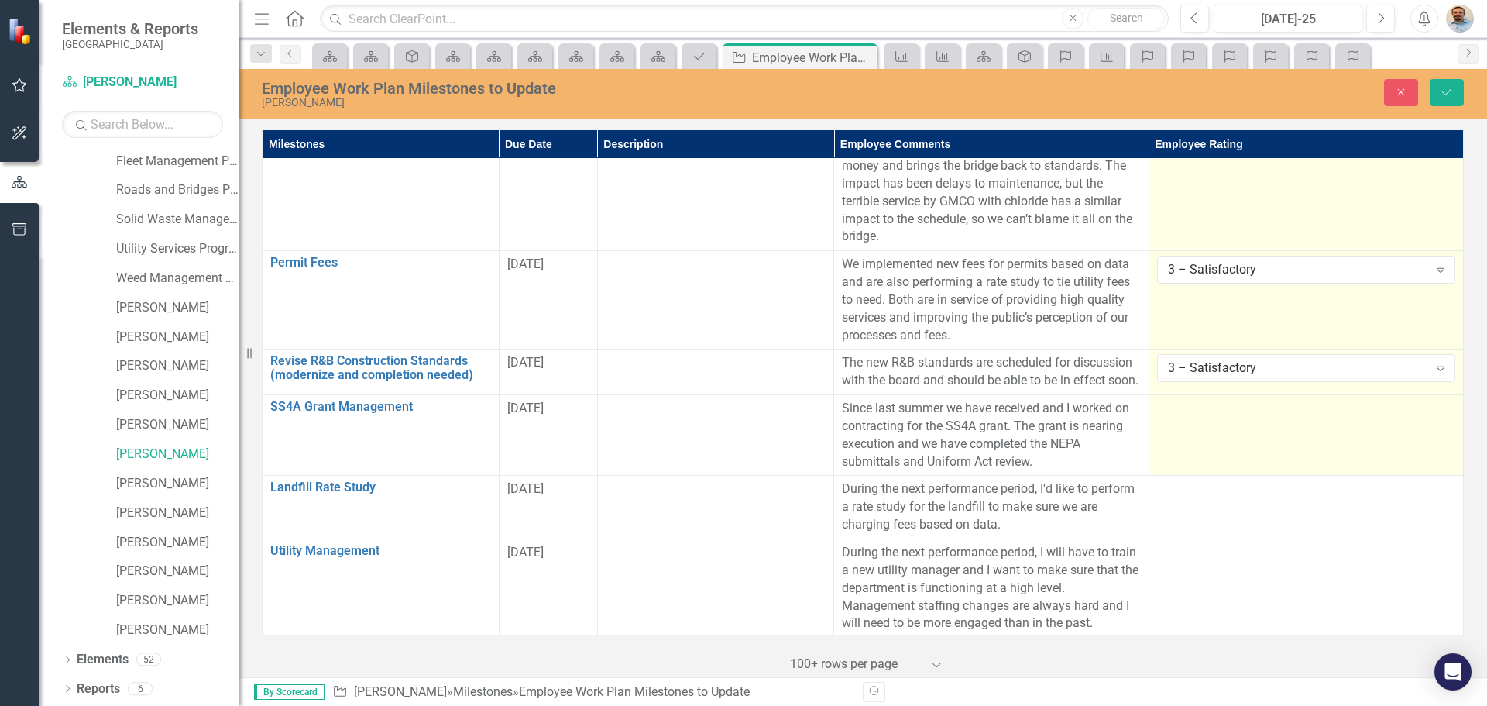
click at [1232, 466] on td at bounding box center [1306, 435] width 314 height 81
click at [1254, 423] on div "Not Defined" at bounding box center [1298, 414] width 260 height 18
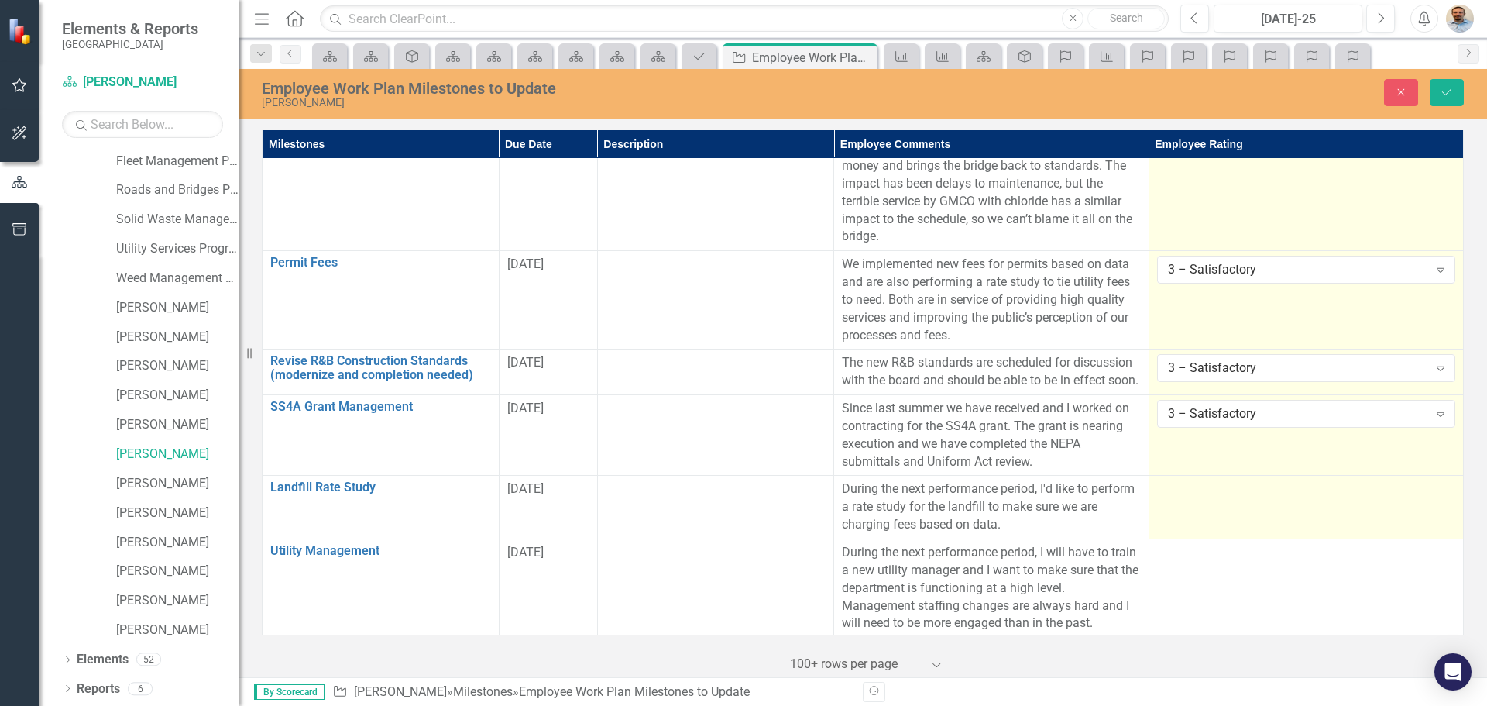
click at [1225, 499] on div at bounding box center [1306, 489] width 298 height 19
click at [1224, 503] on div "Not Defined" at bounding box center [1298, 495] width 260 height 18
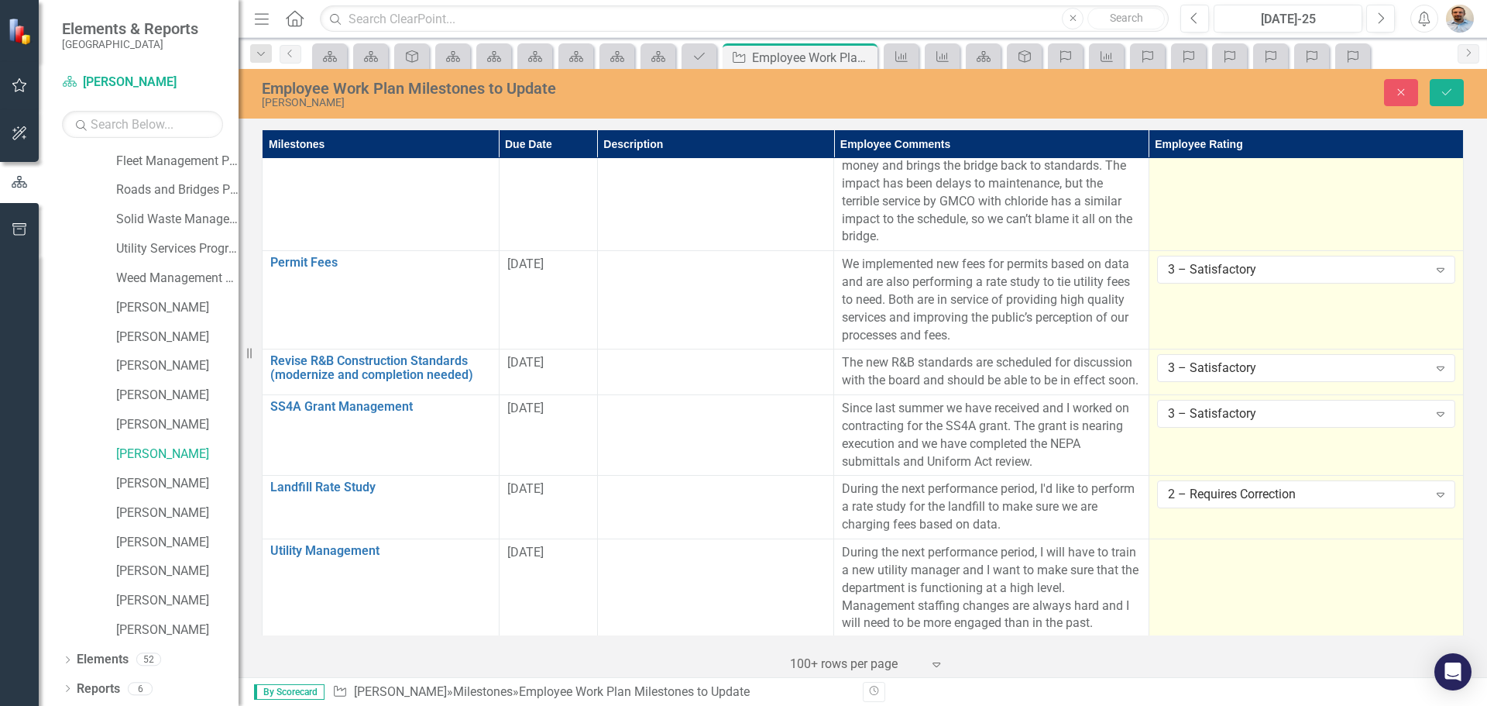
click at [1225, 599] on td at bounding box center [1306, 588] width 314 height 98
click at [1224, 567] on div "Not Defined" at bounding box center [1298, 558] width 260 height 18
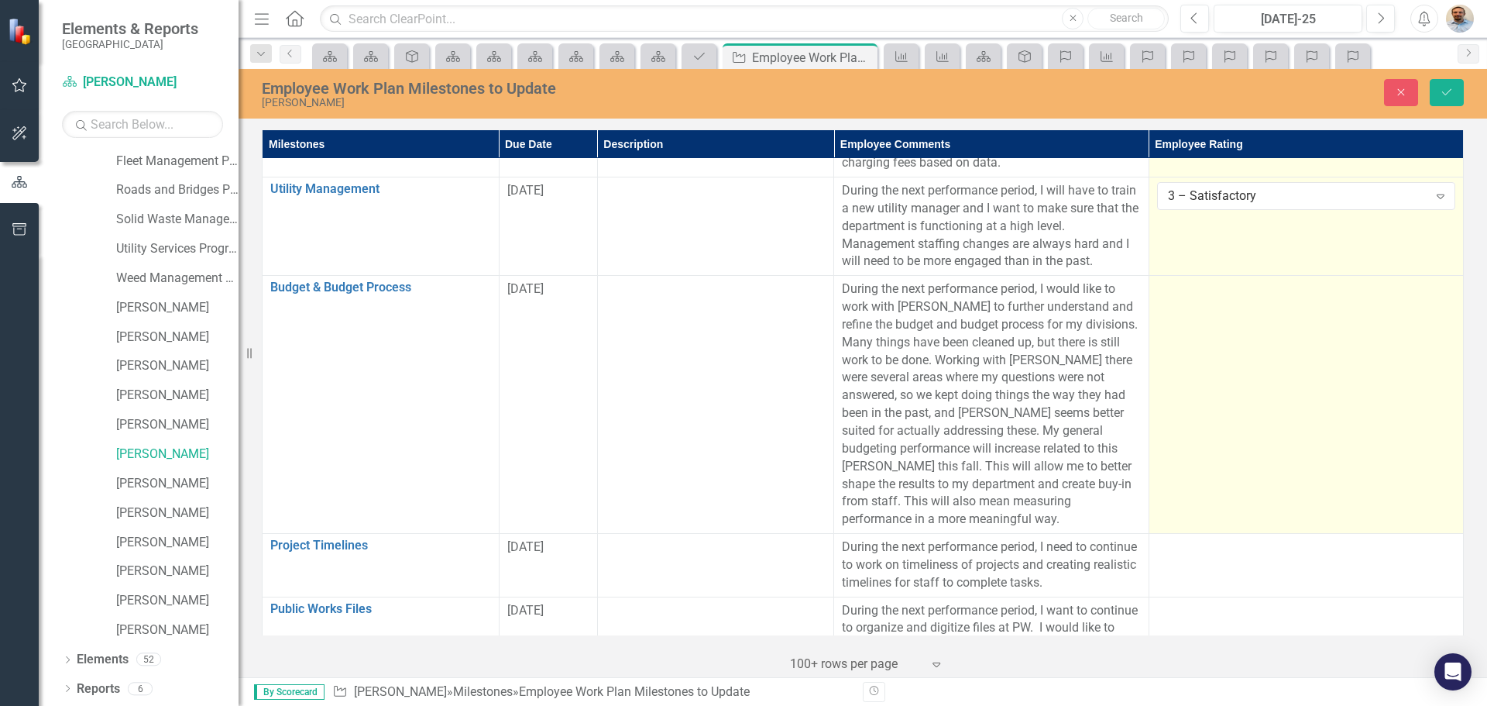
scroll to position [929, 0]
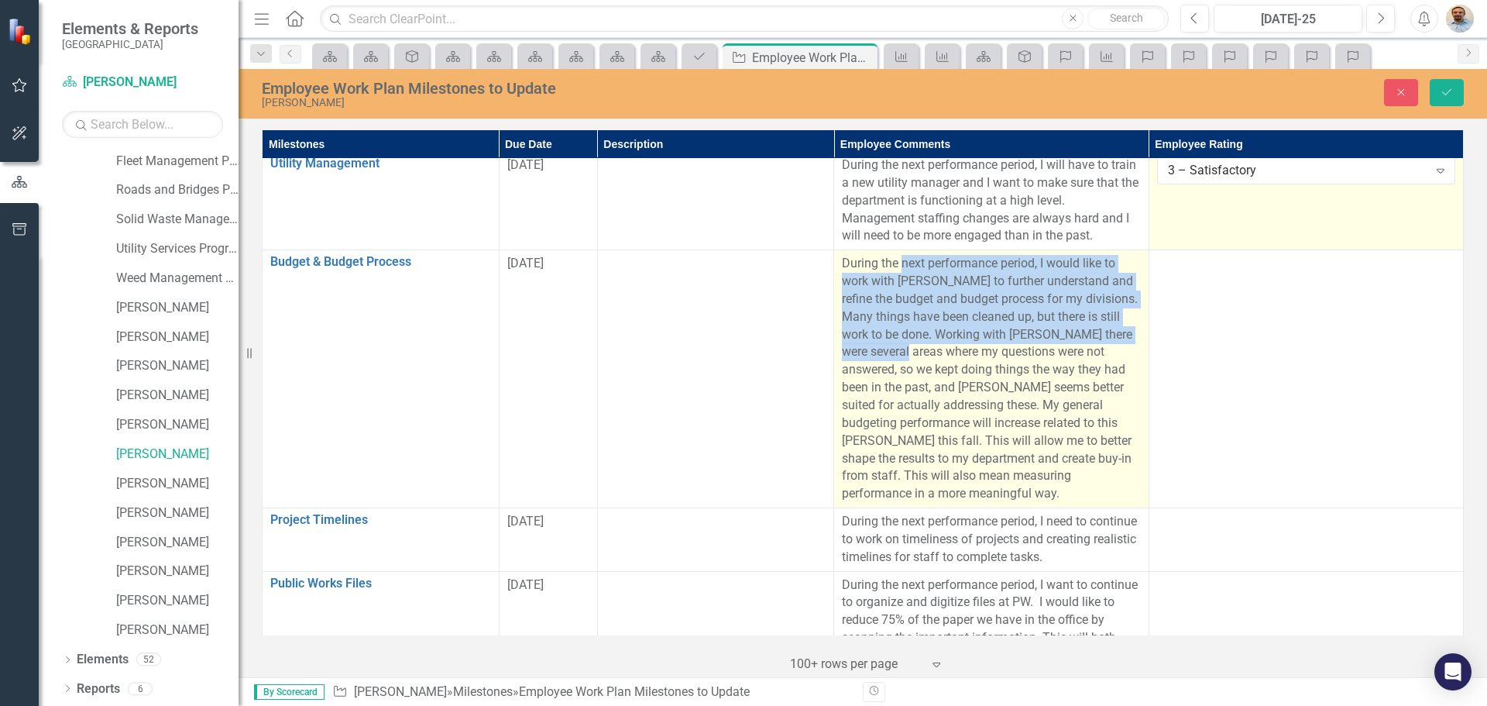
drag, startPoint x: 913, startPoint y: 302, endPoint x: 950, endPoint y: 395, distance: 99.8
click at [950, 395] on p "During the next performance period, I would like to work with [PERSON_NAME] to …" at bounding box center [991, 379] width 298 height 248
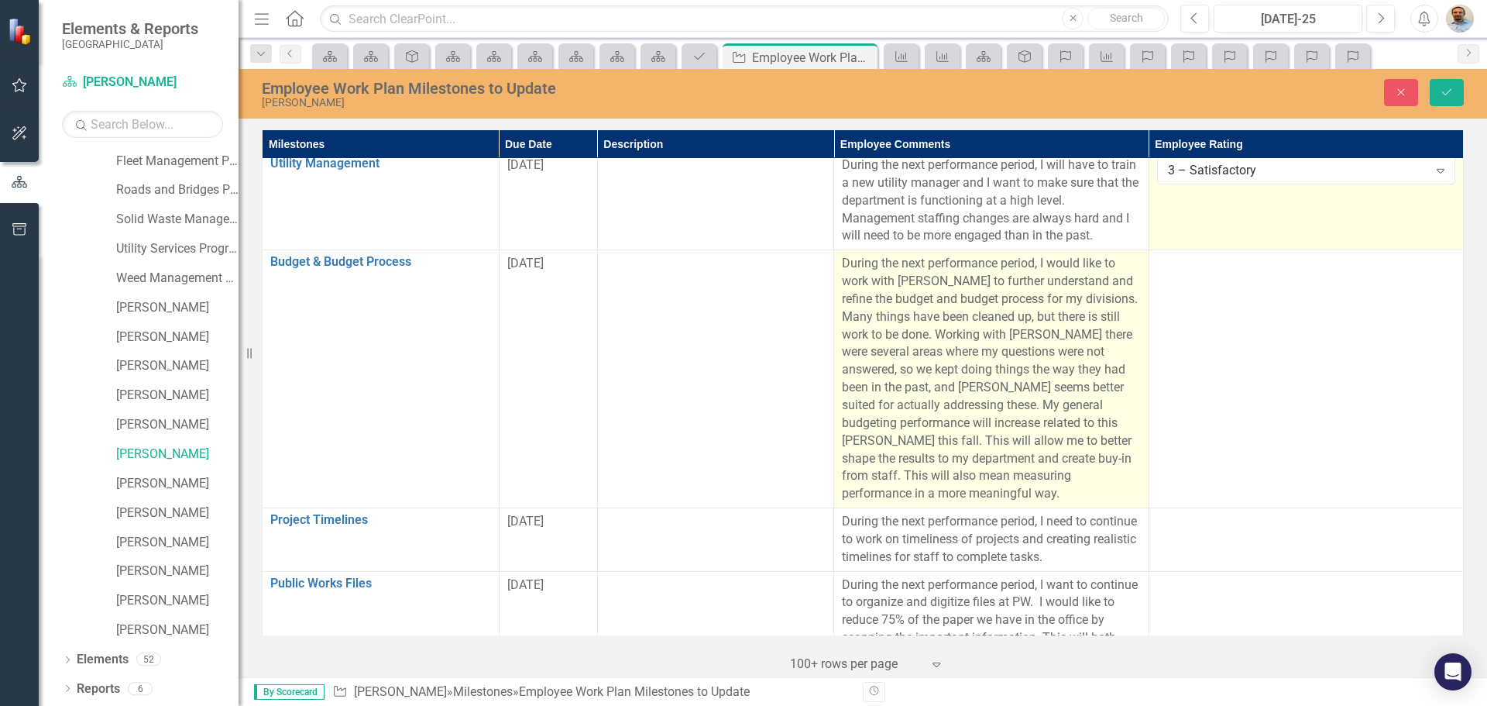
click at [985, 485] on p "During the next performance period, I would like to work with [PERSON_NAME] to …" at bounding box center [991, 379] width 298 height 248
drag, startPoint x: 1013, startPoint y: 356, endPoint x: 1027, endPoint y: 383, distance: 31.2
click at [1027, 383] on p "During the next performance period, I would like to work with [PERSON_NAME] to …" at bounding box center [991, 379] width 298 height 248
click at [999, 463] on p "During the next performance period, I would like to work with [PERSON_NAME] to …" at bounding box center [991, 379] width 298 height 248
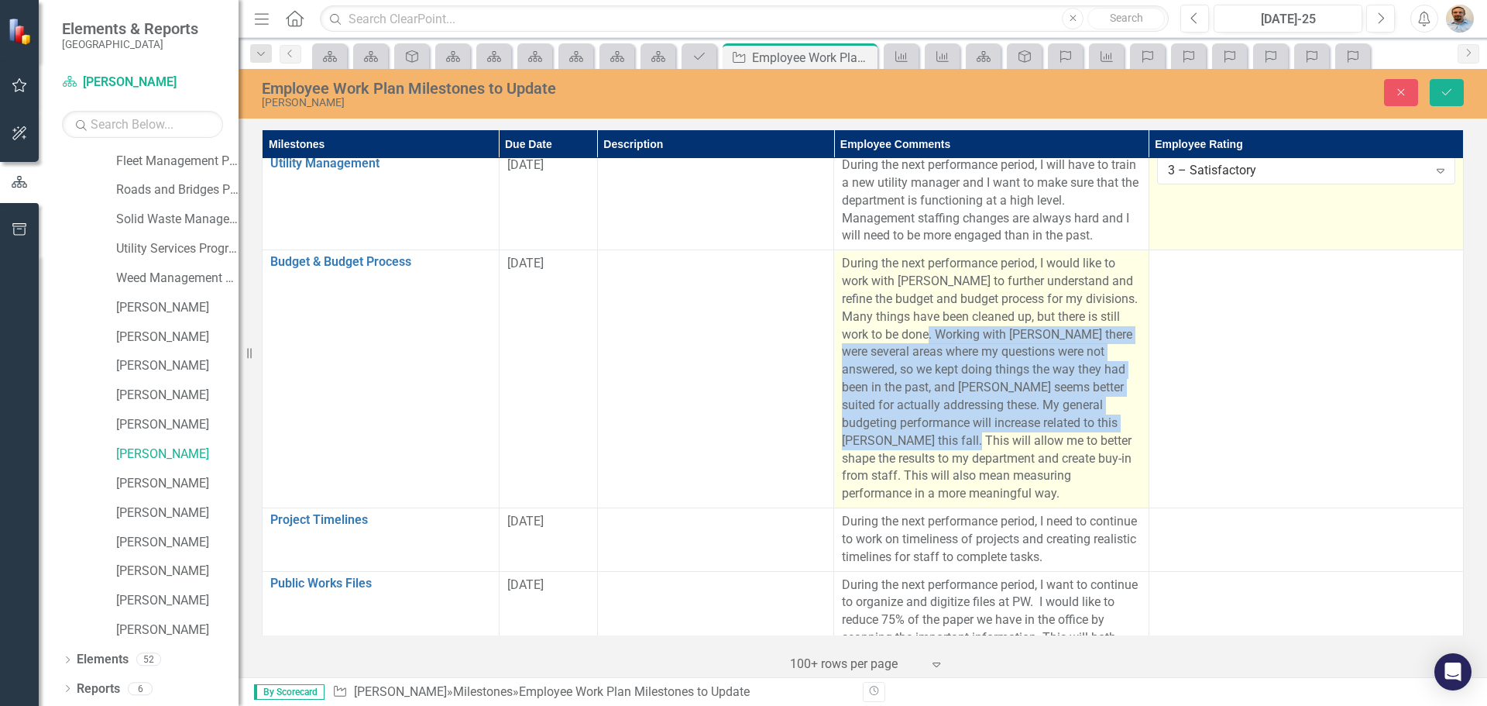
drag, startPoint x: 987, startPoint y: 464, endPoint x: 954, endPoint y: 373, distance: 97.0
click at [954, 373] on p "During the next performance period, I would like to work with [PERSON_NAME] to …" at bounding box center [991, 379] width 298 height 248
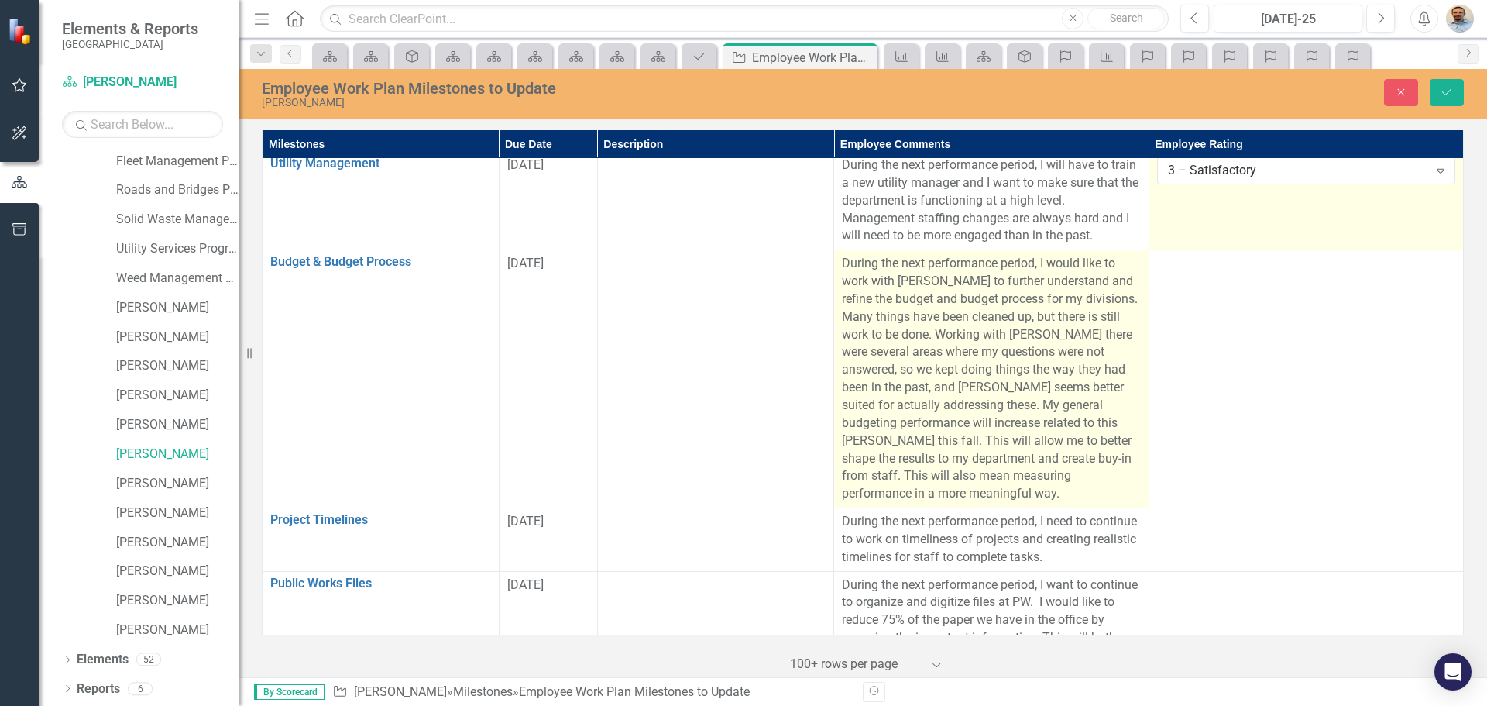
click at [1046, 496] on p "During the next performance period, I would like to work with [PERSON_NAME] to …" at bounding box center [991, 379] width 298 height 248
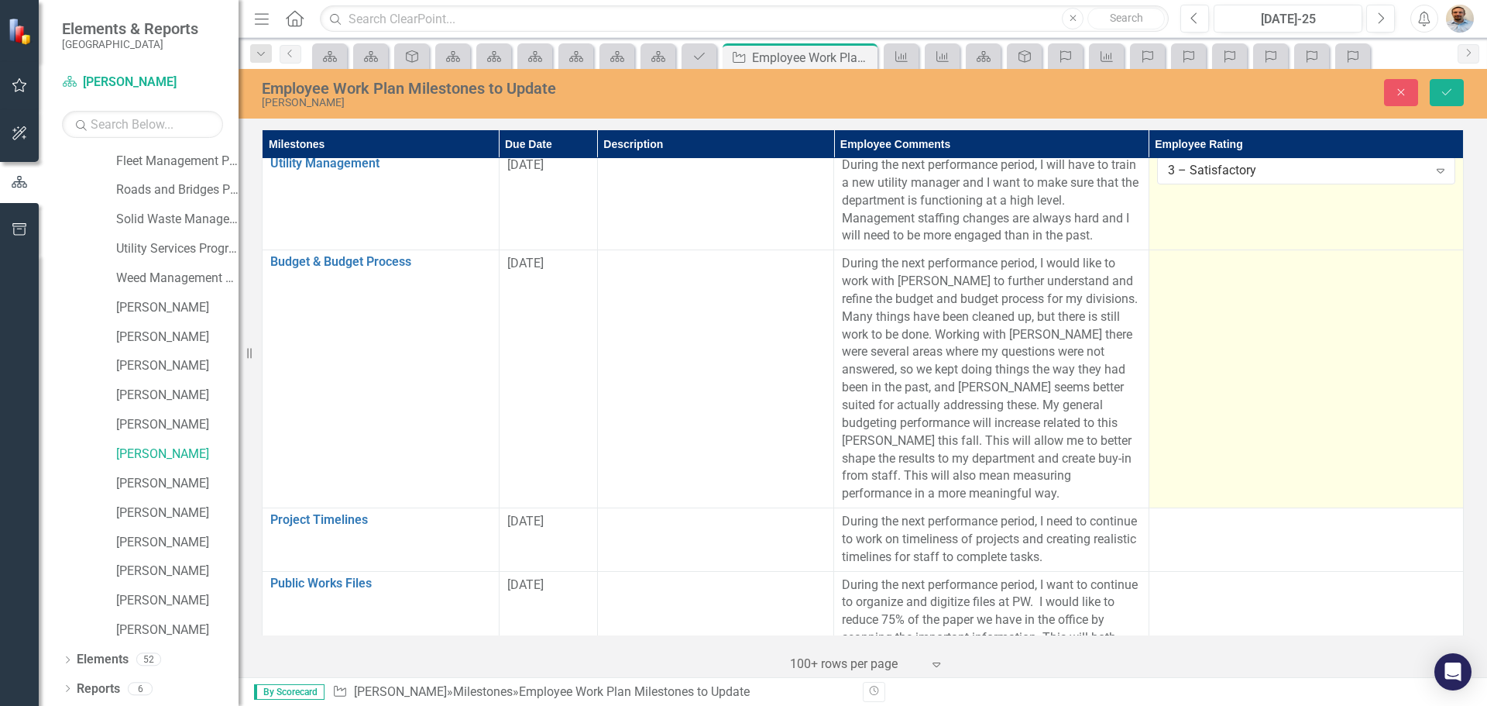
click at [1194, 447] on td at bounding box center [1306, 379] width 314 height 258
click at [1193, 447] on td at bounding box center [1306, 379] width 314 height 258
click at [1270, 278] on div "Not Defined" at bounding box center [1298, 269] width 260 height 18
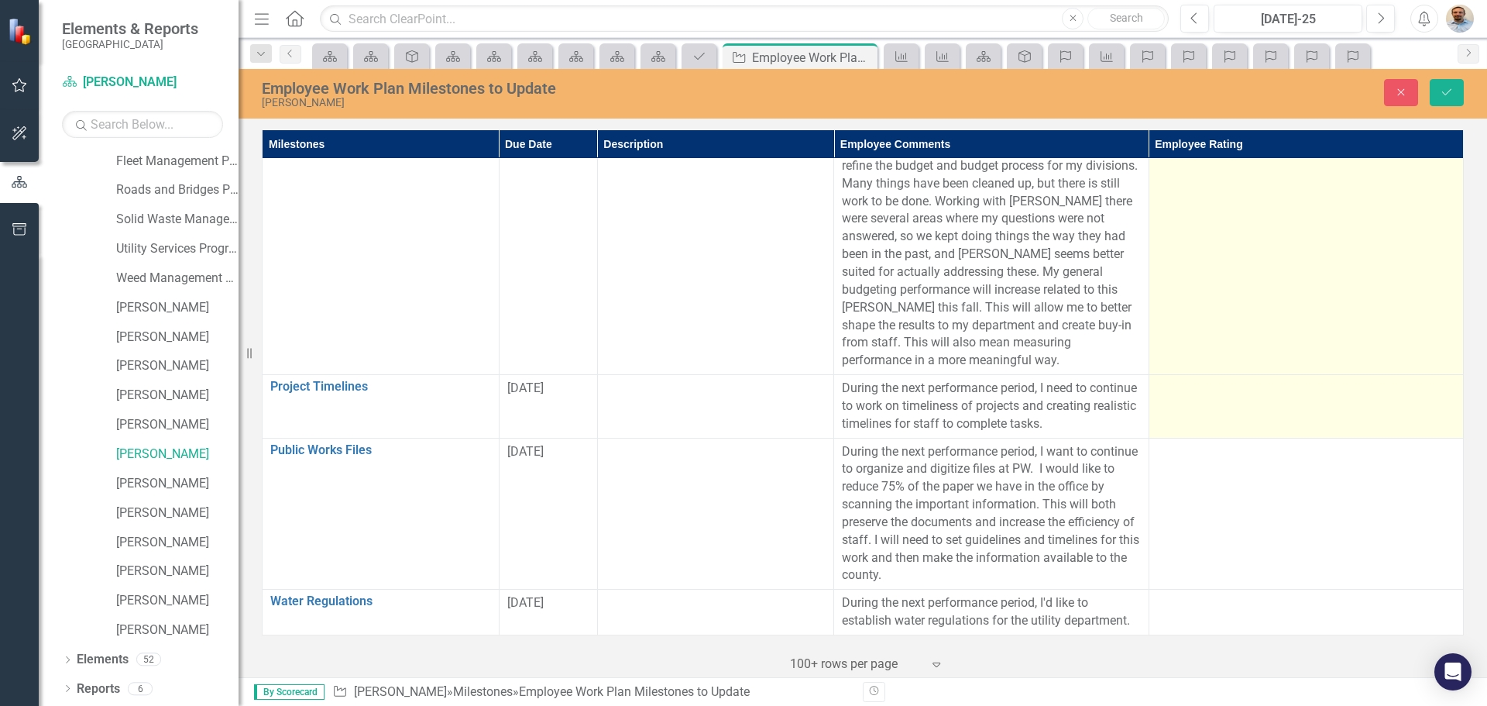
scroll to position [1115, 0]
click at [1232, 387] on td at bounding box center [1306, 407] width 314 height 64
click at [1232, 385] on div "Not Defined" at bounding box center [1298, 394] width 260 height 18
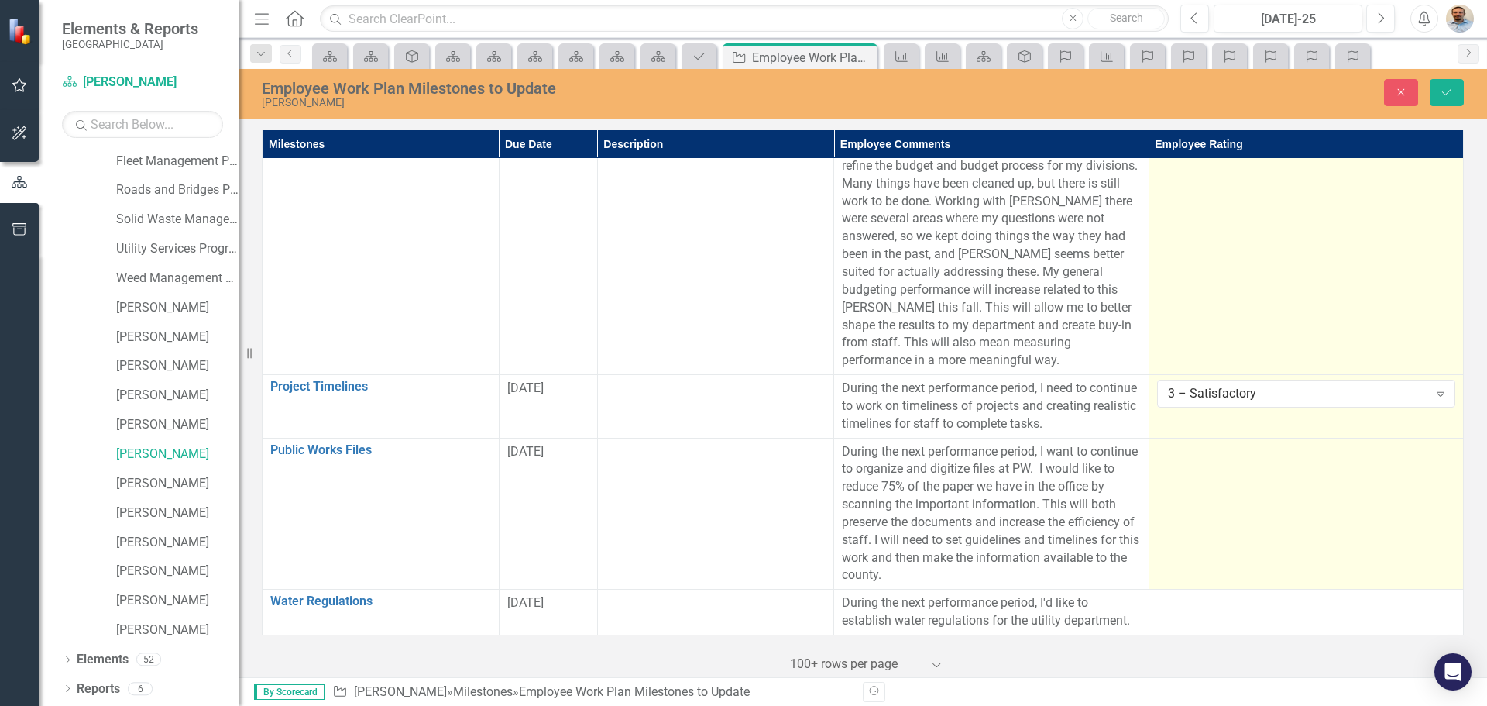
click at [1242, 504] on td at bounding box center [1306, 514] width 314 height 152
click at [1247, 446] on div "Not Defined Expand" at bounding box center [1306, 457] width 298 height 28
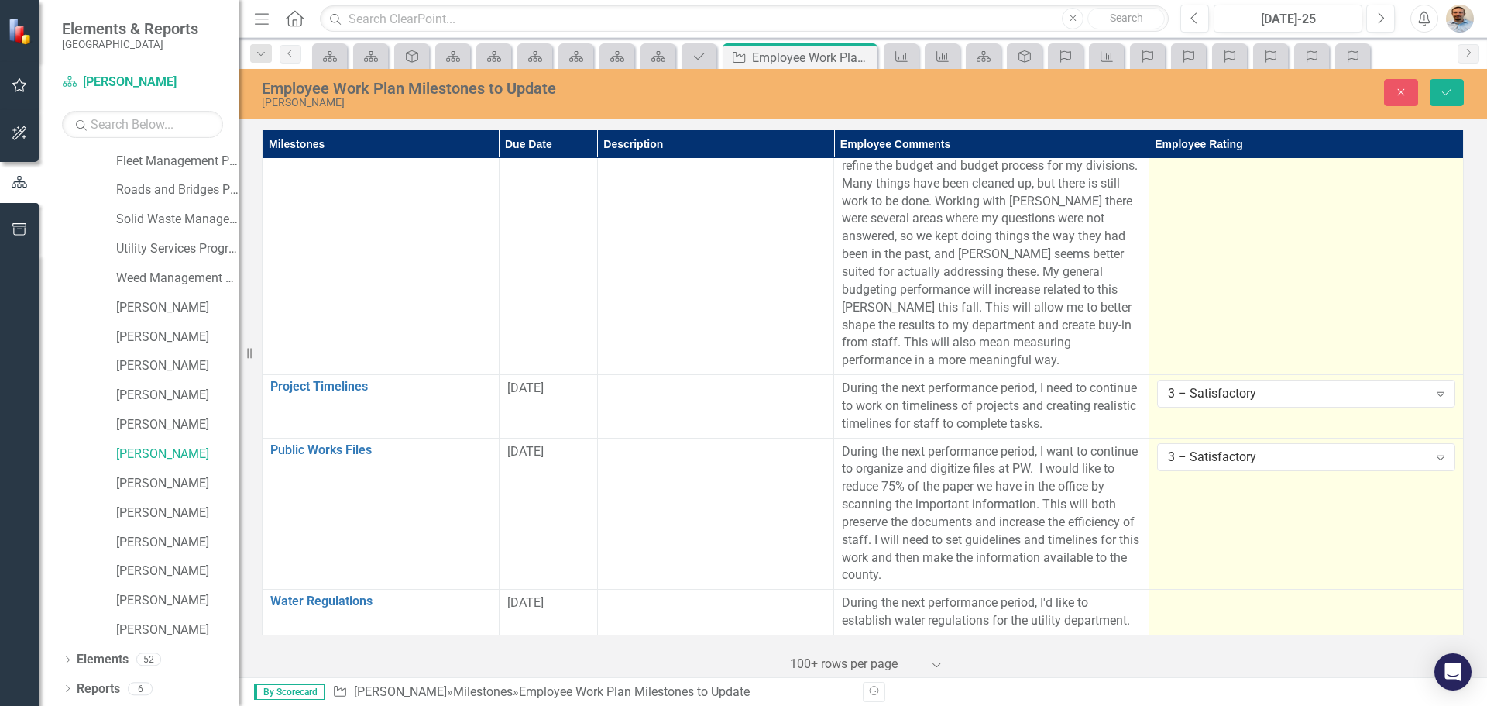
click at [1220, 607] on div at bounding box center [1306, 603] width 298 height 19
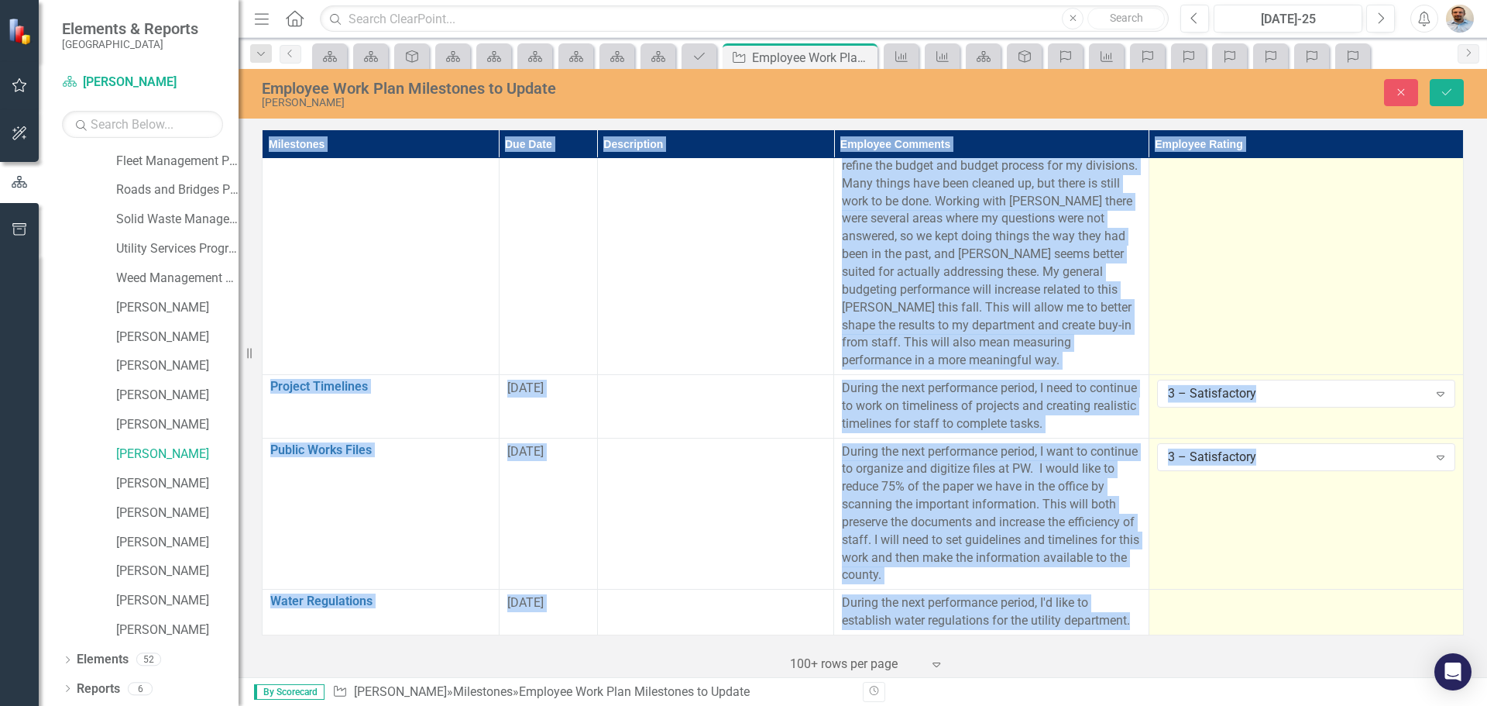
click at [1220, 607] on div at bounding box center [1306, 603] width 298 height 19
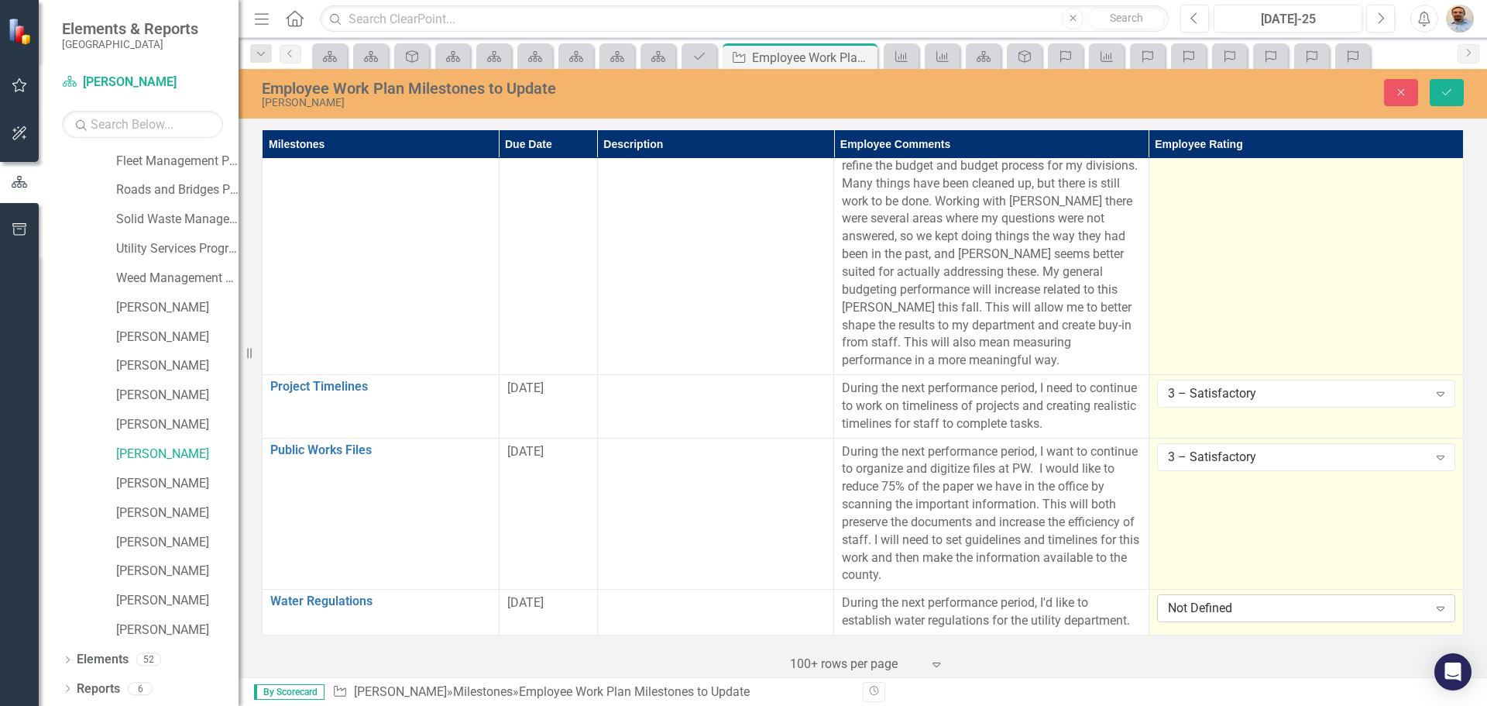
click at [1224, 604] on div "Not Defined" at bounding box center [1298, 609] width 260 height 18
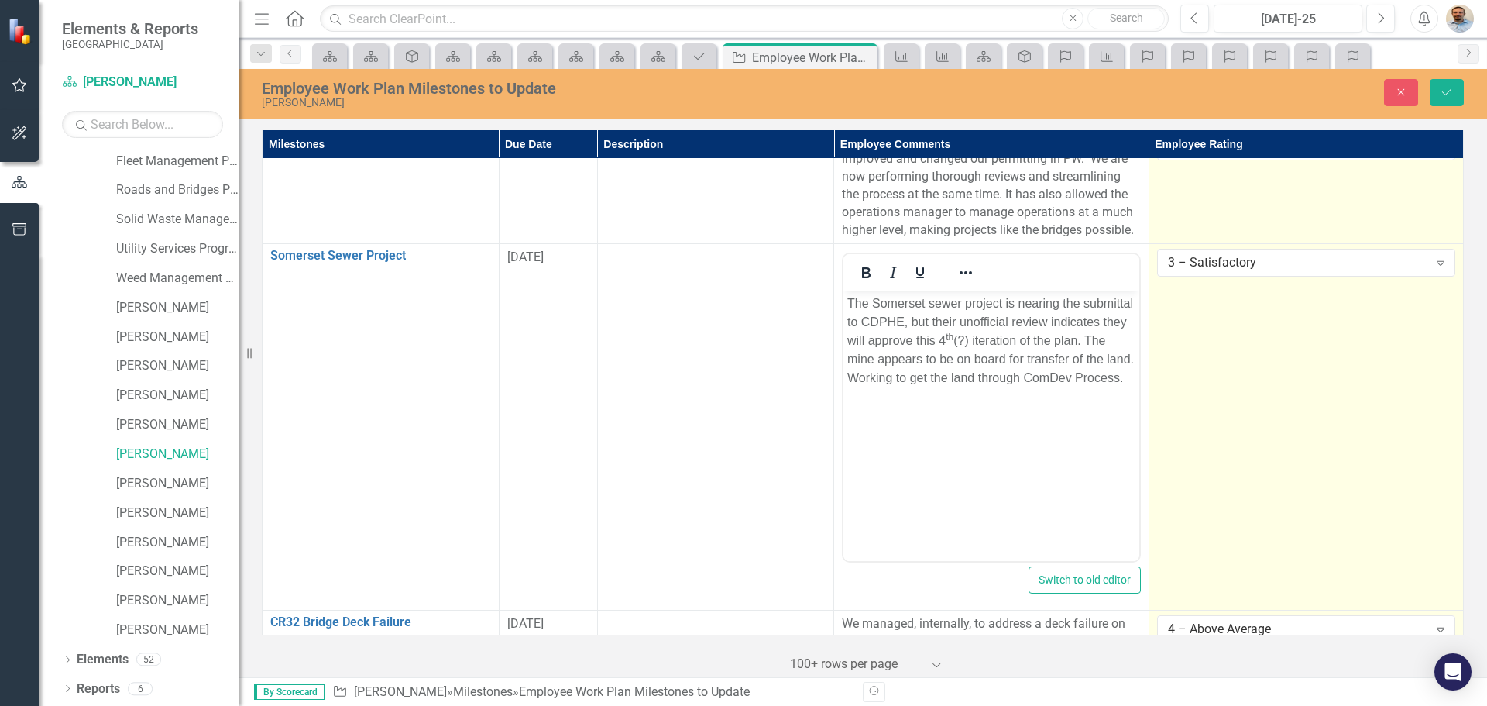
scroll to position [0, 0]
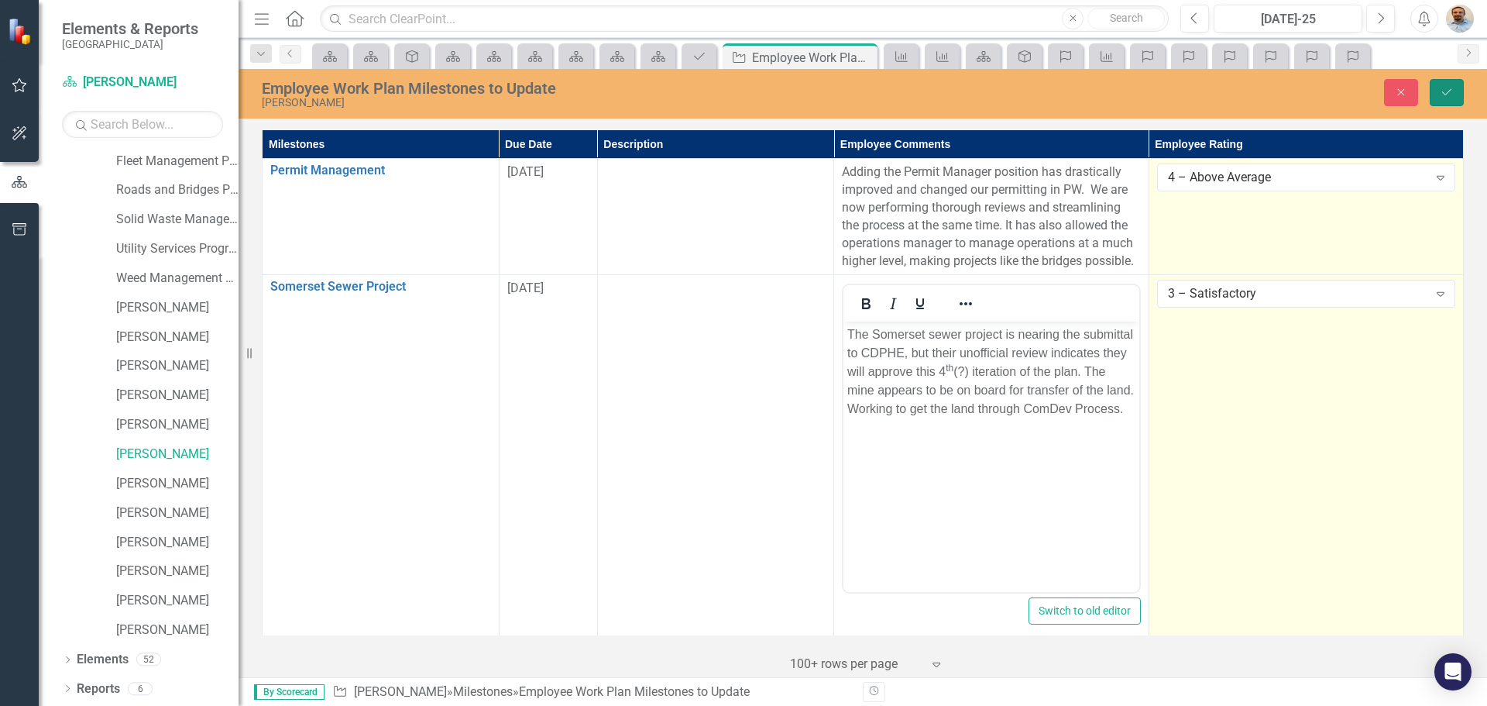
click at [1446, 92] on icon "Save" at bounding box center [1447, 92] width 14 height 11
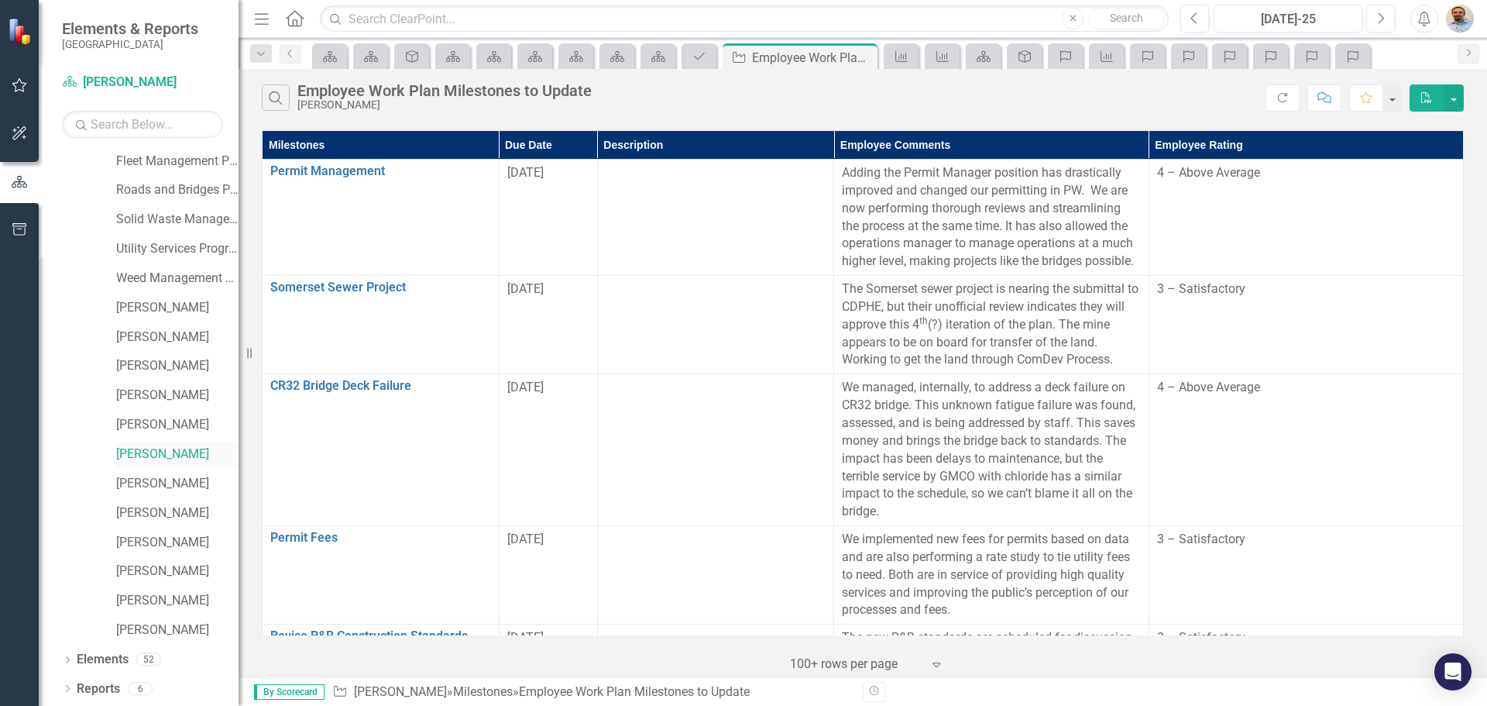
drag, startPoint x: 165, startPoint y: 450, endPoint x: 175, endPoint y: 450, distance: 10.1
click at [165, 450] on link "[PERSON_NAME]" at bounding box center [177, 454] width 122 height 18
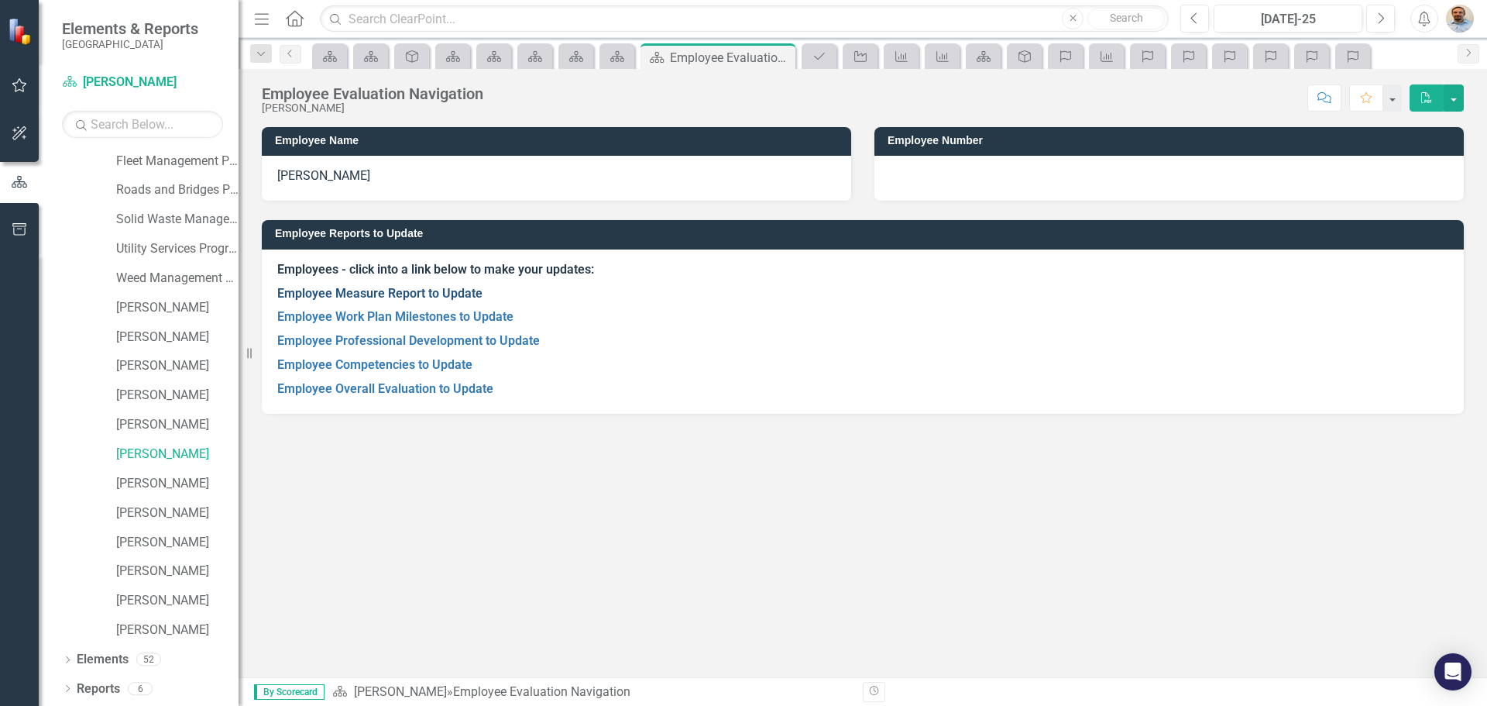
click at [444, 298] on link "Employee Measure Report to Update" at bounding box center [379, 293] width 205 height 15
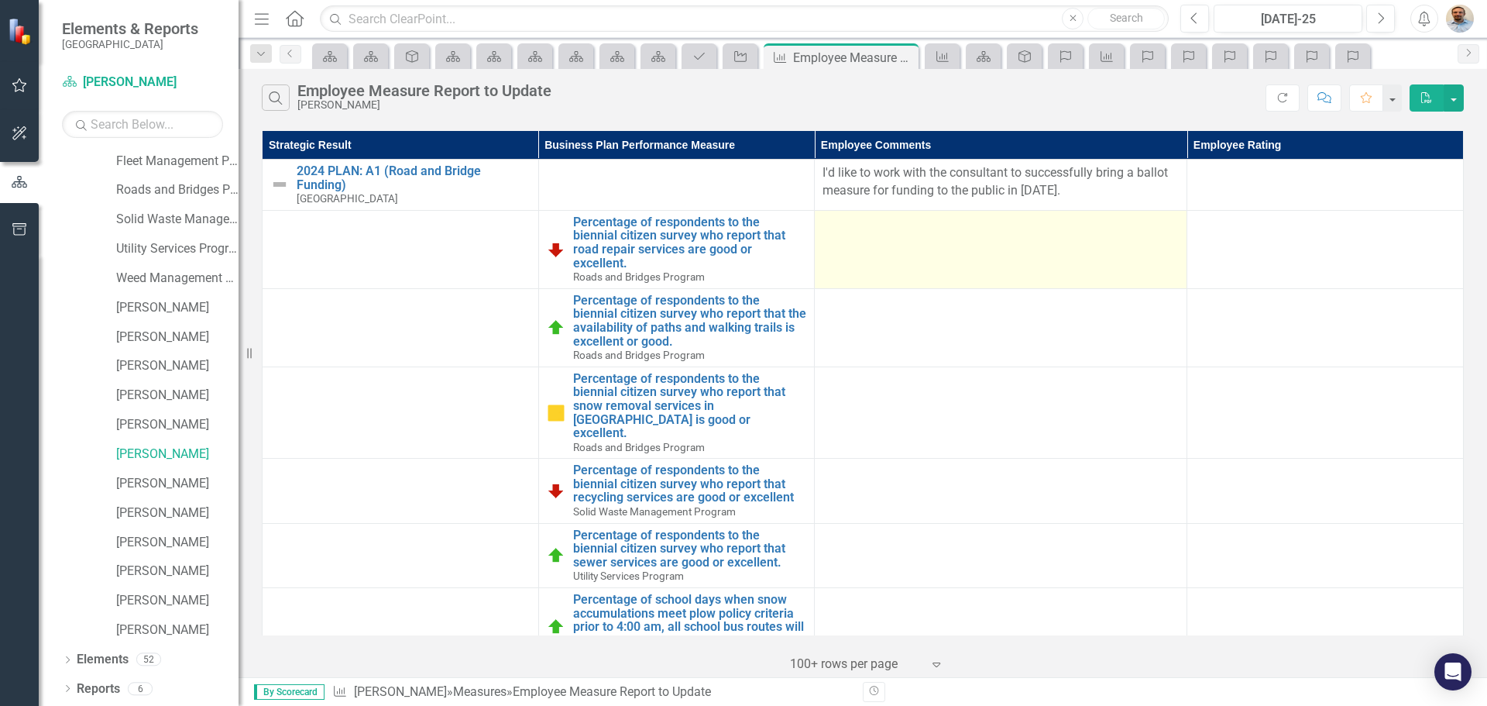
click at [899, 241] on td at bounding box center [1001, 249] width 373 height 78
click at [954, 255] on td at bounding box center [1001, 249] width 373 height 78
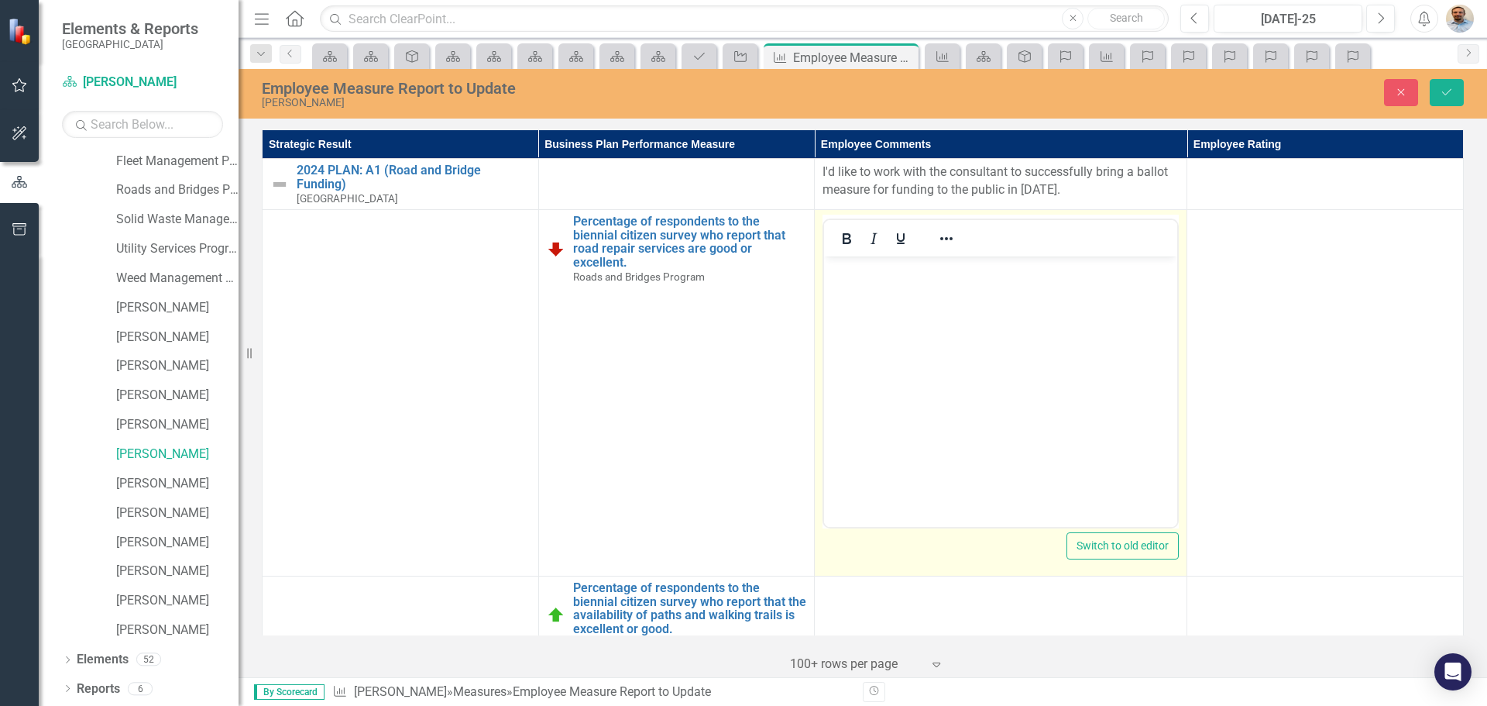
drag, startPoint x: 928, startPoint y: 349, endPoint x: 915, endPoint y: 352, distance: 13.5
click at [925, 350] on body "Rich Text Area. Press ALT-0 for help." at bounding box center [1000, 372] width 353 height 232
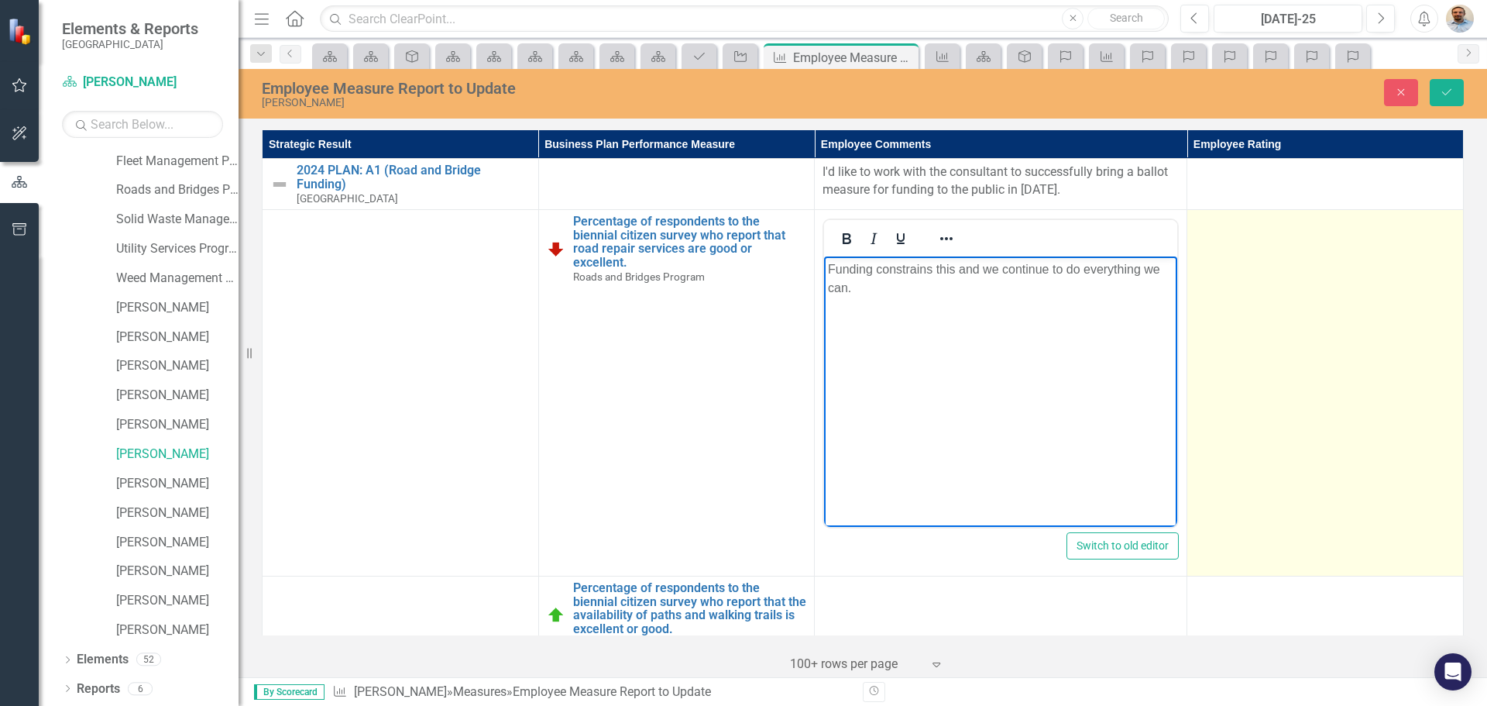
click at [1266, 375] on td at bounding box center [1325, 393] width 277 height 366
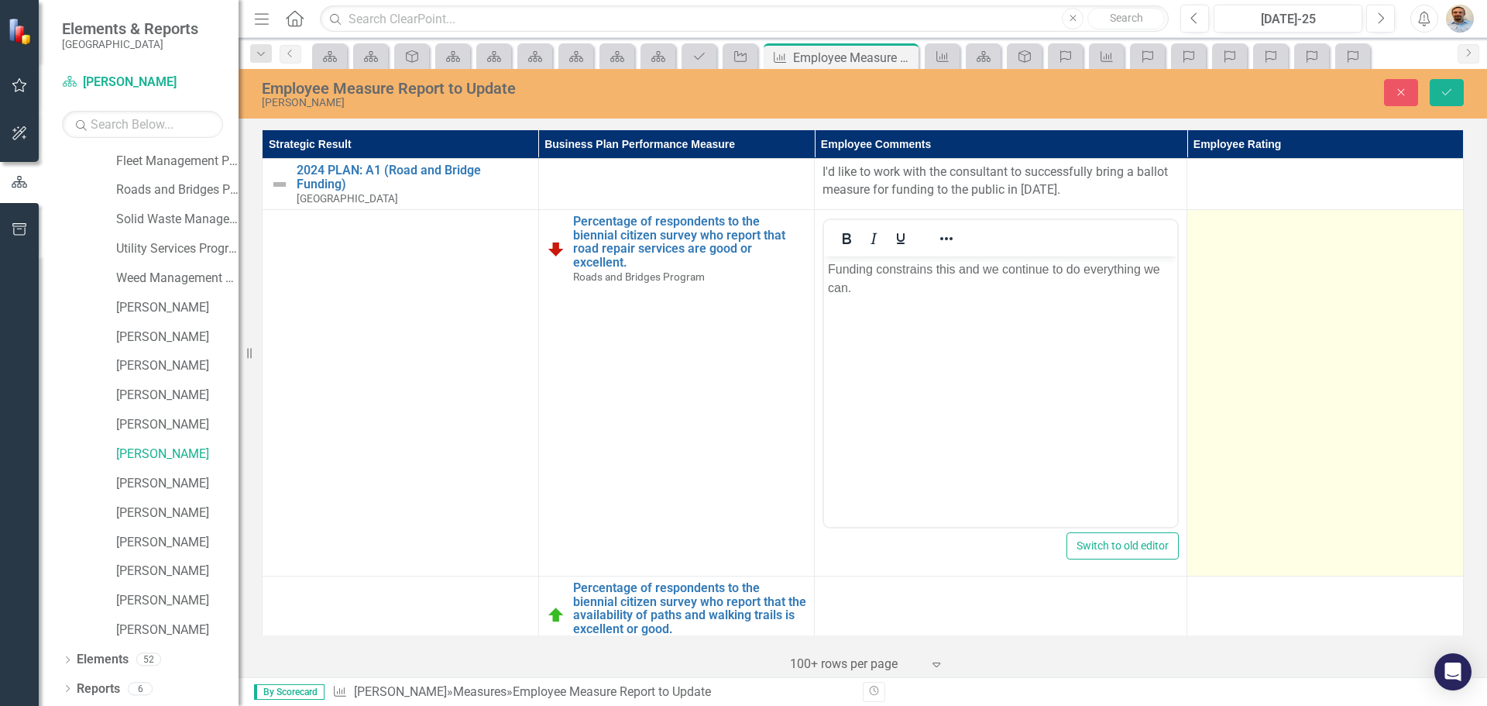
click at [1266, 375] on td at bounding box center [1325, 393] width 277 height 366
click at [1286, 233] on div "Not Defined" at bounding box center [1317, 229] width 222 height 18
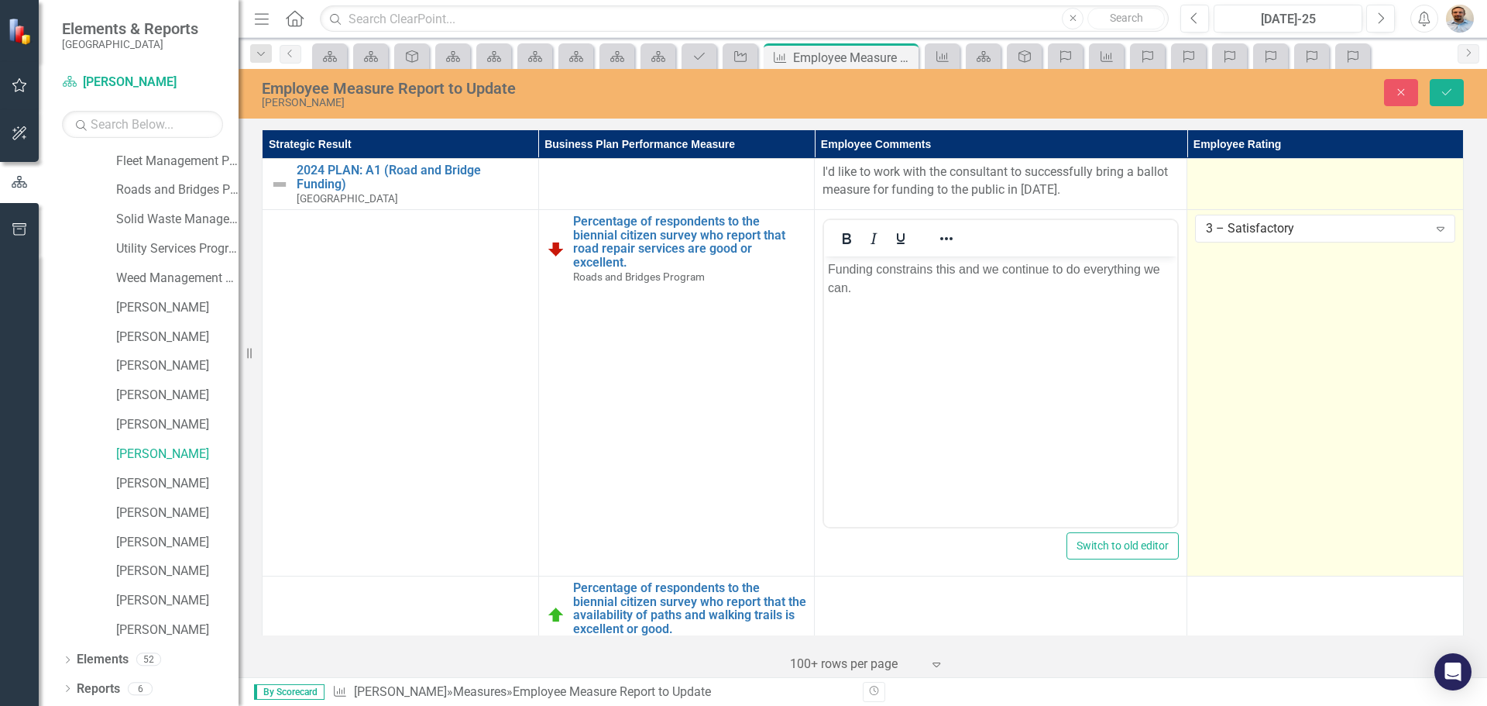
click at [1252, 173] on div at bounding box center [1325, 172] width 260 height 19
click at [1259, 177] on div "Not Defined" at bounding box center [1317, 178] width 222 height 18
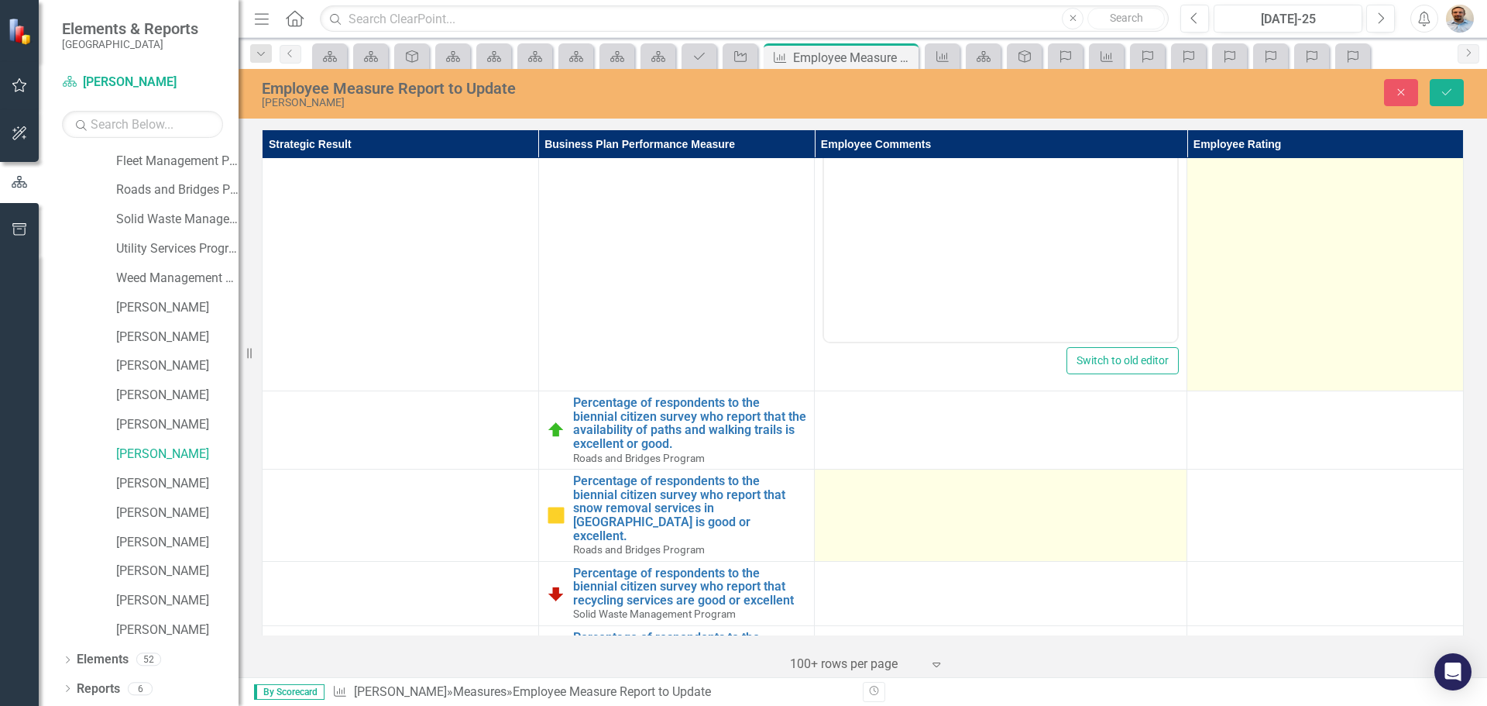
scroll to position [232, 0]
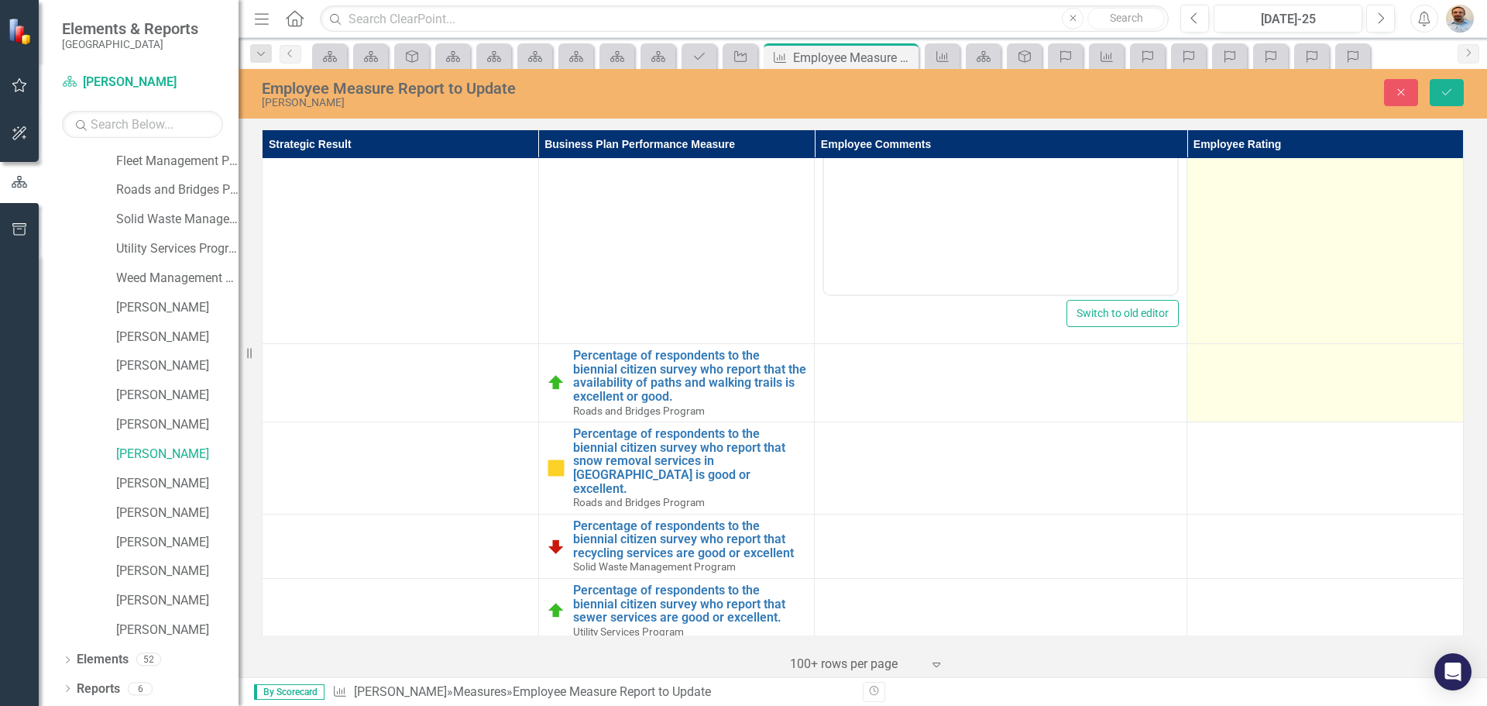
click at [1248, 393] on td at bounding box center [1325, 383] width 277 height 78
click at [1270, 361] on div "Not Defined" at bounding box center [1317, 363] width 222 height 18
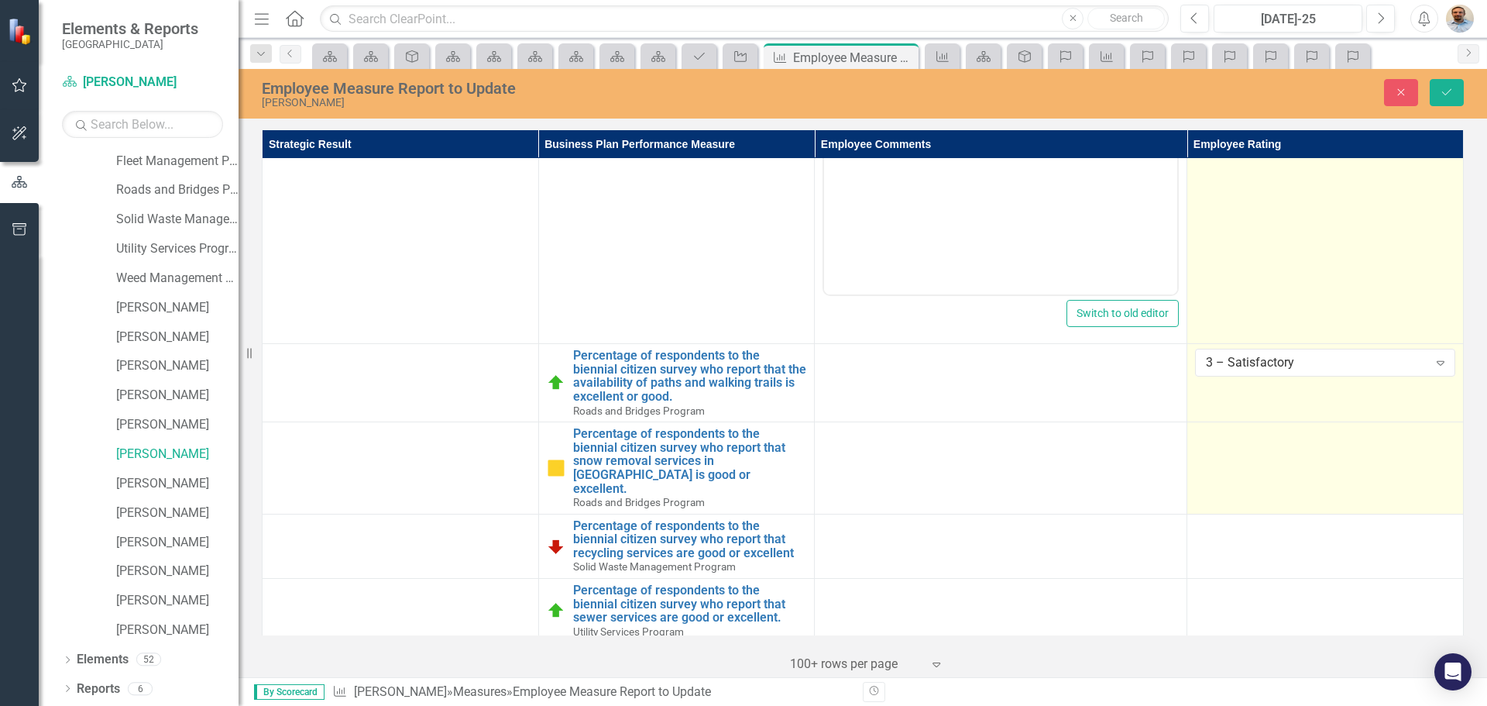
click at [1255, 447] on td at bounding box center [1325, 468] width 277 height 92
click at [1256, 445] on div "Not Defined" at bounding box center [1317, 441] width 222 height 18
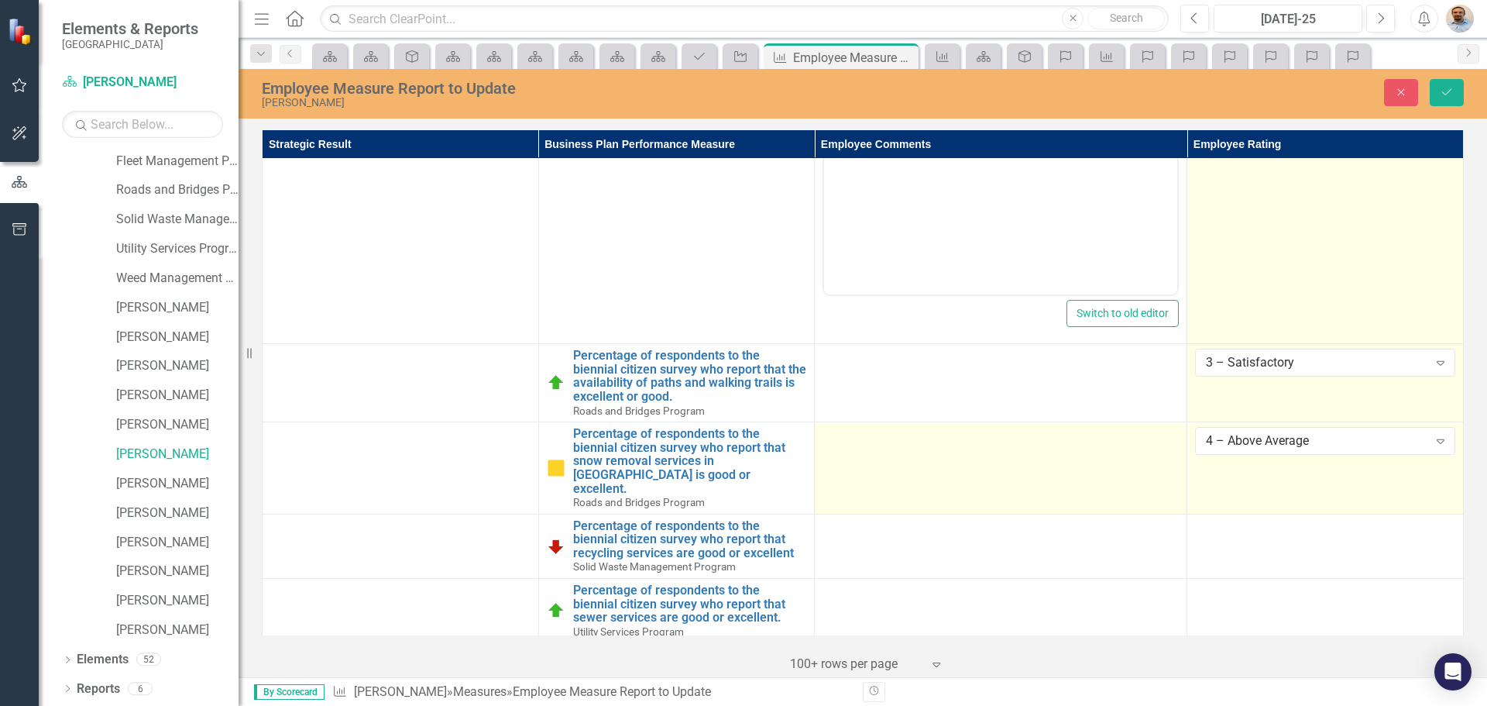
click at [1060, 453] on td at bounding box center [1001, 468] width 373 height 92
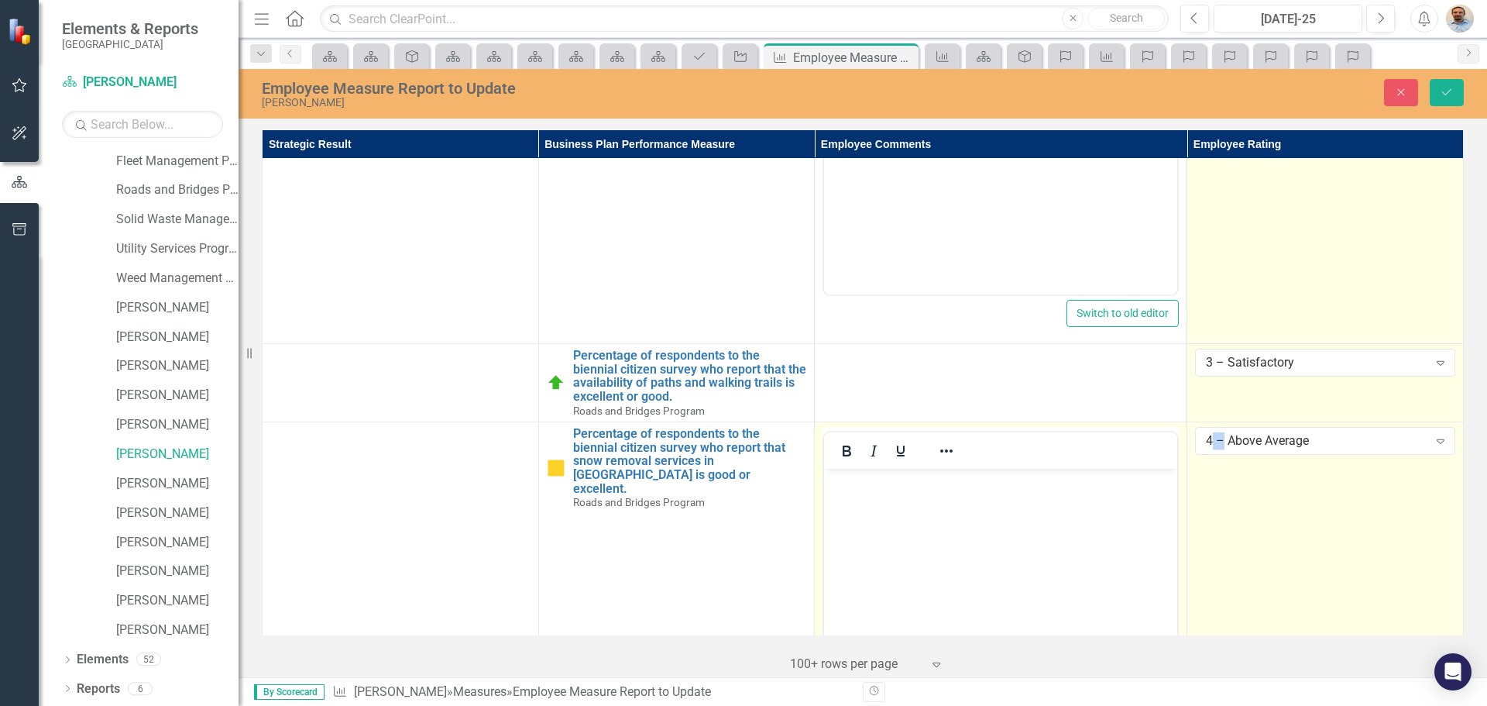
scroll to position [0, 0]
click at [1112, 617] on body "Rich Text Area. Press ALT-0 for help." at bounding box center [1000, 585] width 353 height 232
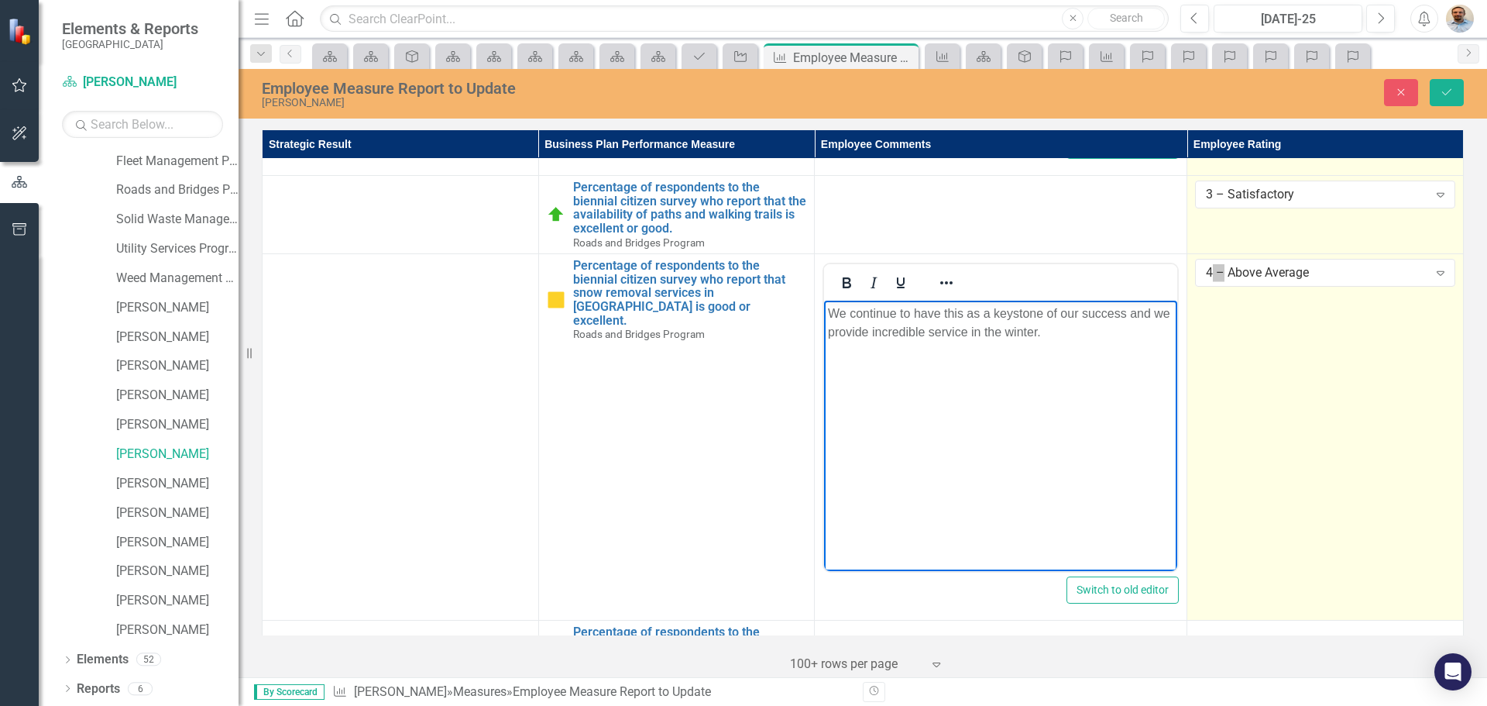
scroll to position [697, 0]
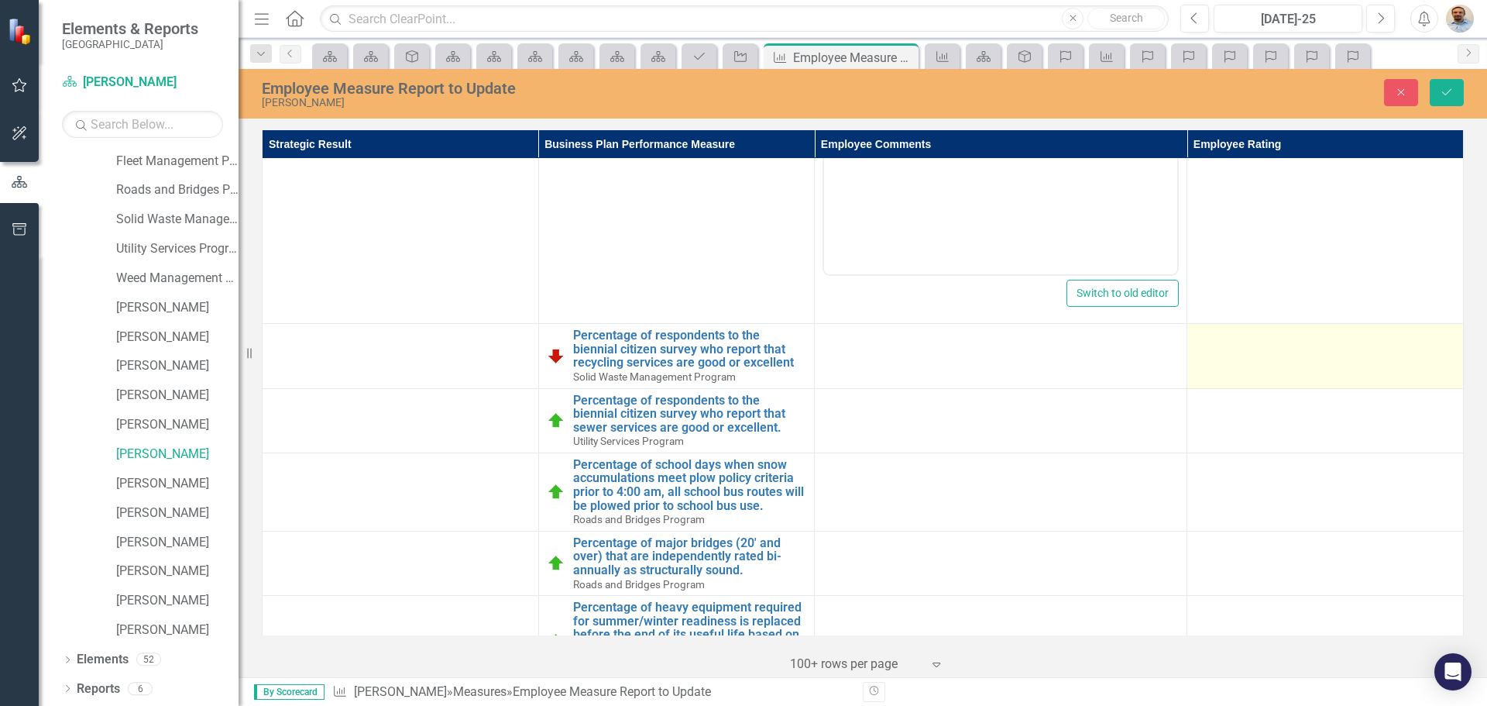
click at [1211, 351] on td at bounding box center [1325, 356] width 277 height 64
click at [1241, 337] on div "Not Defined" at bounding box center [1317, 343] width 222 height 18
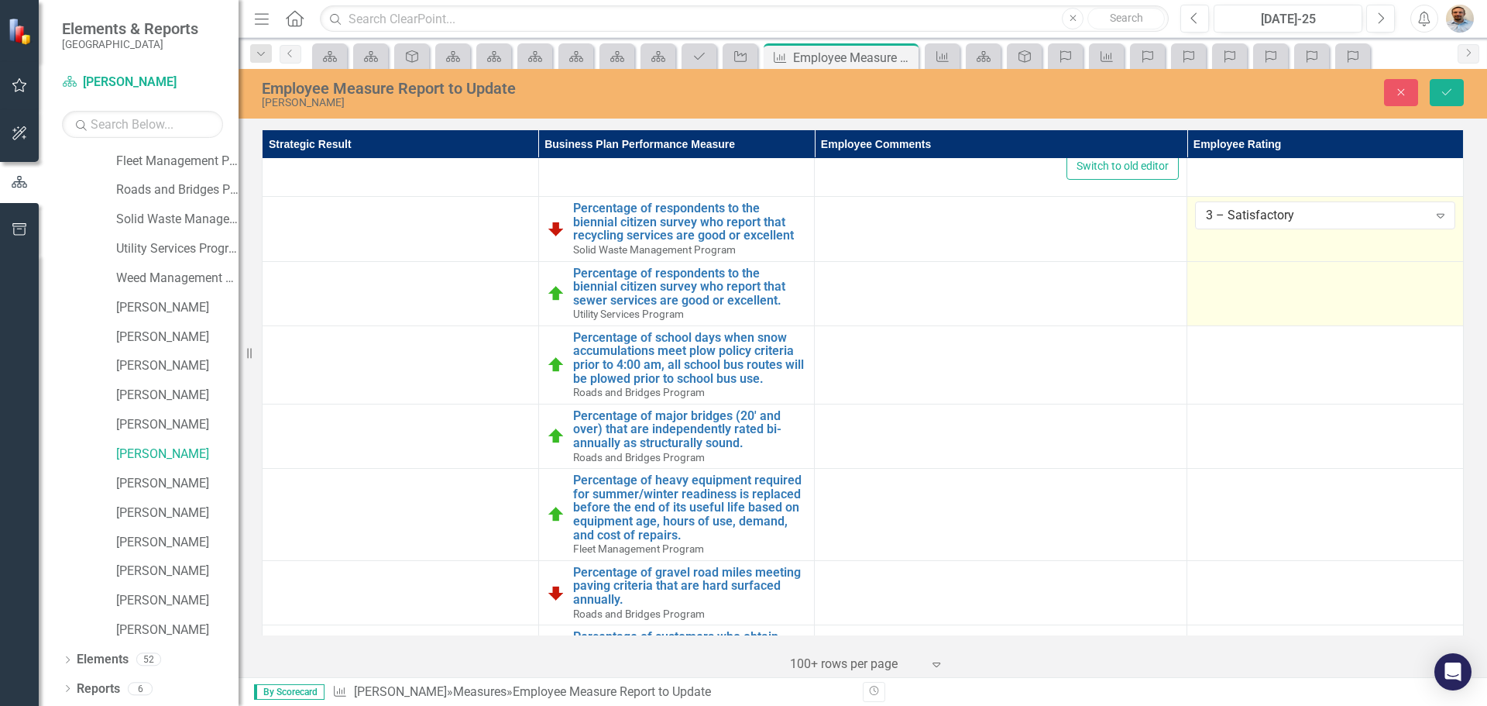
scroll to position [852, 0]
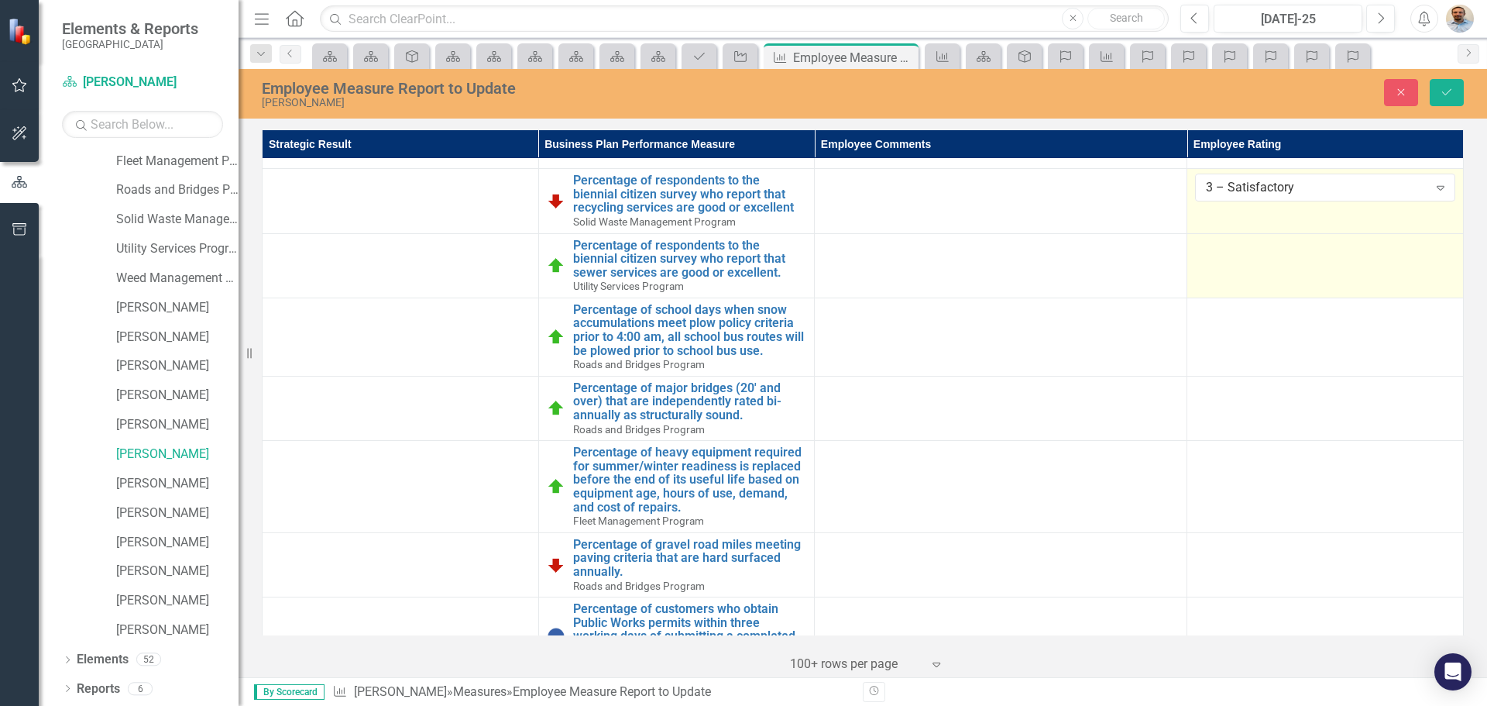
click at [1301, 266] on td at bounding box center [1325, 265] width 277 height 64
click at [1301, 260] on div "Not Defined" at bounding box center [1317, 252] width 222 height 18
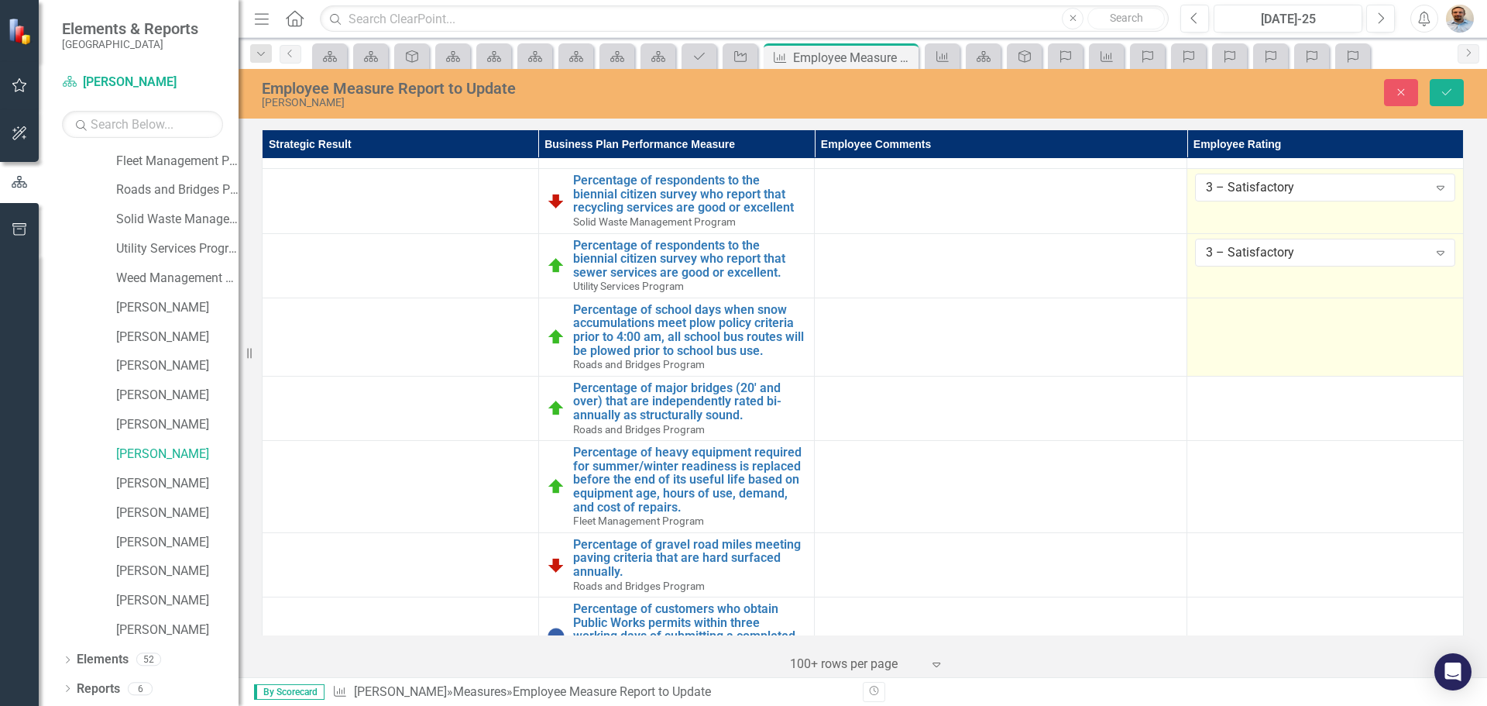
click at [1264, 324] on td at bounding box center [1325, 336] width 277 height 78
click at [1274, 311] on div "Not Defined" at bounding box center [1317, 317] width 222 height 18
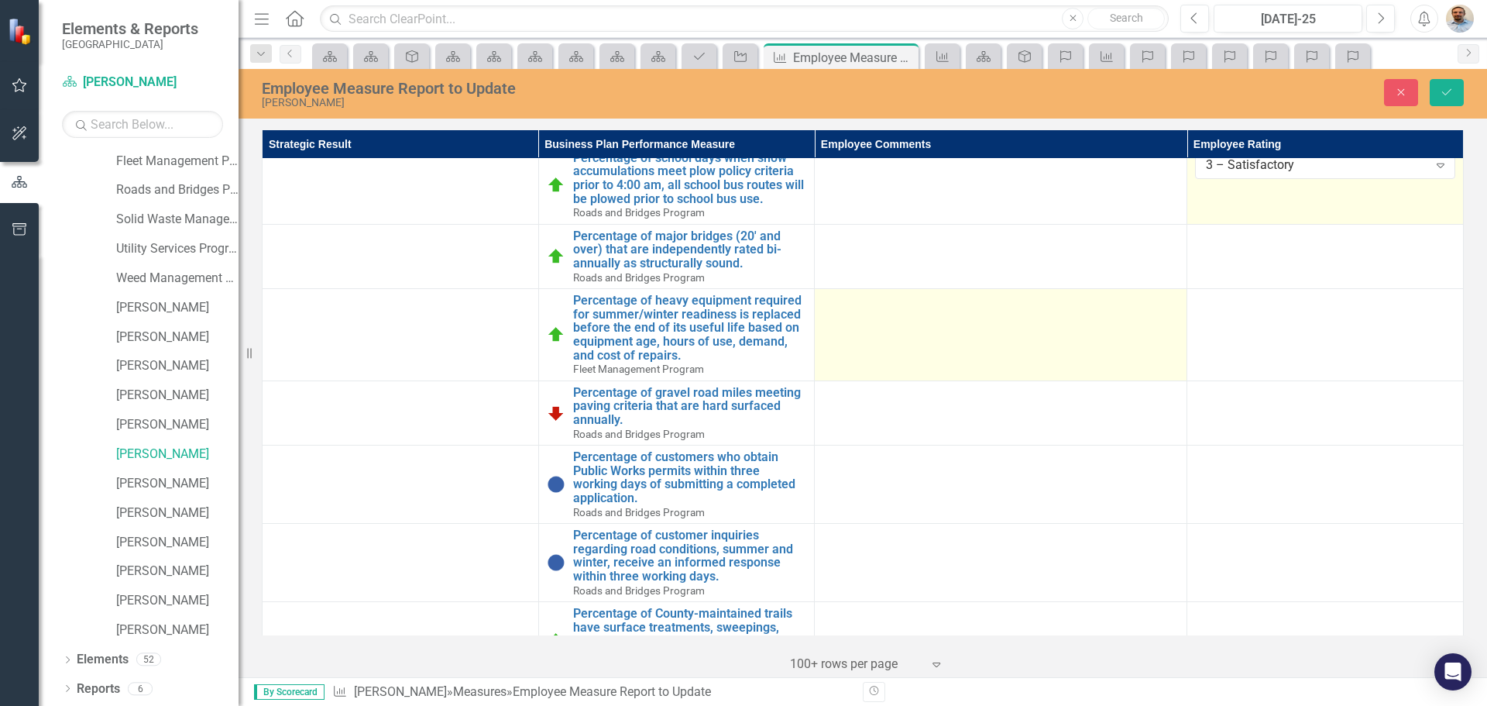
scroll to position [1007, 0]
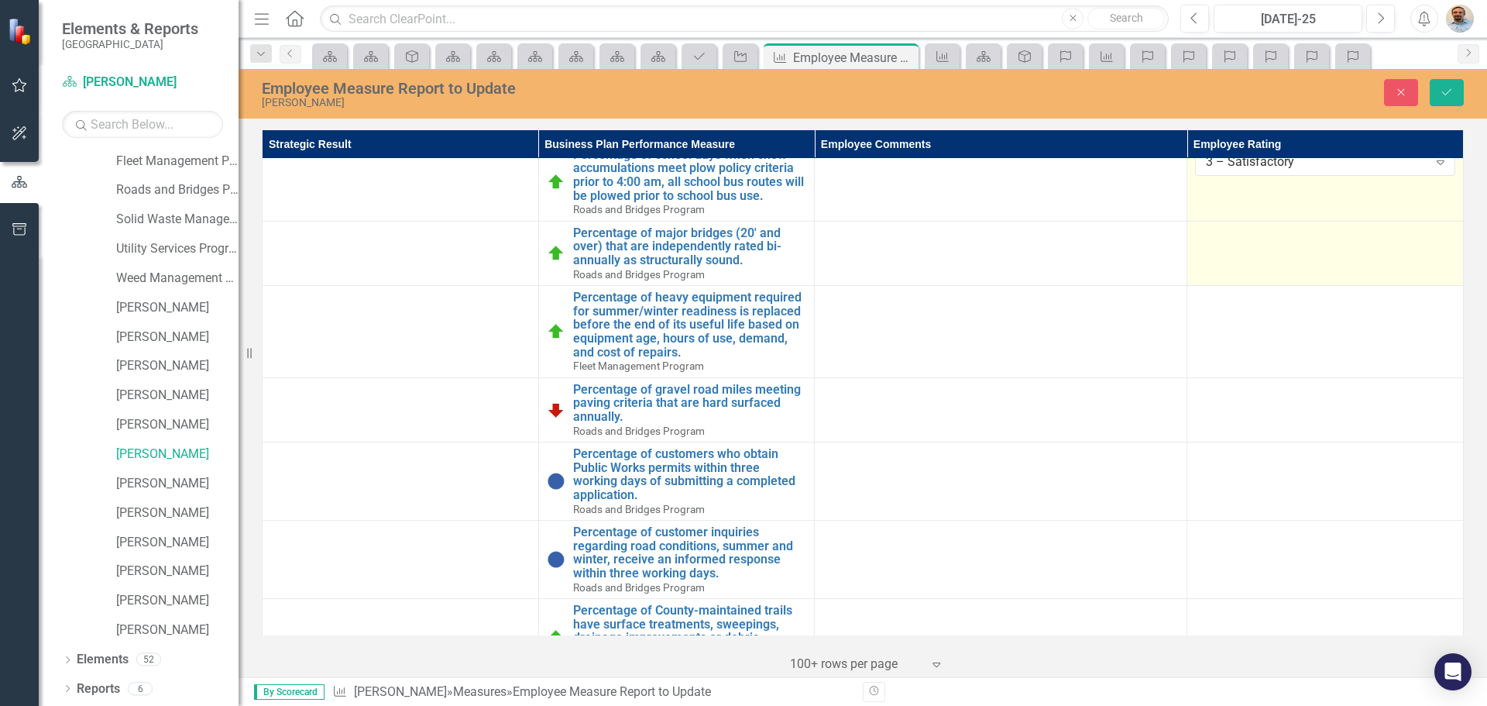
click at [1288, 255] on td at bounding box center [1325, 253] width 277 height 64
click at [1266, 244] on div "Not Defined" at bounding box center [1317, 241] width 222 height 18
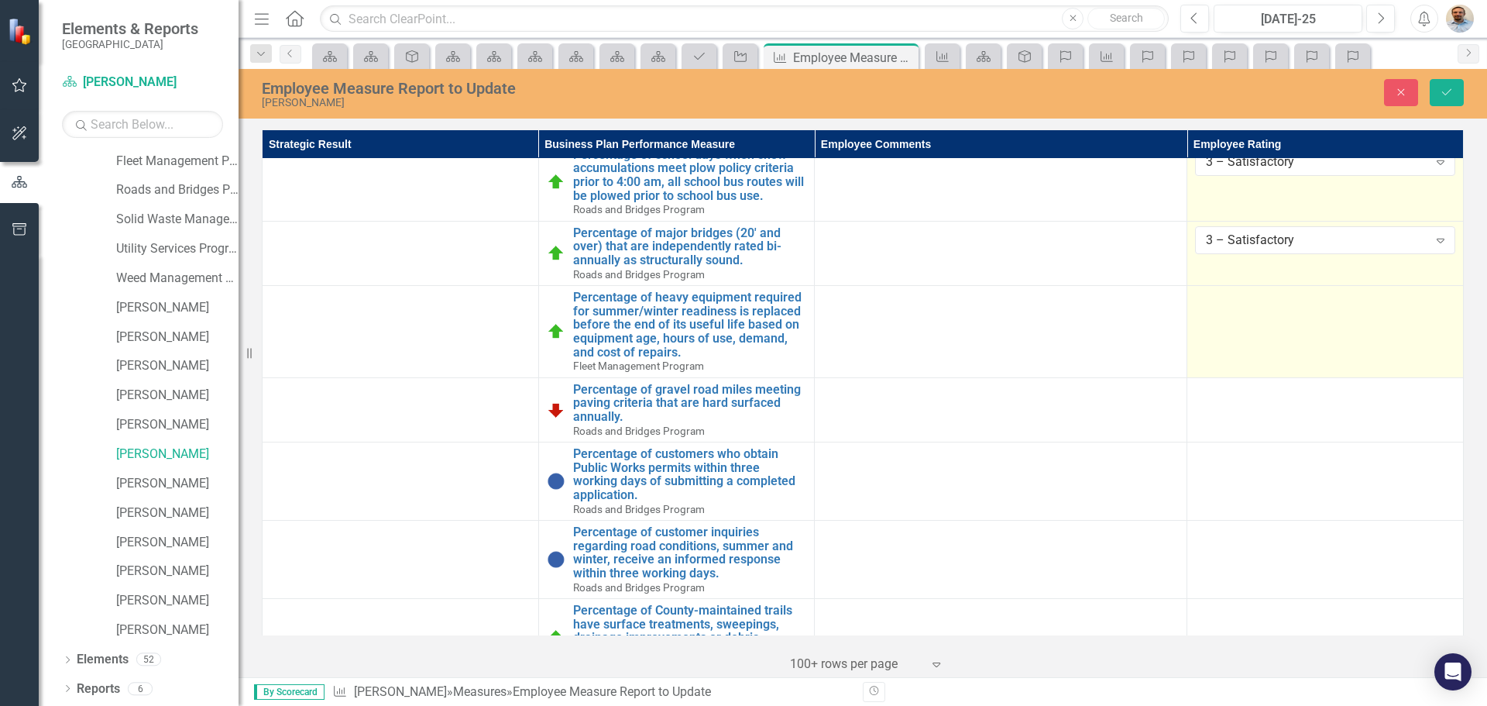
click at [1294, 333] on td at bounding box center [1325, 332] width 277 height 92
click at [1257, 313] on div "Not Defined" at bounding box center [1317, 305] width 222 height 18
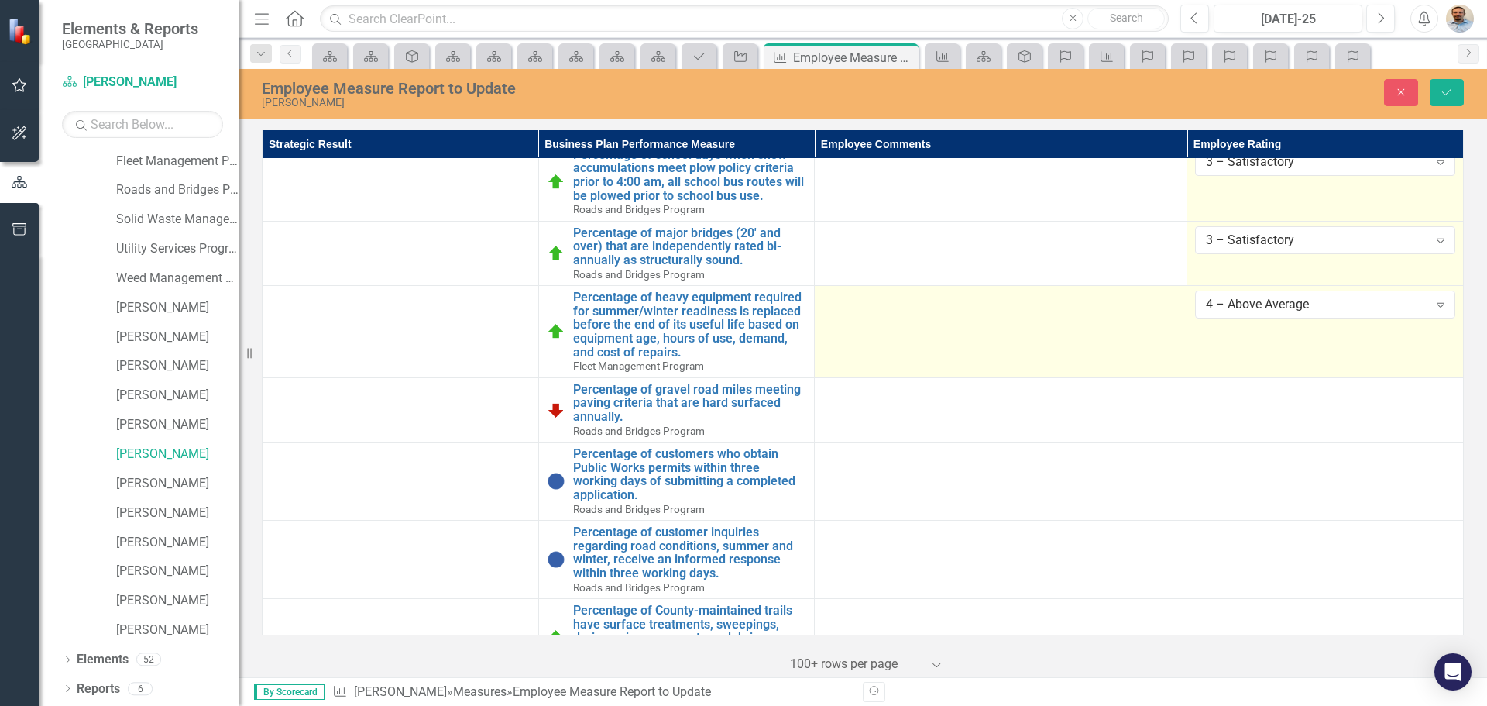
click at [957, 318] on td at bounding box center [1001, 332] width 373 height 92
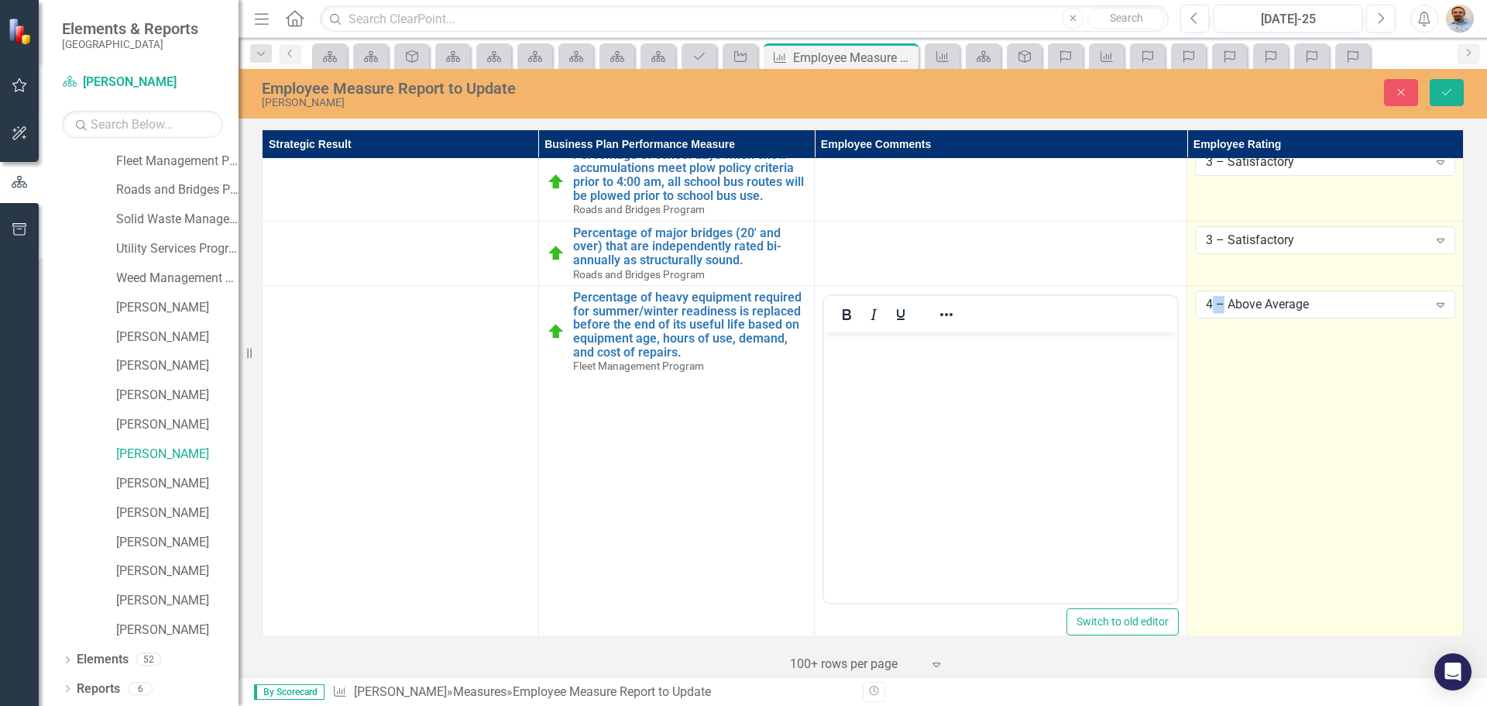
scroll to position [0, 0]
click at [906, 442] on body "Rich Text Area. Press ALT-0 for help." at bounding box center [1000, 448] width 353 height 232
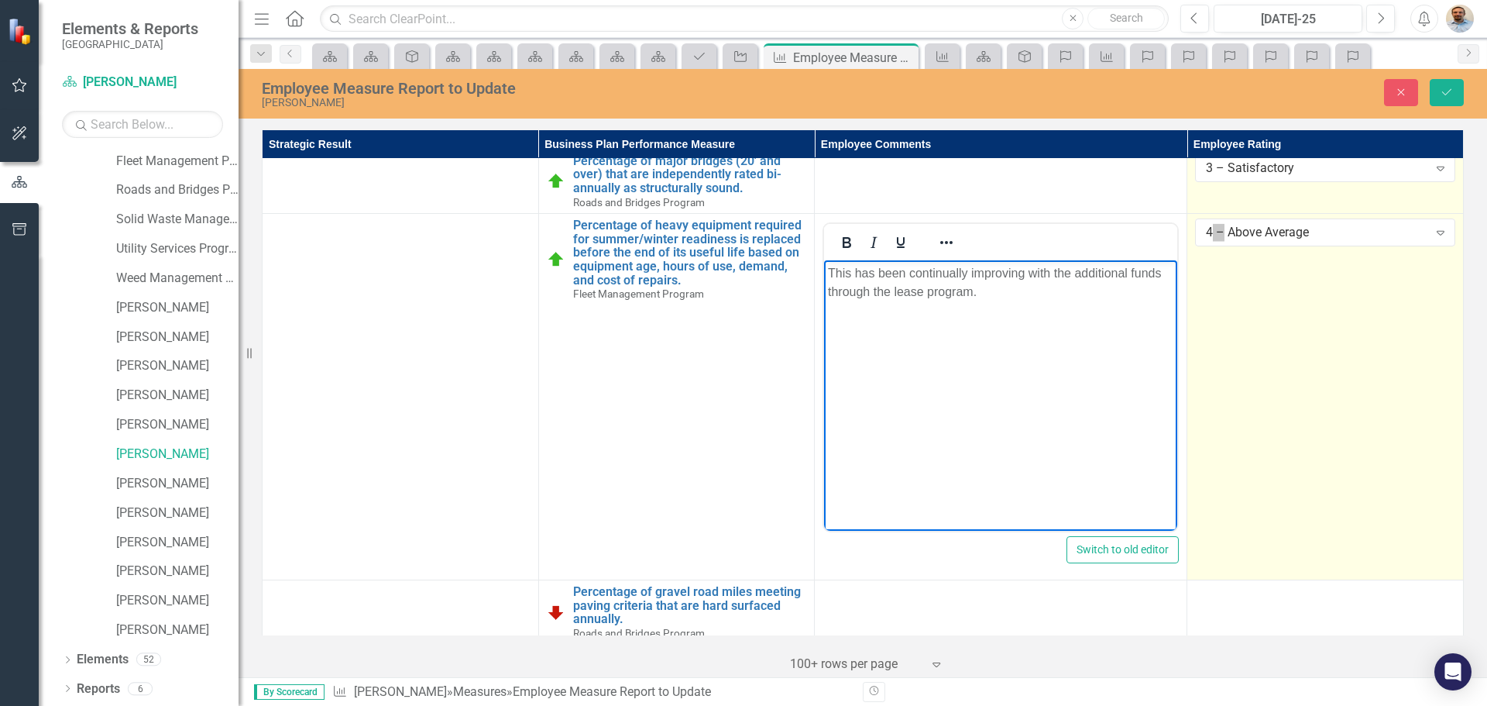
scroll to position [1239, 0]
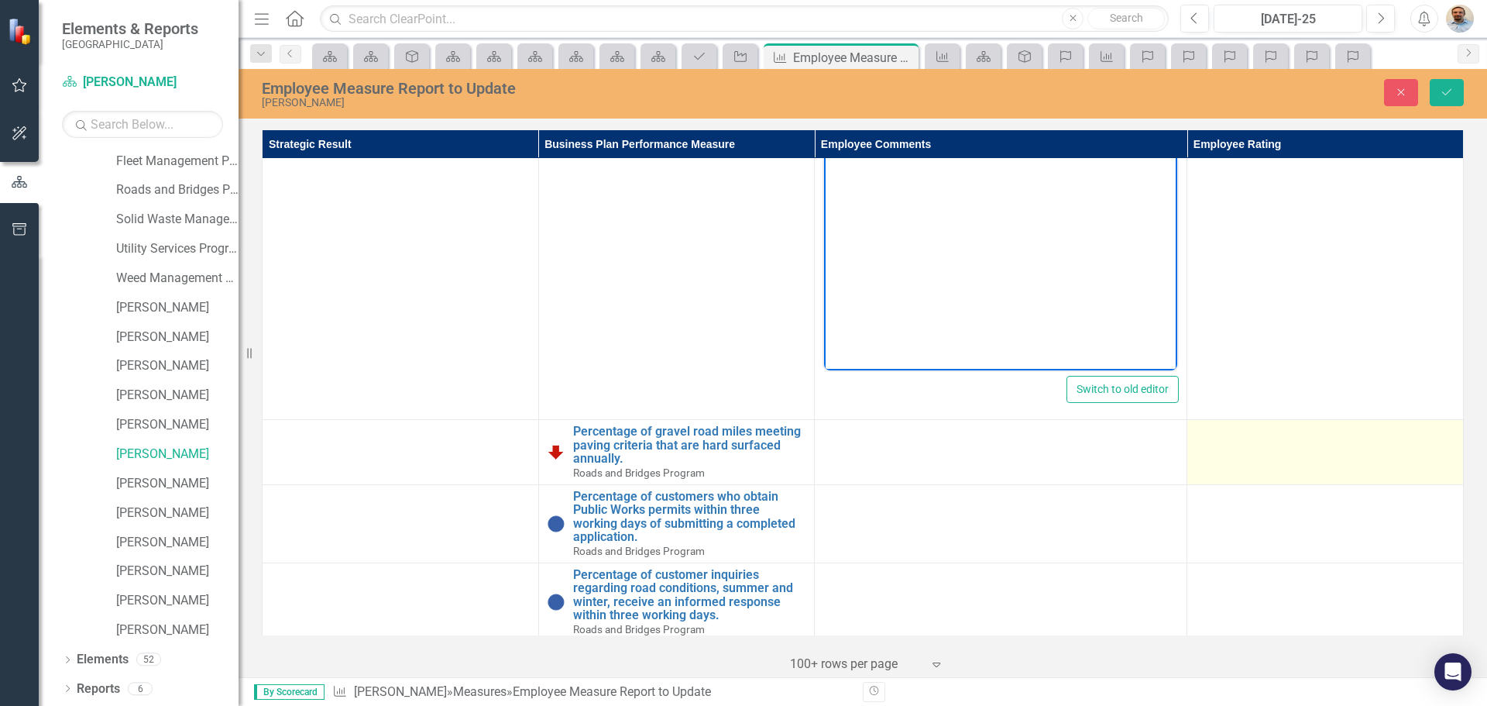
click at [1250, 448] on td at bounding box center [1325, 452] width 277 height 64
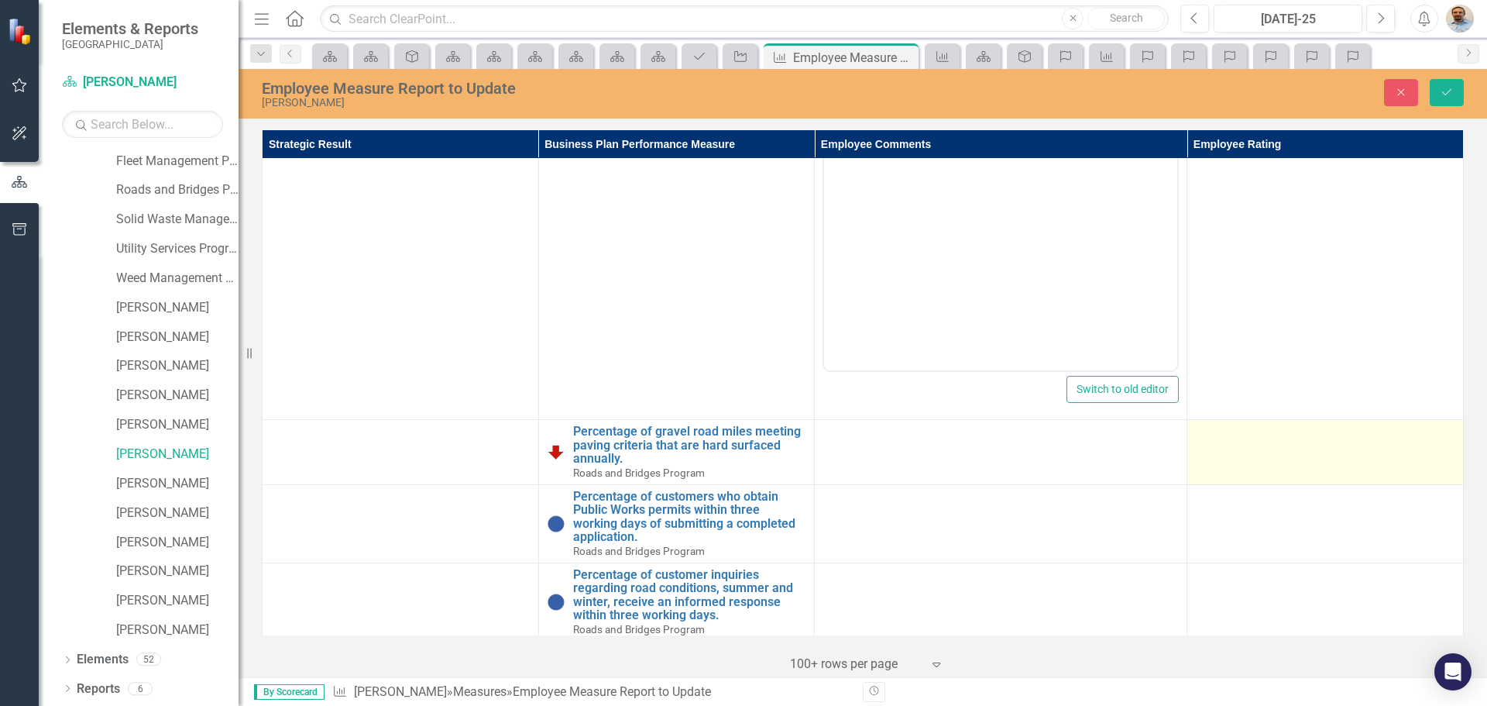
click at [1250, 448] on td at bounding box center [1325, 452] width 277 height 64
click at [1255, 435] on div "Not Defined" at bounding box center [1317, 439] width 222 height 18
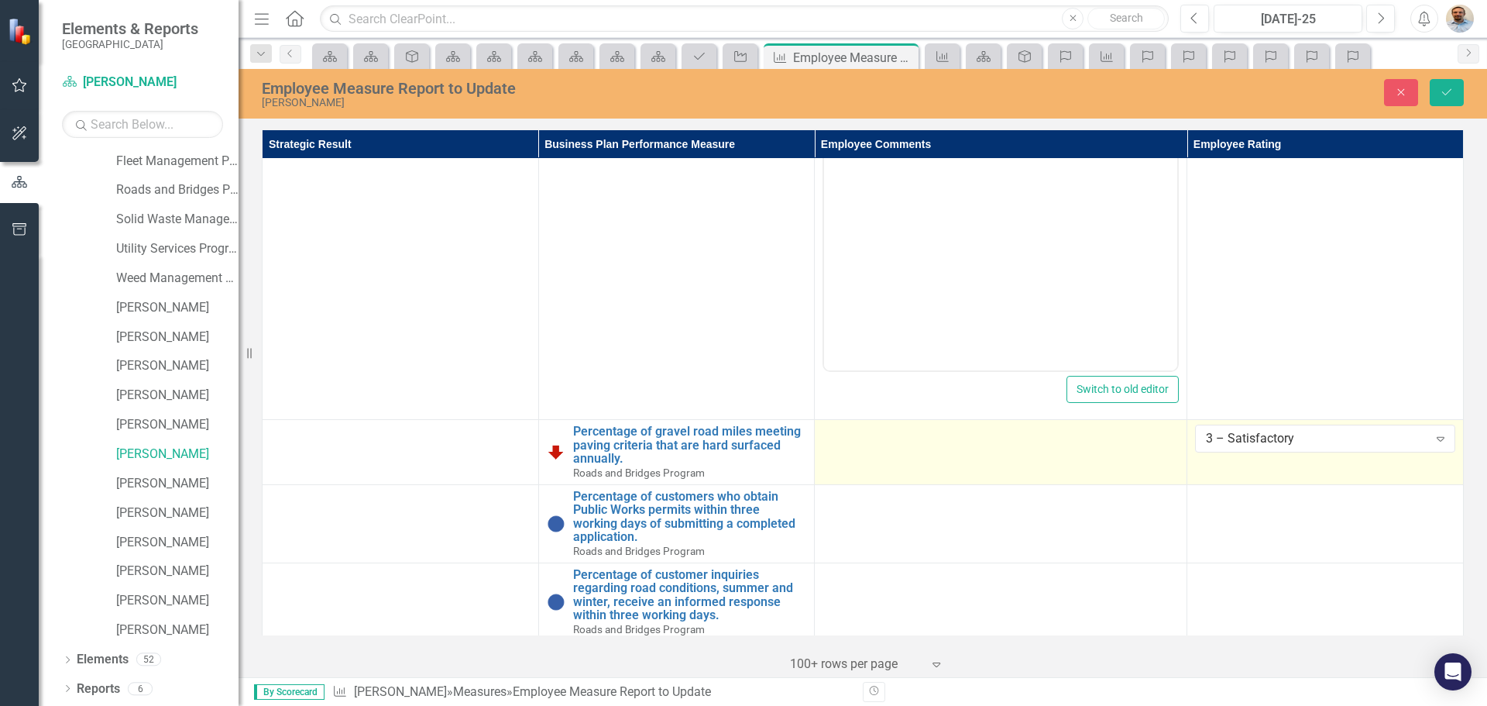
click at [956, 454] on td at bounding box center [1001, 452] width 373 height 64
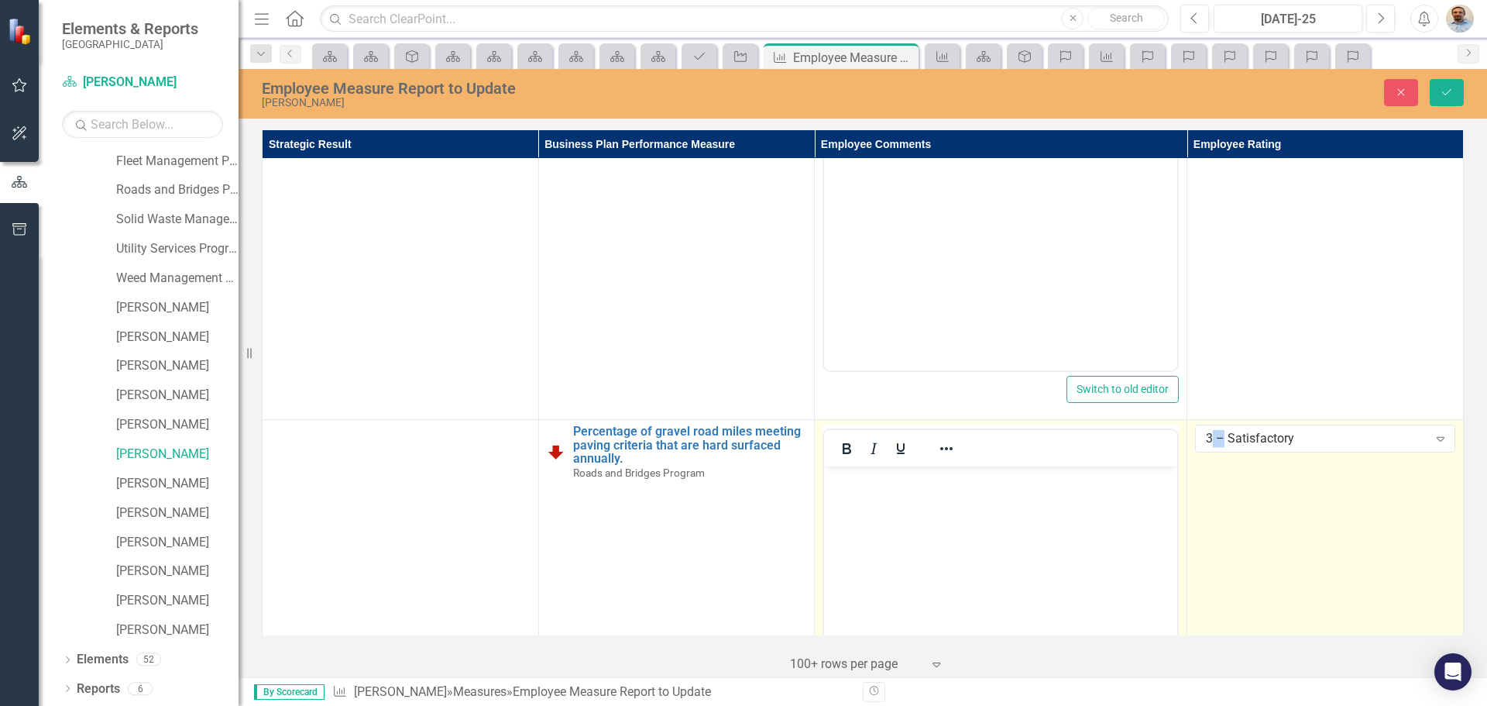
scroll to position [0, 0]
click at [942, 563] on body "Rich Text Area. Press ALT-0 for help." at bounding box center [1000, 582] width 353 height 232
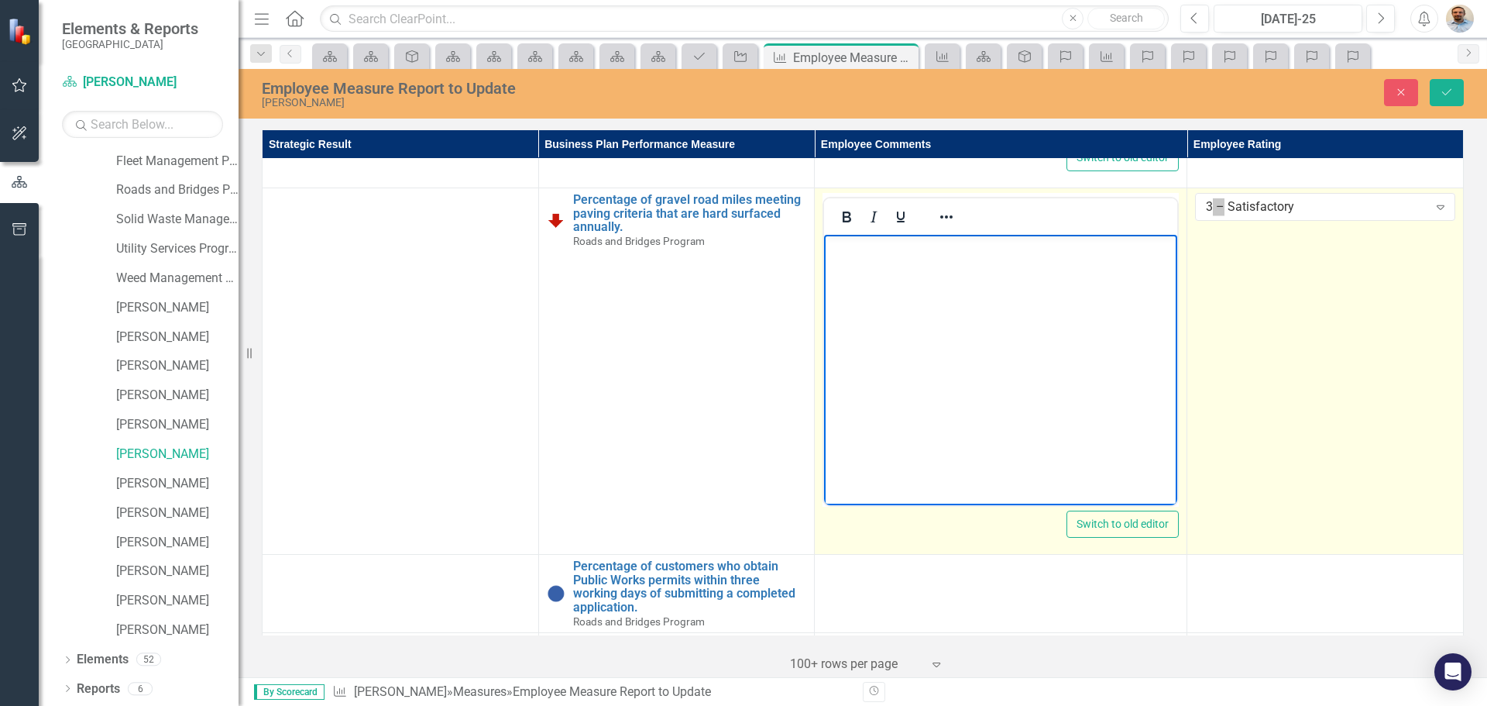
scroll to position [1472, 0]
click at [1098, 288] on p "This is not a priority for me and my staff. We will revise this soon. Our goal …" at bounding box center [1000, 266] width 345 height 56
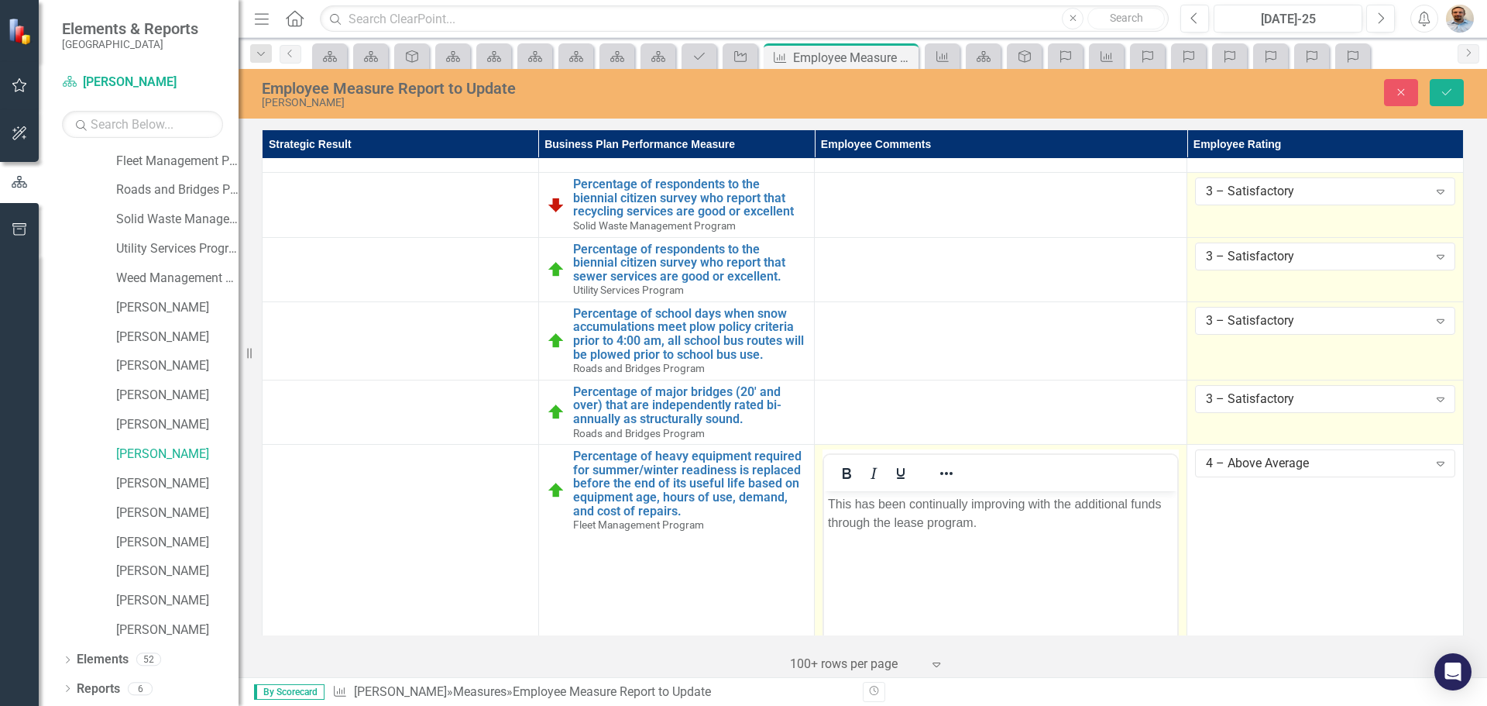
scroll to position [542, 0]
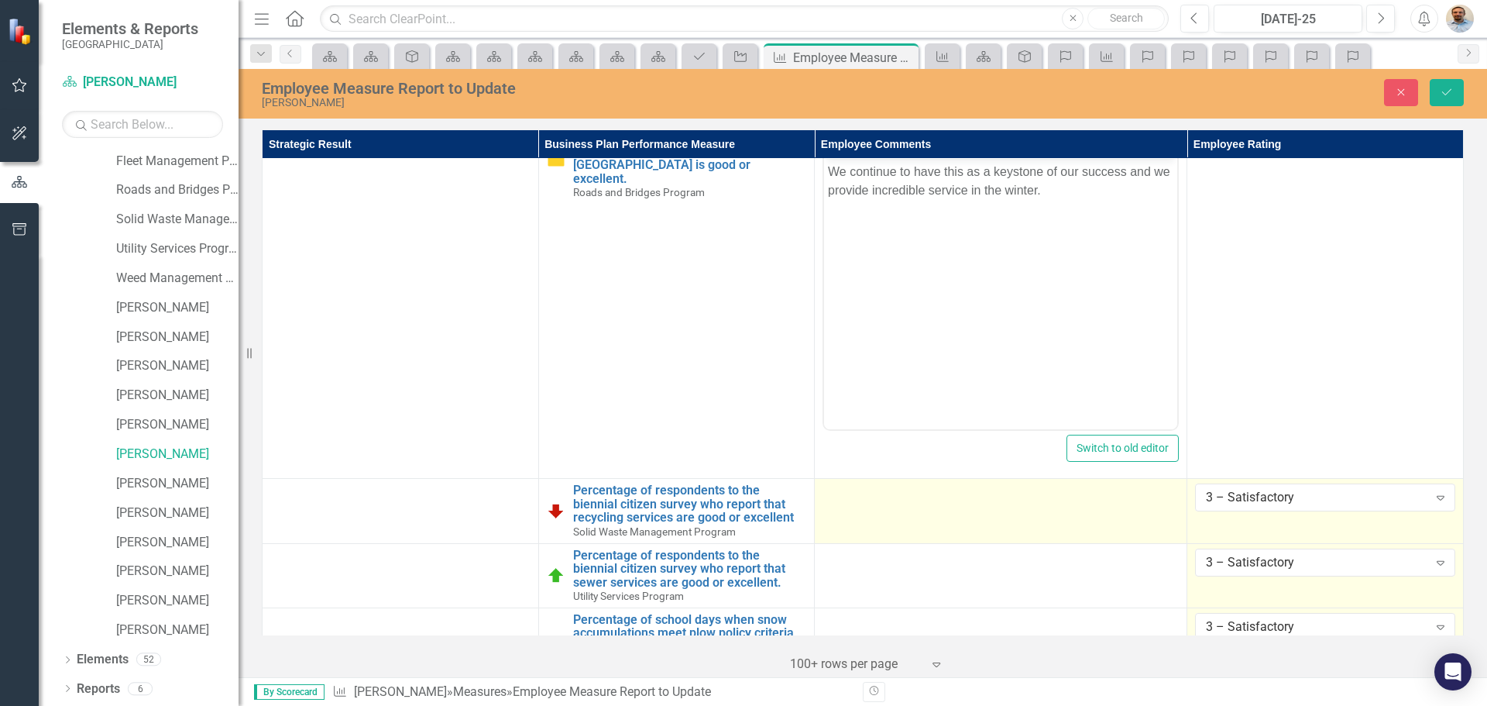
click at [1000, 531] on td at bounding box center [1001, 511] width 373 height 64
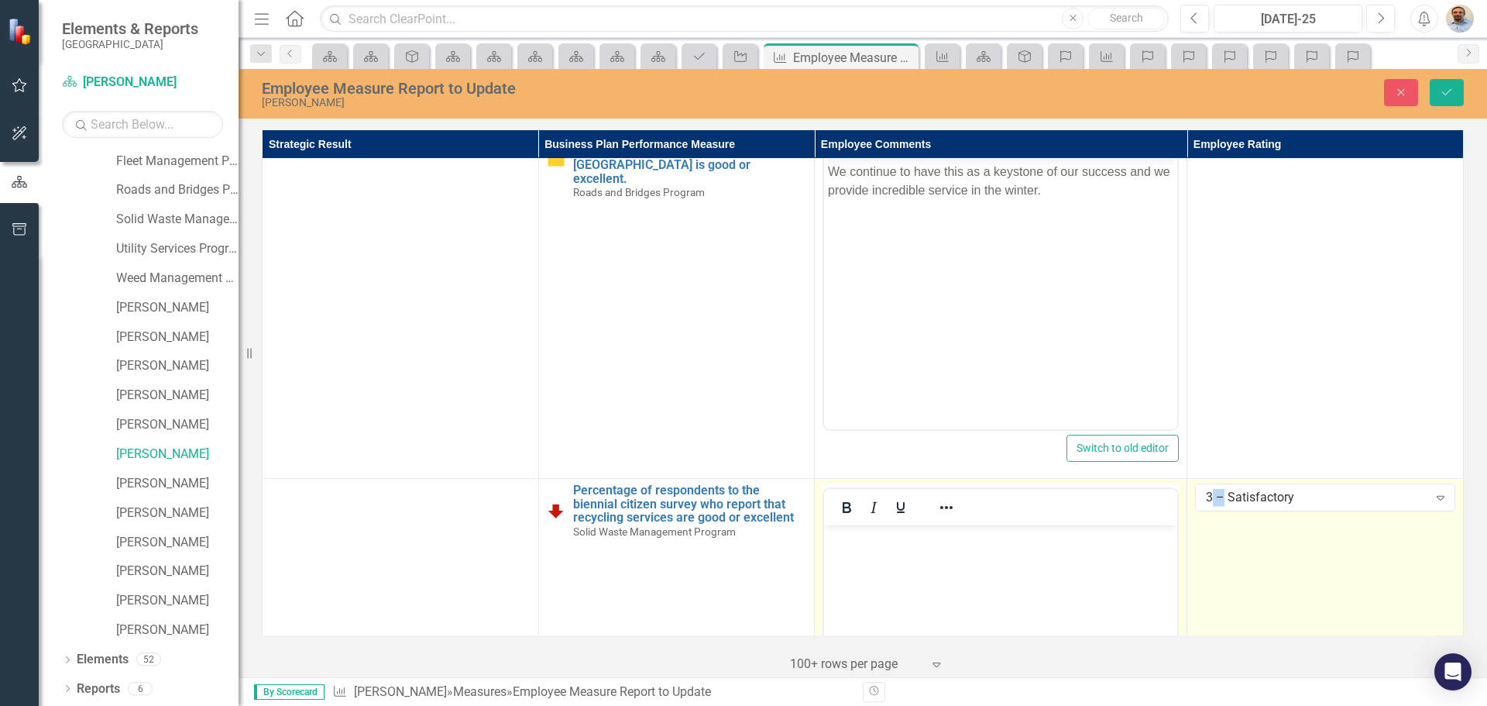
scroll to position [0, 0]
click at [997, 551] on body "Rich Text Area. Press ALT-0 for help." at bounding box center [1000, 641] width 353 height 232
click at [940, 537] on p "This is conflated withthe city and town." at bounding box center [1000, 538] width 345 height 19
click at [1075, 536] on p "This is conflated with the city and town." at bounding box center [1000, 538] width 345 height 19
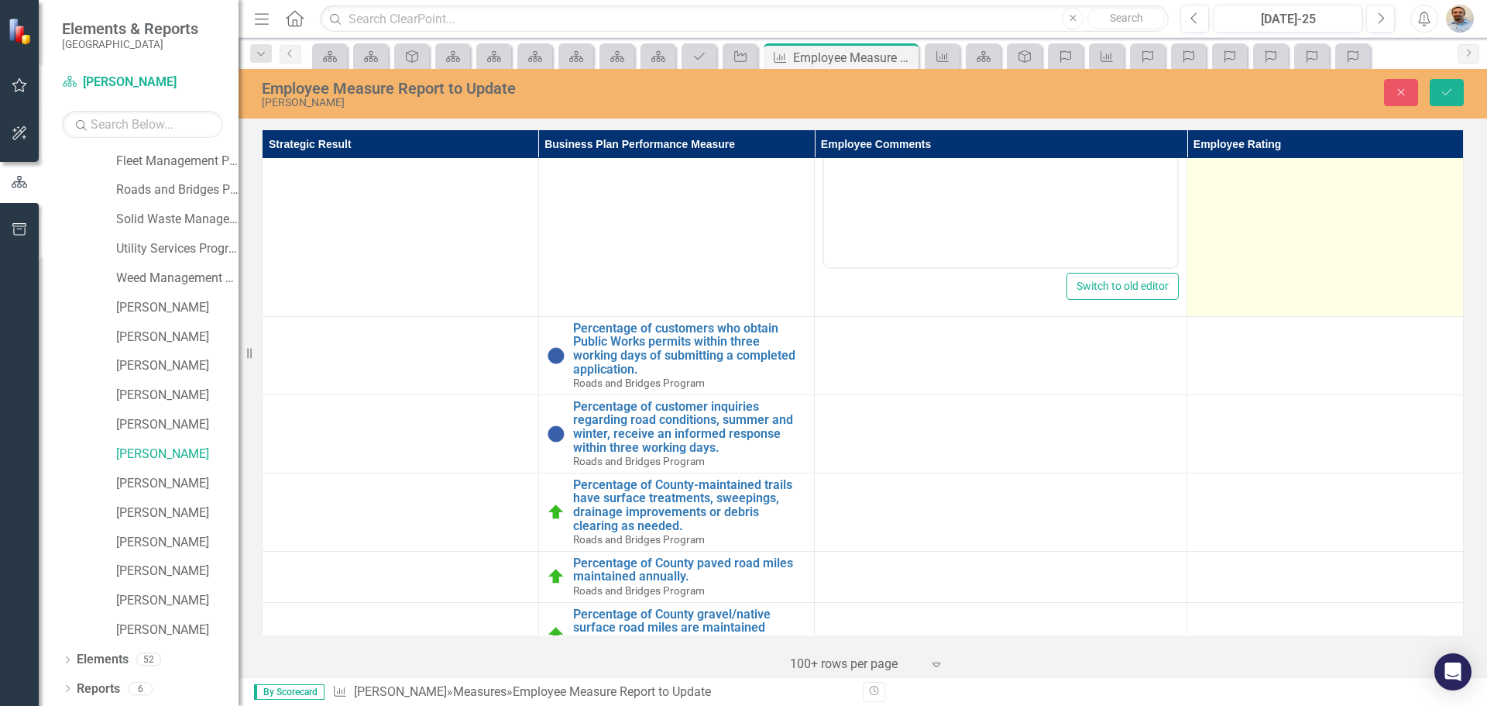
scroll to position [2014, 0]
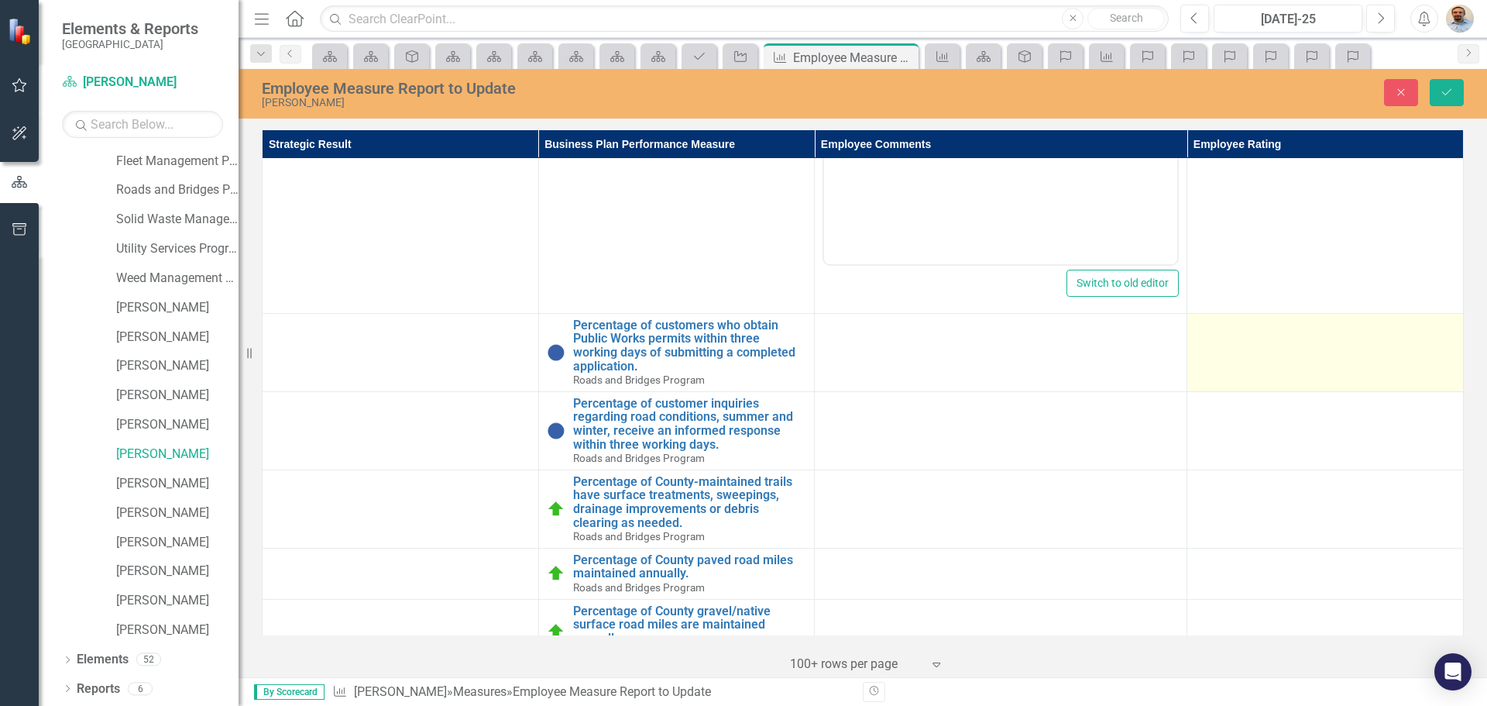
click at [1278, 332] on div at bounding box center [1325, 327] width 260 height 19
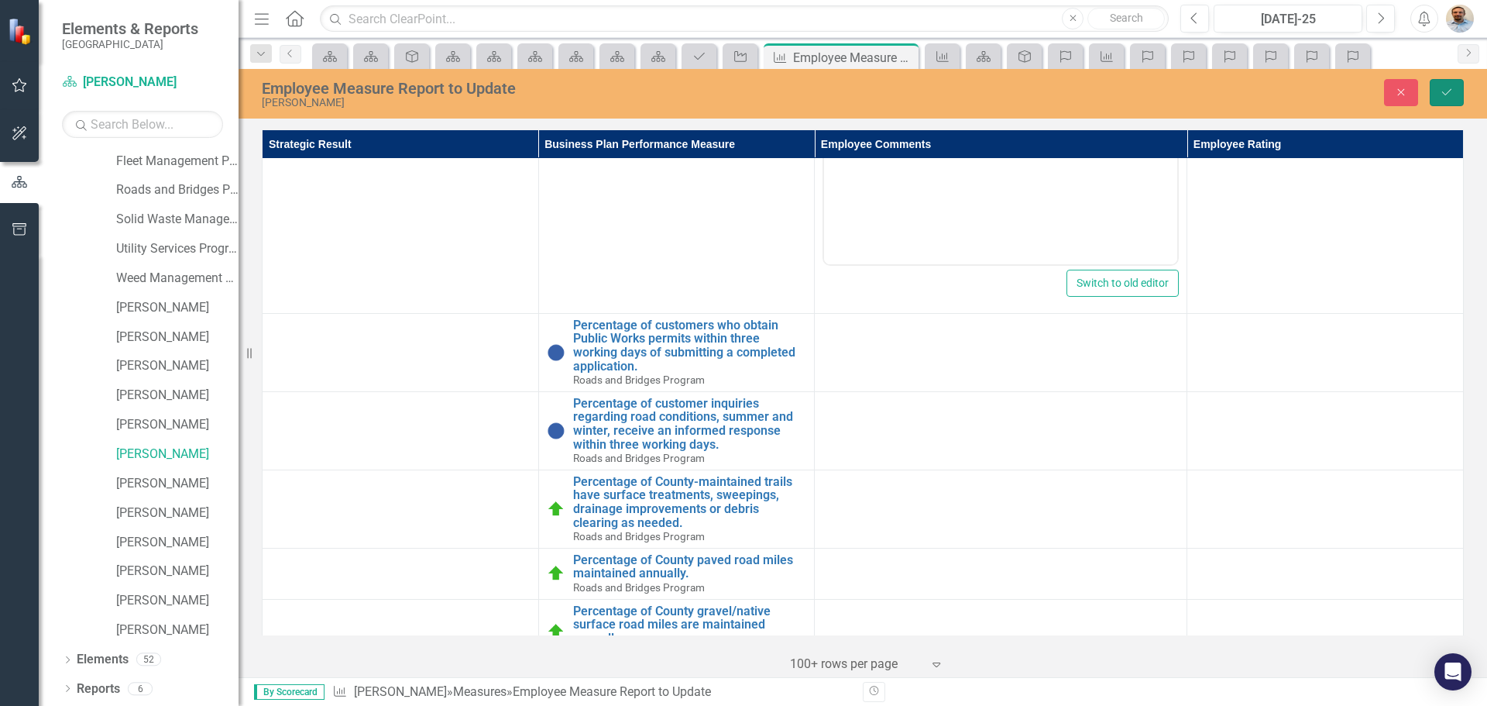
click at [1451, 90] on icon "submit" at bounding box center [1446, 92] width 9 height 6
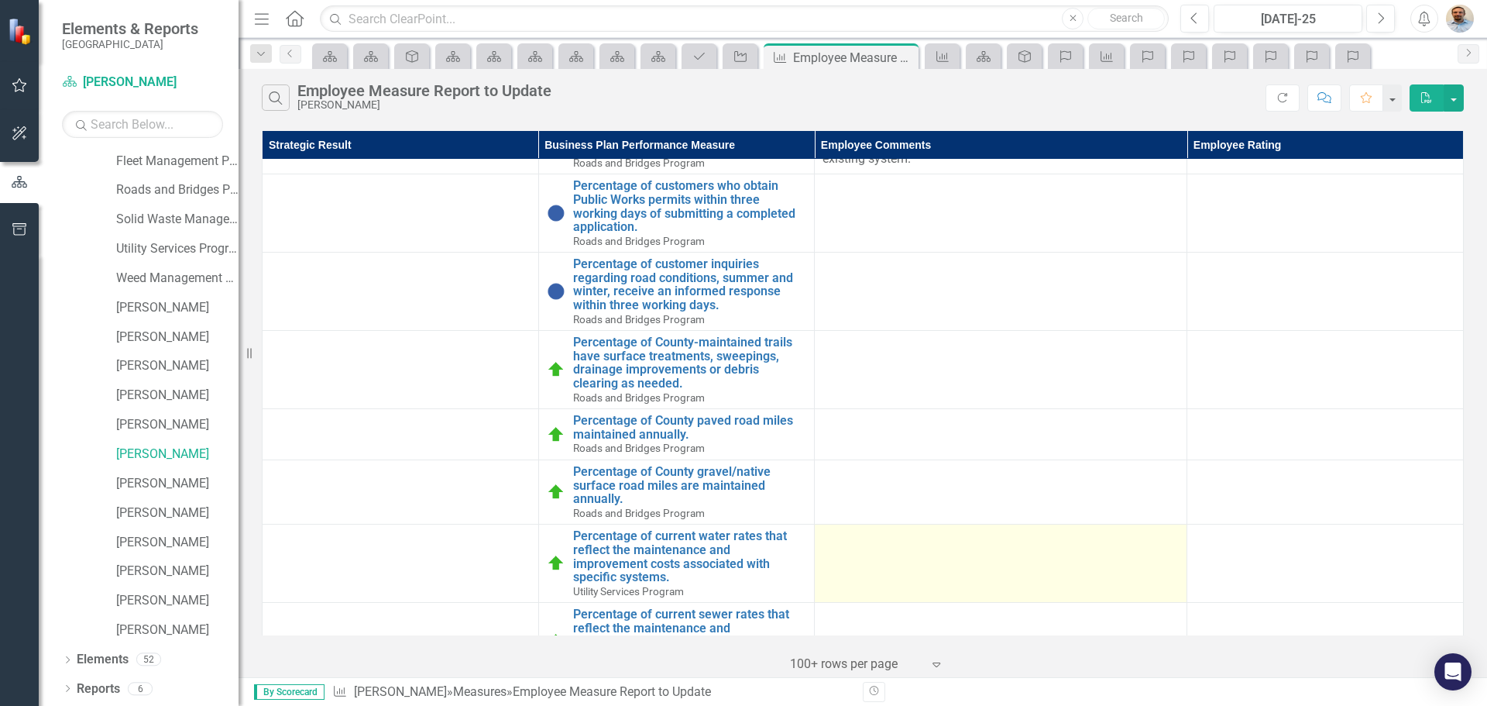
scroll to position [465, 0]
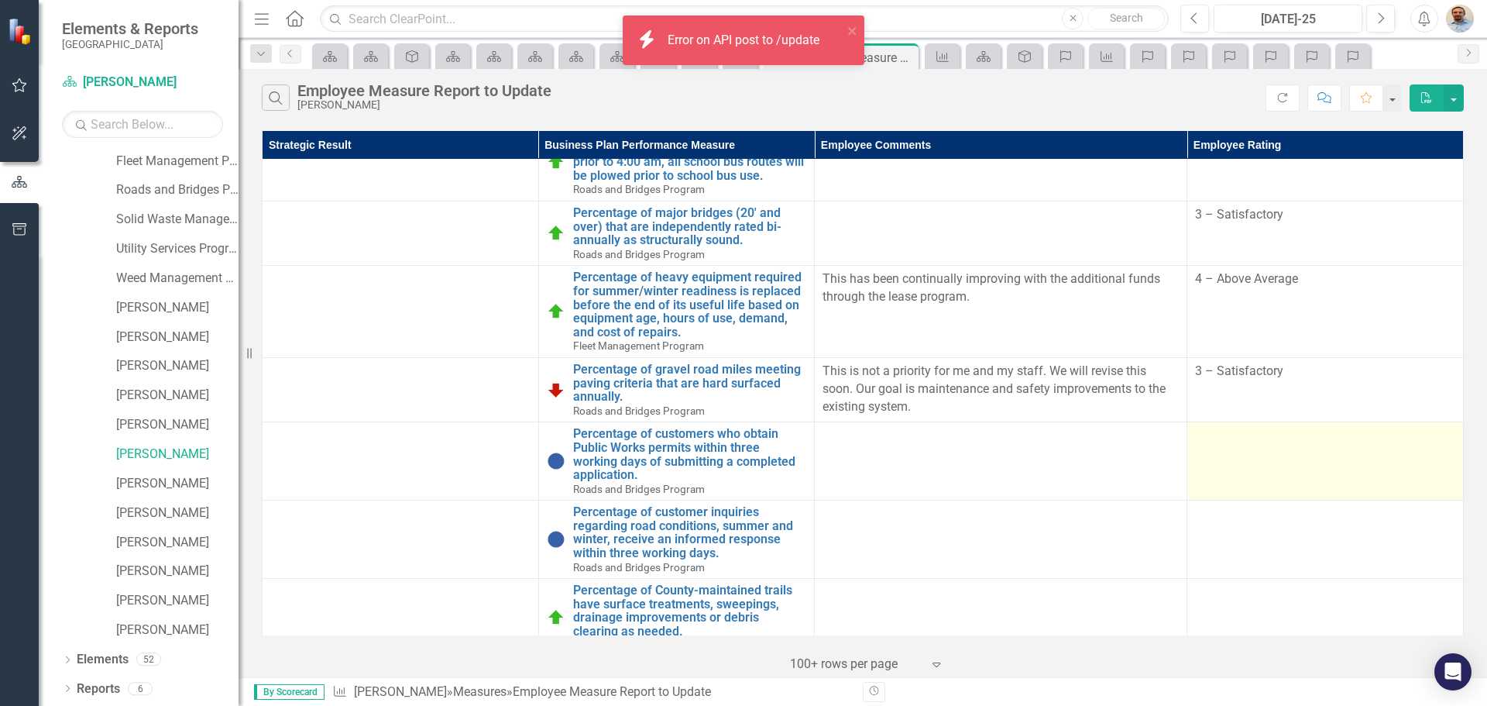
click at [1301, 461] on td at bounding box center [1325, 461] width 277 height 78
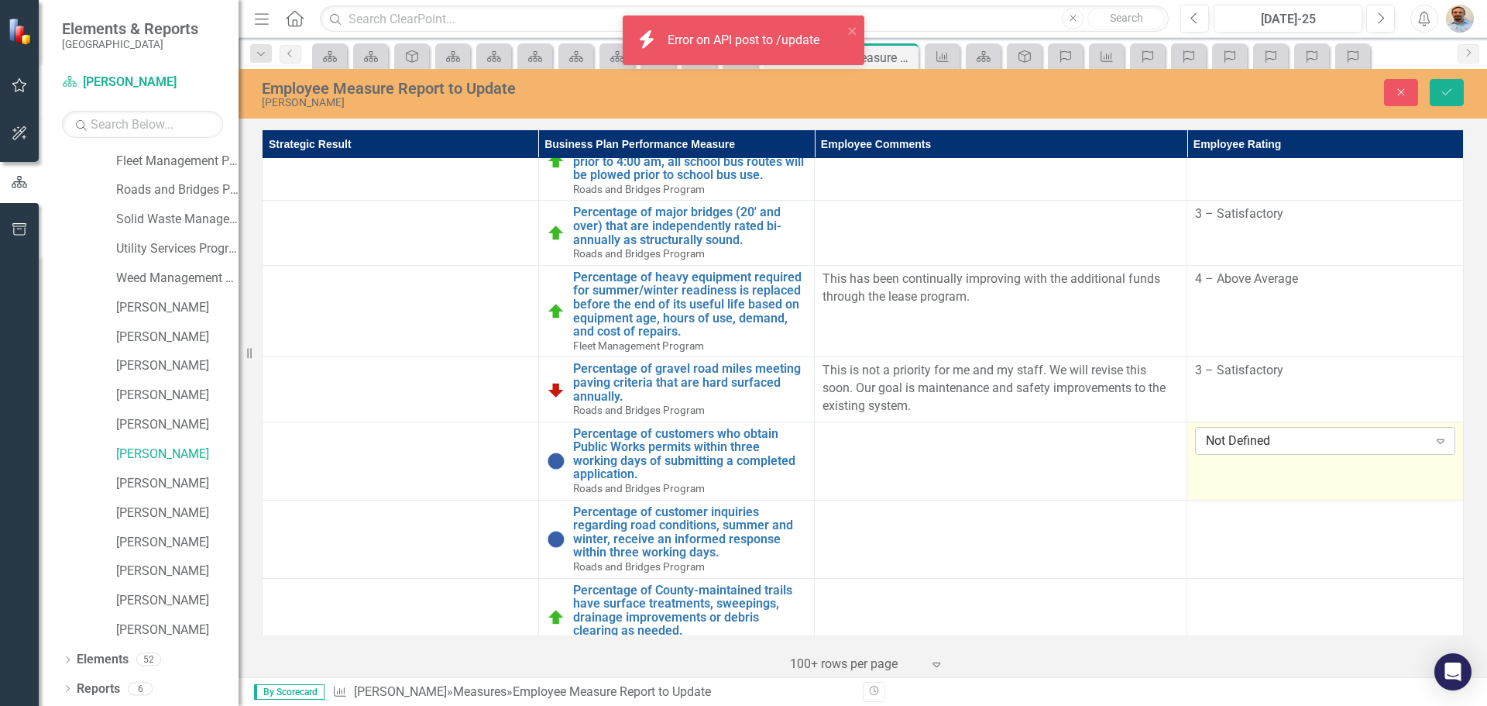
click at [1294, 447] on div "Not Defined" at bounding box center [1317, 440] width 222 height 18
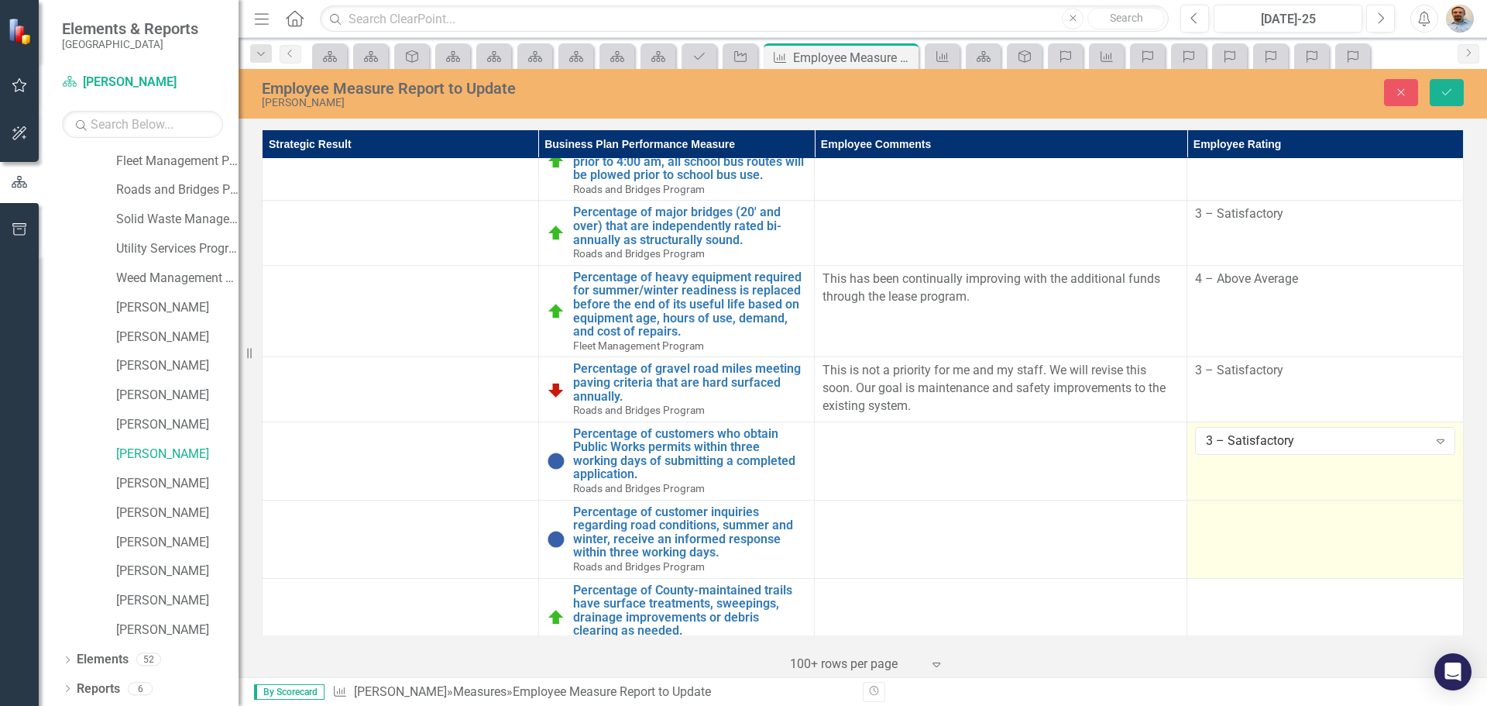
click at [1270, 547] on td at bounding box center [1325, 539] width 277 height 78
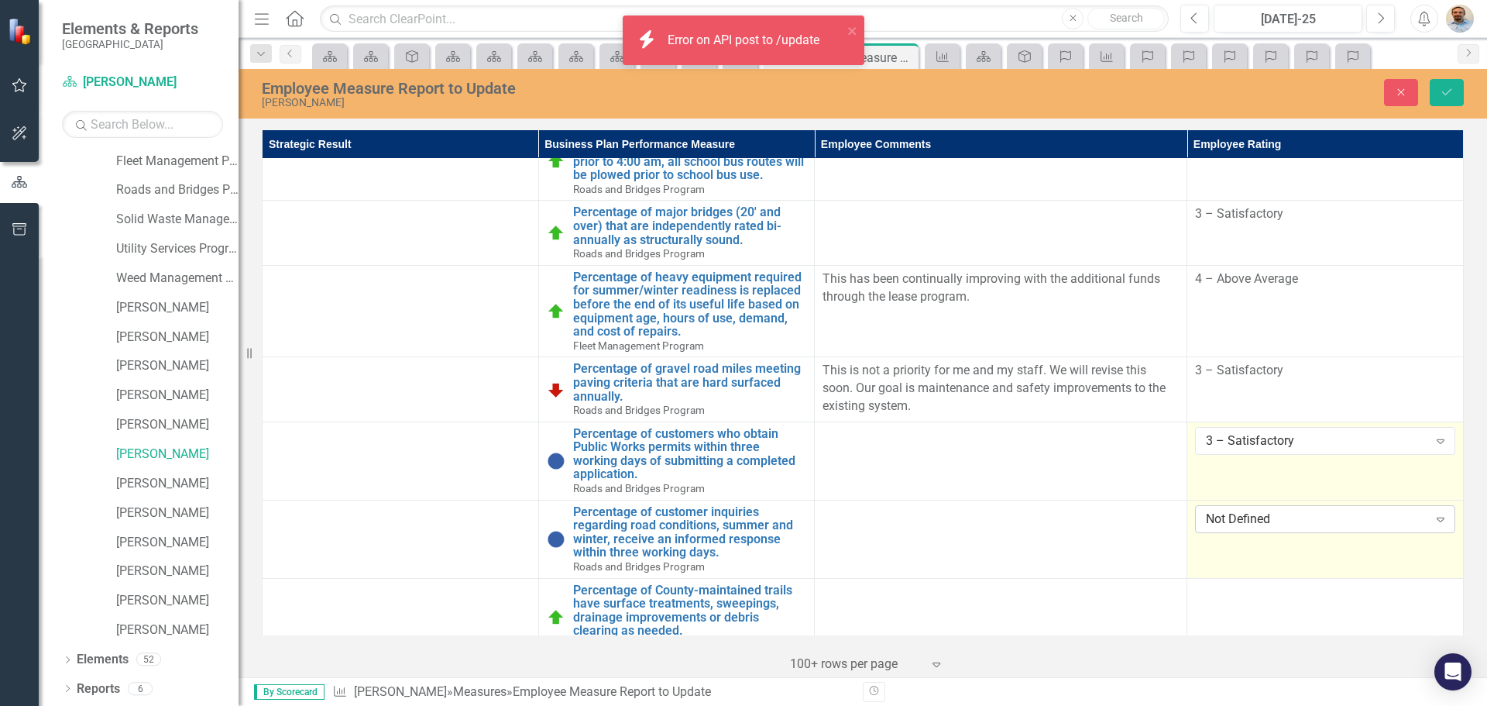
click at [1270, 527] on div "Not Defined" at bounding box center [1317, 519] width 222 height 18
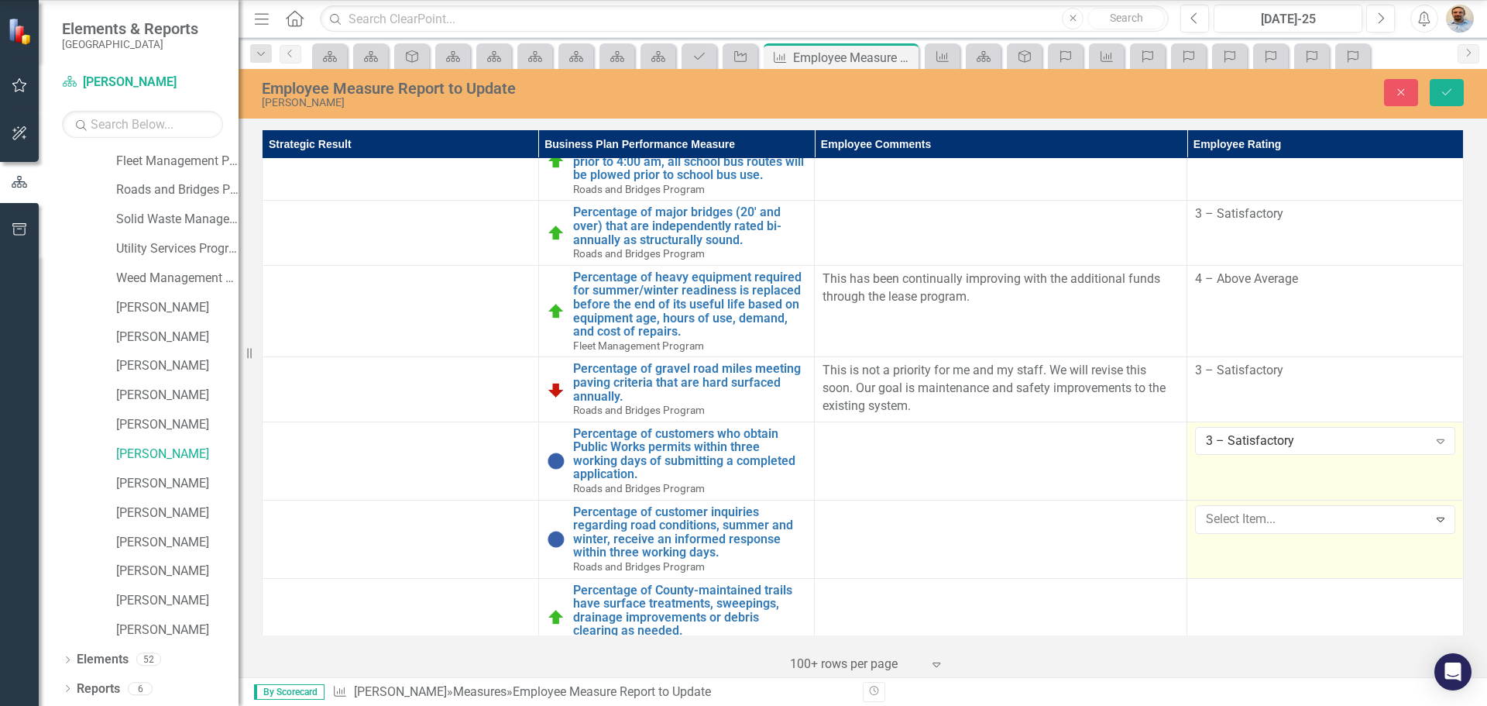
click at [1440, 101] on button "Save" at bounding box center [1447, 92] width 34 height 27
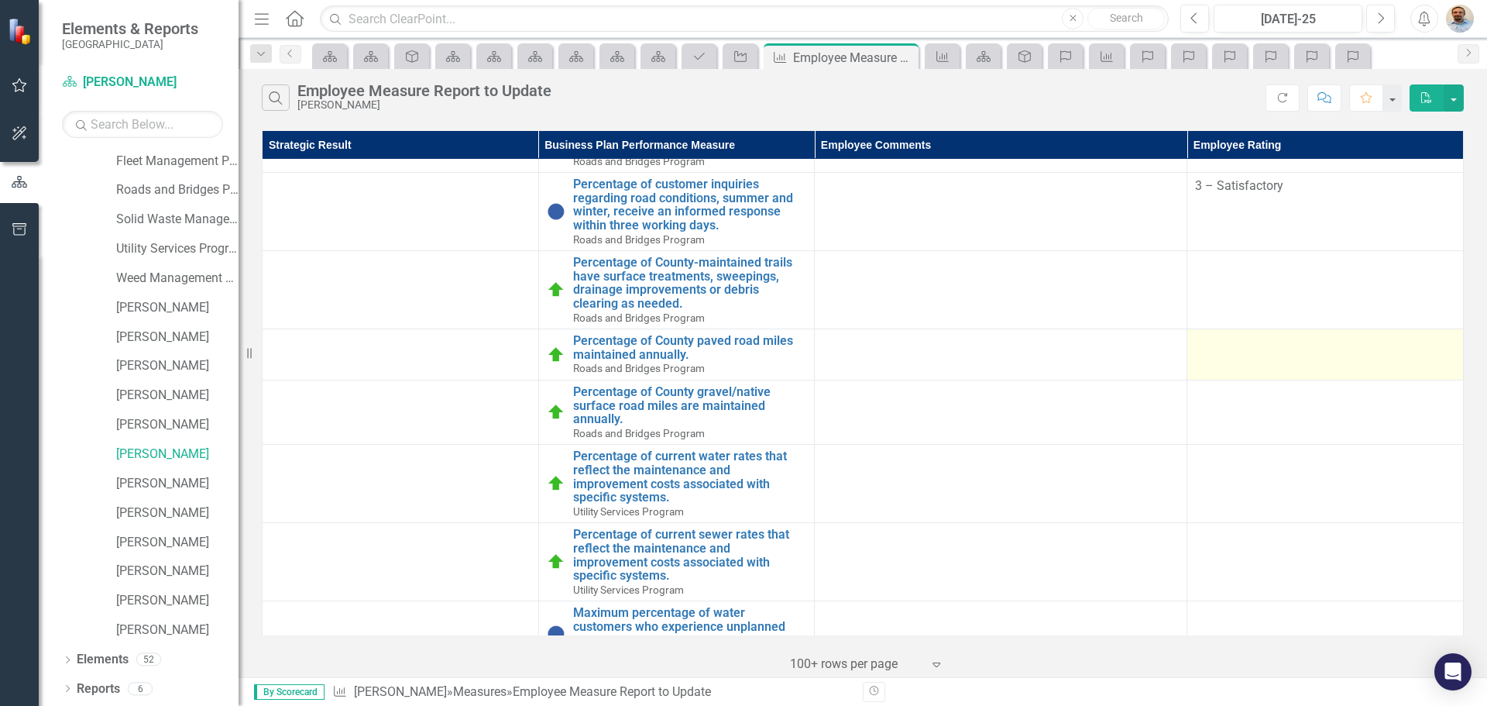
scroll to position [775, 0]
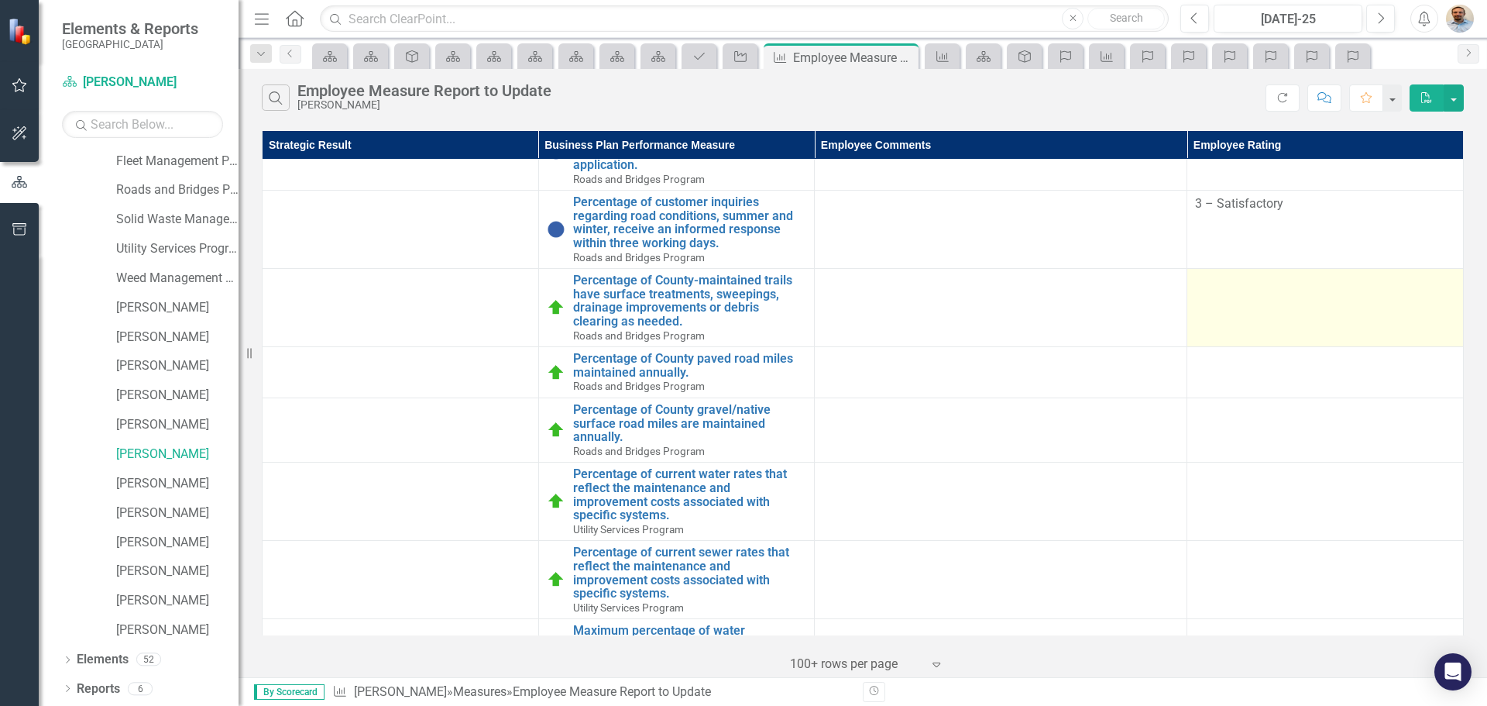
click at [1269, 325] on td at bounding box center [1325, 308] width 277 height 78
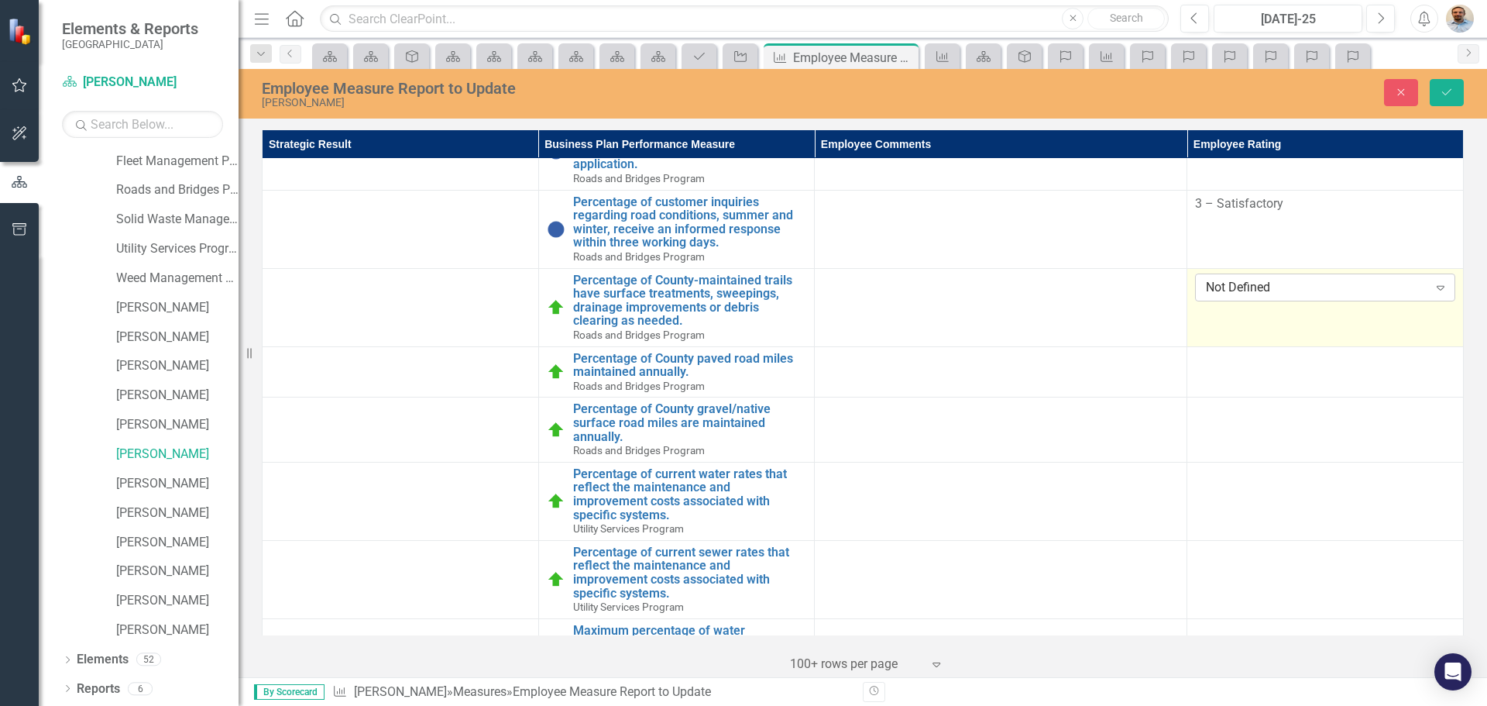
click at [1273, 287] on div "Not Defined" at bounding box center [1317, 287] width 222 height 18
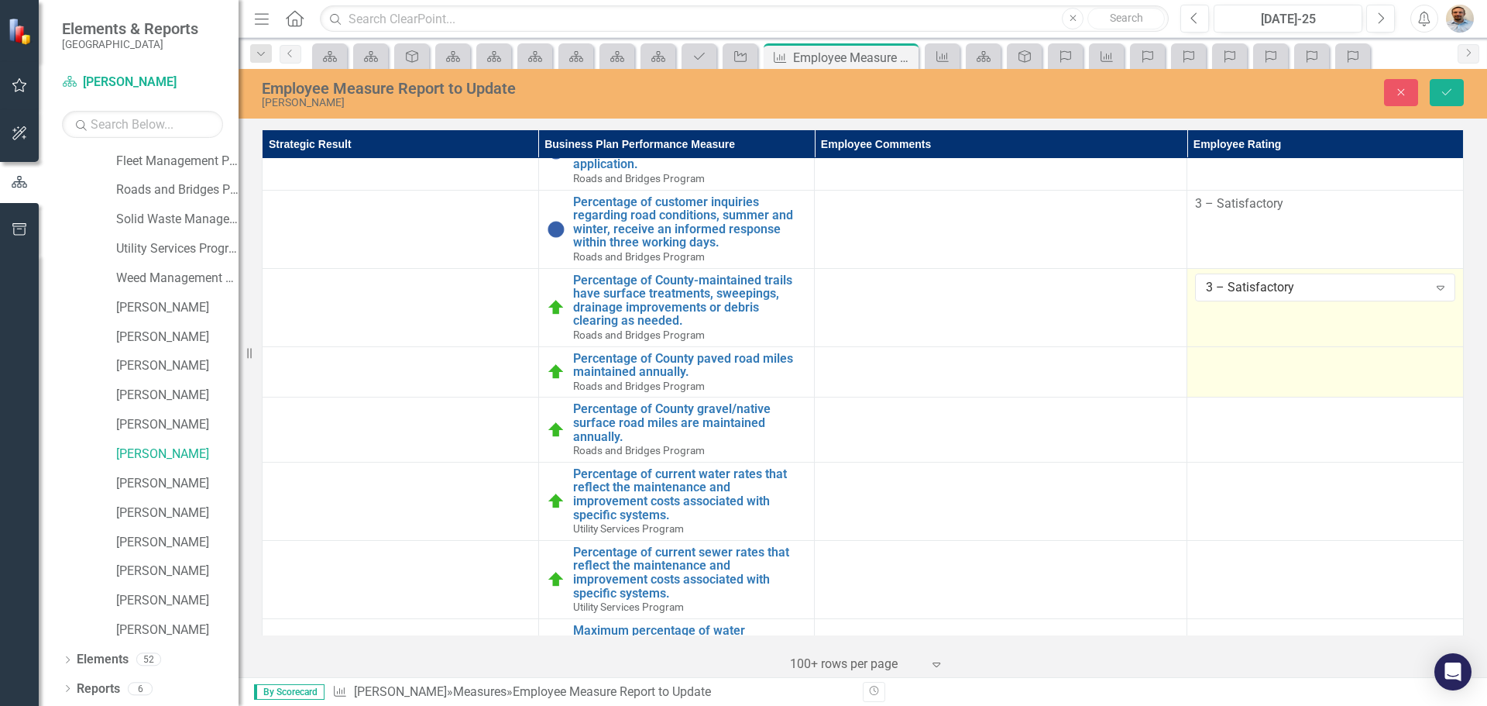
click at [1276, 379] on td at bounding box center [1325, 371] width 277 height 51
click at [1276, 378] on div "Not Defined Expand" at bounding box center [1325, 366] width 260 height 28
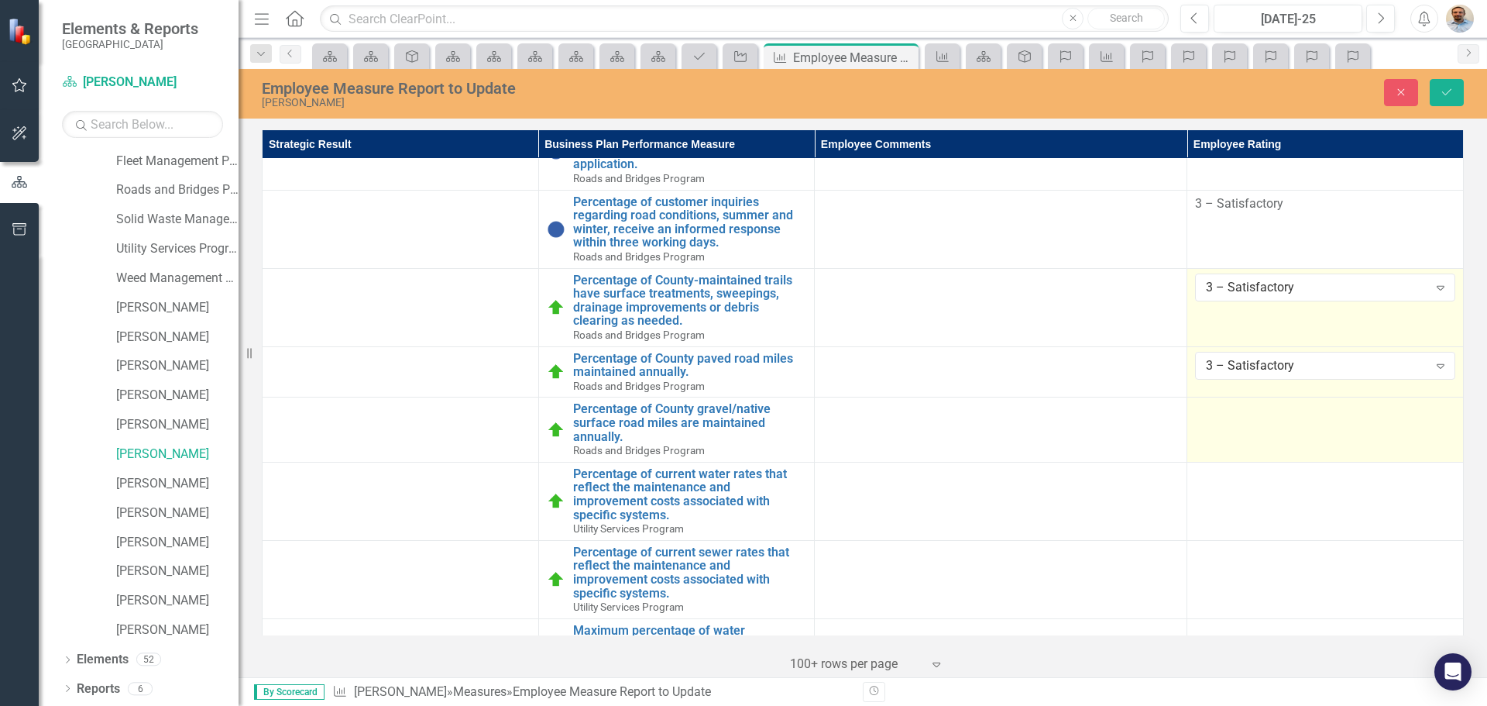
click at [1270, 425] on td at bounding box center [1325, 429] width 277 height 64
click at [1270, 425] on div "Not Defined" at bounding box center [1317, 416] width 222 height 18
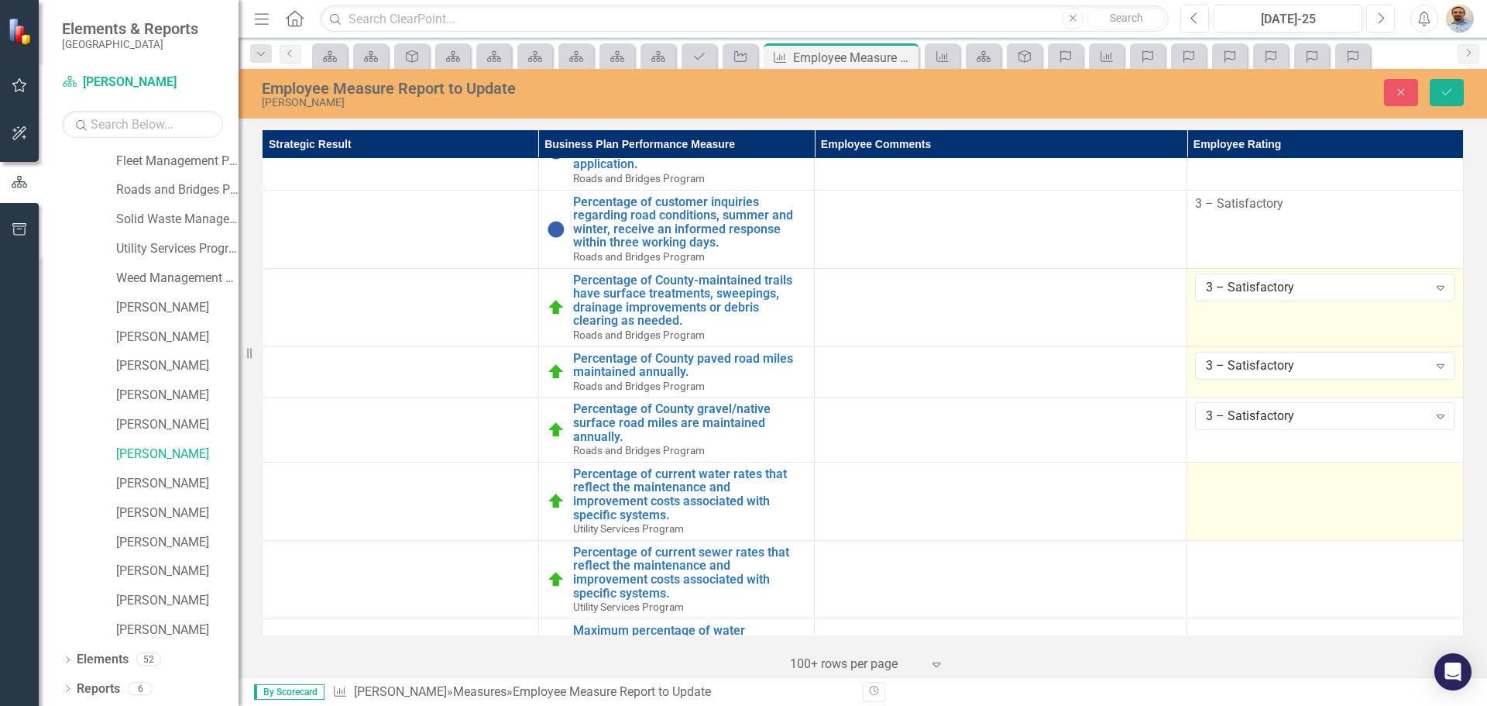
click at [1260, 493] on td at bounding box center [1325, 501] width 277 height 78
click at [1269, 486] on div "Not Defined" at bounding box center [1317, 481] width 222 height 18
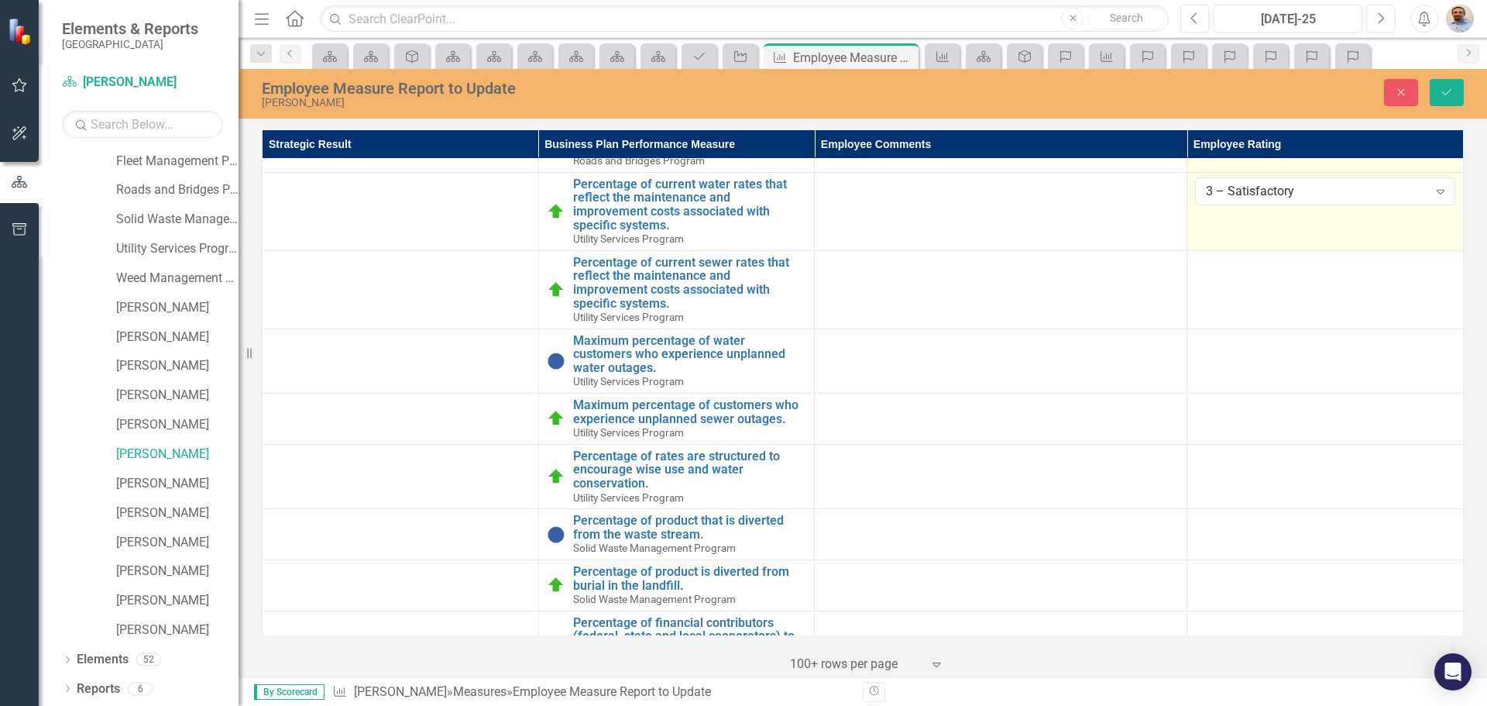
scroll to position [1084, 0]
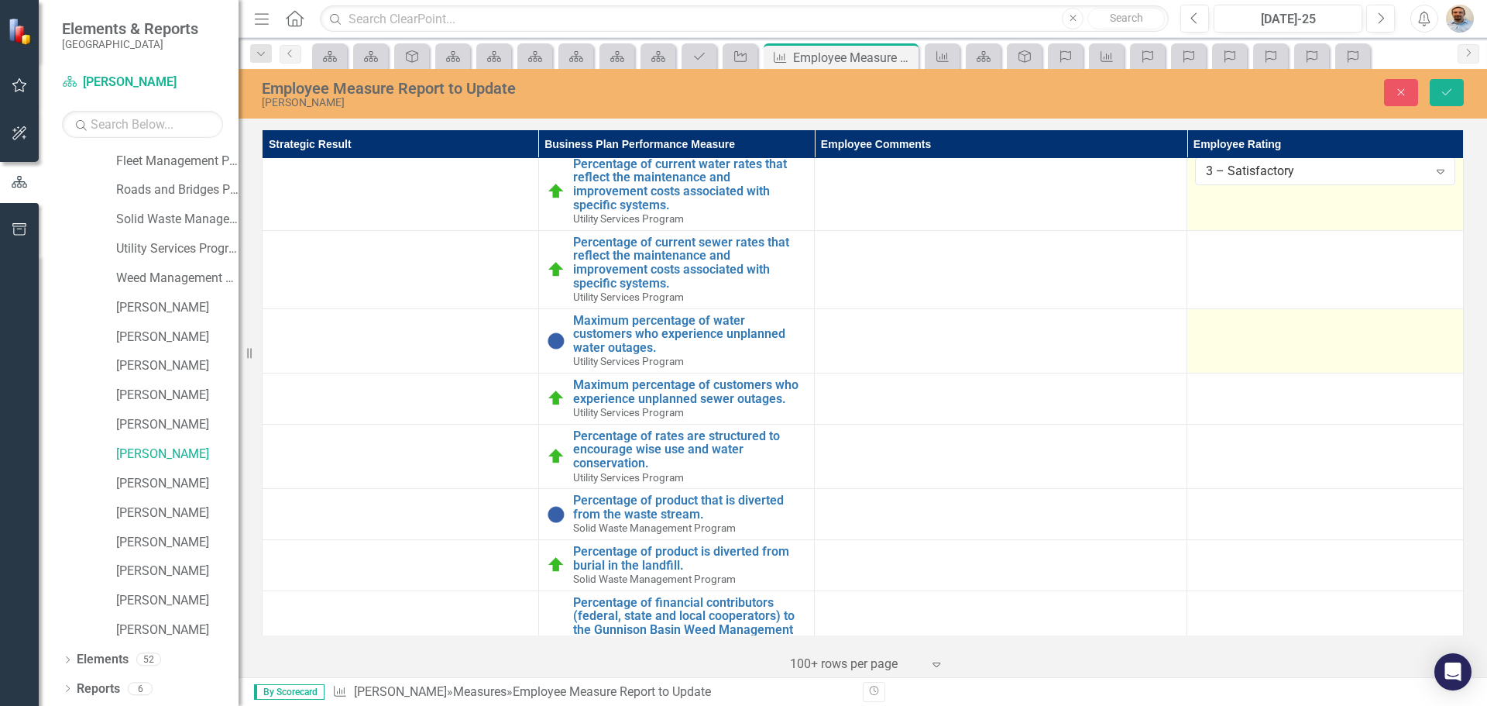
click at [1318, 342] on td at bounding box center [1325, 340] width 277 height 64
click at [1295, 341] on div "Not Defined Expand" at bounding box center [1325, 328] width 260 height 28
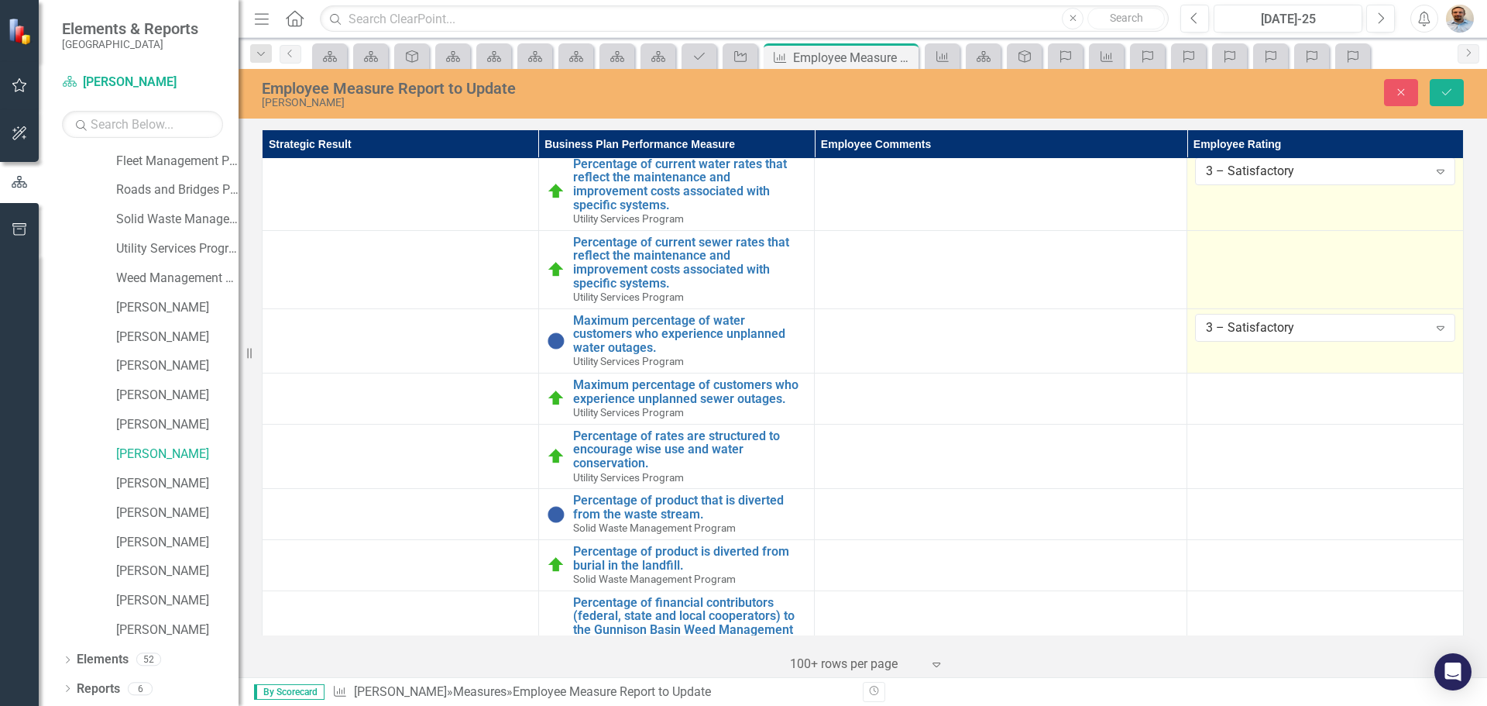
click at [1276, 302] on td at bounding box center [1325, 269] width 277 height 78
click at [1263, 246] on div "Not Defined" at bounding box center [1317, 249] width 222 height 18
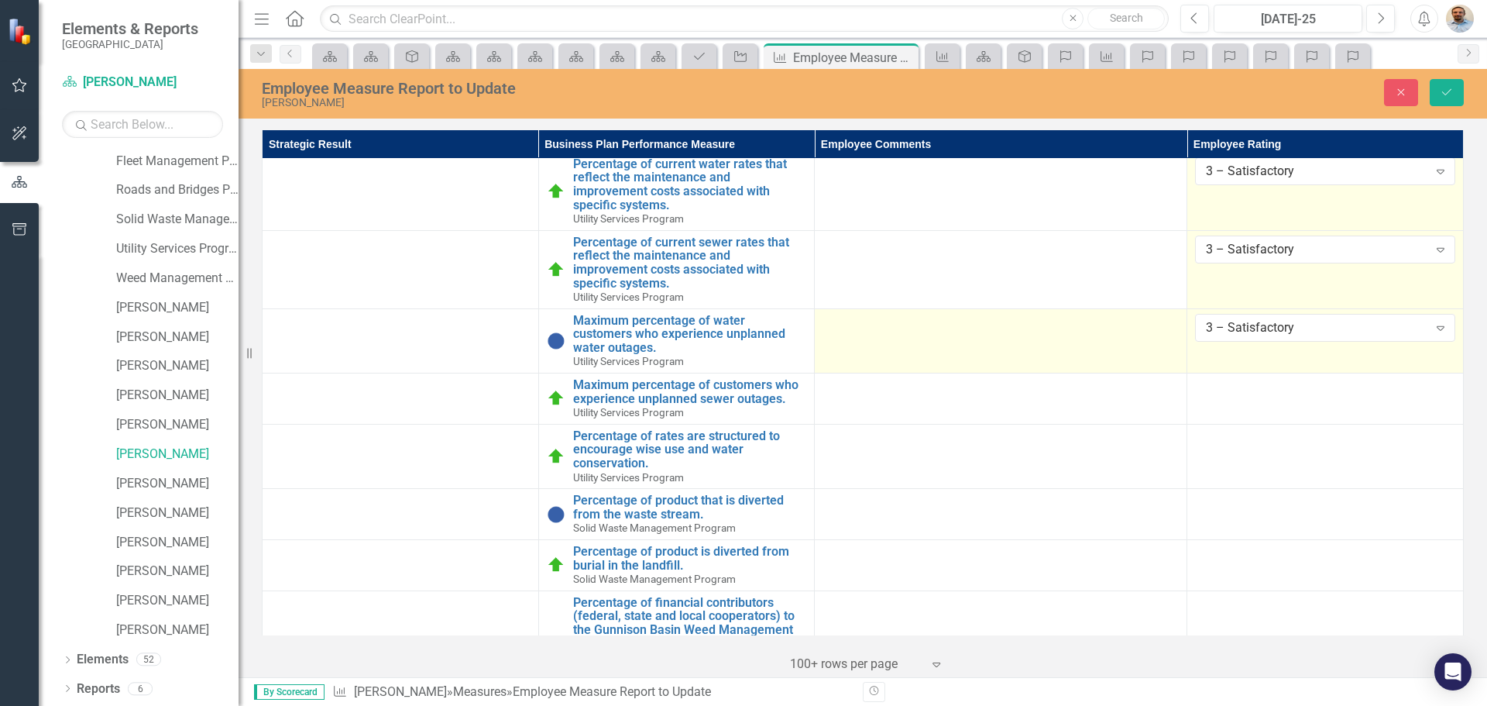
click at [1092, 339] on td at bounding box center [1001, 340] width 373 height 64
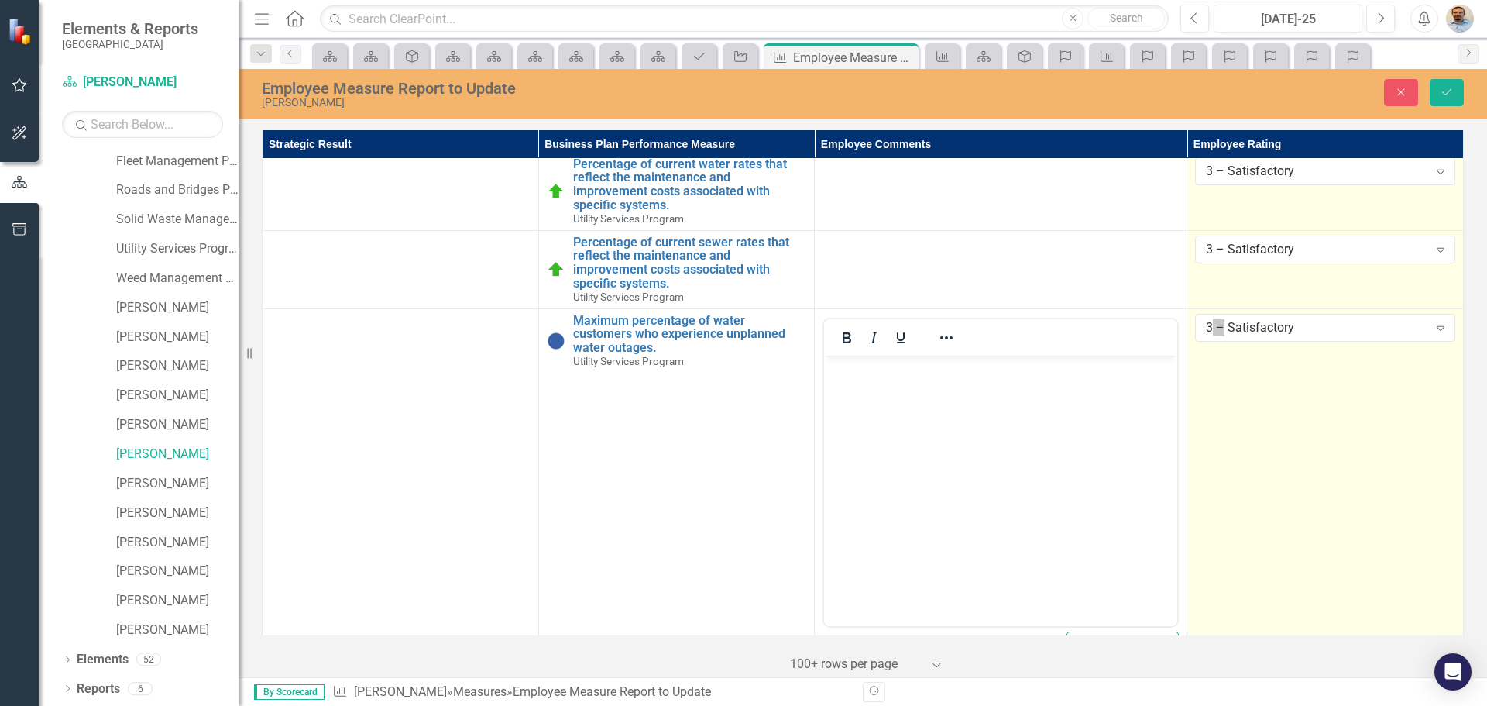
scroll to position [0, 0]
click at [1046, 435] on body "Rich Text Area. Press ALT-0 for help." at bounding box center [1000, 471] width 353 height 232
click at [1115, 375] on p "One unplanned outage occurred. The customer was" at bounding box center [1000, 368] width 345 height 19
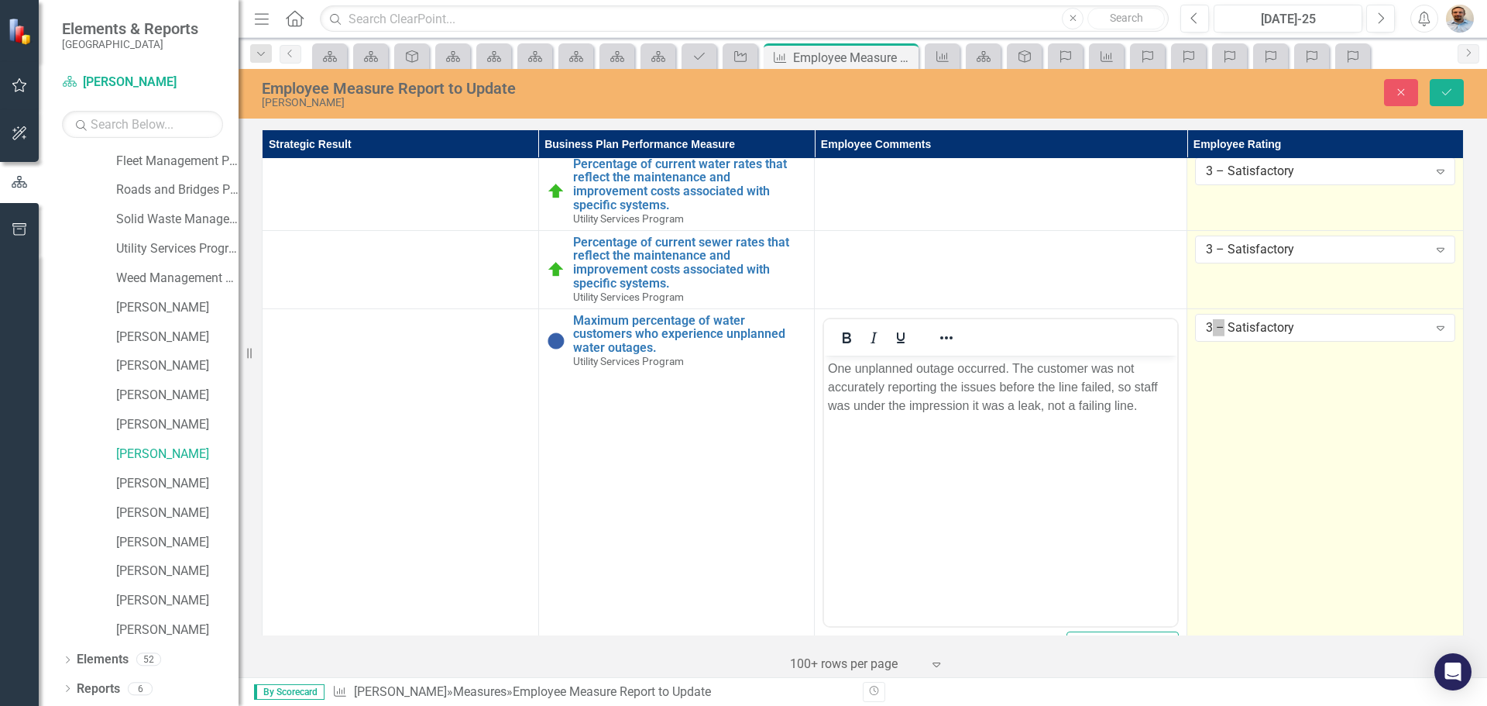
click at [1148, 403] on p "One unplanned outage occurred. The customer was not accurately reporting the is…" at bounding box center [1000, 387] width 345 height 56
click at [957, 452] on p "One unplanned outage occurred. The customer was not accurately reporting the is…" at bounding box center [1000, 405] width 345 height 93
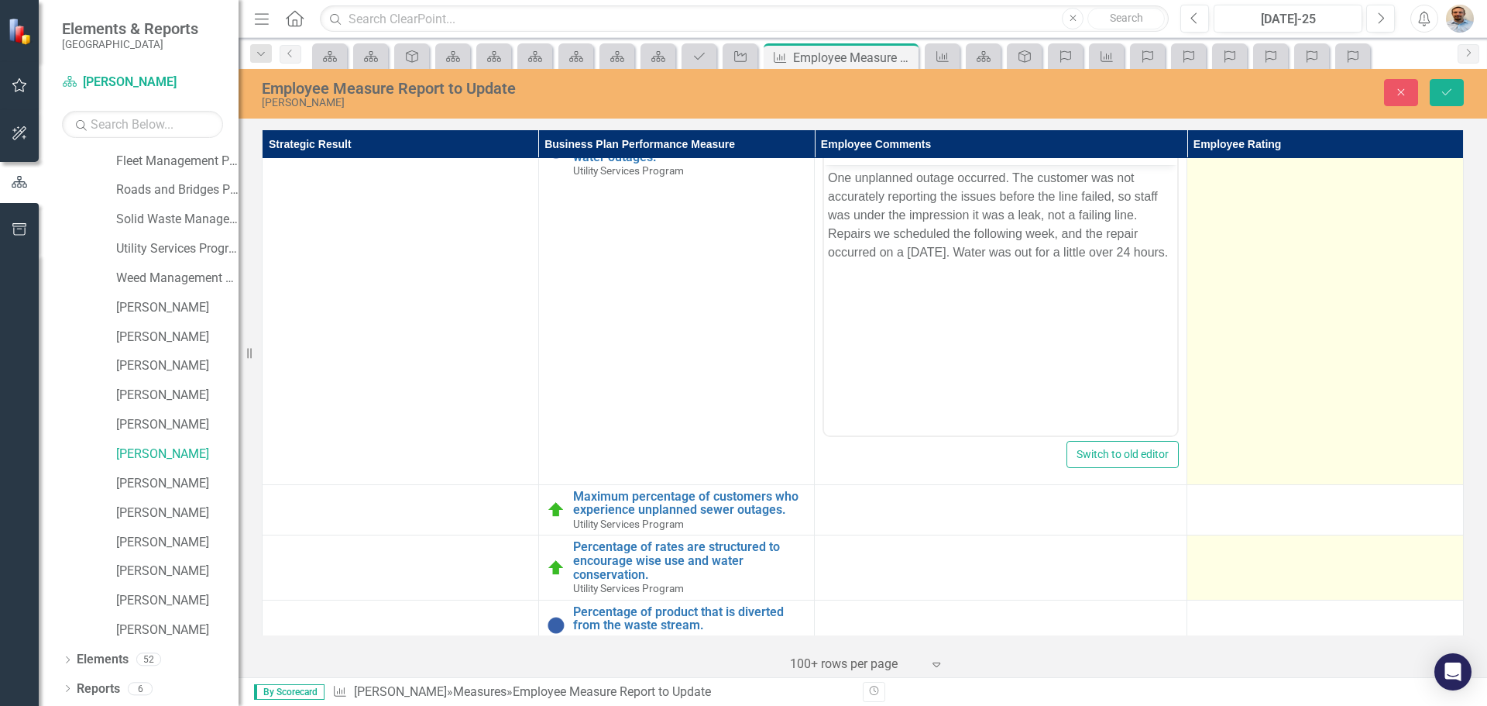
scroll to position [1463, 0]
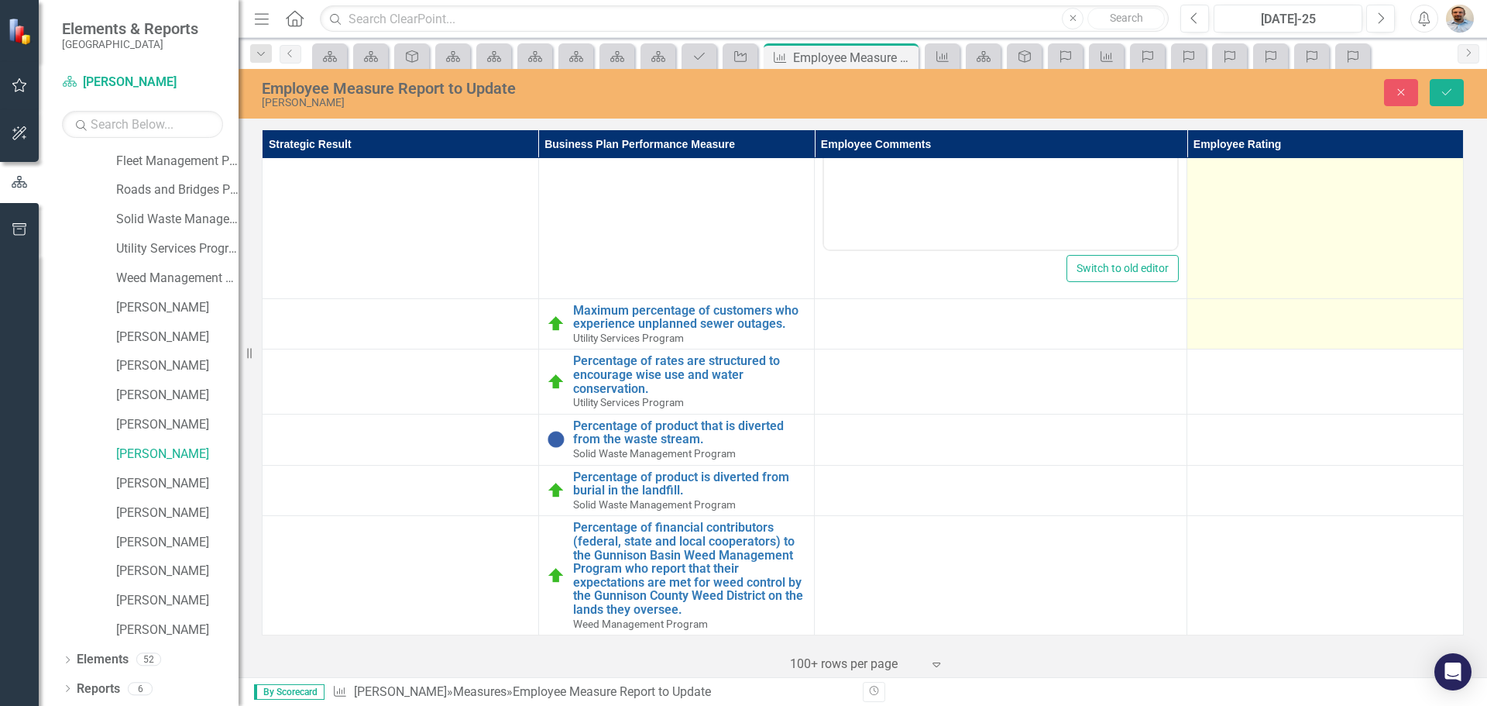
click at [1246, 332] on td at bounding box center [1325, 323] width 277 height 51
click at [1252, 321] on div "Not Defined" at bounding box center [1317, 317] width 222 height 18
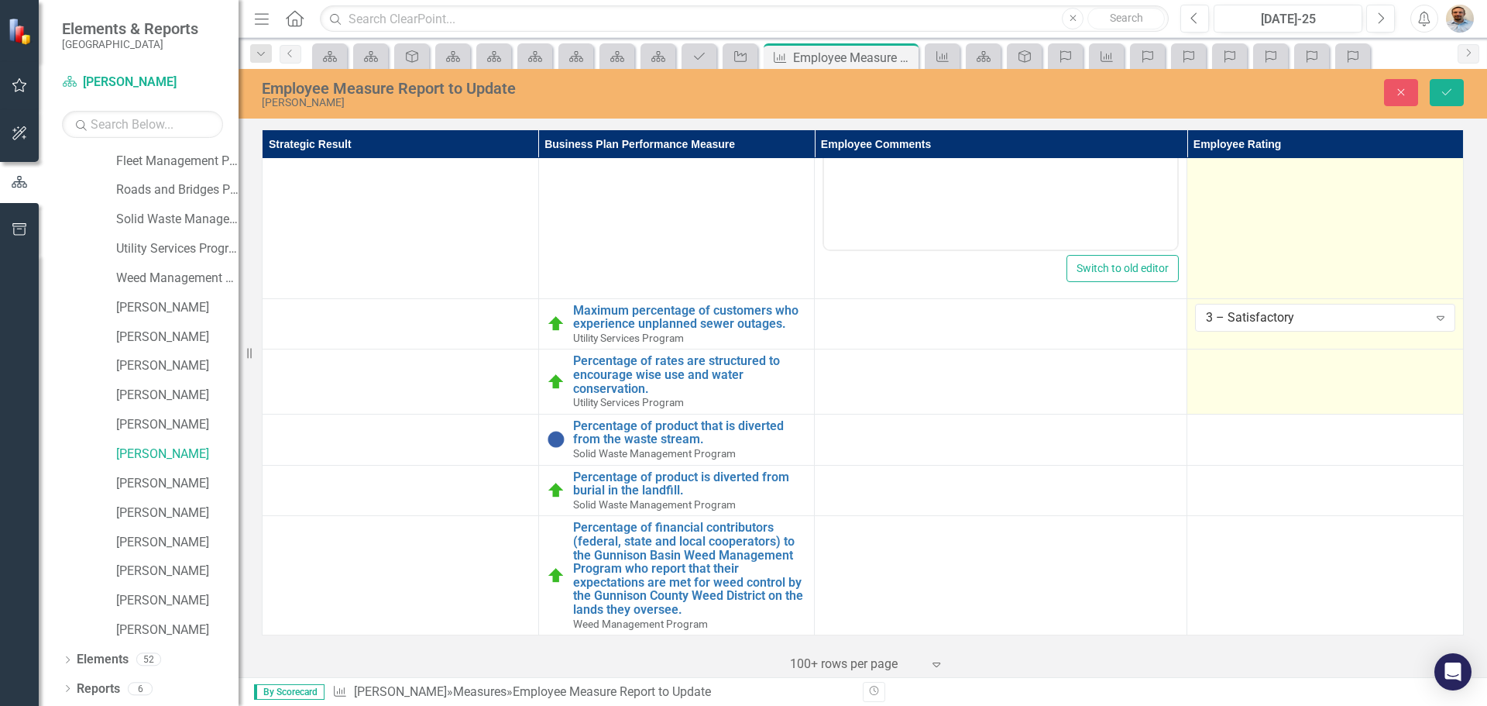
click at [1249, 390] on td at bounding box center [1325, 381] width 277 height 64
click at [1267, 371] on div "Not Defined" at bounding box center [1317, 368] width 222 height 18
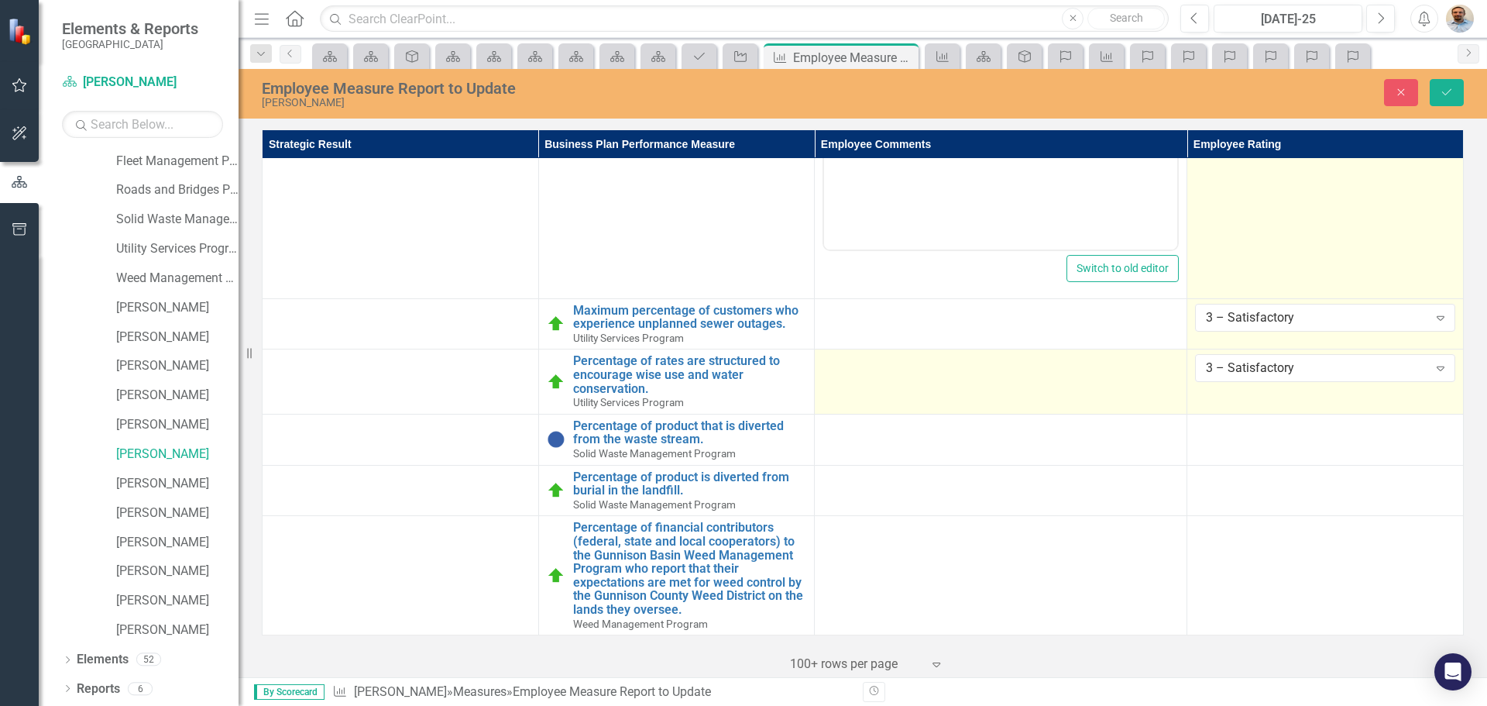
click at [1060, 387] on td at bounding box center [1001, 381] width 373 height 64
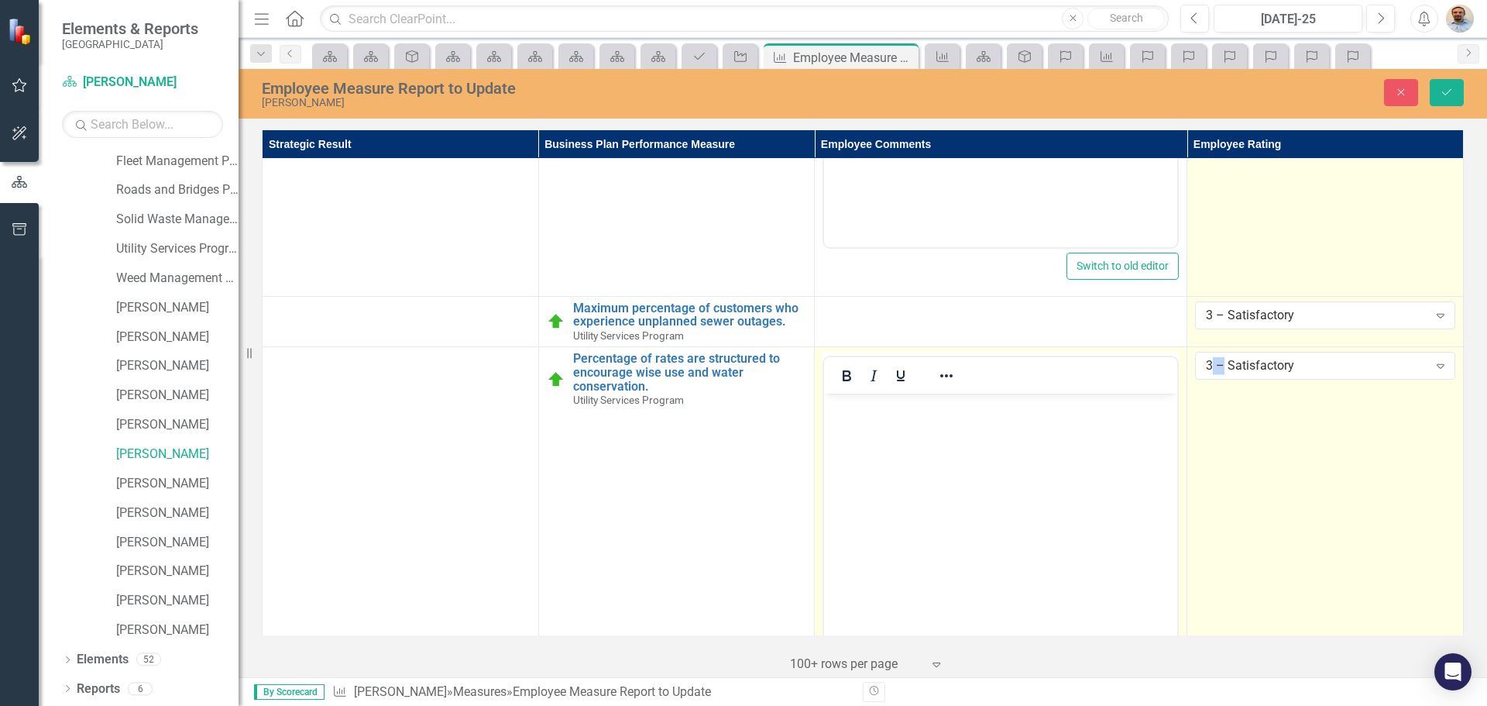
scroll to position [0, 0]
click at [1019, 473] on body "Rich Text Area. Press ALT-0 for help." at bounding box center [1000, 509] width 353 height 232
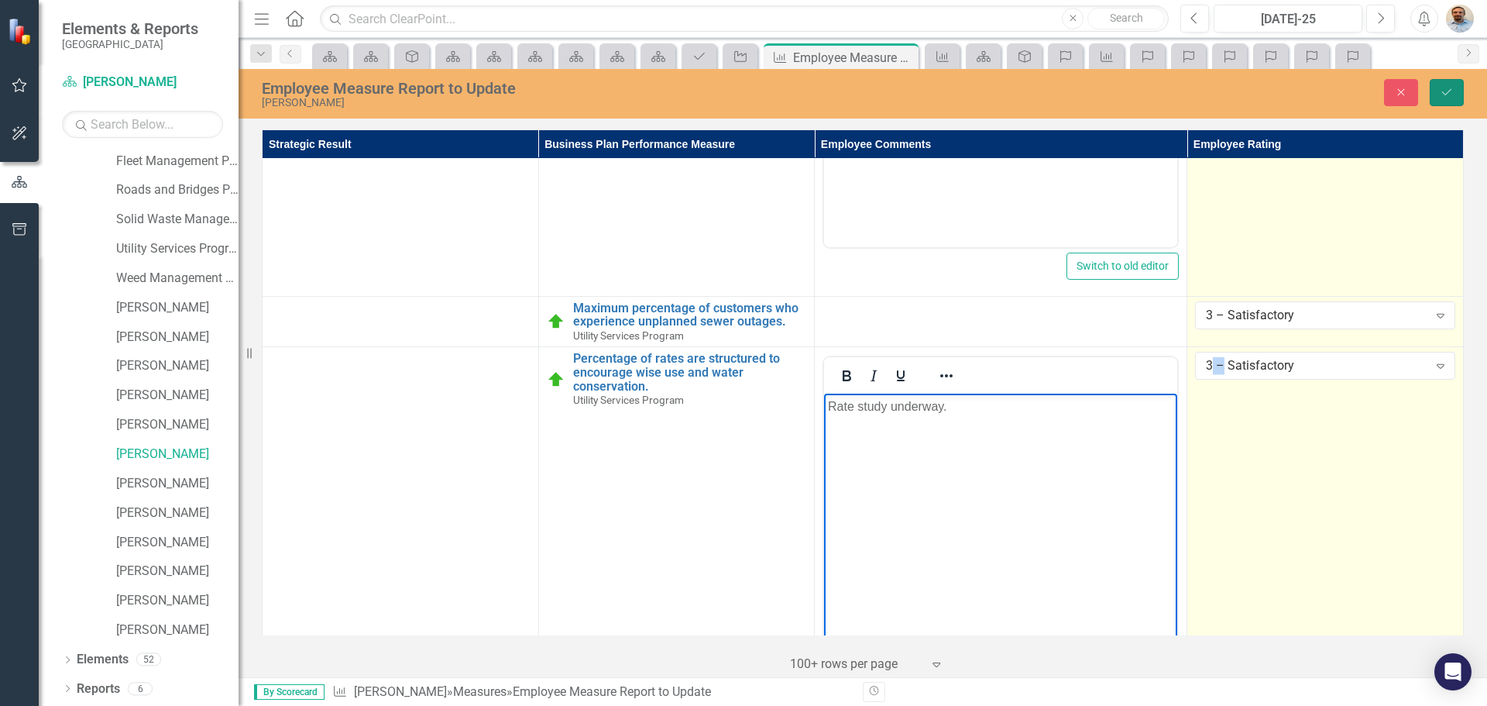
click at [1455, 88] on button "Save" at bounding box center [1447, 92] width 34 height 27
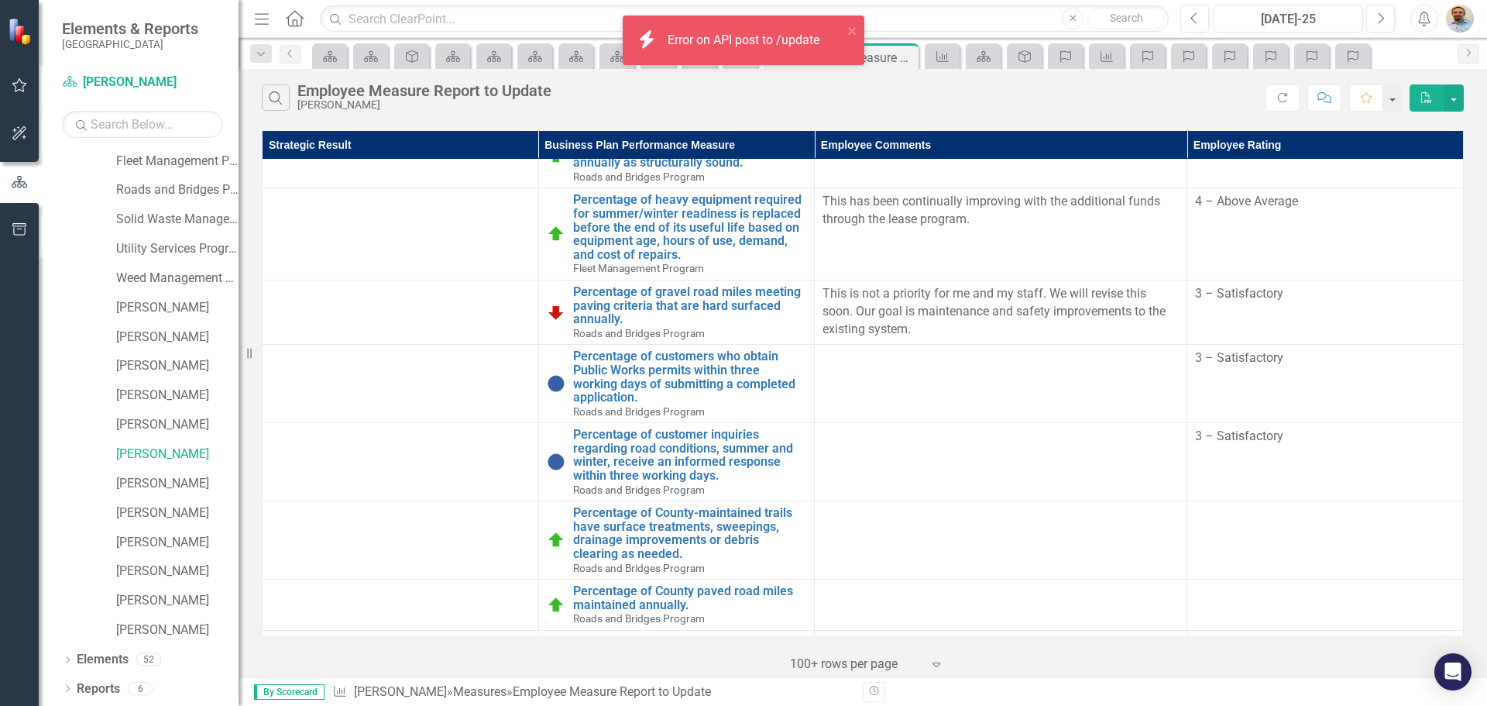
scroll to position [1196, 0]
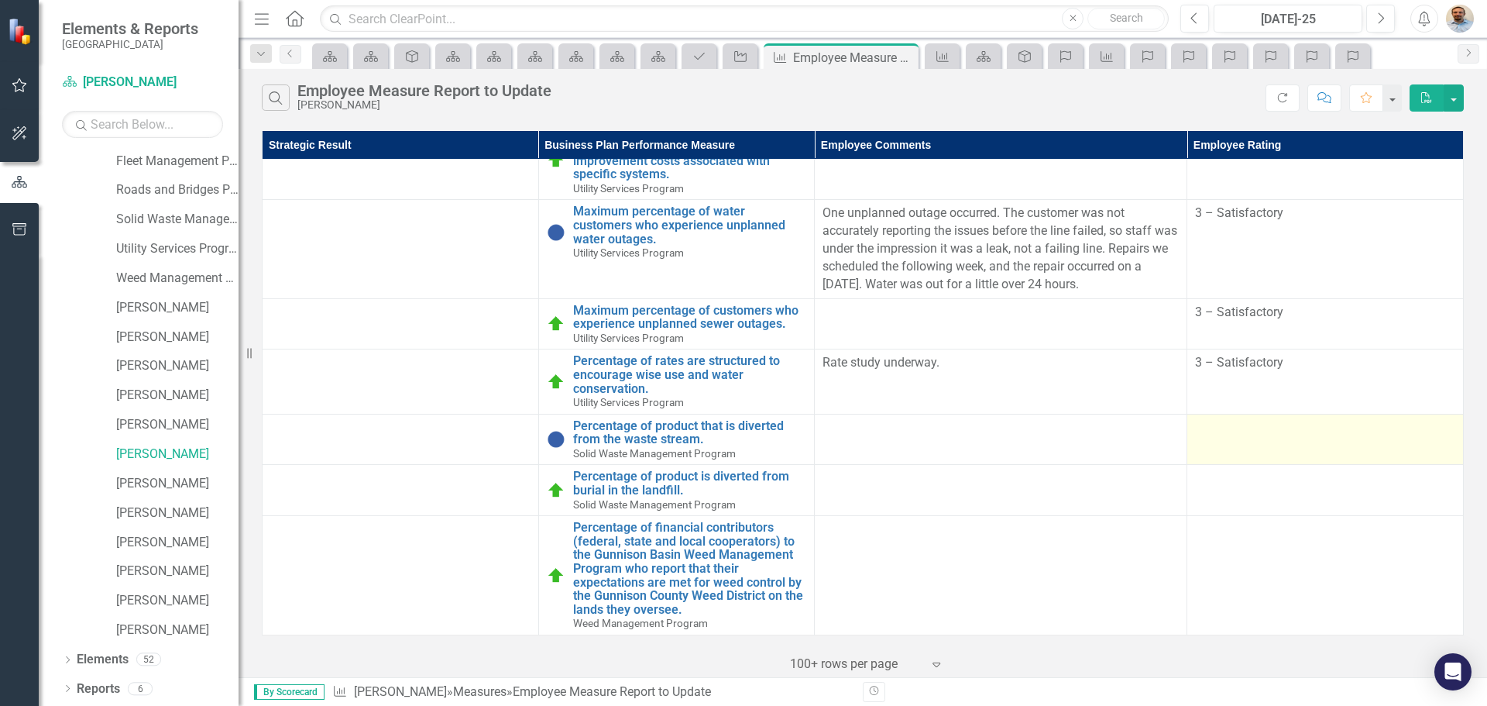
click at [1272, 450] on td at bounding box center [1325, 439] width 277 height 51
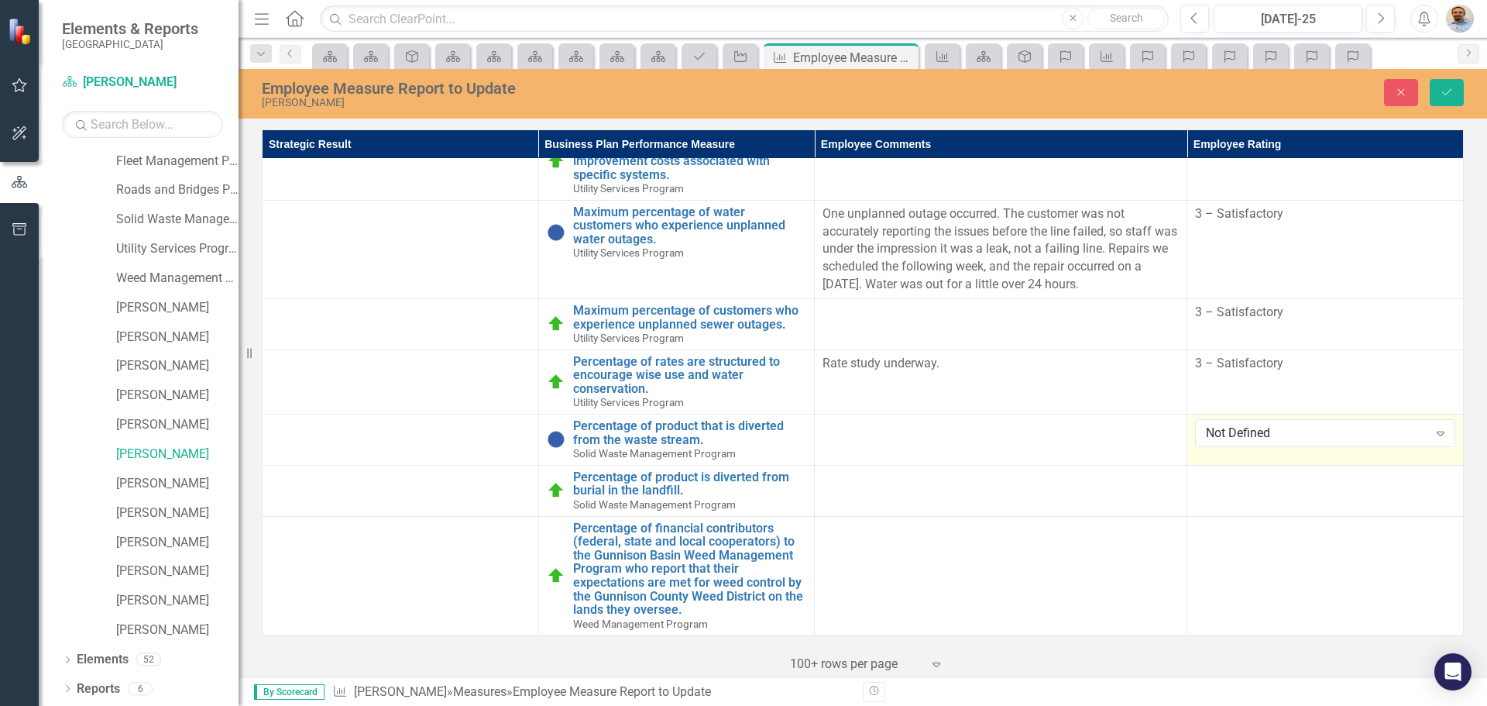
scroll to position [1195, 0]
click at [1269, 435] on div "Not Defined" at bounding box center [1317, 433] width 222 height 18
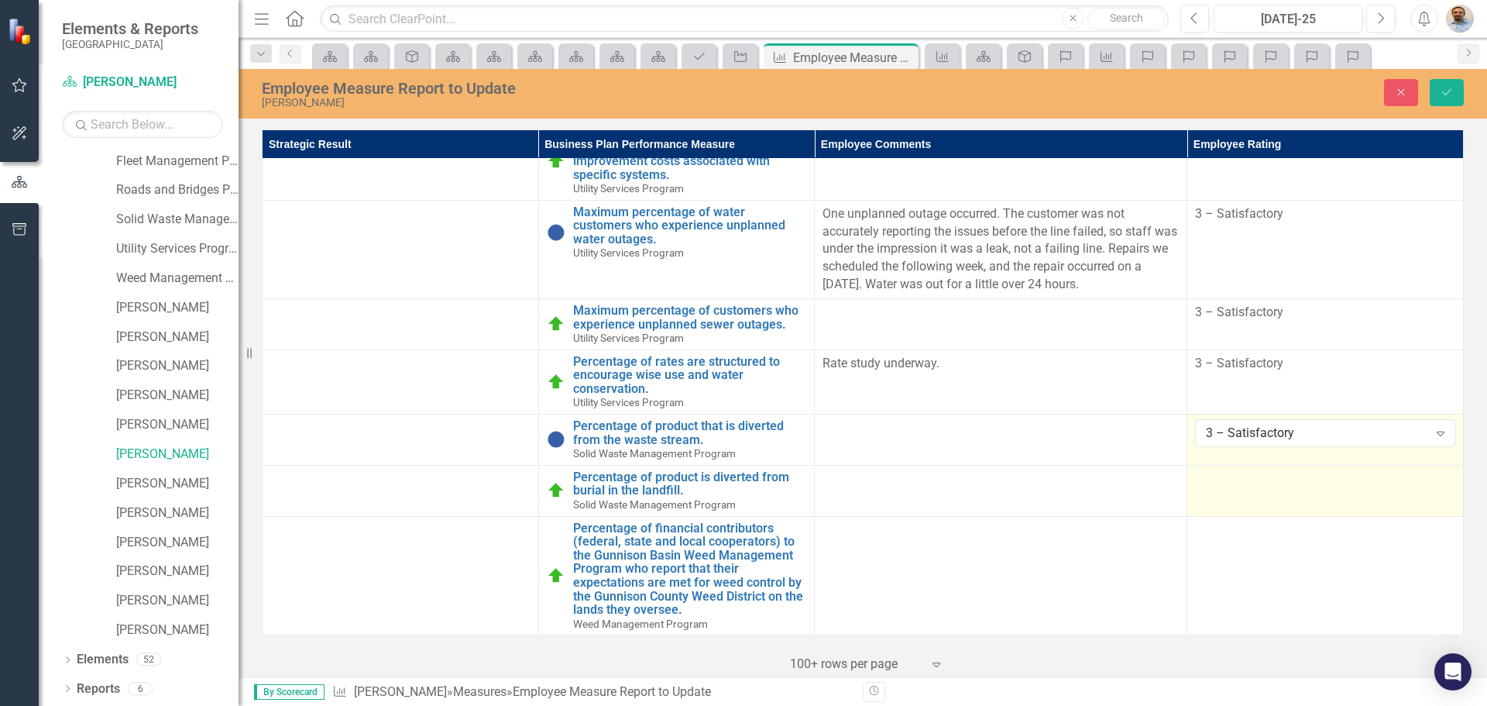
click at [1228, 494] on td at bounding box center [1325, 490] width 277 height 51
click at [1249, 489] on div "Not Defined" at bounding box center [1317, 485] width 222 height 18
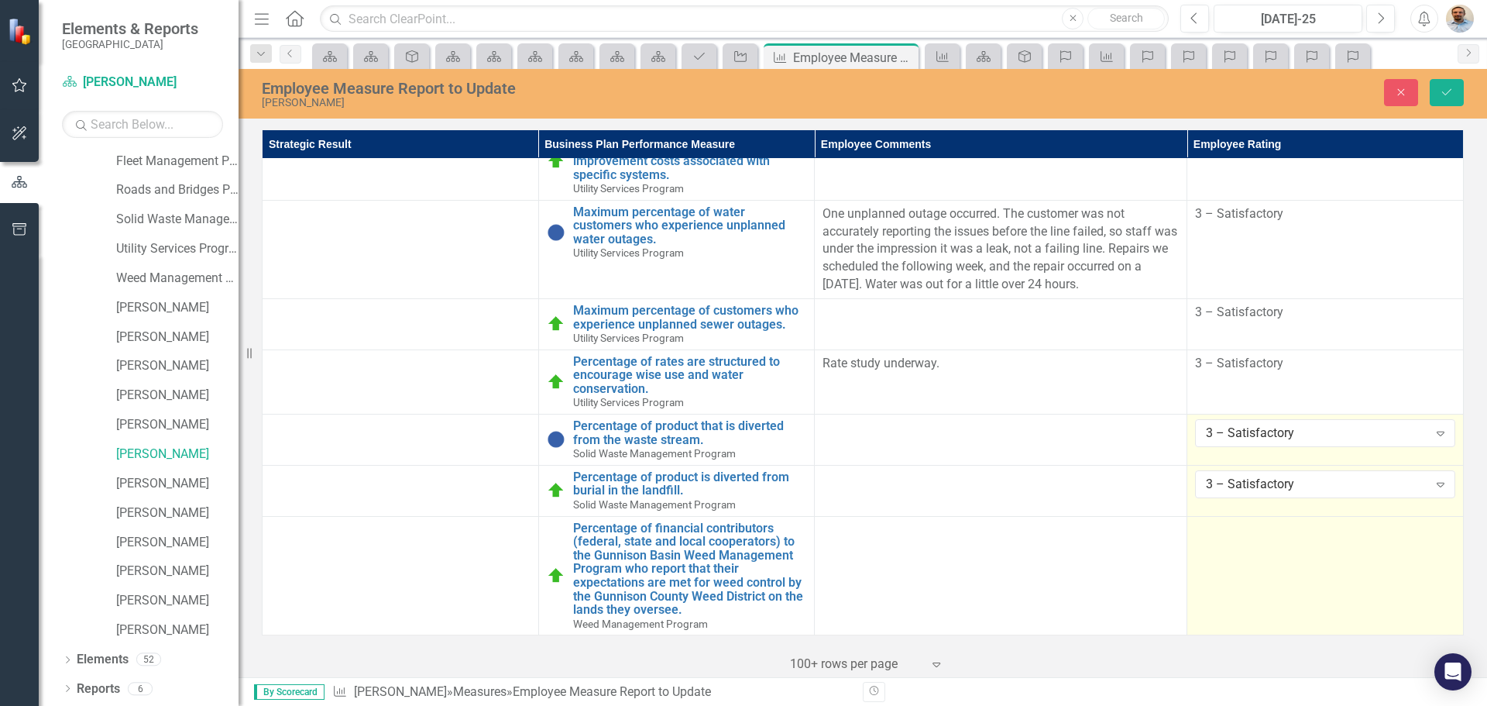
click at [1239, 571] on td at bounding box center [1325, 575] width 277 height 119
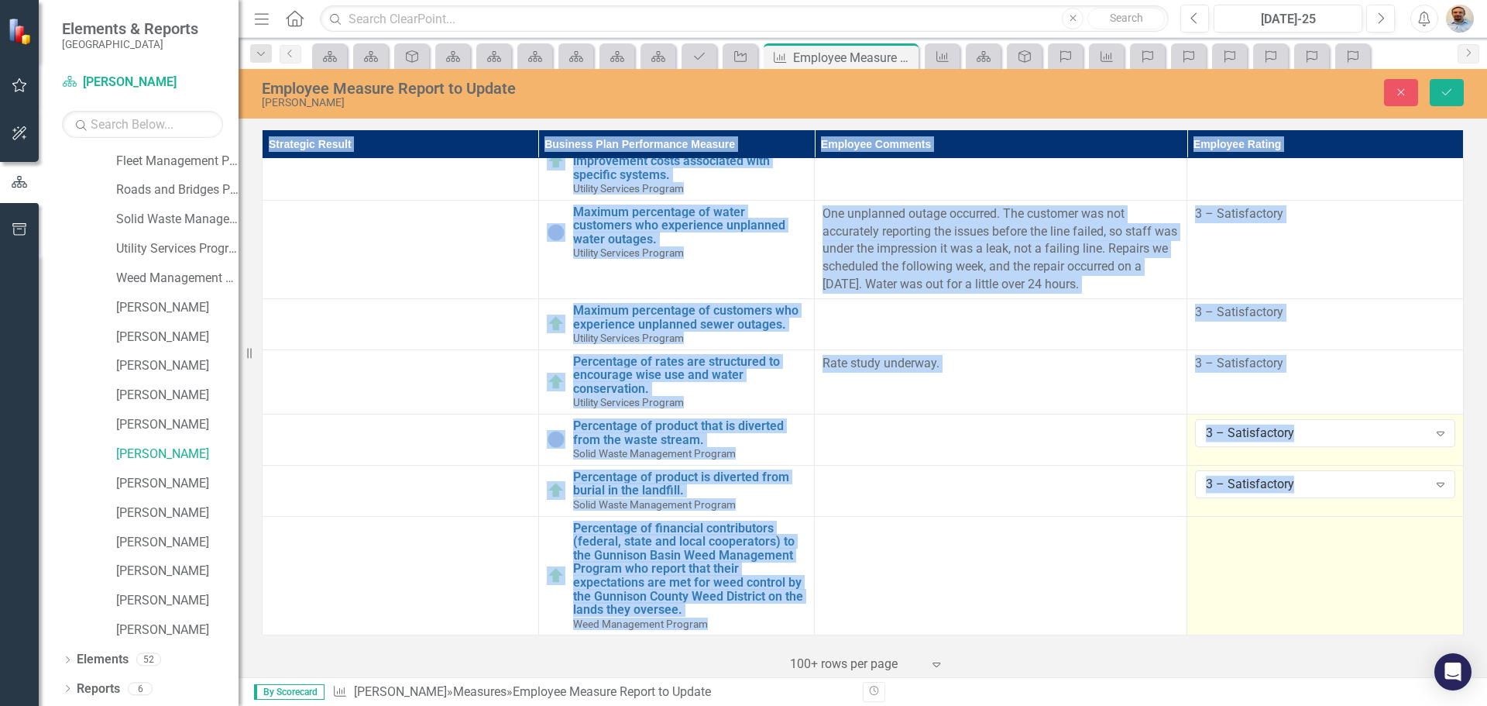
click at [1239, 571] on td at bounding box center [1325, 575] width 277 height 119
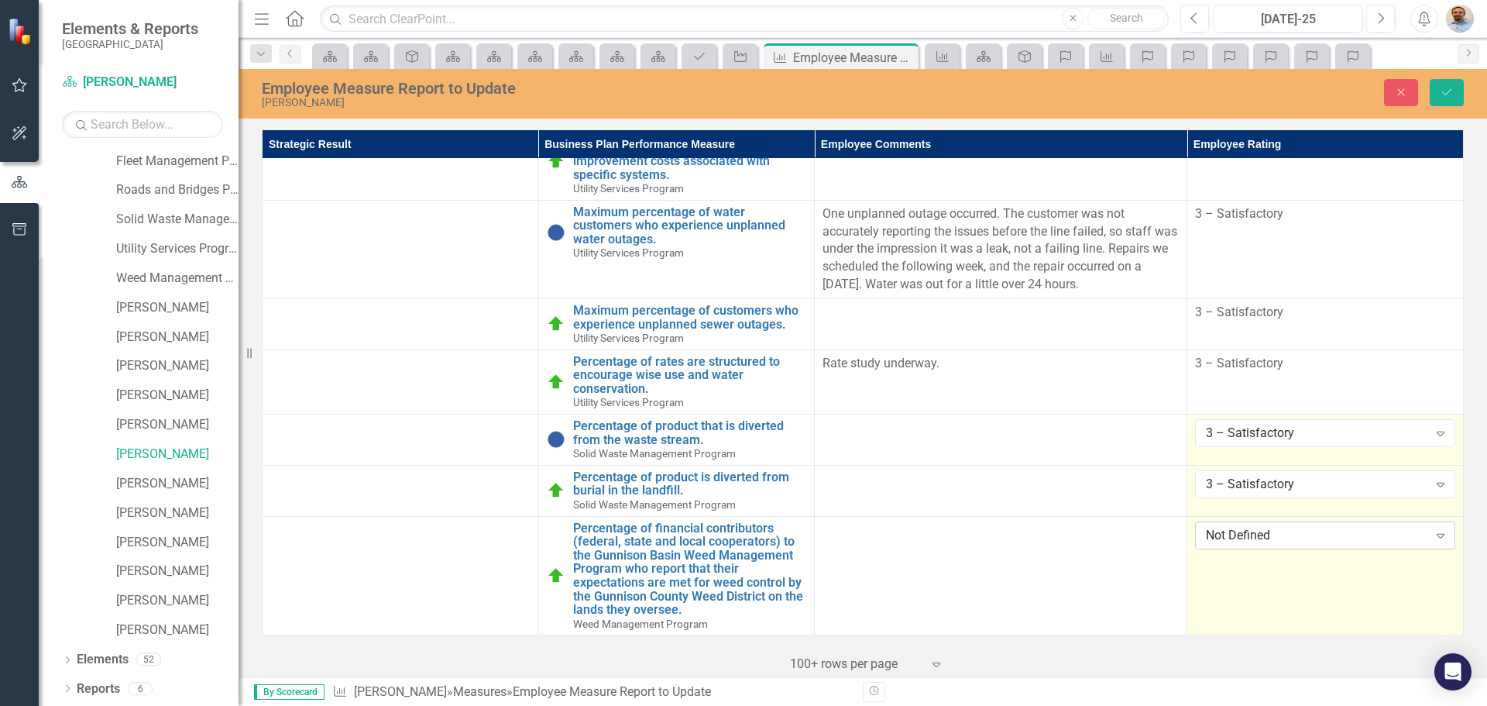
click at [1278, 535] on div "Not Defined" at bounding box center [1317, 535] width 222 height 18
click at [1448, 96] on icon "Save" at bounding box center [1447, 92] width 14 height 11
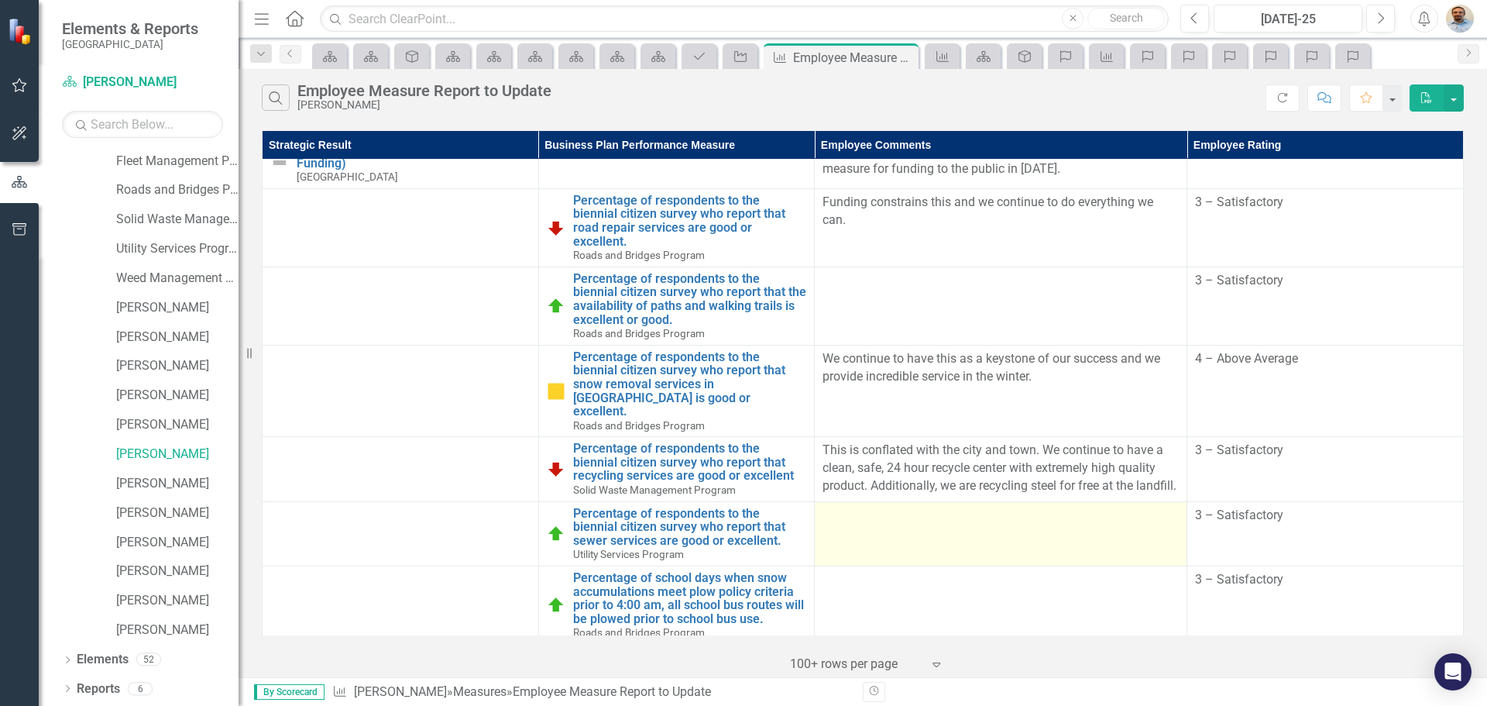
scroll to position [0, 0]
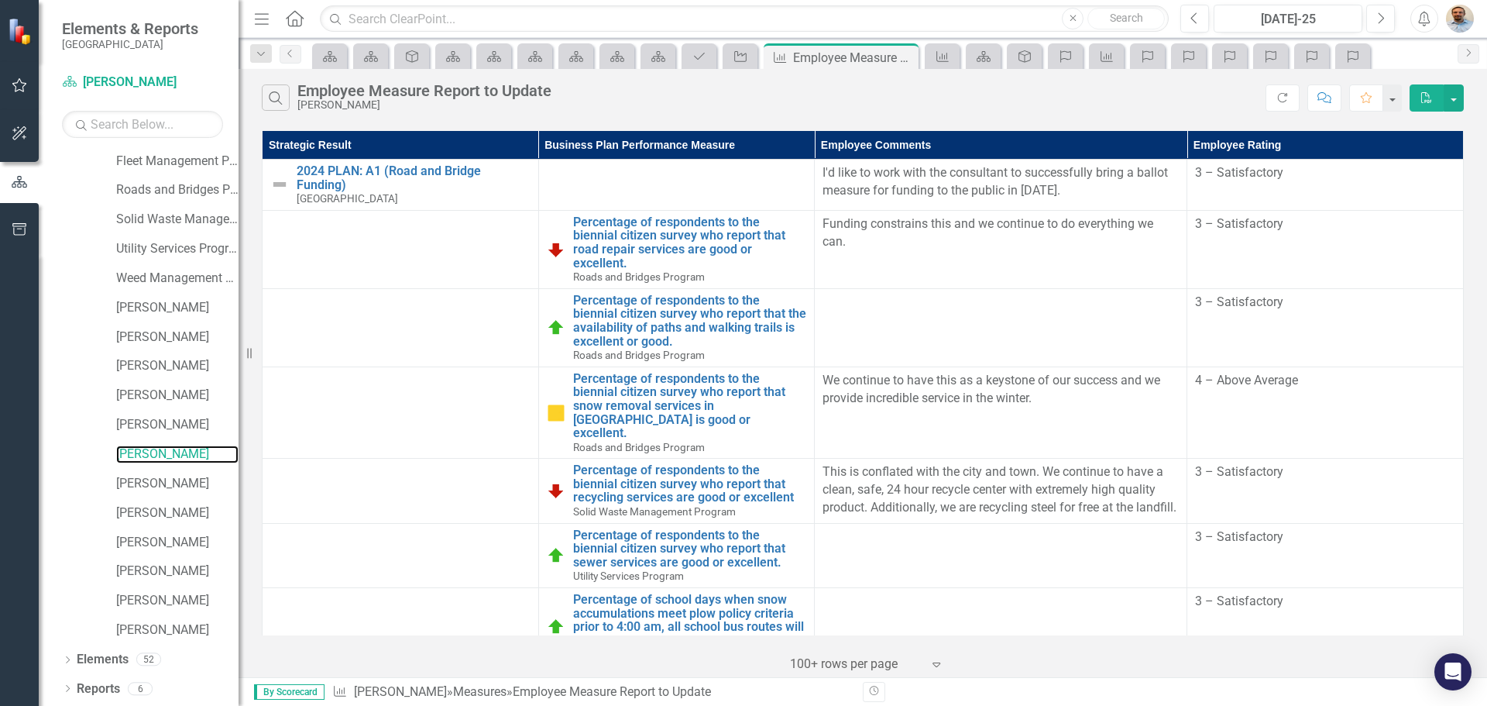
drag, startPoint x: 192, startPoint y: 462, endPoint x: 240, endPoint y: 467, distance: 48.2
click at [192, 462] on link "[PERSON_NAME]" at bounding box center [177, 454] width 122 height 18
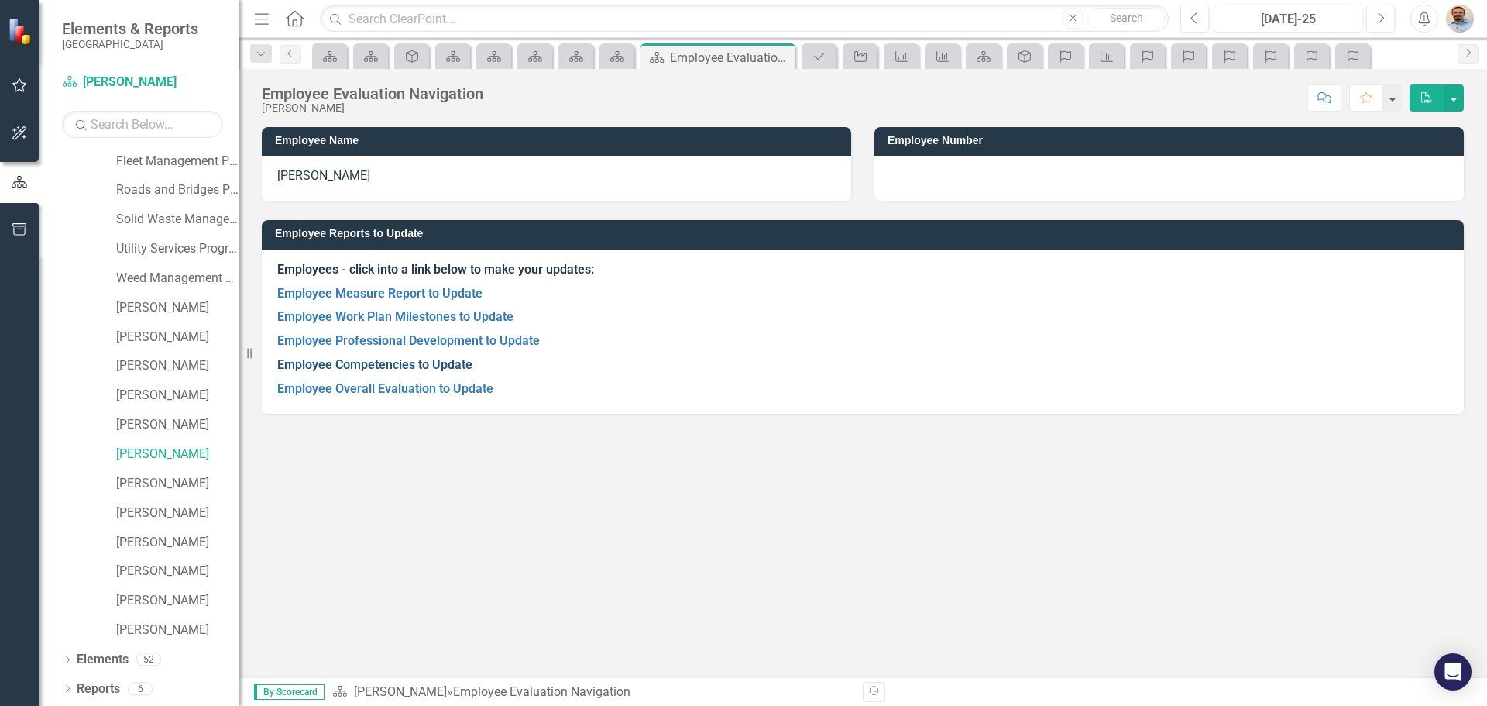
click at [434, 367] on link "Employee Competencies to Update" at bounding box center [374, 364] width 195 height 15
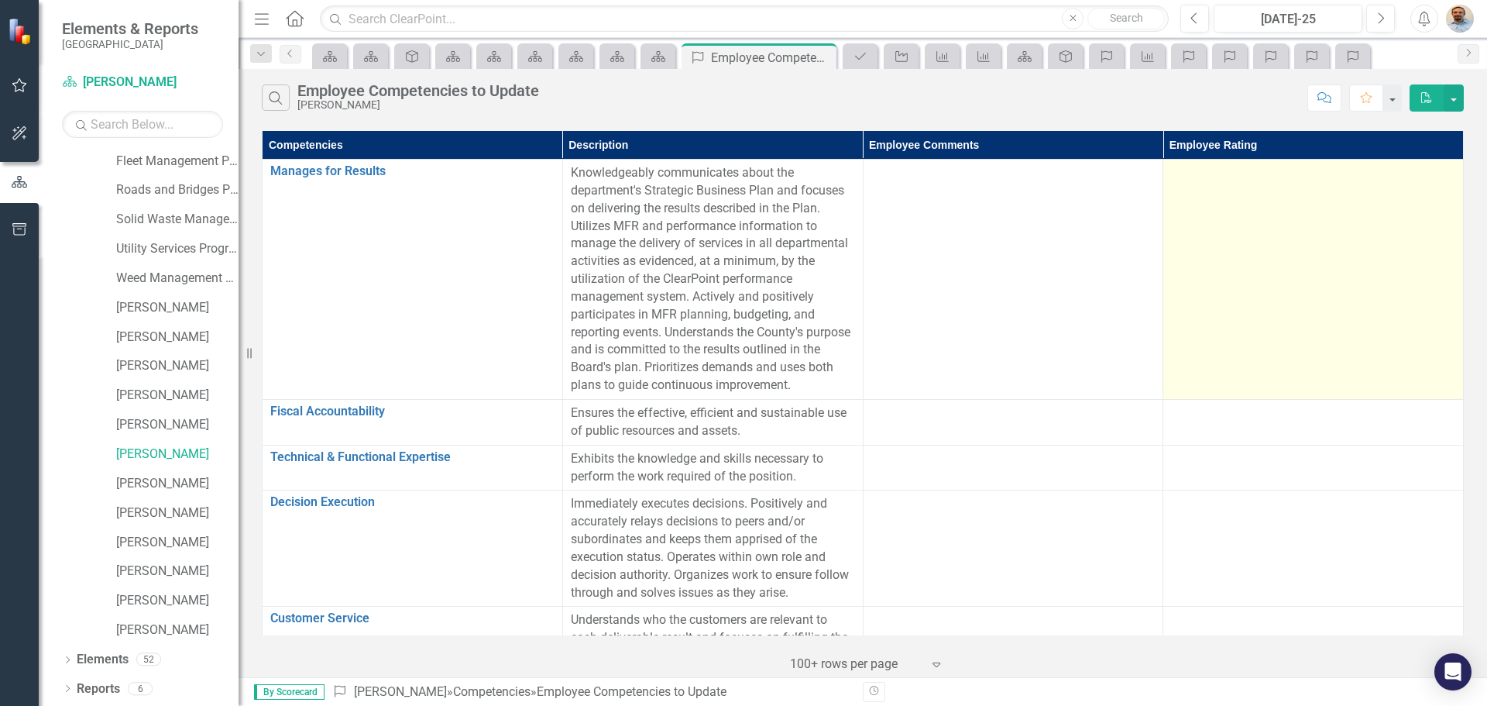
click at [1270, 262] on td at bounding box center [1313, 280] width 301 height 240
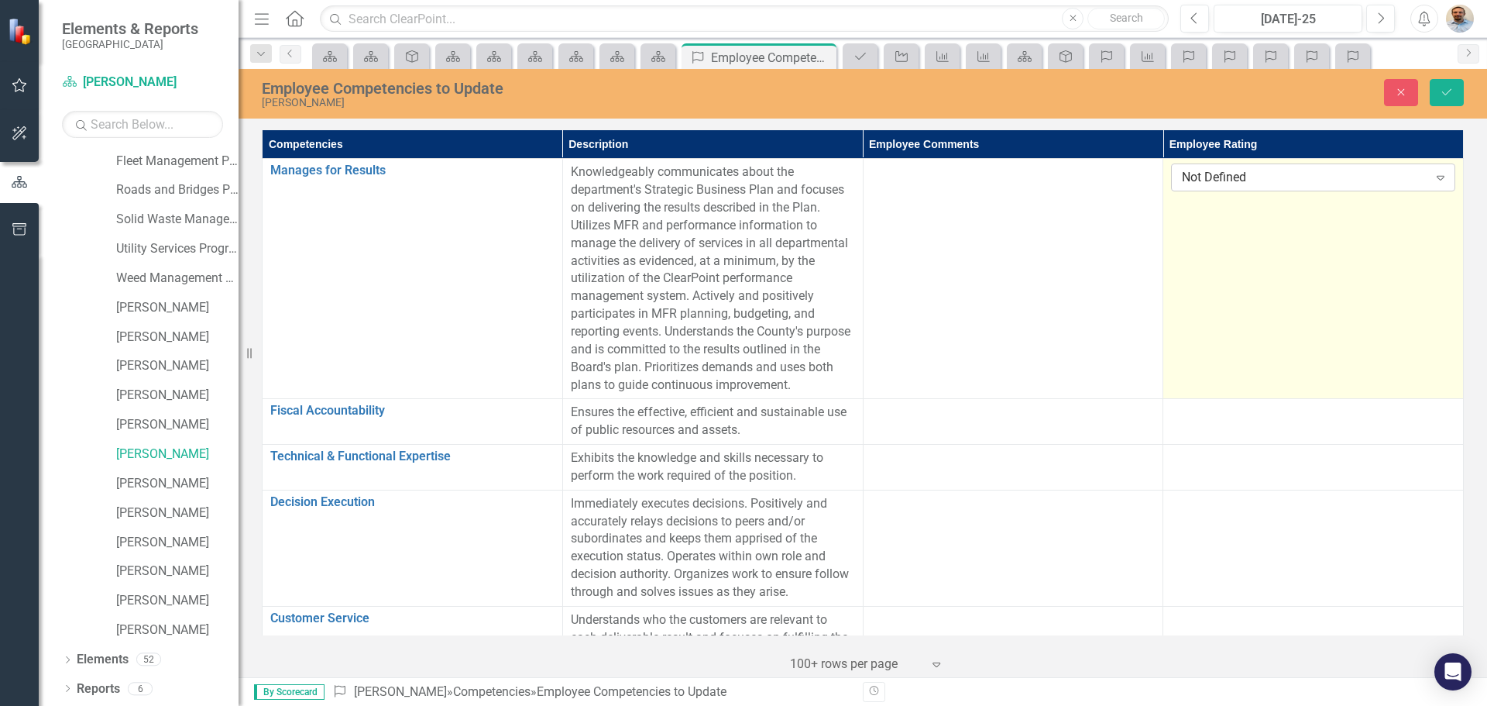
click at [1256, 191] on div "Not Defined Expand" at bounding box center [1313, 177] width 284 height 28
click at [1221, 412] on td at bounding box center [1313, 422] width 301 height 46
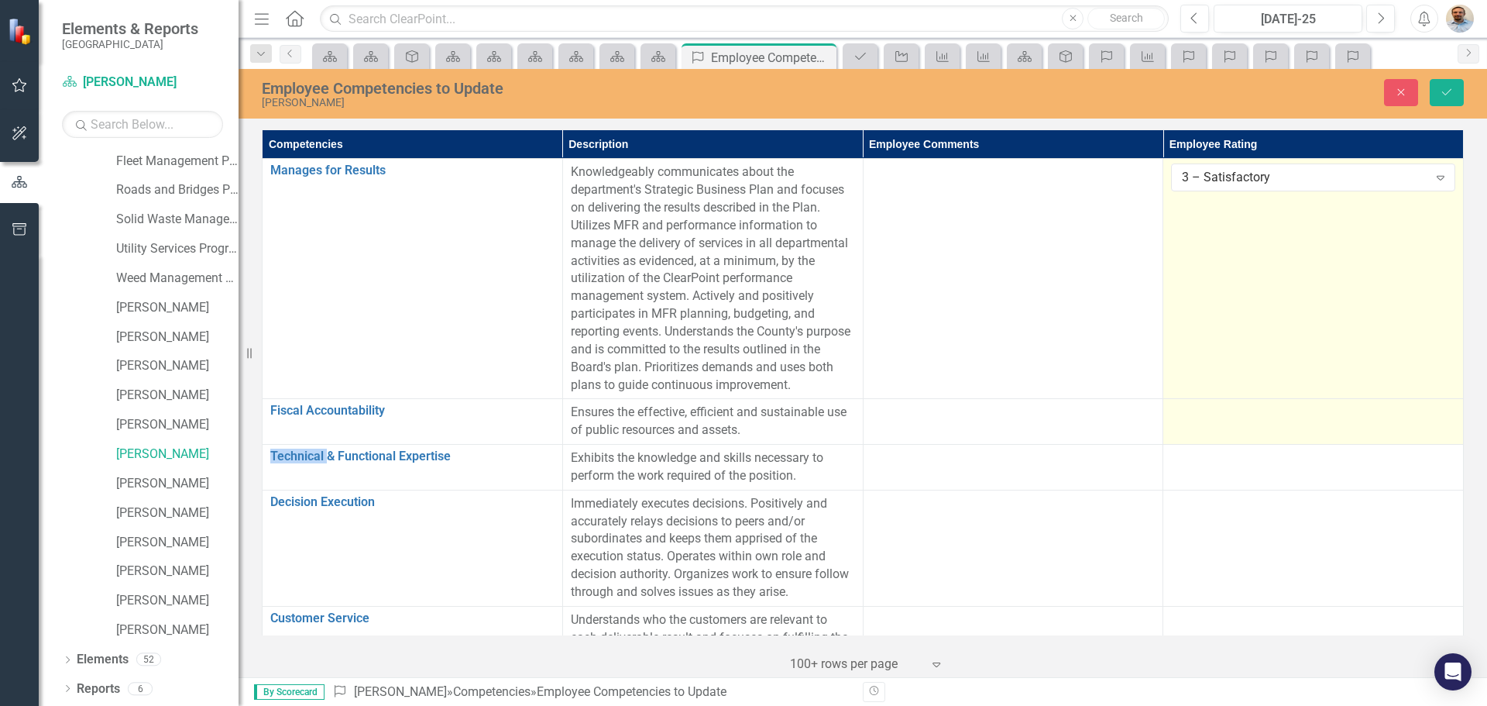
click at [1221, 412] on td at bounding box center [1313, 422] width 301 height 46
click at [1225, 409] on div "Not Defined" at bounding box center [1305, 418] width 246 height 18
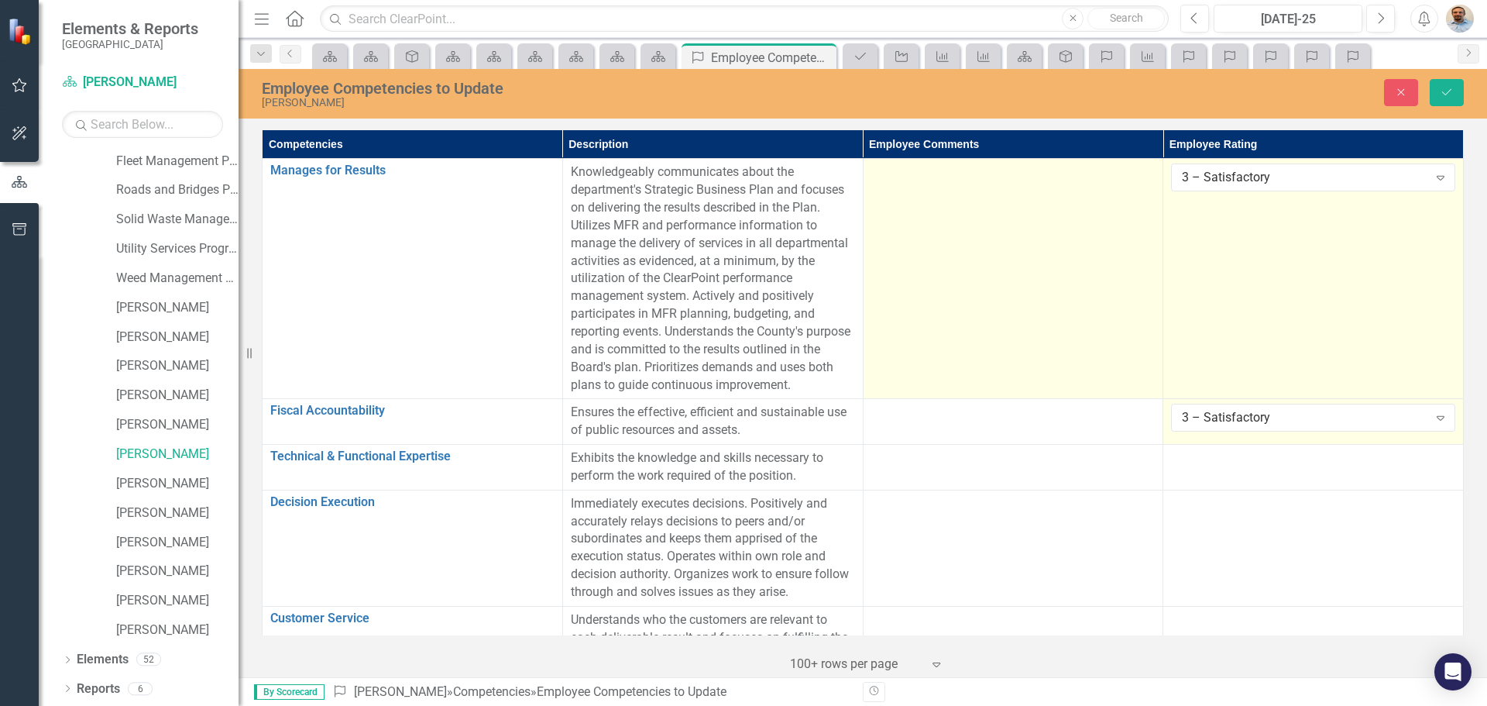
click at [996, 253] on td at bounding box center [1013, 279] width 301 height 240
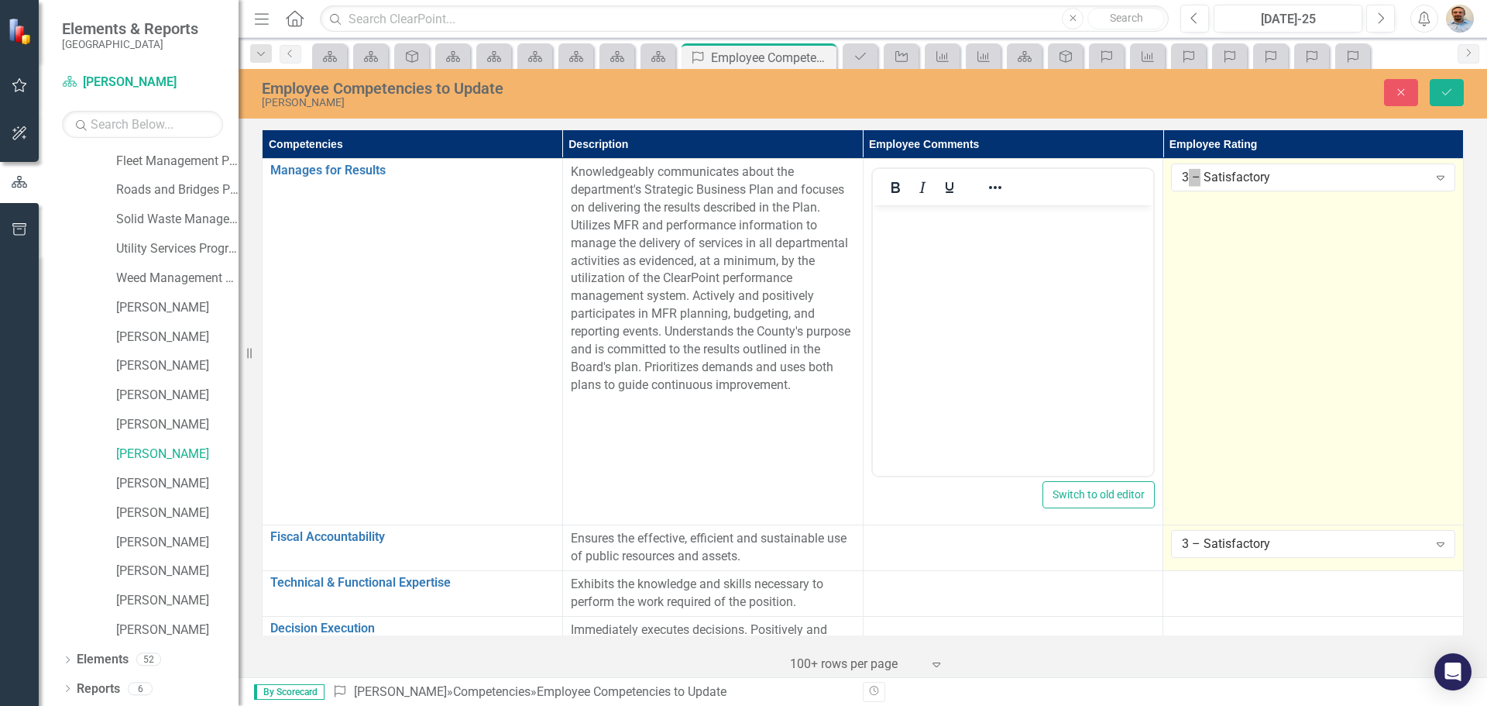
click at [1021, 318] on body "Rich Text Area. Press ALT-0 for help." at bounding box center [1012, 321] width 281 height 232
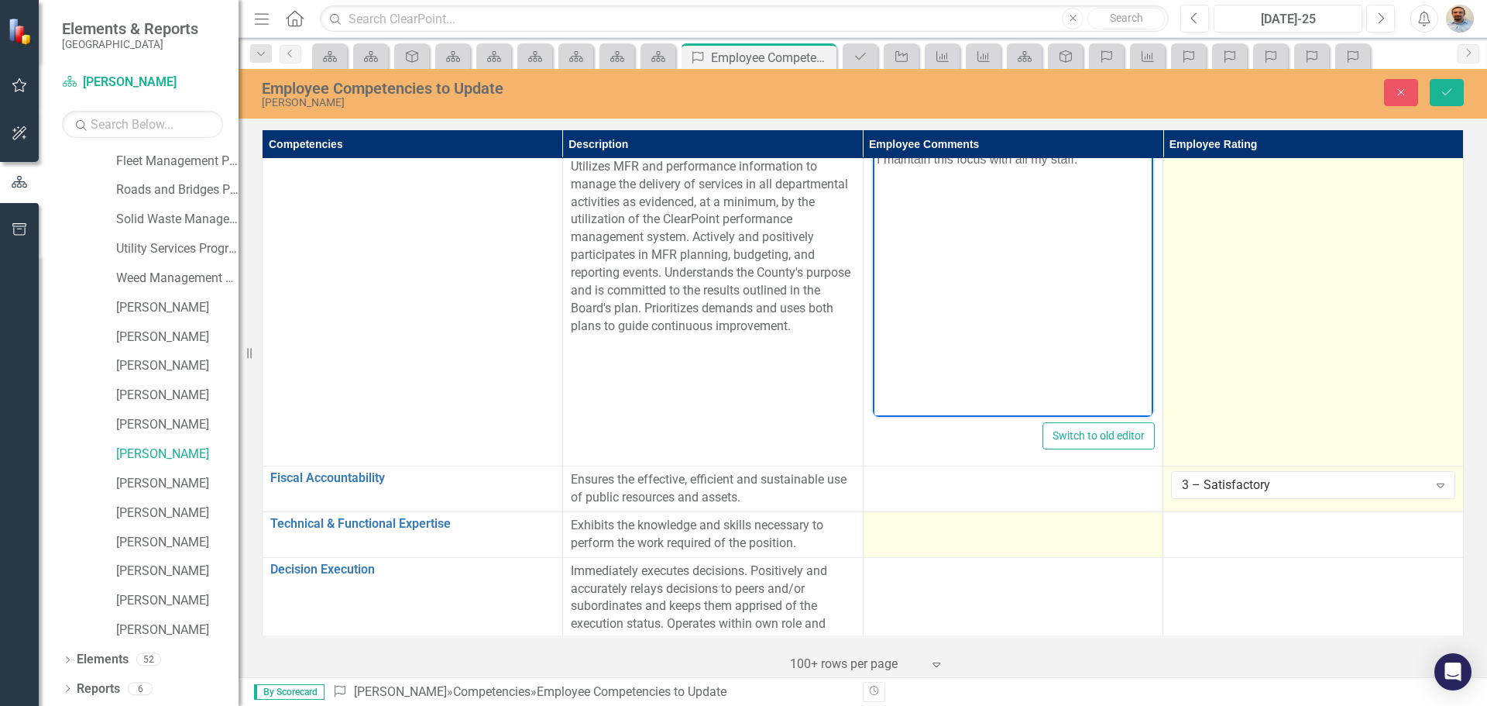
scroll to position [155, 0]
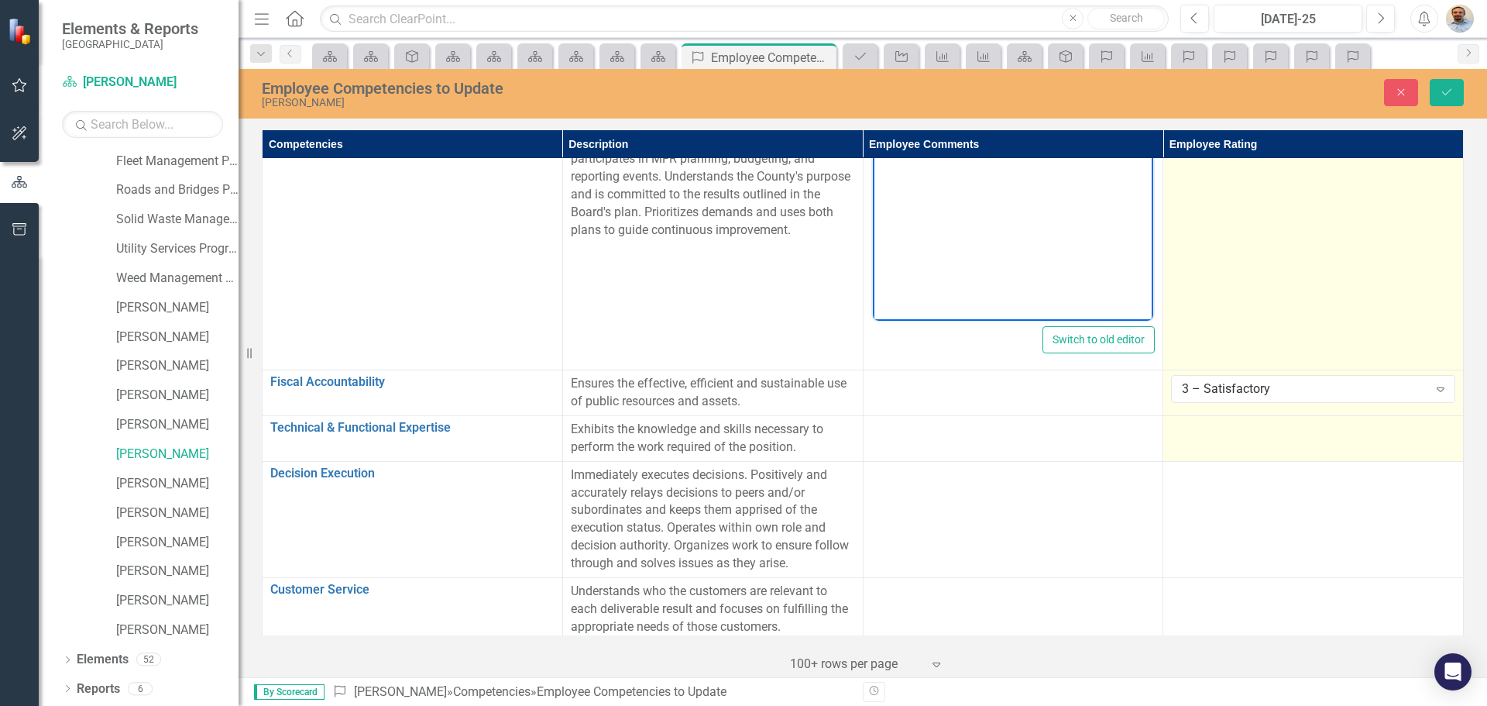
click at [1224, 421] on div at bounding box center [1313, 430] width 284 height 19
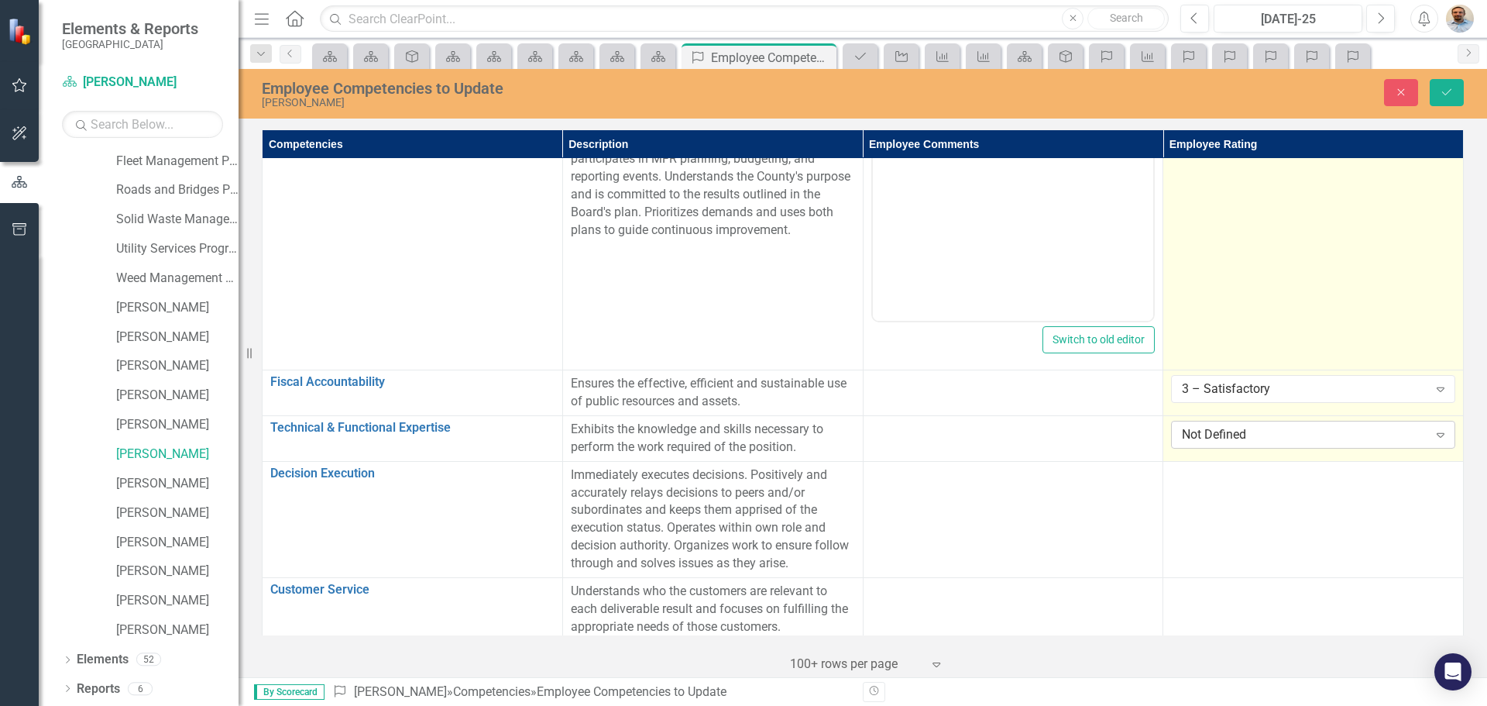
click at [1213, 435] on div "Not Defined" at bounding box center [1305, 435] width 246 height 18
click at [1092, 448] on td at bounding box center [1013, 439] width 301 height 46
click at [1092, 447] on td at bounding box center [1013, 439] width 301 height 46
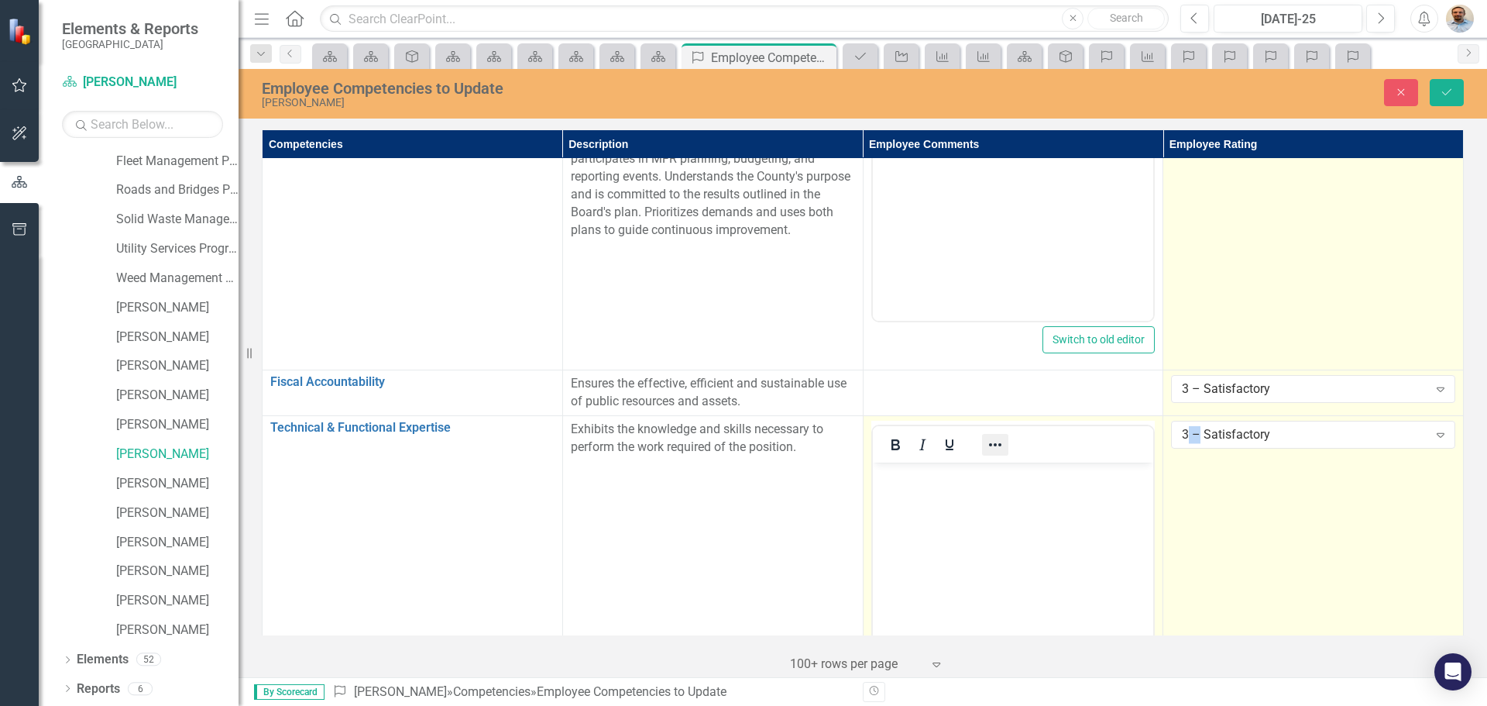
scroll to position [0, 0]
click at [948, 514] on body "Rich Text Area. Press ALT-0 for help." at bounding box center [1012, 578] width 281 height 232
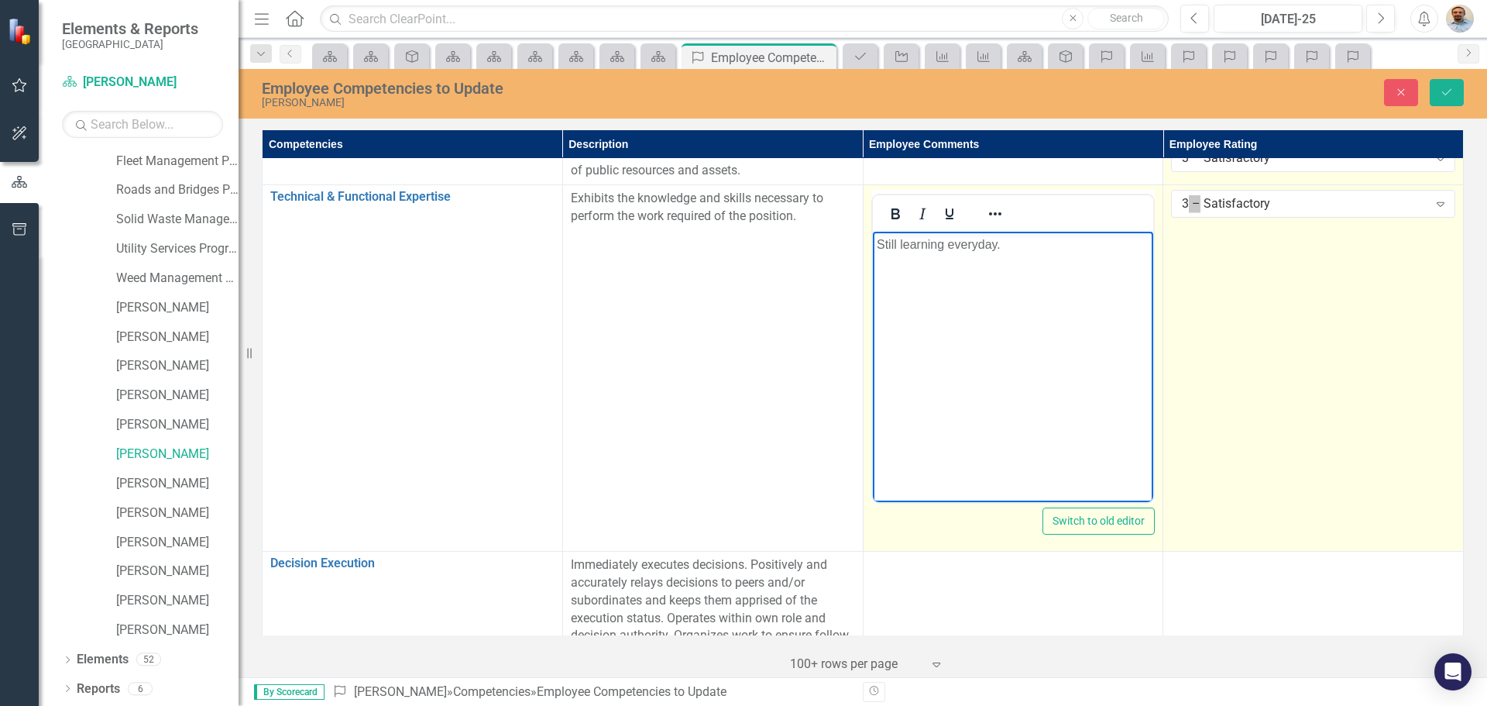
scroll to position [387, 0]
click at [1000, 244] on p "Still learning everyday." at bounding box center [1012, 243] width 273 height 19
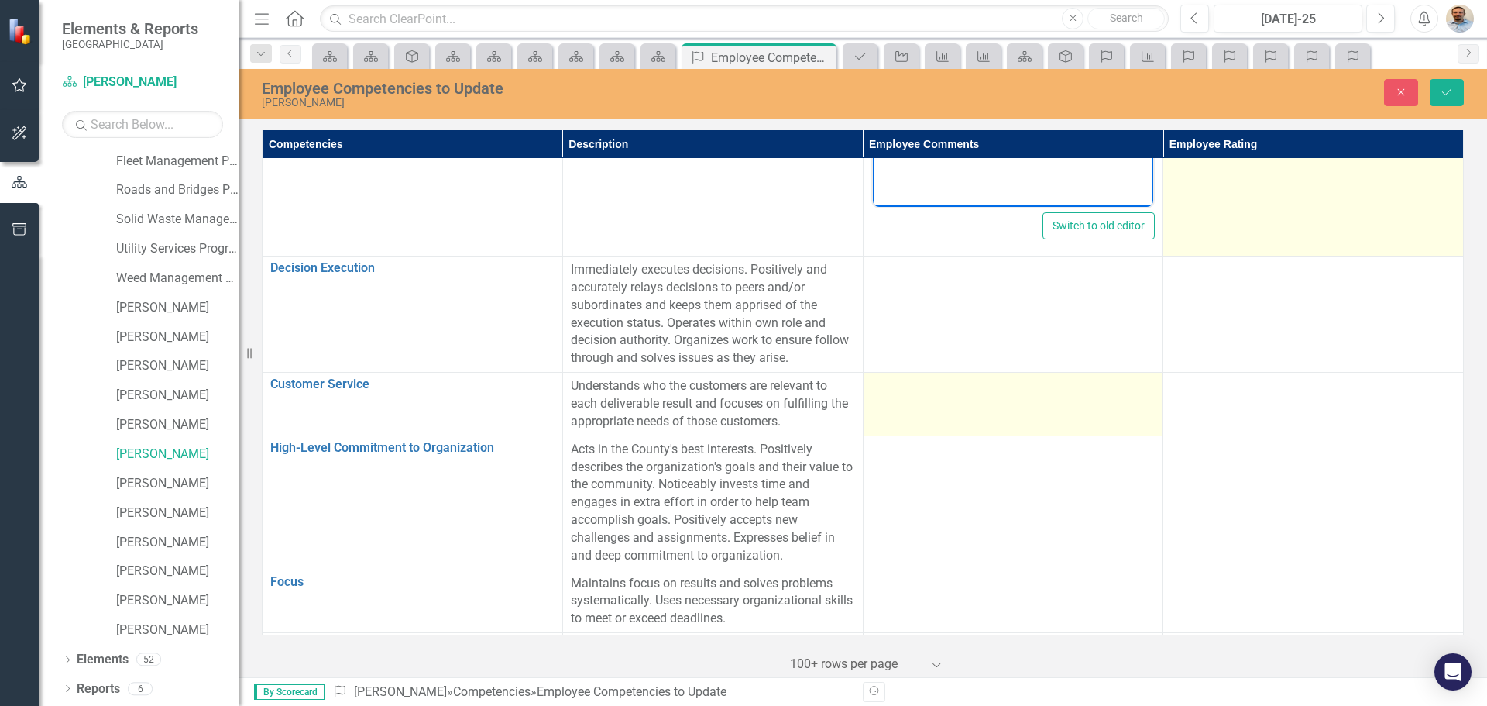
scroll to position [697, 0]
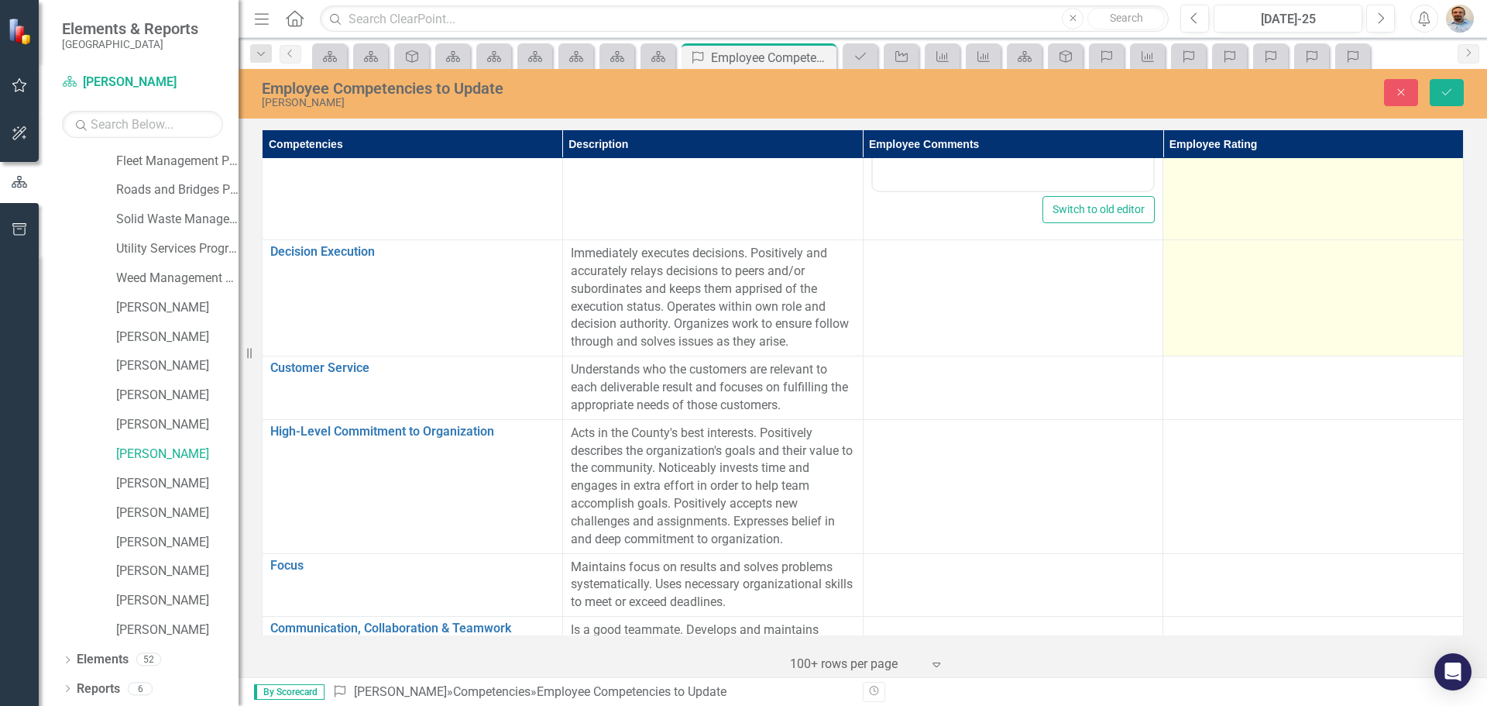
click at [1309, 298] on td at bounding box center [1313, 298] width 301 height 116
click at [1269, 258] on div "Not Defined" at bounding box center [1305, 259] width 246 height 18
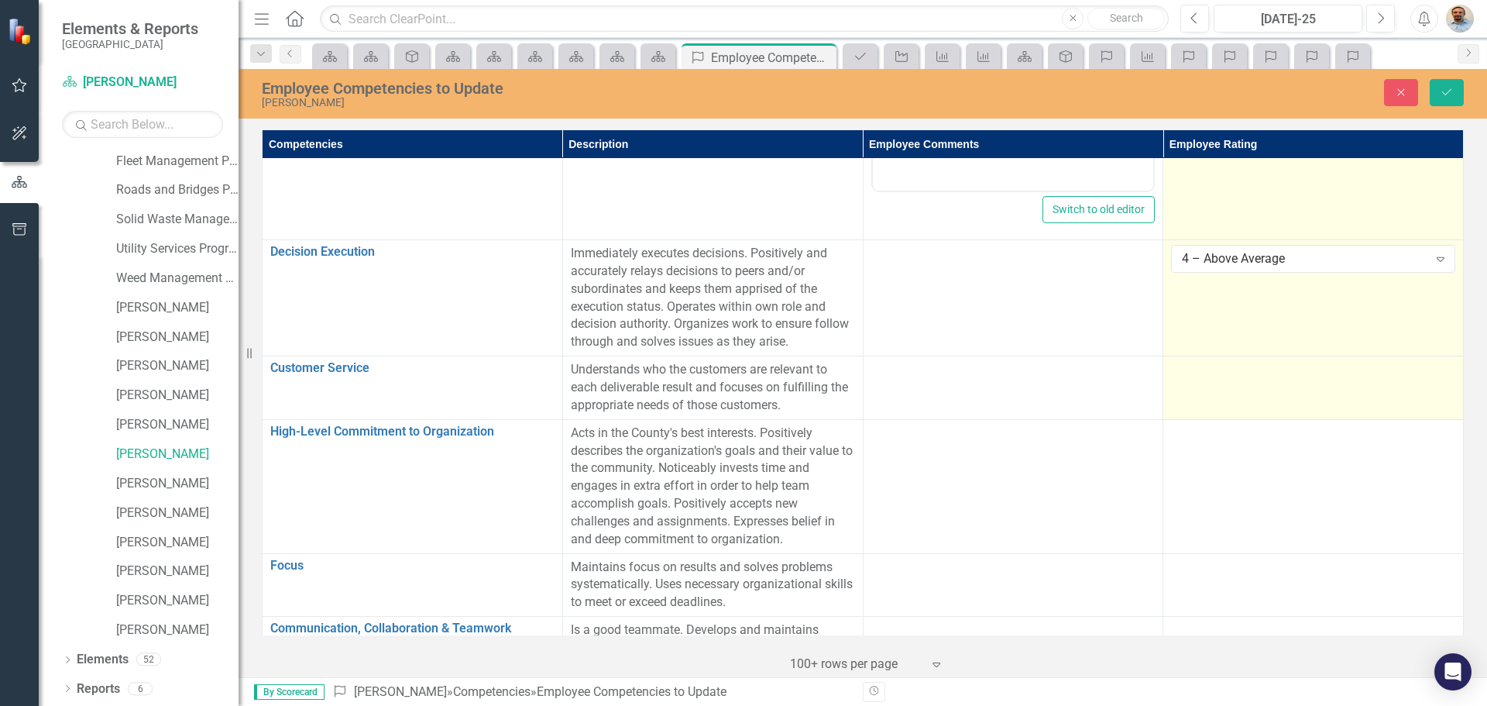
click at [1212, 378] on div at bounding box center [1313, 370] width 284 height 19
click at [1258, 372] on div "Not Defined" at bounding box center [1305, 375] width 246 height 18
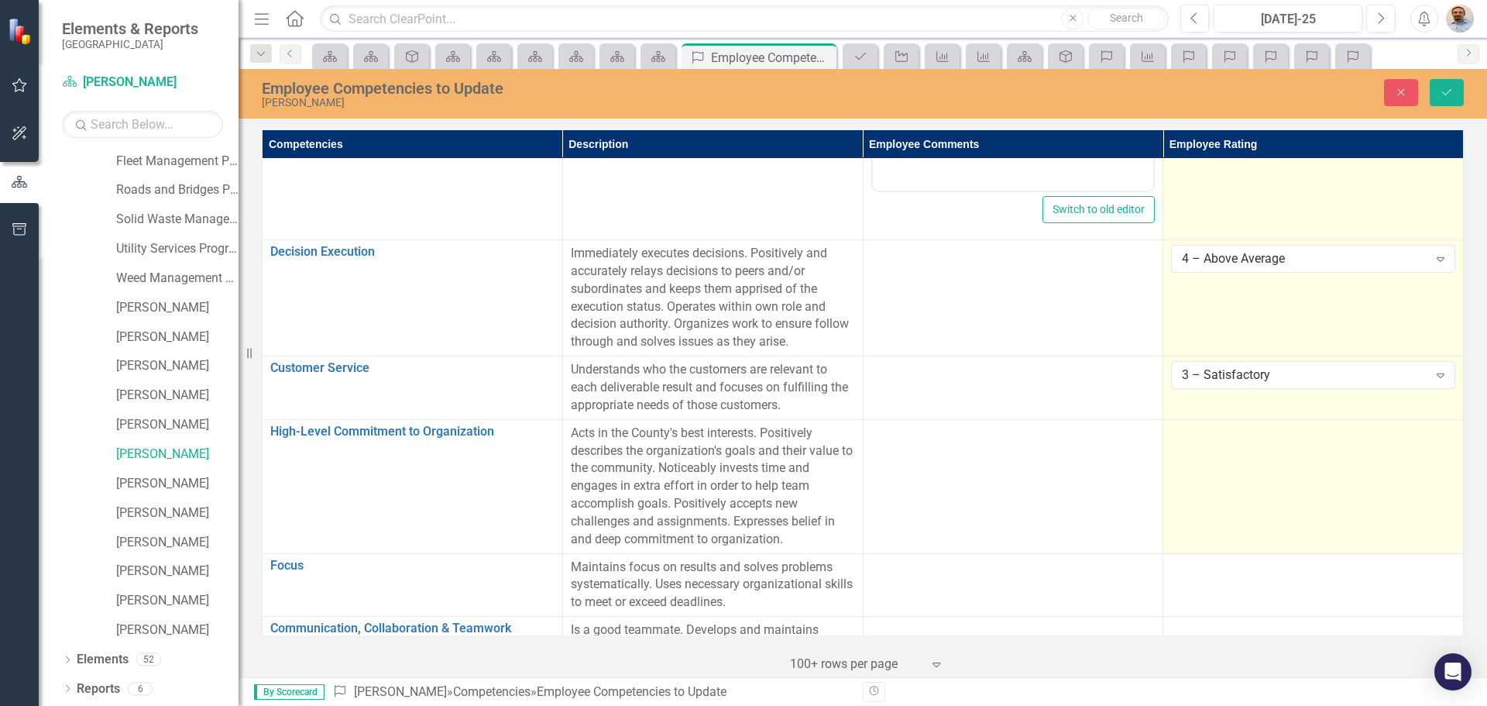
click at [1217, 481] on td at bounding box center [1313, 486] width 301 height 134
click at [1233, 441] on div "Not Defined" at bounding box center [1305, 438] width 246 height 18
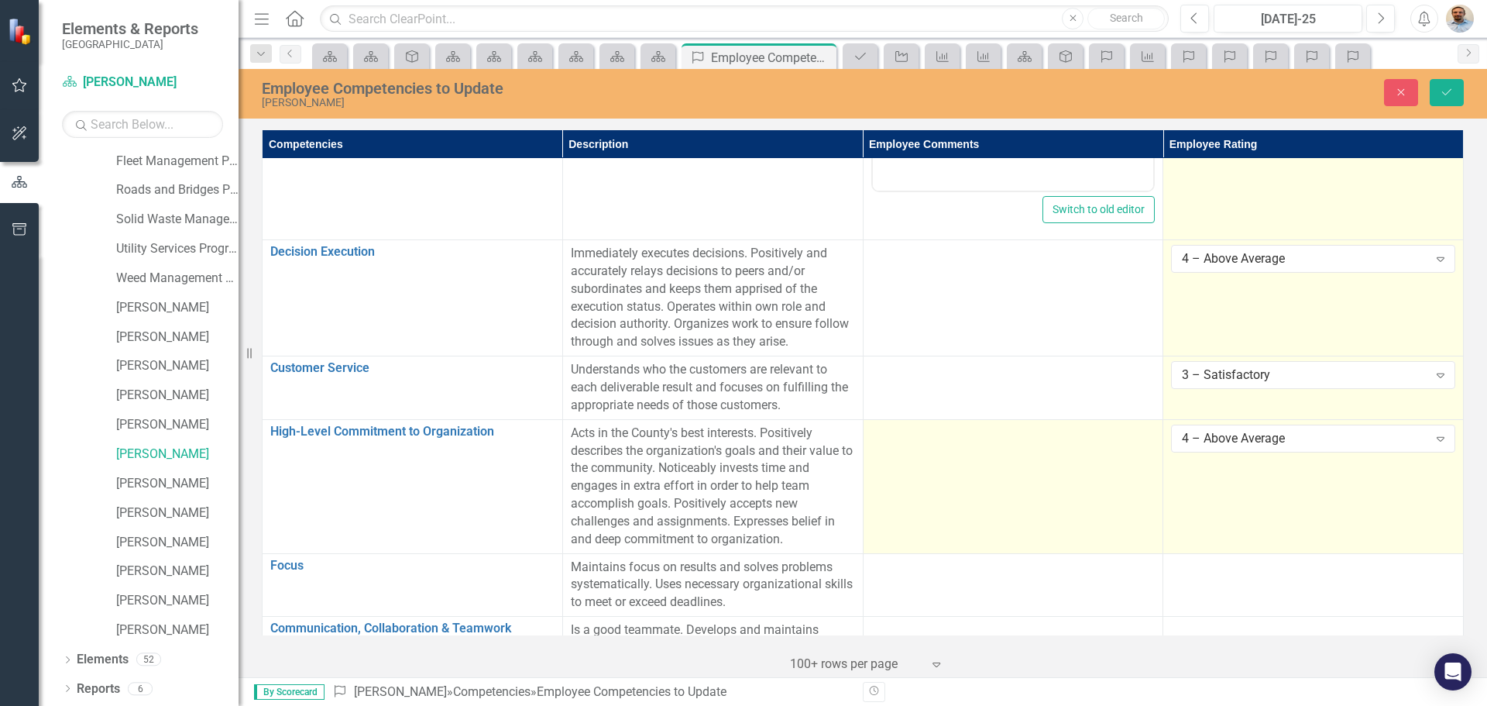
click at [963, 471] on td at bounding box center [1013, 486] width 301 height 134
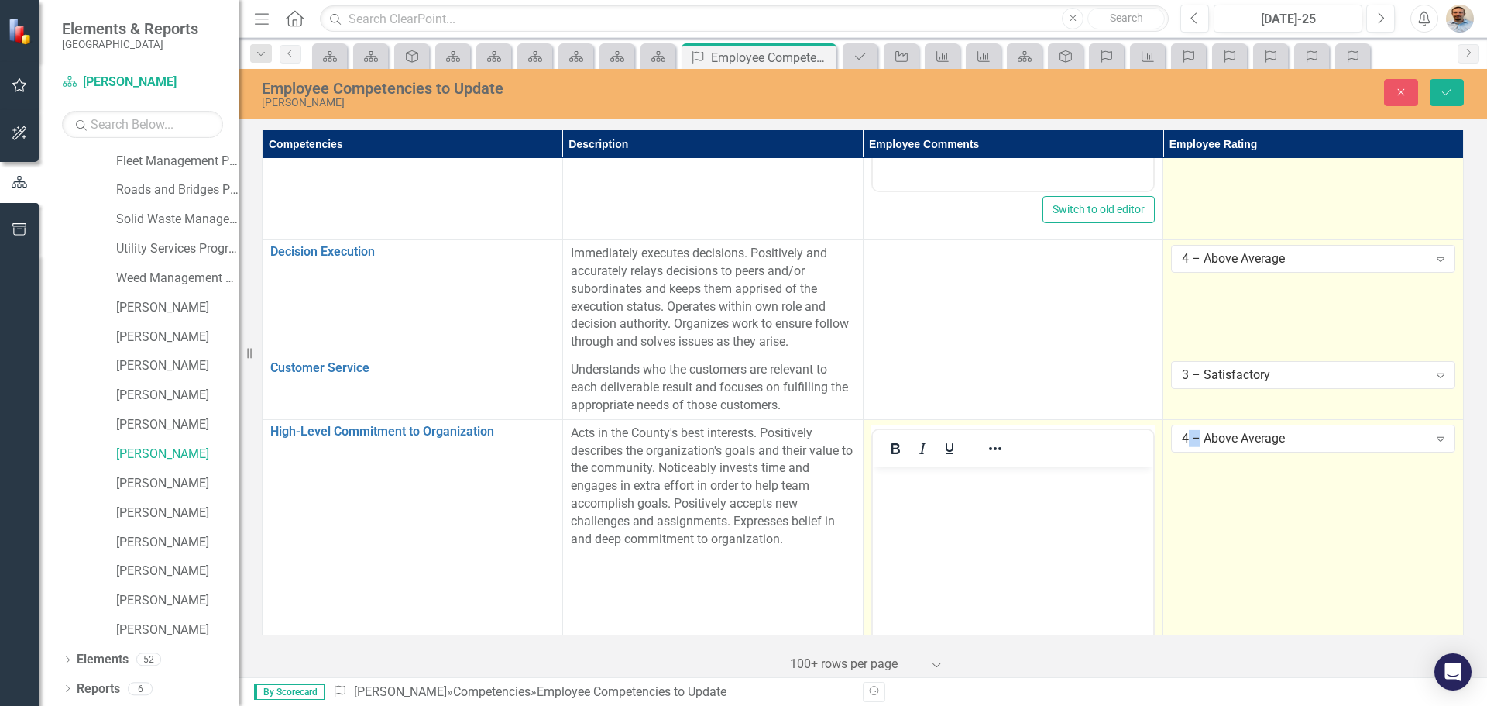
scroll to position [0, 0]
click at [1001, 511] on body "Rich Text Area. Press ALT-0 for help." at bounding box center [1012, 582] width 281 height 232
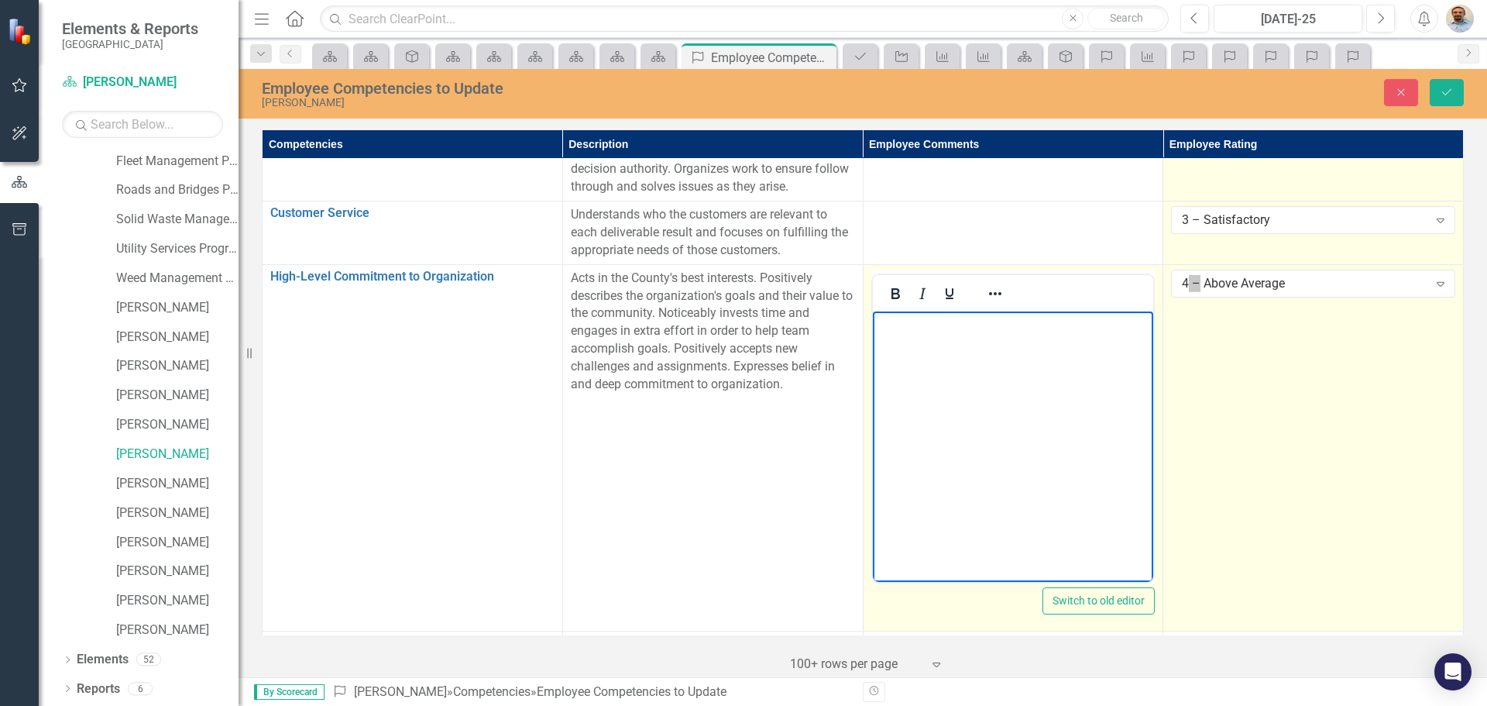
scroll to position [929, 0]
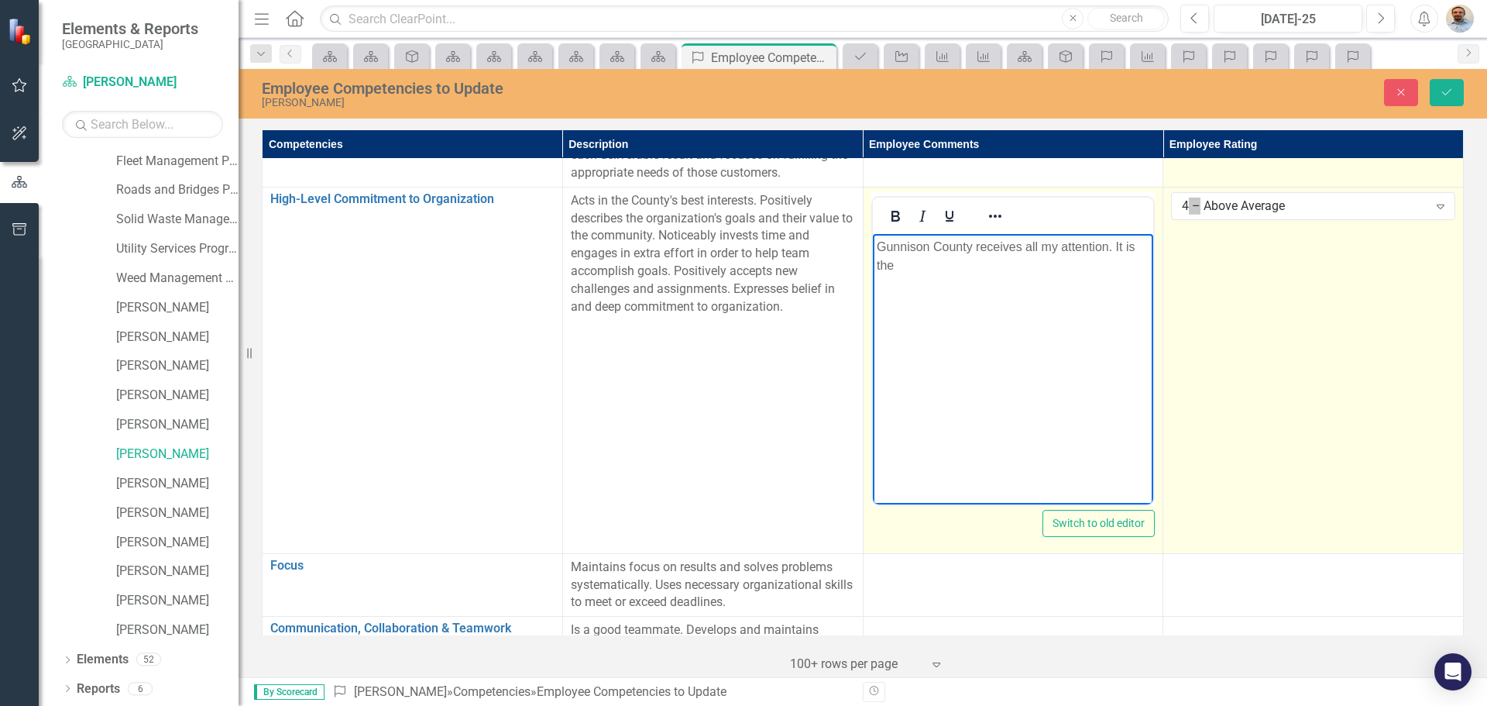
click at [1149, 244] on p "Gunnison County receives all my attention. It is the" at bounding box center [1012, 255] width 273 height 37
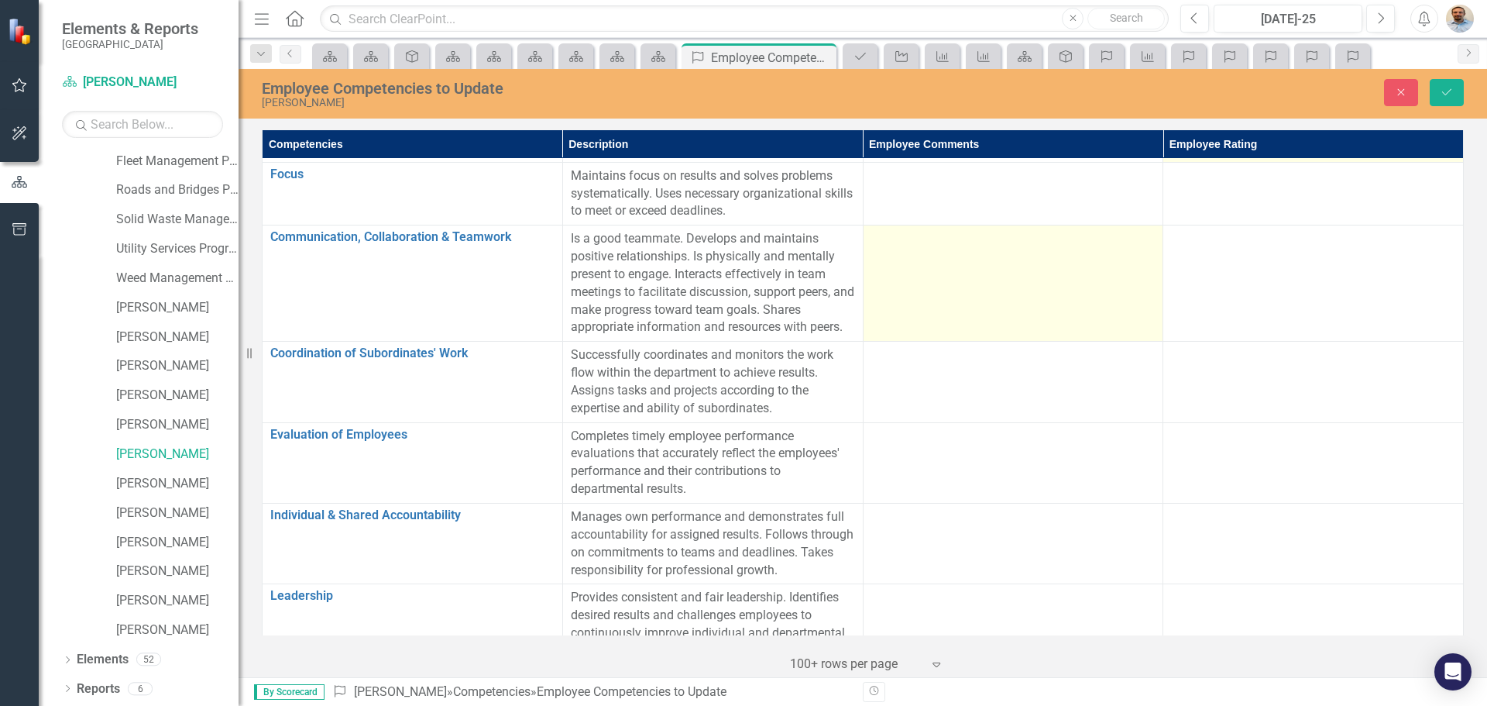
scroll to position [1239, 0]
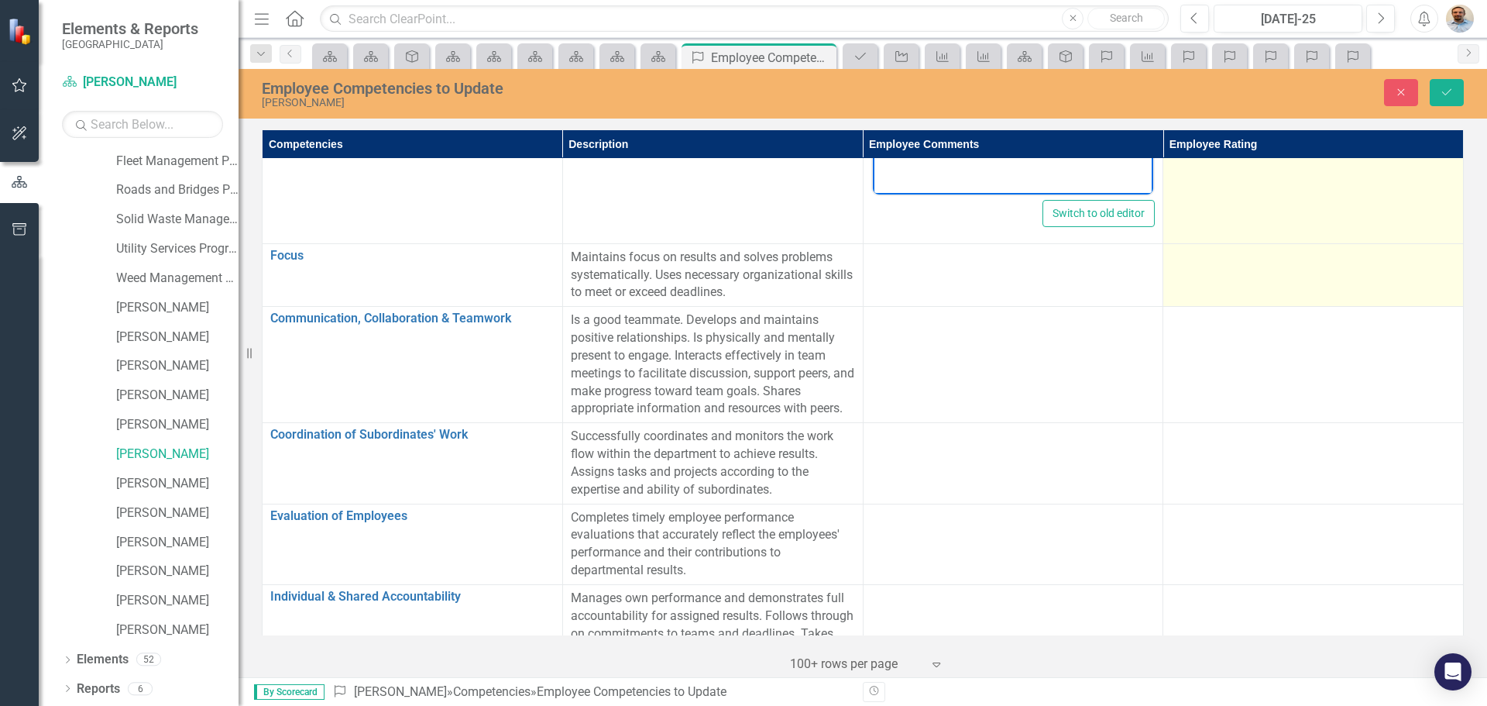
click at [1299, 284] on td at bounding box center [1313, 275] width 301 height 64
click at [1298, 284] on td at bounding box center [1313, 275] width 301 height 64
click at [1219, 250] on div "Not Defined Expand" at bounding box center [1313, 263] width 284 height 28
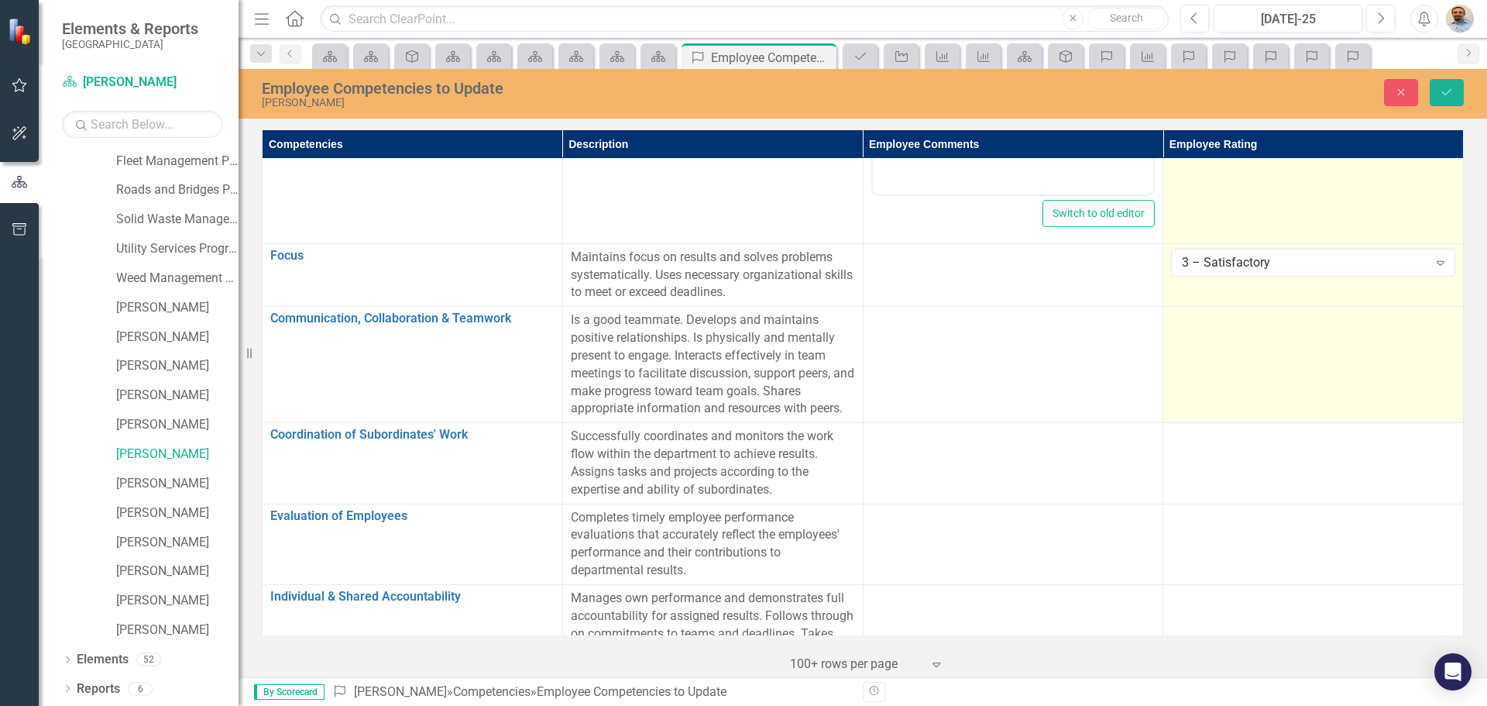
click at [1211, 354] on td at bounding box center [1313, 365] width 301 height 116
click at [1224, 327] on div "Not Defined" at bounding box center [1305, 326] width 246 height 18
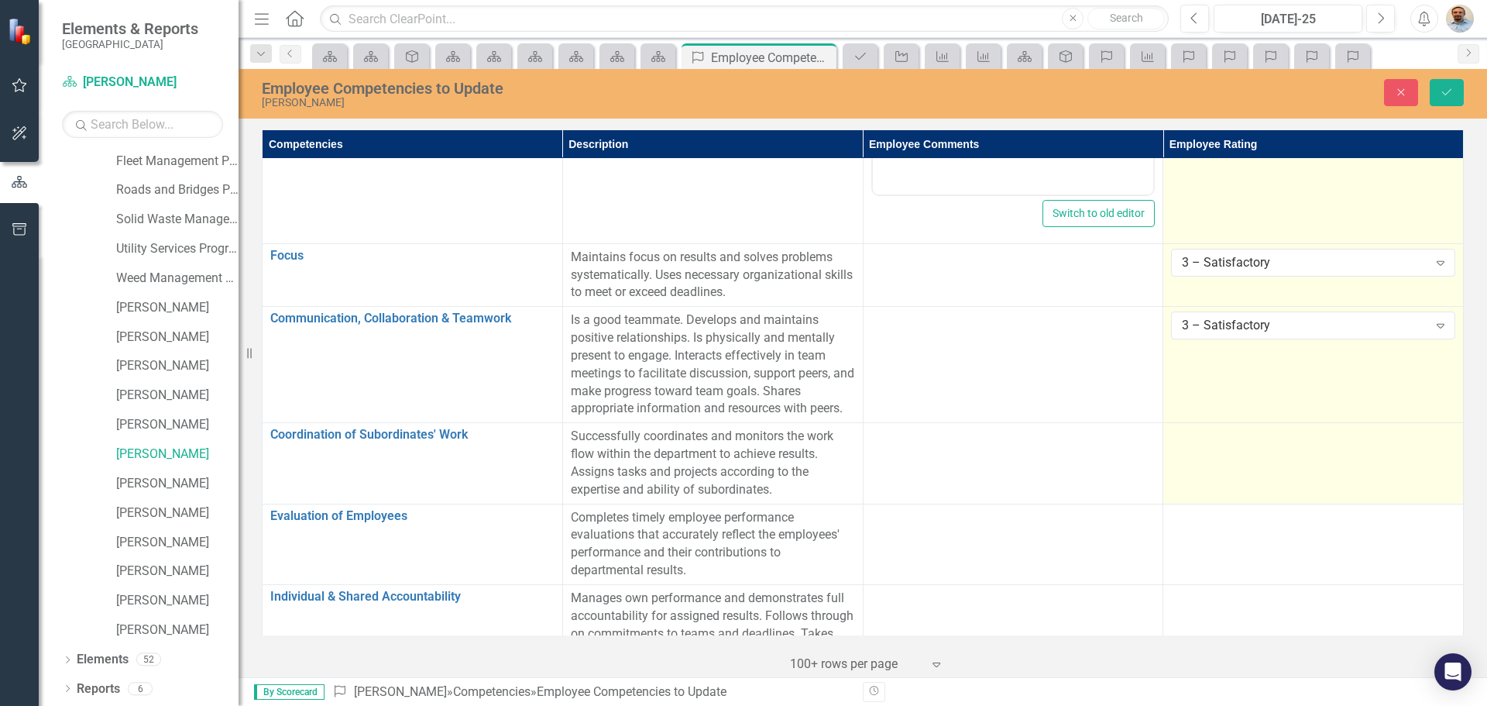
click at [1222, 476] on td at bounding box center [1313, 463] width 301 height 81
click at [1242, 442] on div "Not Defined" at bounding box center [1305, 442] width 246 height 18
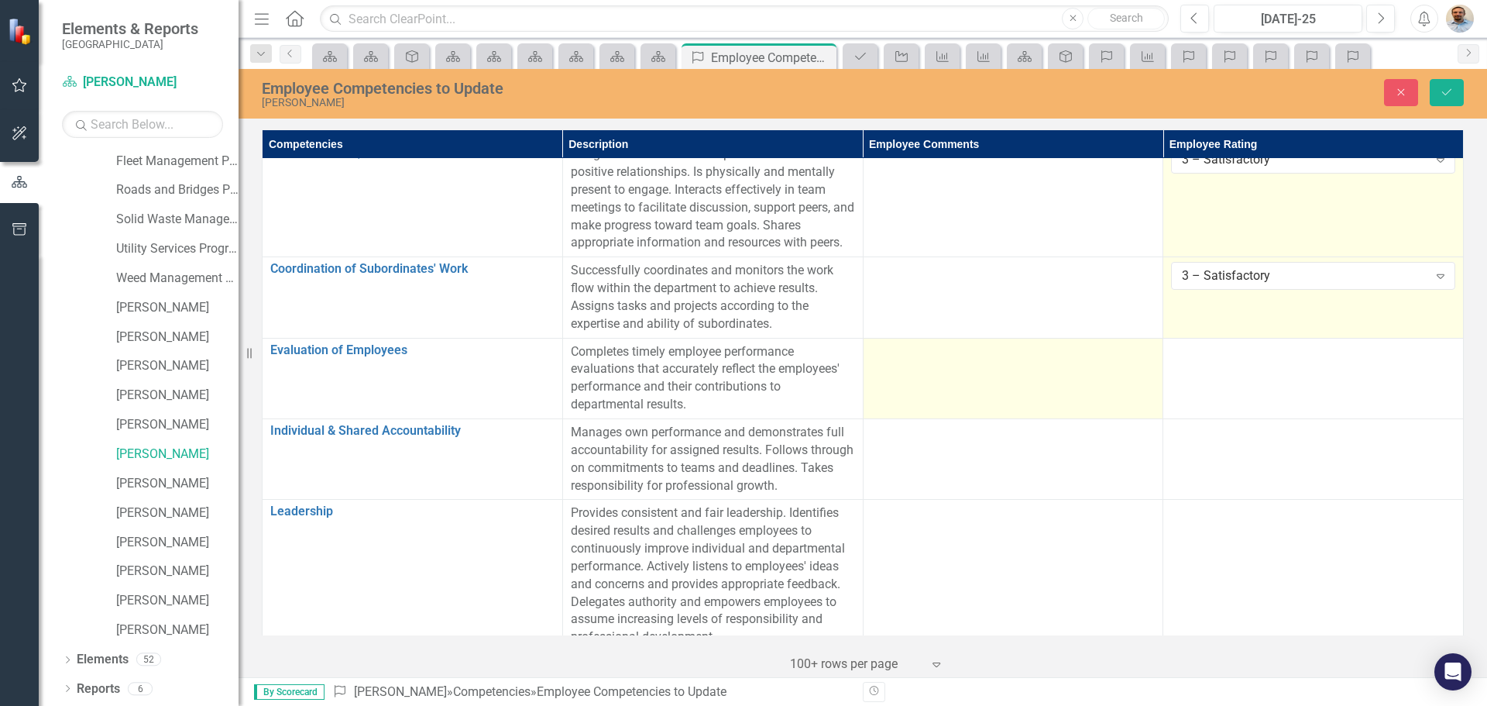
scroll to position [1415, 0]
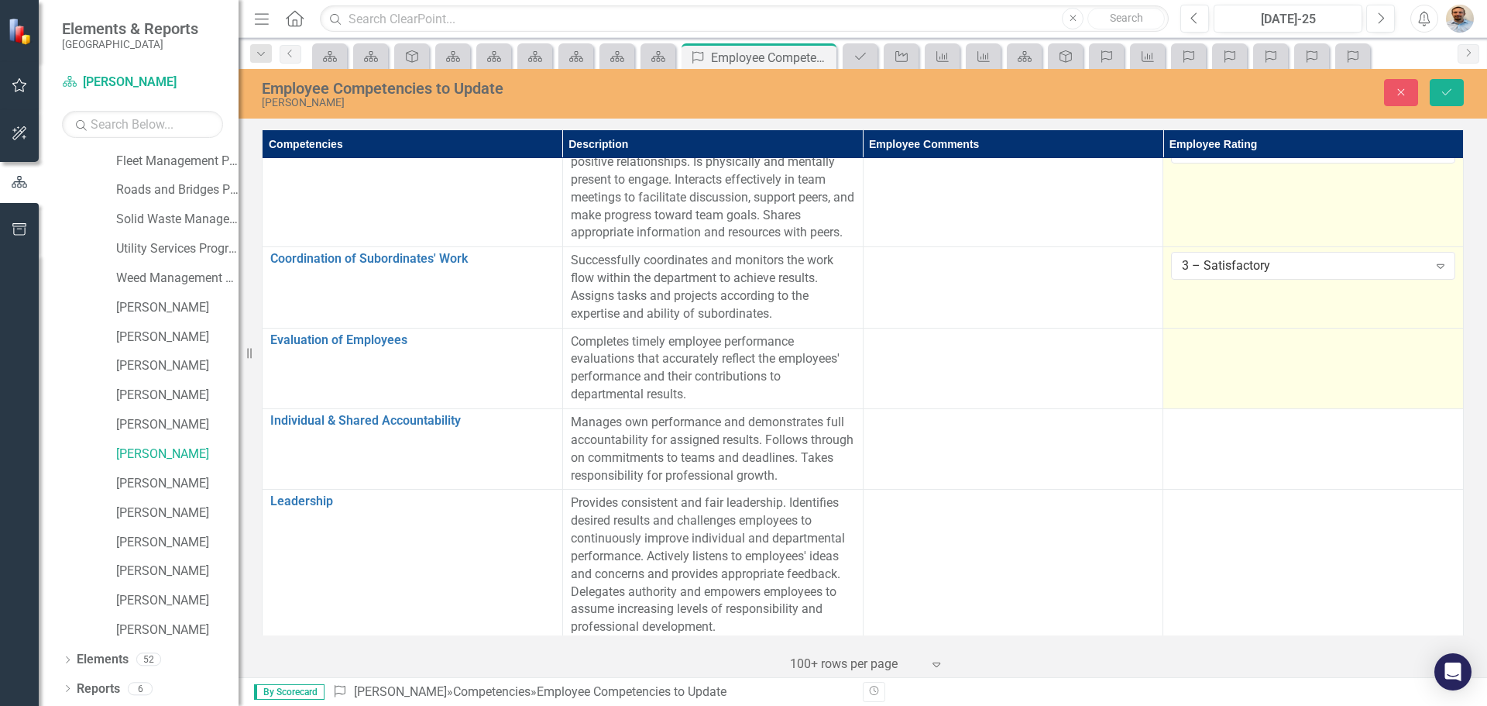
click at [1179, 342] on div at bounding box center [1313, 342] width 284 height 19
click at [1207, 354] on div "Not Defined" at bounding box center [1305, 347] width 246 height 18
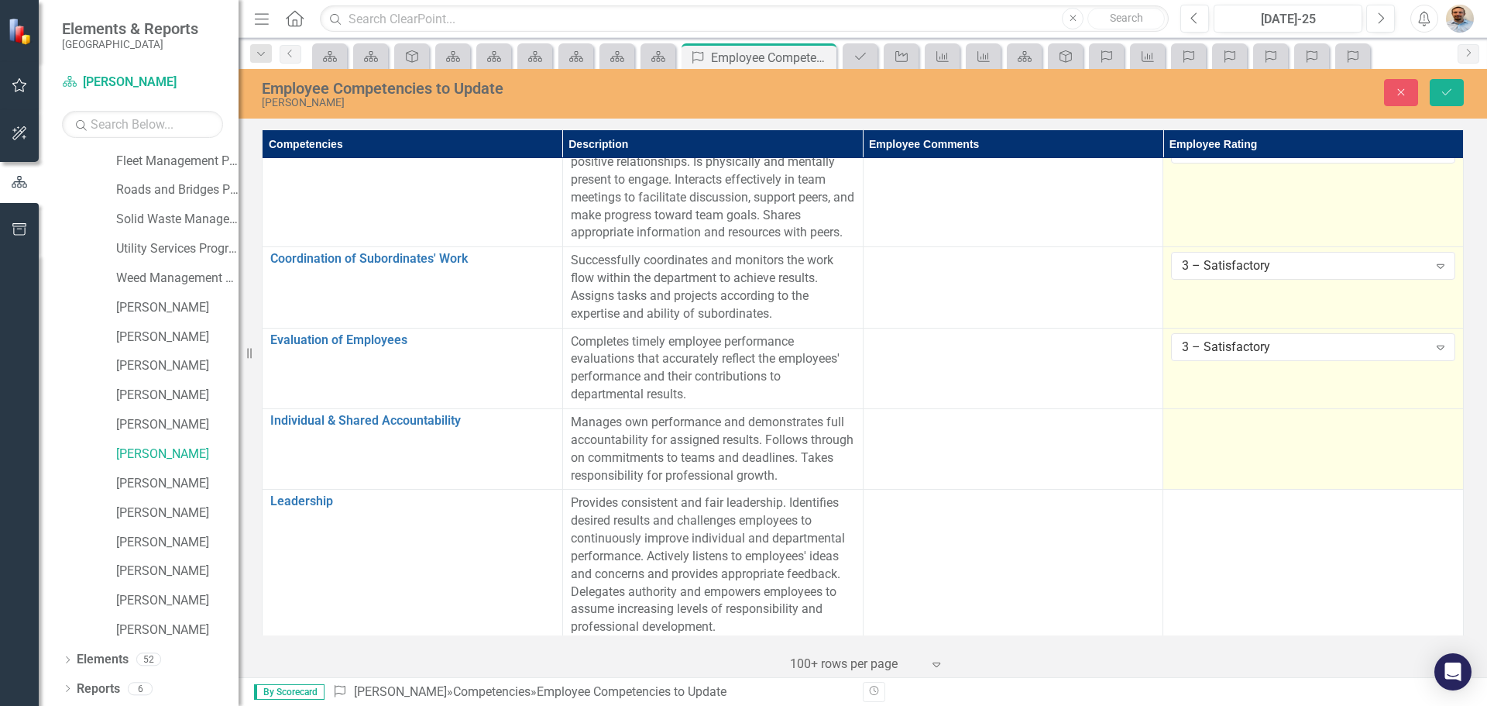
click at [1196, 445] on td at bounding box center [1313, 449] width 301 height 81
click at [1213, 419] on div "Not Defined" at bounding box center [1305, 428] width 246 height 18
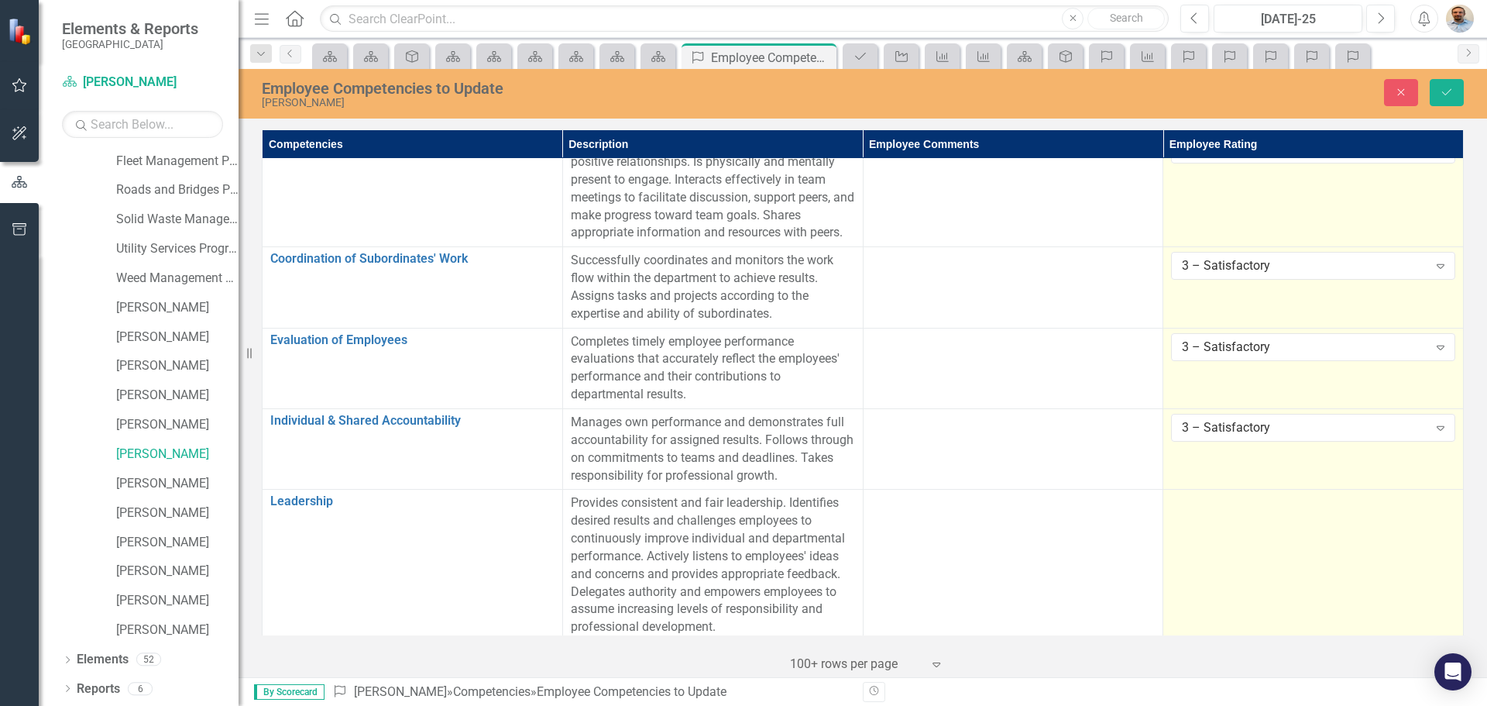
click at [1335, 568] on td at bounding box center [1313, 566] width 301 height 152
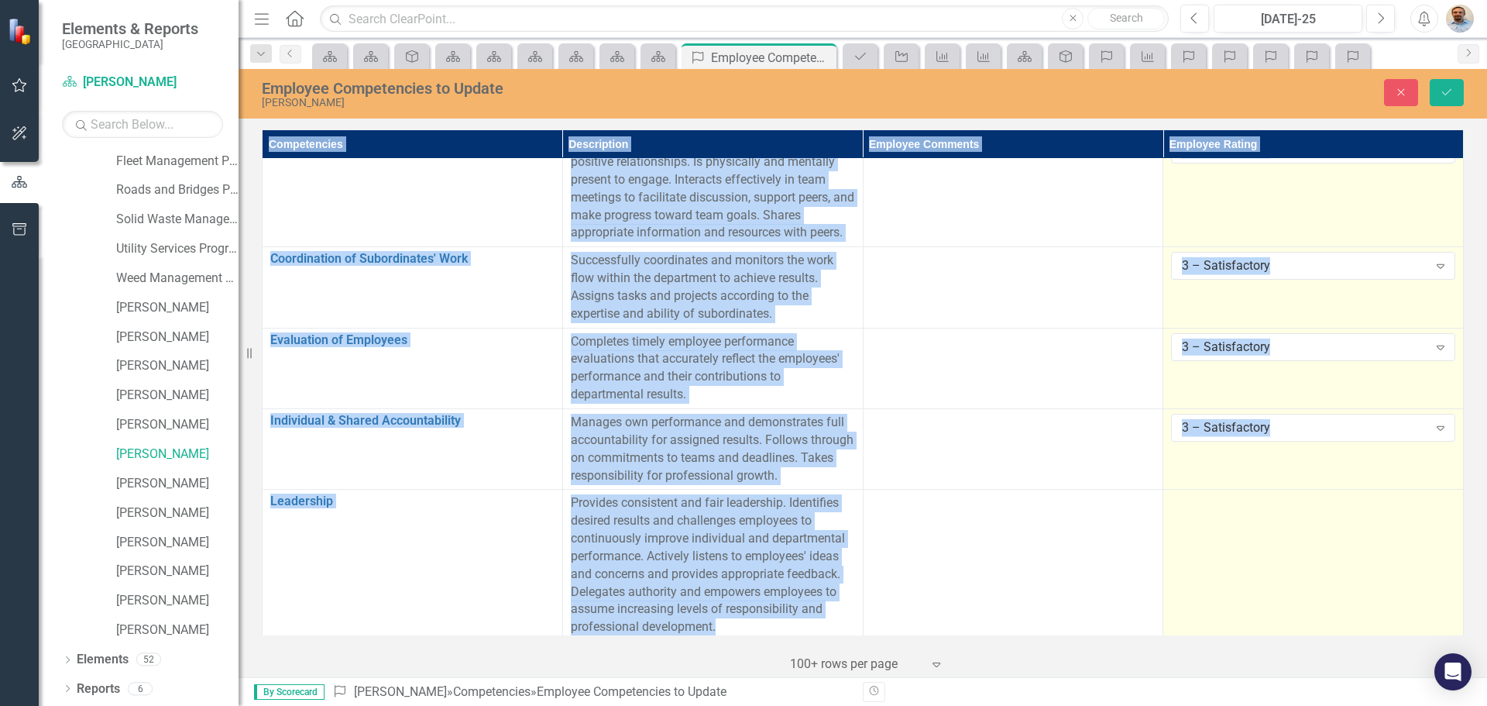
click at [1335, 568] on td at bounding box center [1313, 566] width 301 height 152
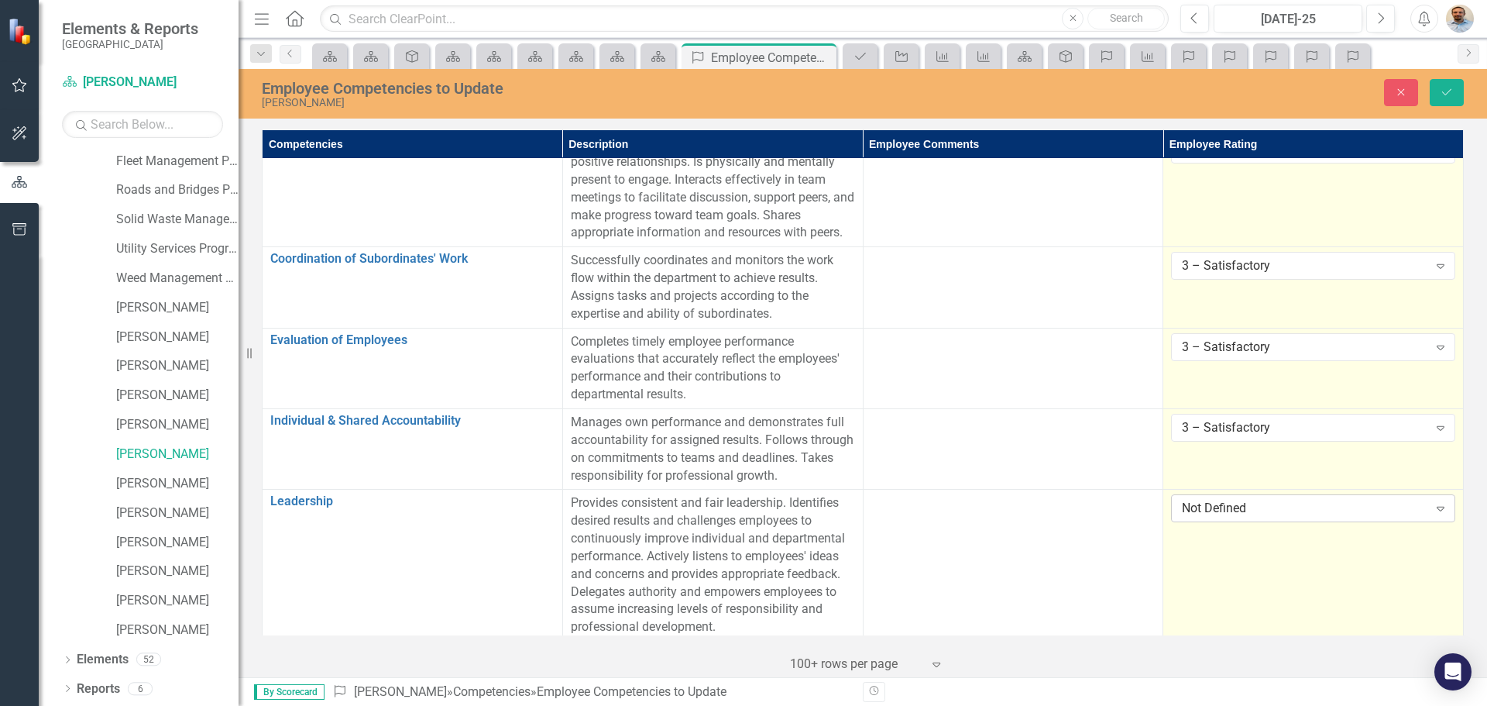
click at [1302, 500] on div "Not Defined" at bounding box center [1305, 509] width 246 height 18
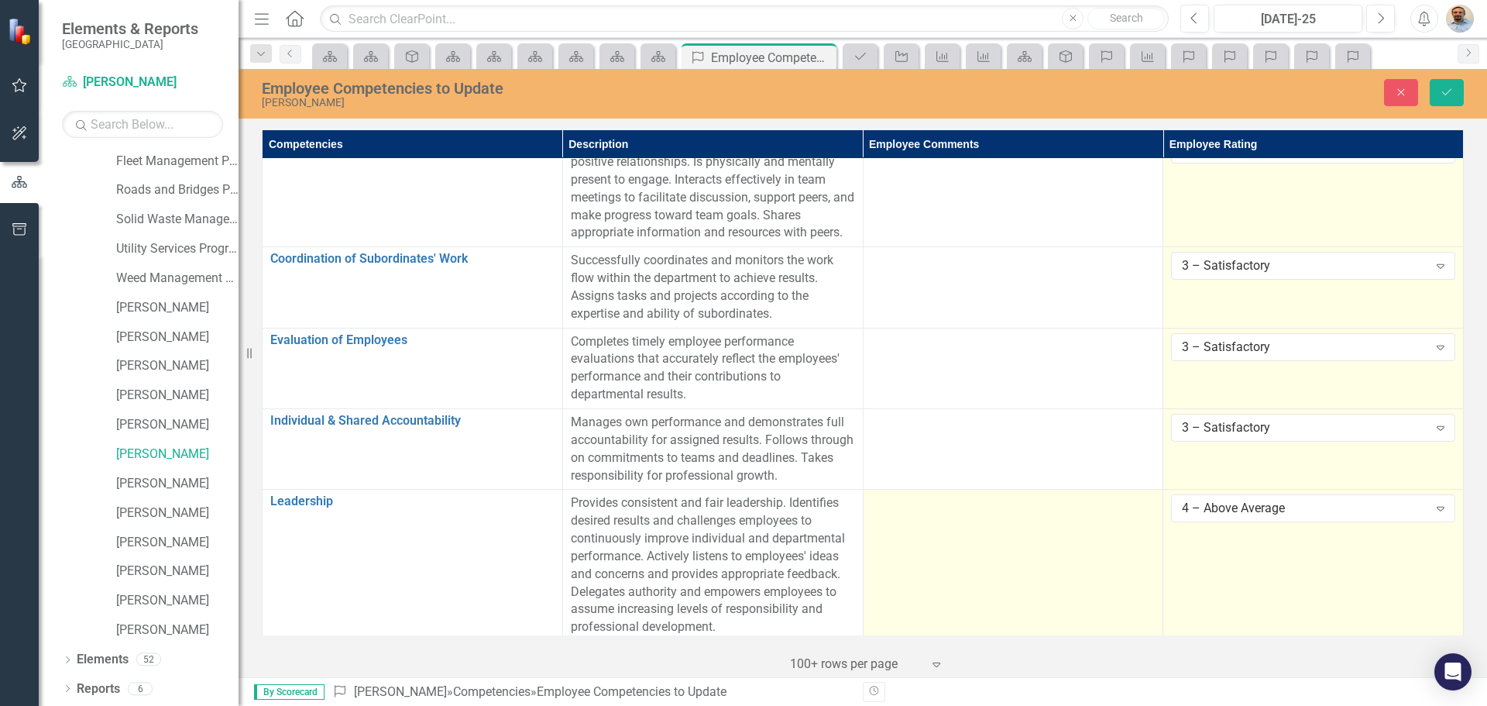
click at [987, 517] on td at bounding box center [1013, 566] width 301 height 152
click at [988, 517] on td at bounding box center [1013, 566] width 301 height 152
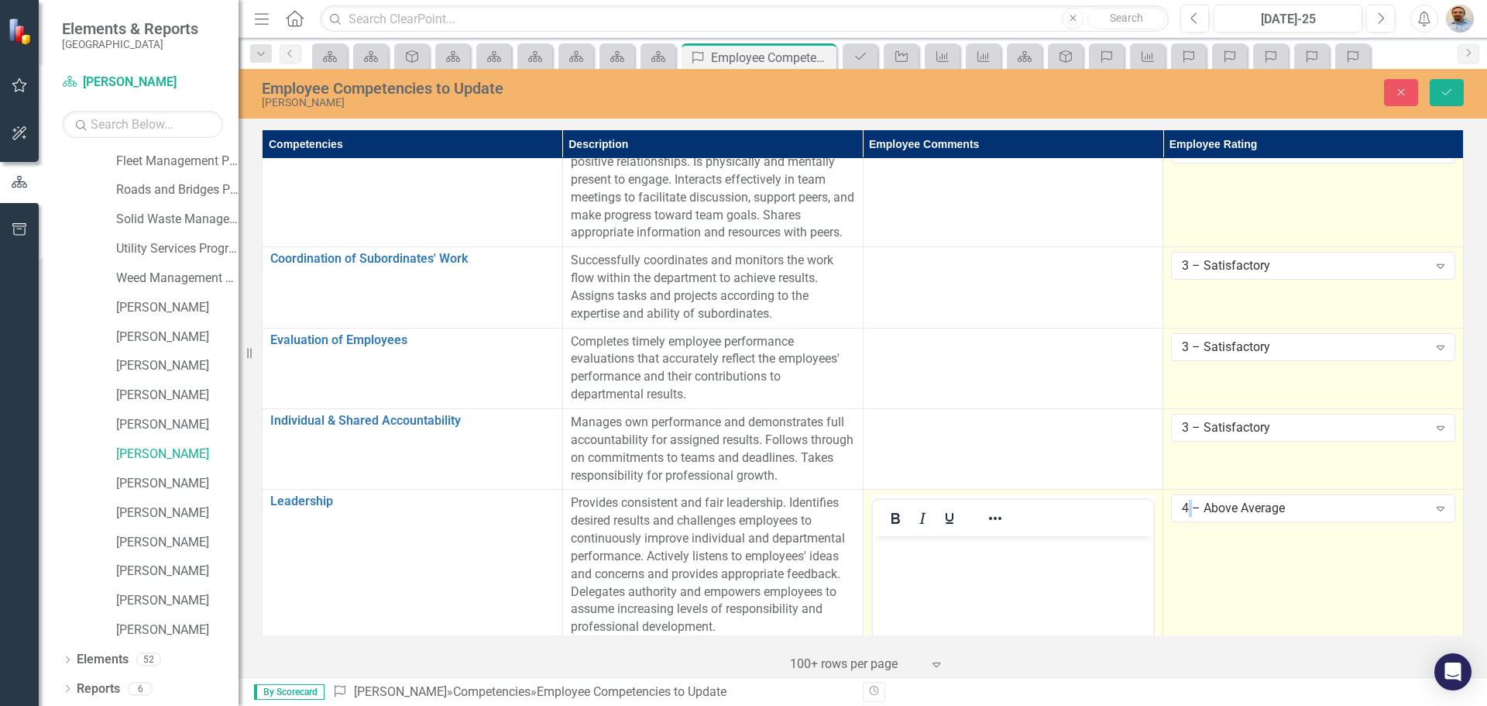
scroll to position [0, 0]
click at [966, 559] on body "Rich Text Area. Press ALT-0 for help." at bounding box center [1012, 652] width 281 height 232
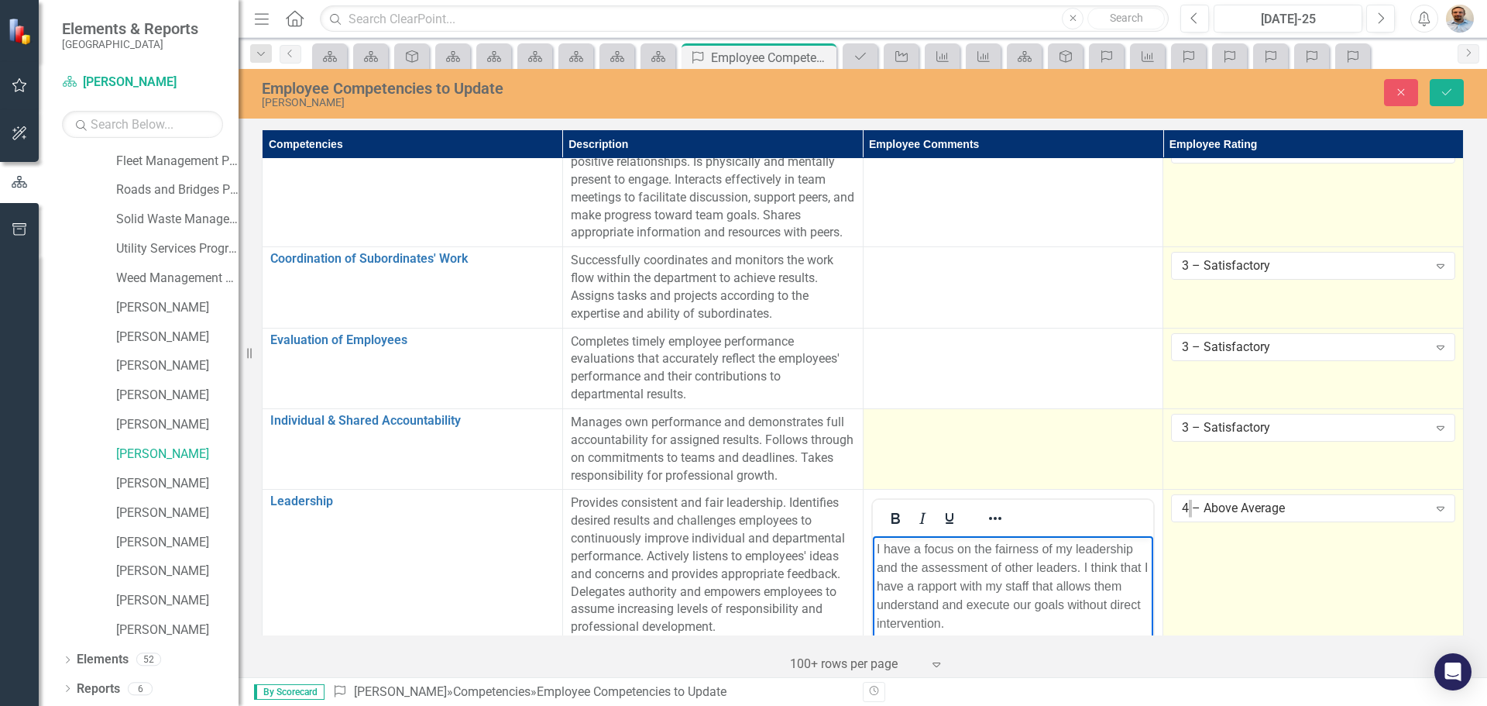
scroll to position [1630, 0]
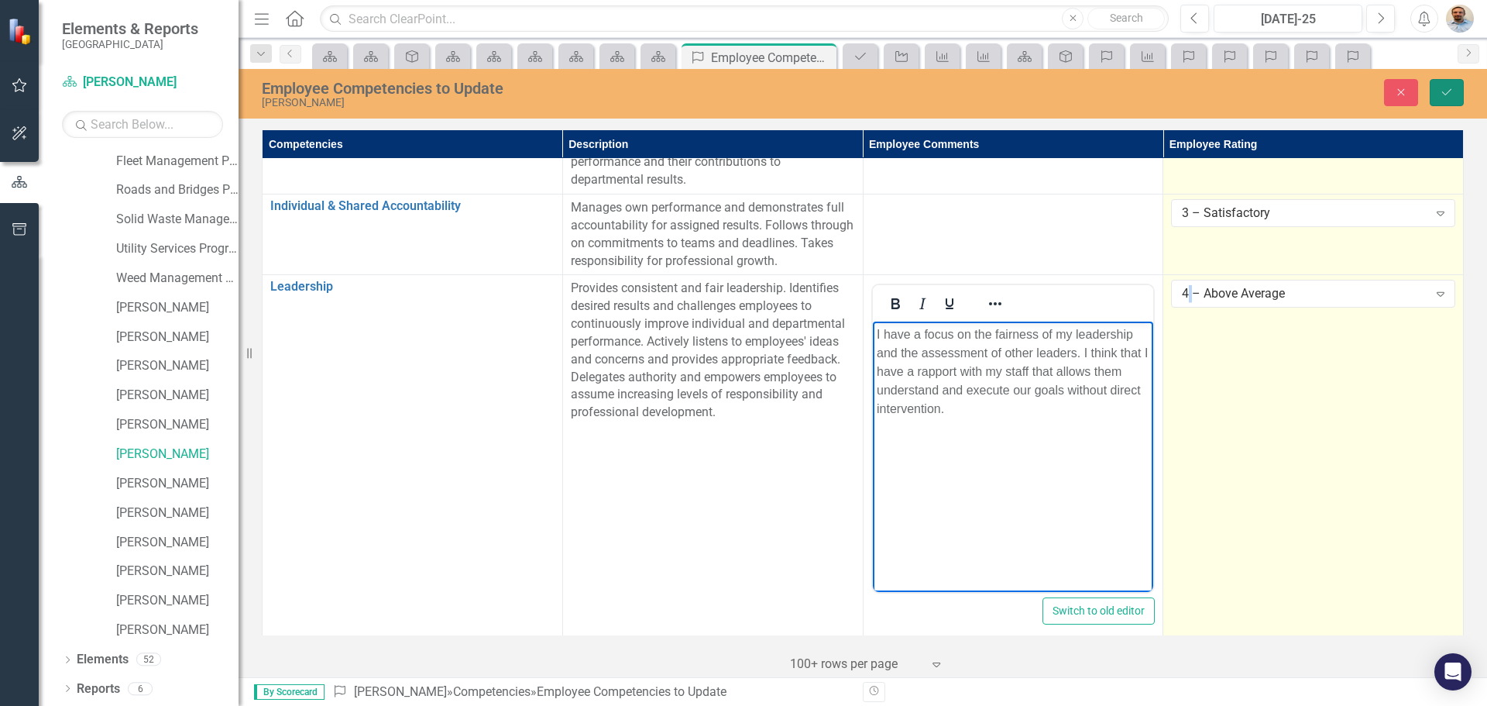
click at [1445, 98] on button "Save" at bounding box center [1447, 92] width 34 height 27
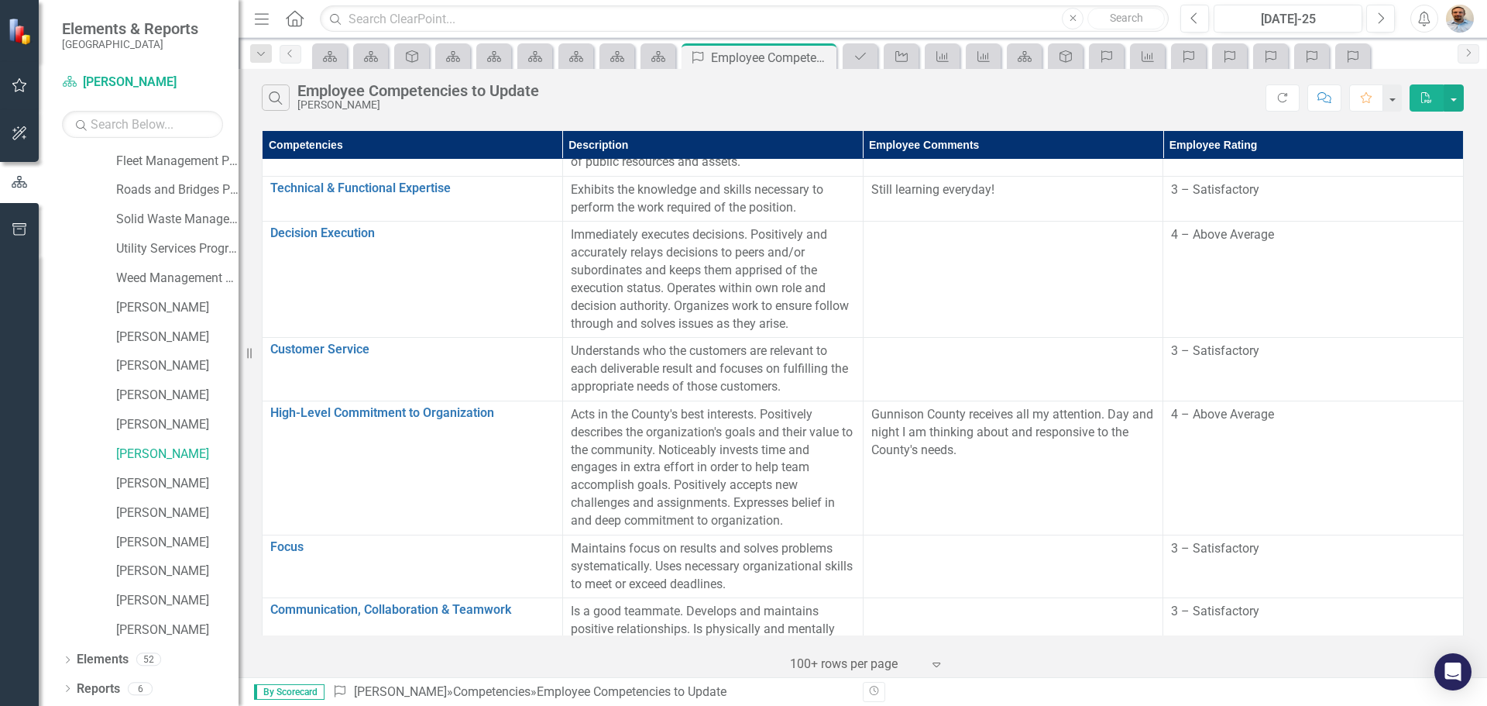
scroll to position [397, 0]
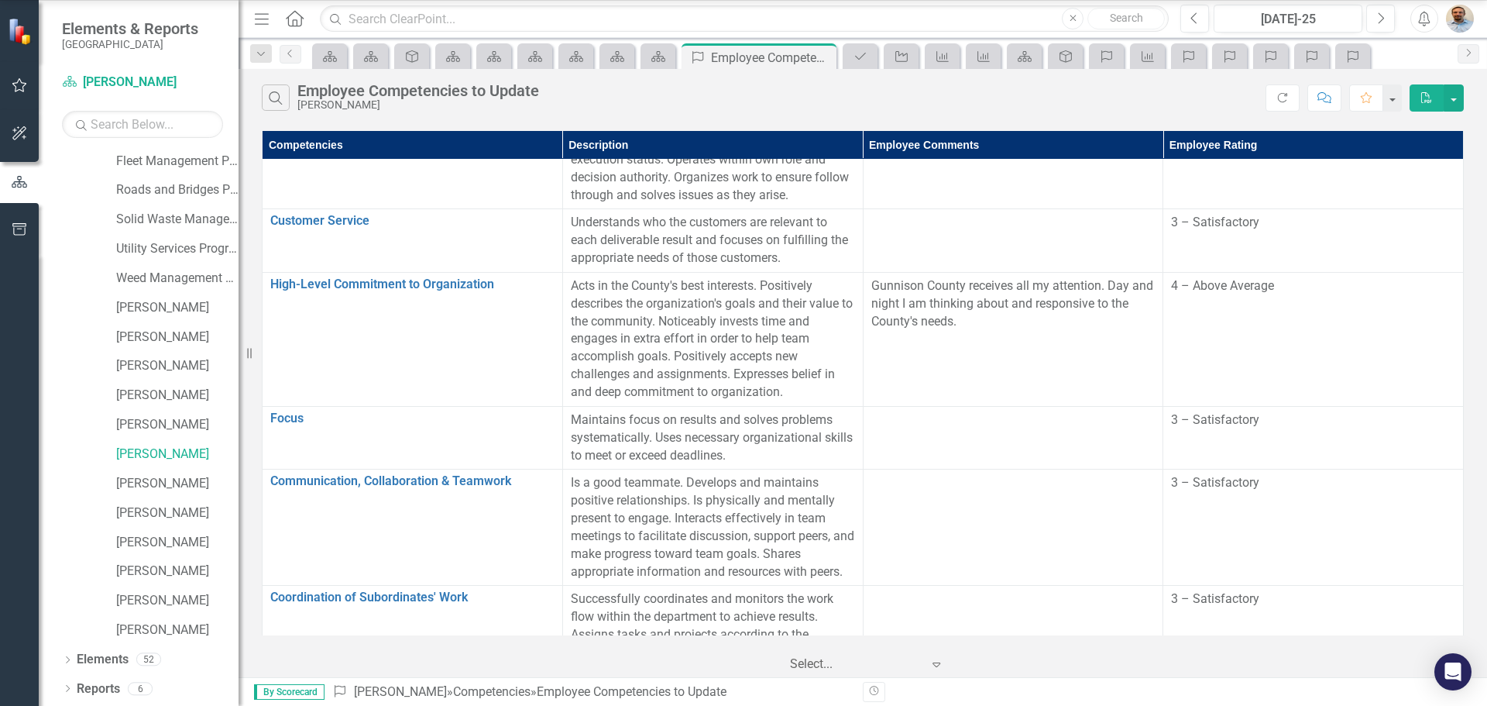
click at [935, 662] on icon at bounding box center [937, 664] width 8 height 5
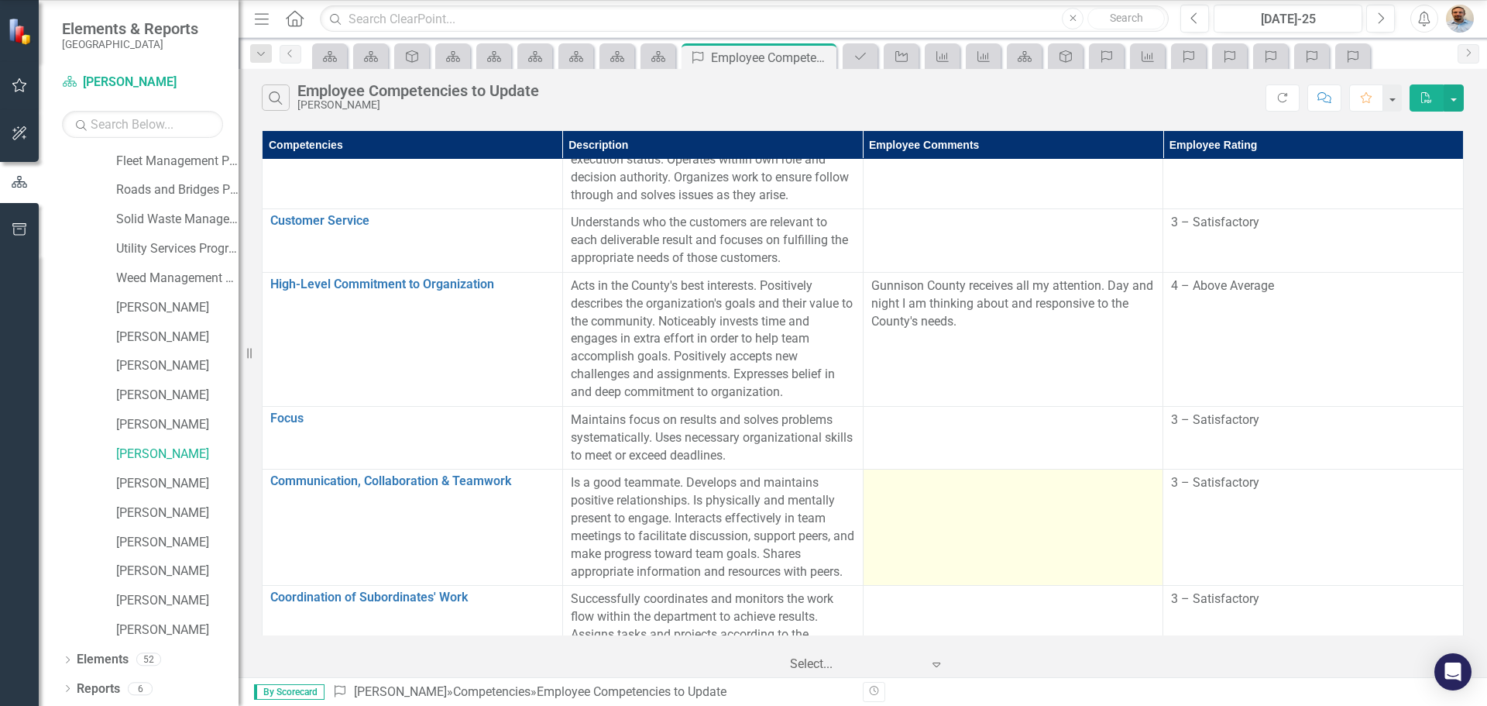
click at [993, 488] on td at bounding box center [1013, 527] width 301 height 116
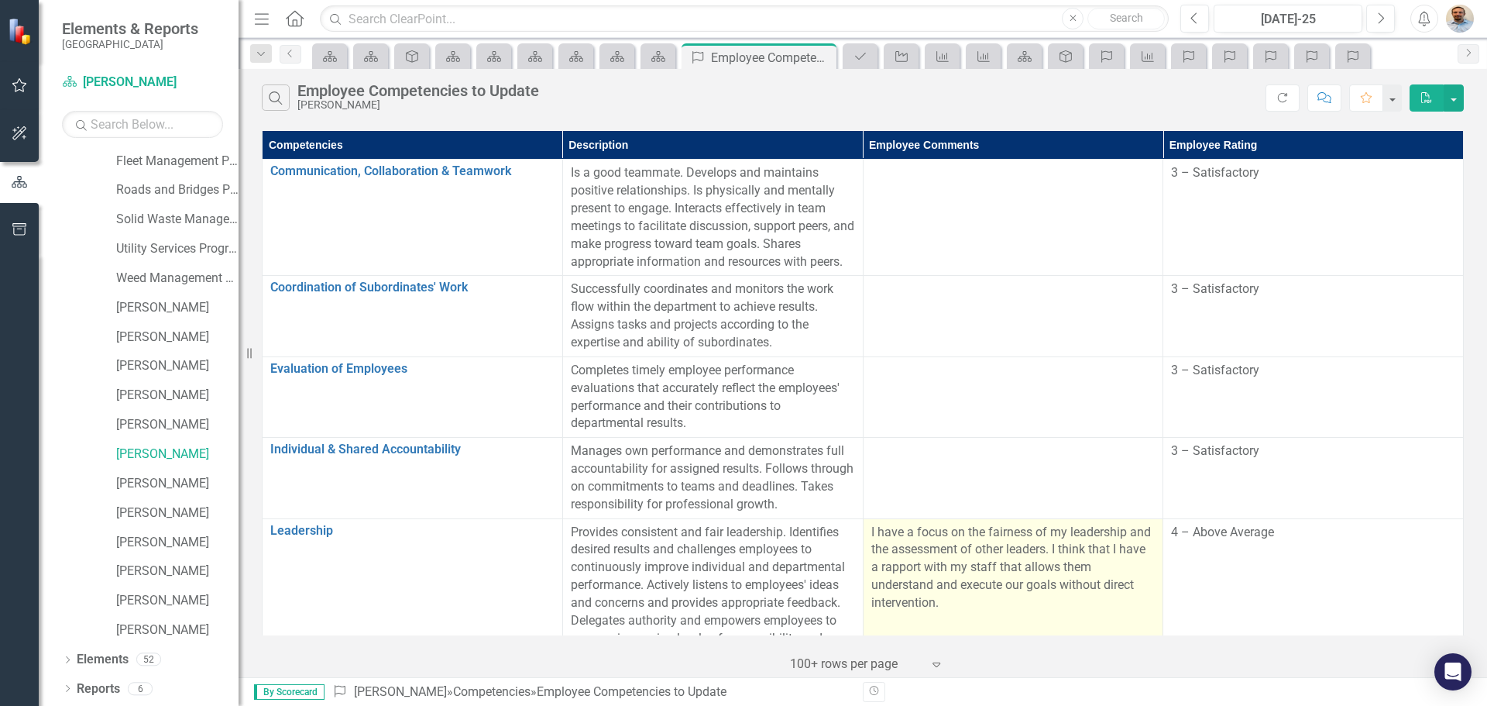
scroll to position [0, 0]
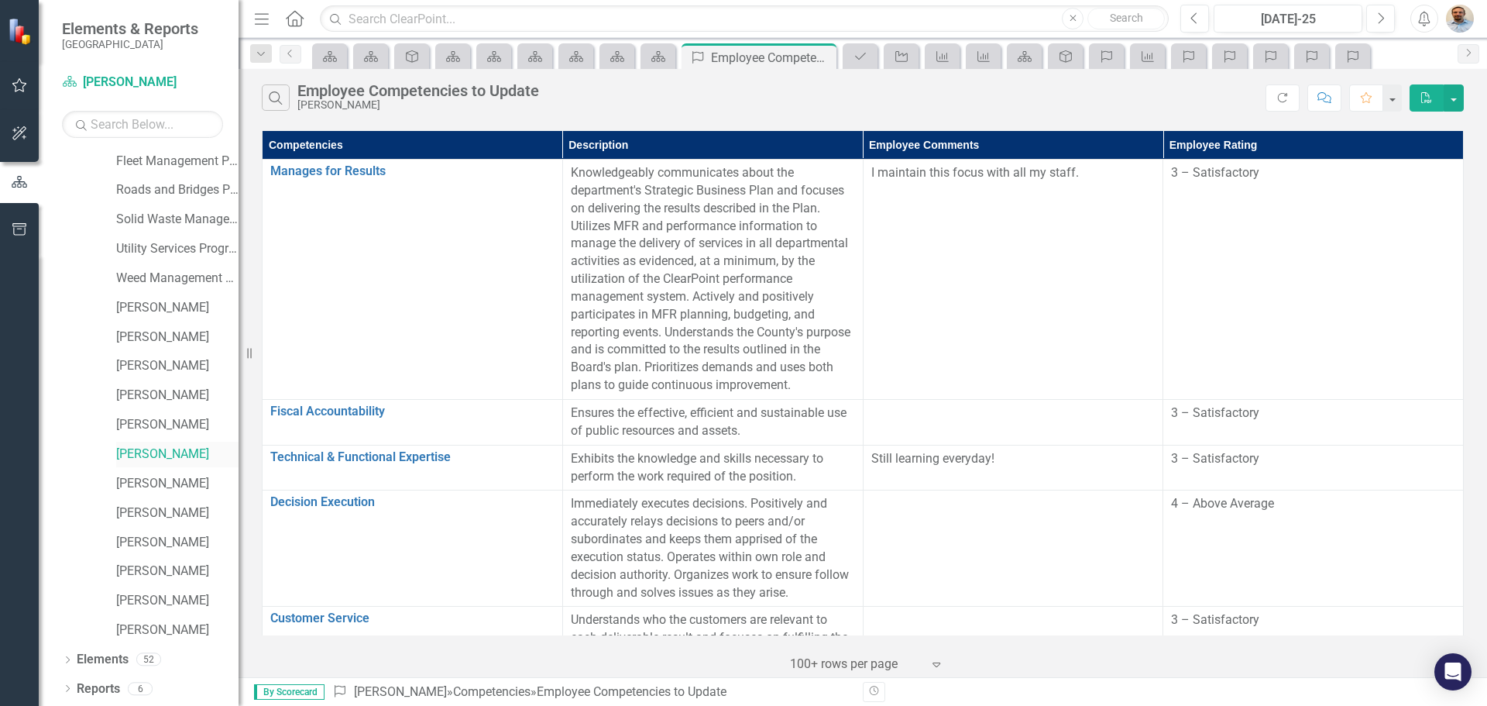
click at [167, 451] on link "[PERSON_NAME]" at bounding box center [177, 454] width 122 height 18
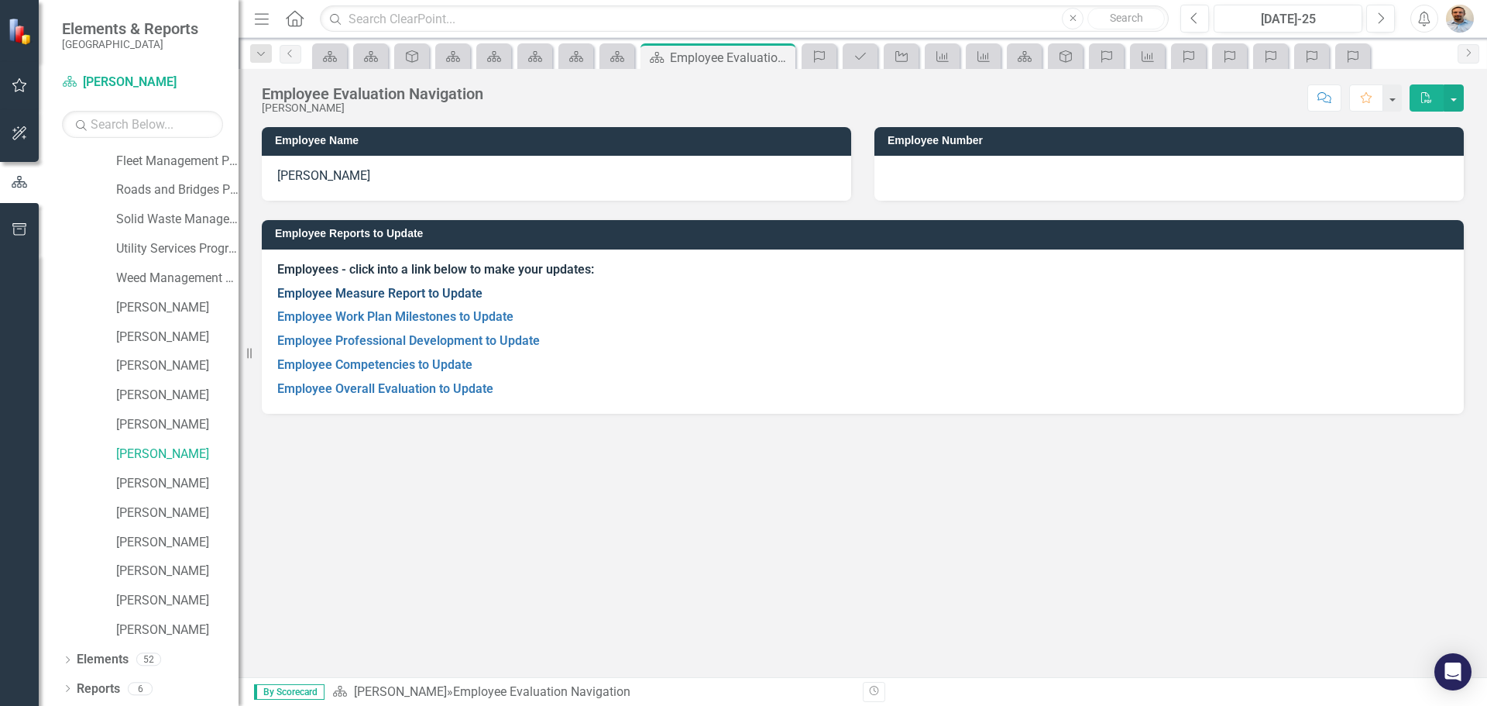
click at [408, 289] on link "Employee Measure Report to Update" at bounding box center [379, 293] width 205 height 15
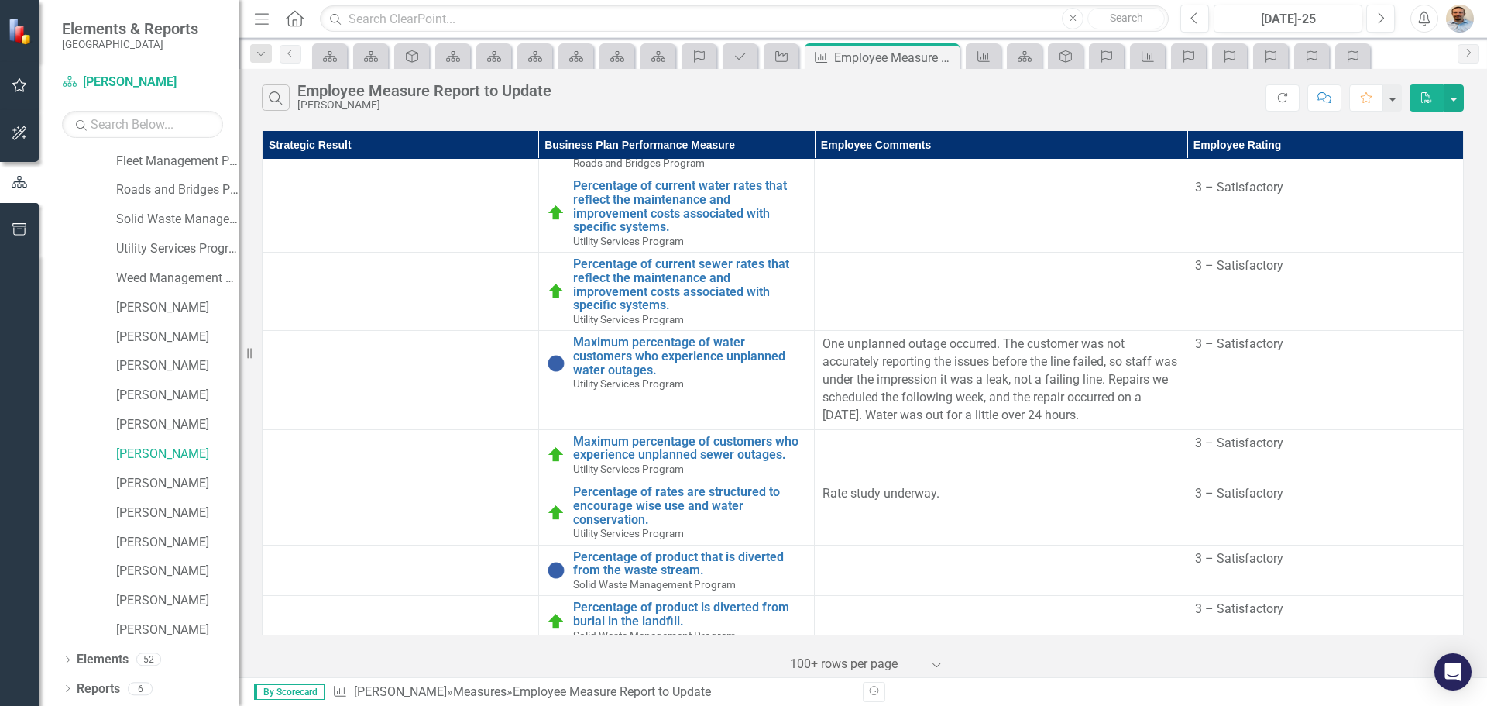
scroll to position [1196, 0]
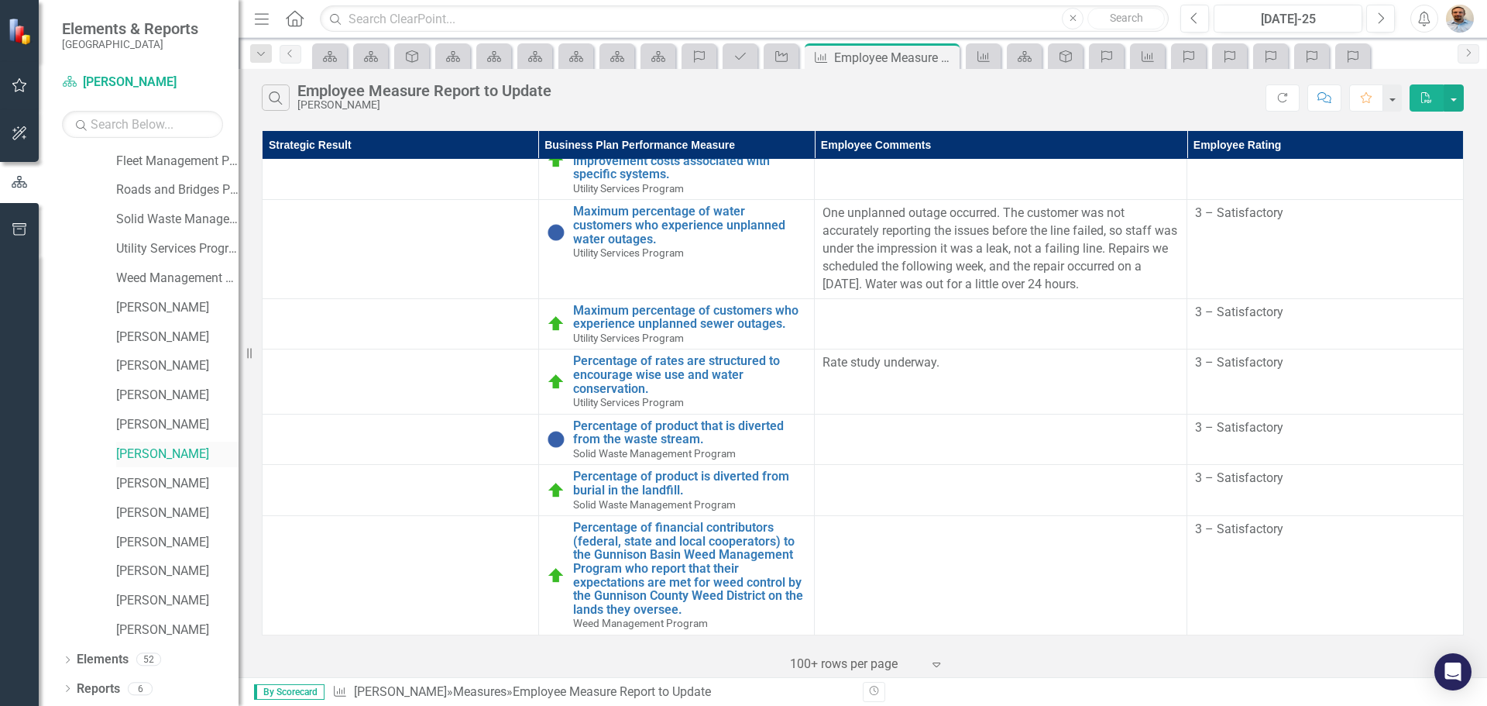
click at [167, 446] on link "[PERSON_NAME]" at bounding box center [177, 454] width 122 height 18
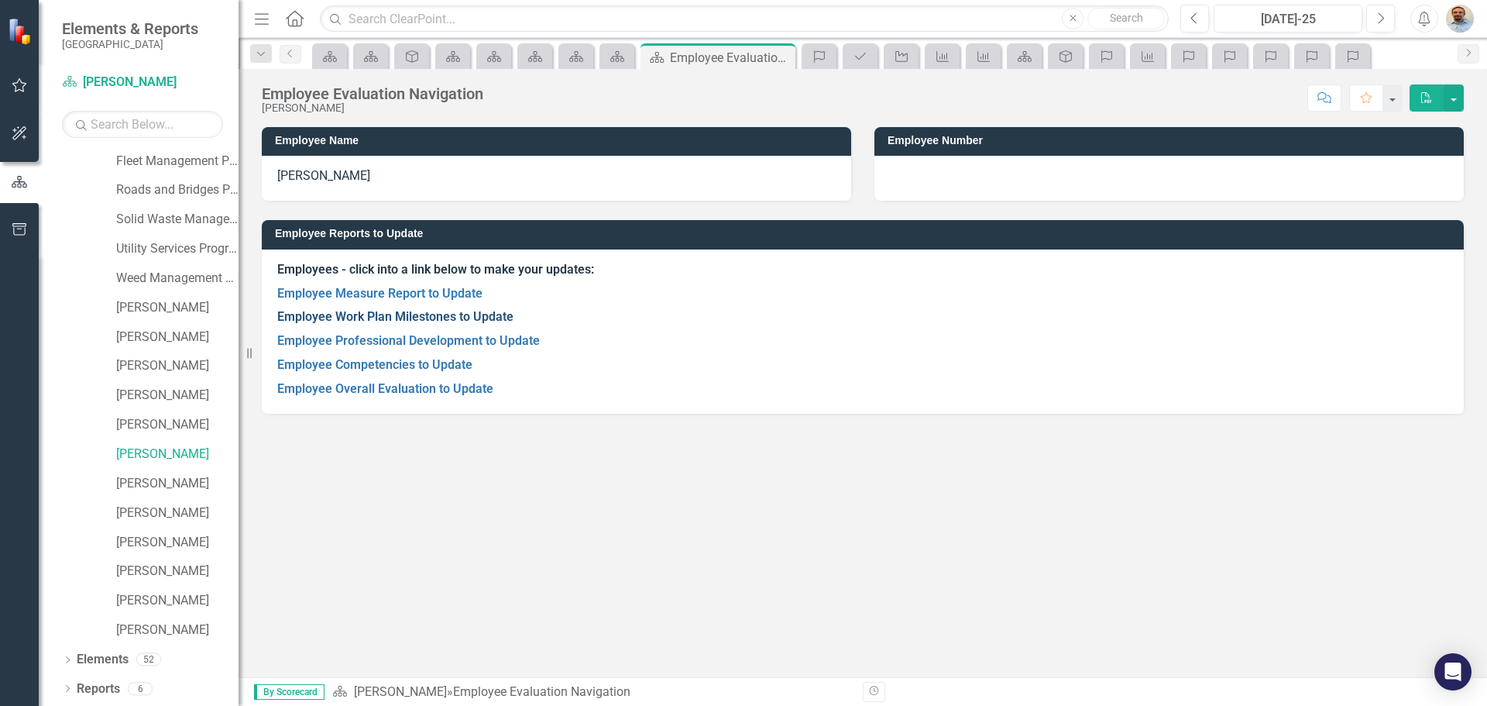
click at [414, 322] on link "Employee Work Plan Milestones to Update" at bounding box center [395, 316] width 236 height 15
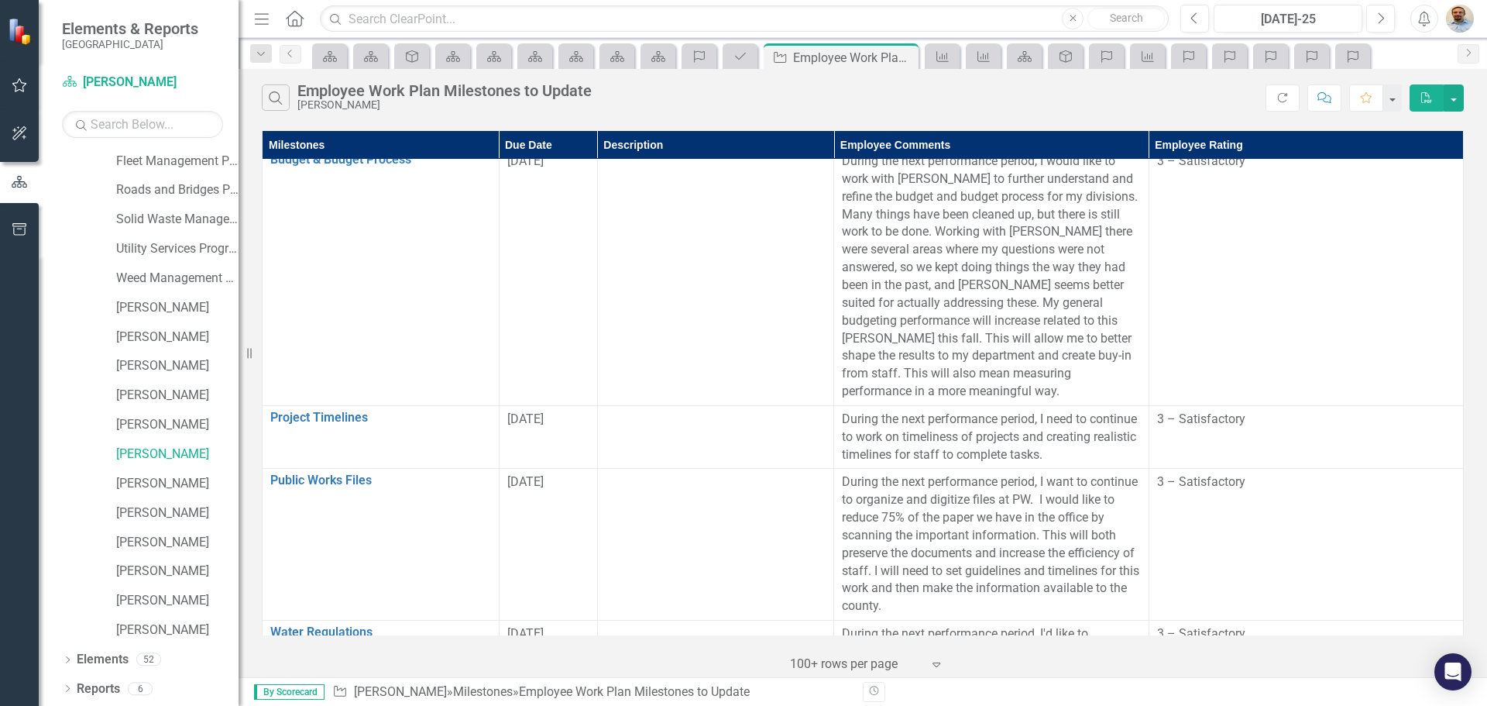
scroll to position [848, 0]
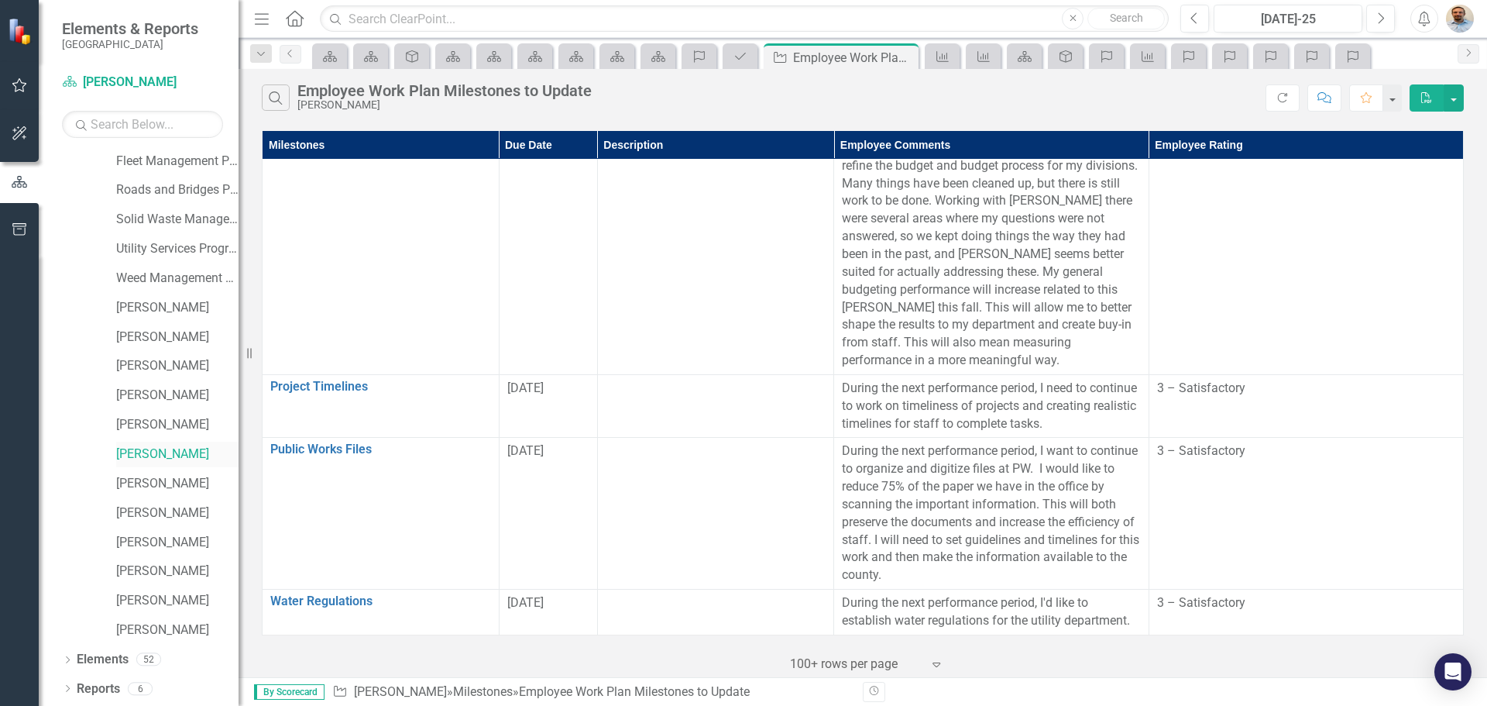
click at [186, 450] on link "[PERSON_NAME]" at bounding box center [177, 454] width 122 height 18
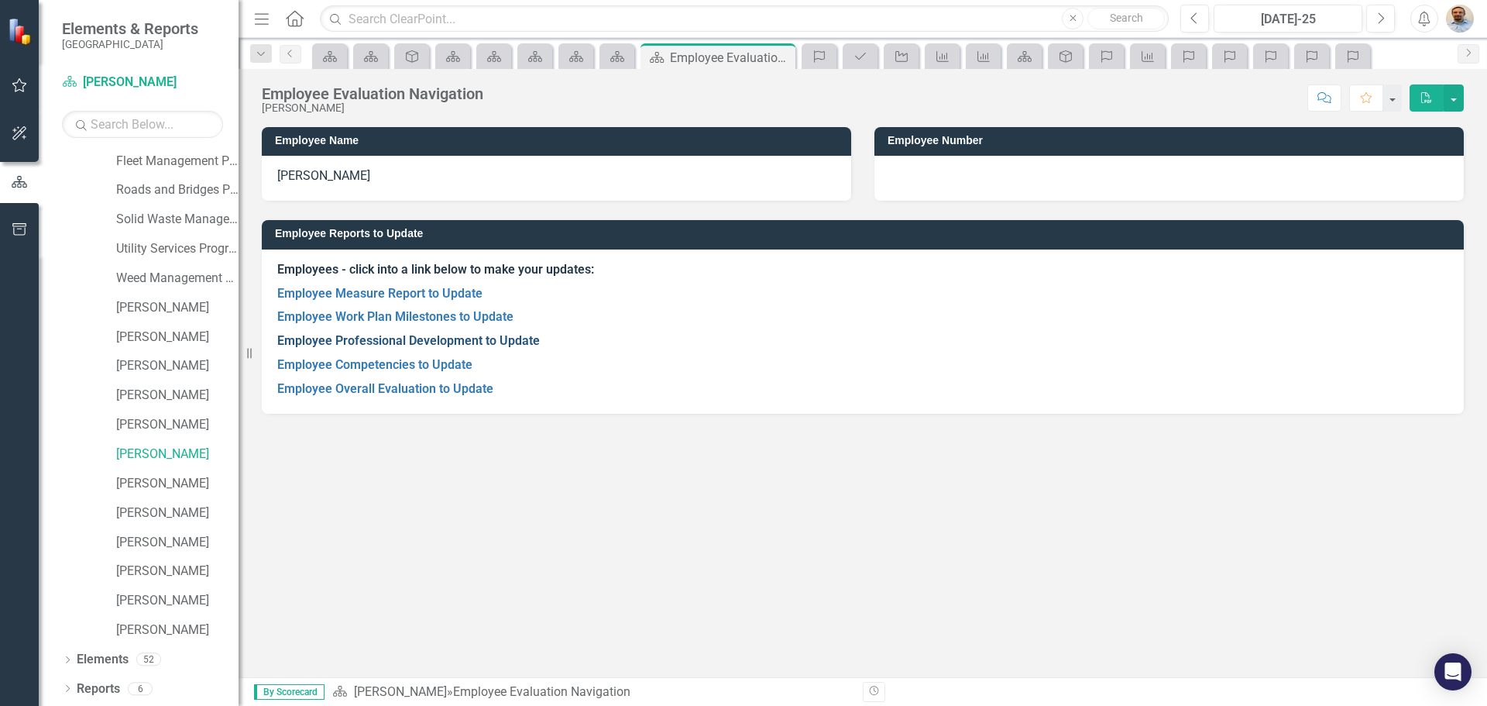
click at [418, 343] on link "Employee Professional Development to Update" at bounding box center [408, 340] width 263 height 15
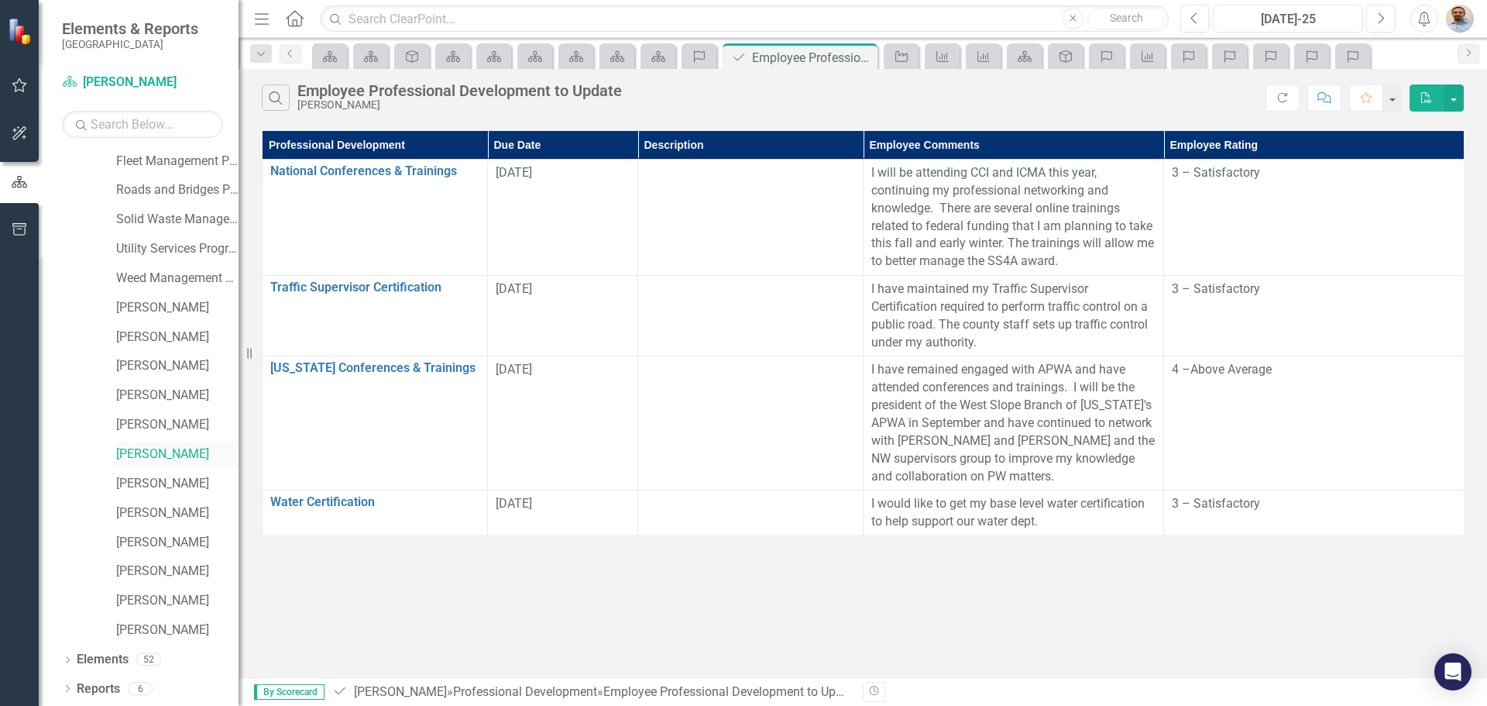
click at [155, 453] on link "[PERSON_NAME]" at bounding box center [177, 454] width 122 height 18
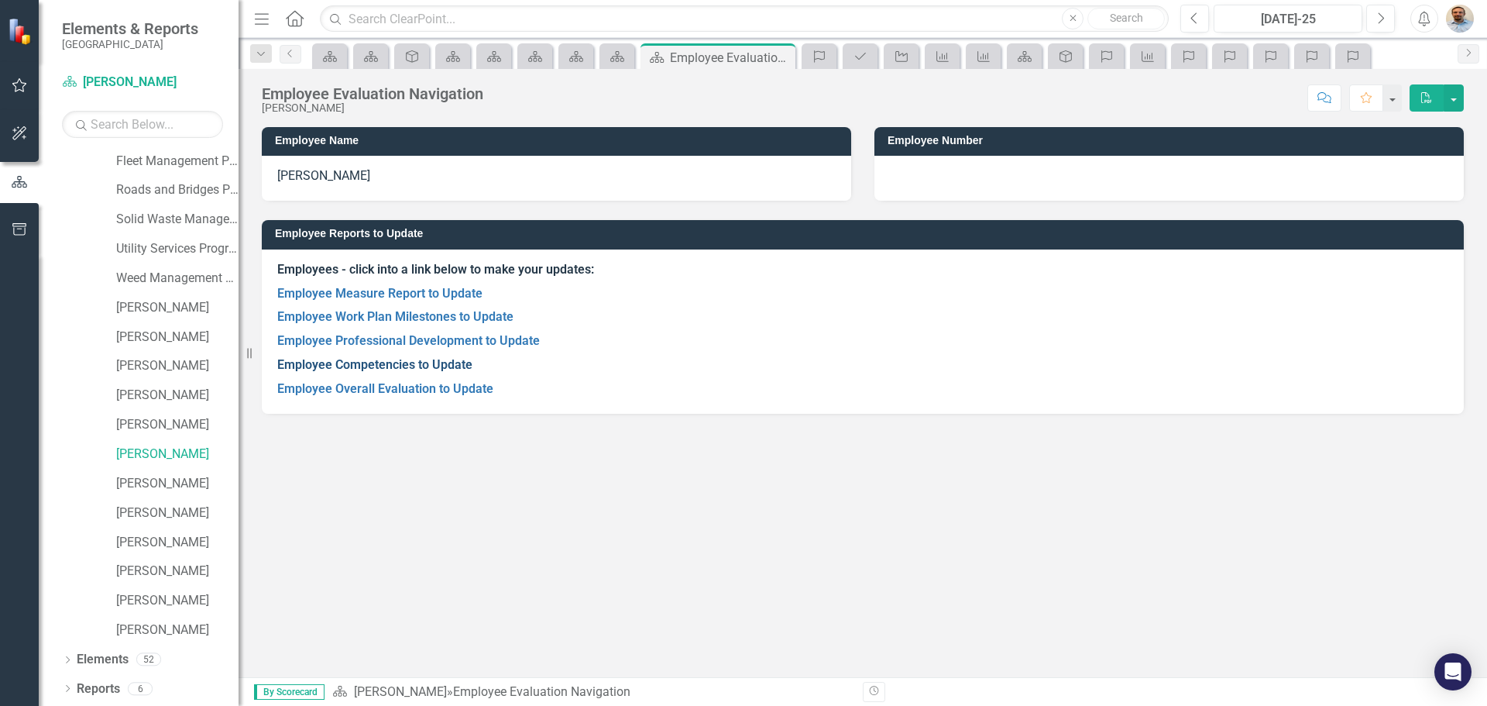
click at [410, 363] on link "Employee Competencies to Update" at bounding box center [374, 364] width 195 height 15
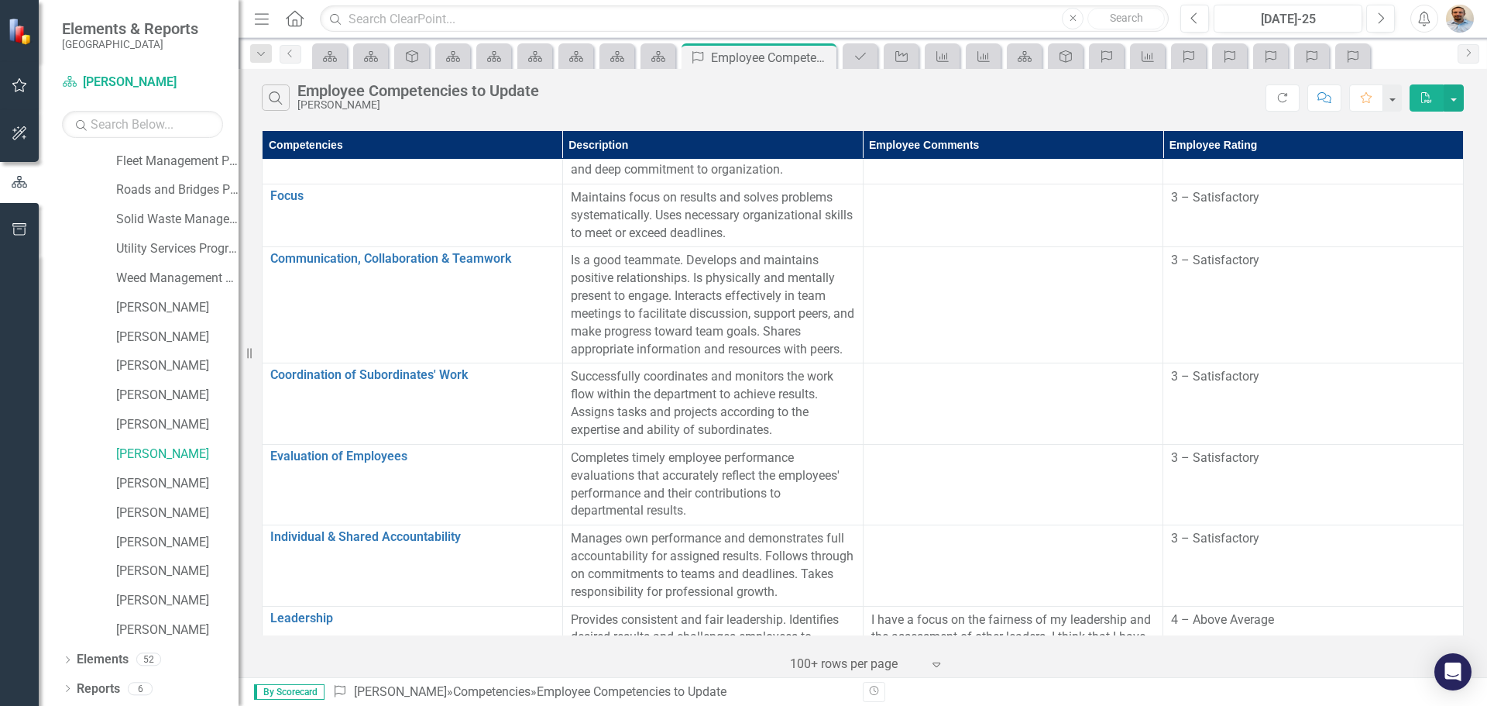
scroll to position [719, 0]
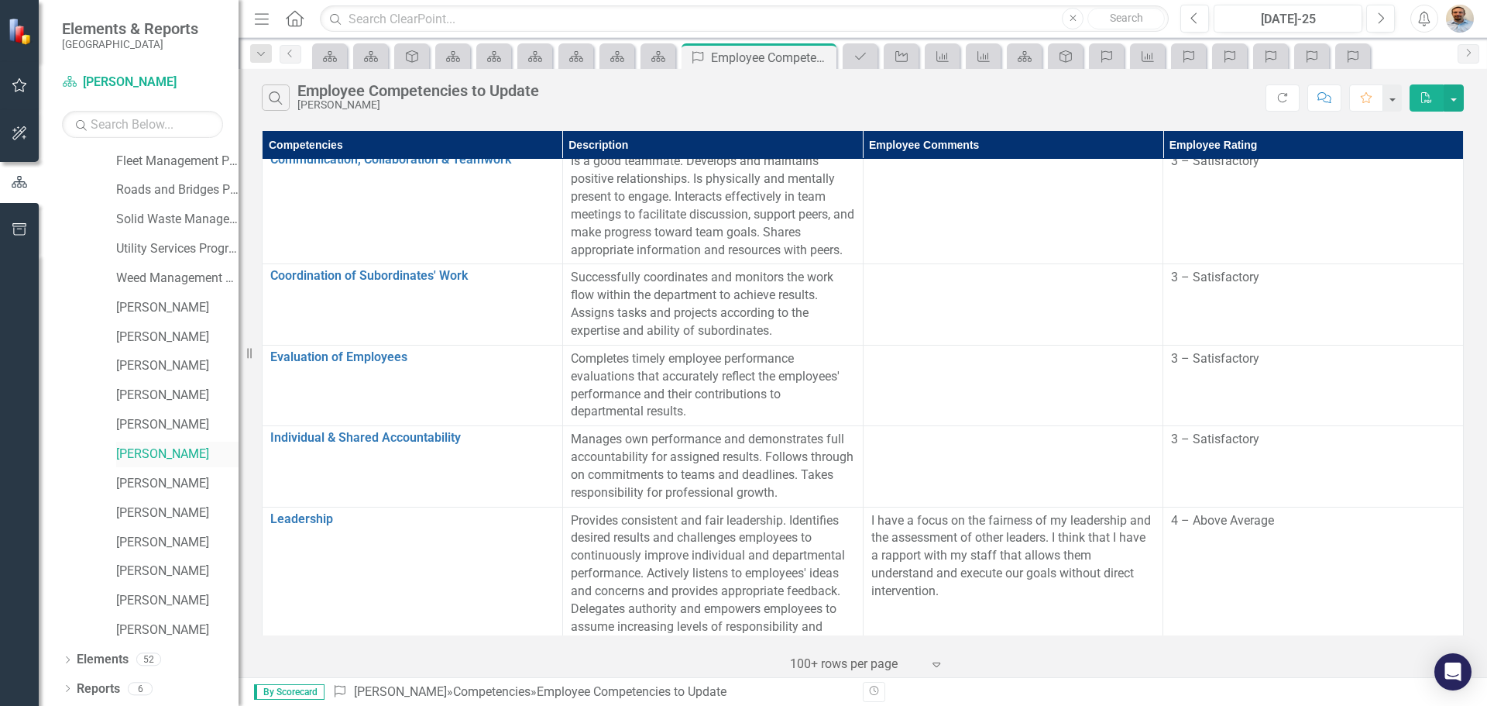
click at [180, 455] on link "[PERSON_NAME]" at bounding box center [177, 454] width 122 height 18
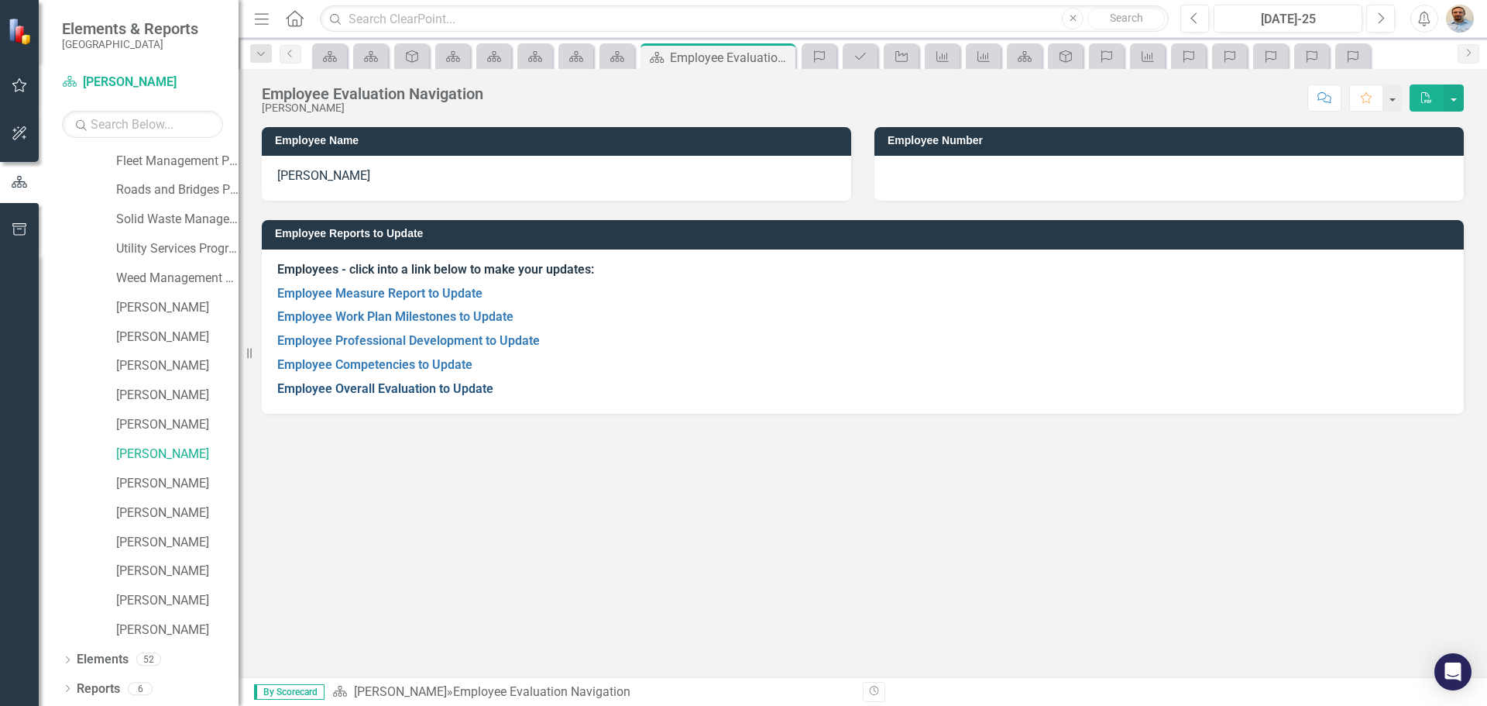
click at [344, 393] on link "Employee Overall Evaluation to Update" at bounding box center [385, 388] width 216 height 15
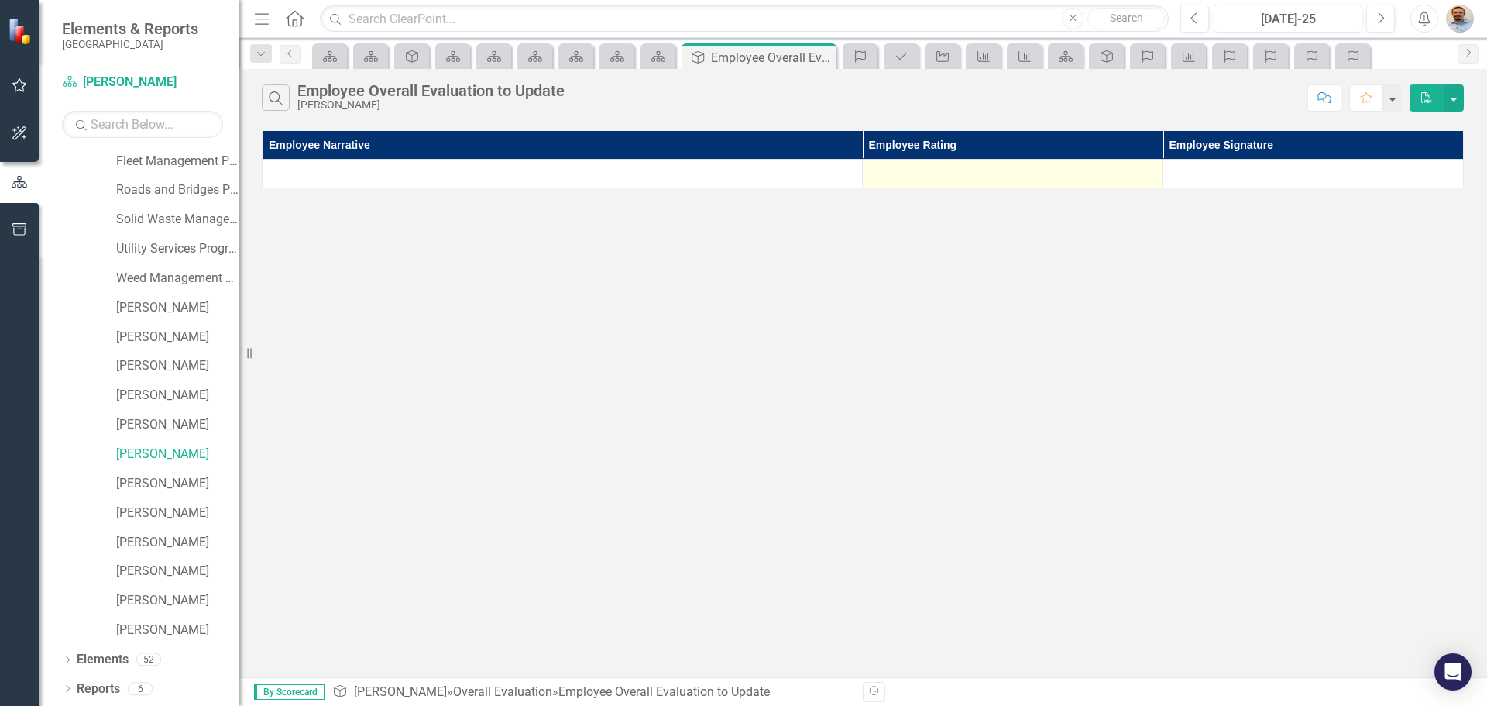
click at [940, 174] on div at bounding box center [1013, 173] width 284 height 19
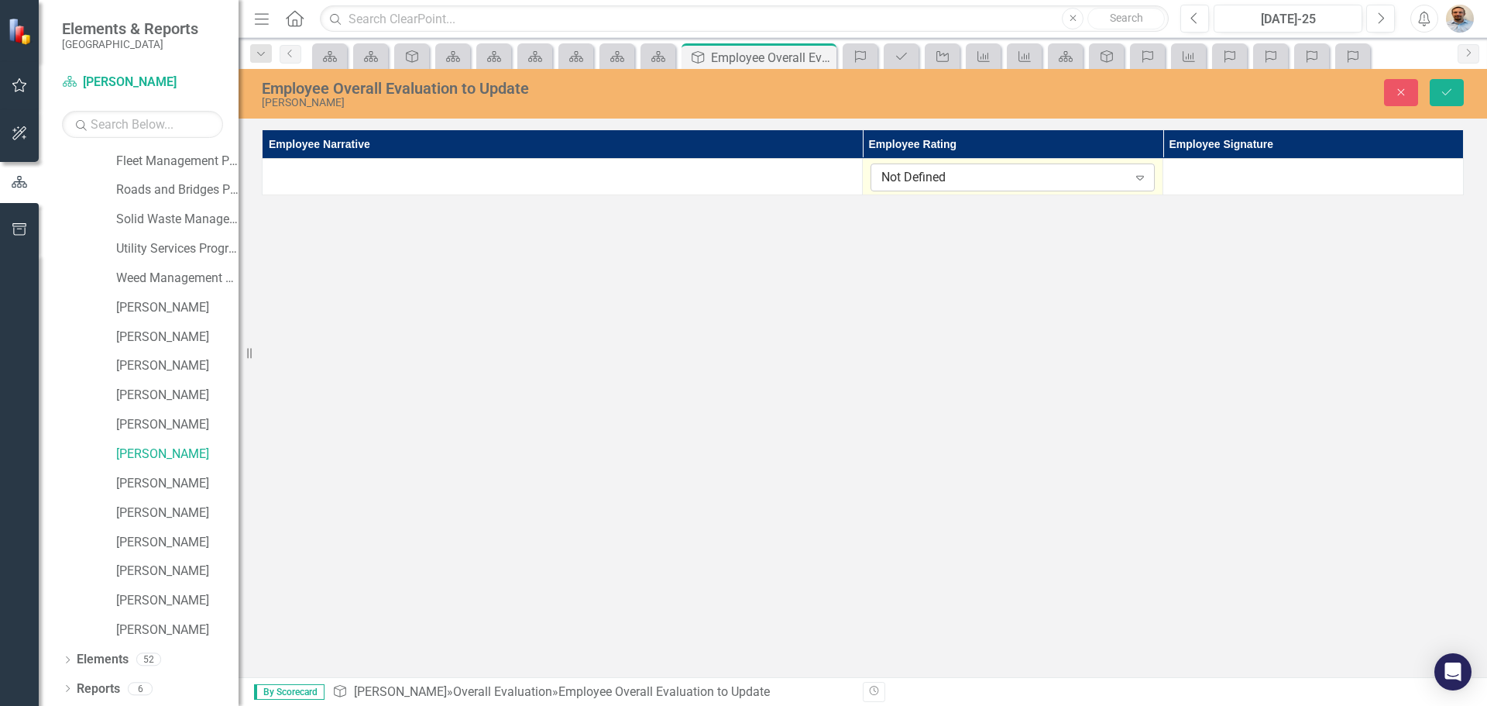
click at [941, 180] on div "Not Defined" at bounding box center [1004, 178] width 246 height 18
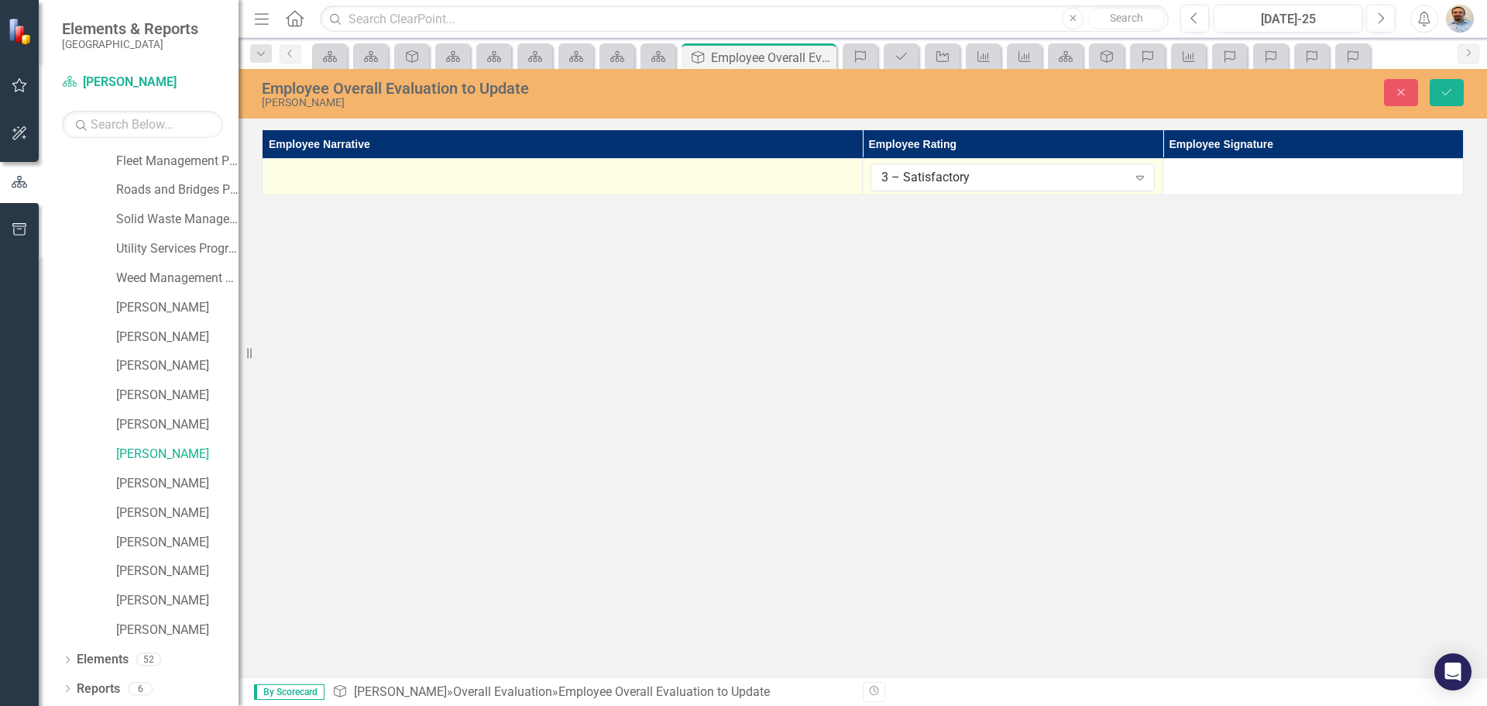
click at [710, 174] on div at bounding box center [562, 172] width 584 height 19
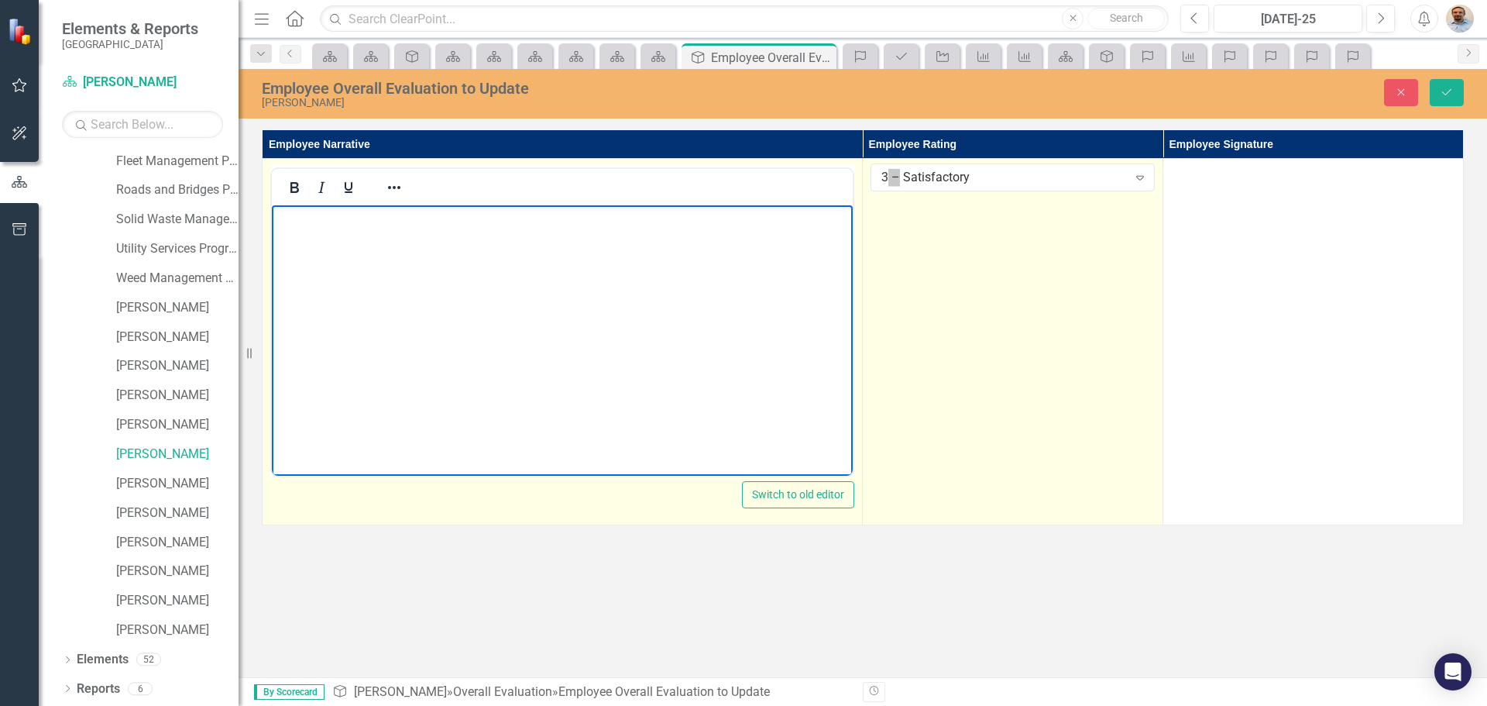
click at [701, 349] on body "Rich Text Area. Press ALT-0 for help." at bounding box center [562, 321] width 581 height 232
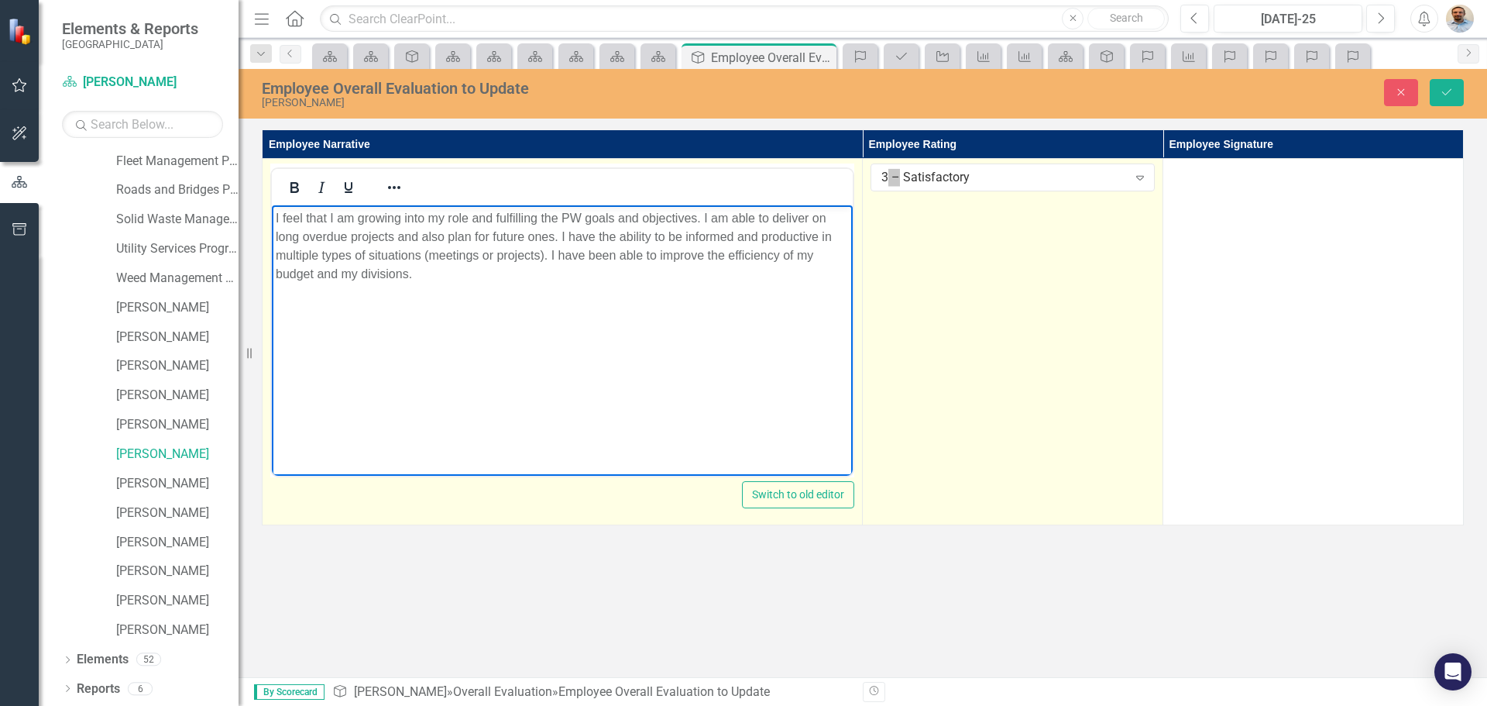
click at [740, 269] on p "I feel that I am growing into my role and fulfilling the PW goals and objective…" at bounding box center [562, 246] width 573 height 74
click at [424, 276] on p "I feel that I am growing into my role and fulfilling the PW goals and objective…" at bounding box center [562, 246] width 573 height 74
click at [603, 300] on body "I feel that I am growing into my role and fulfilling the PW goals and objective…" at bounding box center [562, 321] width 581 height 232
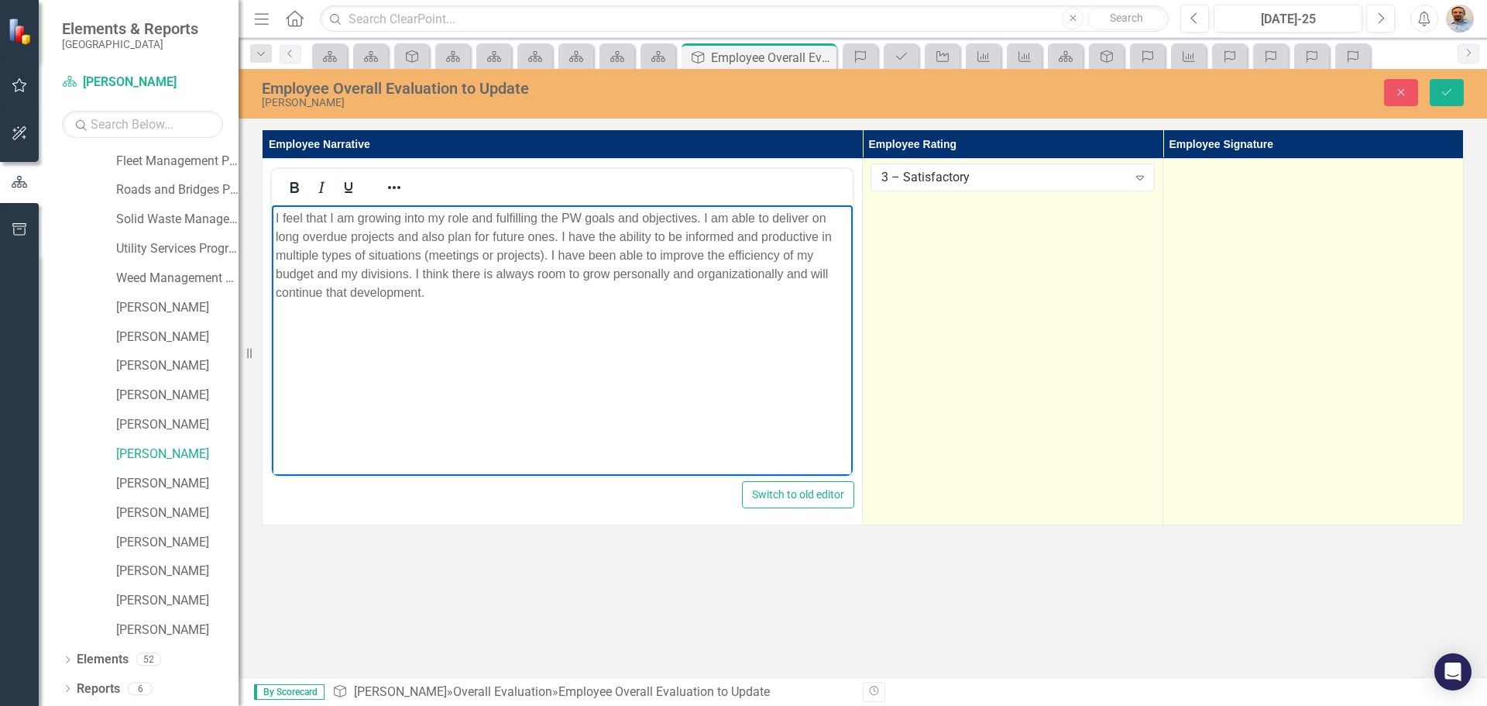
click at [1288, 284] on td at bounding box center [1313, 342] width 301 height 366
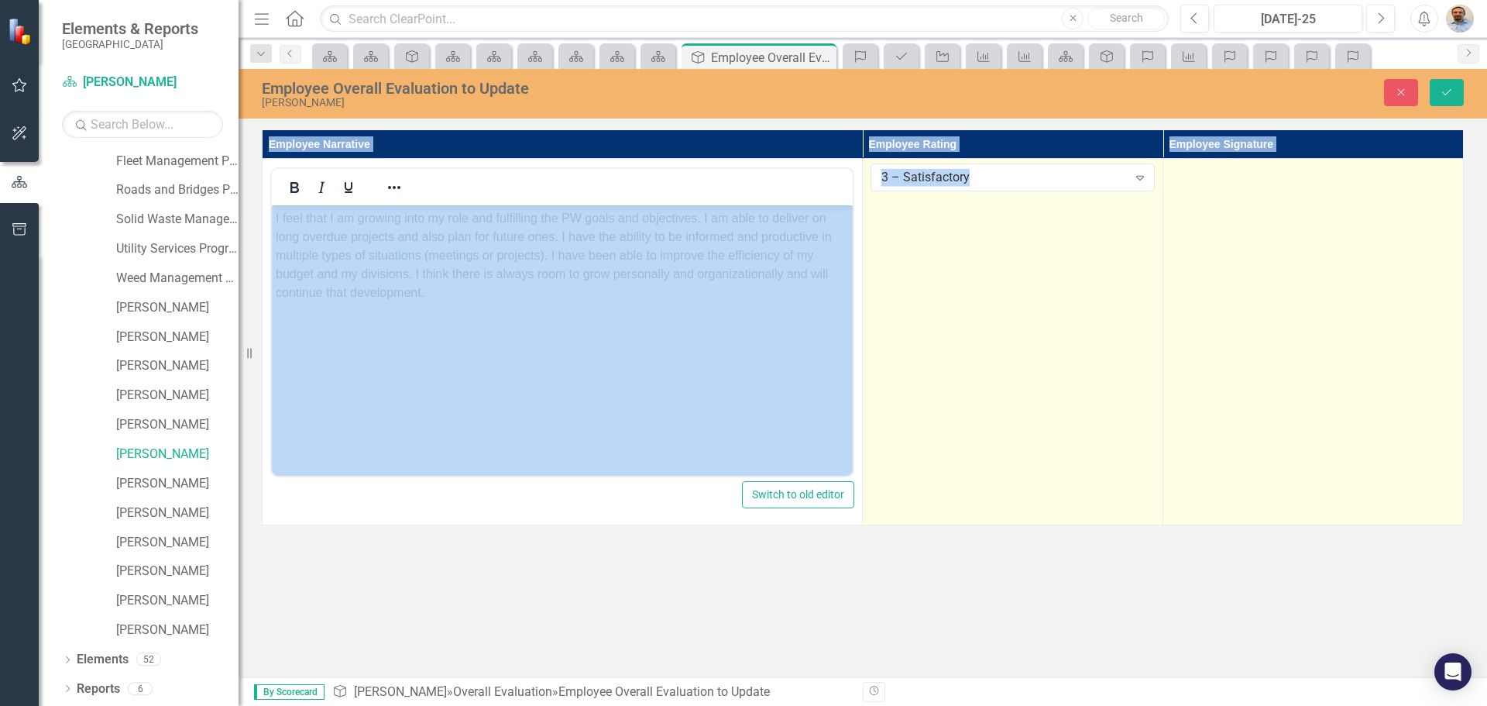
click at [1288, 284] on td at bounding box center [1313, 342] width 301 height 366
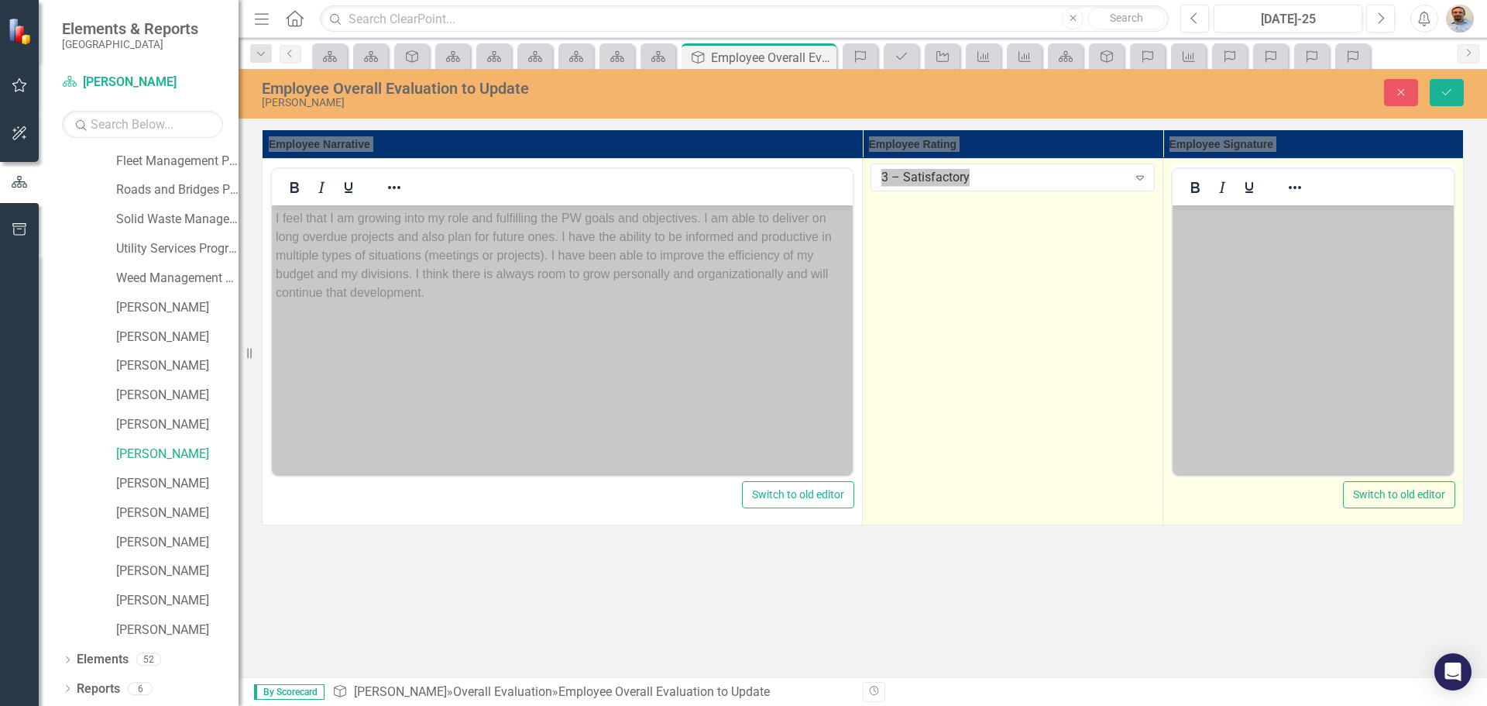
click at [1287, 269] on body "Rich Text Area. Press ALT-0 for help." at bounding box center [1313, 321] width 281 height 232
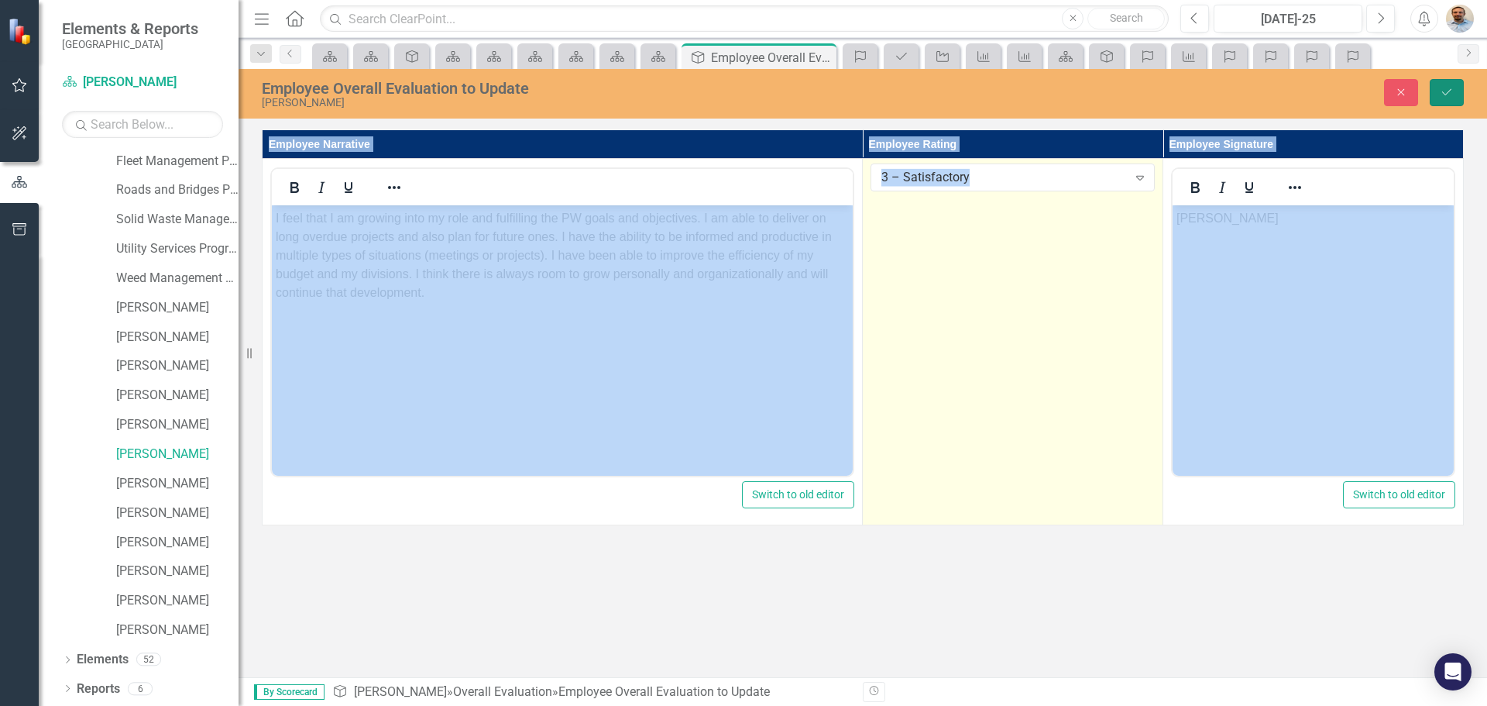
click at [1435, 88] on button "Save" at bounding box center [1447, 92] width 34 height 27
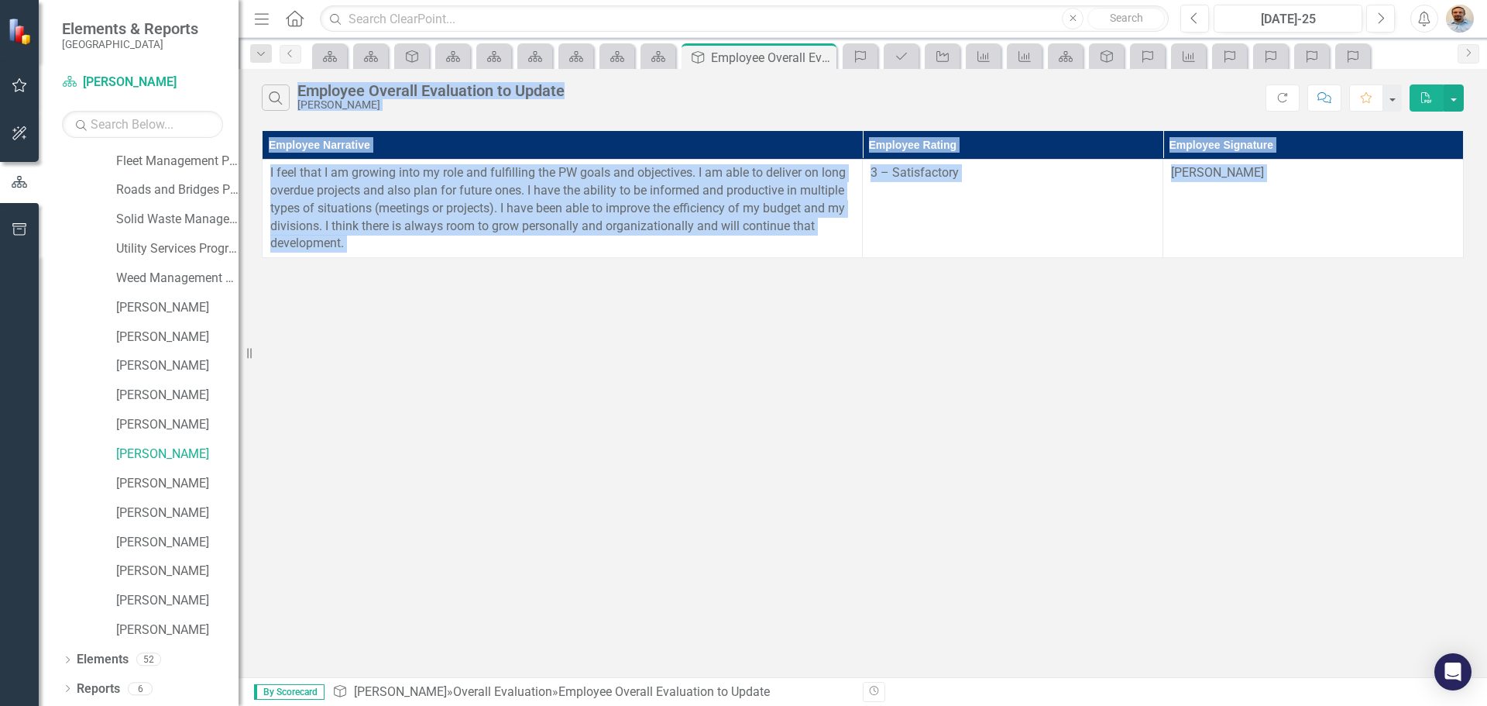
click at [557, 357] on div "Search Employee Overall Evaluation to Update [PERSON_NAME] Refresh Comment Favo…" at bounding box center [863, 373] width 1249 height 608
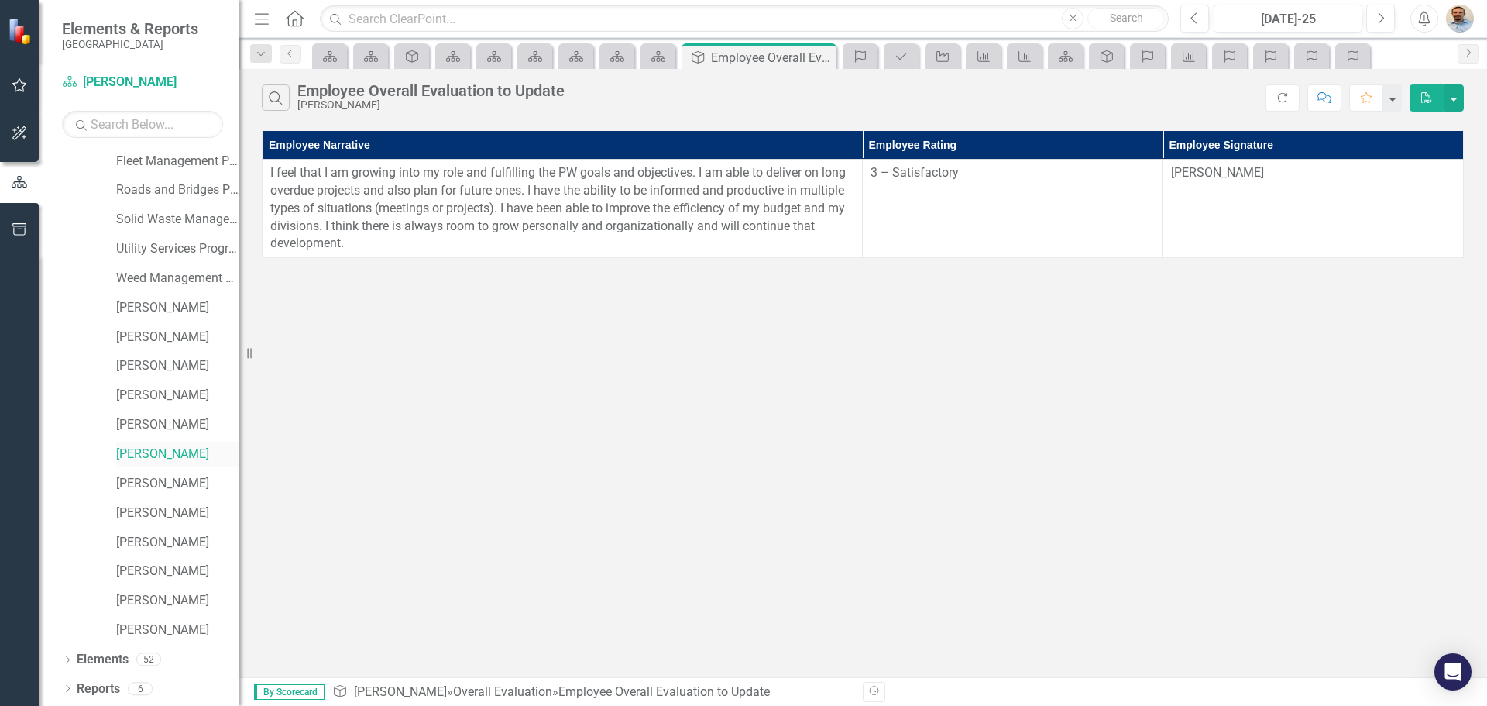
click at [159, 457] on link "[PERSON_NAME]" at bounding box center [177, 454] width 122 height 18
